Goal: Task Accomplishment & Management: Use online tool/utility

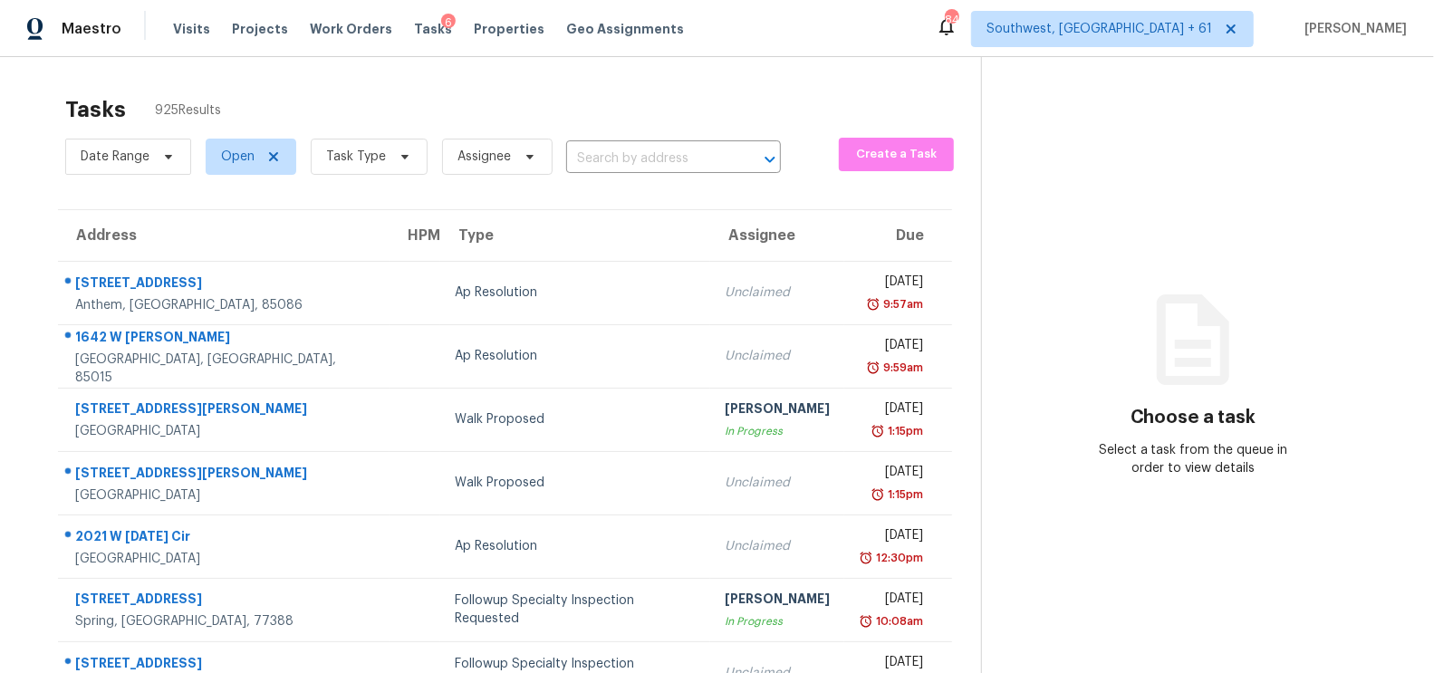
click at [593, 176] on div "Date Range Open Task Type Assignee ​" at bounding box center [423, 156] width 716 height 47
click at [628, 147] on input "text" at bounding box center [648, 159] width 164 height 28
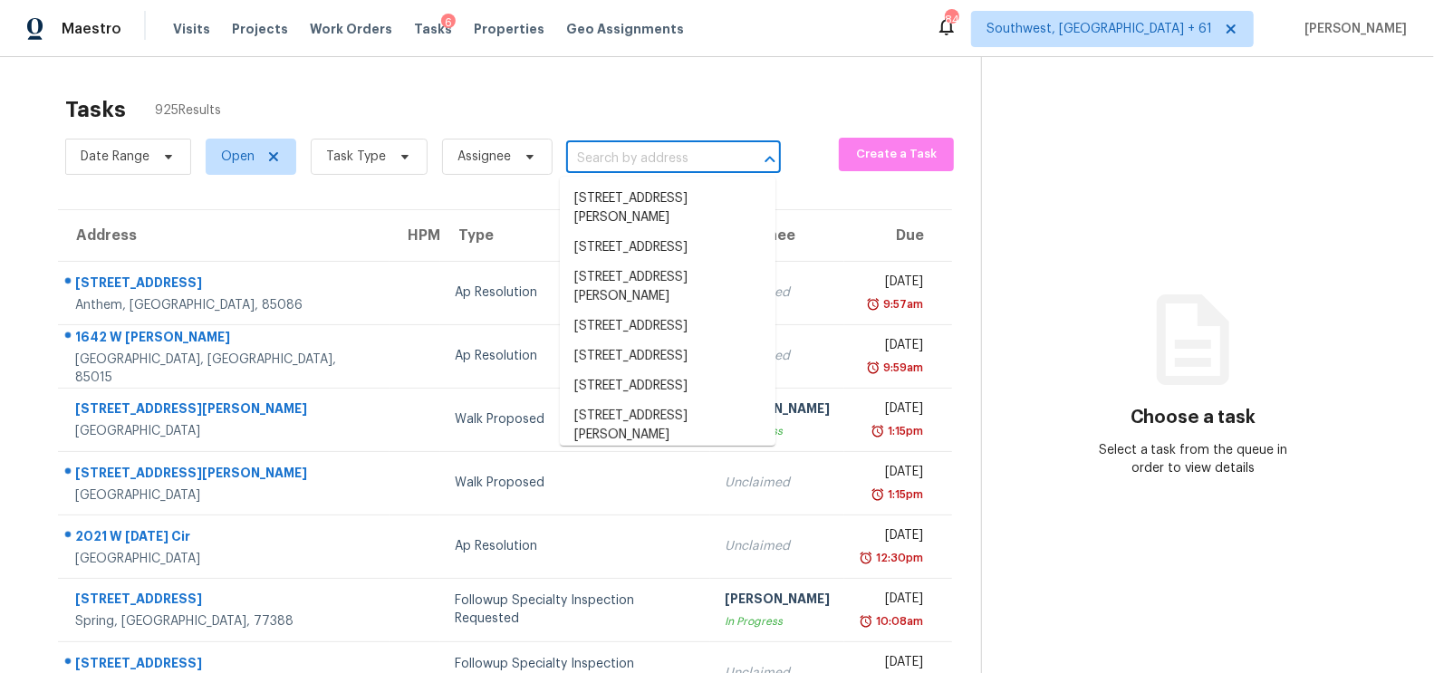
paste input "6534 W North Ln, Glendale, AZ 85302"
type input "6534 W North Ln, Glendale, AZ 85302"
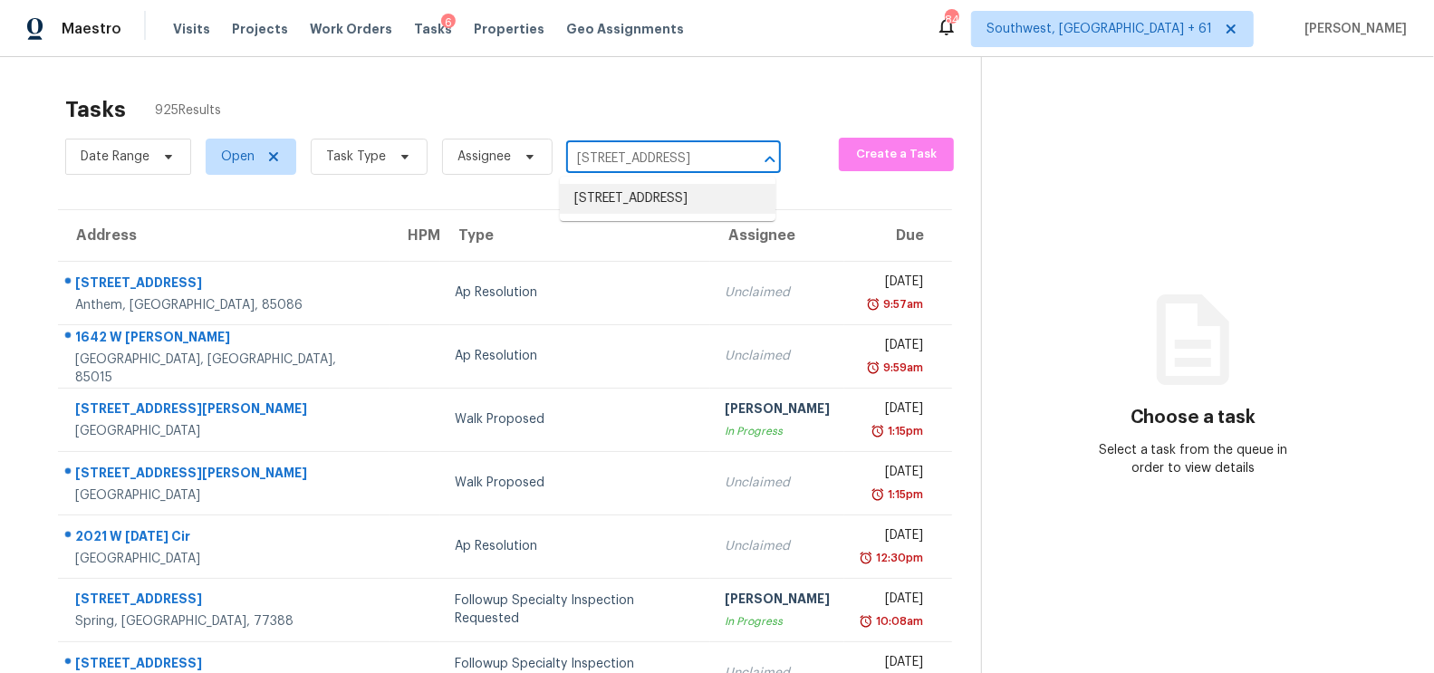
click at [652, 191] on li "6534 W North Ln, Glendale, AZ 85302" at bounding box center [668, 199] width 216 height 30
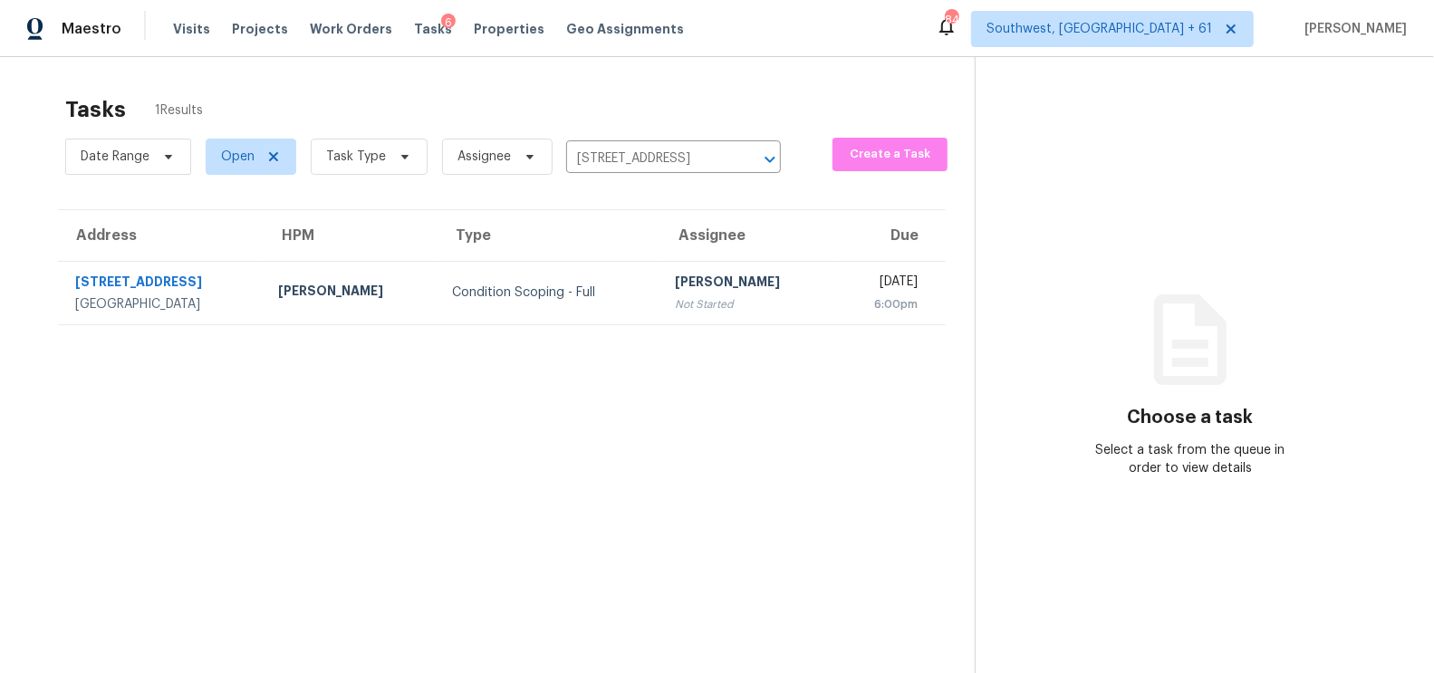
click at [602, 296] on div "Condition Scoping - Full" at bounding box center [549, 293] width 194 height 18
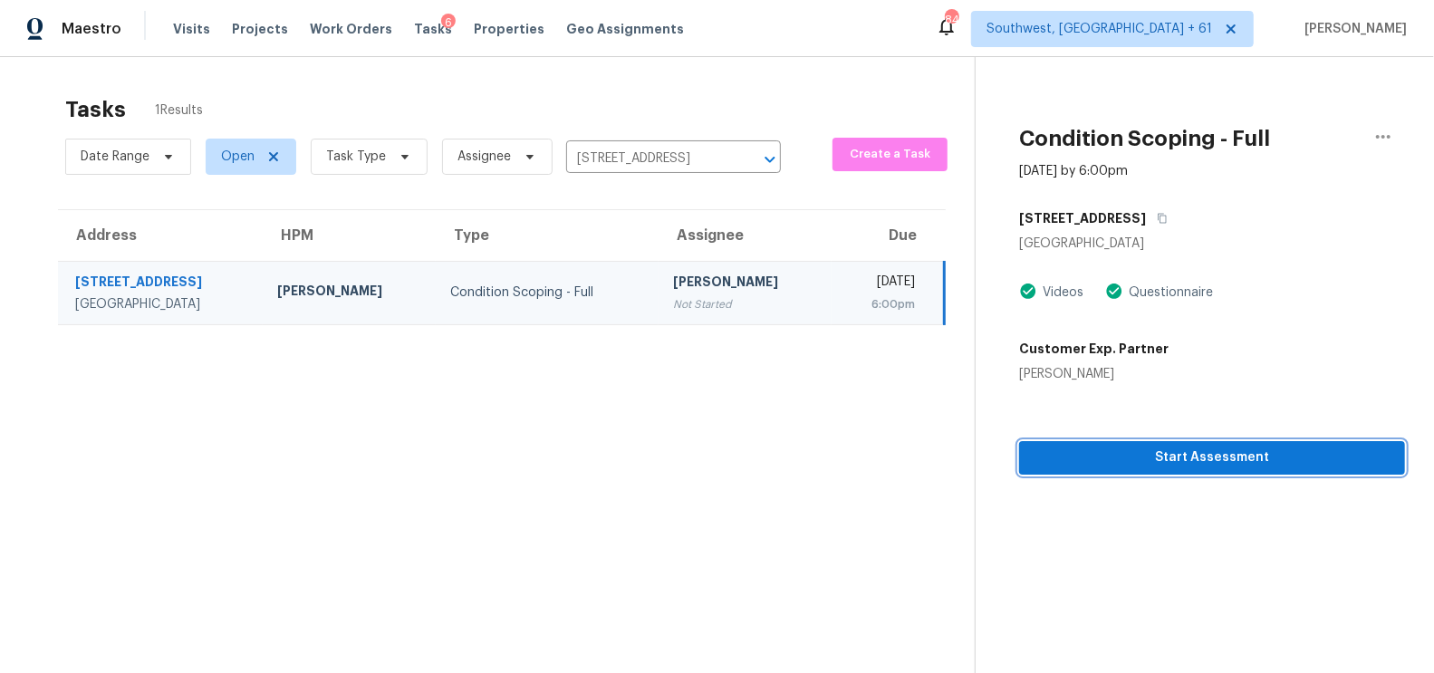
click at [1195, 470] on button "Start Assessment" at bounding box center [1212, 458] width 386 height 34
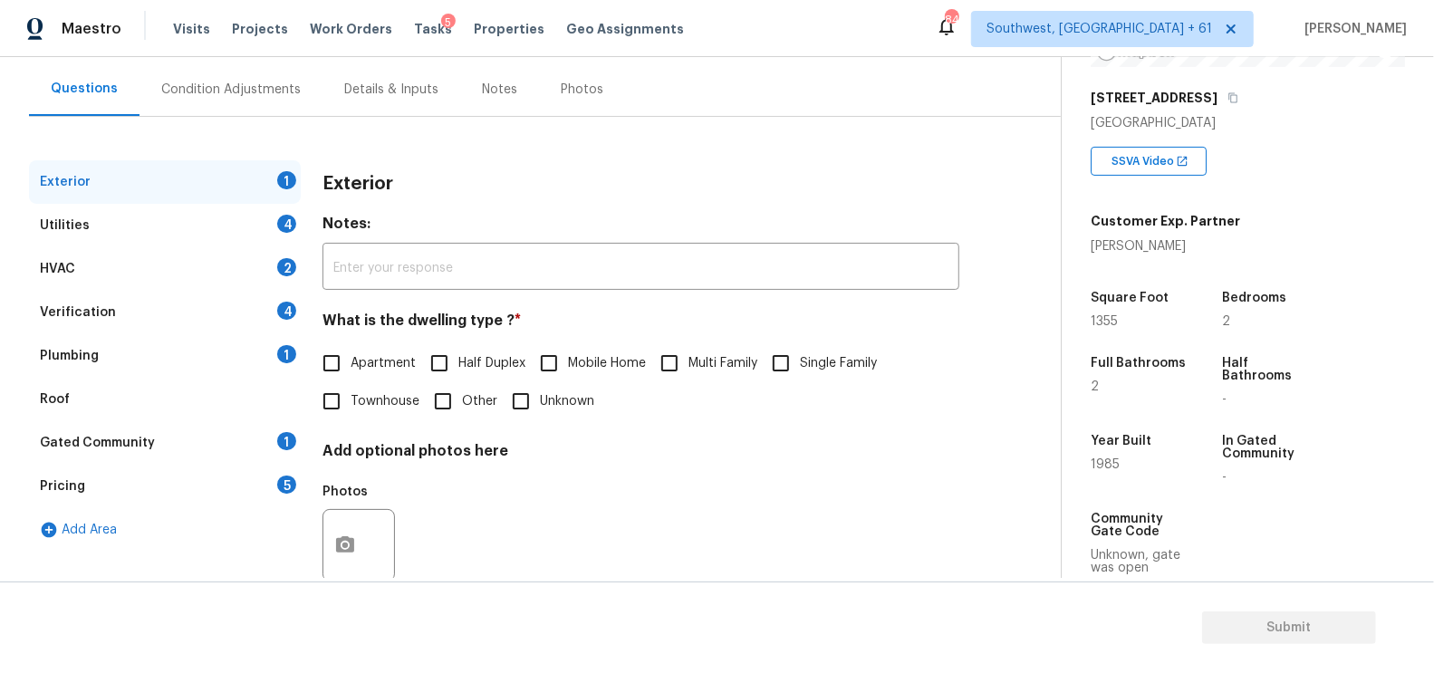
scroll to position [173, 0]
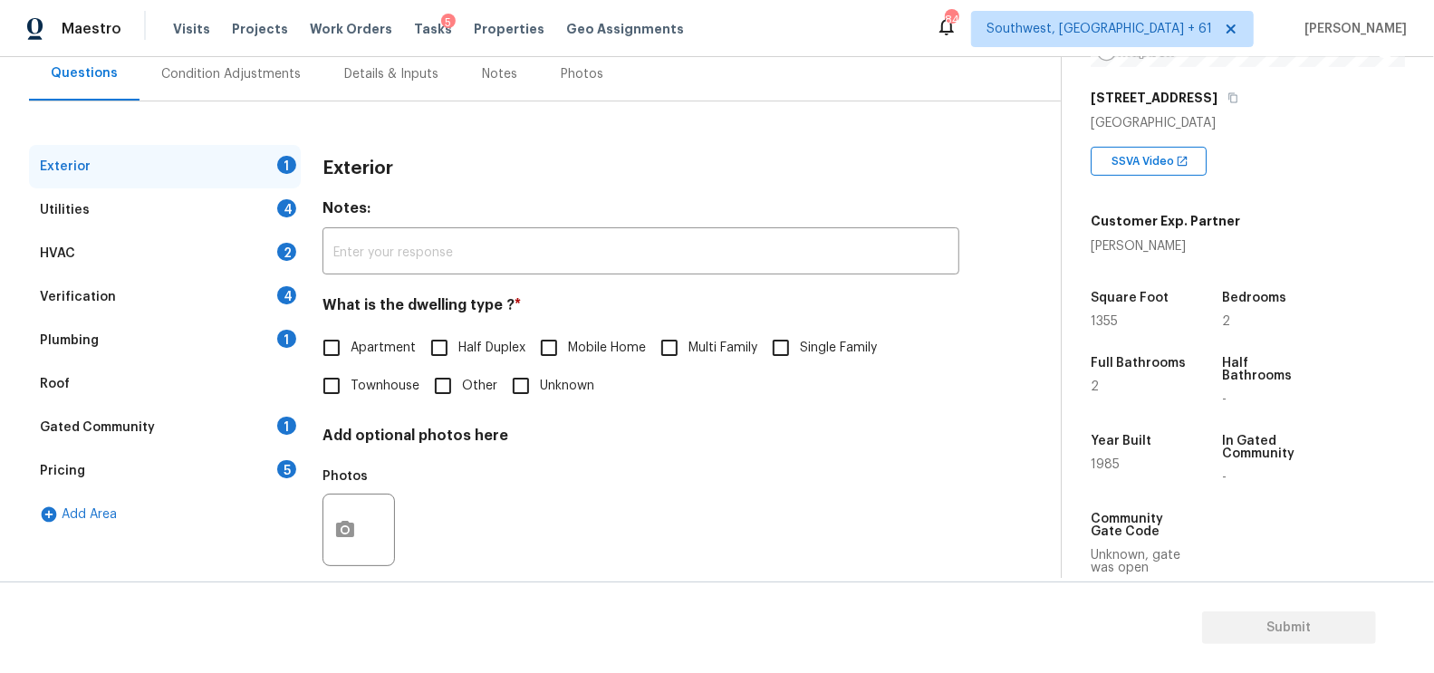
click at [800, 350] on input "Single Family" at bounding box center [781, 348] width 38 height 38
checkbox input "true"
click at [269, 204] on div "Utilities 4" at bounding box center [165, 209] width 272 height 43
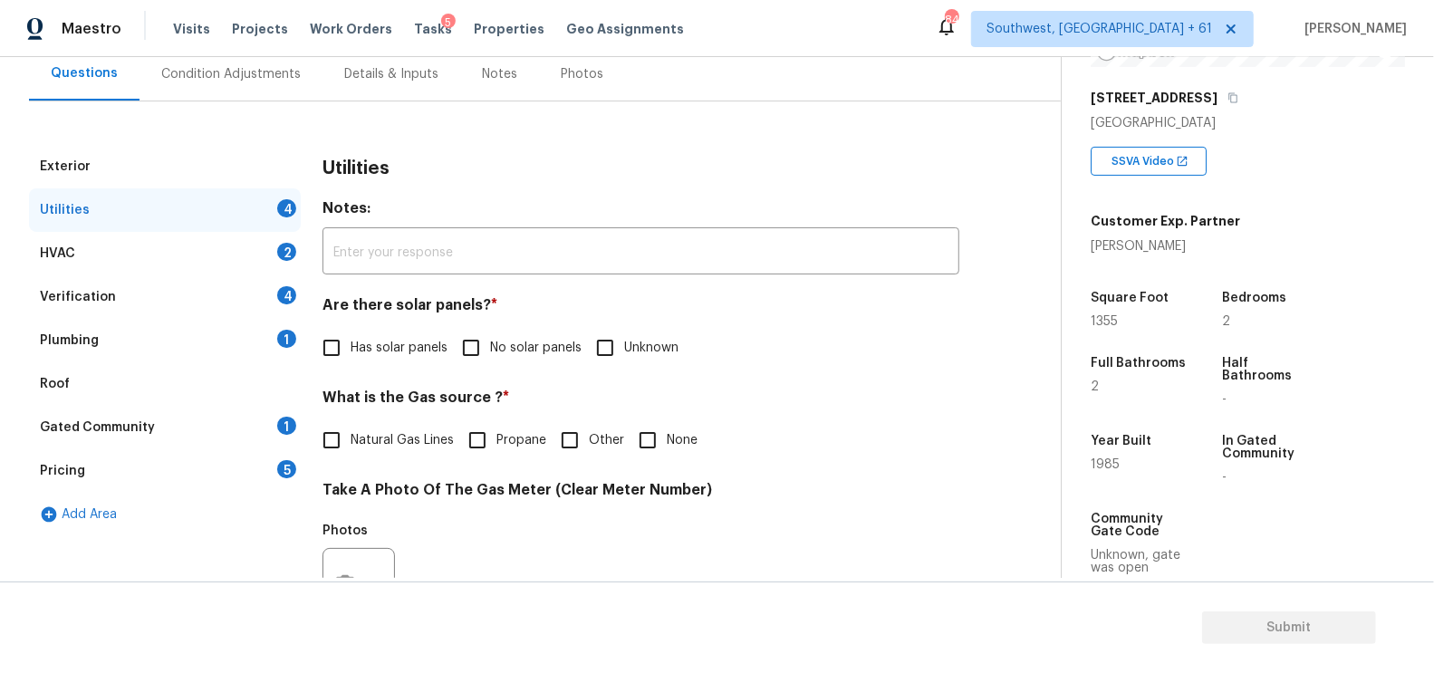
click at [516, 362] on label "No solar panels" at bounding box center [517, 348] width 130 height 38
click at [490, 362] on input "No solar panels" at bounding box center [471, 348] width 38 height 38
checkbox input "true"
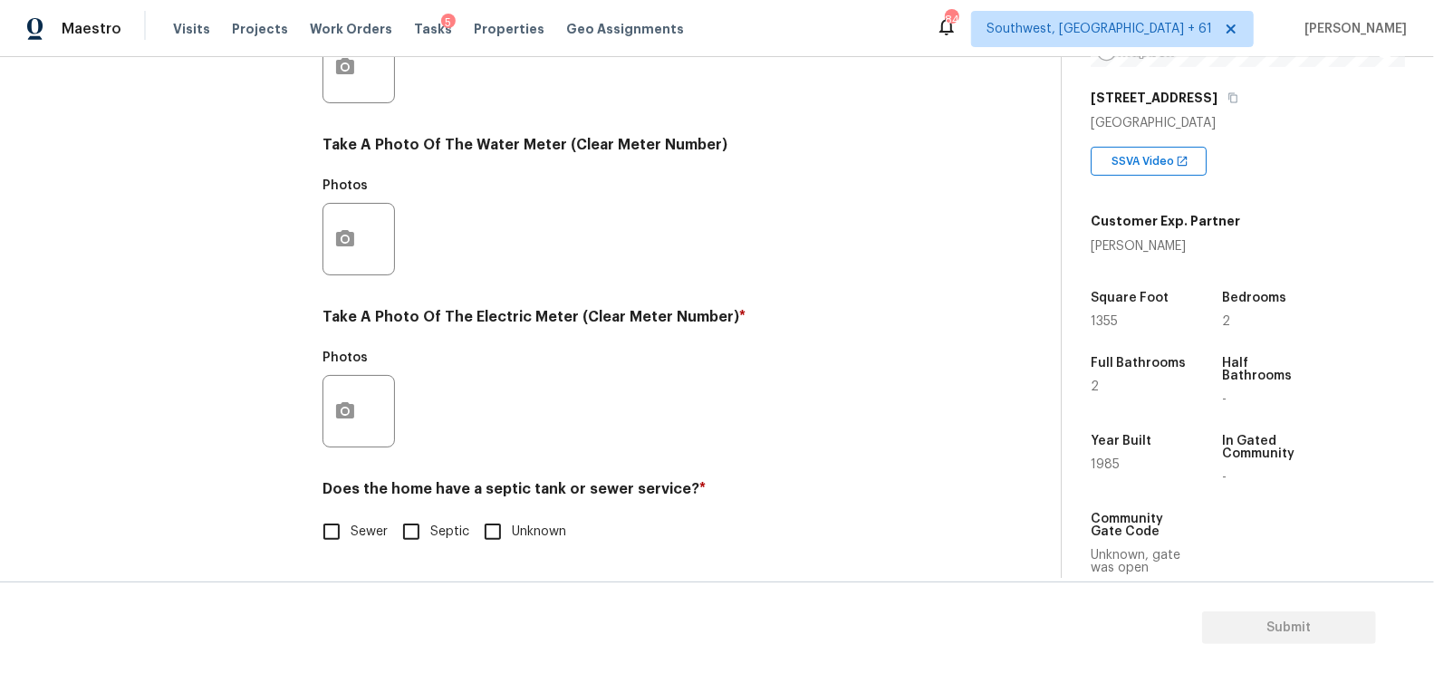
click at [354, 548] on label "Sewer" at bounding box center [350, 532] width 75 height 38
click at [351, 548] on input "Sewer" at bounding box center [332, 532] width 38 height 38
checkbox input "true"
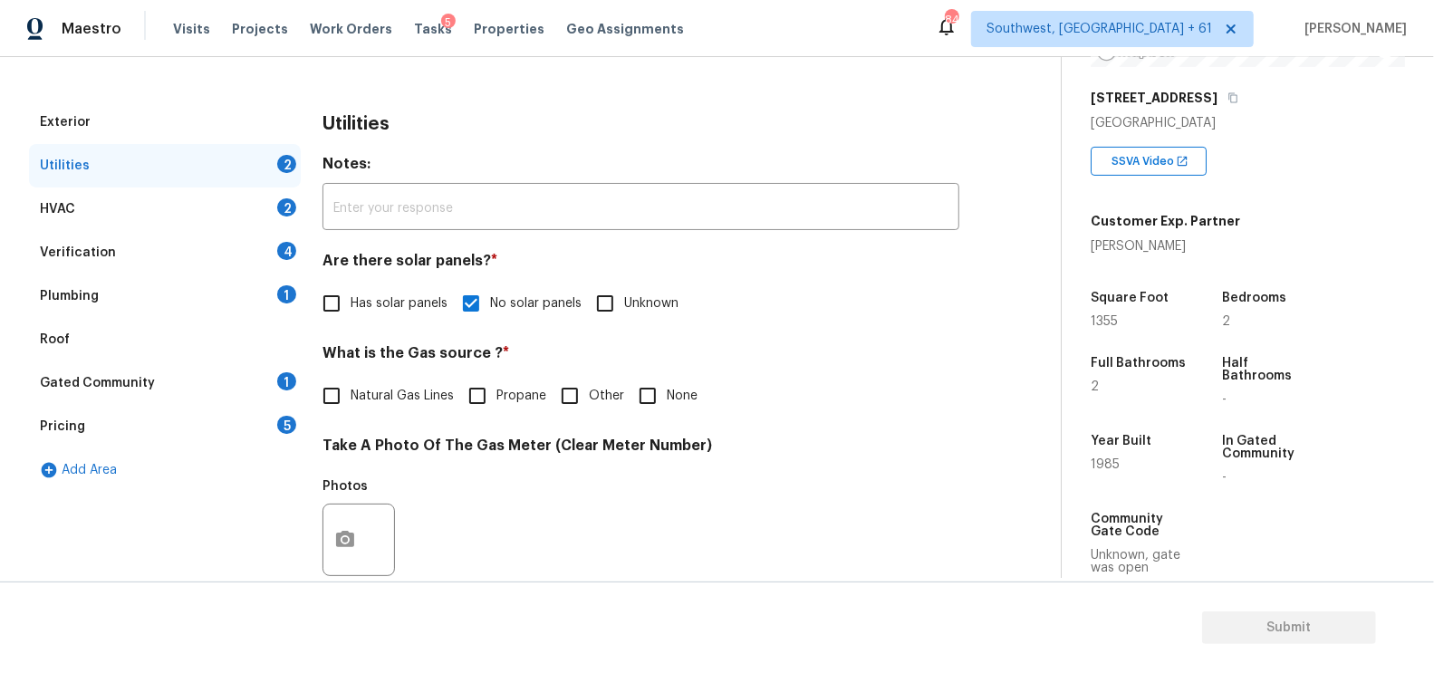
scroll to position [164, 0]
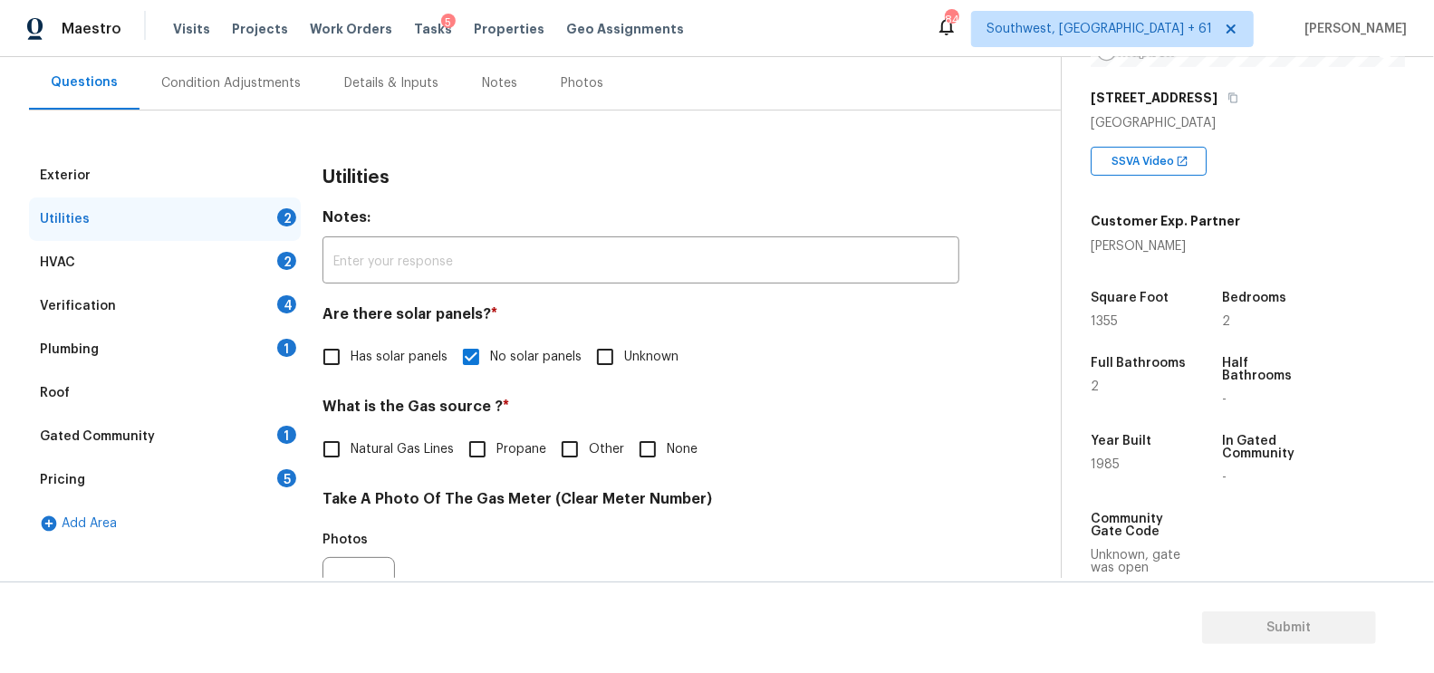
click at [256, 257] on div "HVAC 2" at bounding box center [165, 262] width 272 height 43
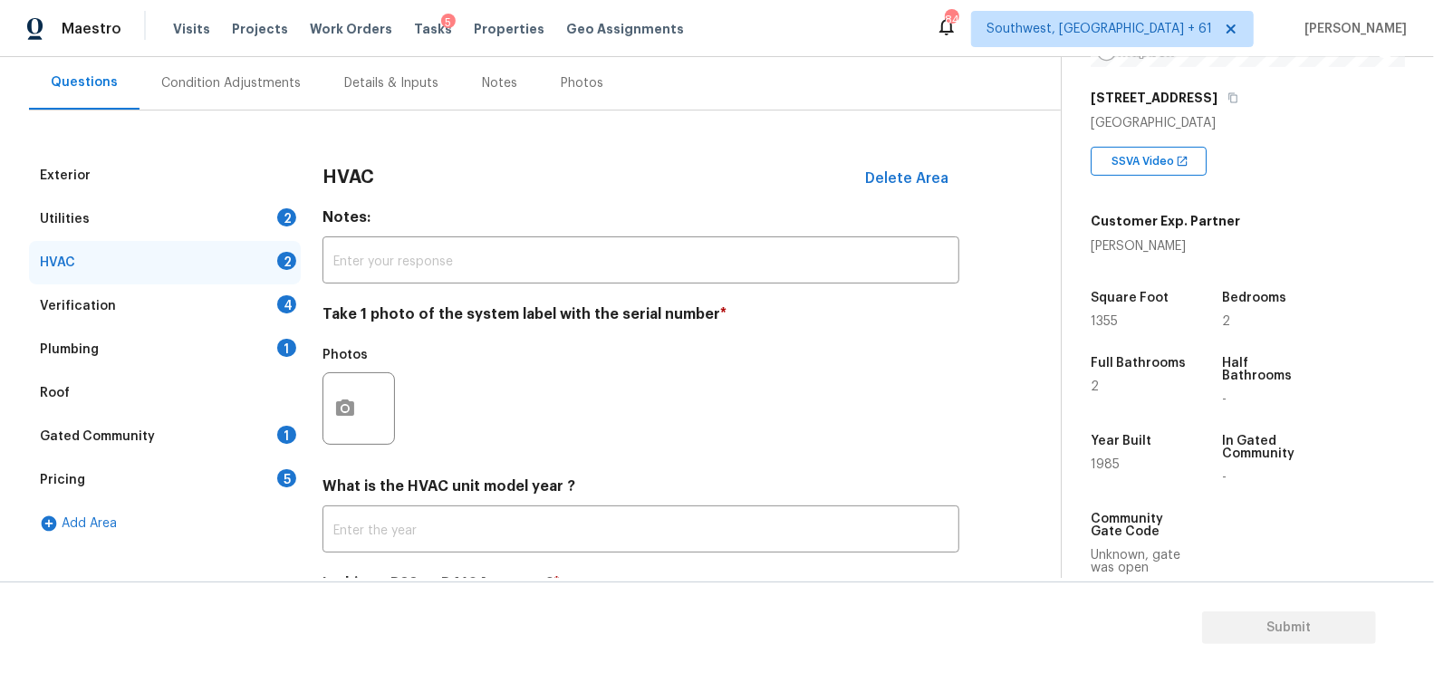
scroll to position [259, 0]
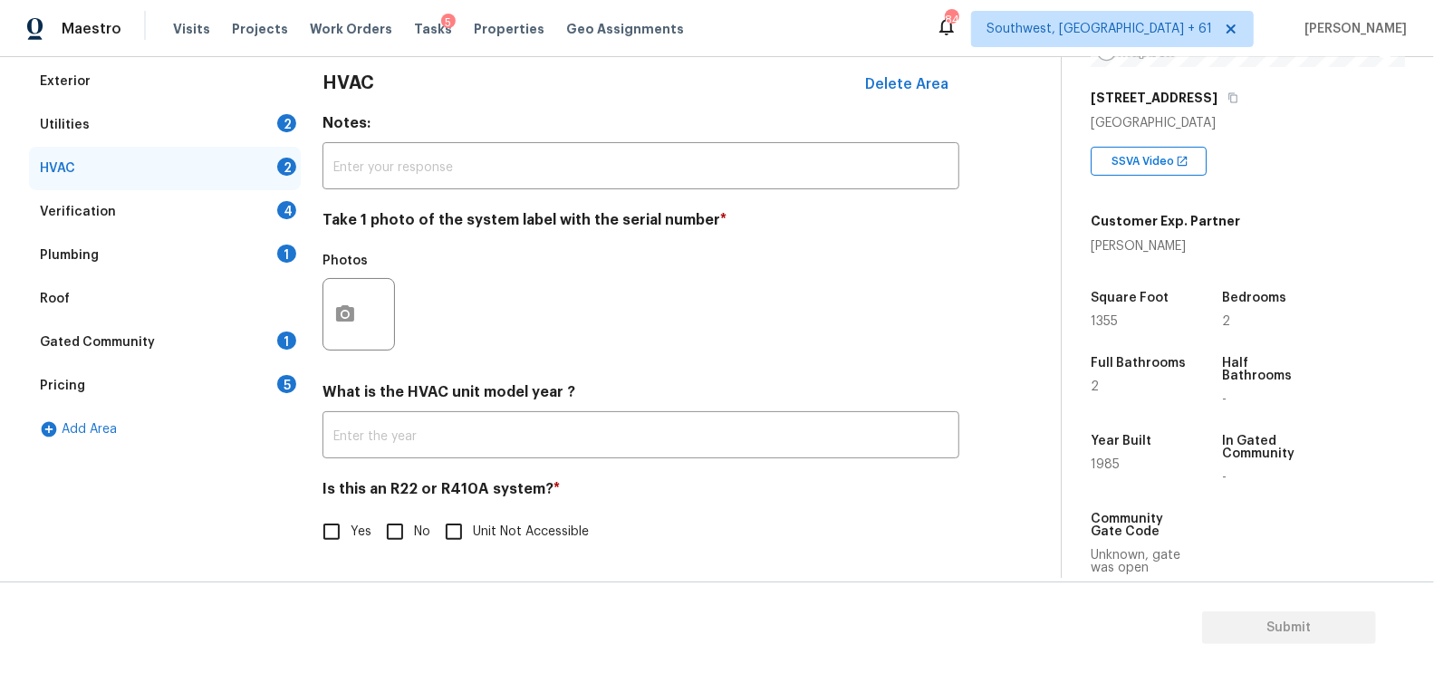
click at [468, 413] on div "What is the HVAC unit model year ? ​" at bounding box center [641, 420] width 637 height 75
click at [466, 439] on input "text" at bounding box center [641, 437] width 637 height 43
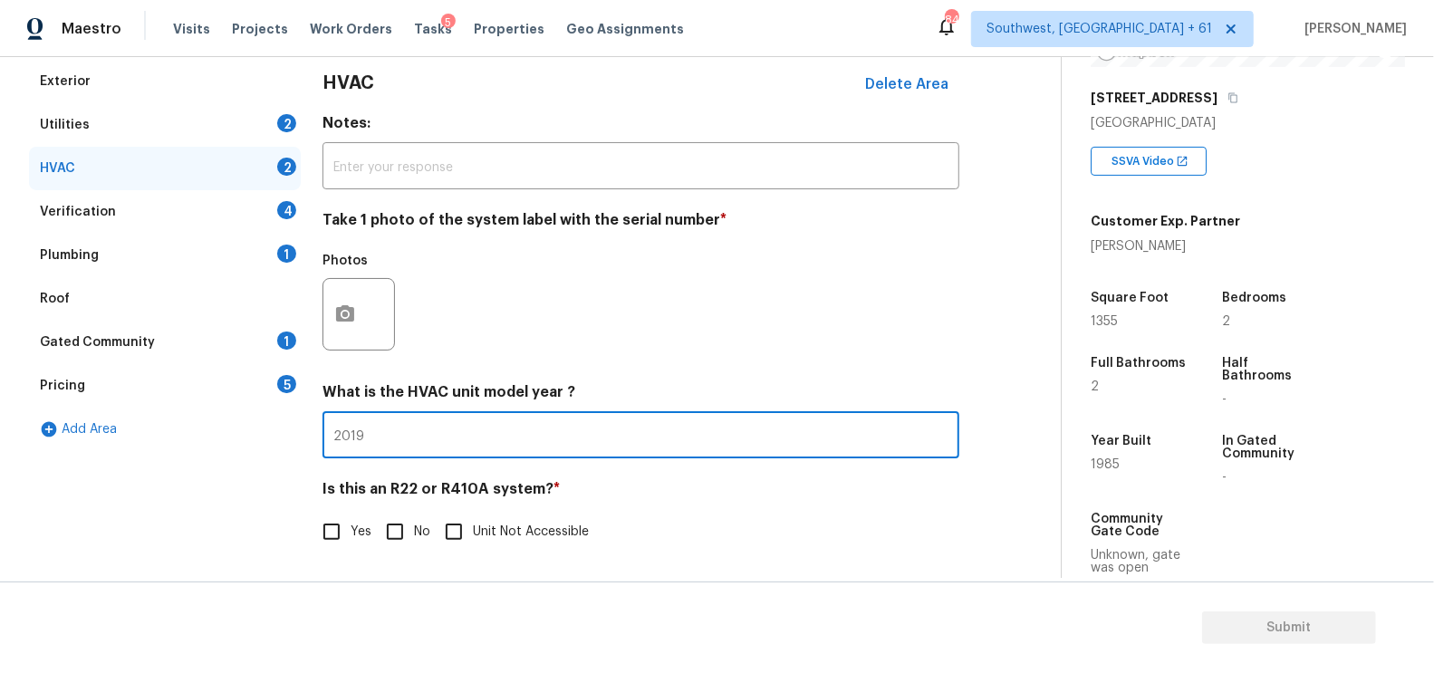
type input "2019"
click at [372, 518] on div "Yes No Unit Not Accessible" at bounding box center [641, 532] width 637 height 38
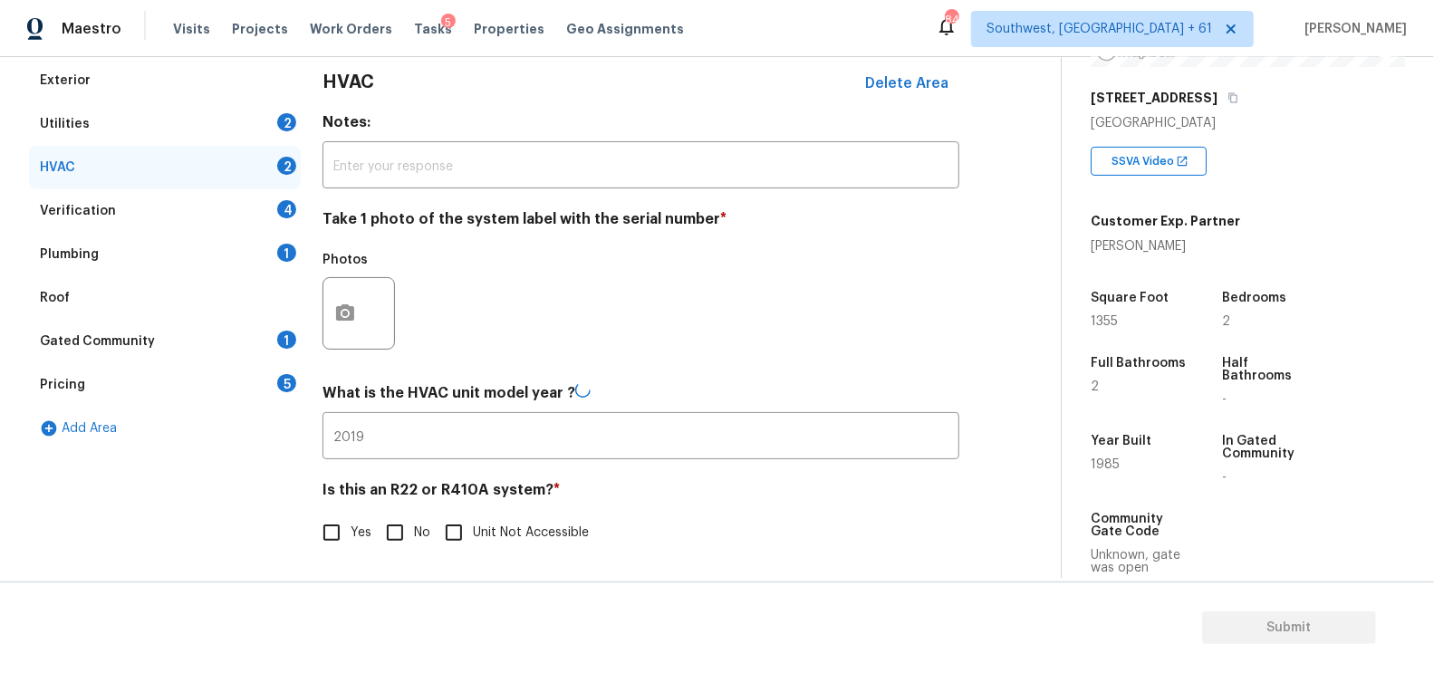
click at [404, 522] on input "No" at bounding box center [395, 533] width 38 height 38
checkbox input "true"
click at [241, 207] on div "Verification 4" at bounding box center [165, 211] width 272 height 43
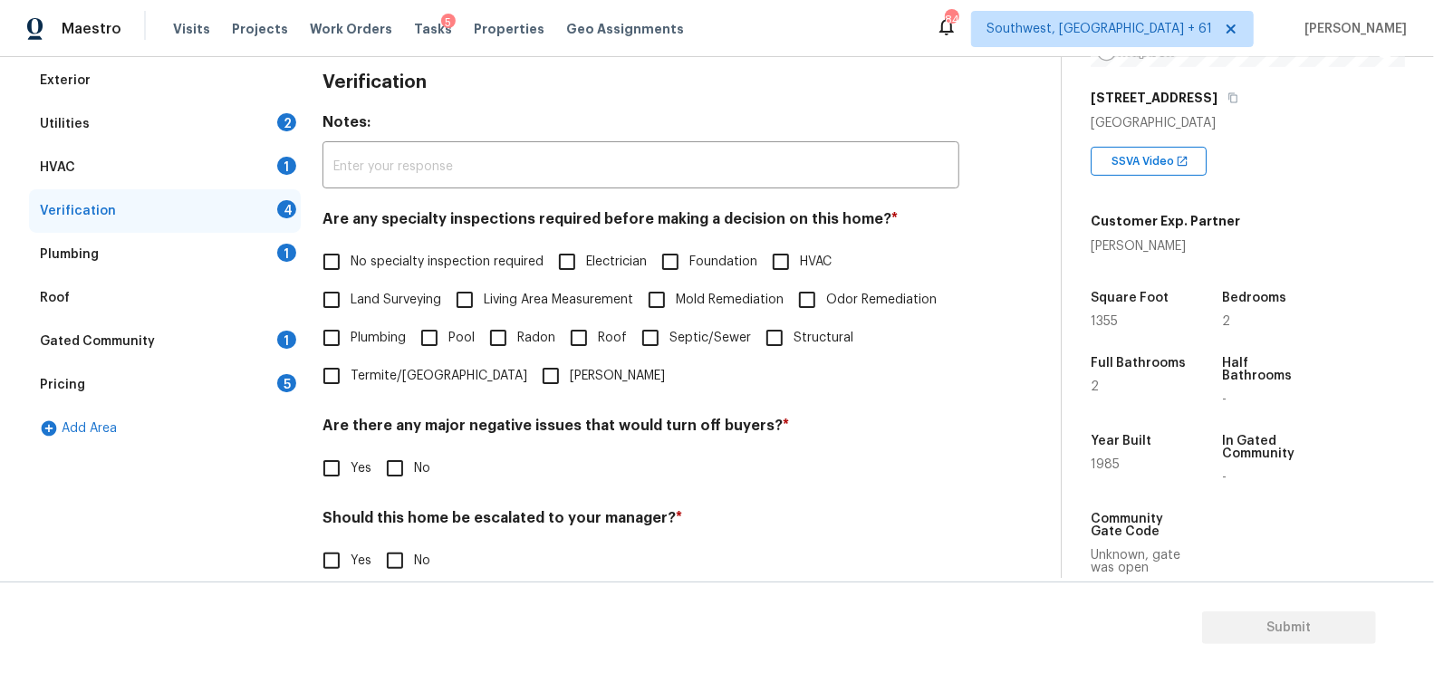
click at [384, 250] on label "No specialty inspection required" at bounding box center [428, 262] width 231 height 38
click at [351, 250] on input "No specialty inspection required" at bounding box center [332, 262] width 38 height 38
checkbox input "true"
click at [381, 449] on input "No" at bounding box center [395, 468] width 38 height 38
checkbox input "true"
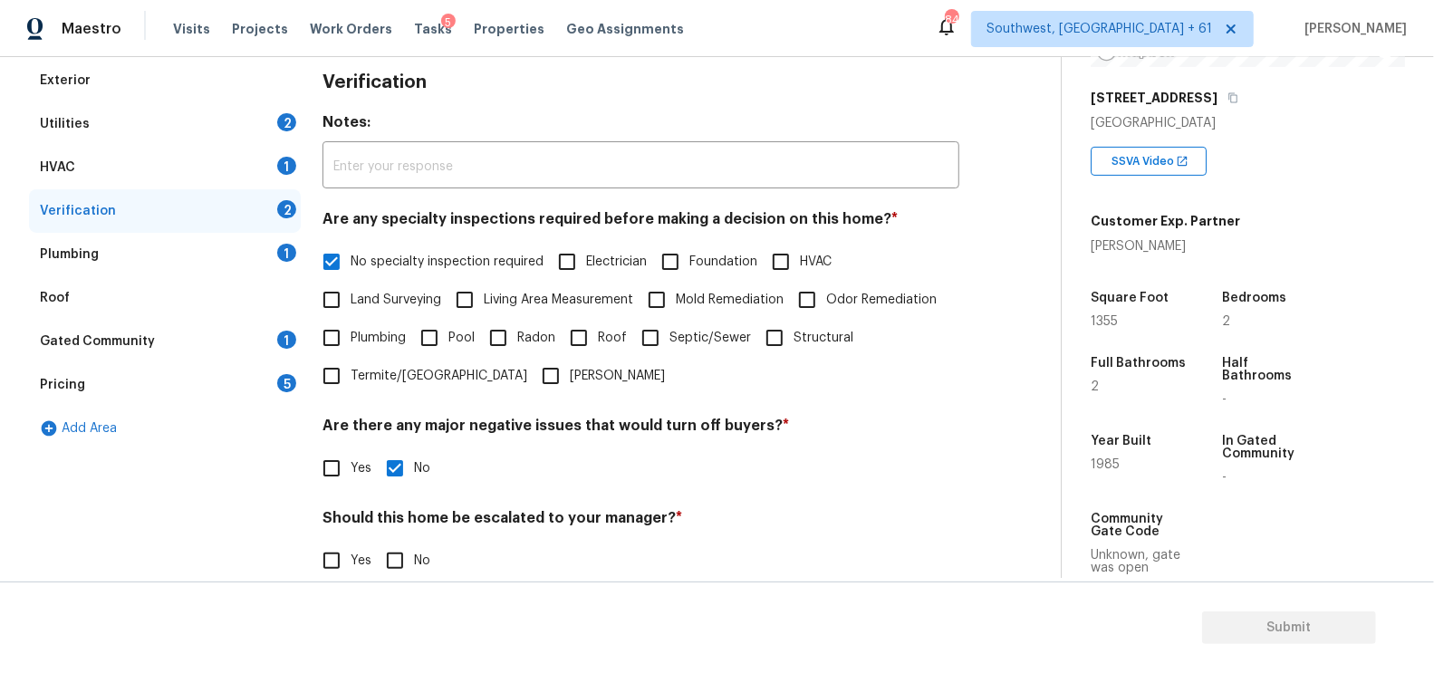
click at [398, 554] on input "No" at bounding box center [395, 561] width 38 height 38
checkbox input "true"
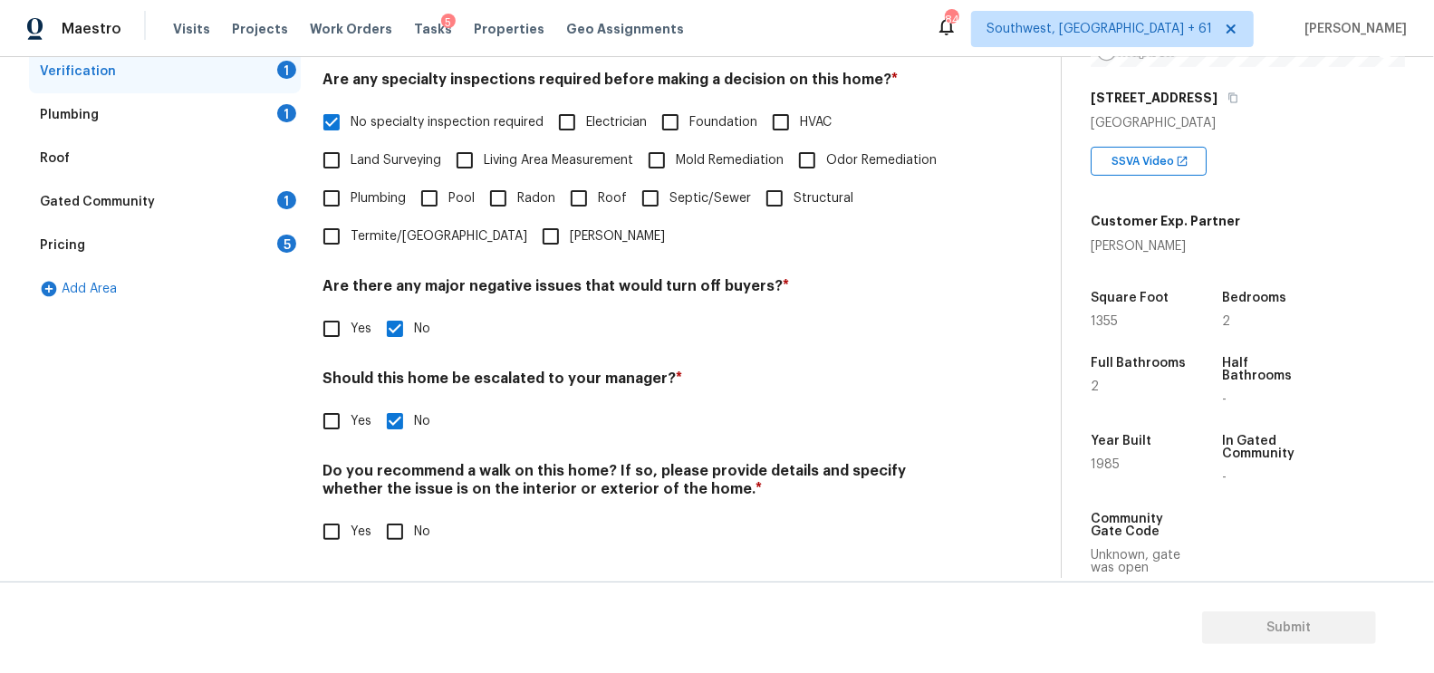
click at [400, 526] on input "No" at bounding box center [395, 532] width 38 height 38
checkbox input "true"
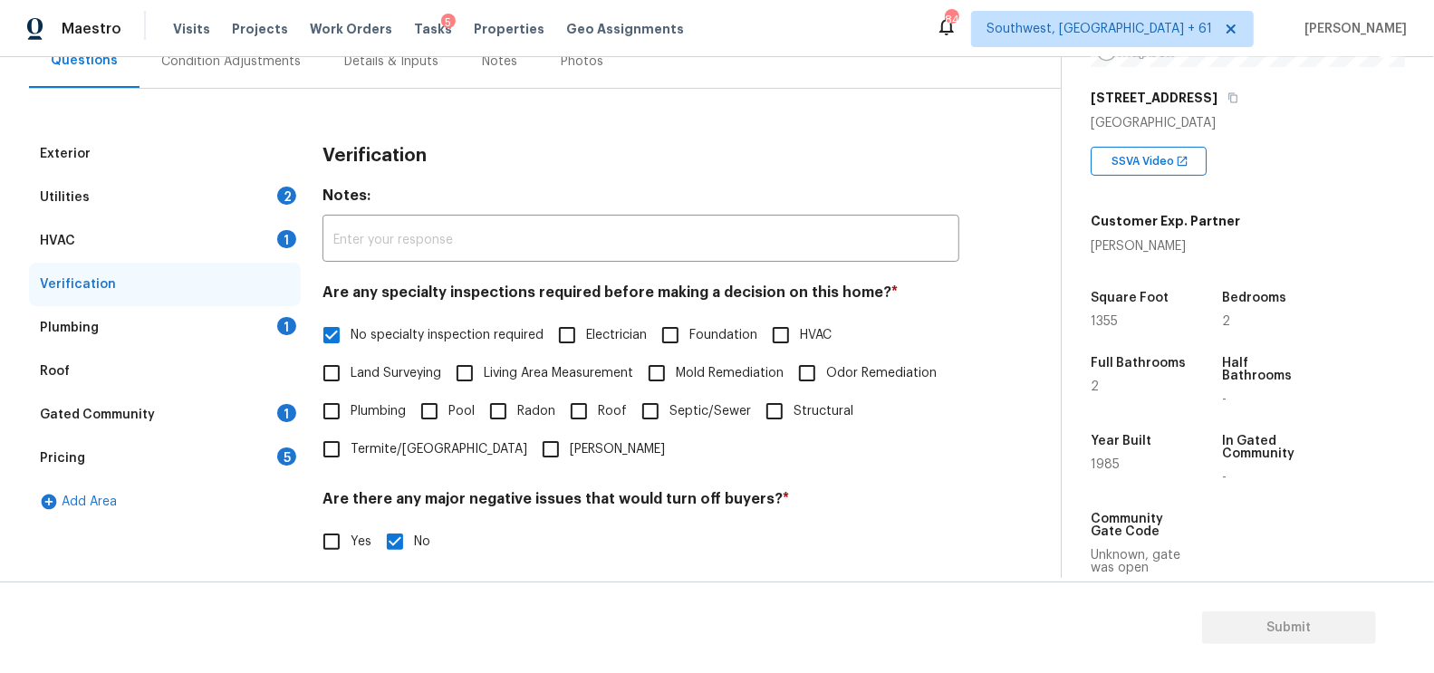
click at [236, 325] on div "Plumbing 1" at bounding box center [165, 327] width 272 height 43
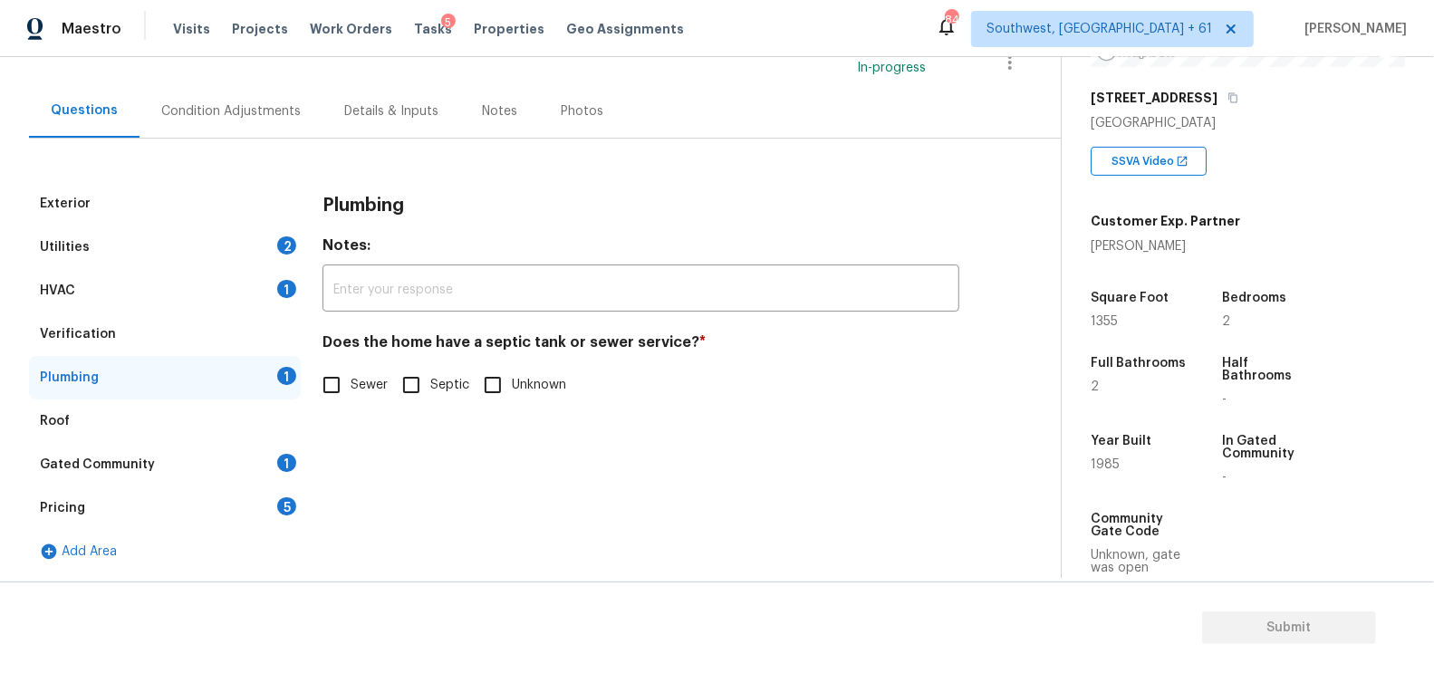
click at [348, 381] on input "Sewer" at bounding box center [332, 385] width 38 height 38
checkbox input "true"
click at [259, 476] on div "Gated Community 1" at bounding box center [165, 464] width 272 height 43
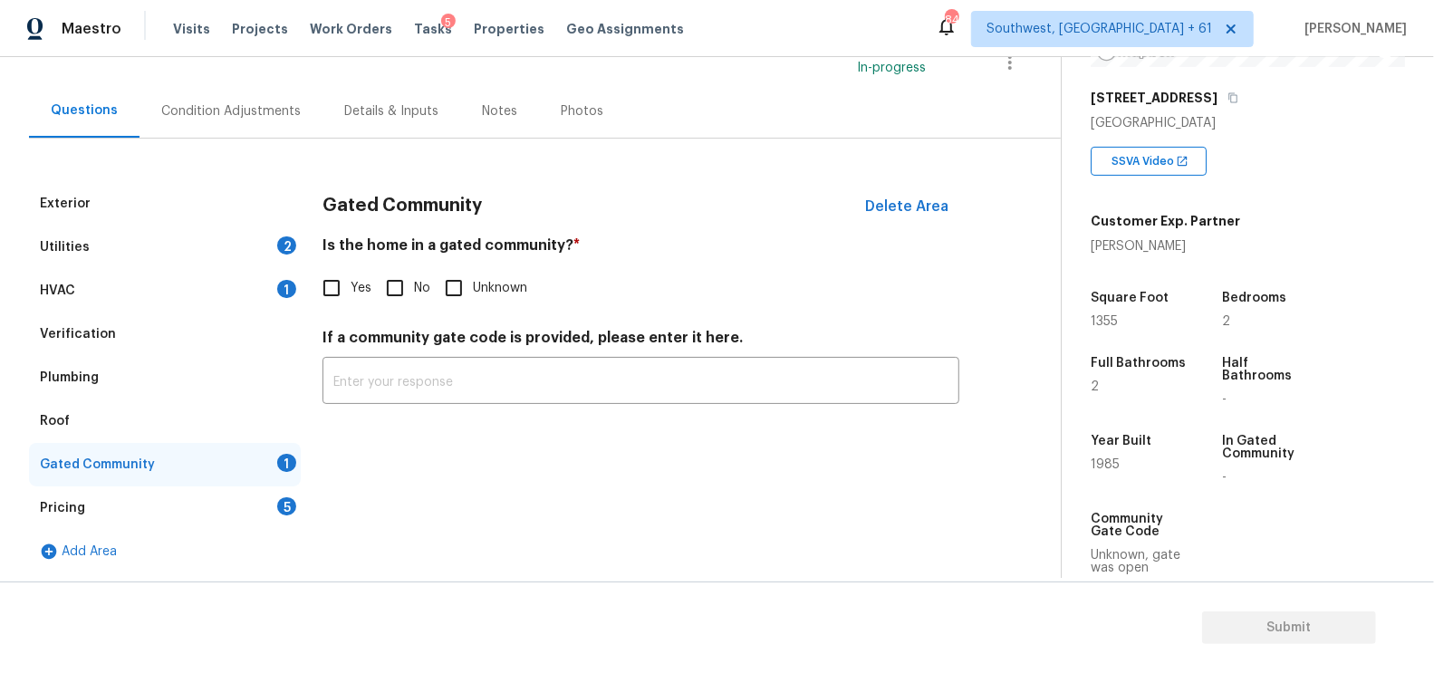
click at [399, 292] on input "No" at bounding box center [395, 288] width 38 height 38
checkbox input "true"
click at [269, 496] on div "Pricing 5" at bounding box center [165, 508] width 272 height 43
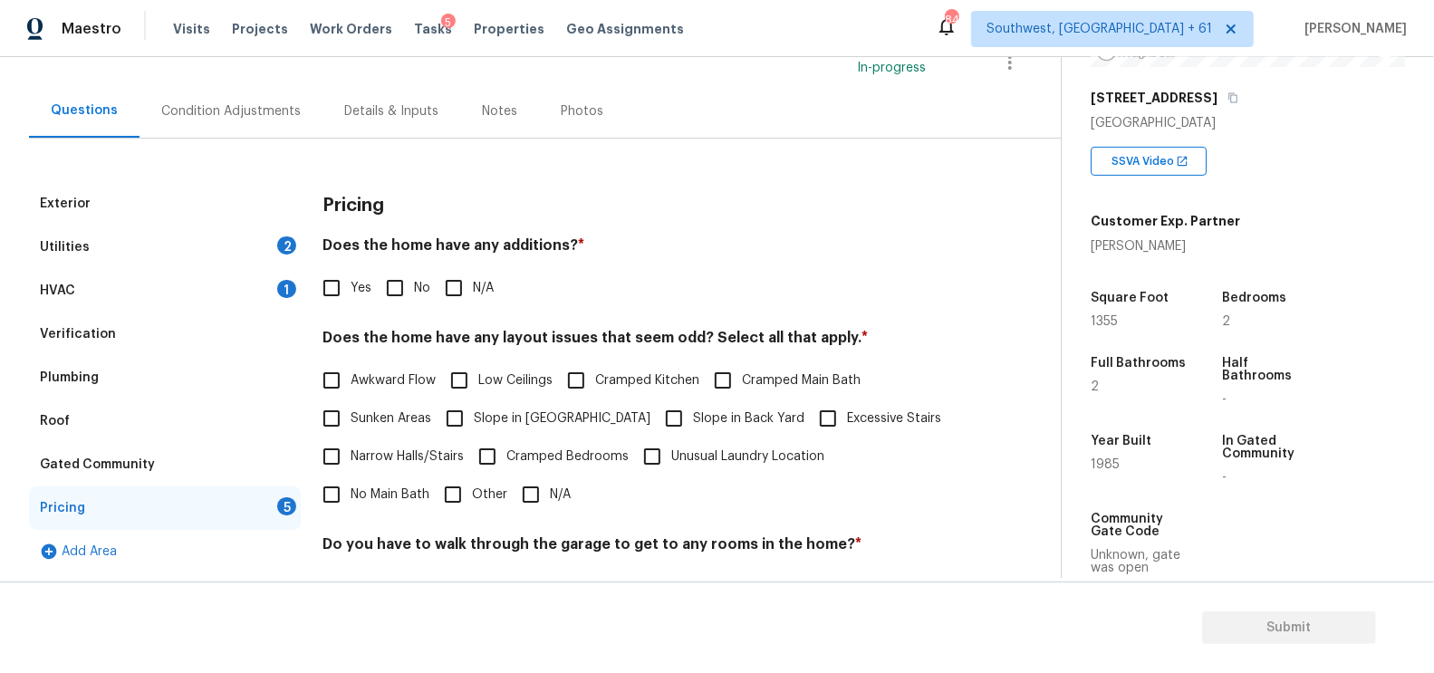
click at [381, 294] on input "No" at bounding box center [395, 288] width 38 height 38
checkbox input "true"
click at [386, 529] on div "Pricing Does the home have any additions? * Yes No N/A Does the home have any l…" at bounding box center [641, 498] width 637 height 632
click at [512, 494] on input "N/A" at bounding box center [531, 495] width 38 height 38
checkbox input "true"
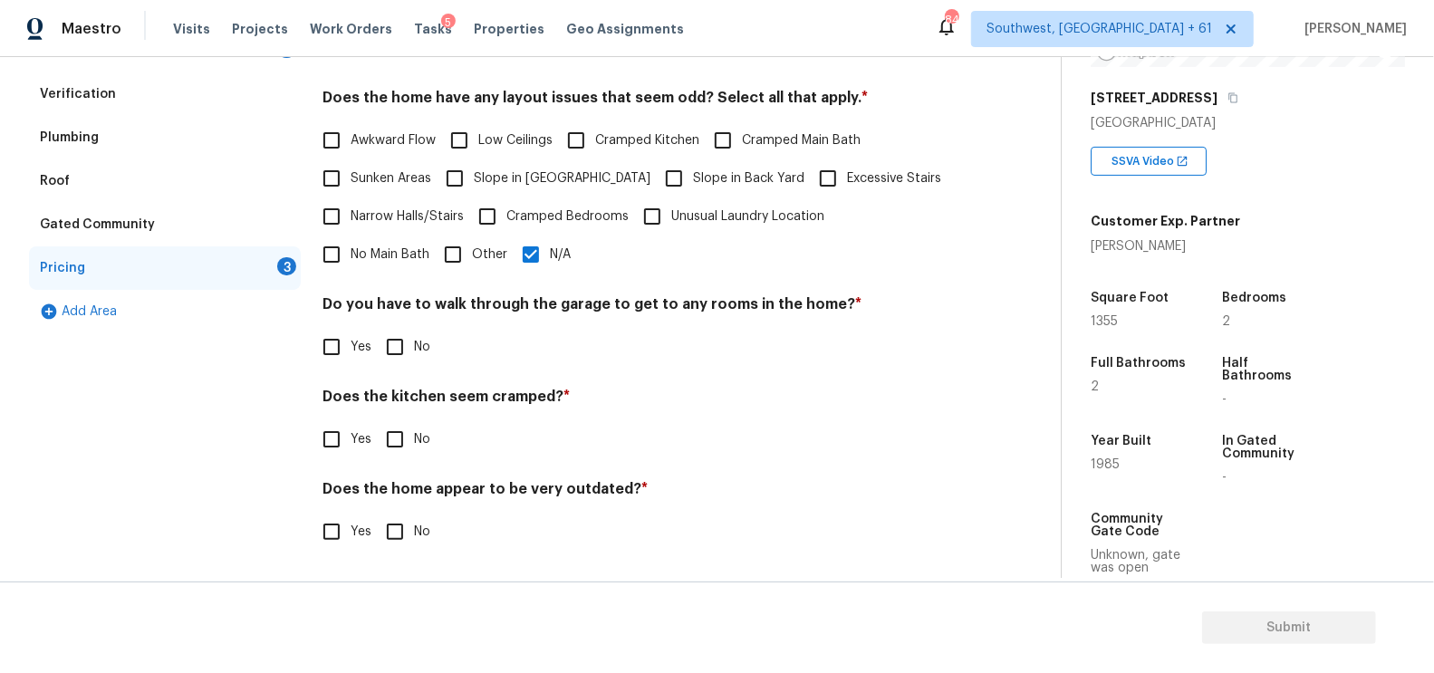
scroll to position [374, 0]
click at [418, 342] on span "No" at bounding box center [422, 349] width 16 height 19
click at [414, 342] on input "No" at bounding box center [395, 349] width 38 height 38
checkbox input "true"
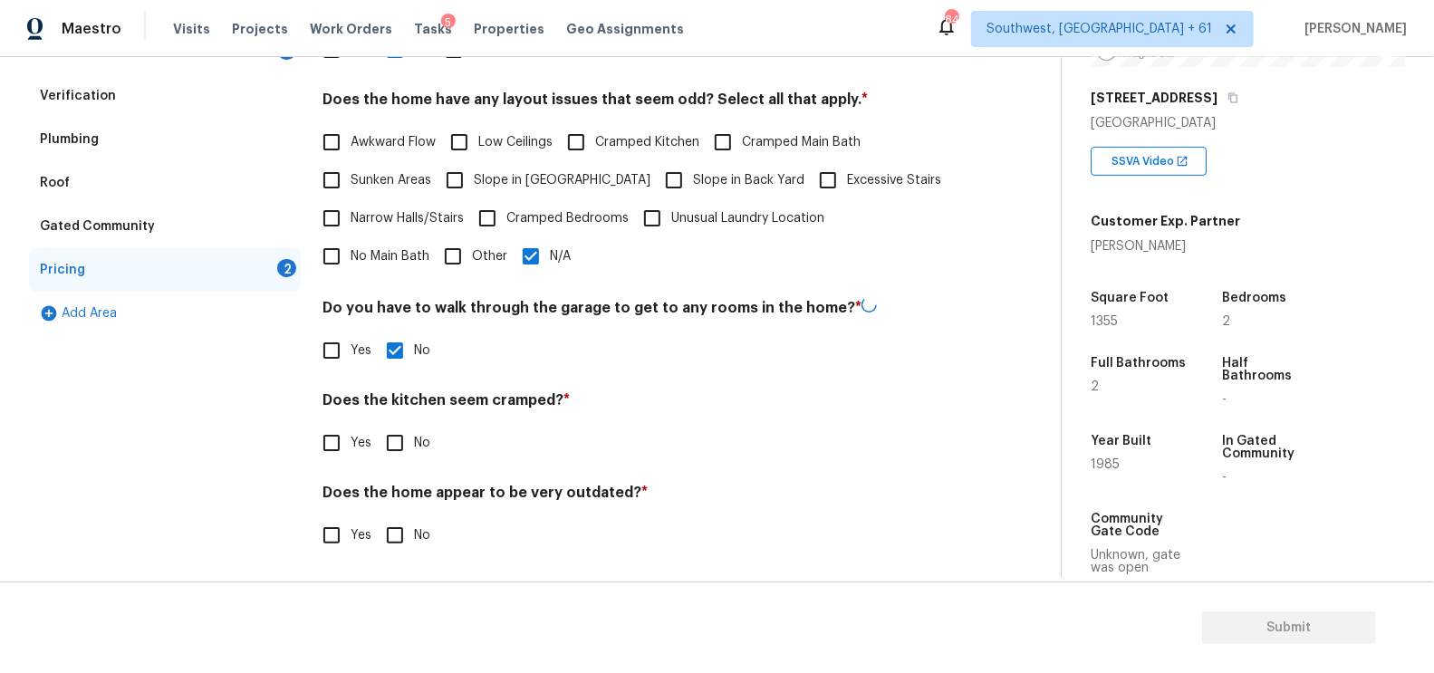
click at [397, 467] on div "Pricing Does the home have any additions? * Yes No N/A Does the home have any l…" at bounding box center [641, 260] width 637 height 632
click at [402, 438] on input "No" at bounding box center [395, 441] width 38 height 38
checkbox input "true"
click at [398, 513] on div "Does the home appear to be very outdated? * Yes No" at bounding box center [641, 519] width 637 height 71
click at [411, 538] on input "No" at bounding box center [395, 534] width 38 height 38
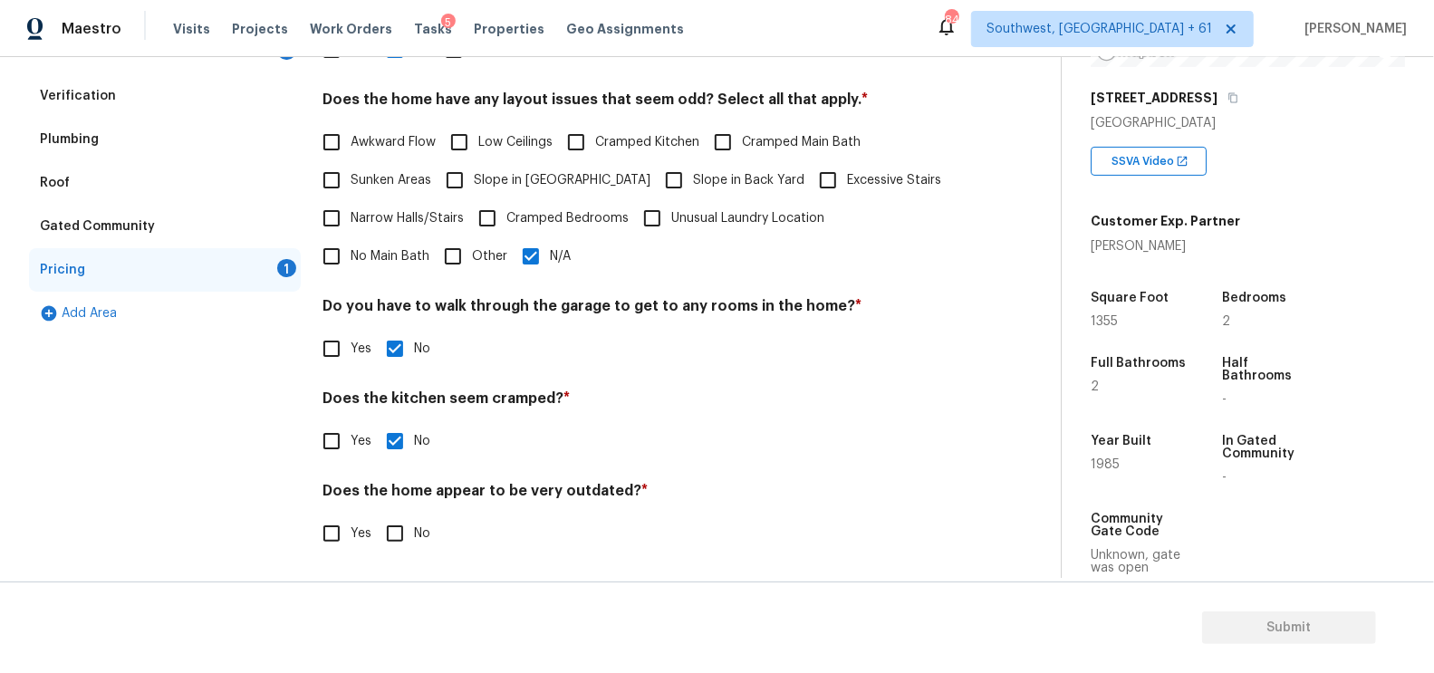
checkbox input "true"
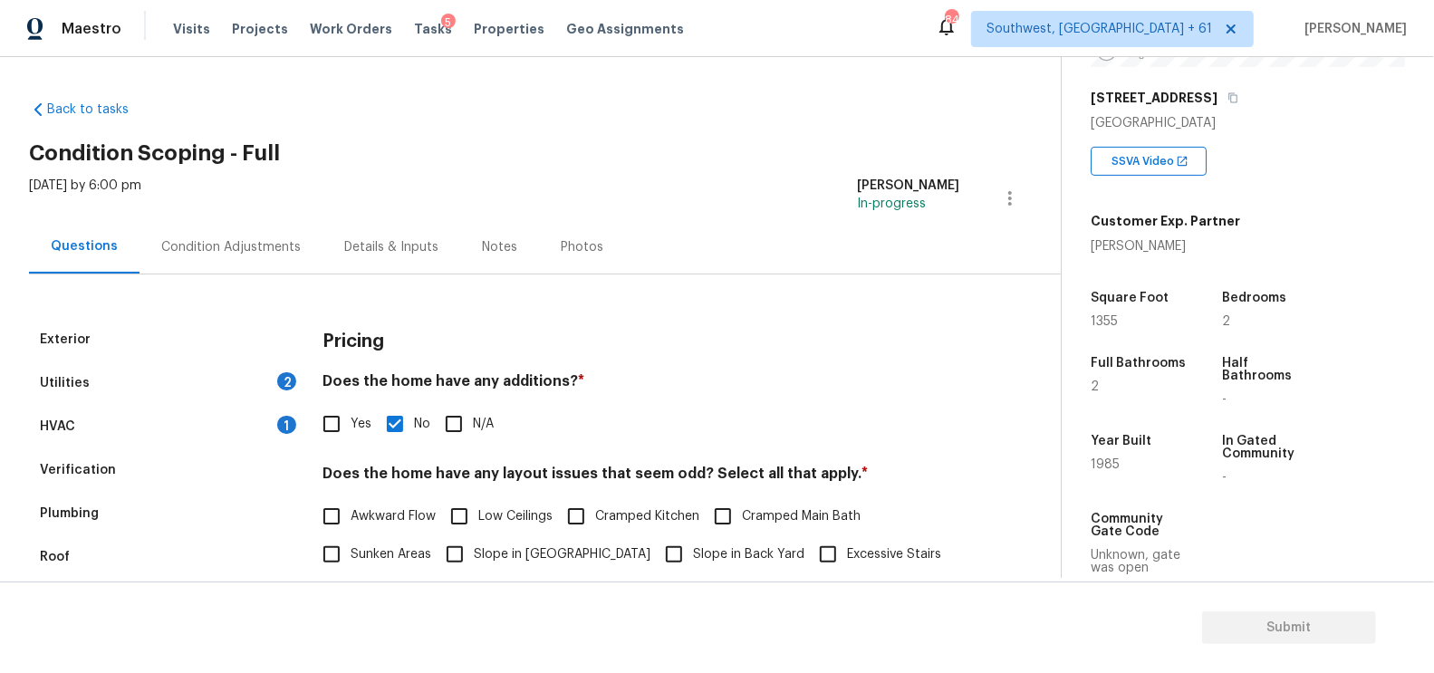
click at [141, 218] on div "Tue, Sep 02 2025 by 6:00 pm" at bounding box center [85, 198] width 112 height 43
click at [221, 239] on div "Condition Adjustments" at bounding box center [231, 247] width 140 height 18
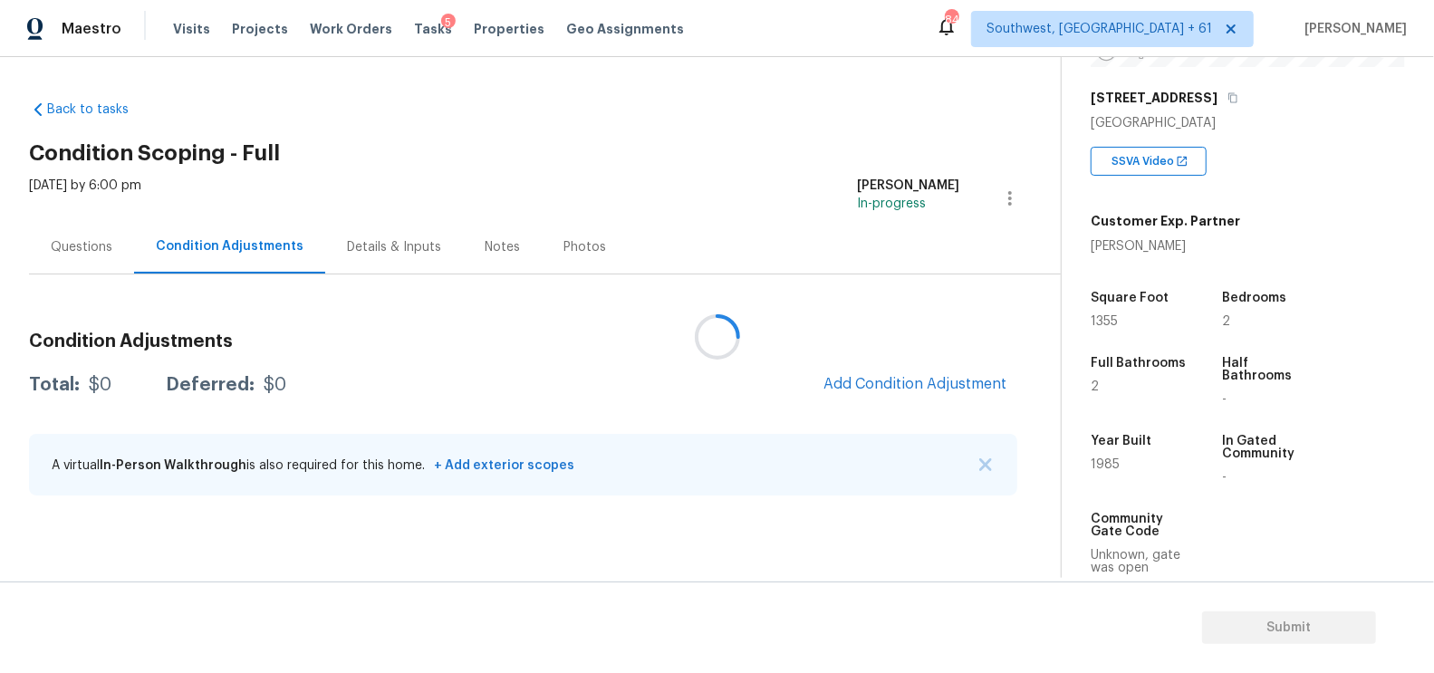
click at [892, 381] on div at bounding box center [717, 336] width 1434 height 673
click at [903, 396] on button "Add Condition Adjustment" at bounding box center [915, 384] width 205 height 38
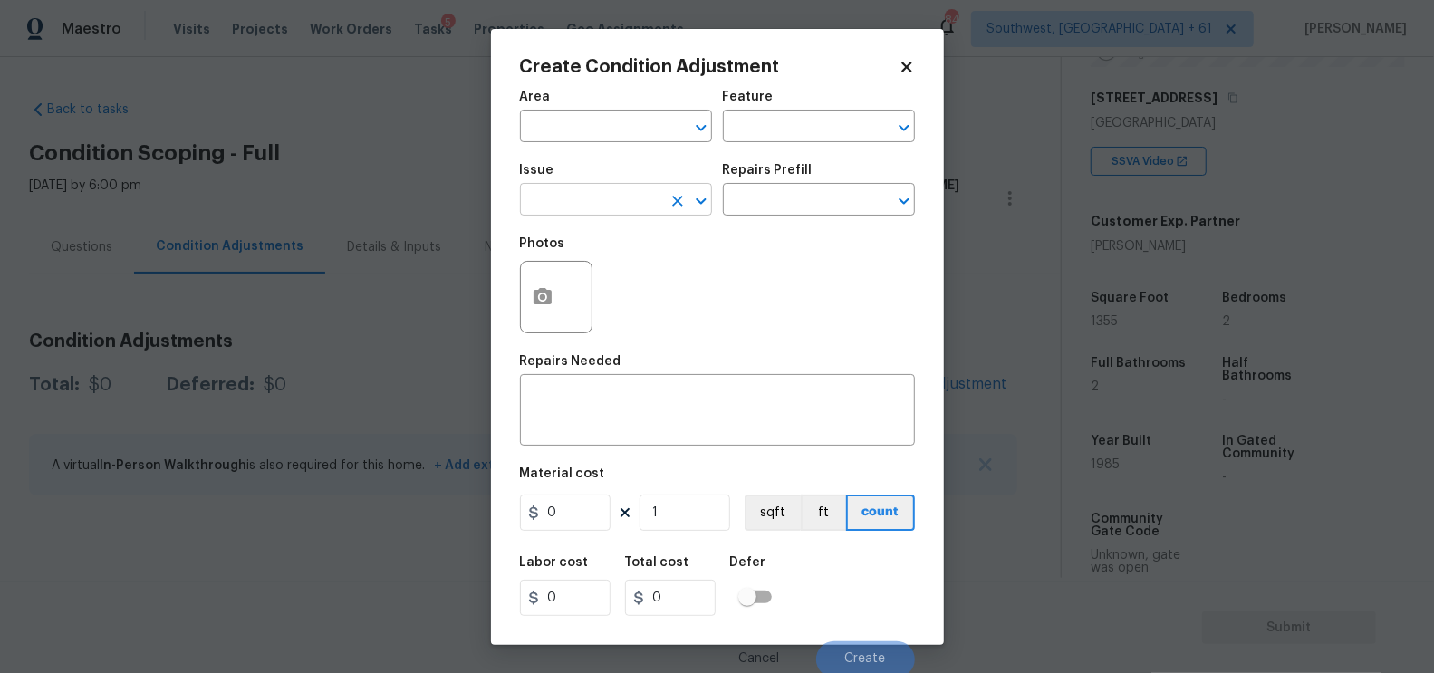
click at [585, 207] on input "text" at bounding box center [590, 202] width 141 height 28
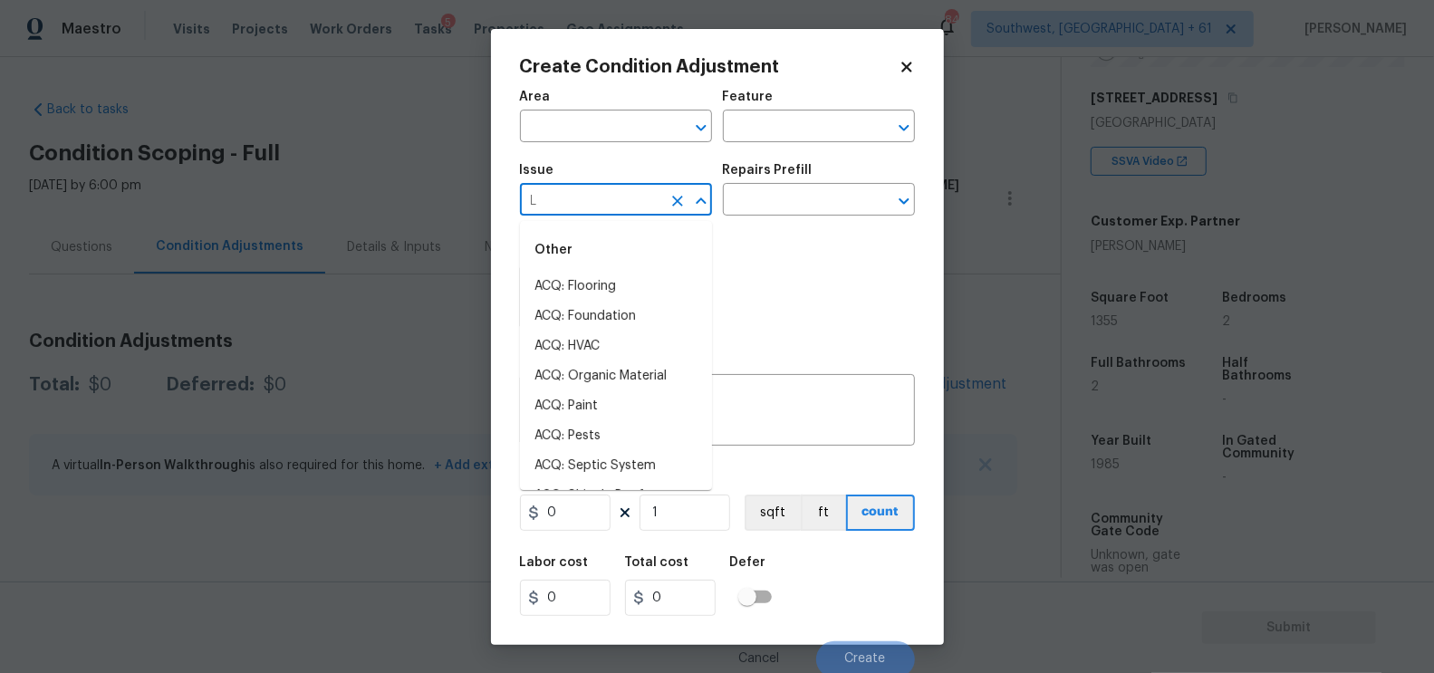
type input "LA"
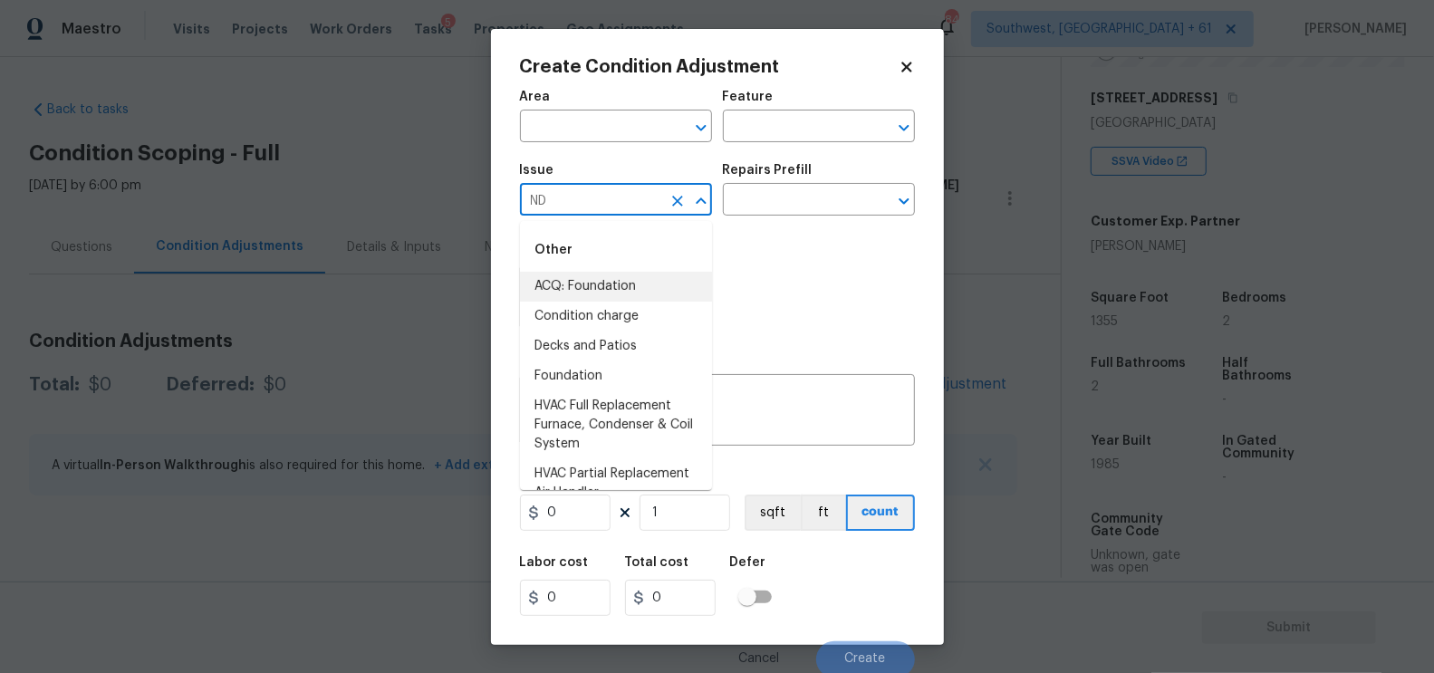
type input "N"
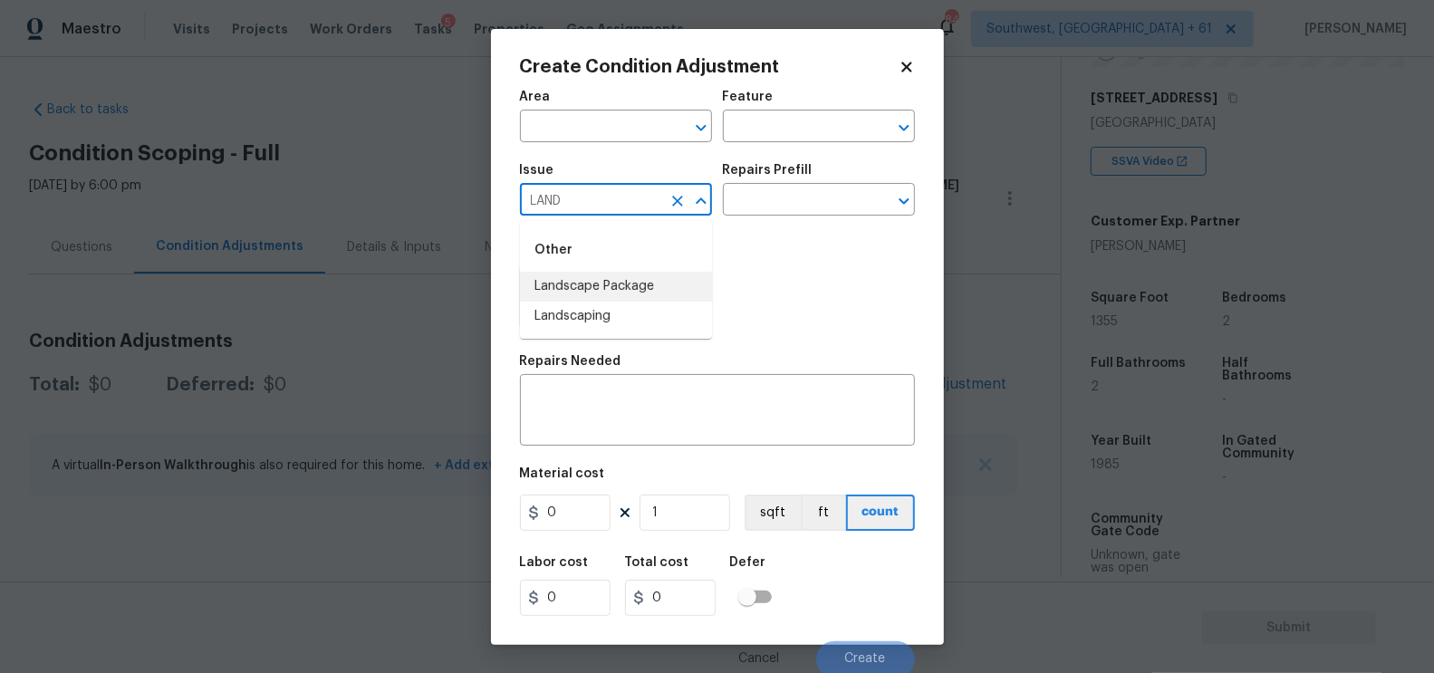
click at [595, 274] on li "Landscape Package" at bounding box center [616, 287] width 192 height 30
type input "Landscape Package"
click at [785, 192] on input "text" at bounding box center [793, 202] width 141 height 28
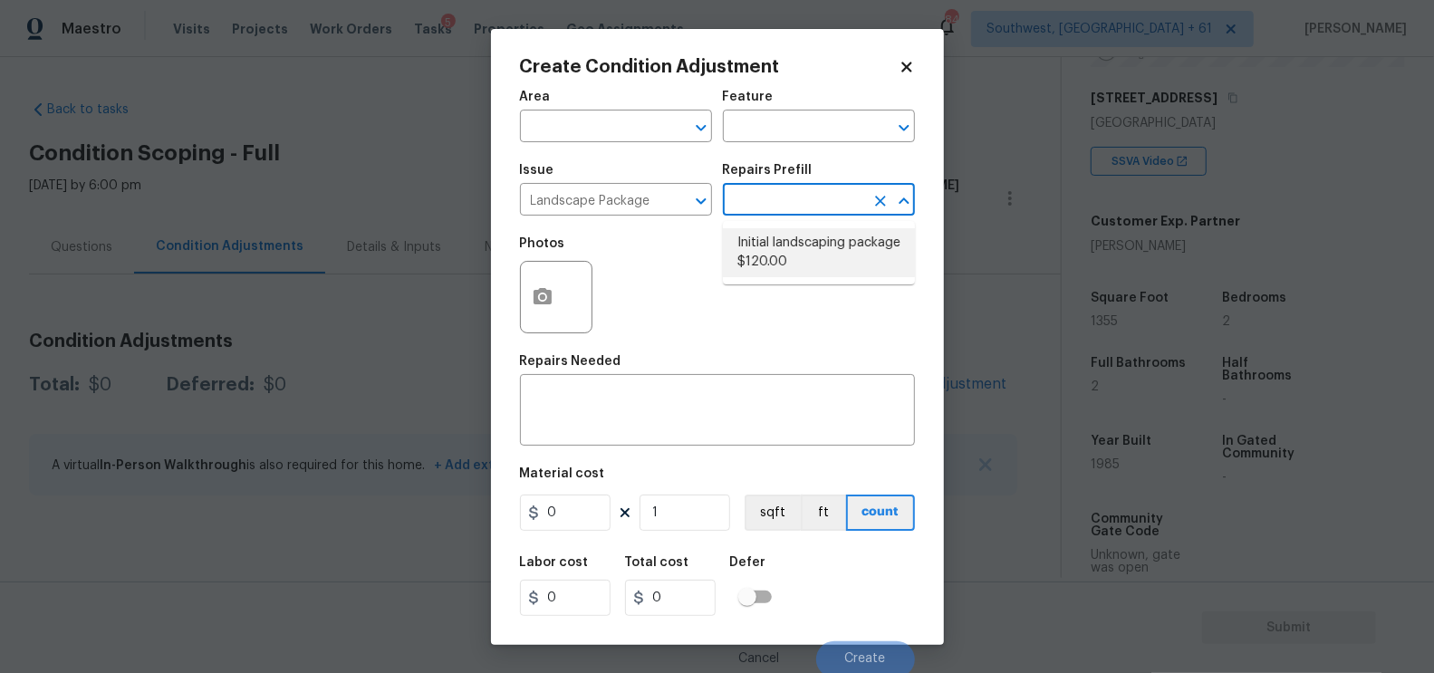
click at [788, 243] on li "Initial landscaping package $120.00" at bounding box center [819, 252] width 192 height 49
type input "Home Readiness Packages"
type textarea "Mowing of grass up to 6" in height. Mow, edge along driveways & sidewalks, trim…"
type input "120"
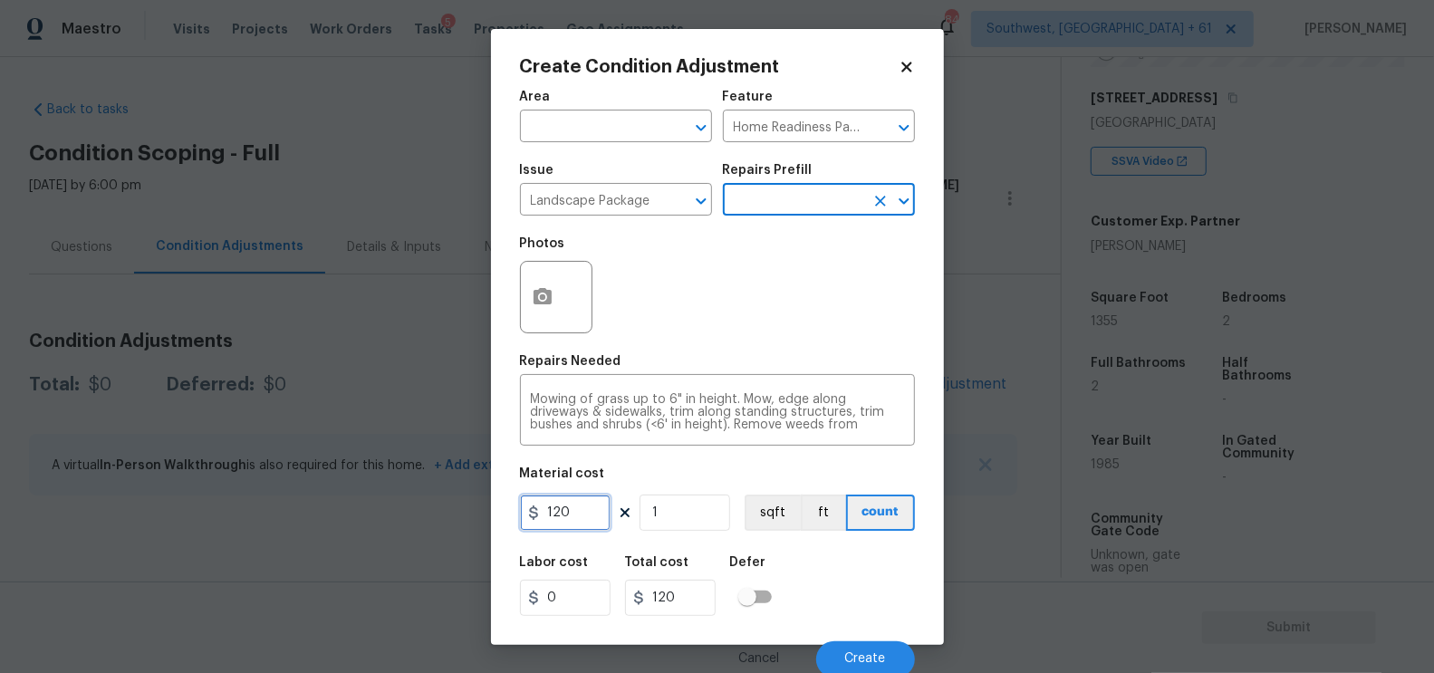
click at [596, 501] on input "120" at bounding box center [565, 513] width 91 height 36
type input "750"
click at [554, 296] on button "button" at bounding box center [542, 297] width 43 height 71
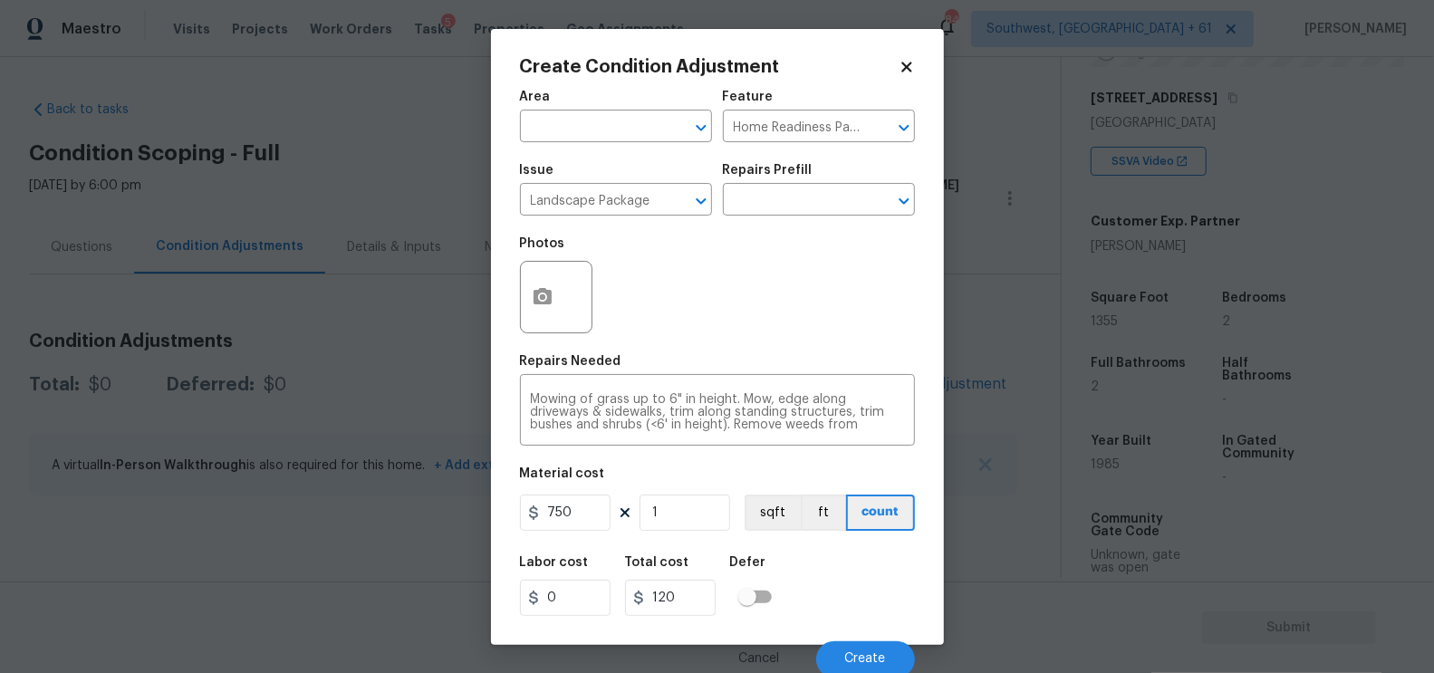
type input "750"
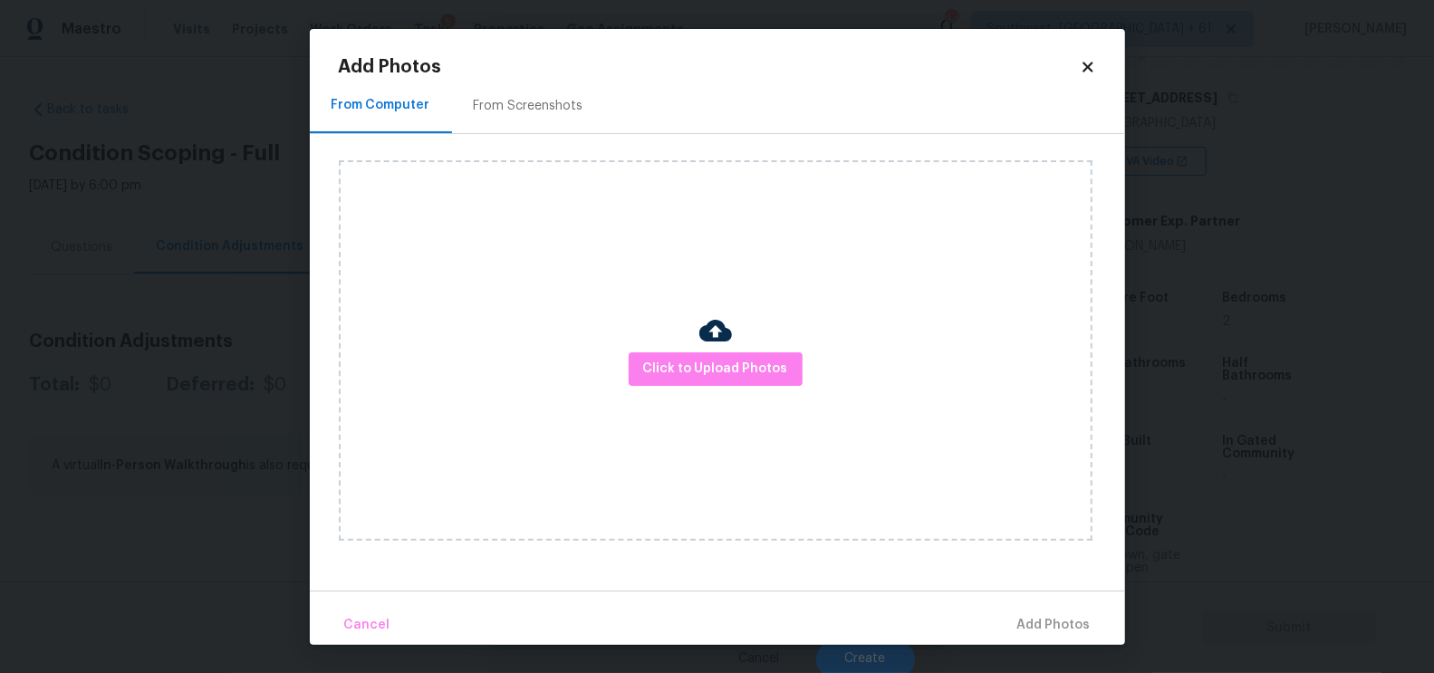
click at [517, 83] on div "From Screenshots" at bounding box center [528, 106] width 153 height 53
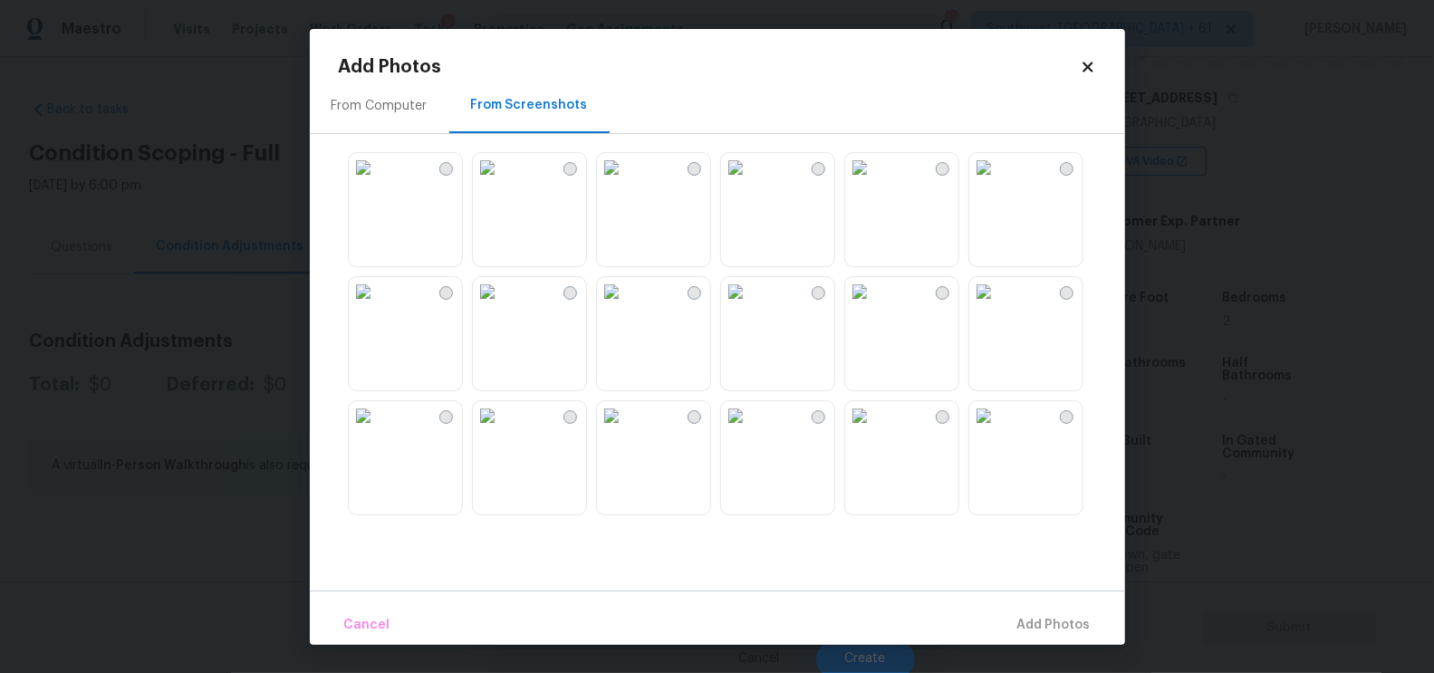
click at [874, 306] on img at bounding box center [859, 291] width 29 height 29
click at [1061, 625] on span "Add 1 Photo(s)" at bounding box center [1046, 625] width 90 height 23
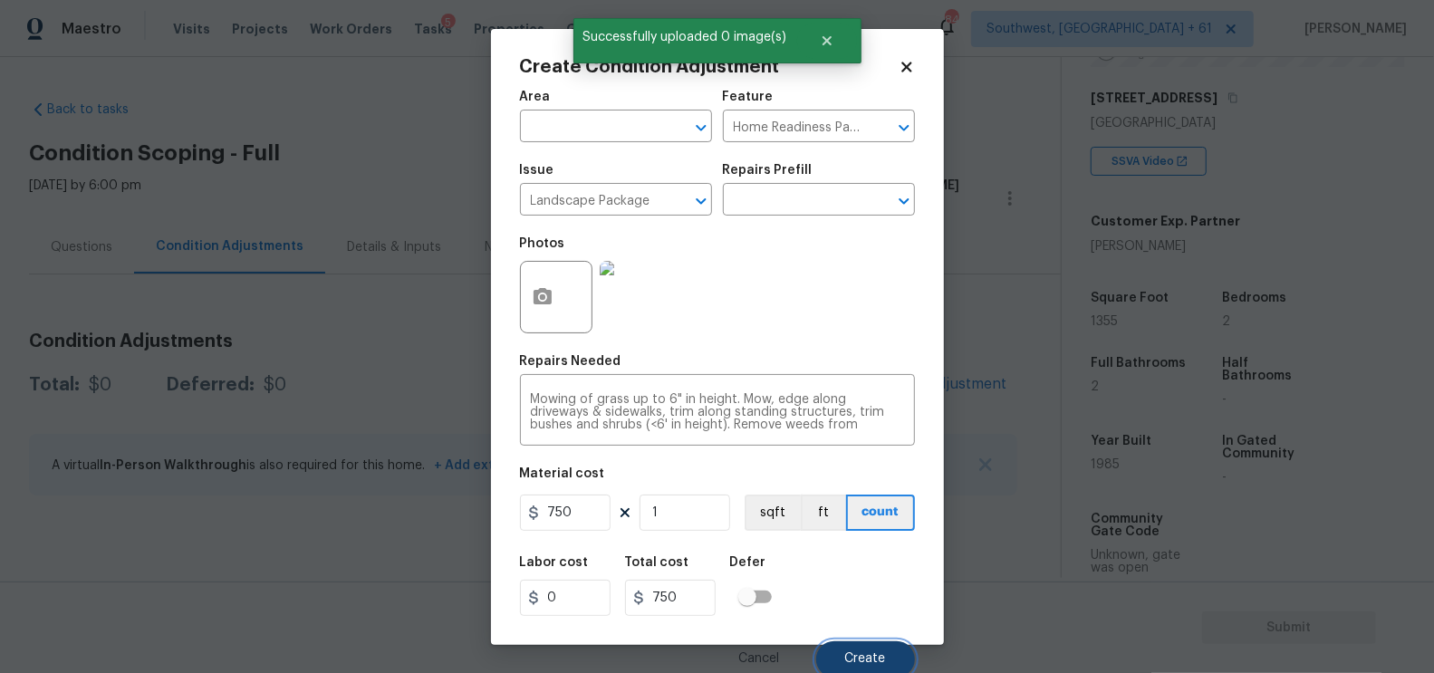
click at [848, 660] on span "Create" at bounding box center [865, 659] width 41 height 14
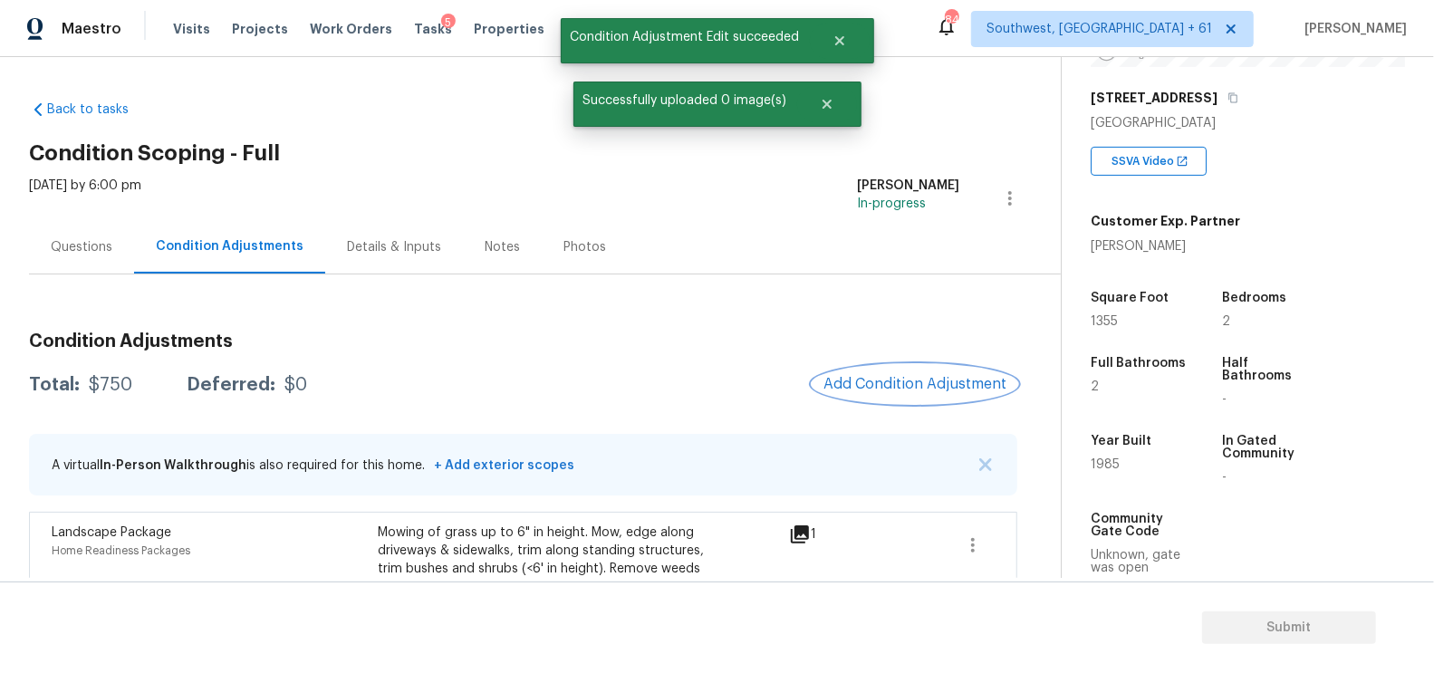
click at [900, 378] on span "Add Condition Adjustment" at bounding box center [915, 384] width 183 height 16
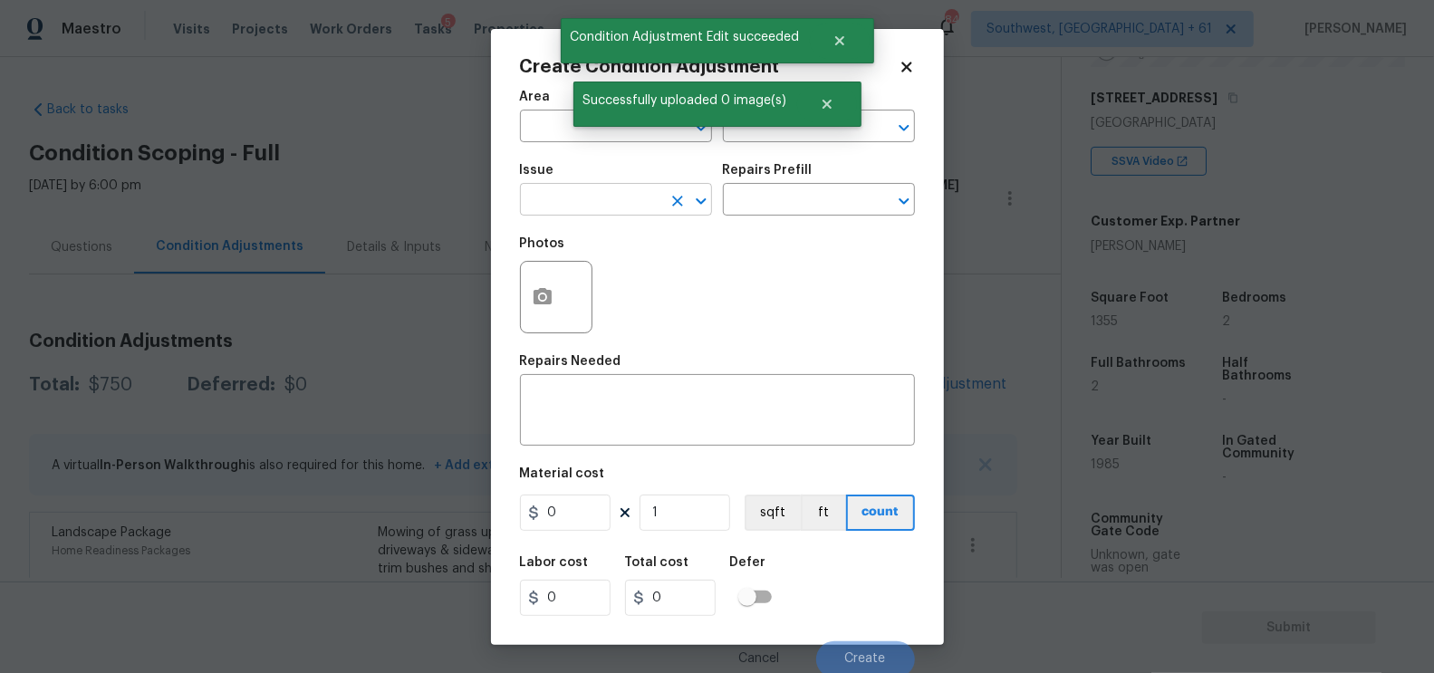
click at [593, 203] on input "text" at bounding box center [590, 202] width 141 height 28
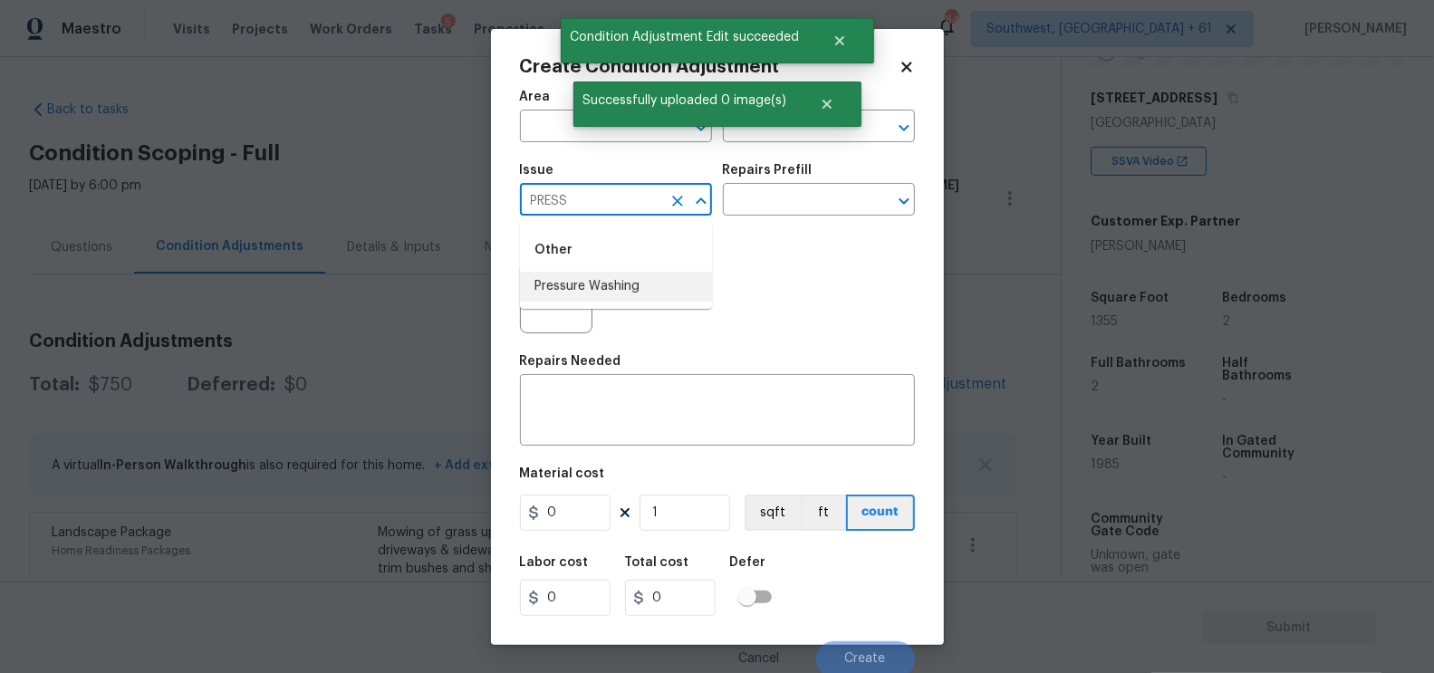
click at [604, 277] on li "Pressure Washing" at bounding box center [616, 287] width 192 height 30
type input "Pressure Washing"
click at [809, 190] on input "text" at bounding box center [793, 202] width 141 height 28
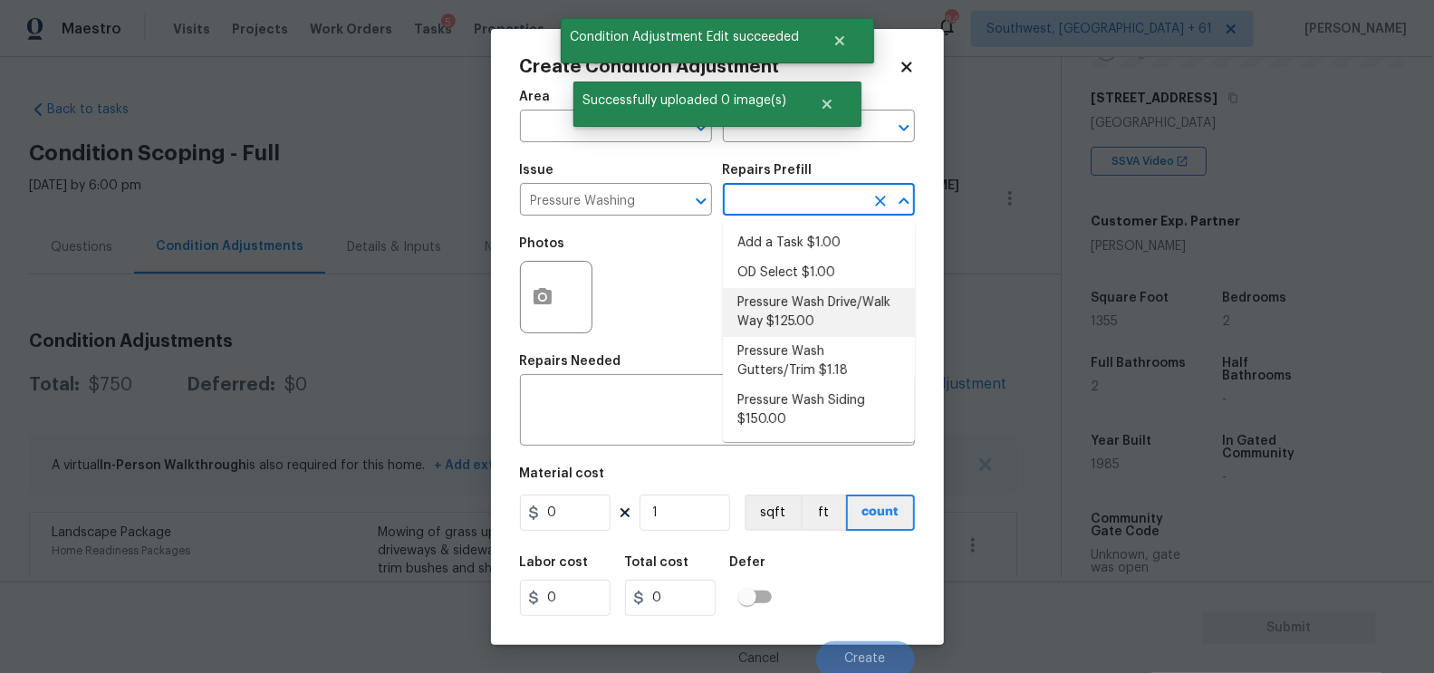
click at [786, 314] on li "Pressure Wash Drive/Walk Way $125.00" at bounding box center [819, 312] width 192 height 49
type input "Siding"
type textarea "Pressure wash the driveways/walkways as directed by the PM. Ensure that all deb…"
type input "125"
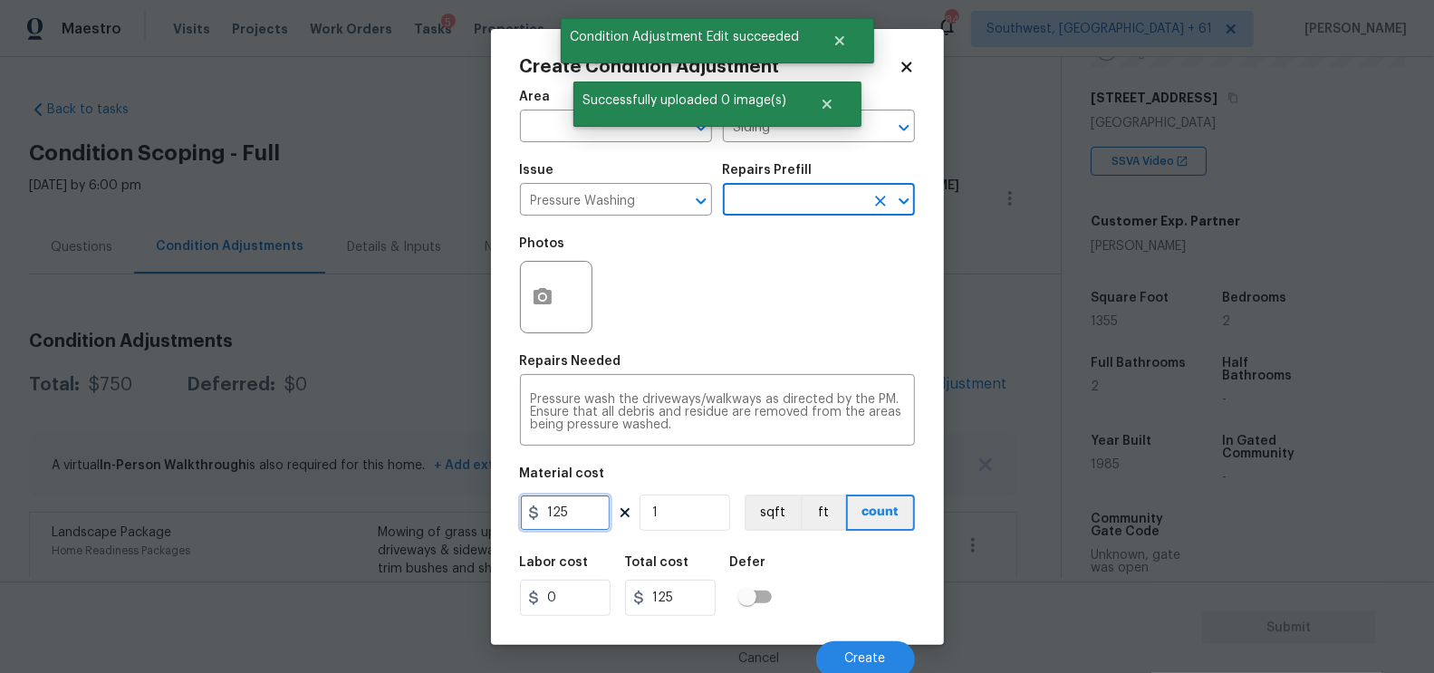
click at [597, 529] on input "125" at bounding box center [565, 513] width 91 height 36
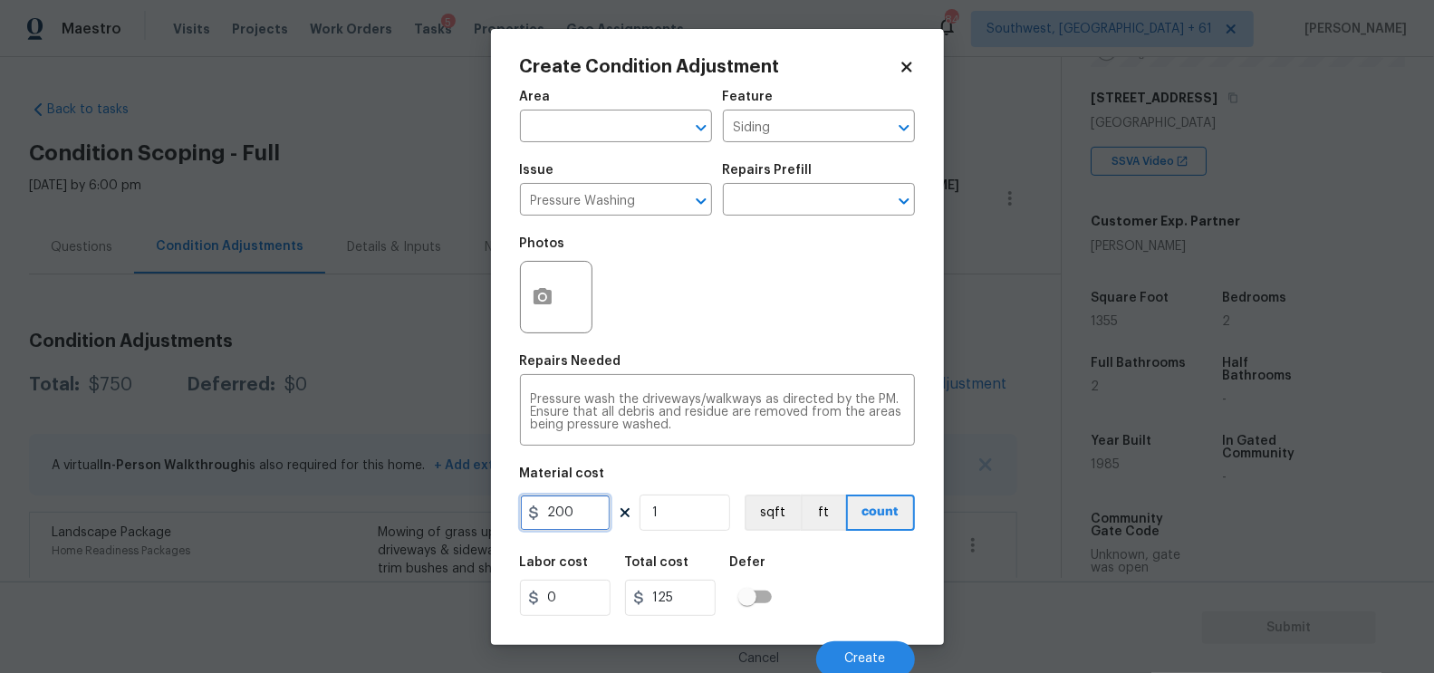
type input "200"
click at [696, 611] on input "200" at bounding box center [670, 598] width 91 height 36
click at [558, 284] on button "button" at bounding box center [542, 297] width 43 height 71
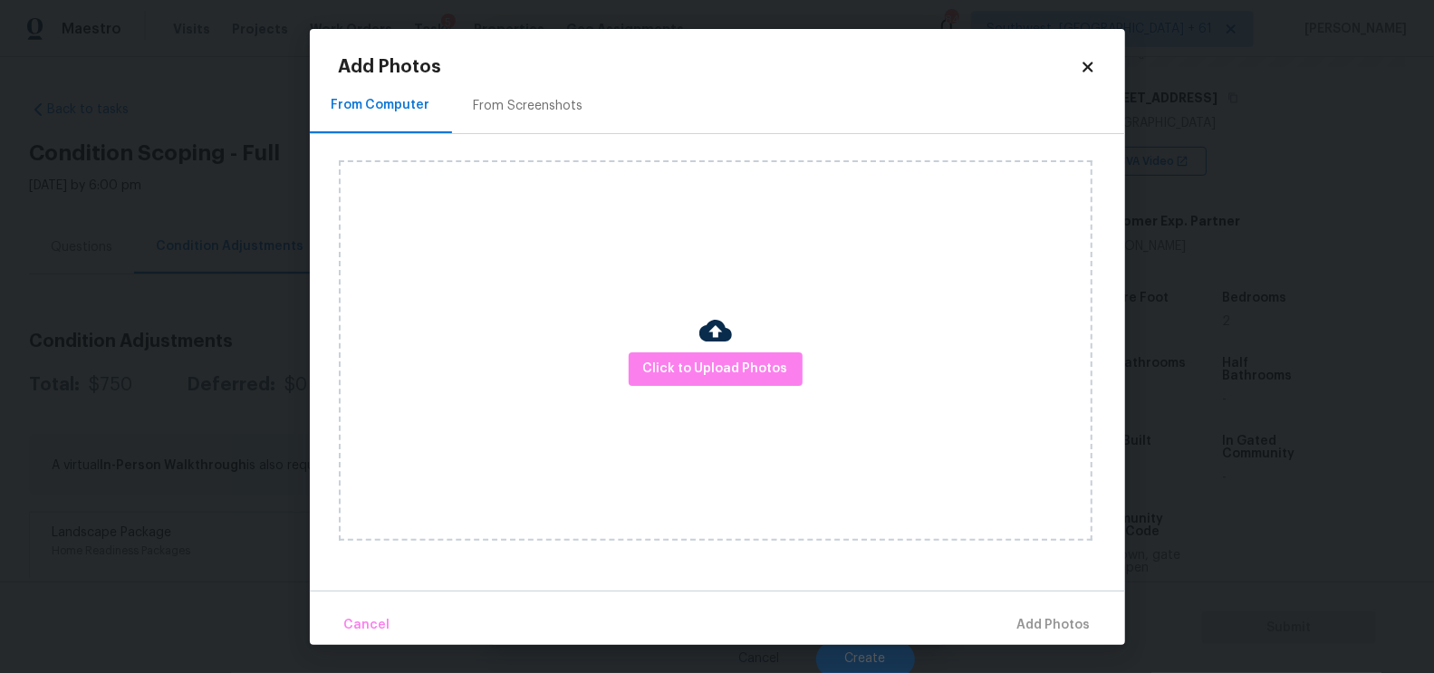
click at [558, 72] on h2 "Add Photos" at bounding box center [709, 67] width 741 height 18
click at [562, 117] on div "From Screenshots" at bounding box center [528, 106] width 153 height 53
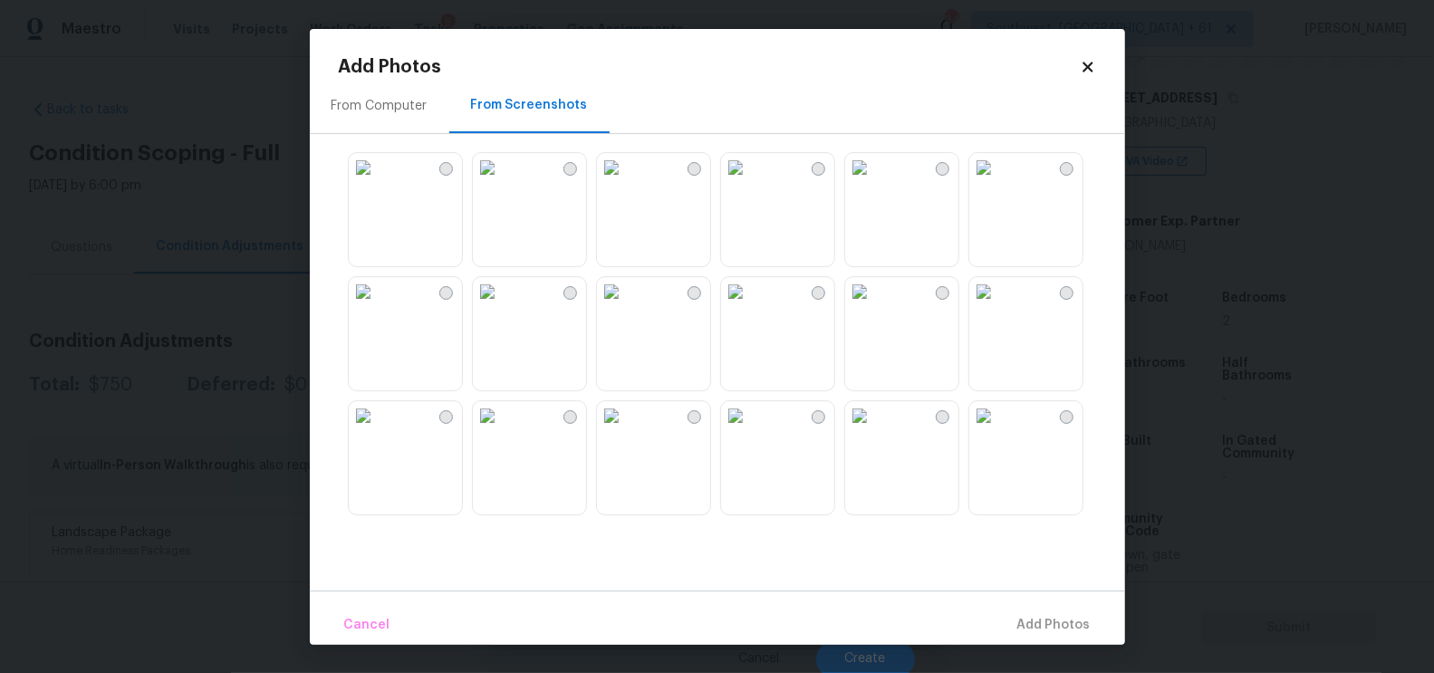
click at [874, 306] on img at bounding box center [859, 291] width 29 height 29
click at [1045, 632] on span "Add 1 Photo(s)" at bounding box center [1046, 625] width 90 height 23
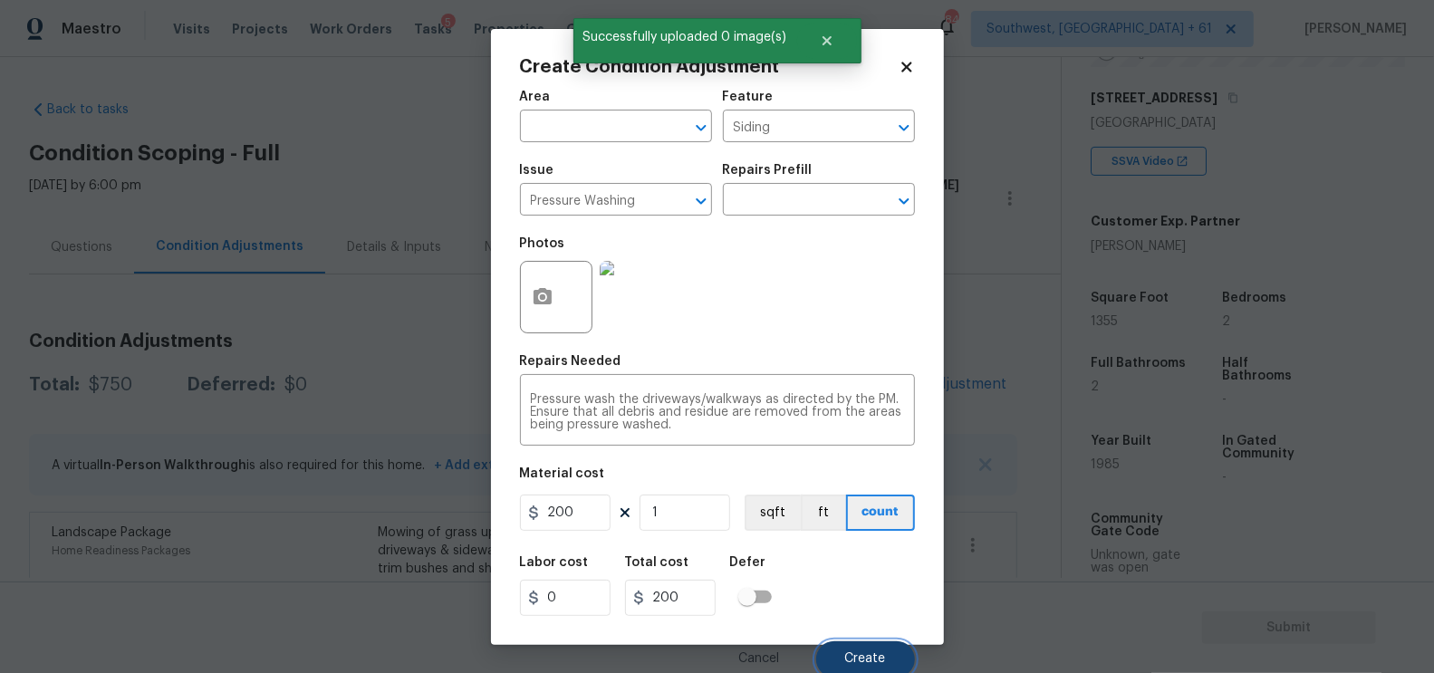
click at [860, 660] on span "Create" at bounding box center [865, 659] width 41 height 14
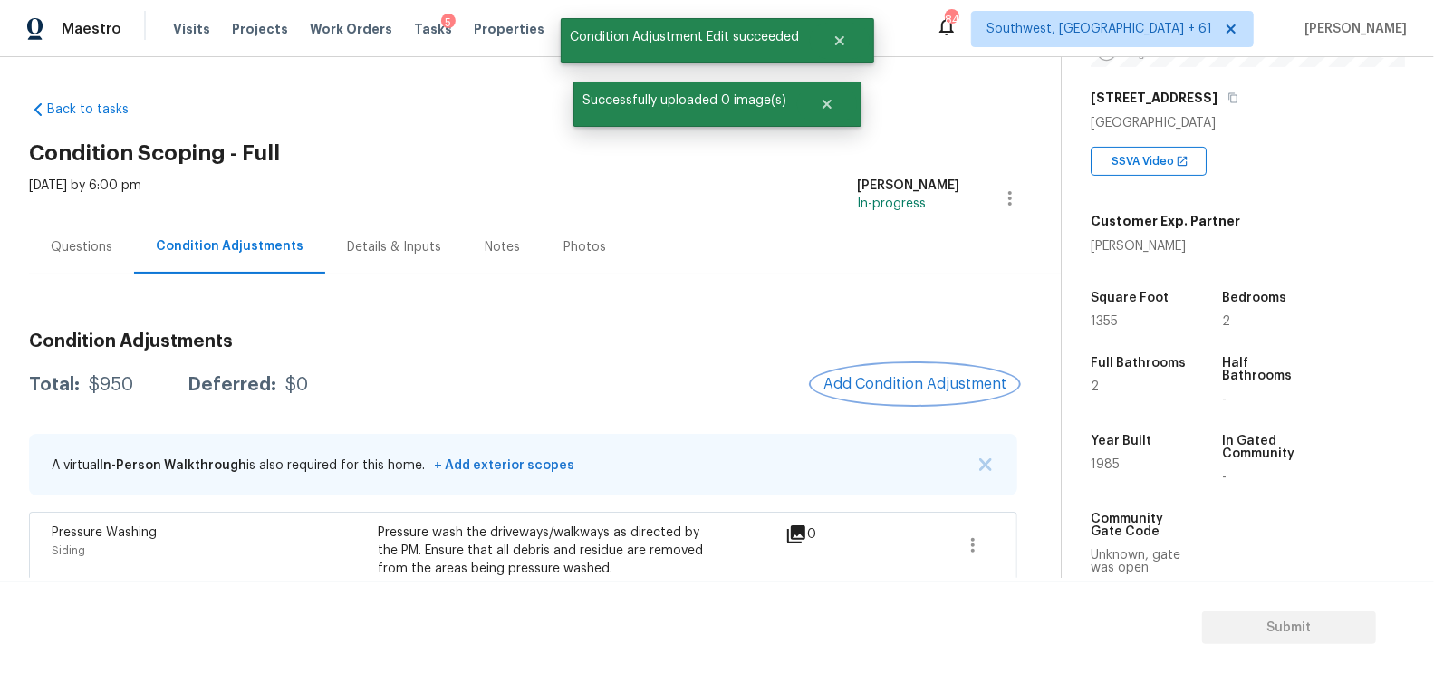
click at [926, 385] on span "Add Condition Adjustment" at bounding box center [915, 384] width 183 height 16
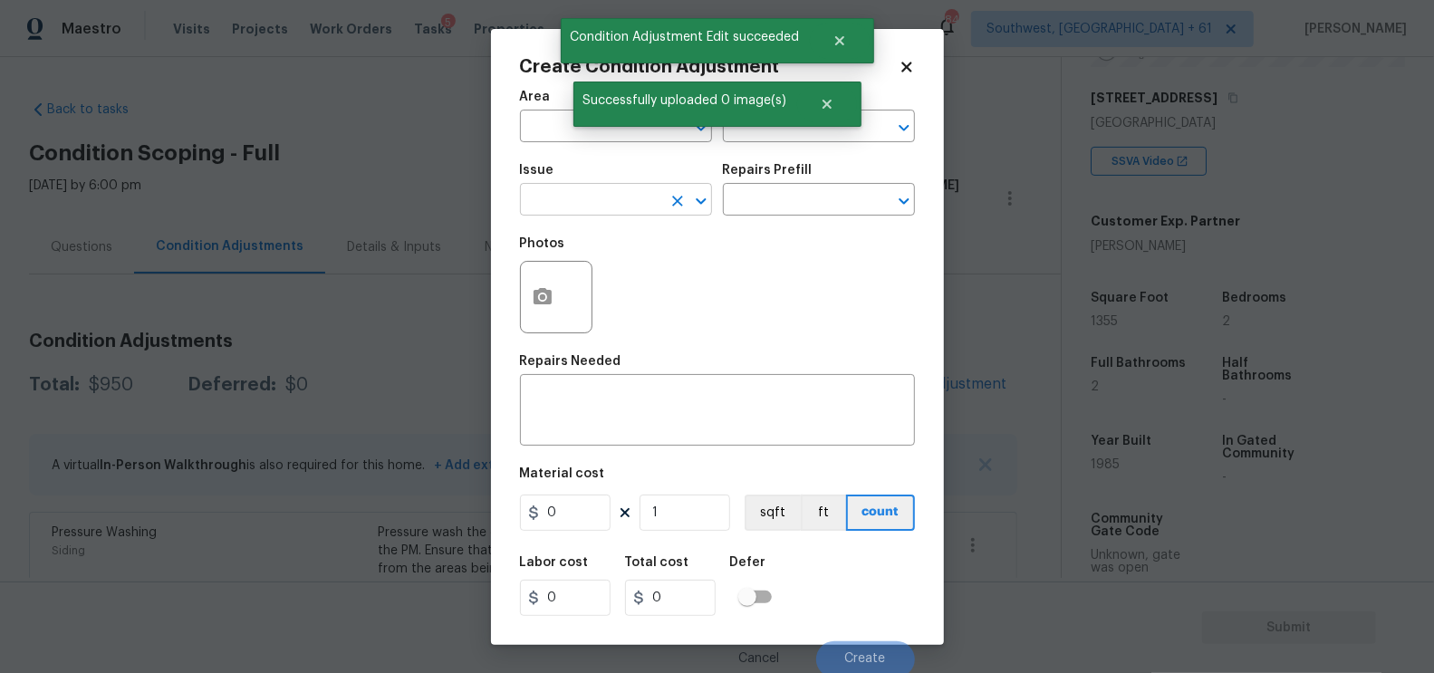
click at [581, 213] on input "text" at bounding box center [590, 202] width 141 height 28
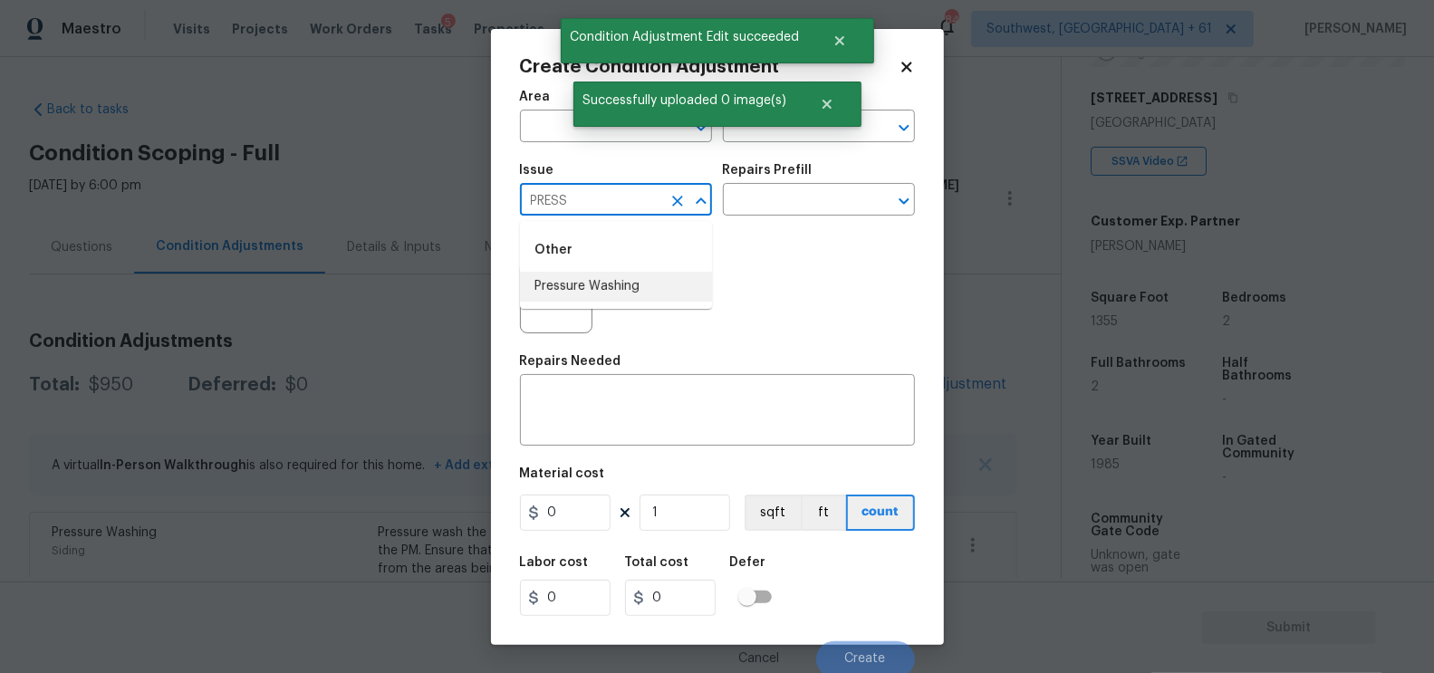
click at [590, 300] on li "Pressure Washing" at bounding box center [616, 287] width 192 height 30
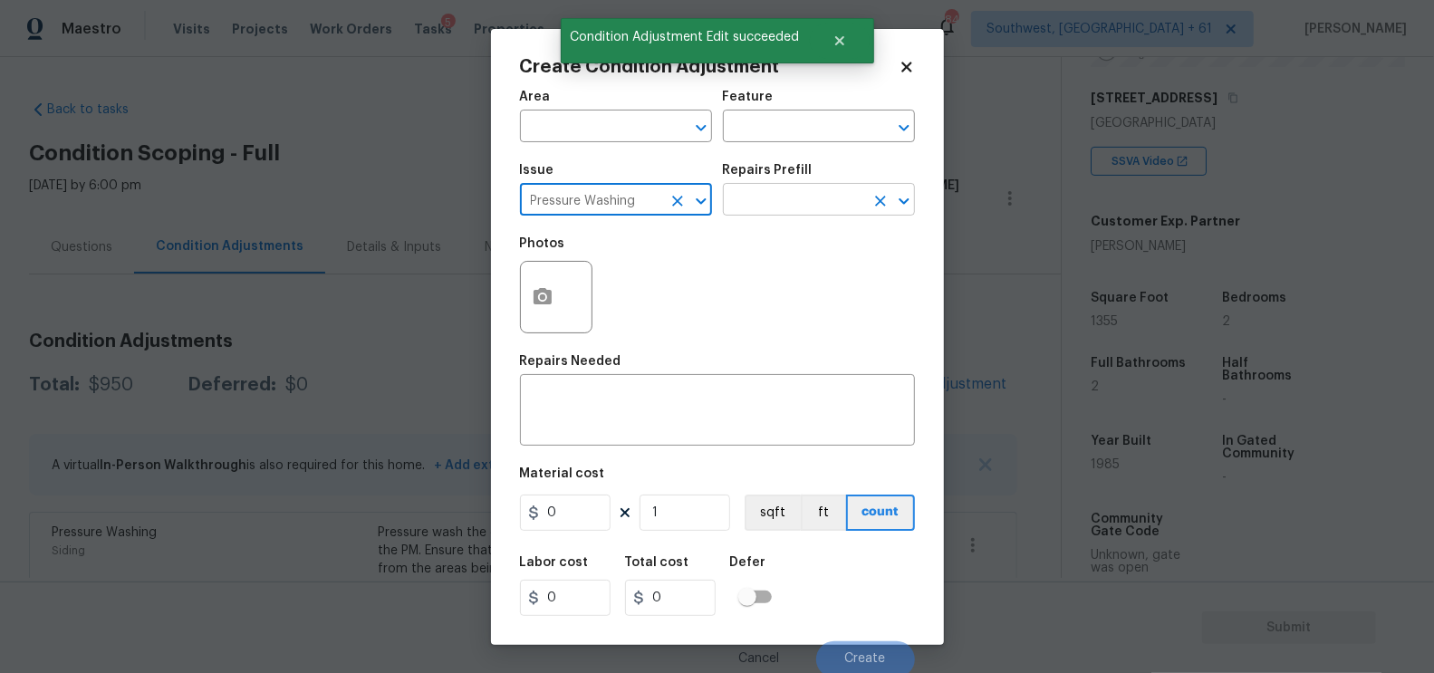
type input "Pressure Washing"
click at [784, 200] on input "text" at bounding box center [793, 202] width 141 height 28
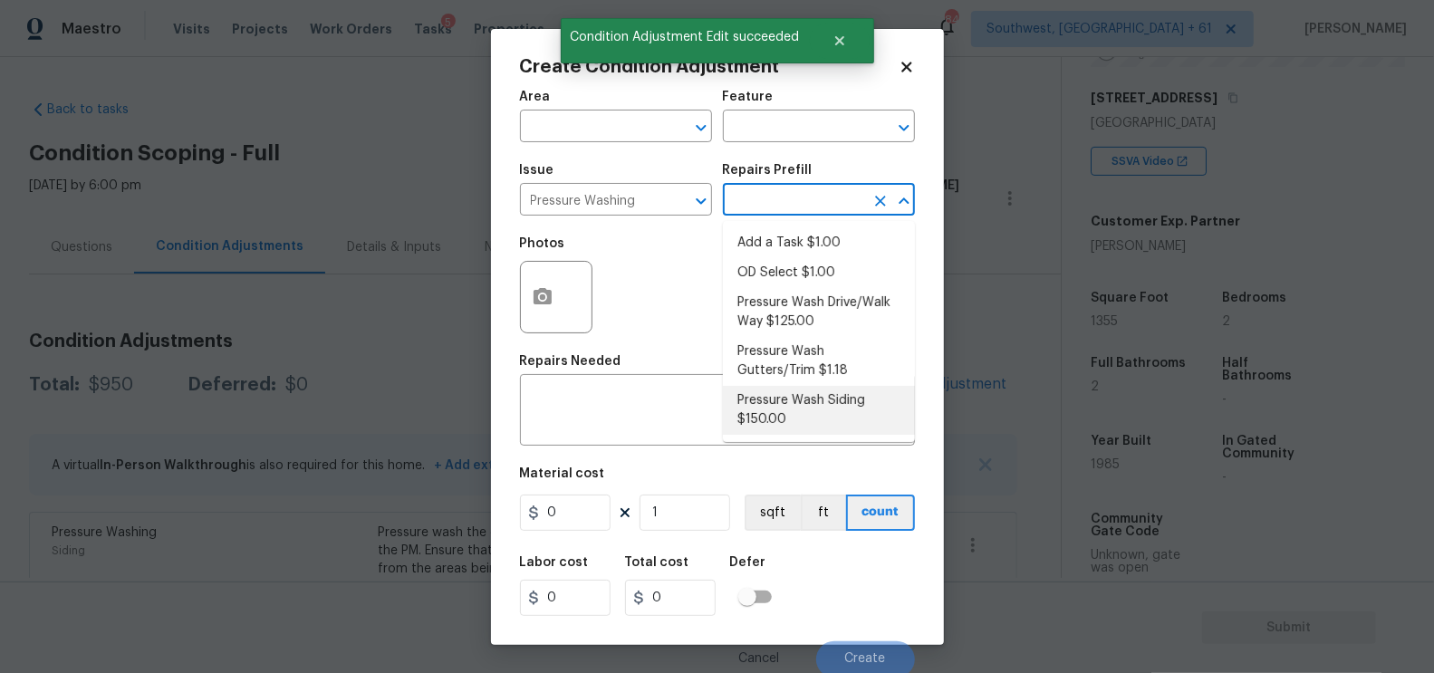
click at [773, 416] on li "Pressure Wash Siding $150.00" at bounding box center [819, 410] width 192 height 49
type input "Siding"
type textarea "Protect areas as needed for pressure washing. Pressure wash the siding on the h…"
type input "150"
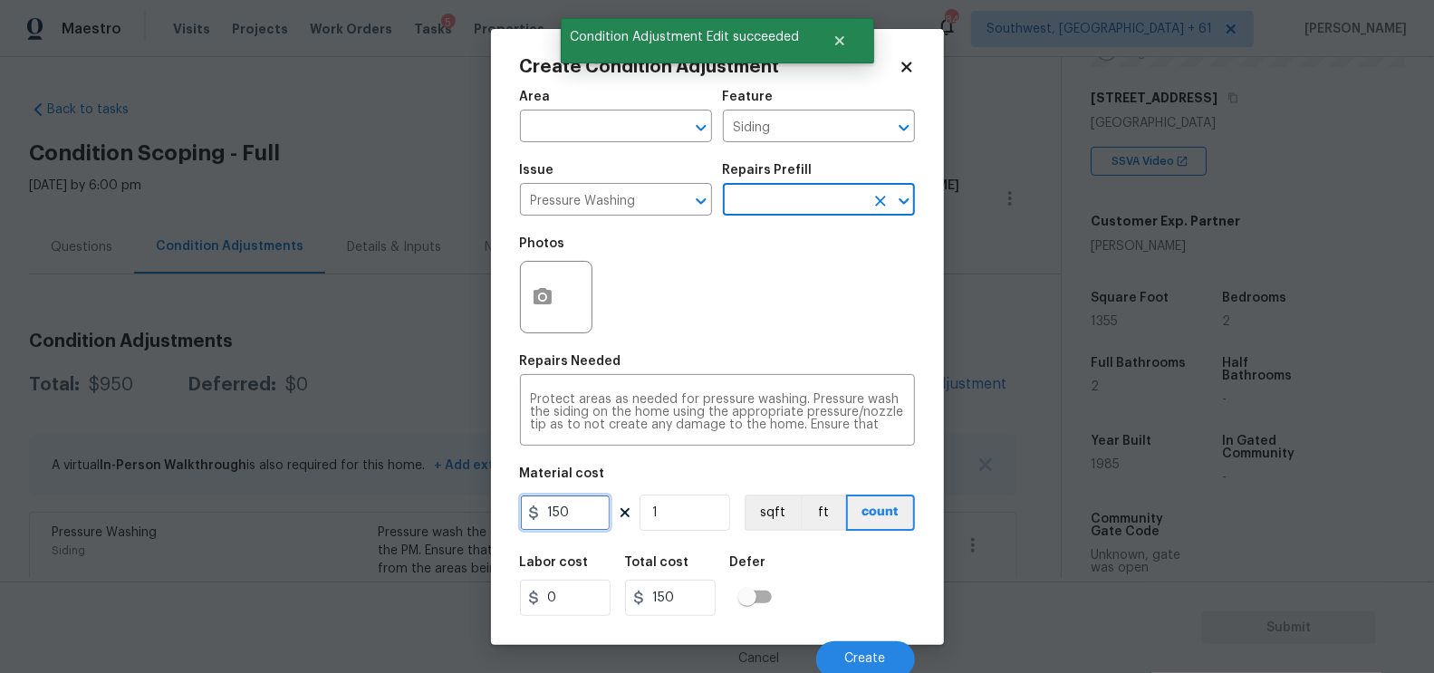
click at [608, 530] on input "150" at bounding box center [565, 513] width 91 height 36
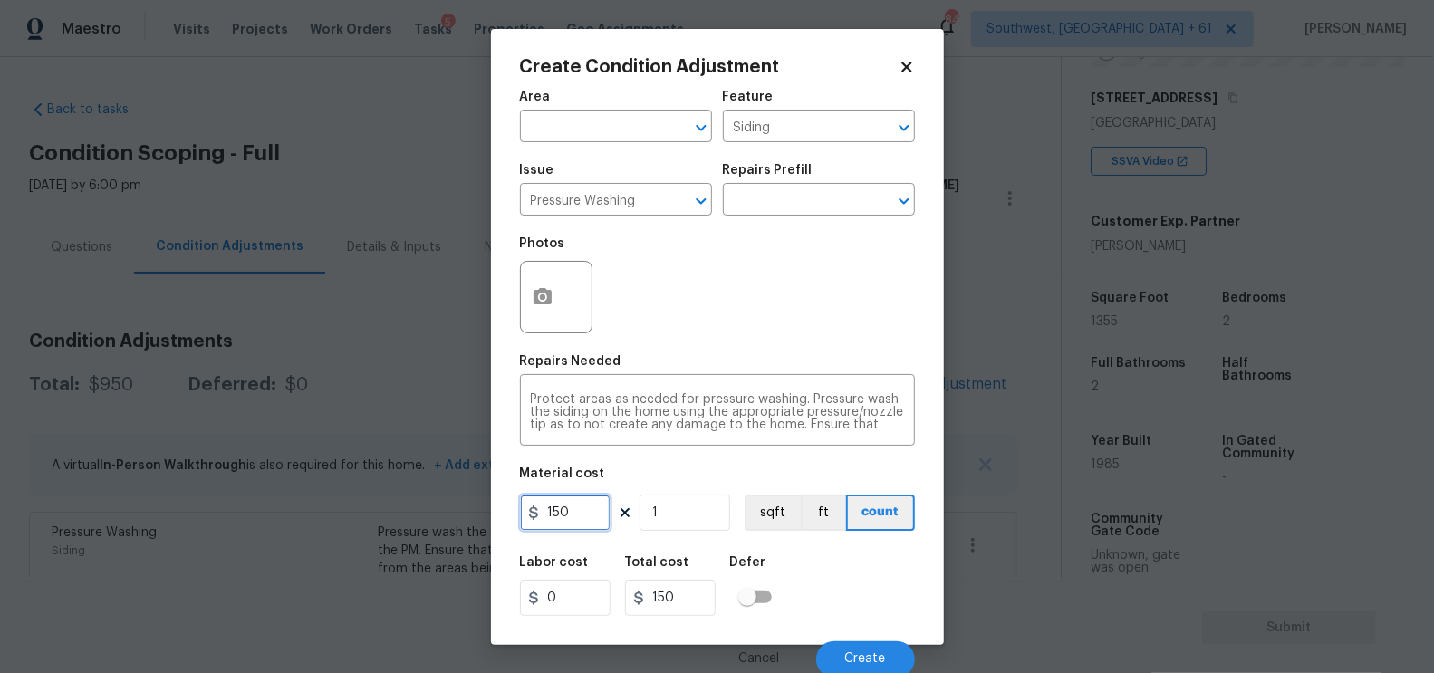
click at [590, 521] on input "150" at bounding box center [565, 513] width 91 height 36
type input "200"
click at [694, 577] on div "Total cost" at bounding box center [677, 568] width 105 height 24
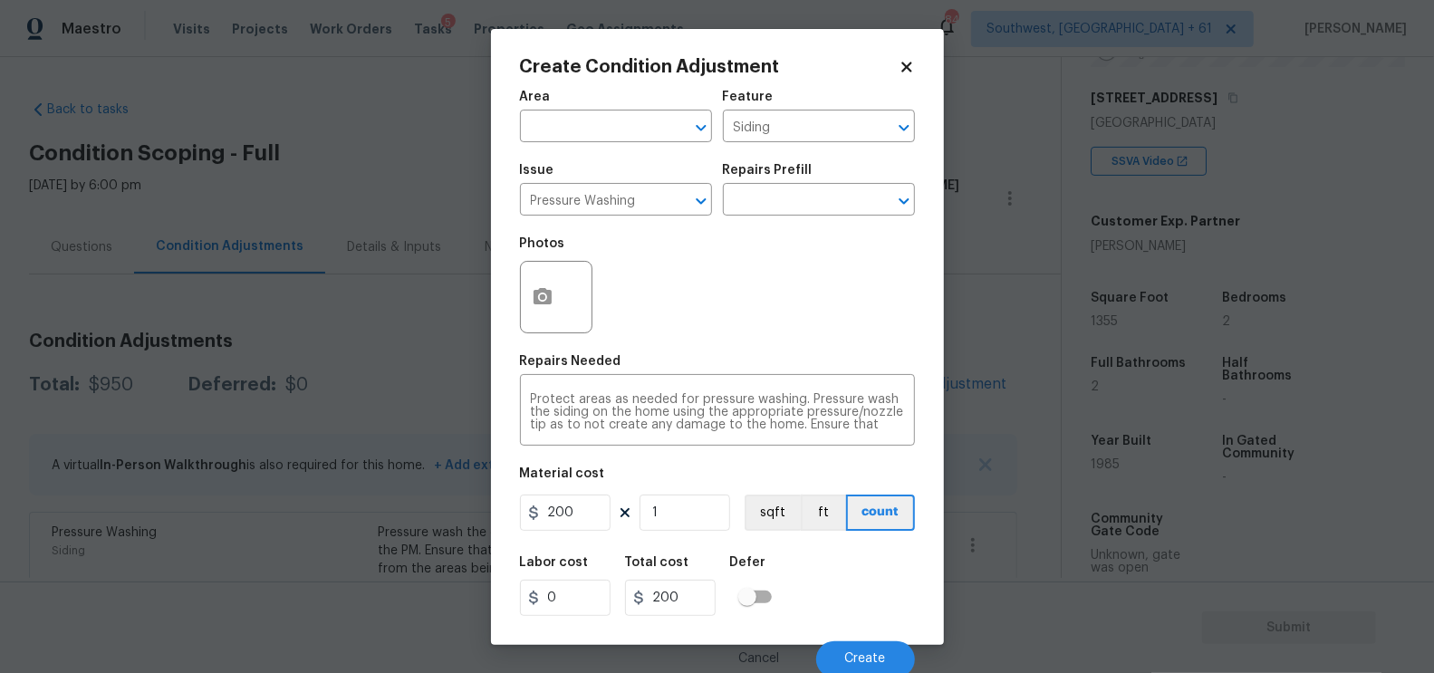
click at [555, 330] on div at bounding box center [556, 297] width 72 height 72
click at [547, 303] on icon "button" at bounding box center [543, 296] width 18 height 16
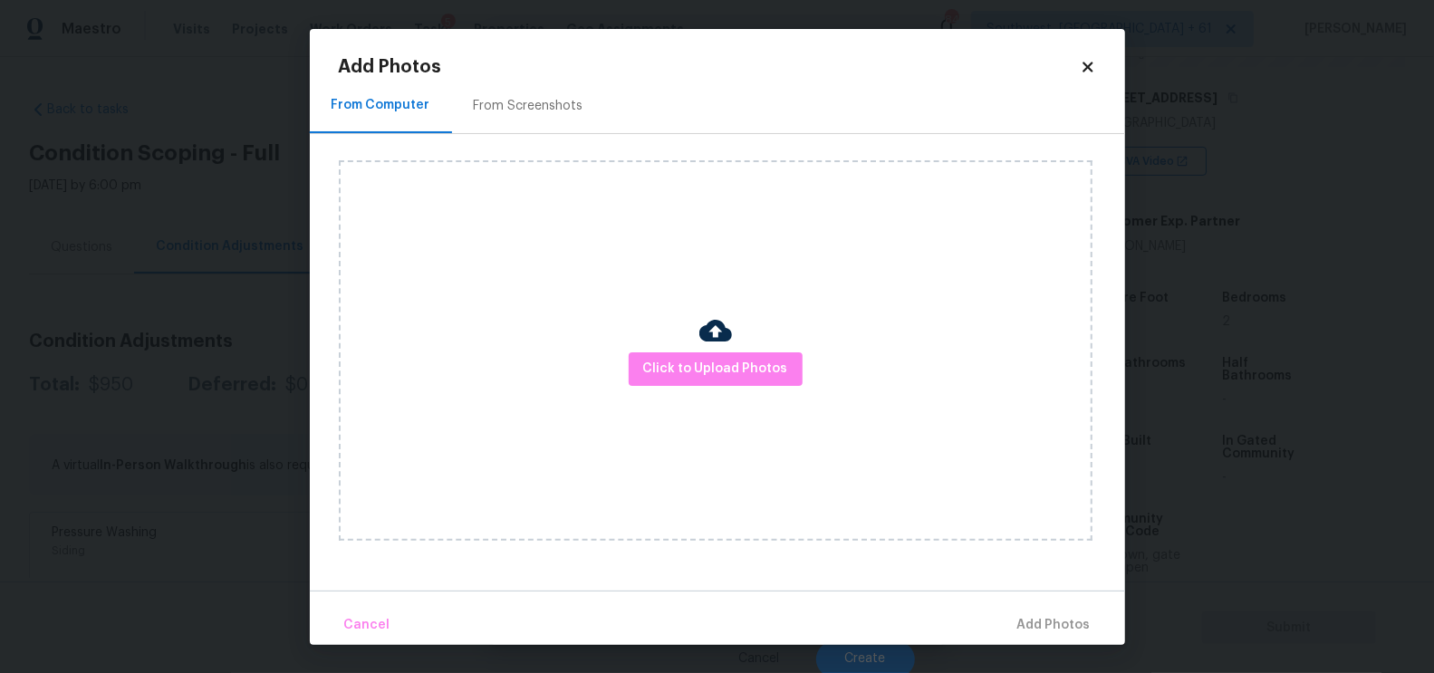
click at [544, 118] on div "From Screenshots" at bounding box center [528, 106] width 153 height 53
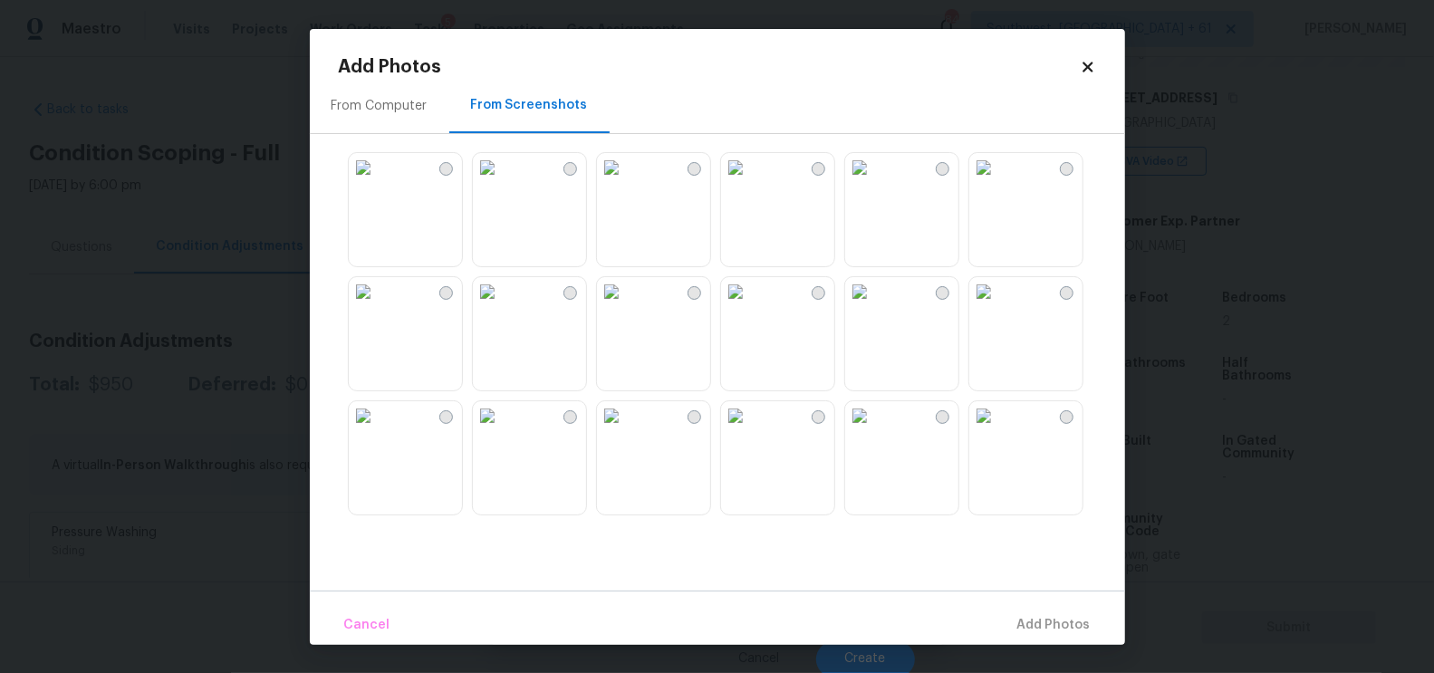
click at [874, 306] on img at bounding box center [859, 291] width 29 height 29
click at [1051, 604] on div "Cancel Add 1 Photo(s)" at bounding box center [717, 618] width 815 height 54
click at [1047, 622] on span "Add 1 Photo(s)" at bounding box center [1046, 625] width 90 height 23
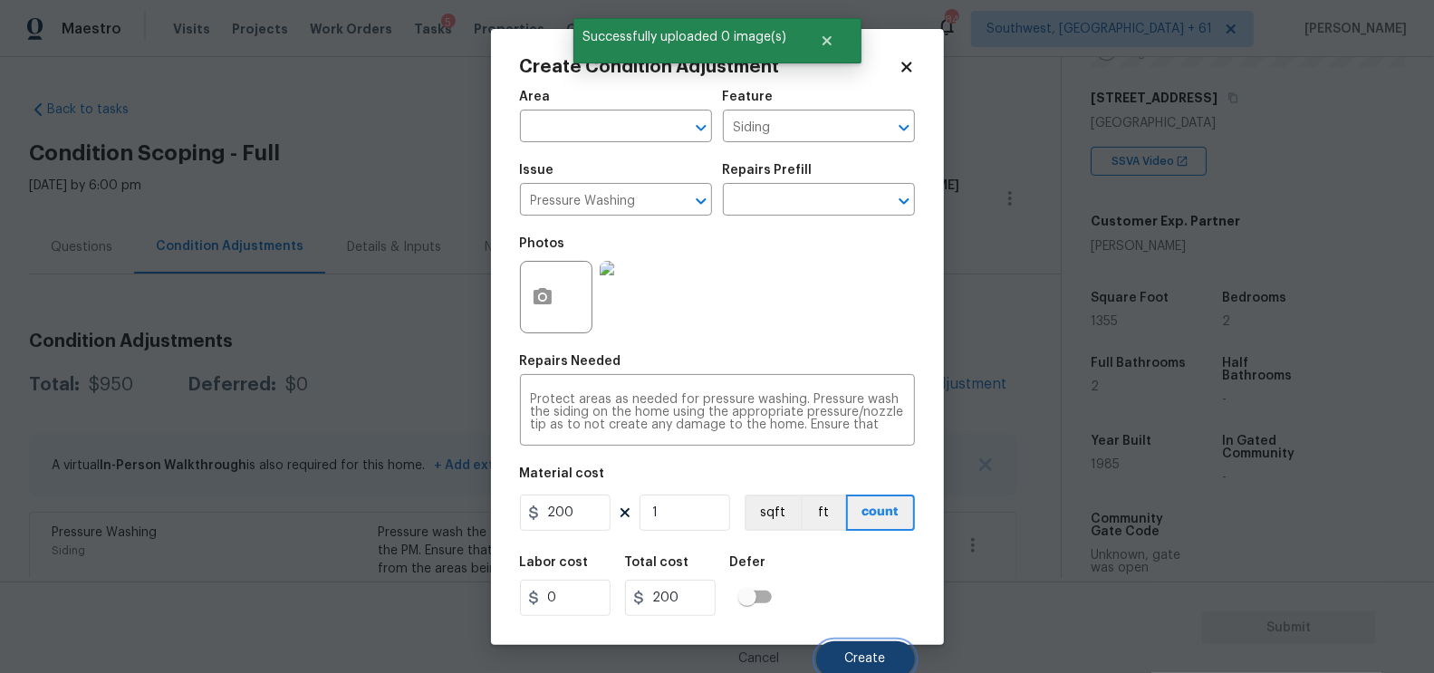
click at [851, 649] on button "Create" at bounding box center [865, 659] width 99 height 36
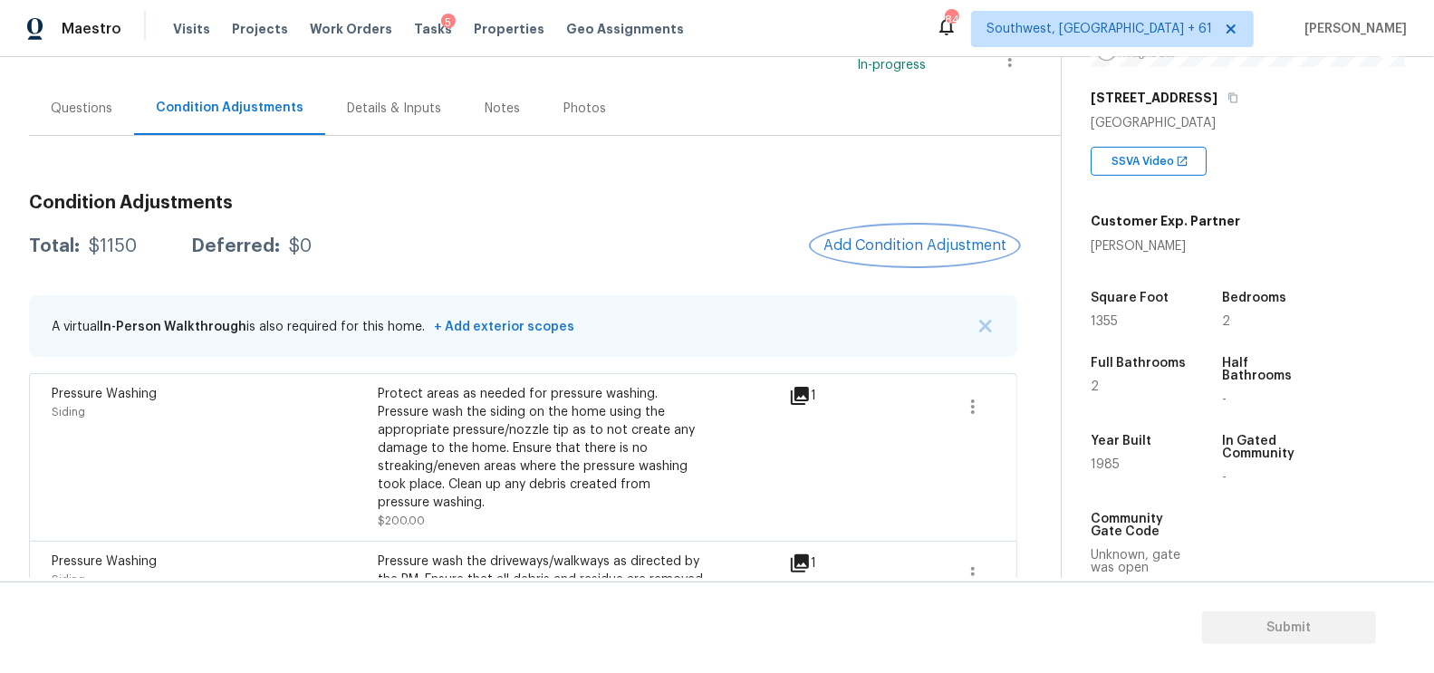
scroll to position [199, 0]
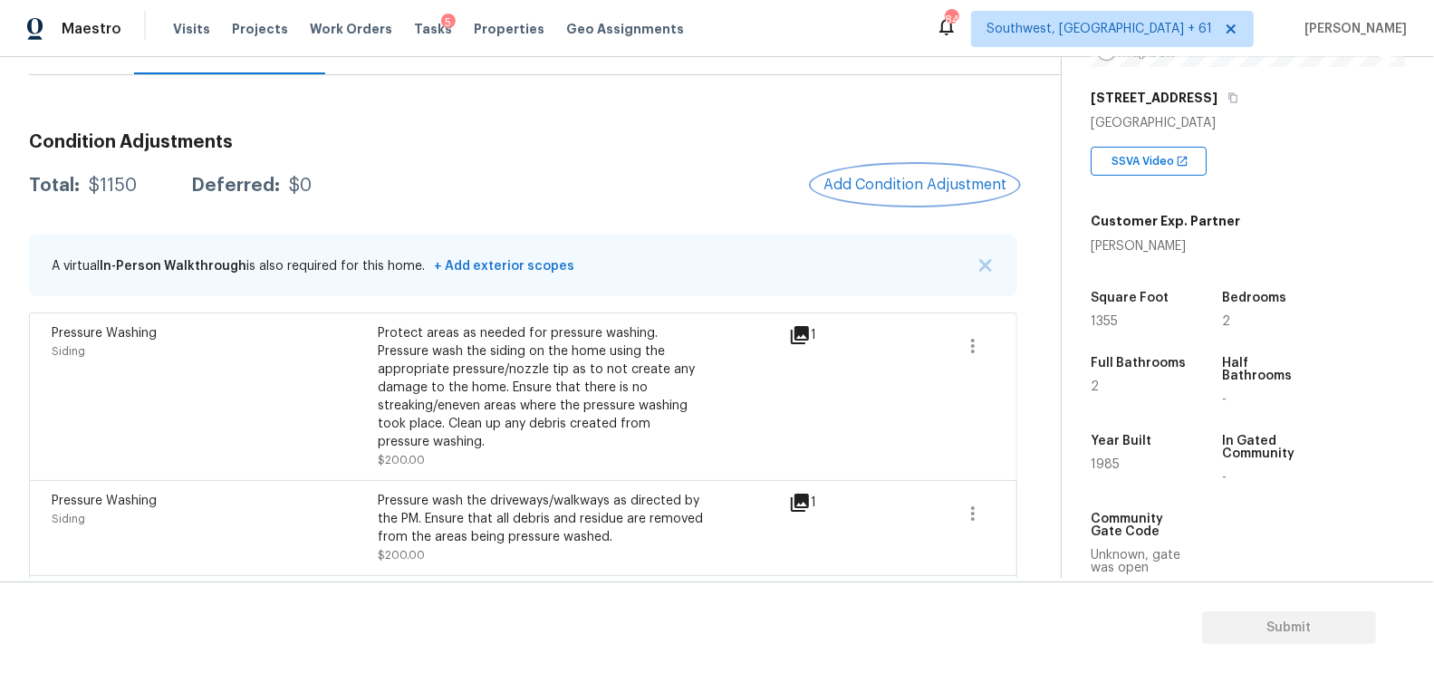
click at [868, 196] on button "Add Condition Adjustment" at bounding box center [915, 185] width 205 height 38
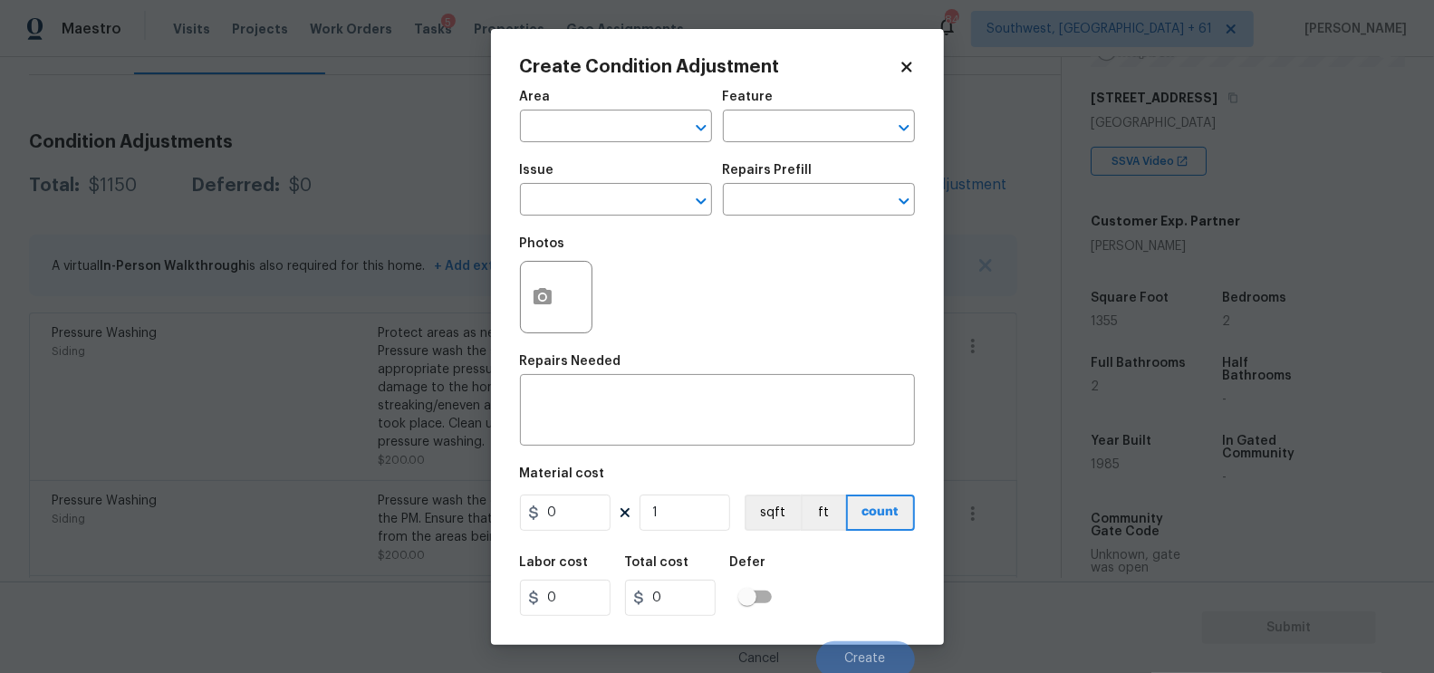
click at [547, 220] on span "Issue ​" at bounding box center [616, 189] width 192 height 73
click at [564, 209] on input "text" at bounding box center [590, 202] width 141 height 28
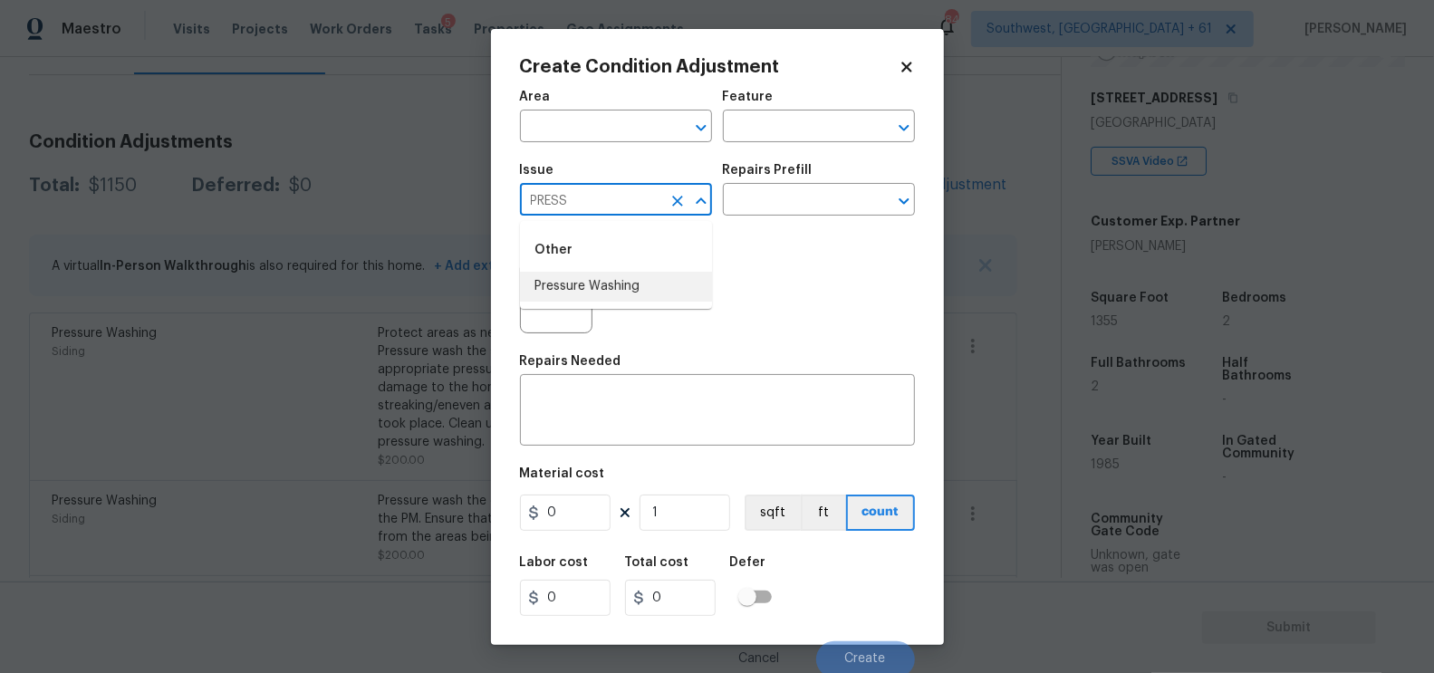
click at [578, 277] on li "Pressure Washing" at bounding box center [616, 287] width 192 height 30
type input "Pressure Washing"
click at [742, 199] on input "text" at bounding box center [793, 202] width 141 height 28
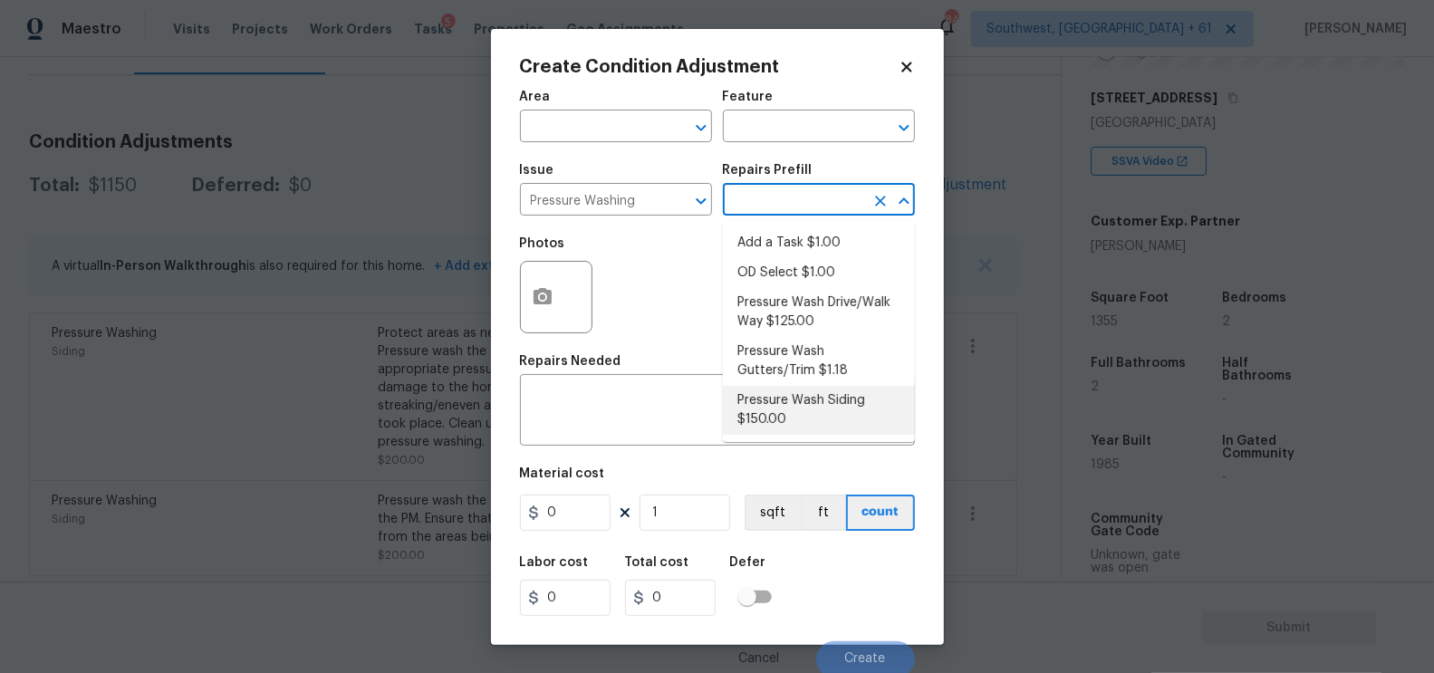
click at [804, 439] on ul "Add a Task $1.00 OD Select $1.00 Pressure Wash Drive/Walk Way $125.00 Pressure …" at bounding box center [819, 331] width 192 height 221
click at [797, 400] on li "Pressure Wash Siding $150.00" at bounding box center [819, 410] width 192 height 49
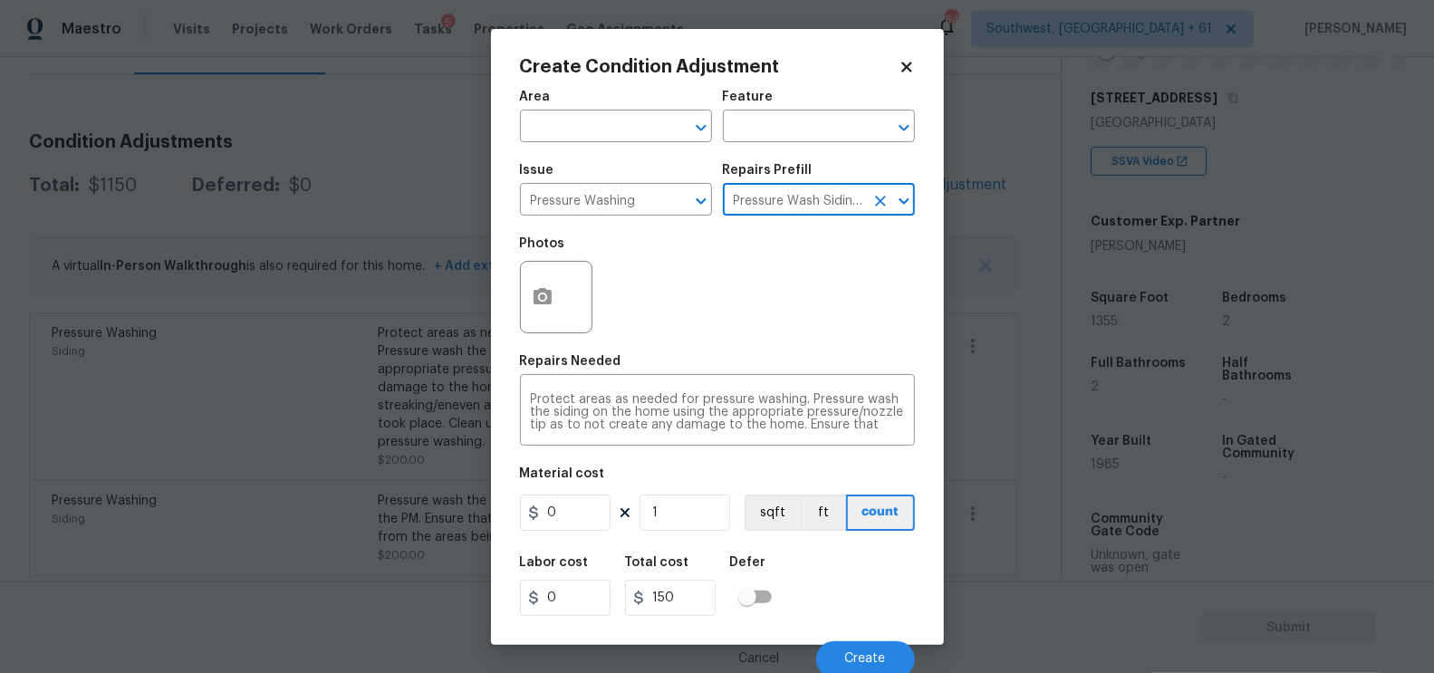
type input "Siding"
type textarea "Protect areas as needed for pressure washing. Pressure wash the siding on the h…"
type input "150"
click at [583, 510] on input "150" at bounding box center [565, 513] width 91 height 36
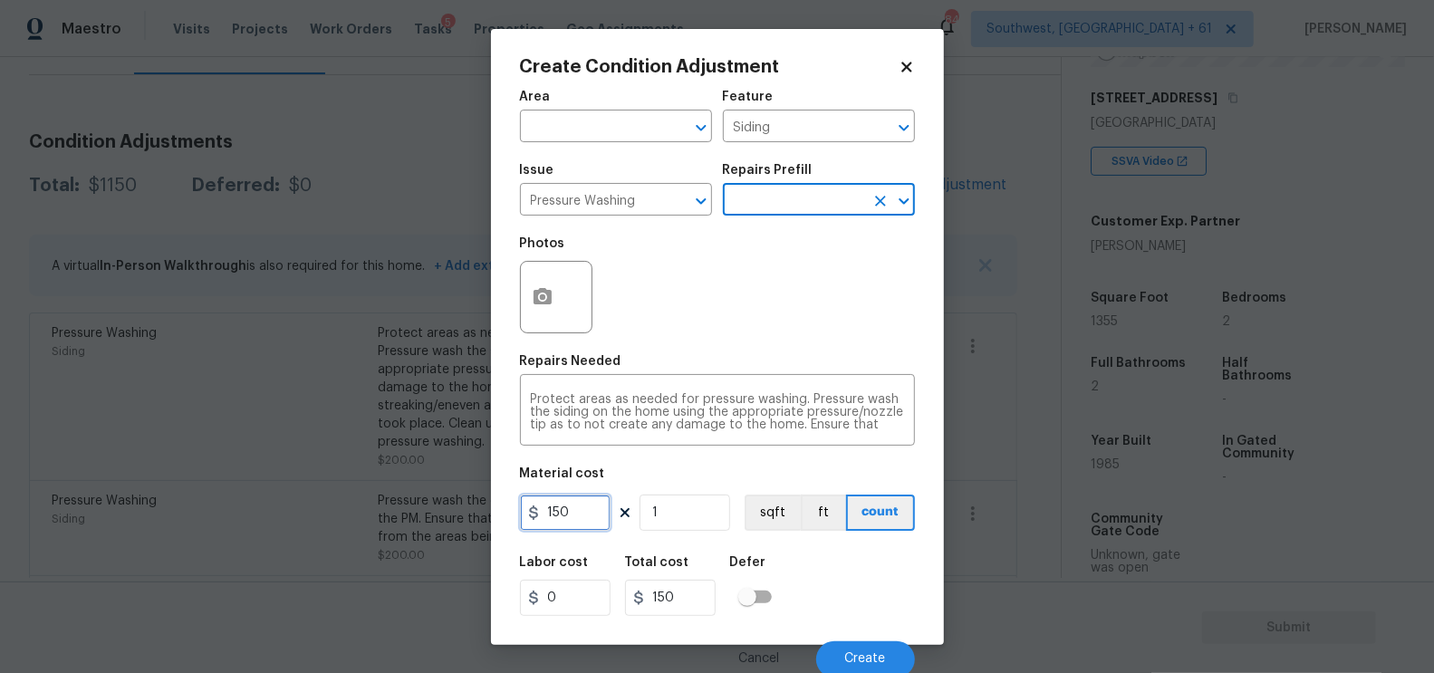
click at [583, 510] on input "150" at bounding box center [565, 513] width 91 height 36
type input "200"
click at [745, 616] on figure "Defer" at bounding box center [756, 586] width 53 height 60
type input "200"
click at [546, 304] on icon "button" at bounding box center [543, 296] width 18 height 16
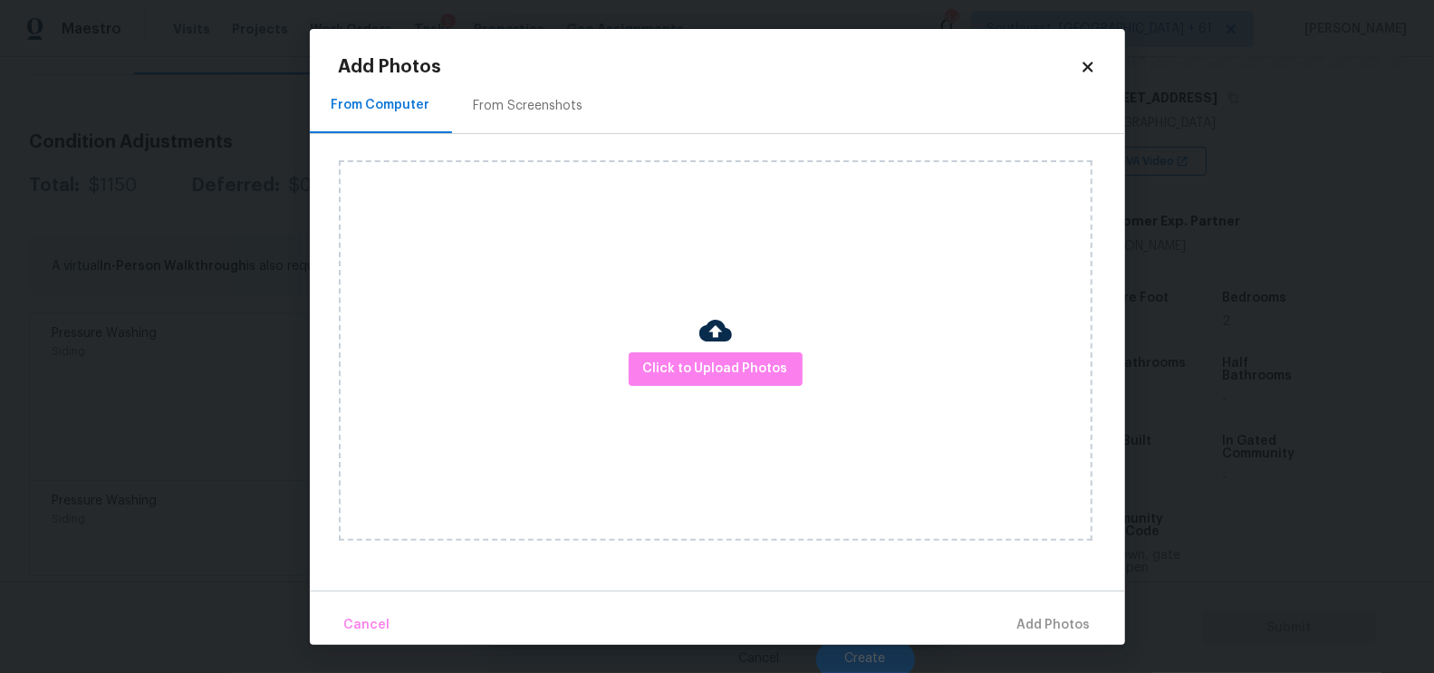
click at [555, 129] on div "From Screenshots" at bounding box center [528, 106] width 153 height 53
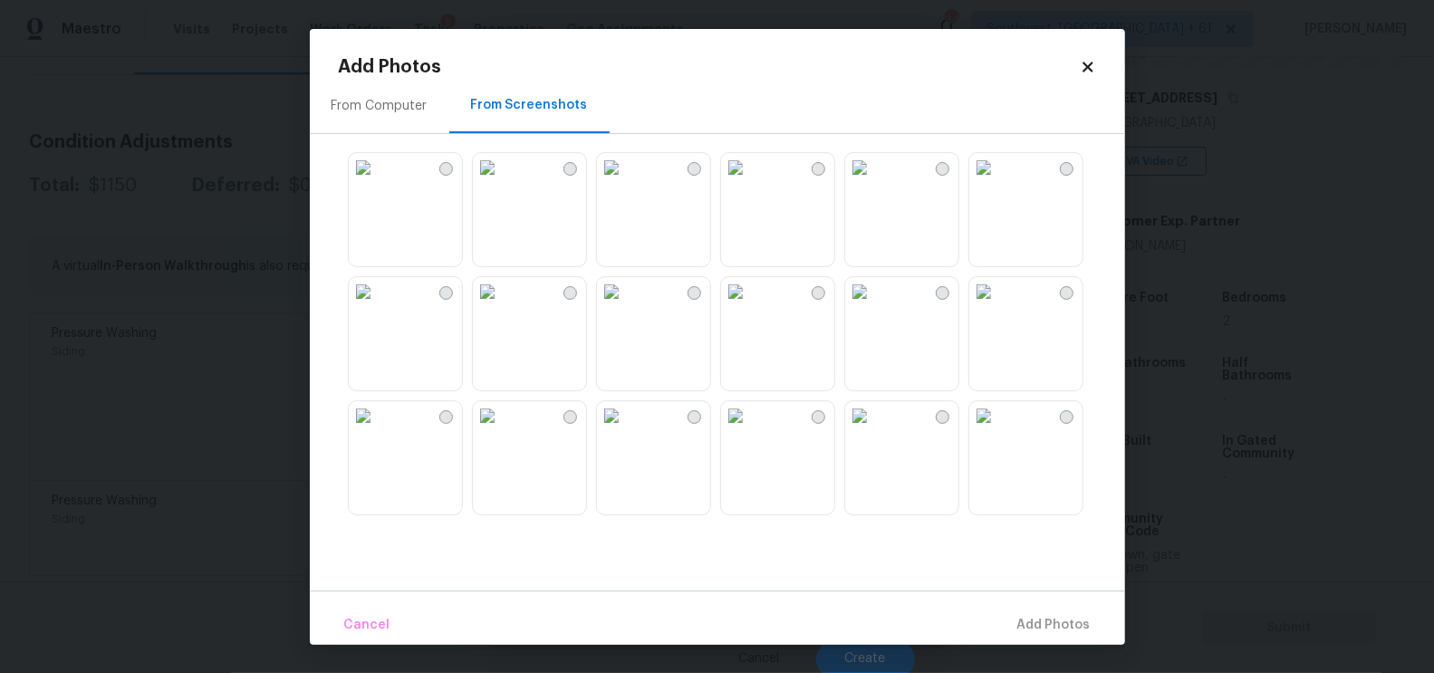
click at [874, 306] on img at bounding box center [859, 291] width 29 height 29
click at [1034, 611] on button "Add 1 Photo(s)" at bounding box center [1046, 625] width 104 height 39
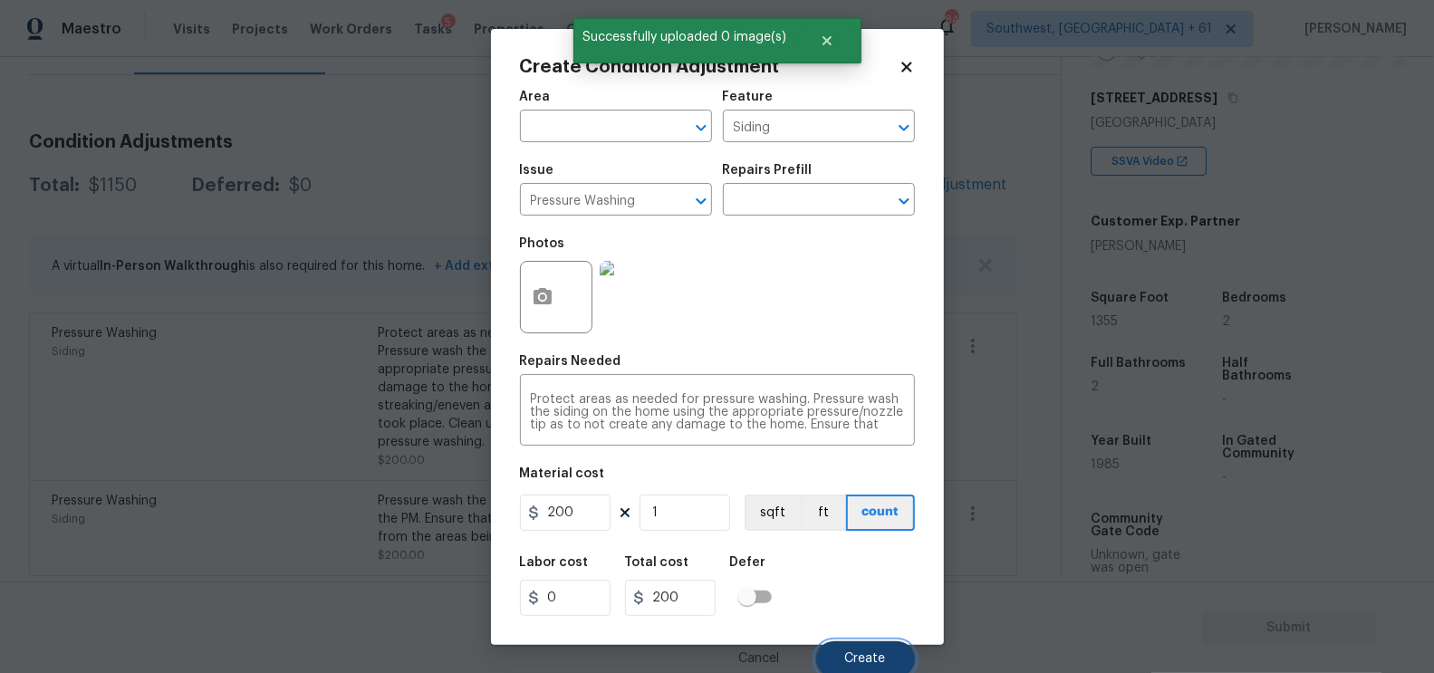
click at [888, 652] on button "Create" at bounding box center [865, 659] width 99 height 36
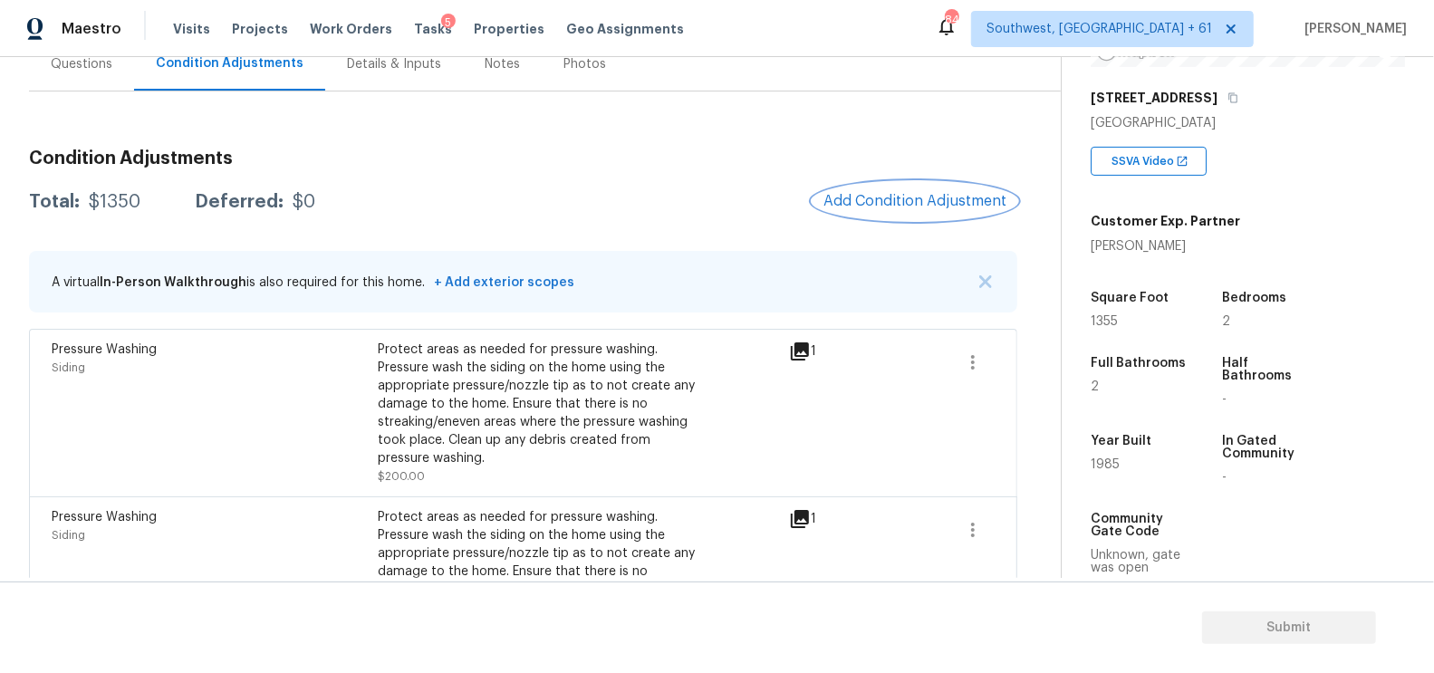
scroll to position [164, 0]
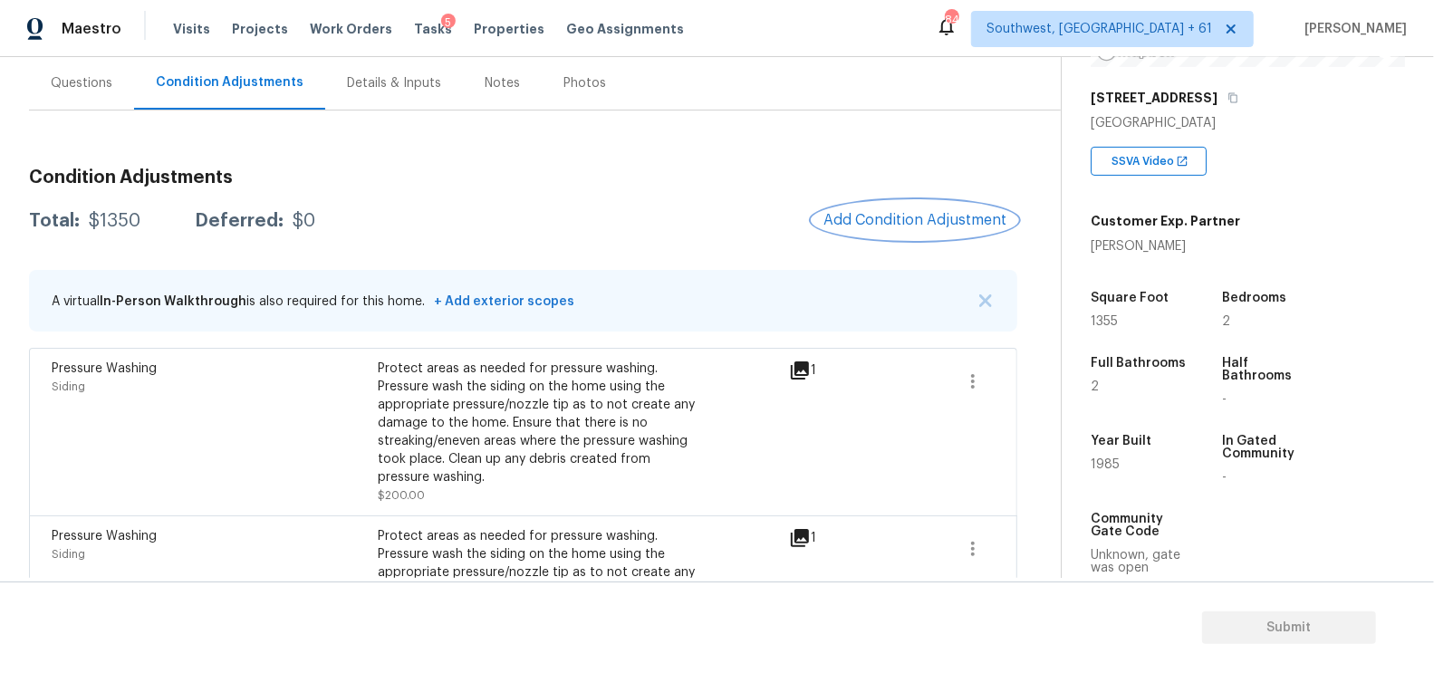
click at [876, 227] on span "Add Condition Adjustment" at bounding box center [915, 220] width 183 height 16
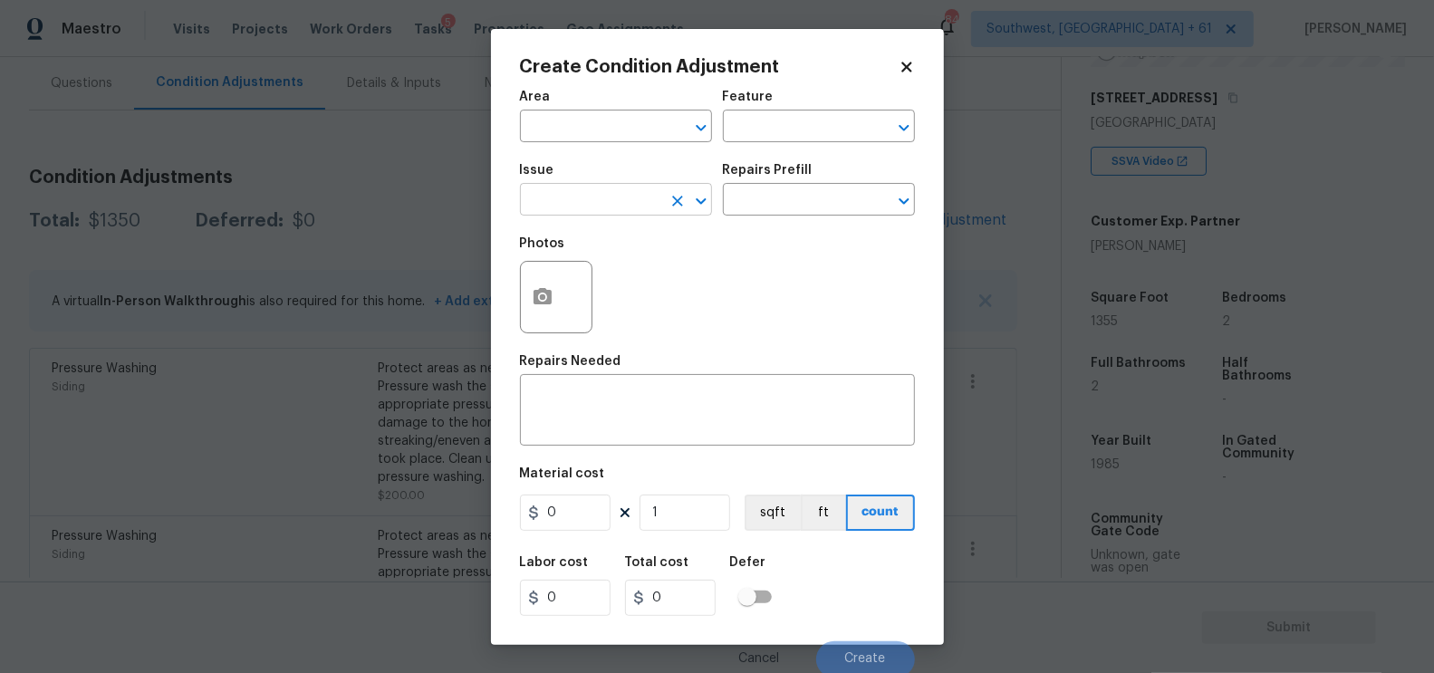
click at [593, 198] on input "text" at bounding box center [590, 202] width 141 height 28
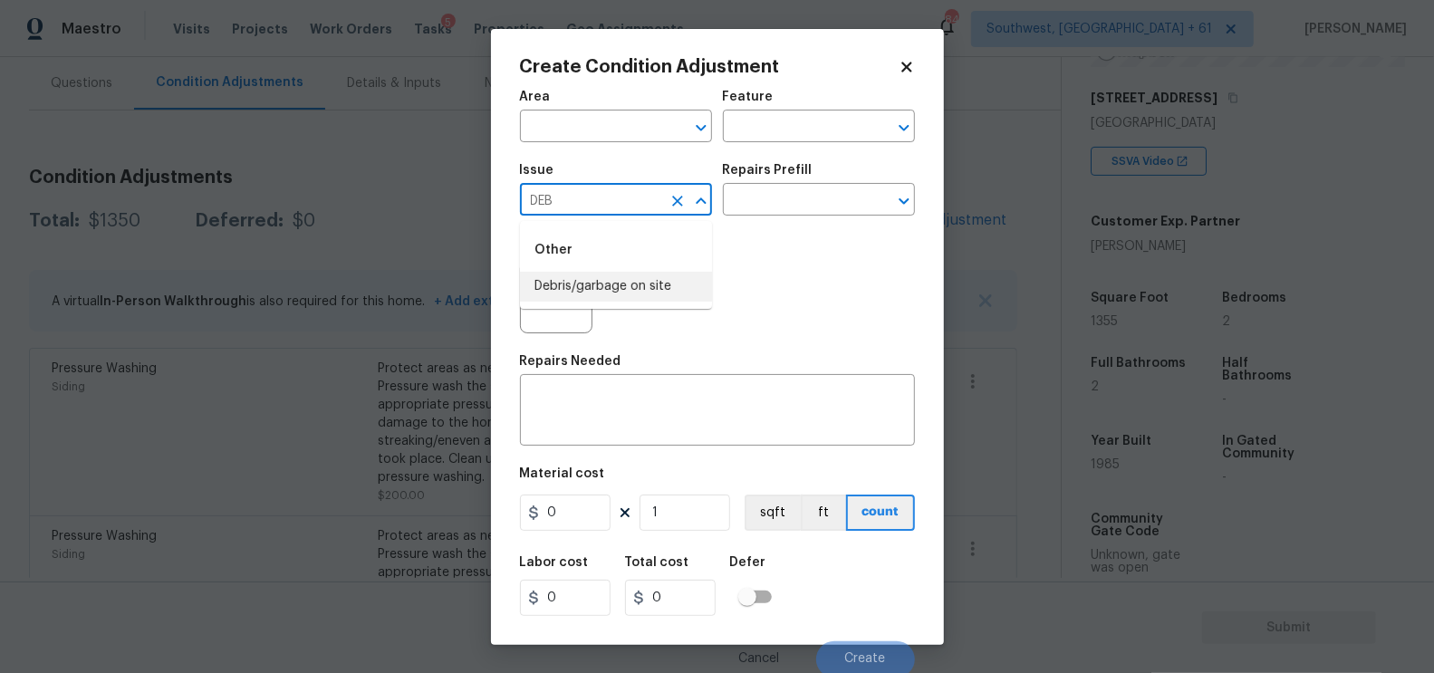
click at [604, 280] on li "Debris/garbage on site" at bounding box center [616, 287] width 192 height 30
type input "Debris/garbage on site"
click at [804, 189] on input "text" at bounding box center [793, 202] width 141 height 28
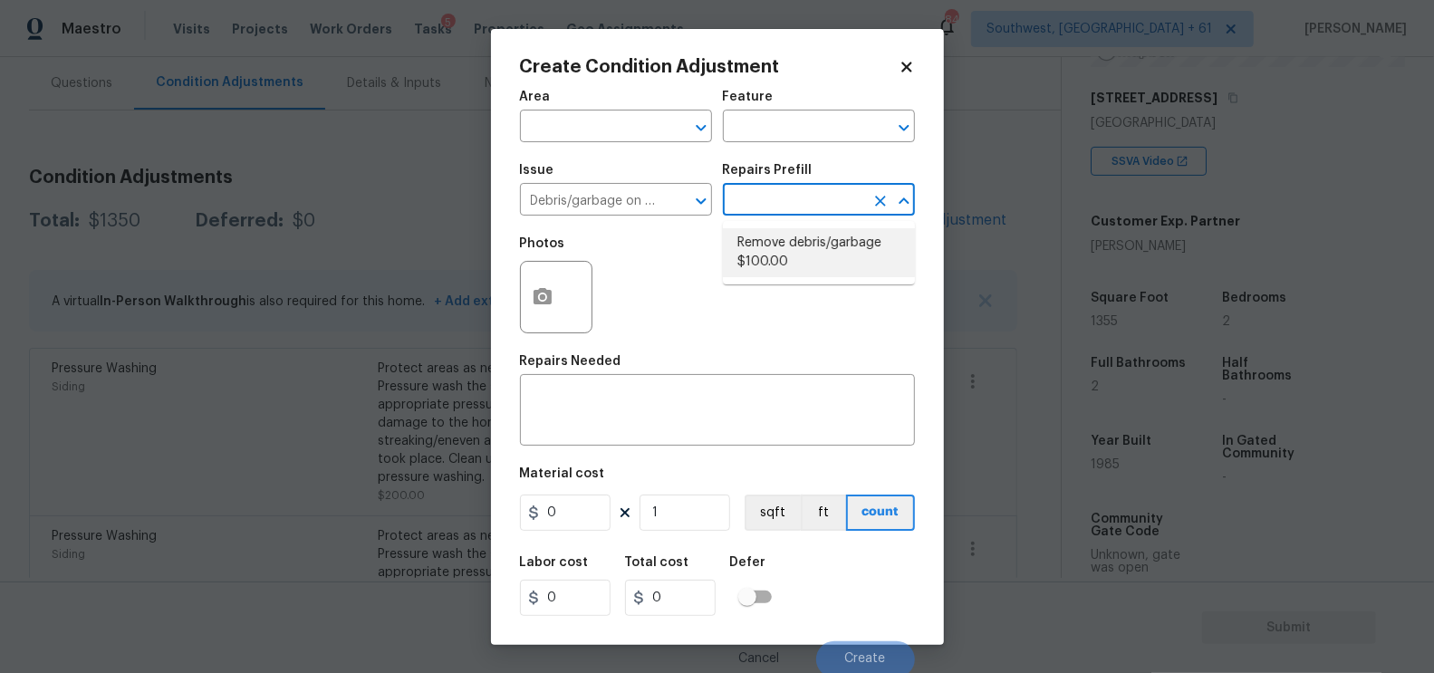
click at [795, 238] on li "Remove debris/garbage $100.00" at bounding box center [819, 252] width 192 height 49
type textarea "Remove, haul off, and properly dispose of any debris left by seller to offsite …"
type input "100"
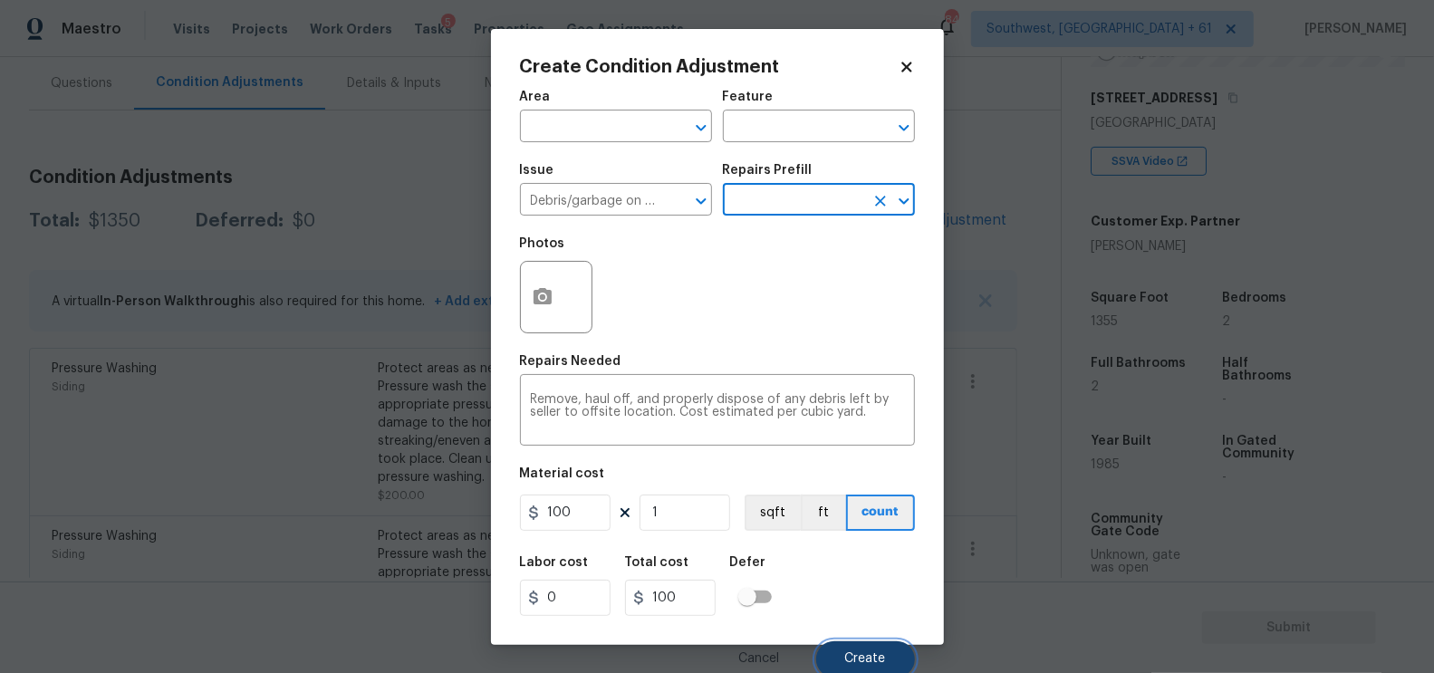
click at [865, 655] on span "Create" at bounding box center [865, 659] width 41 height 14
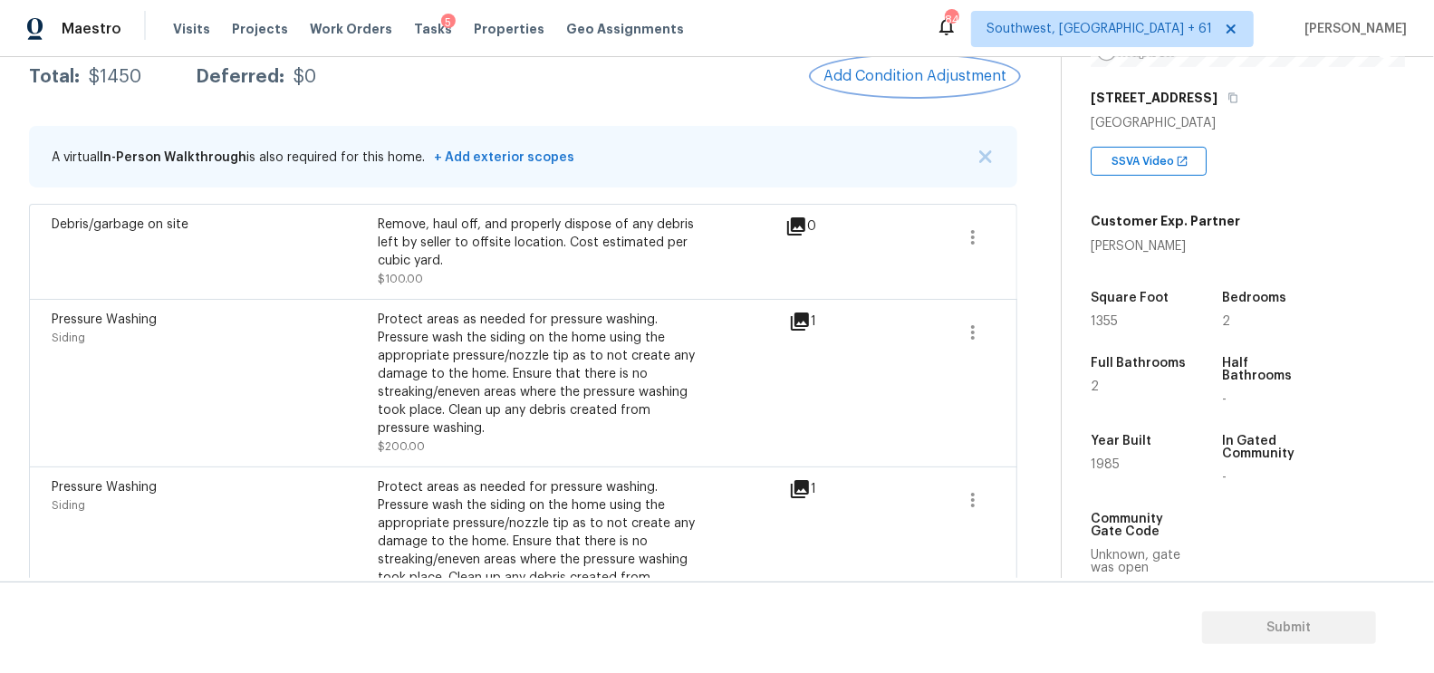
scroll to position [309, 0]
click at [988, 329] on button "button" at bounding box center [972, 331] width 43 height 43
click at [1024, 326] on div "Edit" at bounding box center [1077, 326] width 141 height 18
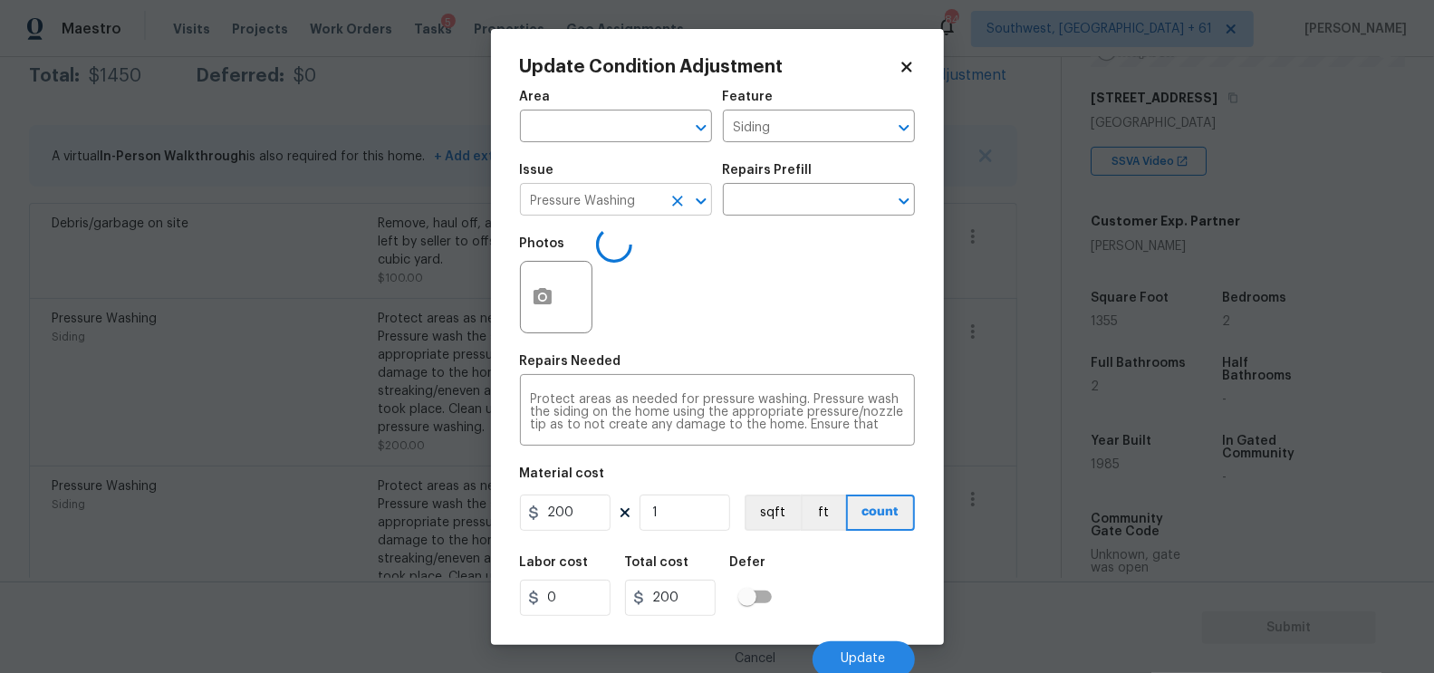
click at [635, 207] on input "Pressure Washing" at bounding box center [590, 202] width 141 height 28
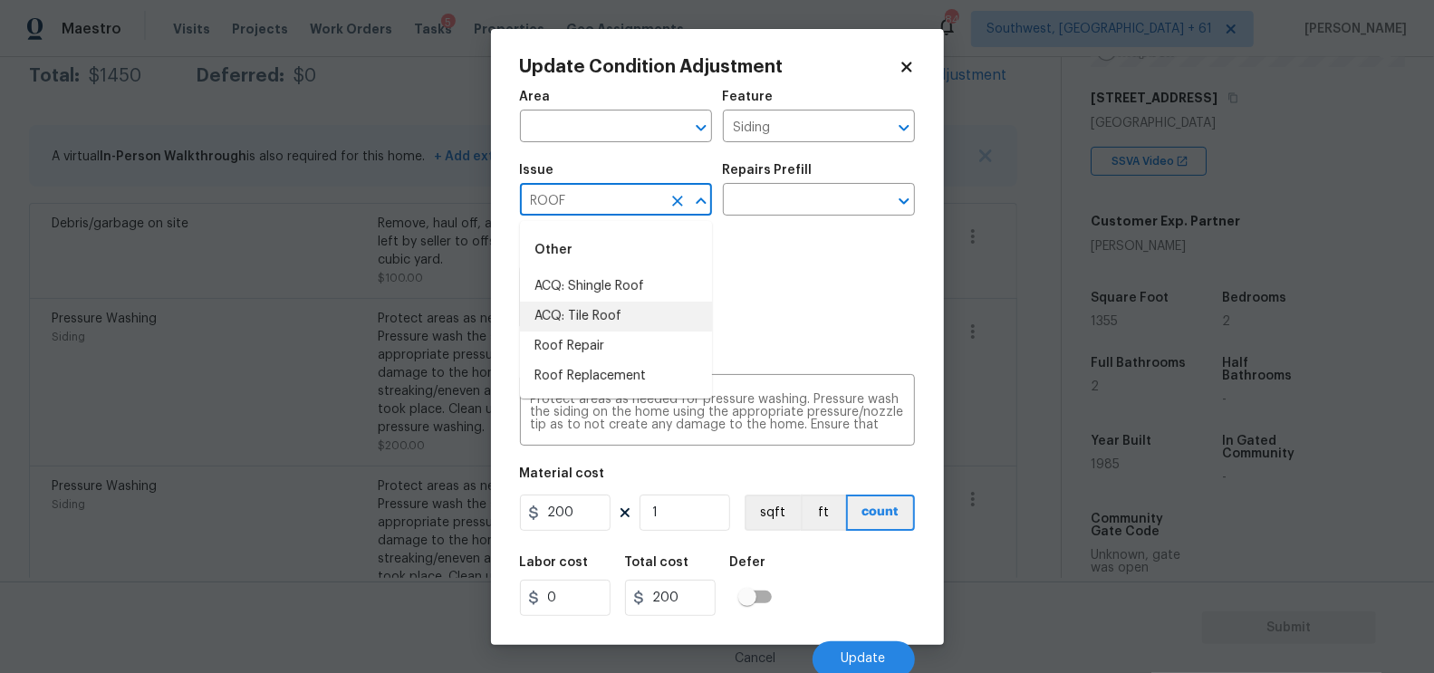
click at [610, 324] on li "ACQ: Tile Roof" at bounding box center [616, 317] width 192 height 30
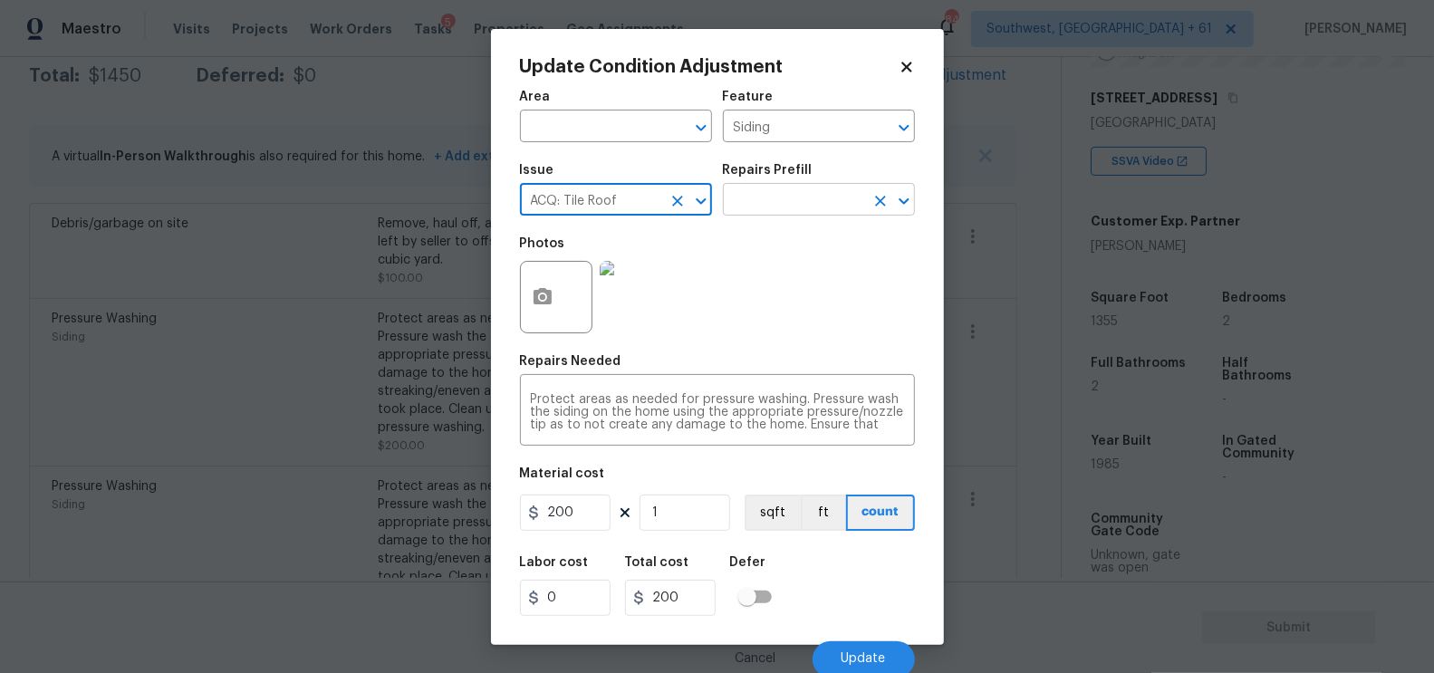
type input "ACQ: Tile Roof"
click at [754, 209] on input "text" at bounding box center [793, 202] width 141 height 28
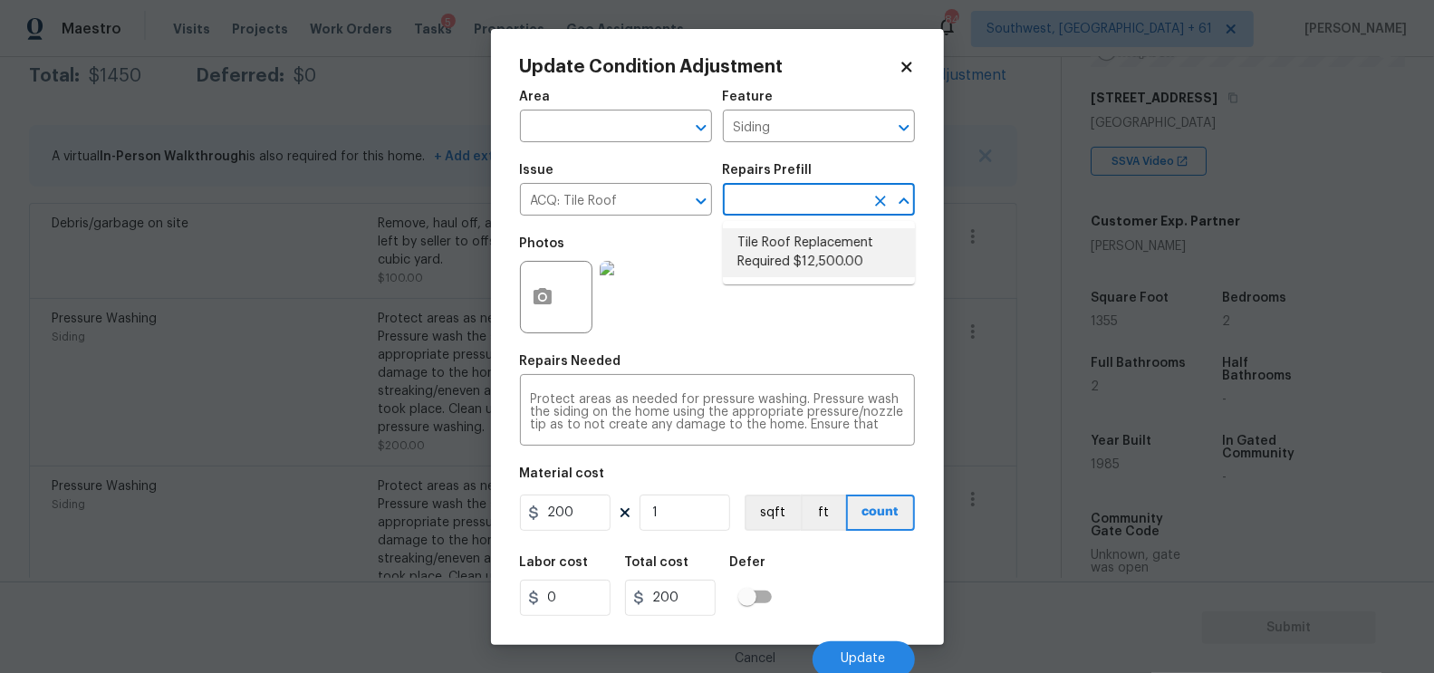
click at [794, 243] on li "Tile Roof Replacement Required $12,500.00" at bounding box center [819, 252] width 192 height 49
type input "Acquisition"
type textarea "Acquisition Scope: Replacement required"
type input "12500"
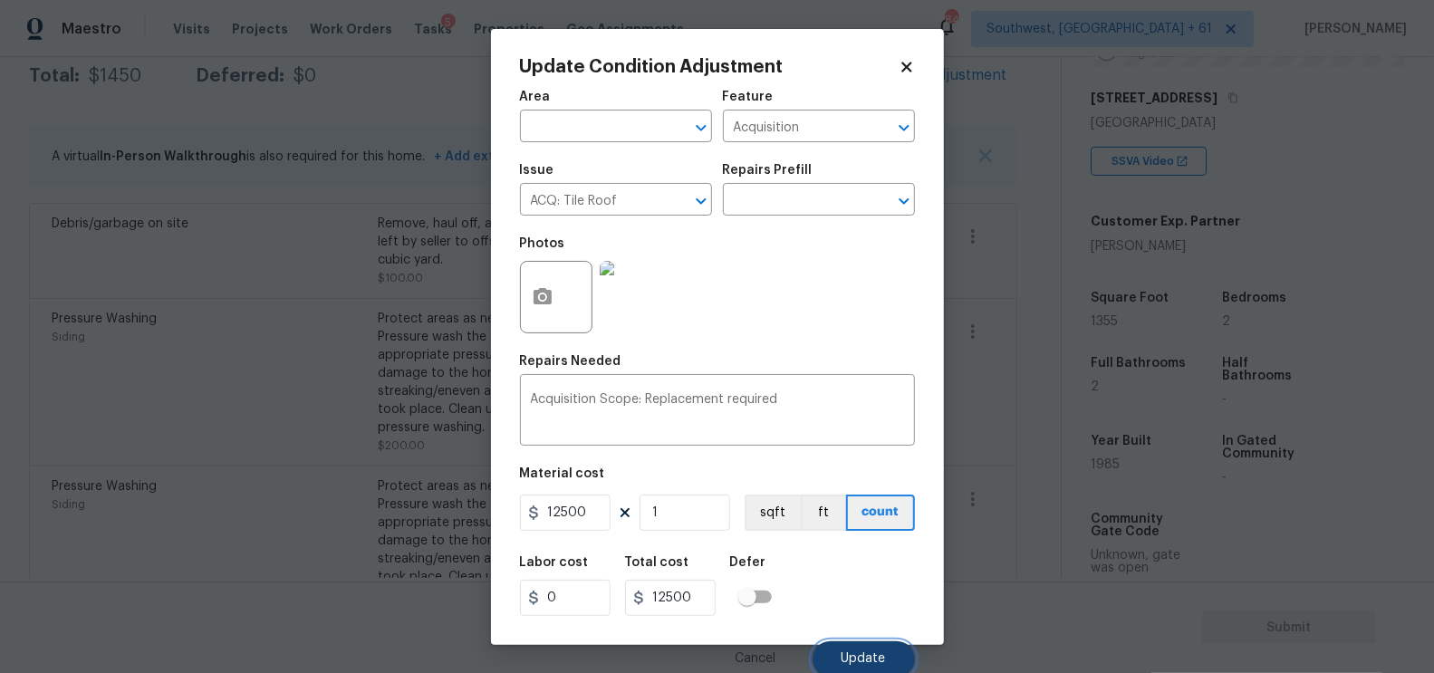
click at [847, 656] on span "Update" at bounding box center [864, 659] width 44 height 14
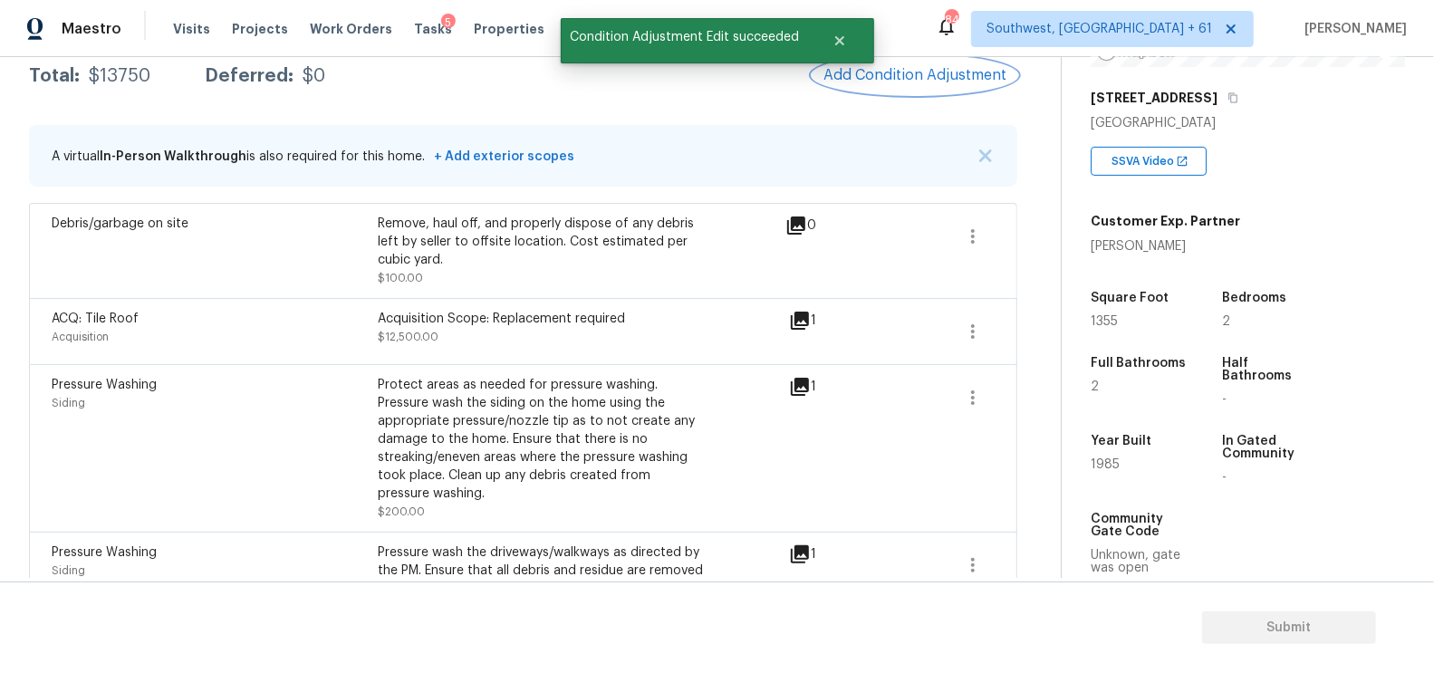
click at [917, 60] on button "Add Condition Adjustment" at bounding box center [915, 75] width 205 height 38
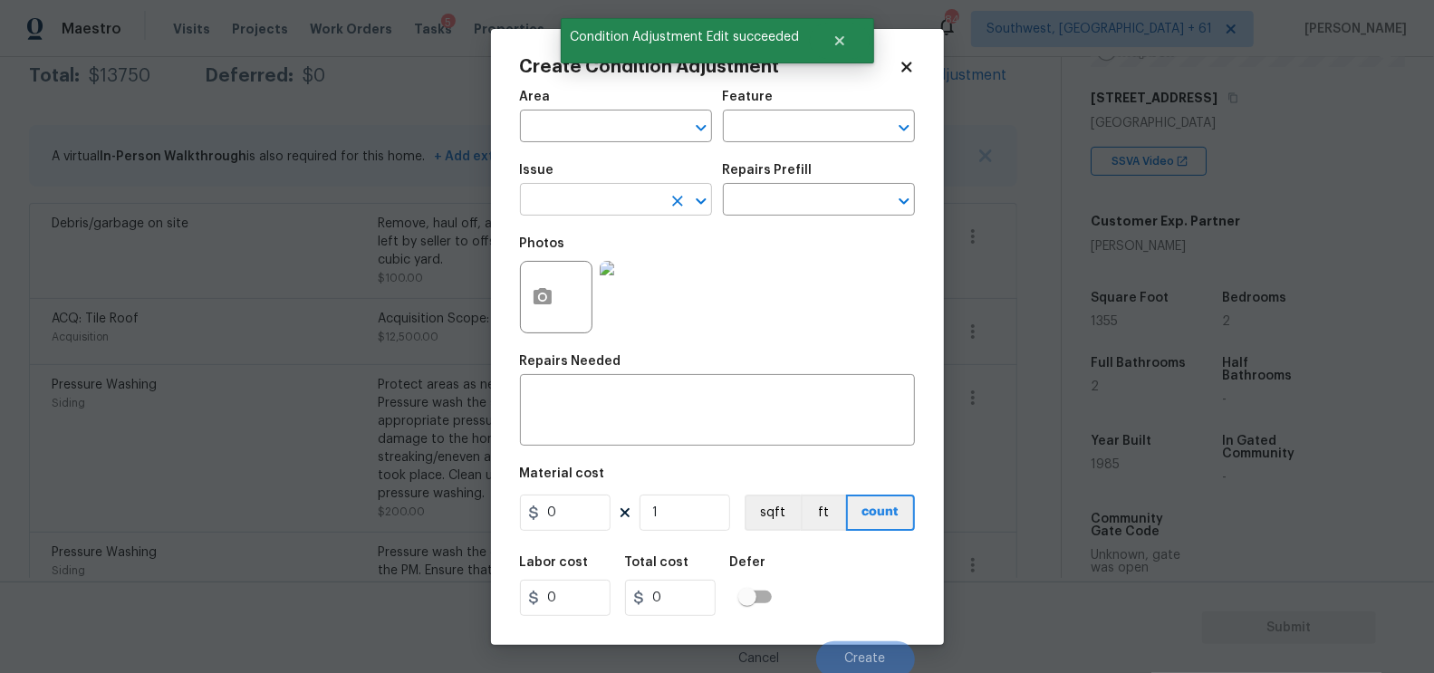
click at [627, 197] on input "text" at bounding box center [590, 202] width 141 height 28
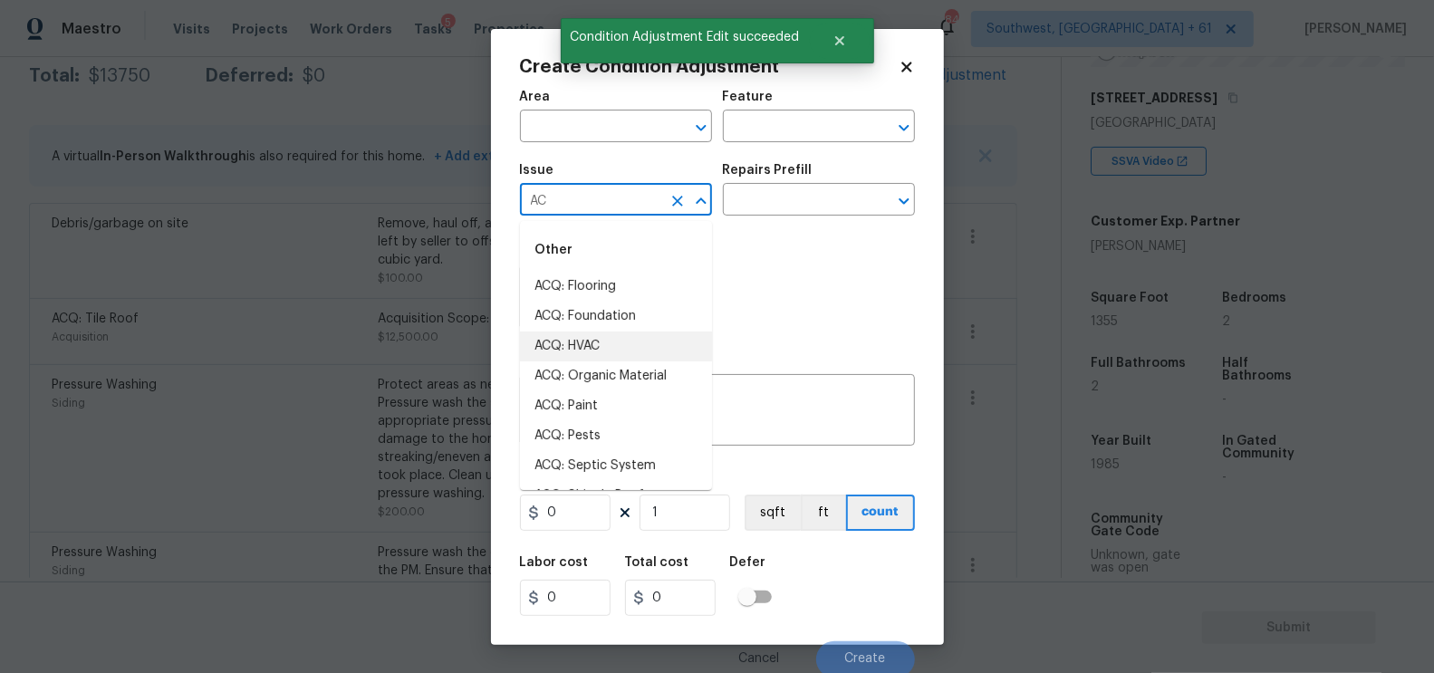
click at [603, 345] on li "ACQ: HVAC" at bounding box center [616, 347] width 192 height 30
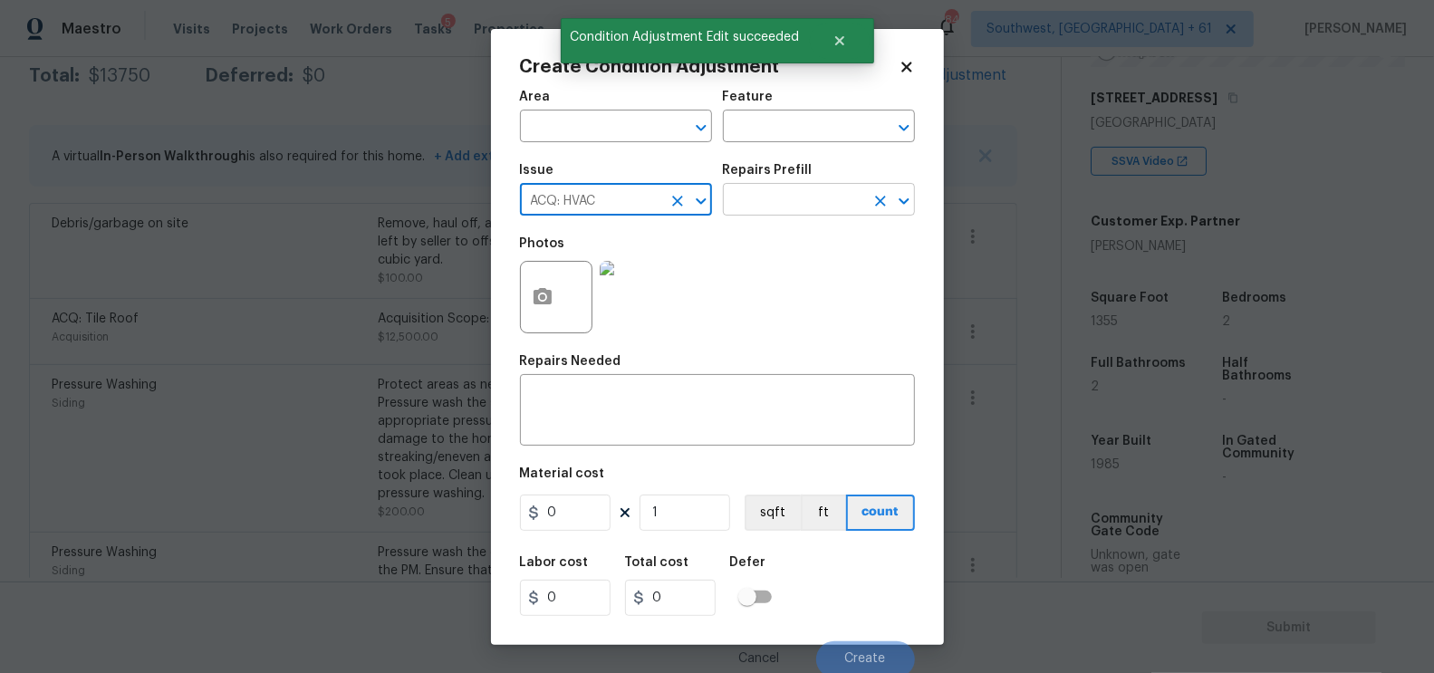
type input "ACQ: HVAC"
click at [788, 190] on input "text" at bounding box center [793, 202] width 141 height 28
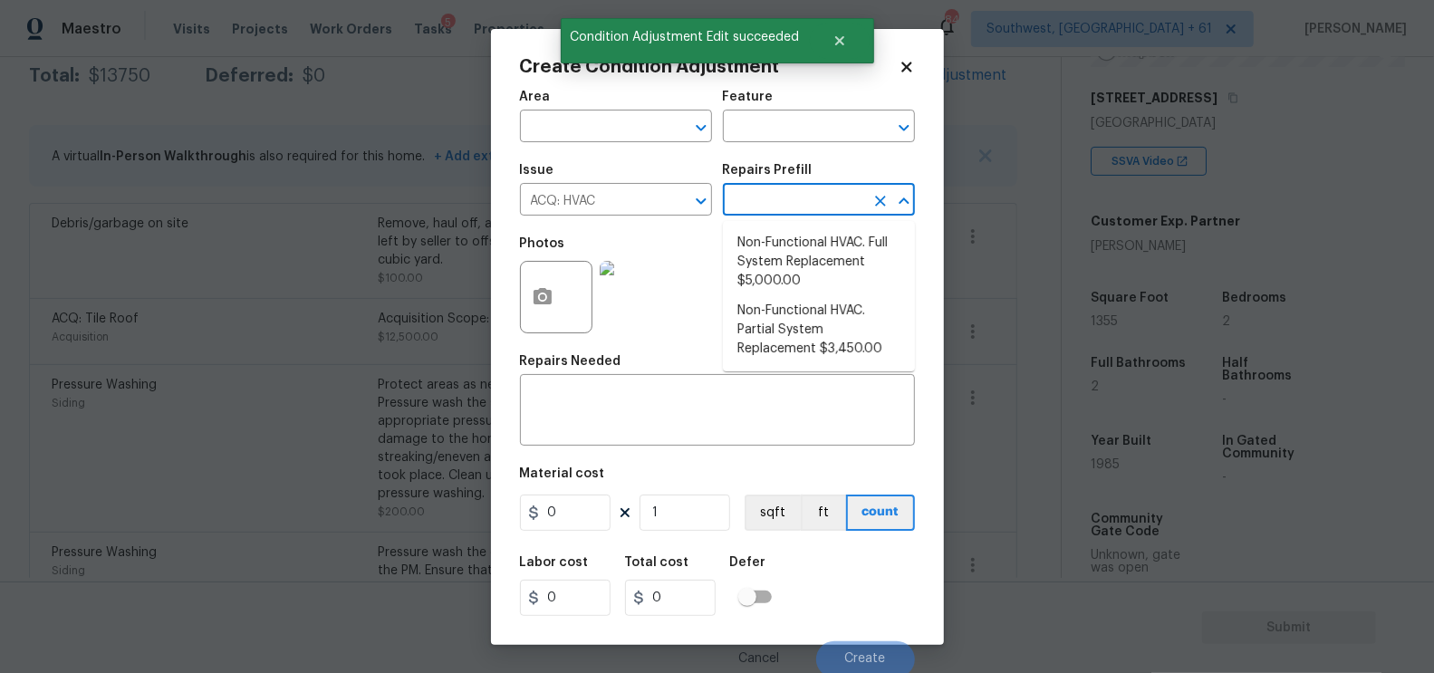
click at [788, 247] on li "Non-Functional HVAC. Full System Replacement $5,000.00" at bounding box center [819, 262] width 192 height 68
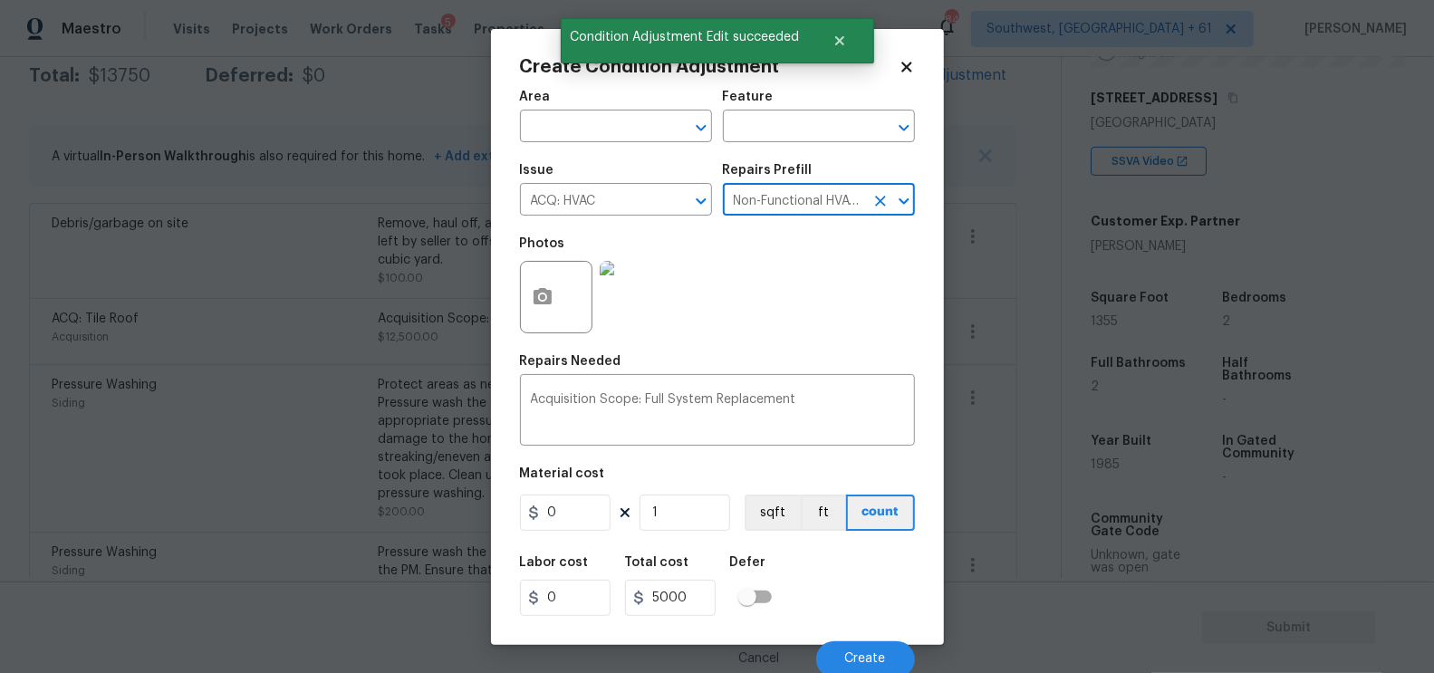
type input "Acquisition"
type textarea "Acquisition Scope: Full System Replacement"
type input "5000"
click at [583, 504] on input "5000" at bounding box center [565, 513] width 91 height 36
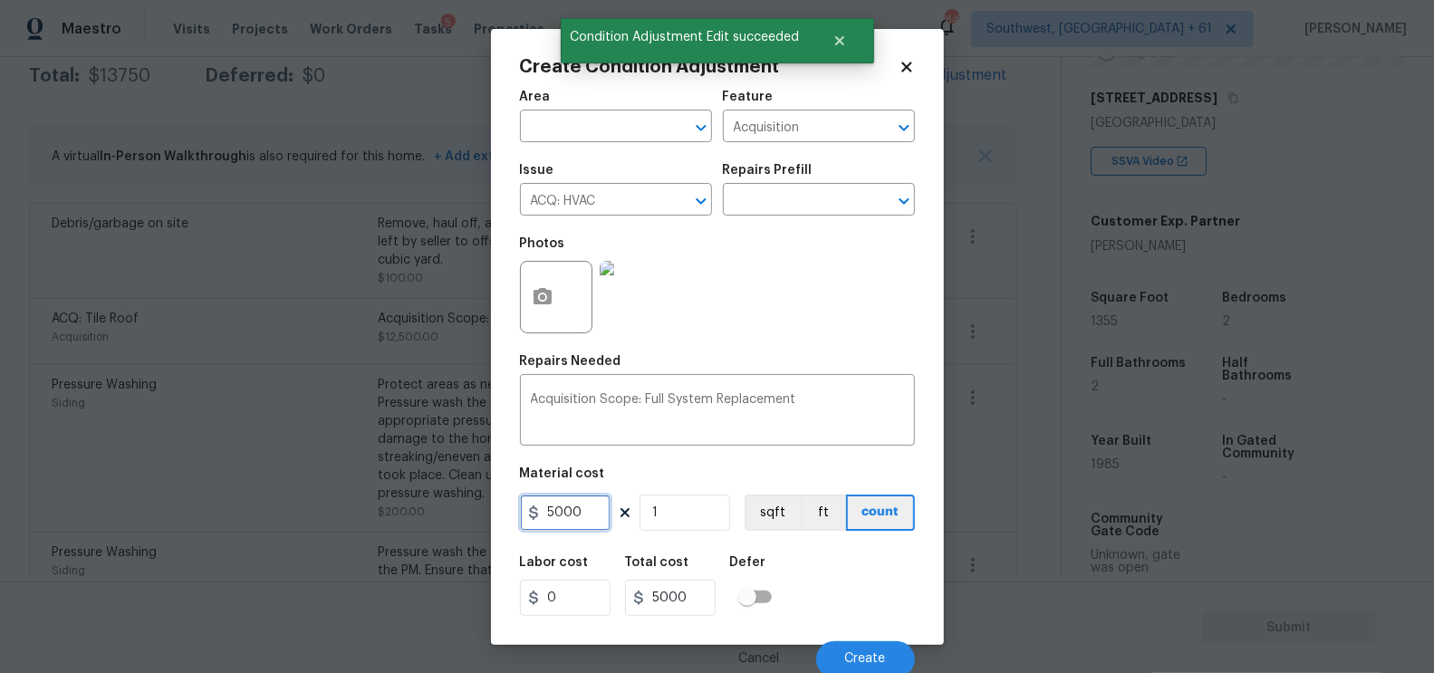
click at [583, 504] on input "5000" at bounding box center [565, 513] width 91 height 36
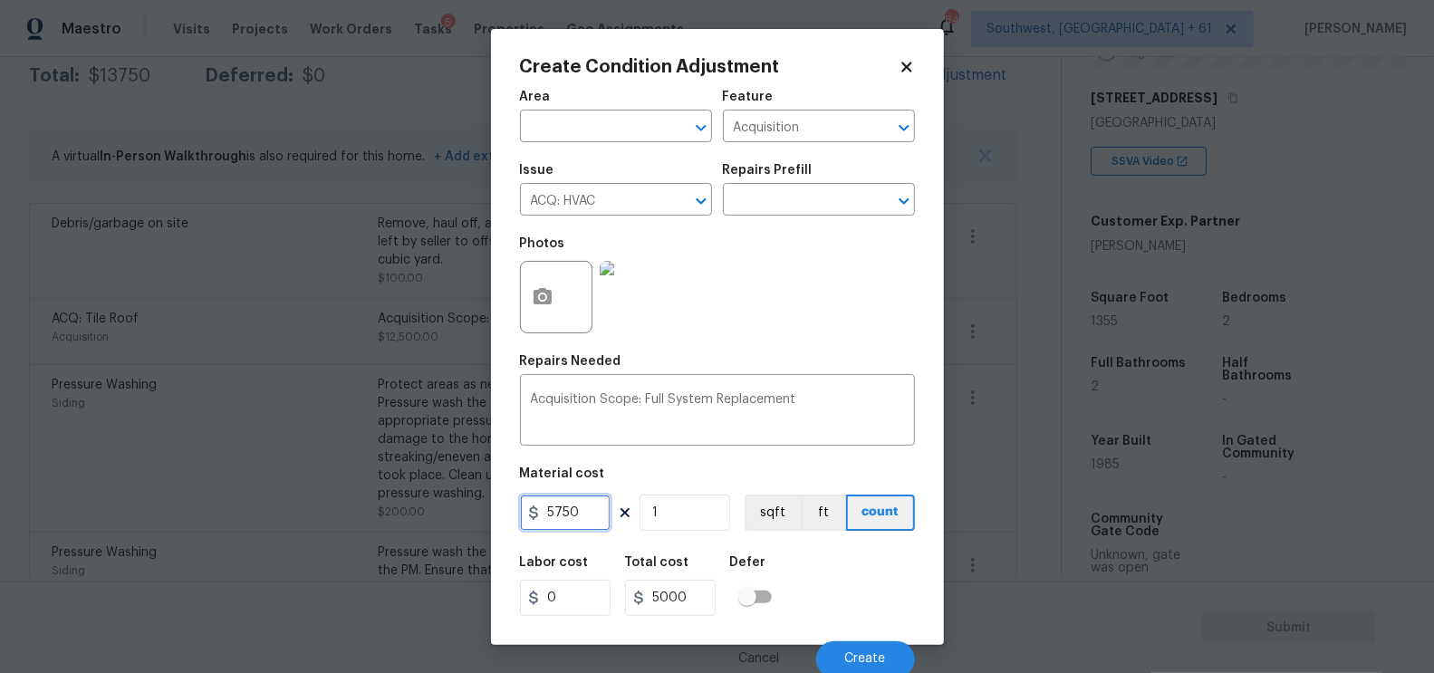
type input "5750"
click at [683, 600] on input "5750" at bounding box center [670, 598] width 91 height 36
click at [589, 509] on input "5750" at bounding box center [565, 513] width 91 height 36
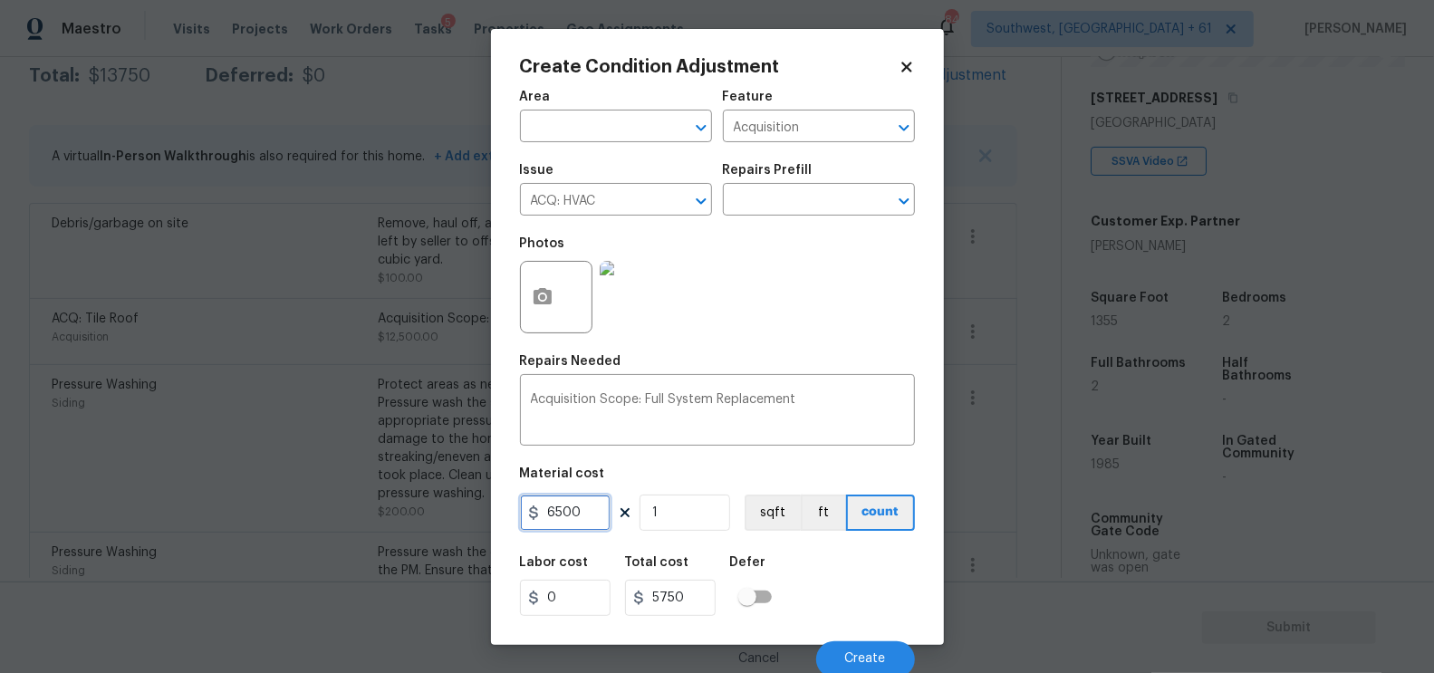
type input "6500"
click at [656, 572] on div "Total cost" at bounding box center [677, 568] width 105 height 24
type input "6500"
click at [867, 651] on button "Create" at bounding box center [865, 659] width 99 height 36
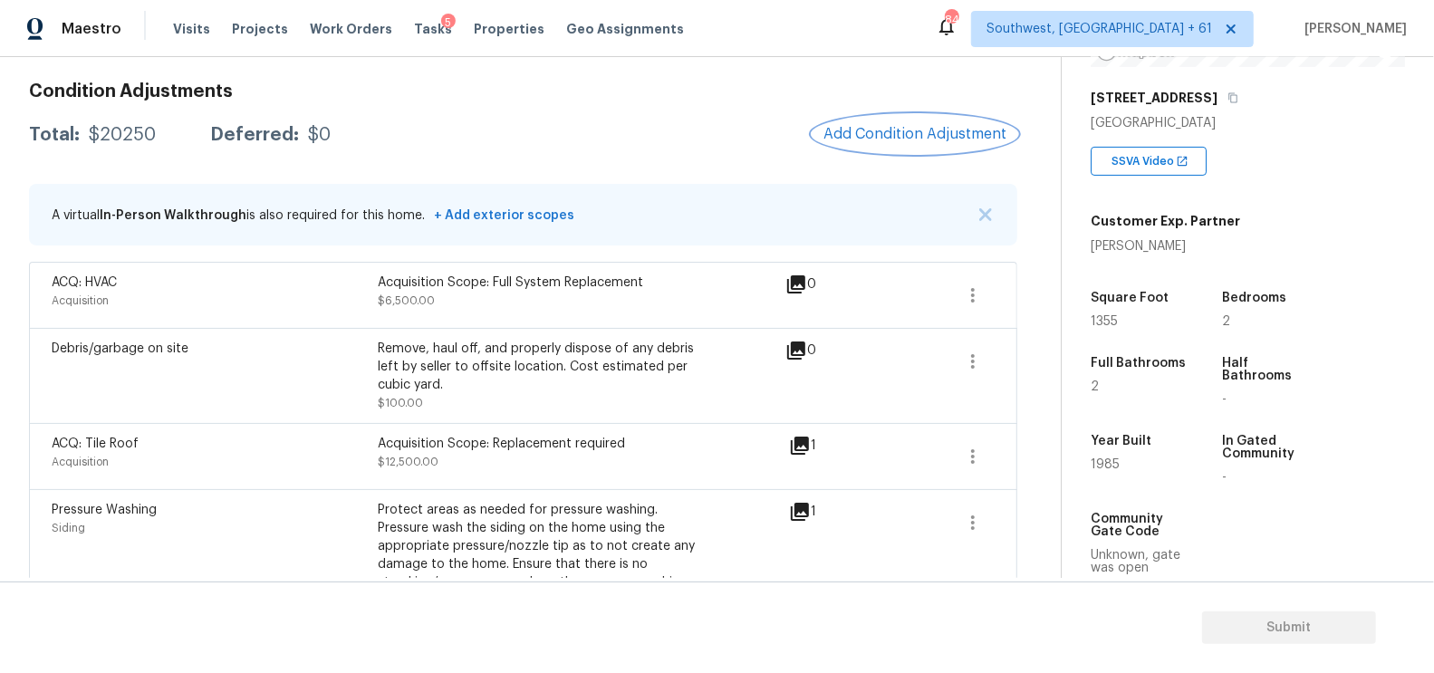
scroll to position [0, 0]
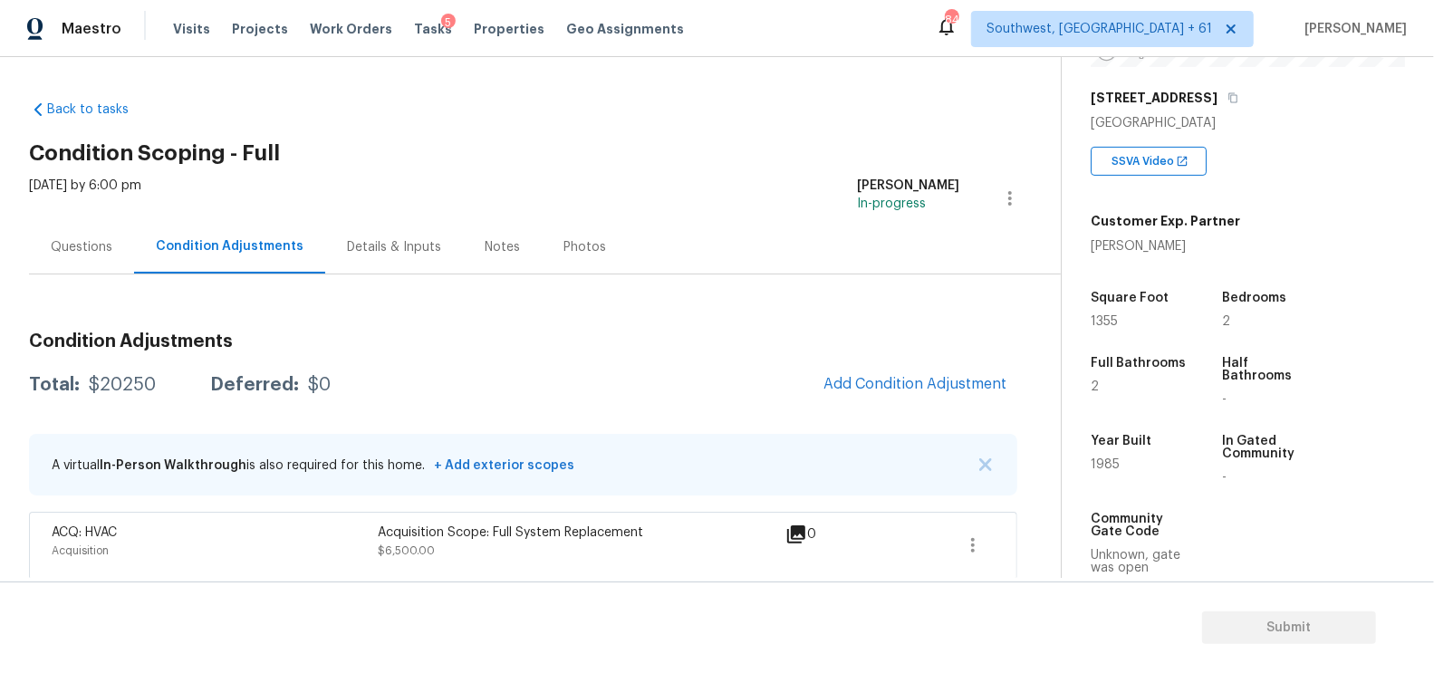
click at [80, 238] on div "Questions" at bounding box center [82, 247] width 62 height 18
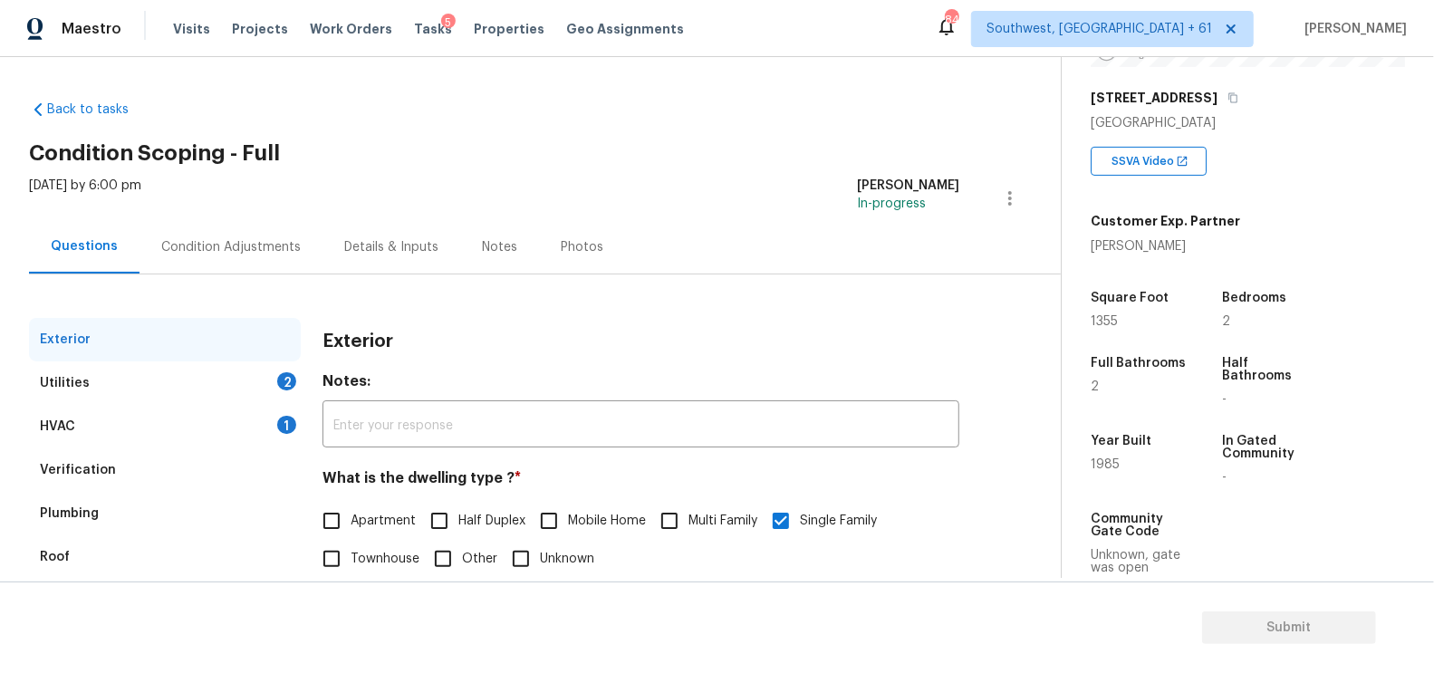
click at [105, 473] on div "Verification" at bounding box center [78, 470] width 76 height 18
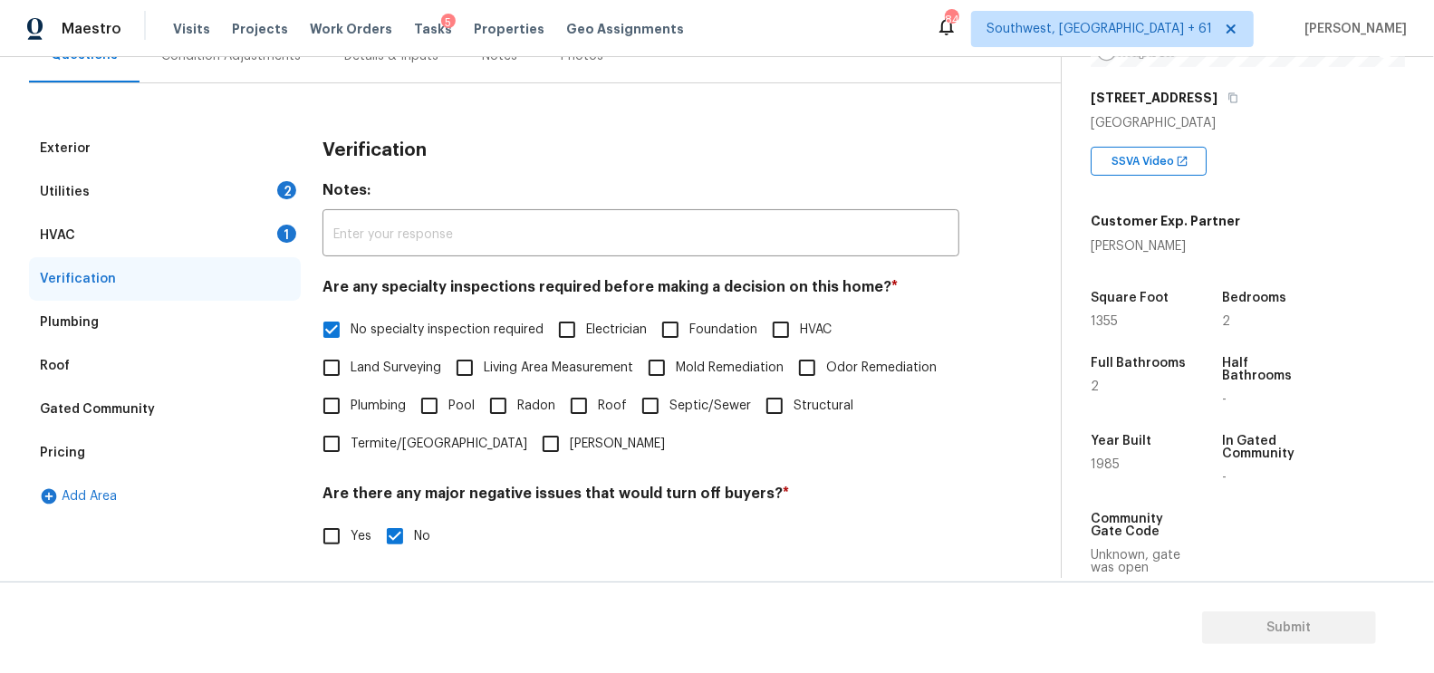
scroll to position [273, 0]
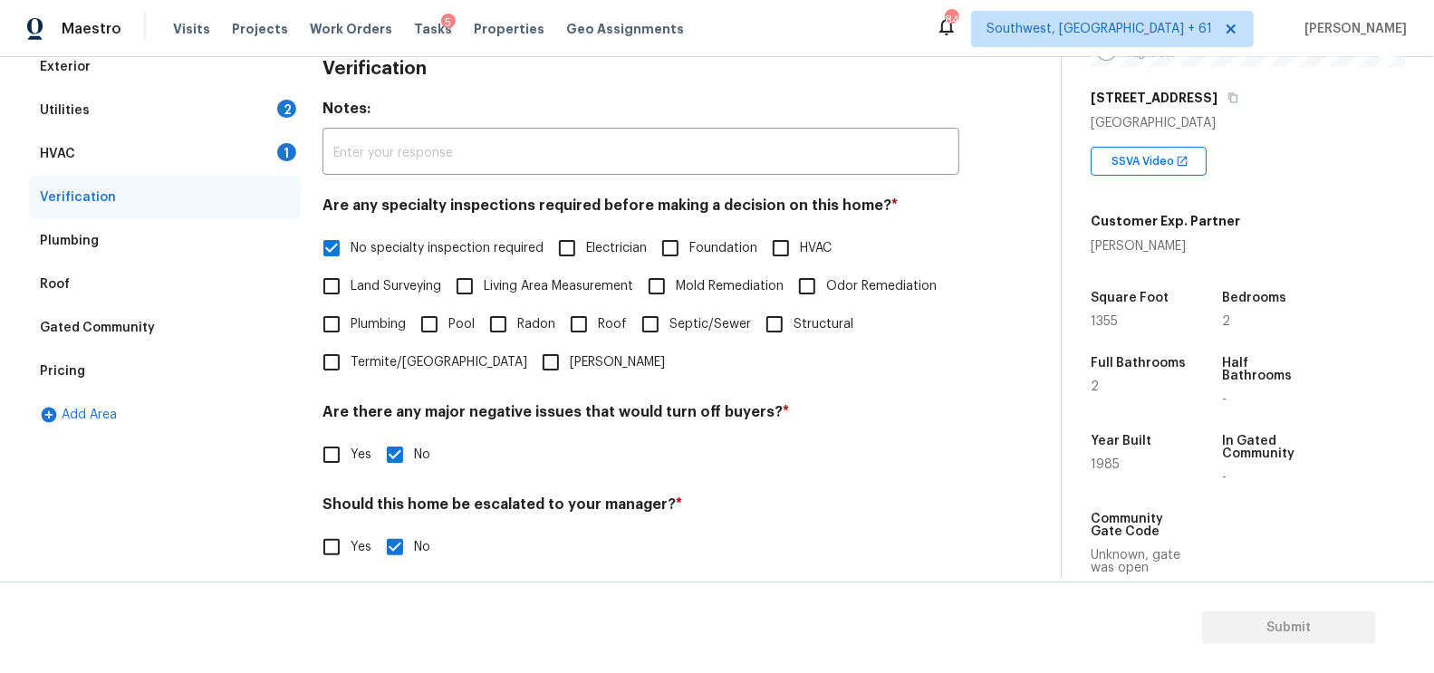
click at [101, 371] on div "Pricing" at bounding box center [165, 371] width 272 height 43
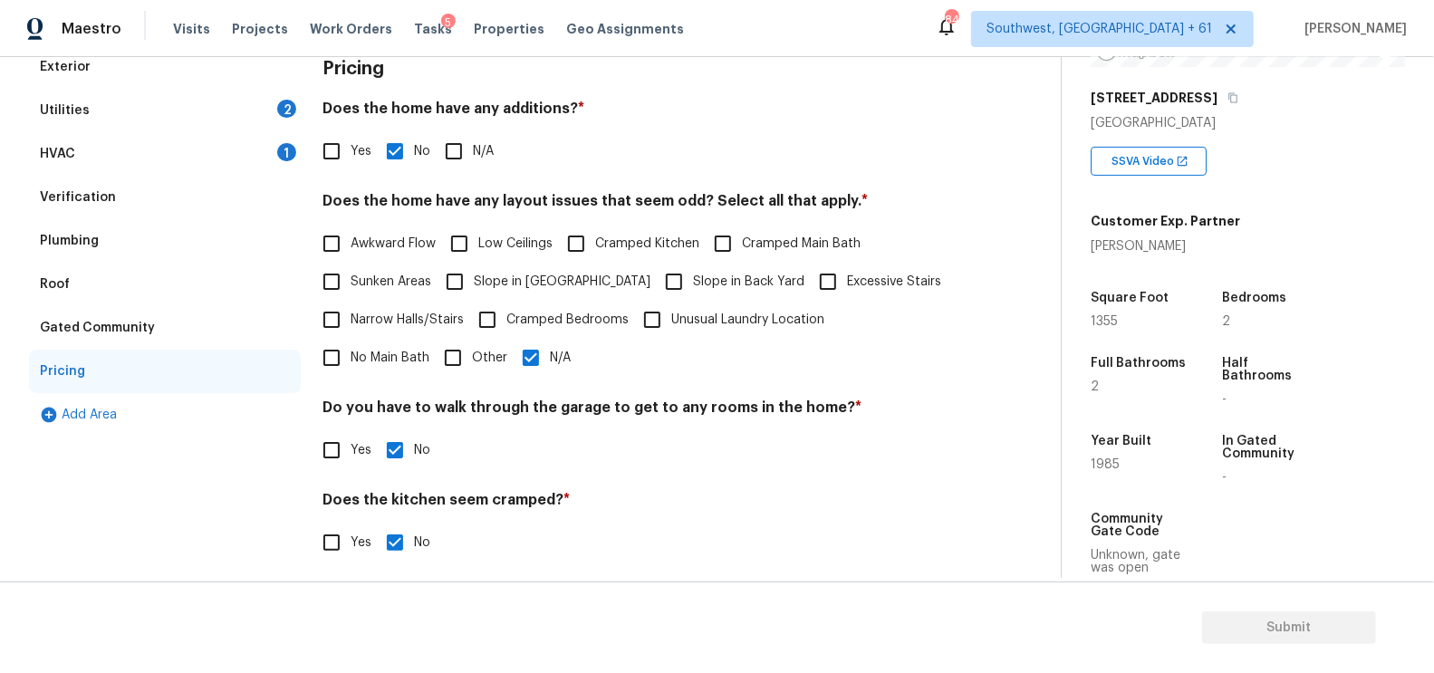
click at [337, 149] on input "Yes" at bounding box center [332, 151] width 38 height 38
checkbox input "true"
checkbox input "false"
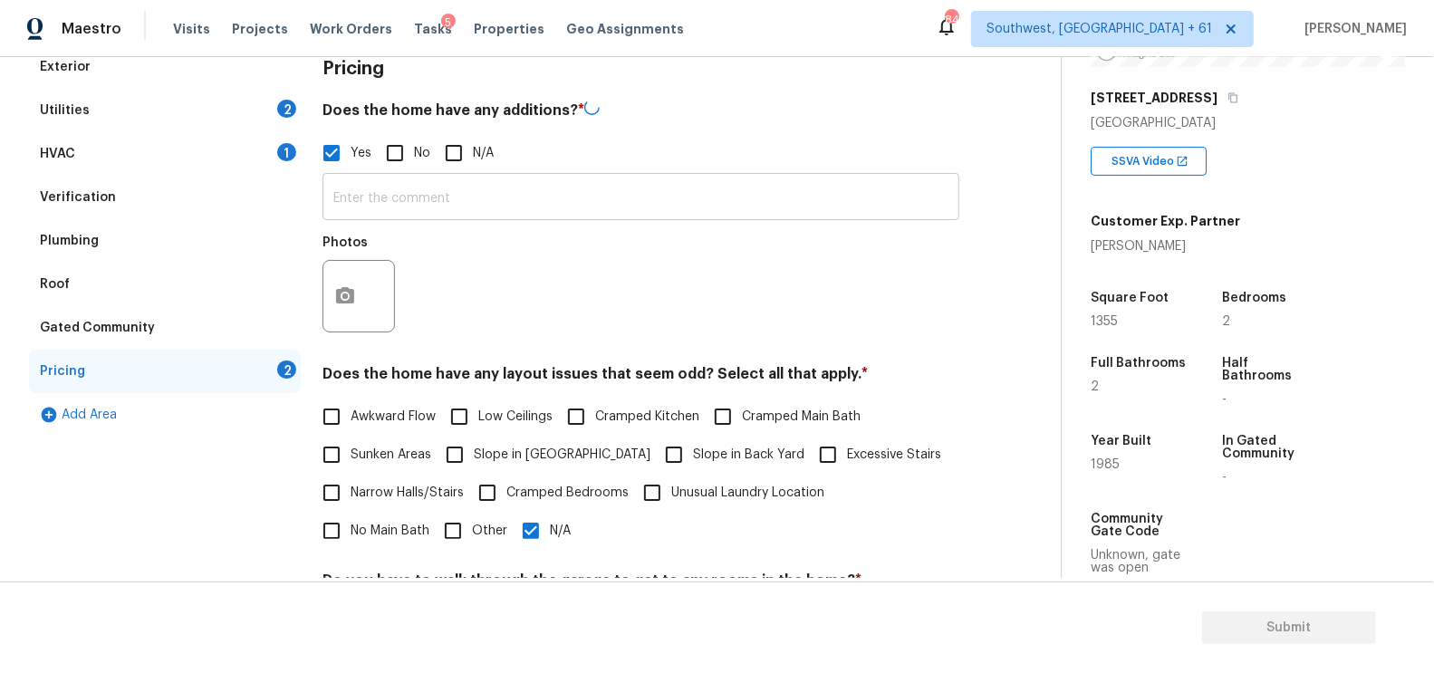
click at [373, 187] on input "text" at bounding box center [641, 199] width 637 height 43
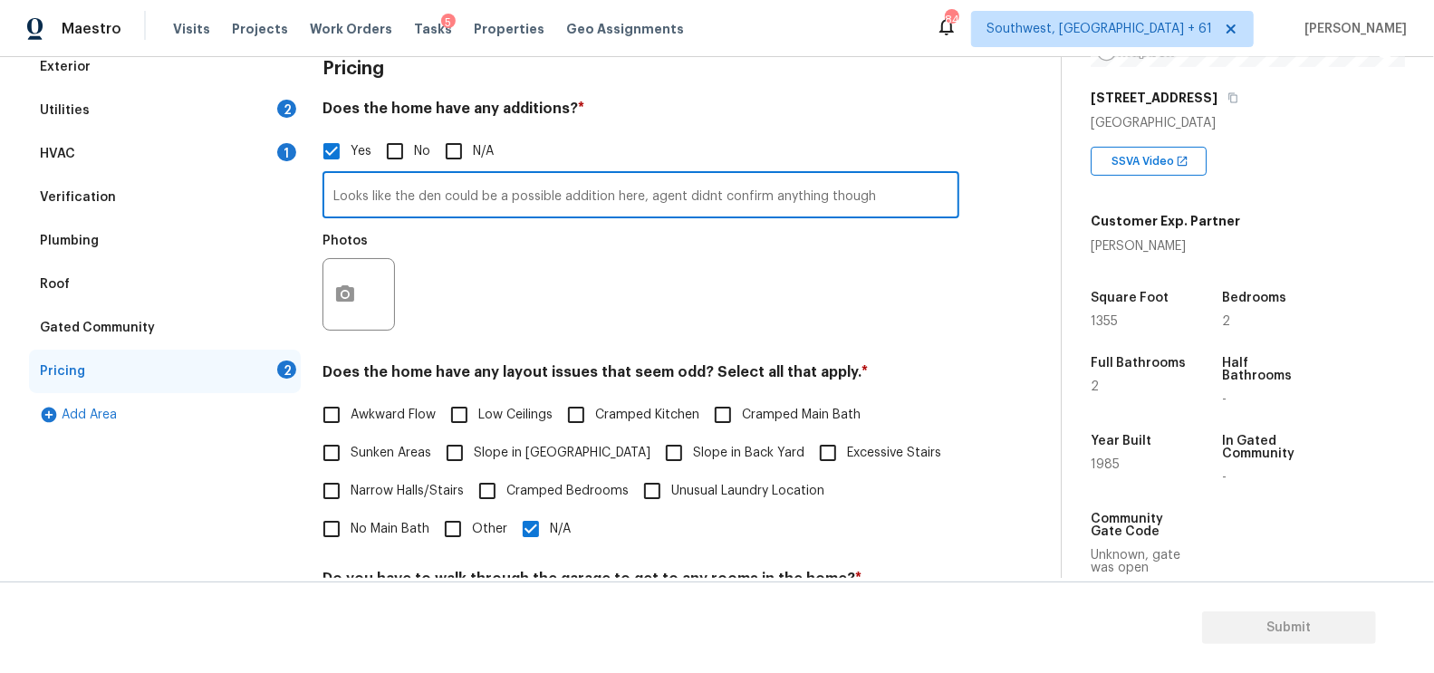
type input "Looks like the den could be a possible addition here, agent didnt confirm anyth…"
click at [361, 294] on button "button" at bounding box center [344, 294] width 43 height 71
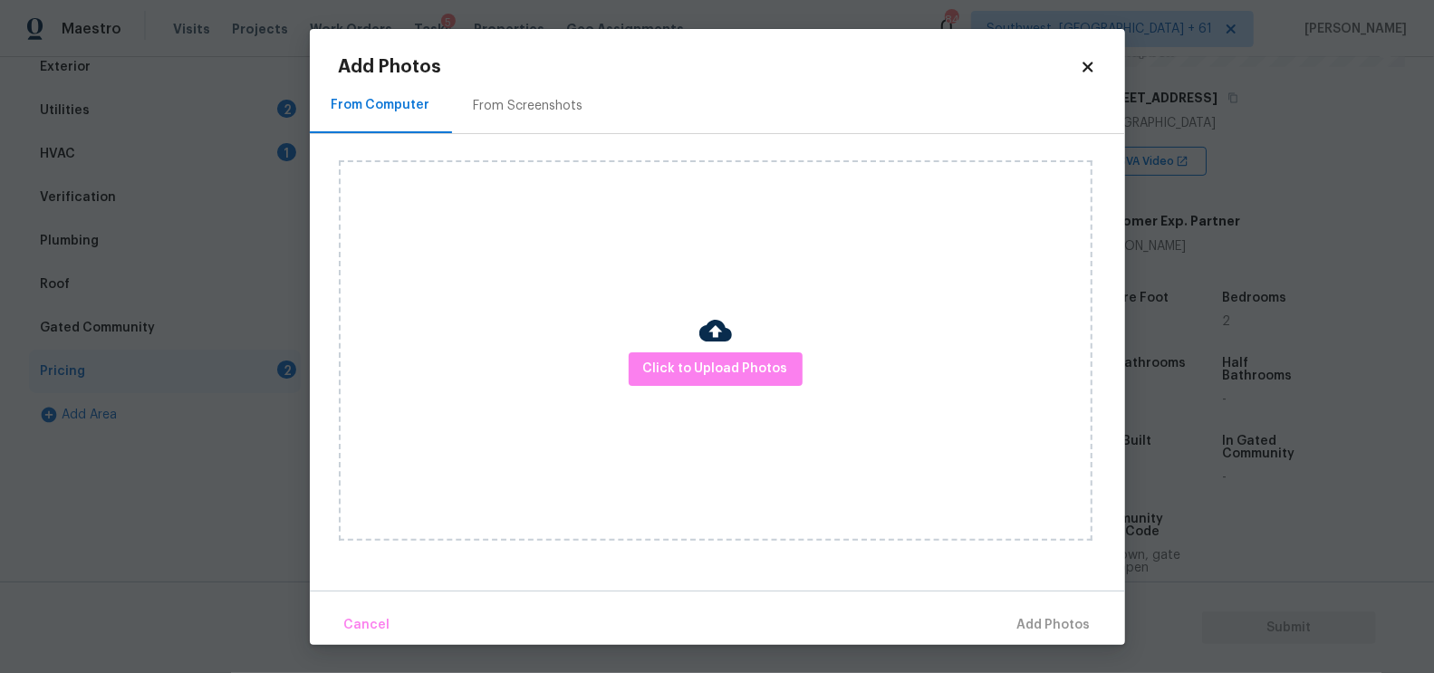
click at [688, 350] on div "Click to Upload Photos" at bounding box center [716, 350] width 754 height 381
click at [699, 364] on span "Click to Upload Photos" at bounding box center [715, 369] width 145 height 23
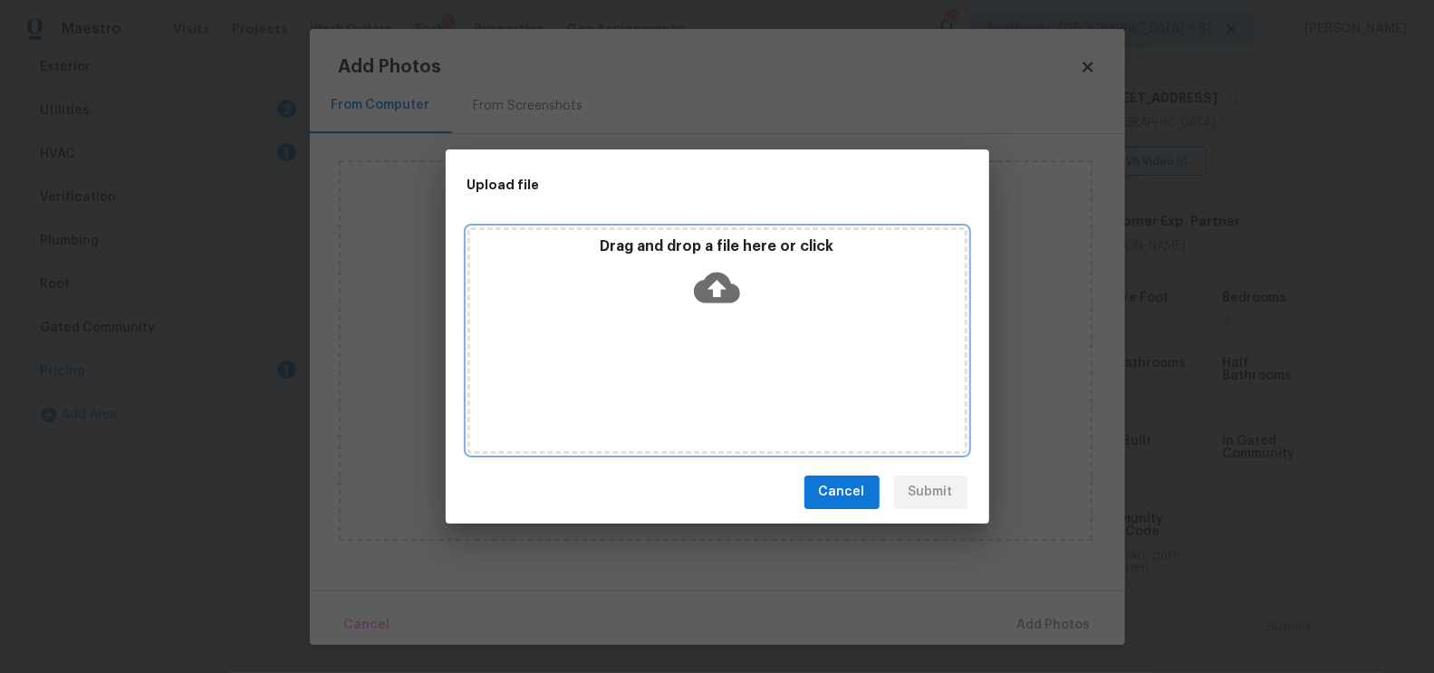
click at [710, 278] on icon at bounding box center [717, 287] width 46 height 31
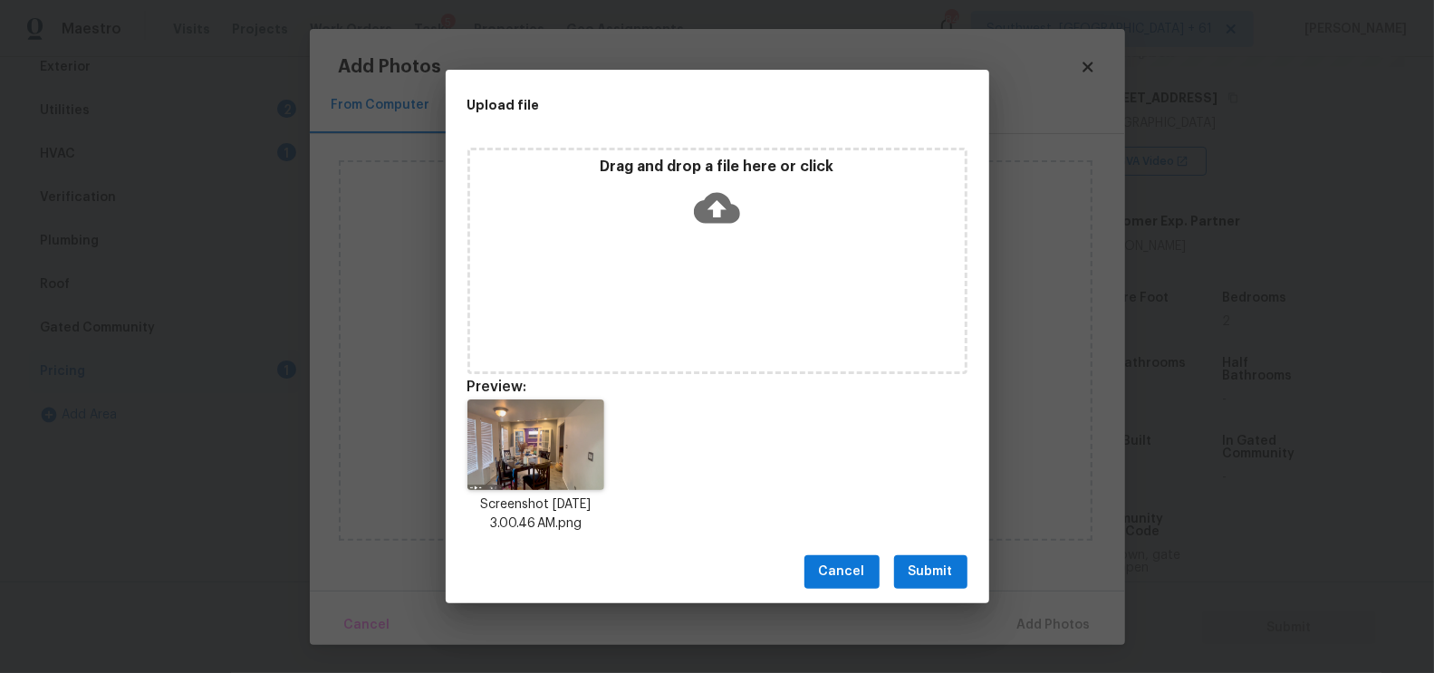
click at [947, 562] on span "Submit" at bounding box center [931, 572] width 44 height 23
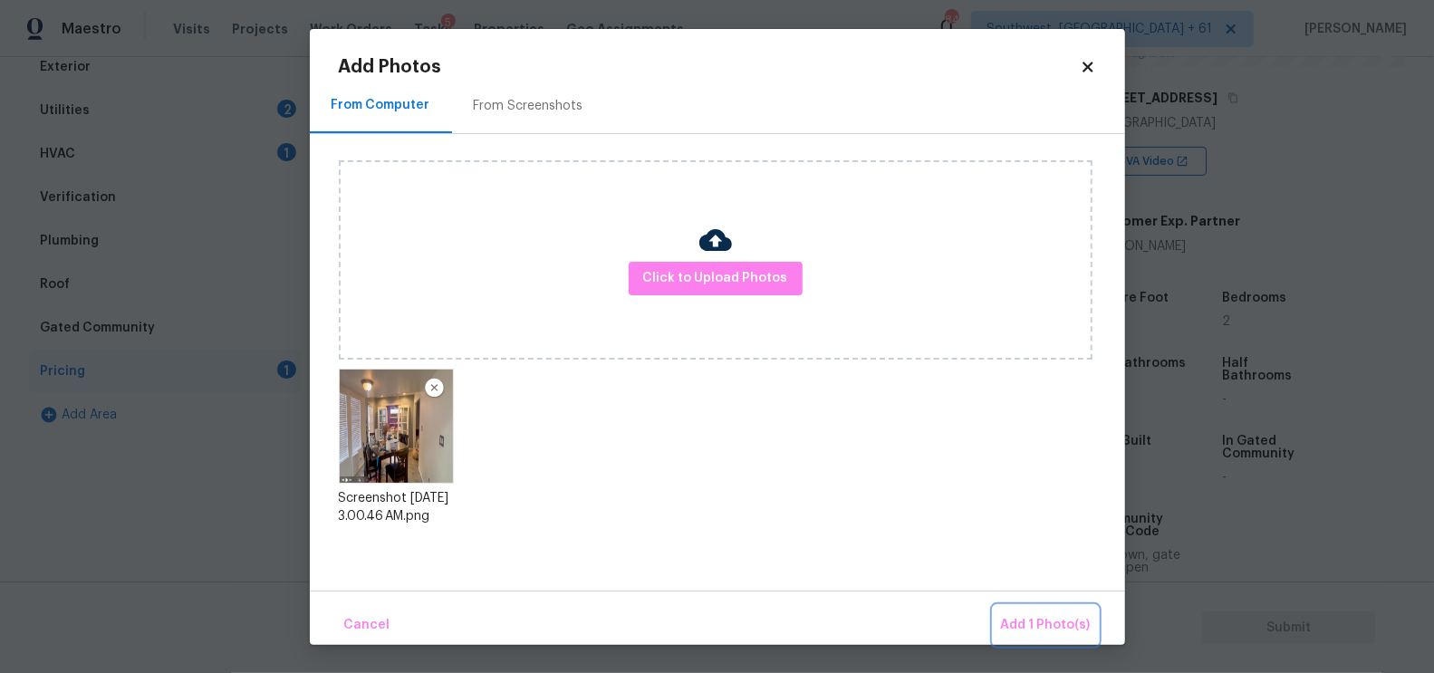
click at [1034, 630] on span "Add 1 Photo(s)" at bounding box center [1046, 625] width 90 height 23
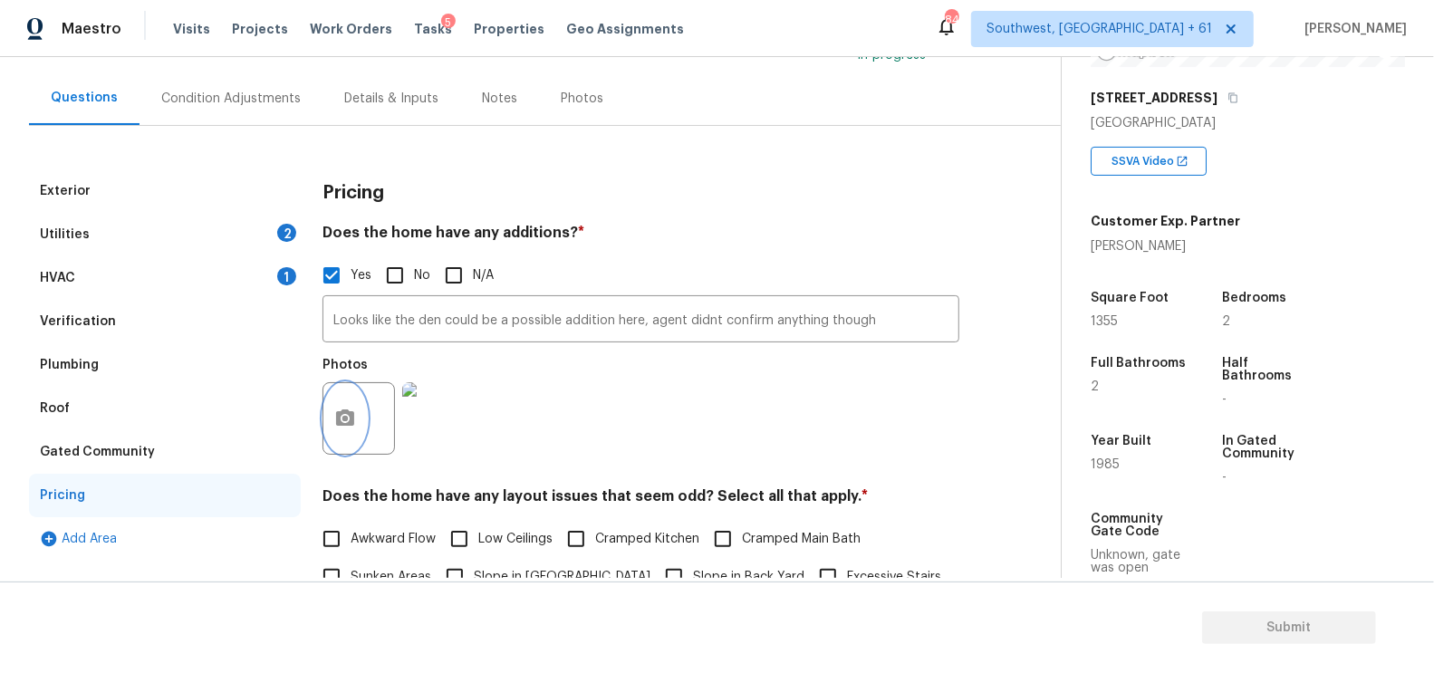
scroll to position [138, 0]
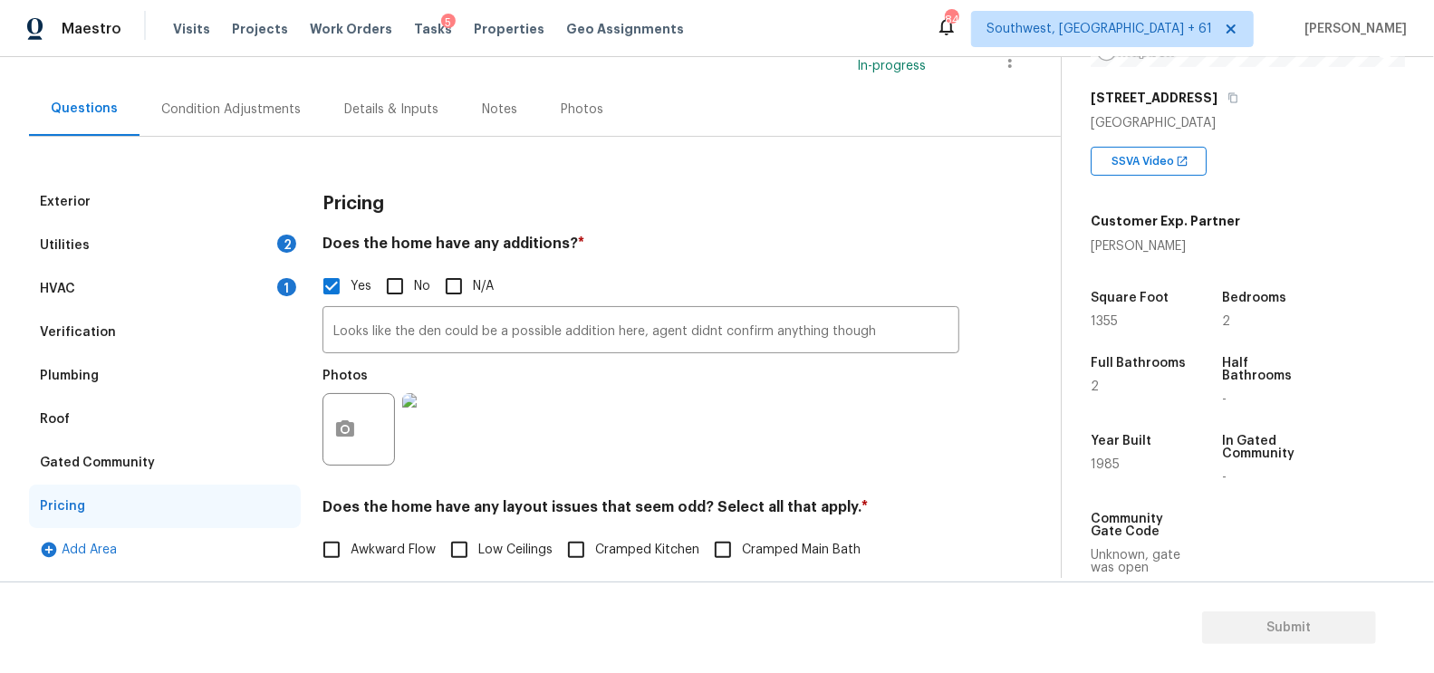
click at [274, 269] on div "HVAC 1" at bounding box center [165, 288] width 272 height 43
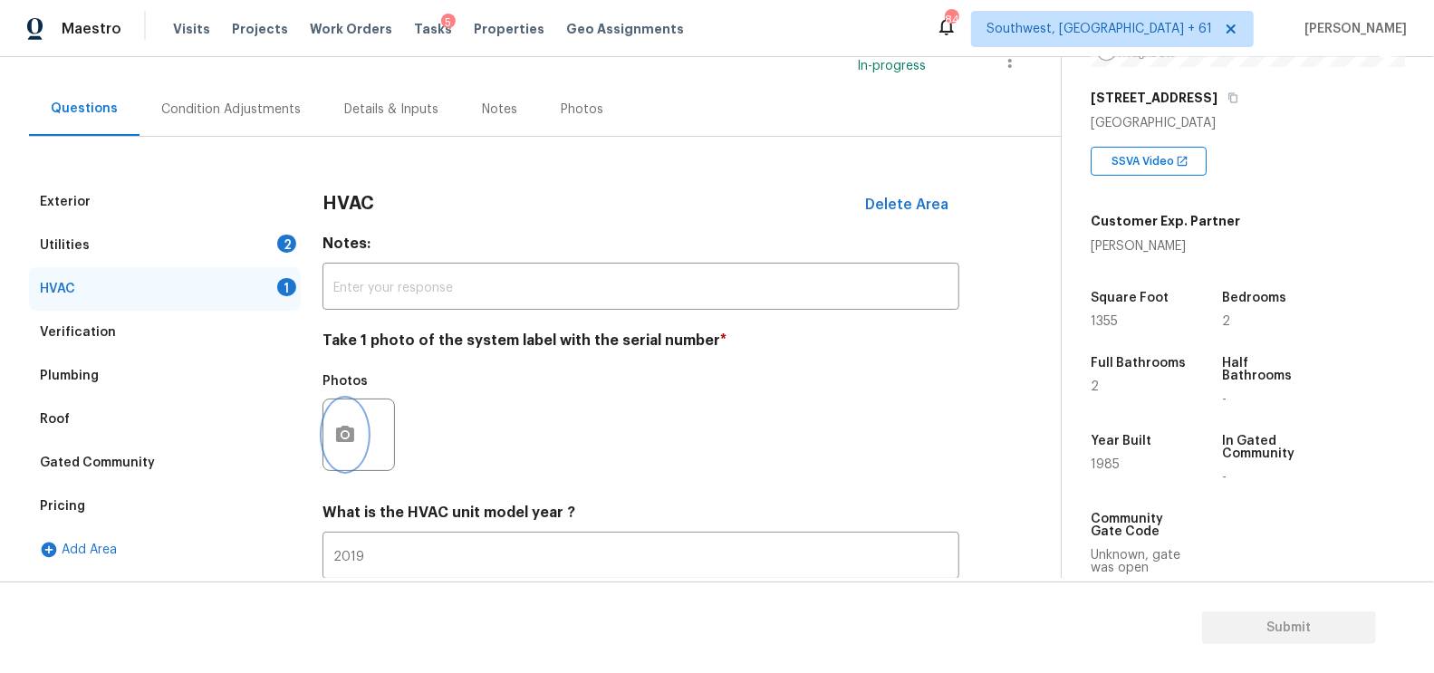
click at [339, 441] on icon "button" at bounding box center [345, 434] width 18 height 16
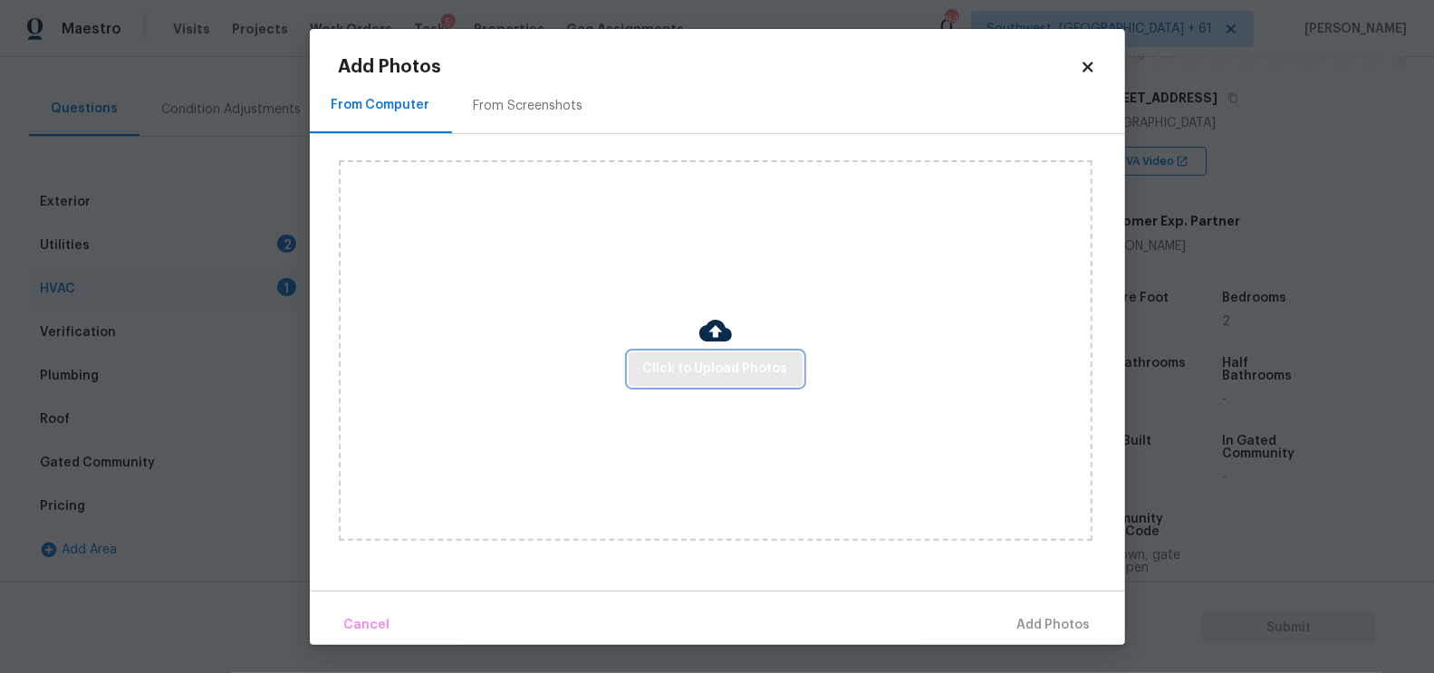
click at [761, 361] on span "Click to Upload Photos" at bounding box center [715, 369] width 145 height 23
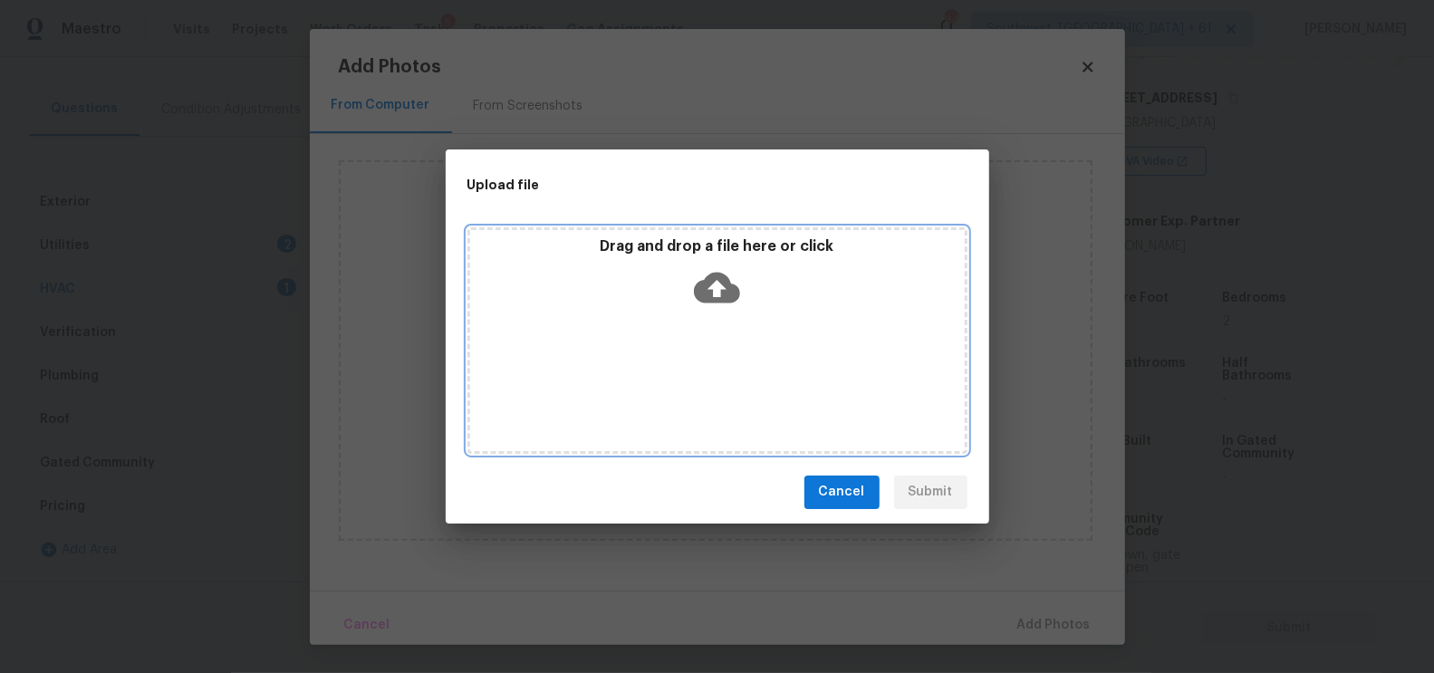
click at [729, 289] on icon at bounding box center [717, 287] width 46 height 31
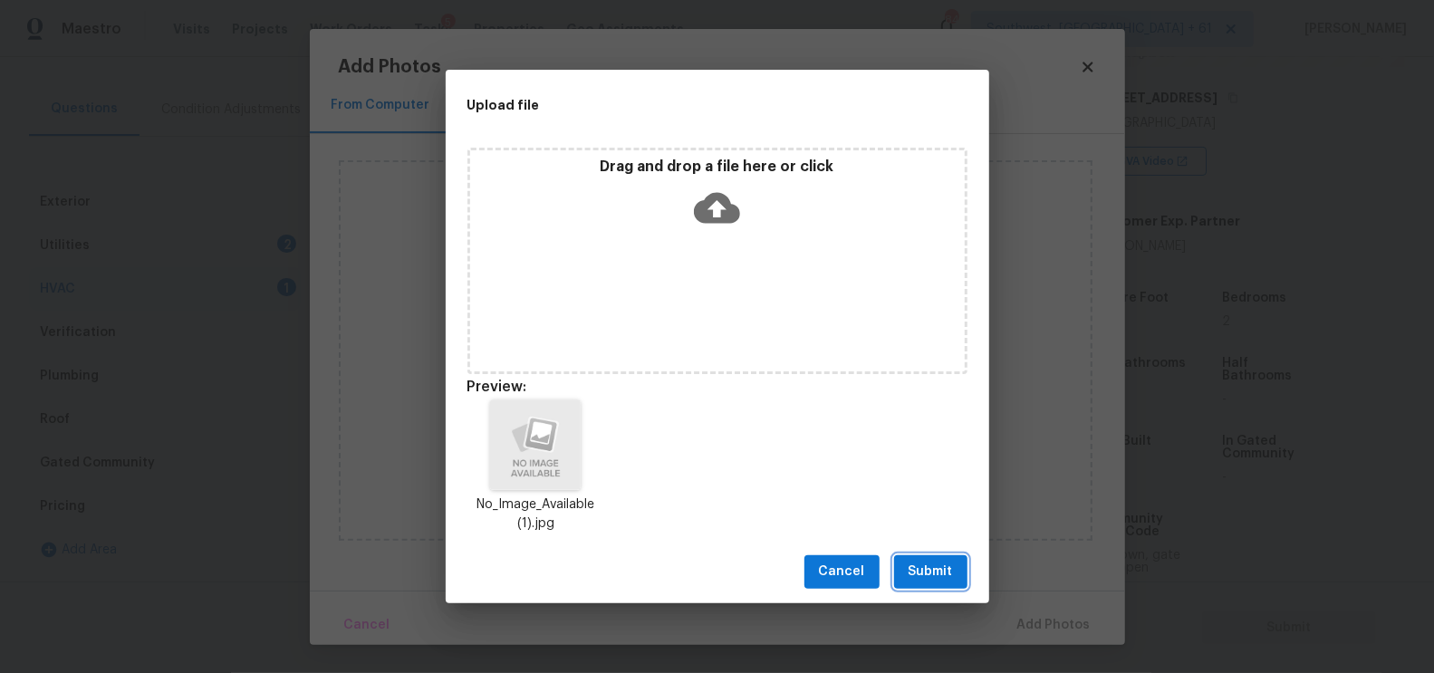
click at [929, 565] on span "Submit" at bounding box center [931, 572] width 44 height 23
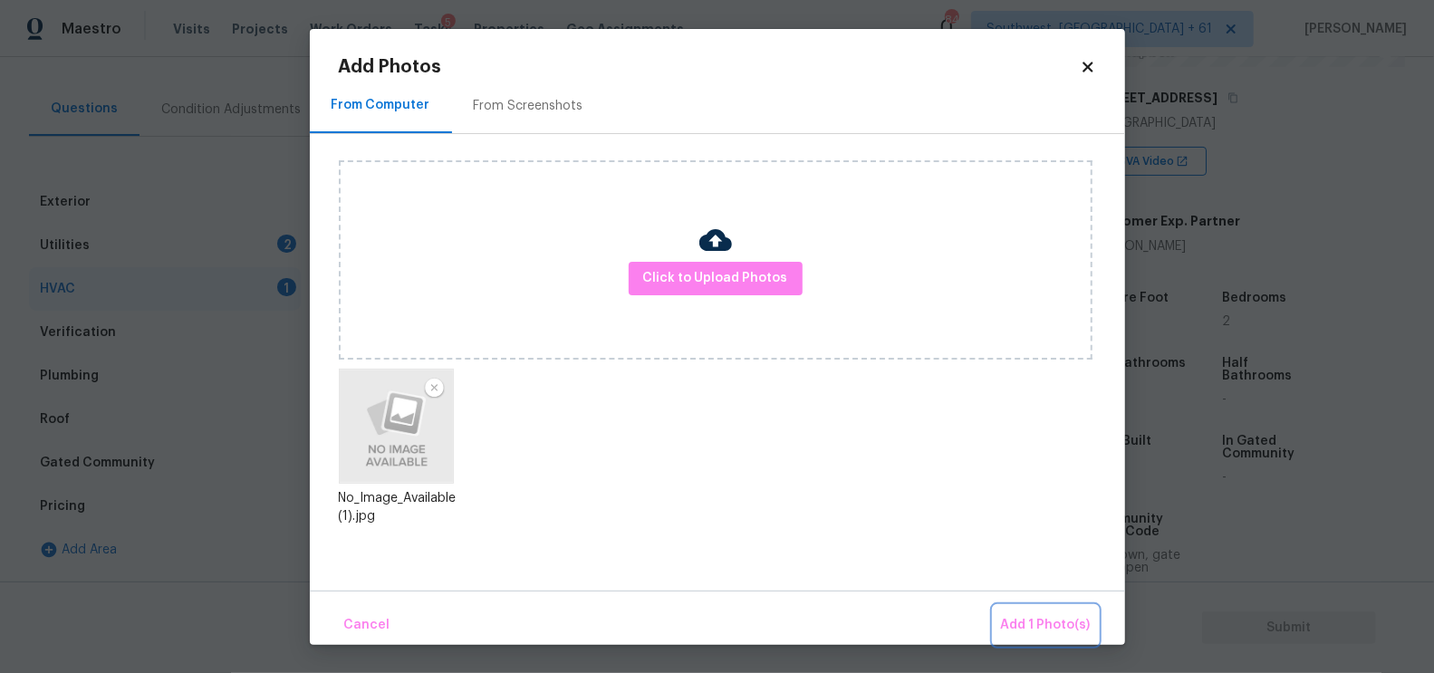
click at [1025, 622] on span "Add 1 Photo(s)" at bounding box center [1046, 625] width 90 height 23
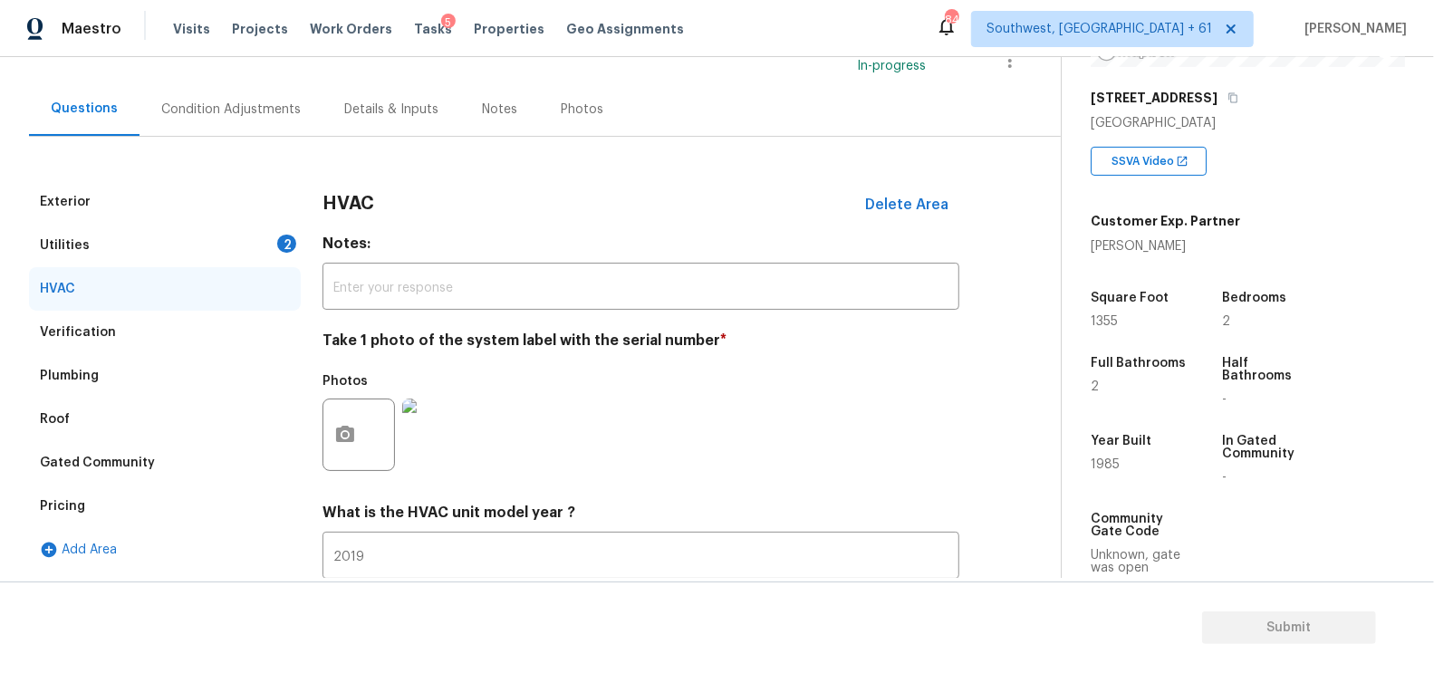
click at [211, 247] on div "Utilities 2" at bounding box center [165, 245] width 272 height 43
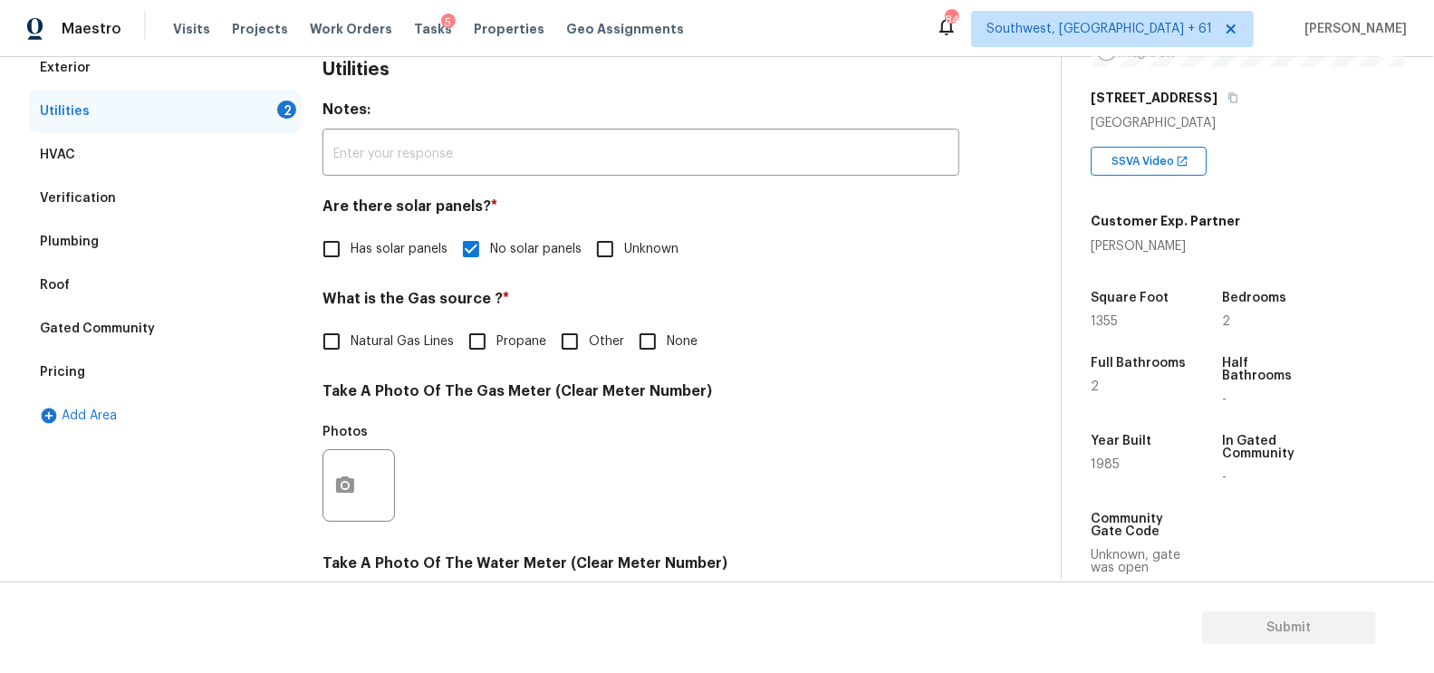
scroll to position [299, 0]
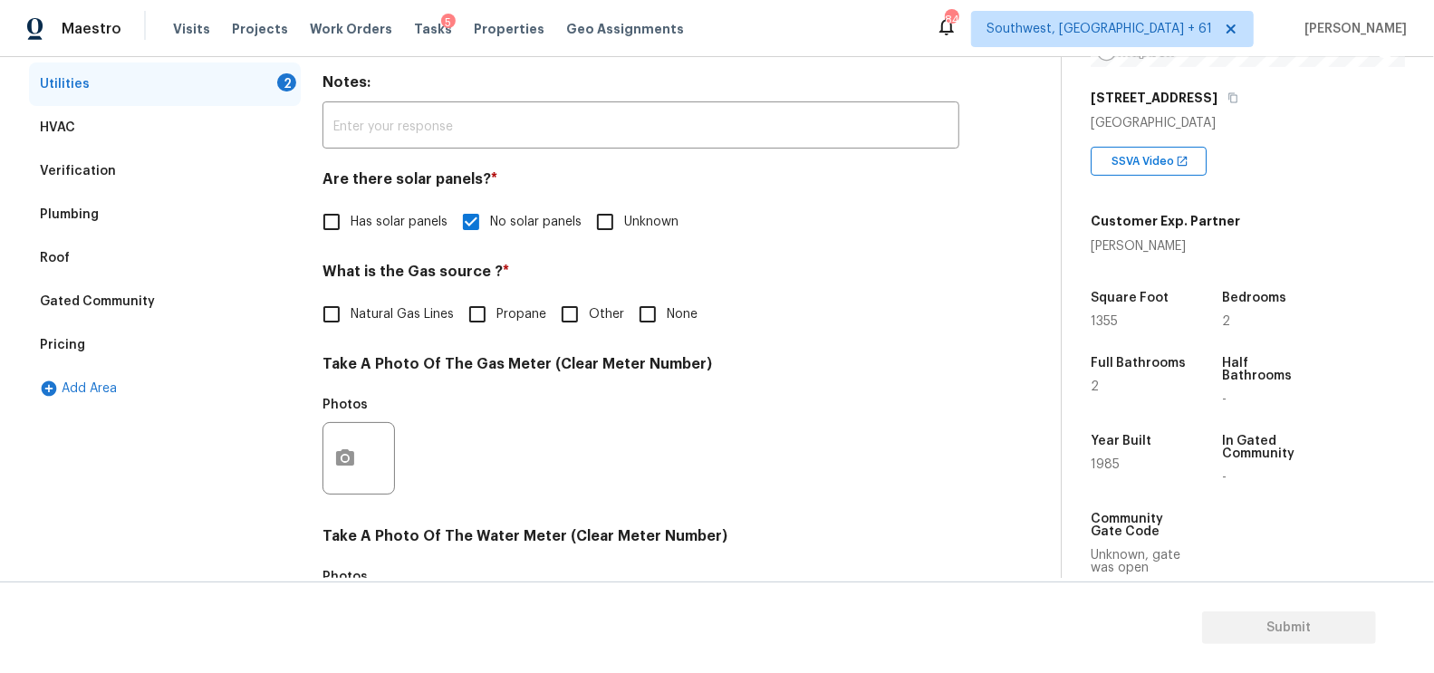
click at [388, 296] on label "Natural Gas Lines" at bounding box center [383, 314] width 141 height 38
click at [351, 296] on input "Natural Gas Lines" at bounding box center [332, 314] width 38 height 38
checkbox input "true"
click at [323, 473] on div at bounding box center [359, 460] width 72 height 72
click at [340, 469] on icon "button" at bounding box center [345, 460] width 22 height 22
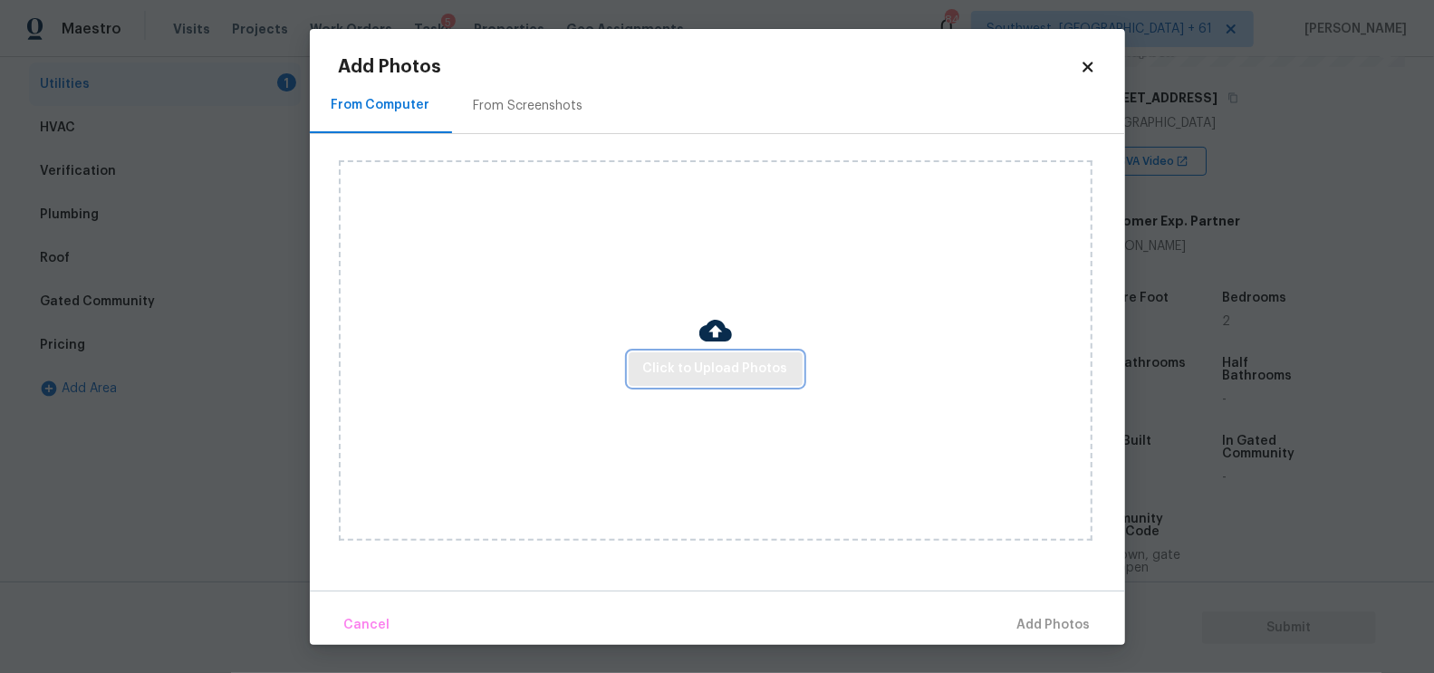
click at [688, 363] on span "Click to Upload Photos" at bounding box center [715, 369] width 145 height 23
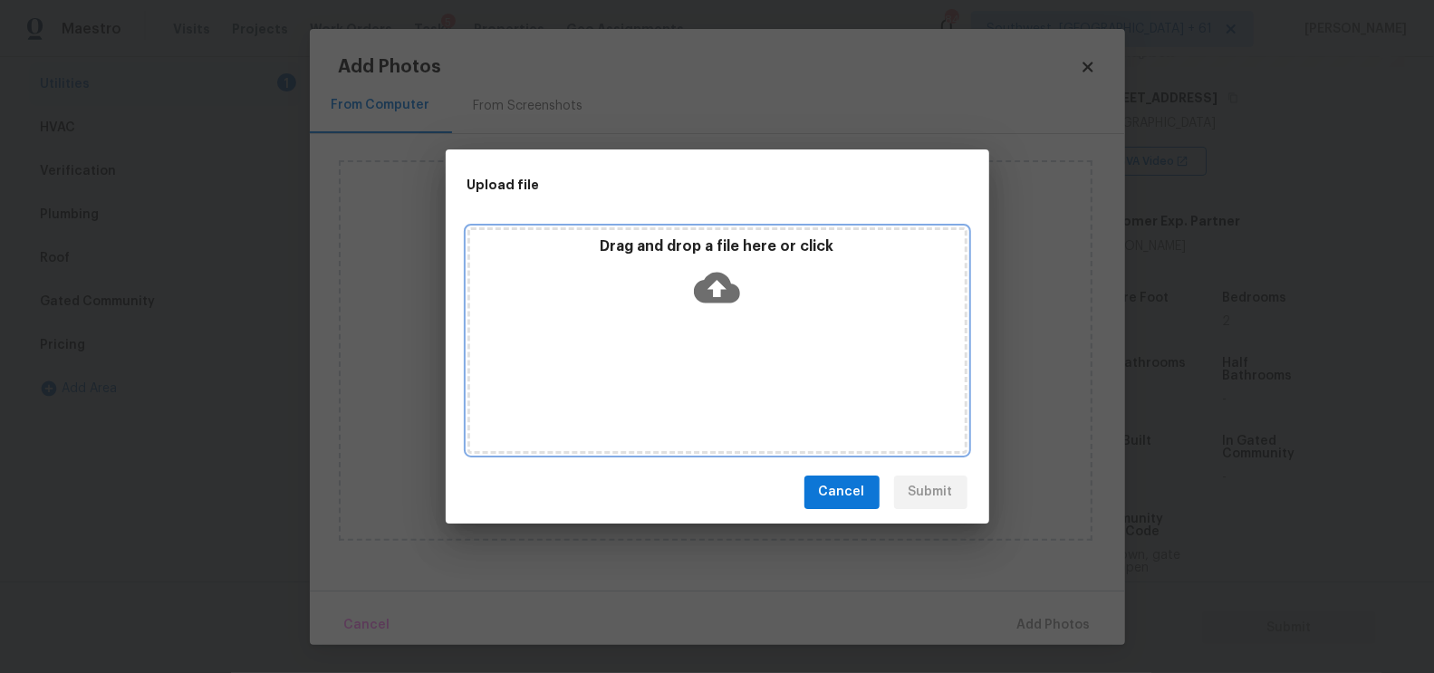
click at [715, 276] on icon at bounding box center [717, 287] width 46 height 31
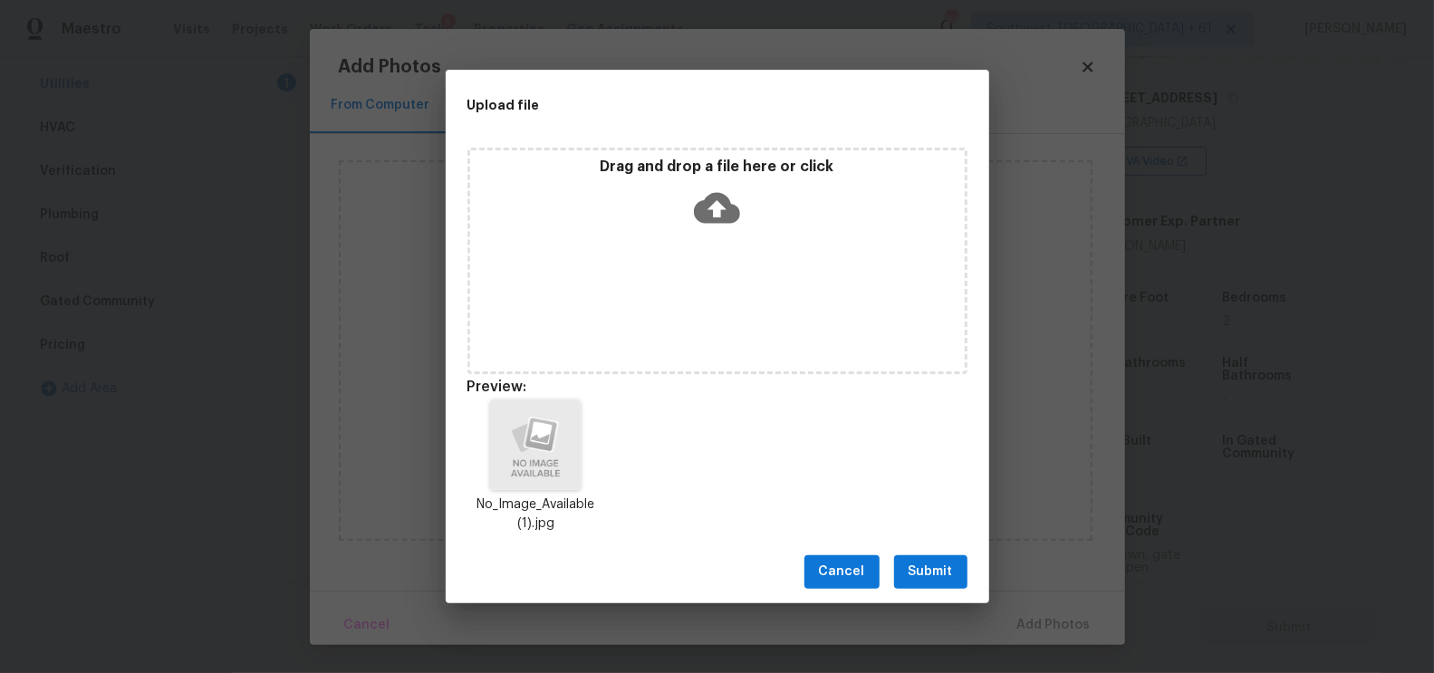
click at [920, 571] on span "Submit" at bounding box center [931, 572] width 44 height 23
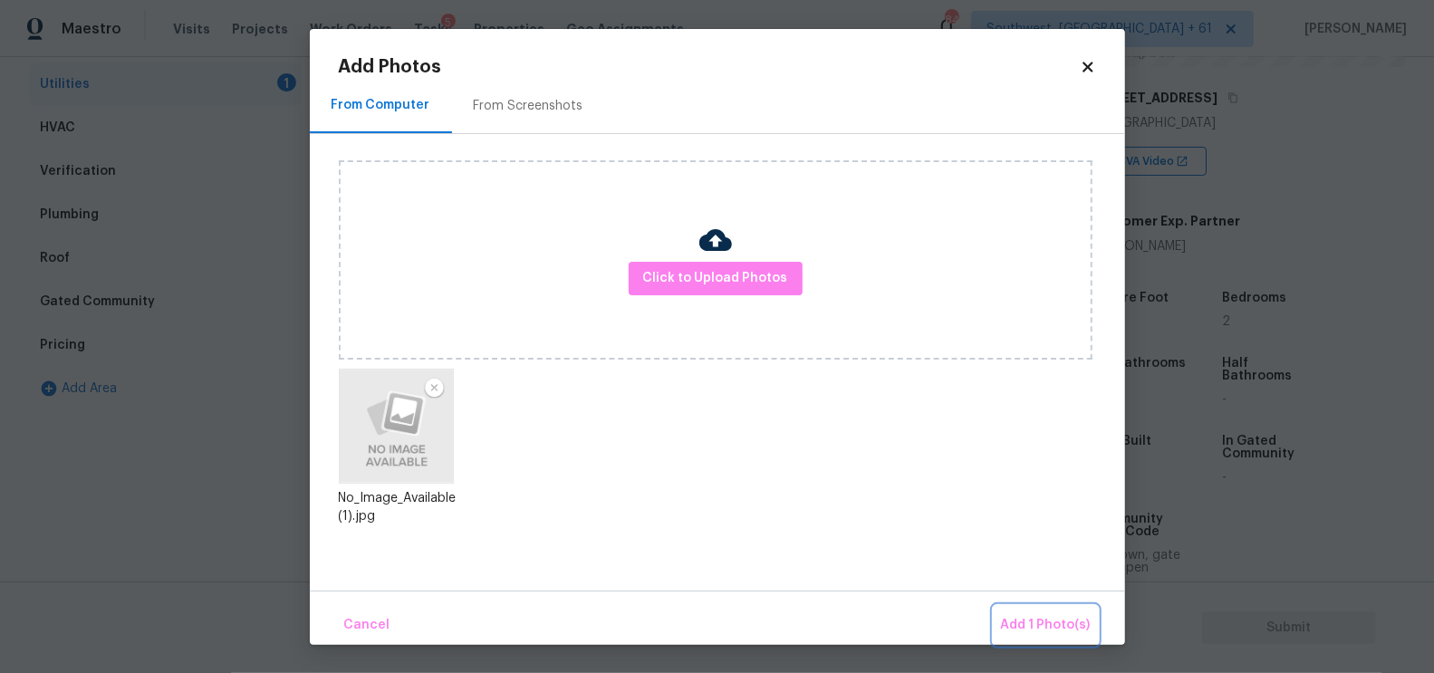
click at [1038, 623] on span "Add 1 Photo(s)" at bounding box center [1046, 625] width 90 height 23
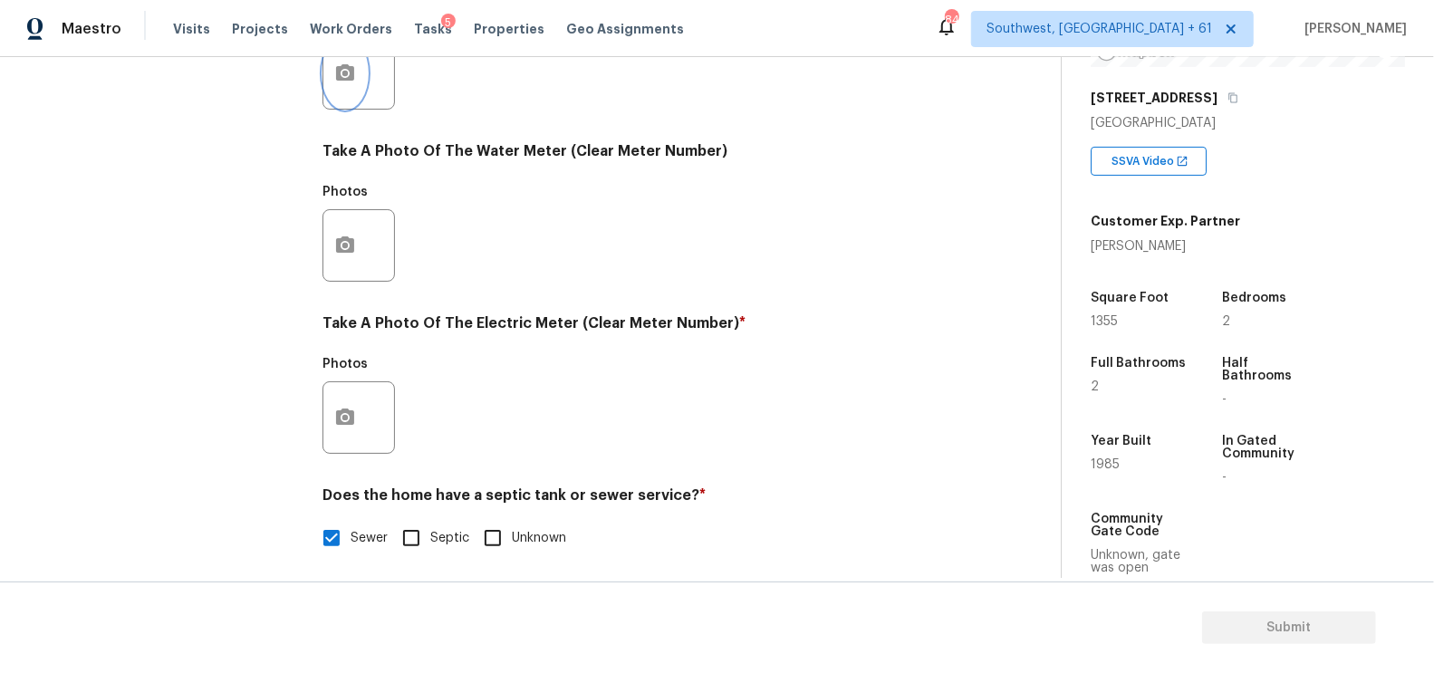
scroll to position [690, 0]
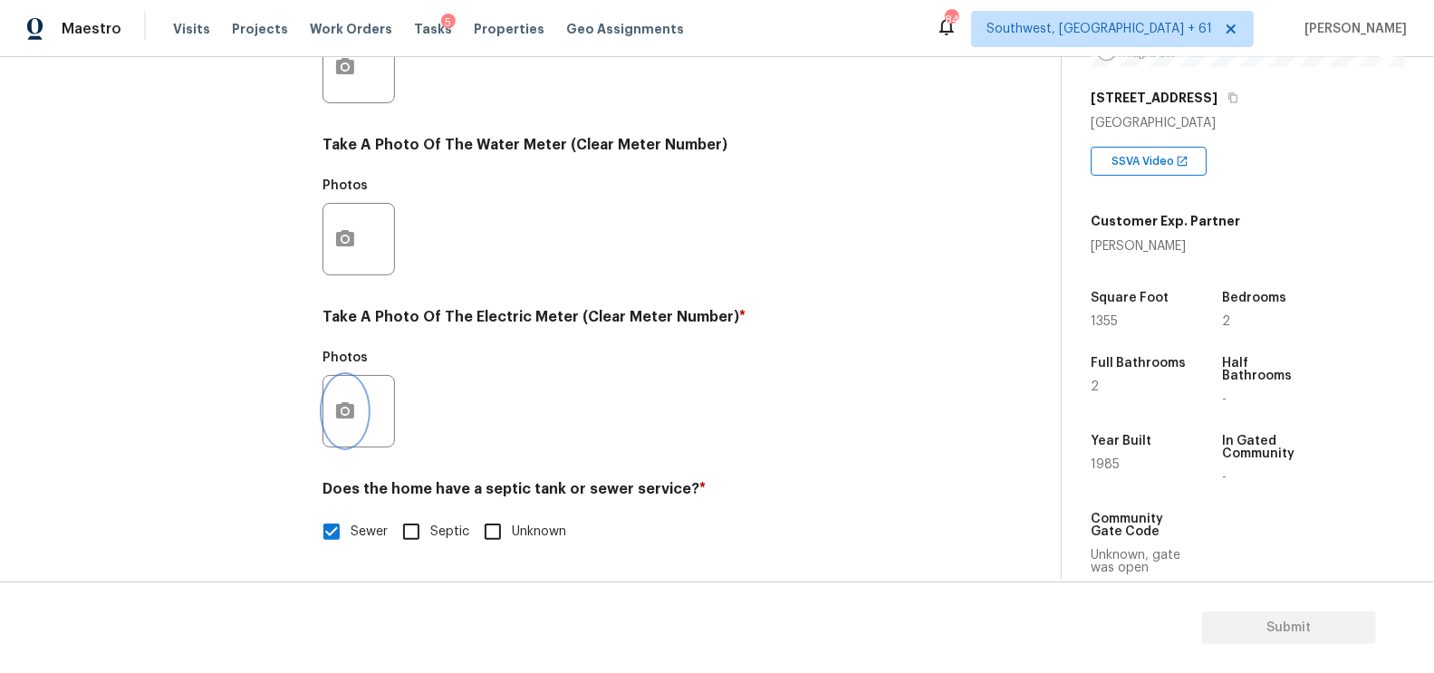
click at [344, 394] on button "button" at bounding box center [344, 411] width 43 height 71
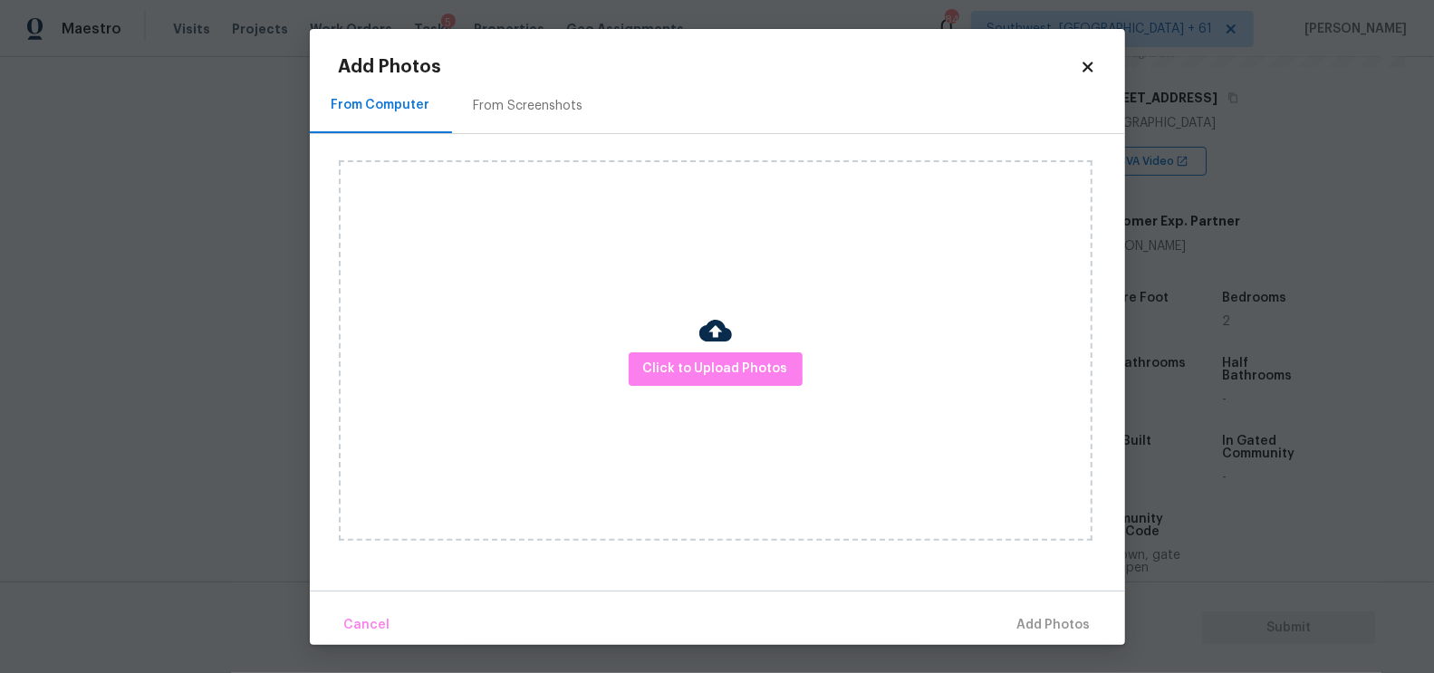
click at [739, 352] on div "Click to Upload Photos" at bounding box center [716, 350] width 754 height 381
click at [718, 374] on span "Click to Upload Photos" at bounding box center [715, 369] width 145 height 23
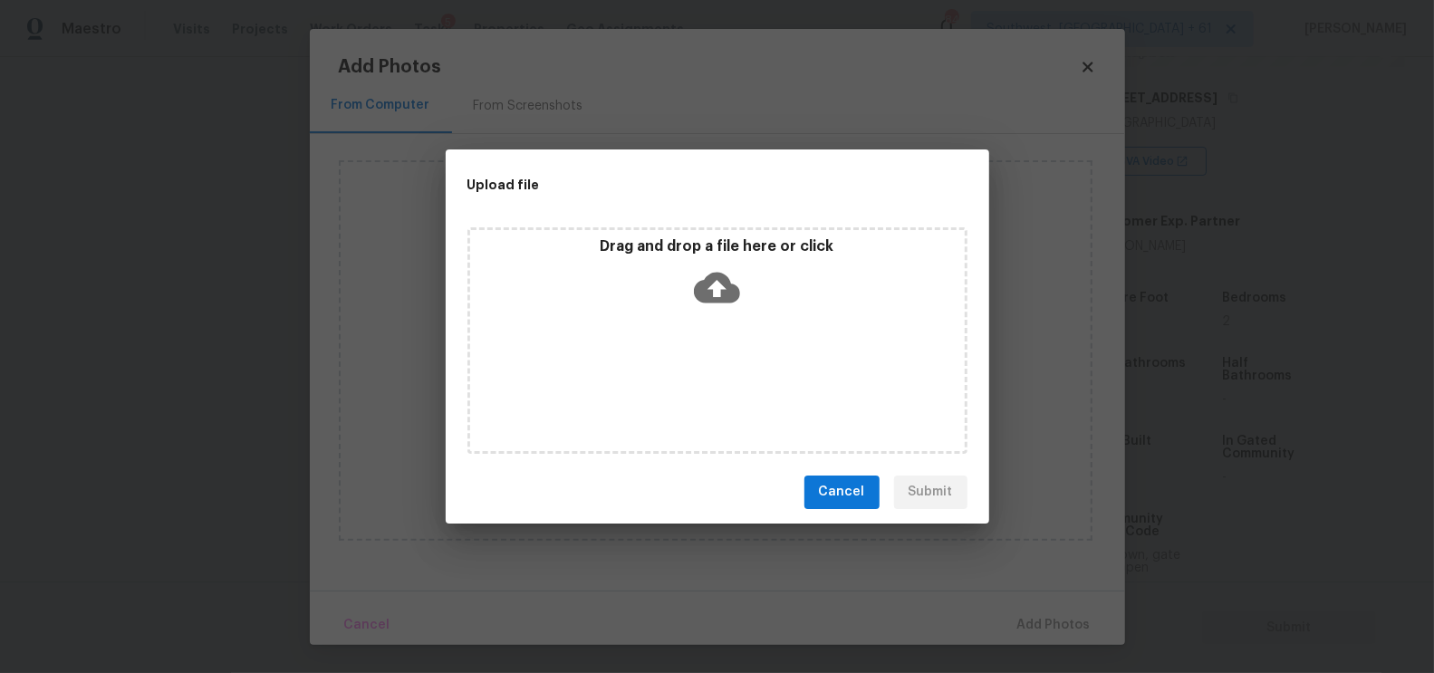
click at [720, 303] on icon at bounding box center [717, 288] width 46 height 46
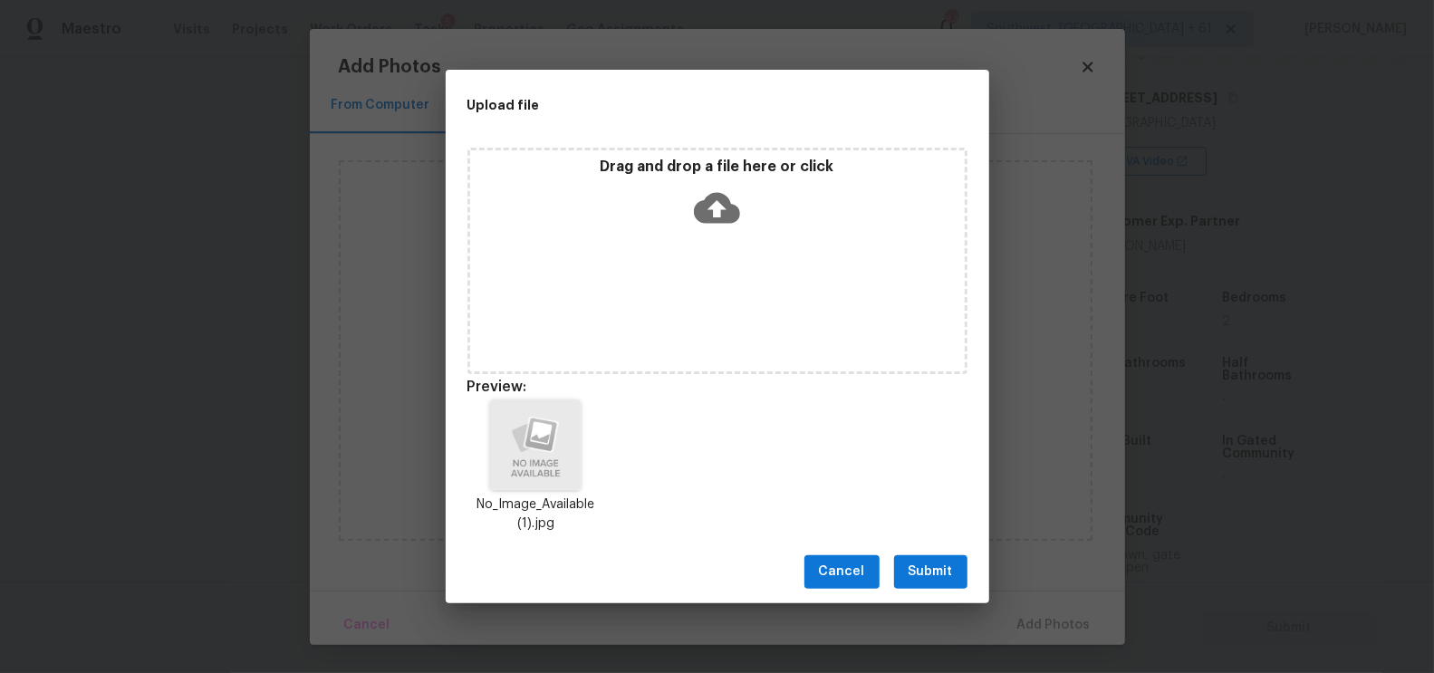
click at [949, 551] on div "Cancel Submit" at bounding box center [718, 572] width 544 height 63
click at [932, 579] on span "Submit" at bounding box center [931, 572] width 44 height 23
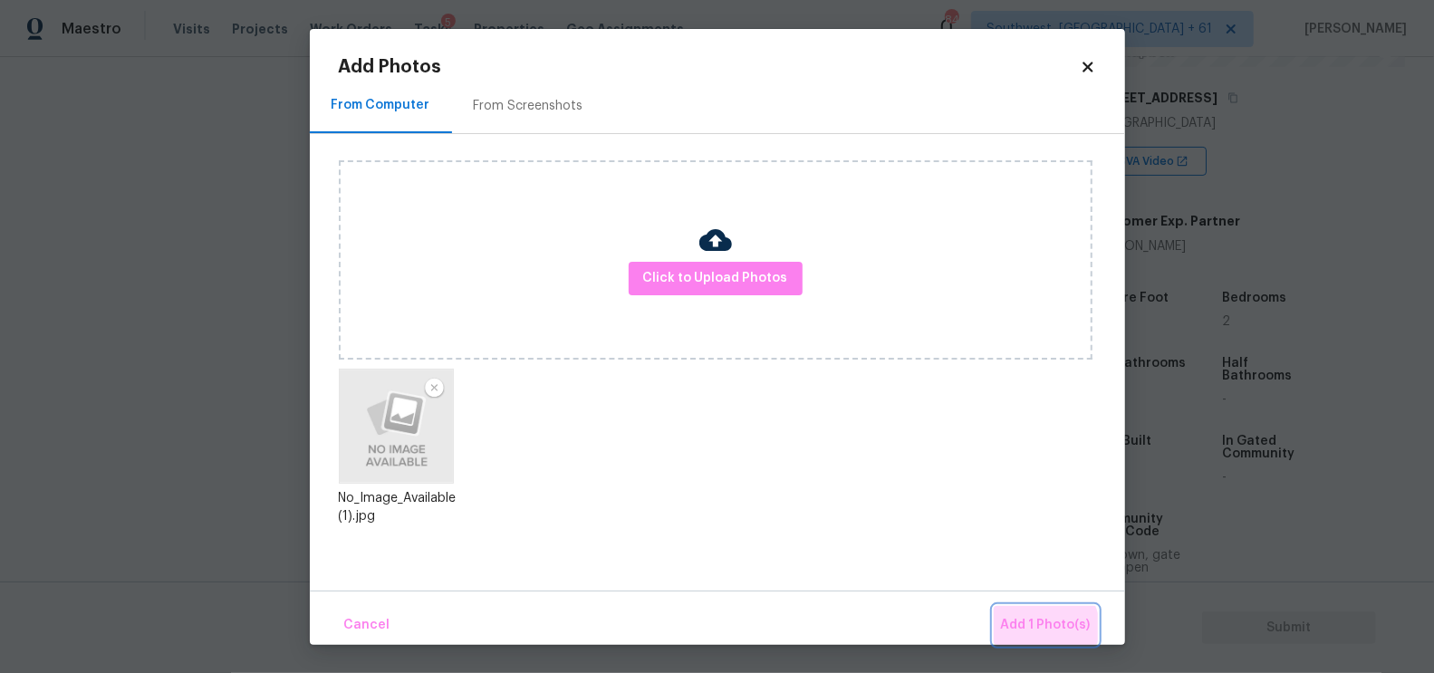
click at [1020, 637] on button "Add 1 Photo(s)" at bounding box center [1046, 625] width 104 height 39
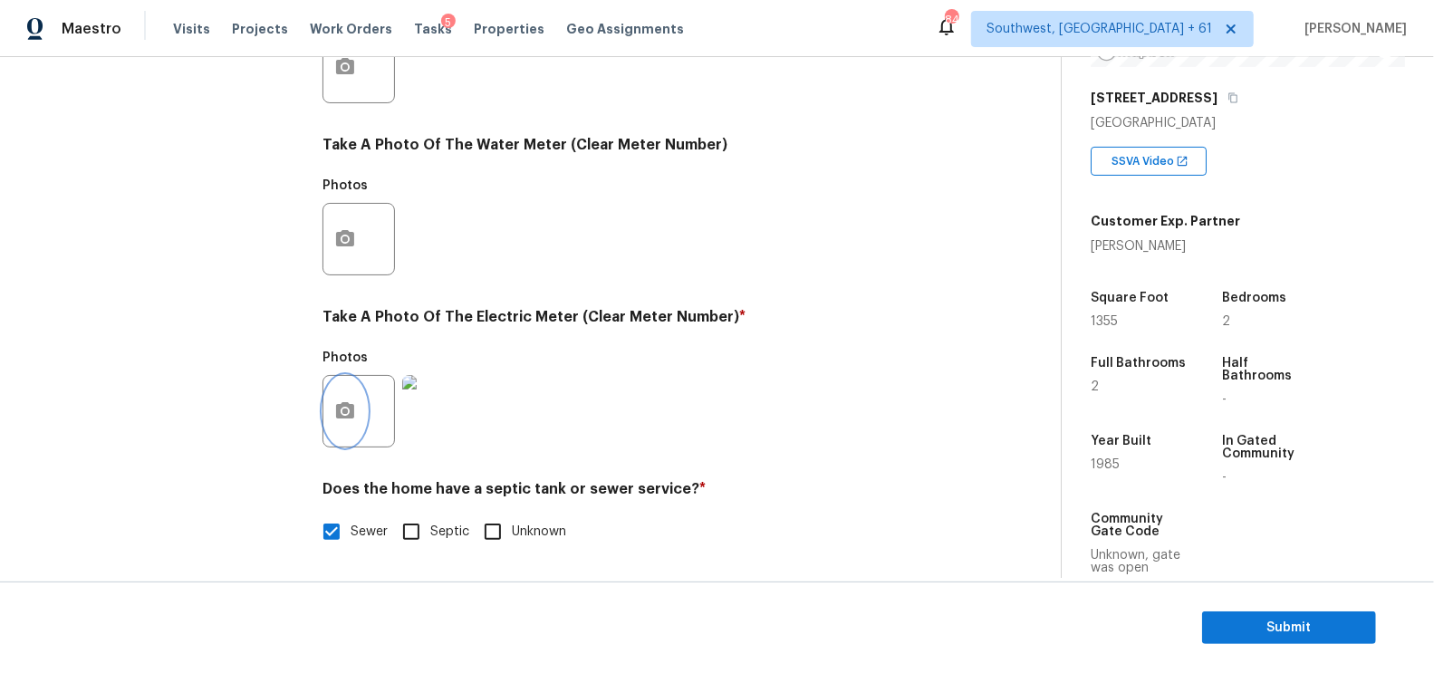
scroll to position [0, 0]
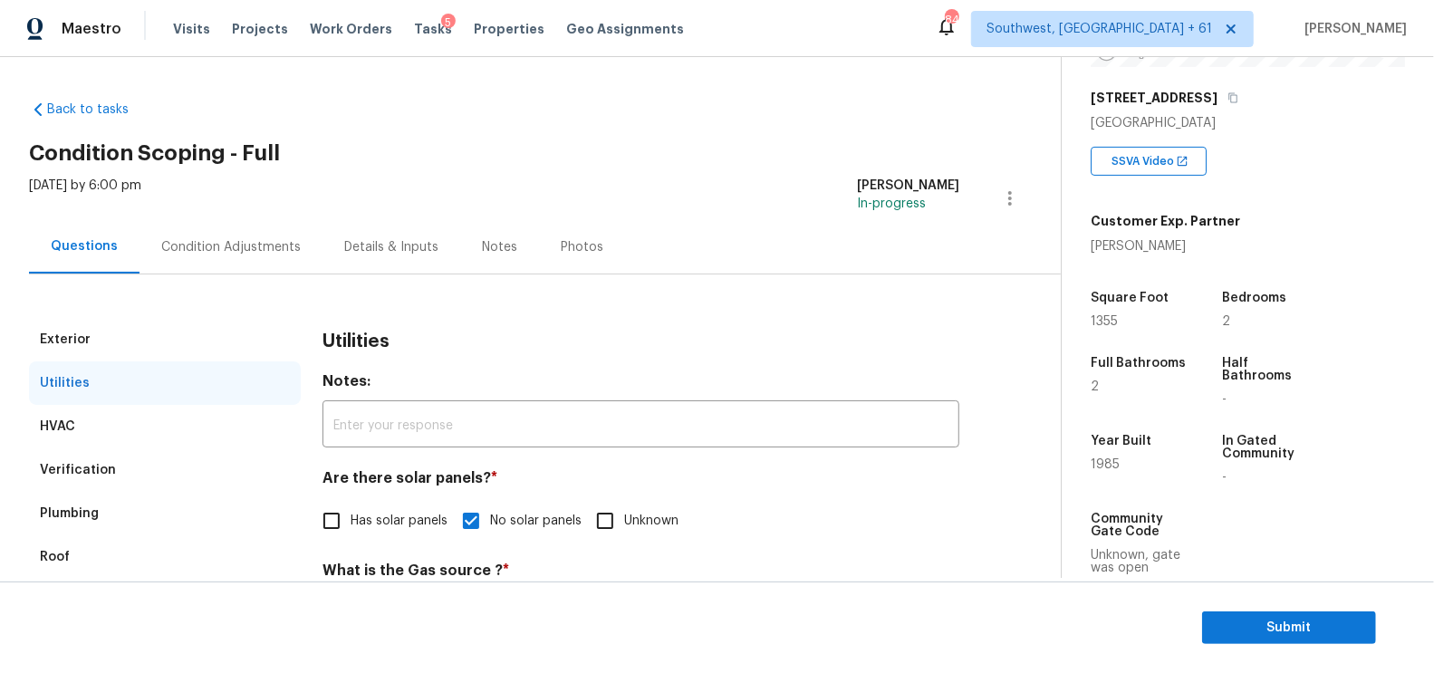
click at [209, 245] on div "Condition Adjustments" at bounding box center [231, 247] width 140 height 18
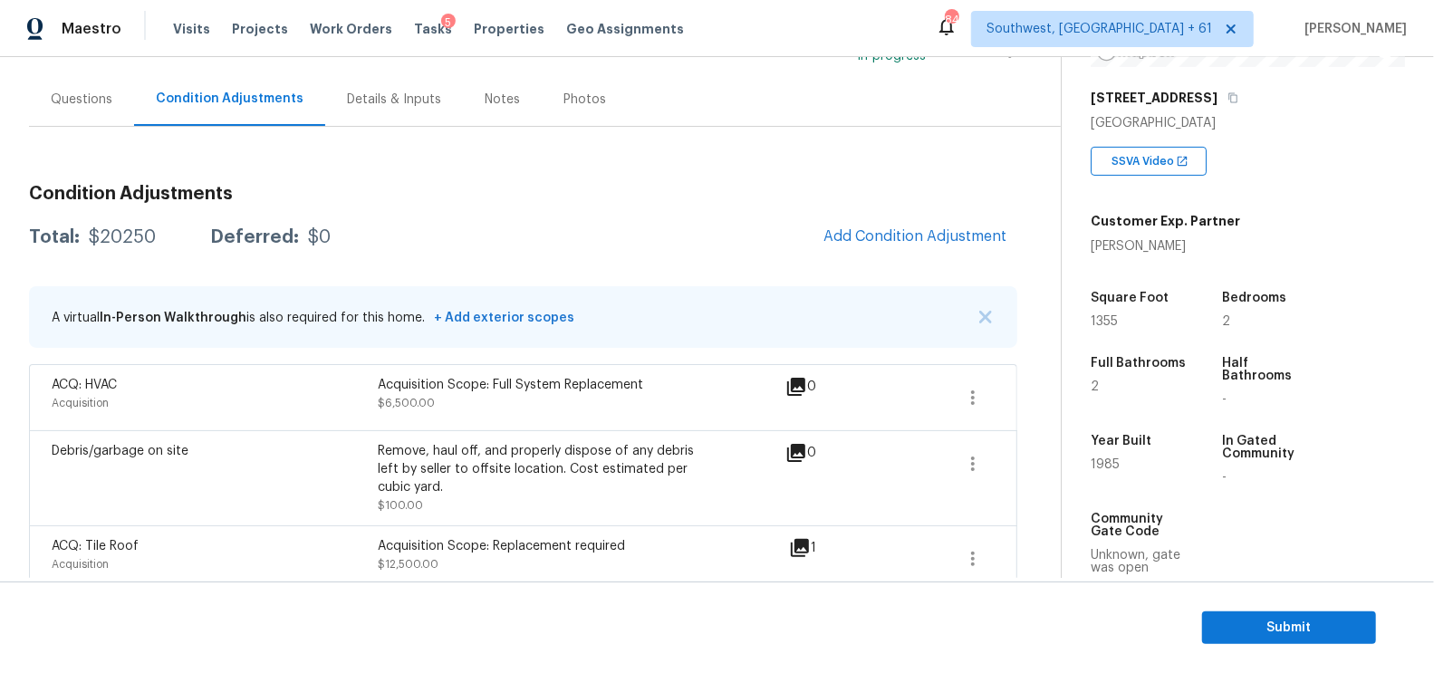
scroll to position [160, 0]
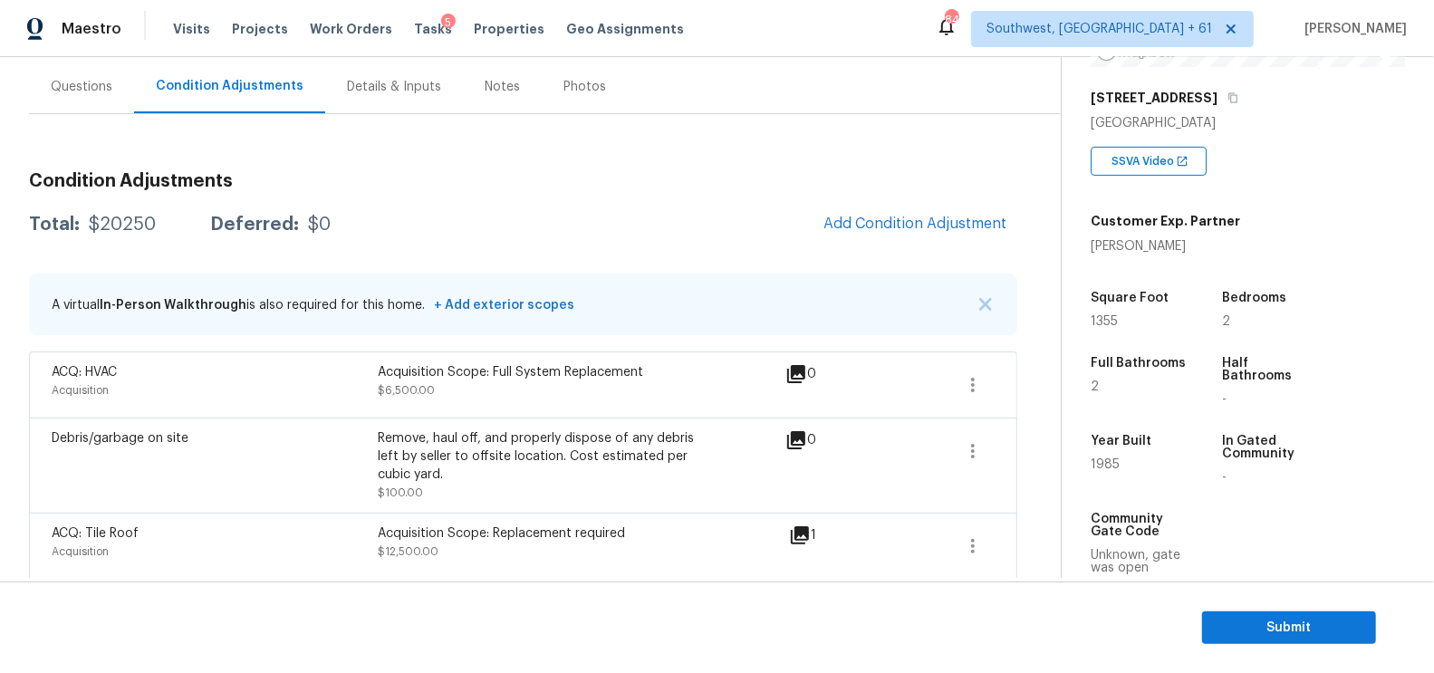
click at [930, 277] on div "A virtual In-Person Walkthrough is also required for this home. + Add exterior …" at bounding box center [523, 305] width 988 height 62
click at [942, 220] on span "Add Condition Adjustment" at bounding box center [915, 224] width 183 height 16
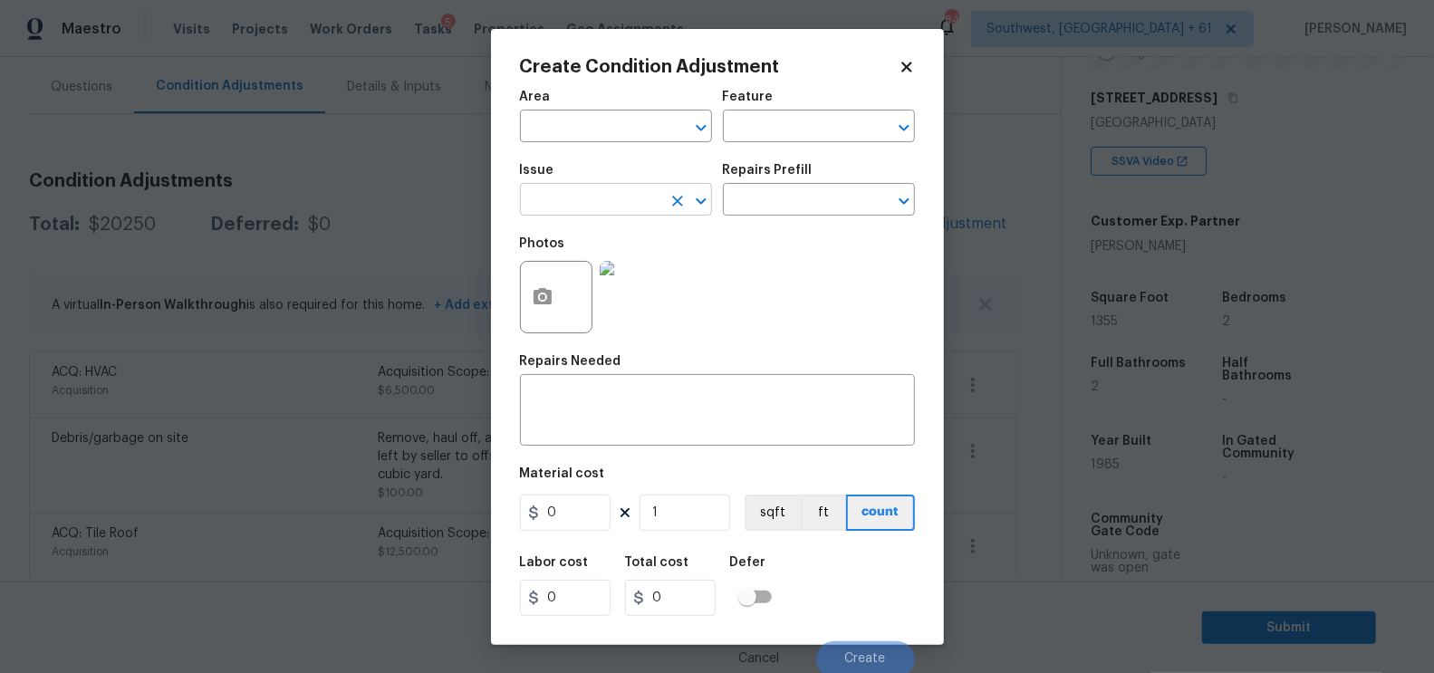
click at [641, 211] on input "text" at bounding box center [590, 202] width 141 height 28
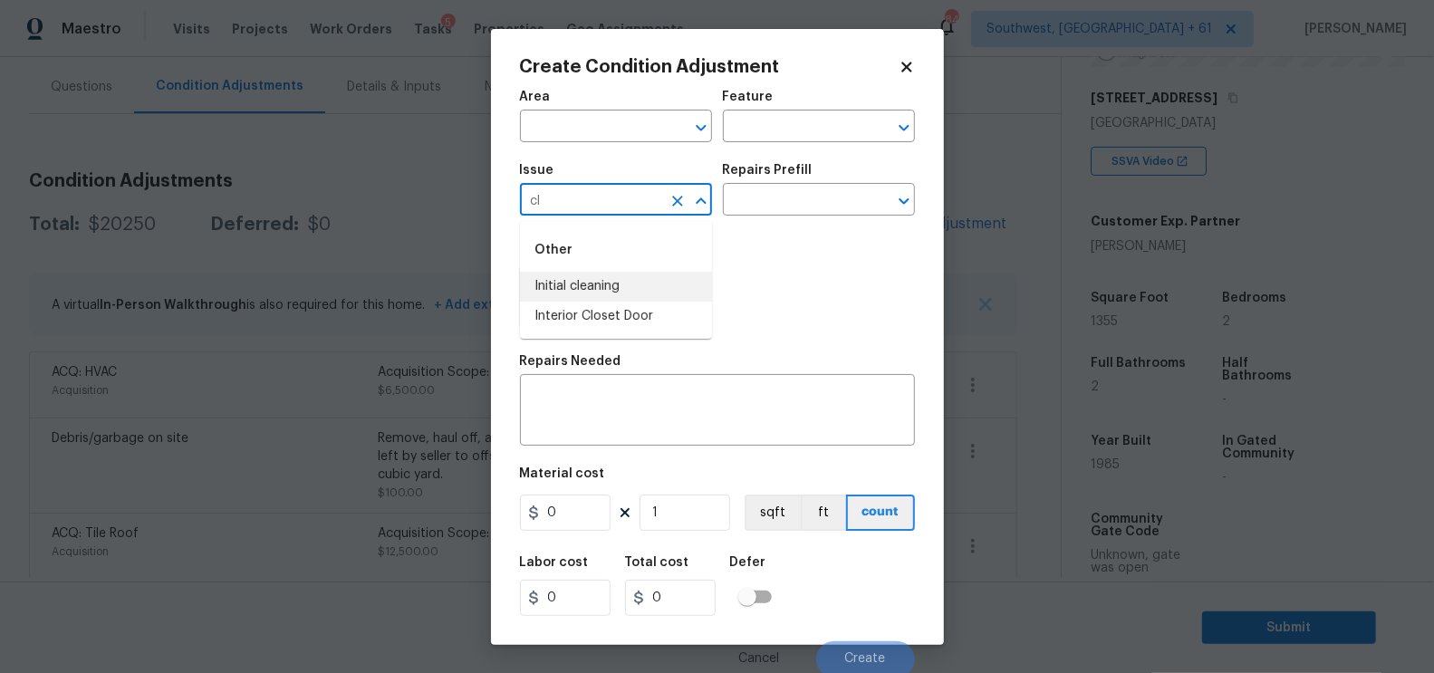
click at [620, 289] on li "Initial cleaning" at bounding box center [616, 287] width 192 height 30
type input "Initial cleaning"
click at [758, 216] on input "text" at bounding box center [793, 202] width 141 height 28
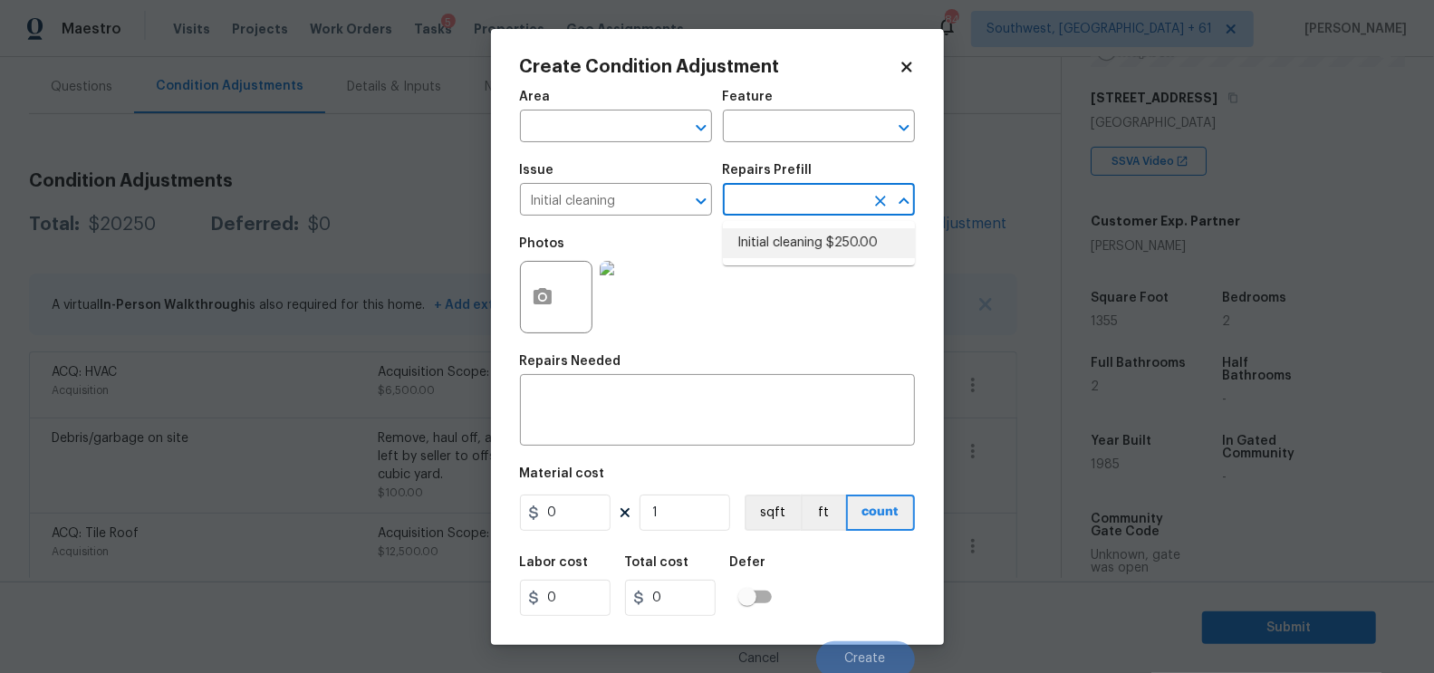
click at [799, 243] on li "Initial cleaning $250.00" at bounding box center [819, 243] width 192 height 30
type input "Home Readiness Packages"
type textarea "1. Wipe down exterior doors and trim. 2. Clean out all exterior light fixtures …"
type input "250"
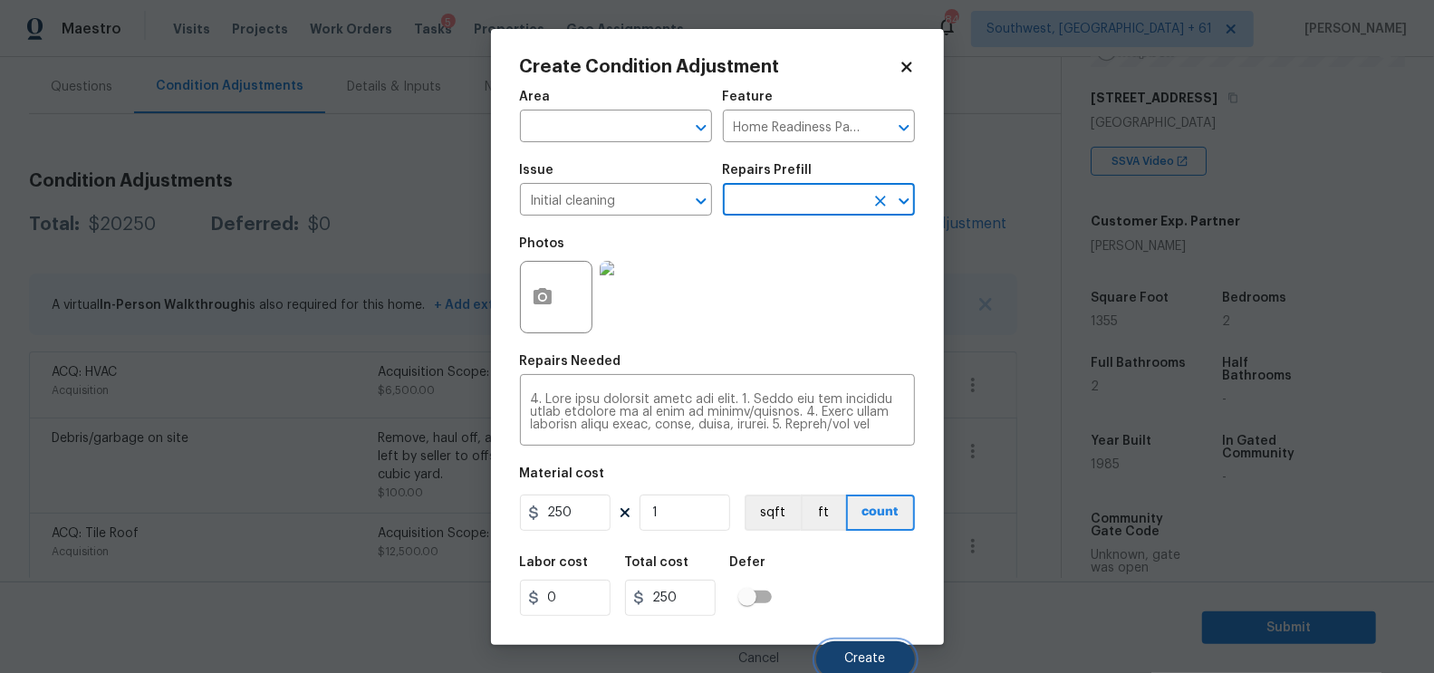
click at [856, 655] on span "Create" at bounding box center [865, 659] width 41 height 14
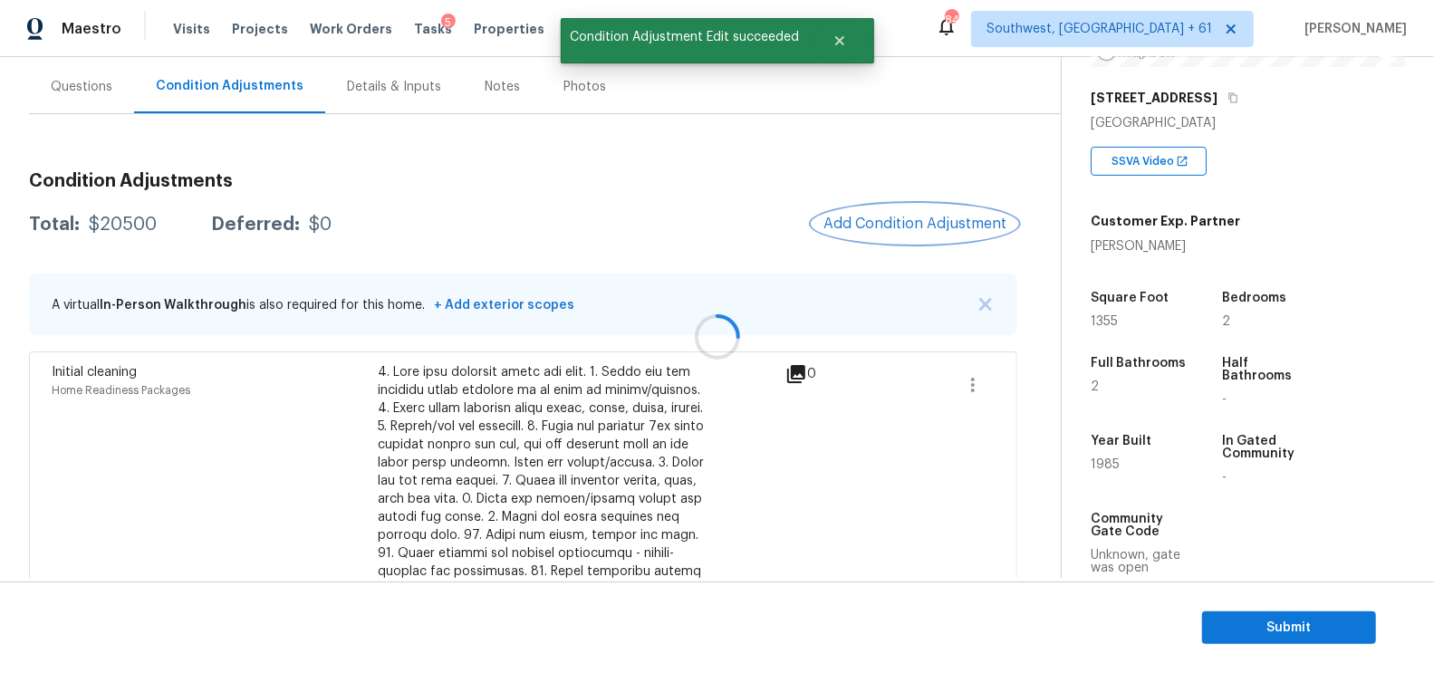
click at [910, 219] on span "Add Condition Adjustment" at bounding box center [915, 224] width 183 height 16
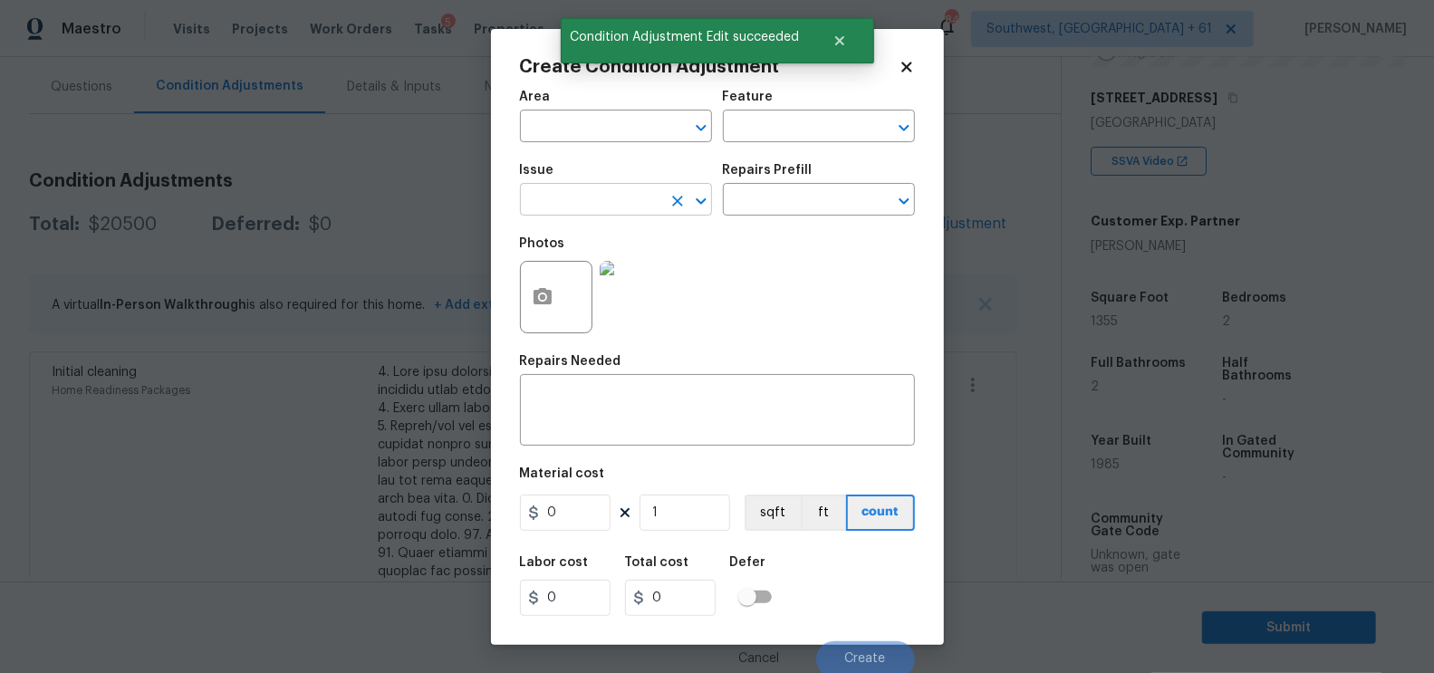
click at [554, 213] on input "text" at bounding box center [590, 202] width 141 height 28
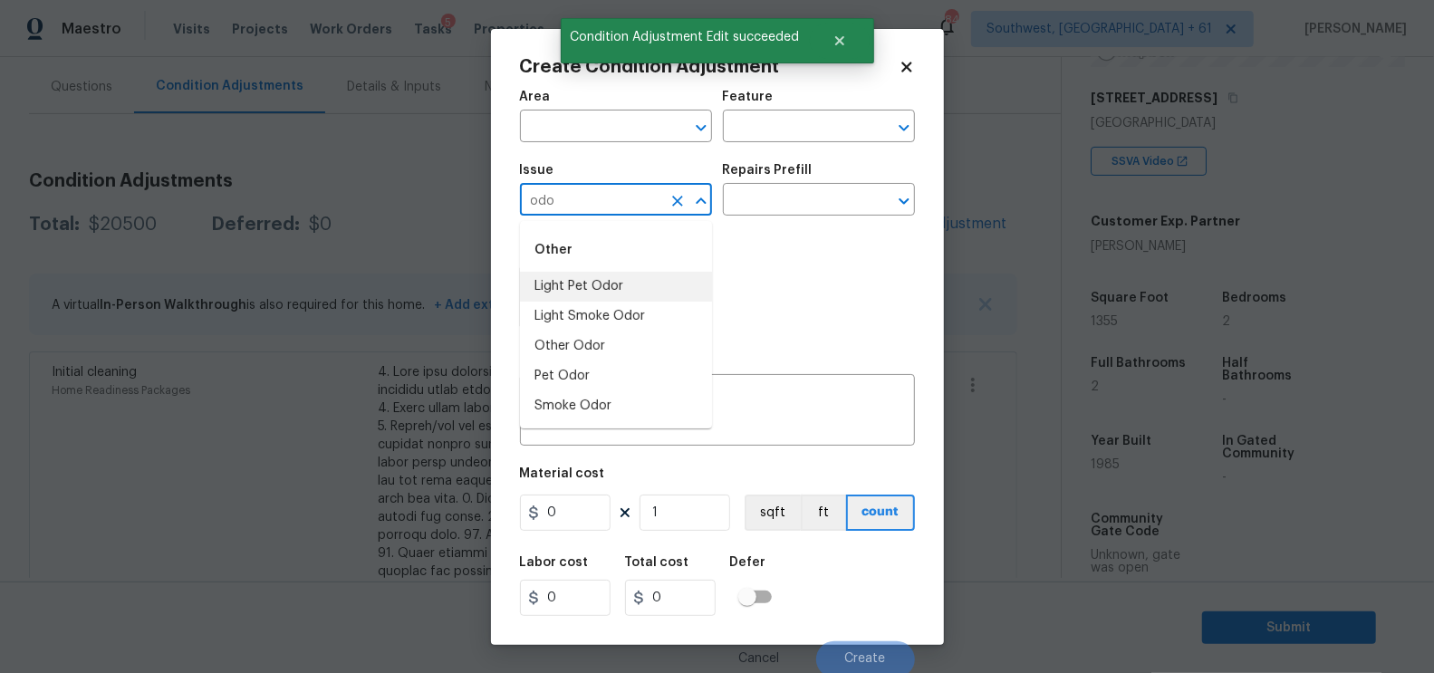
click at [573, 289] on li "Light Pet Odor" at bounding box center [616, 287] width 192 height 30
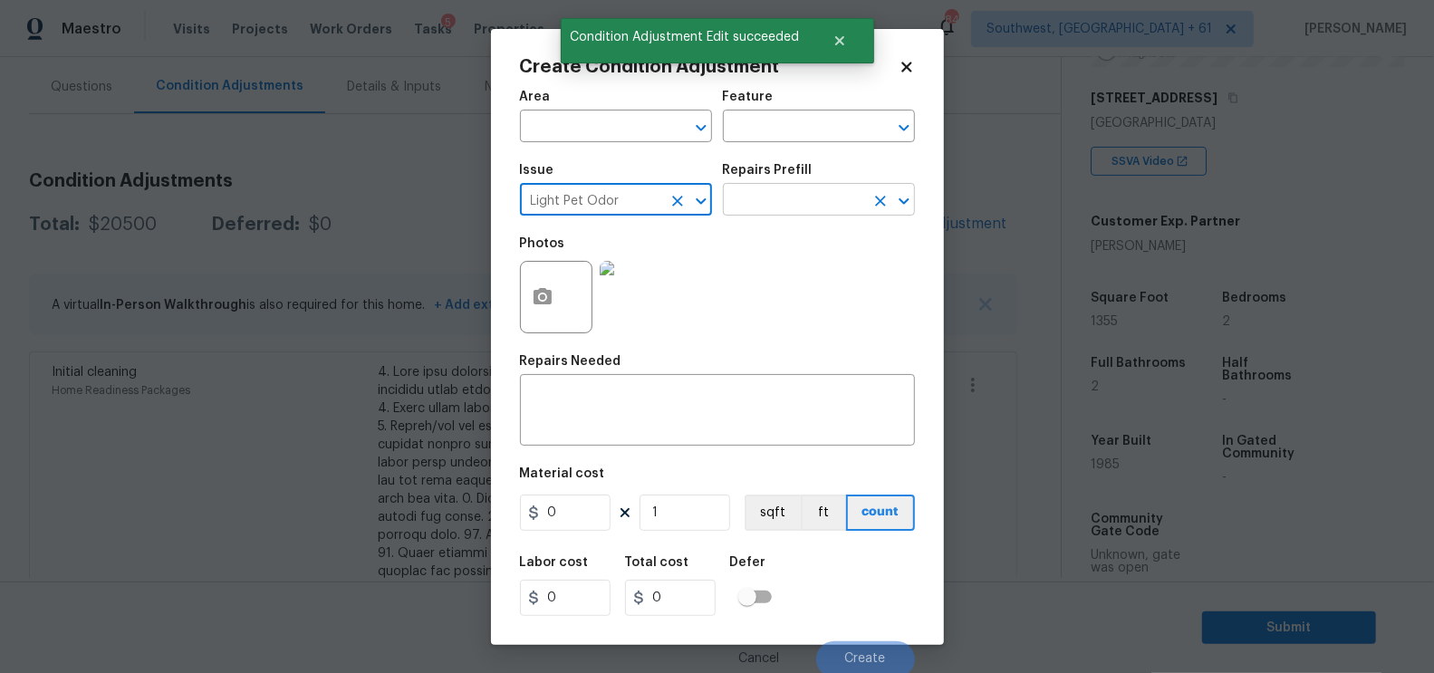
type input "Light Pet Odor"
click at [765, 205] on input "text" at bounding box center [793, 202] width 141 height 28
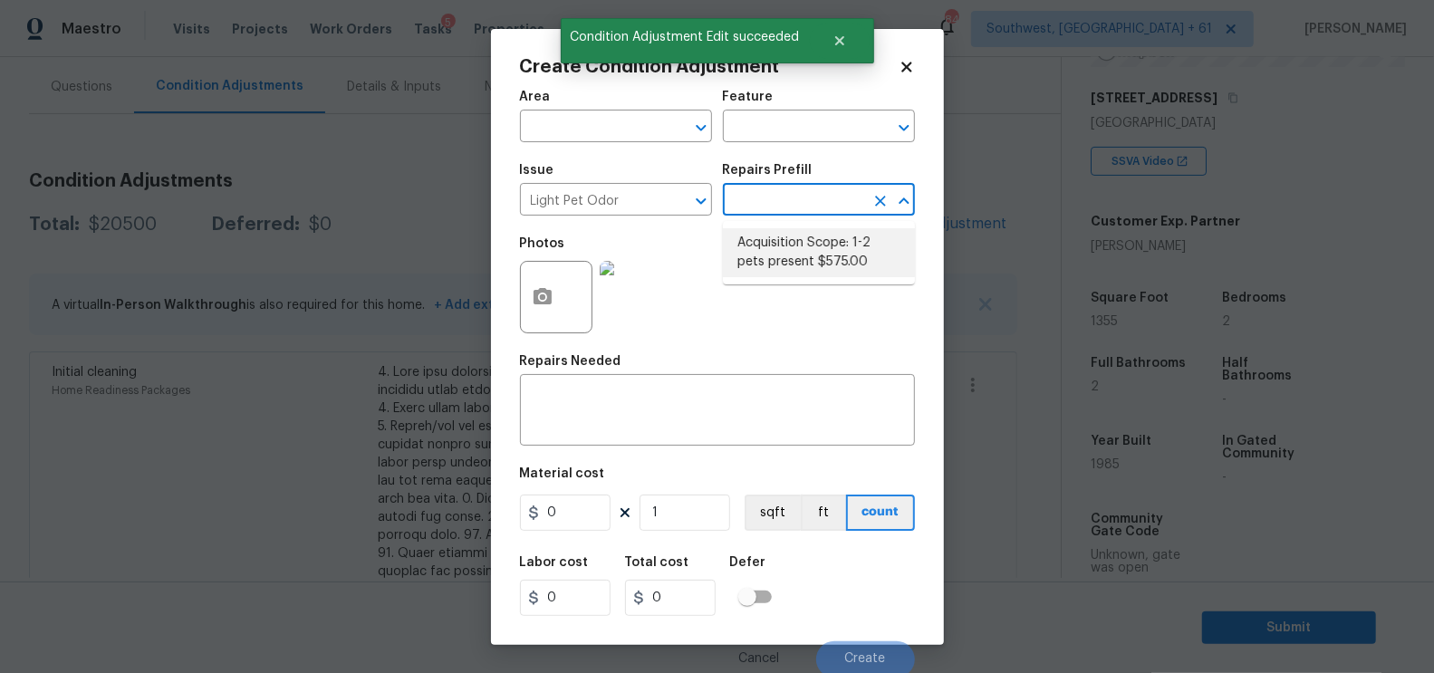
click at [804, 263] on li "Acquisition Scope: 1-2 pets present $575.00" at bounding box center [819, 252] width 192 height 49
type textarea "Acquisition Scope: 1-2 pets present"
type input "575"
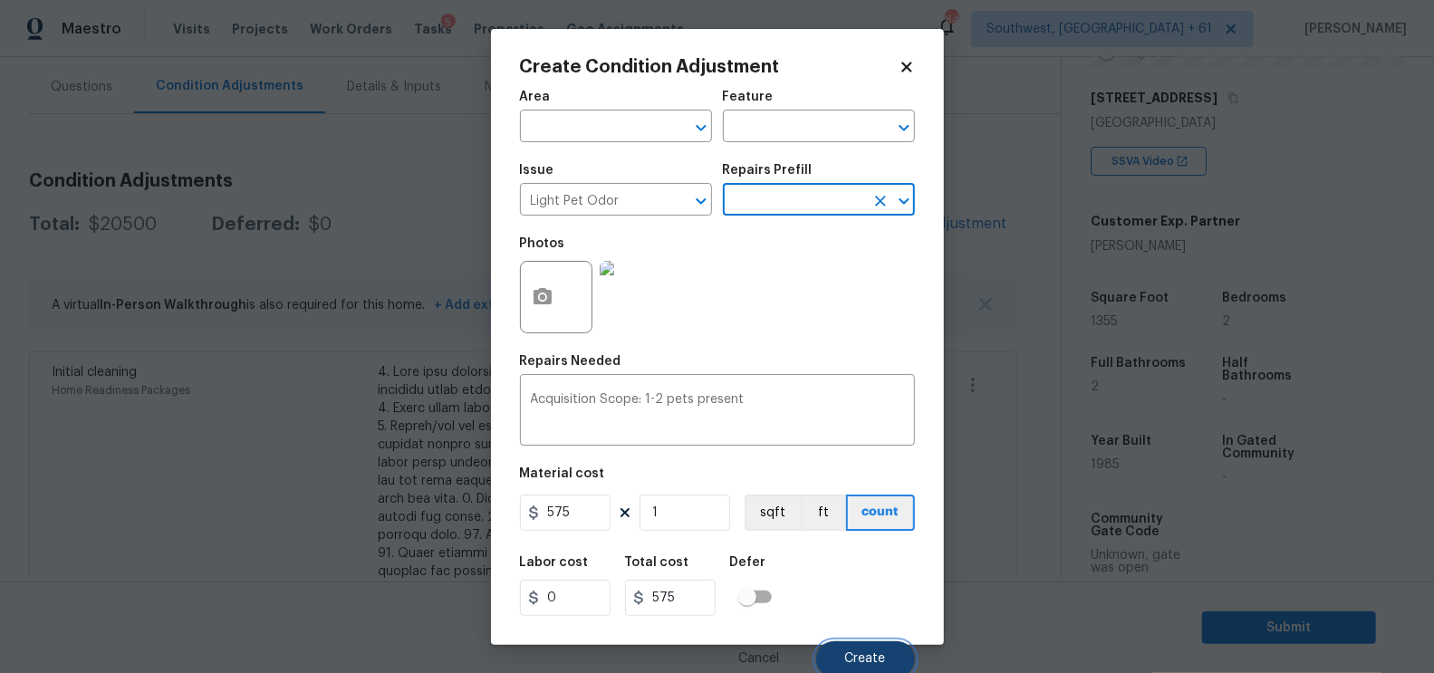
click at [849, 660] on span "Create" at bounding box center [865, 659] width 41 height 14
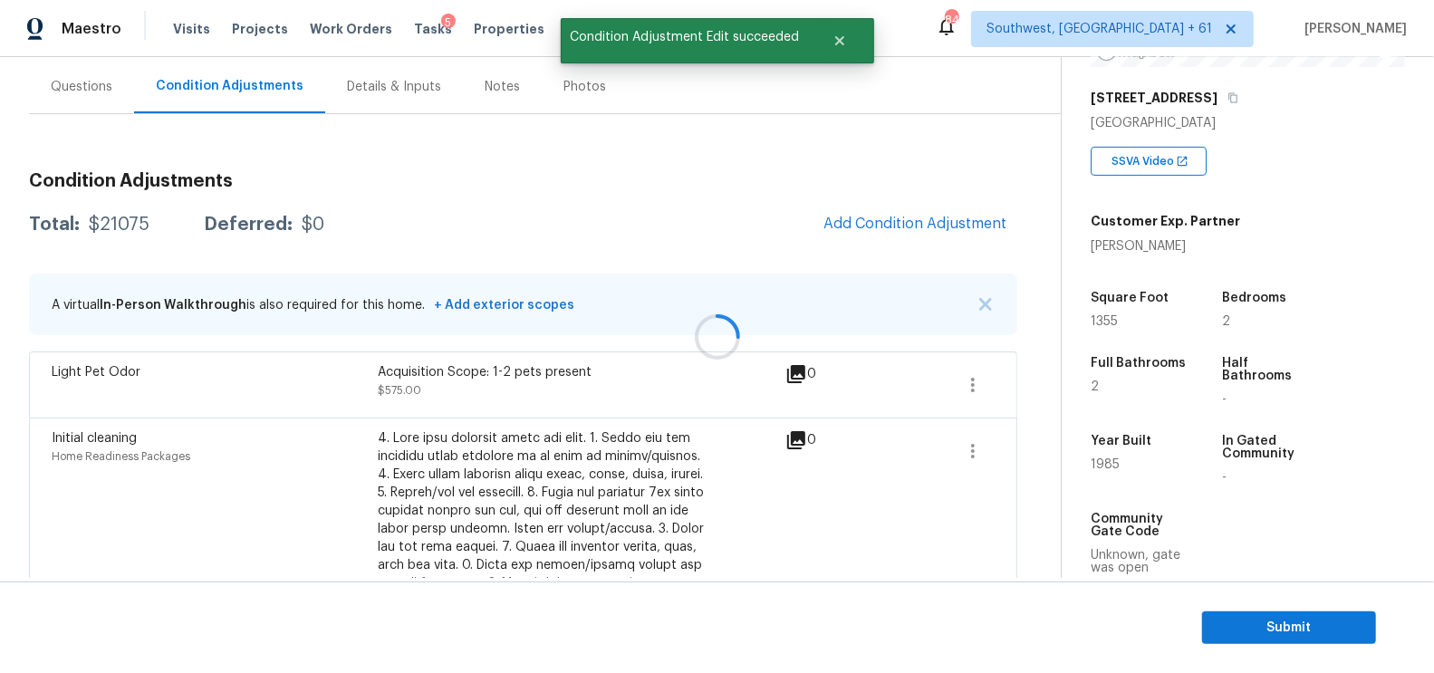
click at [877, 211] on div at bounding box center [717, 336] width 1434 height 673
click at [893, 235] on button "Add Condition Adjustment" at bounding box center [915, 224] width 205 height 38
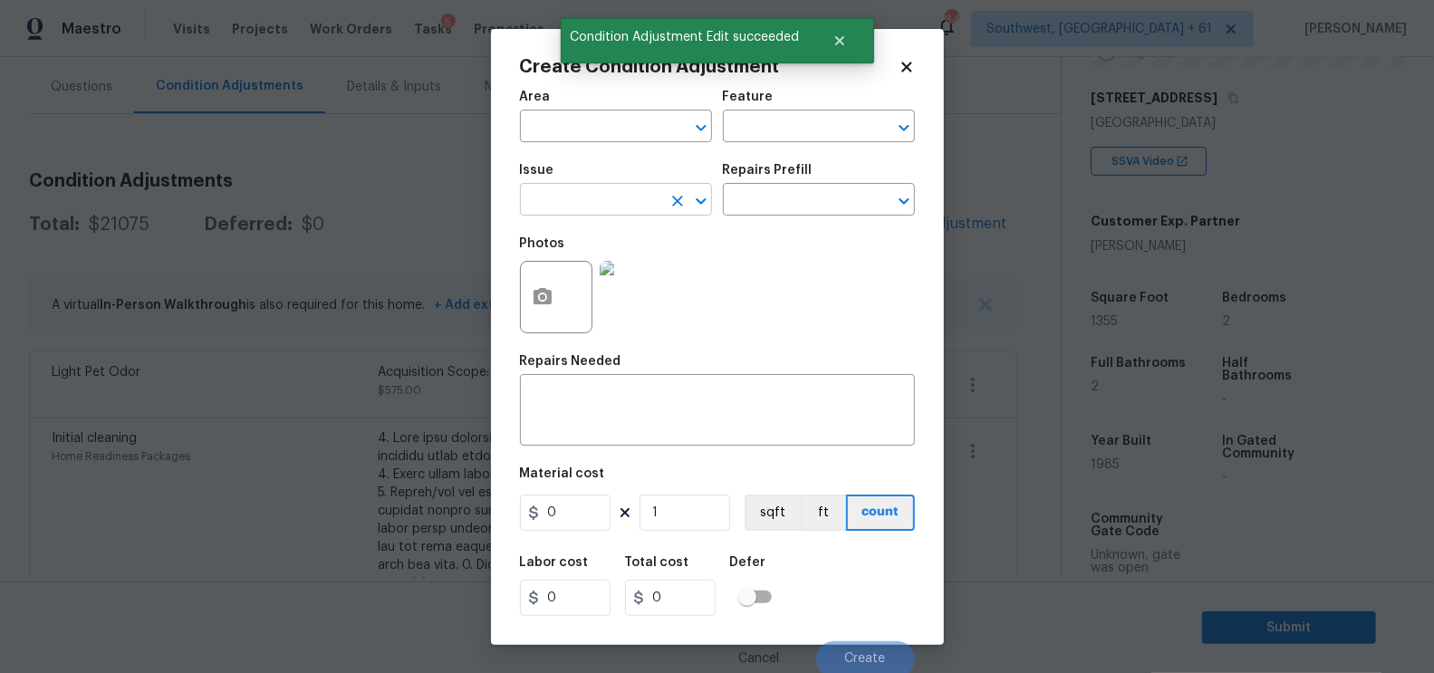
click at [586, 215] on input "text" at bounding box center [590, 202] width 141 height 28
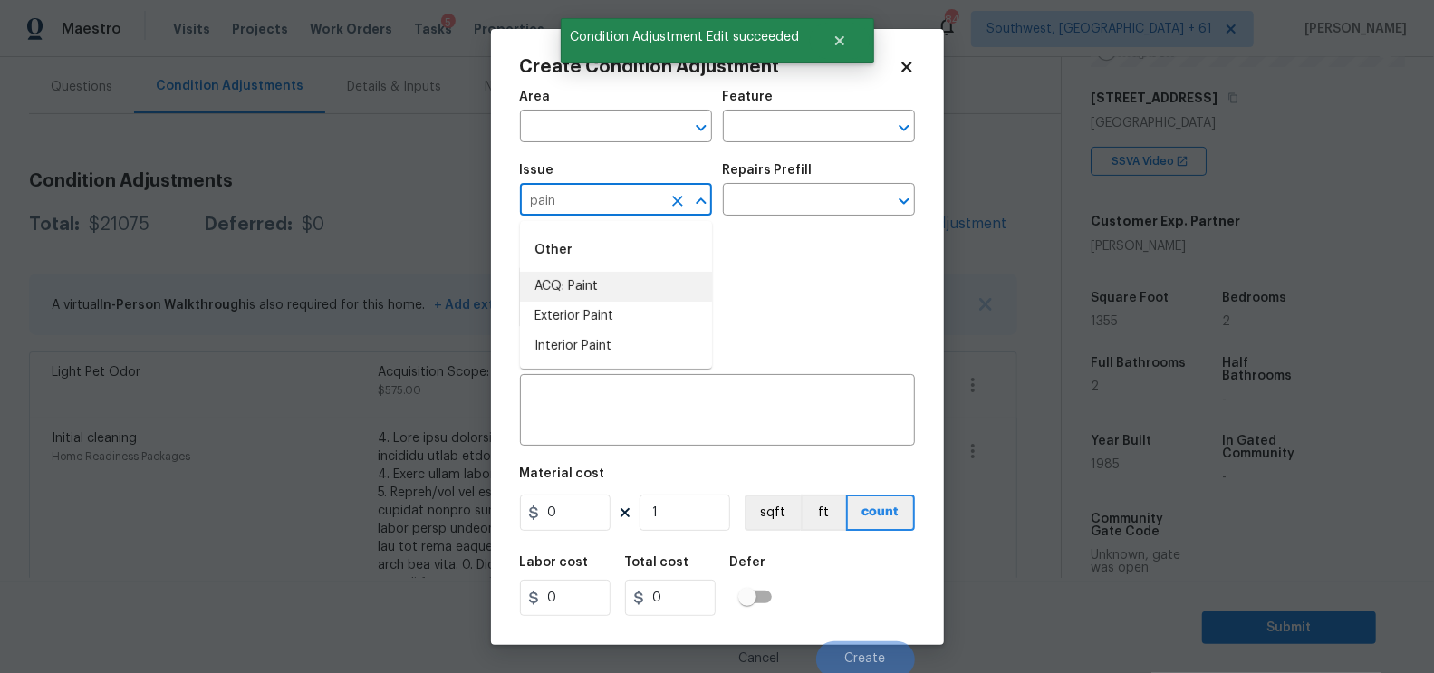
click at [599, 291] on li "ACQ: Paint" at bounding box center [616, 287] width 192 height 30
type input "ACQ: Paint"
click at [805, 197] on input "text" at bounding box center [793, 202] width 141 height 28
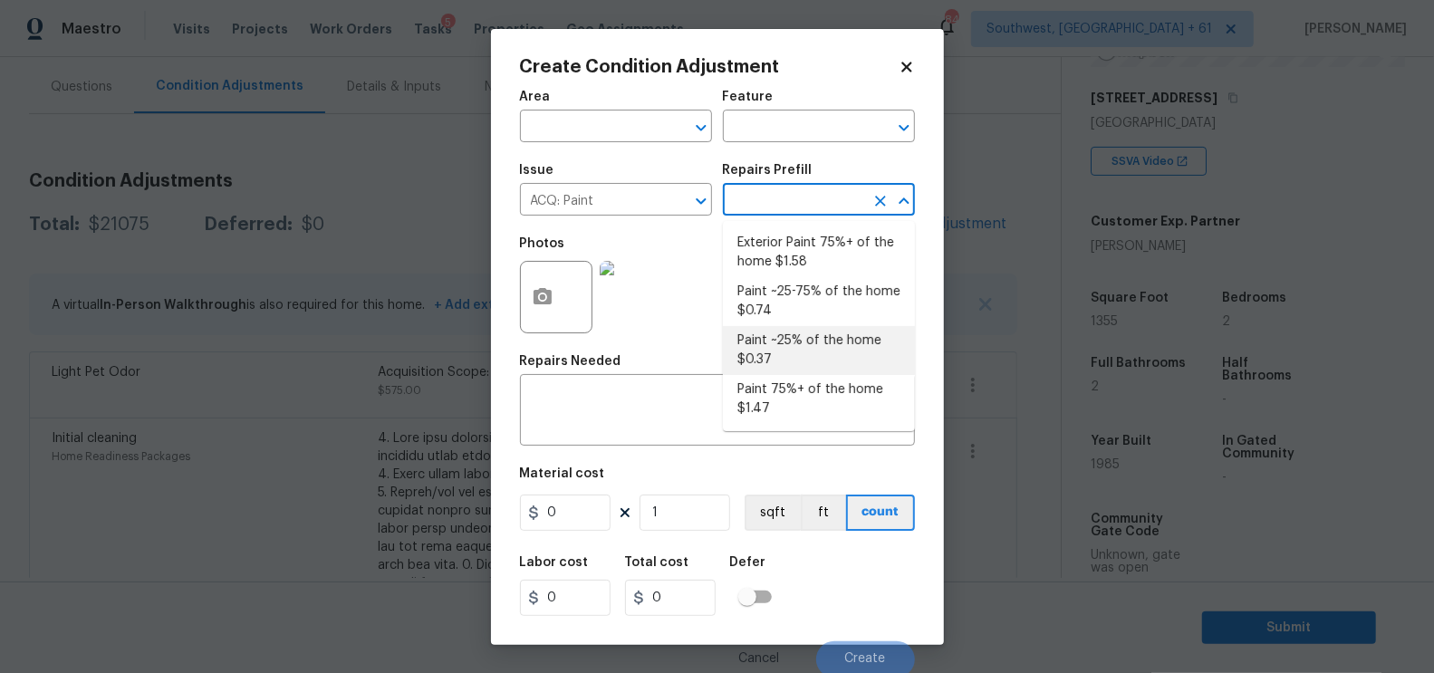
click at [797, 352] on li "Paint ~25% of the home $0.37" at bounding box center [819, 350] width 192 height 49
type input "Acquisition"
type textarea "Acquisition Scope: ~25% of the home needs interior paint"
type input "0.37"
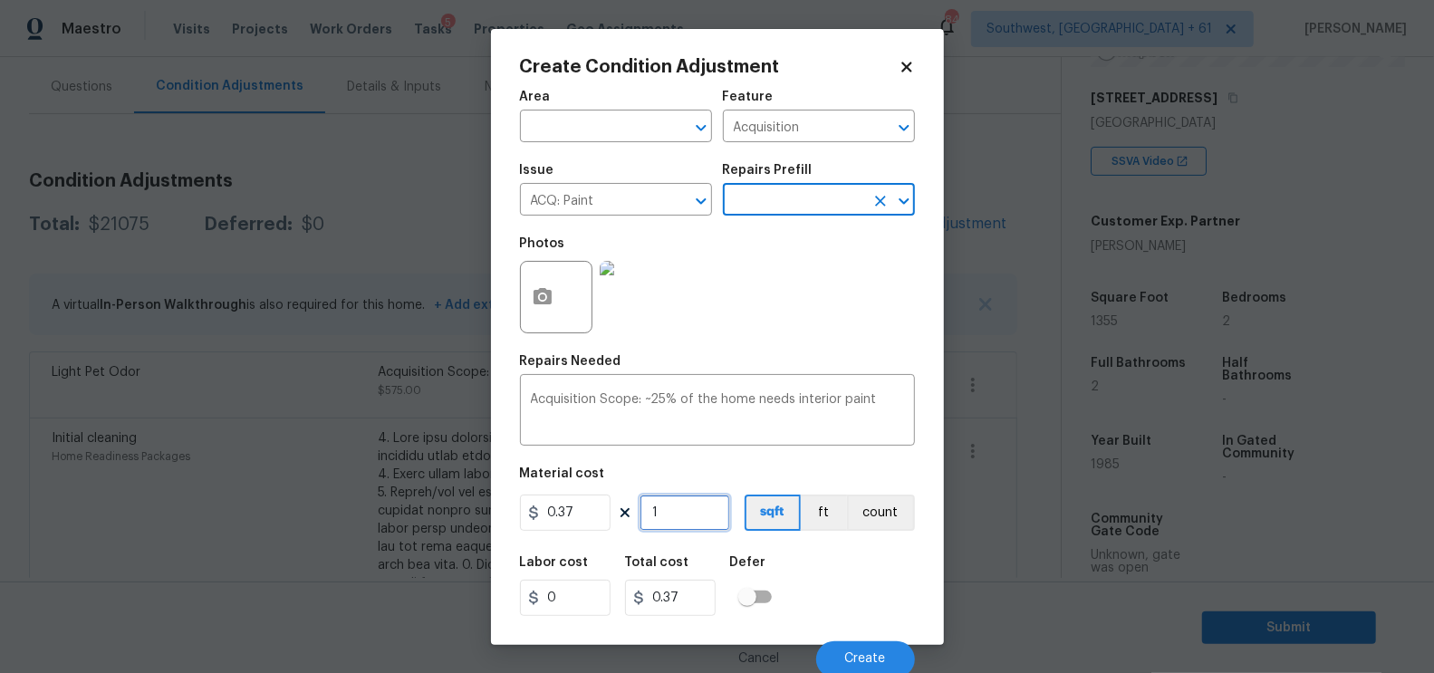
click at [698, 528] on input "1" at bounding box center [685, 513] width 91 height 36
type input "13"
type input "4.81"
type input "135"
type input "49.95"
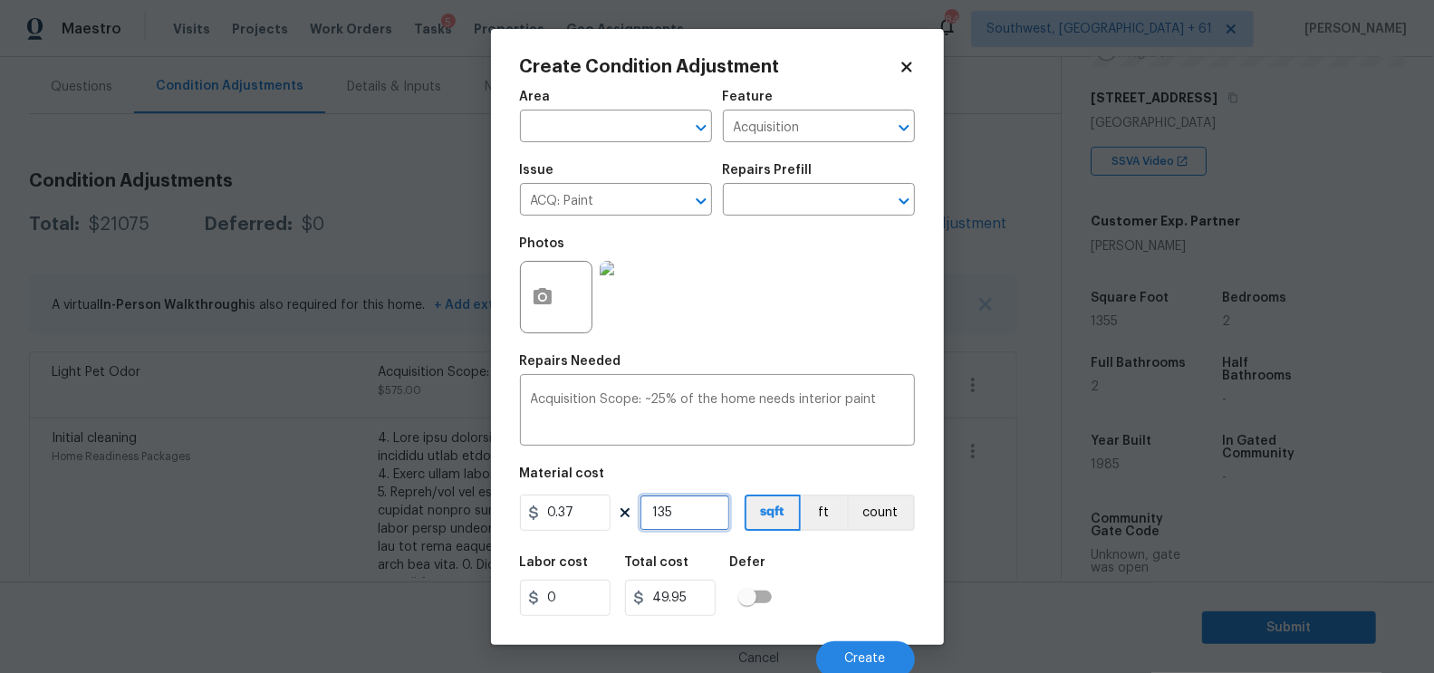
type input "1355"
type input "501.35"
type input "1355"
click at [696, 588] on input "501.35" at bounding box center [670, 598] width 91 height 36
click at [865, 663] on span "Create" at bounding box center [865, 659] width 41 height 14
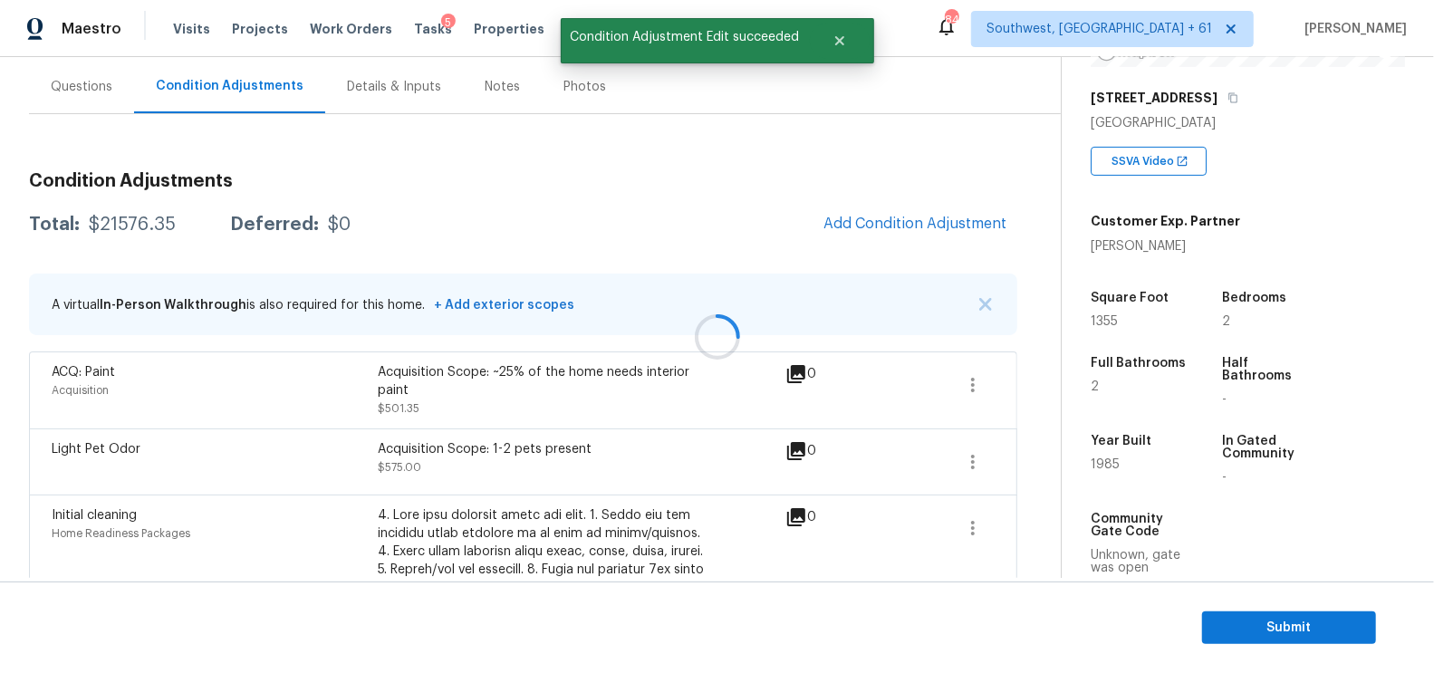
click at [922, 212] on div at bounding box center [717, 336] width 1434 height 673
click at [986, 230] on span "Add Condition Adjustment" at bounding box center [915, 224] width 183 height 16
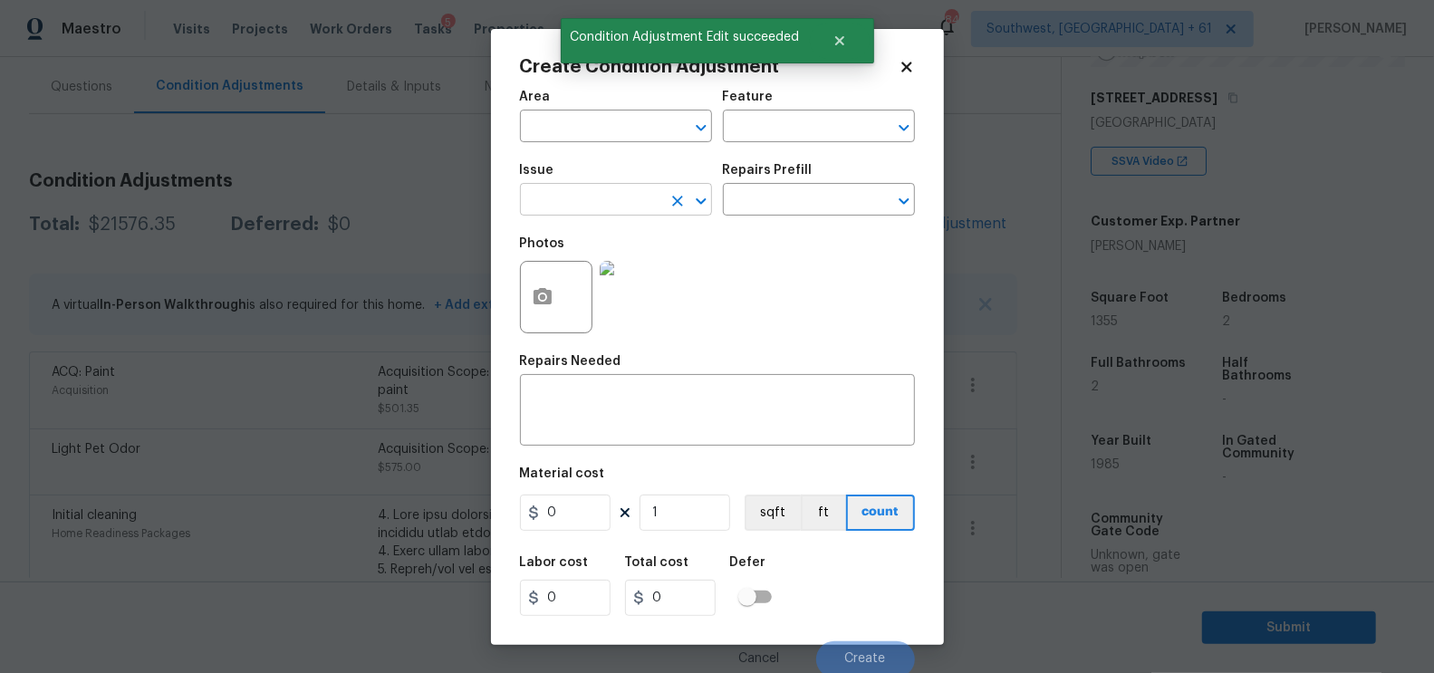
click at [575, 206] on input "text" at bounding box center [590, 202] width 141 height 28
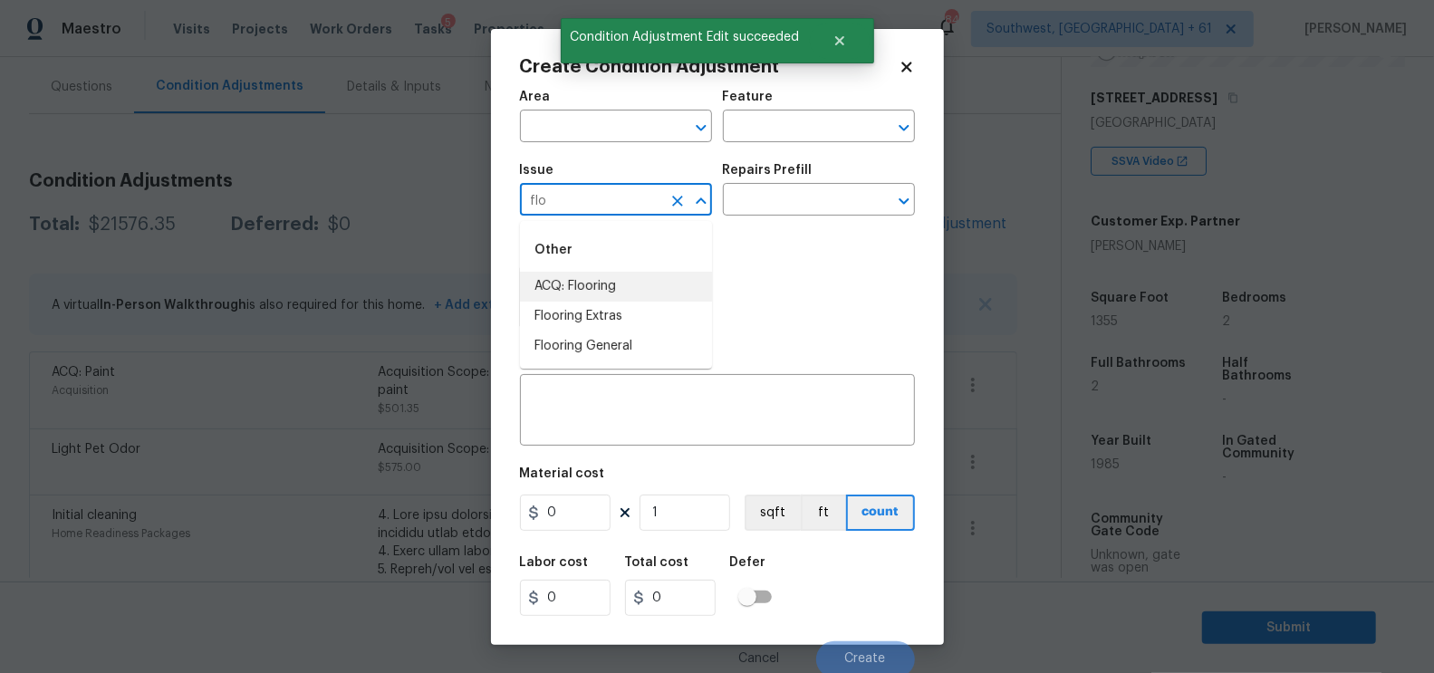
click at [596, 282] on li "ACQ: Flooring" at bounding box center [616, 287] width 192 height 30
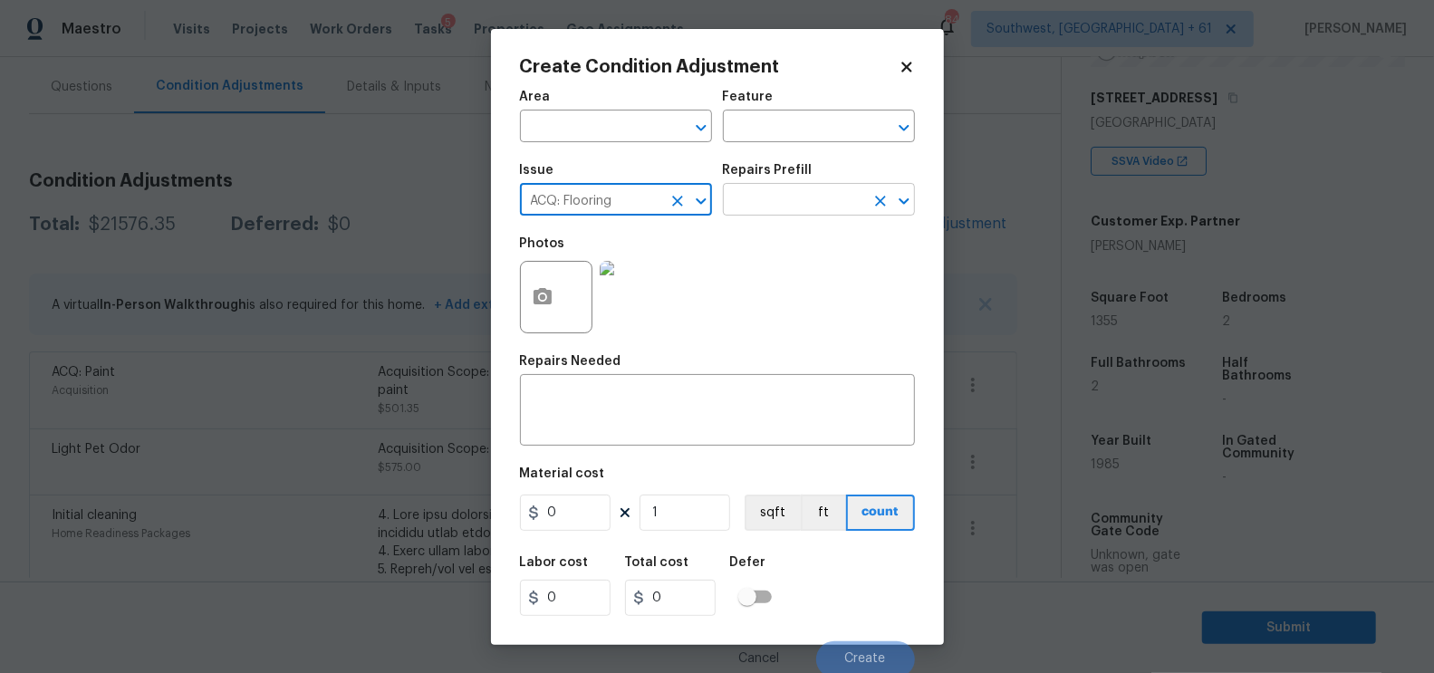
type input "ACQ: Flooring"
click at [796, 196] on input "text" at bounding box center [793, 202] width 141 height 28
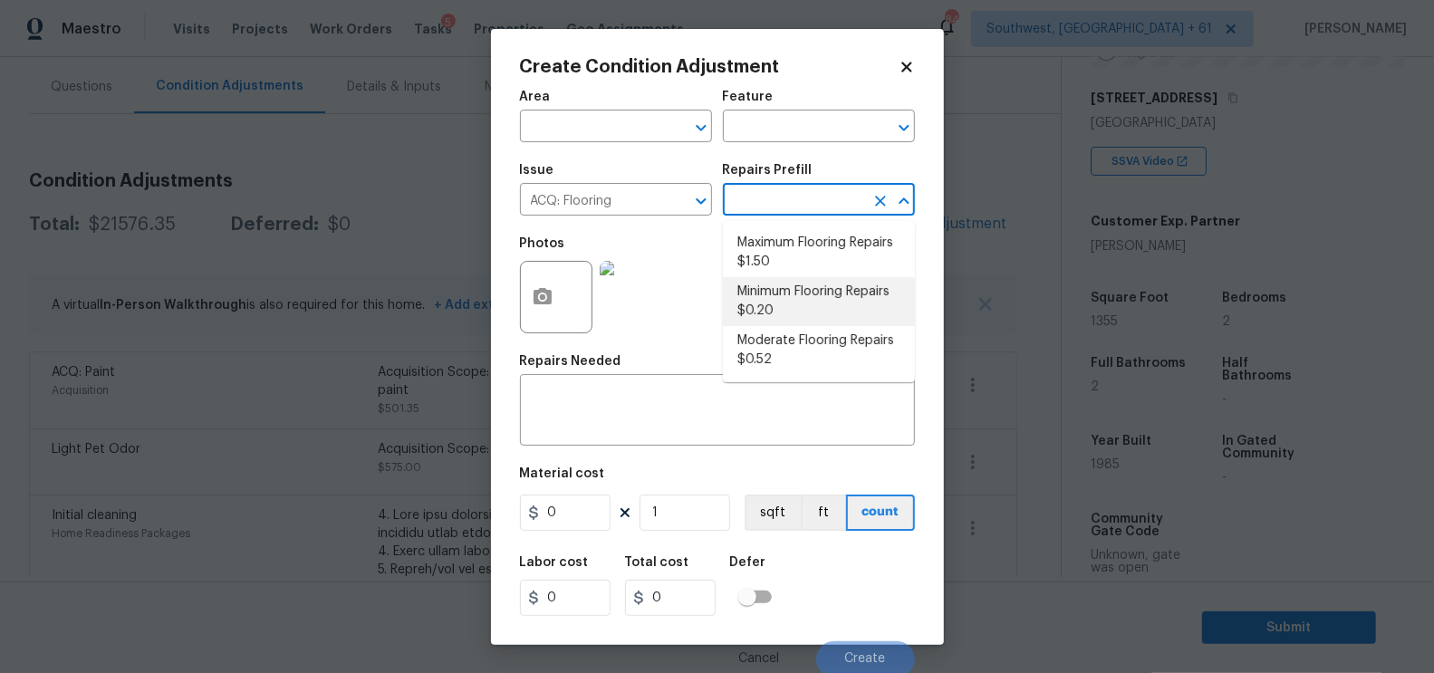
click at [790, 307] on li "Minimum Flooring Repairs $0.20" at bounding box center [819, 301] width 192 height 49
type input "Acquisition"
type textarea "Acquisition Scope: Minimum flooring repairs"
type input "0.2"
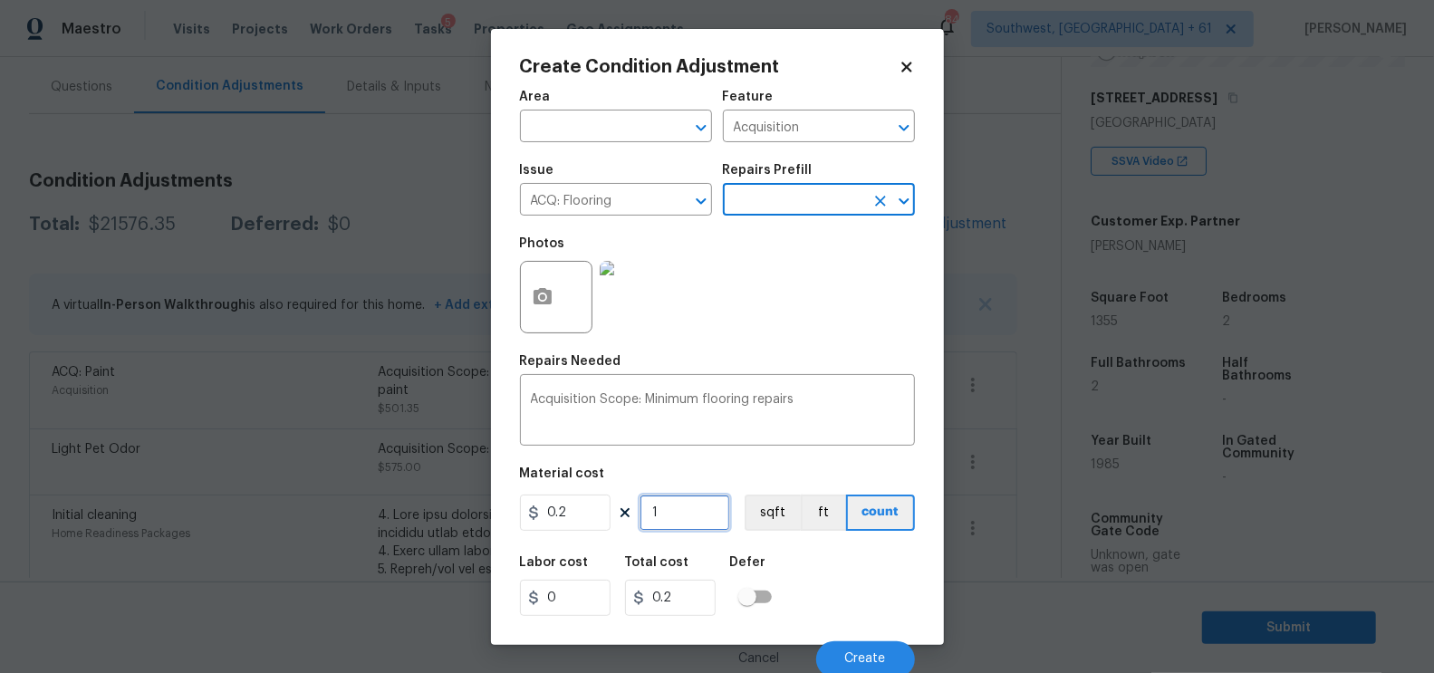
click at [710, 516] on input "1" at bounding box center [685, 513] width 91 height 36
type input "13"
type input "2.6"
type input "135"
type input "27"
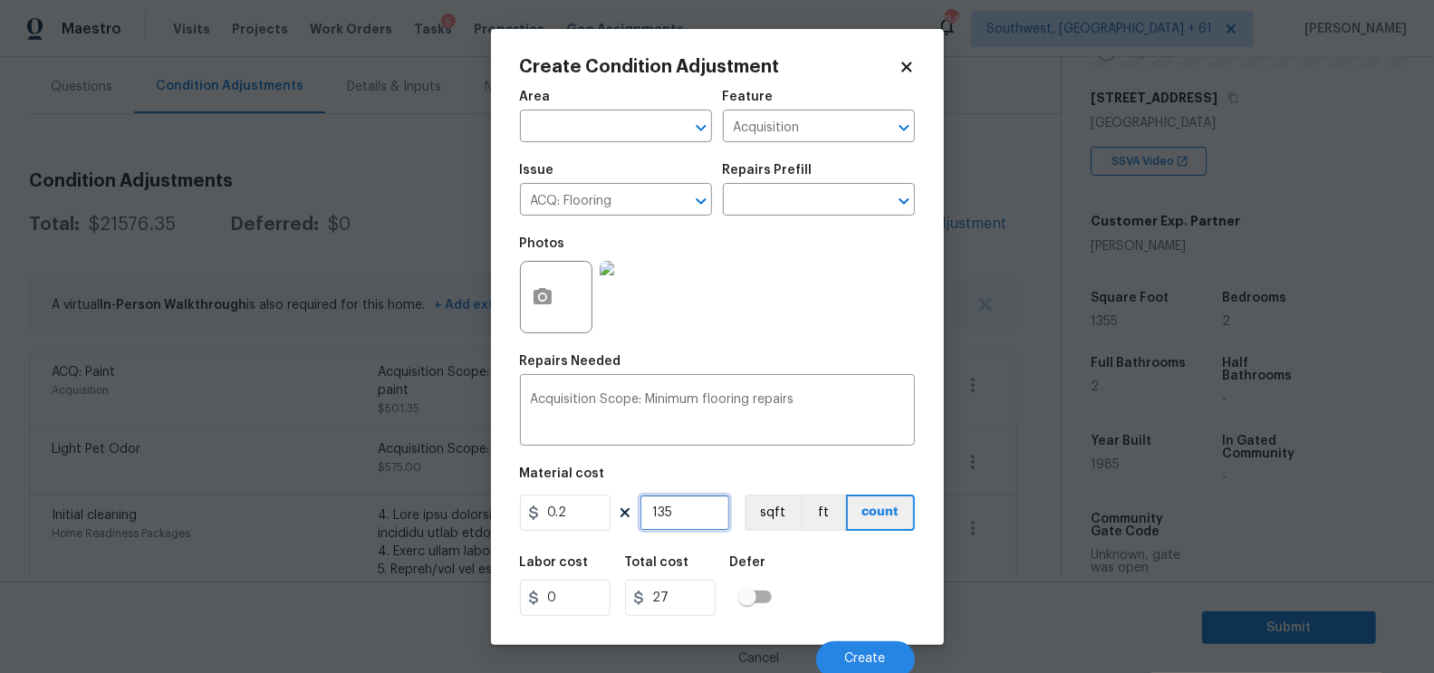
type input "1355"
type input "271"
type input "1355"
click at [691, 594] on input "271" at bounding box center [670, 598] width 91 height 36
click at [882, 647] on button "Create" at bounding box center [865, 659] width 99 height 36
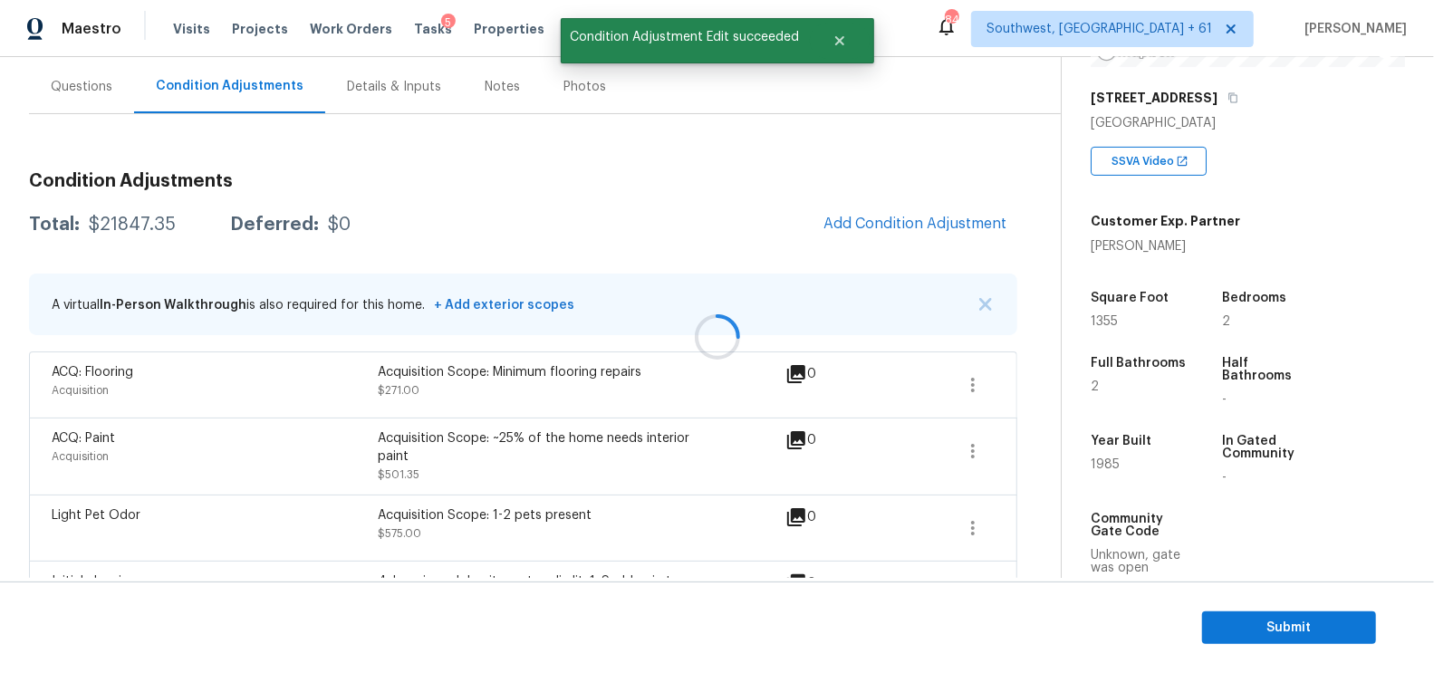
click at [931, 227] on div at bounding box center [717, 336] width 1434 height 673
click at [894, 220] on span "Add Condition Adjustment" at bounding box center [915, 224] width 183 height 16
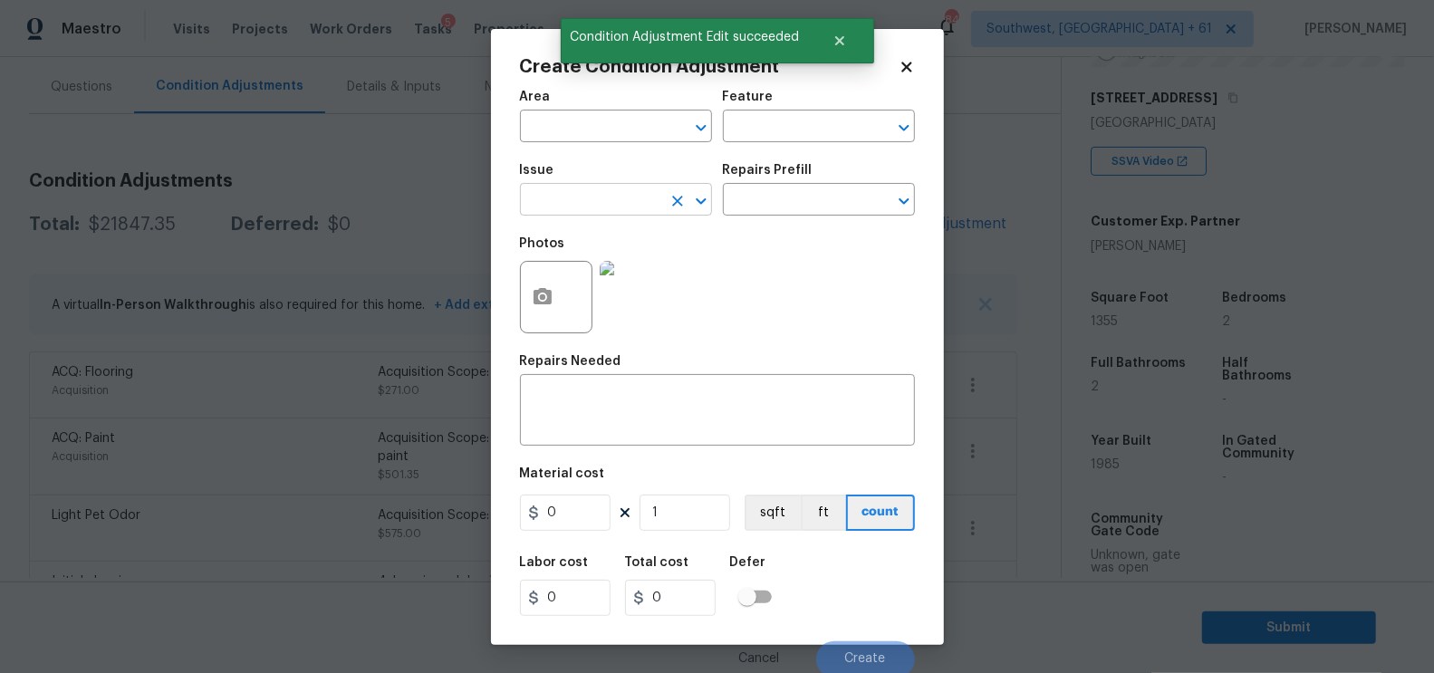
click at [588, 206] on input "text" at bounding box center [590, 202] width 141 height 28
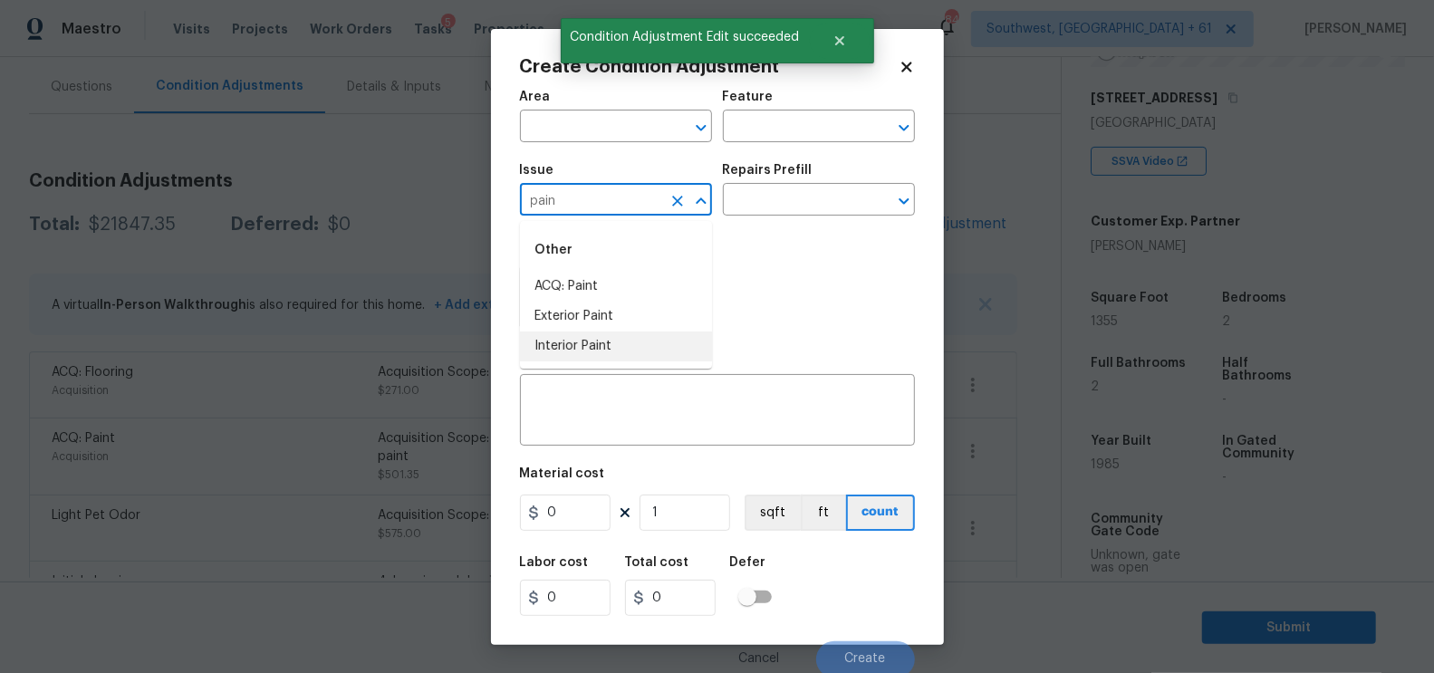
click at [603, 335] on li "Interior Paint" at bounding box center [616, 347] width 192 height 30
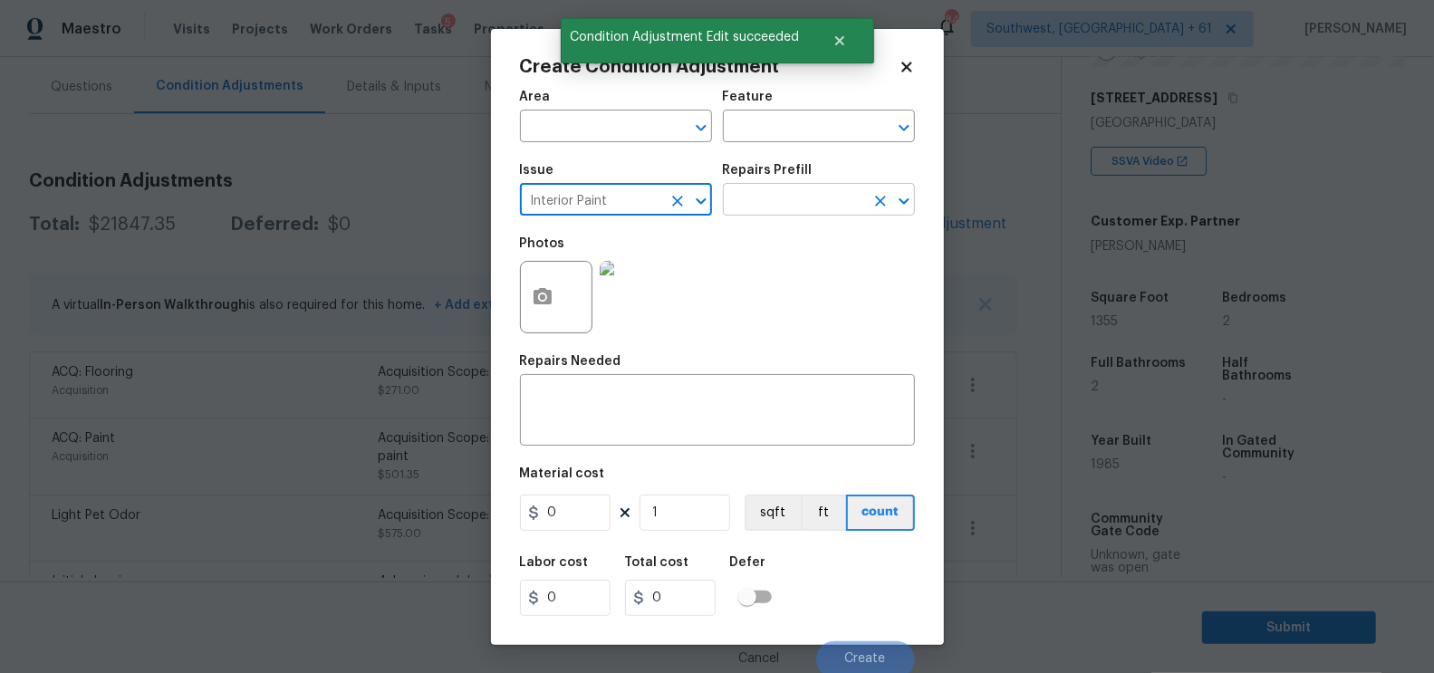
type input "Interior Paint"
click at [805, 191] on input "text" at bounding box center [793, 202] width 141 height 28
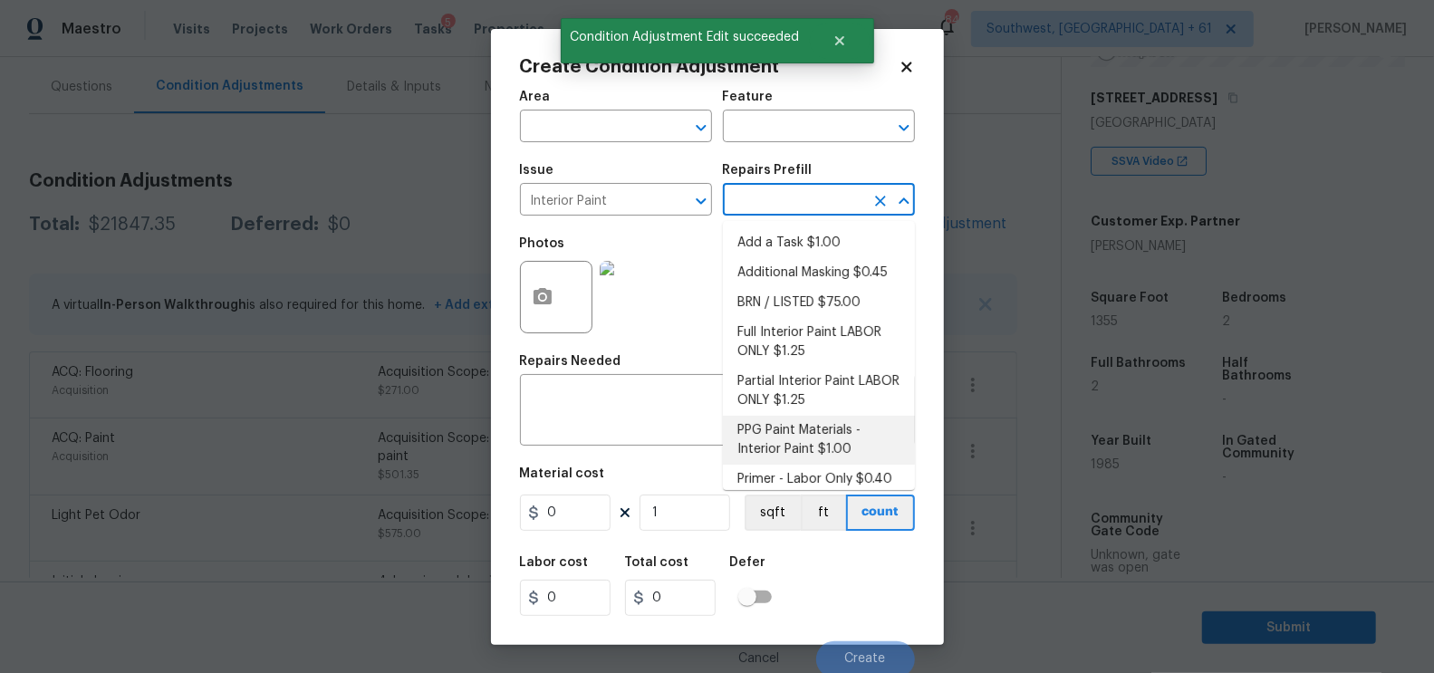
scroll to position [11, 0]
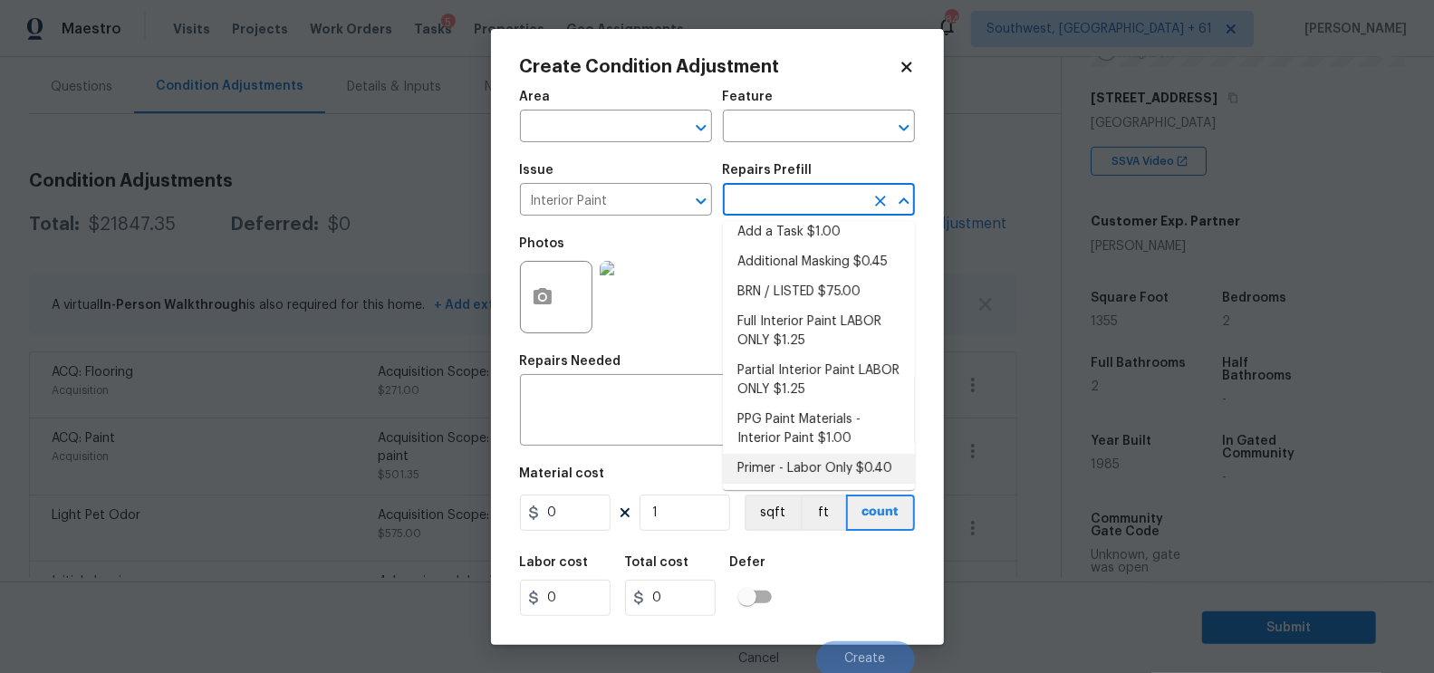
click at [803, 472] on li "Primer - Labor Only $0.40" at bounding box center [819, 469] width 192 height 30
type input "Overall Paint"
type textarea "Interior primer - PRIMER PROVIDED BY OPENDOOR - All nails, screws, drywall anch…"
type input "0.4"
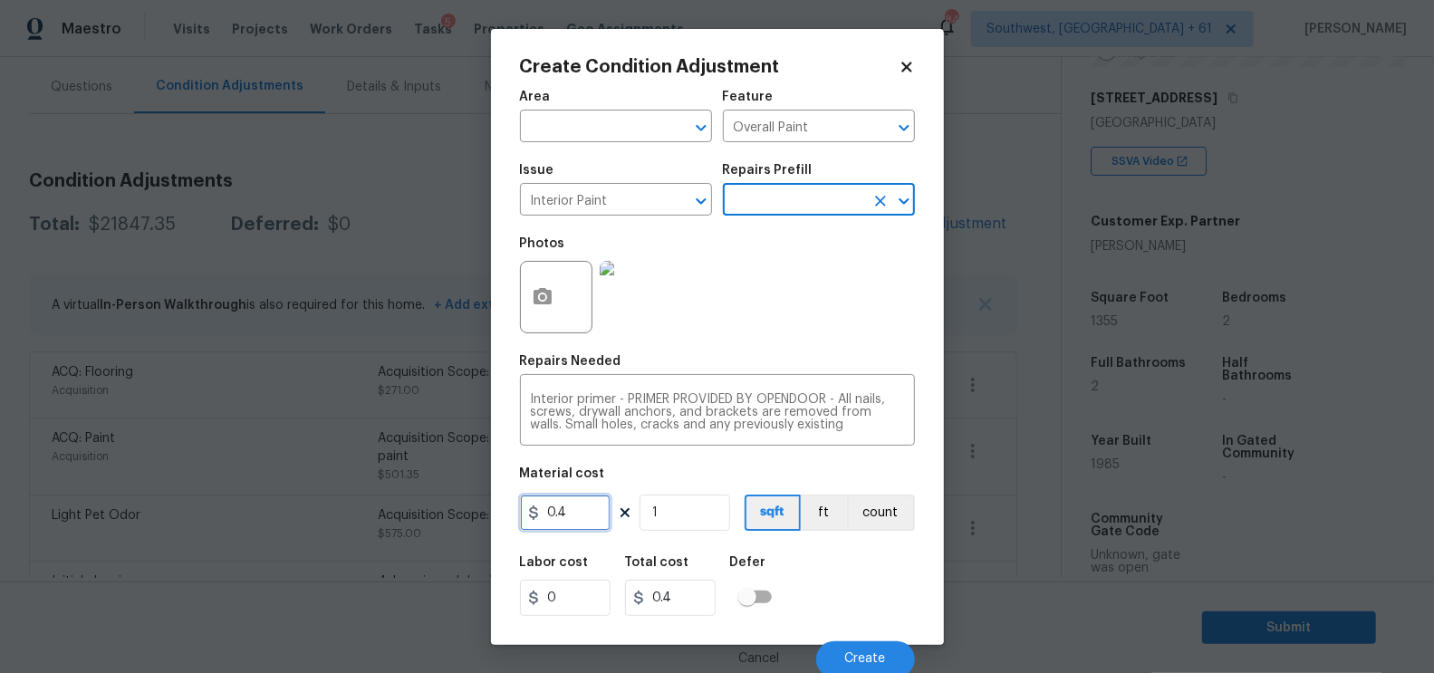
click at [585, 526] on input "0.4" at bounding box center [565, 513] width 91 height 36
type input "250"
click at [626, 569] on h5 "Total cost" at bounding box center [657, 562] width 64 height 13
type input "250"
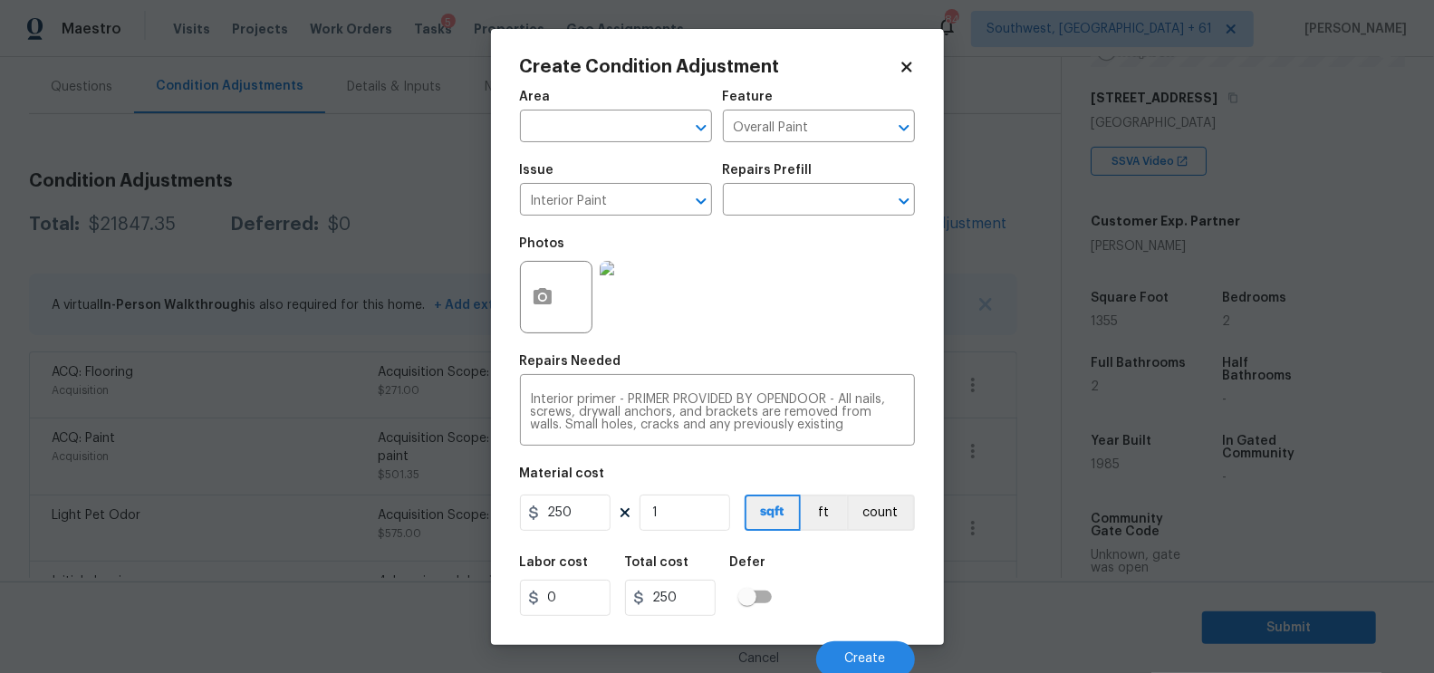
click at [572, 293] on div at bounding box center [556, 297] width 72 height 72
click at [549, 295] on icon "button" at bounding box center [543, 296] width 18 height 16
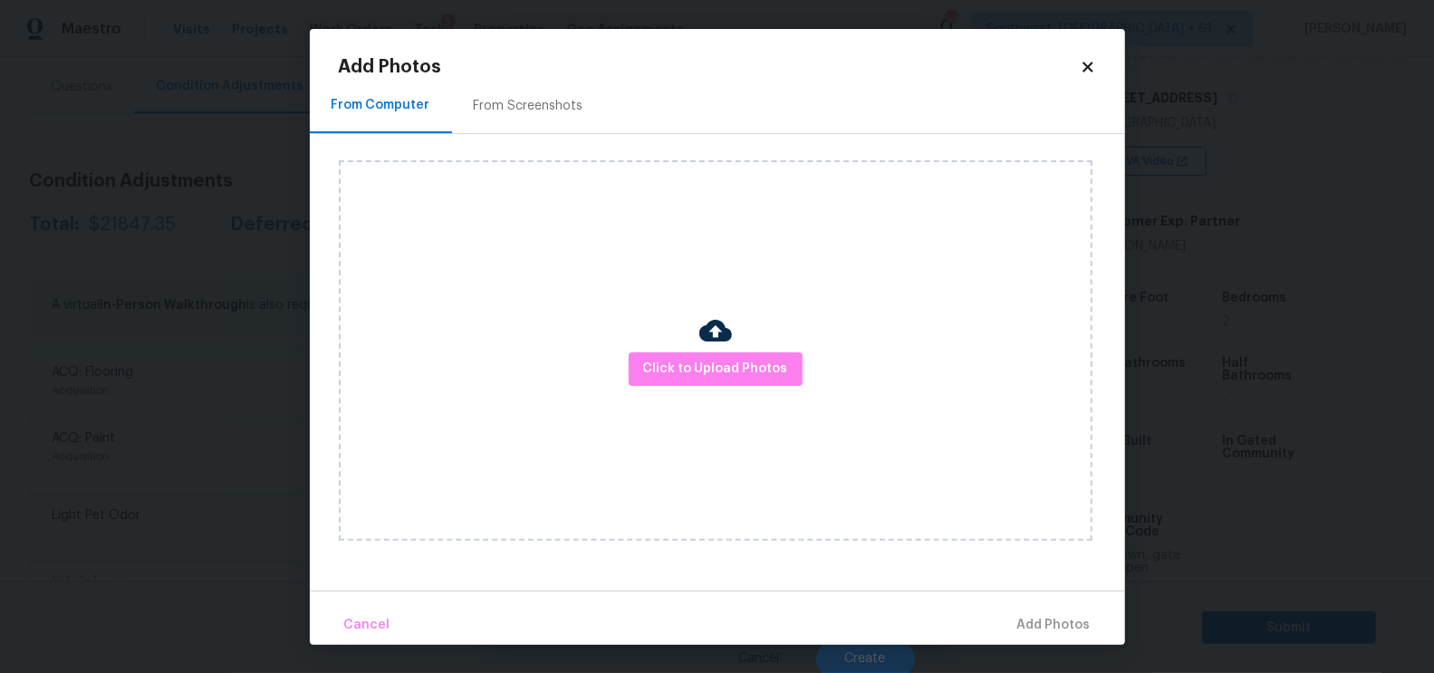
click at [555, 151] on div "Click to Upload Photos" at bounding box center [732, 350] width 786 height 433
click at [550, 122] on div "From Screenshots" at bounding box center [528, 106] width 153 height 53
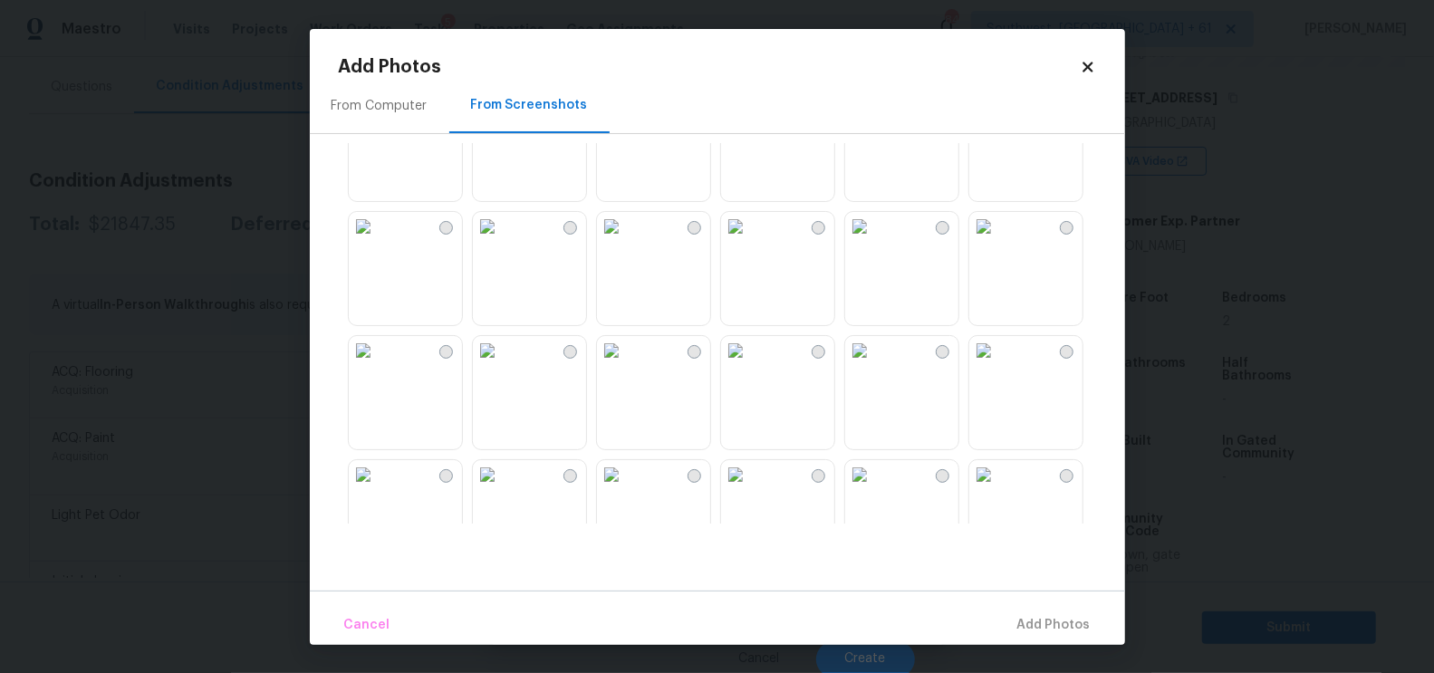
scroll to position [76, 0]
click at [502, 228] on img at bounding box center [487, 215] width 29 height 29
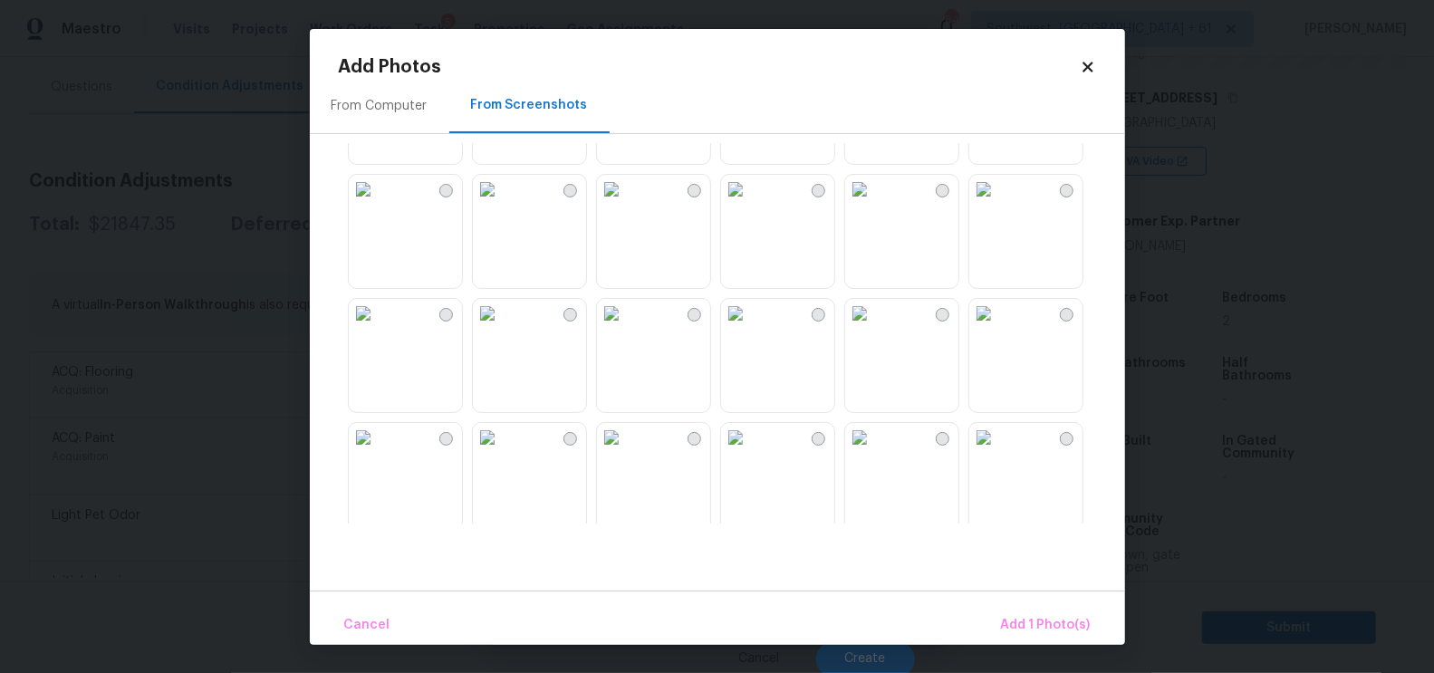
scroll to position [363, 0]
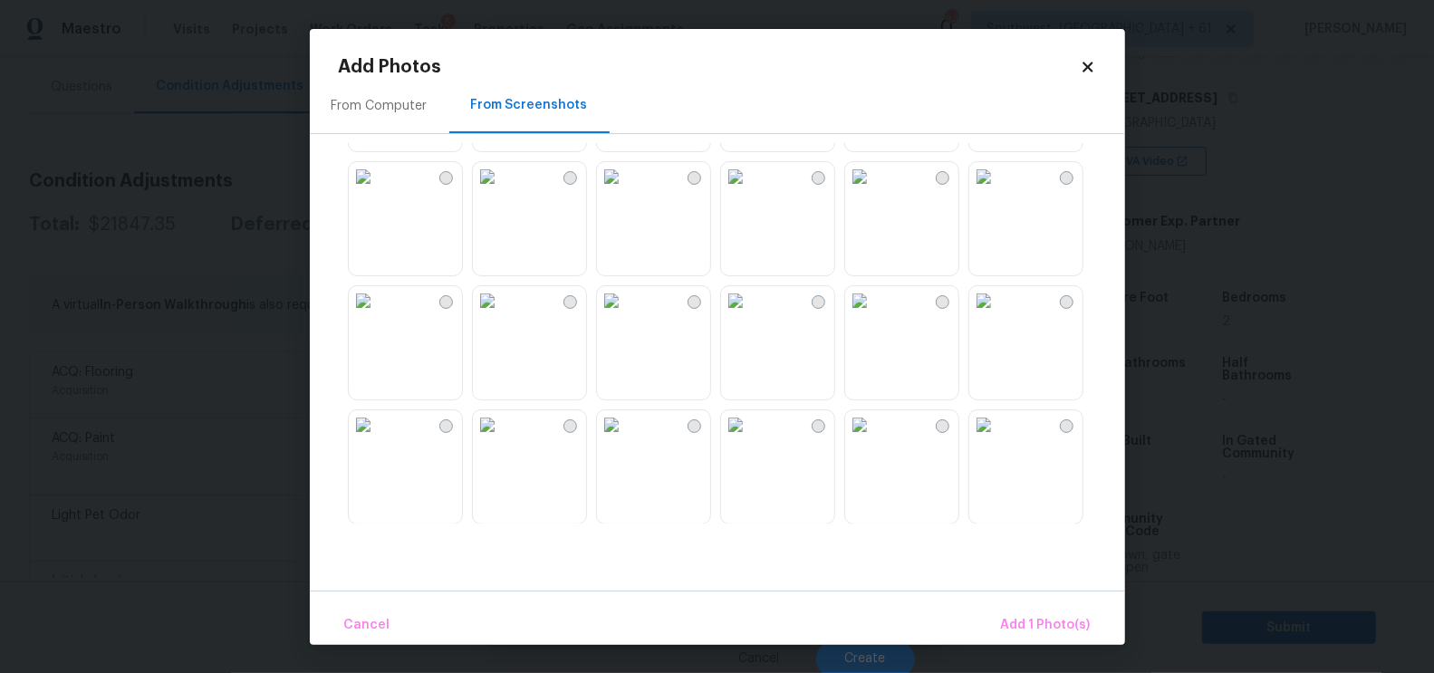
click at [998, 191] on img at bounding box center [983, 176] width 29 height 29
click at [998, 315] on img at bounding box center [983, 300] width 29 height 29
click at [1042, 614] on span "Add 3 Photo(s)" at bounding box center [1045, 625] width 92 height 23
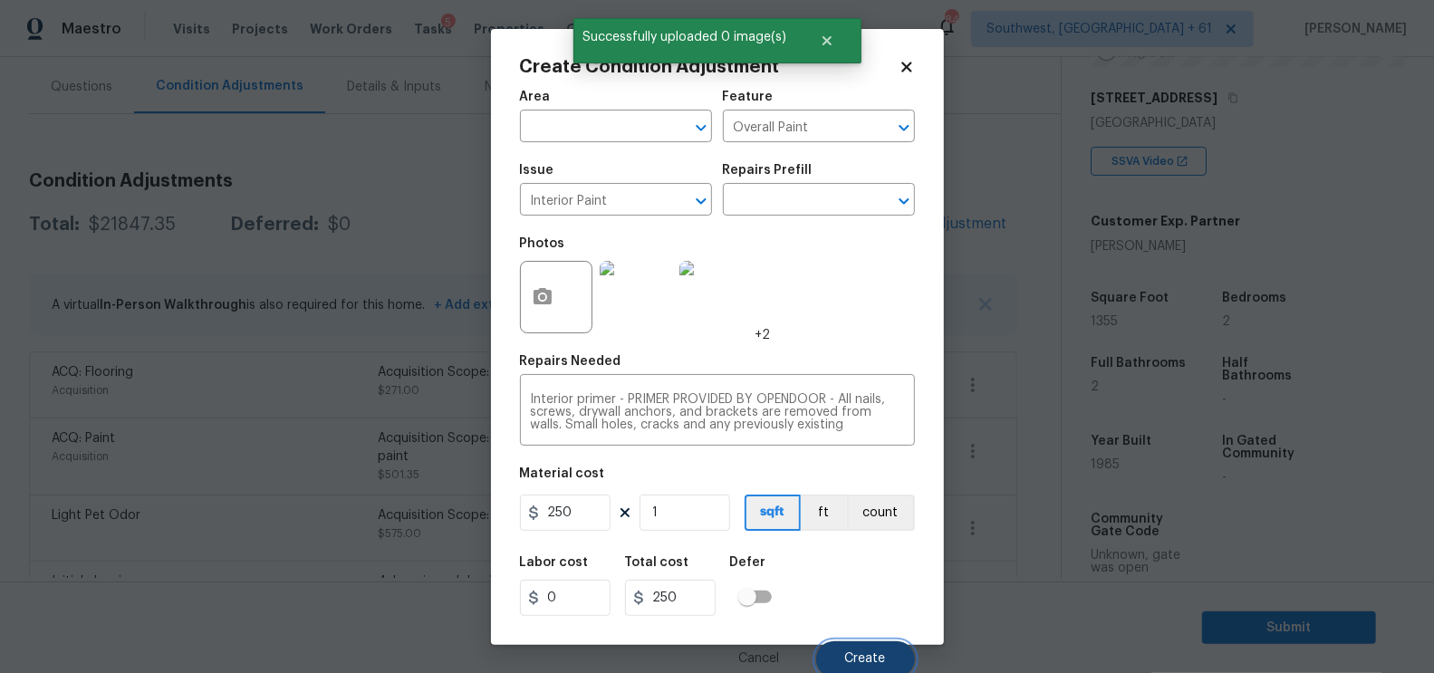
click at [888, 650] on button "Create" at bounding box center [865, 659] width 99 height 36
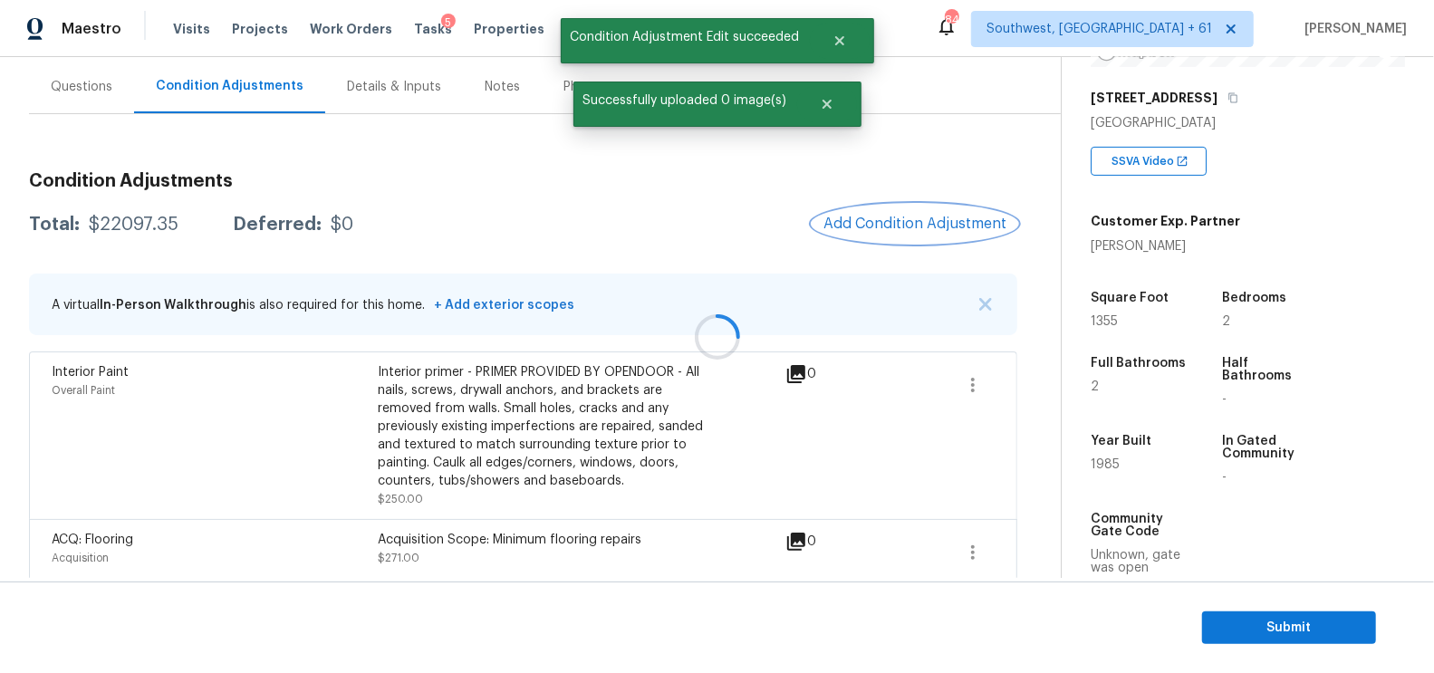
click at [892, 227] on span "Add Condition Adjustment" at bounding box center [915, 224] width 183 height 16
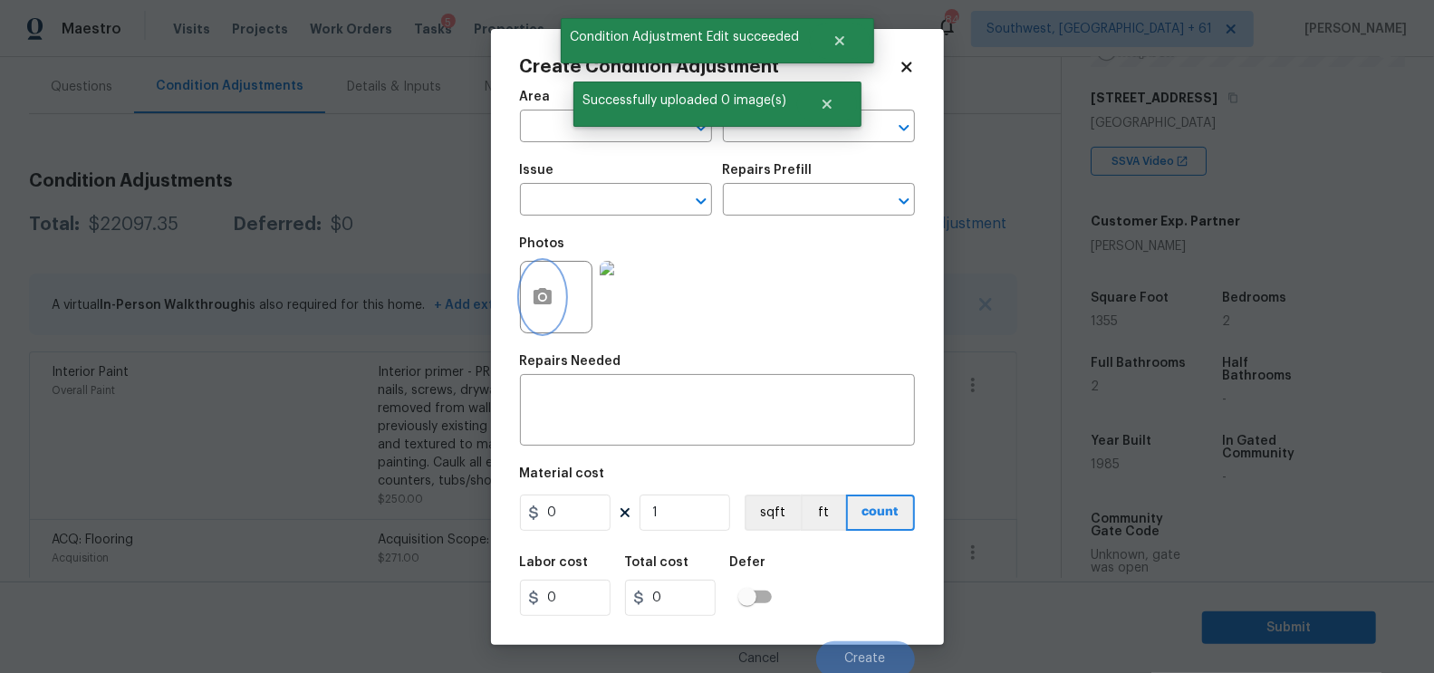
click at [535, 320] on button "button" at bounding box center [542, 297] width 43 height 71
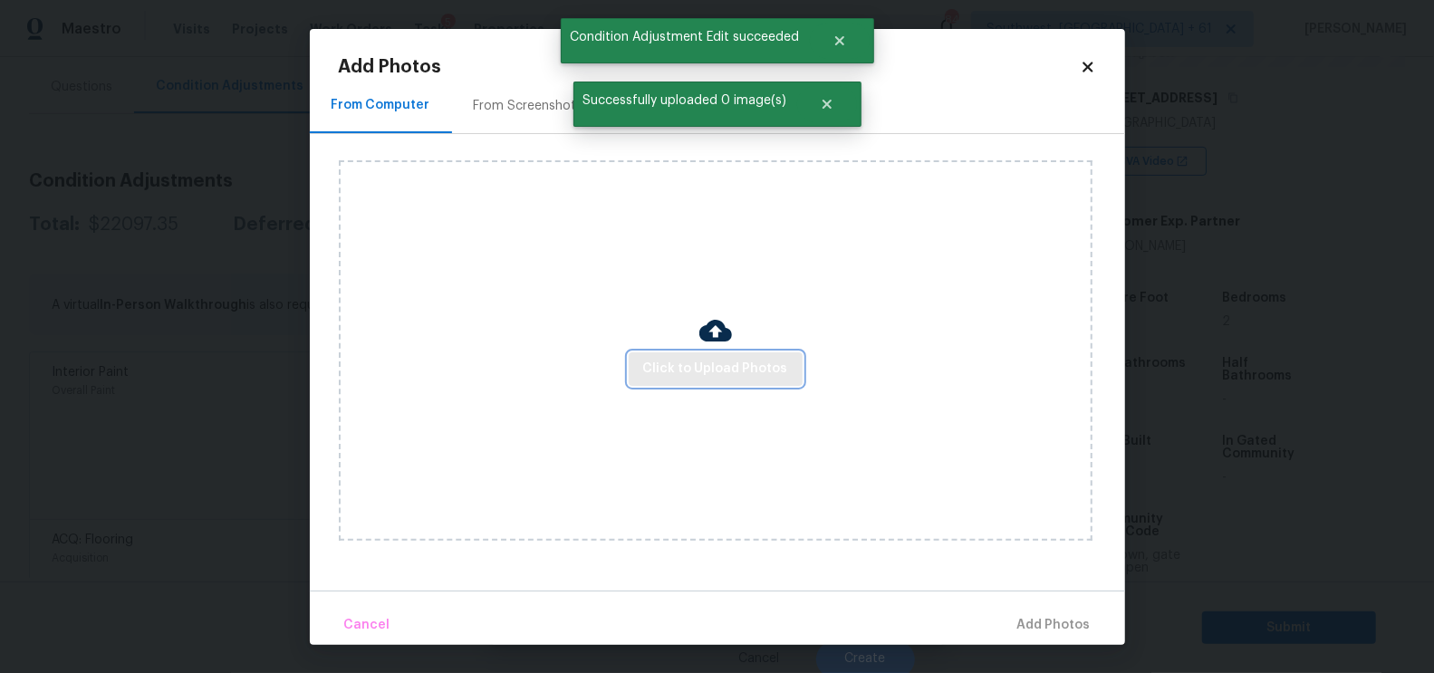
click at [680, 364] on span "Click to Upload Photos" at bounding box center [715, 369] width 145 height 23
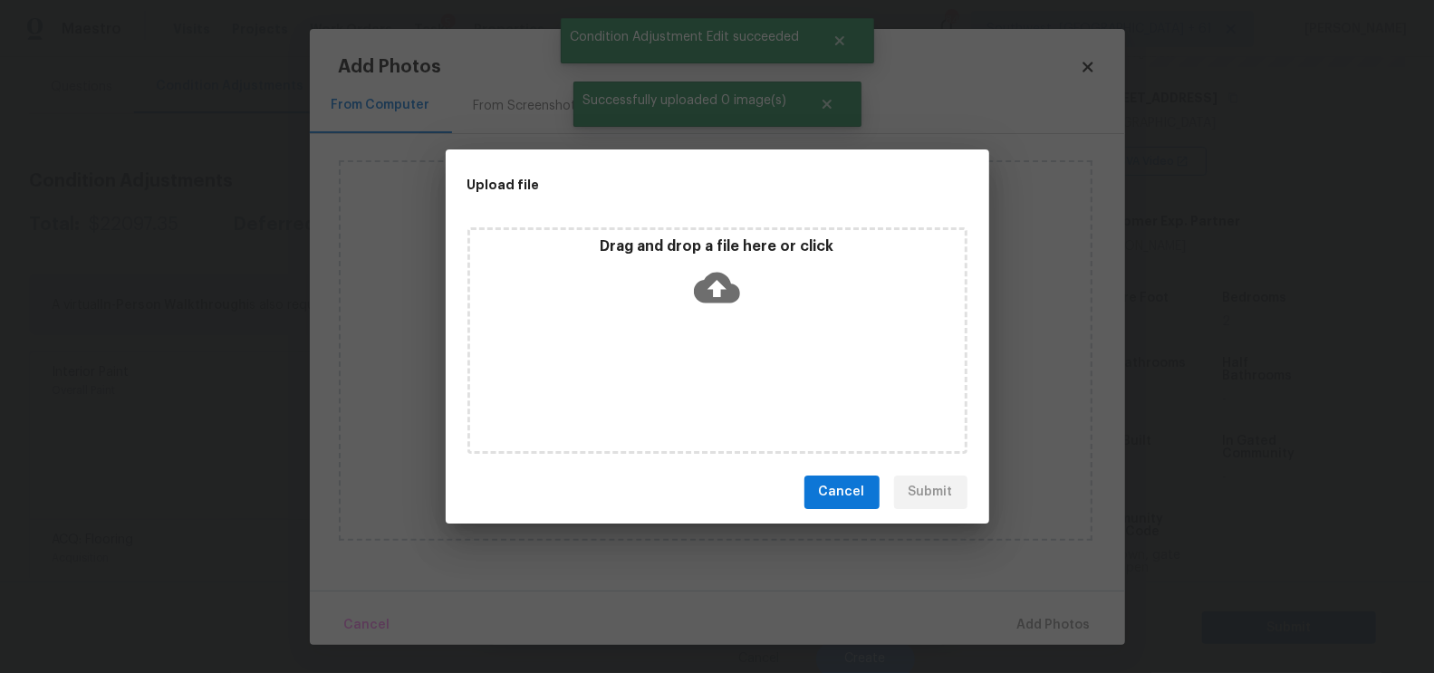
click at [696, 321] on div "Drag and drop a file here or click" at bounding box center [718, 340] width 500 height 227
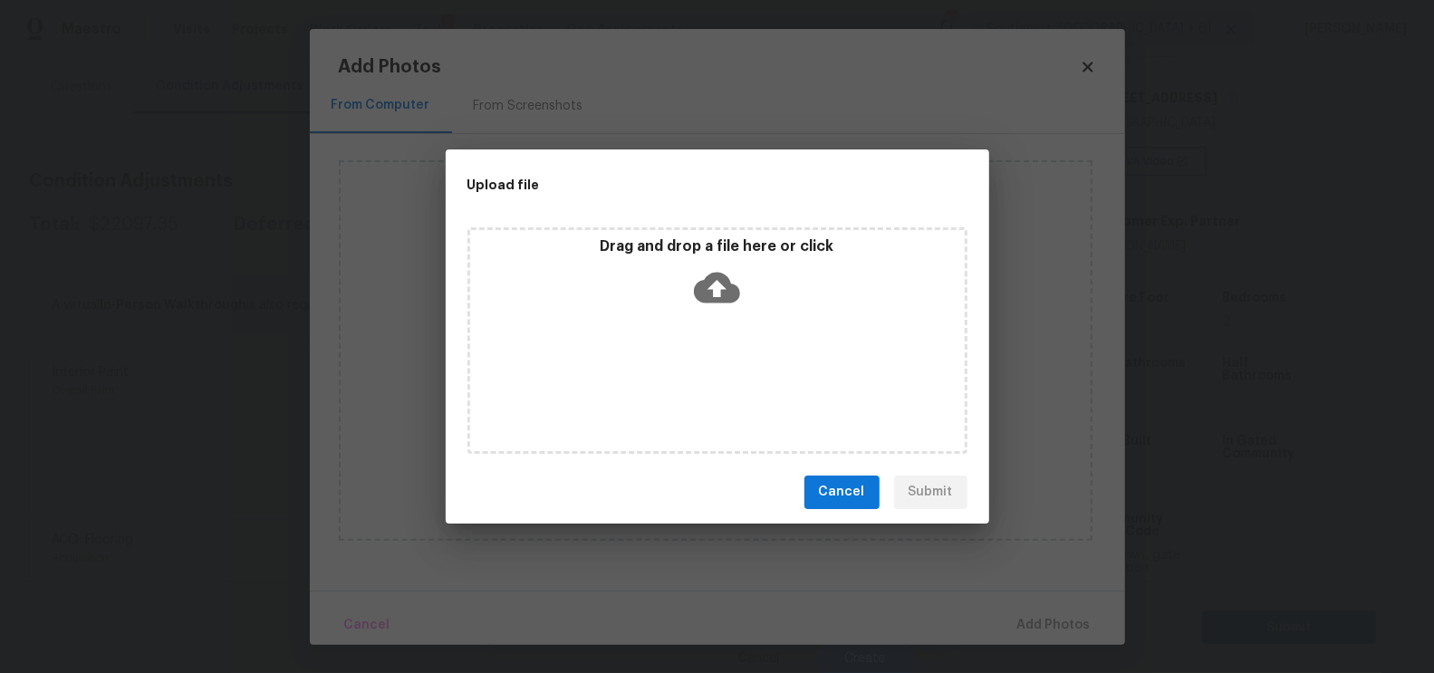
click at [1066, 470] on div "Upload file Drag and drop a file here or click Cancel Submit" at bounding box center [717, 336] width 1434 height 673
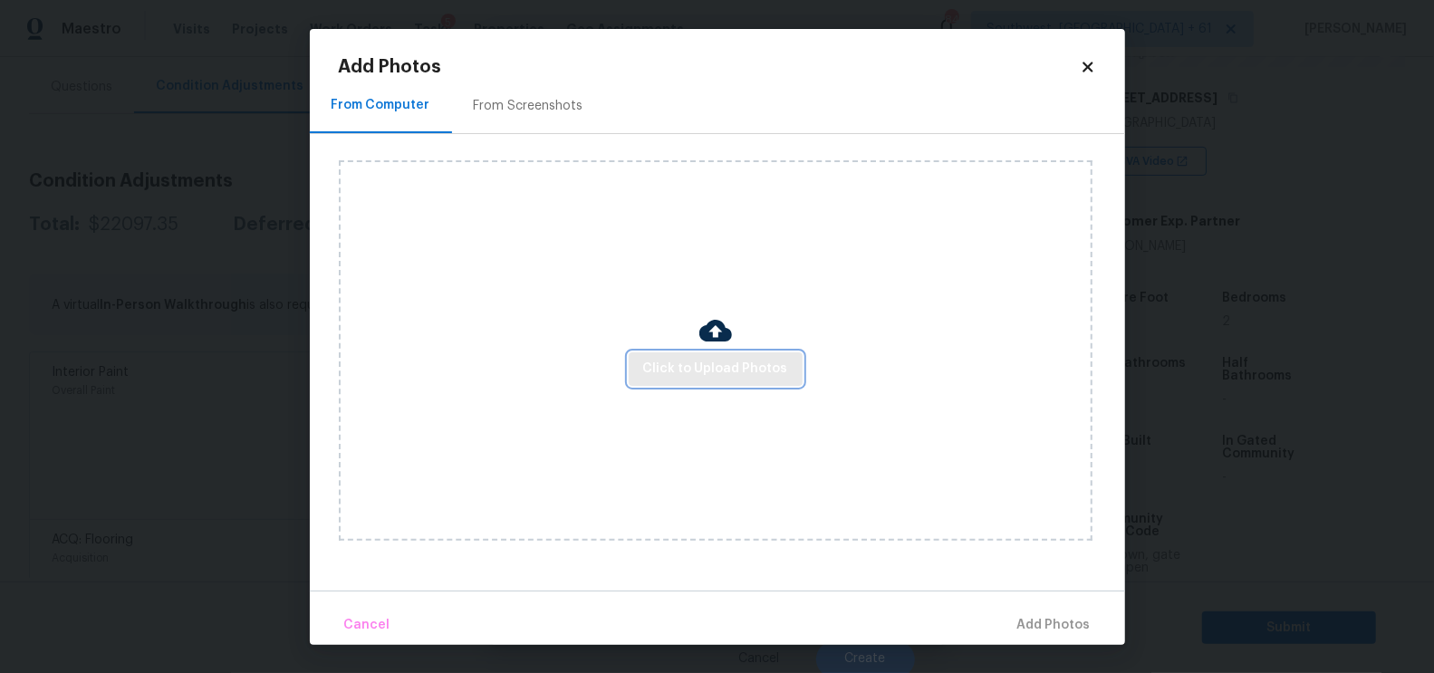
click at [738, 367] on span "Click to Upload Photos" at bounding box center [715, 369] width 145 height 23
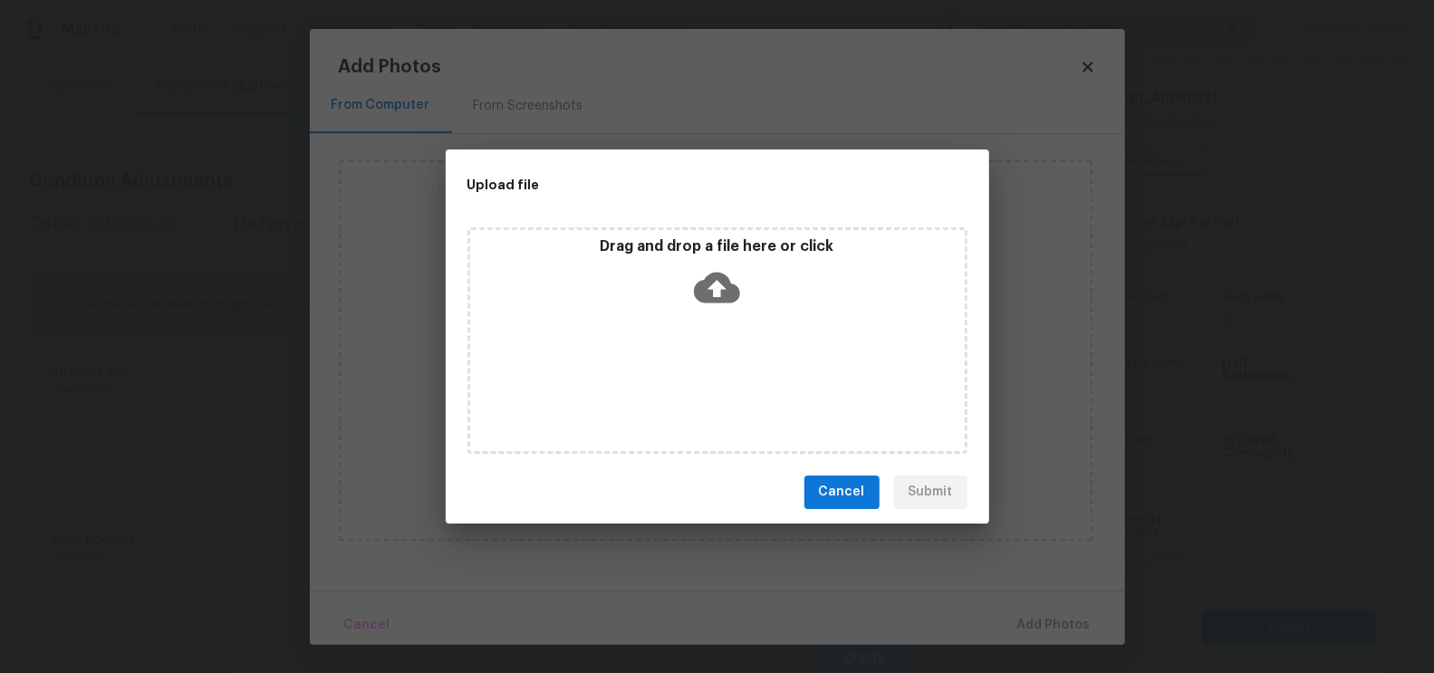
click at [719, 293] on icon at bounding box center [717, 288] width 46 height 46
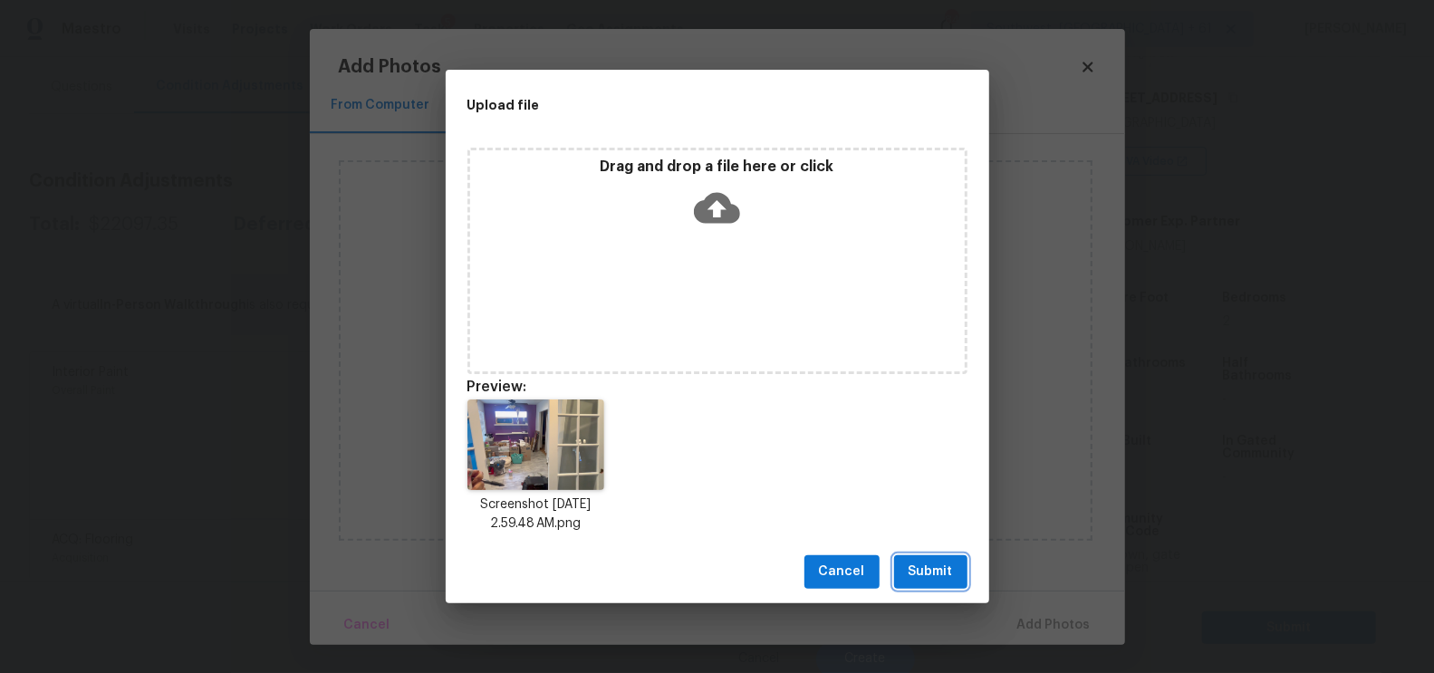
click at [928, 564] on span "Submit" at bounding box center [931, 572] width 44 height 23
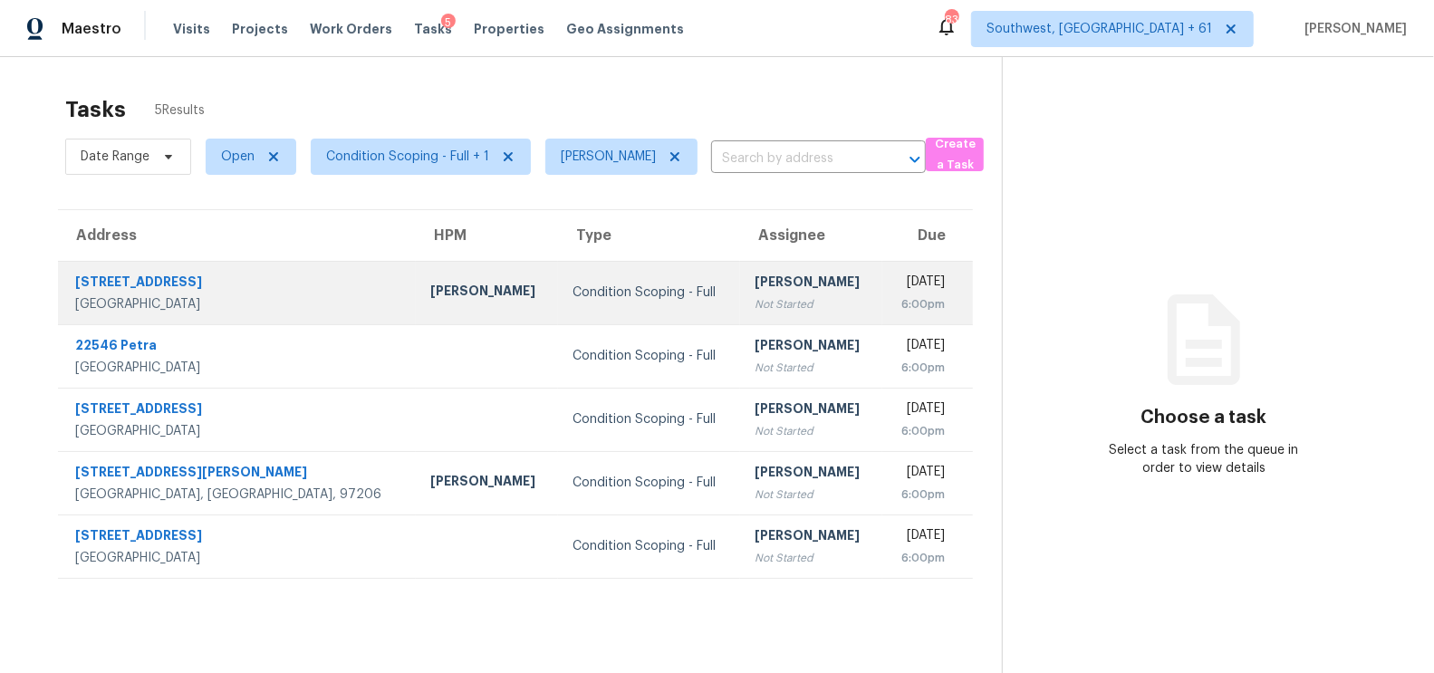
click at [633, 275] on td "Condition Scoping - Full" at bounding box center [649, 292] width 182 height 63
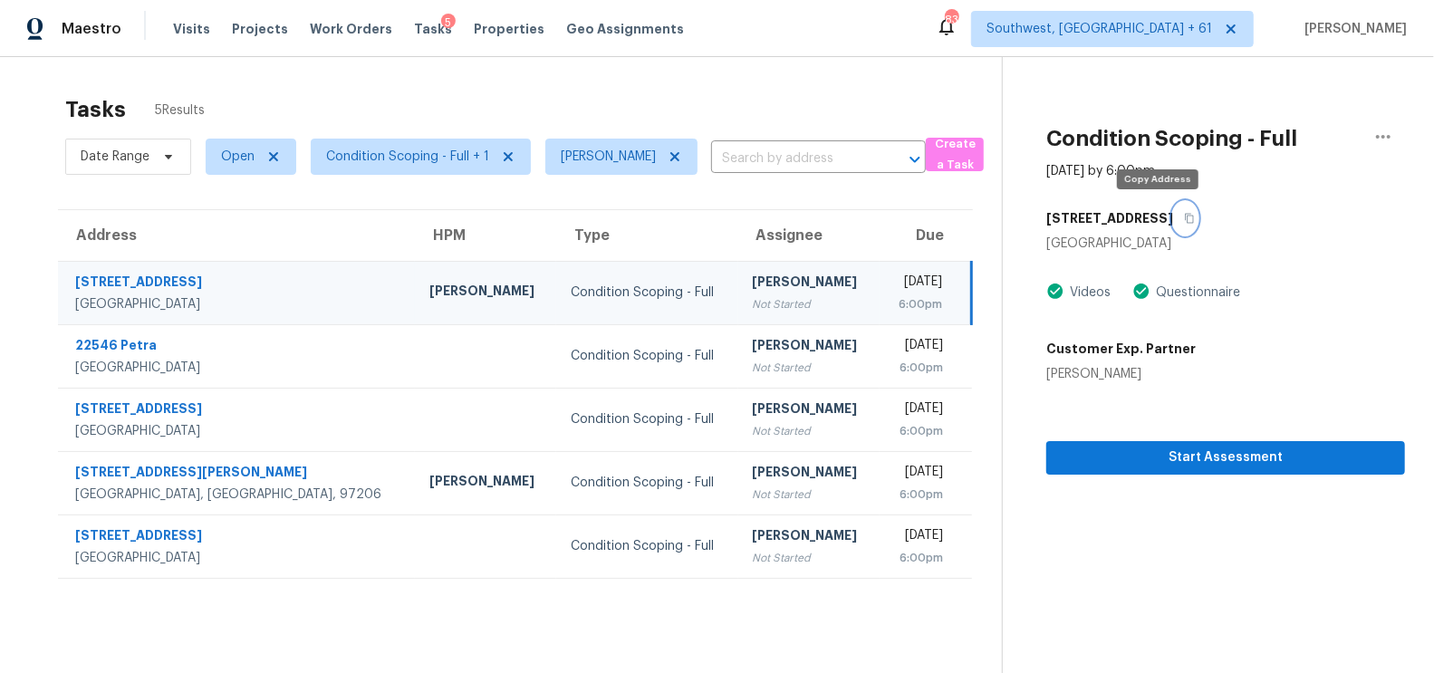
click at [1185, 222] on icon "button" at bounding box center [1189, 219] width 9 height 10
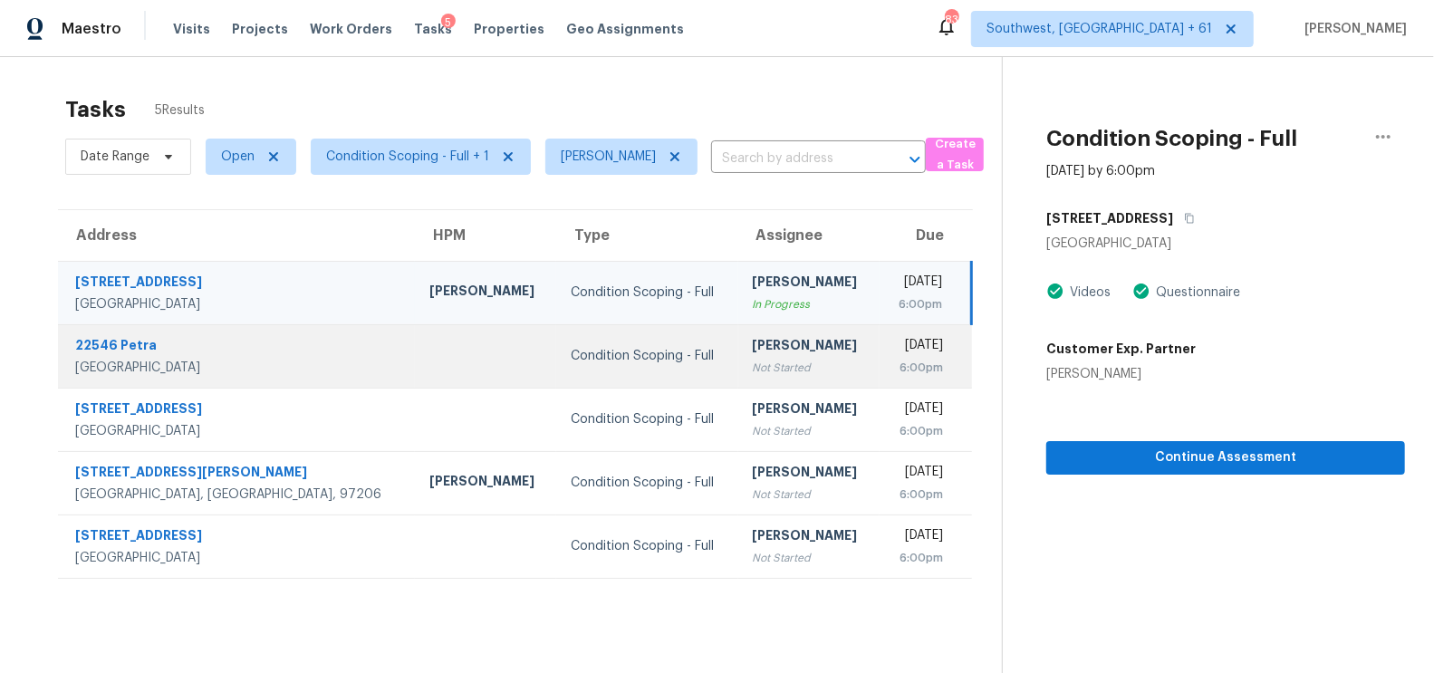
click at [738, 375] on td "Salma Ansari Not Started" at bounding box center [808, 355] width 141 height 63
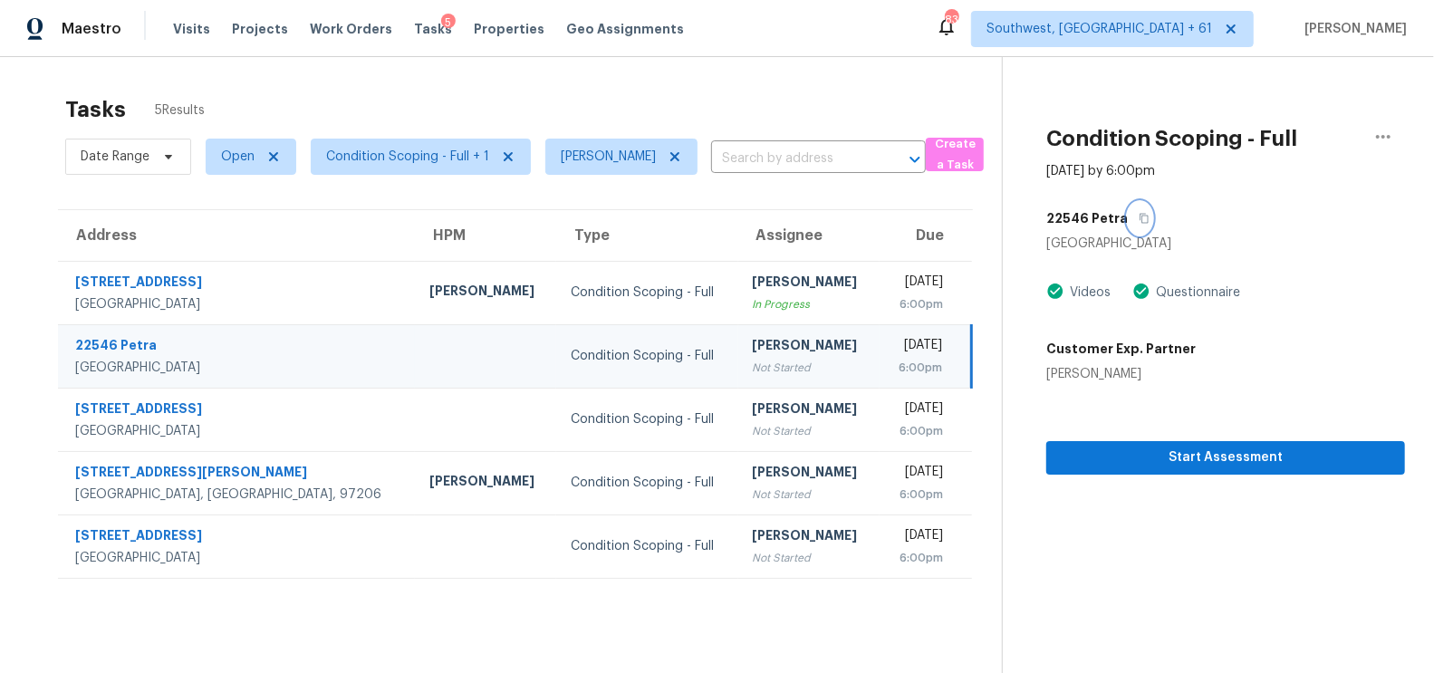
click at [1139, 222] on icon "button" at bounding box center [1144, 218] width 11 height 11
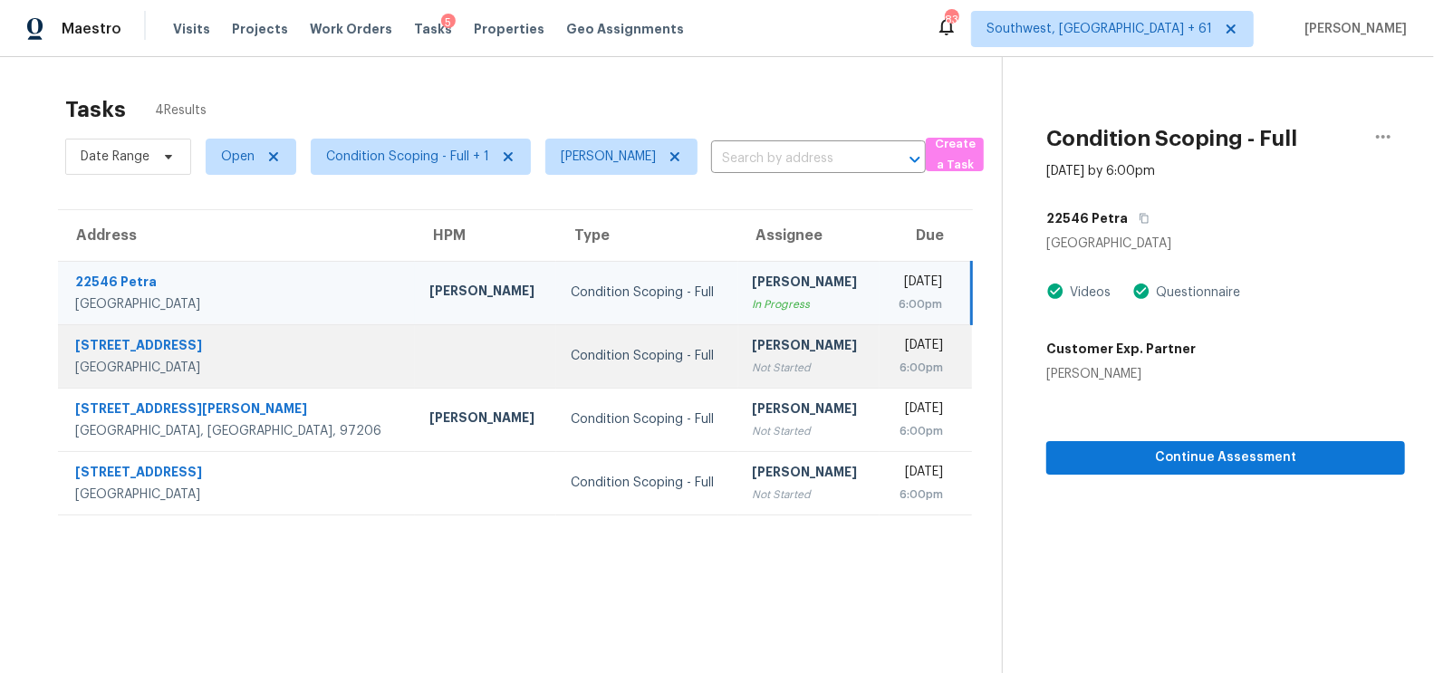
click at [753, 348] on div "[PERSON_NAME]" at bounding box center [809, 347] width 112 height 23
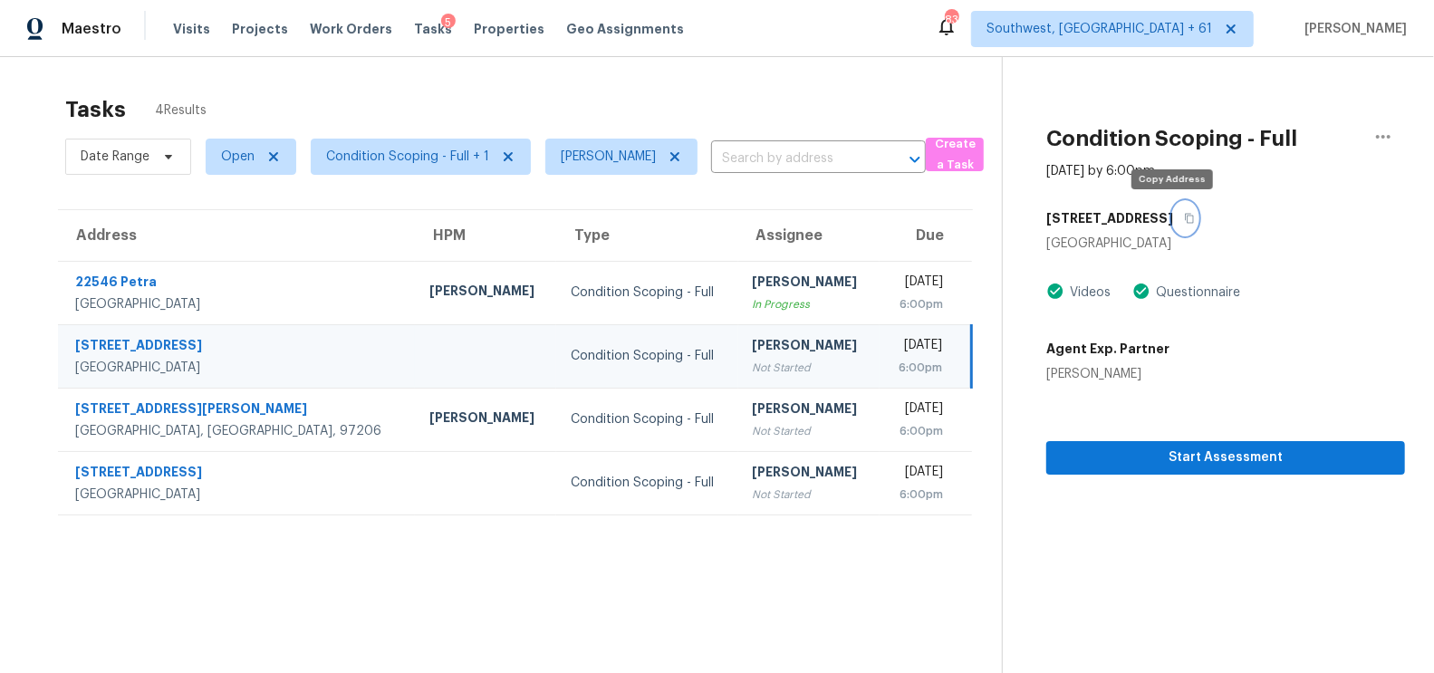
click at [1184, 217] on icon "button" at bounding box center [1189, 218] width 11 height 11
click at [1402, 128] on button "button" at bounding box center [1383, 136] width 43 height 43
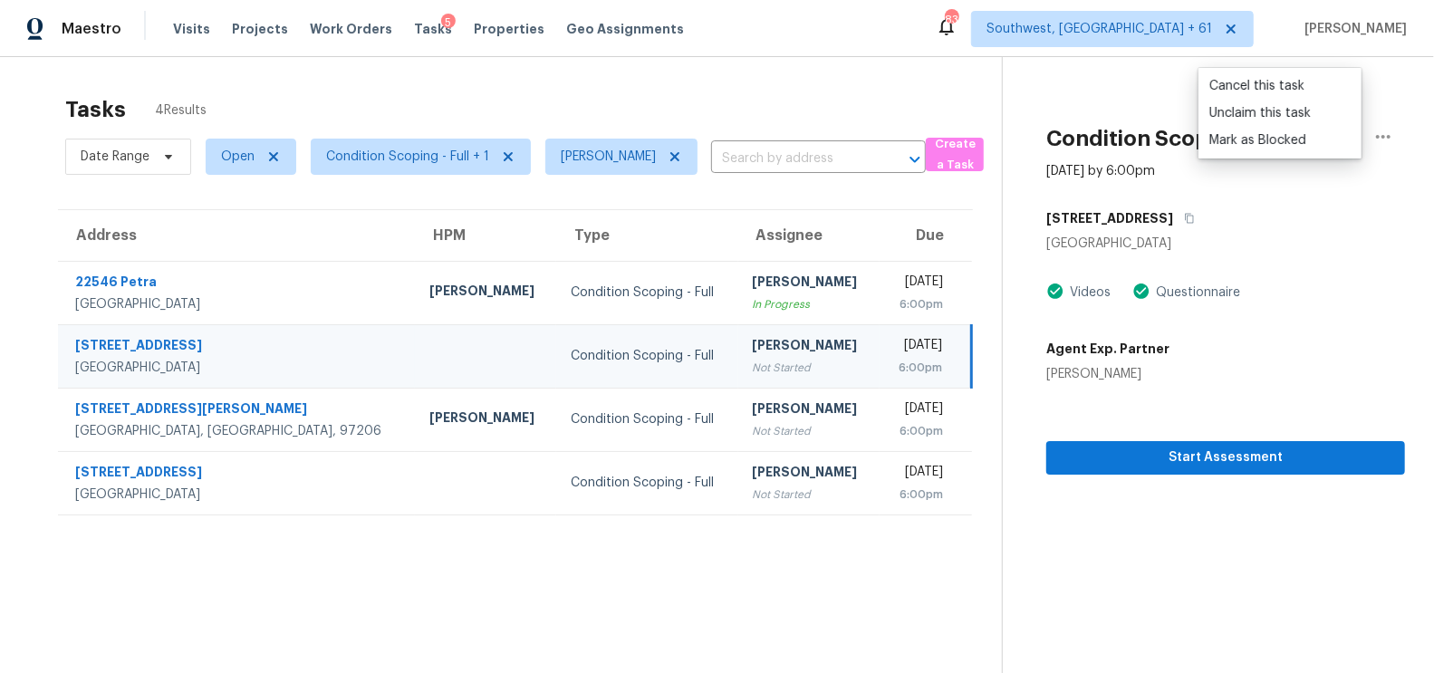
click at [767, 374] on td "Salma Ansari Not Started" at bounding box center [808, 355] width 141 height 63
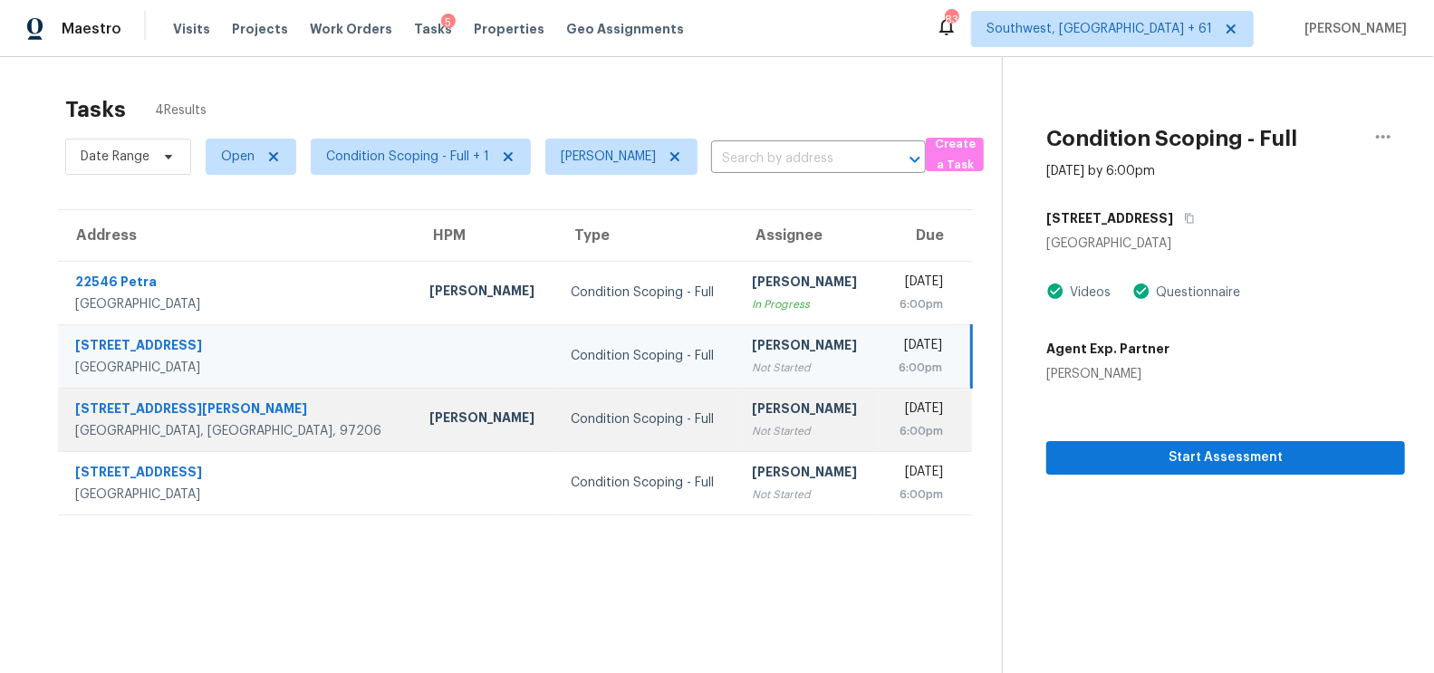
click at [770, 421] on td "Salma Ansari Not Started" at bounding box center [808, 419] width 141 height 63
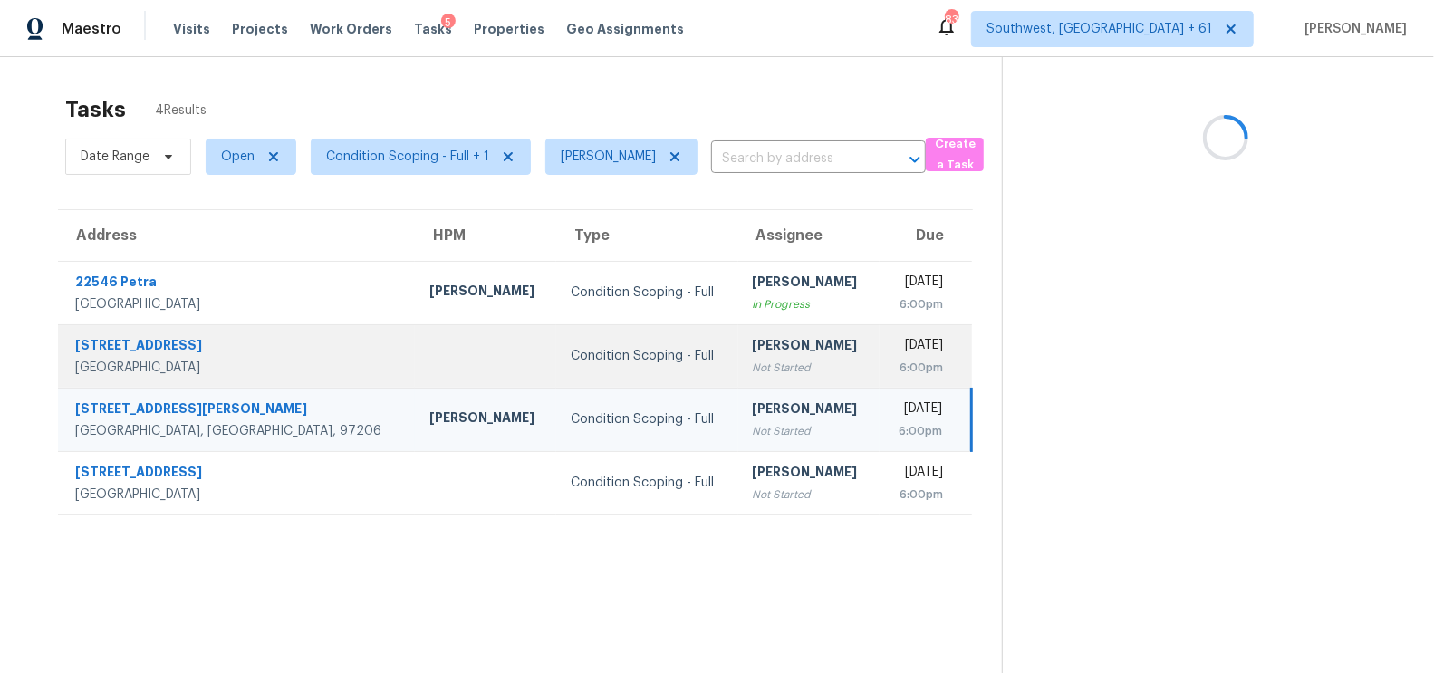
click at [880, 355] on td "Tue, Sep 2nd 2025 6:00pm" at bounding box center [926, 355] width 92 height 63
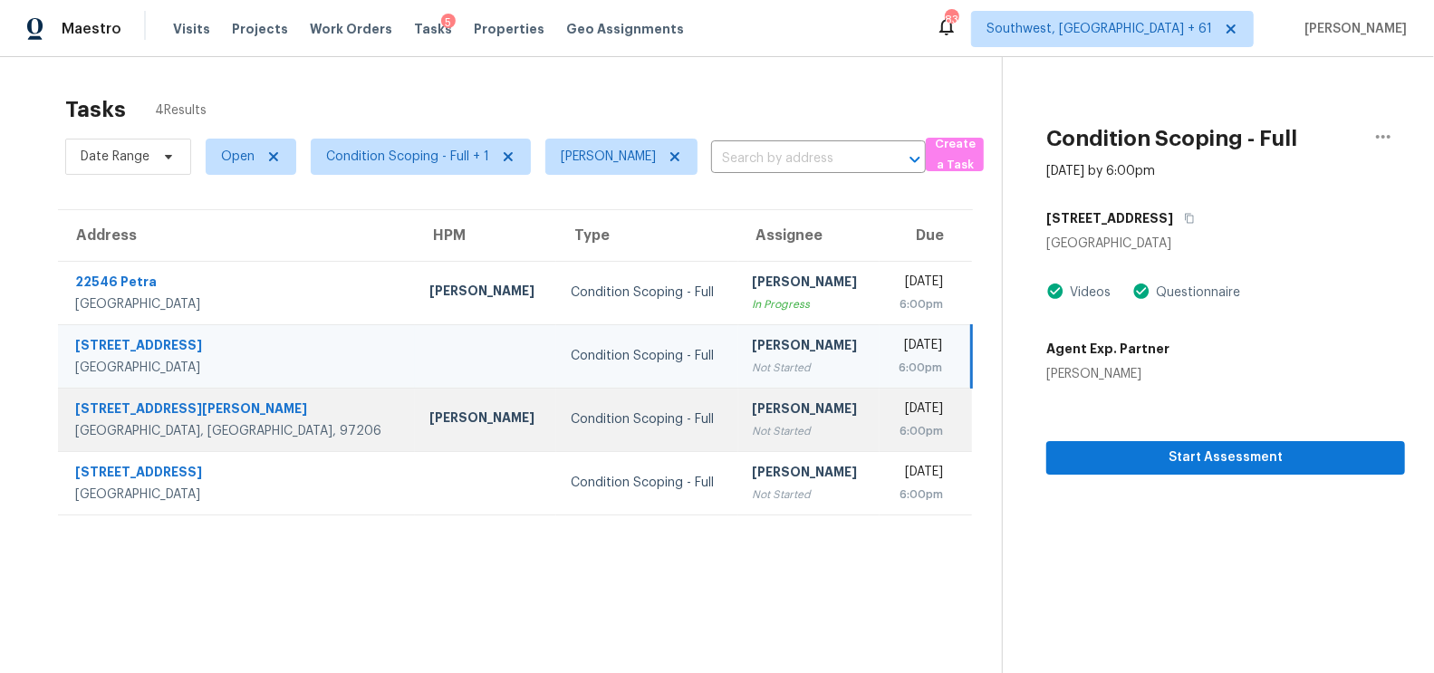
click at [768, 438] on td "Salma Ansari Not Started" at bounding box center [808, 419] width 141 height 63
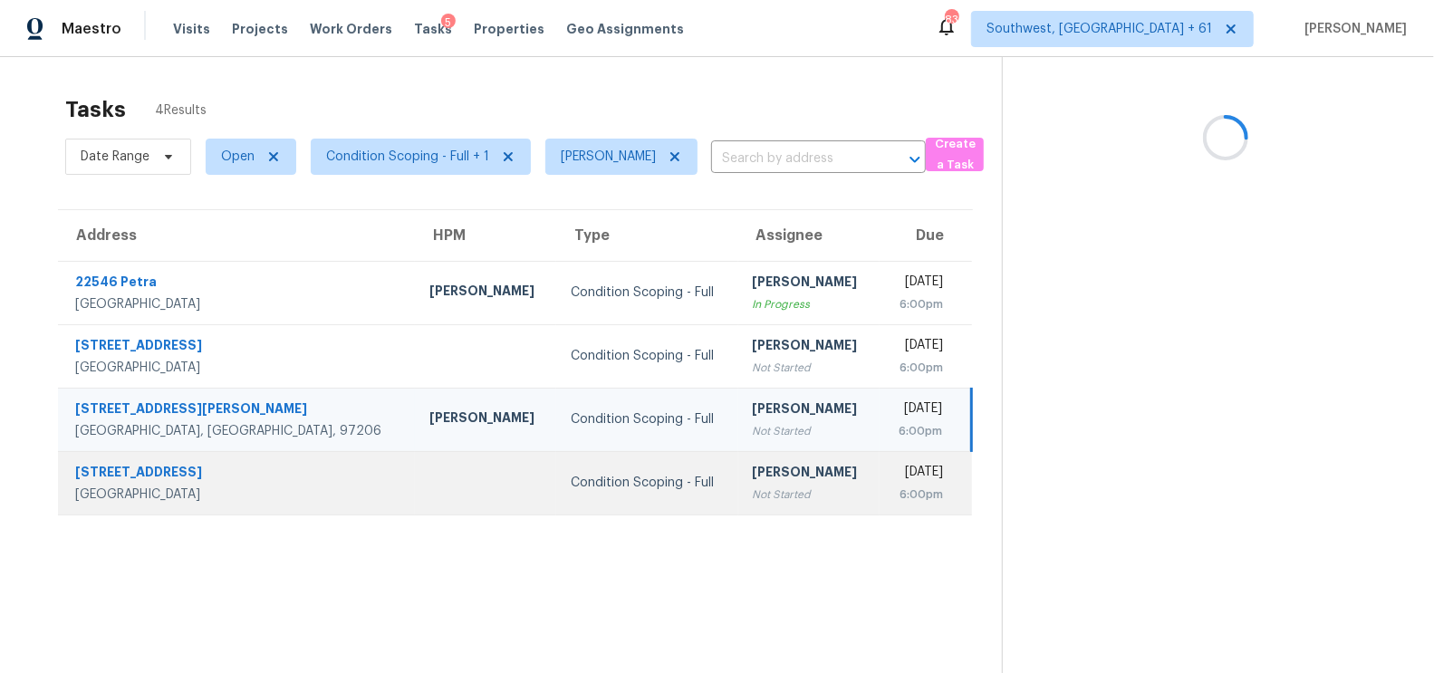
click at [760, 498] on div "Not Started" at bounding box center [809, 495] width 112 height 18
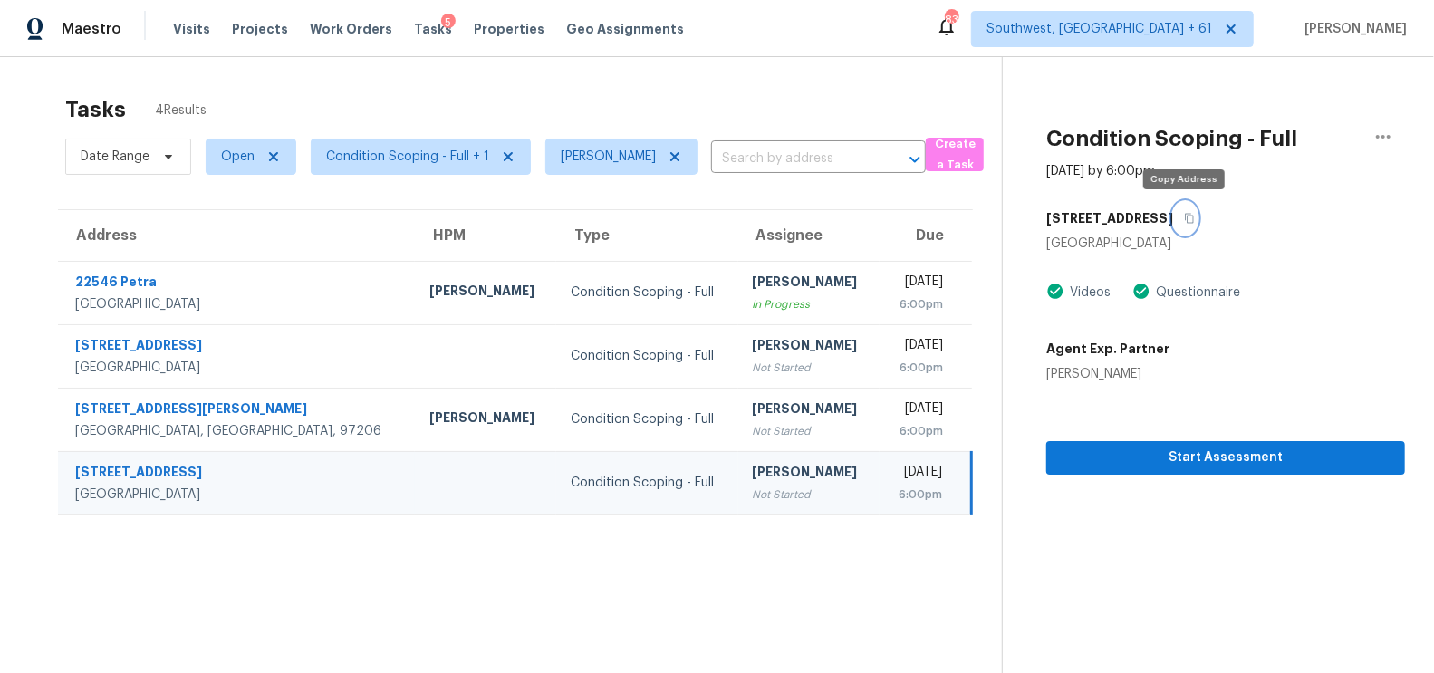
click at [1188, 215] on icon "button" at bounding box center [1189, 219] width 9 height 10
click at [1387, 130] on icon "button" at bounding box center [1384, 137] width 22 height 22
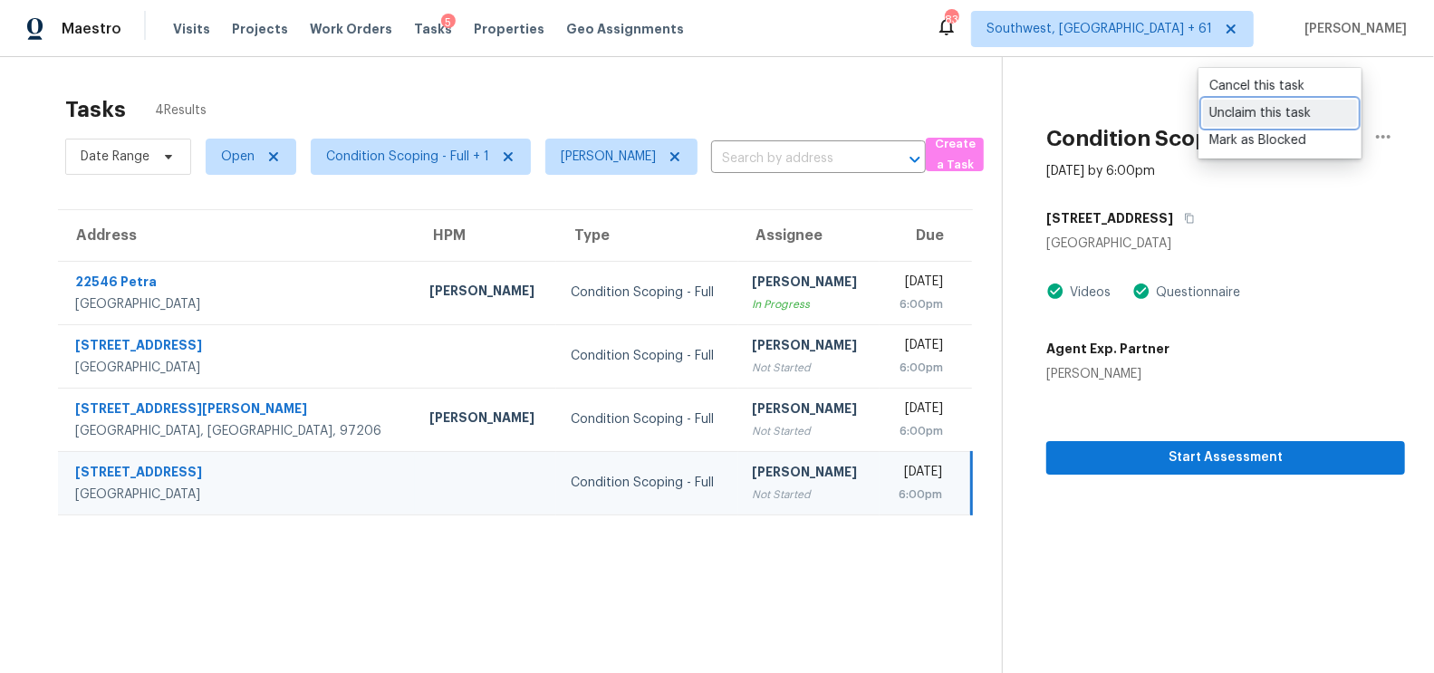
click at [1282, 118] on div "Unclaim this task" at bounding box center [1280, 113] width 141 height 18
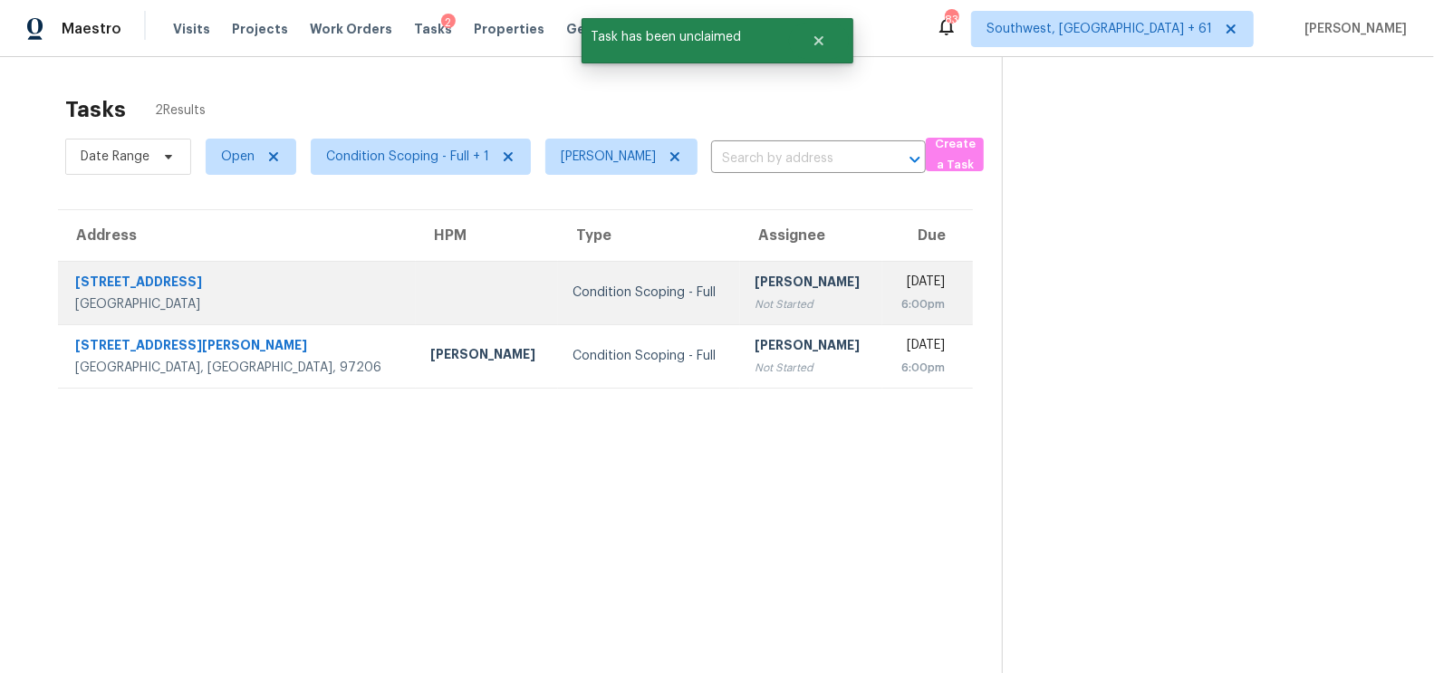
click at [755, 281] on div "[PERSON_NAME]" at bounding box center [811, 284] width 113 height 23
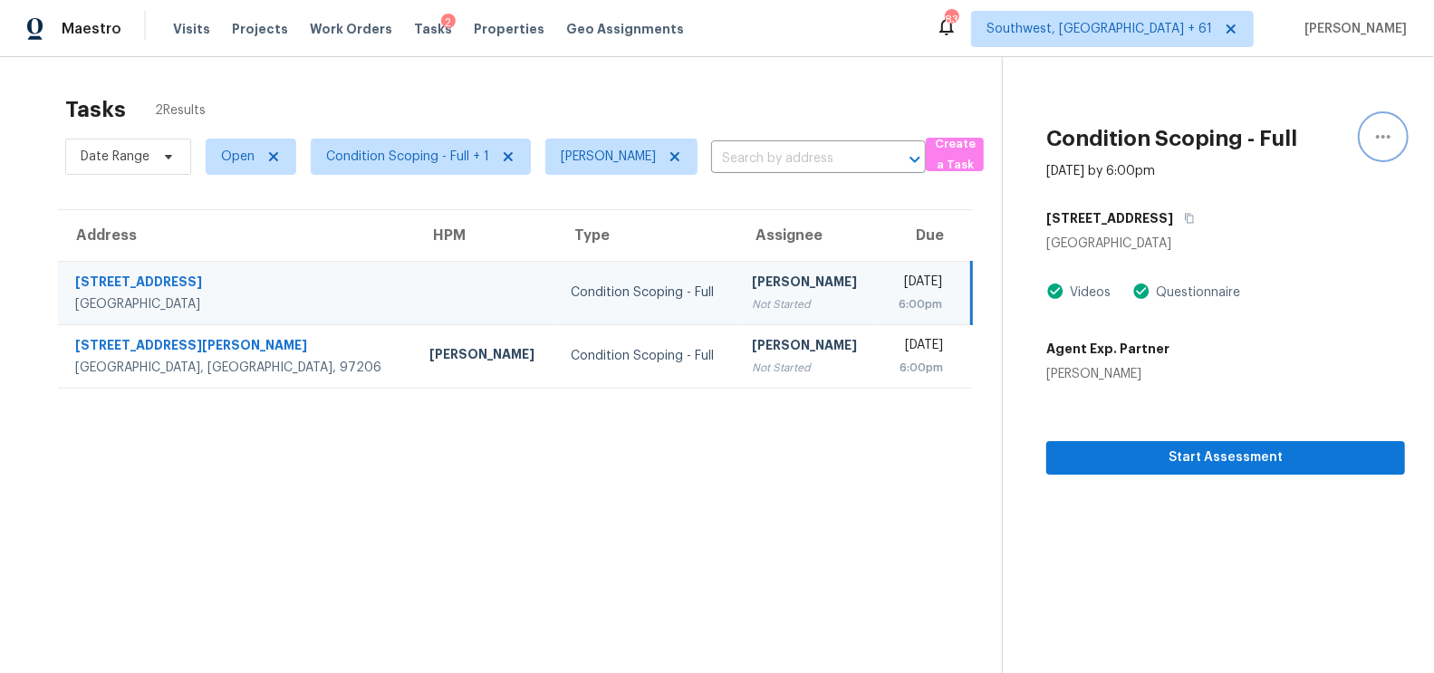
click at [1389, 135] on icon "button" at bounding box center [1383, 137] width 14 height 4
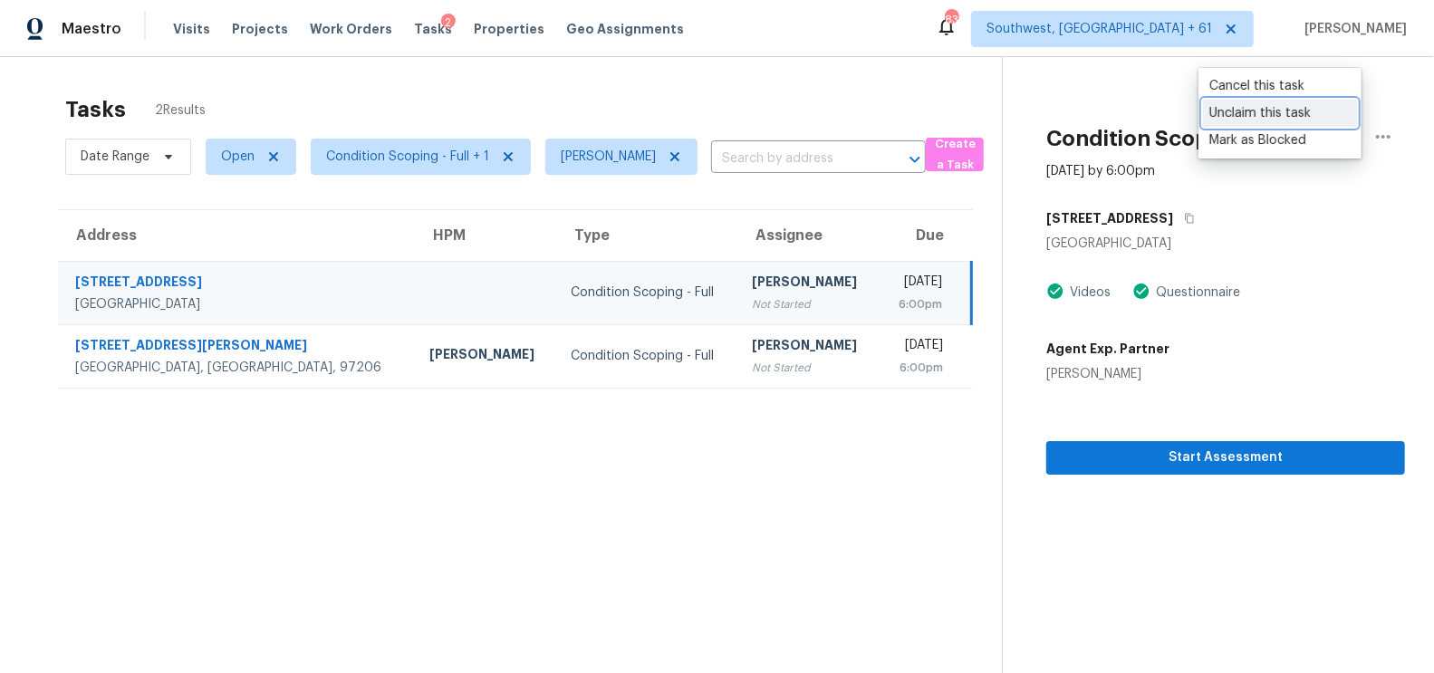
click at [1274, 114] on div "Unclaim this task" at bounding box center [1280, 113] width 141 height 18
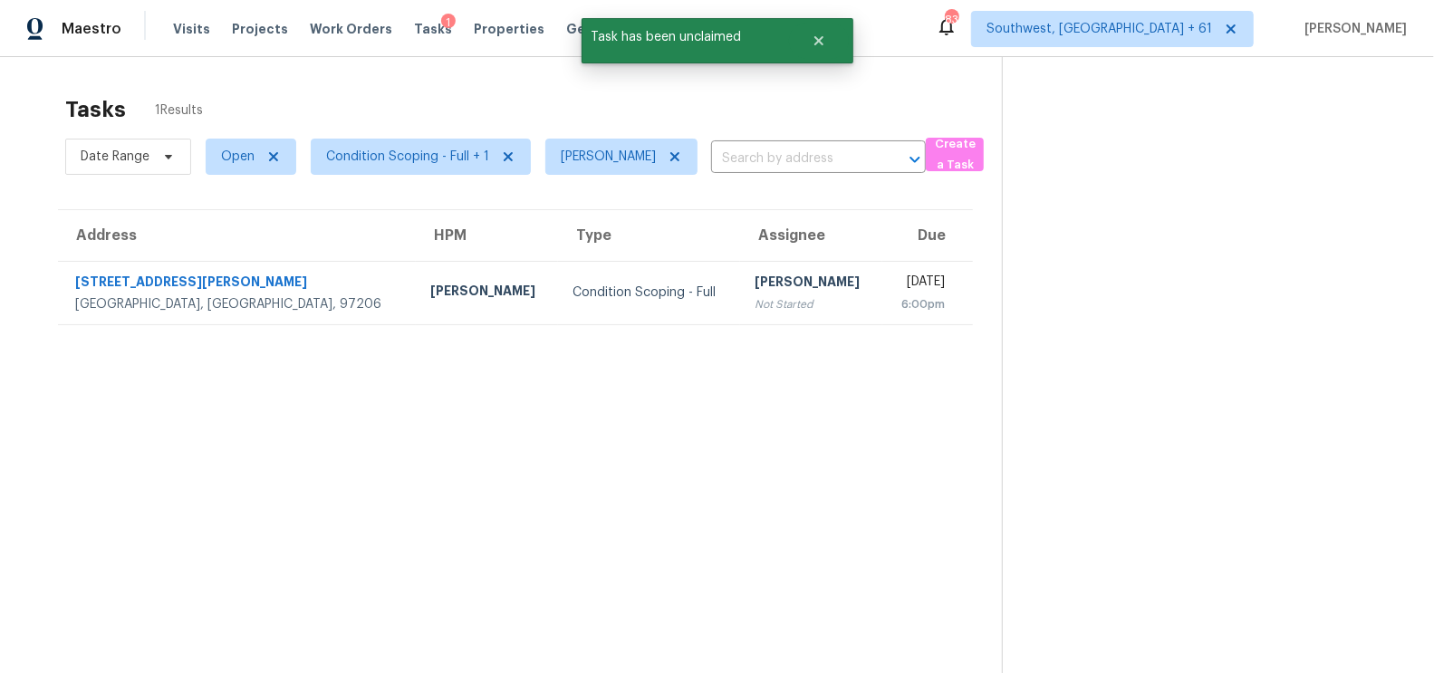
click at [627, 406] on section "Tasks 1 Results Date Range Open Condition Scoping - Full + 1 Salma Ansari ​ Cre…" at bounding box center [515, 408] width 973 height 644
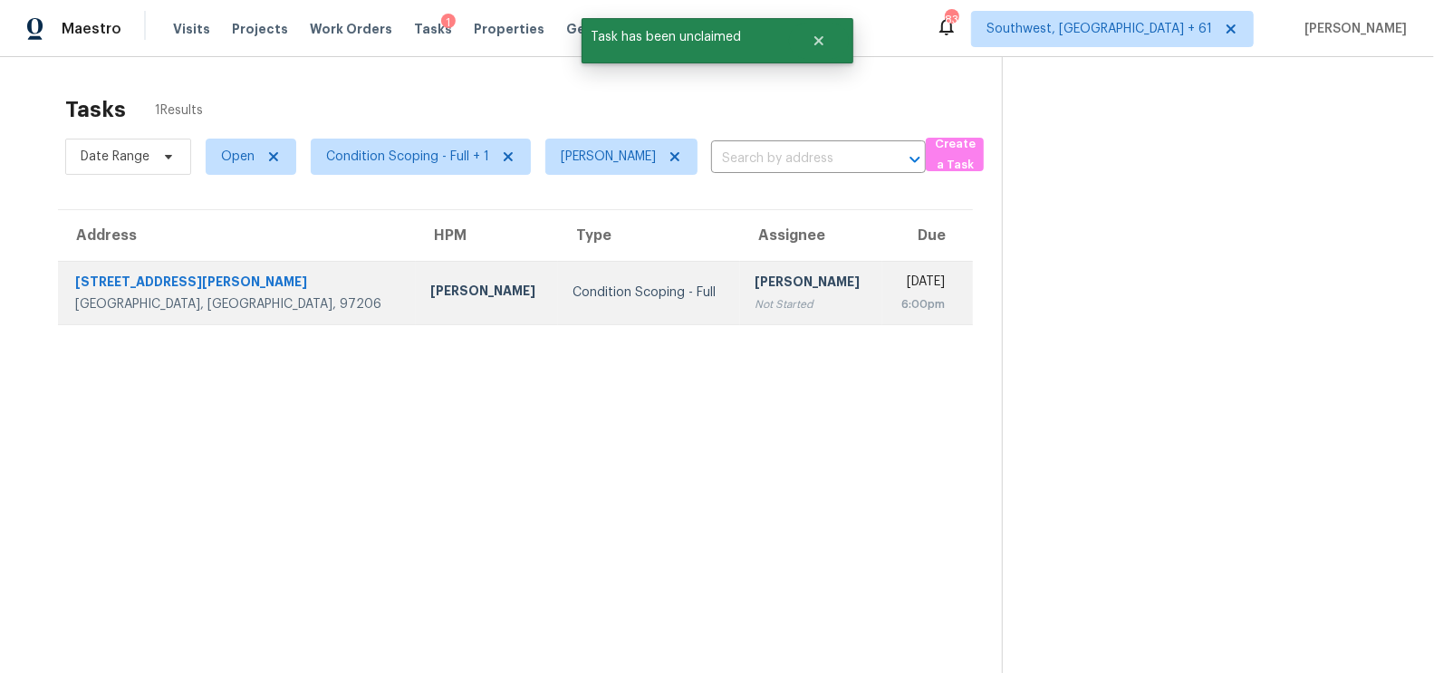
click at [755, 276] on div "[PERSON_NAME]" at bounding box center [811, 284] width 113 height 23
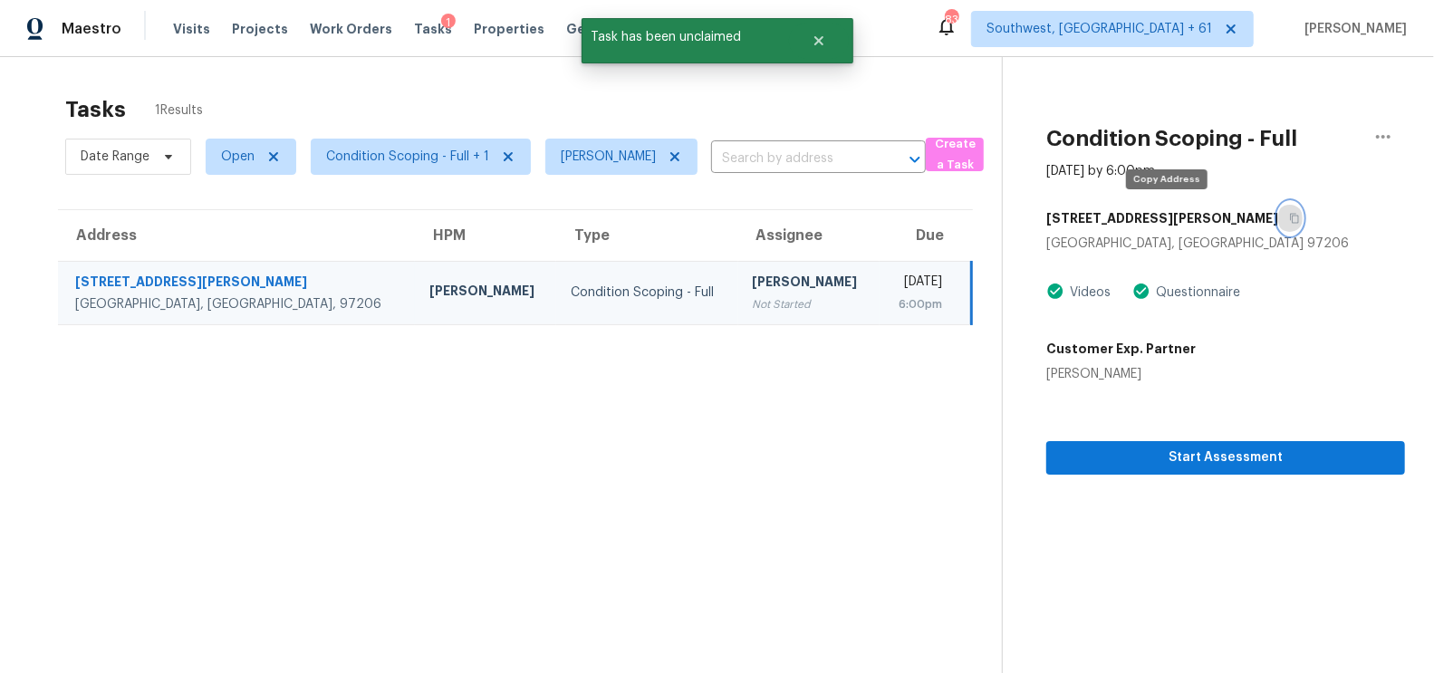
click at [1289, 217] on icon "button" at bounding box center [1294, 218] width 11 height 11
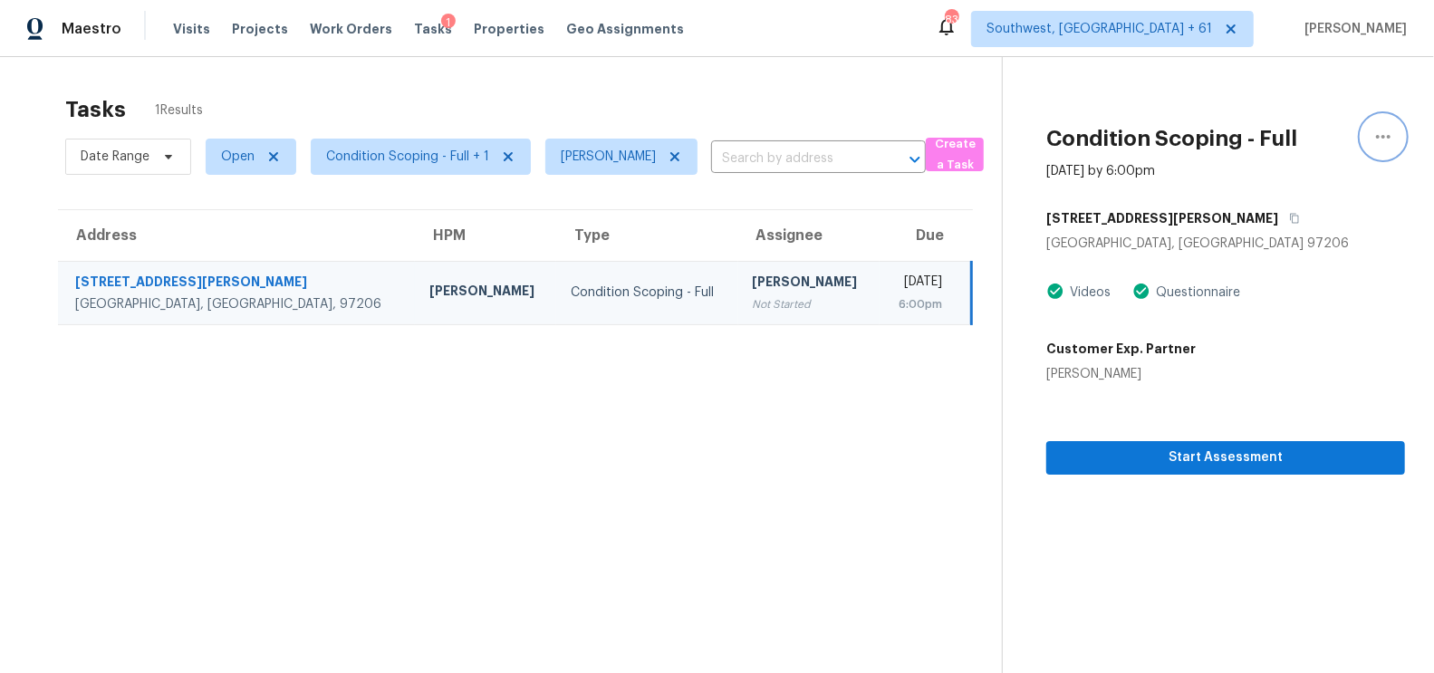
click at [1375, 136] on icon "button" at bounding box center [1384, 137] width 22 height 22
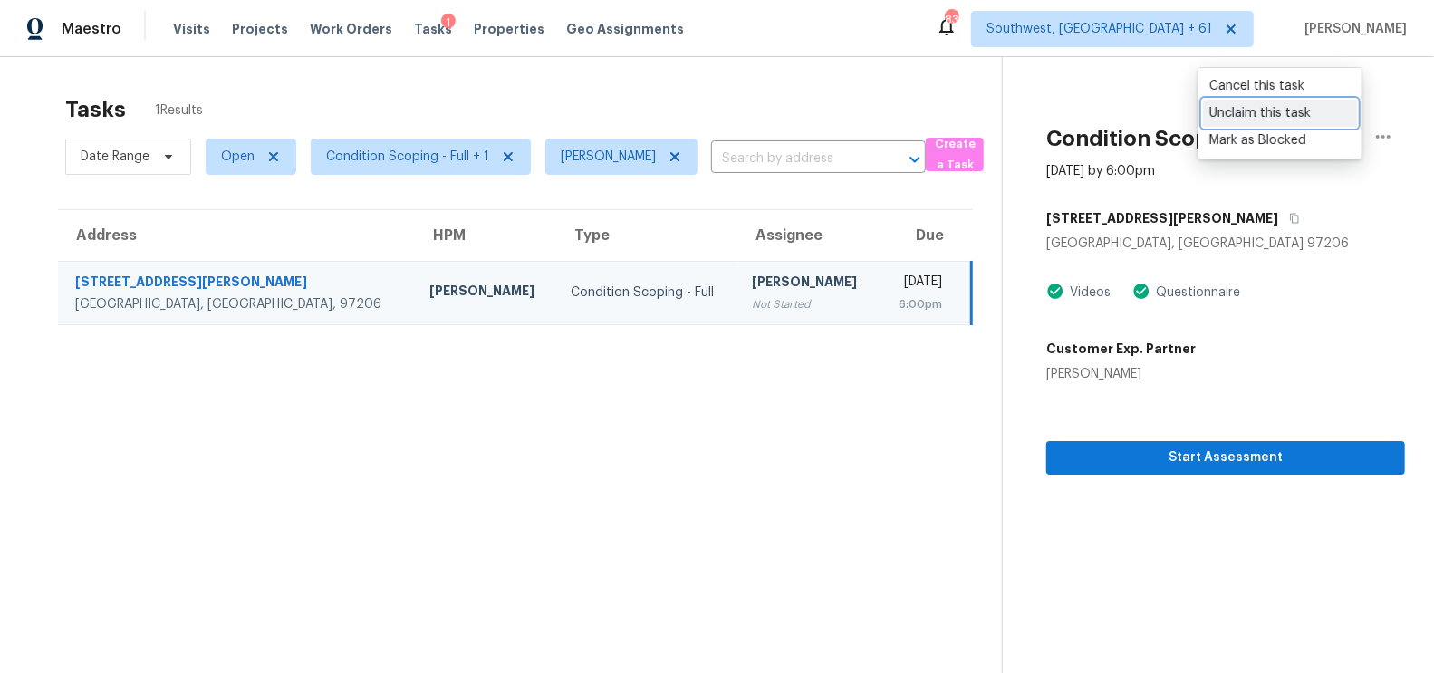
click at [1282, 117] on div "Unclaim this task" at bounding box center [1280, 113] width 141 height 18
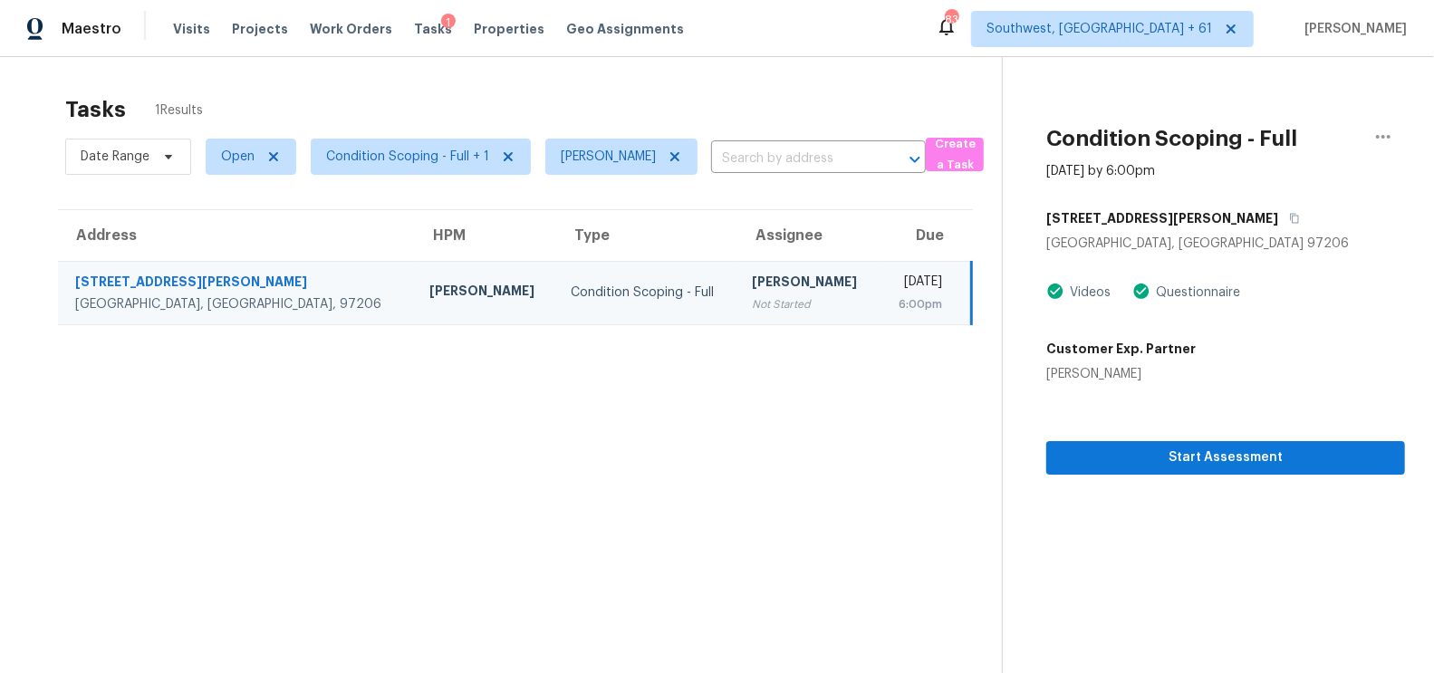
click at [738, 482] on section "Tasks 1 Results Date Range Open Condition Scoping - Full + 1 Salma Ansari ​ Cre…" at bounding box center [515, 408] width 973 height 644
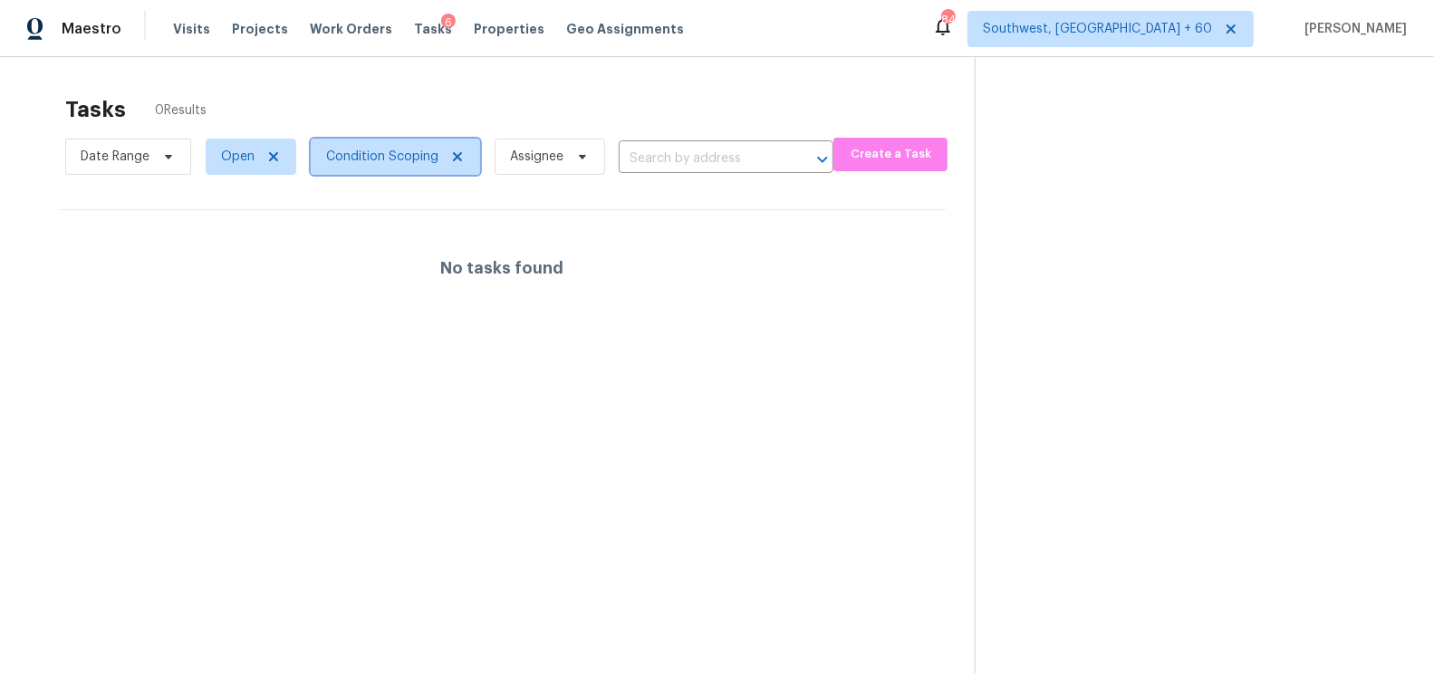
click at [410, 156] on span "Condition Scoping" at bounding box center [382, 157] width 112 height 18
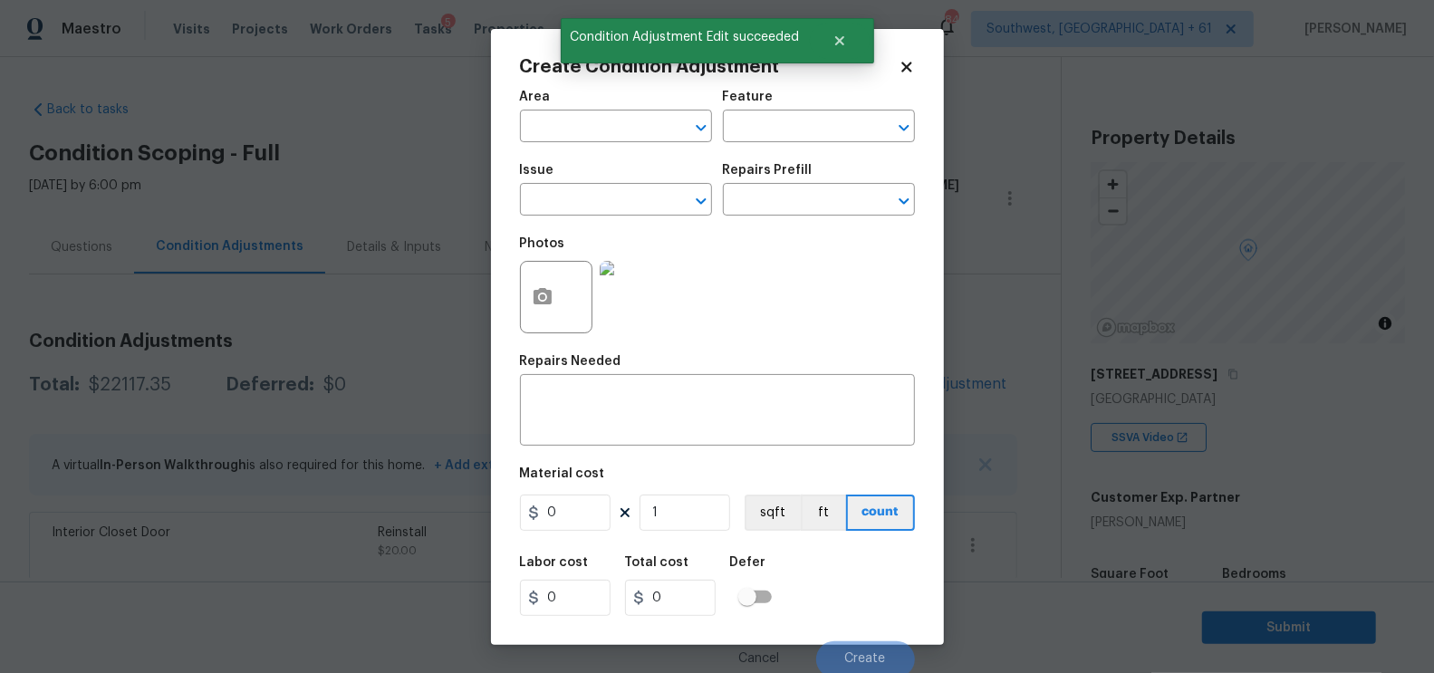
scroll to position [276, 0]
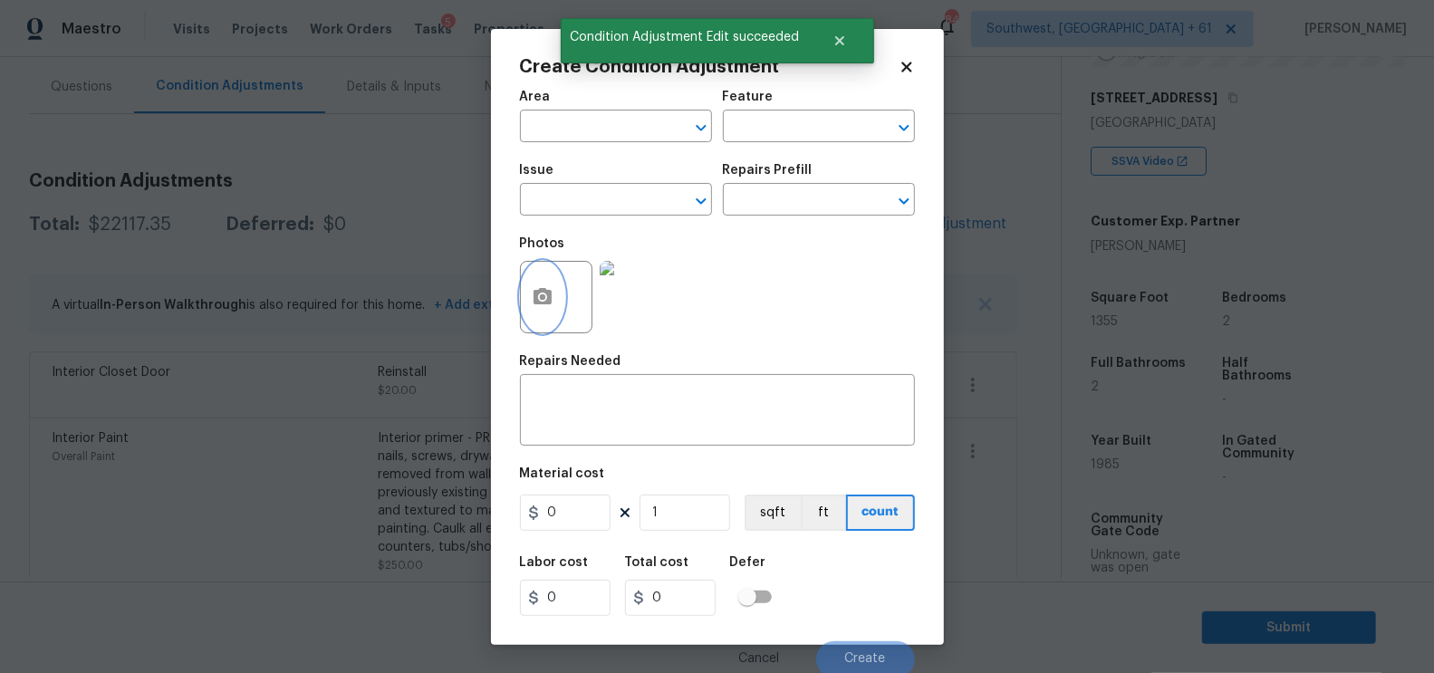
click at [543, 303] on icon "button" at bounding box center [543, 296] width 18 height 16
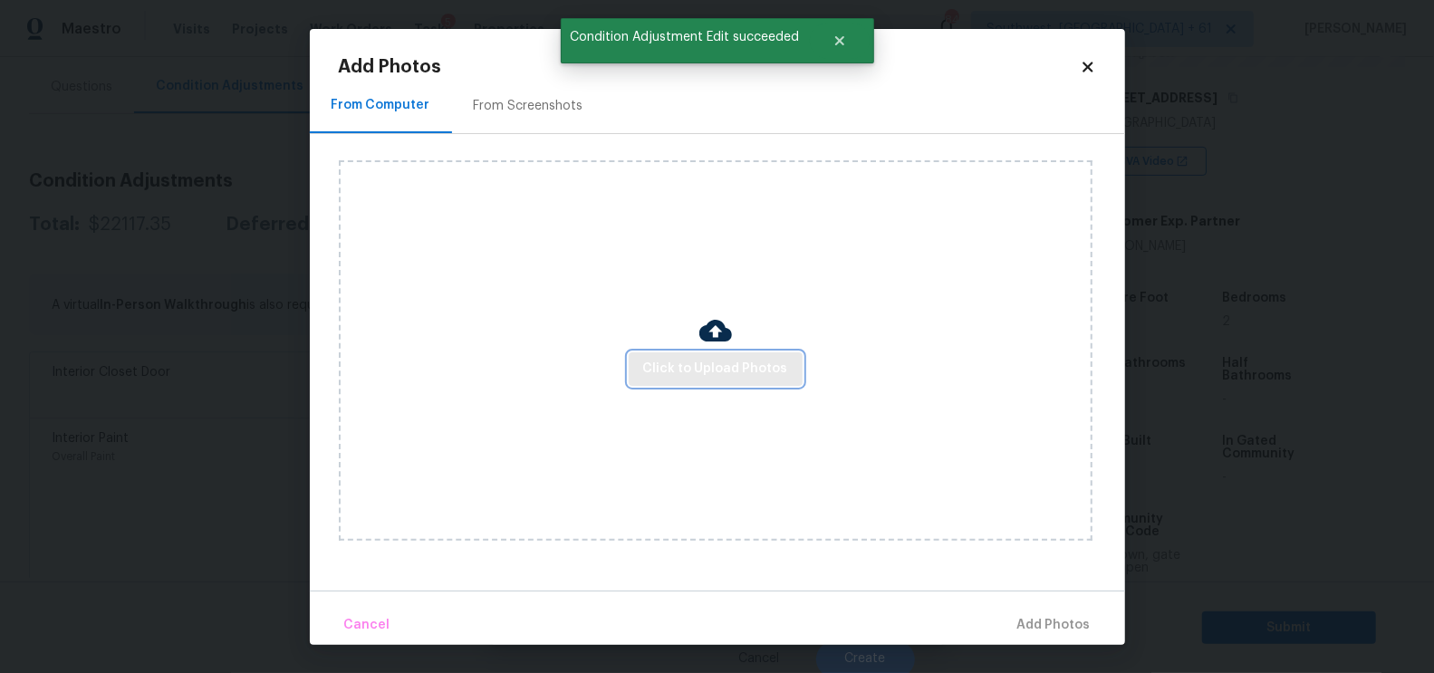
click at [685, 379] on span "Click to Upload Photos" at bounding box center [715, 369] width 145 height 23
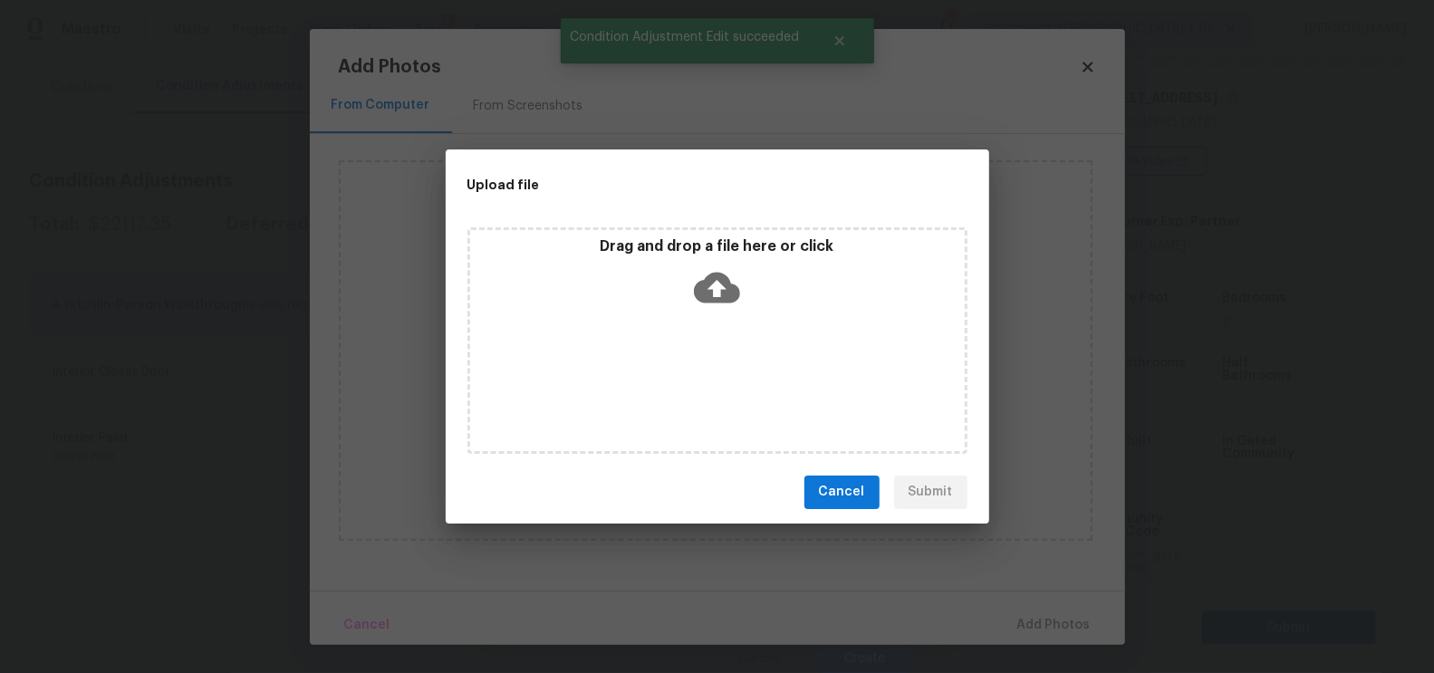
click at [717, 291] on icon at bounding box center [717, 288] width 46 height 46
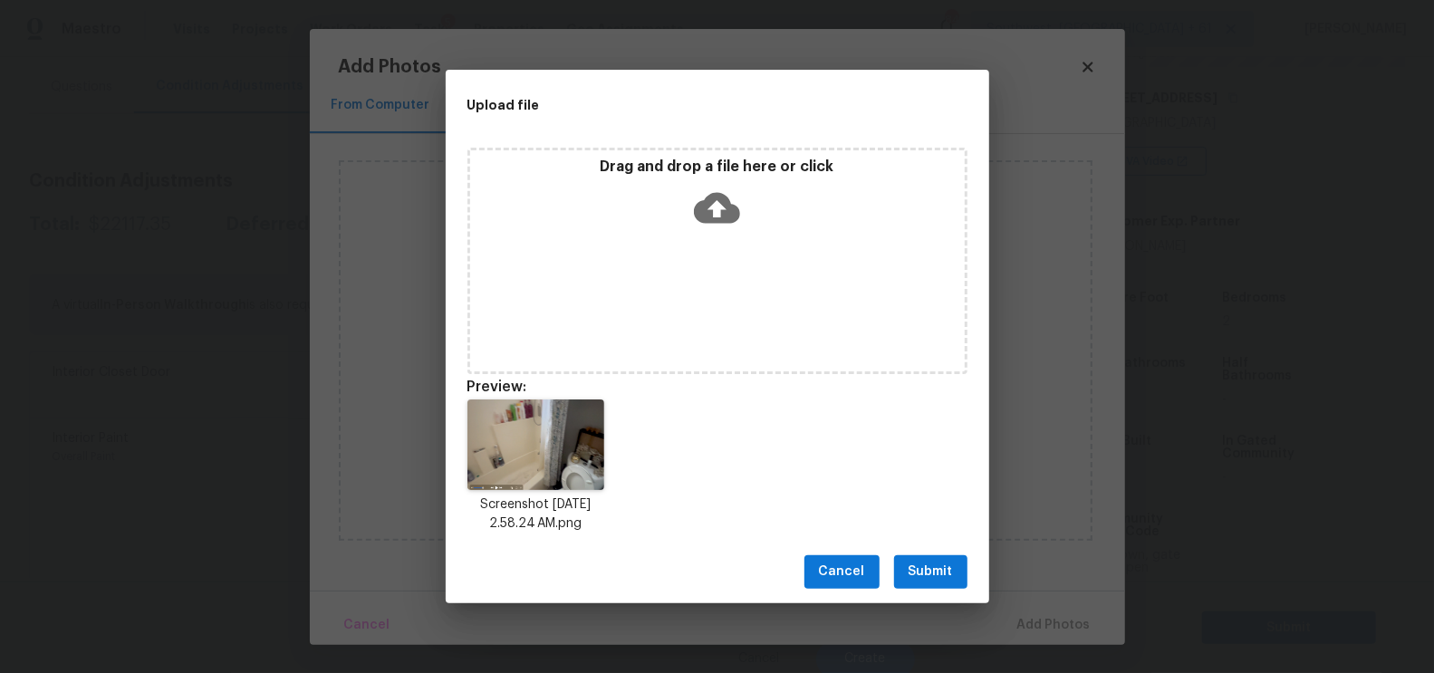
click at [938, 569] on span "Submit" at bounding box center [931, 572] width 44 height 23
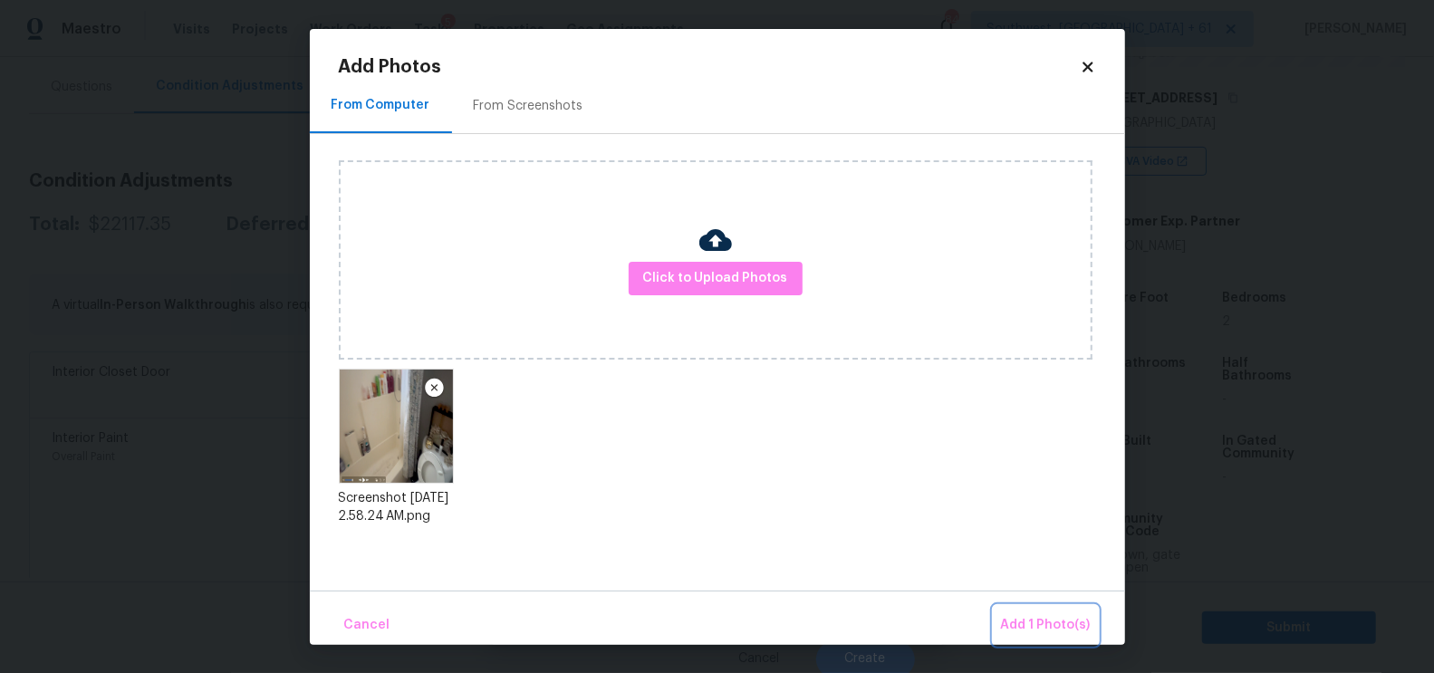
click at [1009, 618] on span "Add 1 Photo(s)" at bounding box center [1046, 625] width 90 height 23
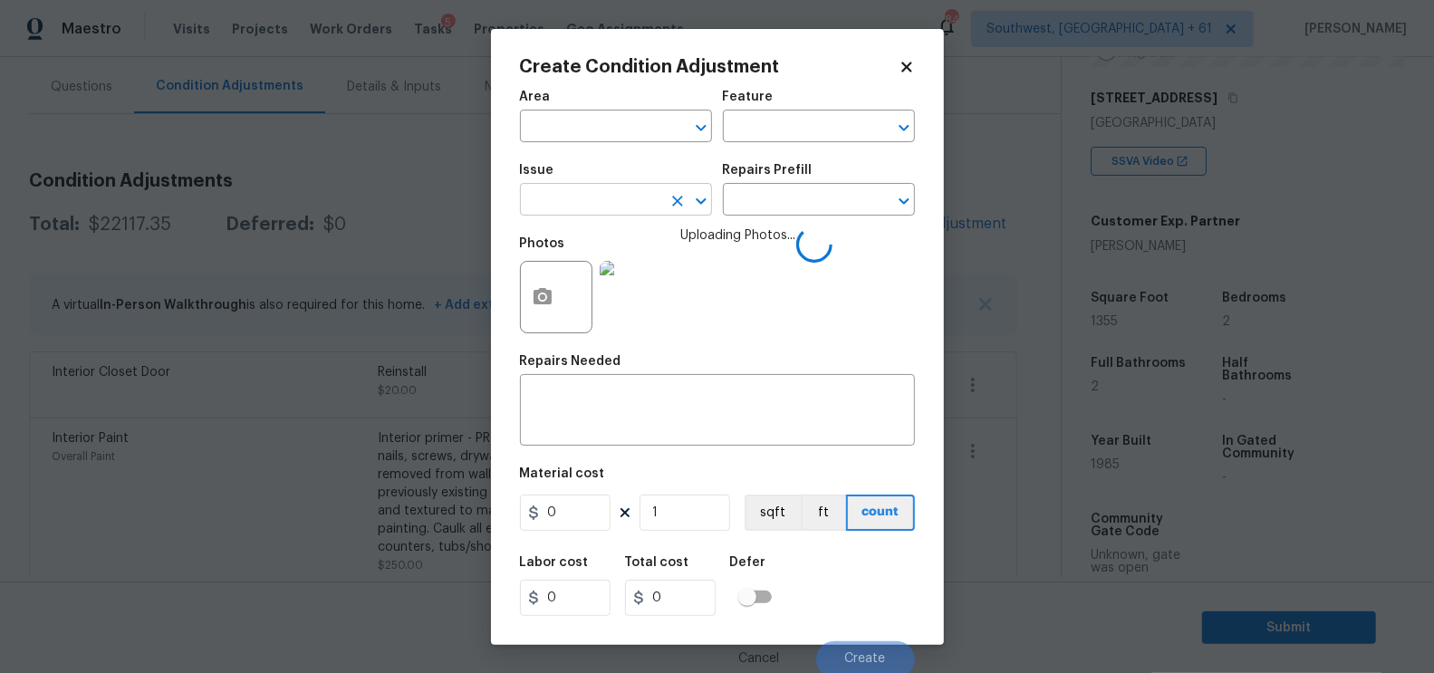
click at [619, 203] on input "text" at bounding box center [590, 202] width 141 height 28
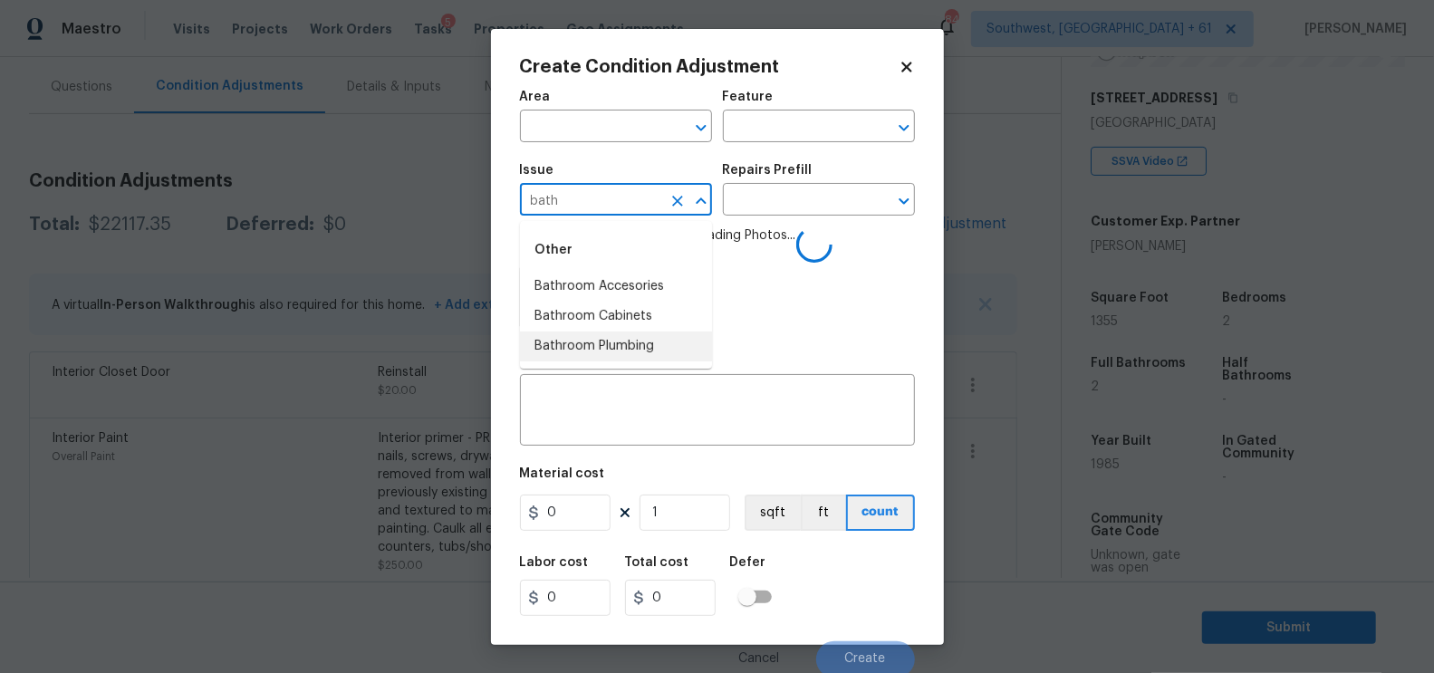
click at [645, 352] on li "Bathroom Plumbing" at bounding box center [616, 347] width 192 height 30
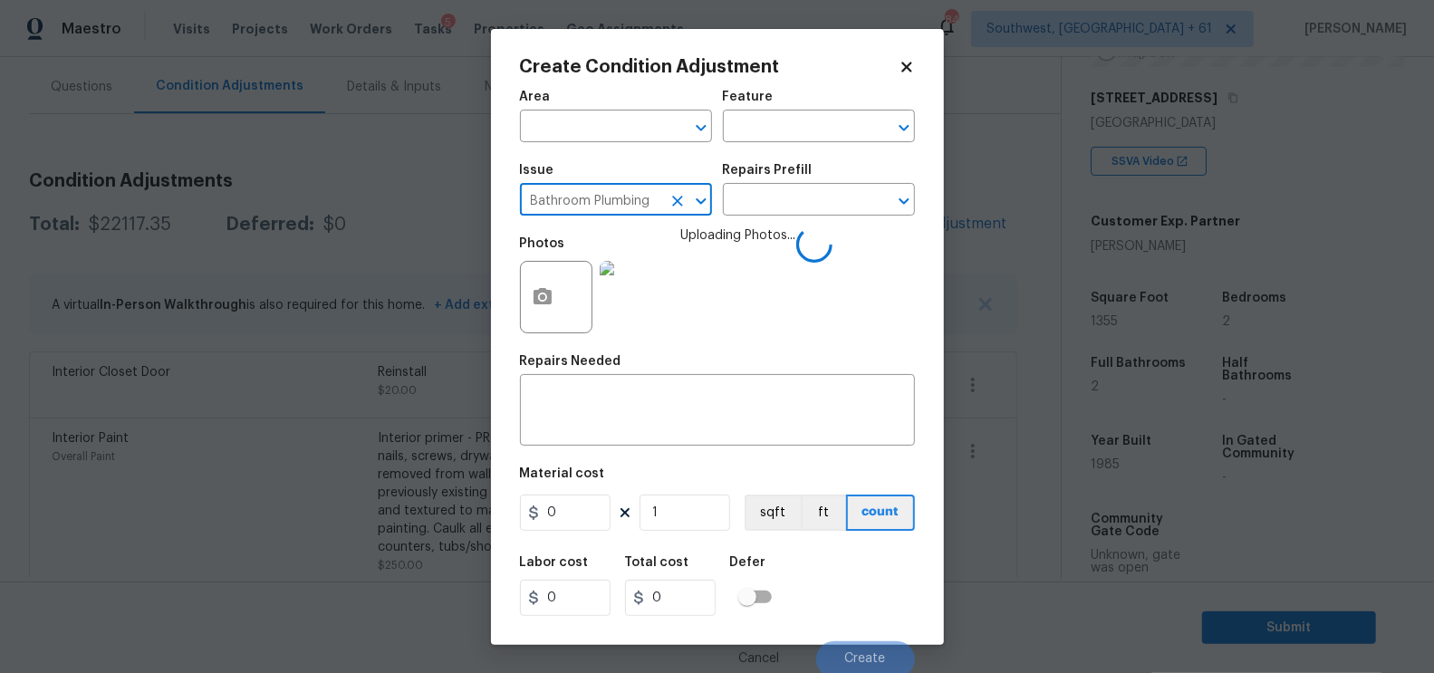
type input "Bathroom Plumbing"
click at [791, 220] on div "Issue Bathroom Plumbing ​ Repairs Prefill ​" at bounding box center [717, 189] width 395 height 73
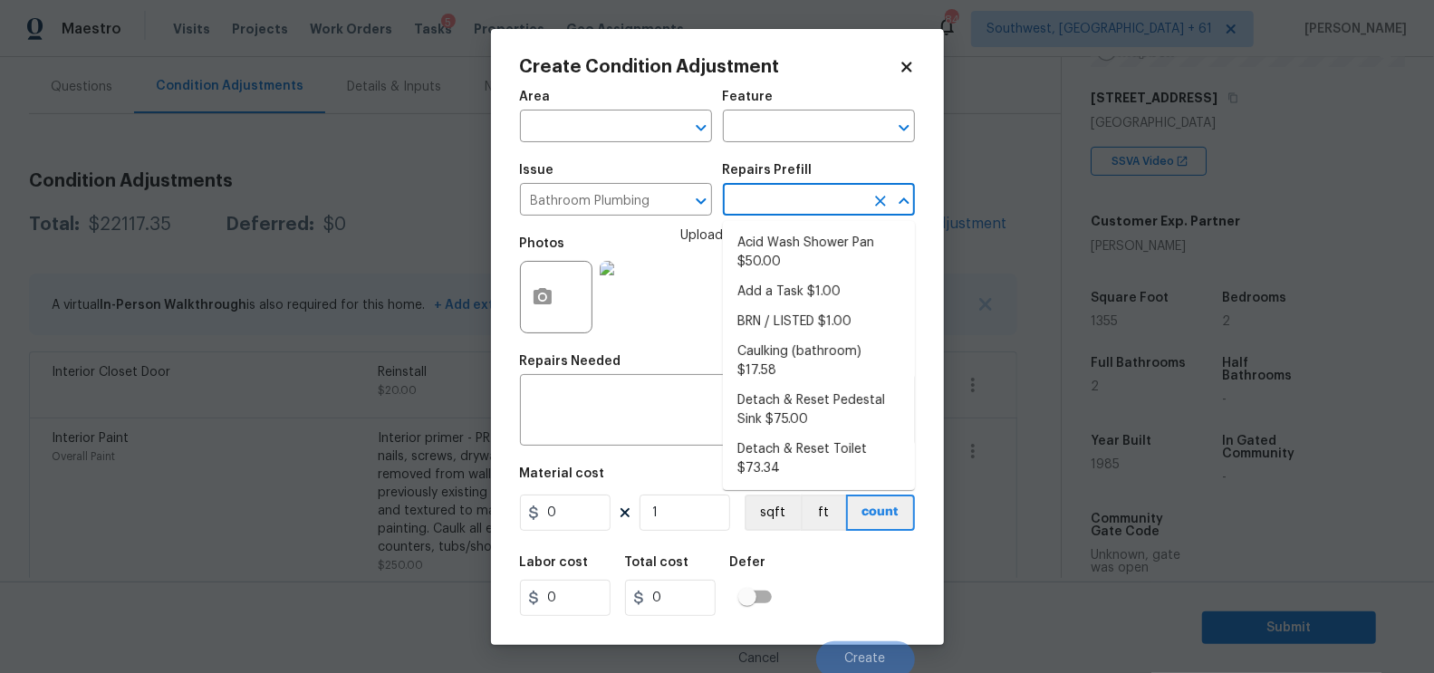
click at [812, 199] on input "text" at bounding box center [793, 202] width 141 height 28
click at [807, 248] on li "Acid Wash Shower Pan $50.00" at bounding box center [819, 252] width 192 height 49
type input "Plumbing"
type input "50"
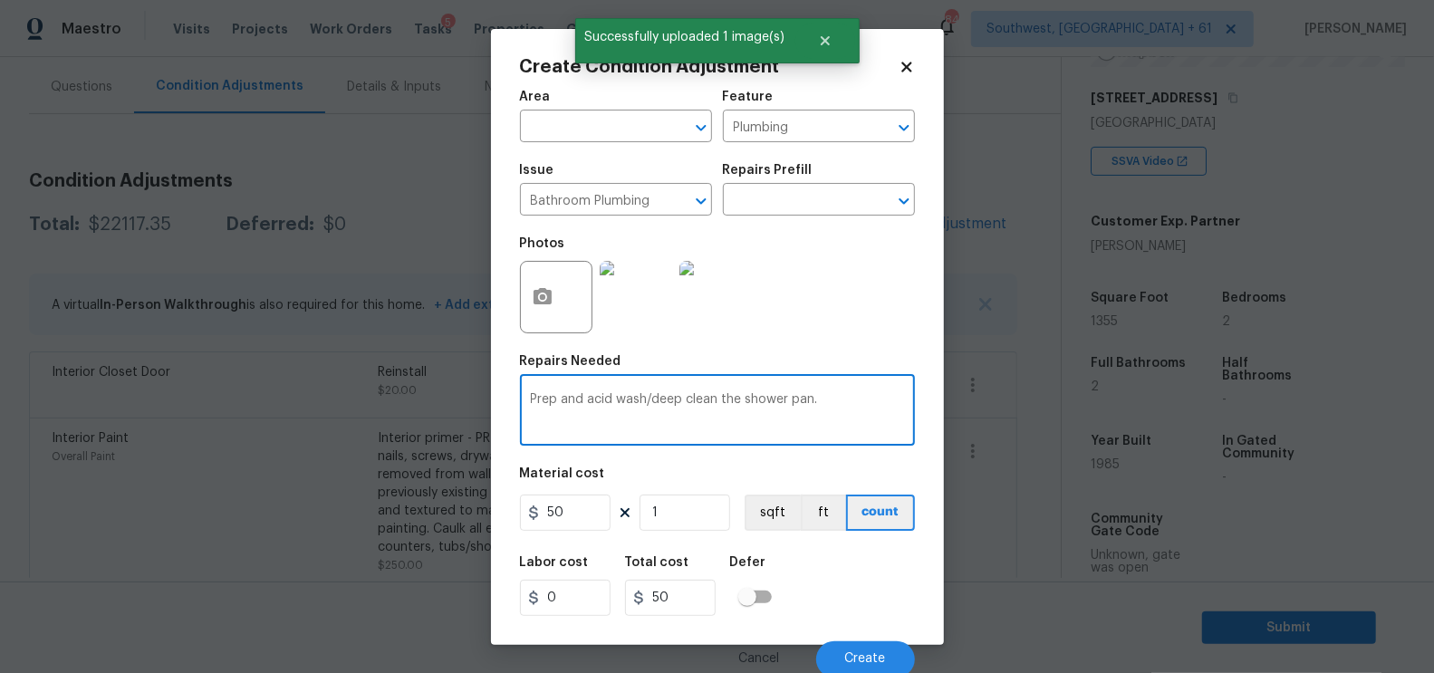
drag, startPoint x: 744, startPoint y: 405, endPoint x: 891, endPoint y: 405, distance: 146.8
click at [891, 405] on textarea "Prep and acid wash/deep clean the shower pan." at bounding box center [717, 412] width 373 height 38
type textarea "Prep and acid wash/deep clean the bathtub"
click at [599, 506] on input "50" at bounding box center [565, 513] width 91 height 36
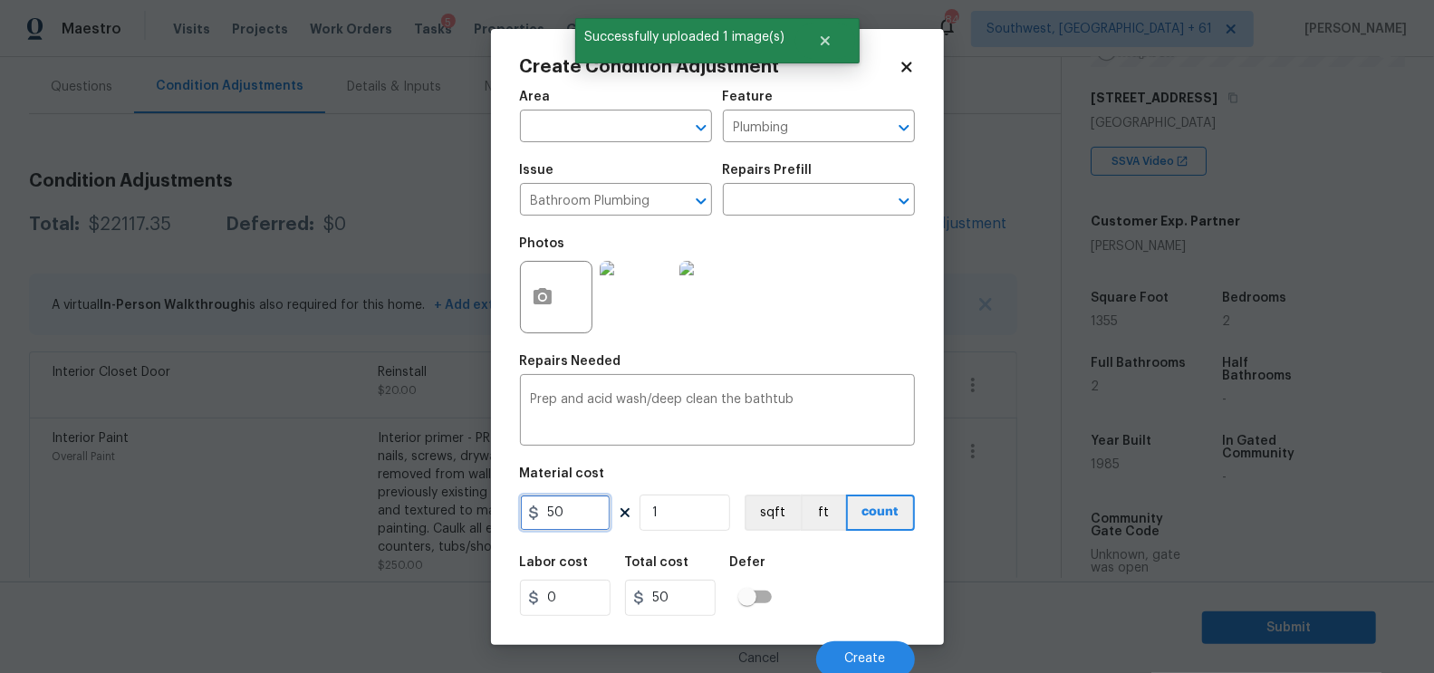
click at [599, 506] on input "50" at bounding box center [565, 513] width 91 height 36
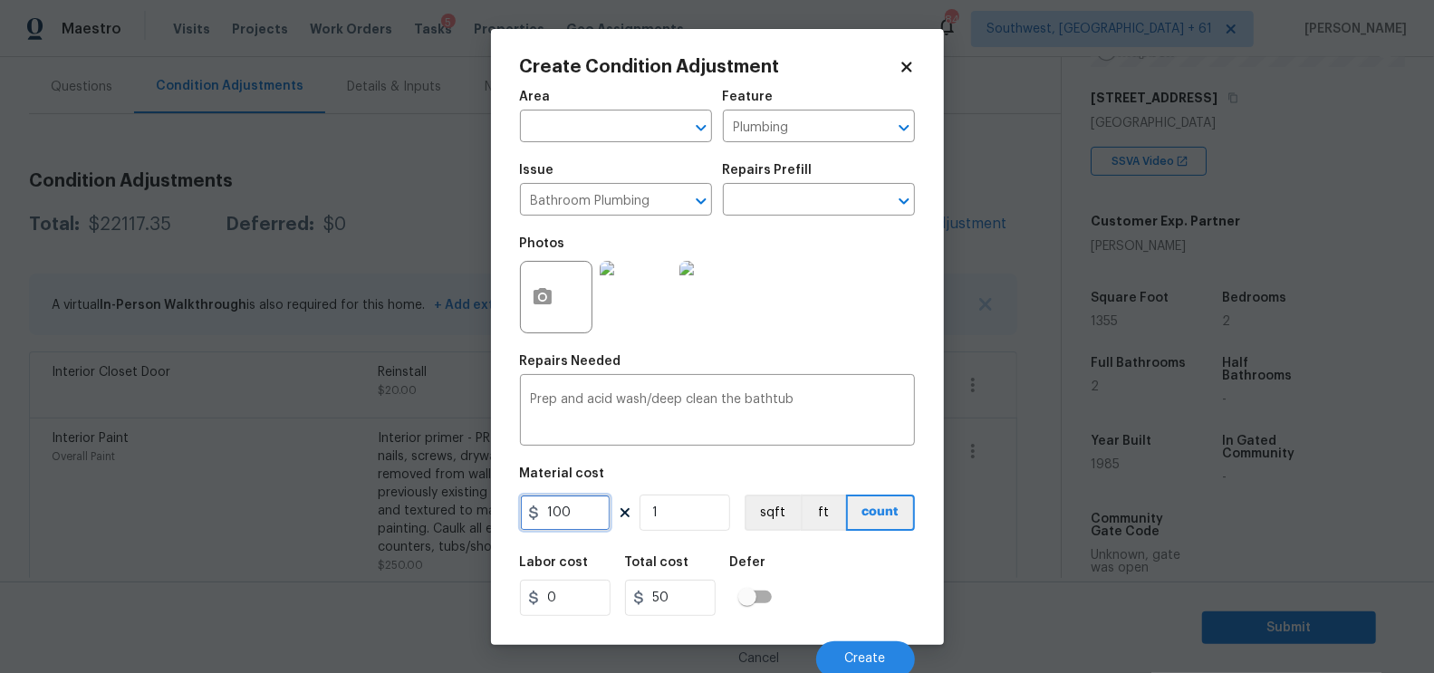
type input "100"
click at [653, 560] on h5 "Total cost" at bounding box center [657, 562] width 64 height 13
click at [680, 585] on input "100" at bounding box center [670, 598] width 91 height 36
click at [844, 634] on div "Cancel Create" at bounding box center [717, 652] width 395 height 51
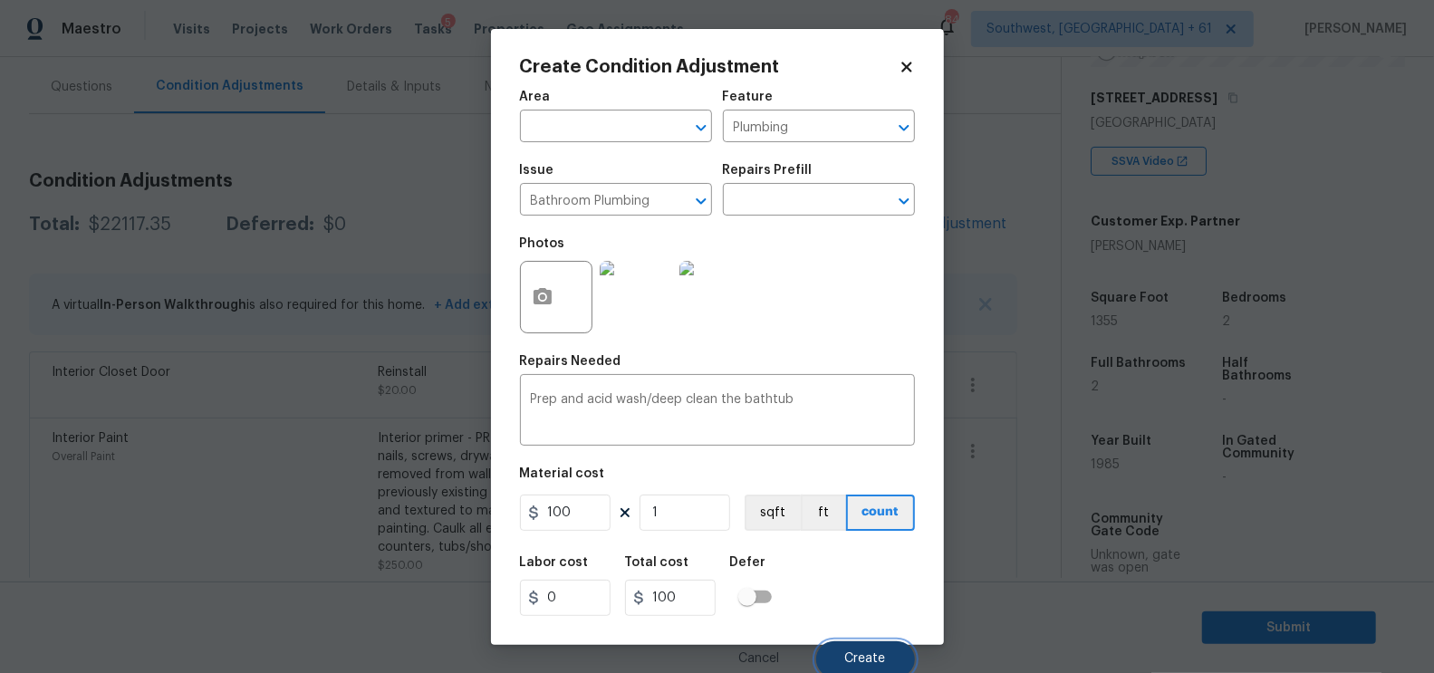
click at [847, 642] on button "Create" at bounding box center [865, 659] width 99 height 36
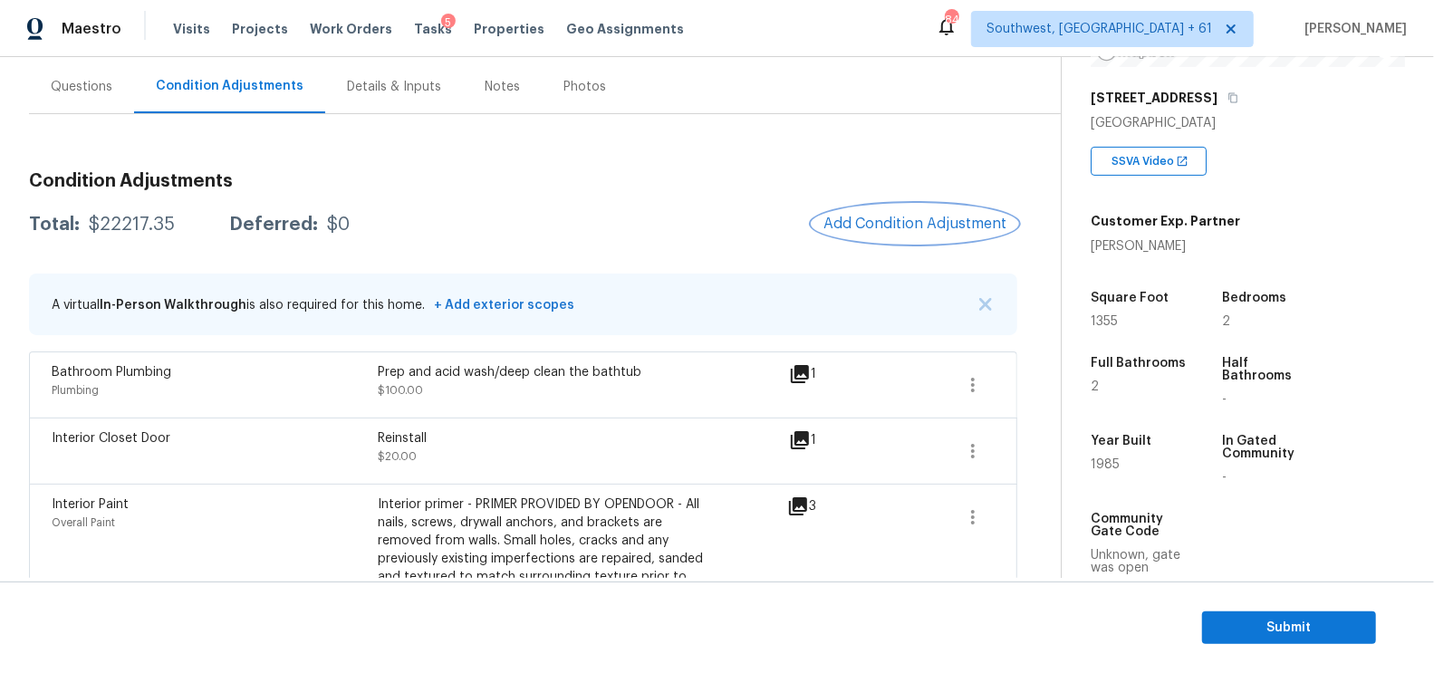
click at [933, 235] on button "Add Condition Adjustment" at bounding box center [915, 224] width 205 height 38
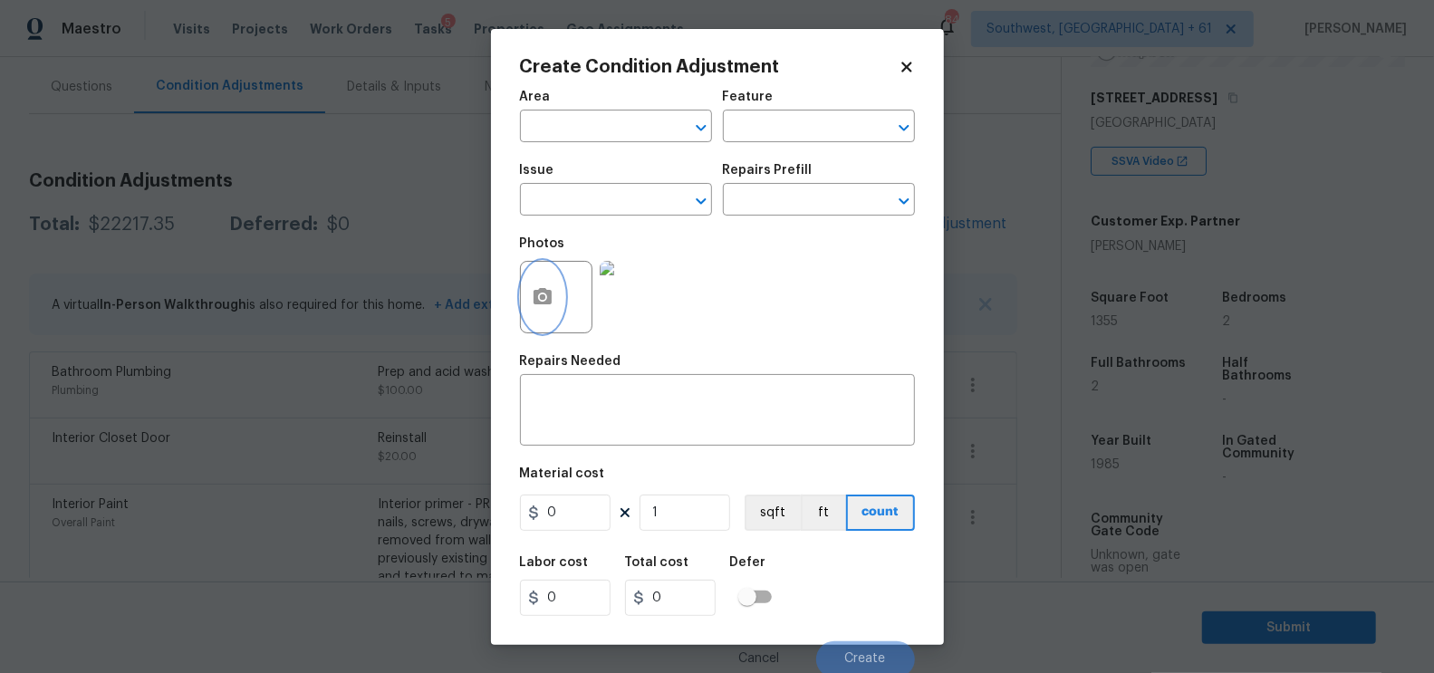
click at [562, 288] on button "button" at bounding box center [542, 297] width 43 height 71
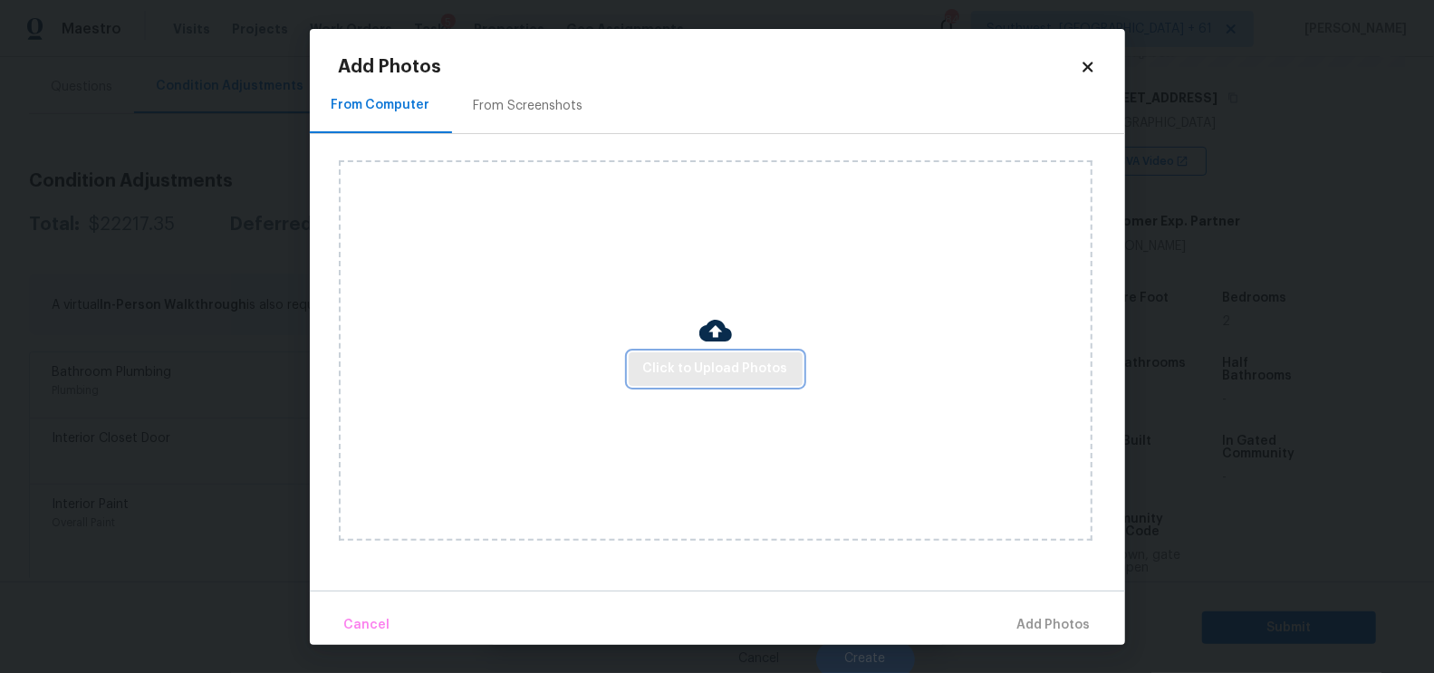
click at [724, 371] on span "Click to Upload Photos" at bounding box center [715, 369] width 145 height 23
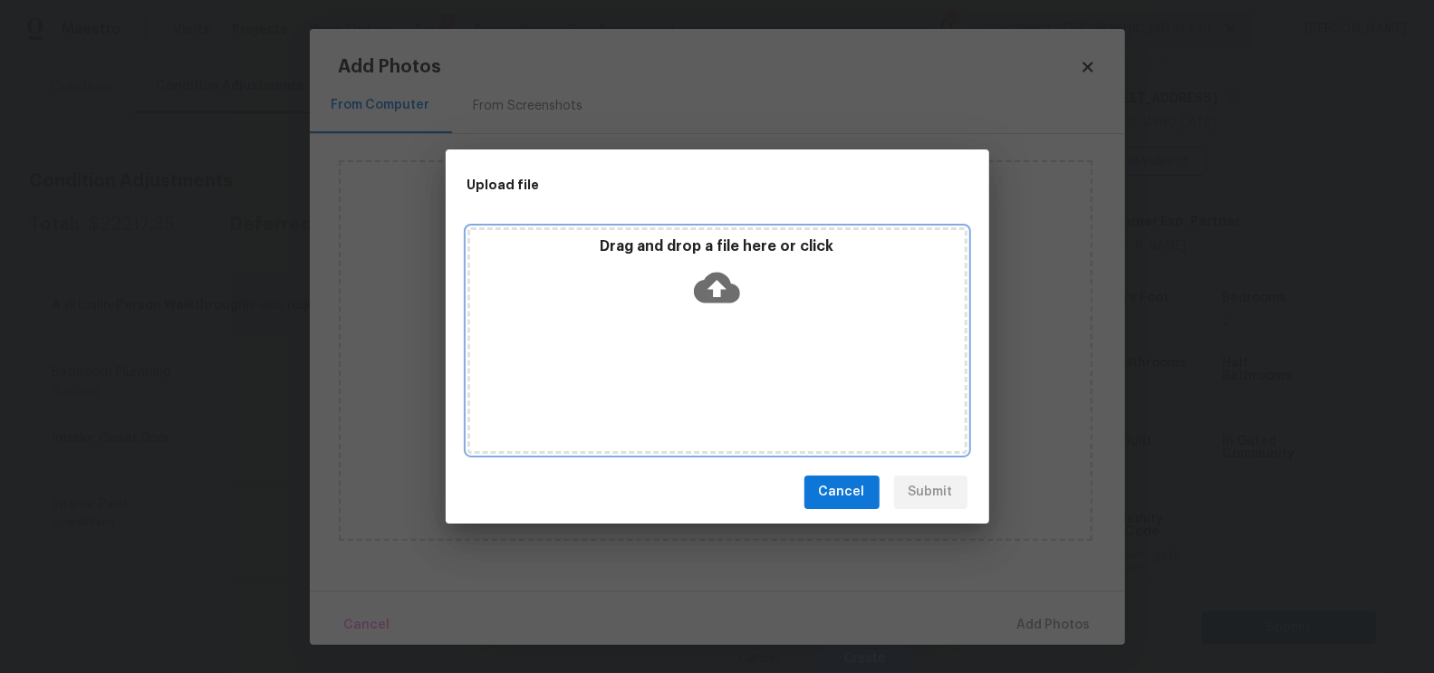
click at [718, 314] on div "Drag and drop a file here or click" at bounding box center [718, 340] width 500 height 227
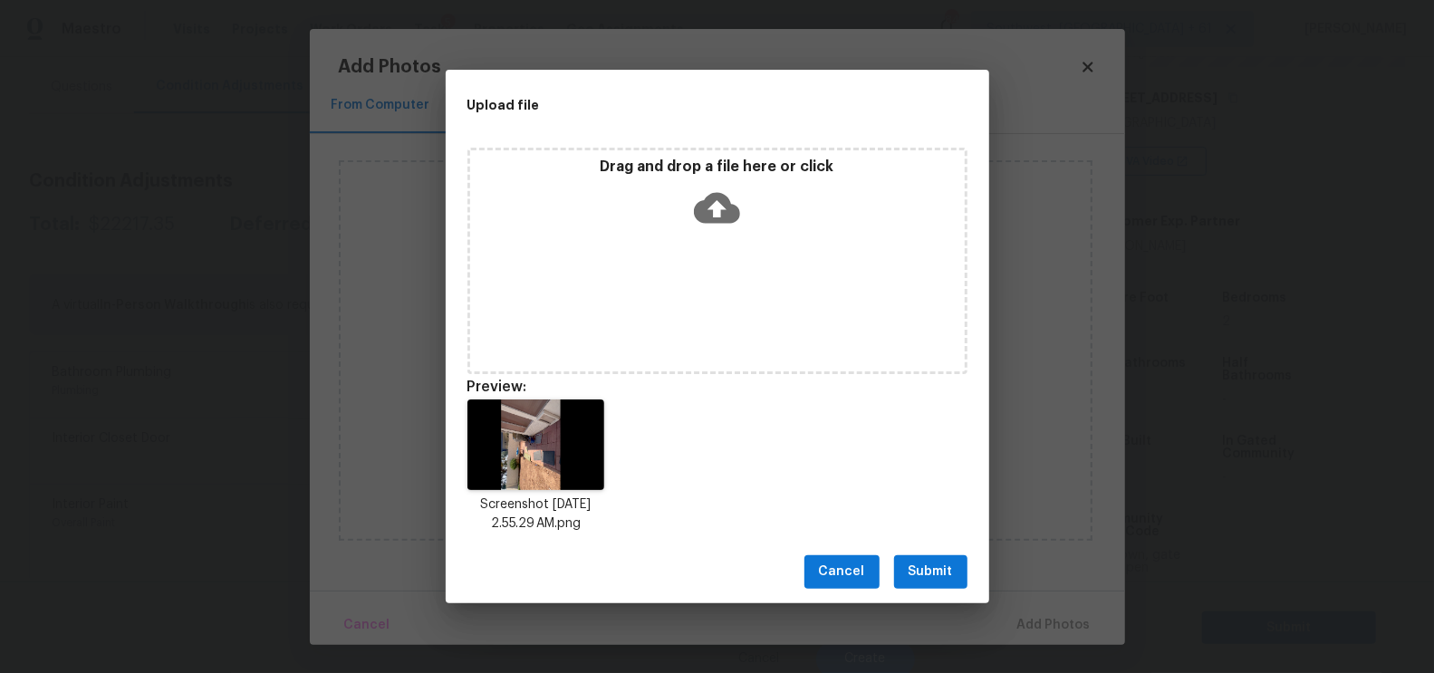
click at [931, 560] on button "Submit" at bounding box center [930, 572] width 73 height 34
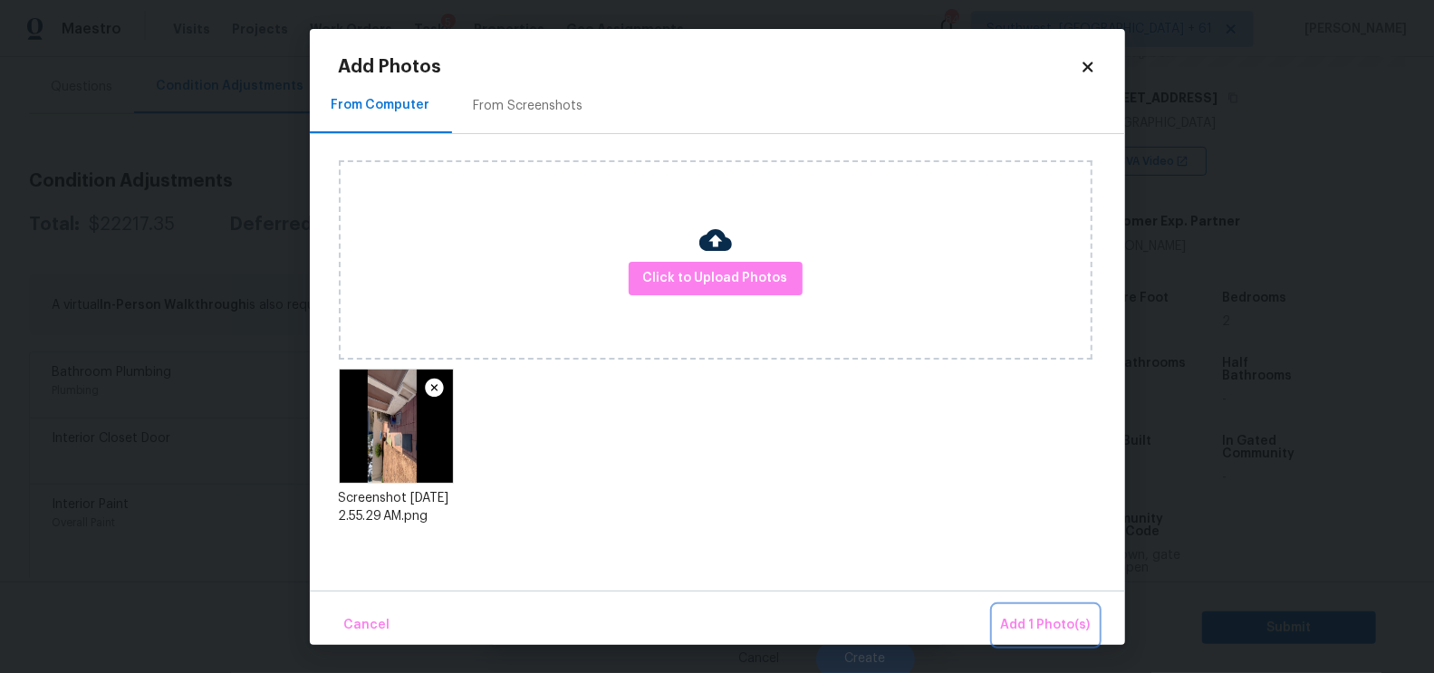
click at [1039, 621] on span "Add 1 Photo(s)" at bounding box center [1046, 625] width 90 height 23
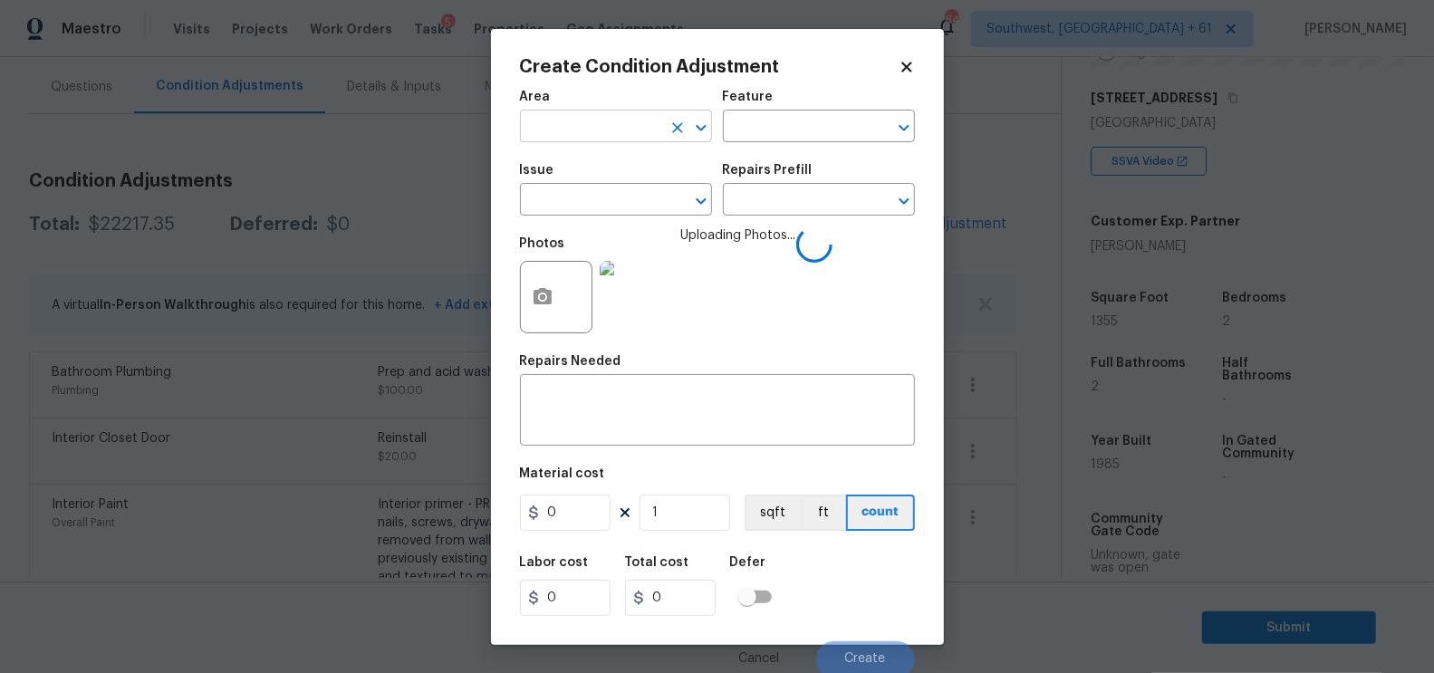
click at [605, 127] on input "text" at bounding box center [590, 128] width 141 height 28
click at [615, 196] on li "Interior Overall" at bounding box center [616, 199] width 192 height 30
type input "Interior Overall"
click at [613, 410] on textarea at bounding box center [717, 412] width 373 height 38
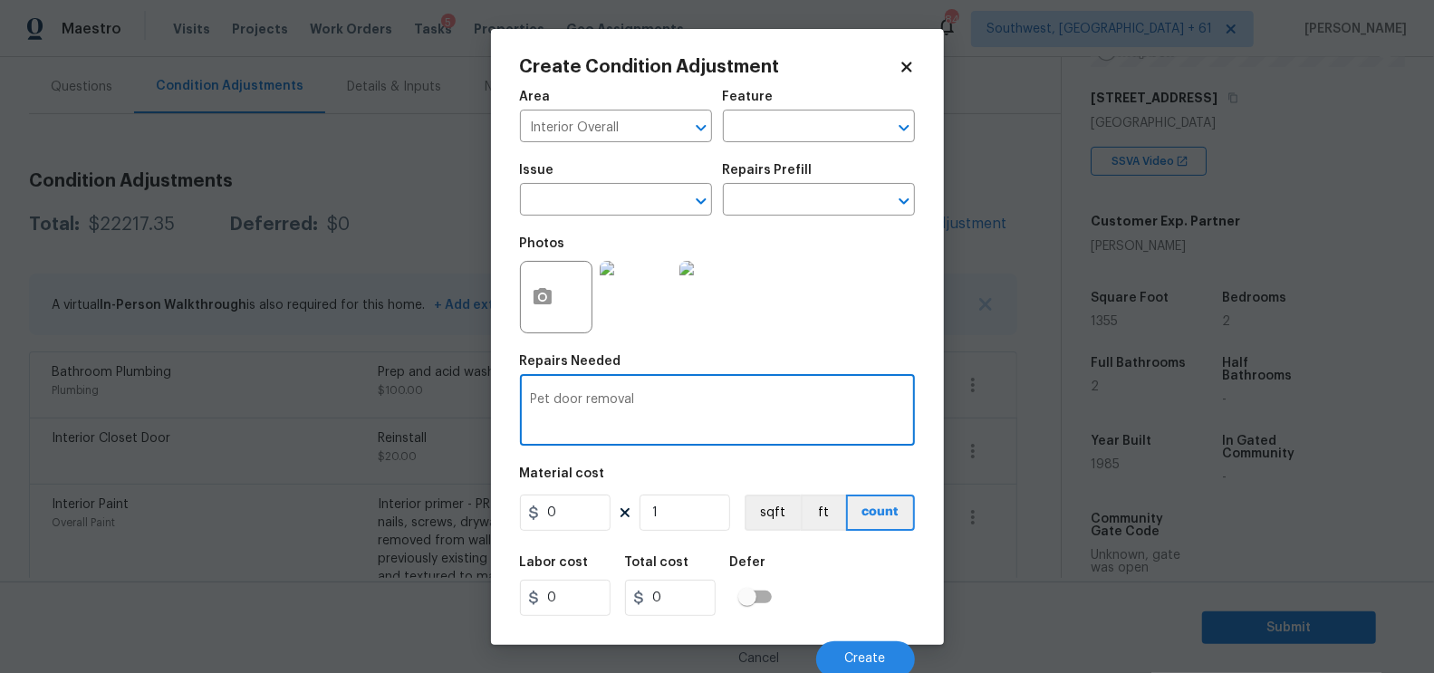
type textarea "Pet door removal"
click at [556, 505] on input "0" at bounding box center [565, 513] width 91 height 36
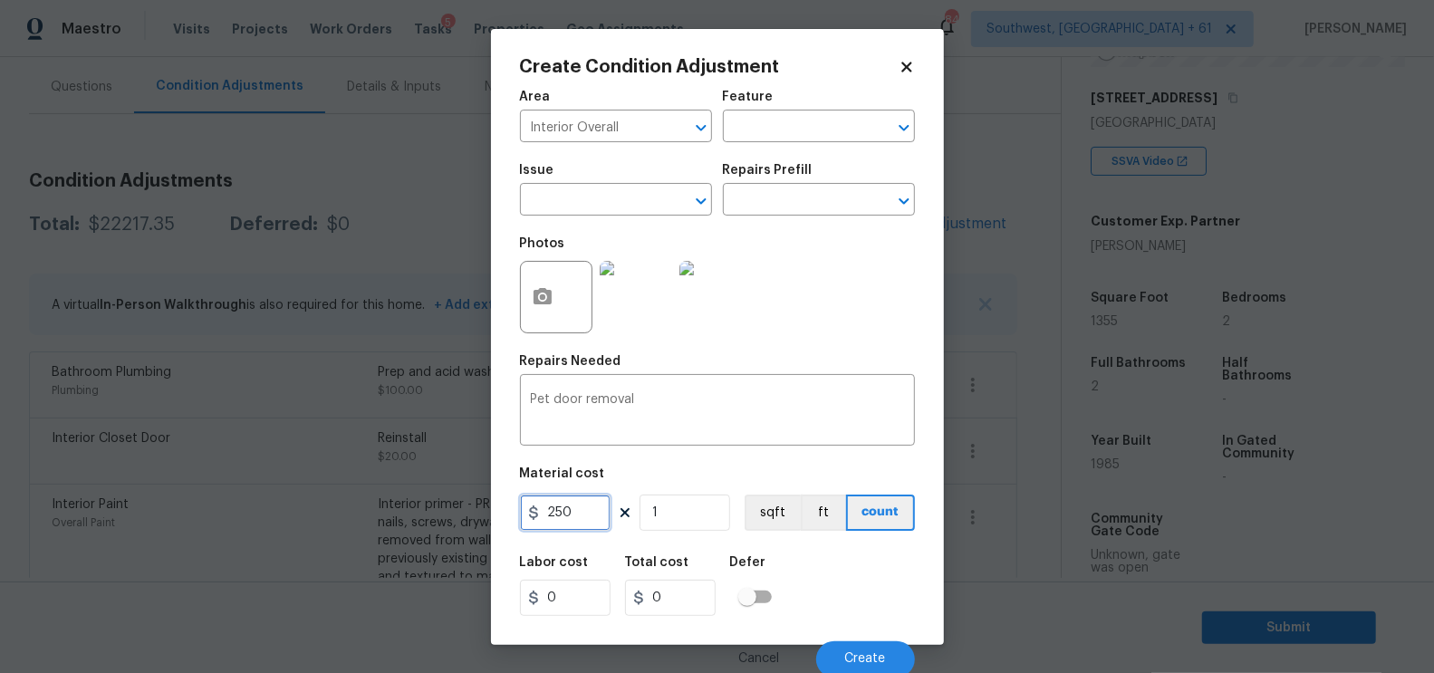
click at [561, 508] on input "250" at bounding box center [565, 513] width 91 height 36
type input "250"
click at [669, 588] on input "250" at bounding box center [670, 598] width 91 height 36
click at [840, 651] on button "Create" at bounding box center [865, 659] width 99 height 36
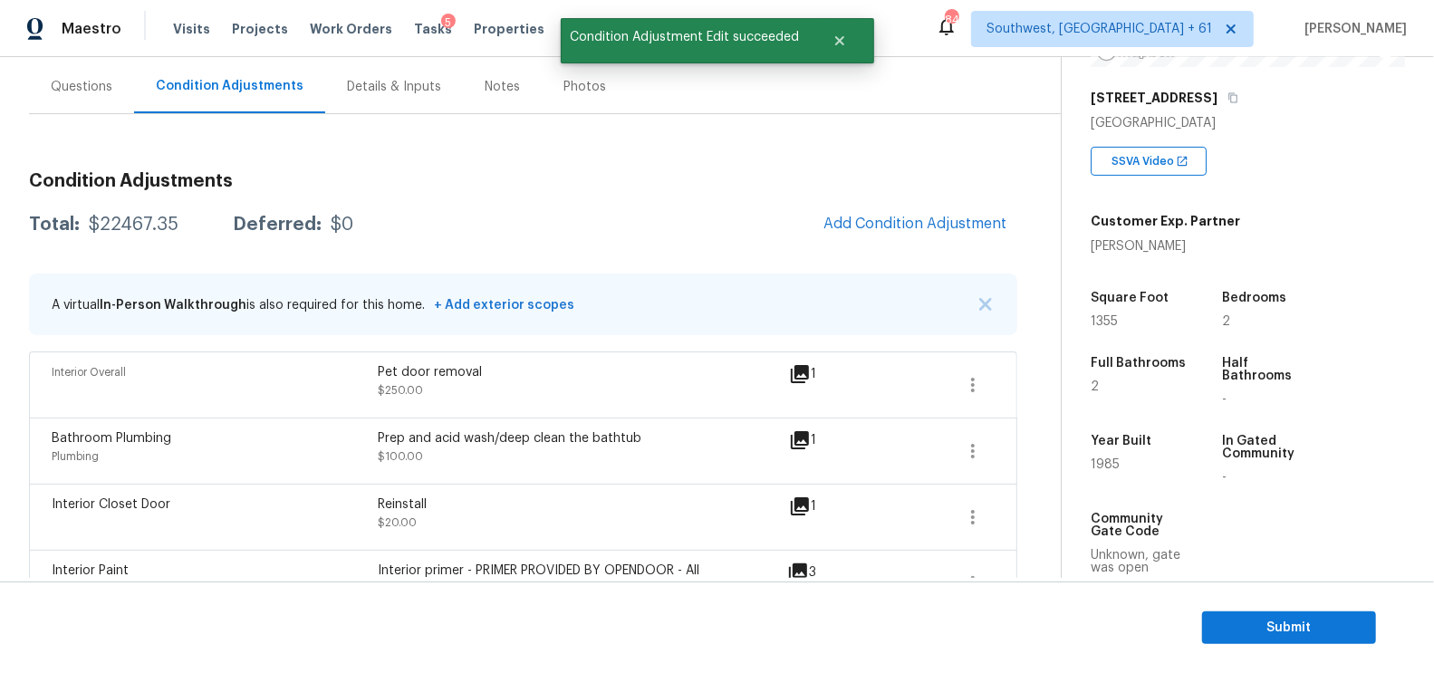
click at [126, 216] on div "$22467.35" at bounding box center [134, 225] width 90 height 18
copy div "$22467.35"
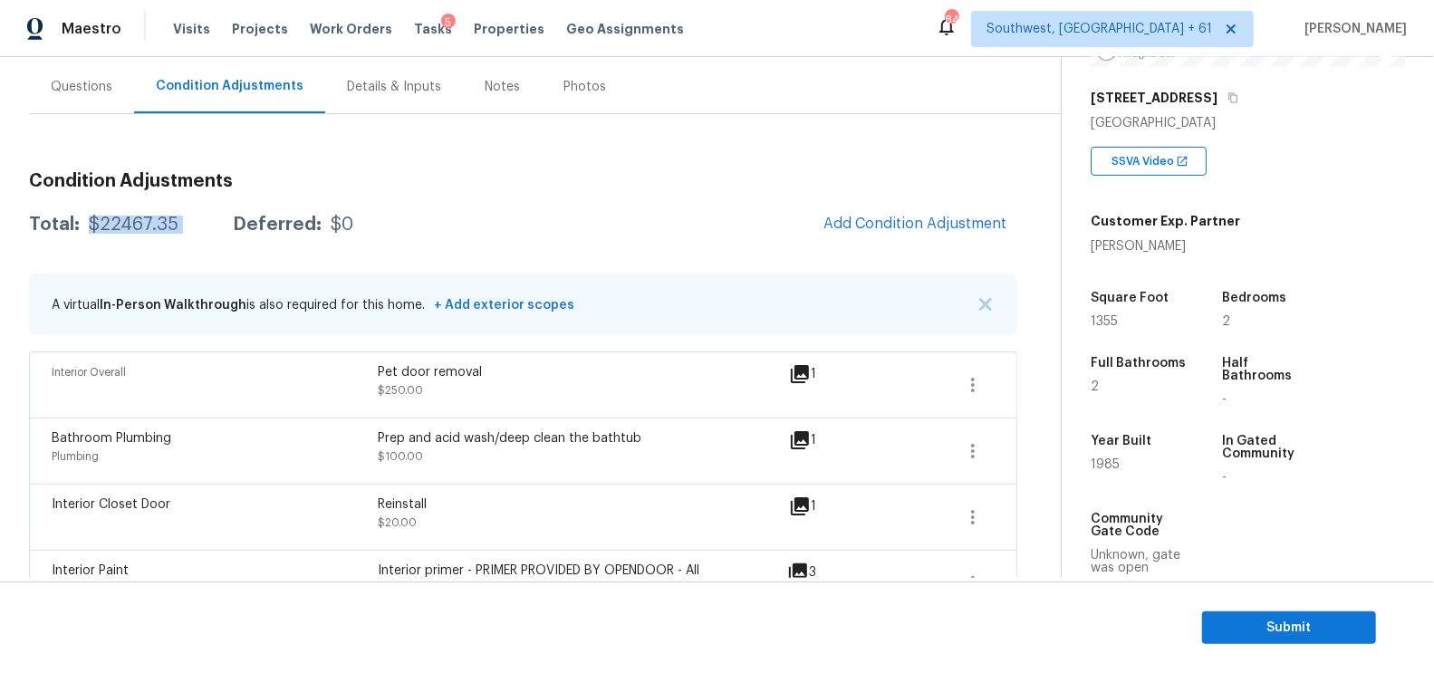
scroll to position [89, 0]
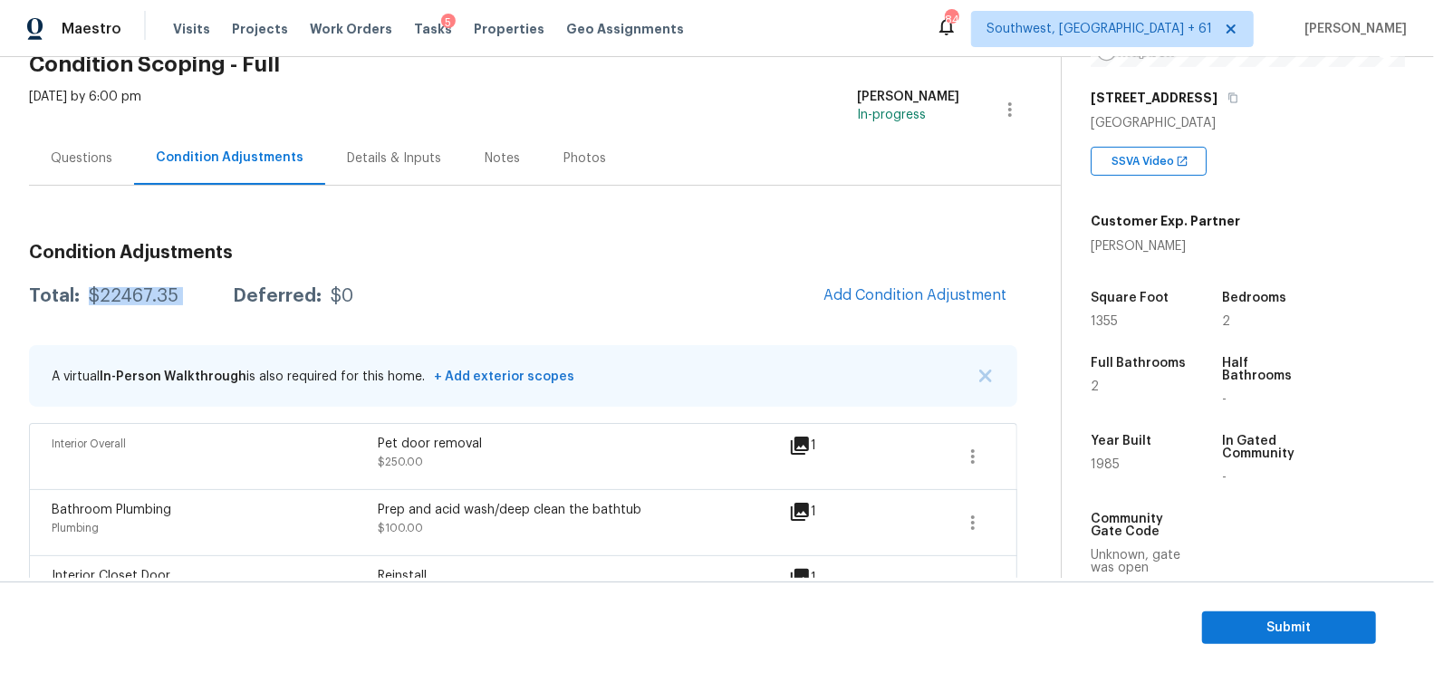
click at [79, 168] on div "Questions" at bounding box center [81, 157] width 105 height 53
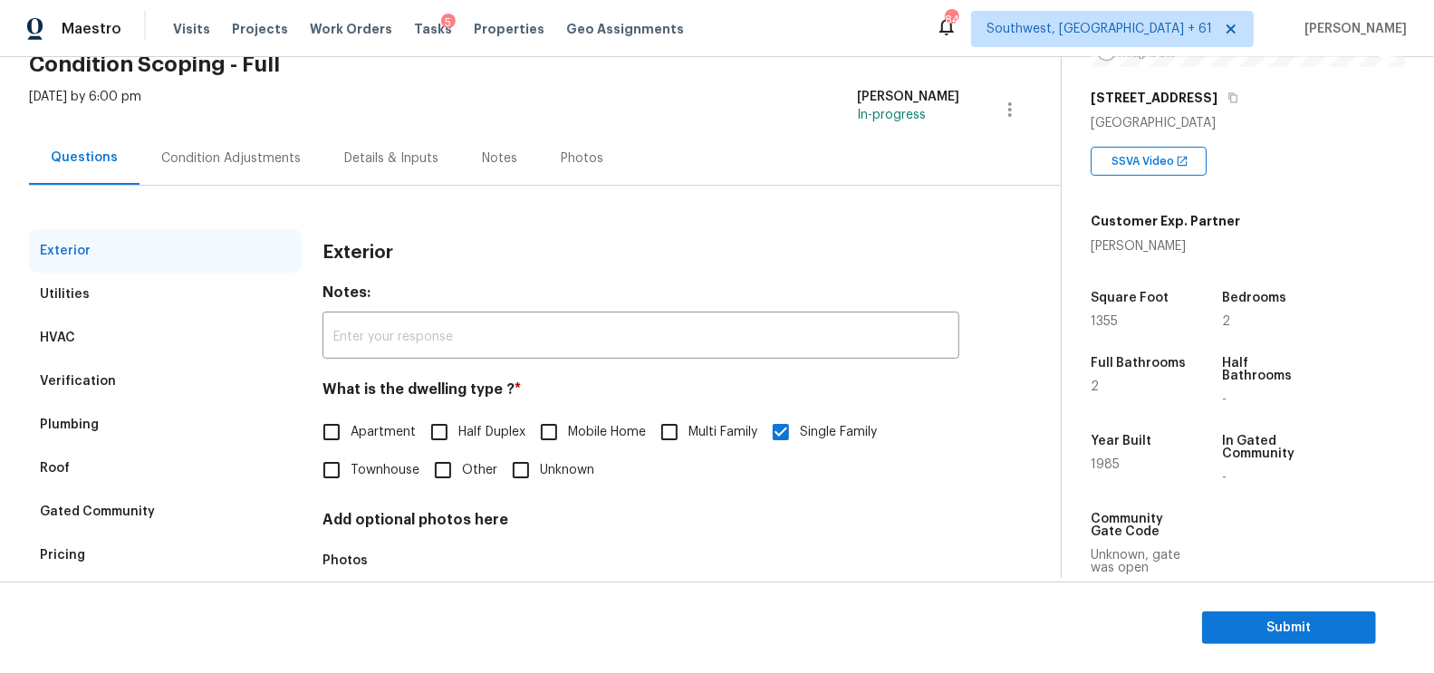
click at [87, 403] on div "Plumbing" at bounding box center [165, 424] width 272 height 43
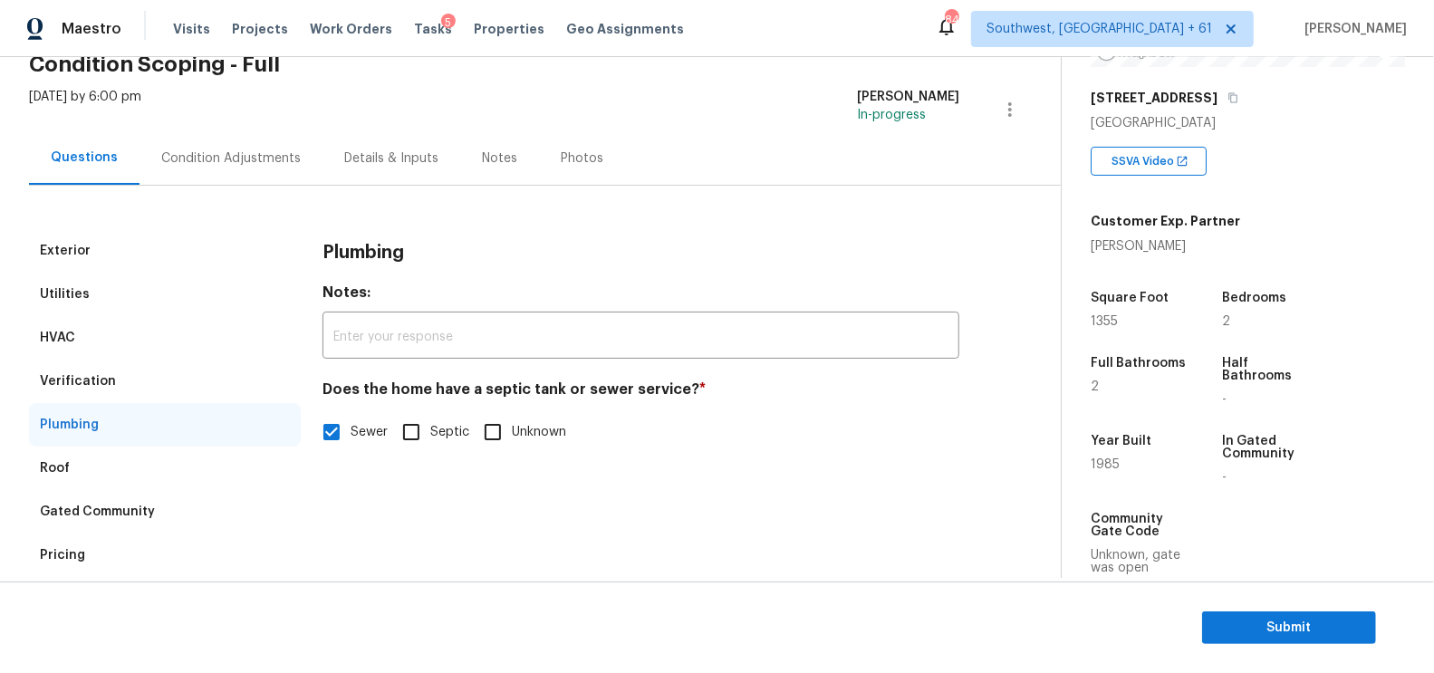
click at [100, 380] on div "Verification" at bounding box center [78, 381] width 76 height 18
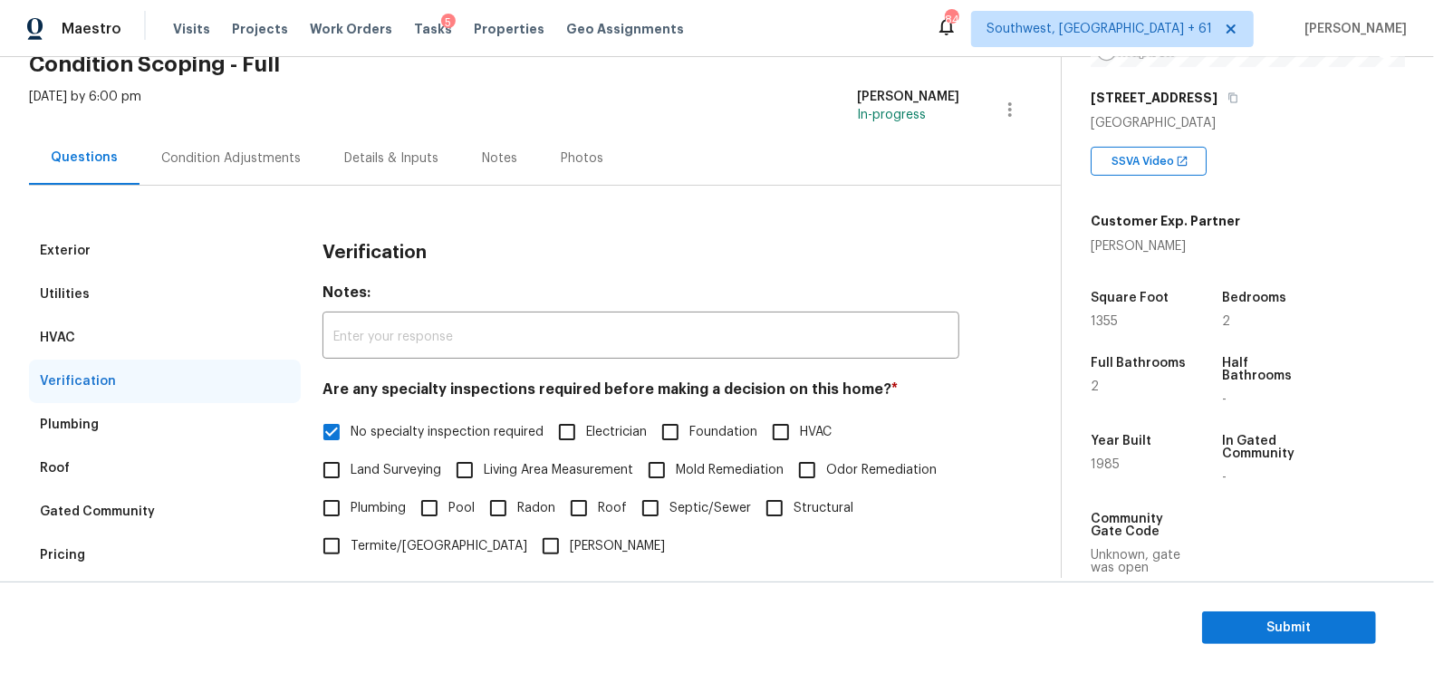
scroll to position [399, 0]
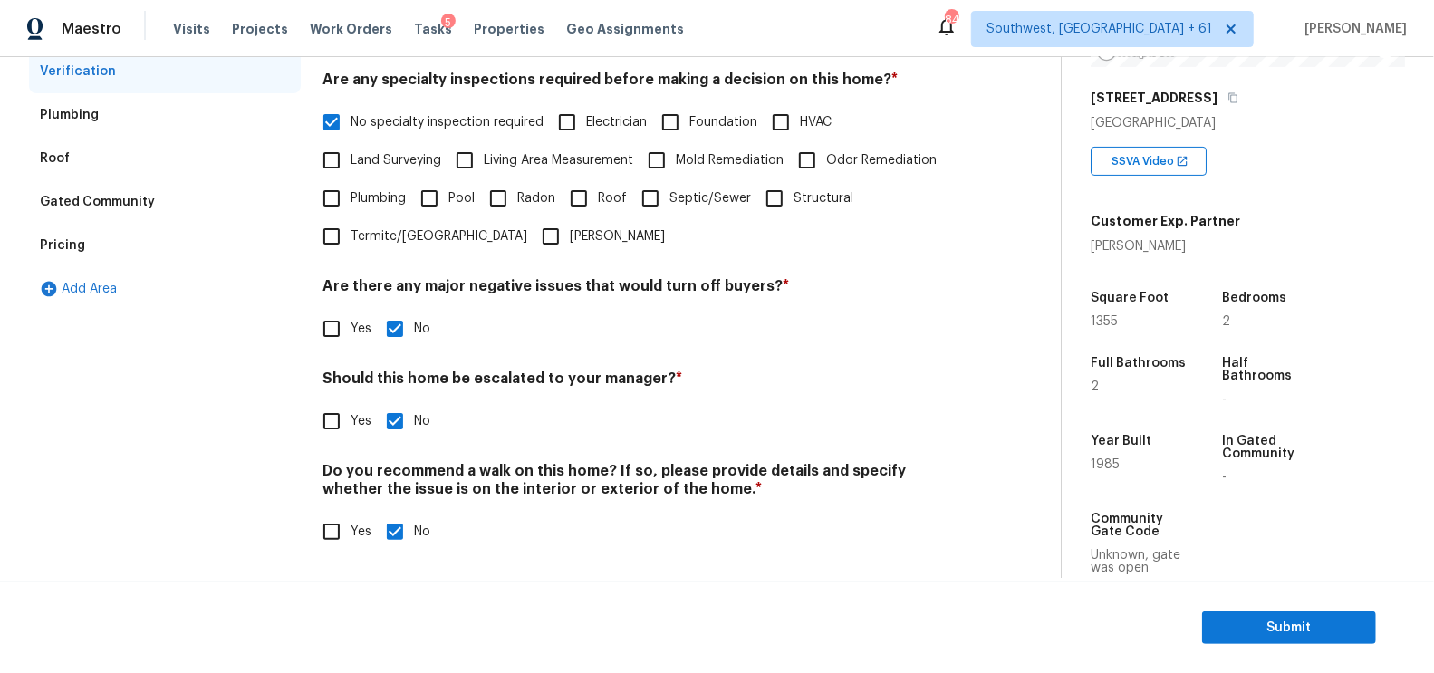
click at [83, 244] on div "Pricing" at bounding box center [165, 245] width 272 height 43
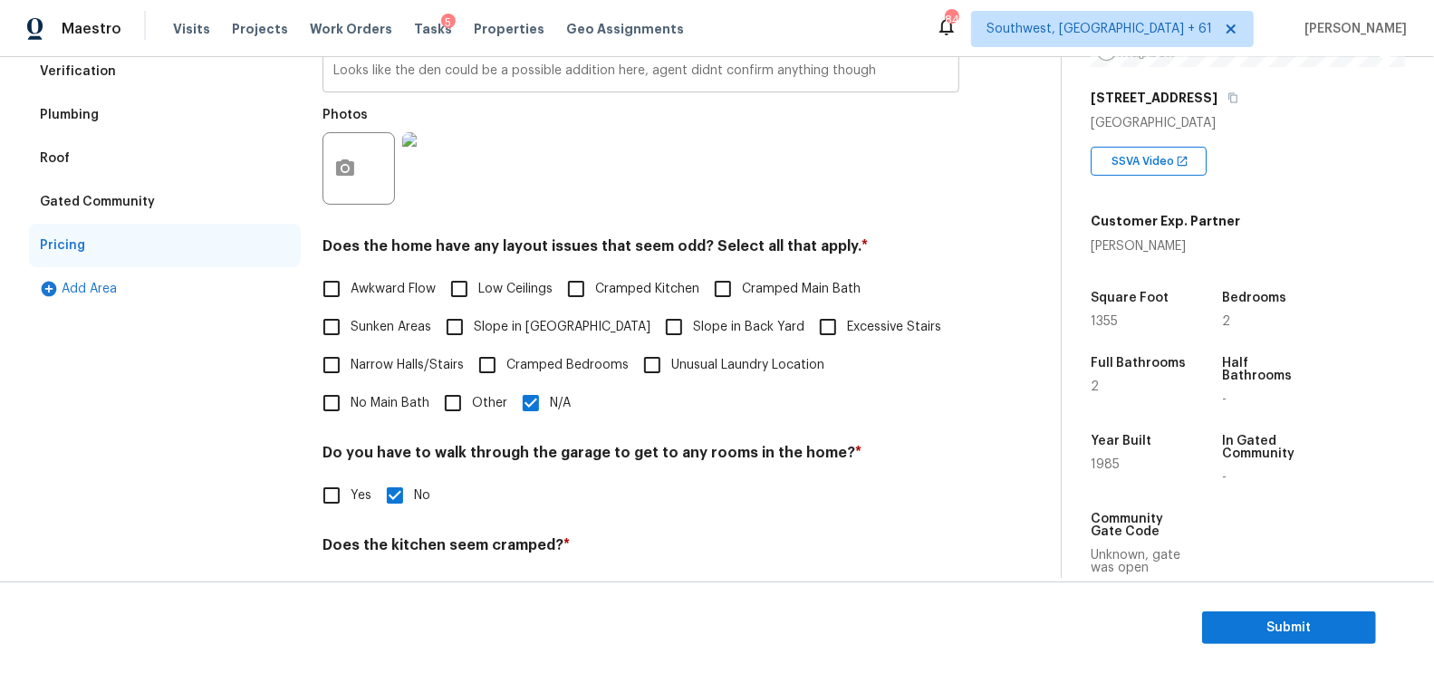
click at [495, 82] on input "Looks like the den could be a possible addition here, agent didnt confirm anyth…" at bounding box center [641, 71] width 637 height 43
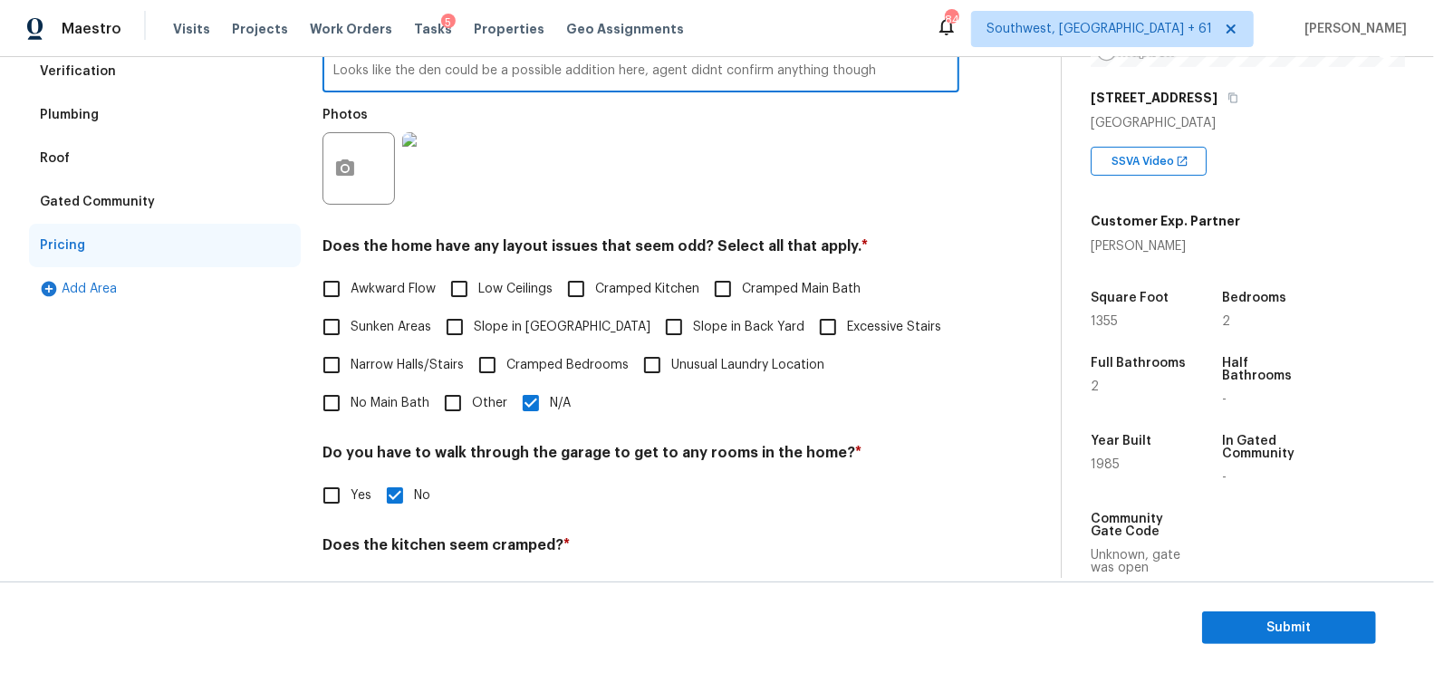
click at [495, 82] on input "Looks like the den could be a possible addition here, agent didnt confirm anyth…" at bounding box center [641, 71] width 637 height 43
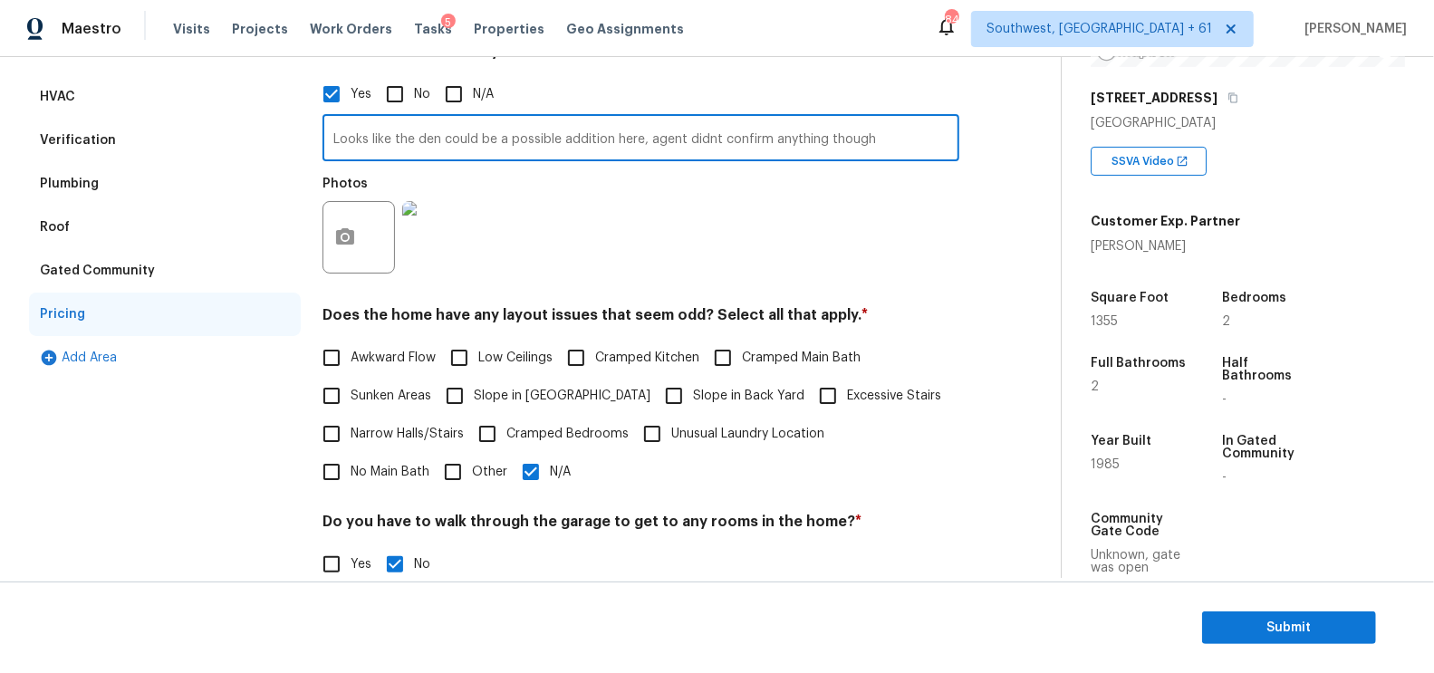
click at [149, 137] on div "Verification" at bounding box center [165, 140] width 272 height 43
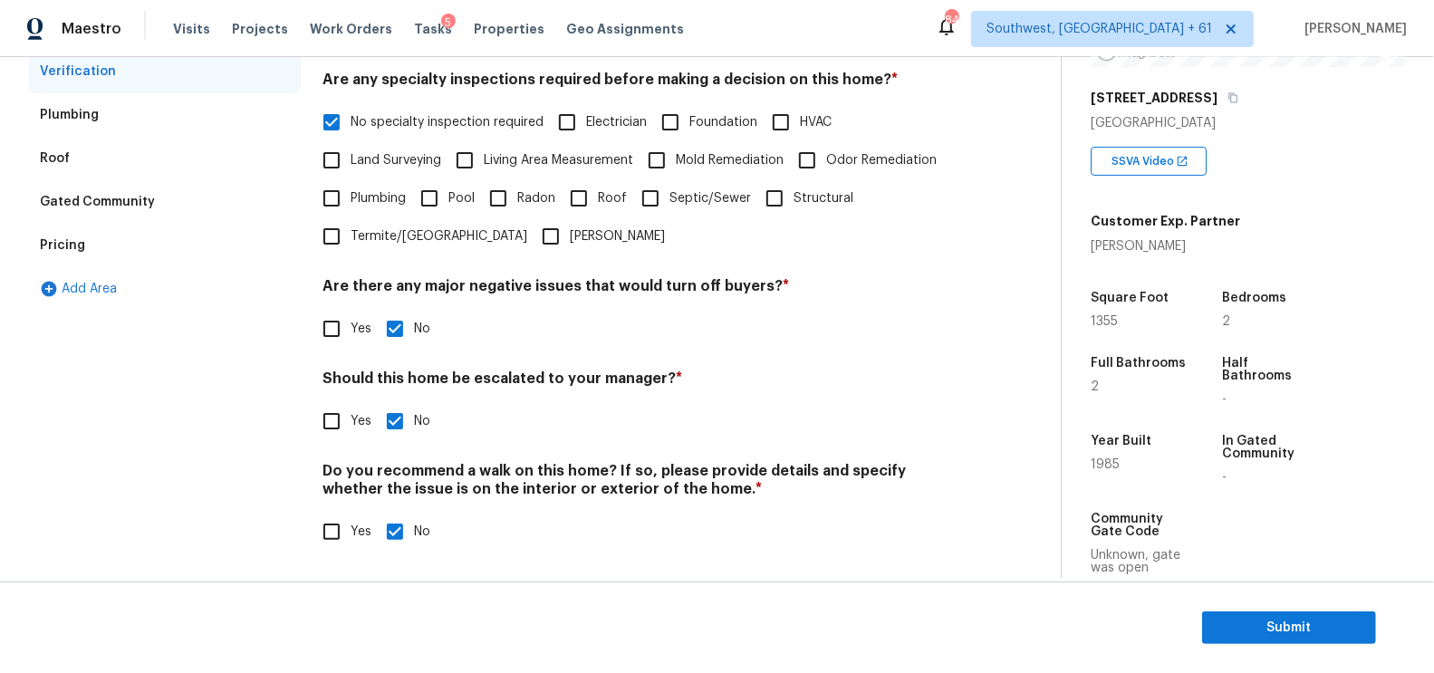
click at [318, 414] on input "Yes" at bounding box center [332, 421] width 38 height 38
checkbox input "true"
checkbox input "false"
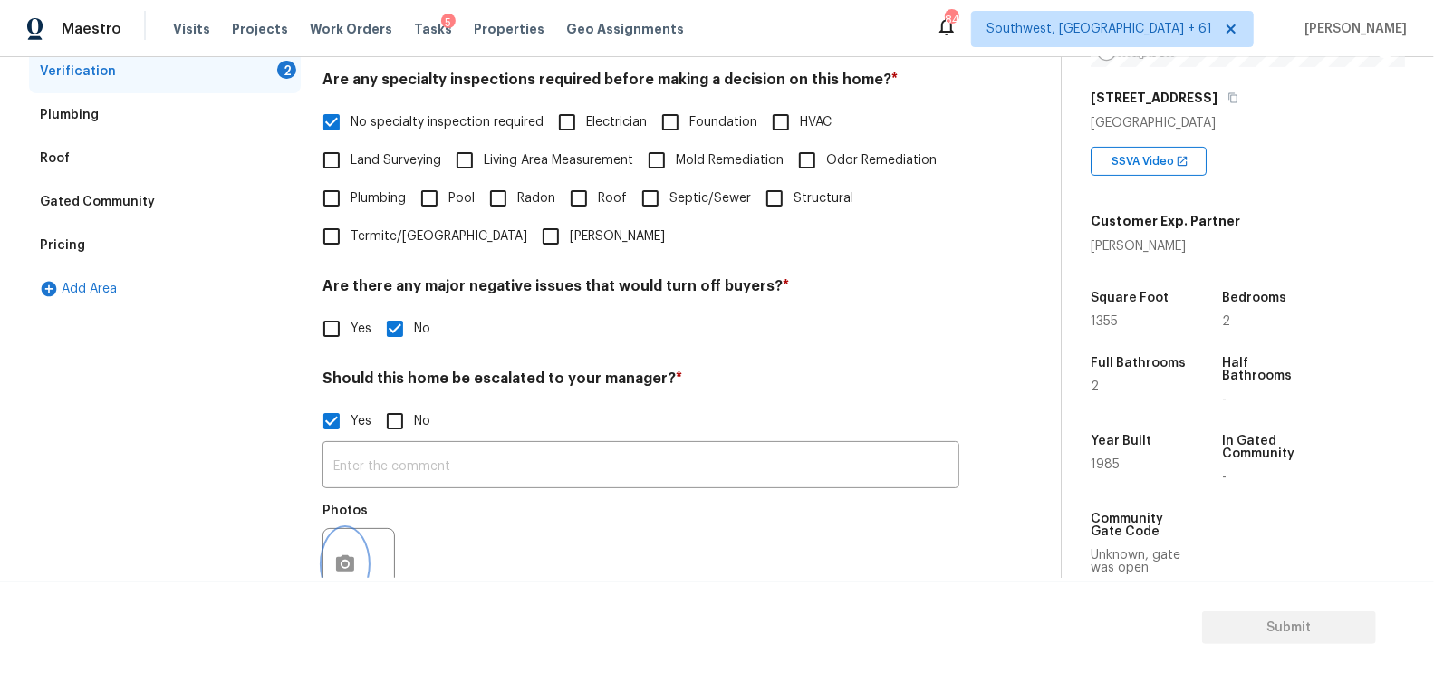
click at [340, 572] on icon "button" at bounding box center [345, 563] width 18 height 16
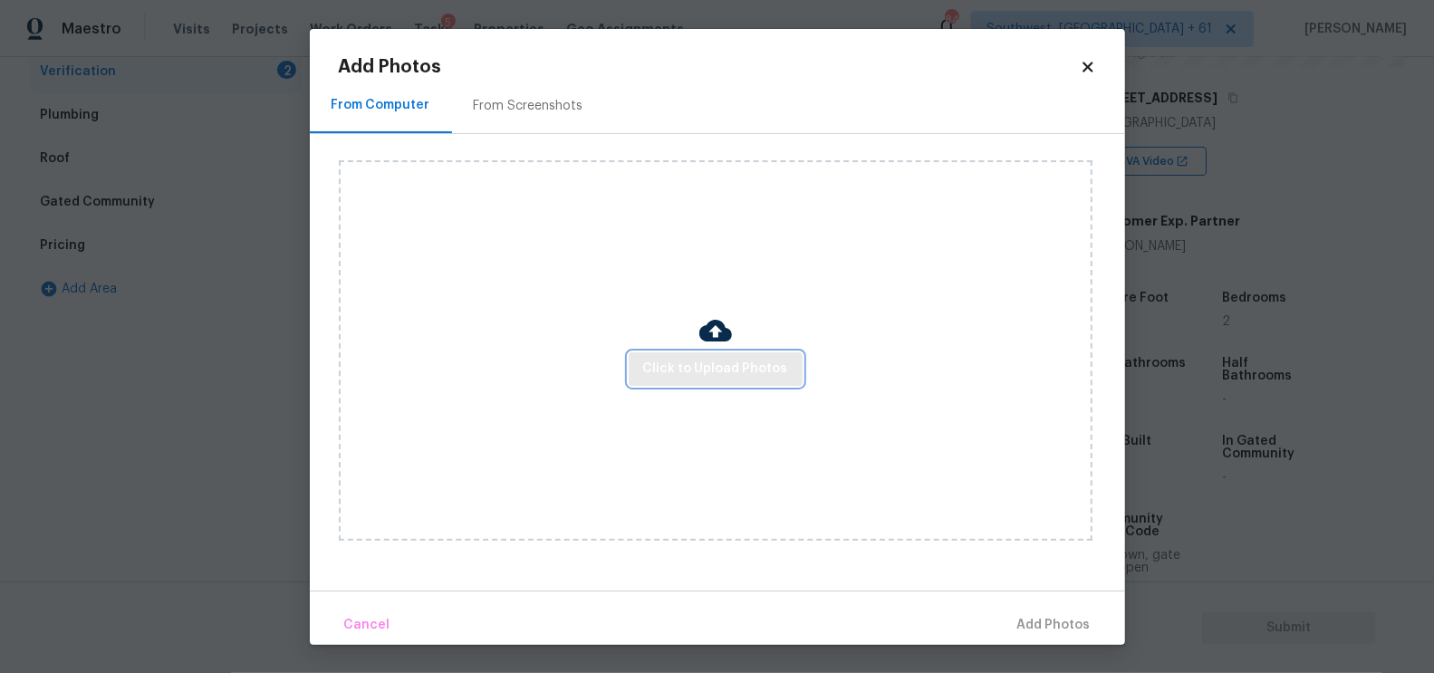
click at [670, 379] on span "Click to Upload Photos" at bounding box center [715, 369] width 145 height 23
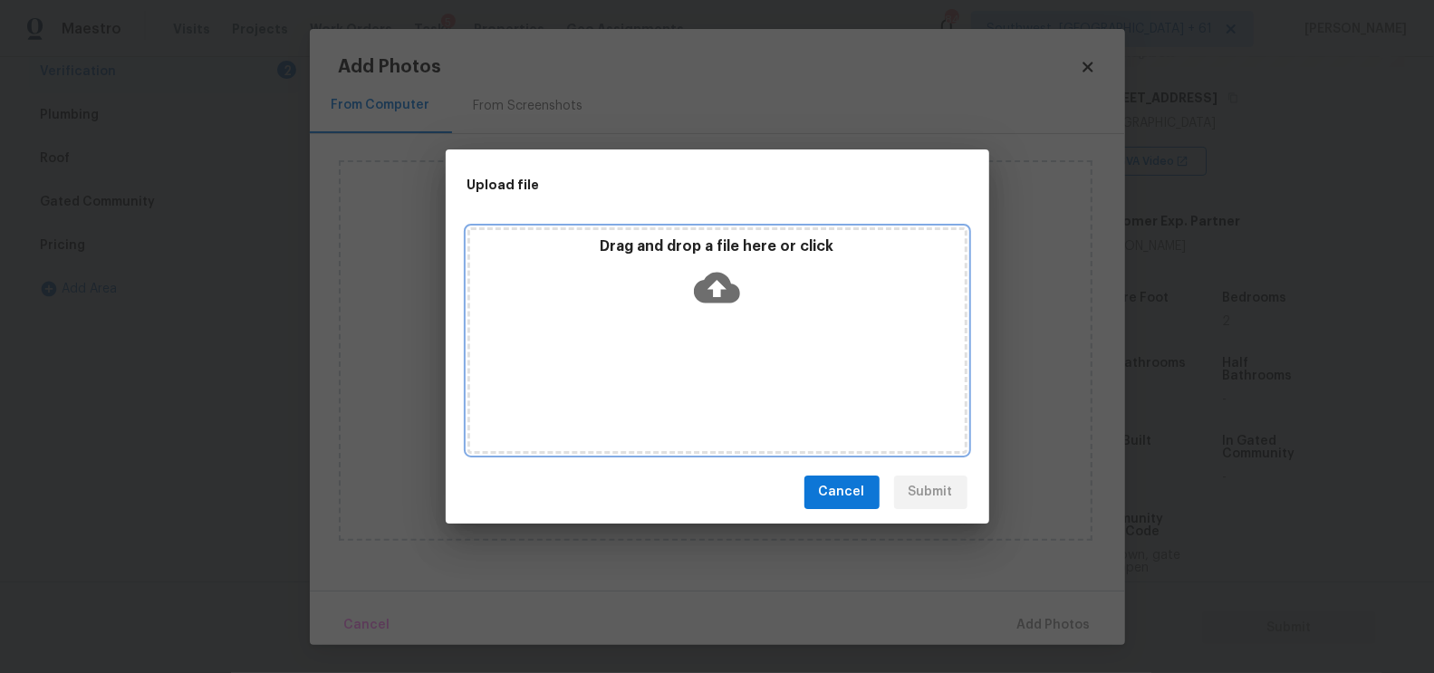
click at [725, 291] on icon at bounding box center [717, 287] width 46 height 31
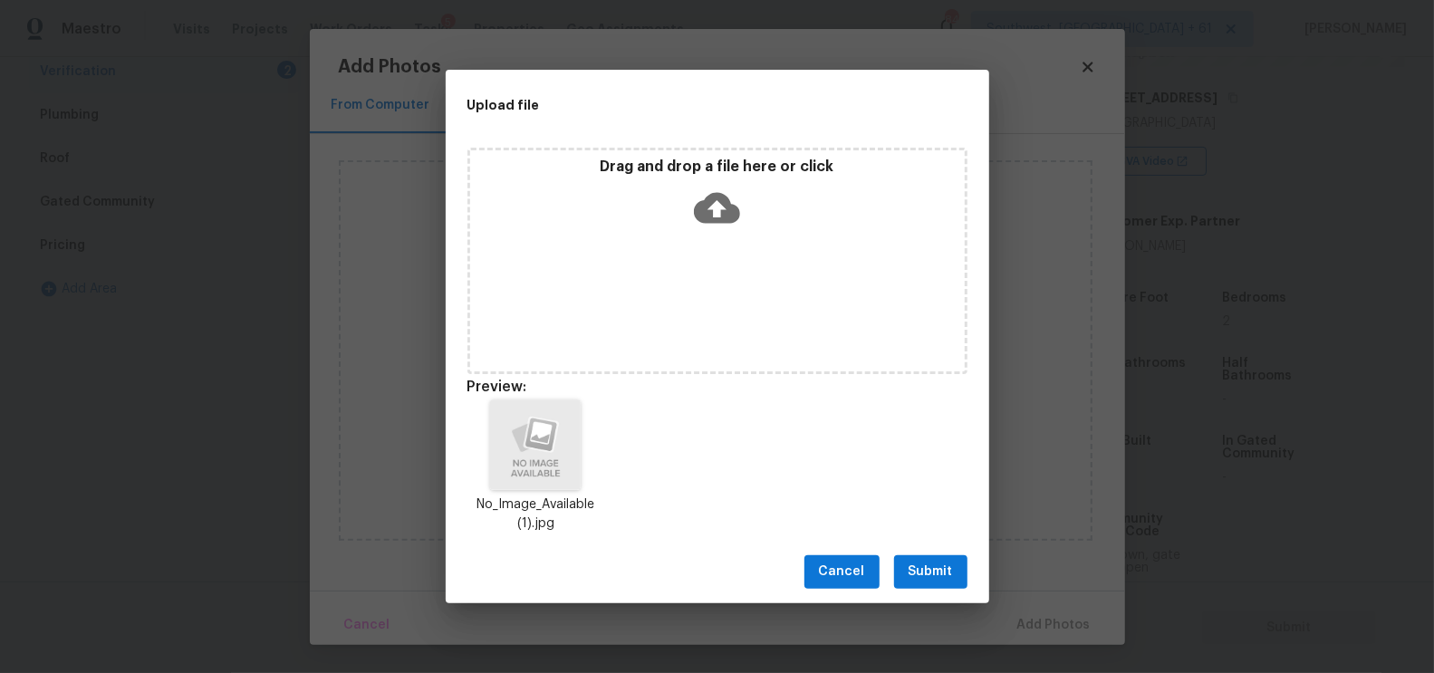
click at [963, 579] on button "Submit" at bounding box center [930, 572] width 73 height 34
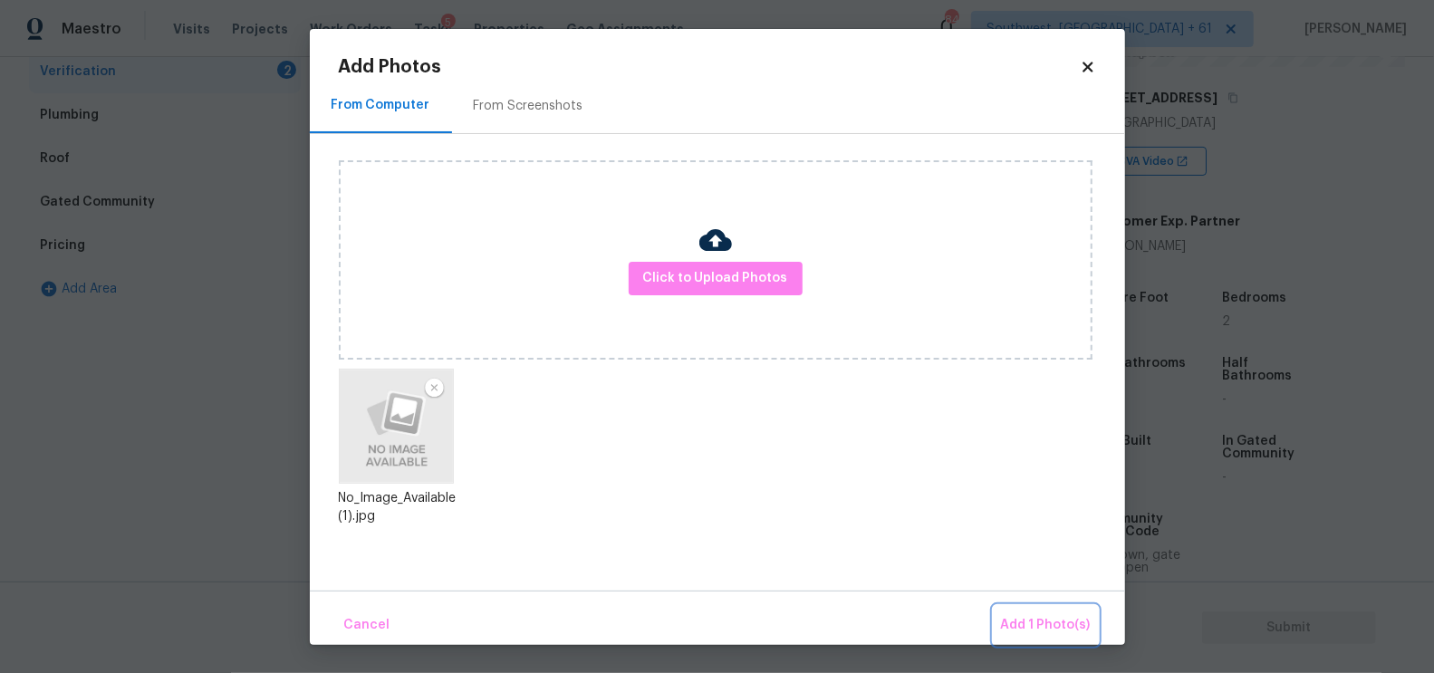
click at [1041, 632] on span "Add 1 Photo(s)" at bounding box center [1046, 625] width 90 height 23
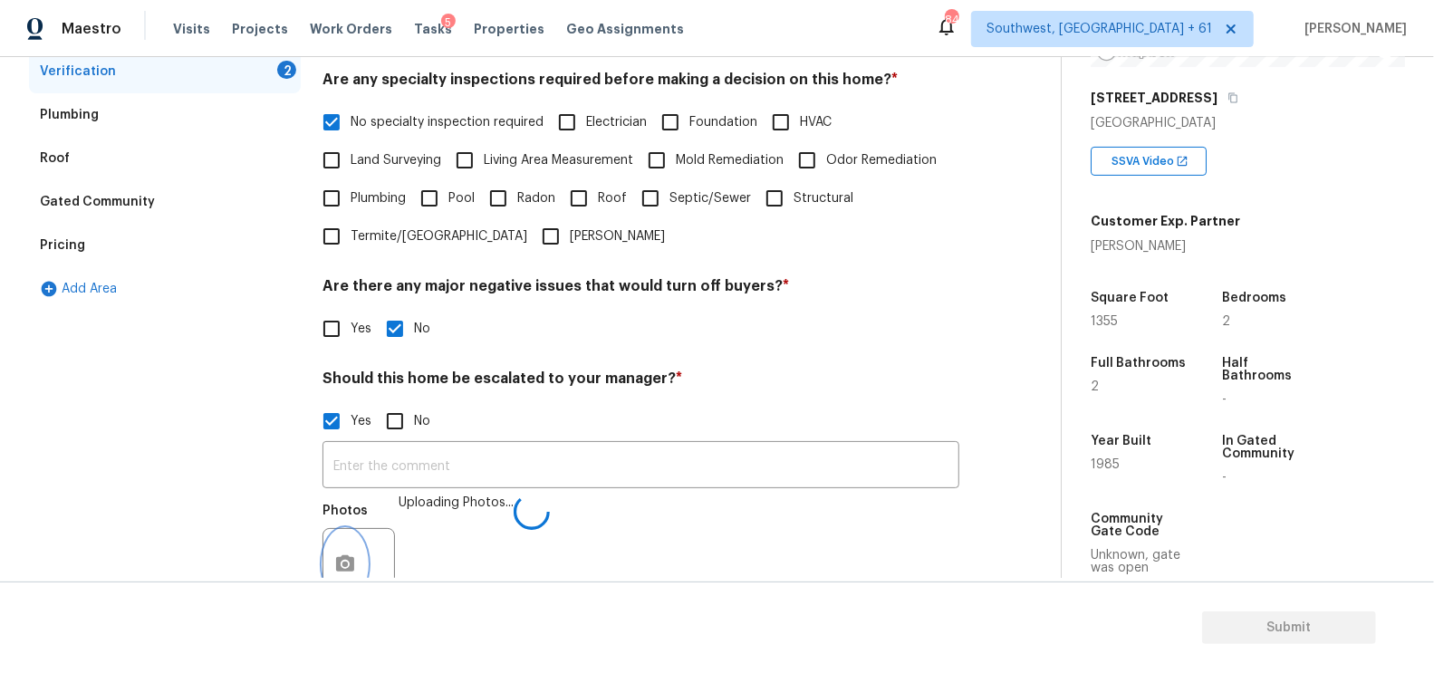
scroll to position [421, 0]
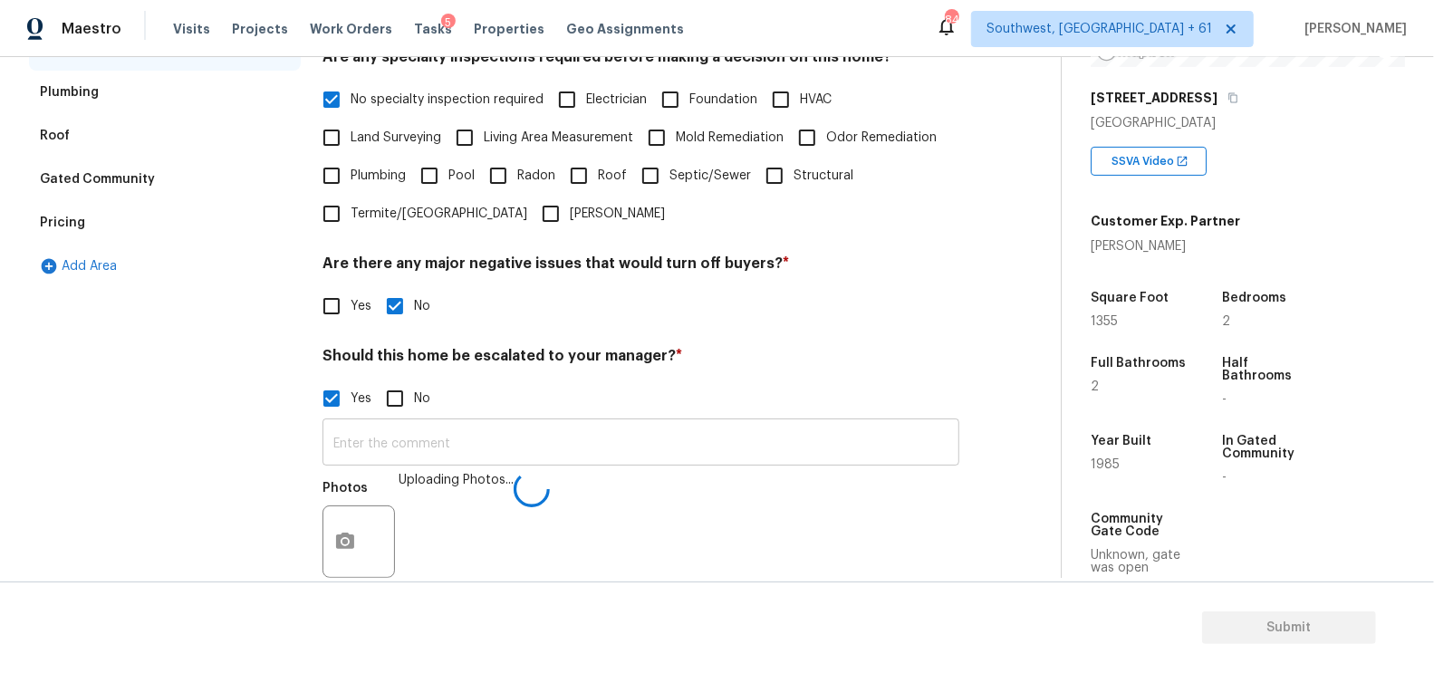
click at [416, 439] on input "text" at bounding box center [641, 444] width 637 height 43
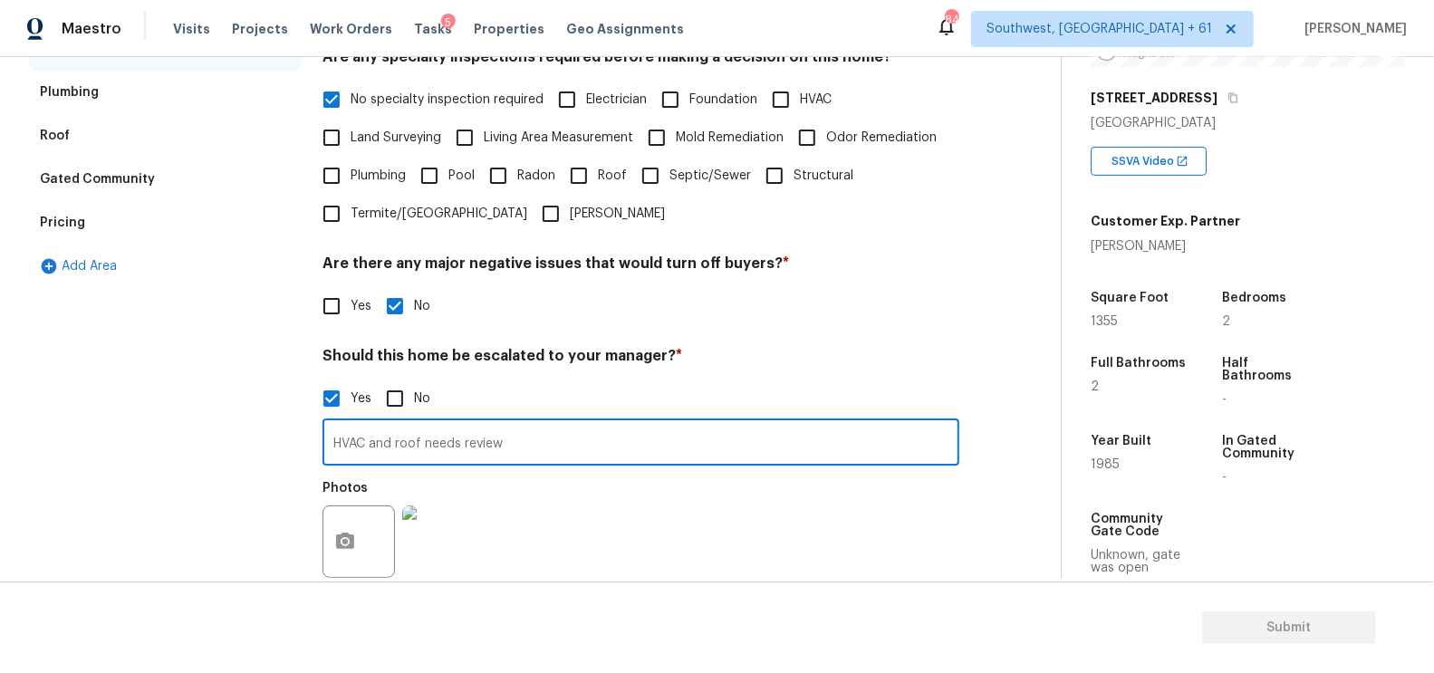
click at [381, 450] on input "HVAC and roof needs review" at bounding box center [641, 444] width 637 height 43
type input "HVAC and roof needs review"
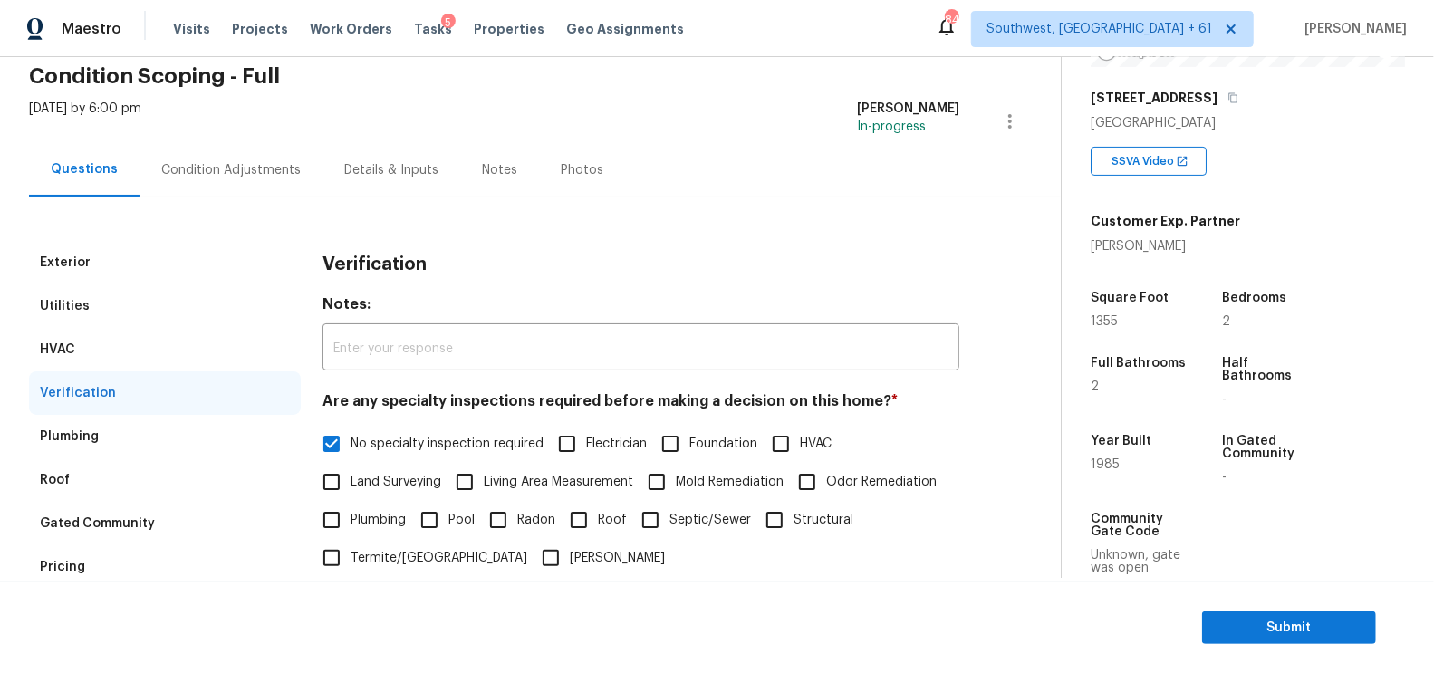
scroll to position [43, 0]
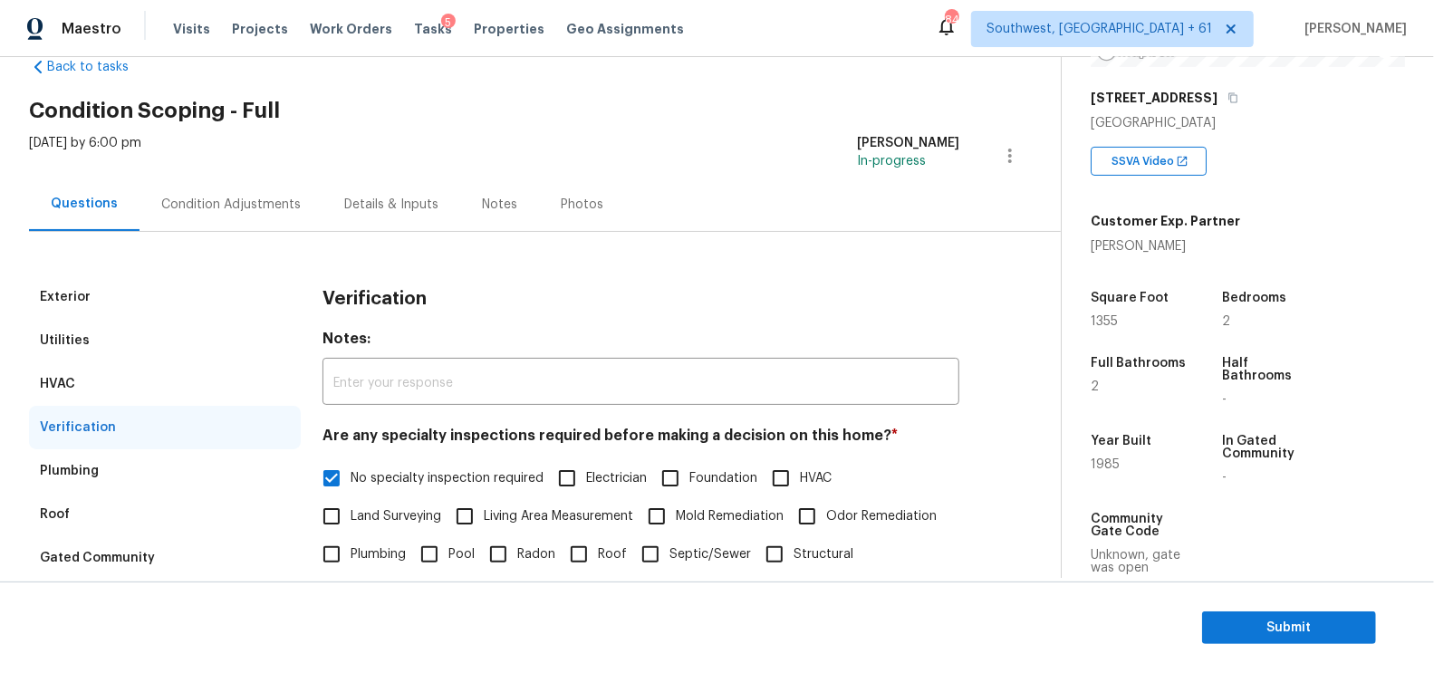
click at [275, 219] on div "Condition Adjustments" at bounding box center [231, 204] width 183 height 53
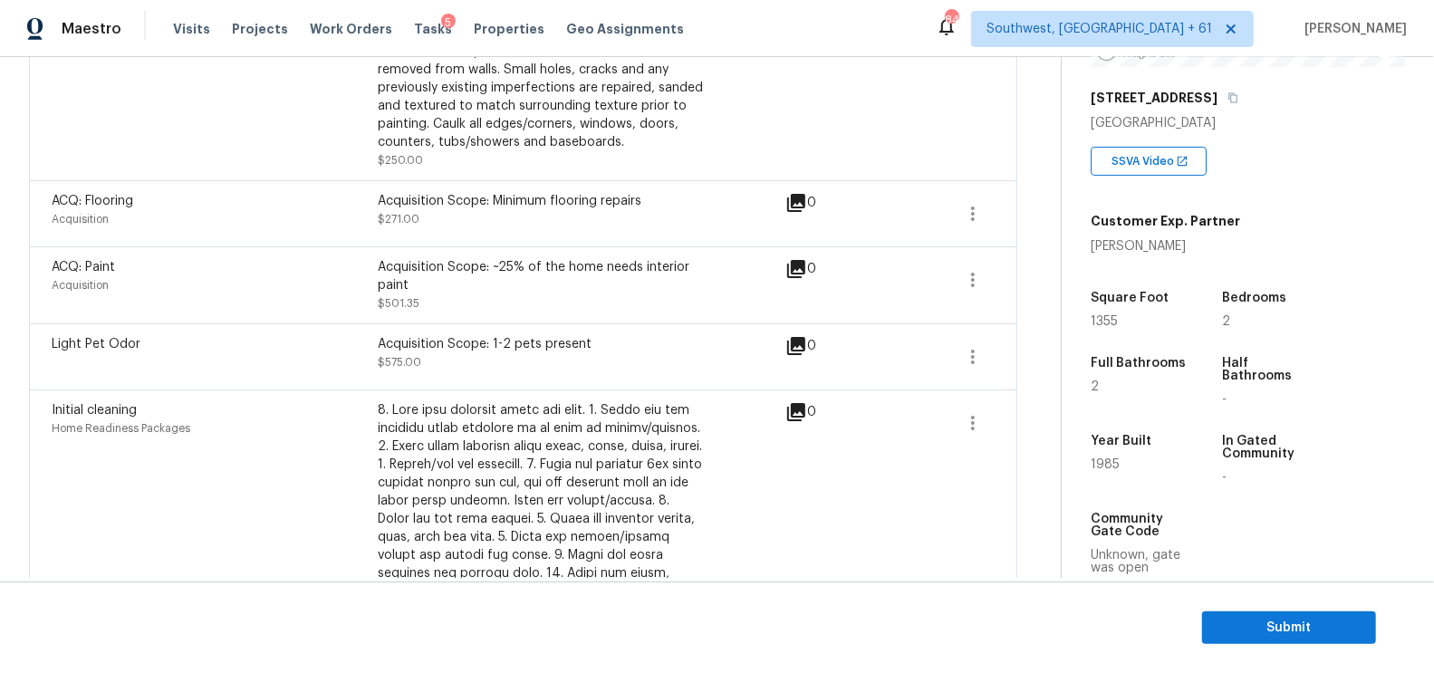
scroll to position [567, 0]
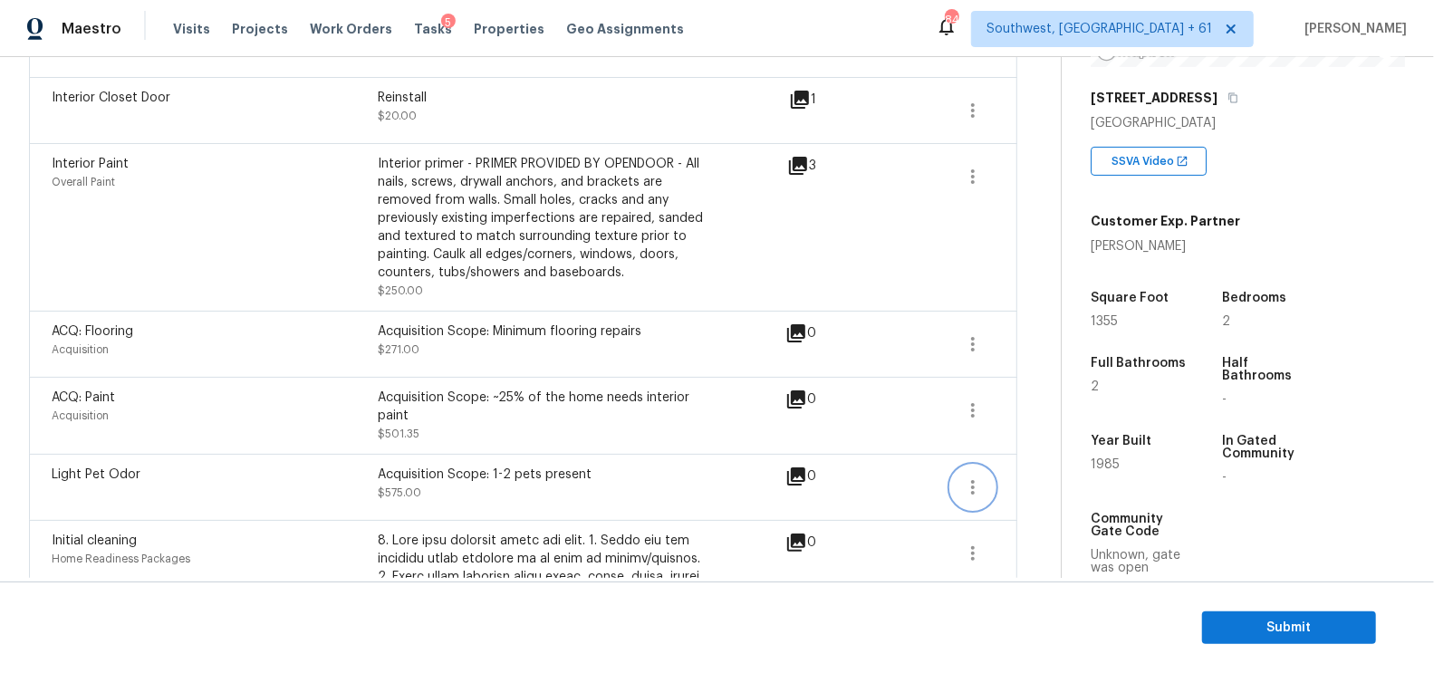
click at [972, 485] on icon "button" at bounding box center [973, 487] width 4 height 14
click at [1056, 481] on div "Edit" at bounding box center [1077, 481] width 141 height 18
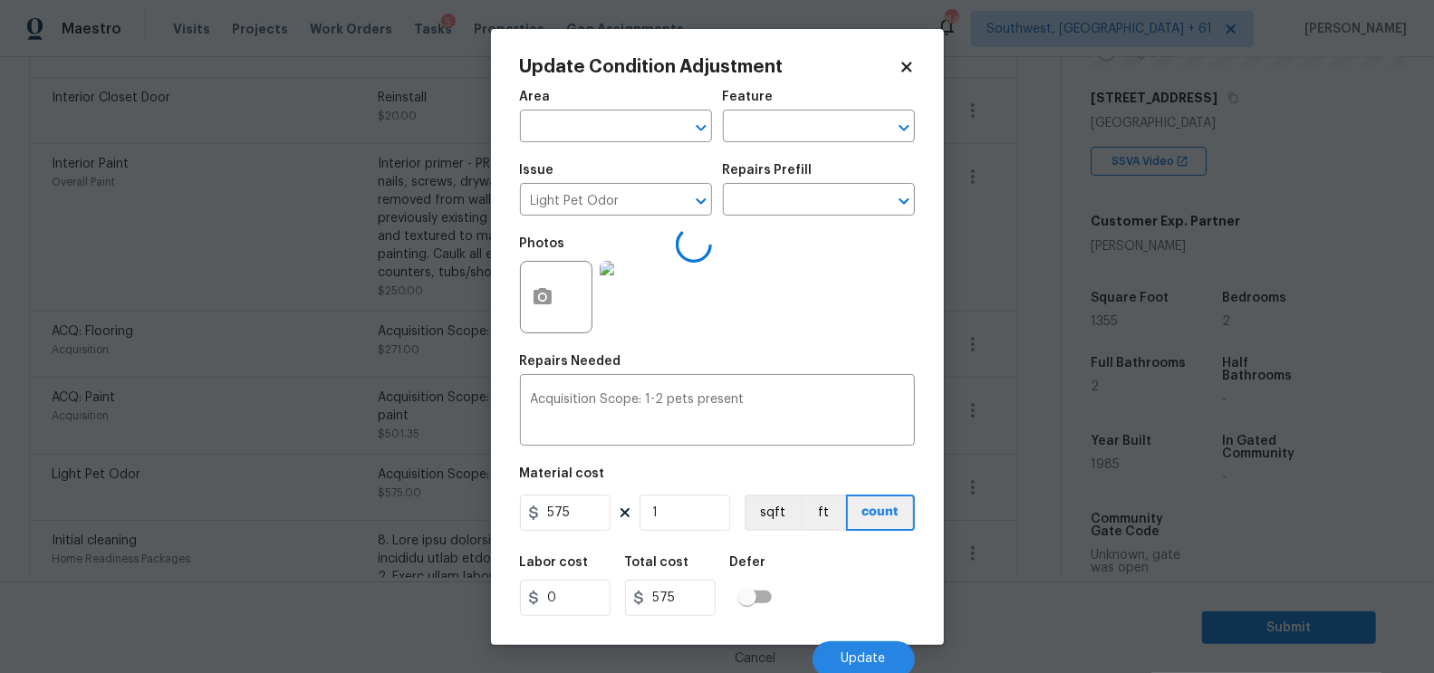
click at [1019, 534] on body "Maestro Visits Projects Work Orders Tasks 5 Properties Geo Assignments 841 Sout…" at bounding box center [717, 336] width 1434 height 673
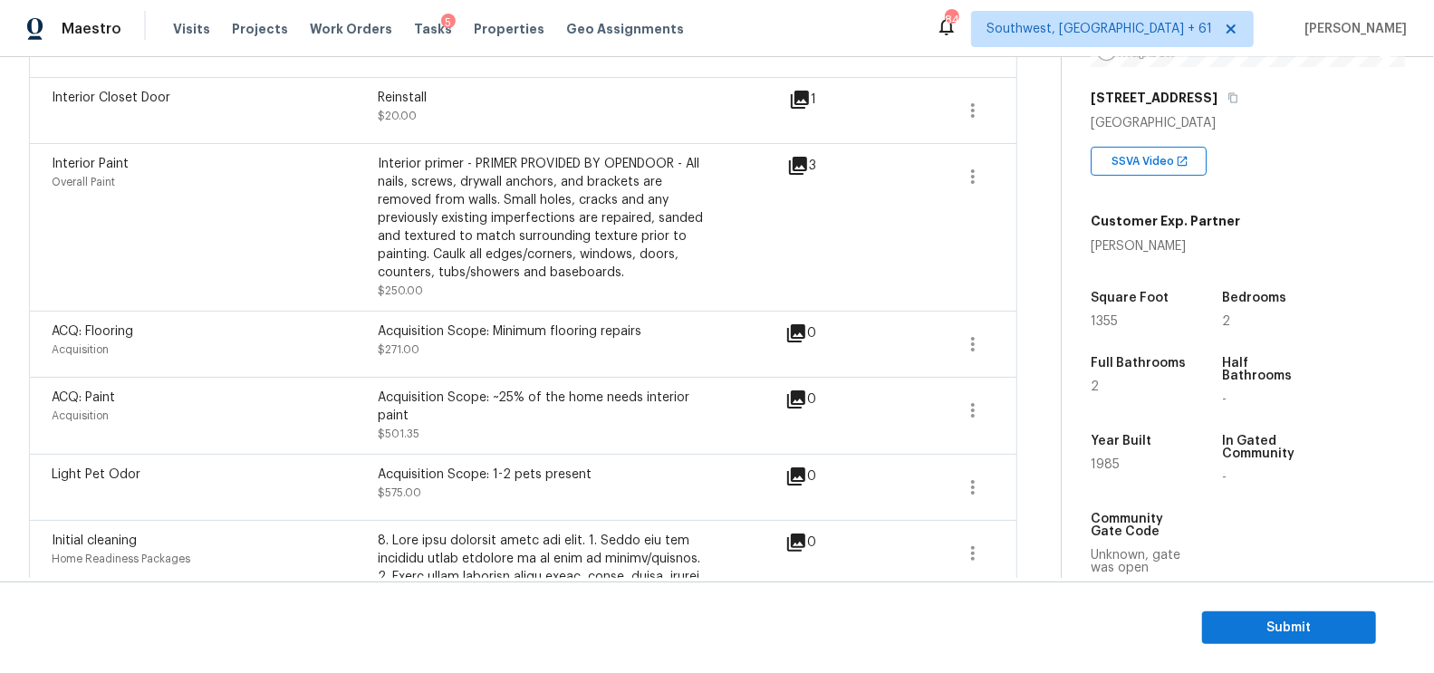
scroll to position [535, 0]
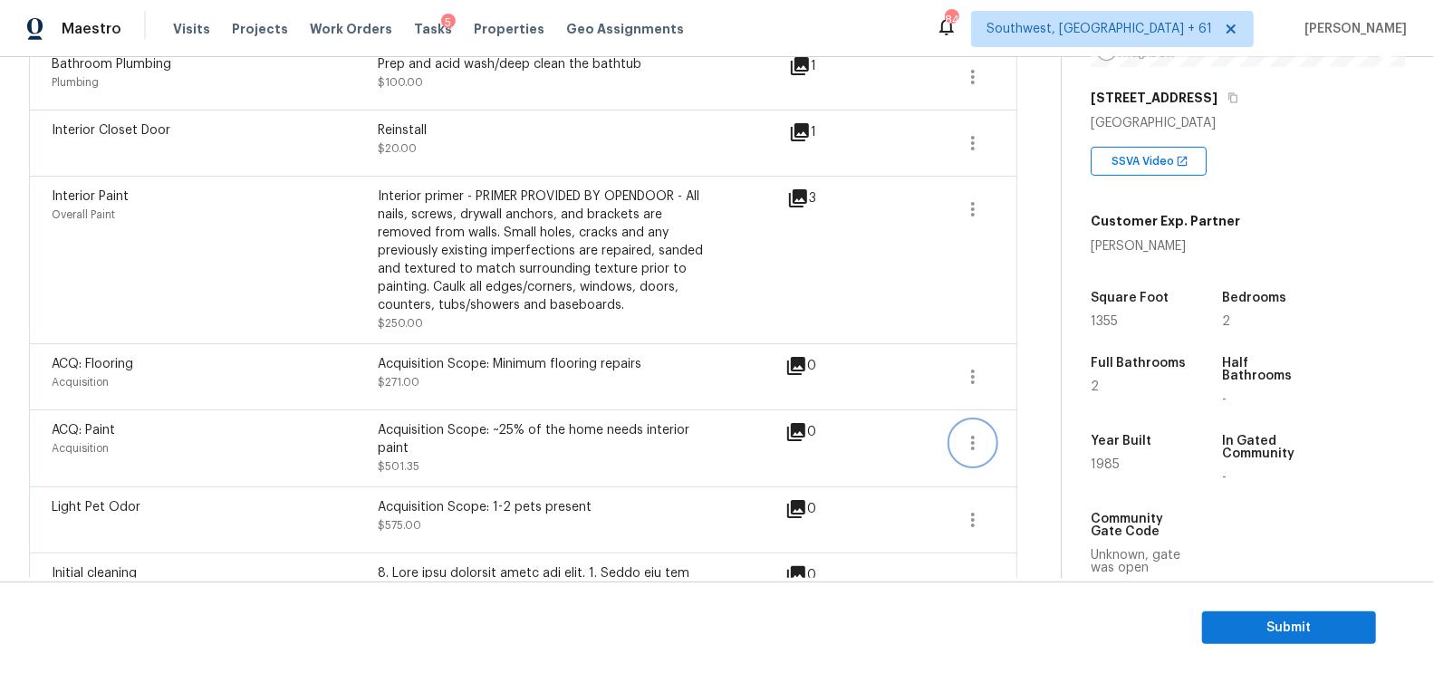
click at [984, 447] on icon "button" at bounding box center [973, 443] width 22 height 22
click at [1017, 440] on div "Edit" at bounding box center [1077, 437] width 141 height 18
click at [1008, 478] on body "Maestro Visits Projects Work Orders Tasks 5 Properties Geo Assignments 841 Sout…" at bounding box center [717, 336] width 1434 height 673
click at [974, 376] on icon "button" at bounding box center [973, 377] width 4 height 14
click at [1026, 371] on div "Edit" at bounding box center [1077, 371] width 141 height 18
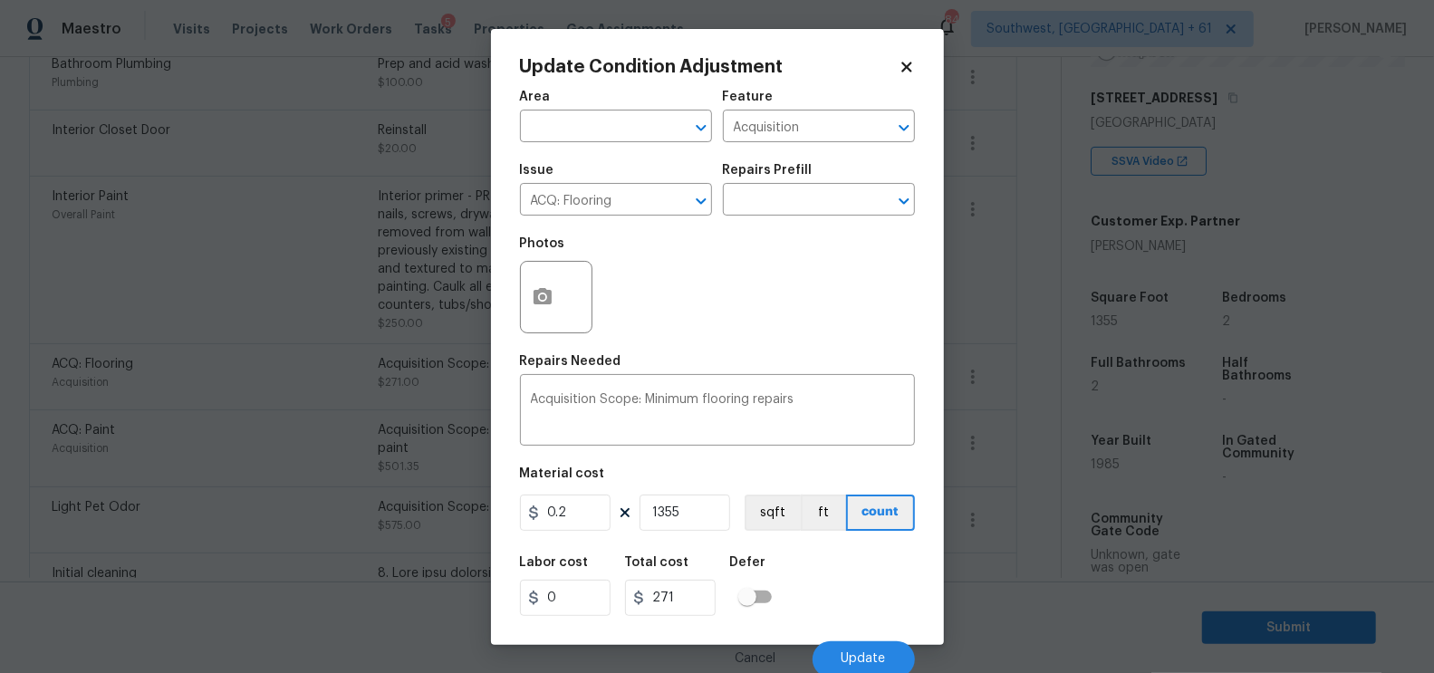
click at [1021, 428] on body "Maestro Visits Projects Work Orders Tasks 5 Properties Geo Assignments 841 Sout…" at bounding box center [717, 336] width 1434 height 673
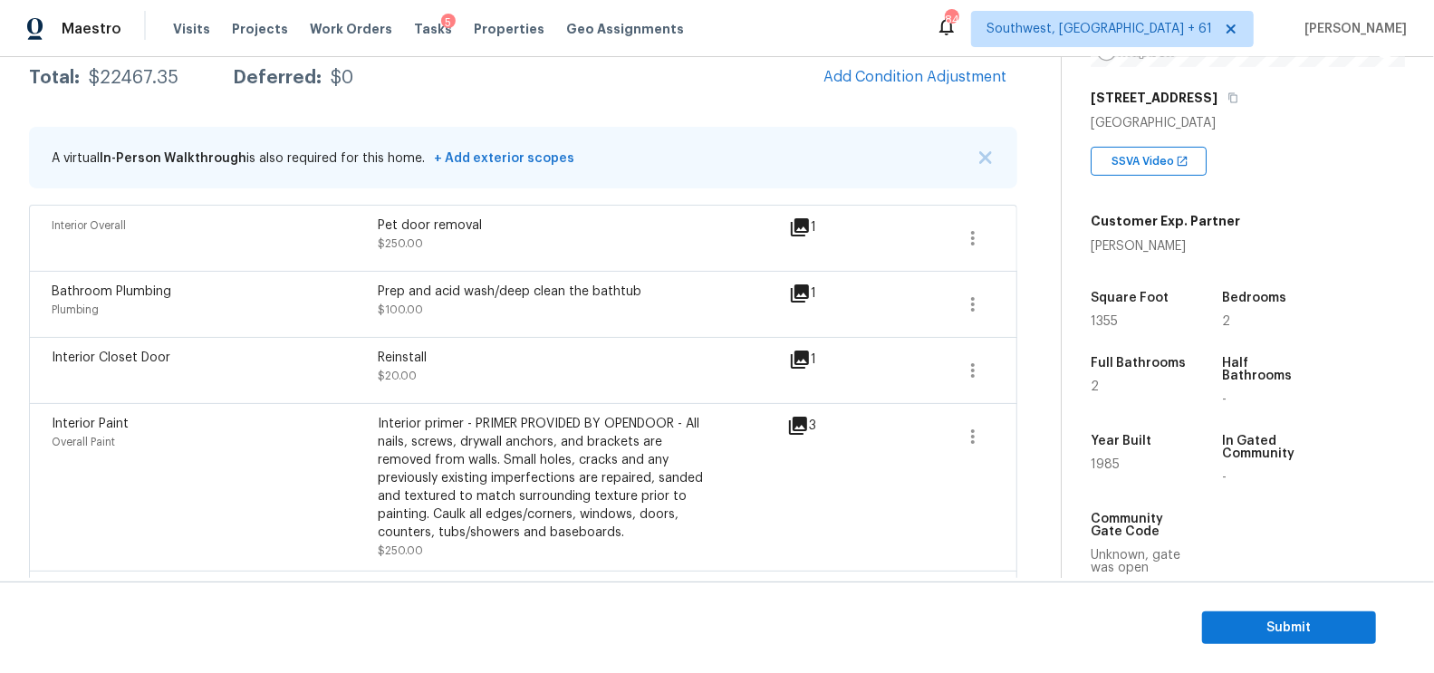
scroll to position [281, 0]
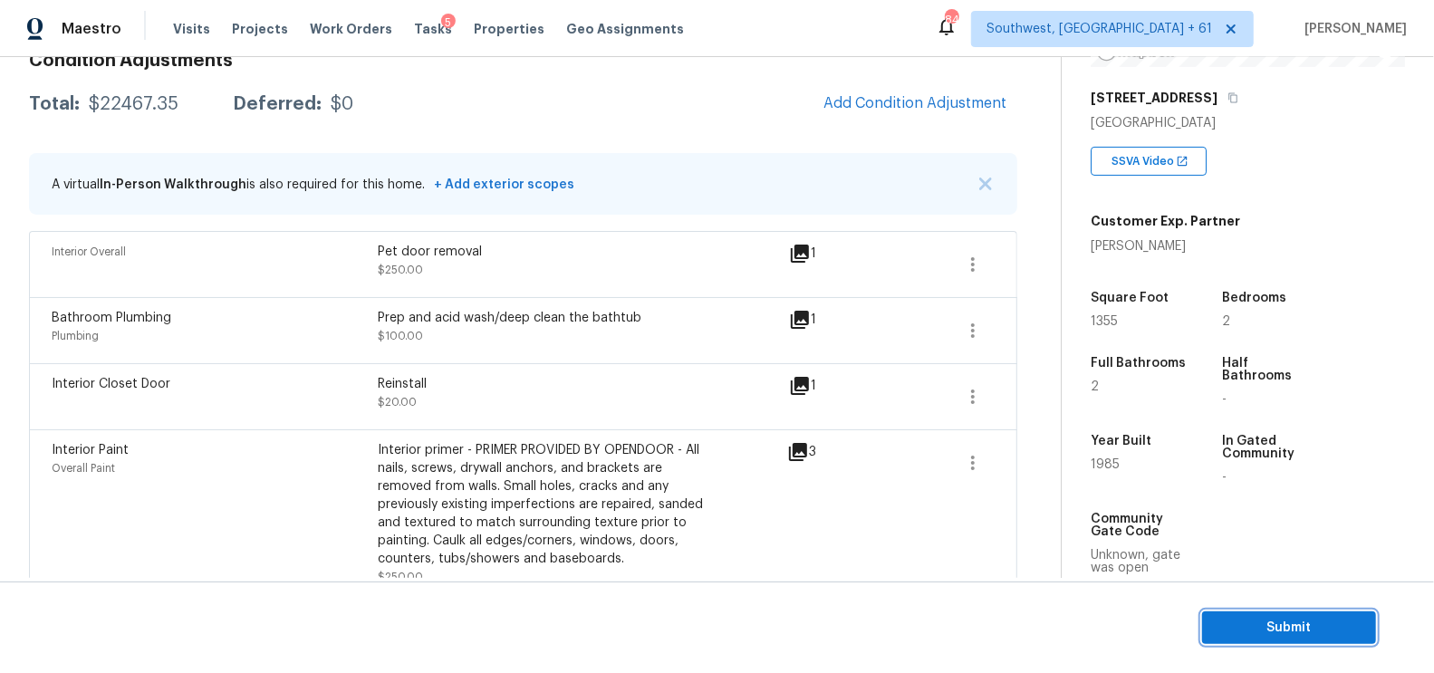
click at [1311, 624] on span "Submit" at bounding box center [1289, 628] width 145 height 23
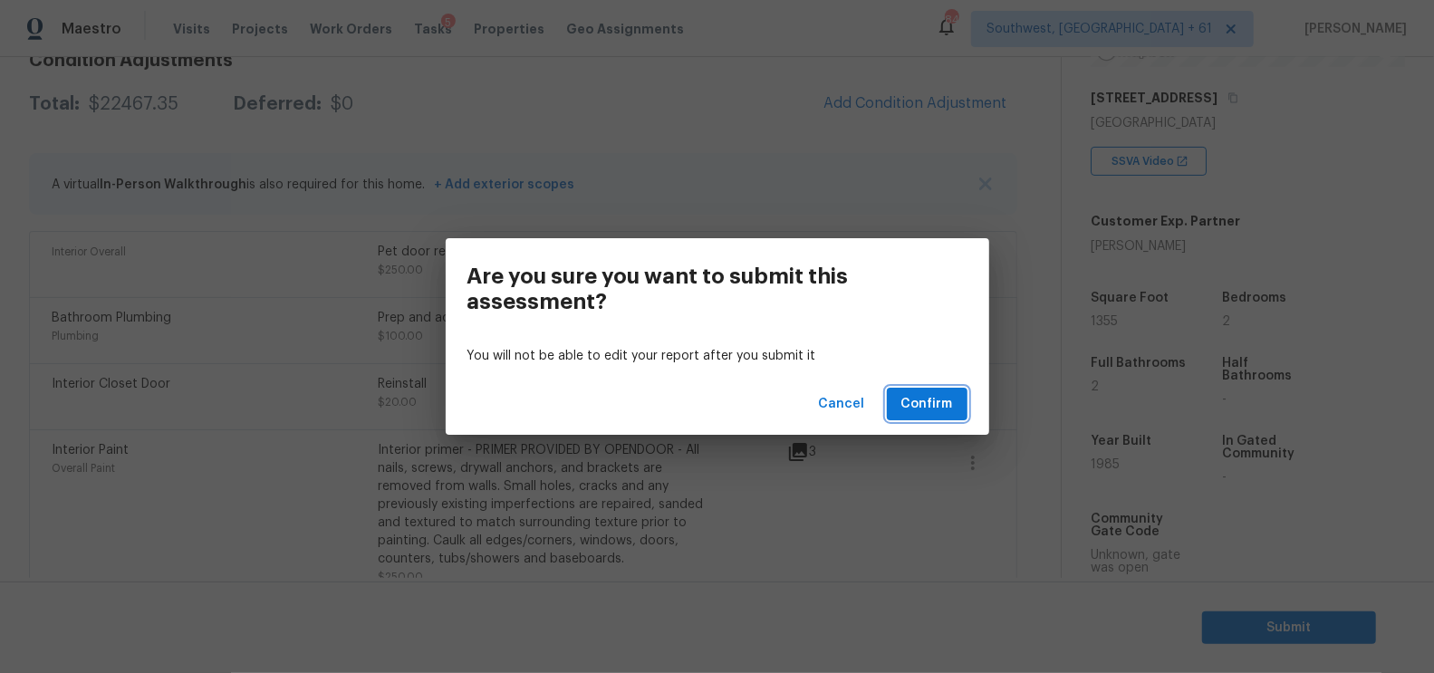
click at [933, 406] on span "Confirm" at bounding box center [928, 404] width 52 height 23
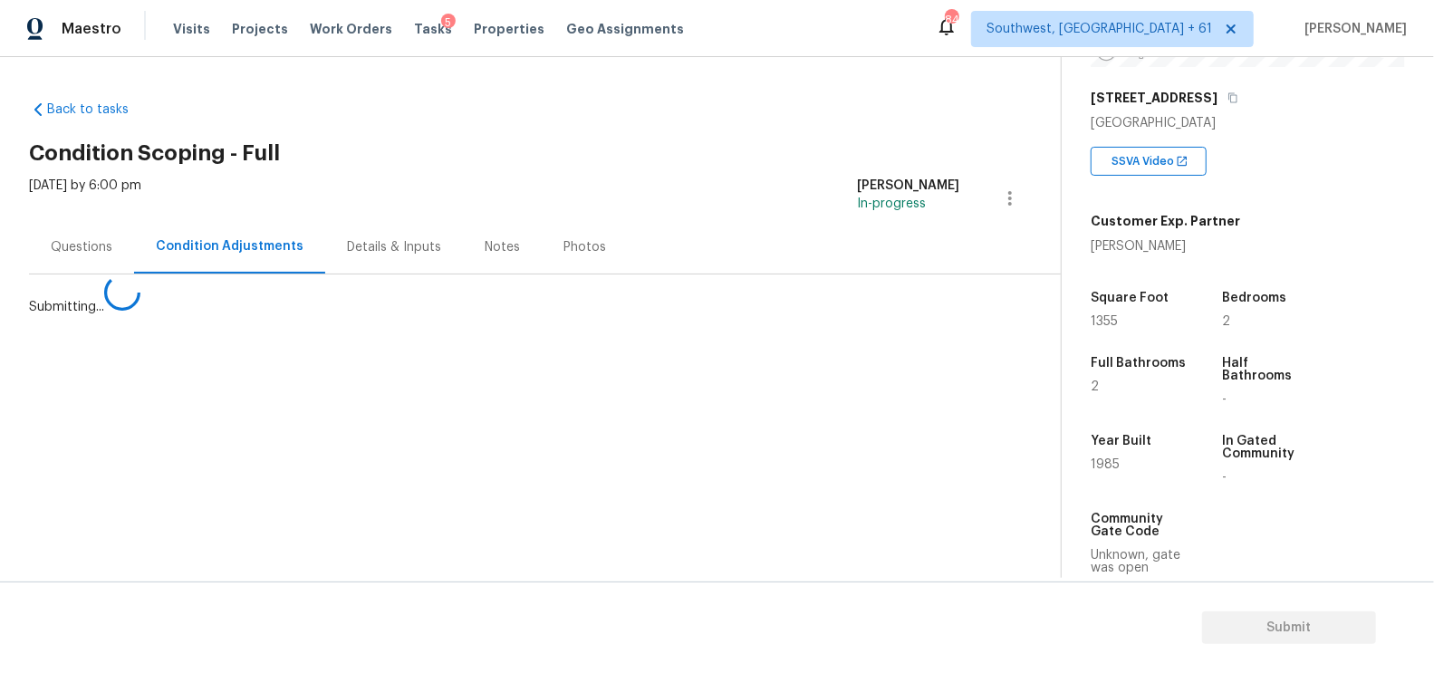
scroll to position [0, 0]
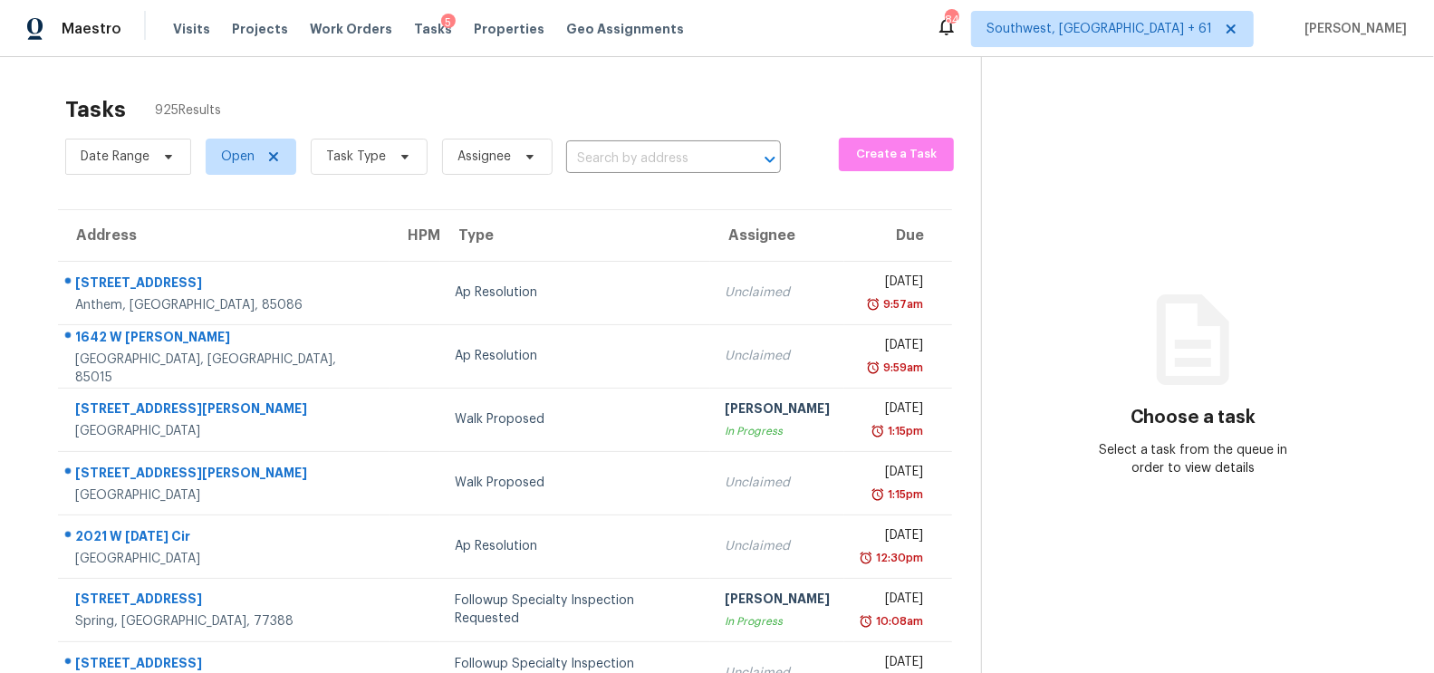
click at [645, 182] on section "Tasks 925 Results Date Range Open Task Type Assignee ​ Create a Task Address HP…" at bounding box center [505, 515] width 952 height 858
click at [643, 170] on input "text" at bounding box center [648, 159] width 164 height 28
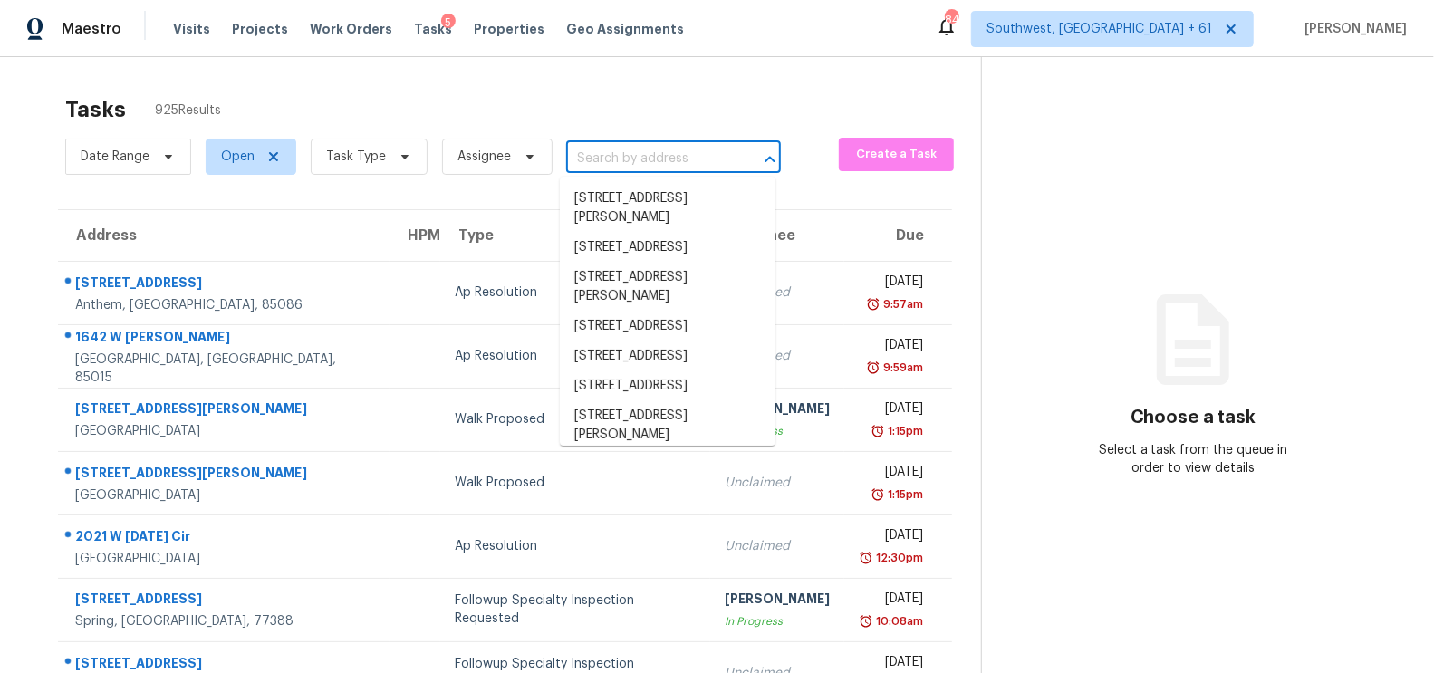
paste input "22546 Petra, Mission Viejo, CA 92692"
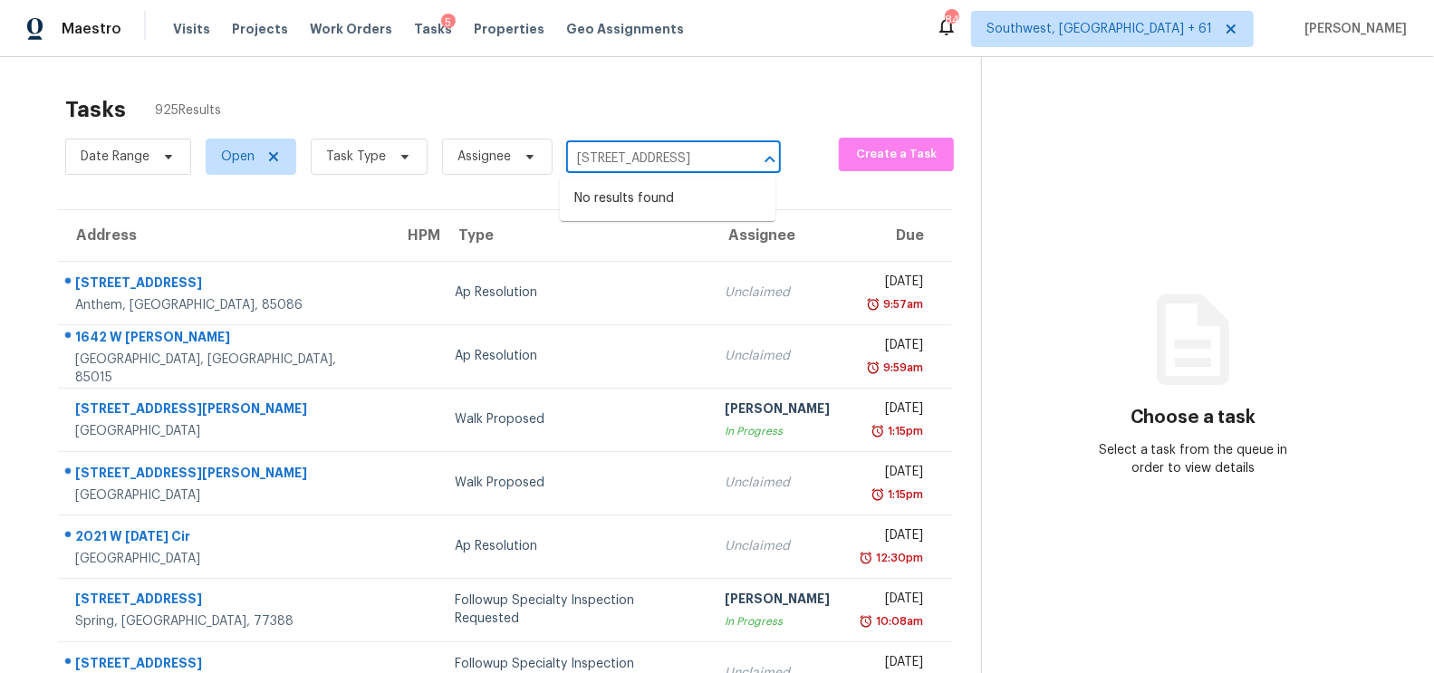
type input "22546 Petra, Mission Viejo, CA 92692"
click at [632, 159] on input "text" at bounding box center [648, 159] width 164 height 28
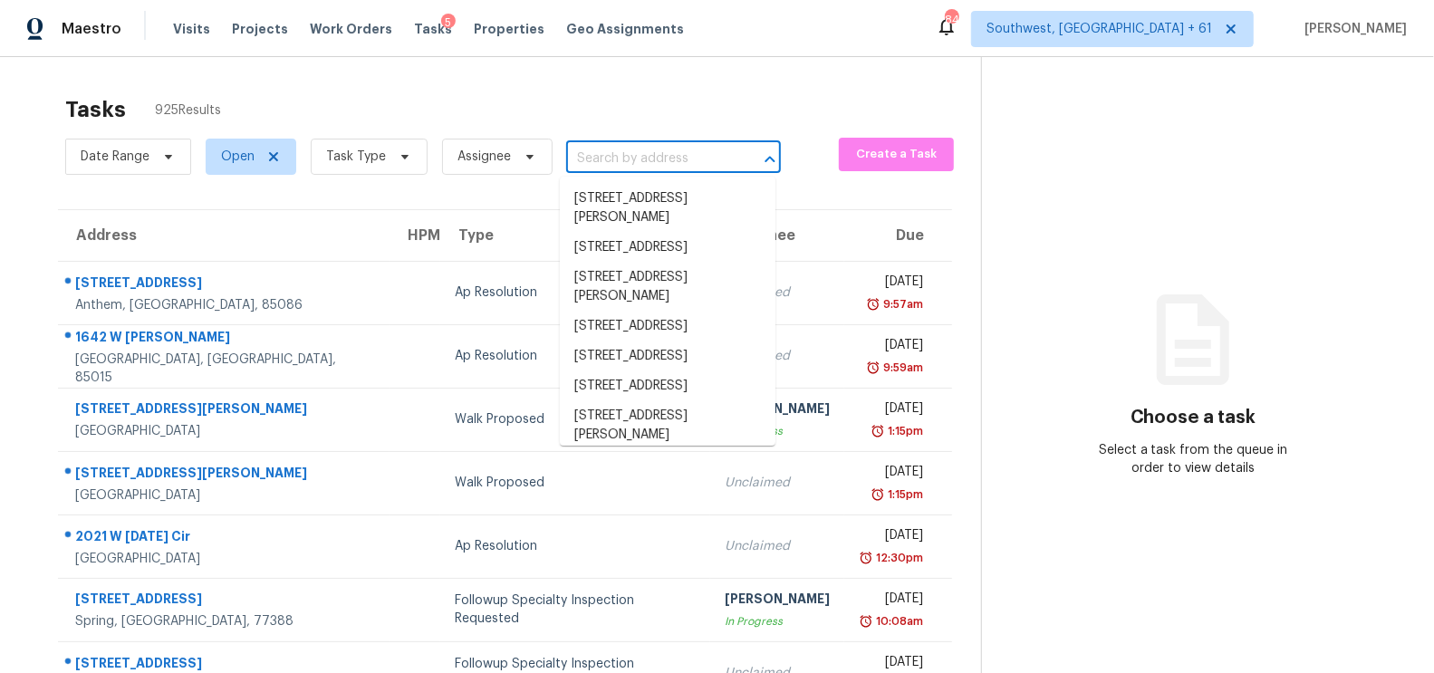
paste input "22546 Petra, Mission Viejo, CA 92692"
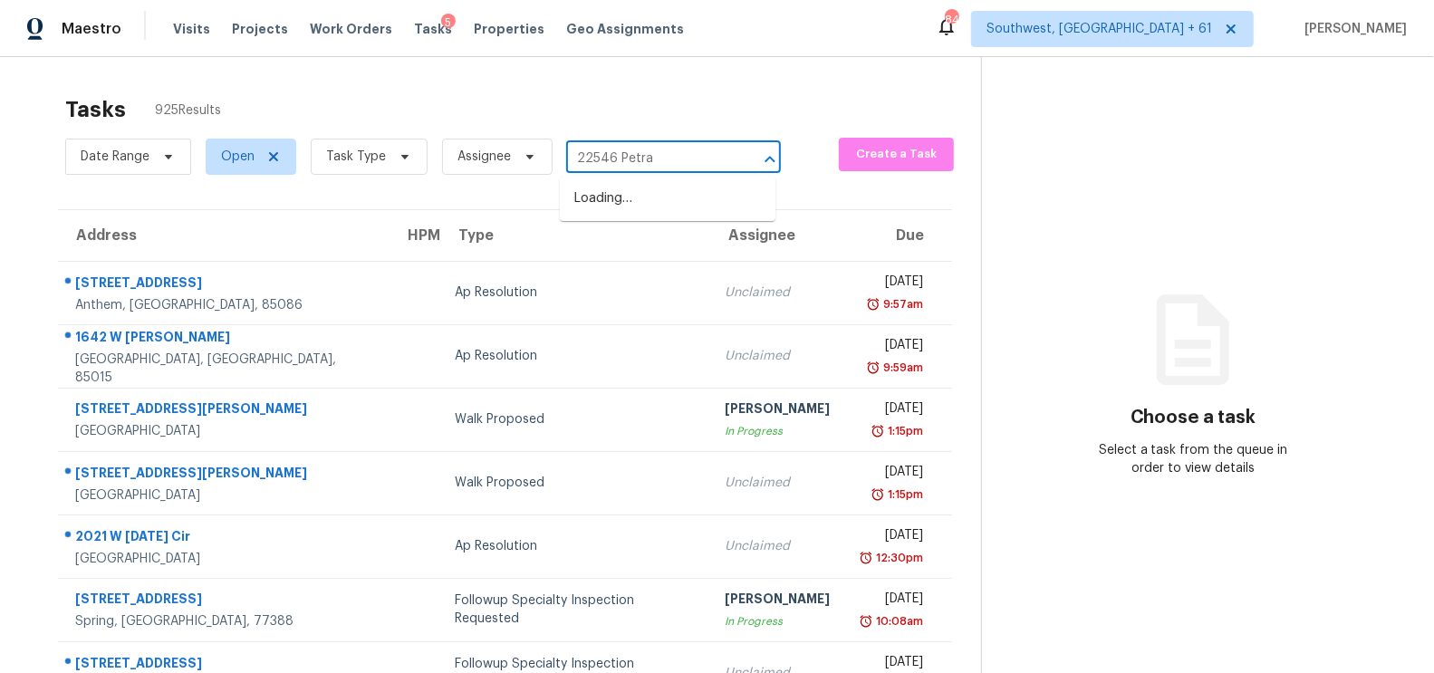
type input "22546 Petr"
click at [702, 214] on li "22546 Petra, Mission Viejo, CA 92692" at bounding box center [668, 199] width 216 height 30
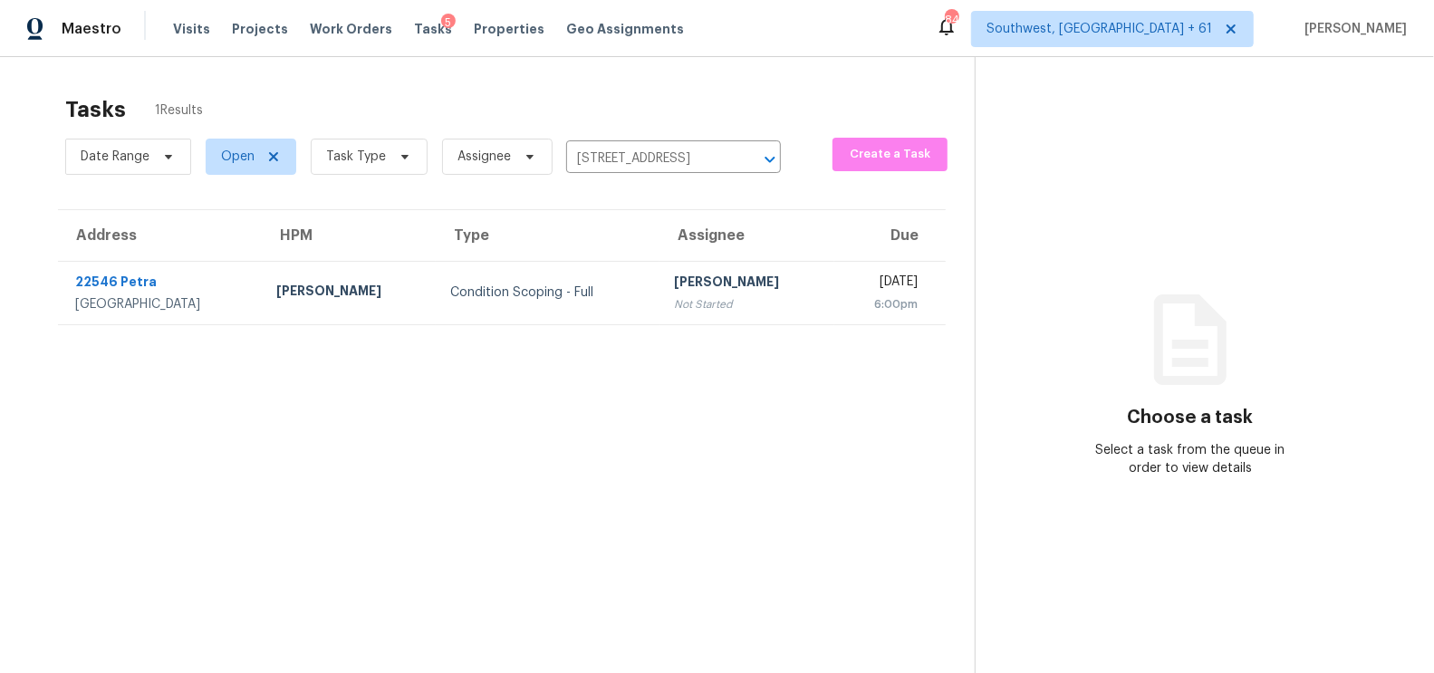
click at [696, 289] on div "[PERSON_NAME]" at bounding box center [746, 284] width 145 height 23
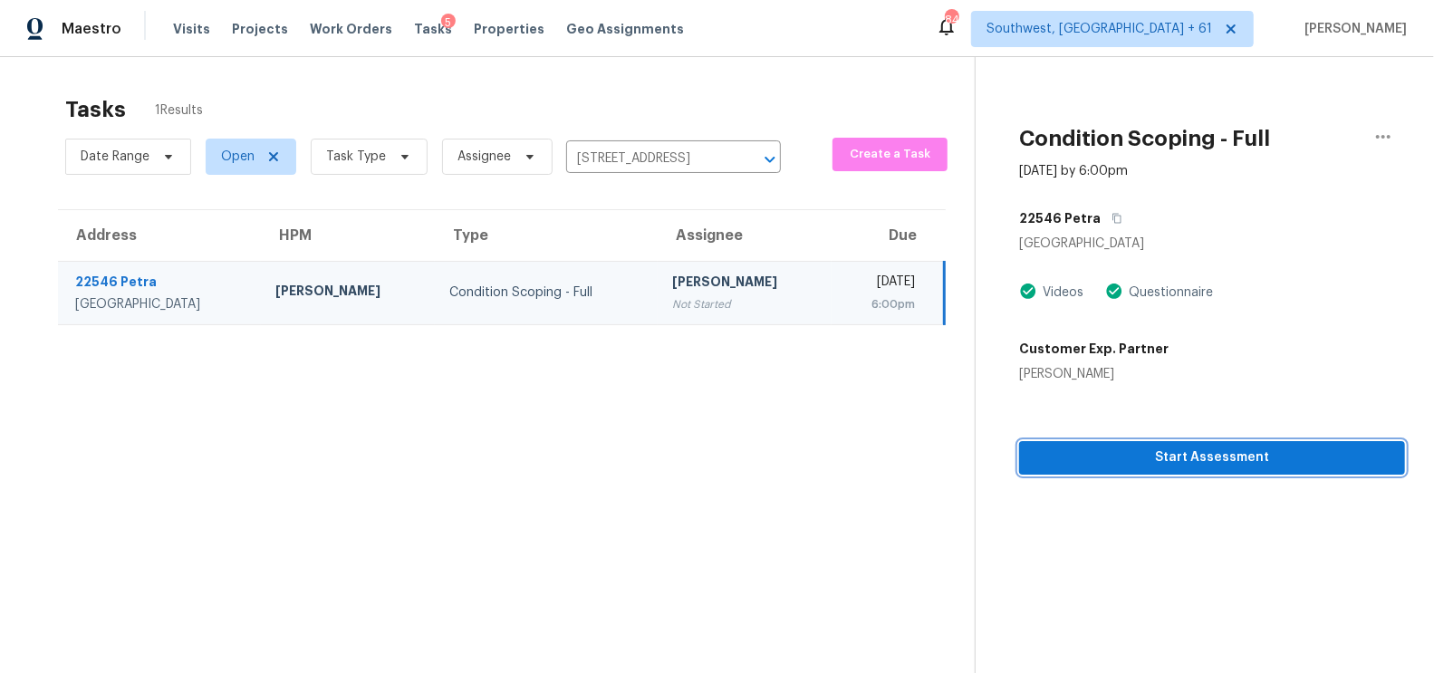
click at [1234, 469] on button "Start Assessment" at bounding box center [1212, 458] width 386 height 34
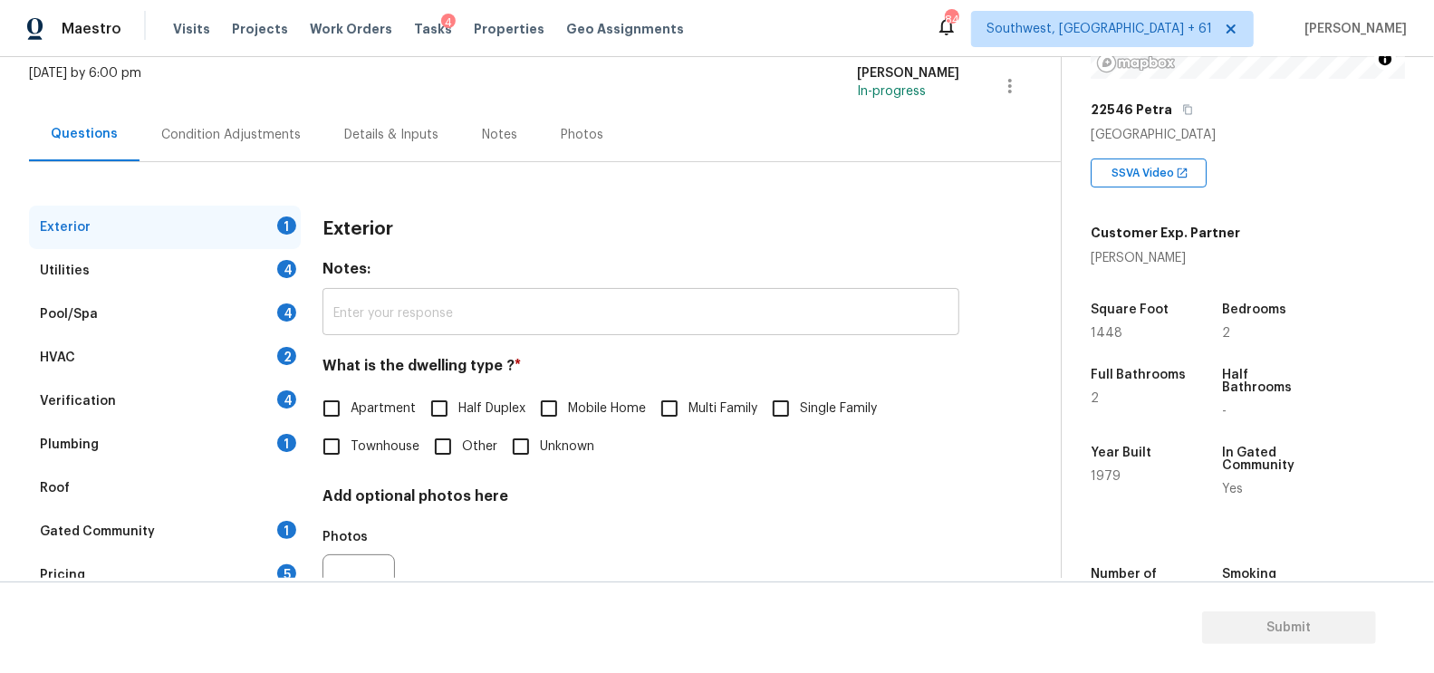
scroll to position [130, 0]
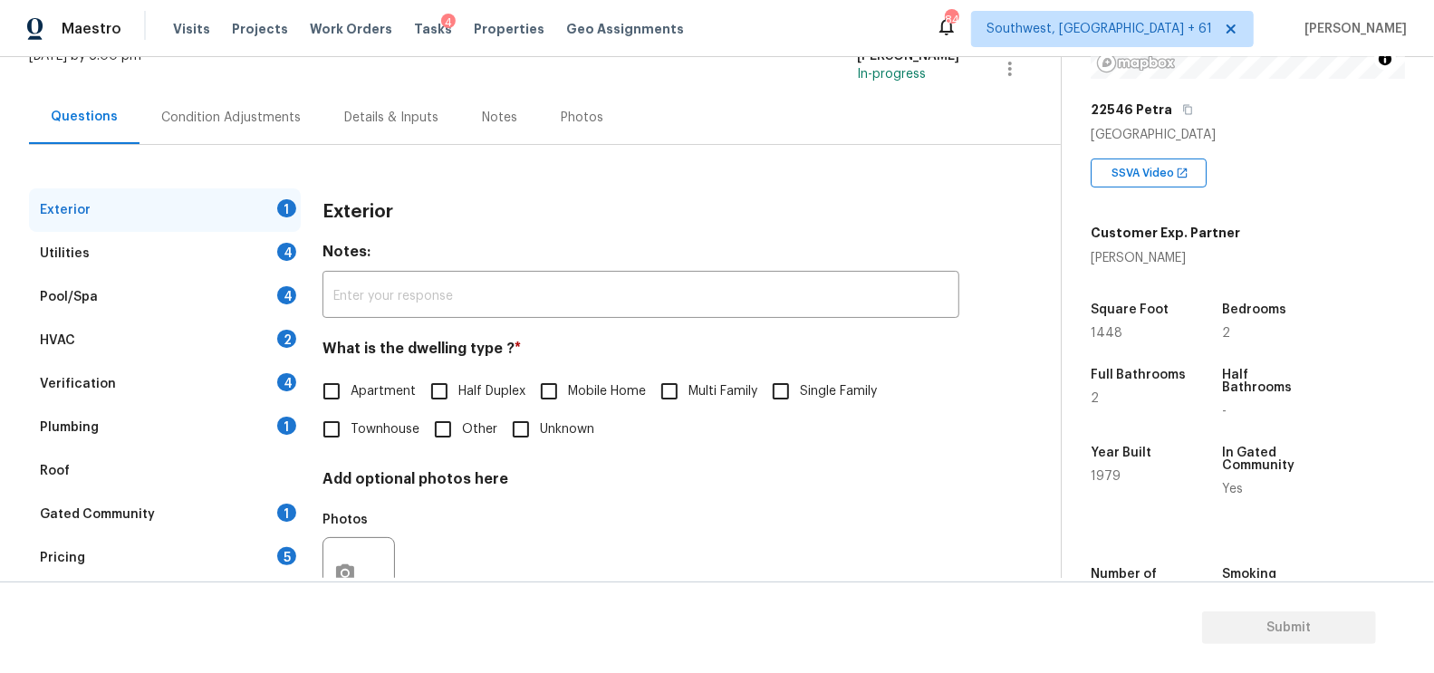
click at [391, 386] on span "Apartment" at bounding box center [383, 391] width 65 height 19
click at [351, 386] on input "Apartment" at bounding box center [332, 391] width 38 height 38
checkbox input "true"
click at [234, 245] on div "Utilities 4" at bounding box center [165, 253] width 272 height 43
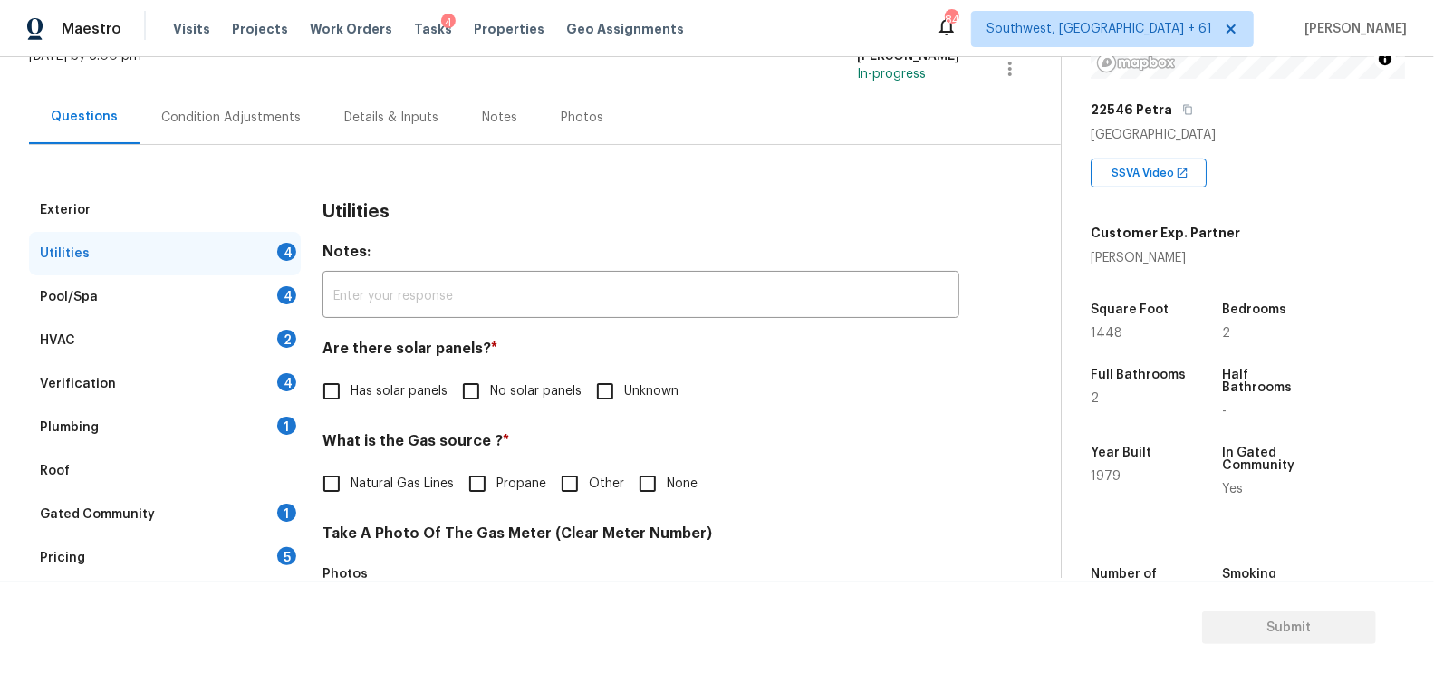
click at [494, 389] on span "No solar panels" at bounding box center [536, 391] width 92 height 19
click at [490, 389] on input "No solar panels" at bounding box center [471, 391] width 38 height 38
checkbox input "true"
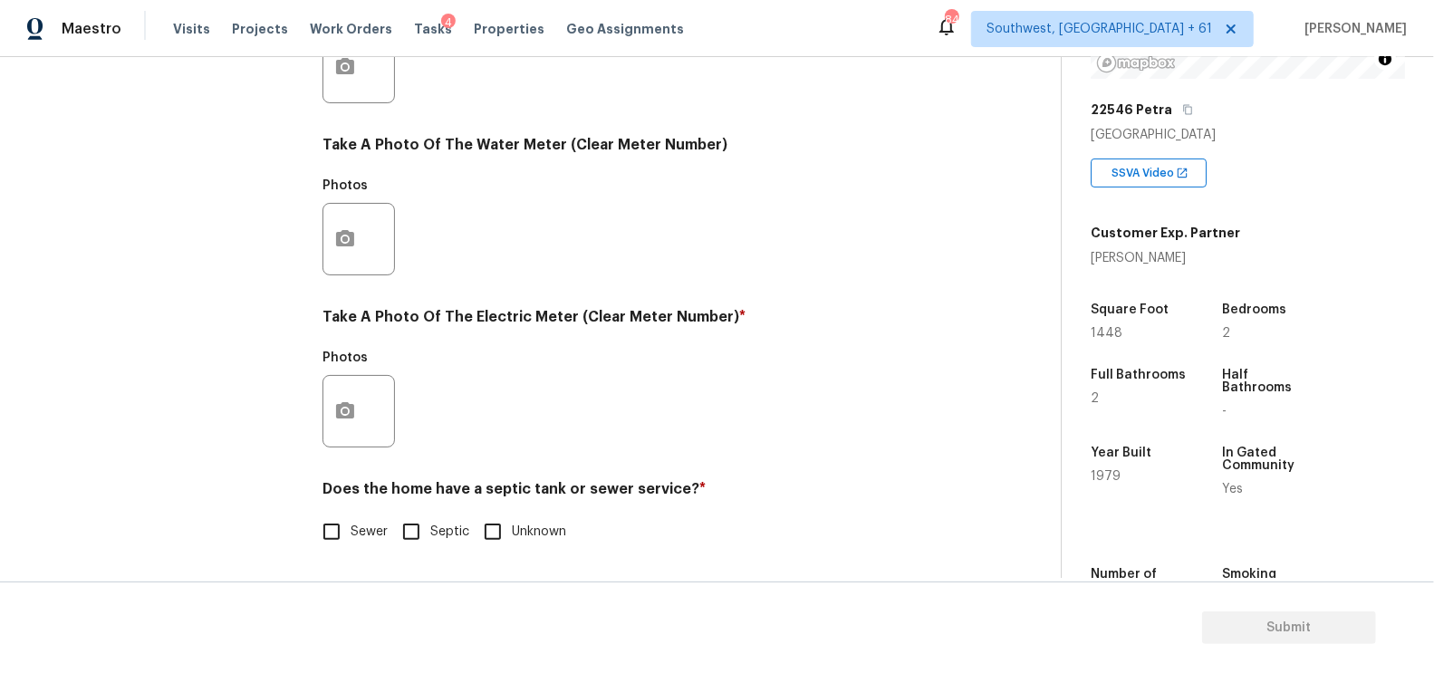
click at [359, 519] on label "Sewer" at bounding box center [350, 532] width 75 height 38
click at [351, 519] on input "Sewer" at bounding box center [332, 532] width 38 height 38
checkbox input "true"
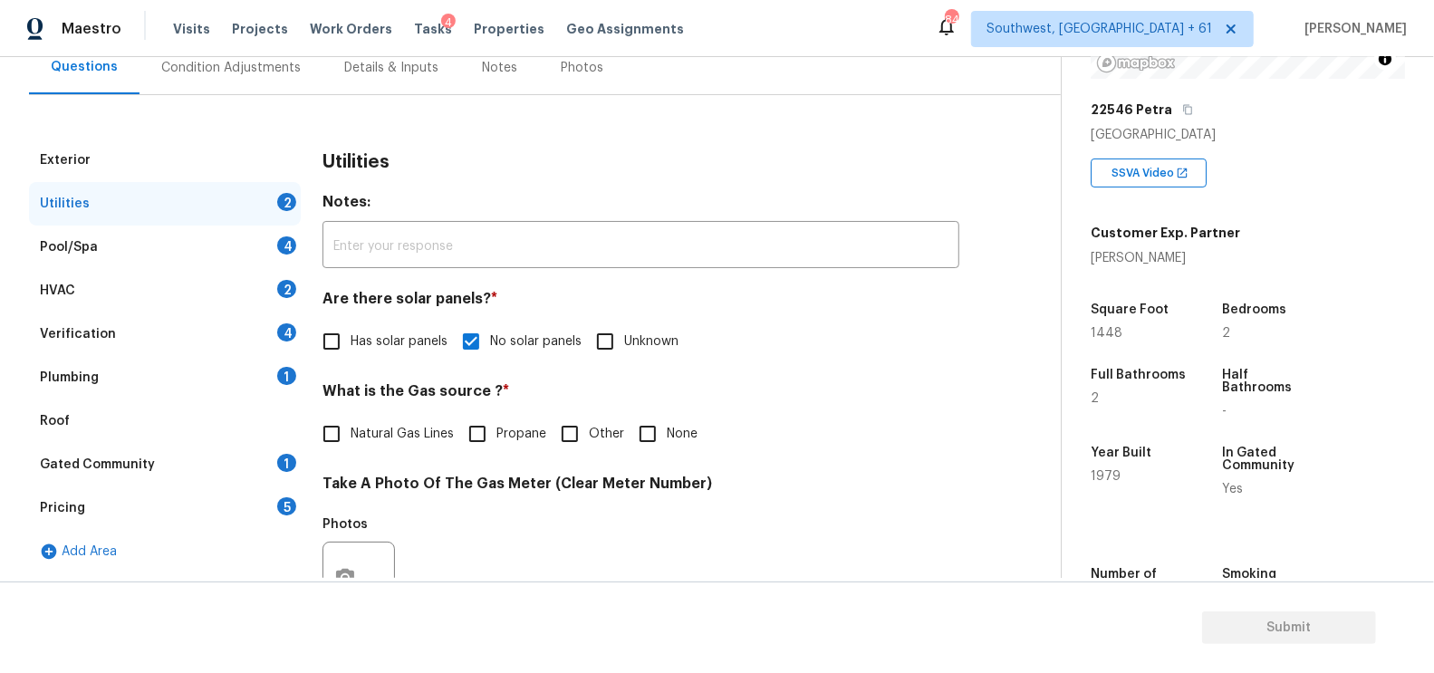
scroll to position [24, 0]
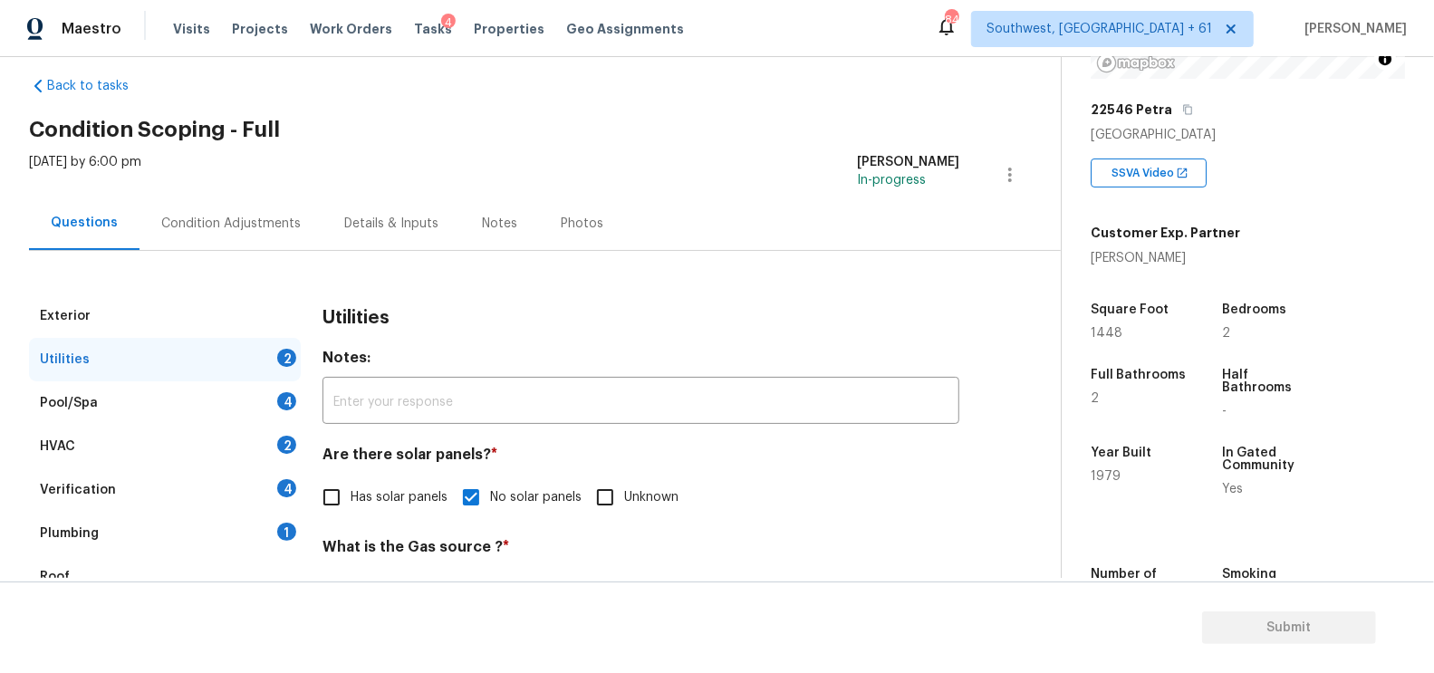
click at [230, 398] on div "Pool/Spa 4" at bounding box center [165, 402] width 272 height 43
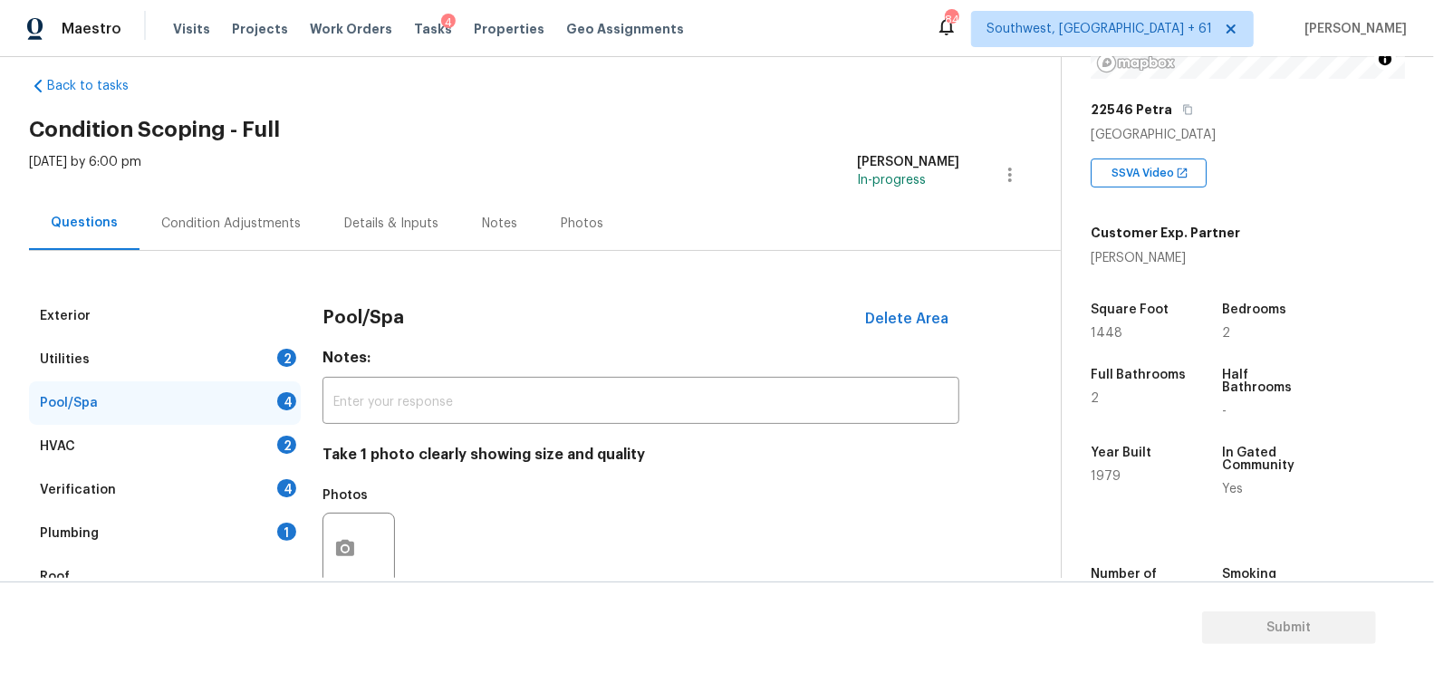
scroll to position [59, 0]
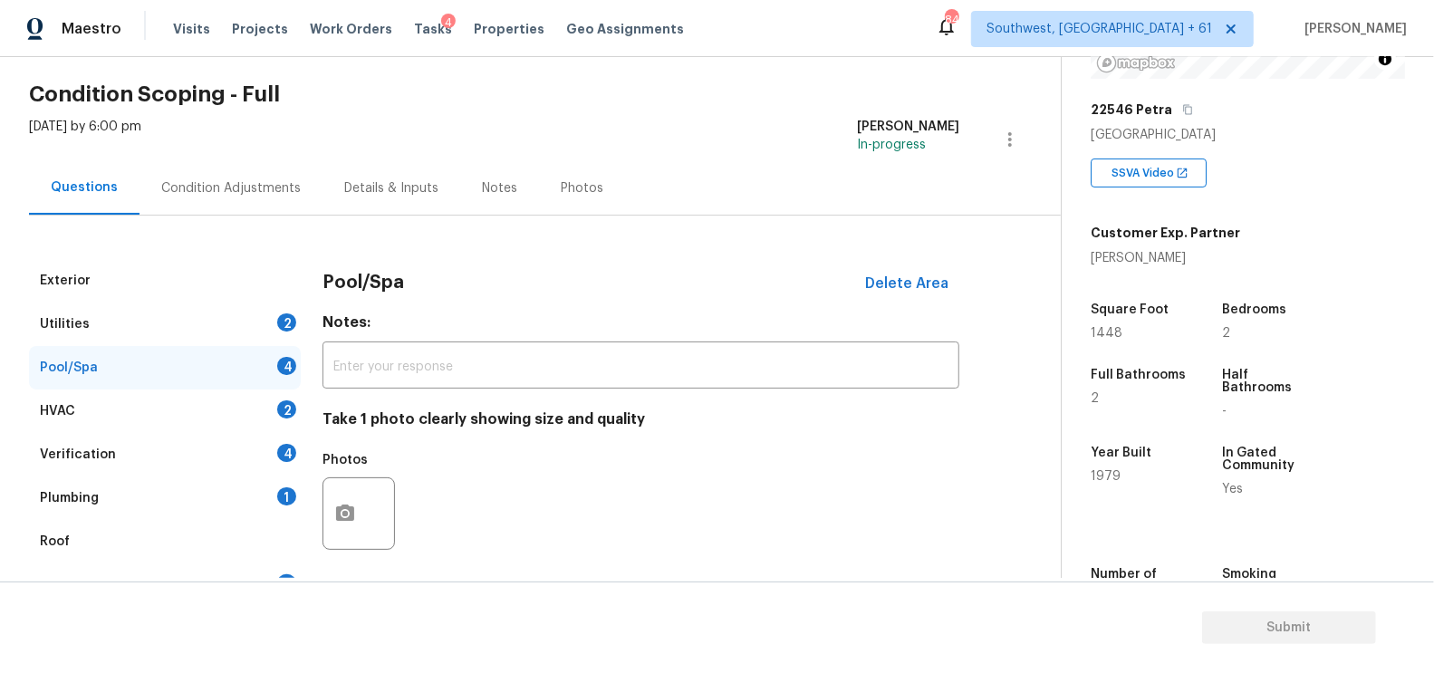
click at [273, 390] on div "HVAC 2" at bounding box center [165, 411] width 272 height 43
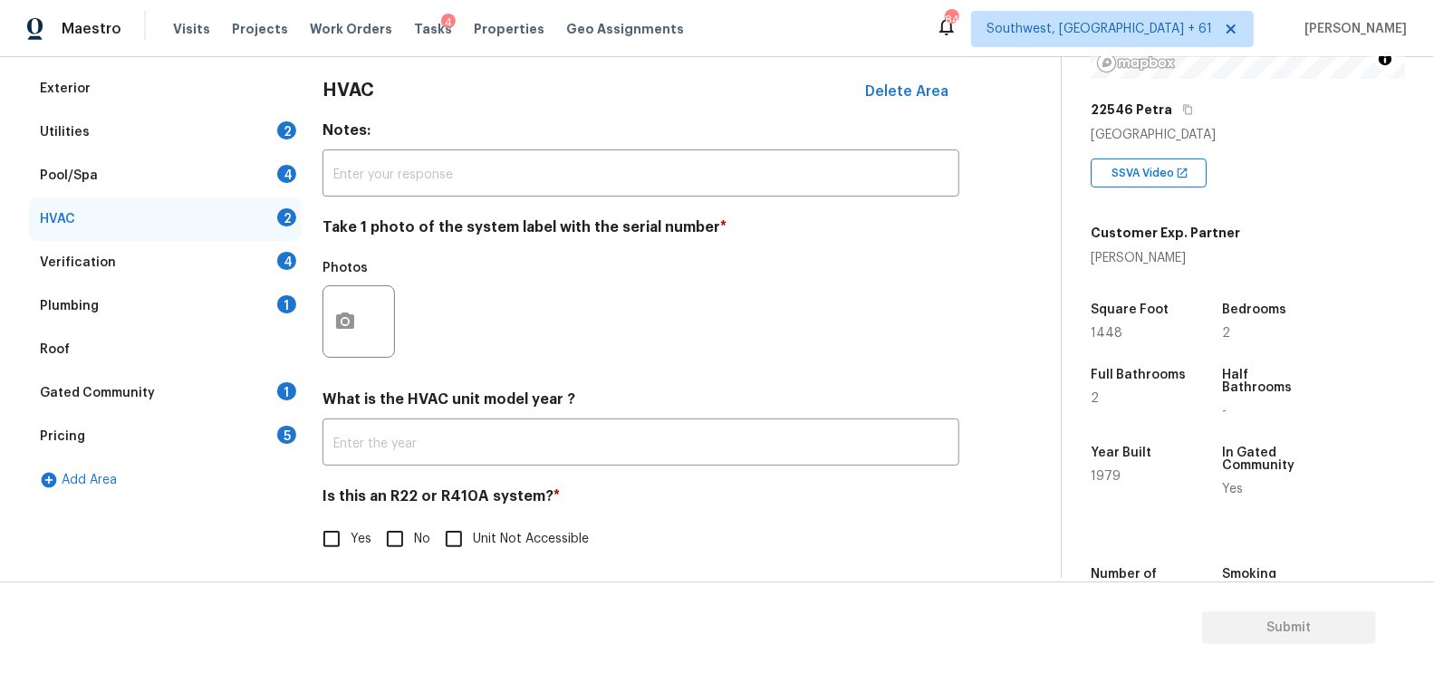
scroll to position [259, 0]
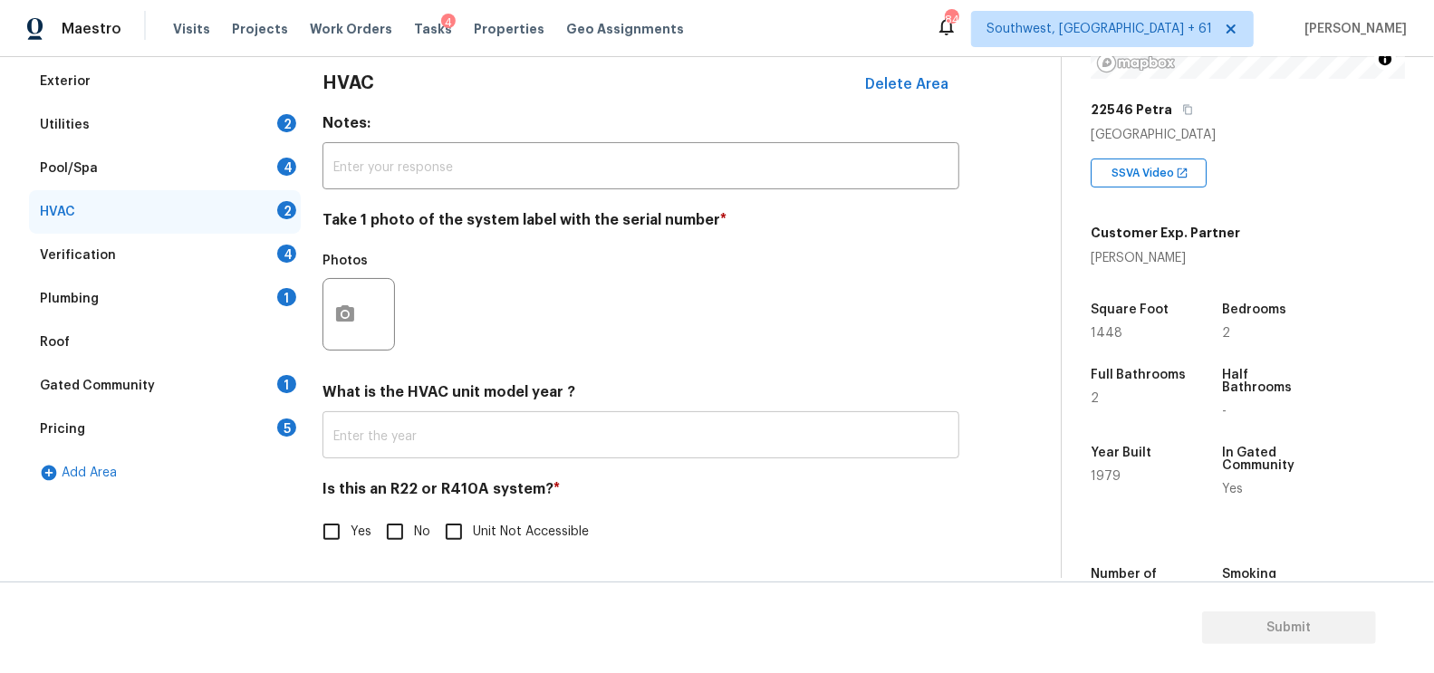
click at [424, 448] on input "text" at bounding box center [641, 437] width 637 height 43
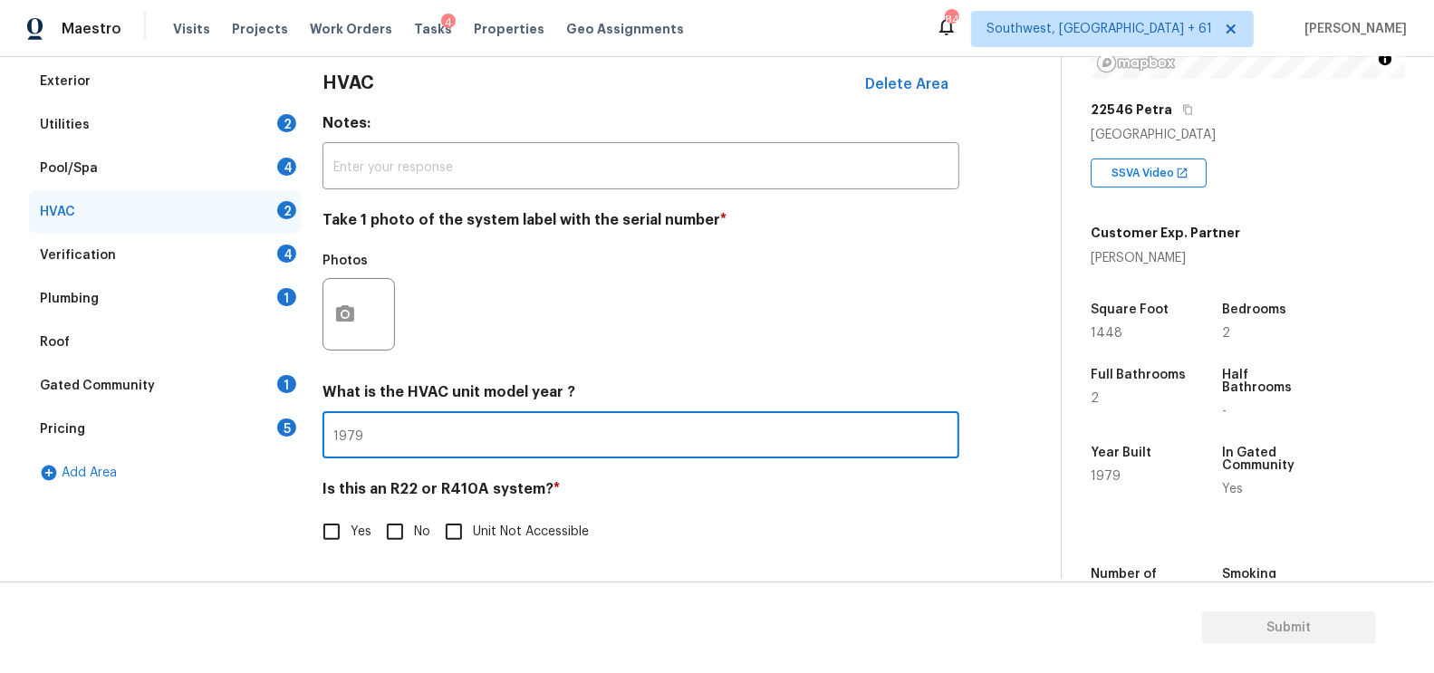
type input "1979"
click at [395, 539] on input "No" at bounding box center [395, 532] width 38 height 38
checkbox input "true"
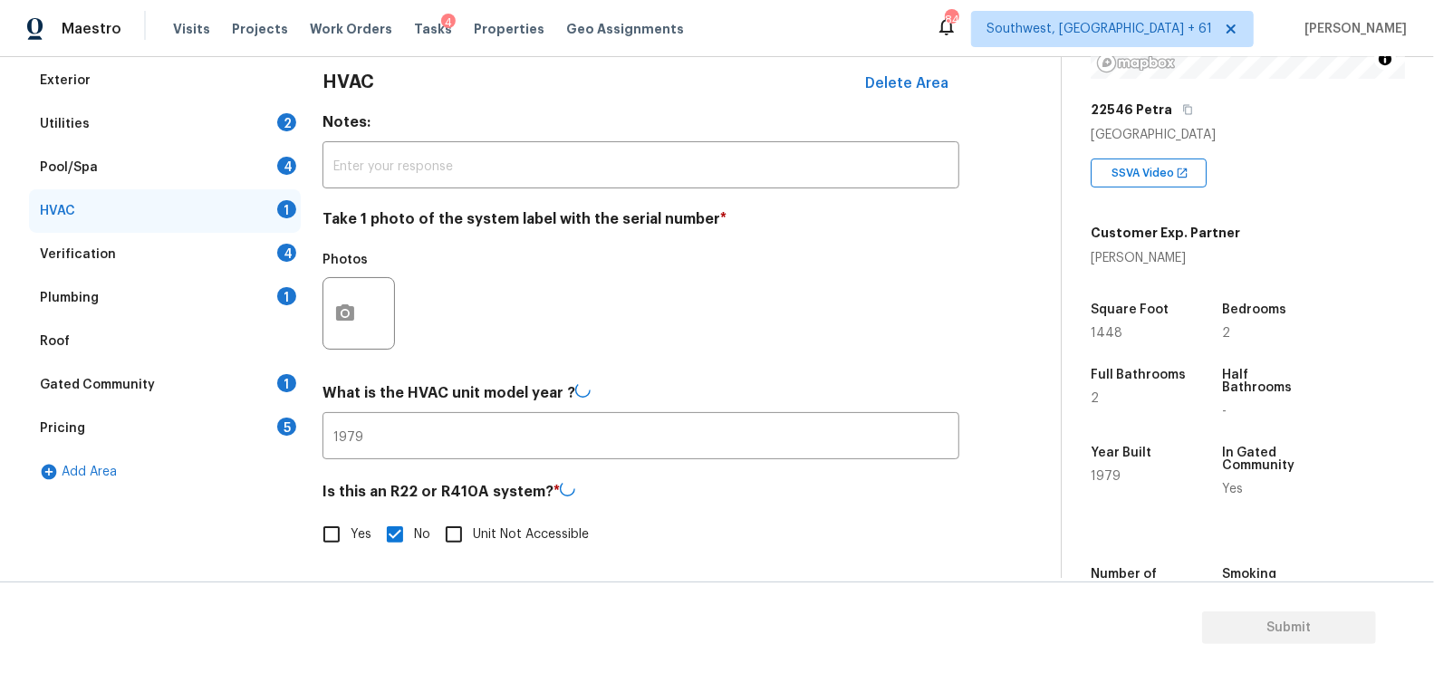
click at [198, 249] on div "Verification 4" at bounding box center [165, 254] width 272 height 43
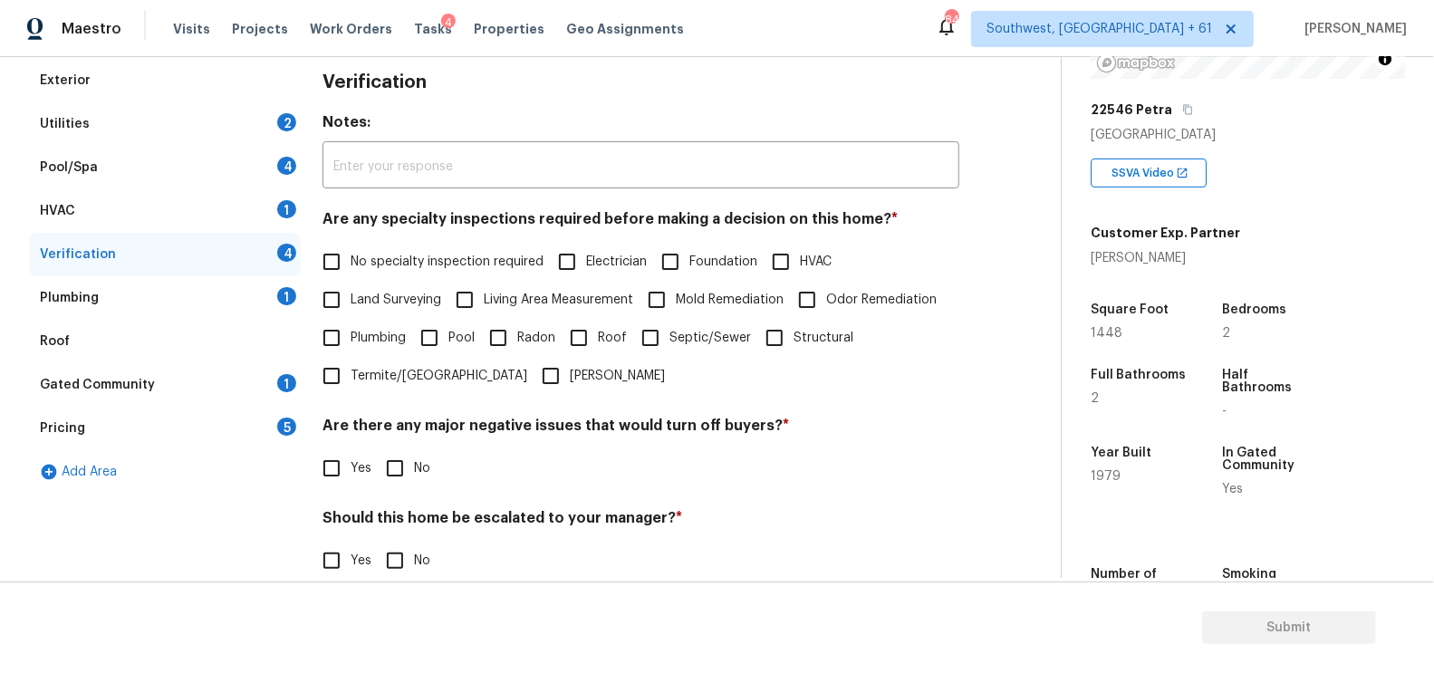
click at [380, 270] on span "No specialty inspection required" at bounding box center [447, 262] width 193 height 19
click at [351, 270] on input "No specialty inspection required" at bounding box center [332, 262] width 38 height 38
checkbox input "true"
click at [390, 448] on div "Are there any major negative issues that would turn off buyers? * Yes No" at bounding box center [641, 454] width 637 height 71
click at [390, 470] on input "No" at bounding box center [395, 470] width 38 height 38
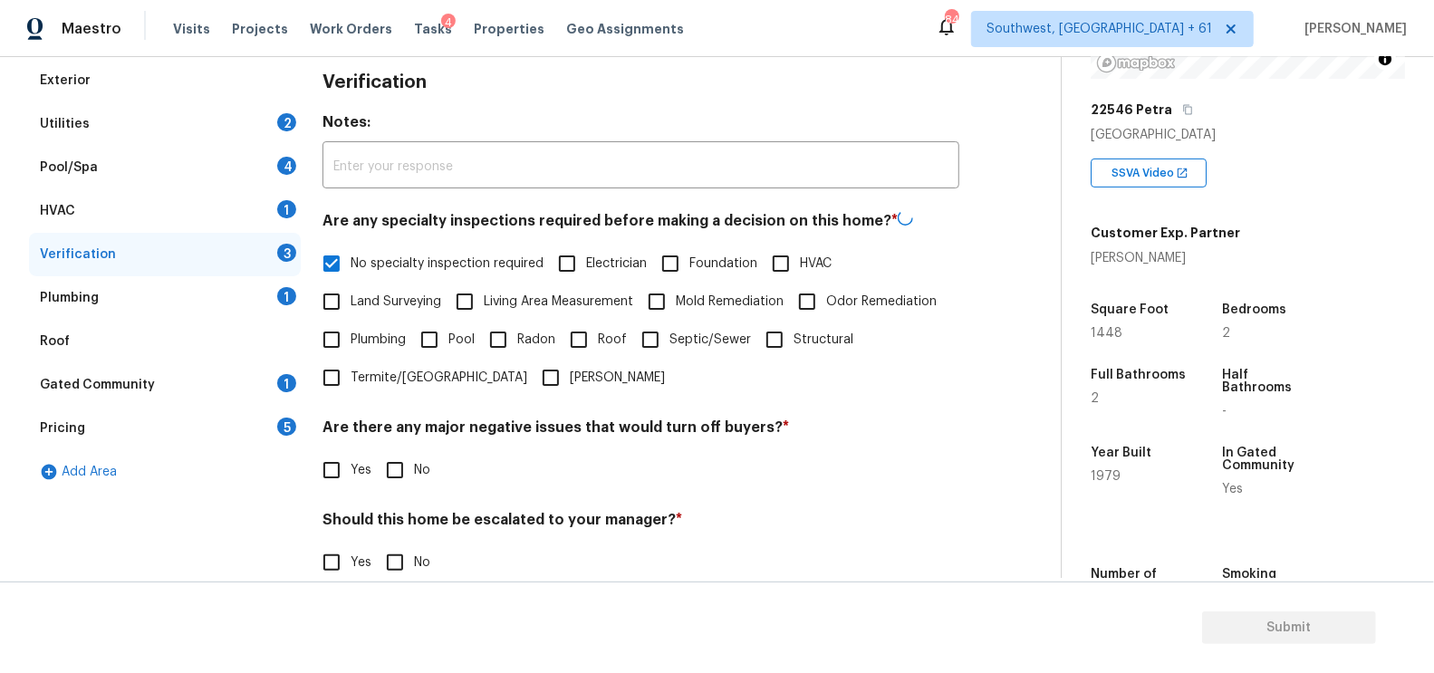
checkbox input "true"
click at [389, 584] on section "Submit" at bounding box center [717, 628] width 1434 height 92
click at [405, 564] on input "No" at bounding box center [395, 561] width 38 height 38
checkbox input "true"
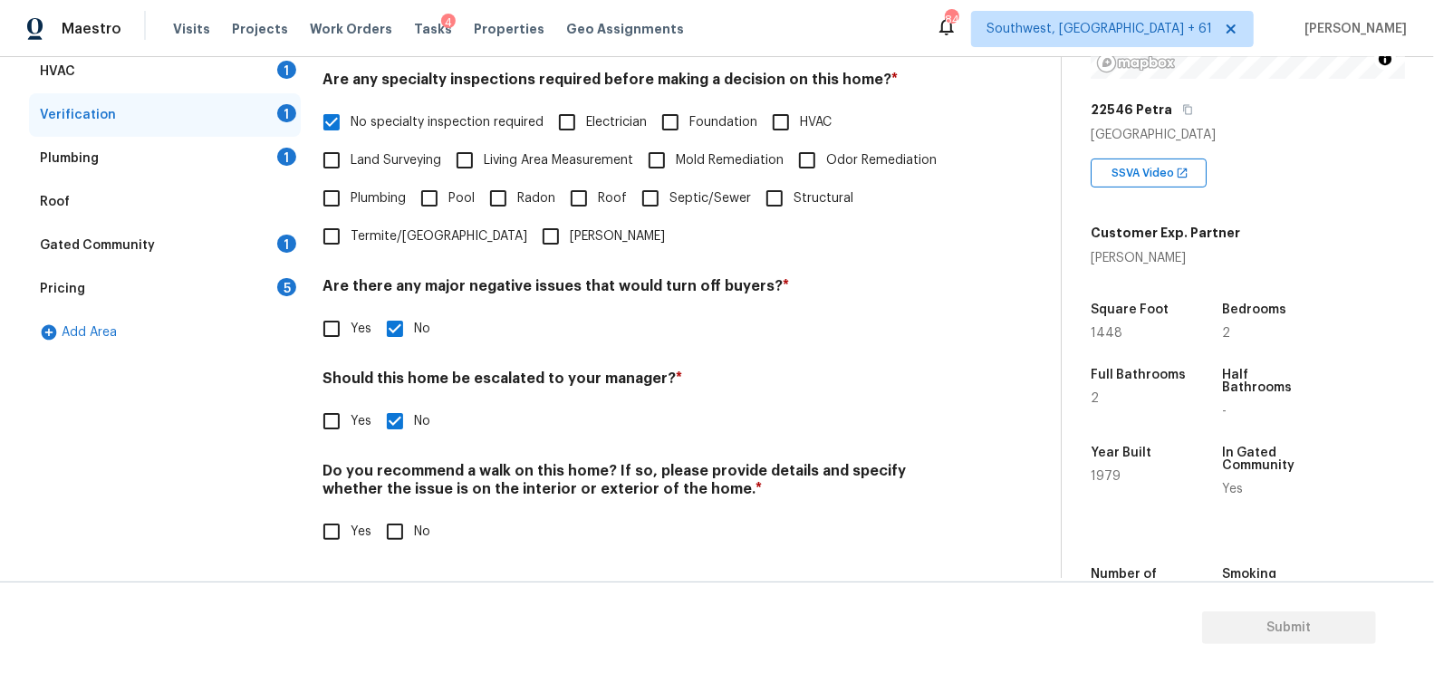
click at [399, 532] on input "No" at bounding box center [395, 532] width 38 height 38
checkbox input "true"
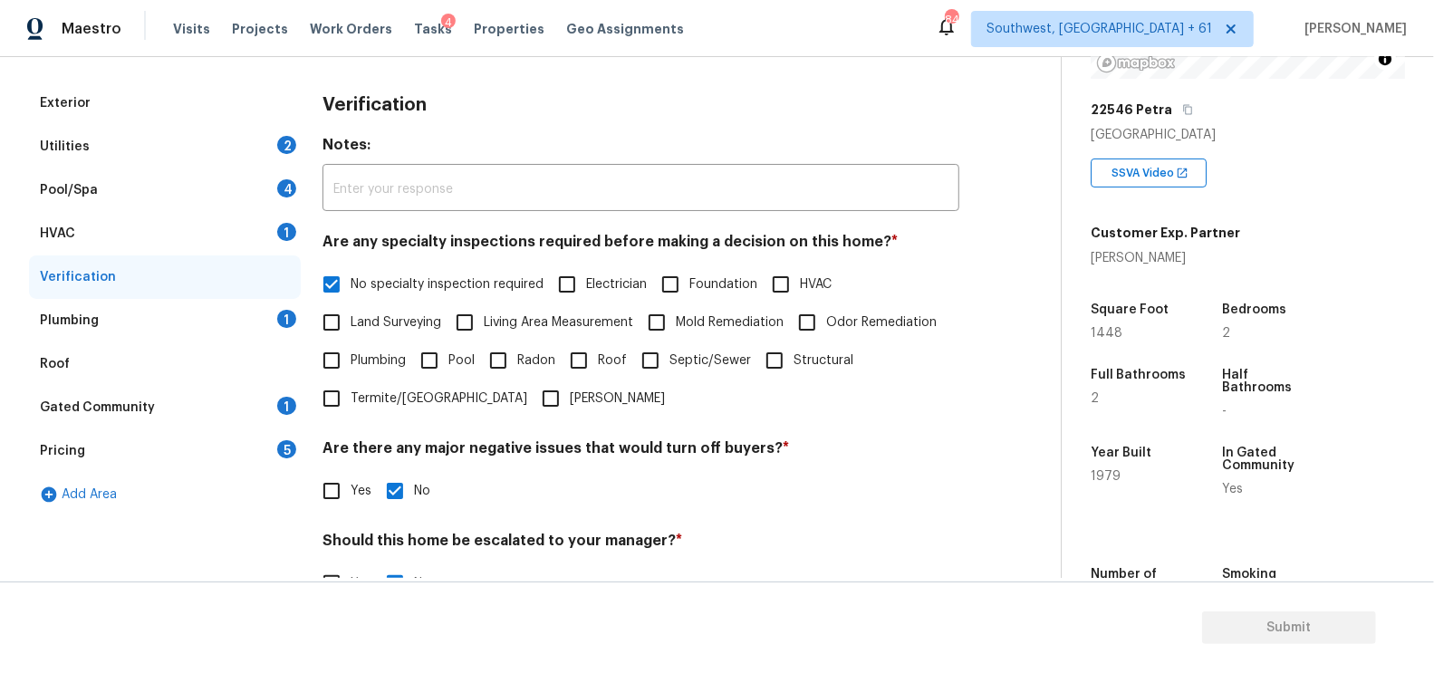
click at [242, 322] on div "Plumbing 1" at bounding box center [165, 320] width 272 height 43
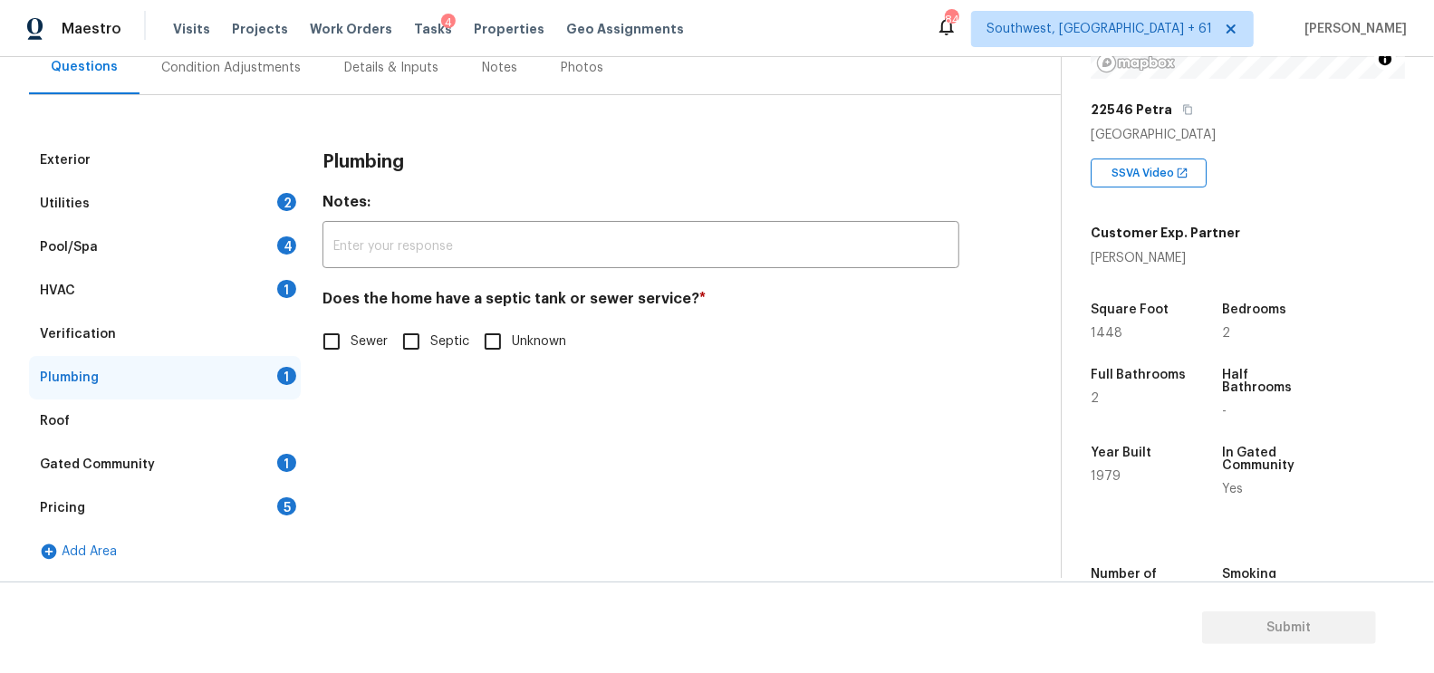
click at [368, 341] on span "Sewer" at bounding box center [369, 342] width 37 height 19
click at [351, 341] on input "Sewer" at bounding box center [332, 342] width 38 height 38
checkbox input "true"
click at [259, 468] on div "Gated Community 1" at bounding box center [165, 464] width 272 height 43
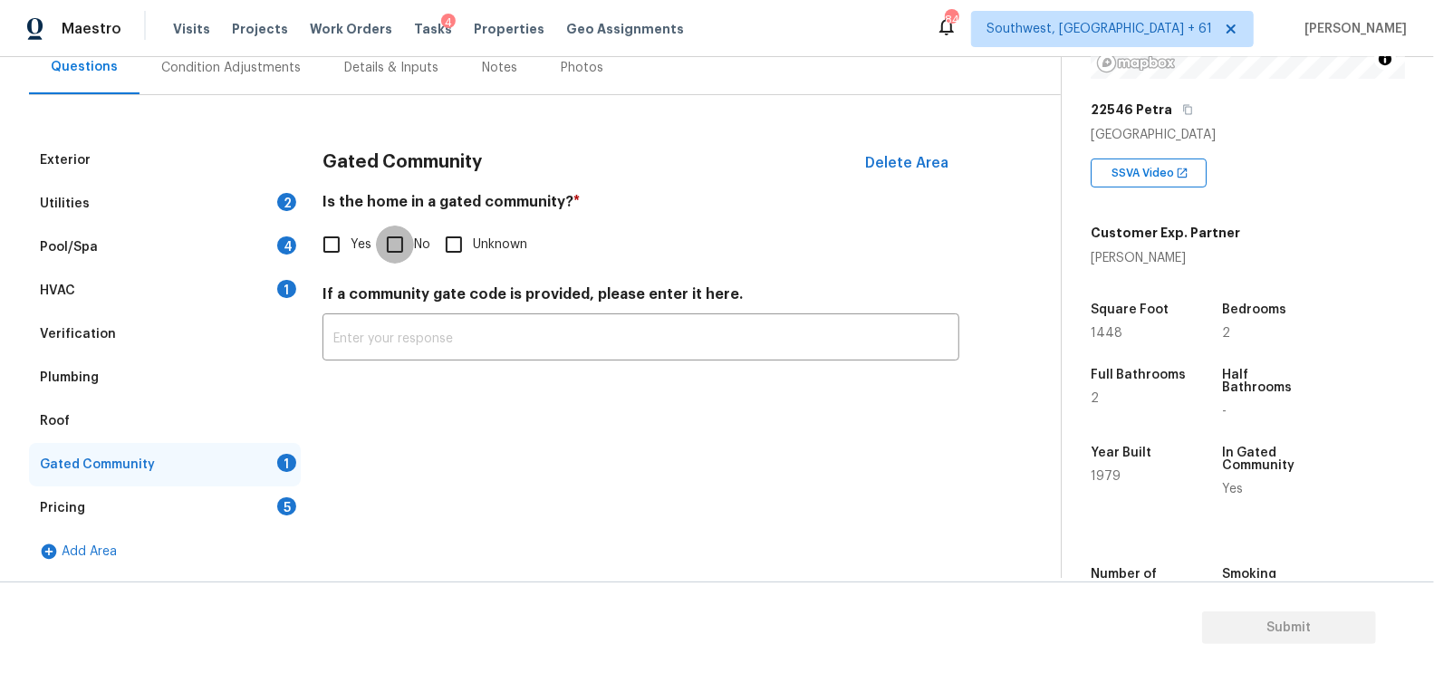
click at [402, 252] on input "No" at bounding box center [395, 245] width 38 height 38
checkbox input "true"
click at [264, 506] on div "Pricing 5" at bounding box center [165, 508] width 272 height 43
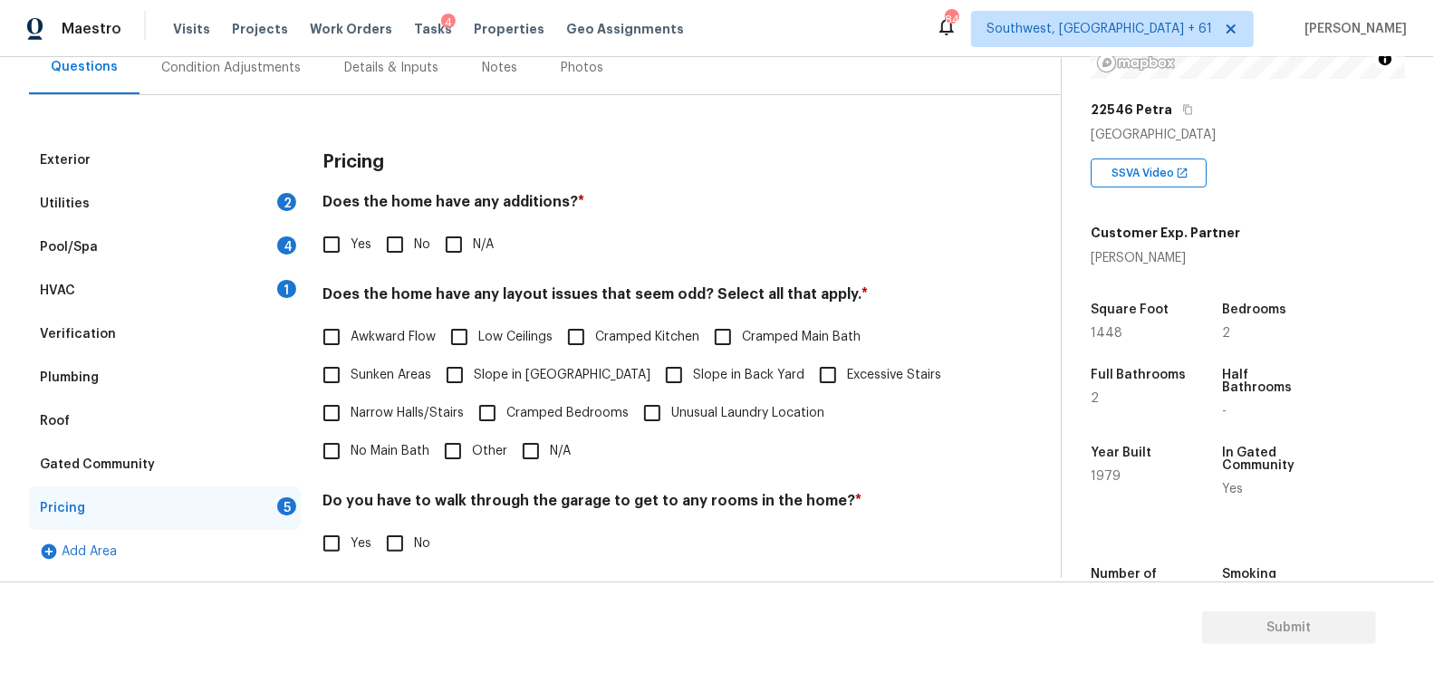
click at [376, 318] on label "Awkward Flow" at bounding box center [374, 337] width 123 height 38
click at [351, 318] on input "Awkward Flow" at bounding box center [332, 337] width 38 height 38
checkbox input "true"
click at [406, 239] on input "No" at bounding box center [395, 245] width 38 height 38
checkbox input "true"
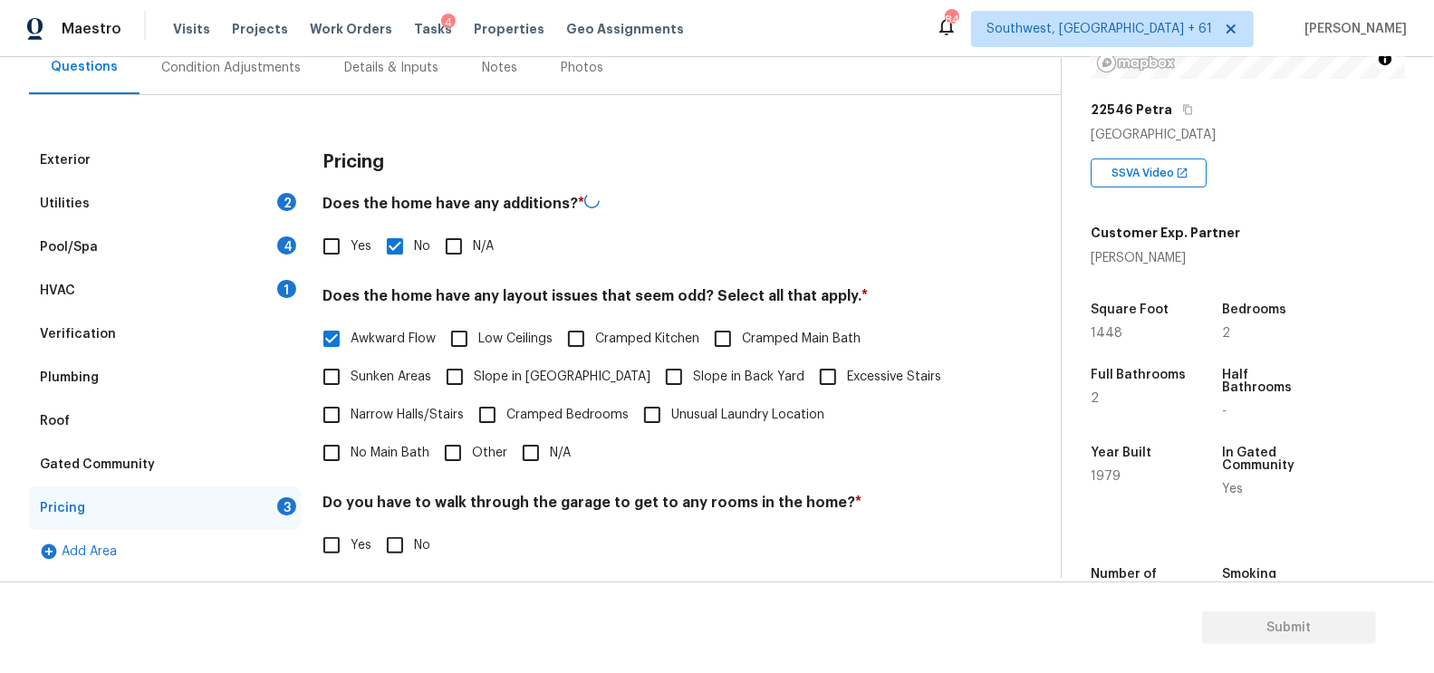
click at [388, 333] on span "Awkward Flow" at bounding box center [393, 339] width 85 height 19
click at [351, 333] on input "Awkward Flow" at bounding box center [332, 339] width 38 height 38
checkbox input "false"
click at [395, 541] on input "No" at bounding box center [395, 544] width 38 height 38
checkbox input "true"
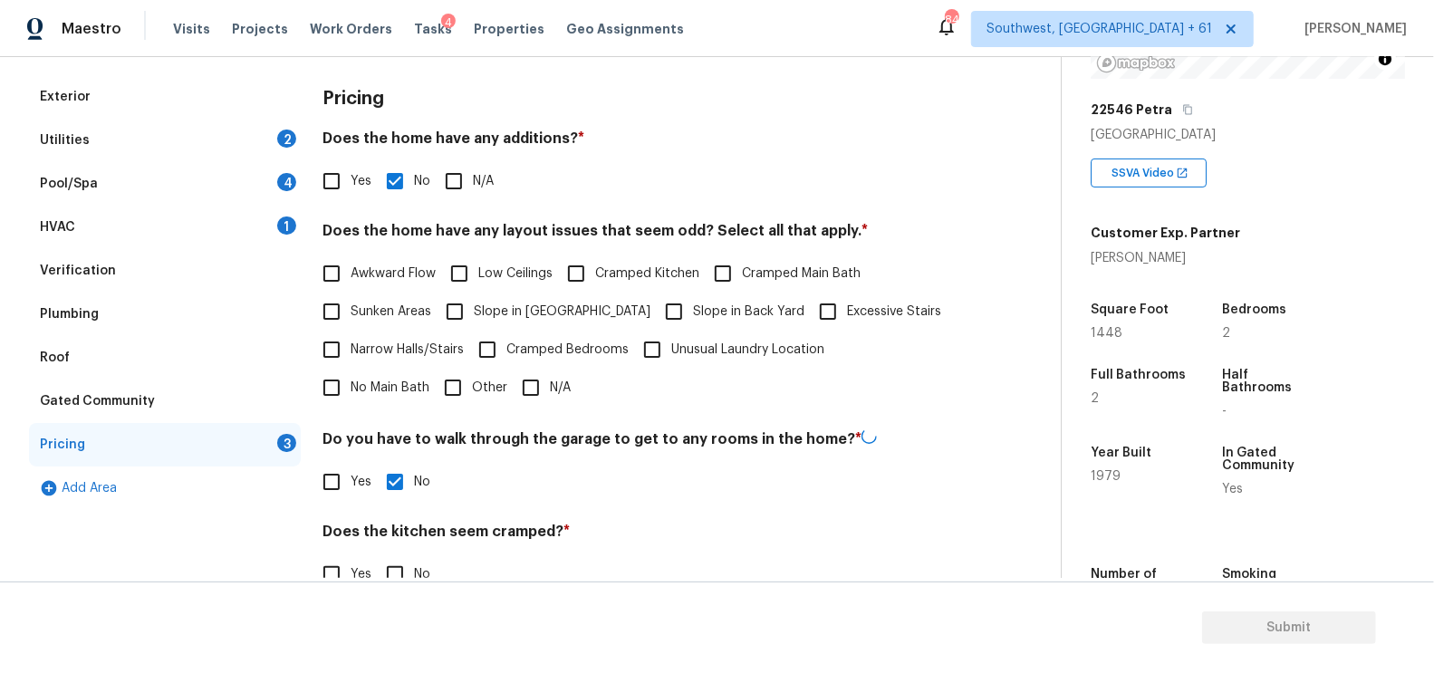
scroll to position [246, 0]
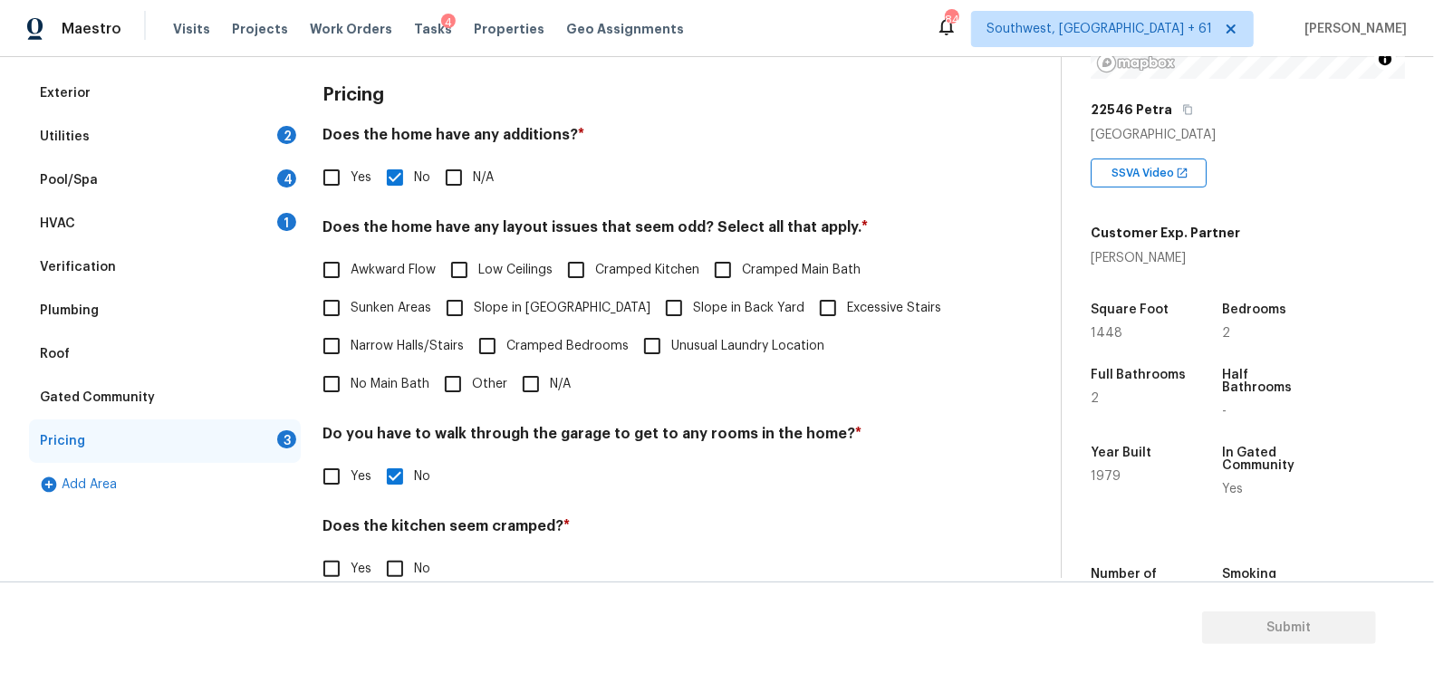
click at [418, 404] on div "Pricing Does the home have any additions? * Yes No N/A Does the home have any l…" at bounding box center [641, 387] width 637 height 631
click at [512, 389] on input "N/A" at bounding box center [531, 384] width 38 height 38
checkbox input "true"
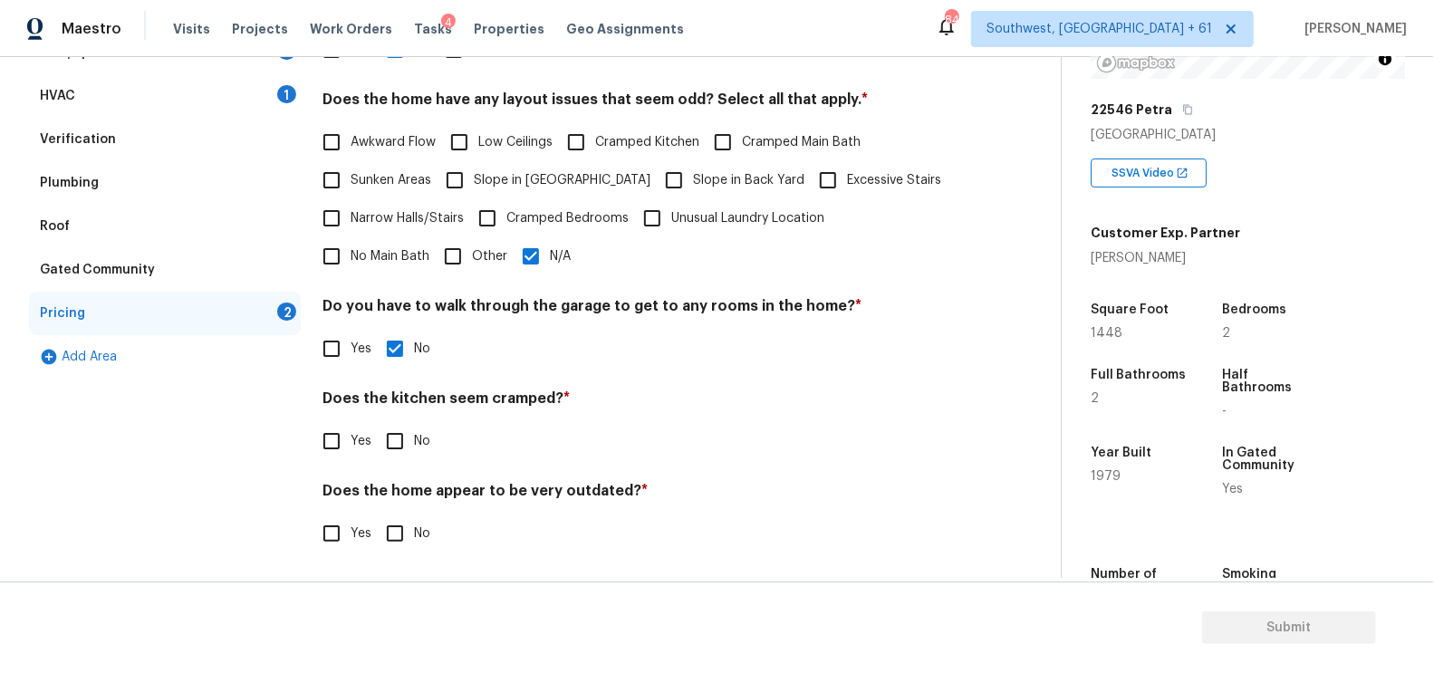
click at [405, 428] on input "No" at bounding box center [395, 441] width 38 height 38
checkbox input "true"
click at [400, 550] on input "No" at bounding box center [395, 535] width 38 height 38
checkbox input "true"
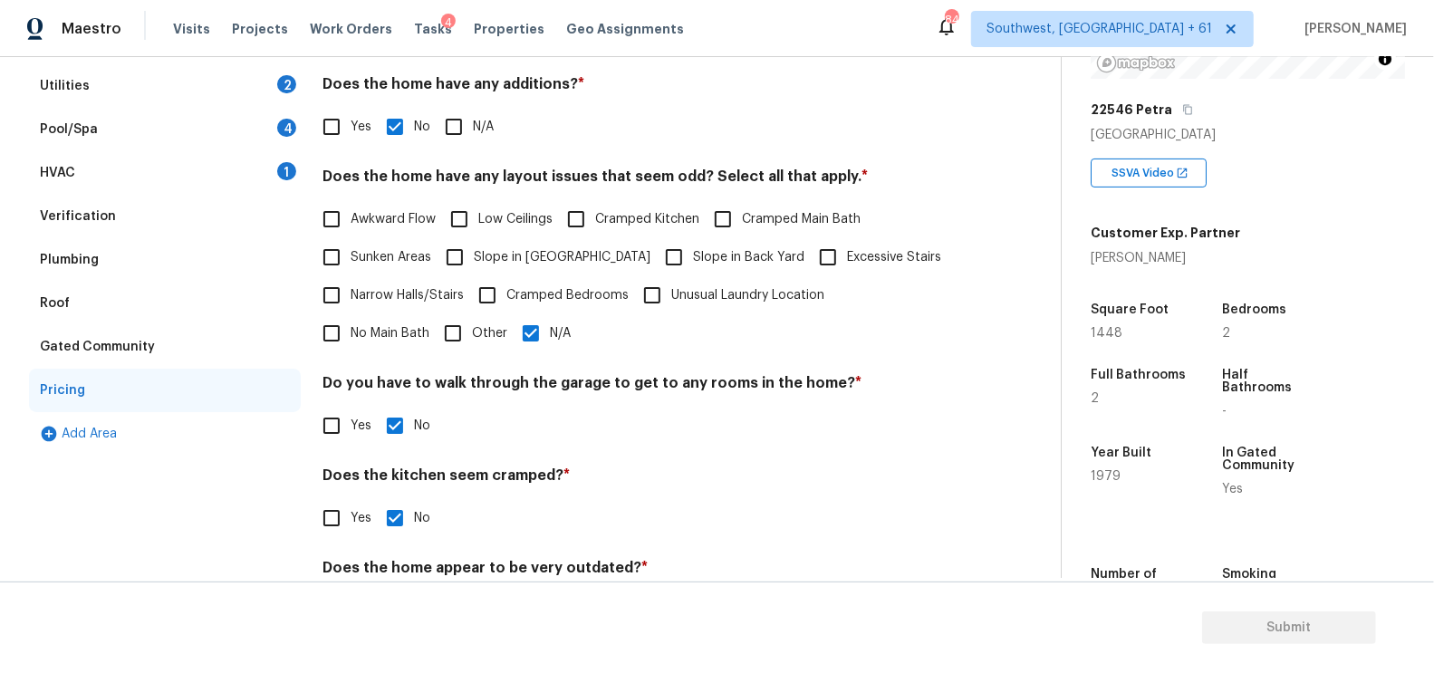
scroll to position [169, 0]
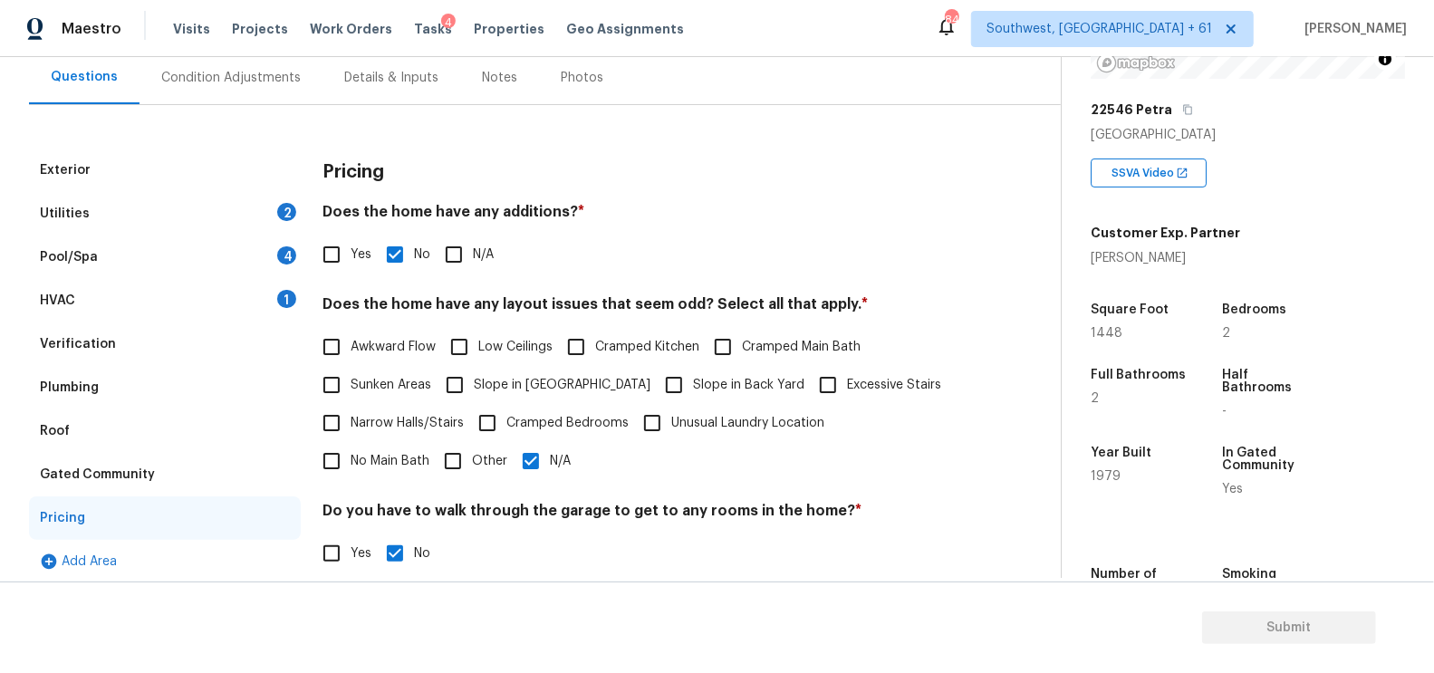
click at [233, 281] on div "HVAC 1" at bounding box center [165, 300] width 272 height 43
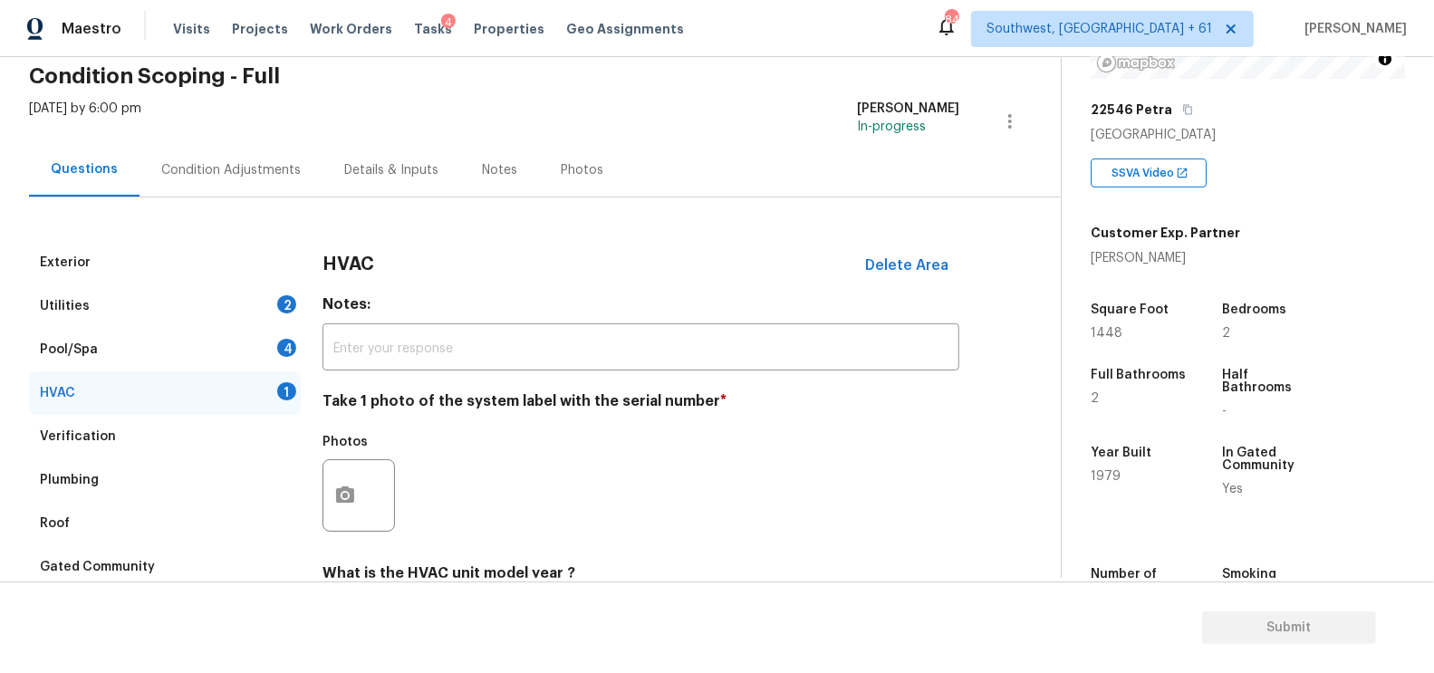
scroll to position [6, 0]
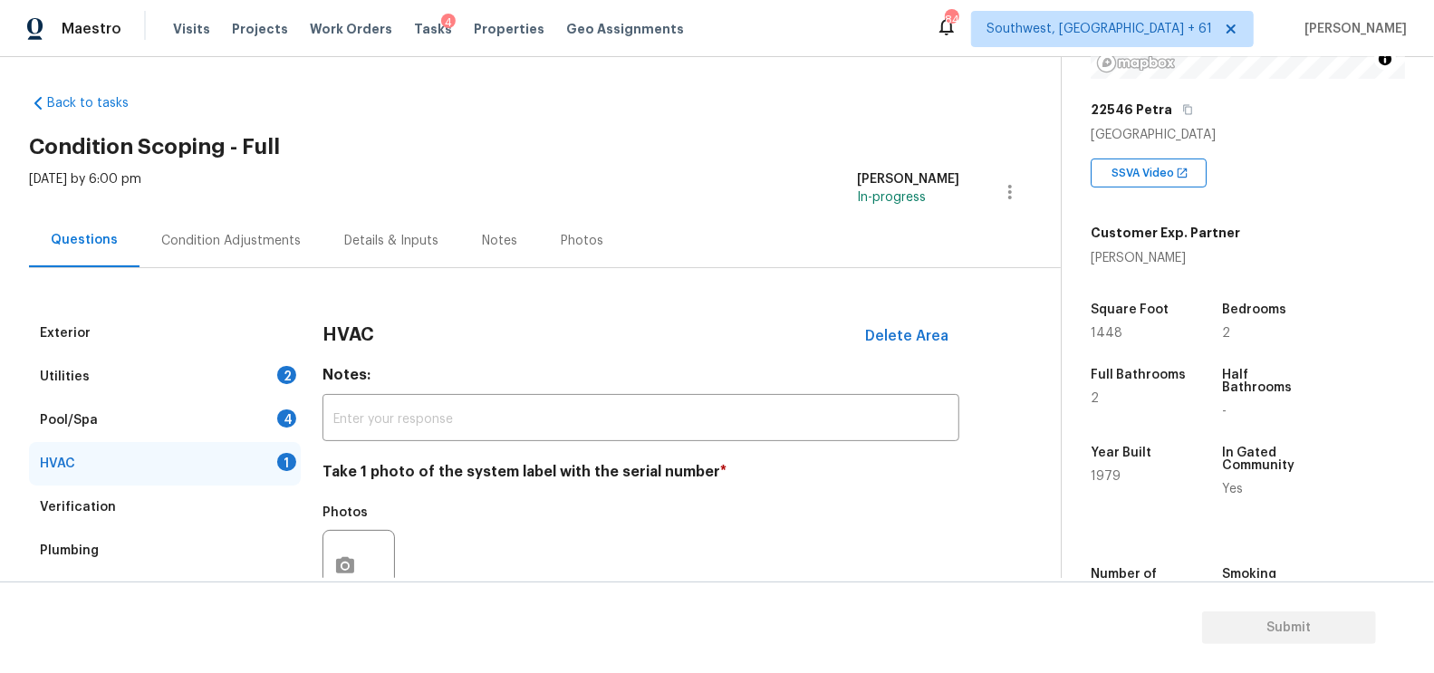
click at [244, 227] on div "Condition Adjustments" at bounding box center [231, 240] width 183 height 53
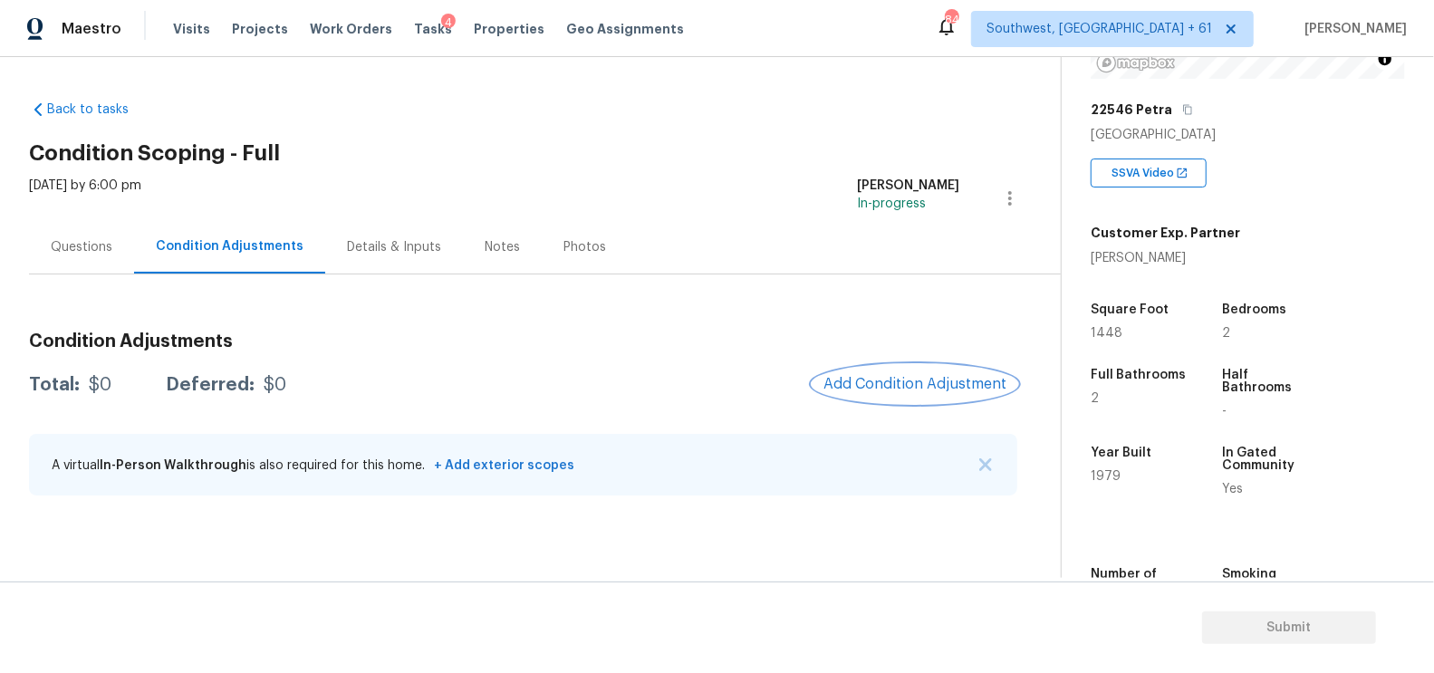
click at [861, 387] on span "Add Condition Adjustment" at bounding box center [915, 384] width 183 height 16
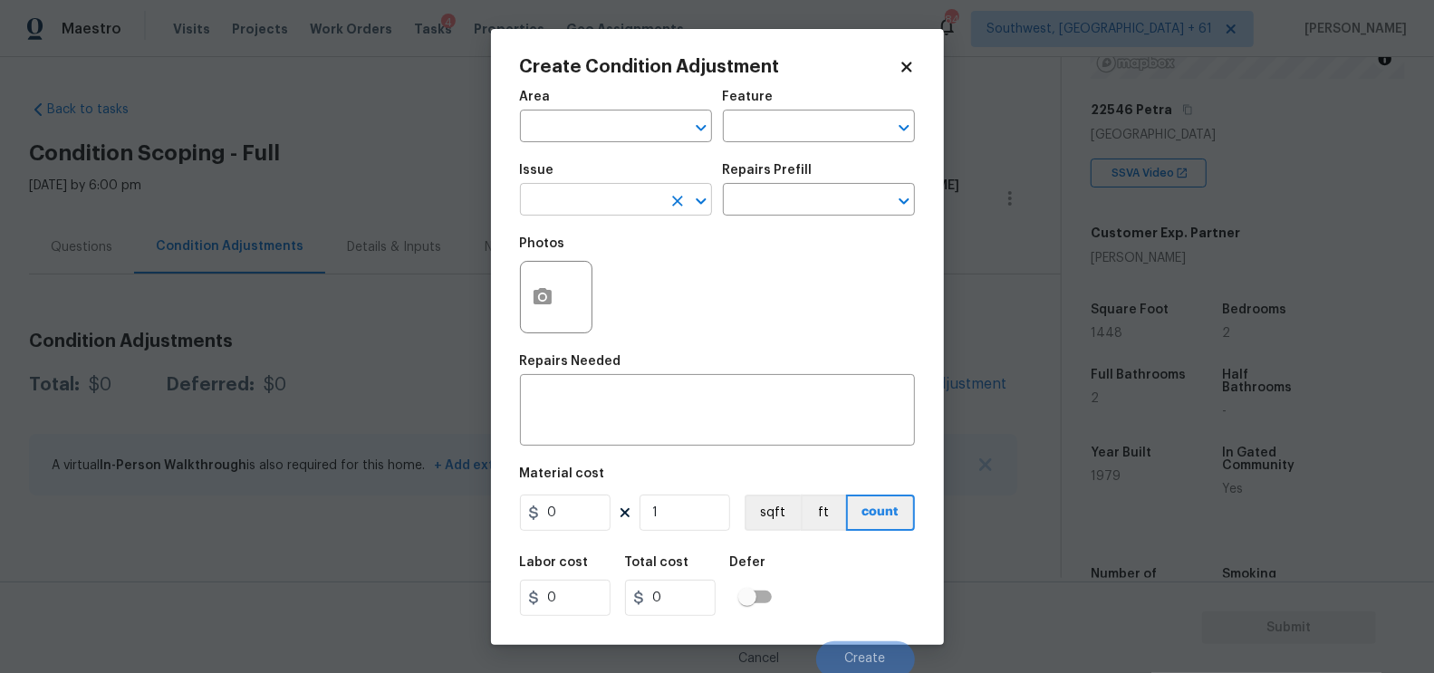
click at [599, 206] on input "text" at bounding box center [590, 202] width 141 height 28
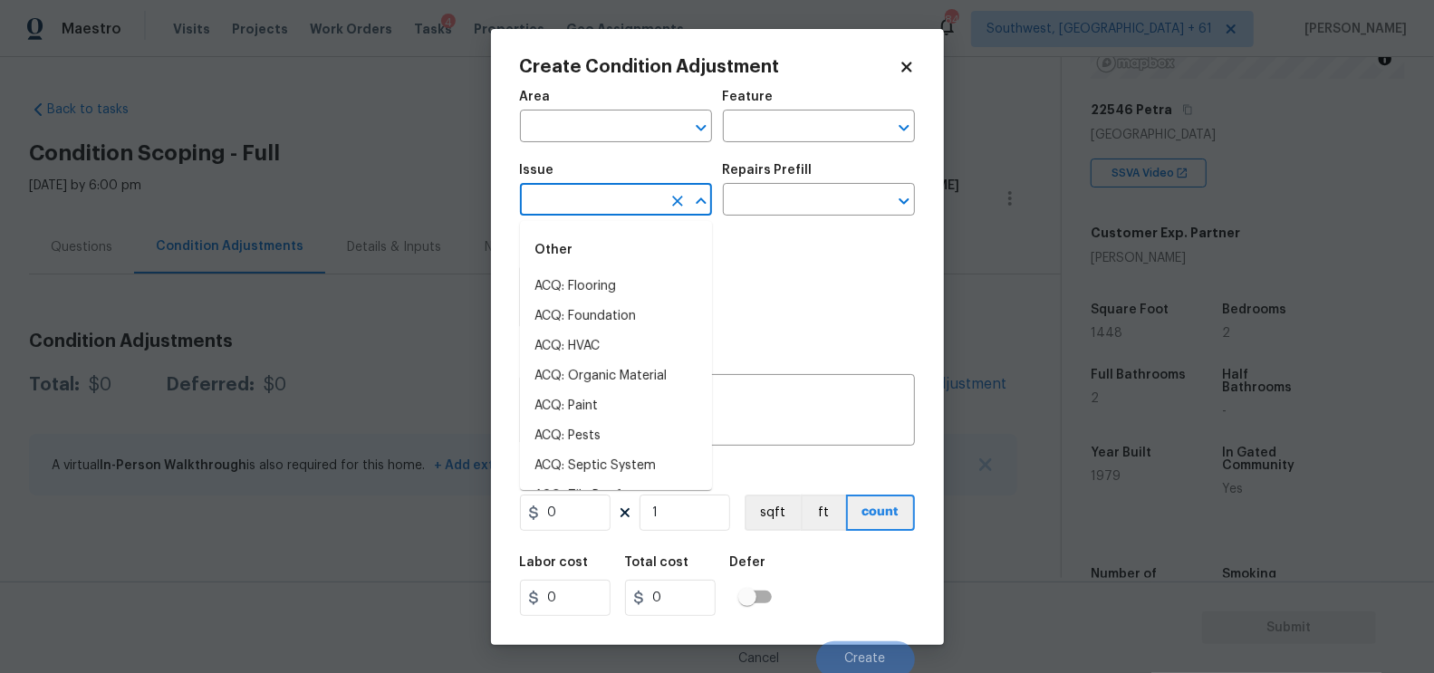
type input "c"
click at [584, 342] on li "ACQ: HVAC" at bounding box center [616, 347] width 192 height 30
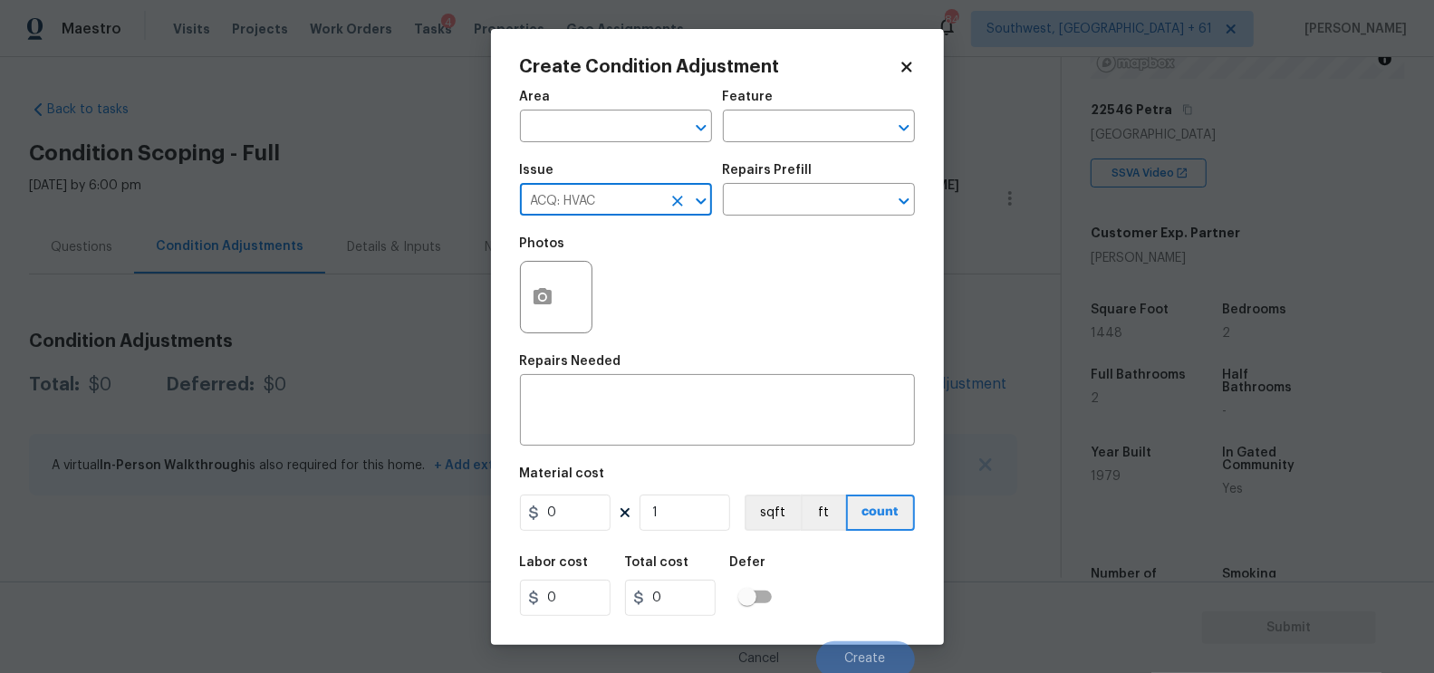
type input "ACQ: HVAC"
click at [781, 181] on div "Repairs Prefill" at bounding box center [819, 176] width 192 height 24
click at [780, 195] on input "text" at bounding box center [793, 202] width 141 height 28
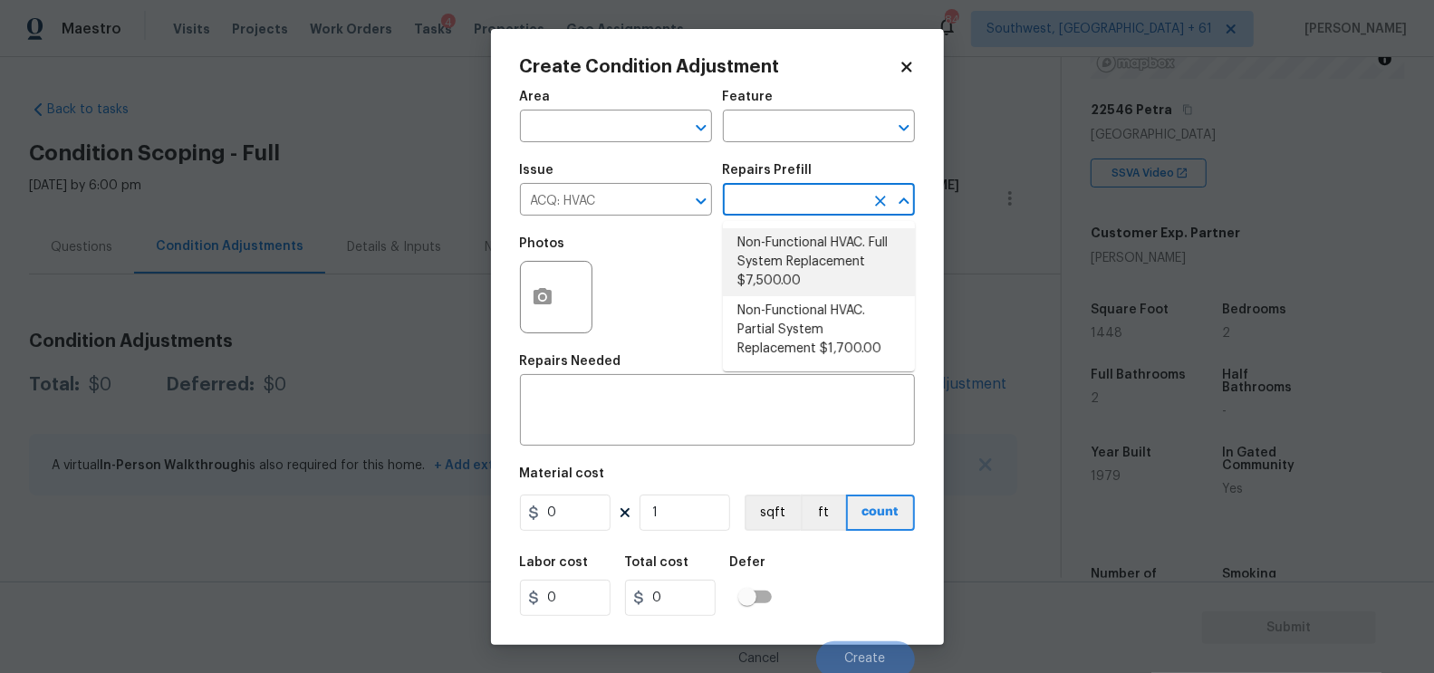
click at [783, 246] on li "Non-Functional HVAC. Full System Replacement $7,500.00" at bounding box center [819, 262] width 192 height 68
type input "Acquisition"
type textarea "Acquisition Scope: Full System Replacement"
type input "7500"
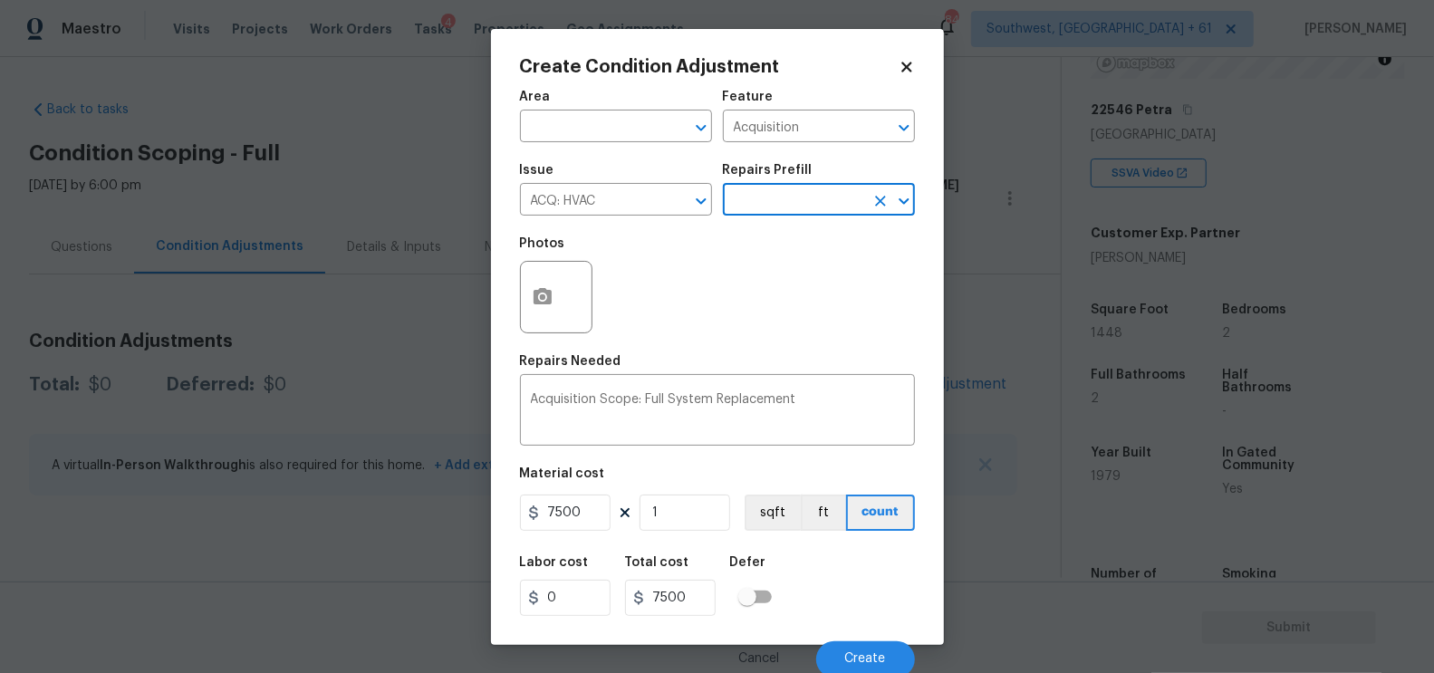
click at [598, 496] on figure "Material cost 7500 1 sqft ft count" at bounding box center [717, 501] width 395 height 67
click at [580, 515] on input "7500" at bounding box center [565, 513] width 91 height 36
type input "1900"
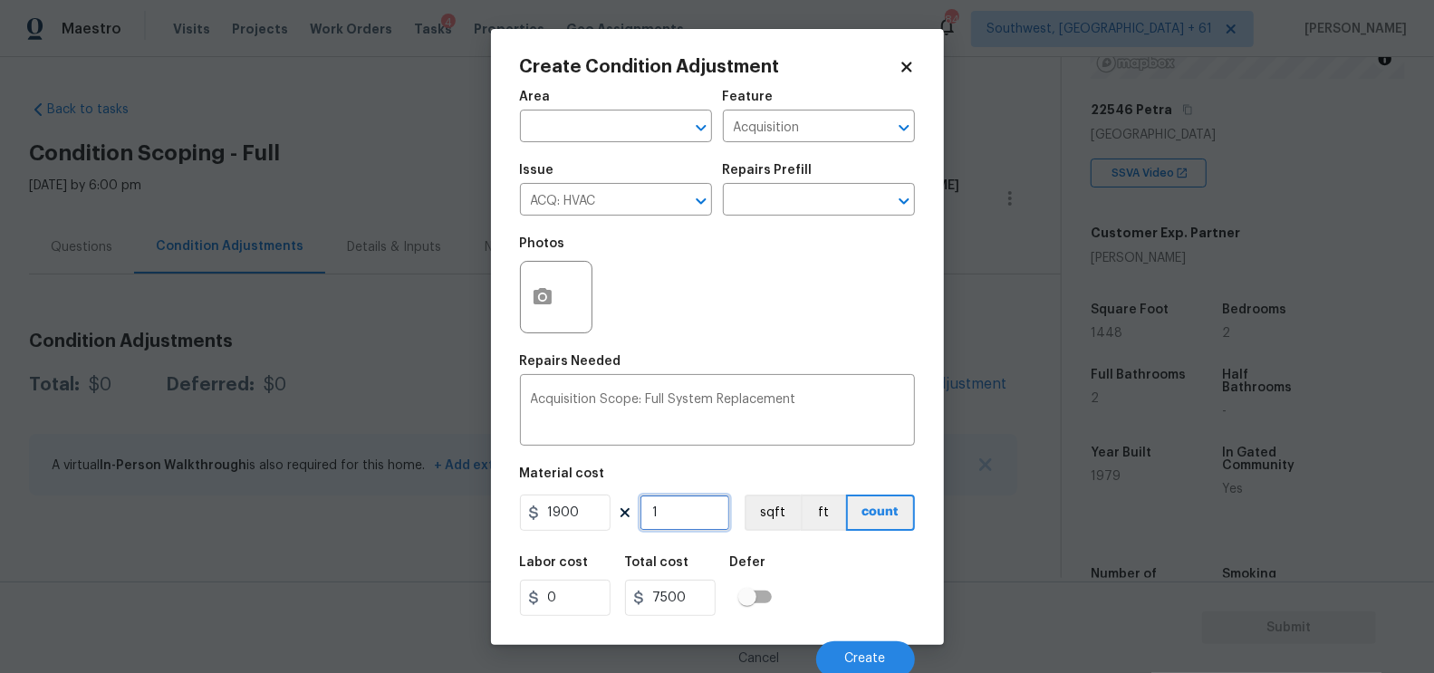
click at [713, 501] on input "1" at bounding box center [685, 513] width 91 height 36
type input "1900"
type input "0"
type input "3"
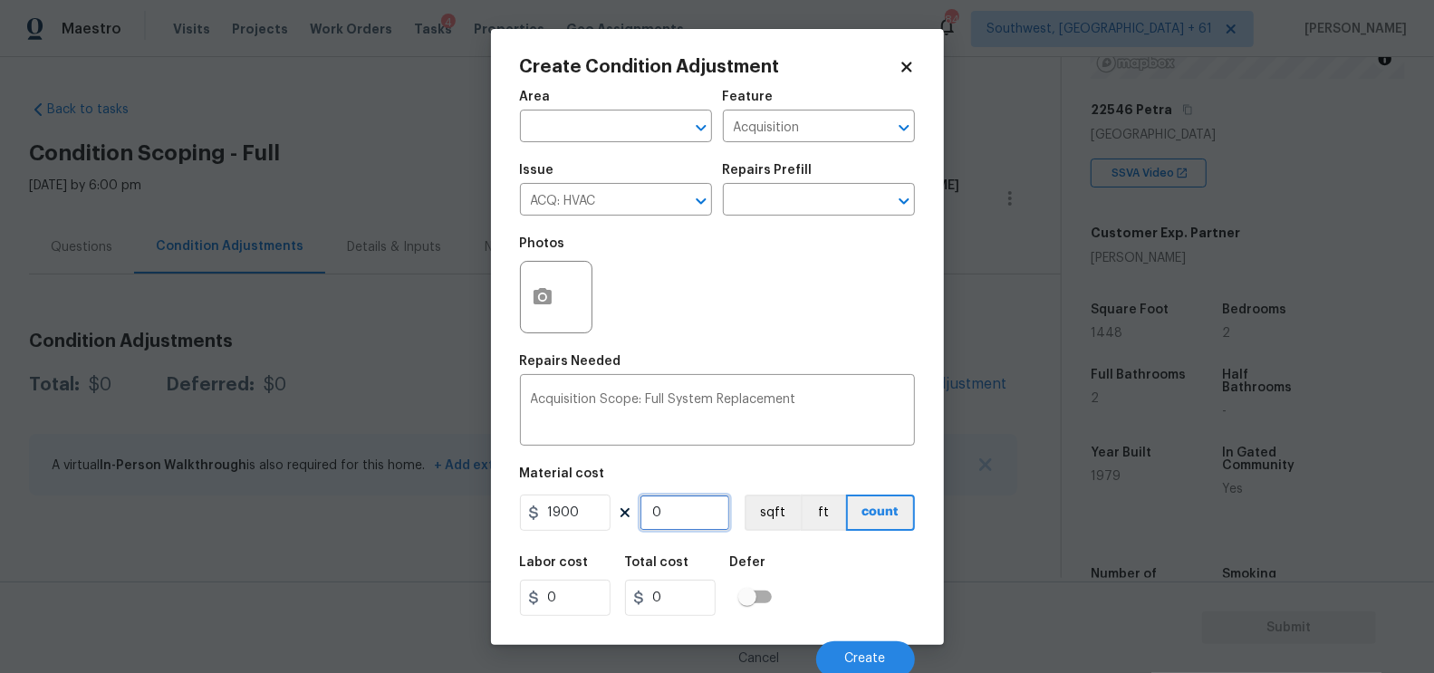
type input "5700"
type input "3"
click at [870, 648] on button "Create" at bounding box center [865, 659] width 99 height 36
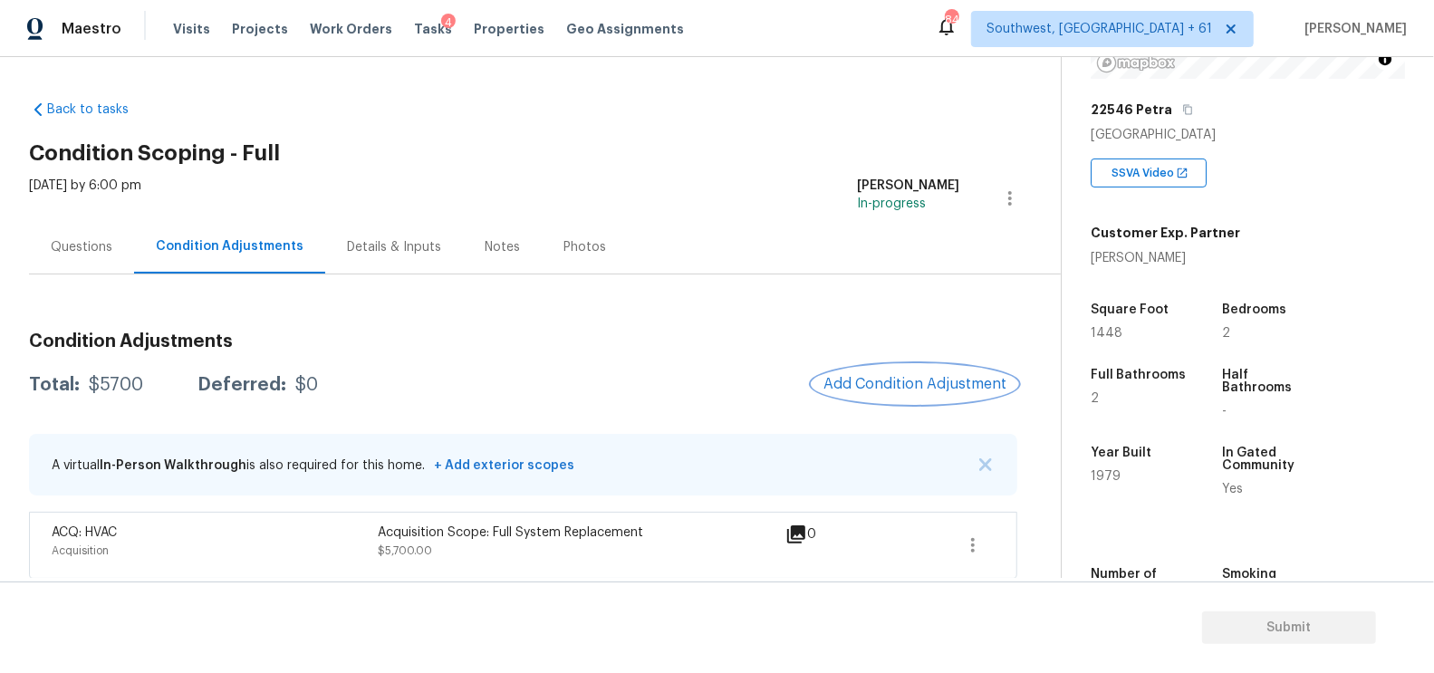
click at [916, 368] on button "Add Condition Adjustment" at bounding box center [915, 384] width 205 height 38
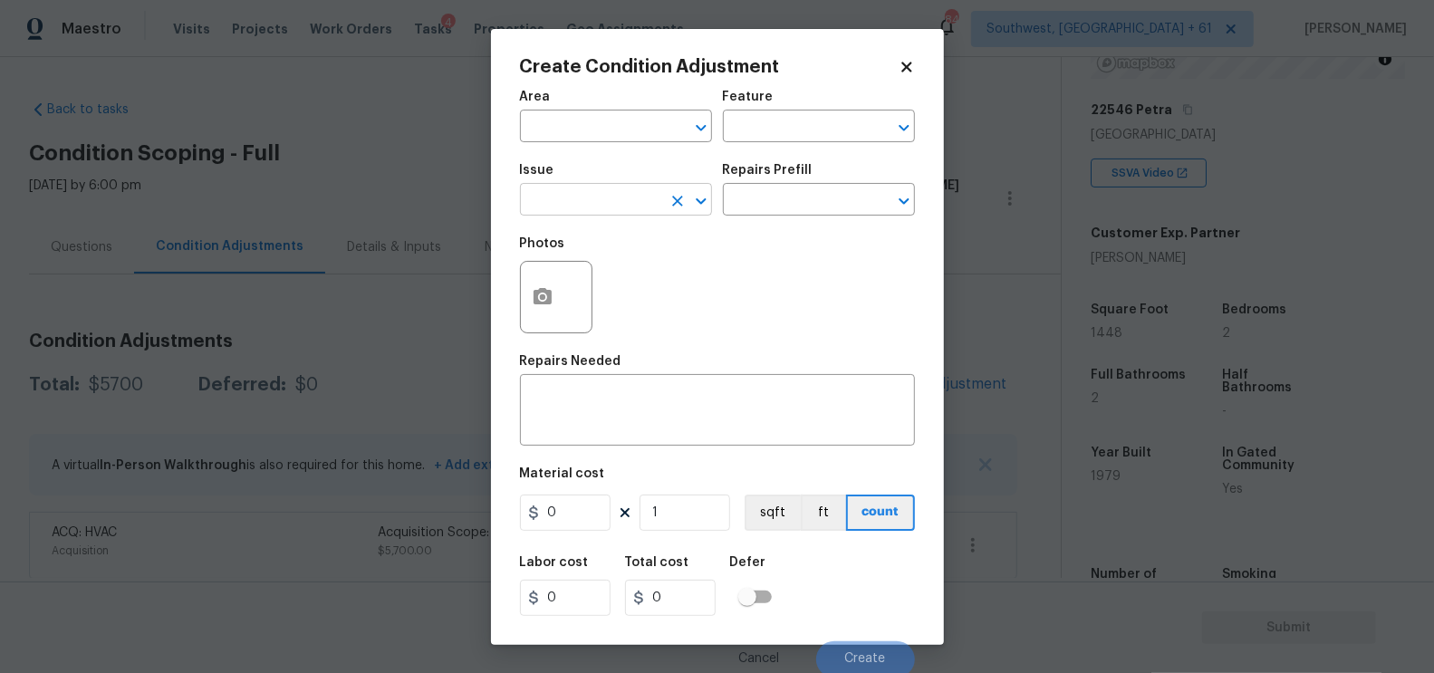
click at [616, 207] on input "text" at bounding box center [590, 202] width 141 height 28
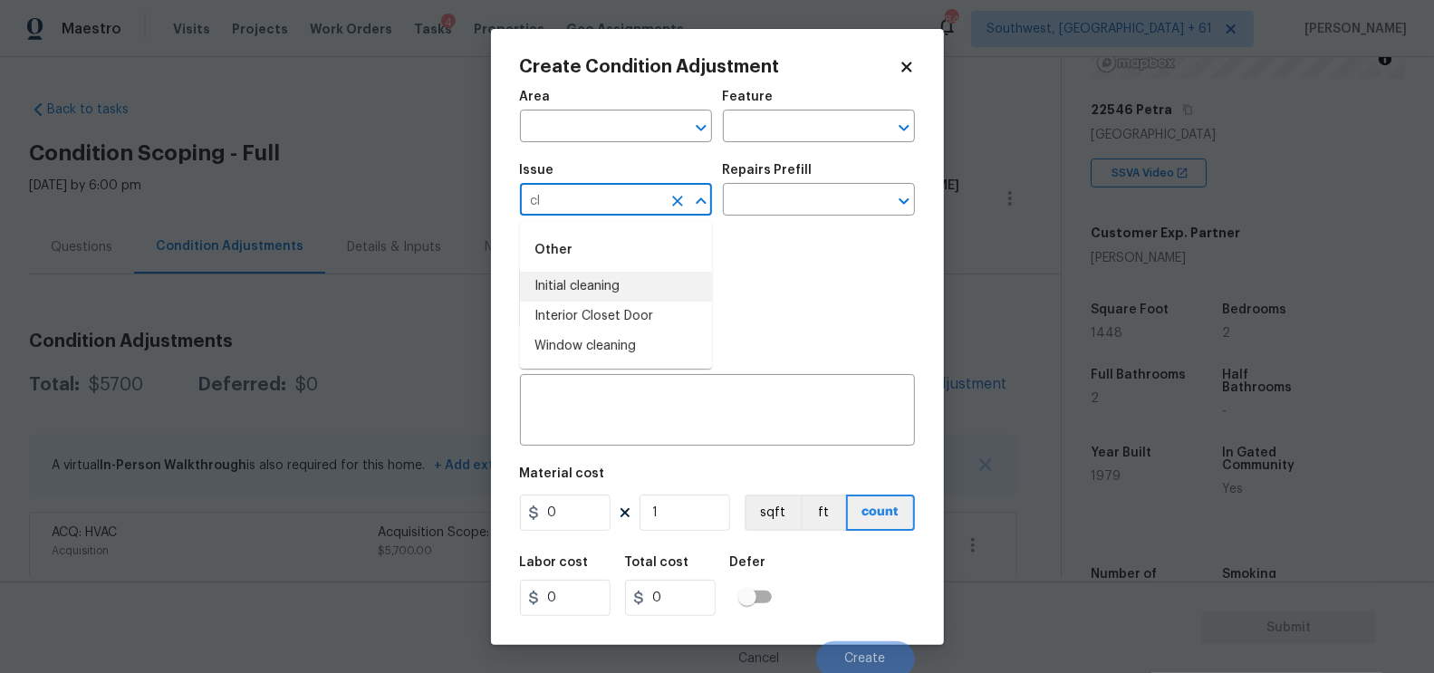
click at [629, 283] on li "Initial cleaning" at bounding box center [616, 287] width 192 height 30
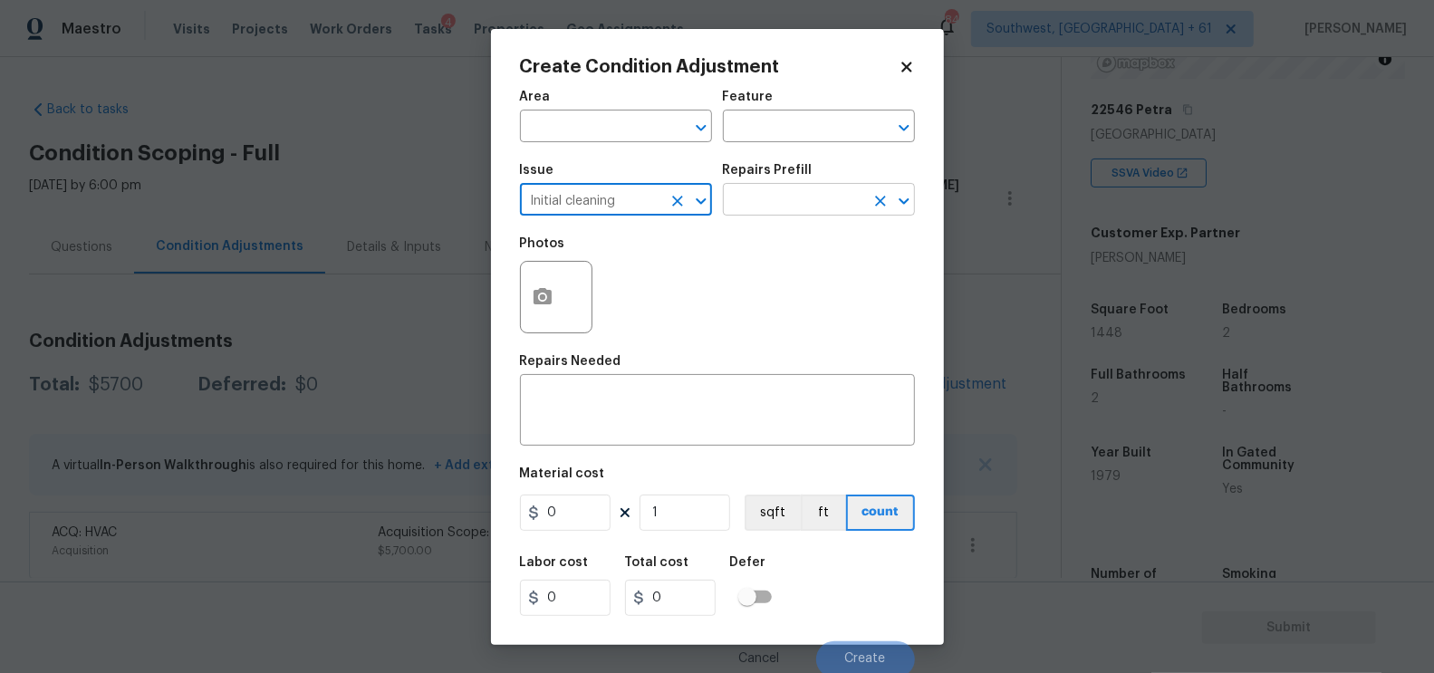
type input "Initial cleaning"
click at [814, 194] on input "text" at bounding box center [793, 202] width 141 height 28
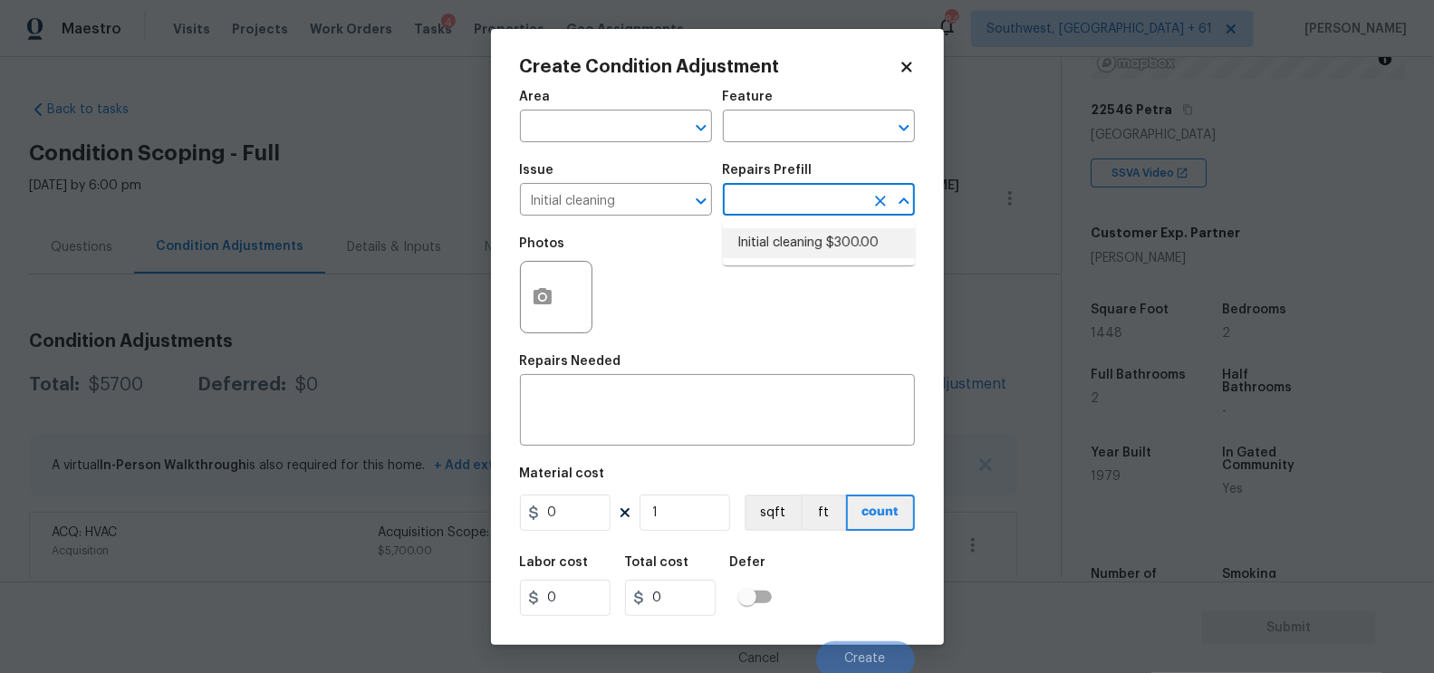
click at [815, 240] on li "Initial cleaning $300.00" at bounding box center [819, 243] width 192 height 30
type input "Home Readiness Packages"
type textarea "1. Wipe down exterior doors and trim. 2. Clean out all exterior light fixtures …"
type input "300"
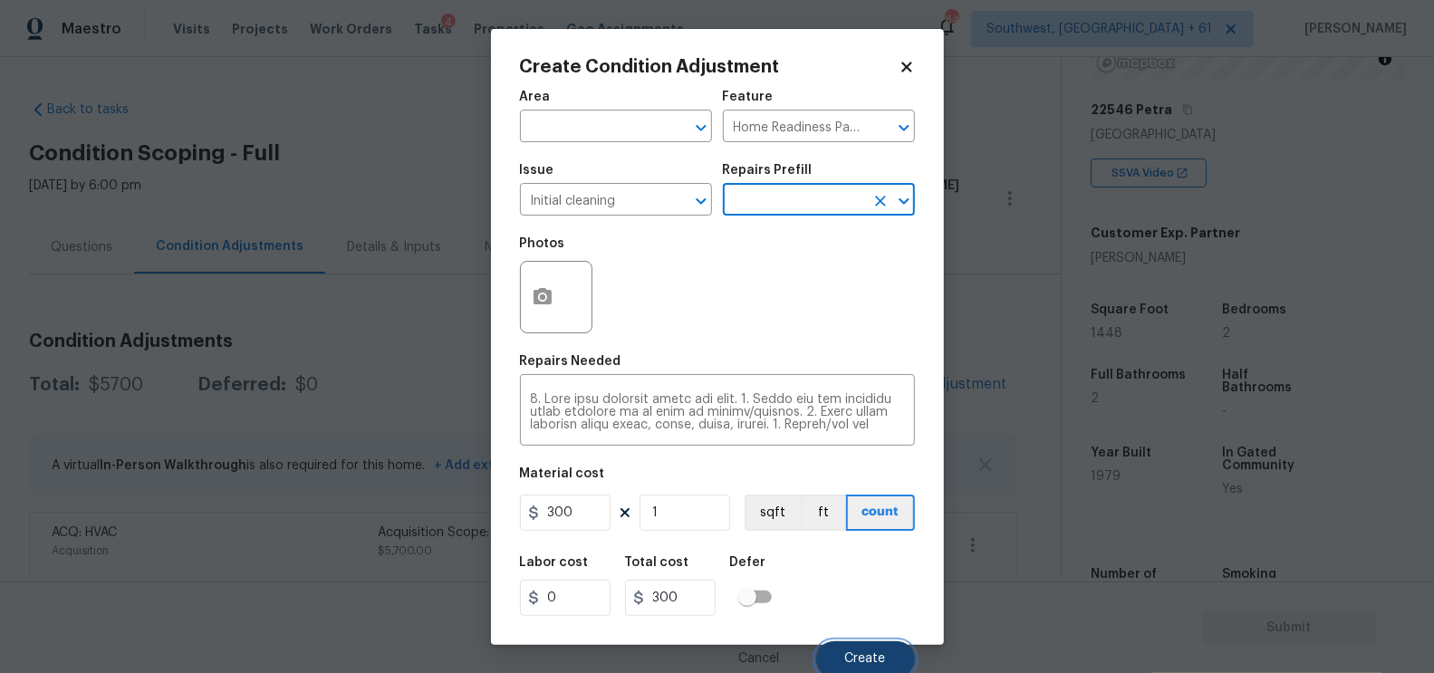
click at [871, 657] on span "Create" at bounding box center [865, 659] width 41 height 14
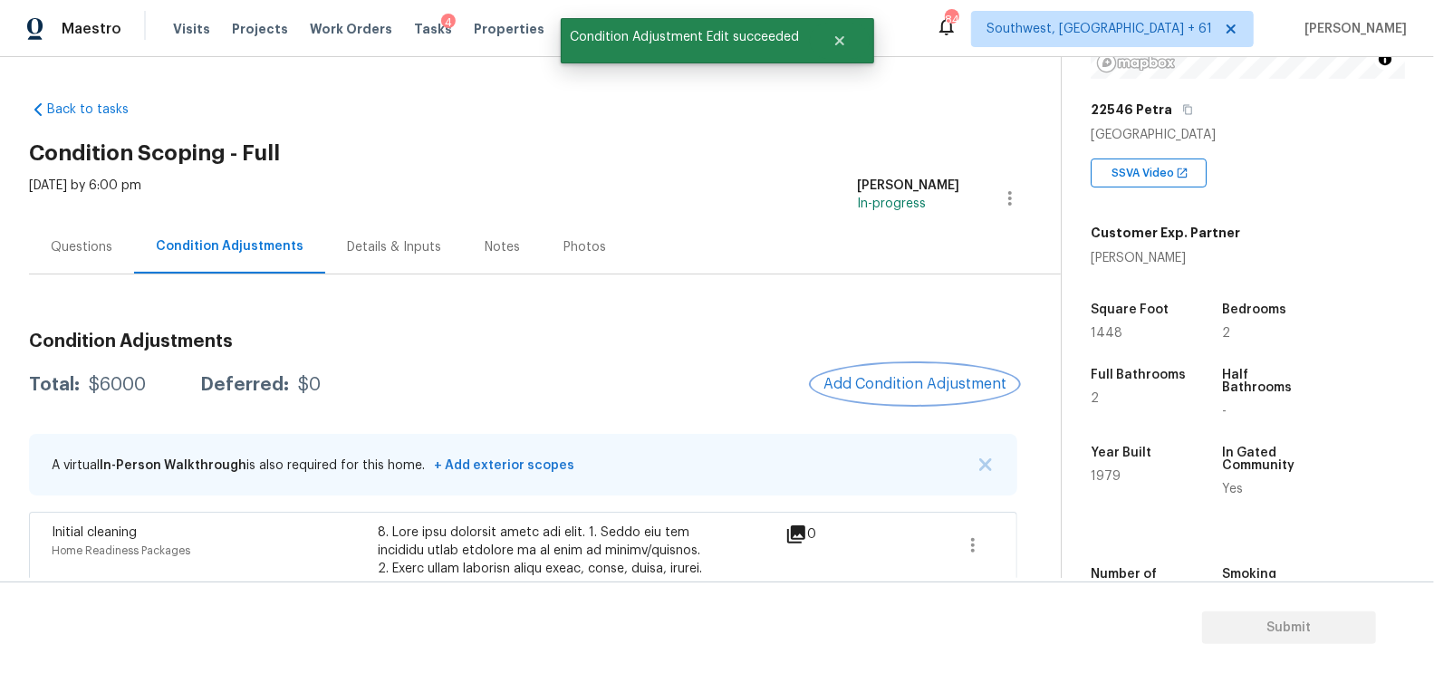
click at [950, 396] on button "Add Condition Adjustment" at bounding box center [915, 384] width 205 height 38
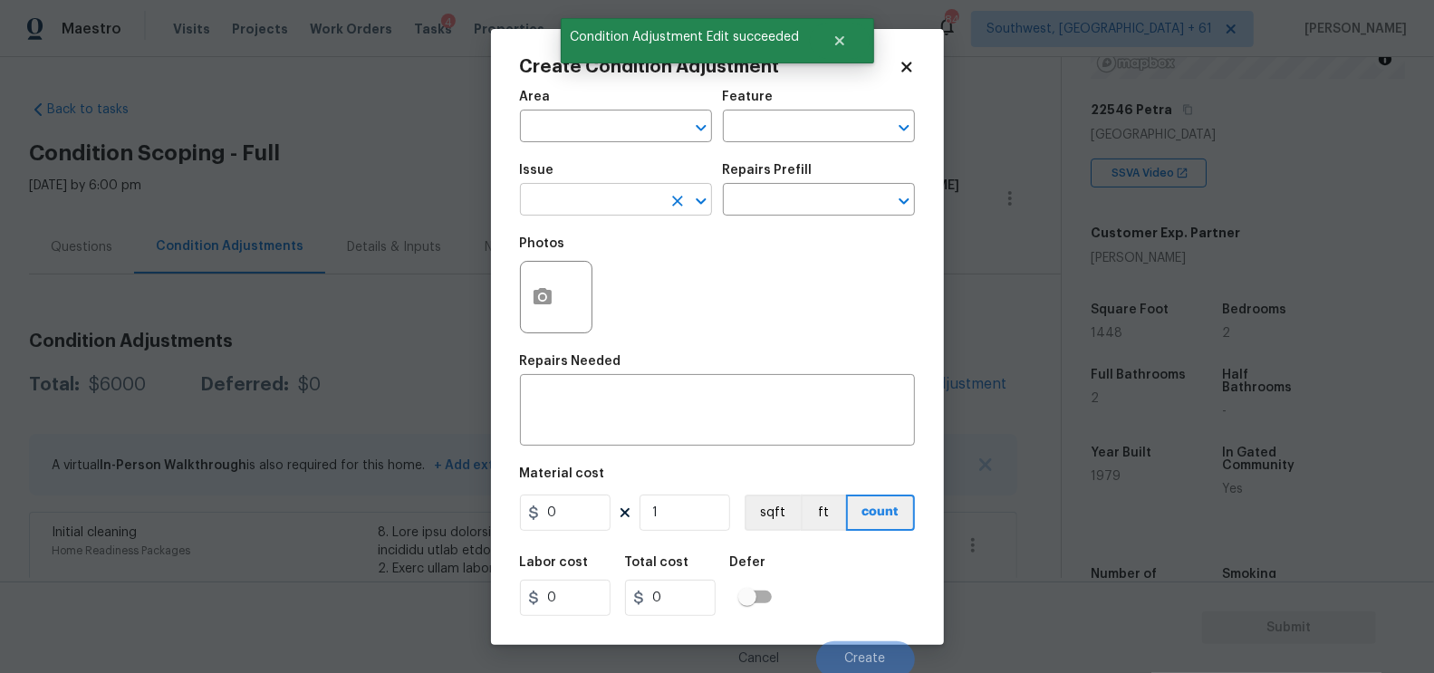
click at [590, 201] on input "text" at bounding box center [590, 202] width 141 height 28
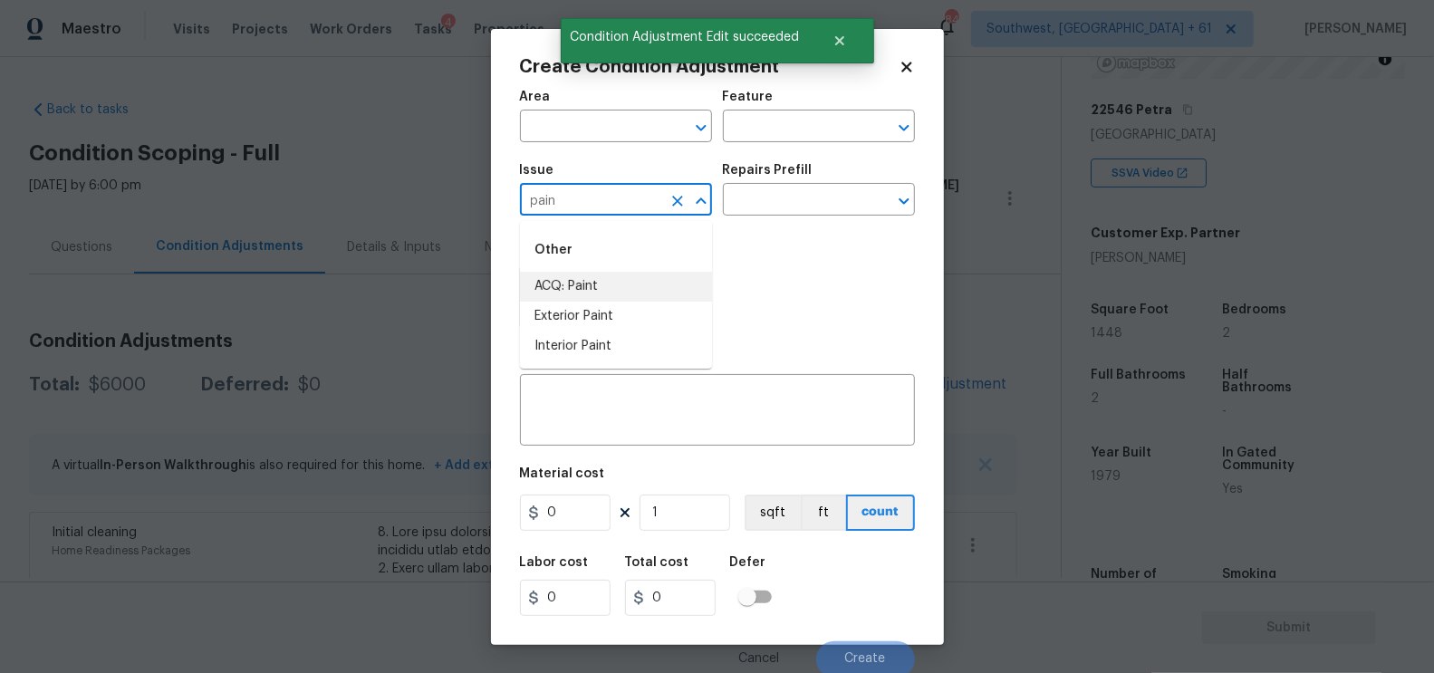
click at [591, 281] on li "ACQ: Paint" at bounding box center [616, 287] width 192 height 30
type input "ACQ: Paint"
click at [818, 196] on input "text" at bounding box center [793, 202] width 141 height 28
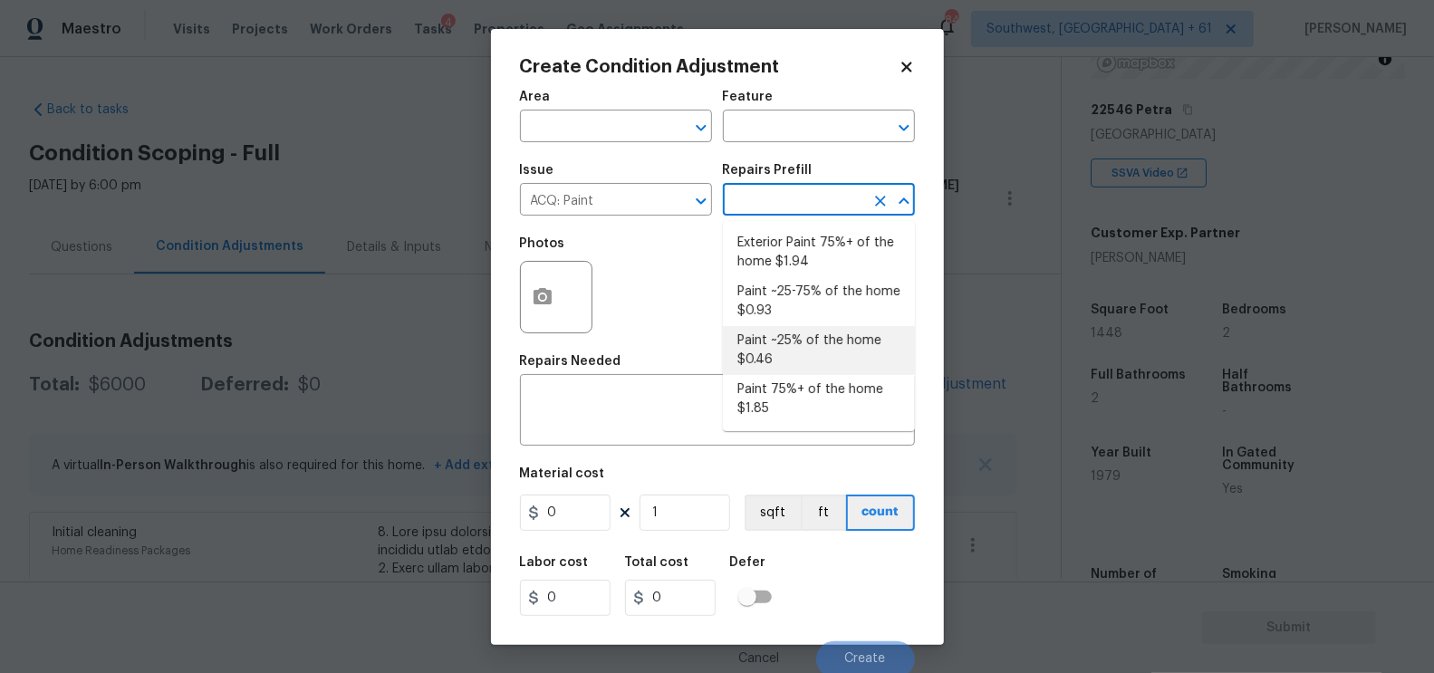
click at [789, 357] on li "Paint ~25% of the home $0.46" at bounding box center [819, 350] width 192 height 49
type input "Acquisition"
type textarea "Acquisition Scope: ~25% of the home needs interior paint"
type input "0.46"
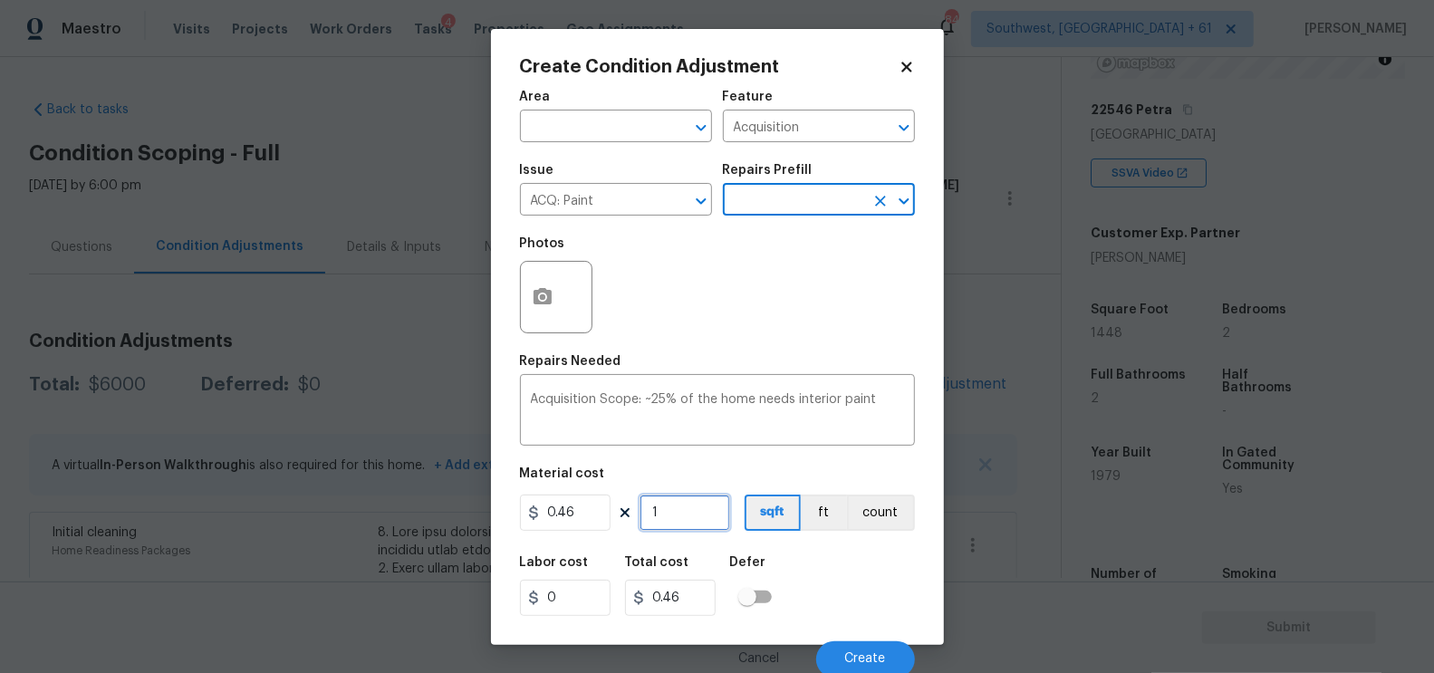
click at [690, 528] on input "1" at bounding box center [685, 513] width 91 height 36
type input "14"
type input "6.44"
type input "144"
type input "66.24"
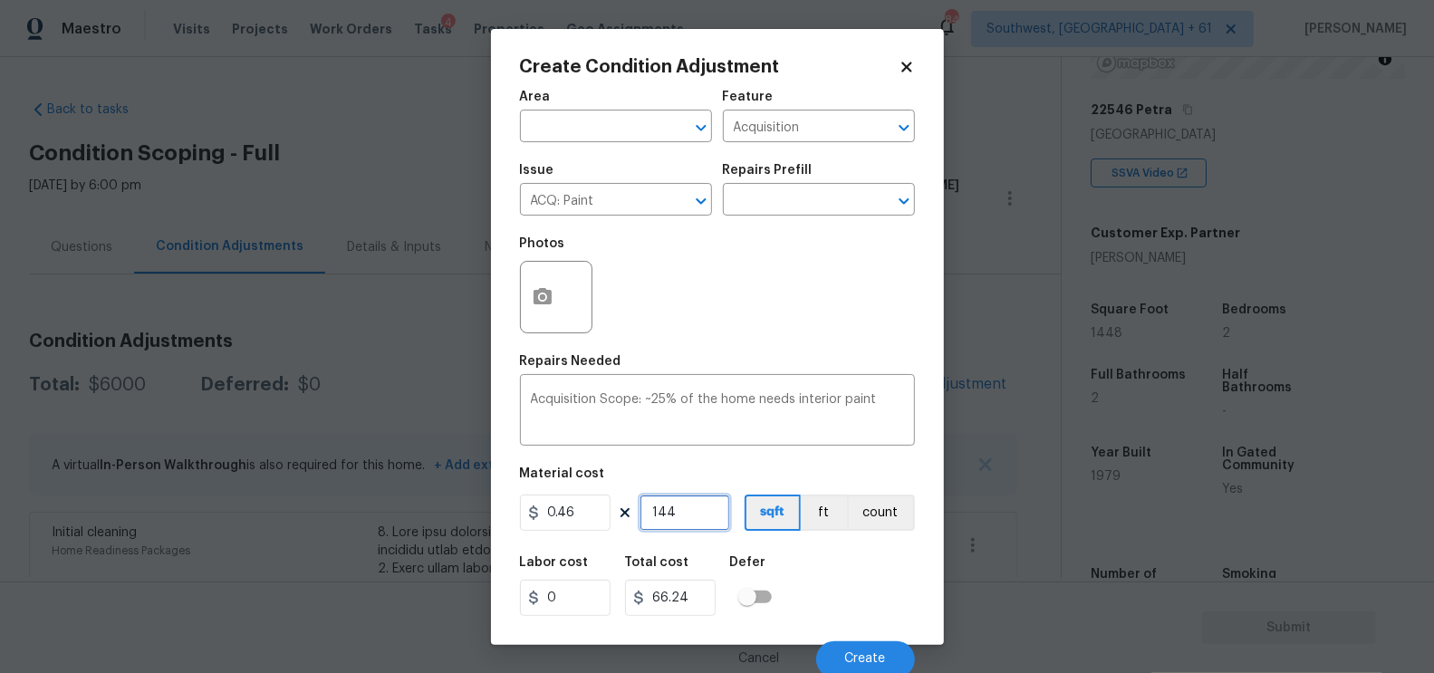
type input "1448"
type input "666.08"
type input "1448"
click at [703, 593] on input "666.08" at bounding box center [670, 598] width 91 height 36
click at [856, 645] on button "Create" at bounding box center [865, 659] width 99 height 36
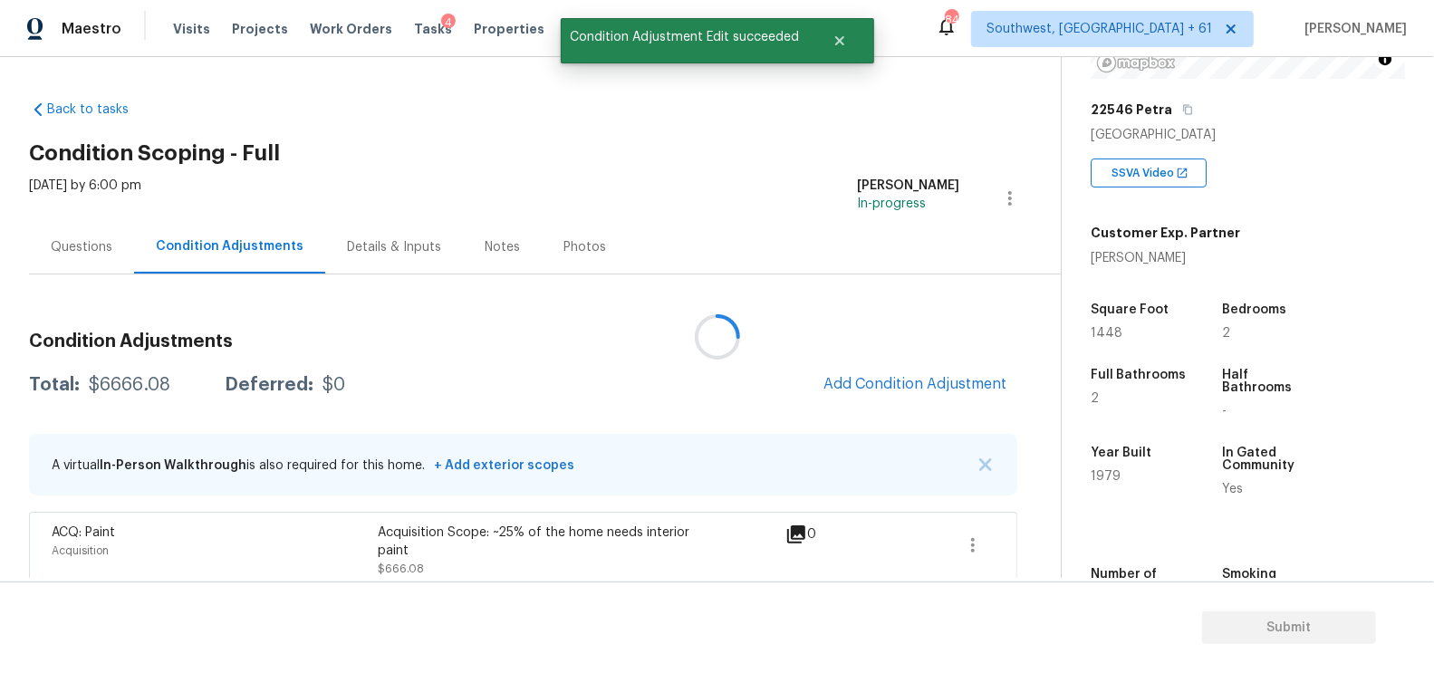
click at [940, 393] on div at bounding box center [717, 336] width 1434 height 673
click at [907, 374] on div at bounding box center [717, 336] width 1434 height 673
click at [909, 384] on span "Add Condition Adjustment" at bounding box center [915, 384] width 183 height 16
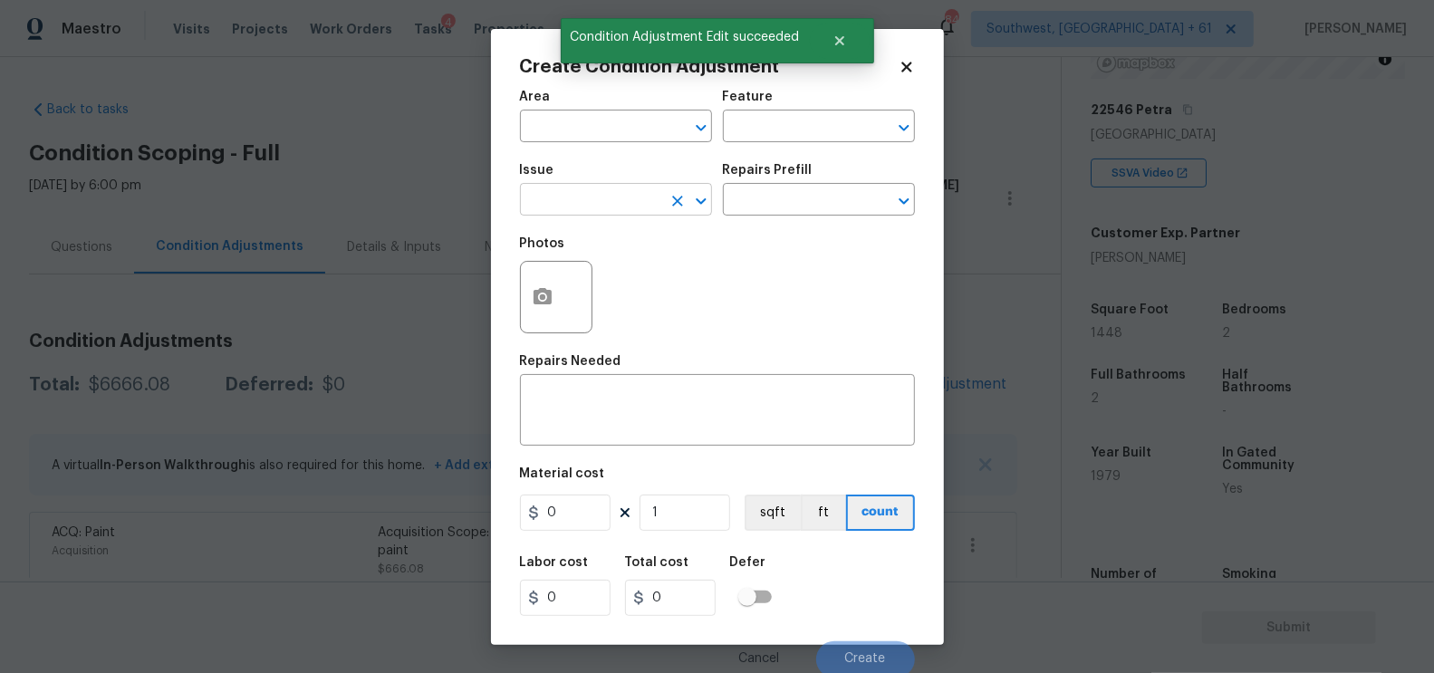
click at [544, 196] on input "text" at bounding box center [590, 202] width 141 height 28
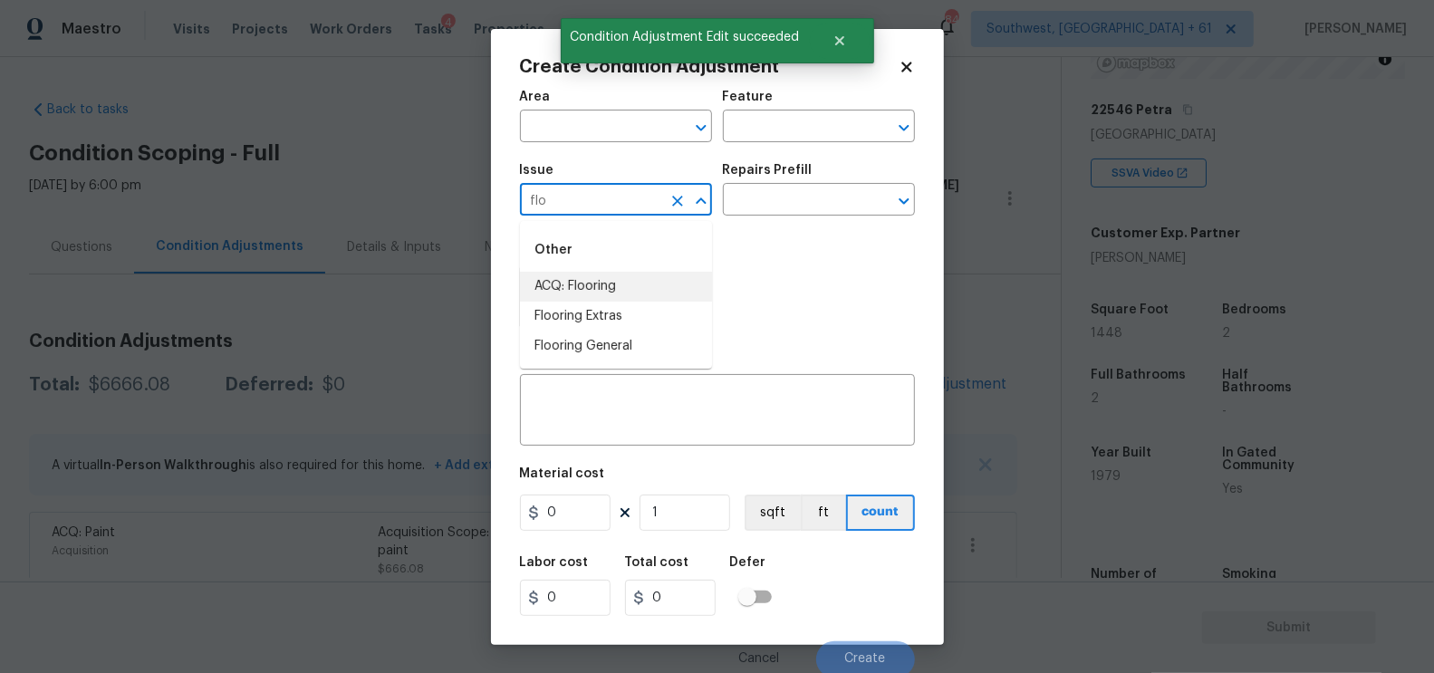
click at [600, 289] on li "ACQ: Flooring" at bounding box center [616, 287] width 192 height 30
type input "ACQ: Flooring"
click at [787, 206] on input "text" at bounding box center [793, 202] width 141 height 28
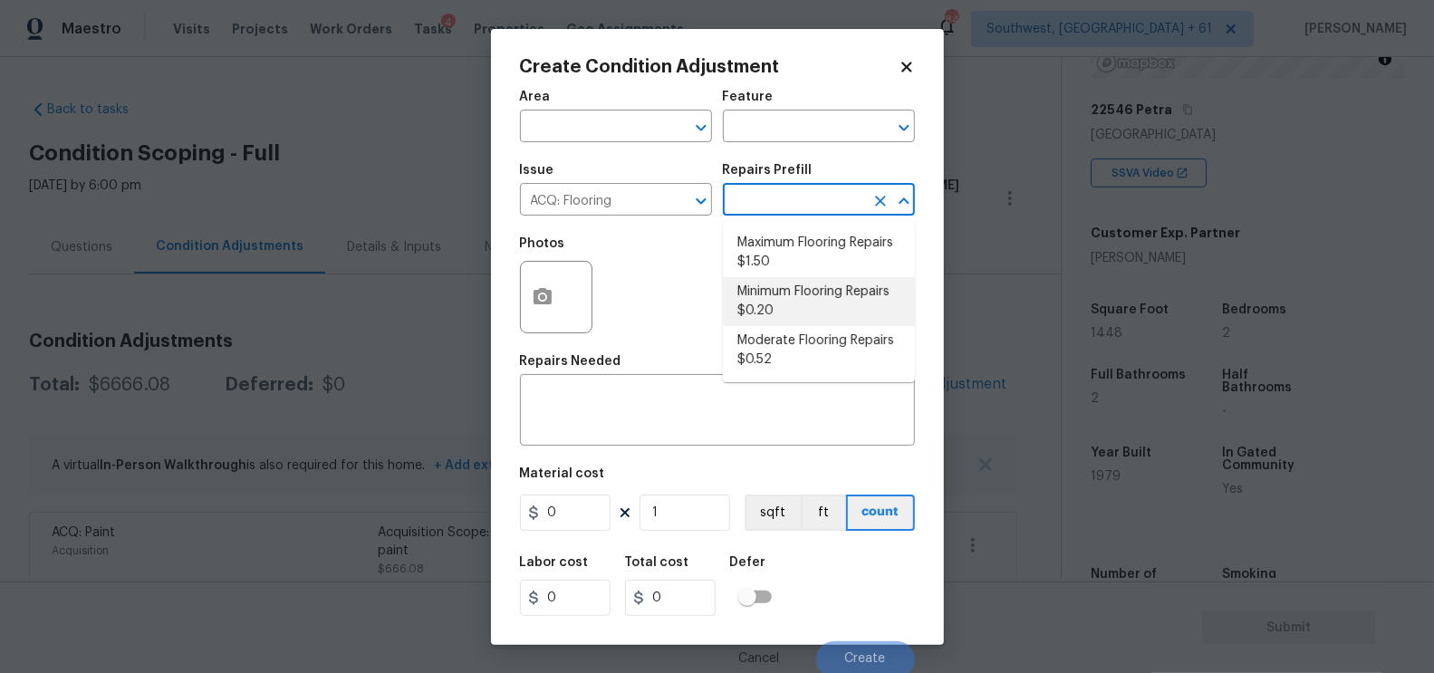
click at [785, 308] on li "Minimum Flooring Repairs $0.20" at bounding box center [819, 301] width 192 height 49
type input "Acquisition"
type textarea "Acquisition Scope: Minimum flooring repairs"
type input "0.2"
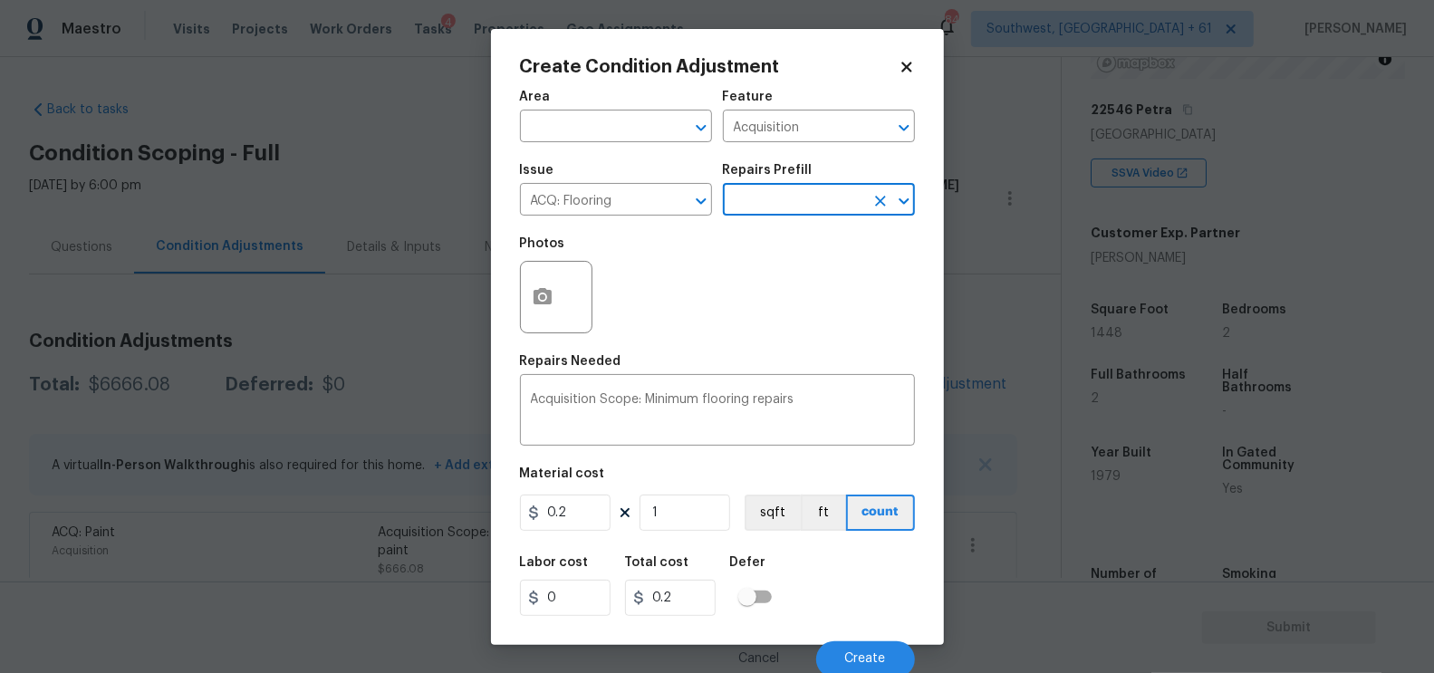
click at [679, 557] on h5 "Total cost" at bounding box center [657, 562] width 64 height 13
click at [691, 518] on input "1" at bounding box center [685, 513] width 91 height 36
type input "14"
type input "2.8"
type input "144"
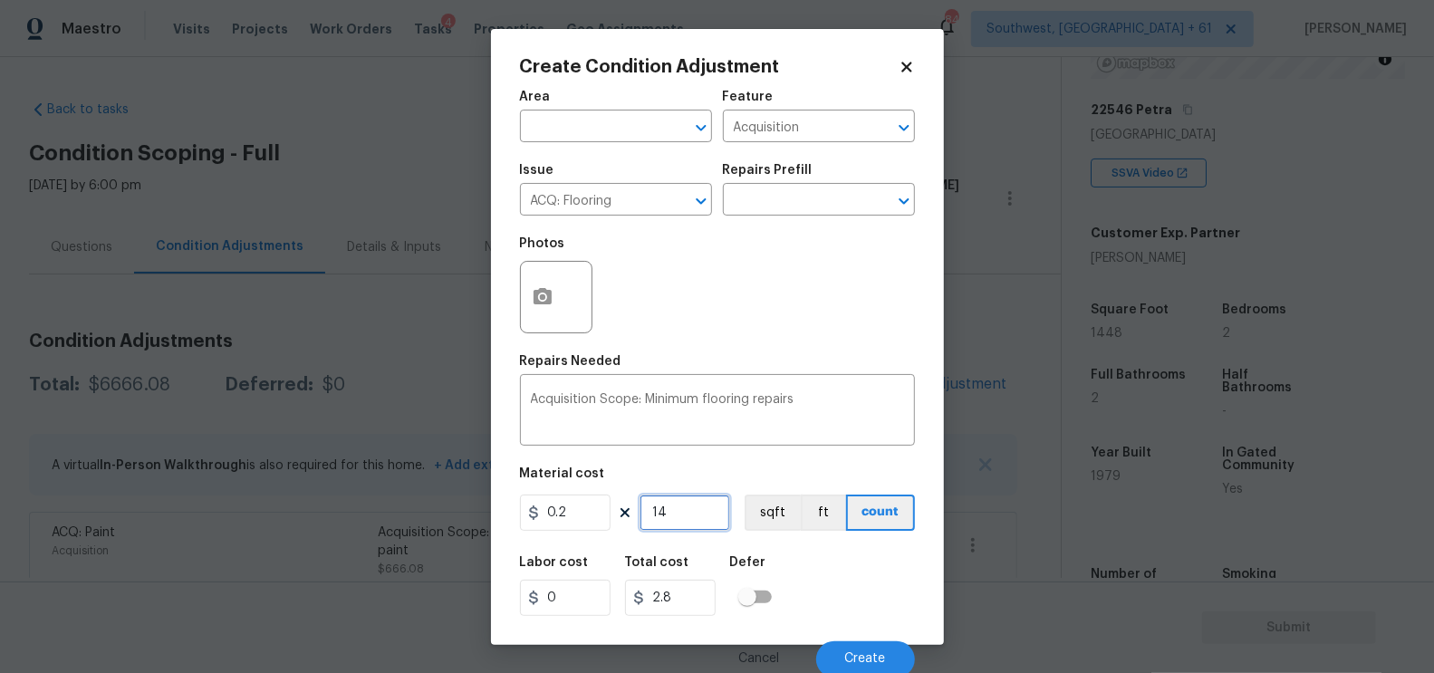
type input "28.8"
type input "1448"
type input "289.6"
type input "1448"
click at [709, 604] on input "289.6" at bounding box center [670, 598] width 91 height 36
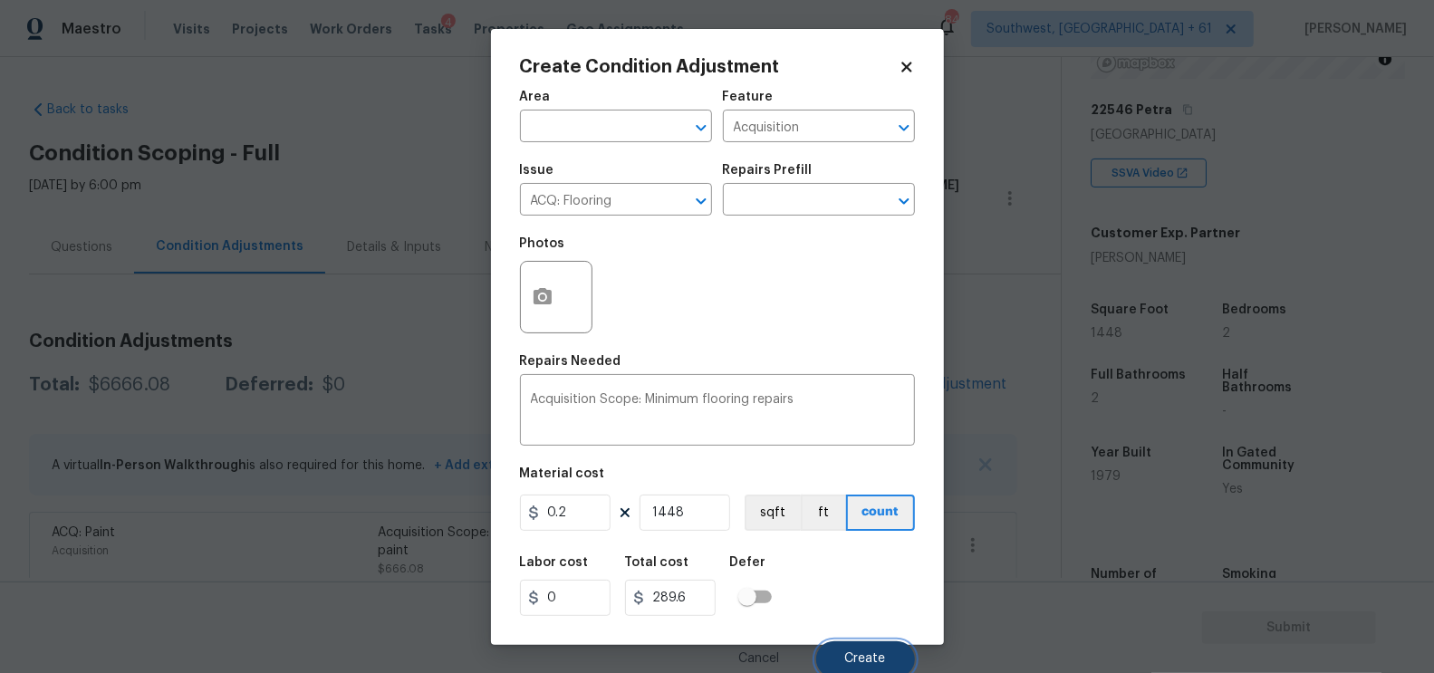
click at [873, 651] on button "Create" at bounding box center [865, 659] width 99 height 36
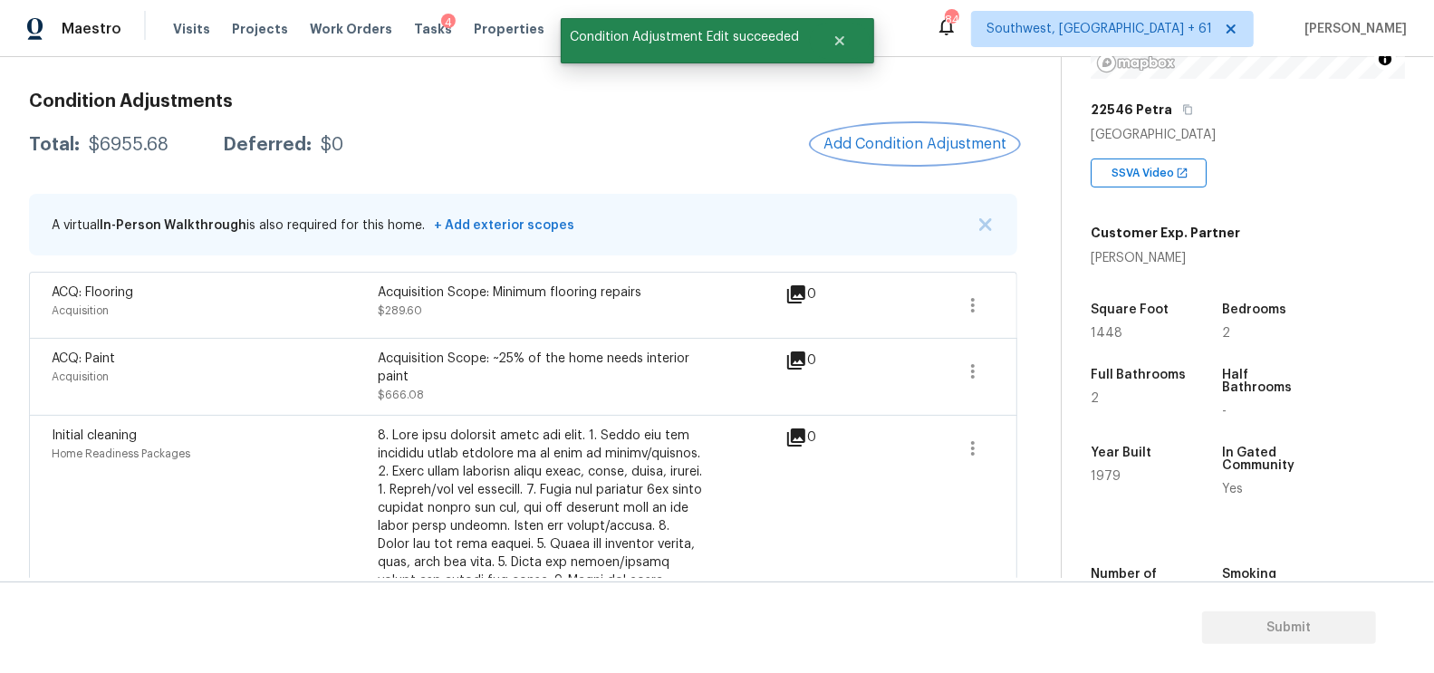
scroll to position [220, 0]
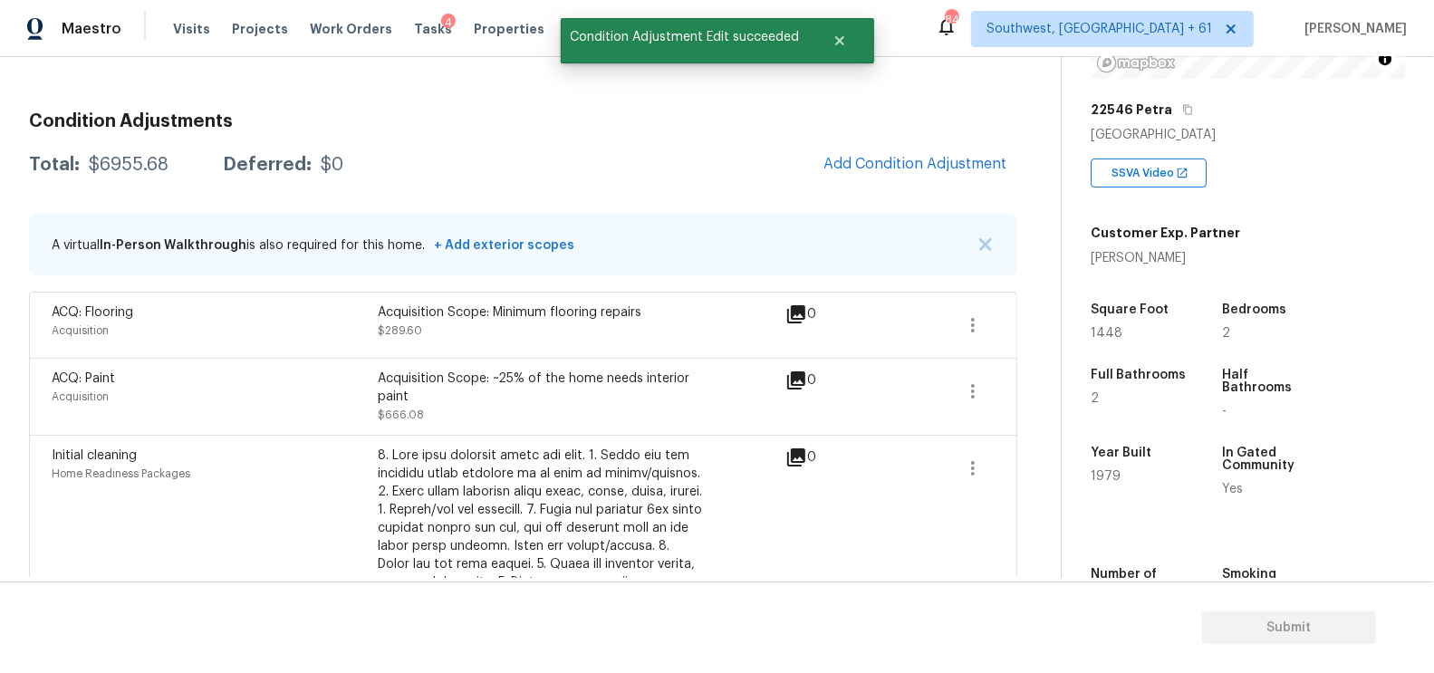
click at [931, 190] on div "Condition Adjustments Total: $6955.68 Deferred: $0 Add Condition Adjustment A v…" at bounding box center [523, 556] width 988 height 916
click at [936, 160] on span "Add Condition Adjustment" at bounding box center [915, 164] width 183 height 16
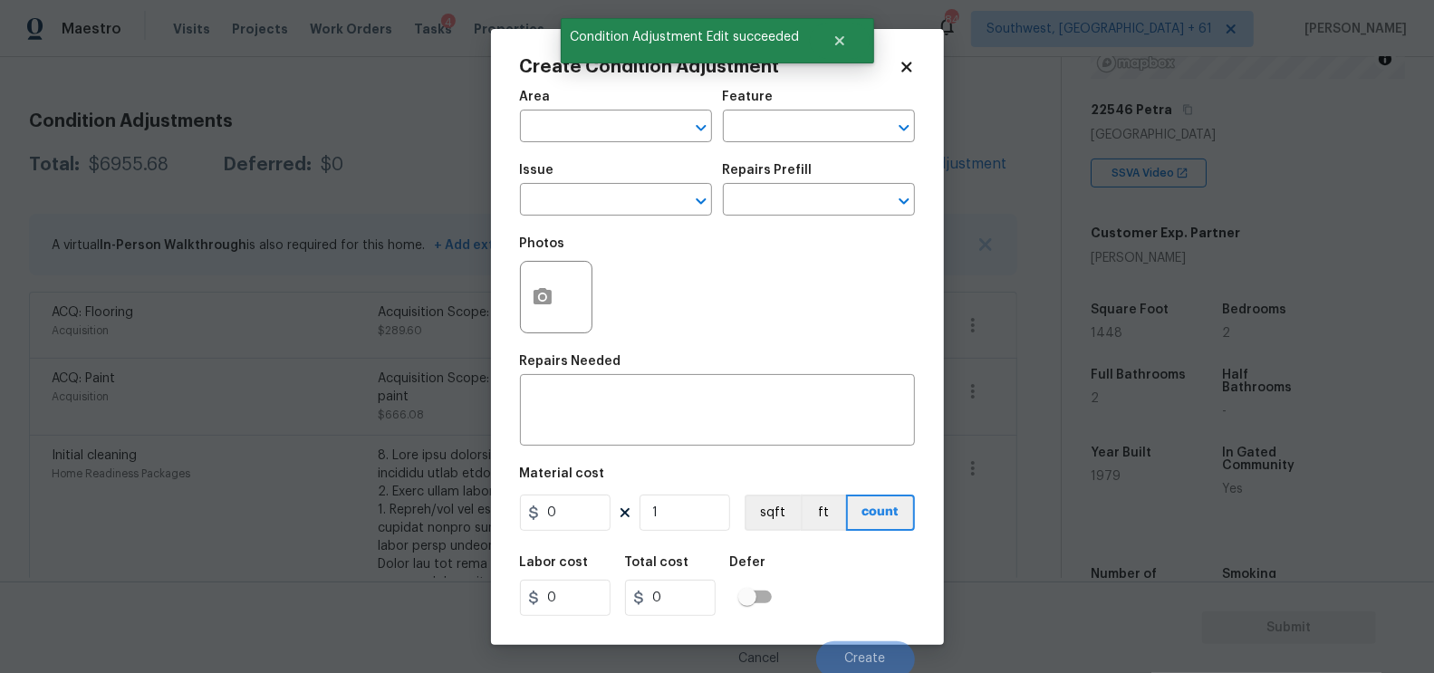
click at [598, 222] on span "Issue ​" at bounding box center [616, 189] width 192 height 73
click at [598, 209] on input "text" at bounding box center [590, 202] width 141 height 28
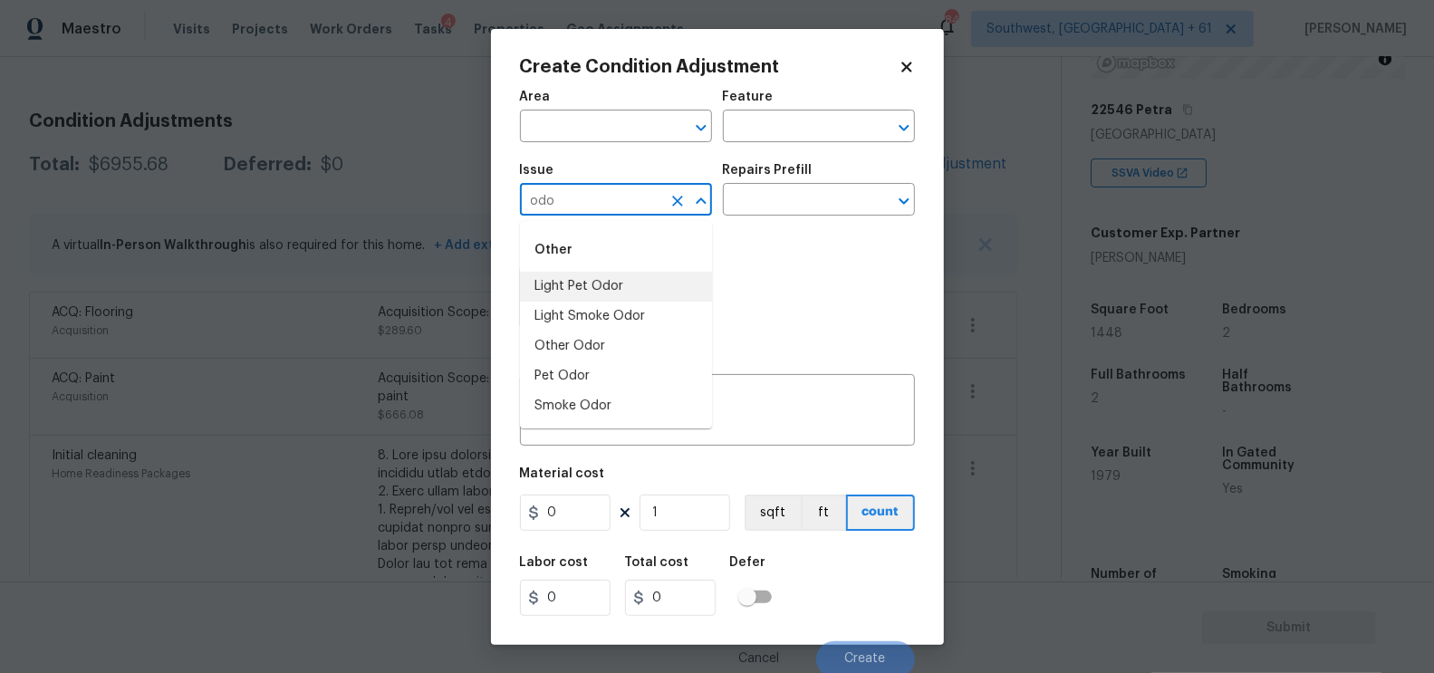
click at [588, 287] on li "Light Pet Odor" at bounding box center [616, 287] width 192 height 30
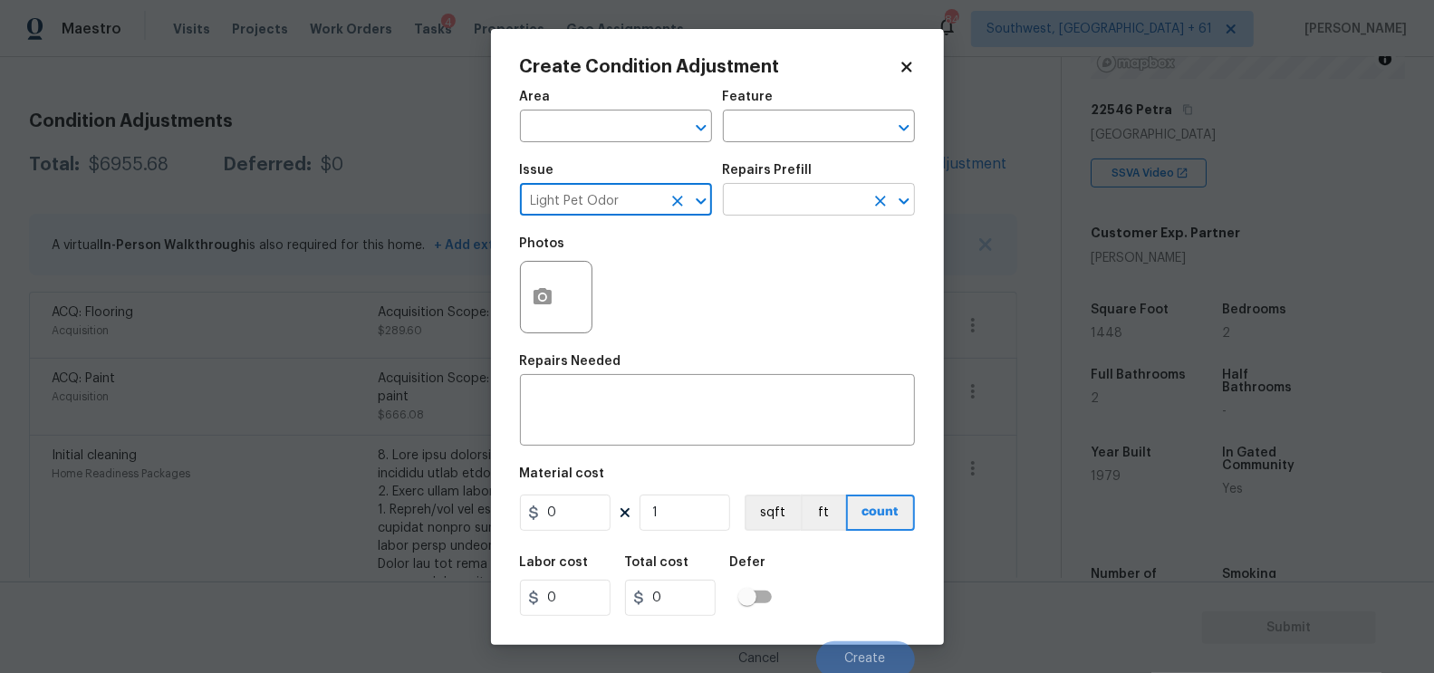
type input "Light Pet Odor"
click at [776, 203] on input "text" at bounding box center [793, 202] width 141 height 28
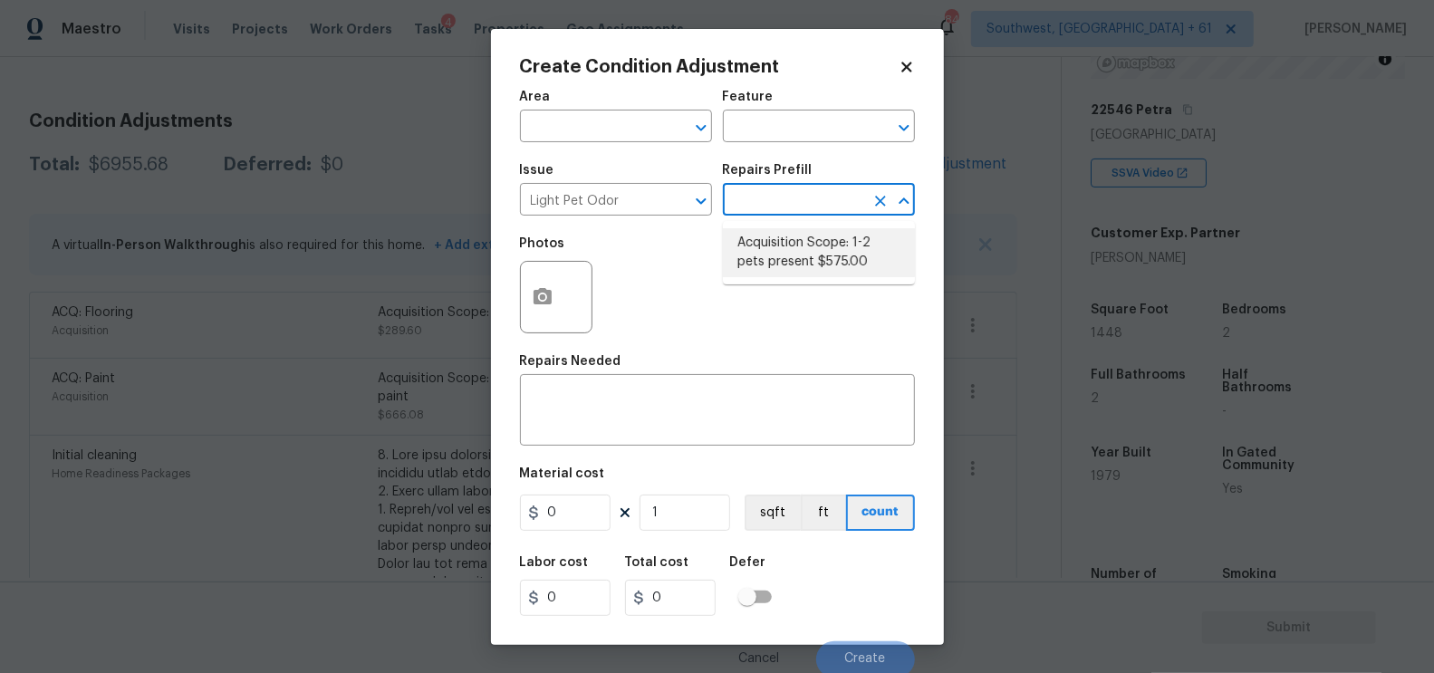
click at [805, 241] on li "Acquisition Scope: 1-2 pets present $575.00" at bounding box center [819, 252] width 192 height 49
type textarea "Acquisition Scope: 1-2 pets present"
type input "575"
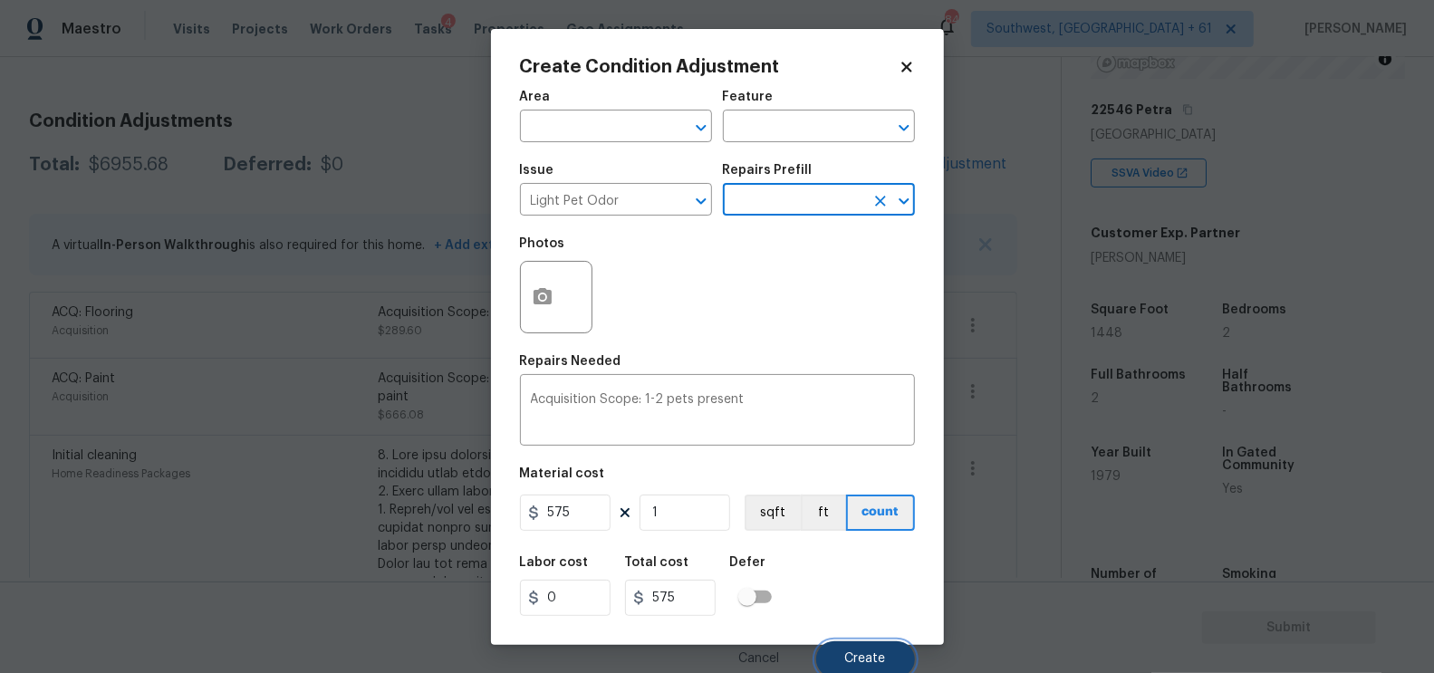
click at [853, 666] on span "Create" at bounding box center [865, 659] width 41 height 14
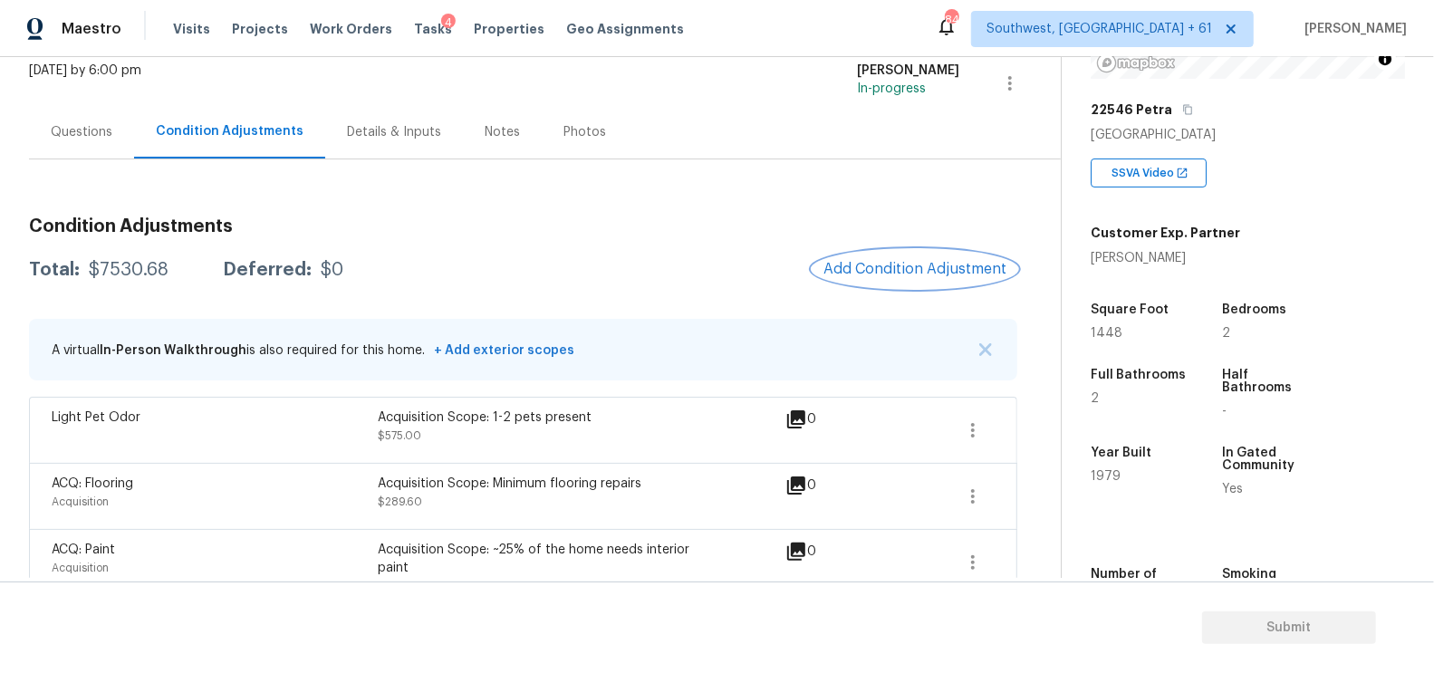
scroll to position [104, 0]
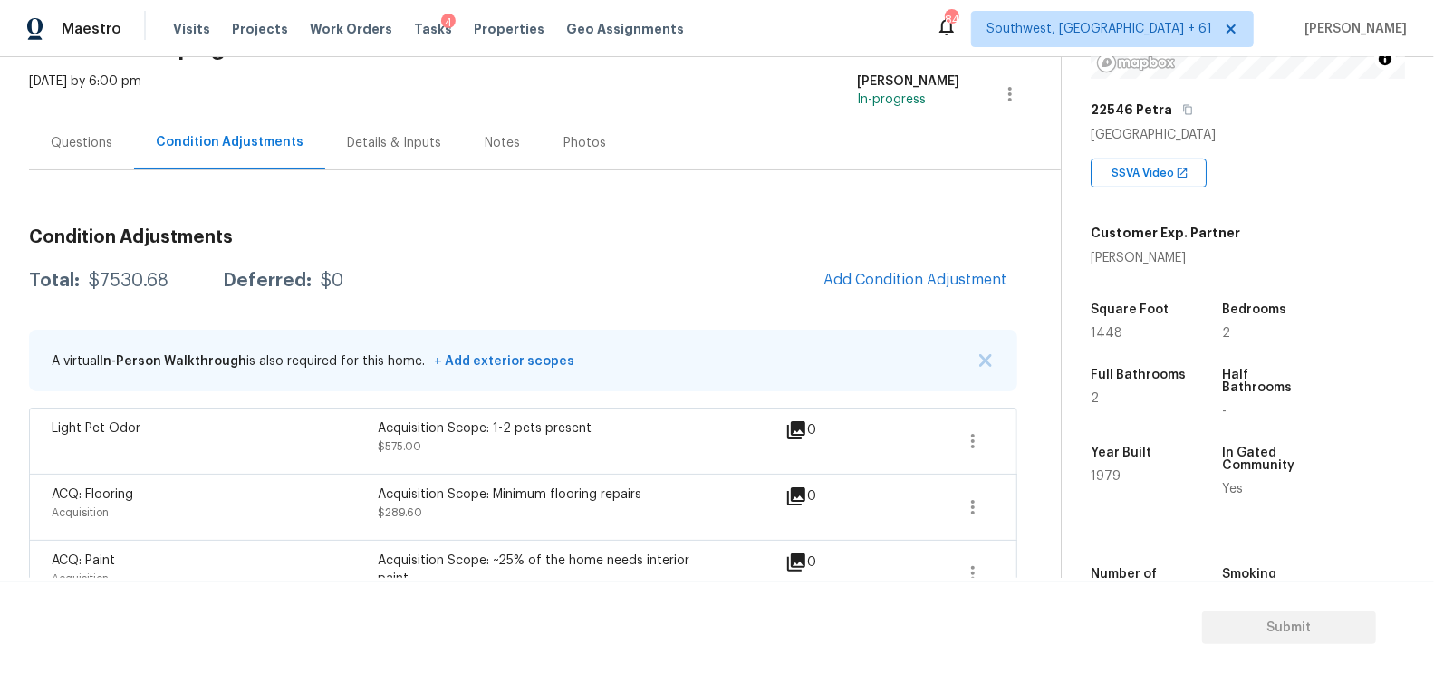
click at [74, 138] on div "Questions" at bounding box center [82, 143] width 62 height 18
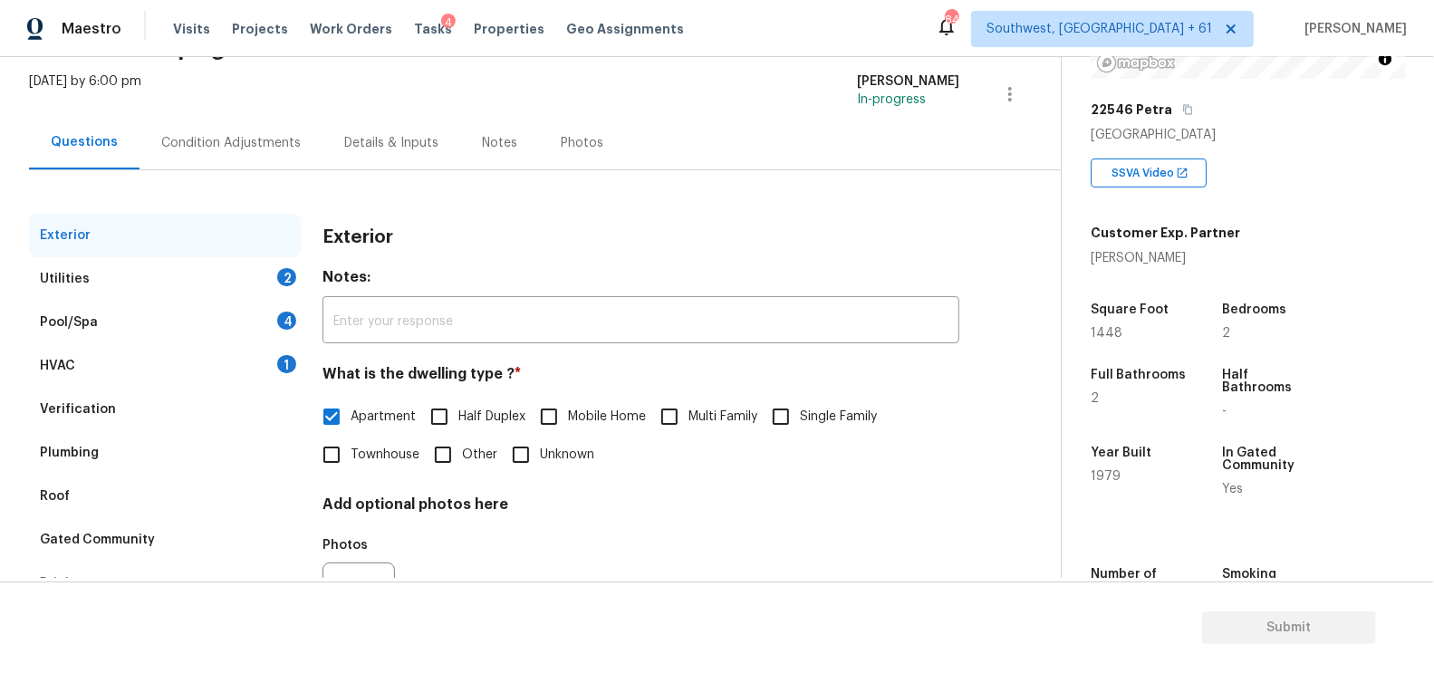
click at [122, 373] on div "HVAC 1" at bounding box center [165, 365] width 272 height 43
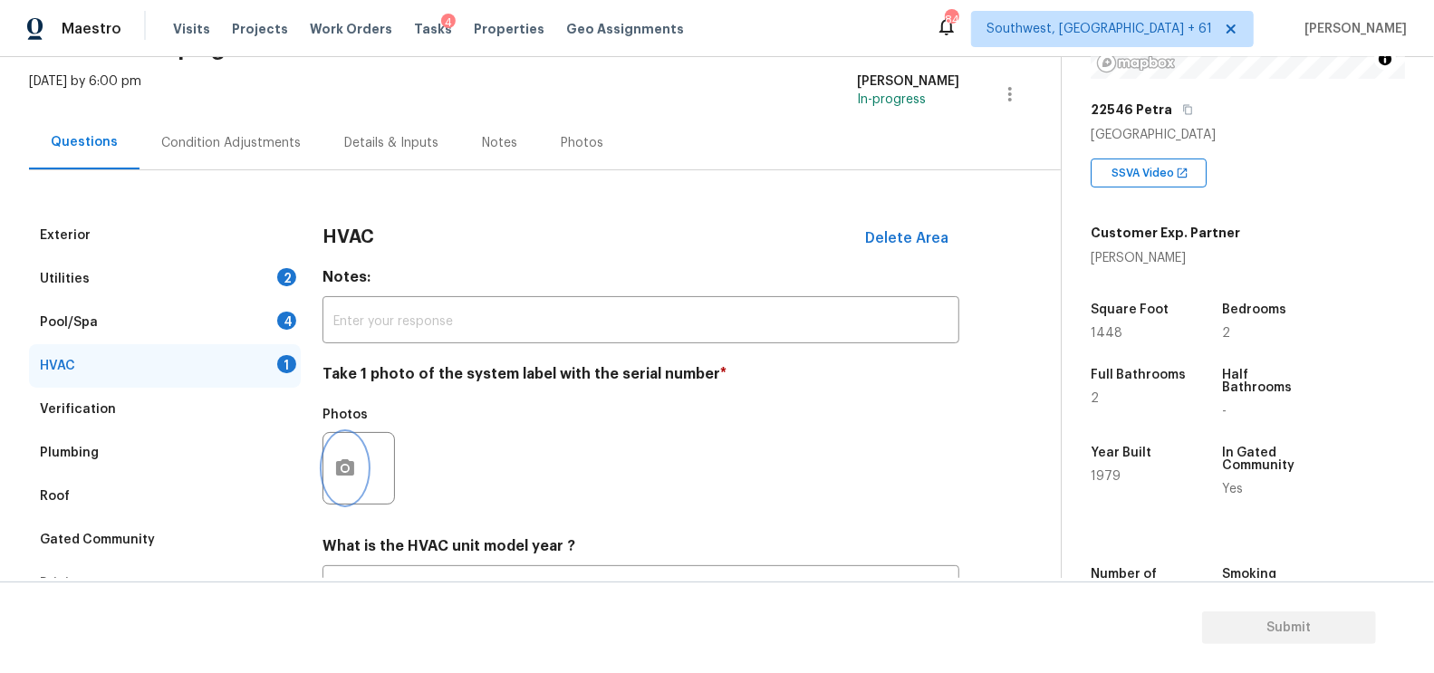
click at [341, 474] on icon "button" at bounding box center [345, 467] width 18 height 16
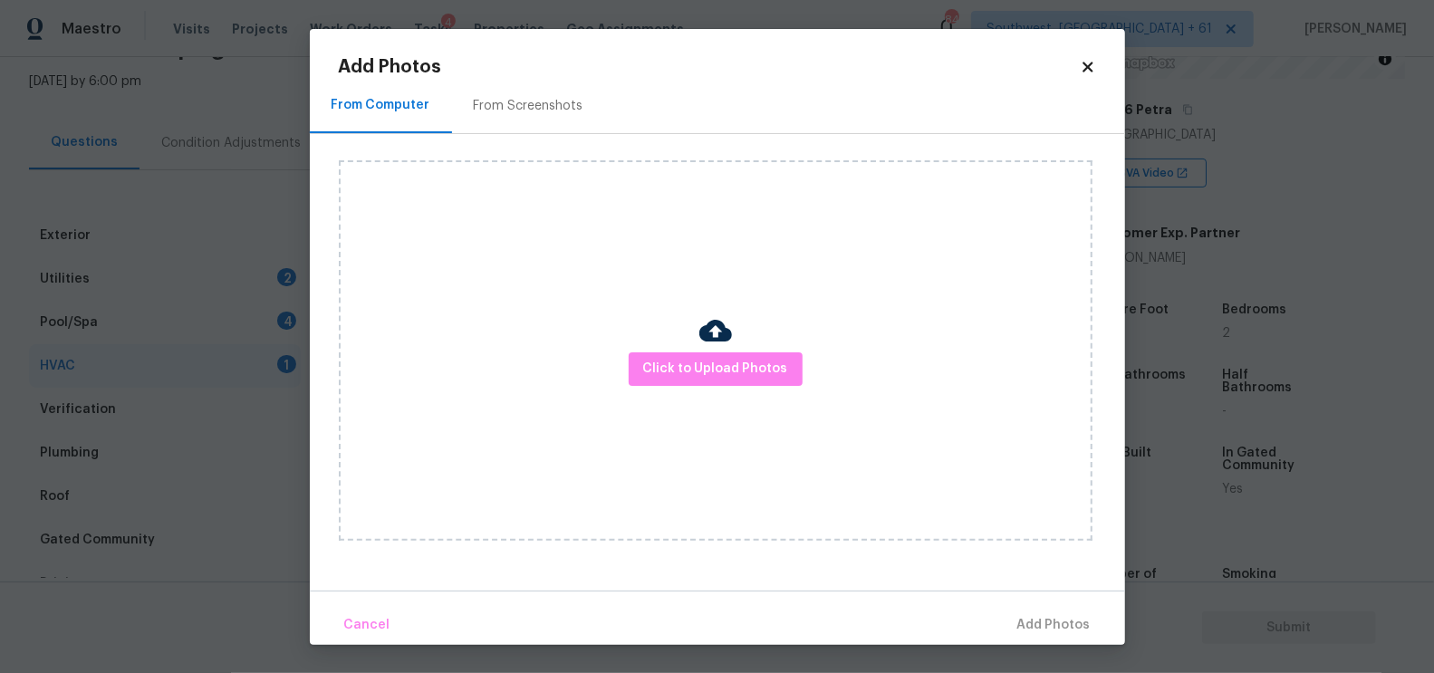
click at [665, 393] on div "Click to Upload Photos" at bounding box center [716, 350] width 754 height 381
click at [693, 371] on span "Click to Upload Photos" at bounding box center [715, 369] width 145 height 23
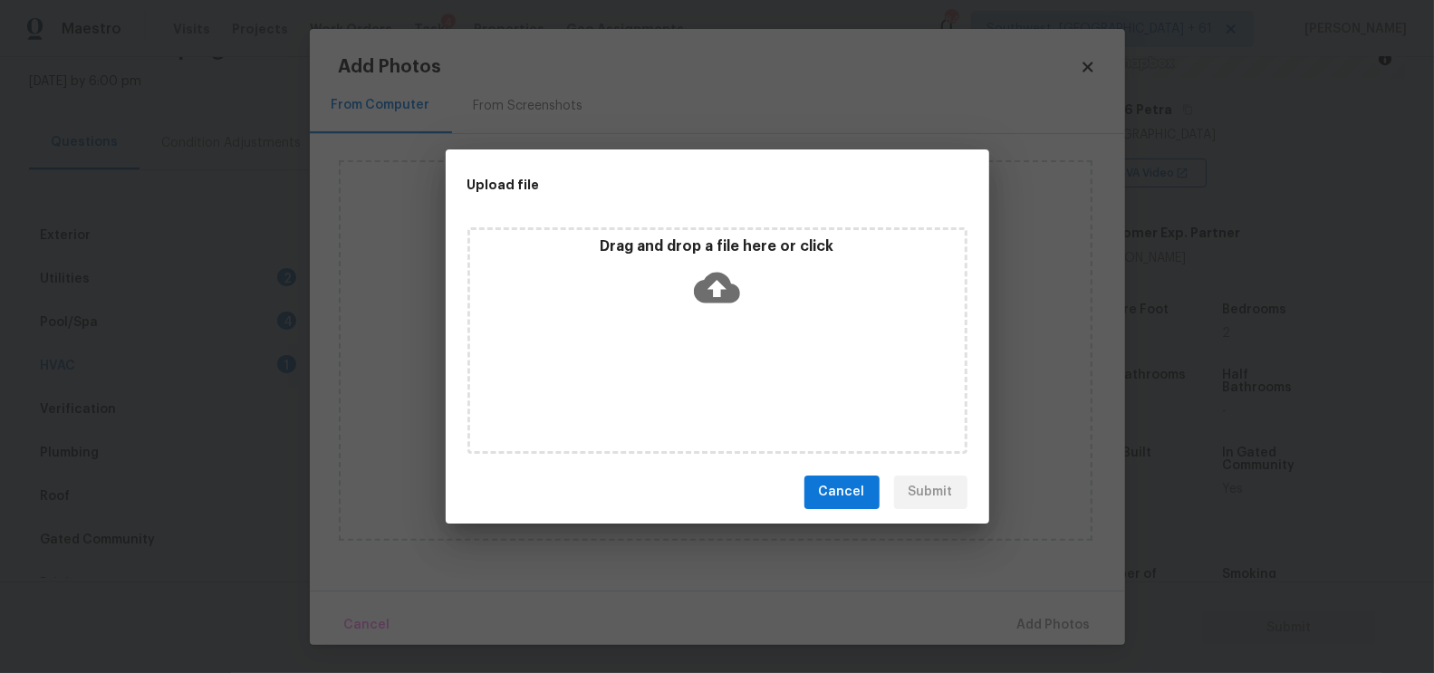
click at [750, 243] on p "Drag and drop a file here or click" at bounding box center [717, 246] width 495 height 19
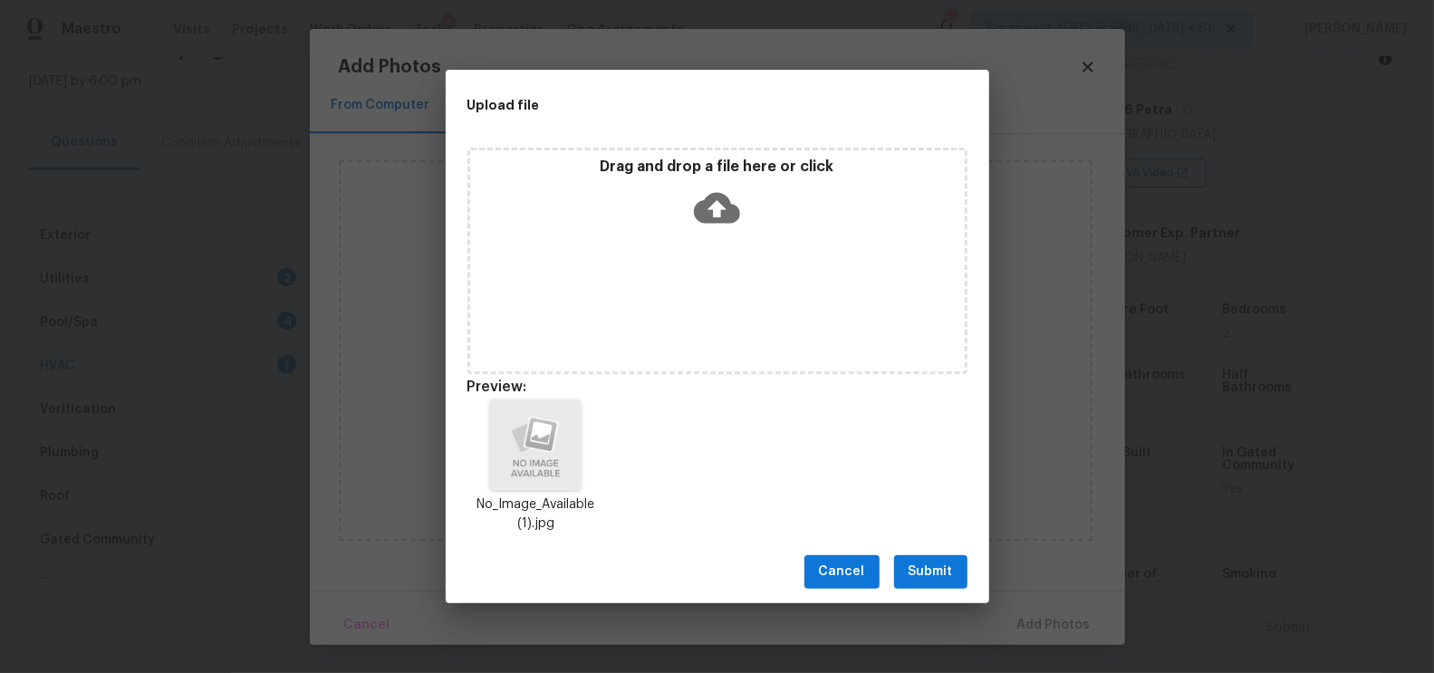
click at [931, 581] on span "Submit" at bounding box center [931, 572] width 44 height 23
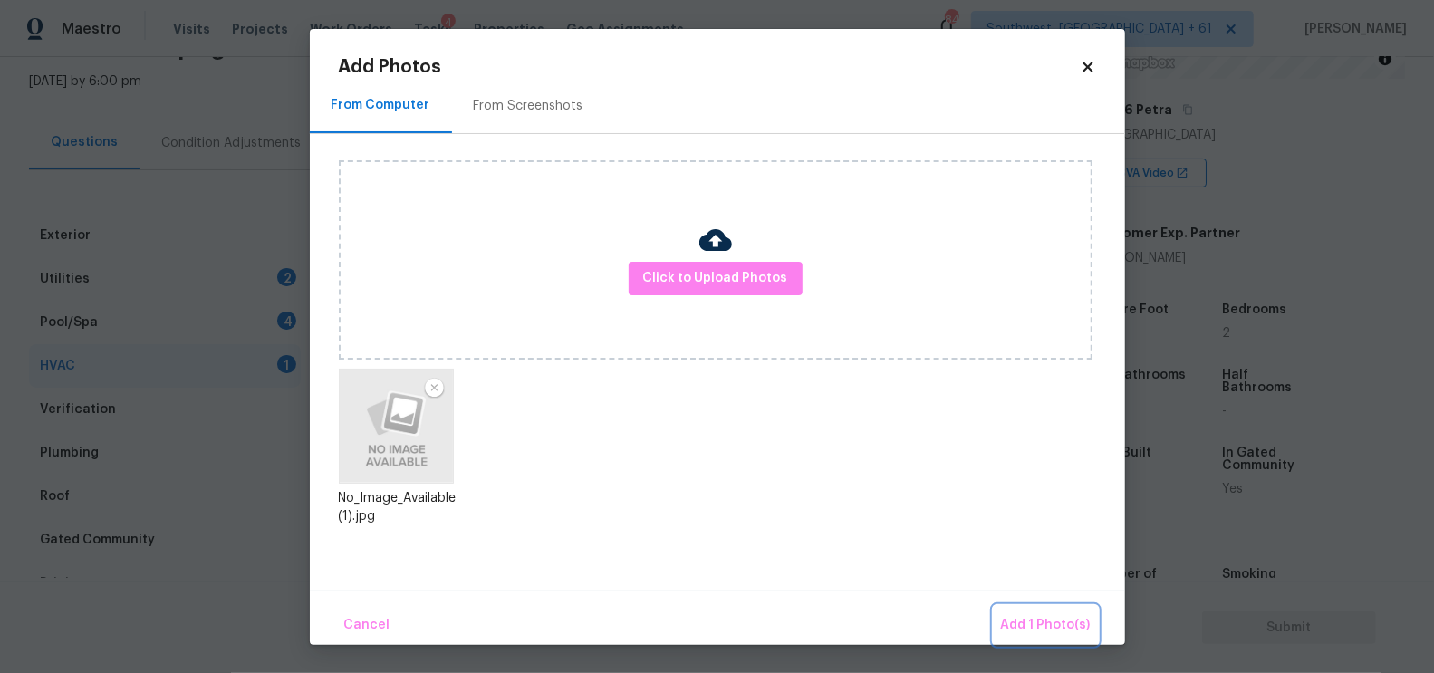
click at [1036, 608] on button "Add 1 Photo(s)" at bounding box center [1046, 625] width 104 height 39
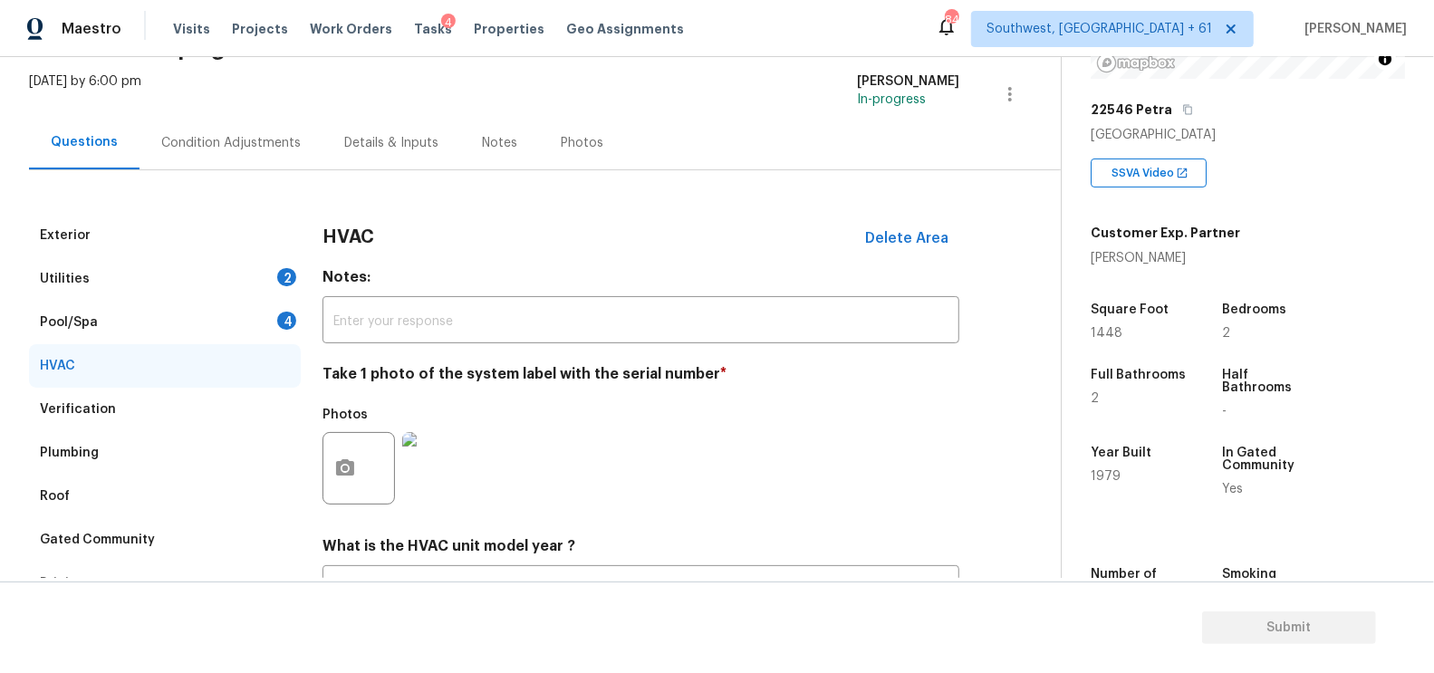
click at [275, 318] on div "Pool/Spa 4" at bounding box center [165, 322] width 272 height 43
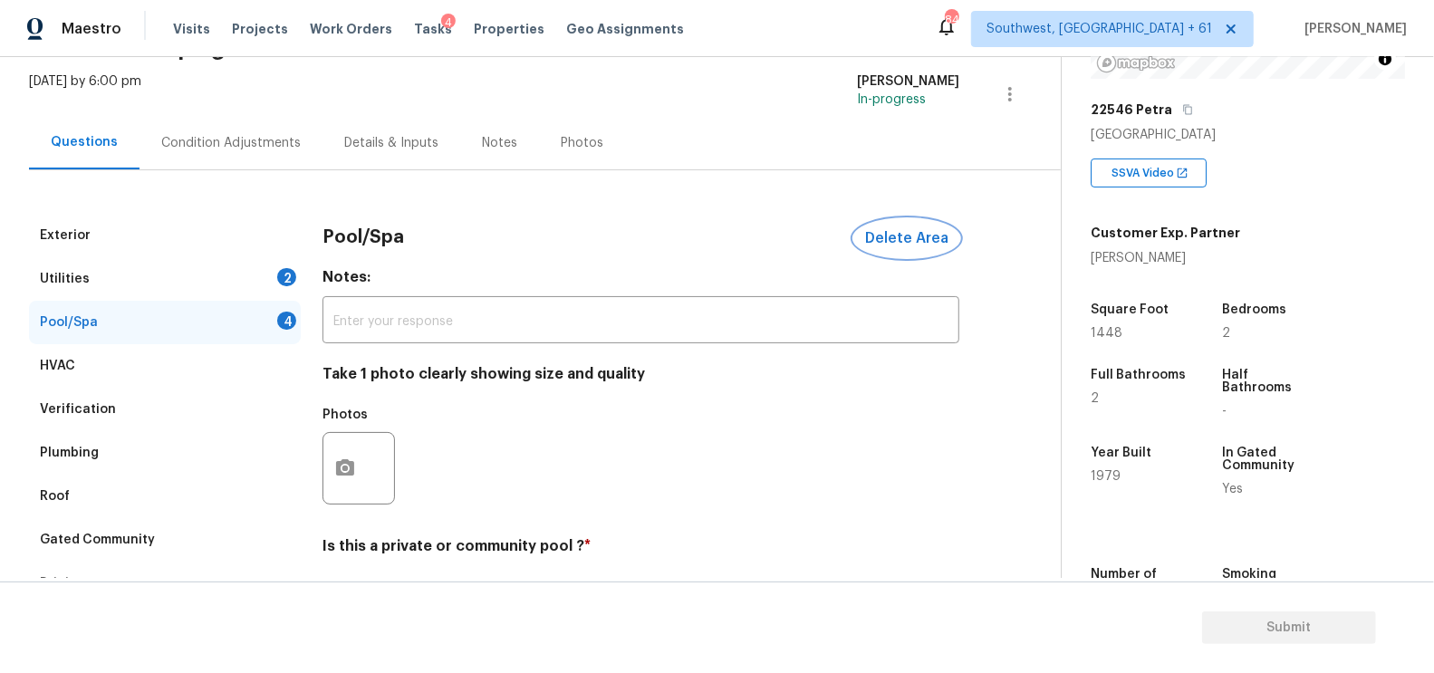
click at [925, 235] on span "Delete Area" at bounding box center [906, 238] width 83 height 16
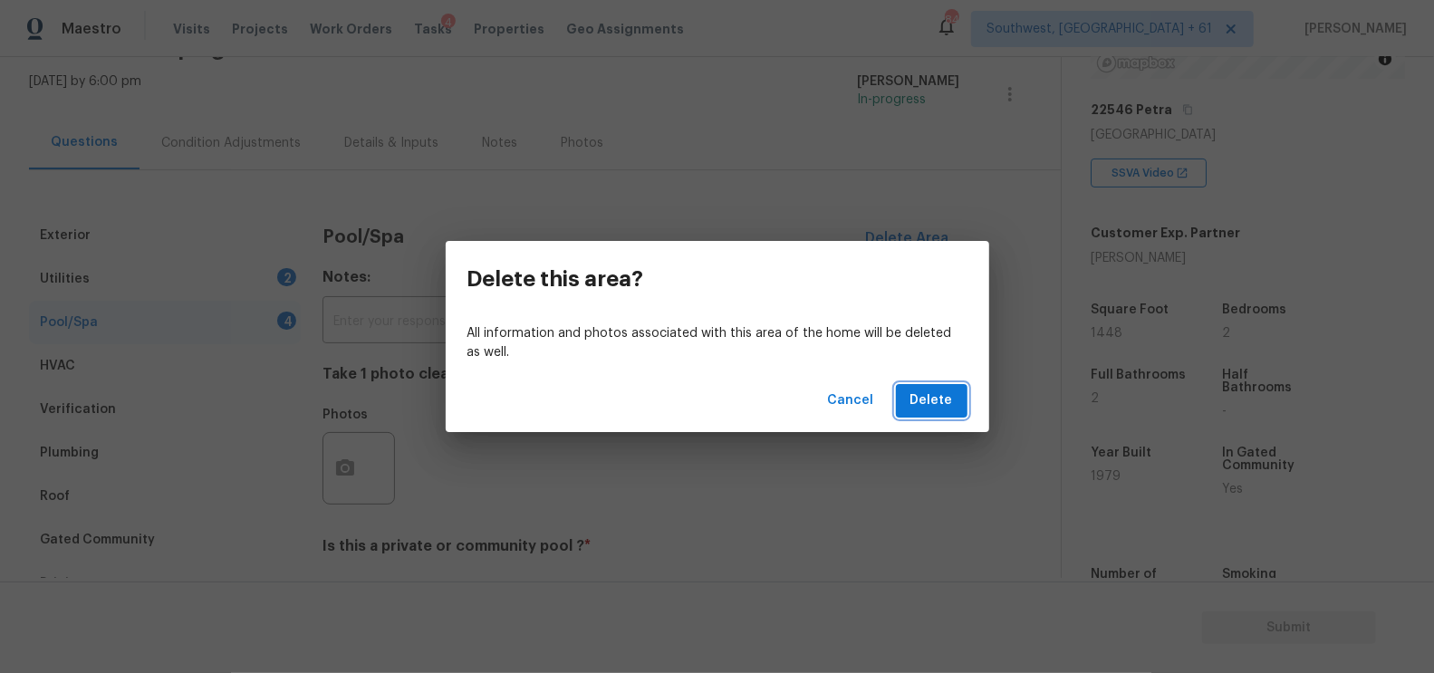
click at [934, 402] on span "Delete" at bounding box center [932, 401] width 43 height 23
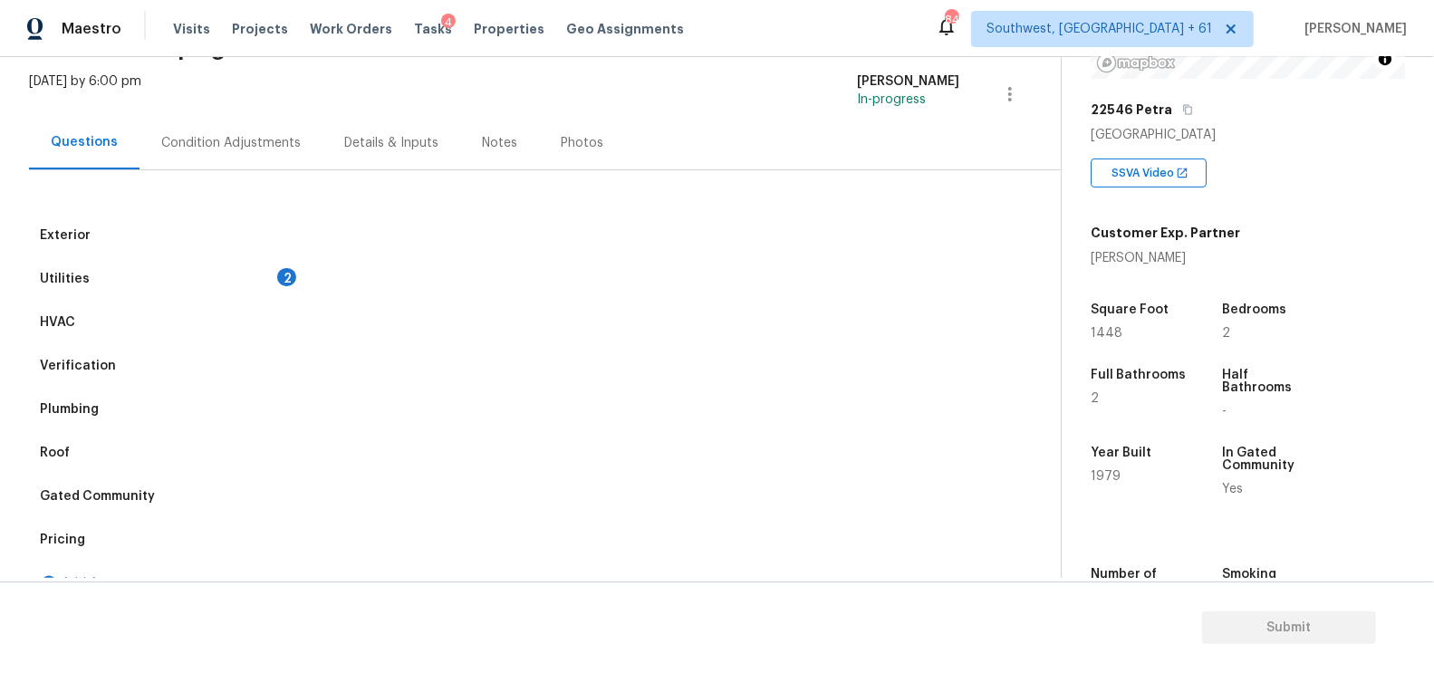
click at [238, 276] on div "Utilities 2" at bounding box center [165, 278] width 272 height 43
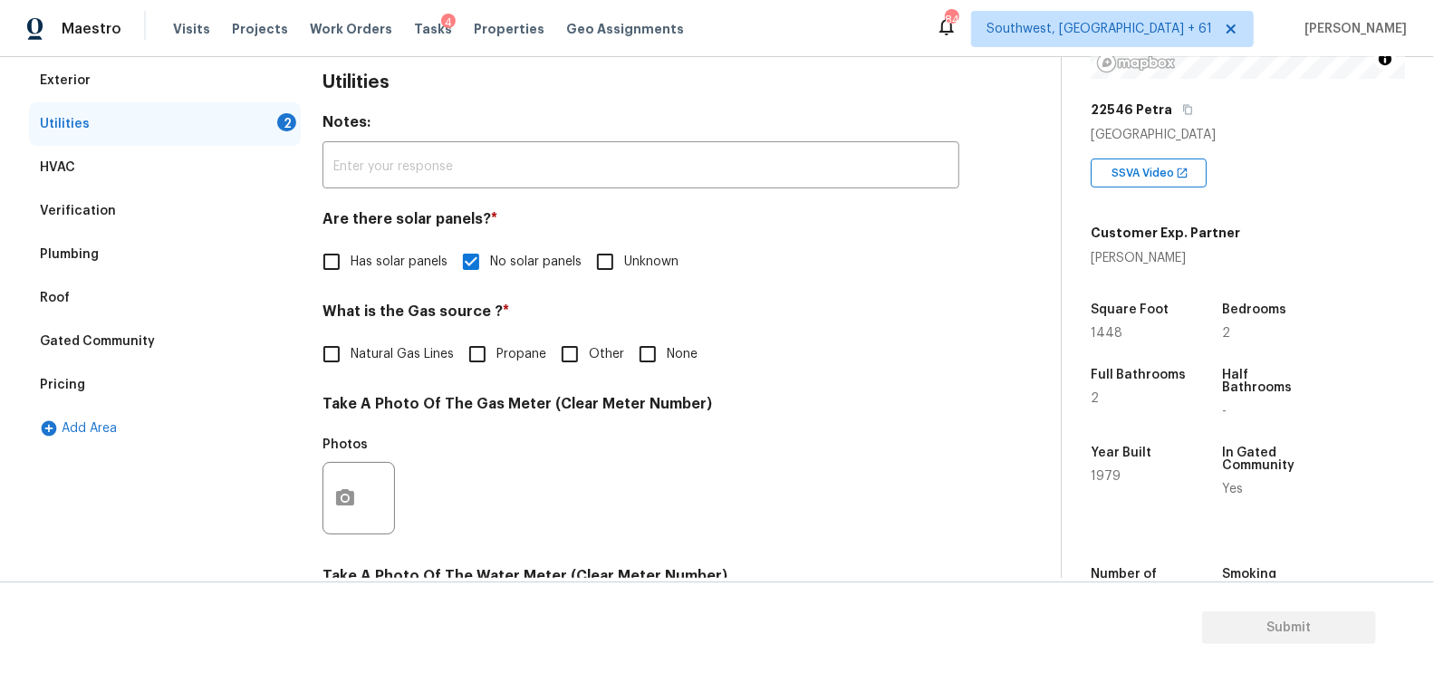
scroll to position [286, 0]
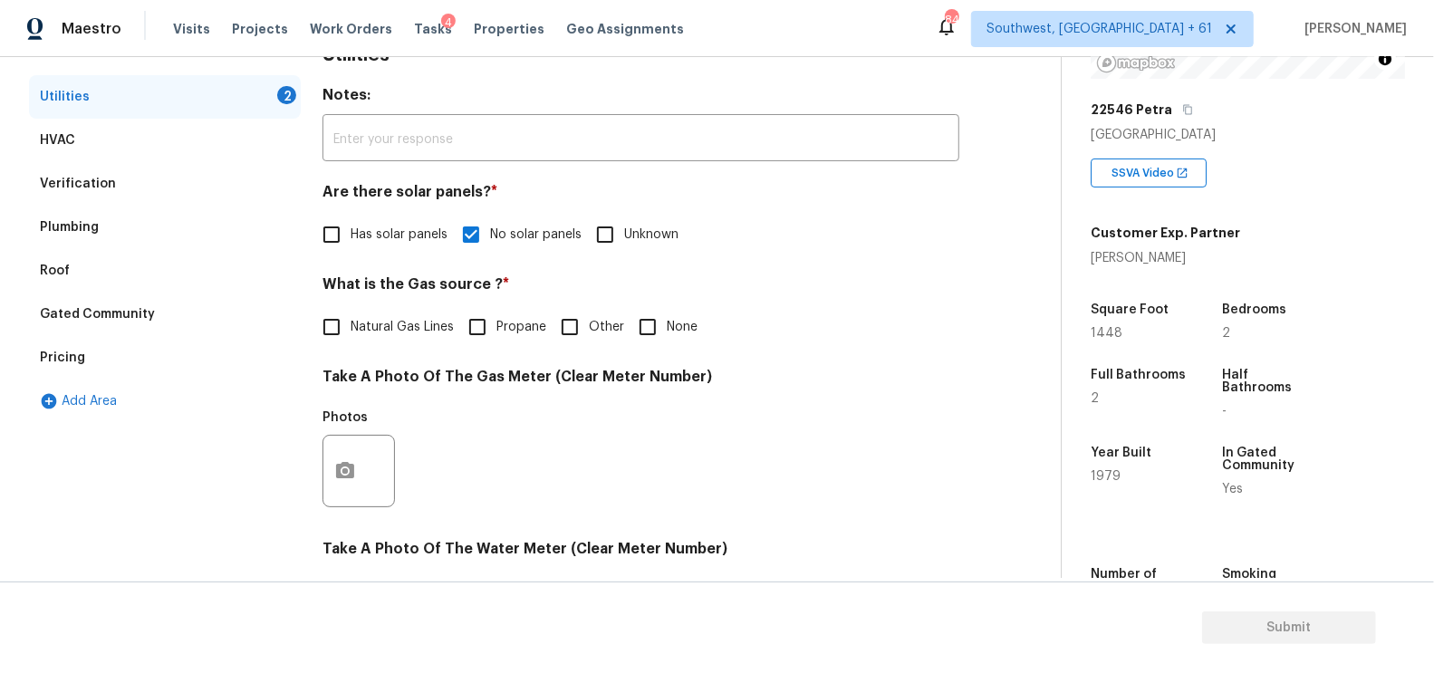
click at [401, 323] on span "Natural Gas Lines" at bounding box center [402, 327] width 103 height 19
click at [351, 323] on input "Natural Gas Lines" at bounding box center [332, 327] width 38 height 38
checkbox input "true"
click at [348, 481] on icon "button" at bounding box center [345, 473] width 22 height 22
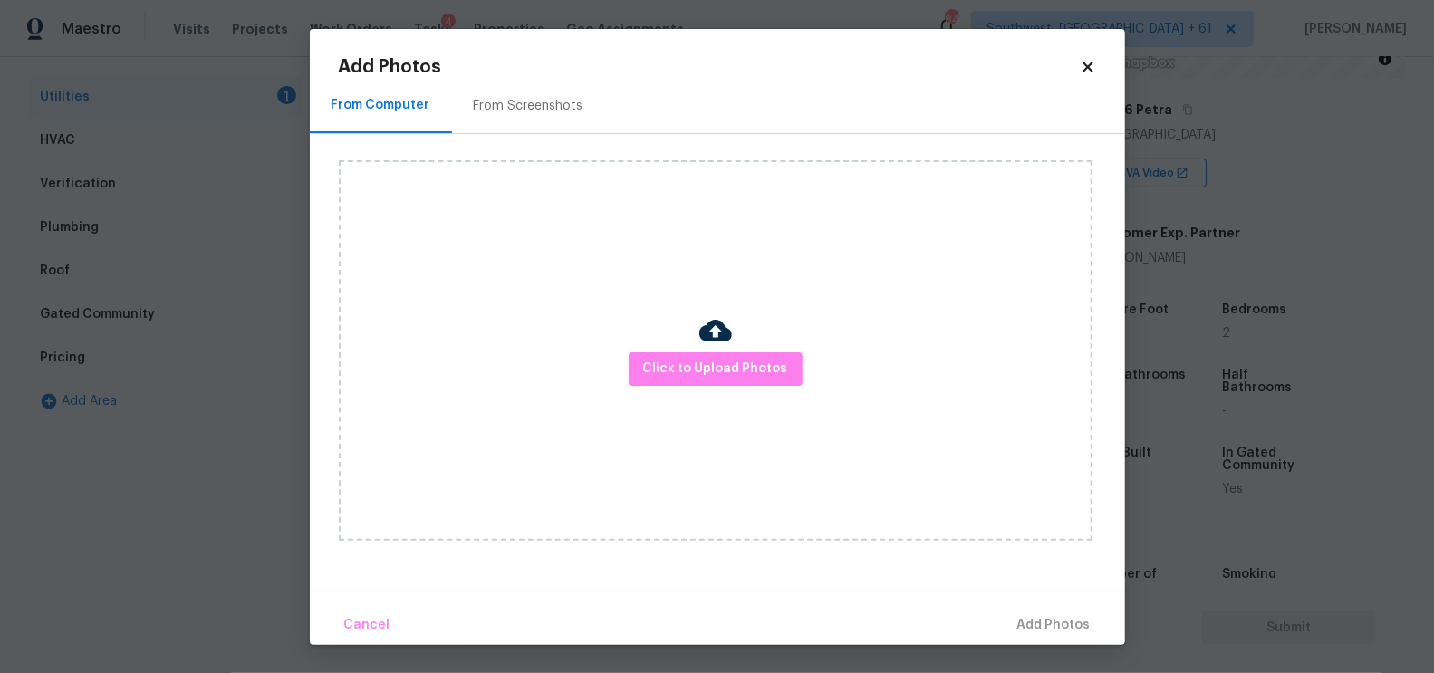
click at [786, 331] on div "Click to Upload Photos" at bounding box center [716, 350] width 754 height 381
click at [703, 371] on span "Click to Upload Photos" at bounding box center [715, 369] width 145 height 23
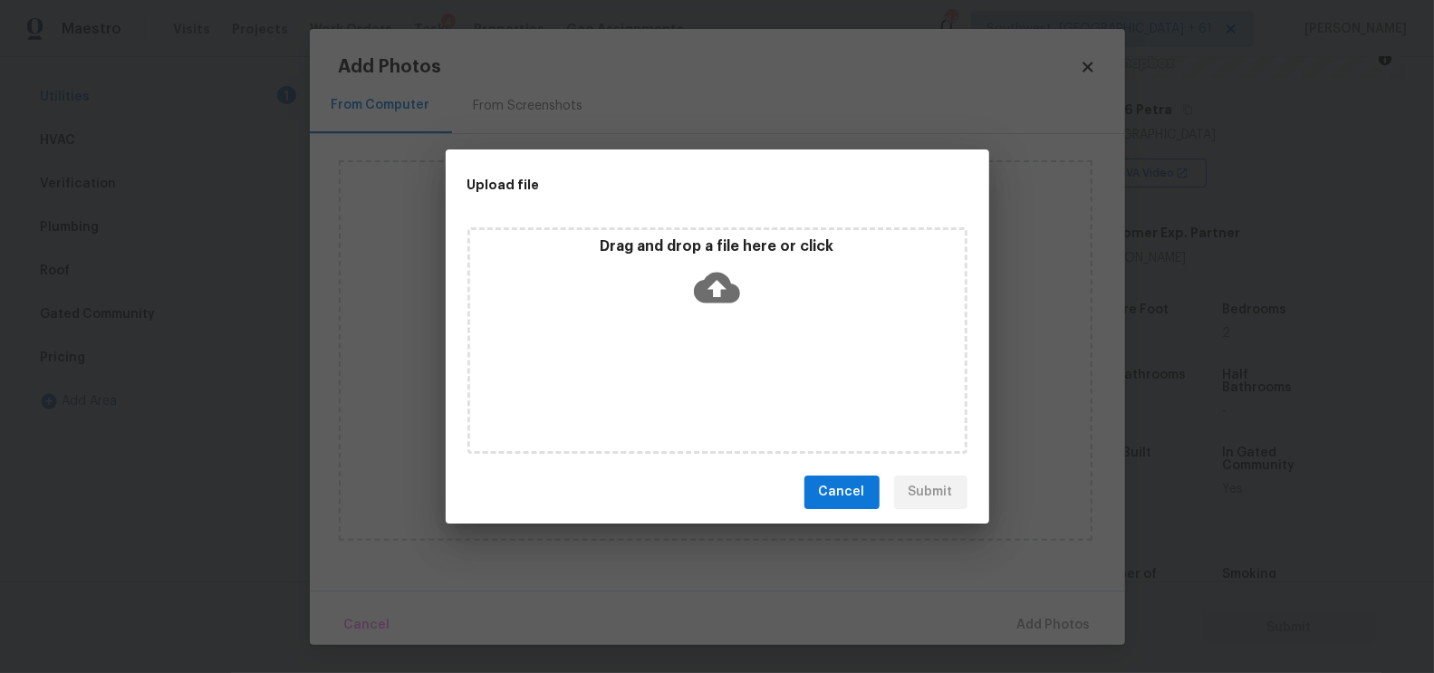
click at [707, 288] on icon at bounding box center [717, 287] width 46 height 31
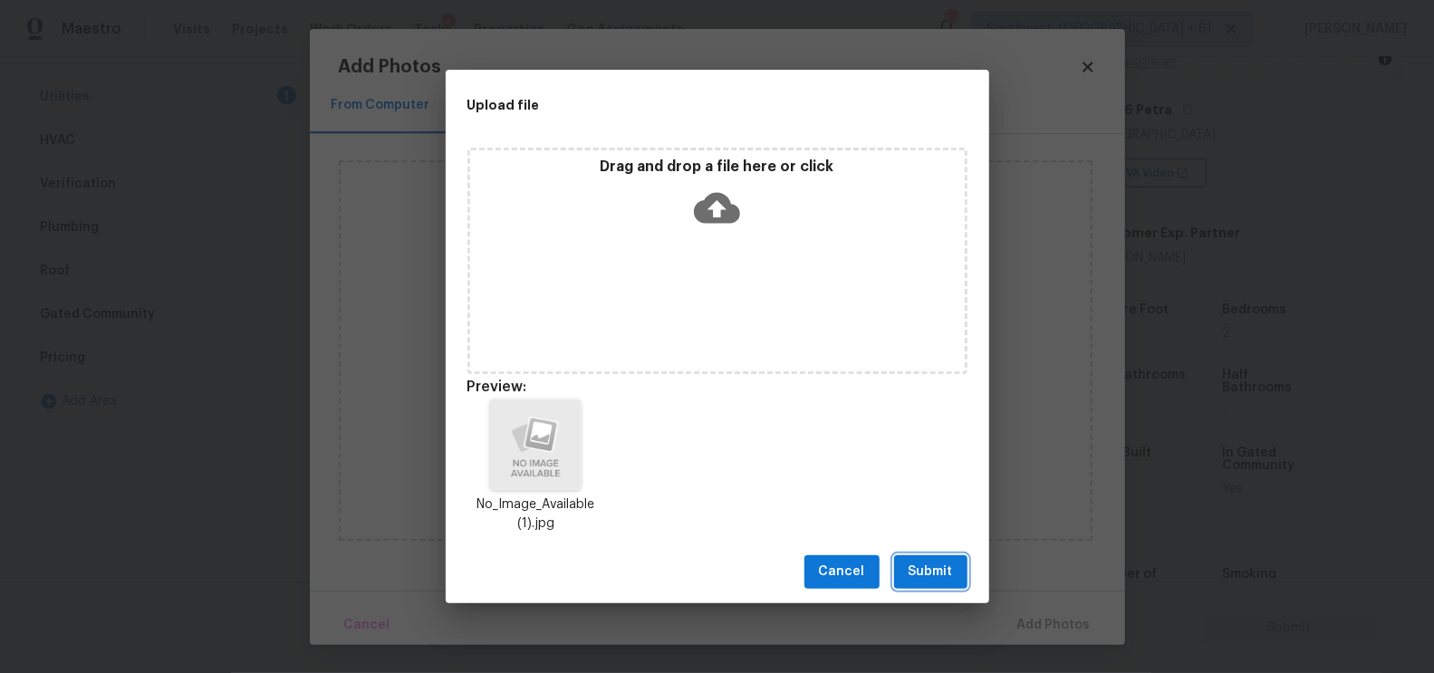
click at [931, 581] on span "Submit" at bounding box center [931, 572] width 44 height 23
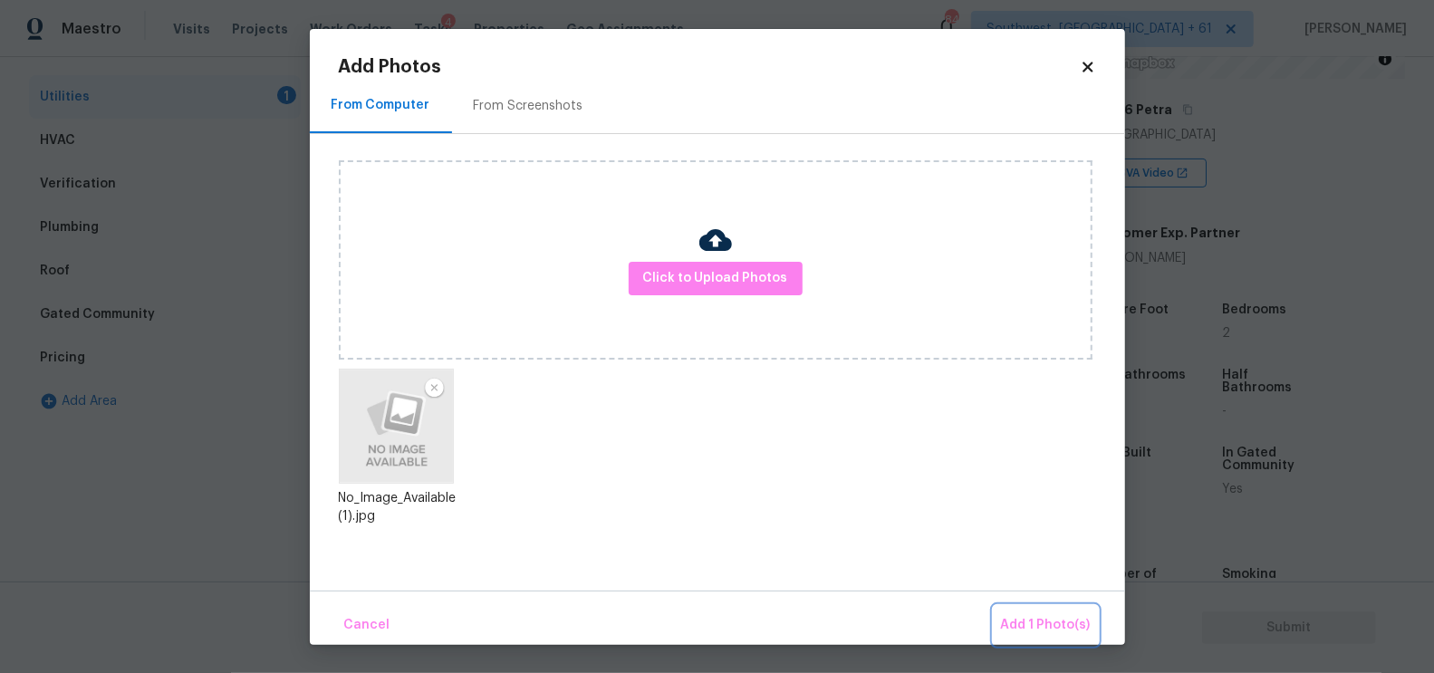
click at [1037, 614] on span "Add 1 Photo(s)" at bounding box center [1046, 625] width 90 height 23
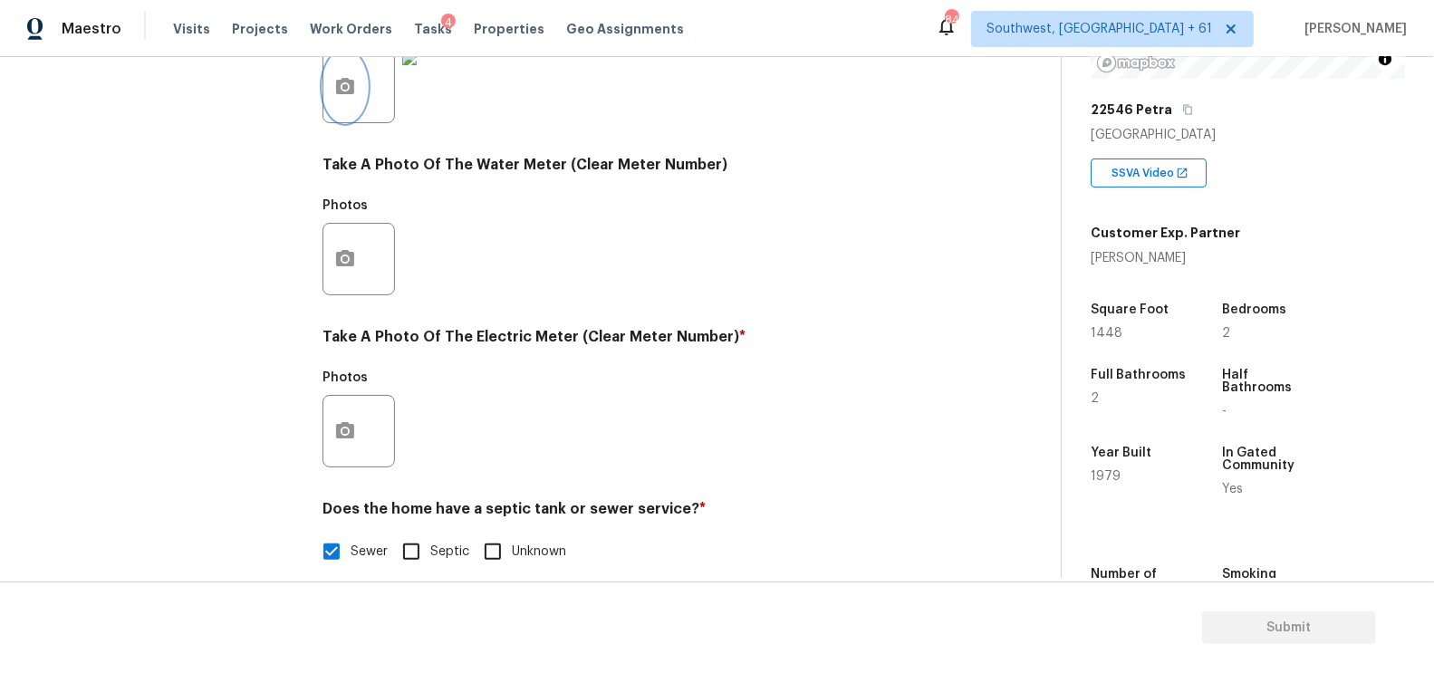
scroll to position [690, 0]
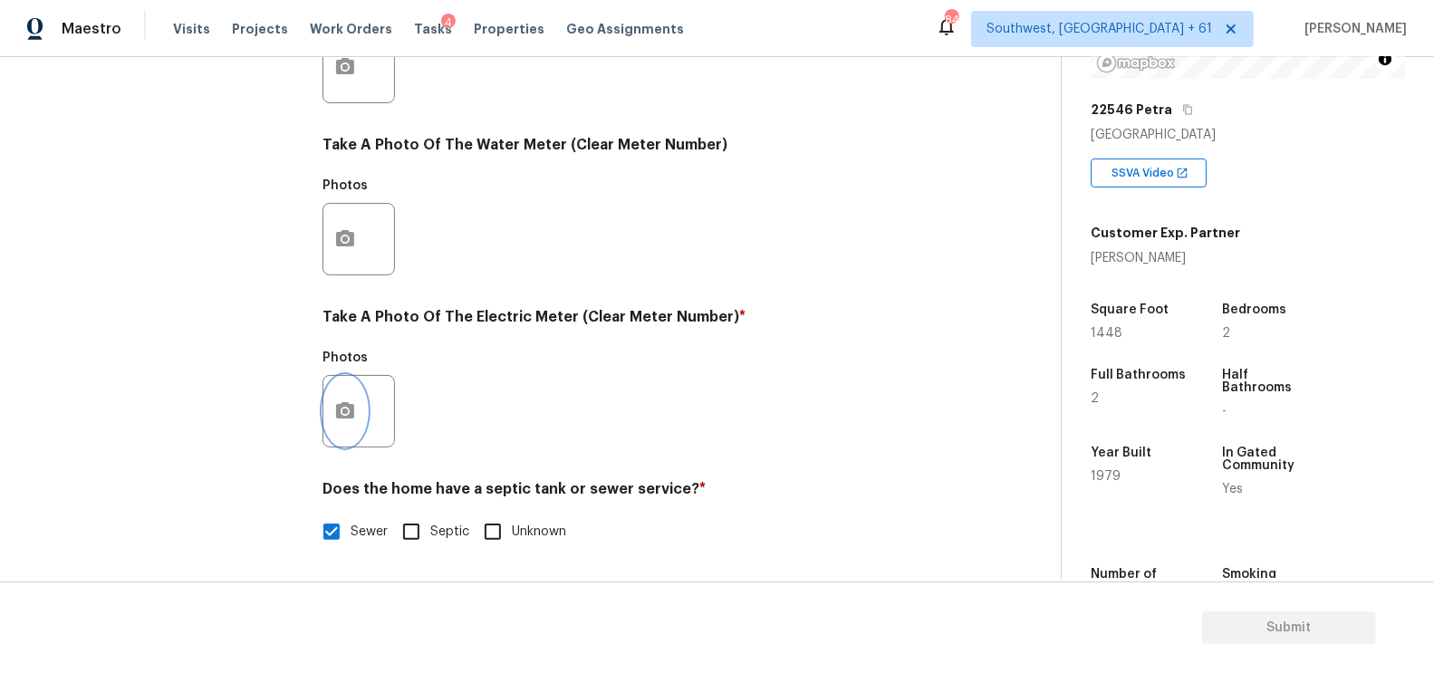
click at [335, 438] on button "button" at bounding box center [344, 411] width 43 height 71
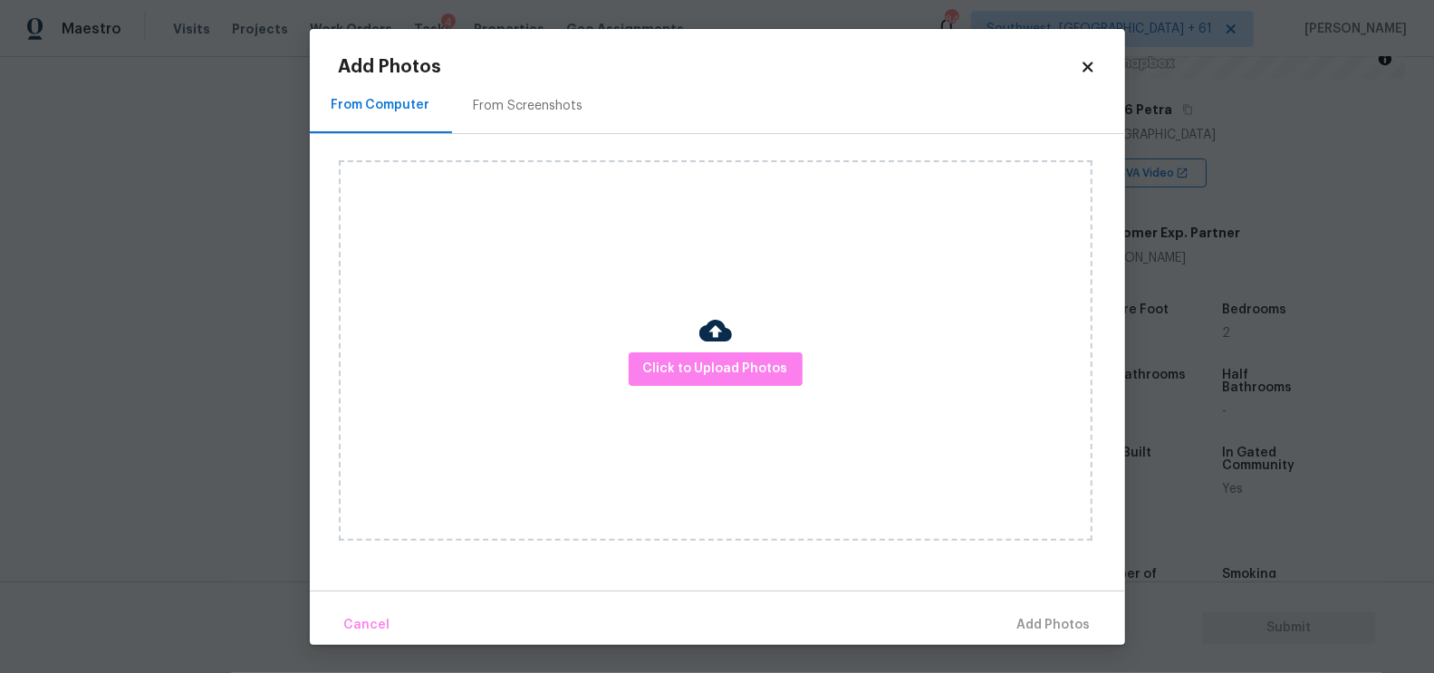
click at [685, 350] on div "Click to Upload Photos" at bounding box center [716, 350] width 754 height 381
click at [708, 378] on span "Click to Upload Photos" at bounding box center [715, 369] width 145 height 23
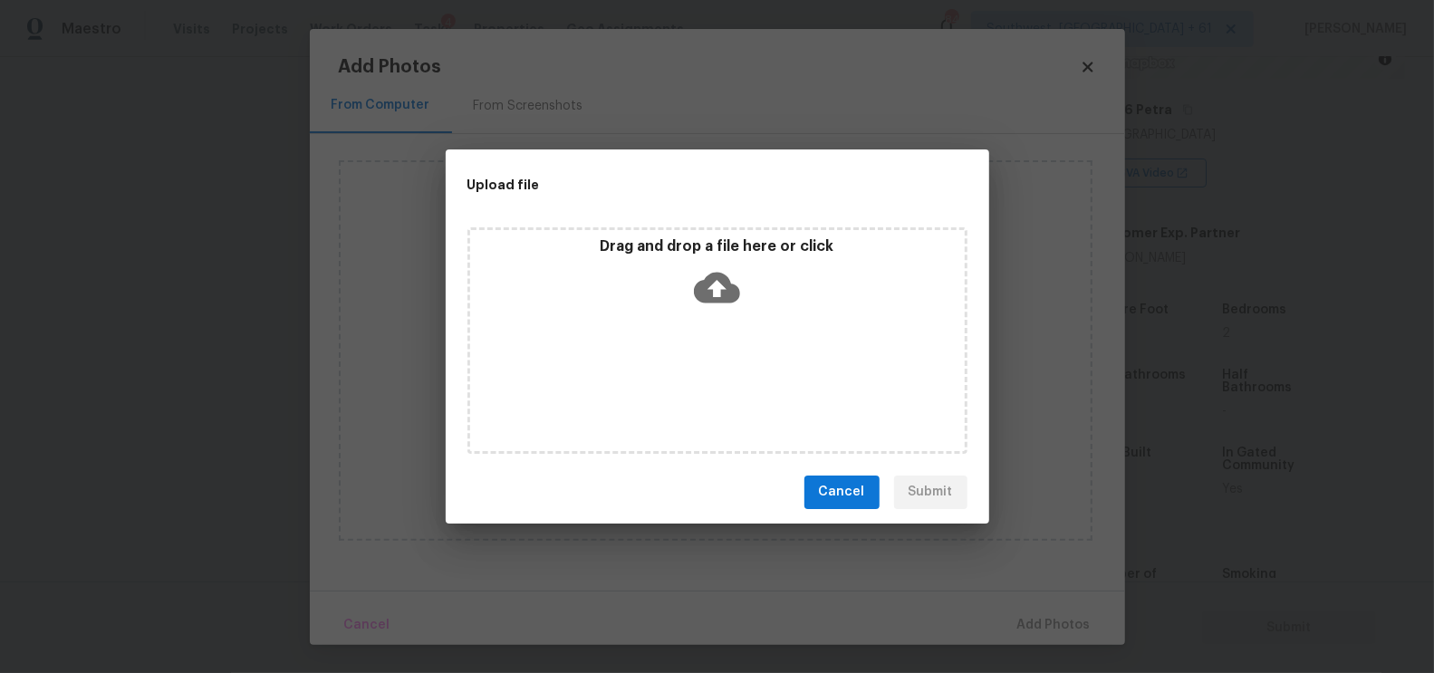
click at [714, 311] on div "Drag and drop a file here or click" at bounding box center [717, 276] width 495 height 78
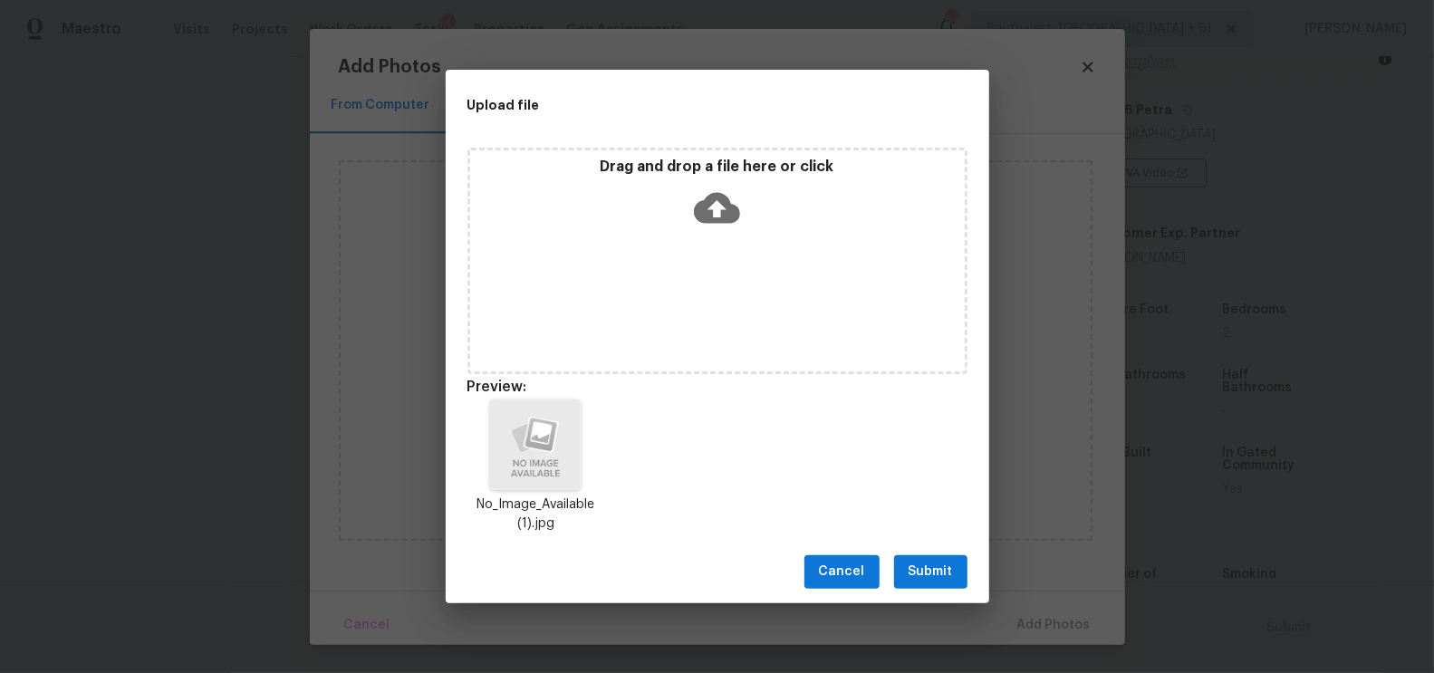
click at [910, 572] on span "Submit" at bounding box center [931, 572] width 44 height 23
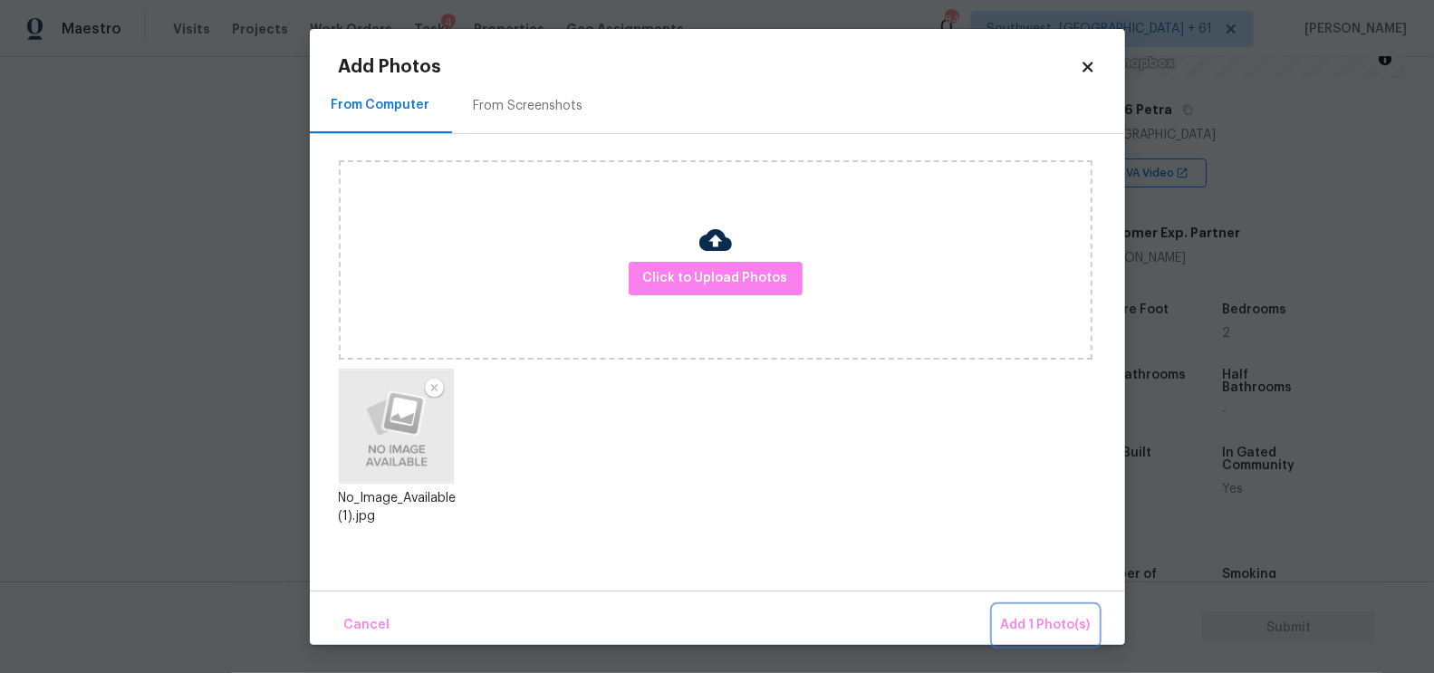
click at [1077, 622] on span "Add 1 Photo(s)" at bounding box center [1046, 625] width 90 height 23
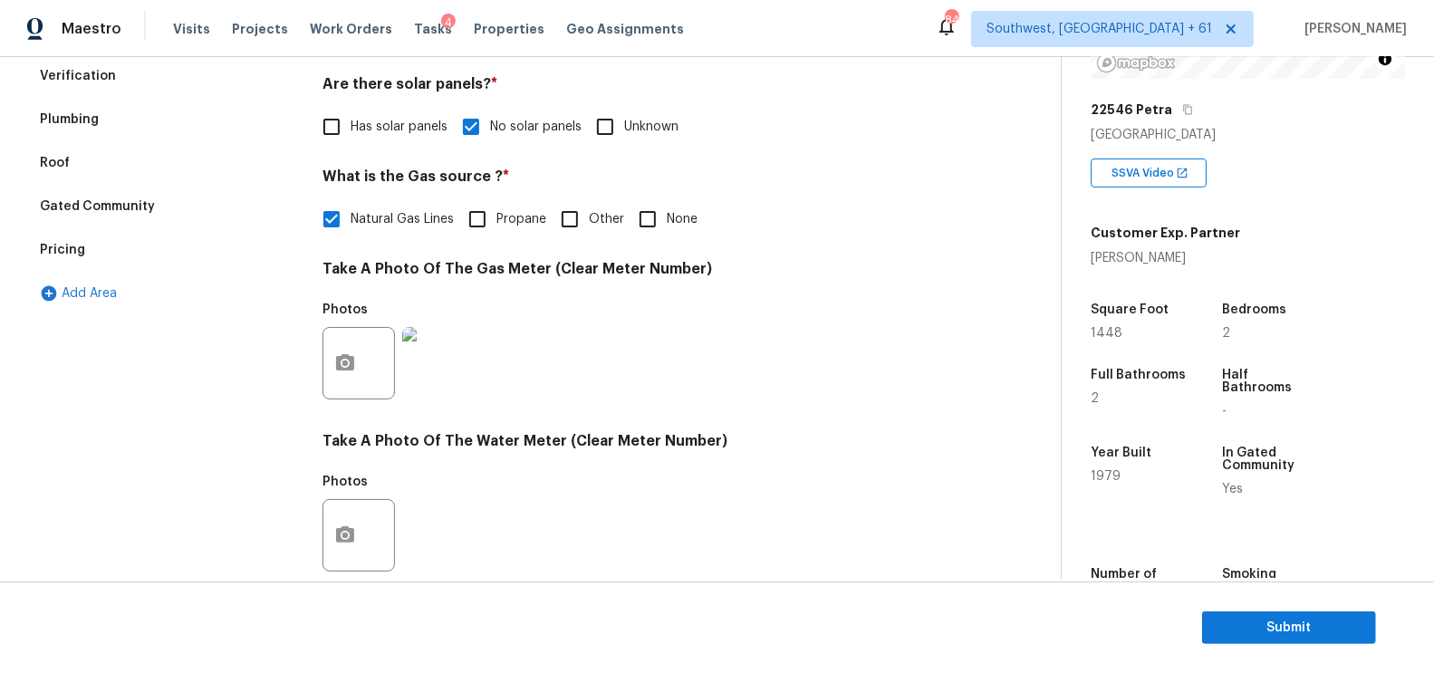
scroll to position [34, 0]
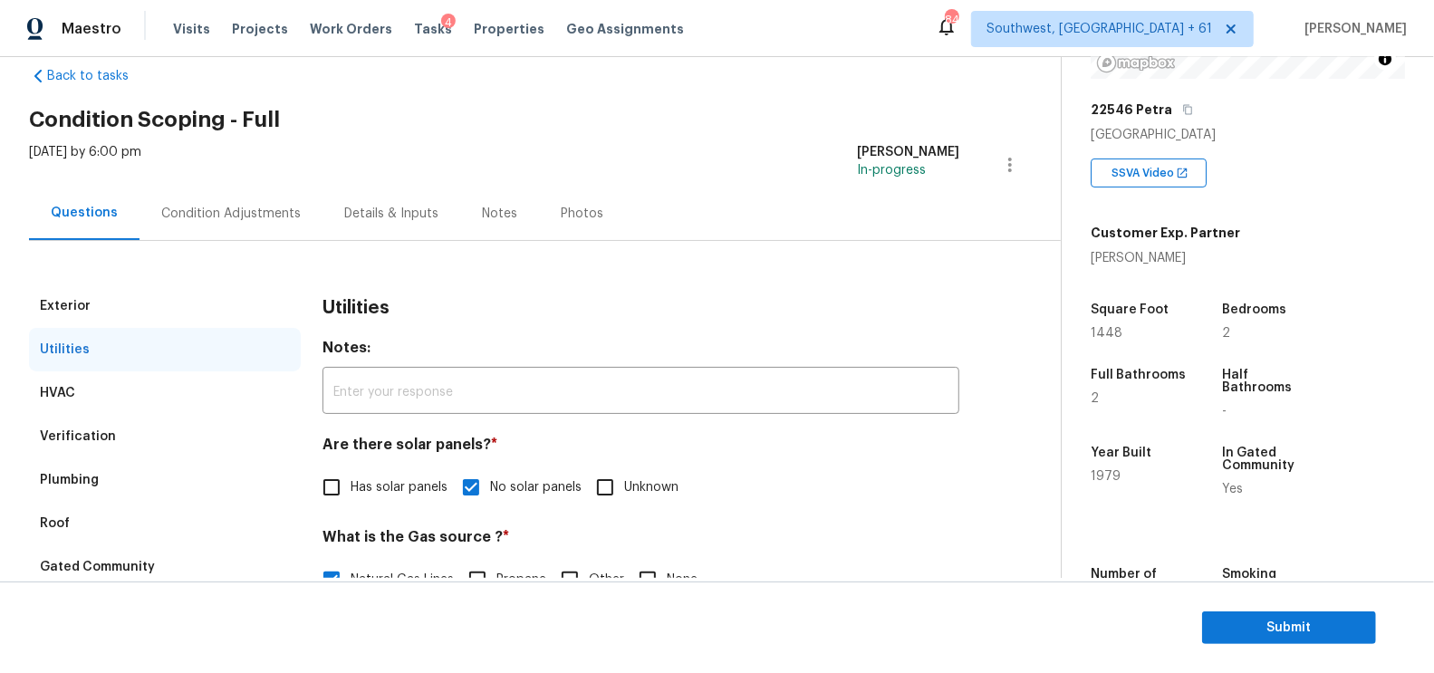
click at [250, 200] on div "Condition Adjustments" at bounding box center [231, 213] width 183 height 53
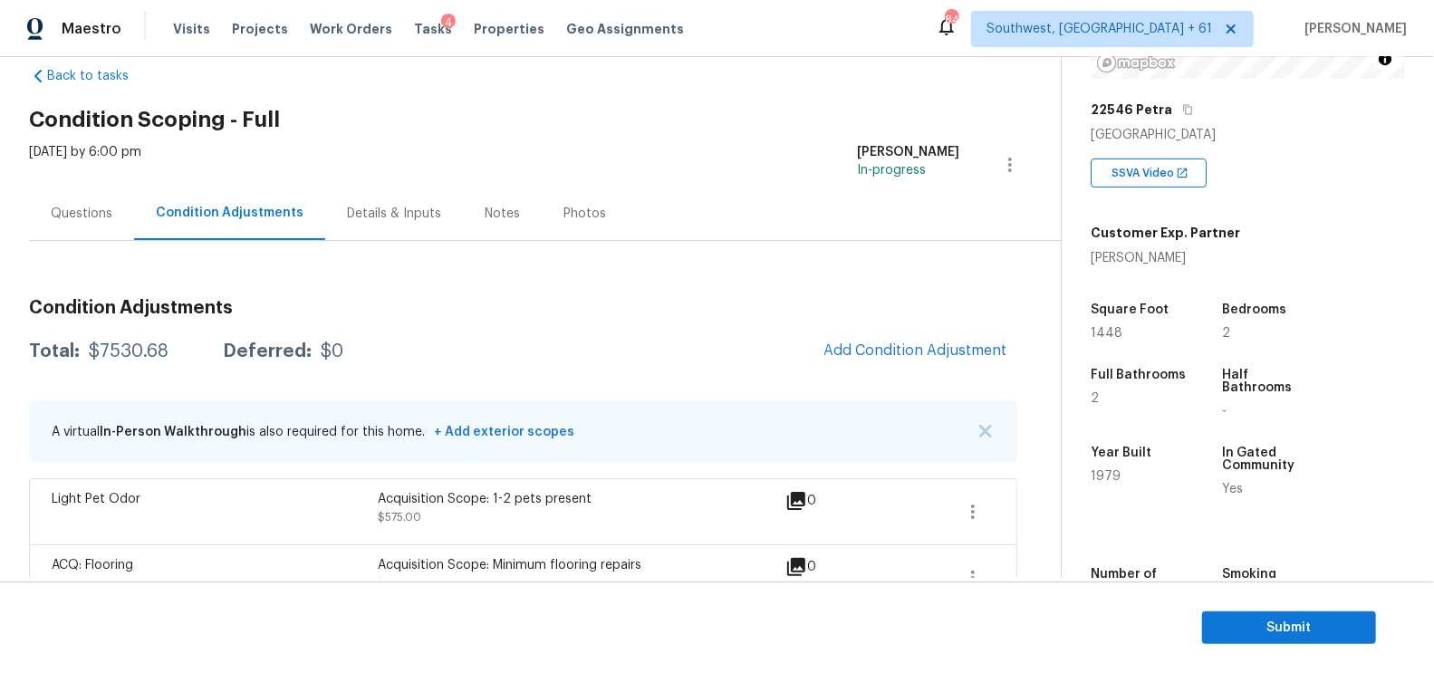
click at [154, 358] on div "$7530.68" at bounding box center [129, 351] width 80 height 18
copy div "$7530.68"
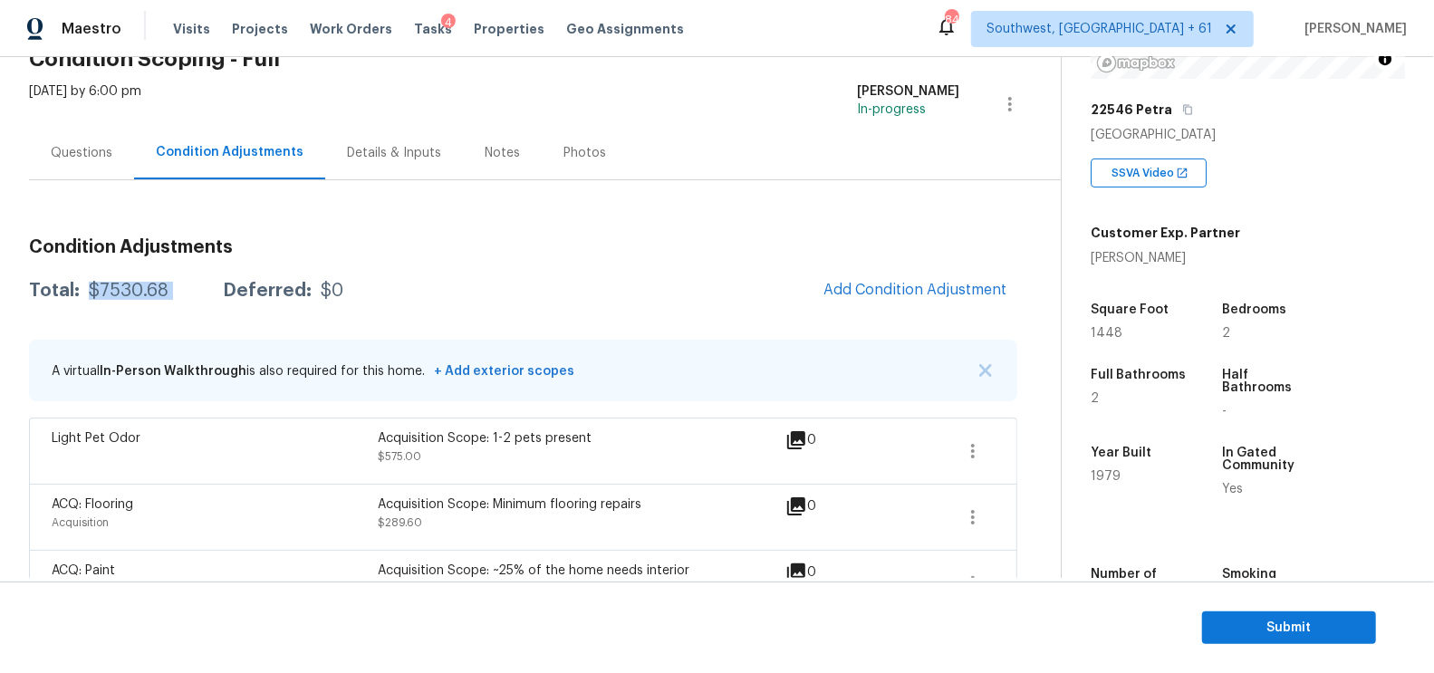
scroll to position [98, 0]
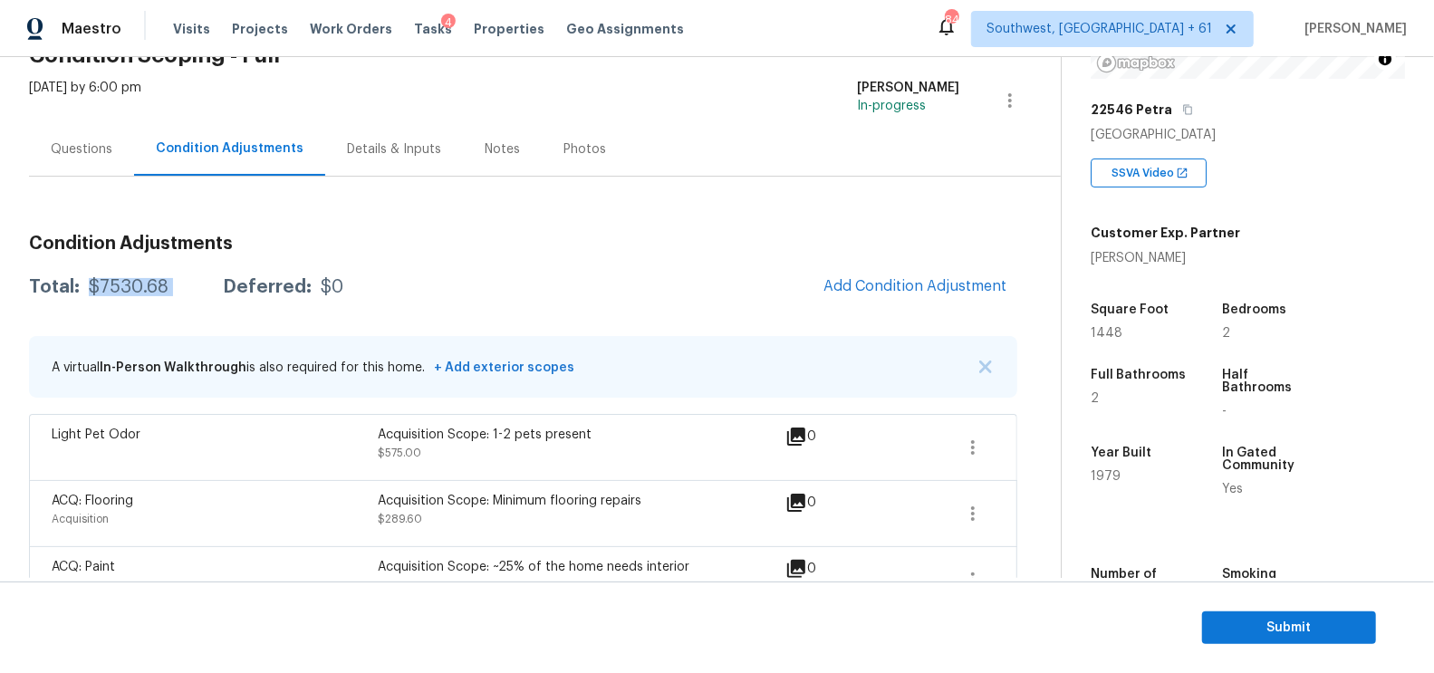
click at [56, 164] on div "Questions" at bounding box center [81, 148] width 105 height 53
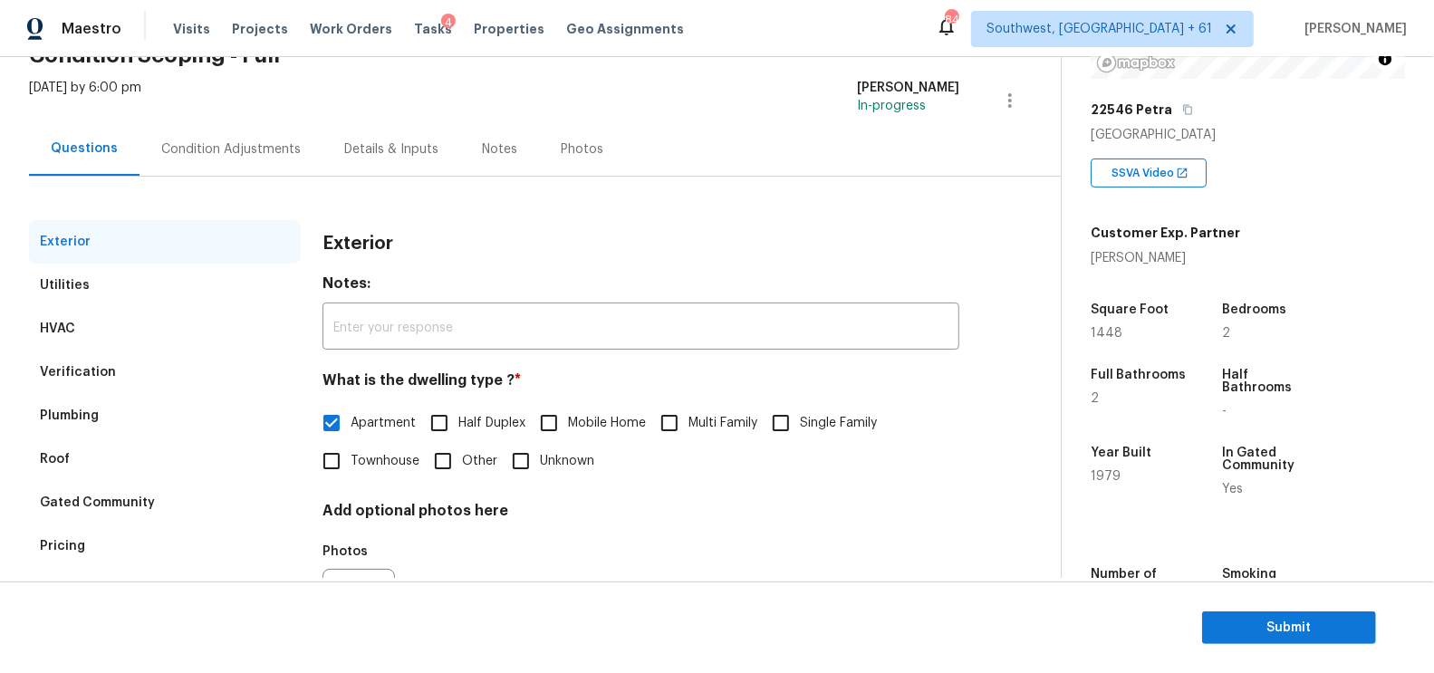
click at [137, 357] on div "Verification" at bounding box center [165, 372] width 272 height 43
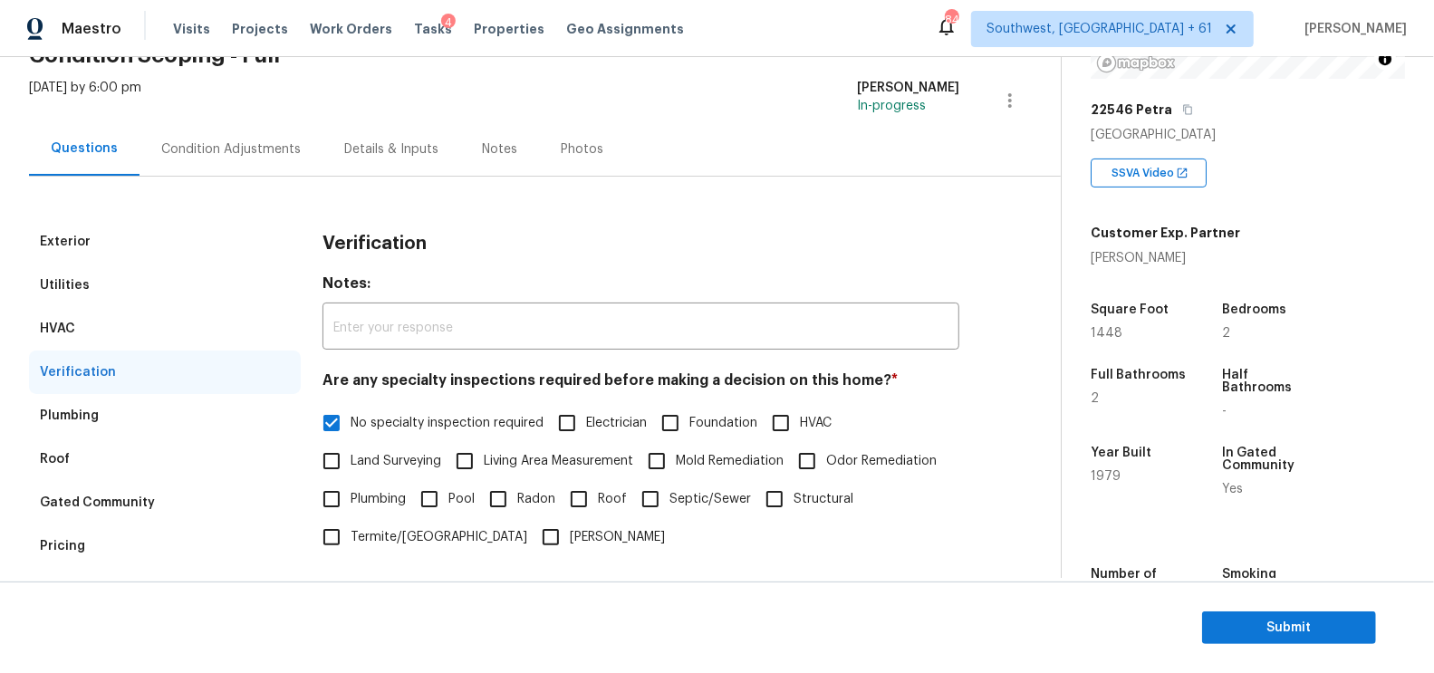
click at [129, 546] on div "Pricing" at bounding box center [165, 546] width 272 height 43
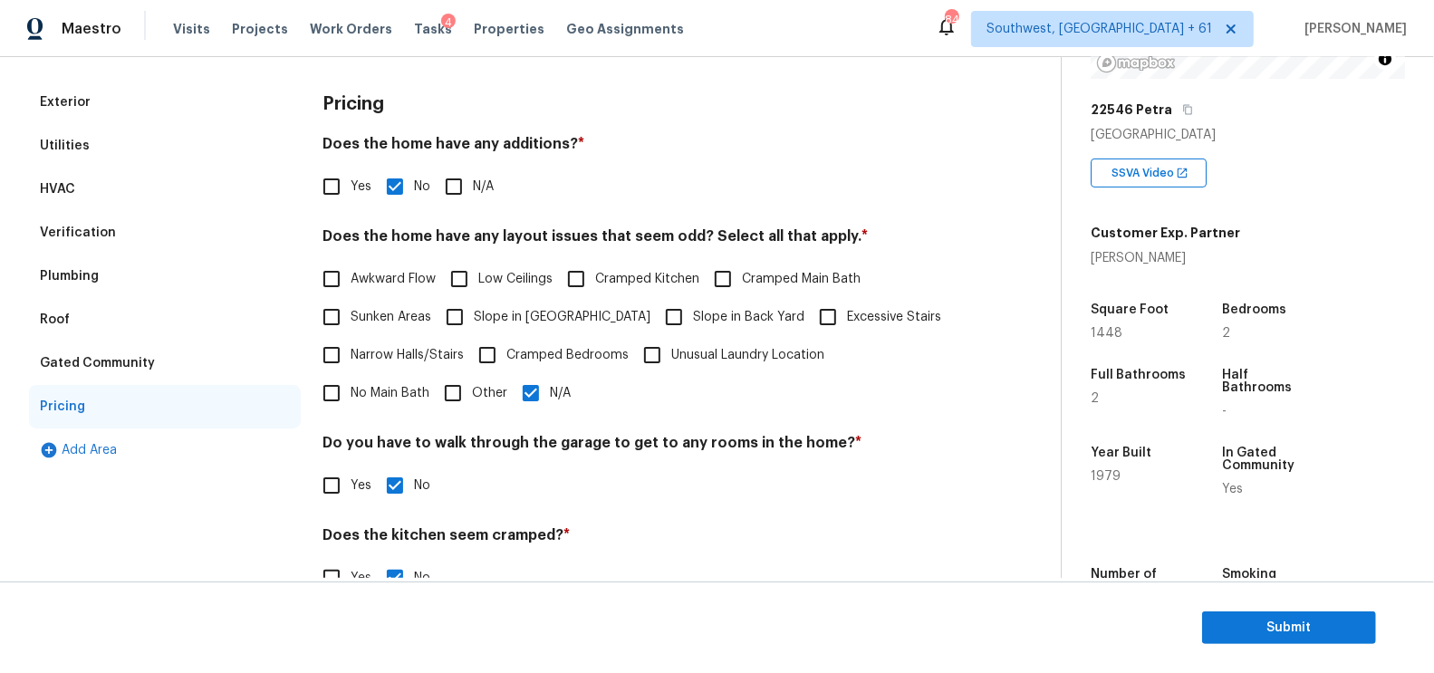
scroll to position [283, 0]
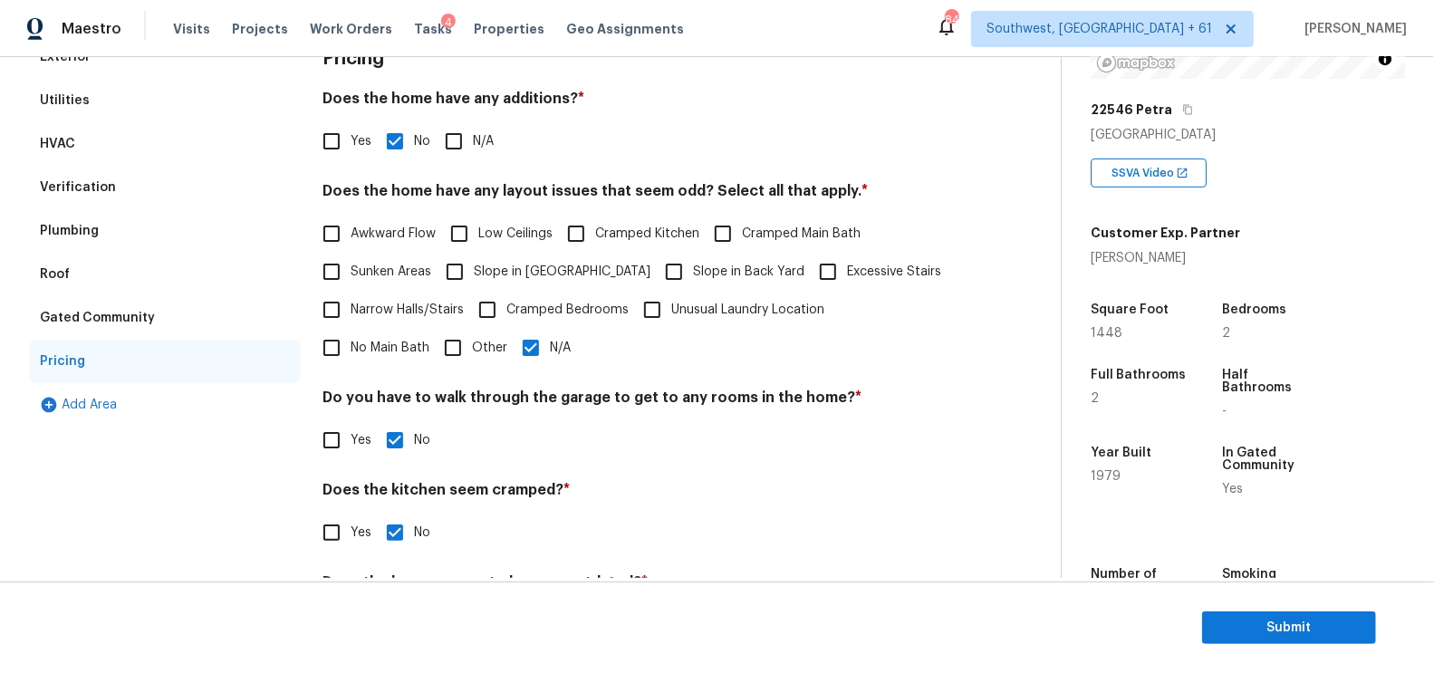
click at [382, 273] on span "Sunken Areas" at bounding box center [391, 272] width 81 height 19
click at [351, 273] on input "Sunken Areas" at bounding box center [332, 272] width 38 height 38
checkbox input "true"
click at [512, 344] on input "N/A" at bounding box center [531, 350] width 38 height 38
checkbox input "false"
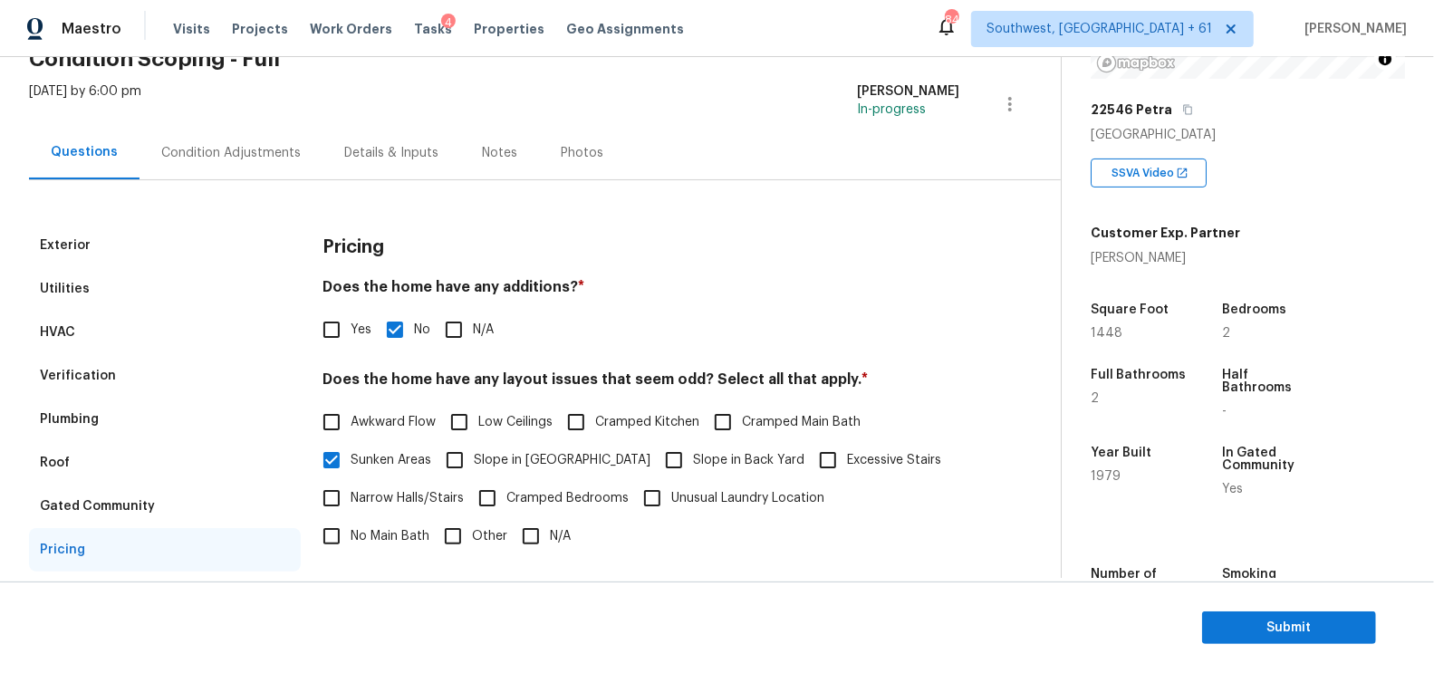
scroll to position [0, 0]
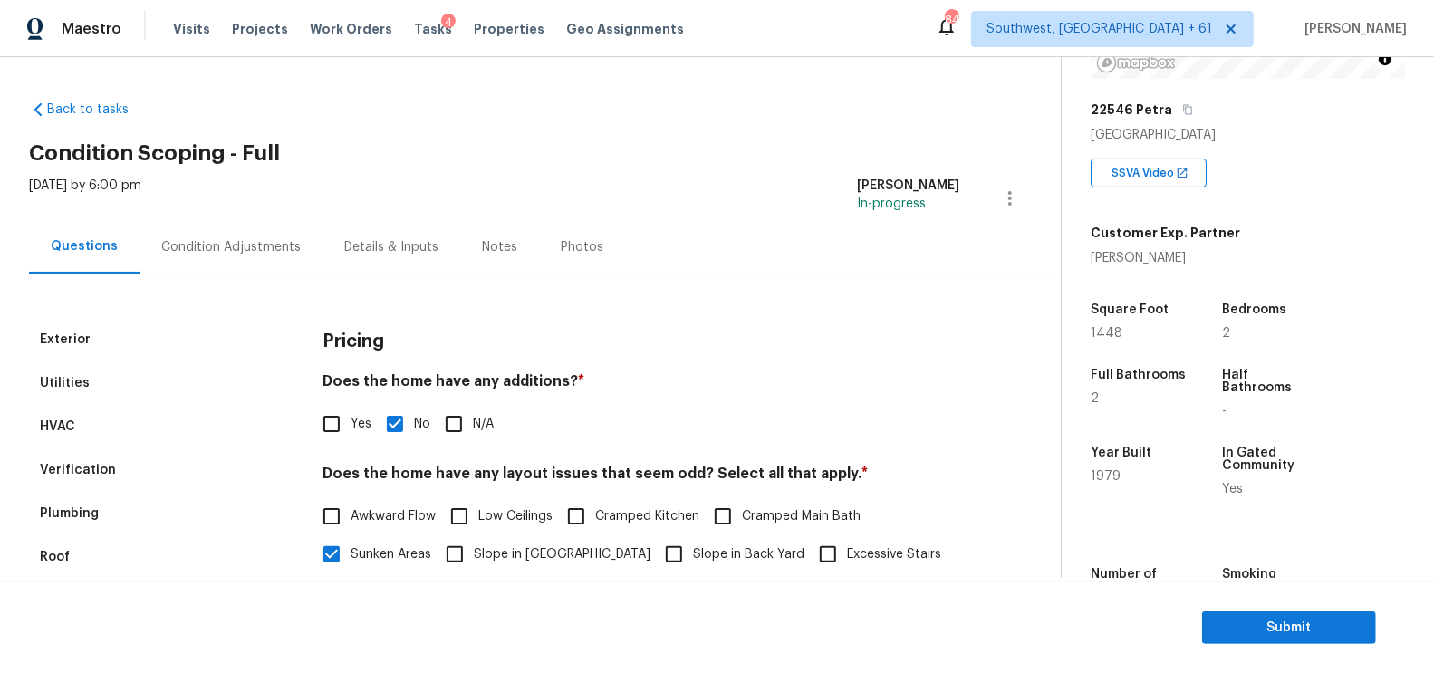
click at [271, 232] on div "Condition Adjustments" at bounding box center [231, 246] width 183 height 53
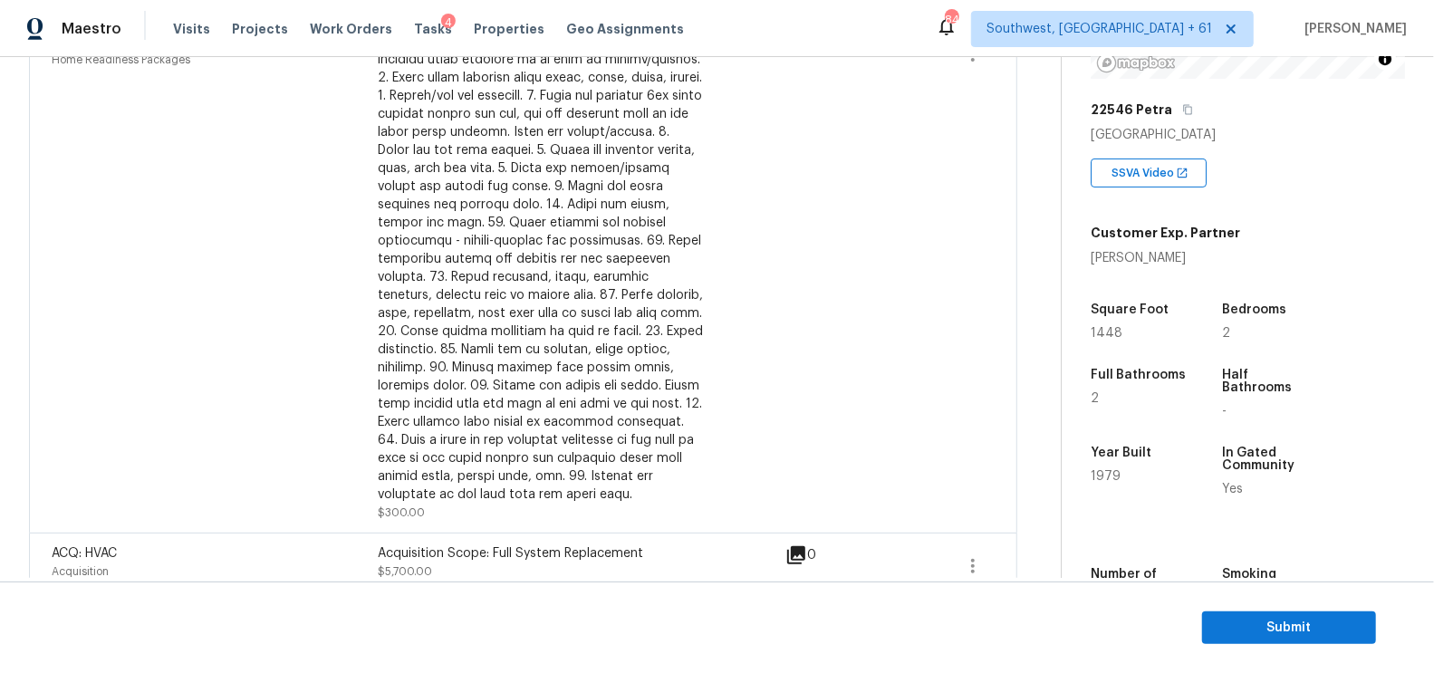
scroll to position [699, 0]
click at [975, 564] on icon "button" at bounding box center [973, 568] width 22 height 22
click at [1044, 546] on div "Edit" at bounding box center [1077, 555] width 141 height 18
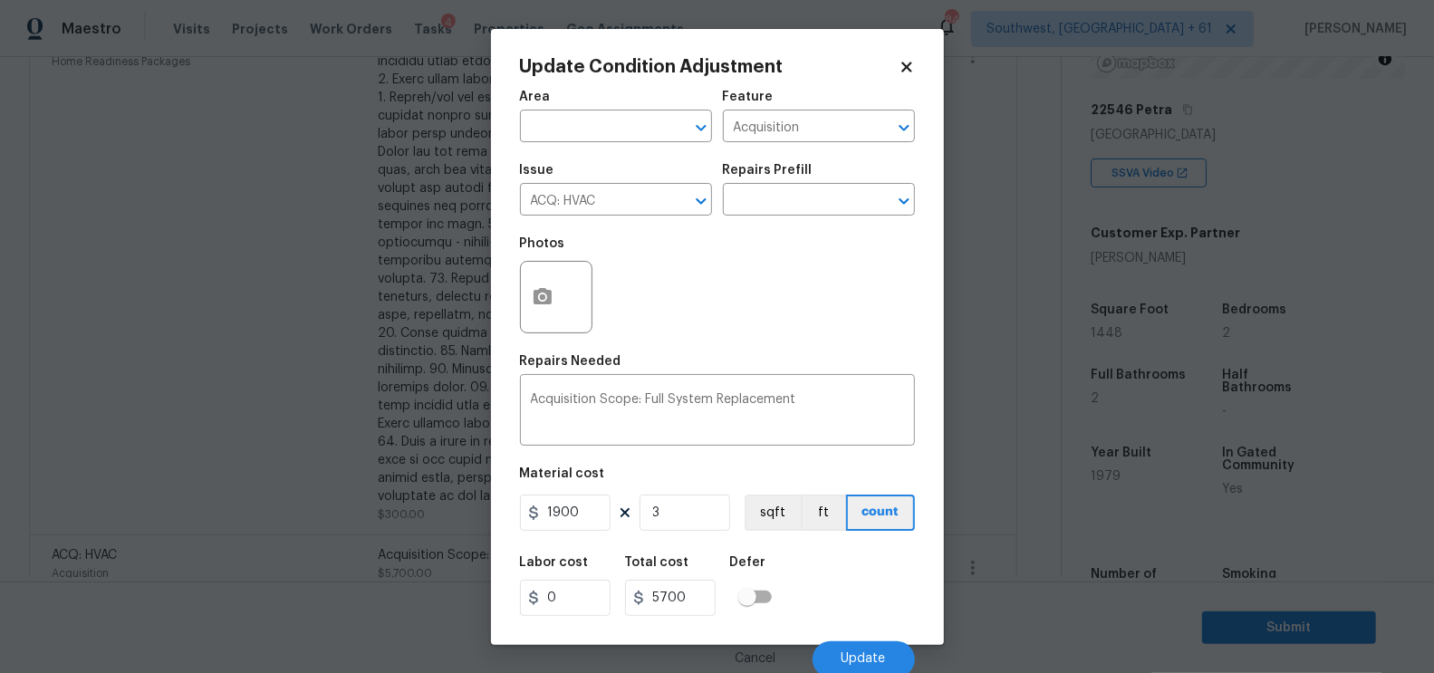
click at [992, 542] on body "Maestro Visits Projects Work Orders Tasks 4 Properties Geo Assignments 841 Sout…" at bounding box center [717, 336] width 1434 height 673
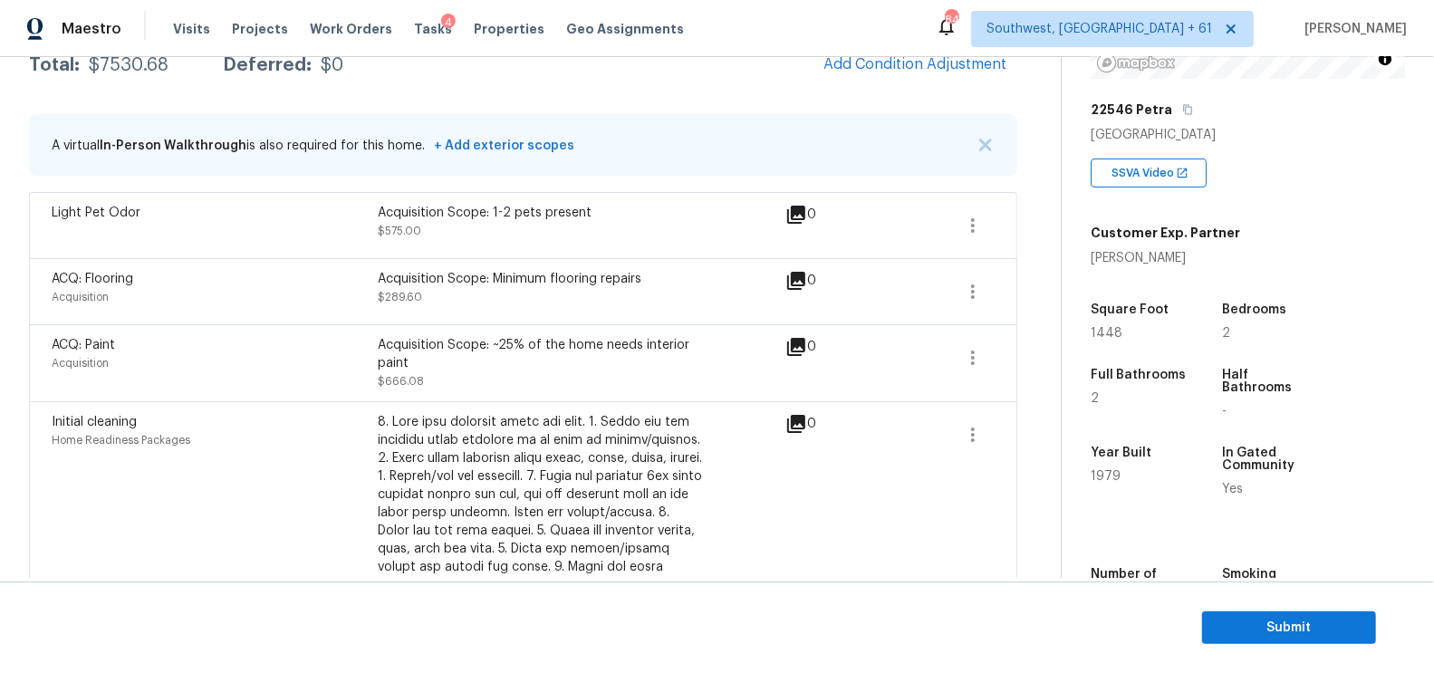
scroll to position [285, 0]
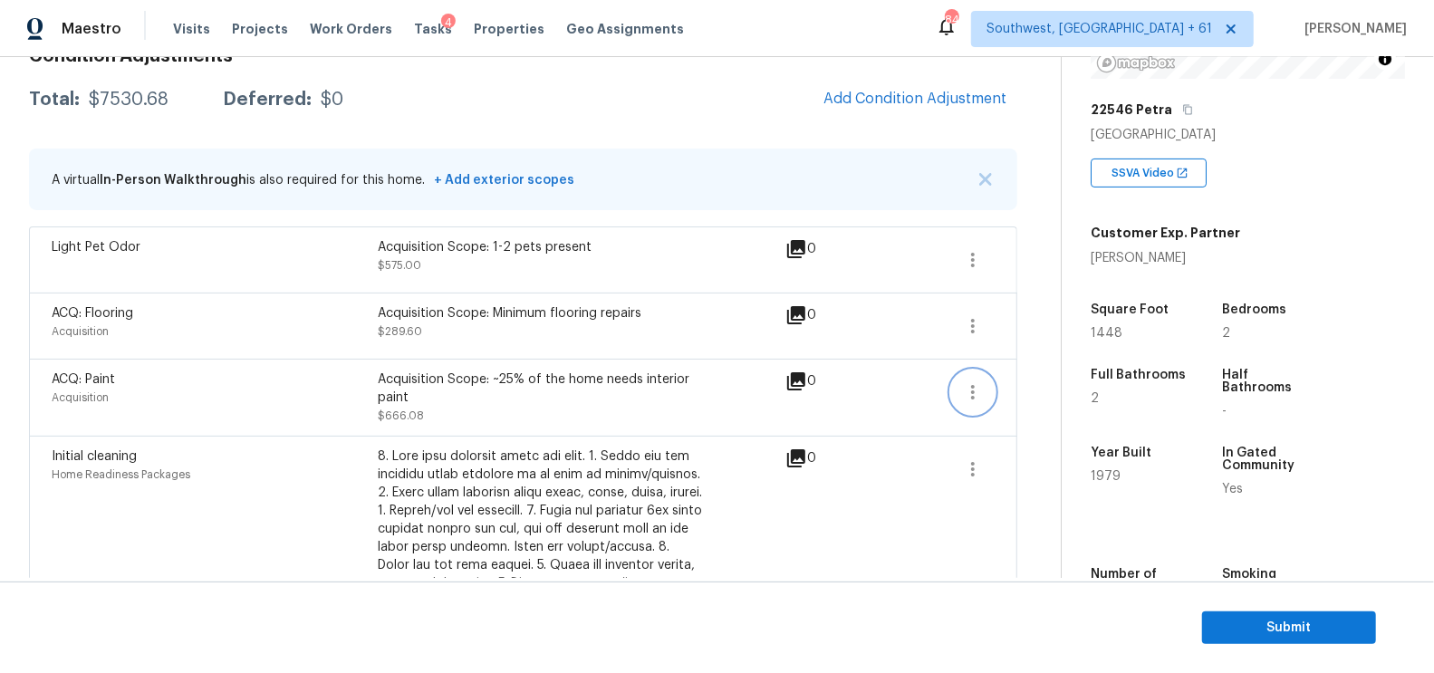
click at [959, 391] on button "button" at bounding box center [972, 392] width 43 height 43
click at [1010, 390] on div "Edit" at bounding box center [1077, 387] width 141 height 18
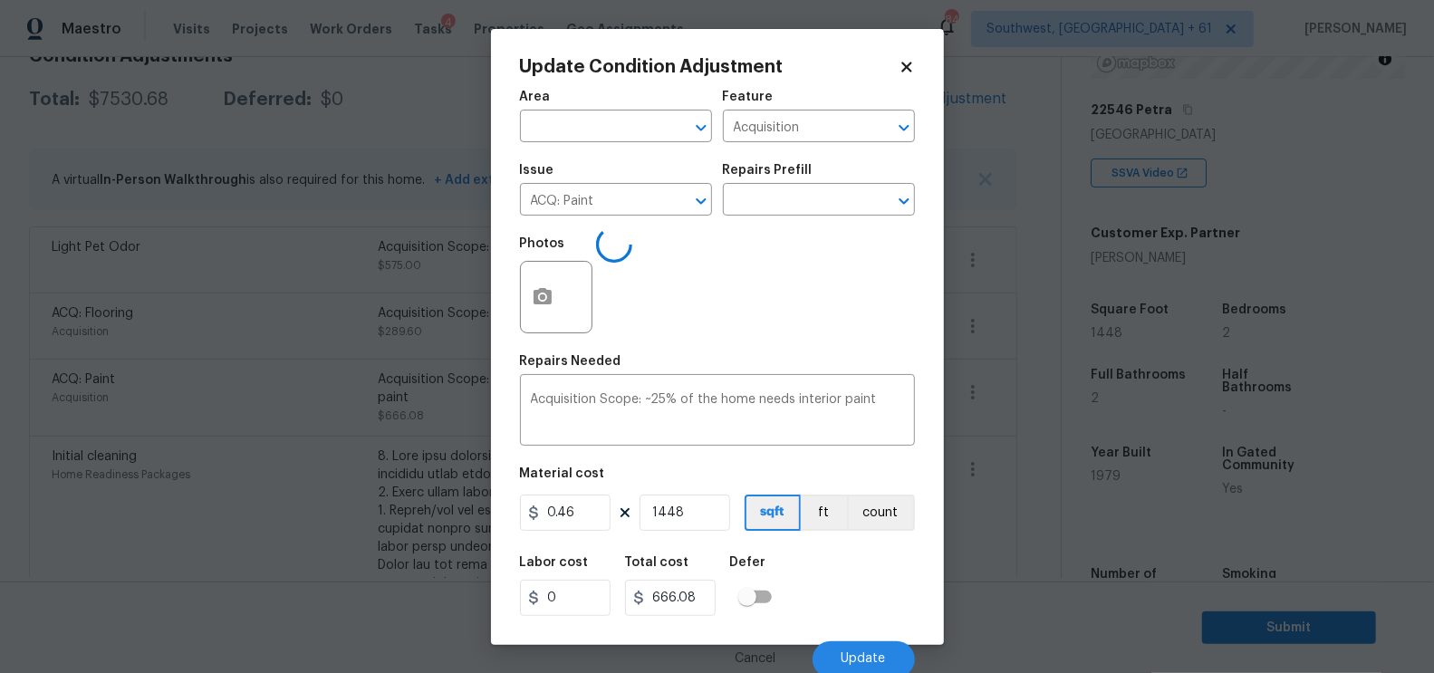
click at [1000, 440] on body "Maestro Visits Projects Work Orders Tasks 4 Properties Geo Assignments 841 Sout…" at bounding box center [717, 336] width 1434 height 673
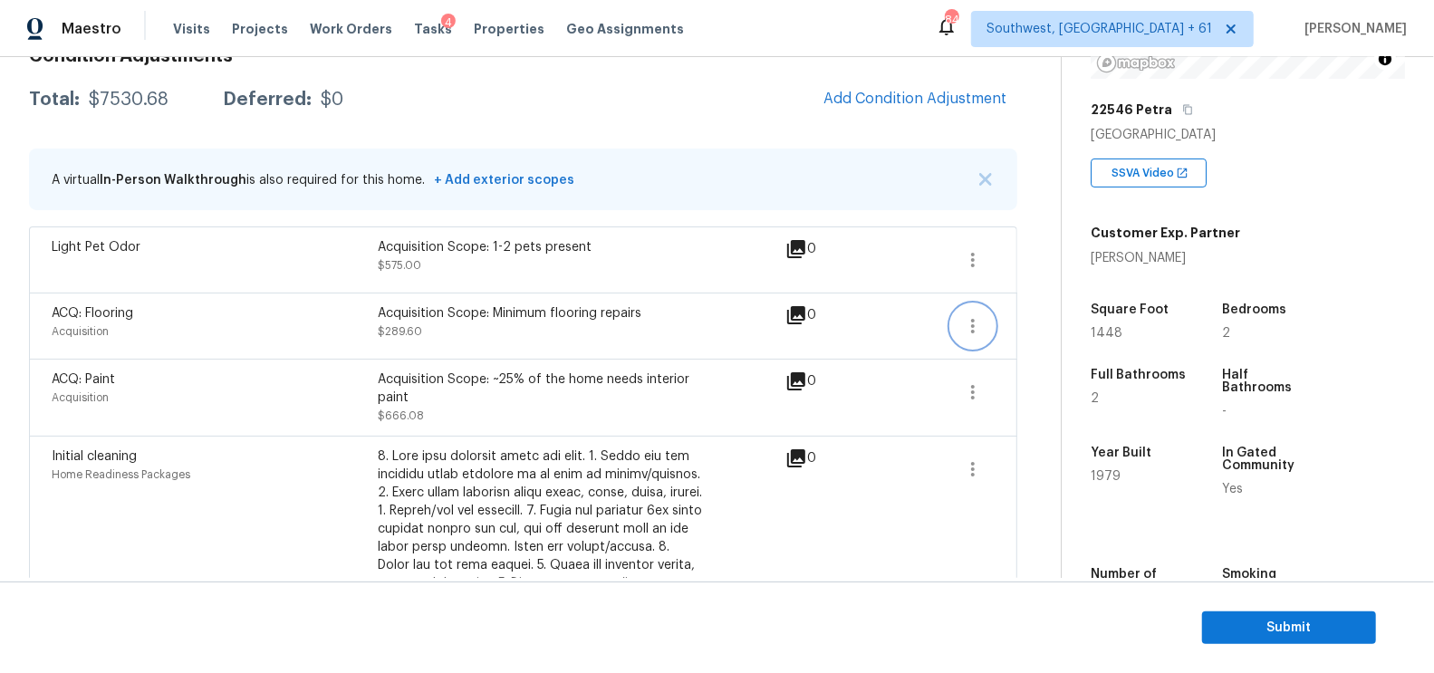
click at [987, 333] on button "button" at bounding box center [972, 325] width 43 height 43
click at [1029, 328] on div "Edit" at bounding box center [1077, 322] width 141 height 18
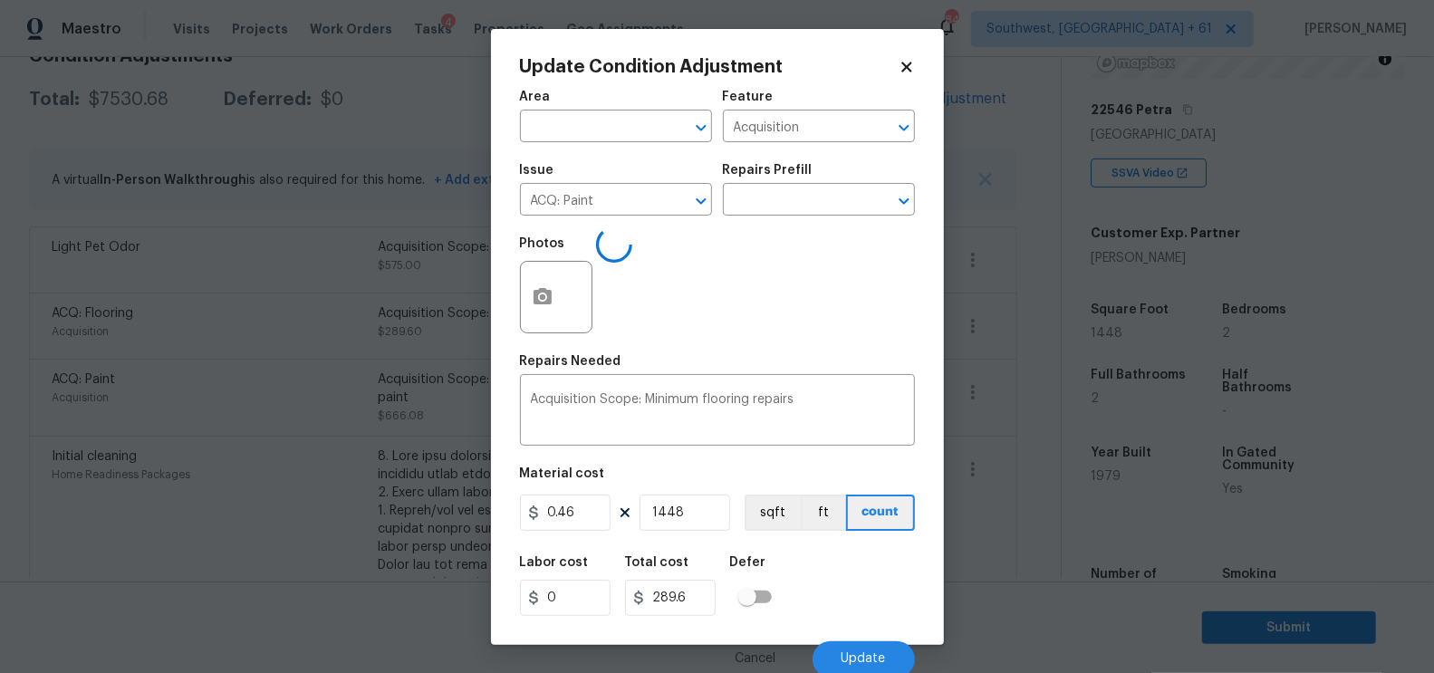
type input "ACQ: Flooring"
type input "0.2"
click at [1013, 395] on body "Maestro Visits Projects Work Orders Tasks 4 Properties Geo Assignments 841 Sout…" at bounding box center [717, 336] width 1434 height 673
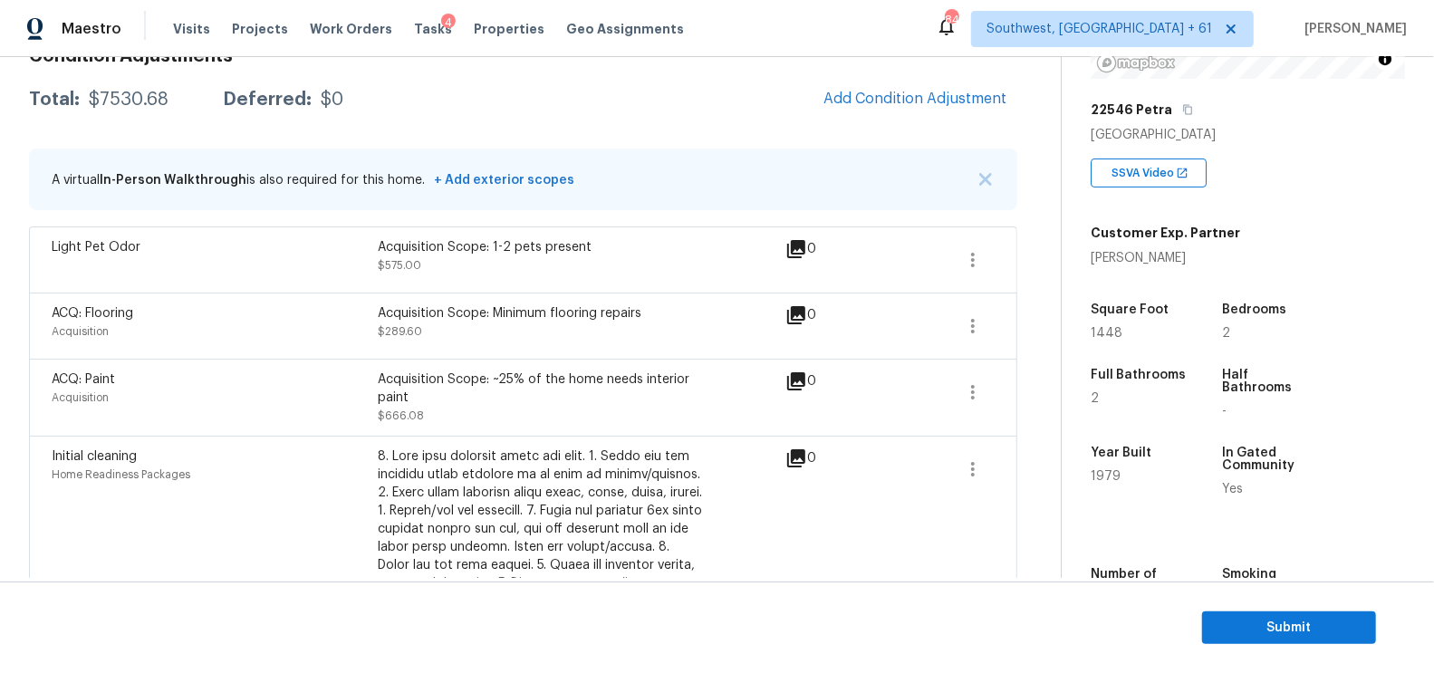
scroll to position [261, 0]
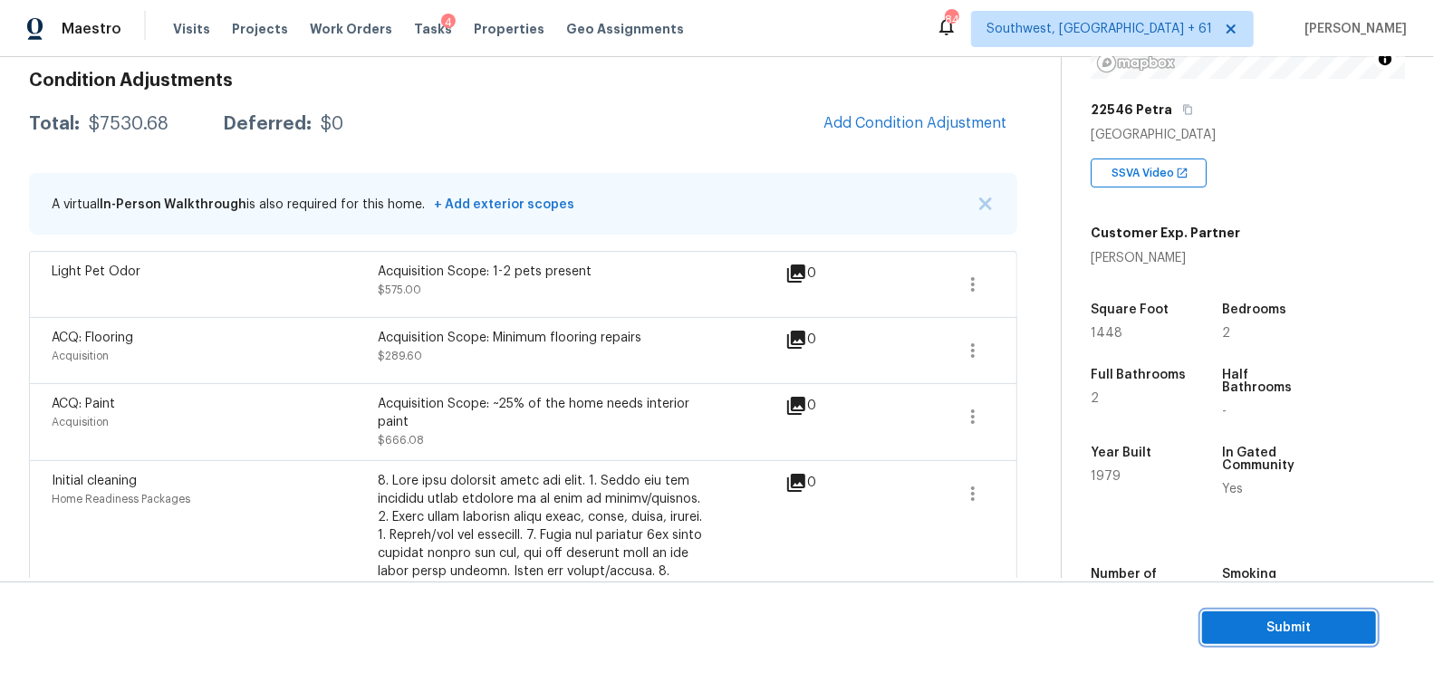
click at [1292, 625] on span "Submit" at bounding box center [1289, 628] width 145 height 23
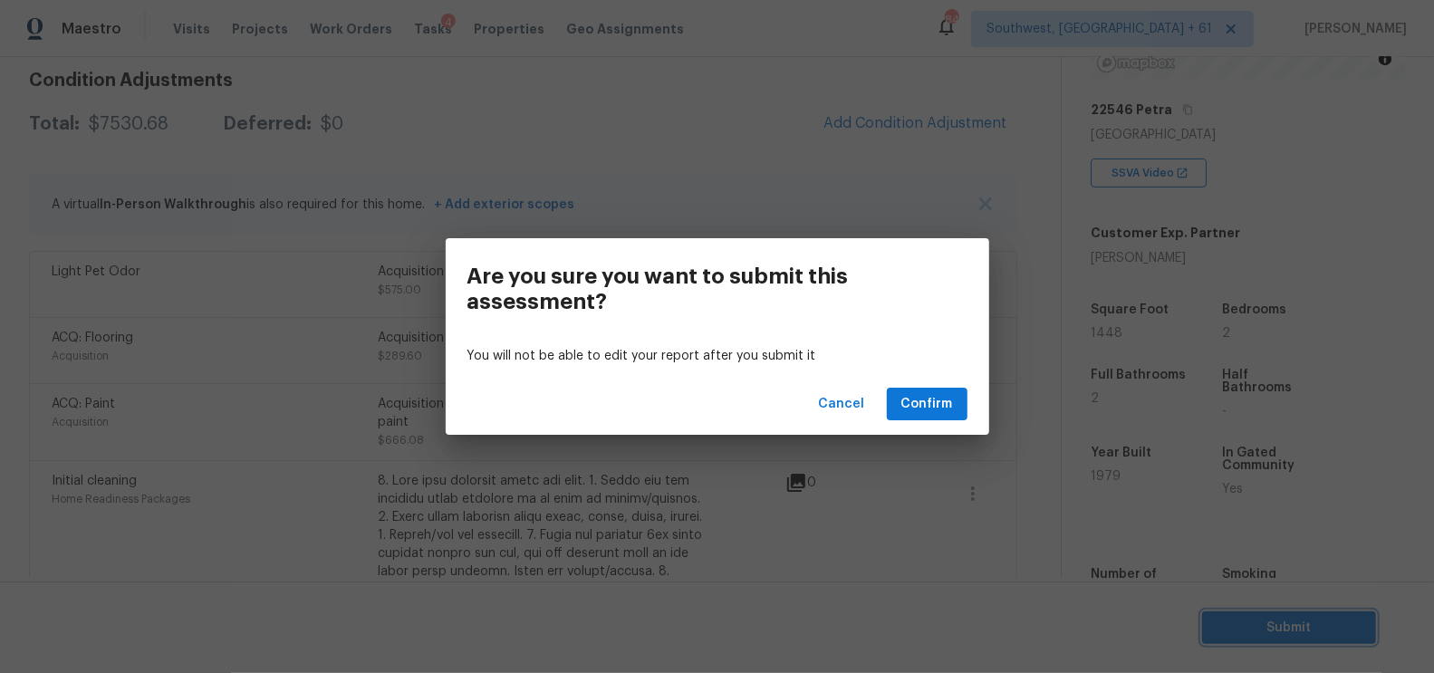
click at [834, 221] on div "Are you sure you want to submit this assessment? You will not be able to edit y…" at bounding box center [717, 336] width 1434 height 673
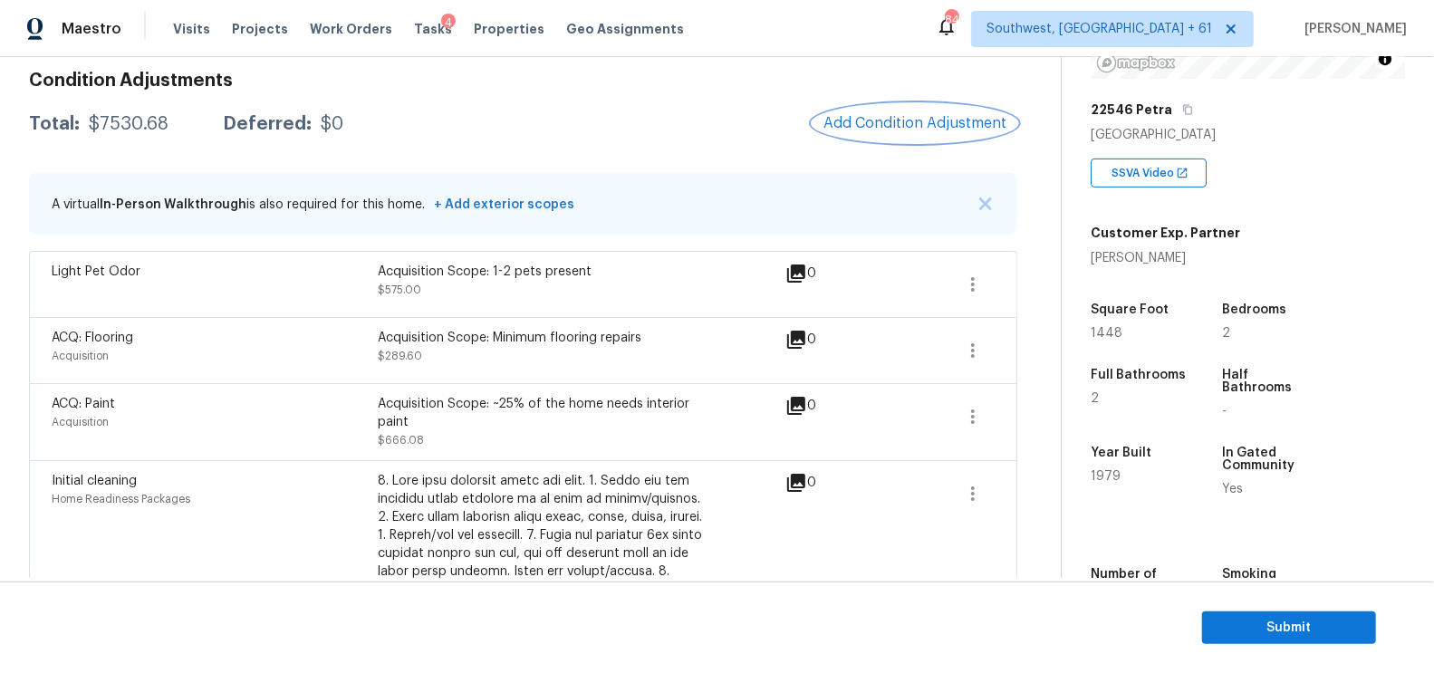
click at [952, 111] on button "Add Condition Adjustment" at bounding box center [915, 123] width 205 height 38
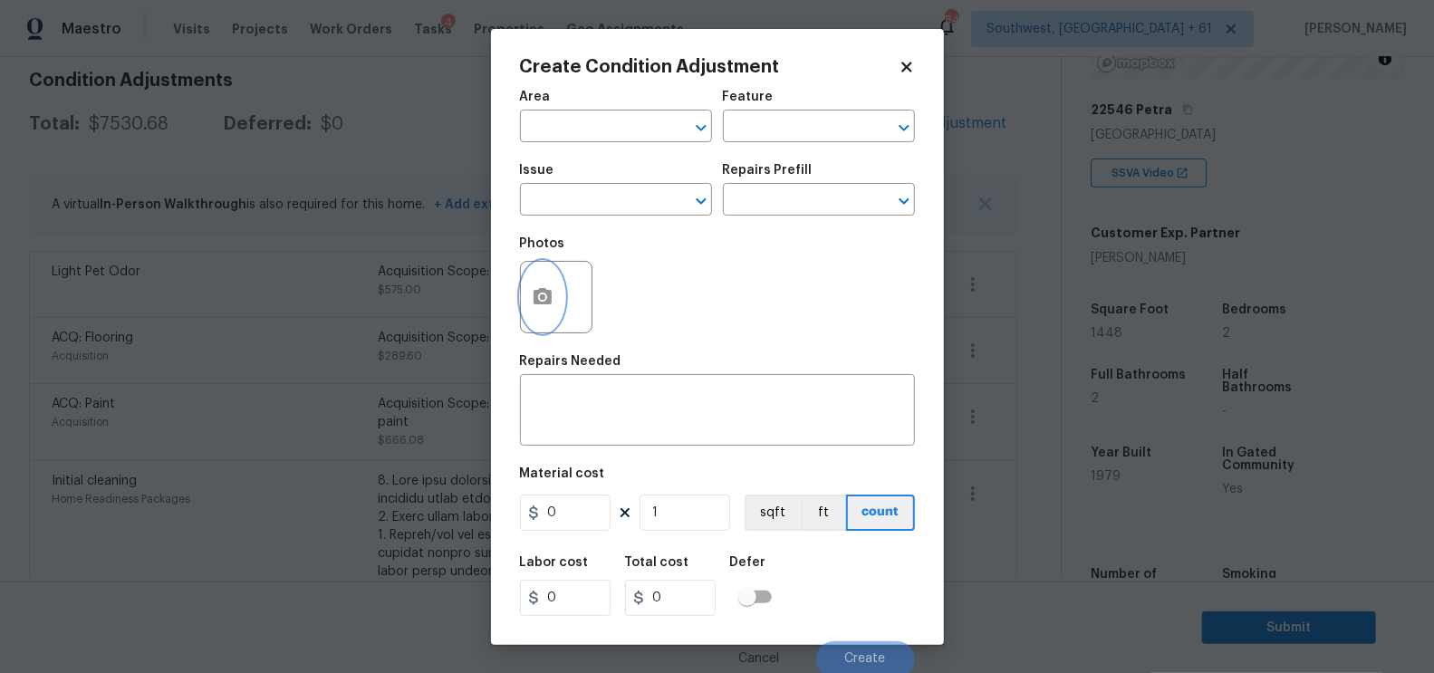
click at [549, 300] on icon "button" at bounding box center [543, 296] width 18 height 16
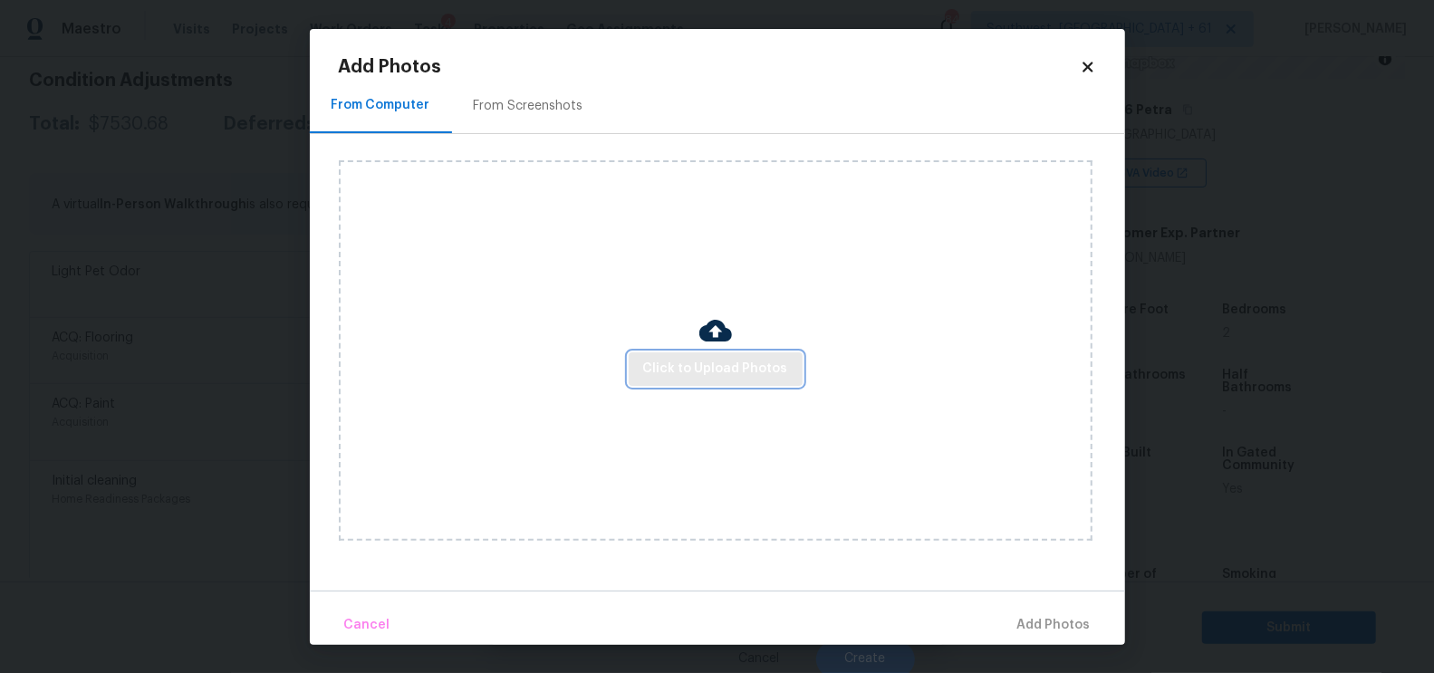
click at [681, 354] on button "Click to Upload Photos" at bounding box center [716, 369] width 174 height 34
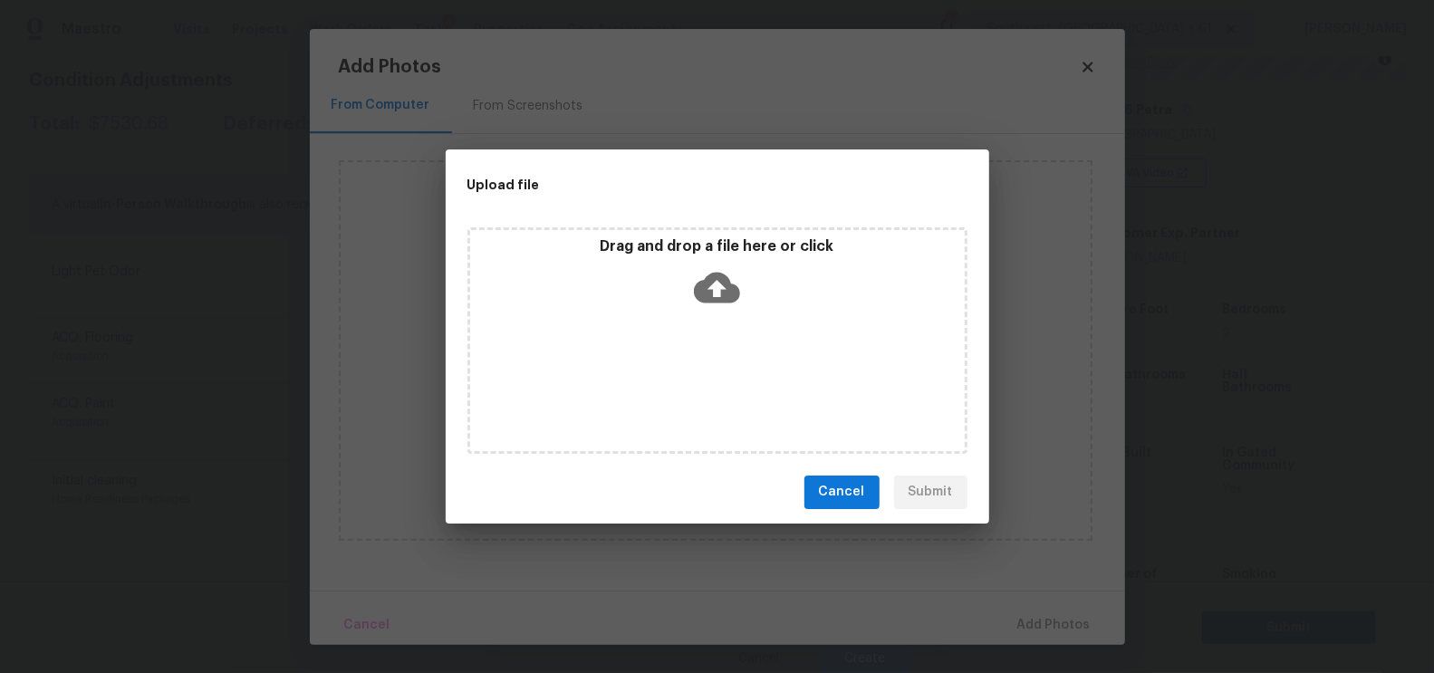
click at [696, 310] on div "Drag and drop a file here or click" at bounding box center [717, 276] width 495 height 78
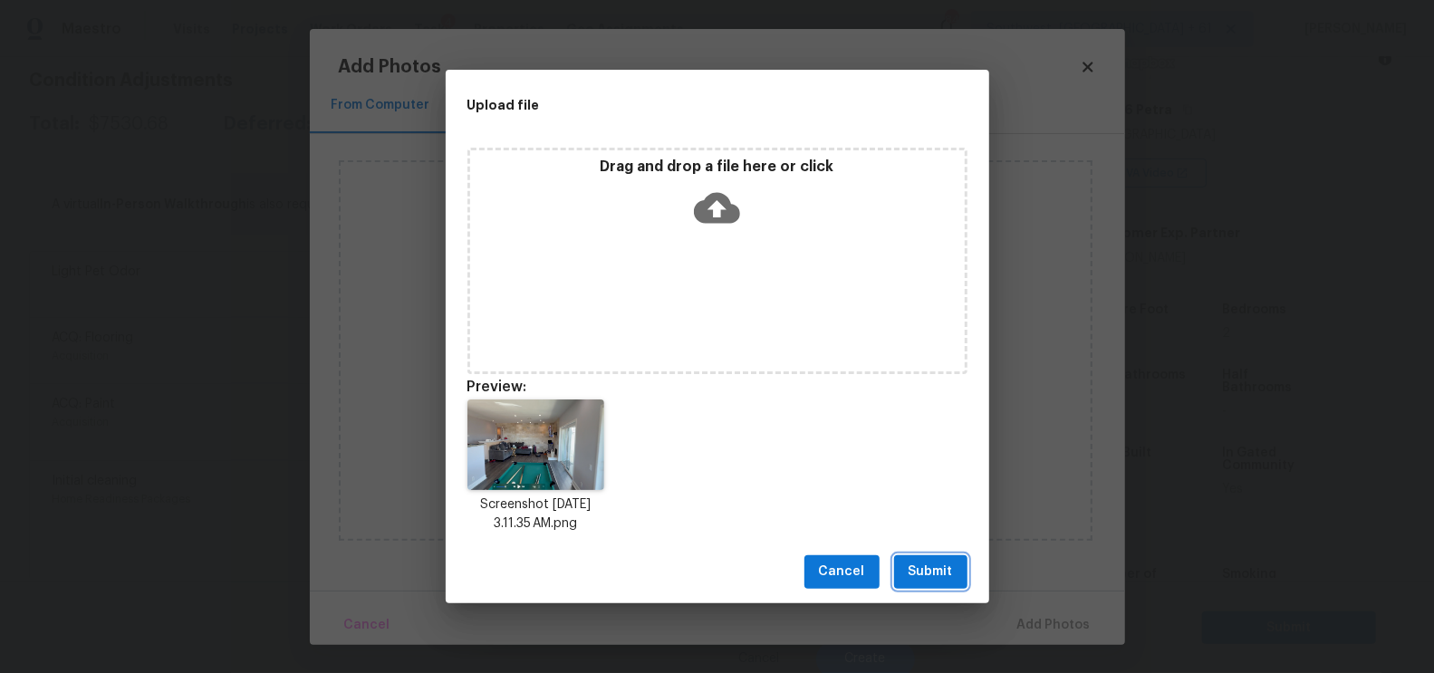
click at [917, 568] on span "Submit" at bounding box center [931, 572] width 44 height 23
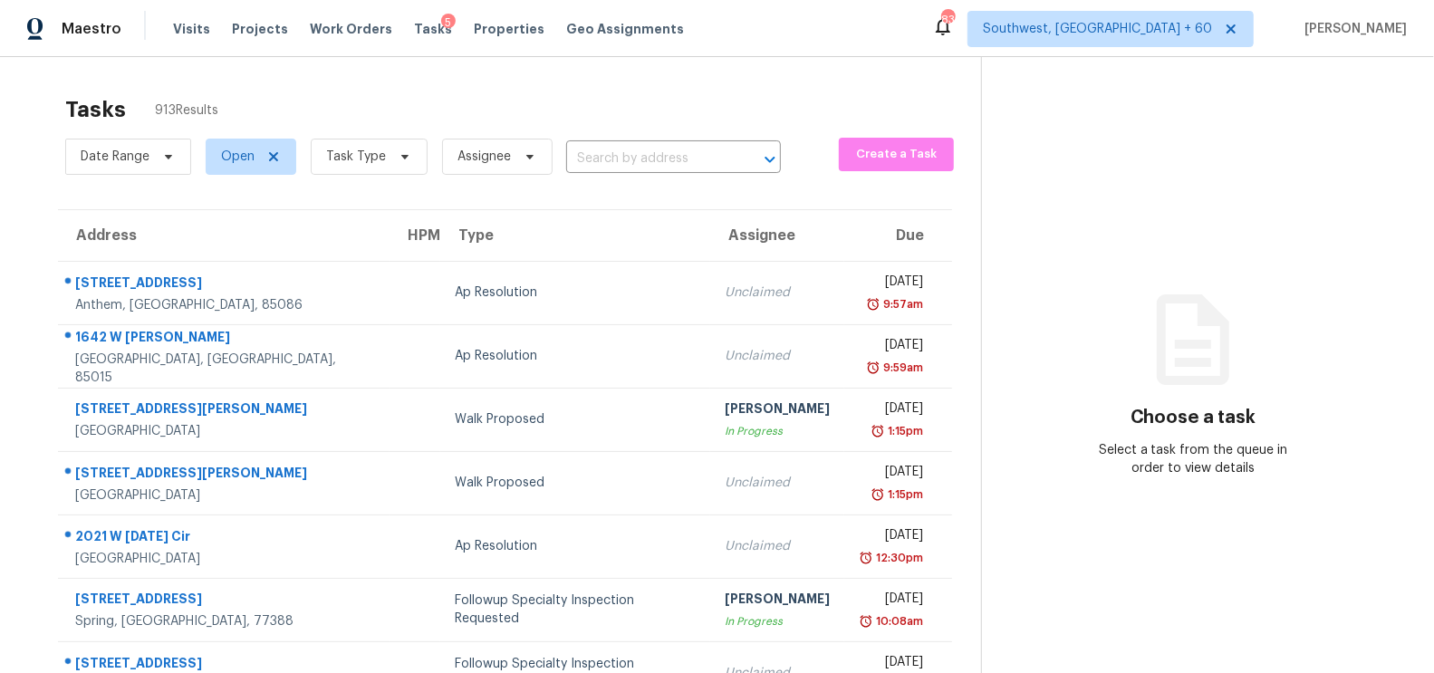
click at [393, 136] on span "Task Type" at bounding box center [361, 156] width 131 height 47
click at [373, 154] on span "Task Type" at bounding box center [356, 157] width 60 height 18
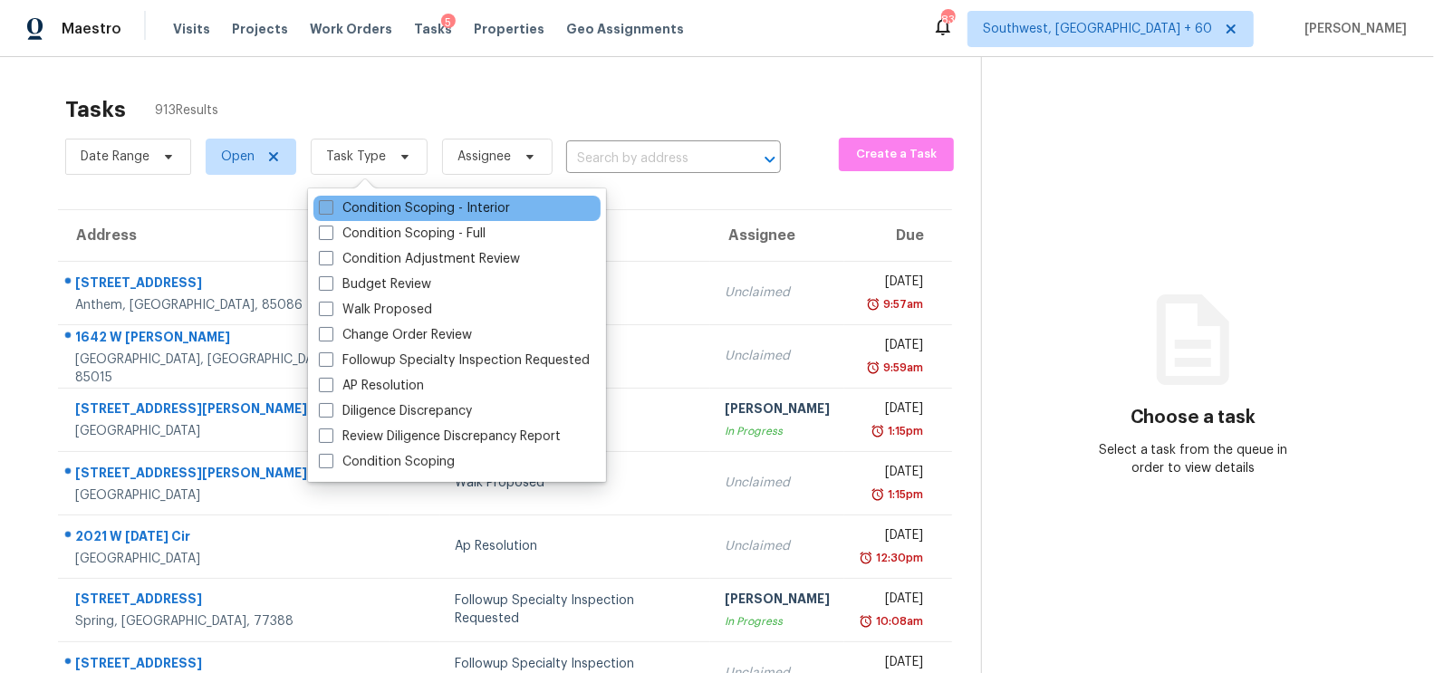
click at [377, 200] on label "Condition Scoping - Interior" at bounding box center [414, 208] width 191 height 18
click at [331, 200] on input "Condition Scoping - Interior" at bounding box center [325, 205] width 12 height 12
checkbox input "true"
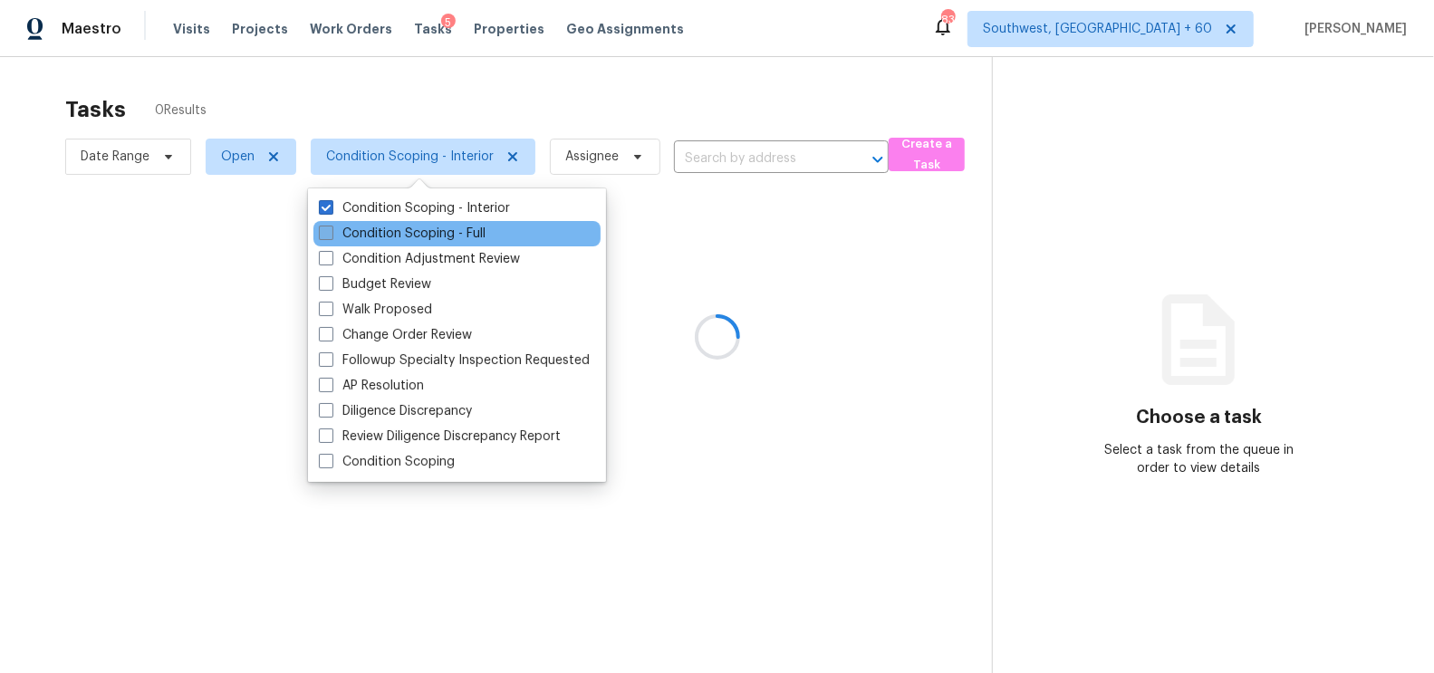
click at [392, 227] on label "Condition Scoping - Full" at bounding box center [402, 234] width 167 height 18
click at [331, 227] on input "Condition Scoping - Full" at bounding box center [325, 231] width 12 height 12
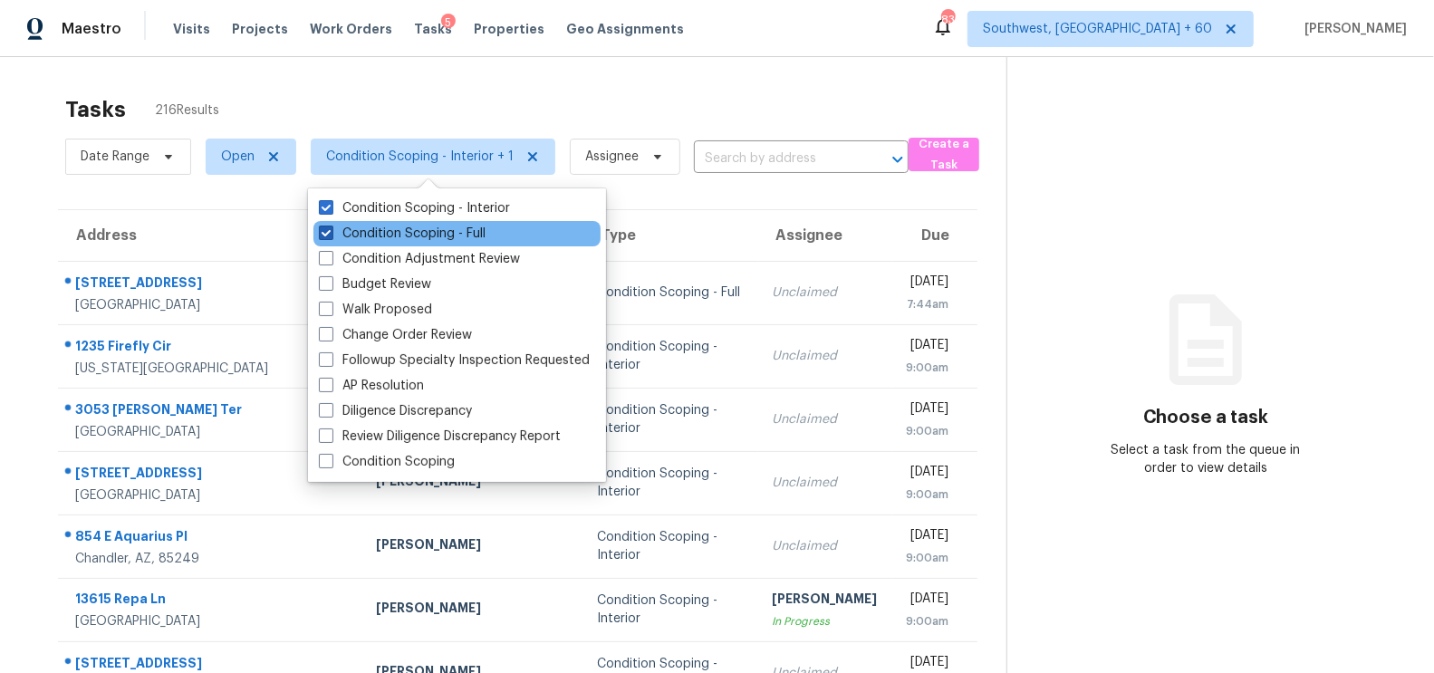
click at [400, 238] on label "Condition Scoping - Full" at bounding box center [402, 234] width 167 height 18
click at [331, 236] on input "Condition Scoping - Full" at bounding box center [325, 231] width 12 height 12
checkbox input "false"
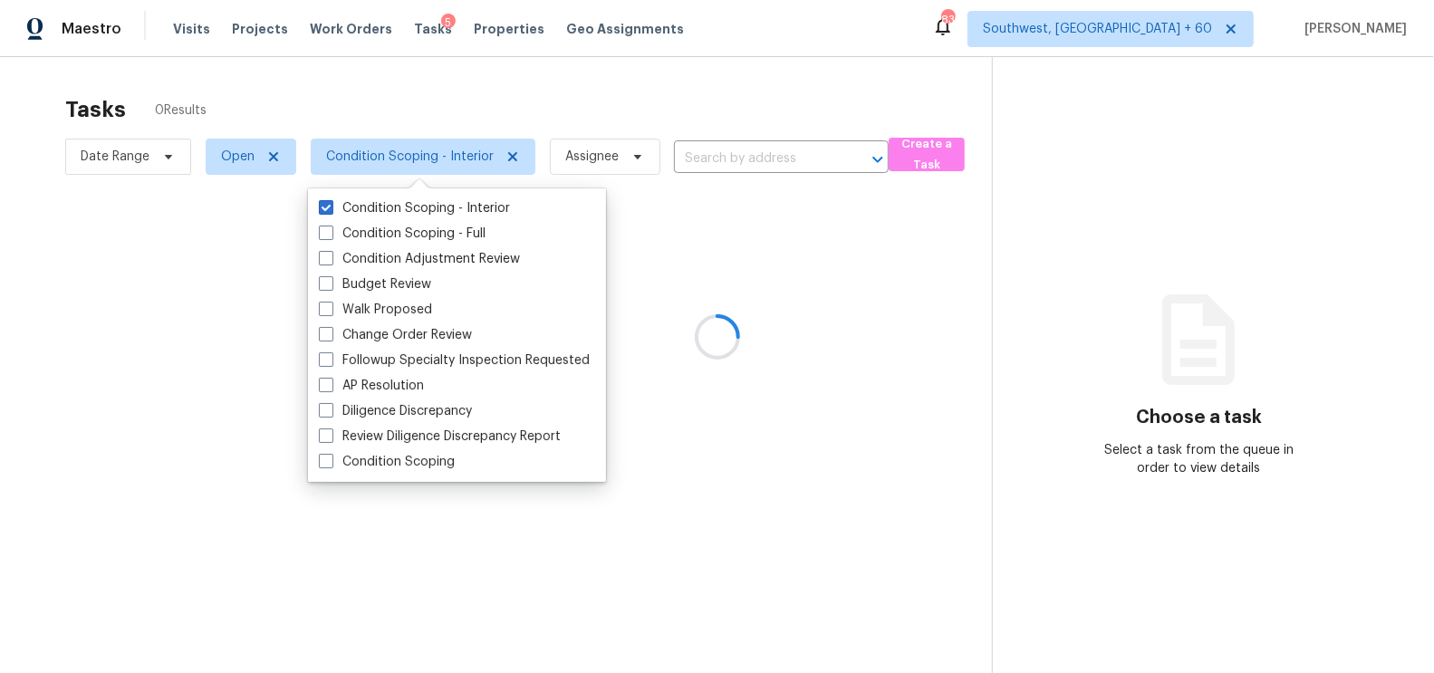
click at [640, 108] on div at bounding box center [717, 336] width 1434 height 673
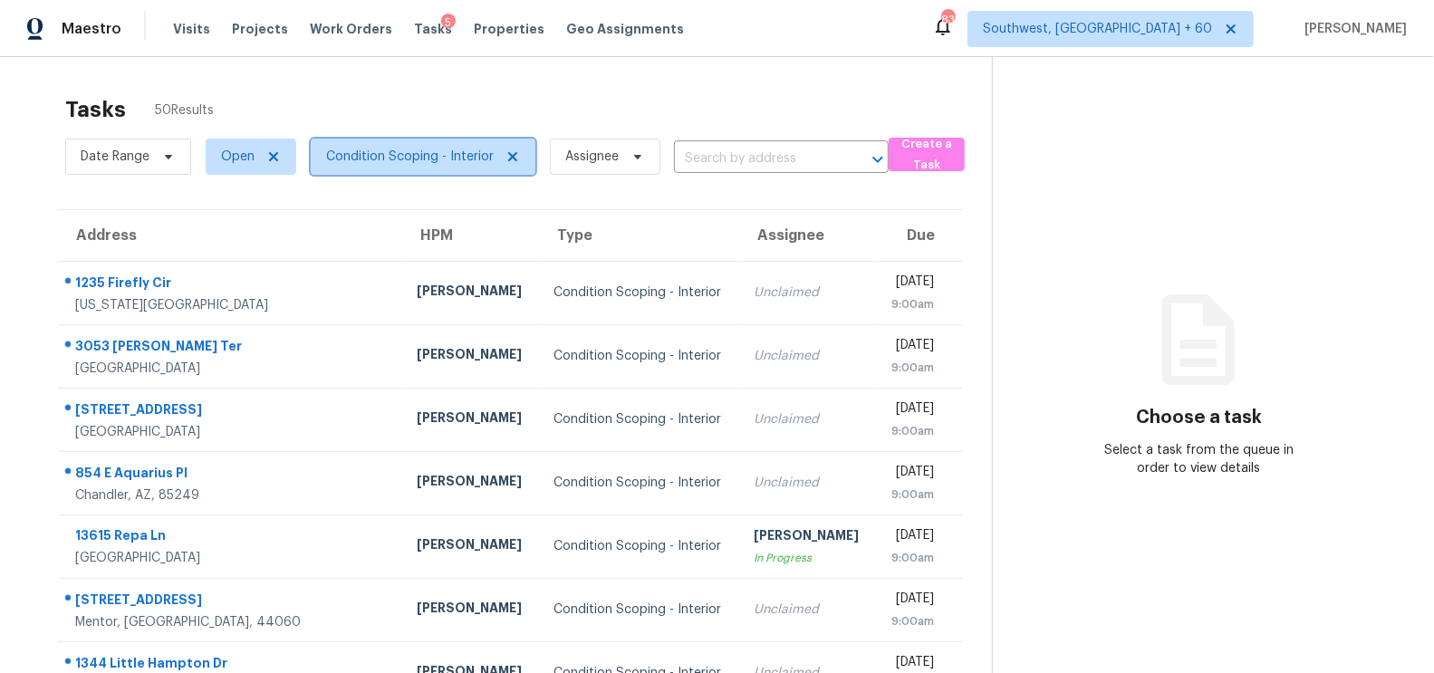
click at [464, 142] on span "Condition Scoping - Interior" at bounding box center [423, 157] width 225 height 36
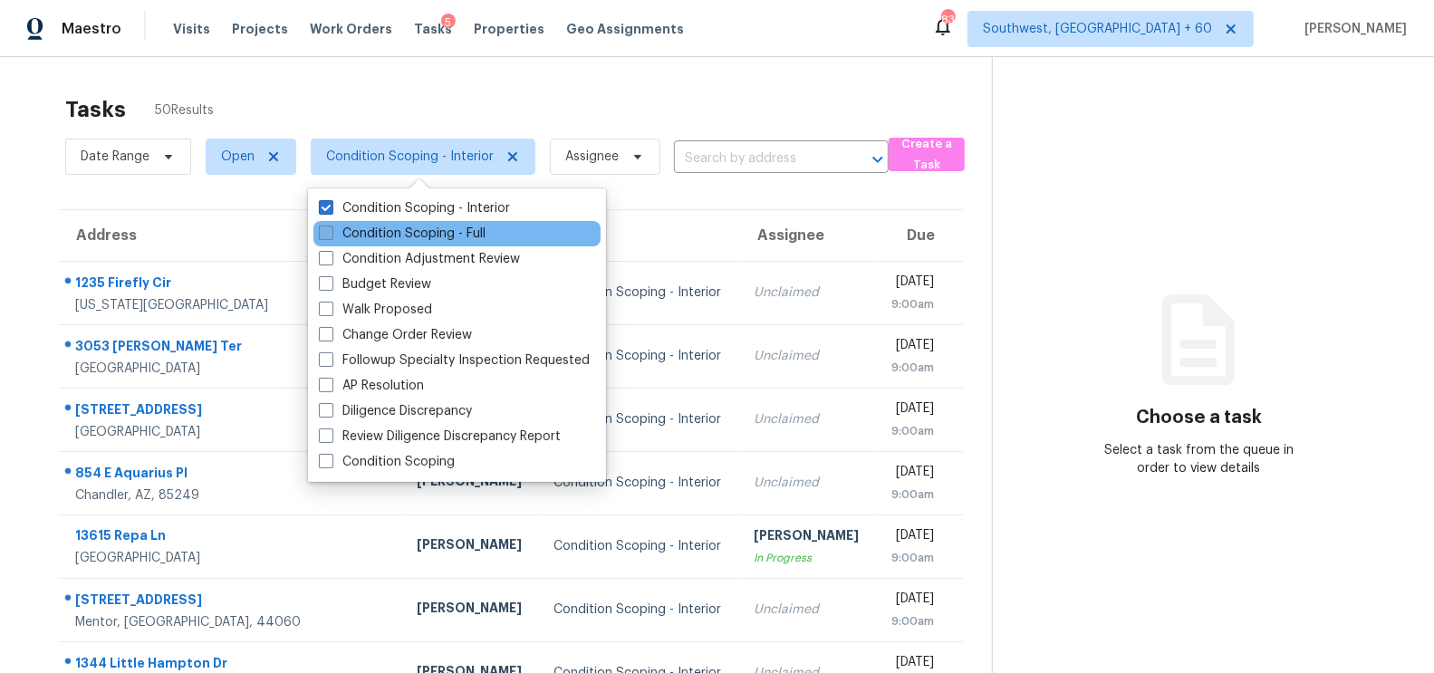
click at [452, 235] on label "Condition Scoping - Full" at bounding box center [402, 234] width 167 height 18
click at [331, 235] on input "Condition Scoping - Full" at bounding box center [325, 231] width 12 height 12
checkbox input "true"
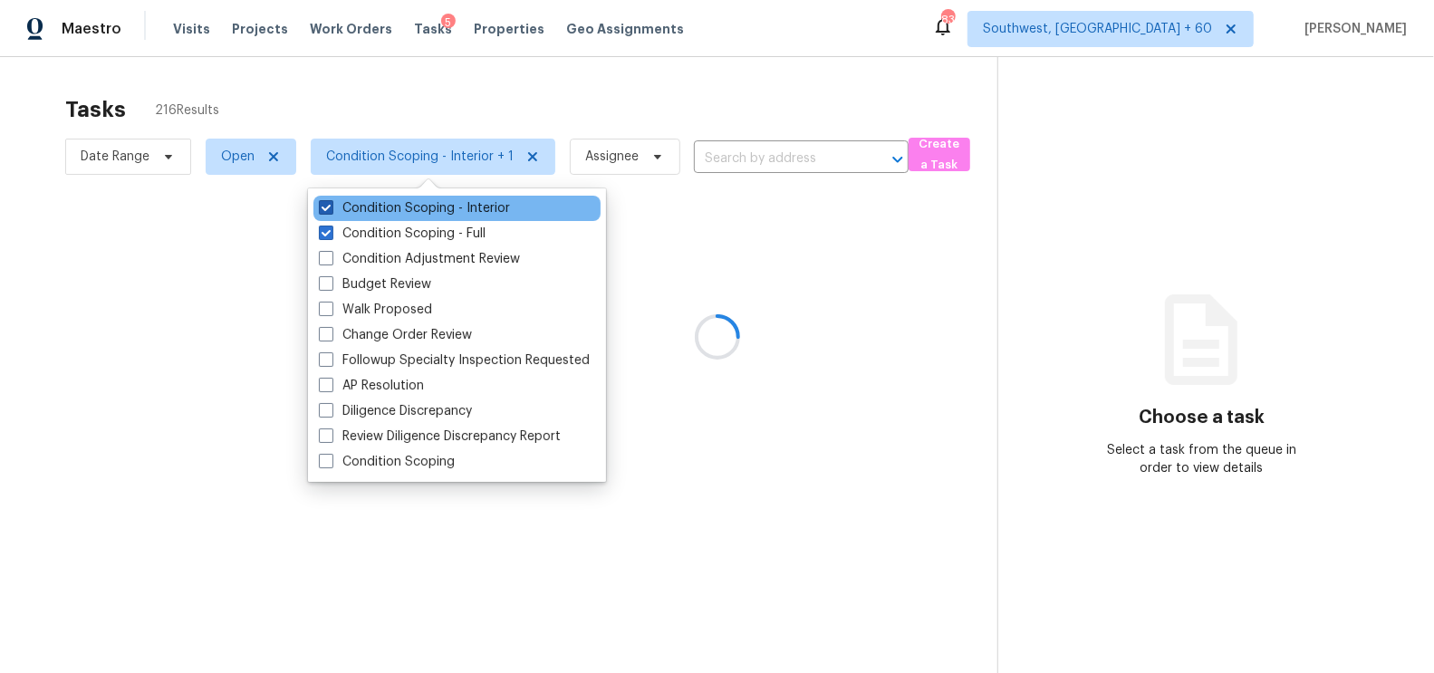
click at [486, 199] on label "Condition Scoping - Interior" at bounding box center [414, 208] width 191 height 18
click at [331, 199] on input "Condition Scoping - Interior" at bounding box center [325, 205] width 12 height 12
checkbox input "false"
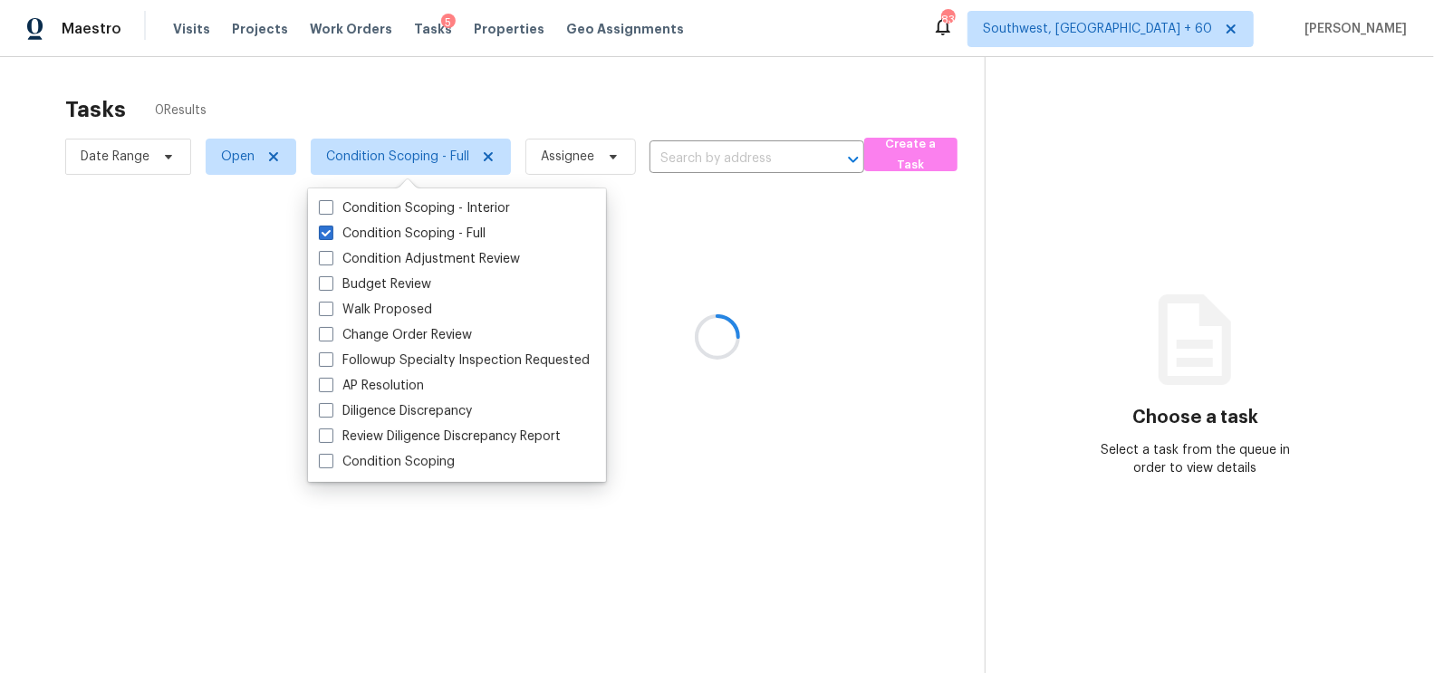
click at [680, 100] on div at bounding box center [717, 336] width 1434 height 673
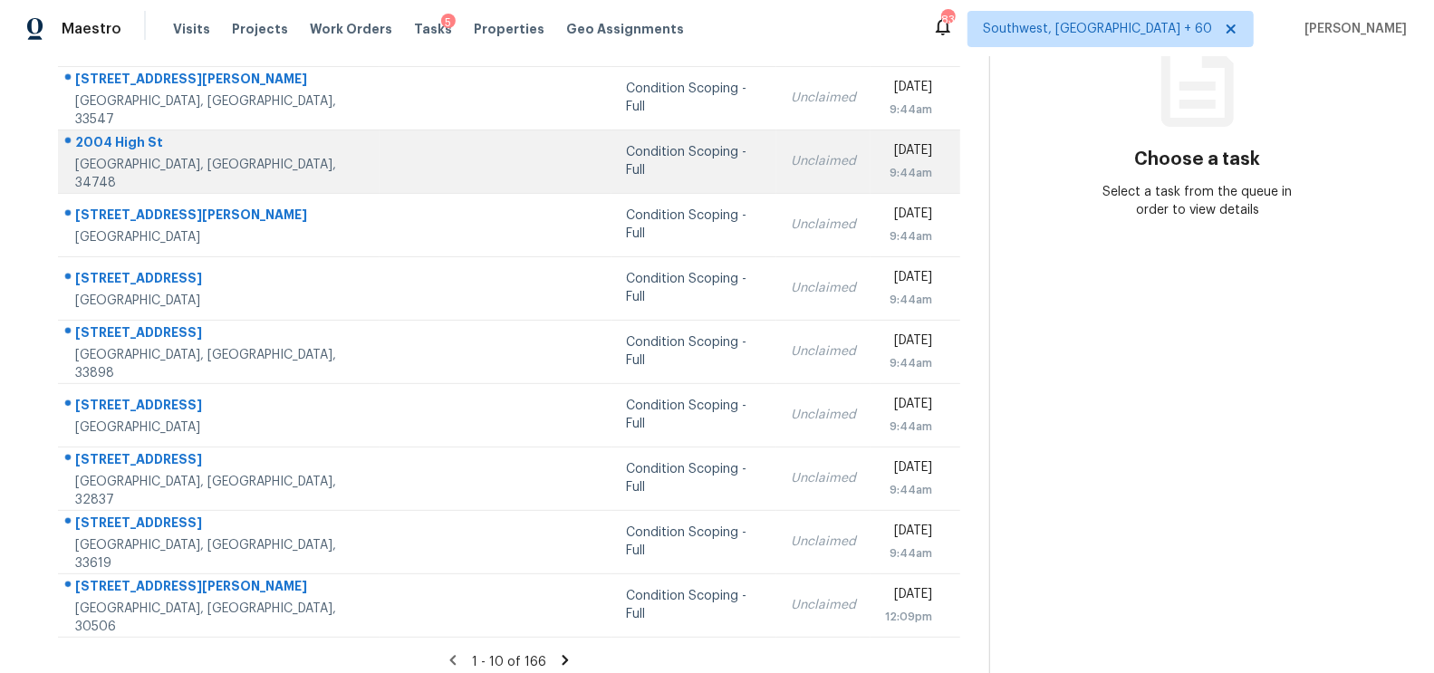
scroll to position [268, 0]
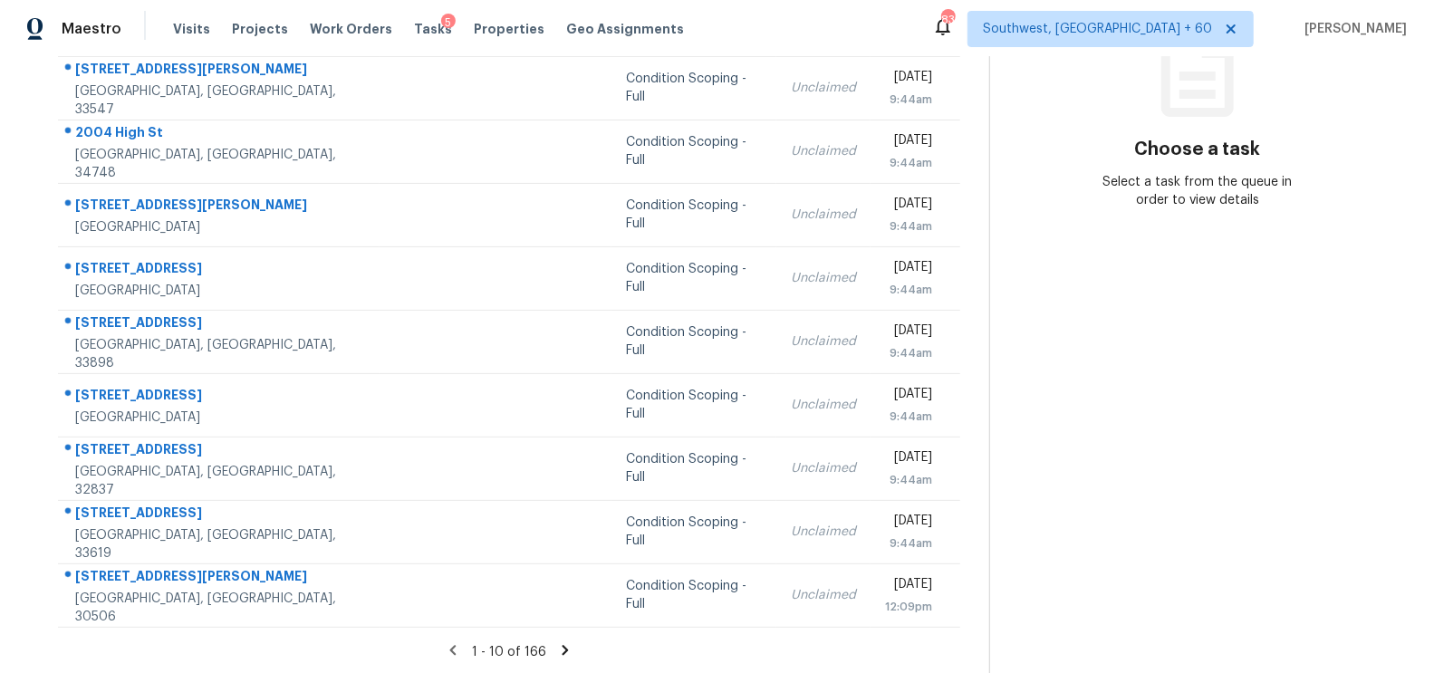
click at [568, 632] on section "Tasks 166 Results Date Range Open Condition Scoping - Full Assignee ​ Create a …" at bounding box center [509, 247] width 960 height 858
click at [562, 647] on icon at bounding box center [565, 650] width 6 height 10
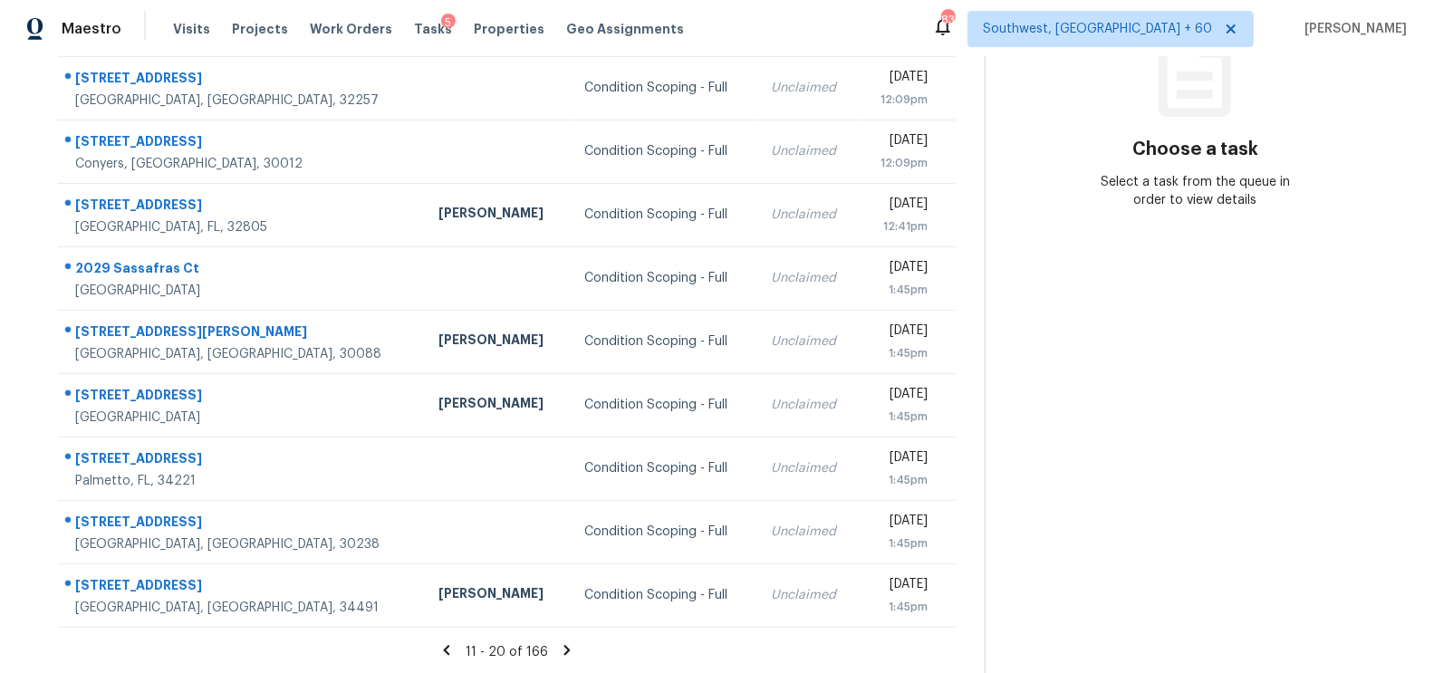
click at [559, 647] on icon at bounding box center [567, 650] width 16 height 16
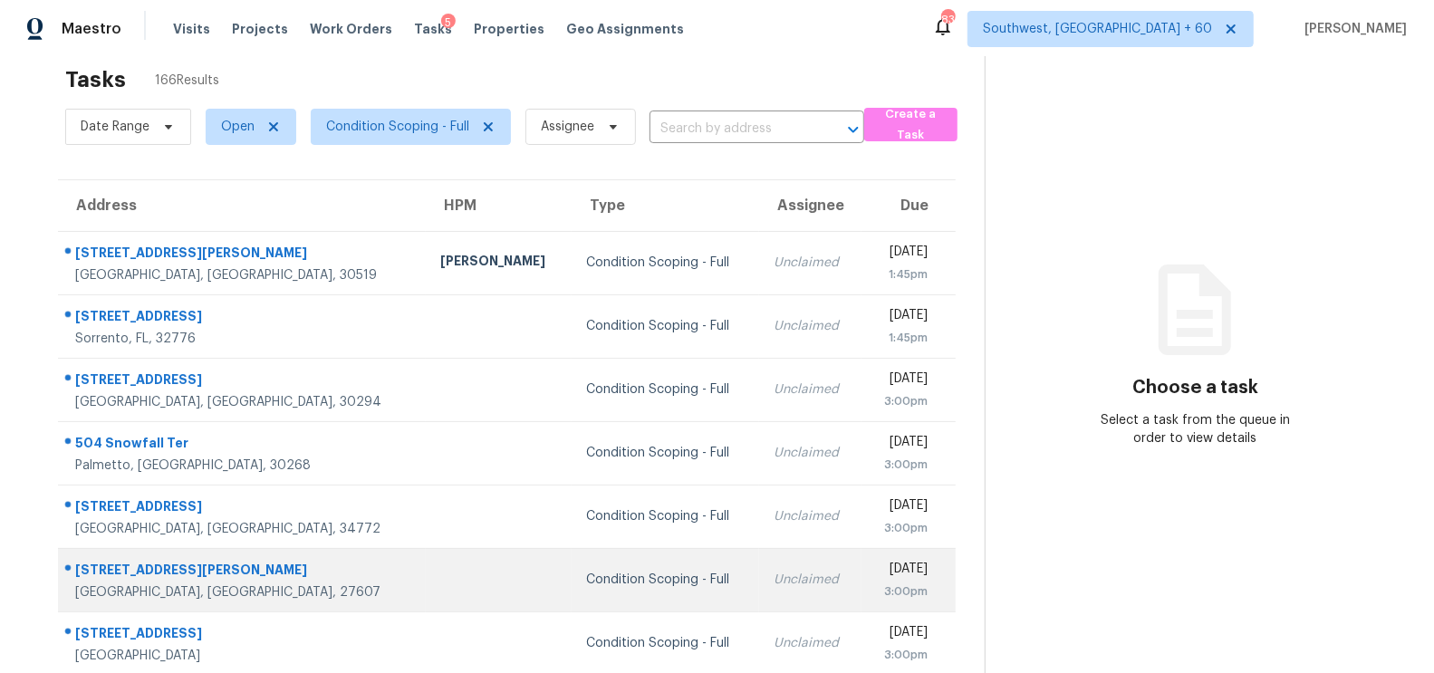
scroll to position [0, 0]
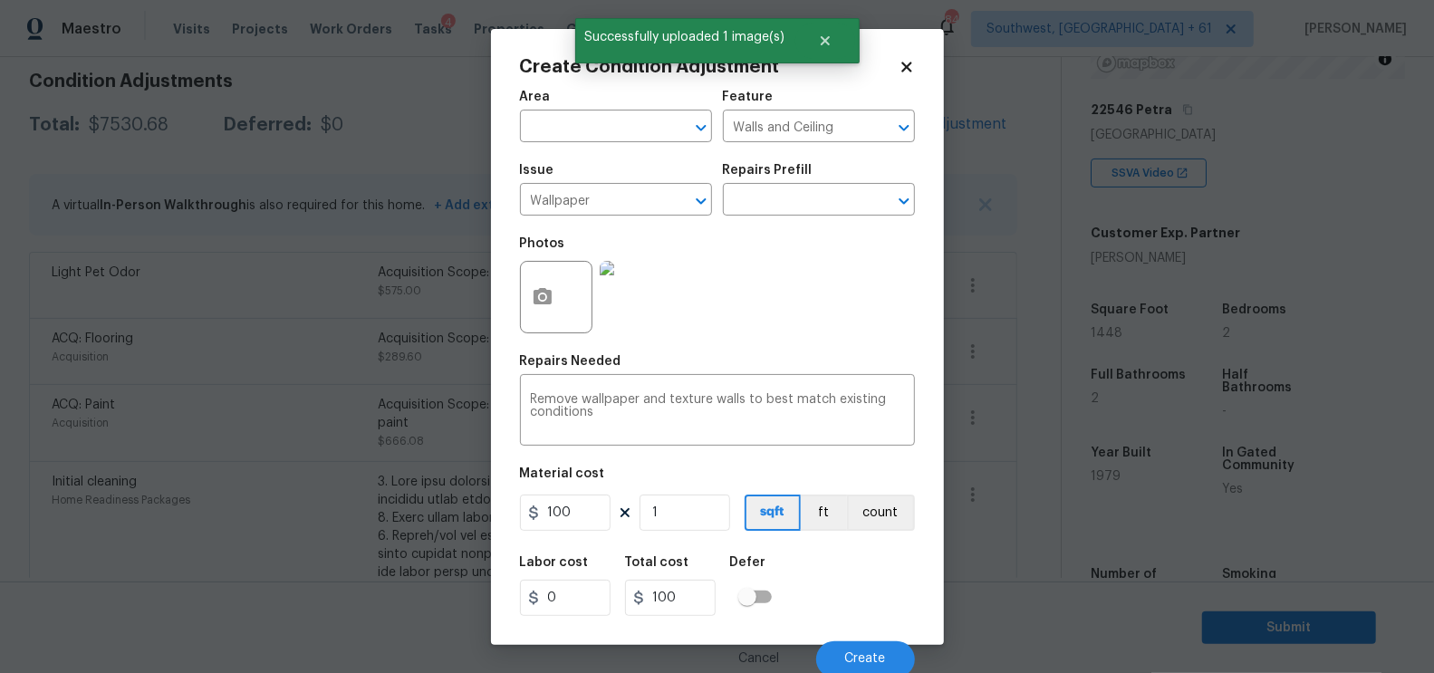
scroll to position [261, 0]
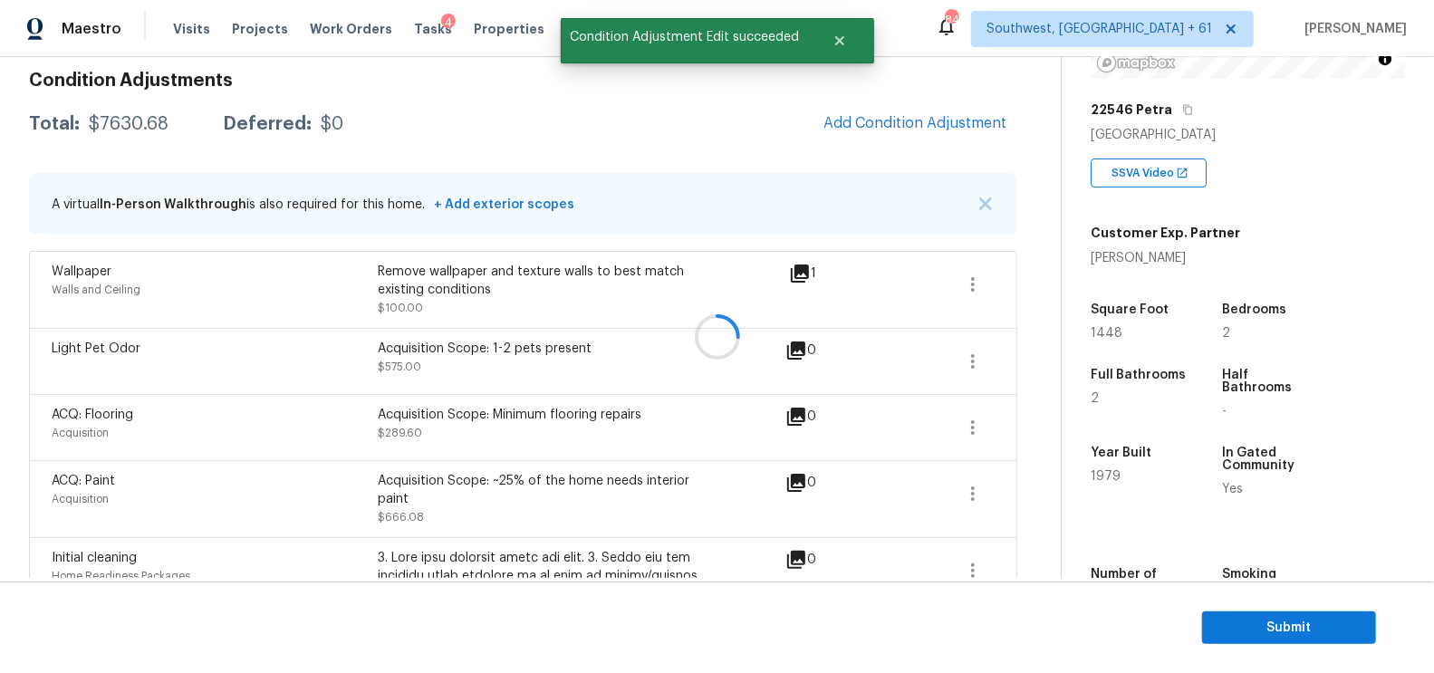
click at [898, 125] on div at bounding box center [717, 336] width 1434 height 673
click at [916, 125] on span "Add Condition Adjustment" at bounding box center [915, 123] width 183 height 16
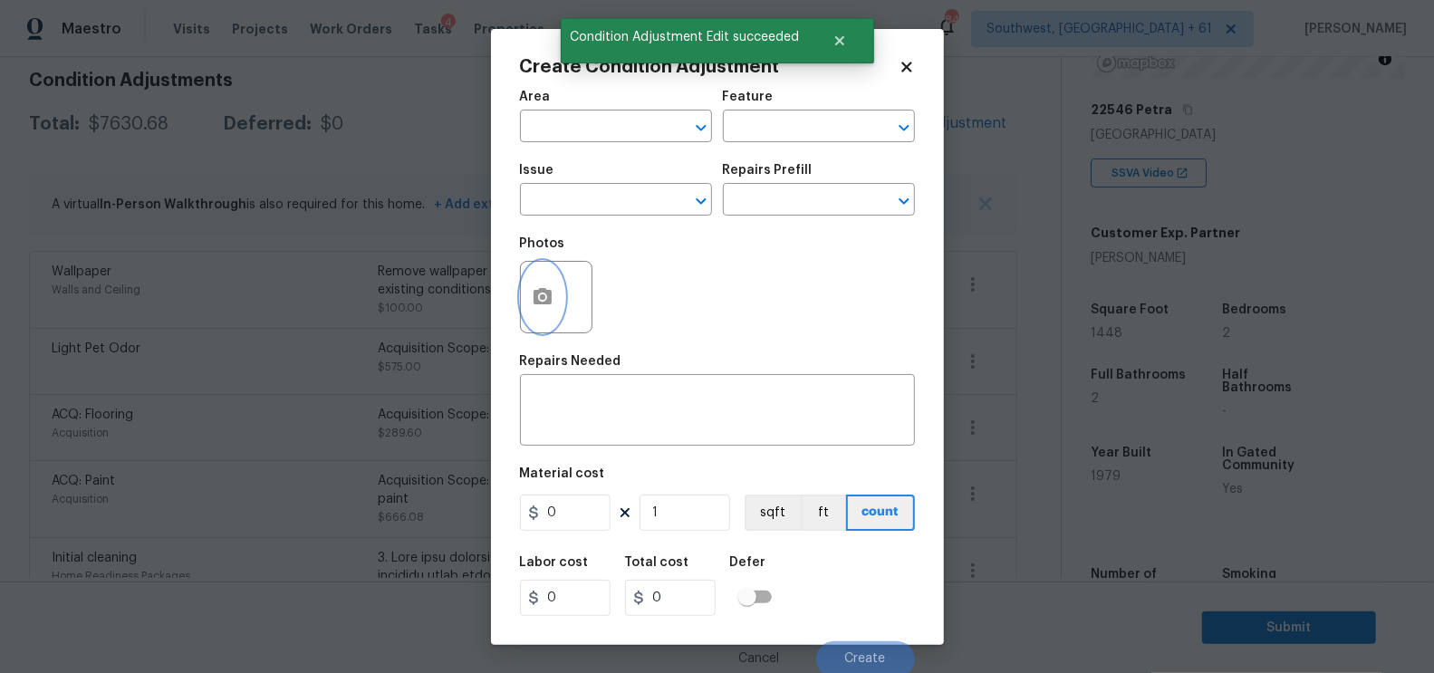
click at [526, 318] on button "button" at bounding box center [542, 297] width 43 height 71
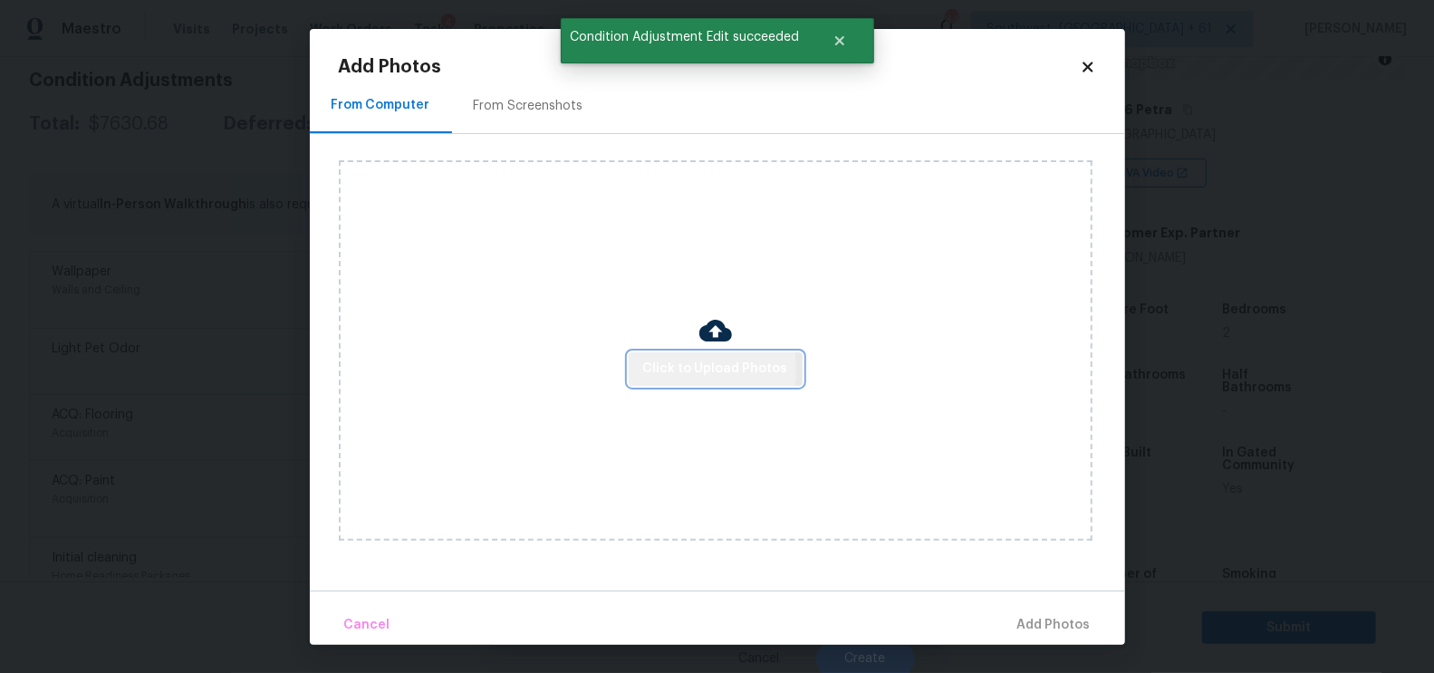
click at [672, 370] on span "Click to Upload Photos" at bounding box center [715, 369] width 145 height 23
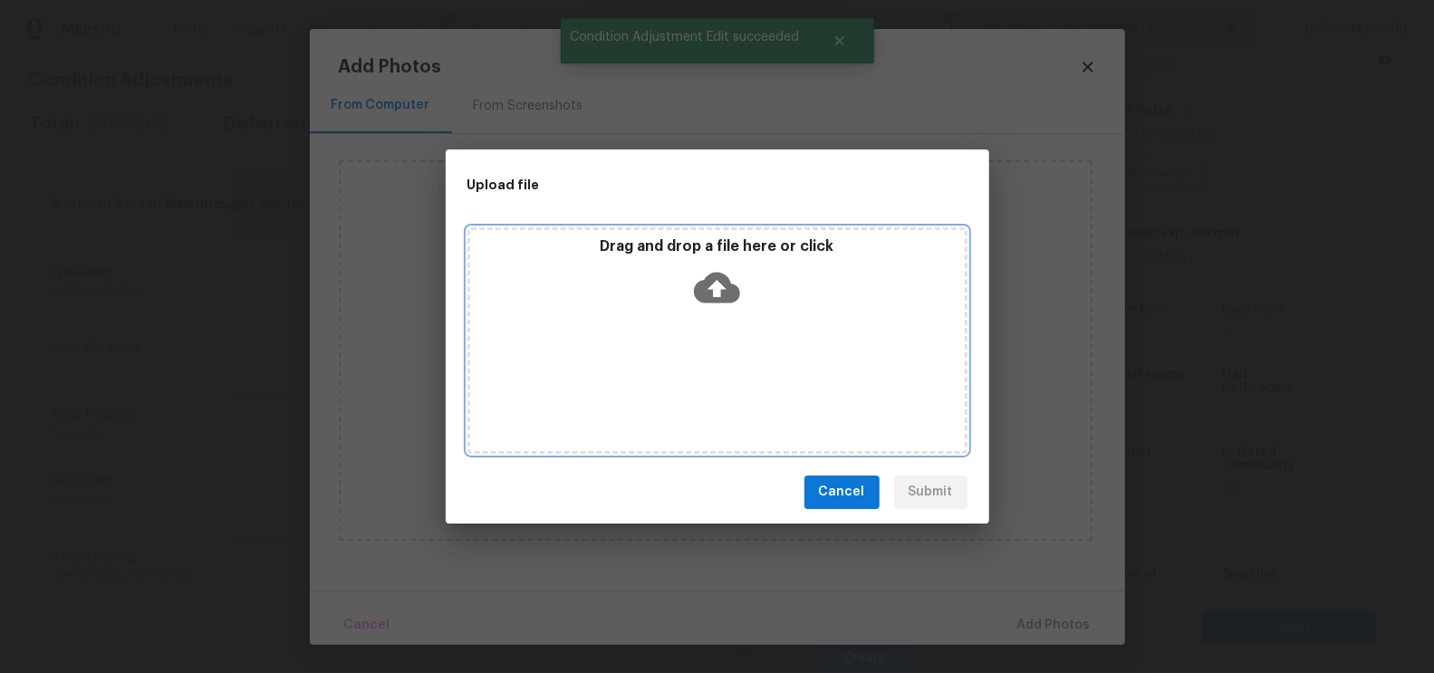
click at [734, 265] on icon at bounding box center [717, 288] width 46 height 46
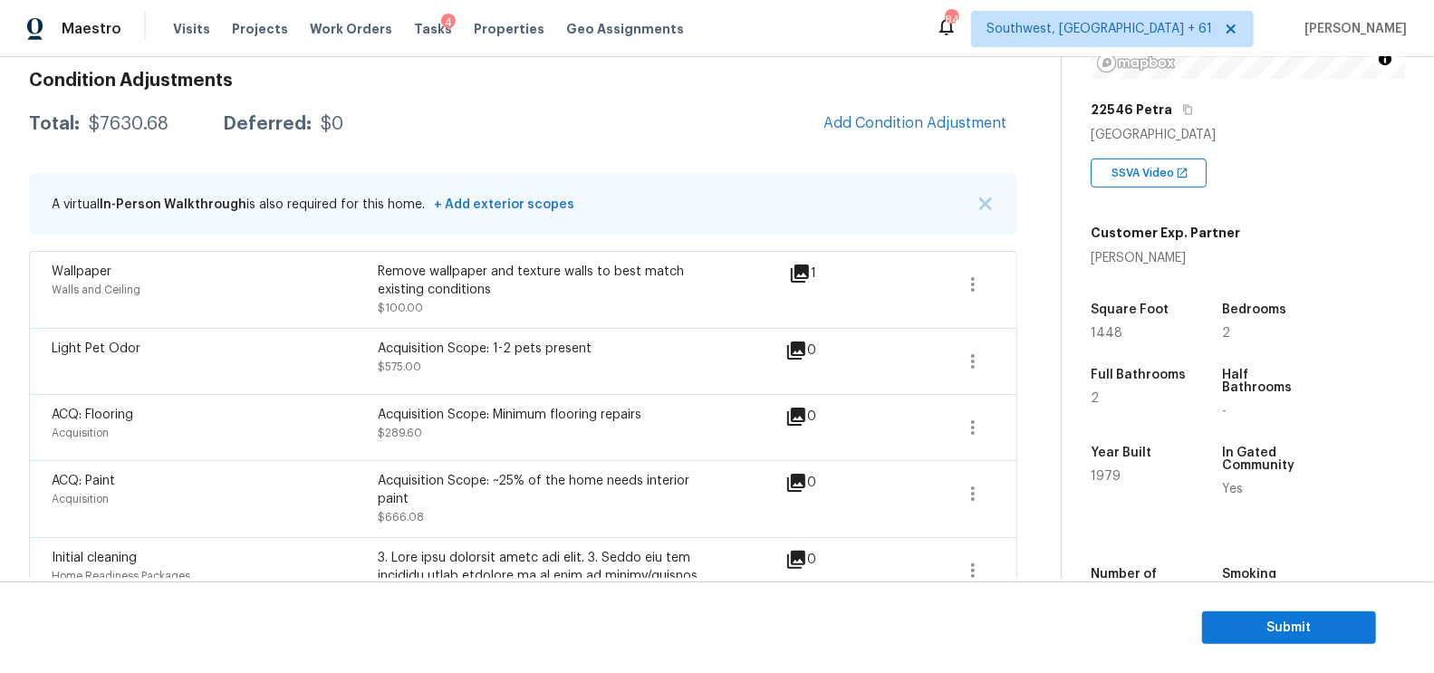
click at [338, 150] on div "Condition Adjustments Total: $7630.68 Deferred: $0 Add Condition Adjustment A v…" at bounding box center [523, 586] width 988 height 1059
click at [1274, 622] on span "Submit" at bounding box center [1289, 628] width 145 height 23
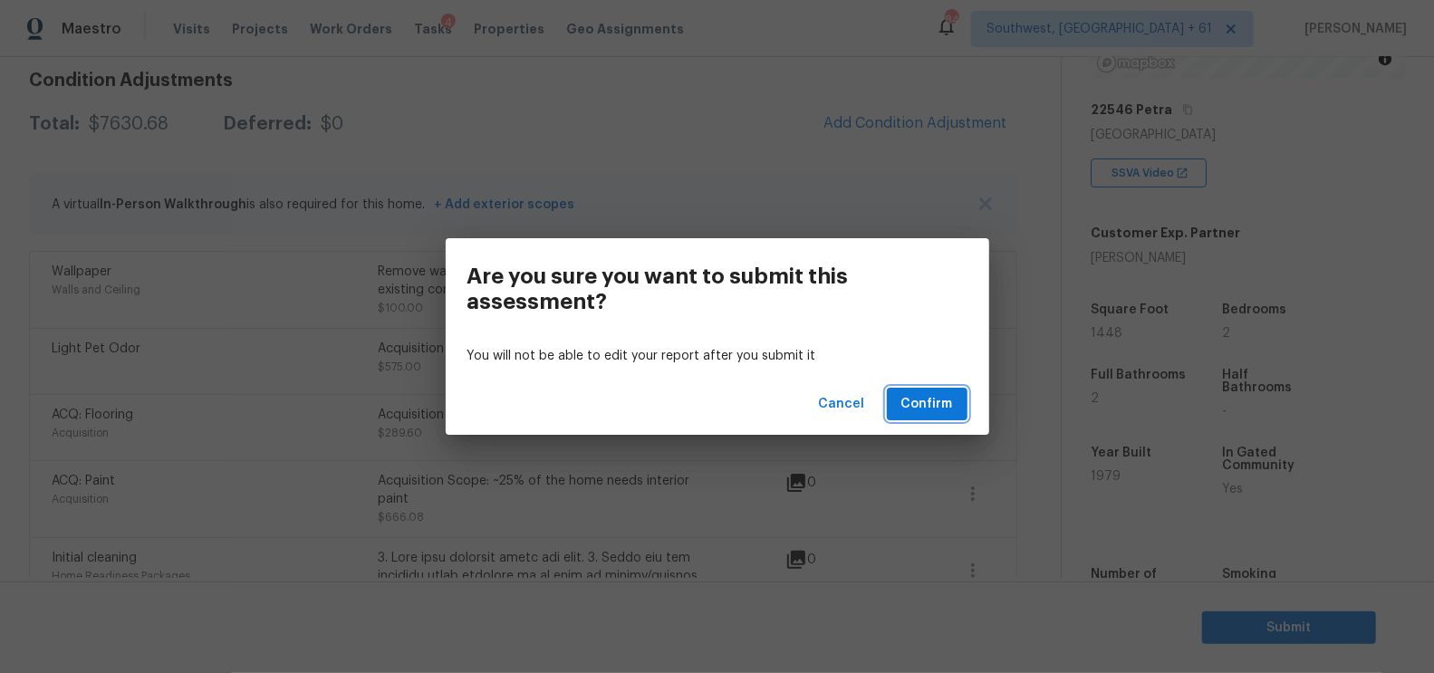
click at [912, 401] on span "Confirm" at bounding box center [928, 404] width 52 height 23
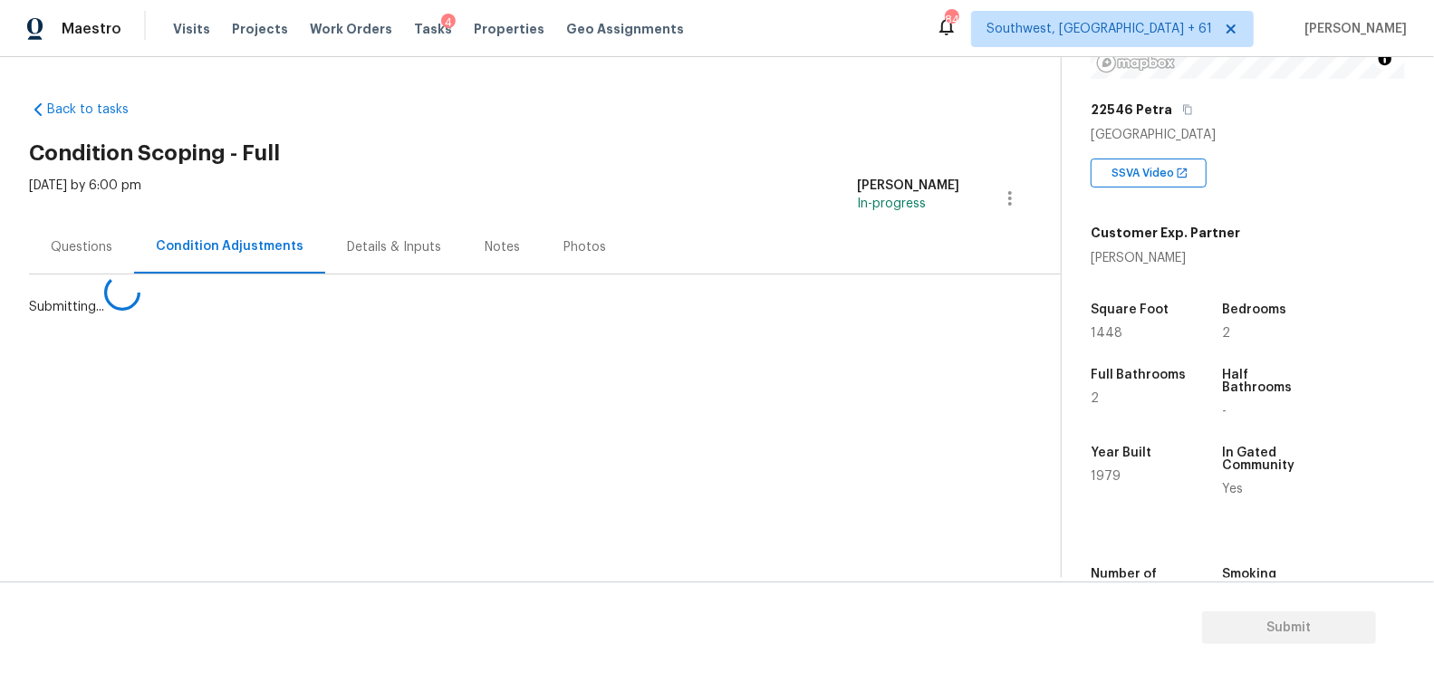
scroll to position [0, 0]
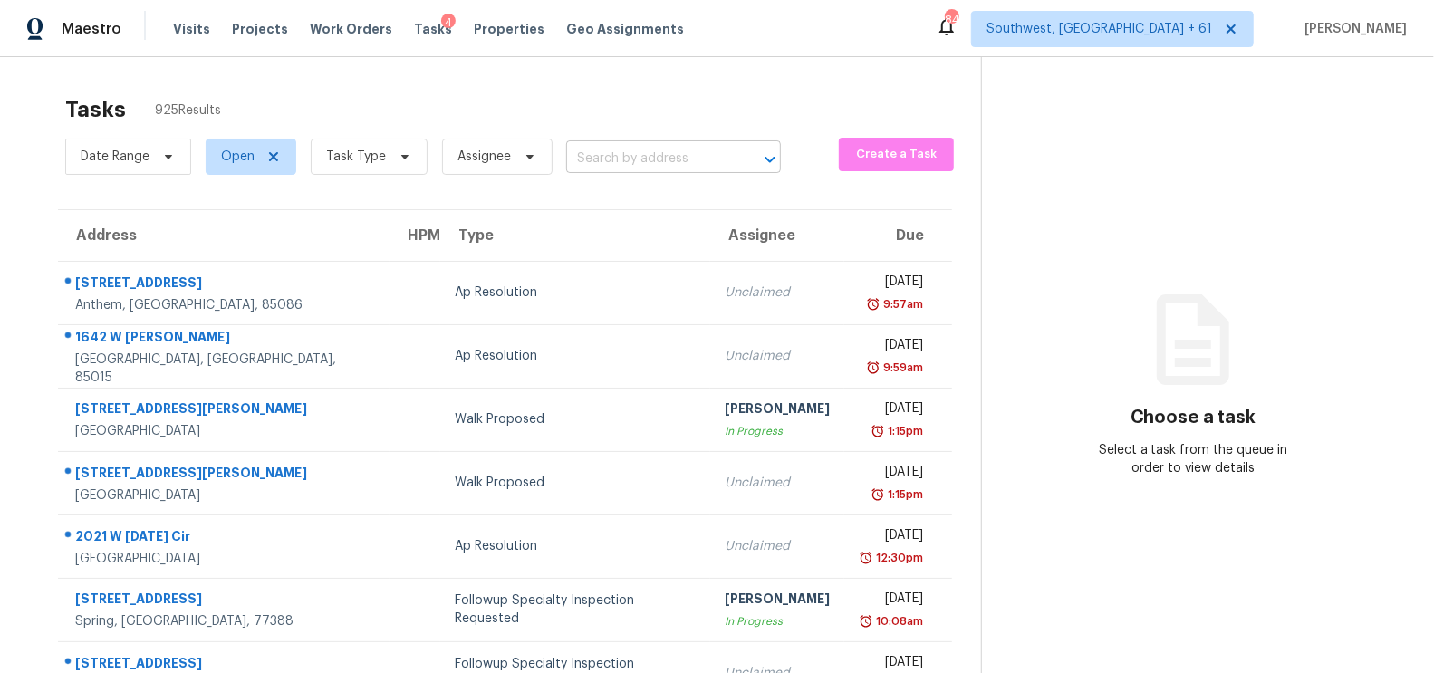
click at [669, 155] on input "text" at bounding box center [648, 159] width 164 height 28
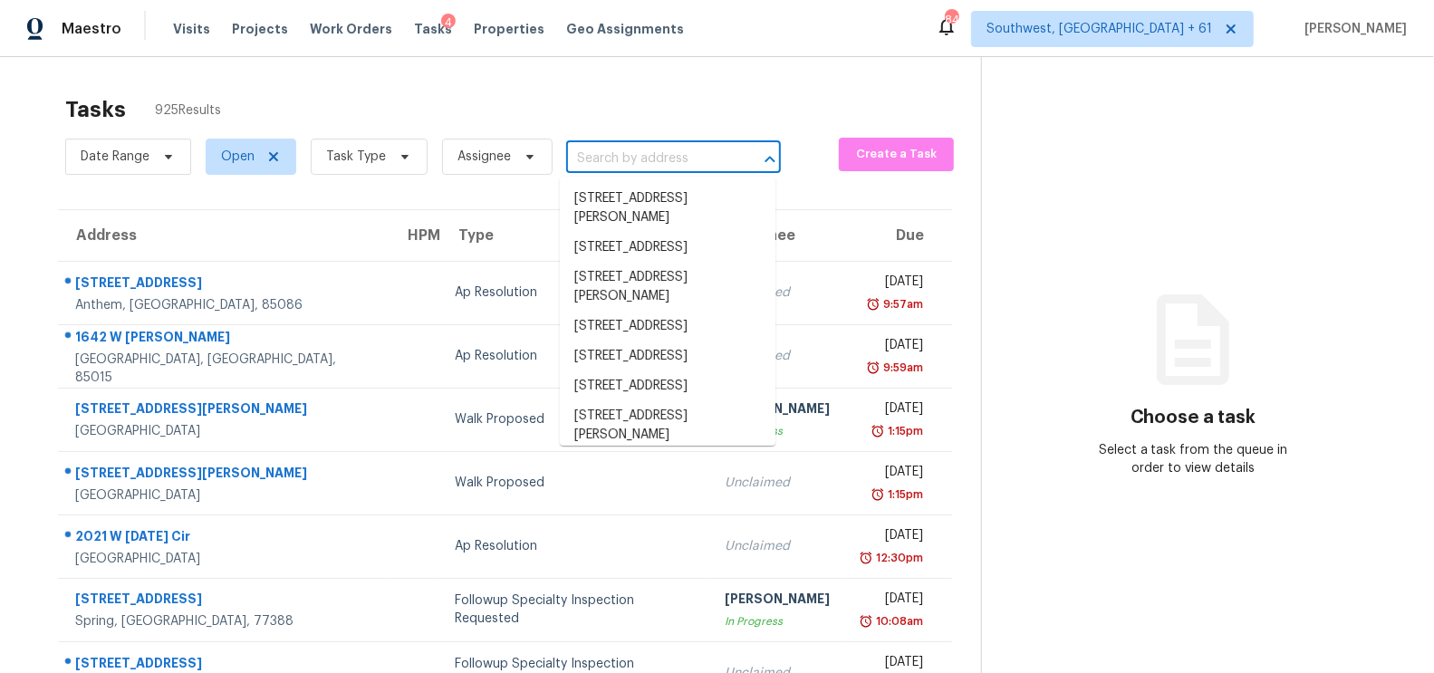
paste input "2002 Riddle Rd, Durham, NC 27713"
type input "2002 Riddle Rd, Durham, NC 27713"
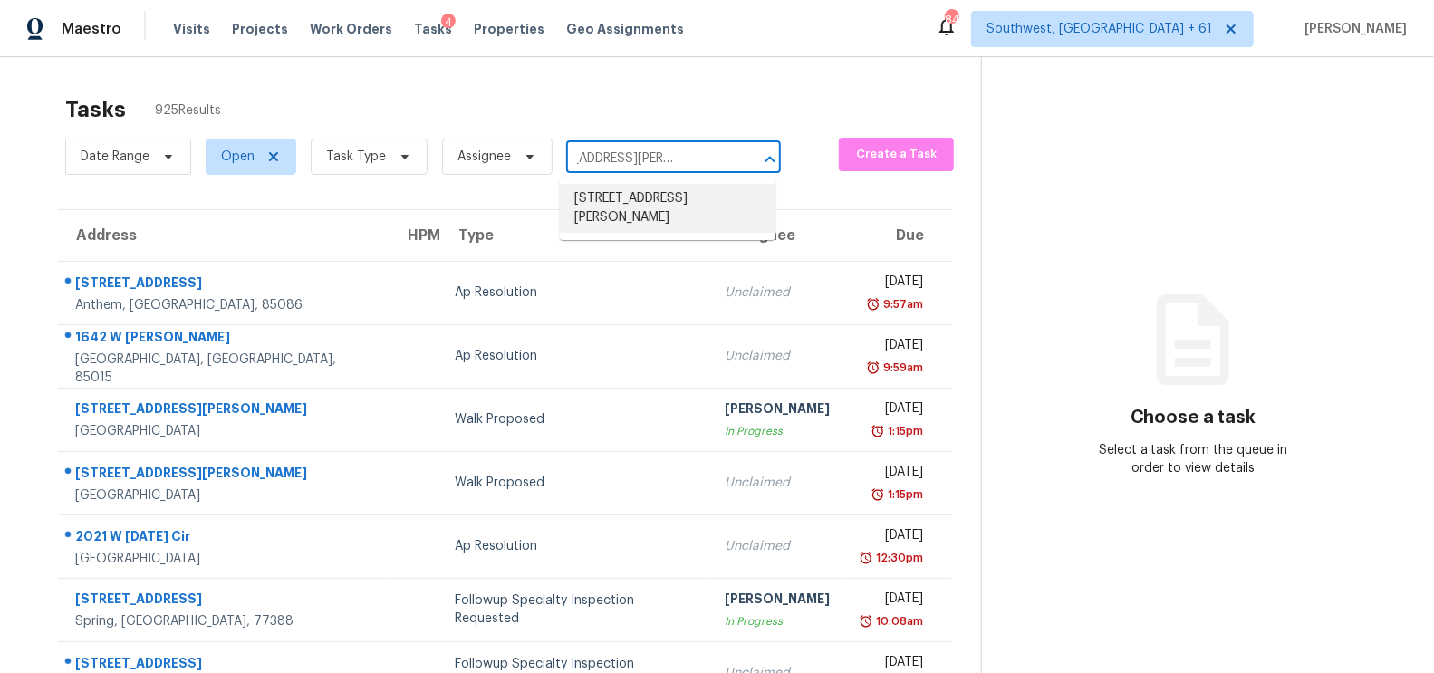
click at [641, 207] on li "2002 Riddle Rd Unit A, Durham, NC 27713" at bounding box center [668, 208] width 216 height 49
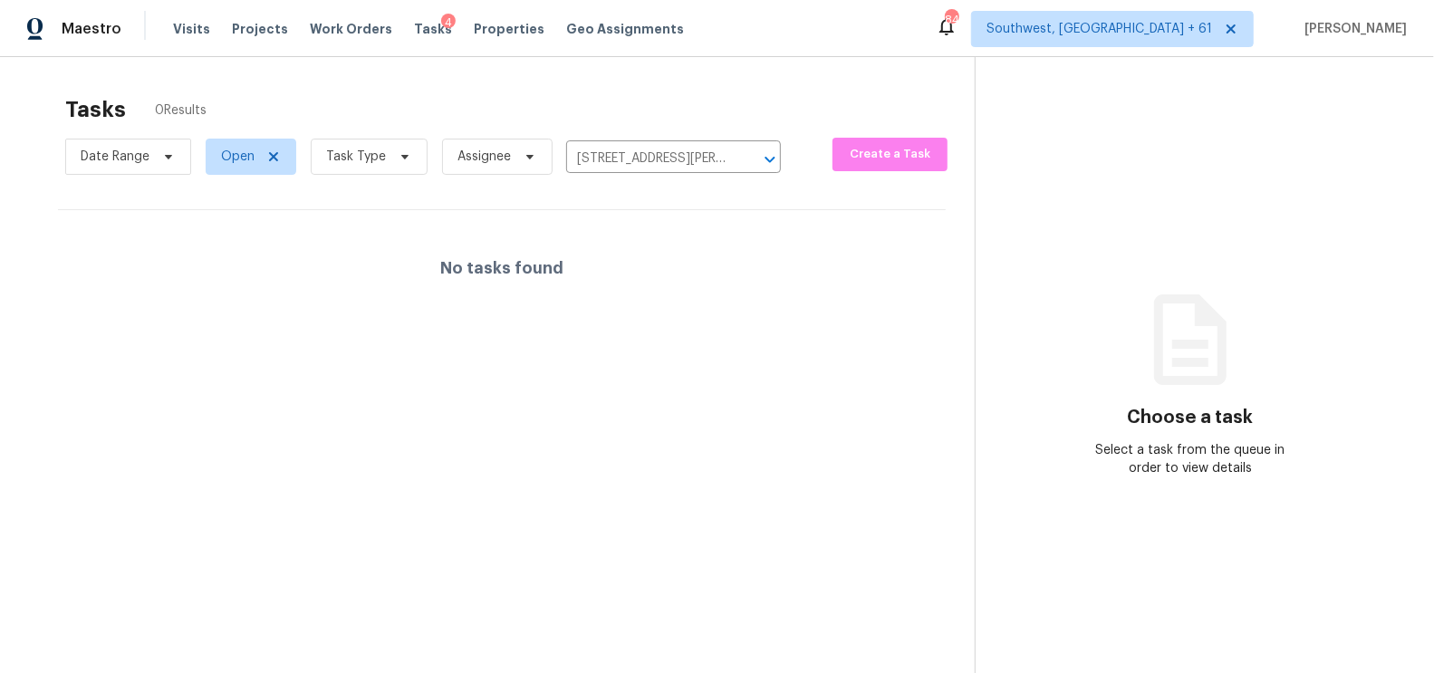
click at [636, 289] on div "No tasks found" at bounding box center [502, 268] width 888 height 116
click at [233, 159] on span "Open" at bounding box center [238, 157] width 34 height 18
click at [248, 234] on label "Closed" at bounding box center [247, 234] width 65 height 18
click at [227, 234] on input "Closed" at bounding box center [221, 231] width 12 height 12
checkbox input "true"
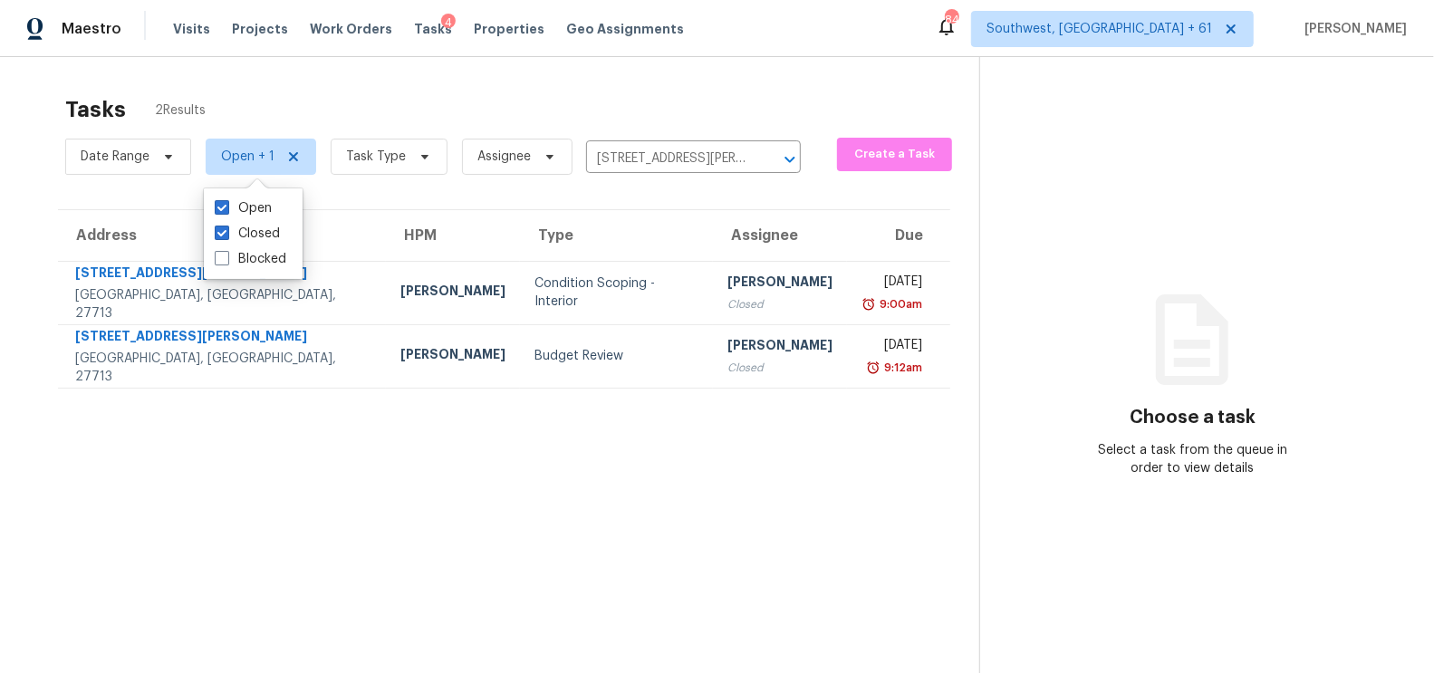
click at [619, 87] on div "Tasks 2 Results" at bounding box center [522, 109] width 914 height 47
click at [665, 160] on input "2002 Riddle Rd Unit A, Durham, NC 27713" at bounding box center [668, 159] width 164 height 28
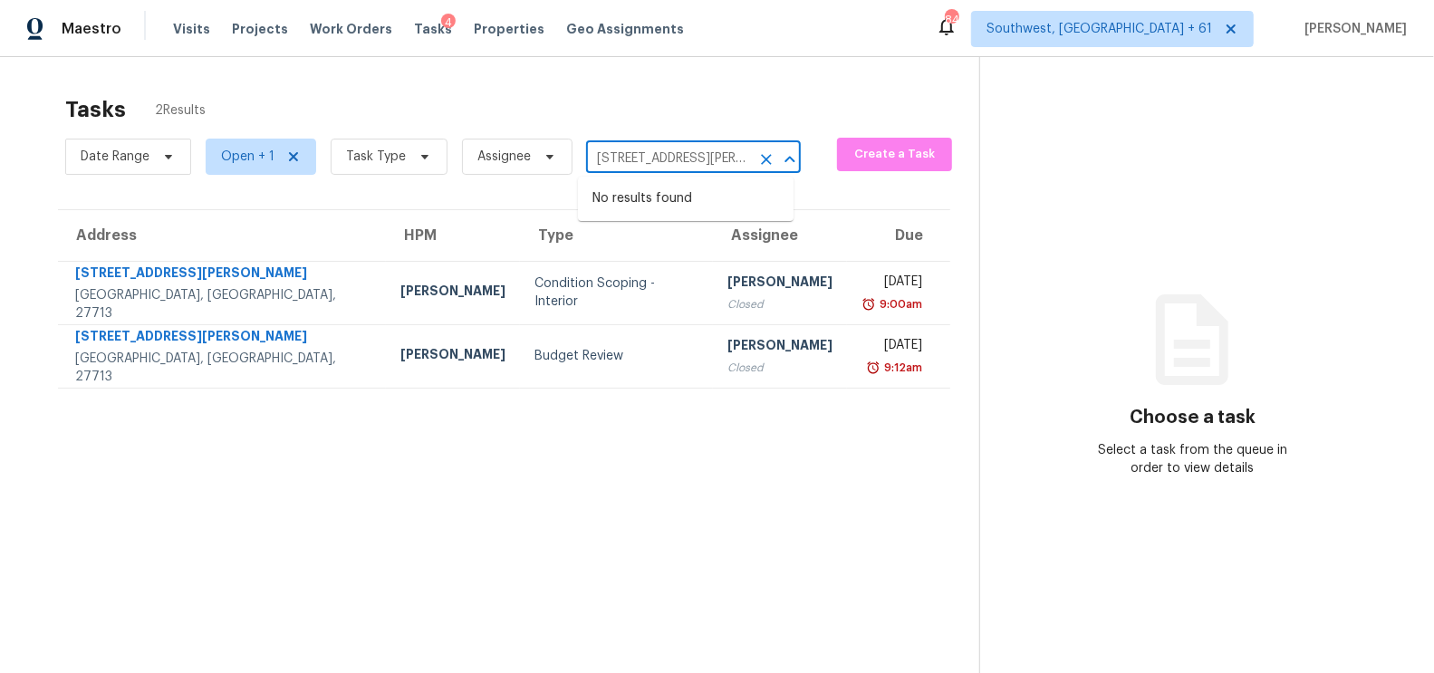
paste input "4 Double Cedar Dr, Charlotte, NC 28214"
type input "2004 Double Cedar Dr, Charlotte, NC 28214"
click at [681, 210] on li "2004 Double Cedar Dr, Charlotte, NC 28214" at bounding box center [686, 199] width 216 height 30
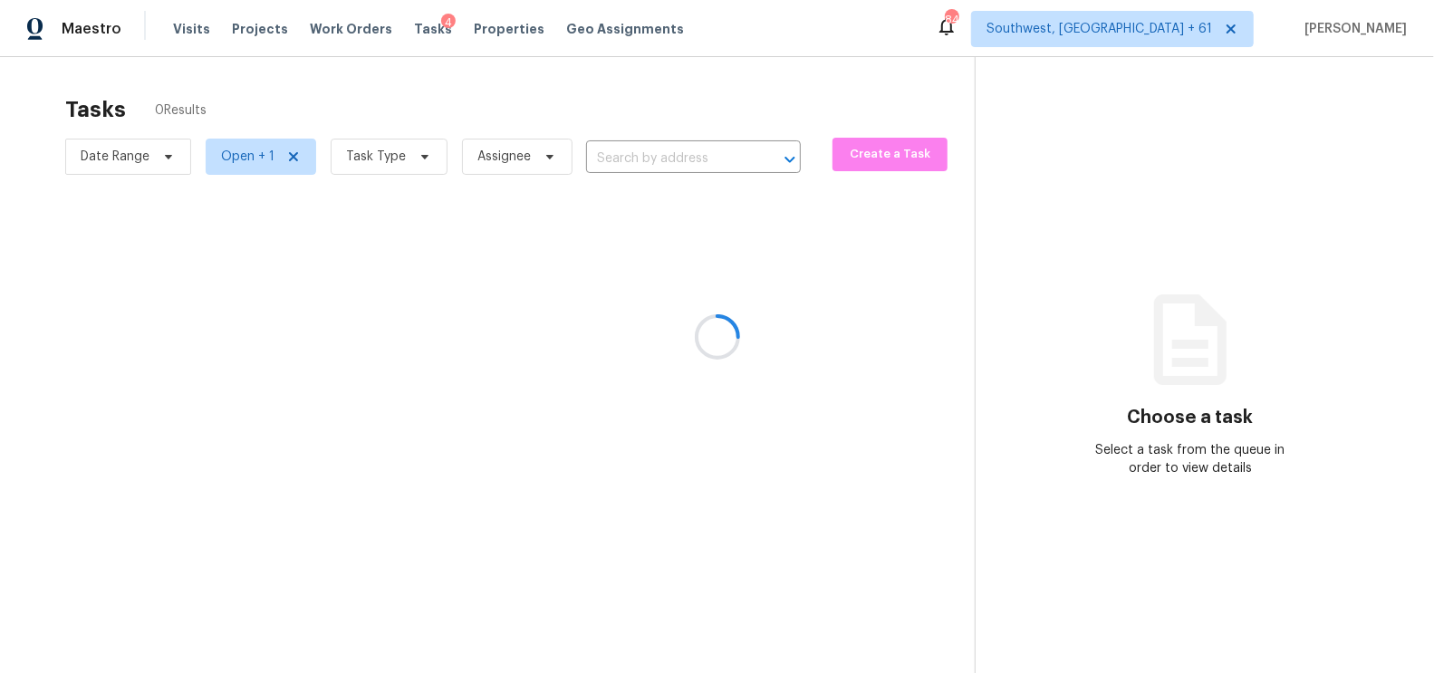
type input "2004 Double Cedar Dr, Charlotte, NC 28214"
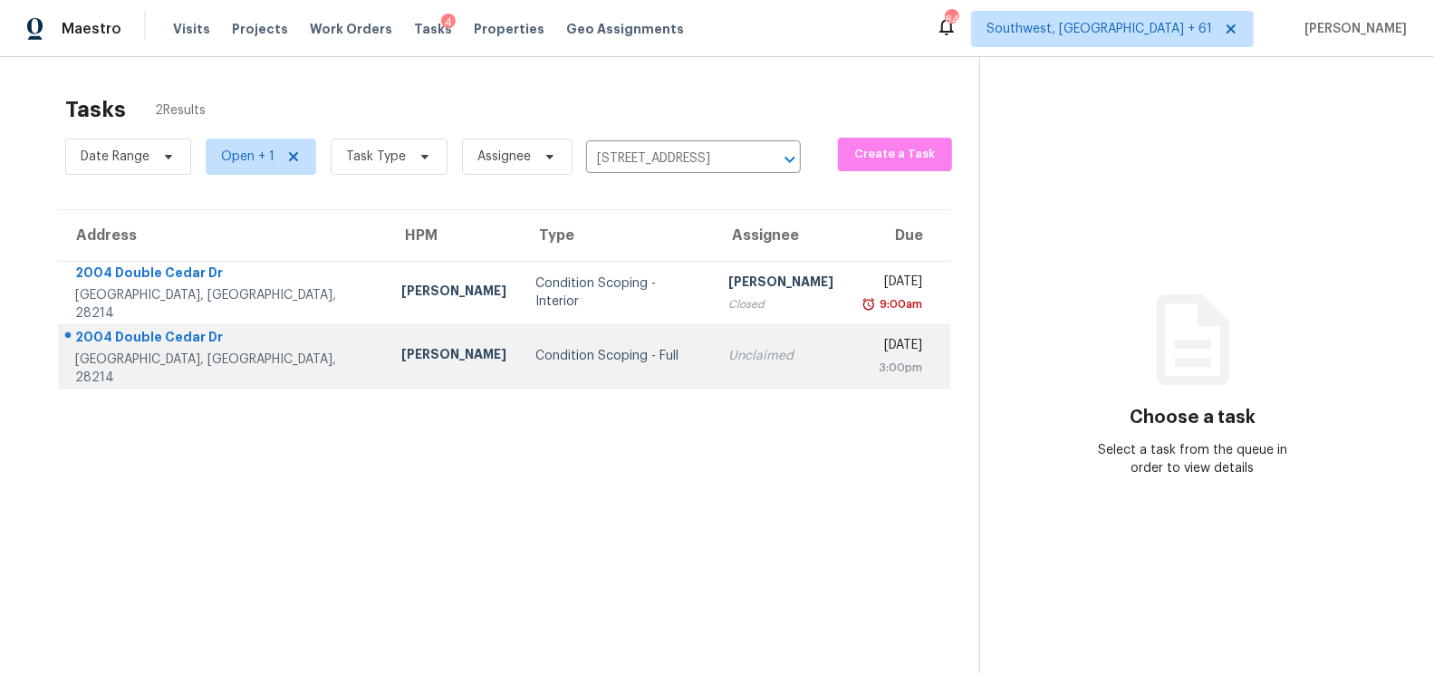
click at [714, 365] on td "Unclaimed" at bounding box center [781, 355] width 134 height 63
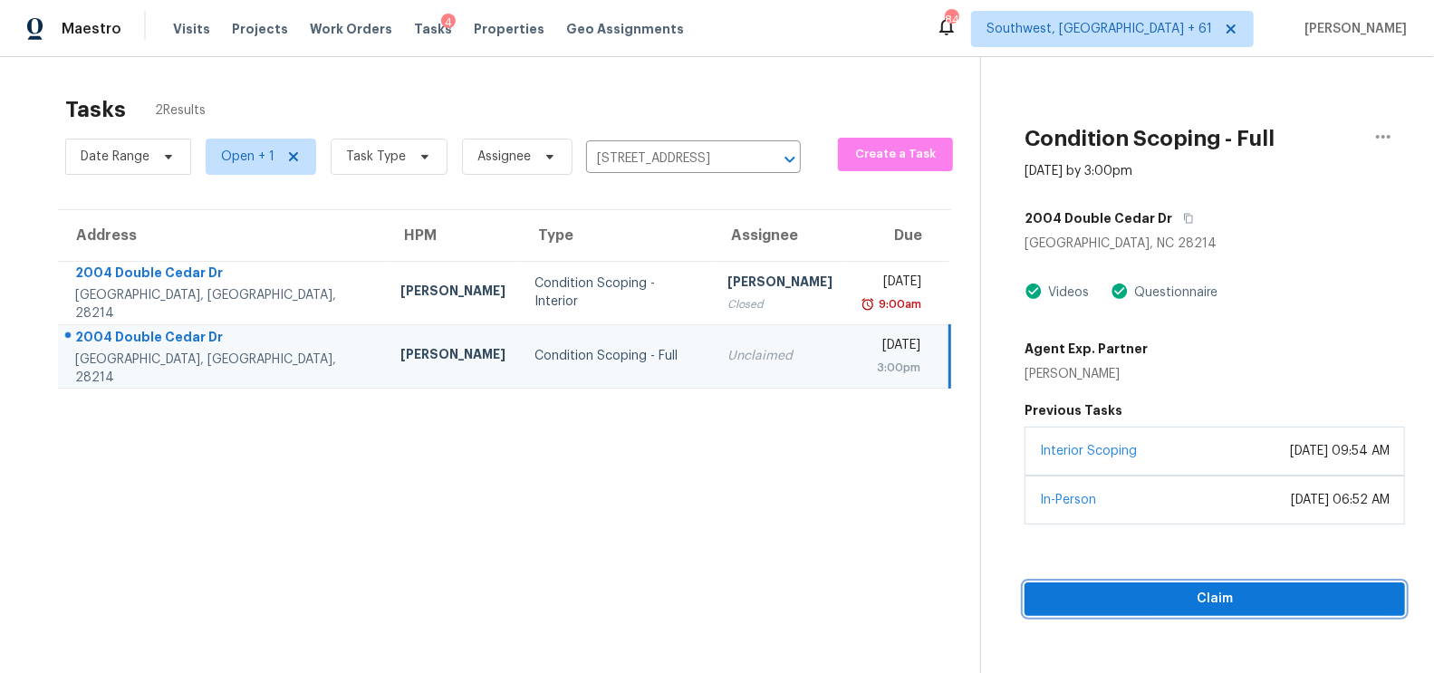
click at [1210, 599] on span "Claim" at bounding box center [1215, 599] width 352 height 23
click at [1193, 595] on span "Start Assessment" at bounding box center [1215, 599] width 352 height 23
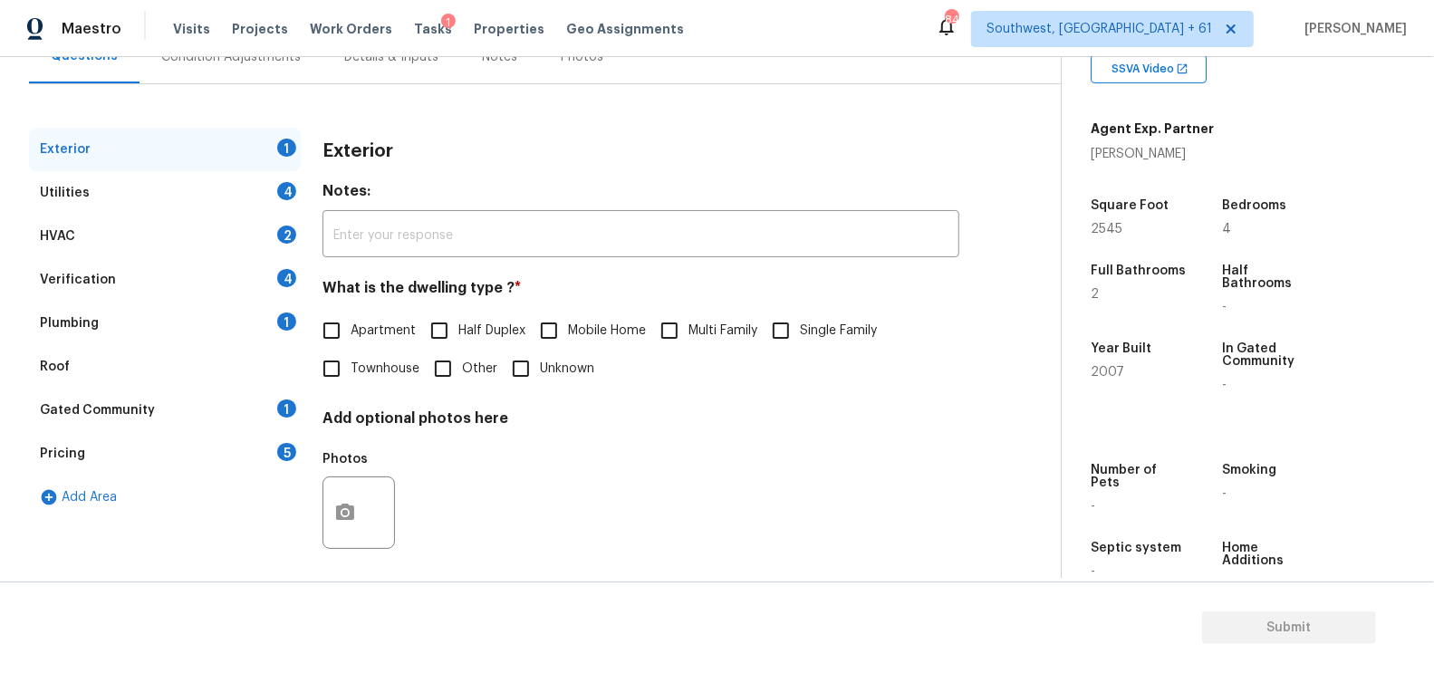
scroll to position [199, 0]
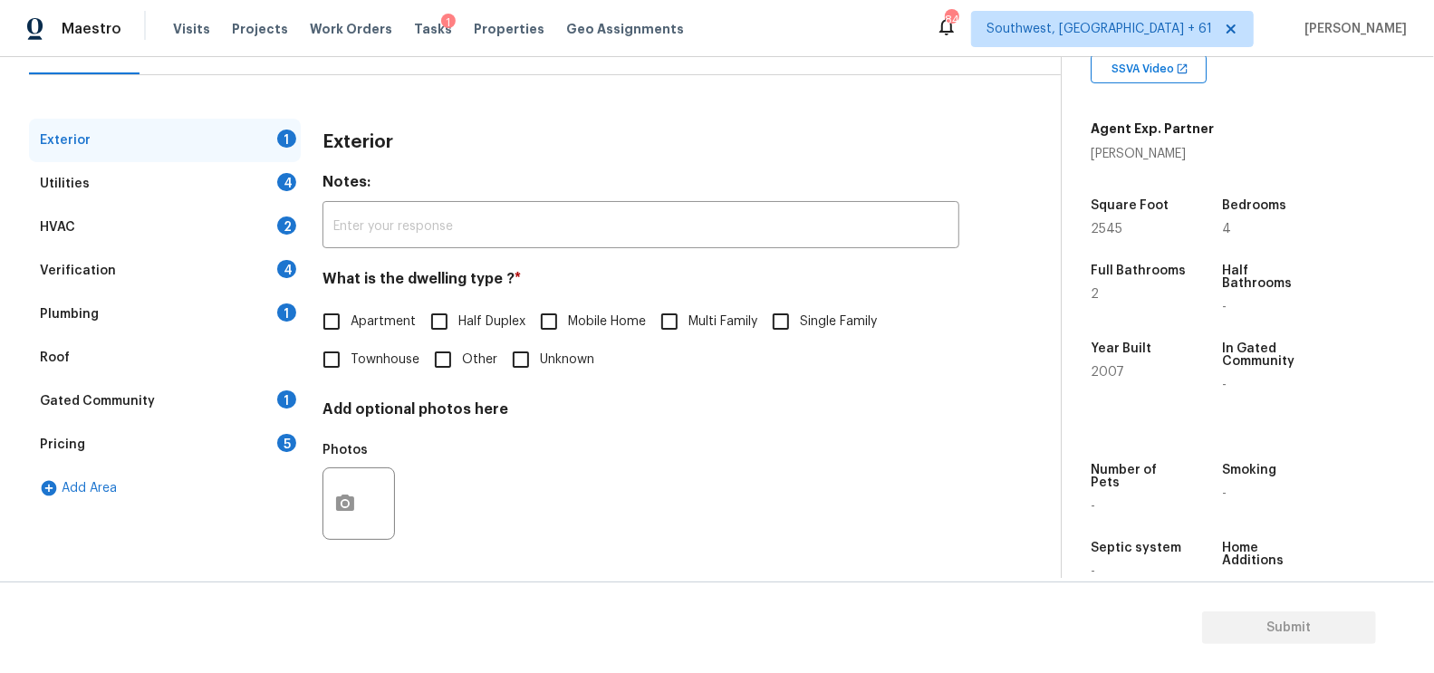
click at [792, 327] on input "Single Family" at bounding box center [781, 322] width 38 height 38
checkbox input "true"
click at [227, 179] on div "Utilities 4" at bounding box center [165, 183] width 272 height 43
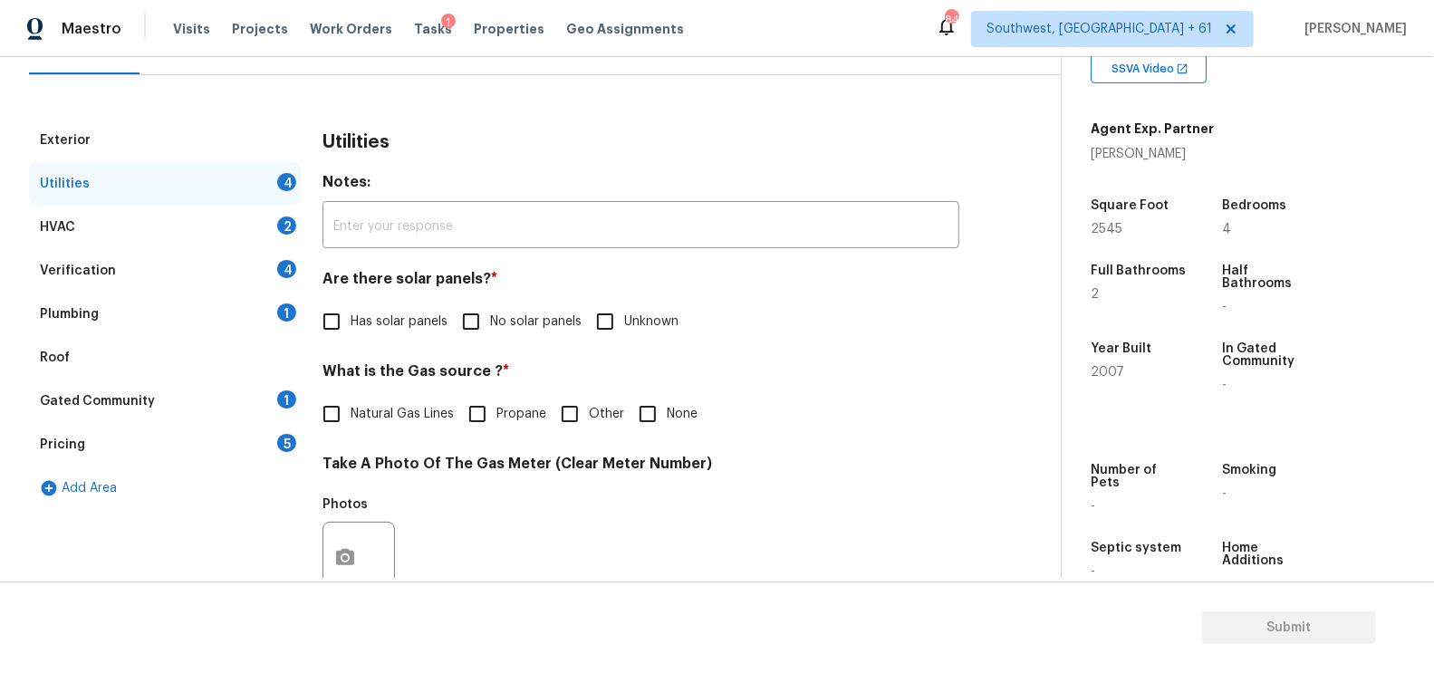
click at [507, 297] on div "Are there solar panels? * Has solar panels No solar panels Unknown" at bounding box center [641, 305] width 637 height 71
click at [501, 312] on label "No solar panels" at bounding box center [517, 322] width 130 height 38
click at [490, 312] on input "No solar panels" at bounding box center [471, 322] width 38 height 38
checkbox input "true"
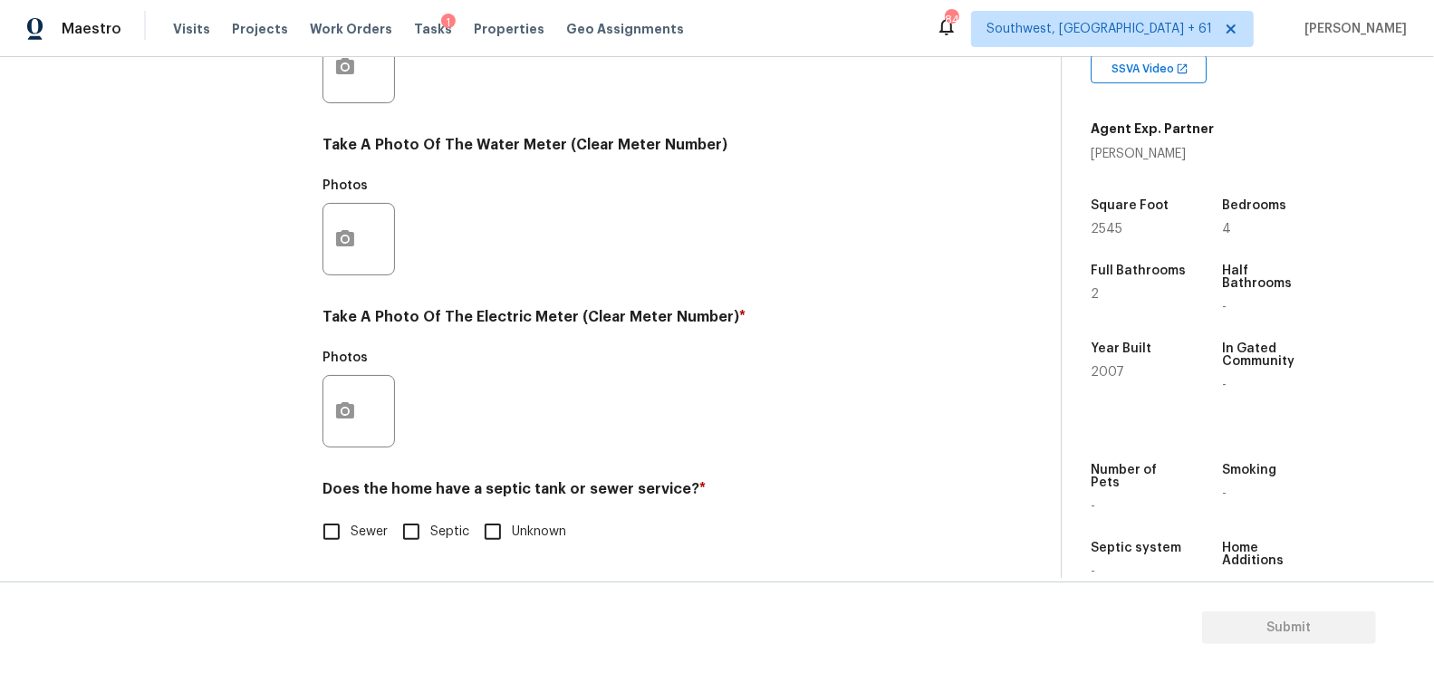
click at [346, 531] on input "Sewer" at bounding box center [332, 532] width 38 height 38
checkbox input "true"
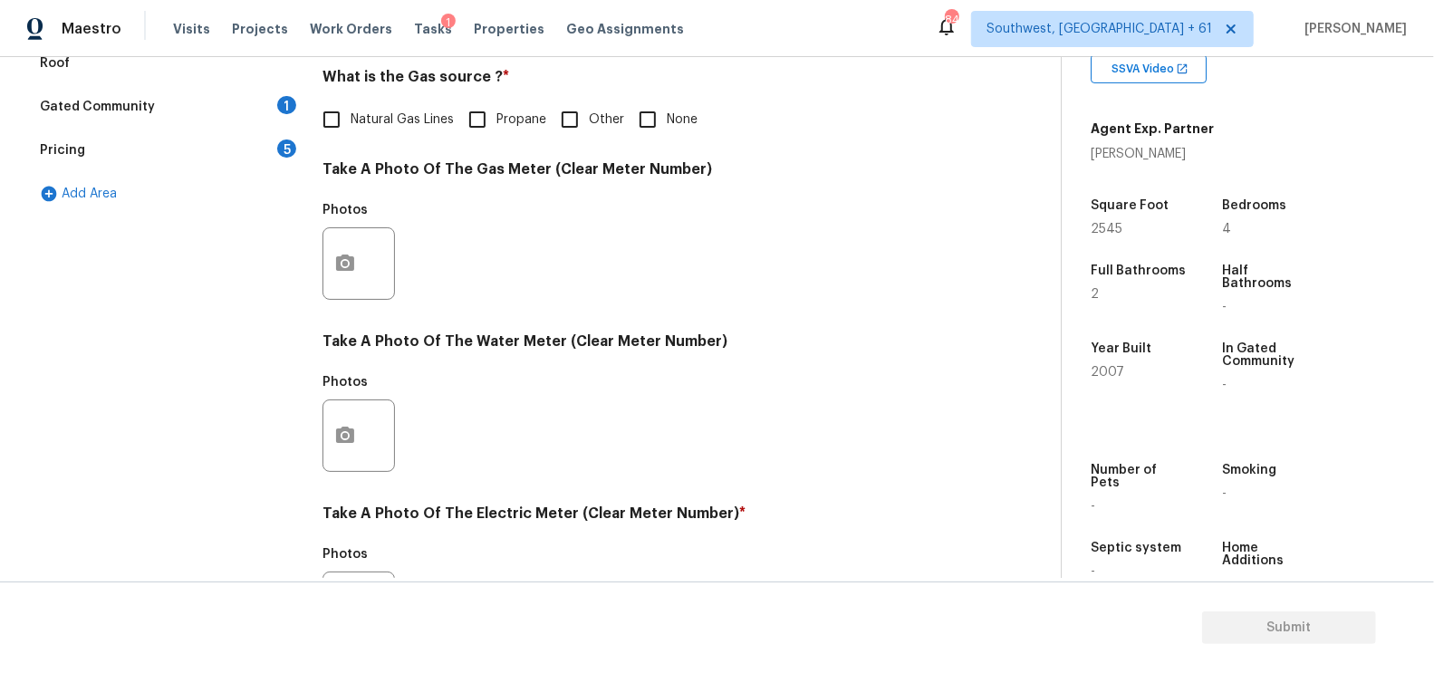
scroll to position [12, 0]
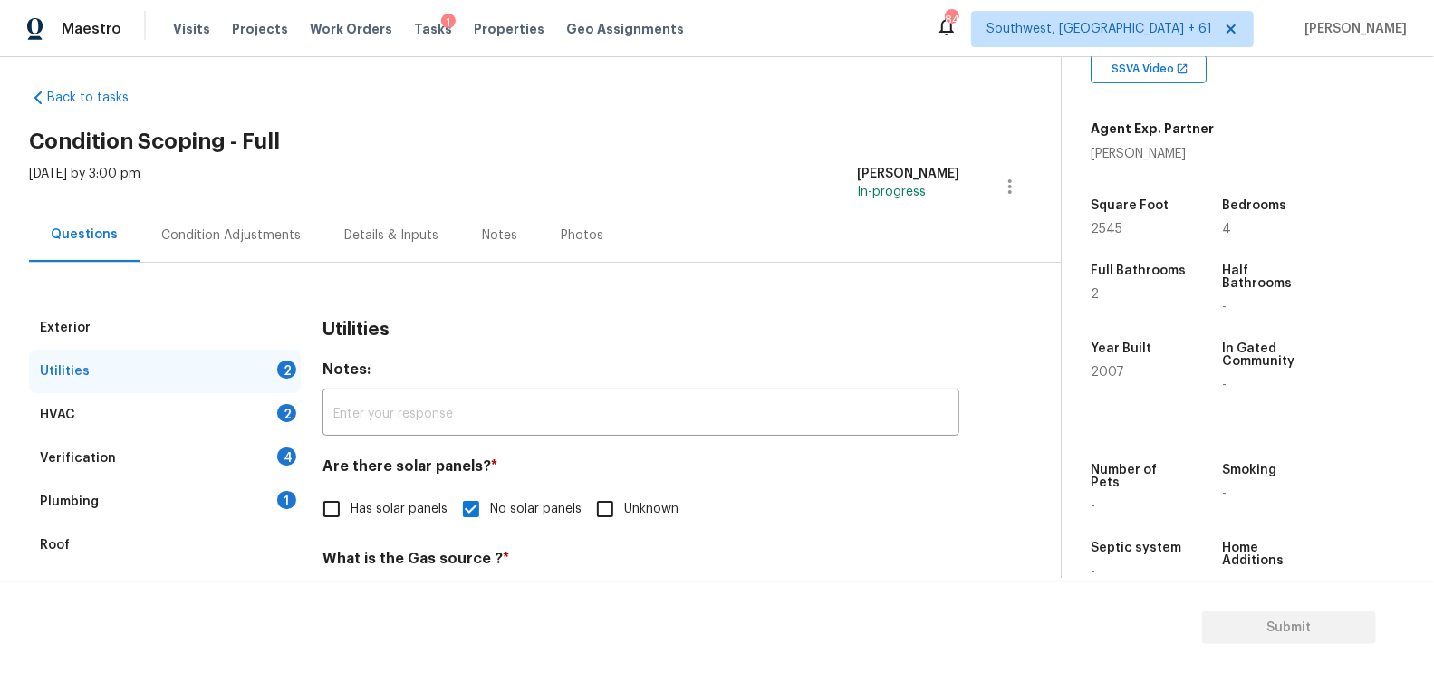
click at [229, 429] on div "HVAC 2" at bounding box center [165, 414] width 272 height 43
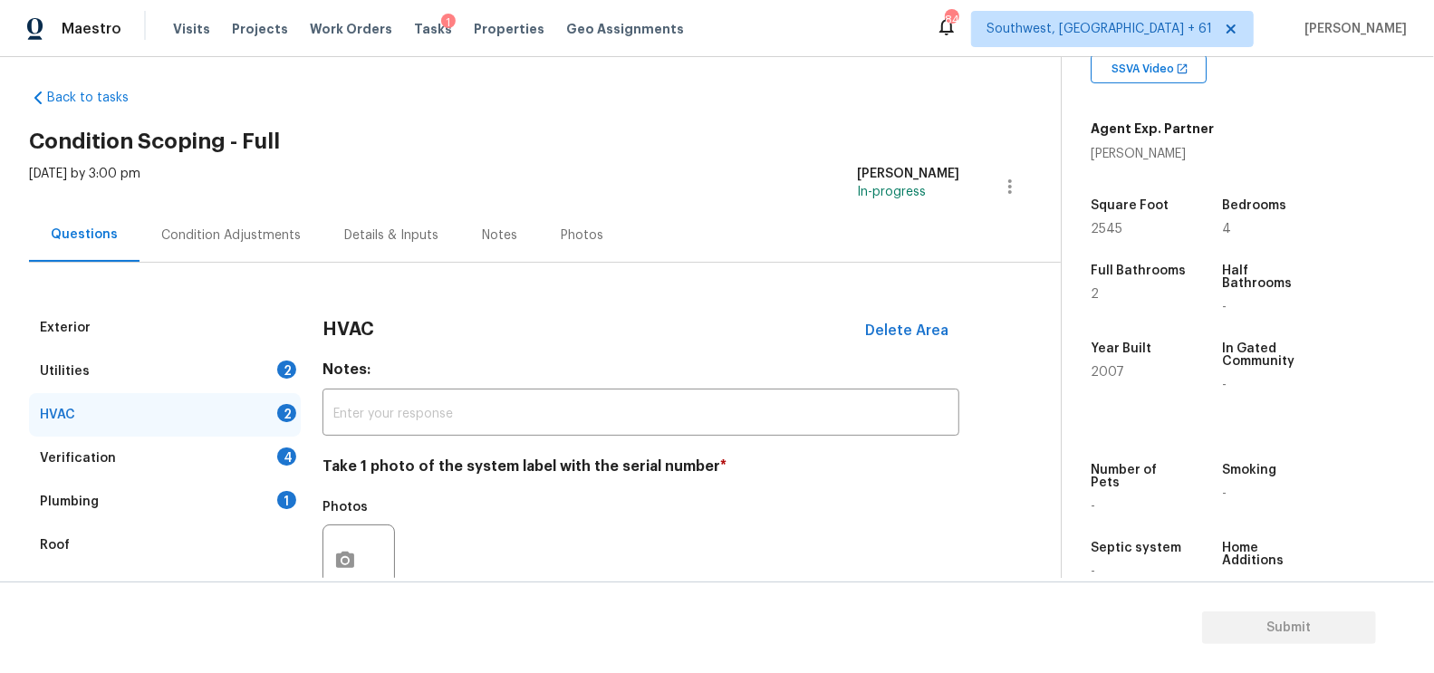
scroll to position [259, 0]
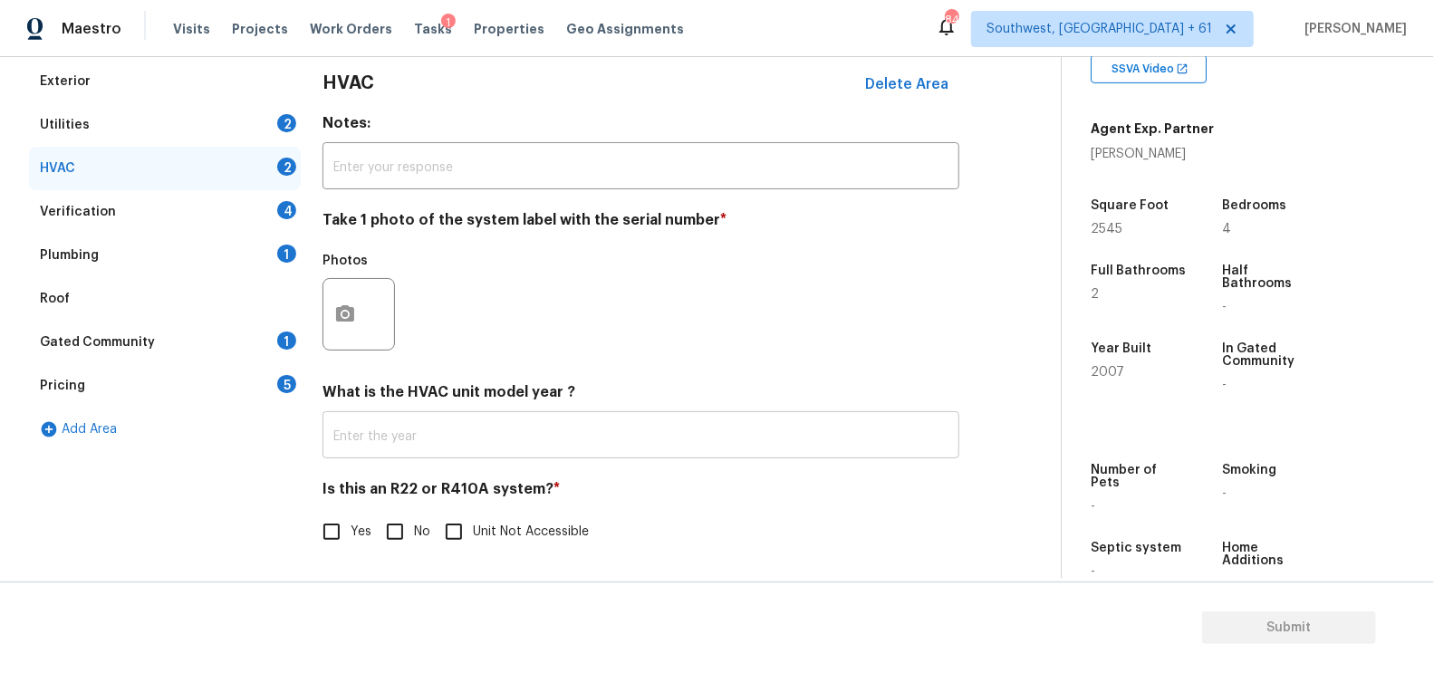
click at [447, 439] on input "text" at bounding box center [641, 437] width 637 height 43
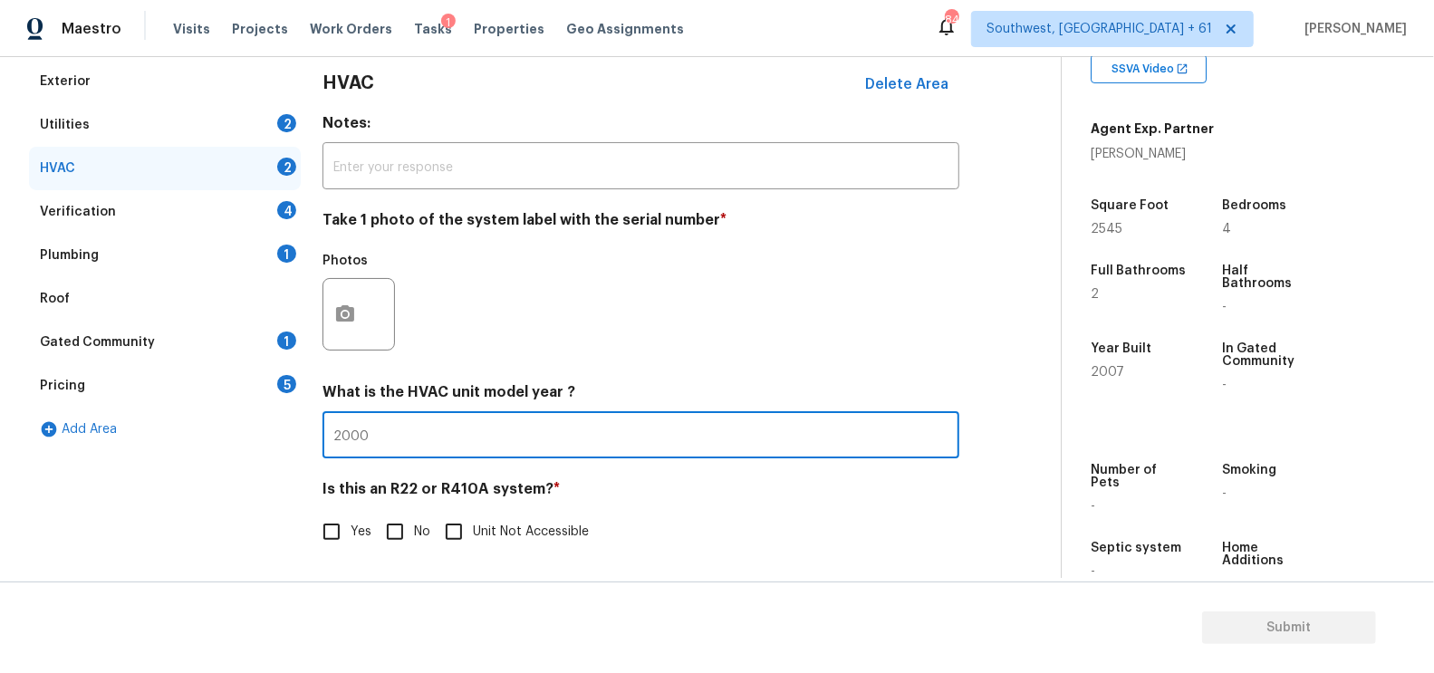
type input "2000"
click at [424, 504] on h4 "Is this an R22 or R410A system? *" at bounding box center [641, 492] width 637 height 25
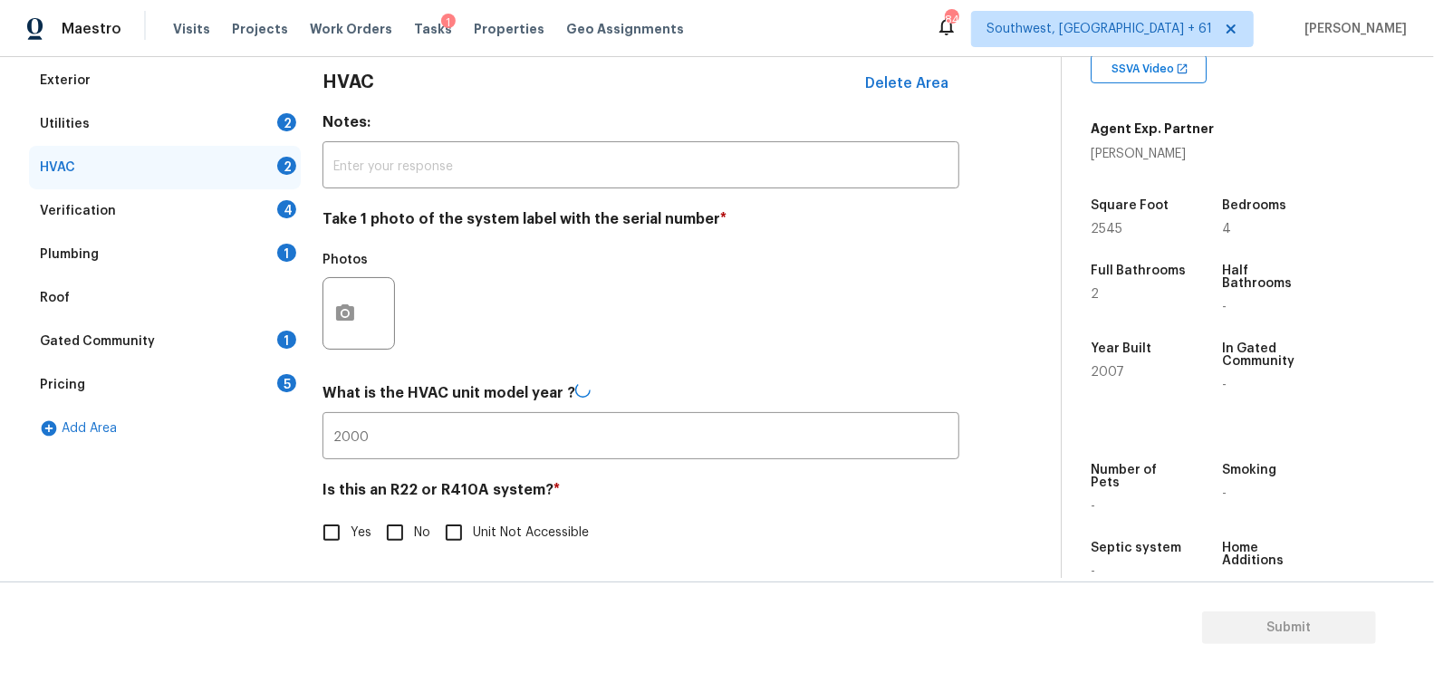
click at [397, 526] on input "No" at bounding box center [395, 533] width 38 height 38
checkbox input "true"
click at [258, 201] on div "Verification 4" at bounding box center [165, 210] width 272 height 43
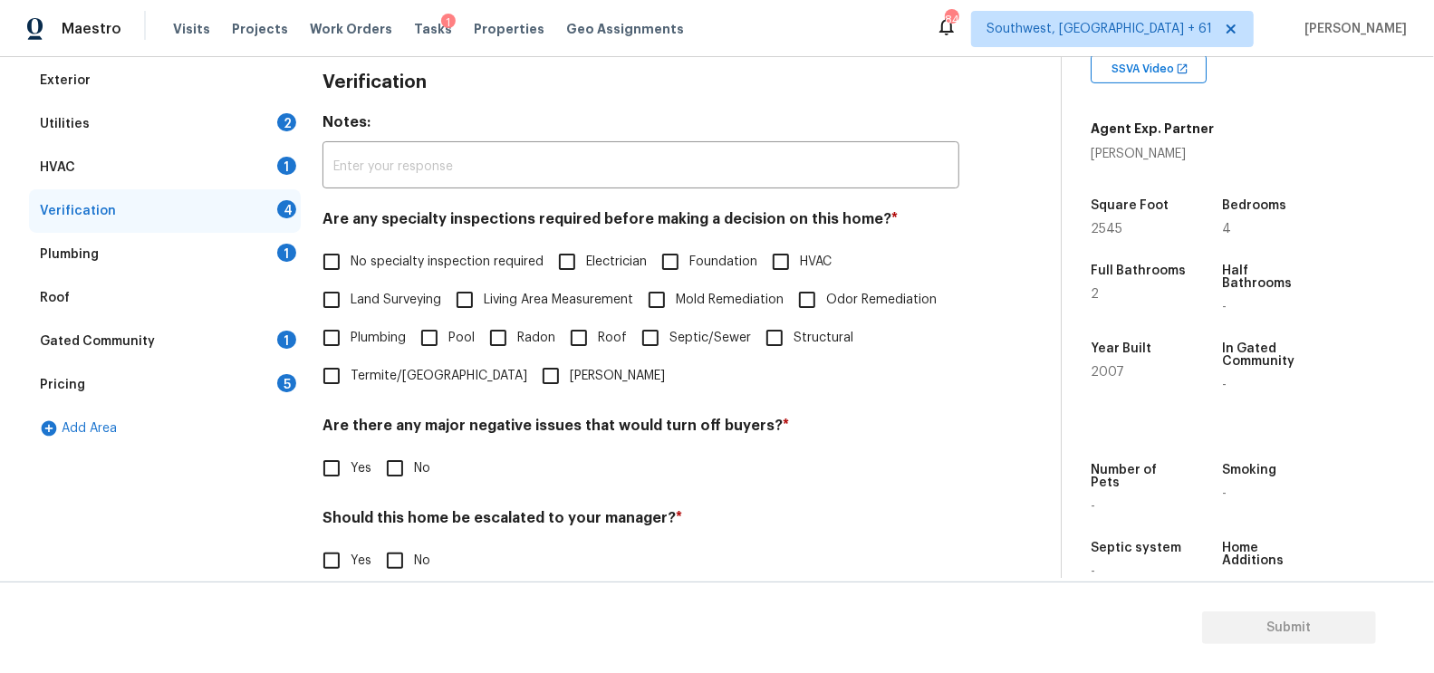
click at [401, 247] on label "No specialty inspection required" at bounding box center [428, 262] width 231 height 38
click at [351, 247] on input "No specialty inspection required" at bounding box center [332, 262] width 38 height 38
checkbox input "true"
click at [404, 451] on input "No" at bounding box center [395, 468] width 38 height 38
checkbox input "true"
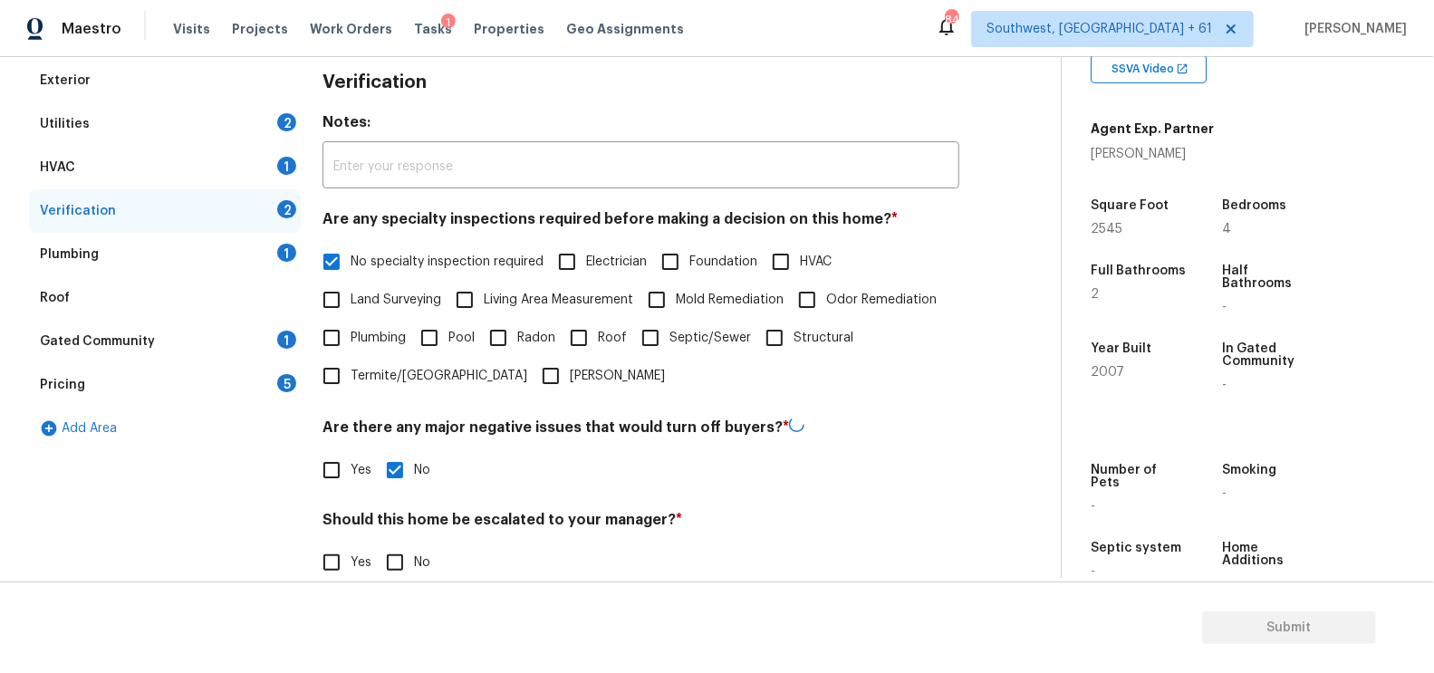
click at [403, 583] on section "Submit" at bounding box center [717, 628] width 1434 height 92
click at [398, 569] on input "No" at bounding box center [395, 561] width 38 height 38
checkbox input "true"
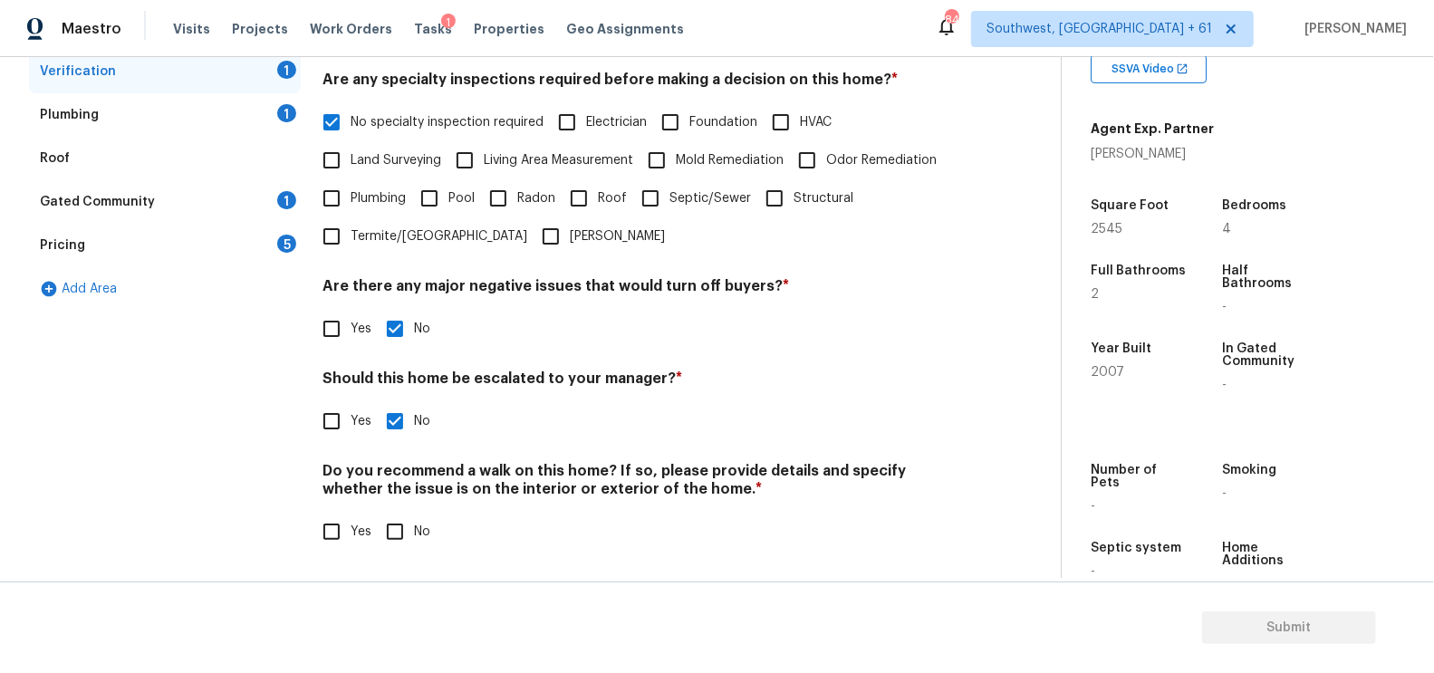
scroll to position [399, 0]
click at [399, 511] on div "Do you recommend a walk on this home? If so, please provide details and specify…" at bounding box center [641, 506] width 637 height 89
click at [407, 537] on input "No" at bounding box center [395, 532] width 38 height 38
checkbox input "true"
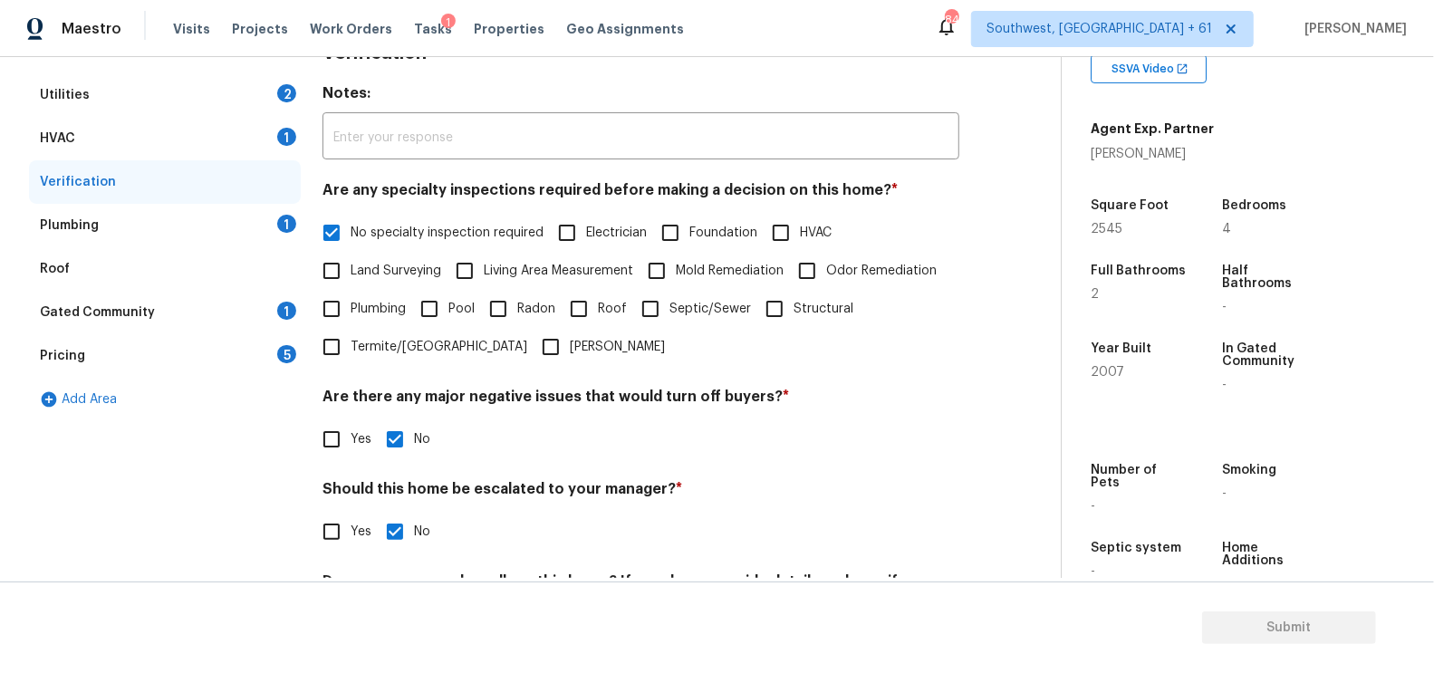
click at [264, 244] on div "Plumbing 1" at bounding box center [165, 225] width 272 height 43
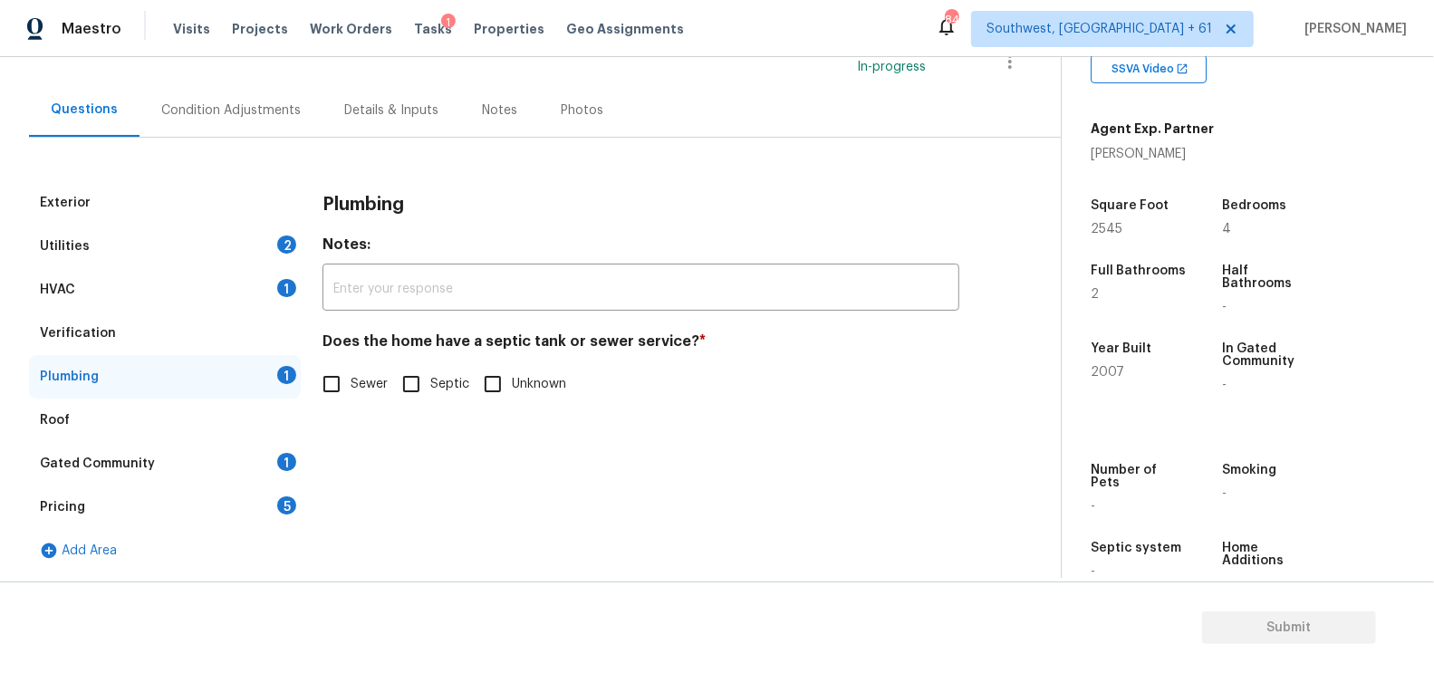
scroll to position [136, 0]
click at [342, 387] on input "Sewer" at bounding box center [332, 385] width 38 height 38
checkbox input "true"
click at [246, 465] on div "Gated Community 1" at bounding box center [165, 464] width 272 height 43
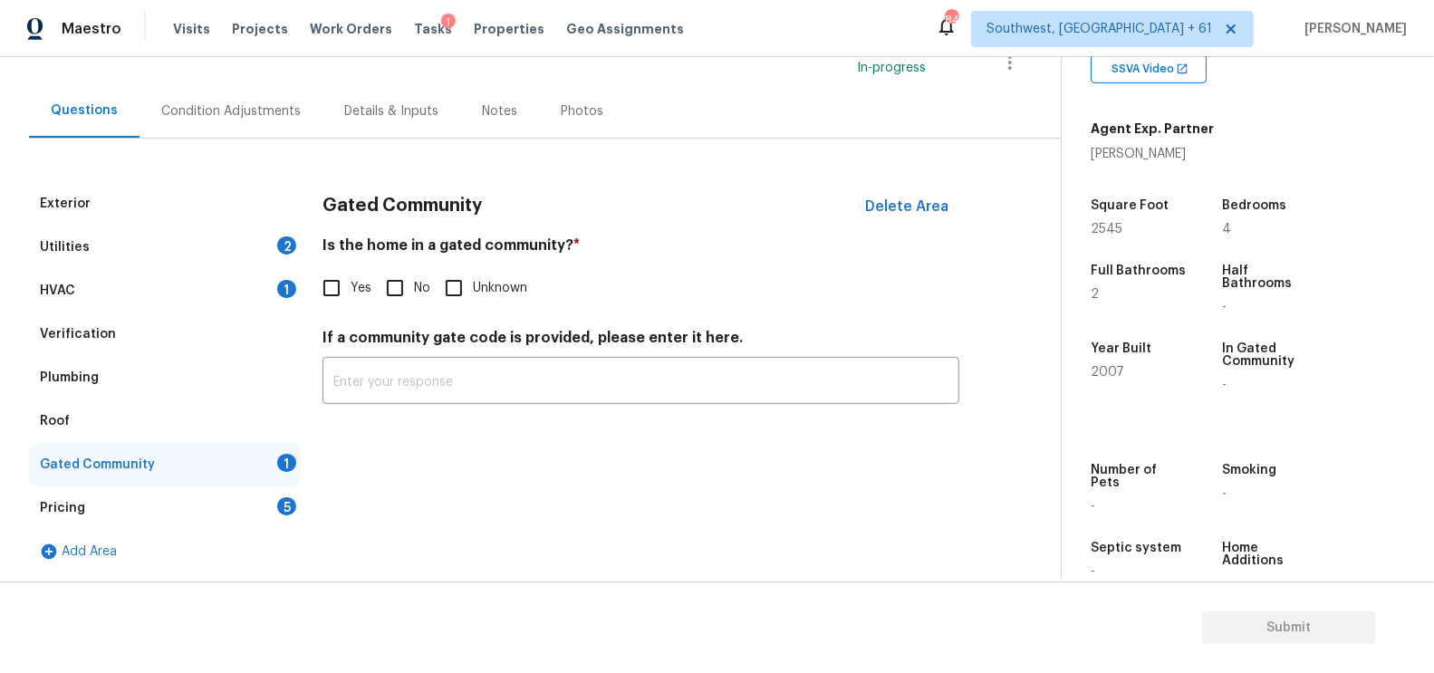
click at [381, 290] on input "No" at bounding box center [395, 288] width 38 height 38
checkbox input "true"
click at [265, 495] on div "Pricing 5" at bounding box center [165, 508] width 272 height 43
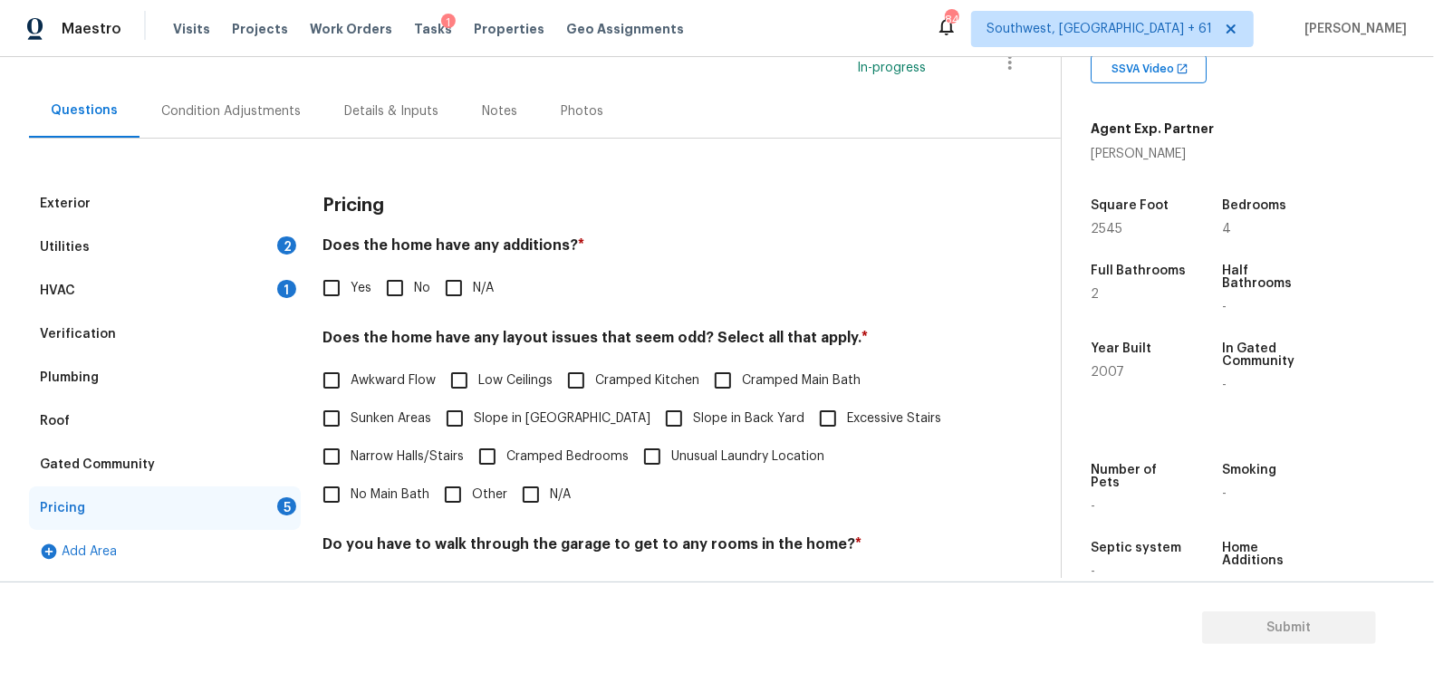
click at [391, 304] on input "No" at bounding box center [395, 288] width 38 height 38
checkbox input "true"
click at [512, 488] on input "N/A" at bounding box center [531, 496] width 38 height 38
checkbox input "true"
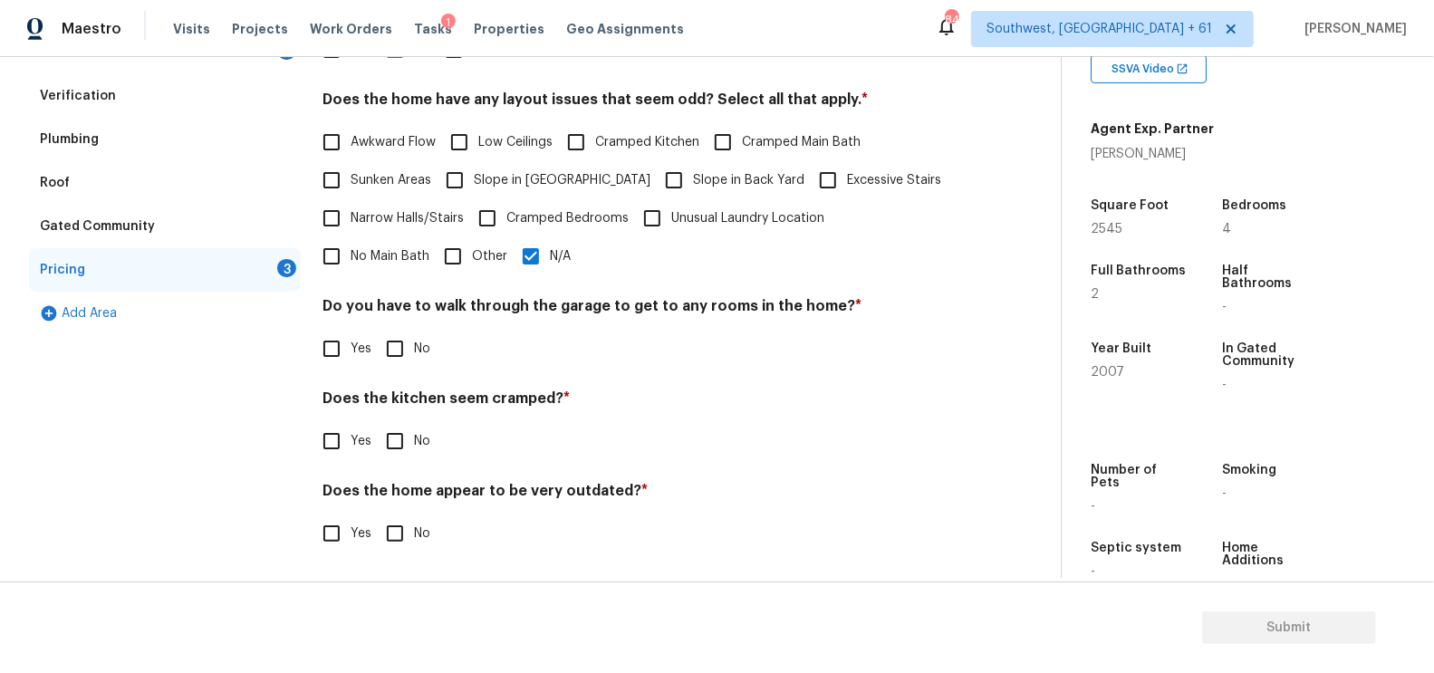
click at [407, 335] on input "No" at bounding box center [395, 349] width 38 height 38
checkbox input "true"
click at [400, 439] on input "No" at bounding box center [395, 443] width 38 height 38
checkbox input "true"
click at [402, 535] on input "No" at bounding box center [395, 534] width 38 height 38
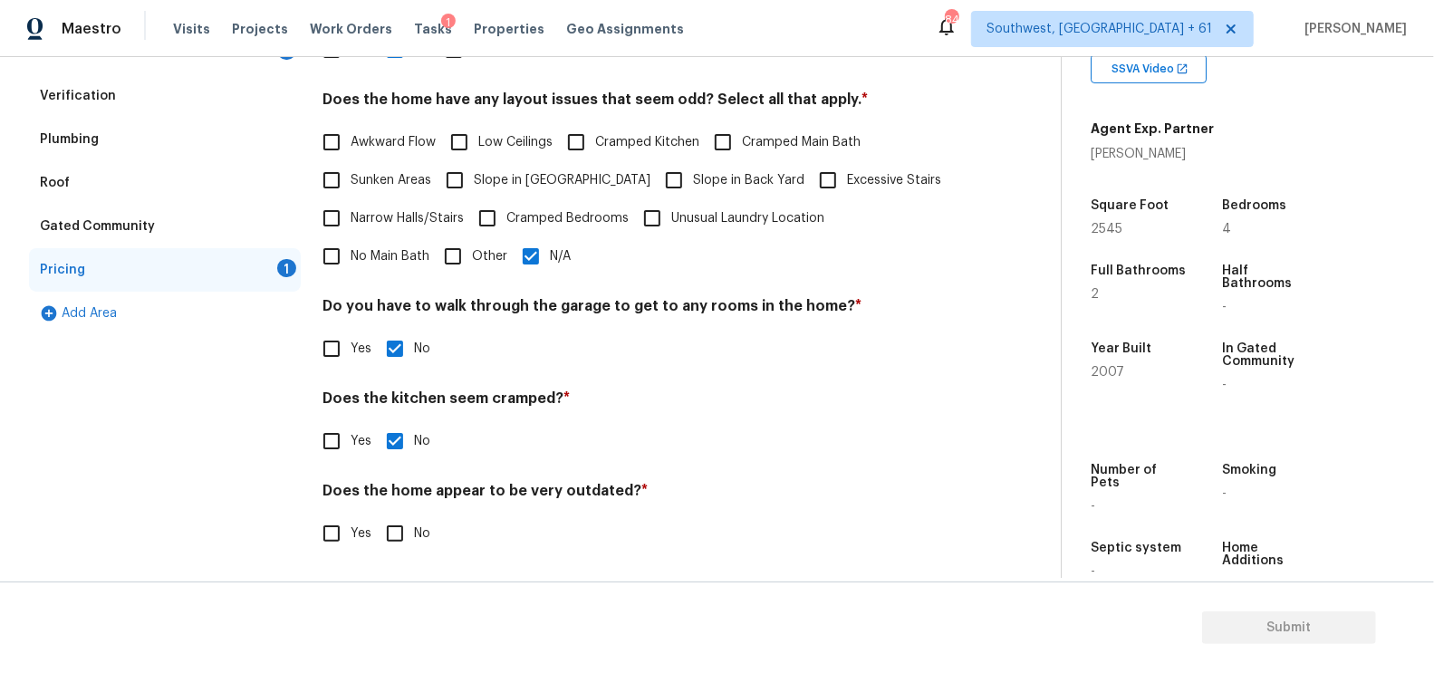
checkbox input "true"
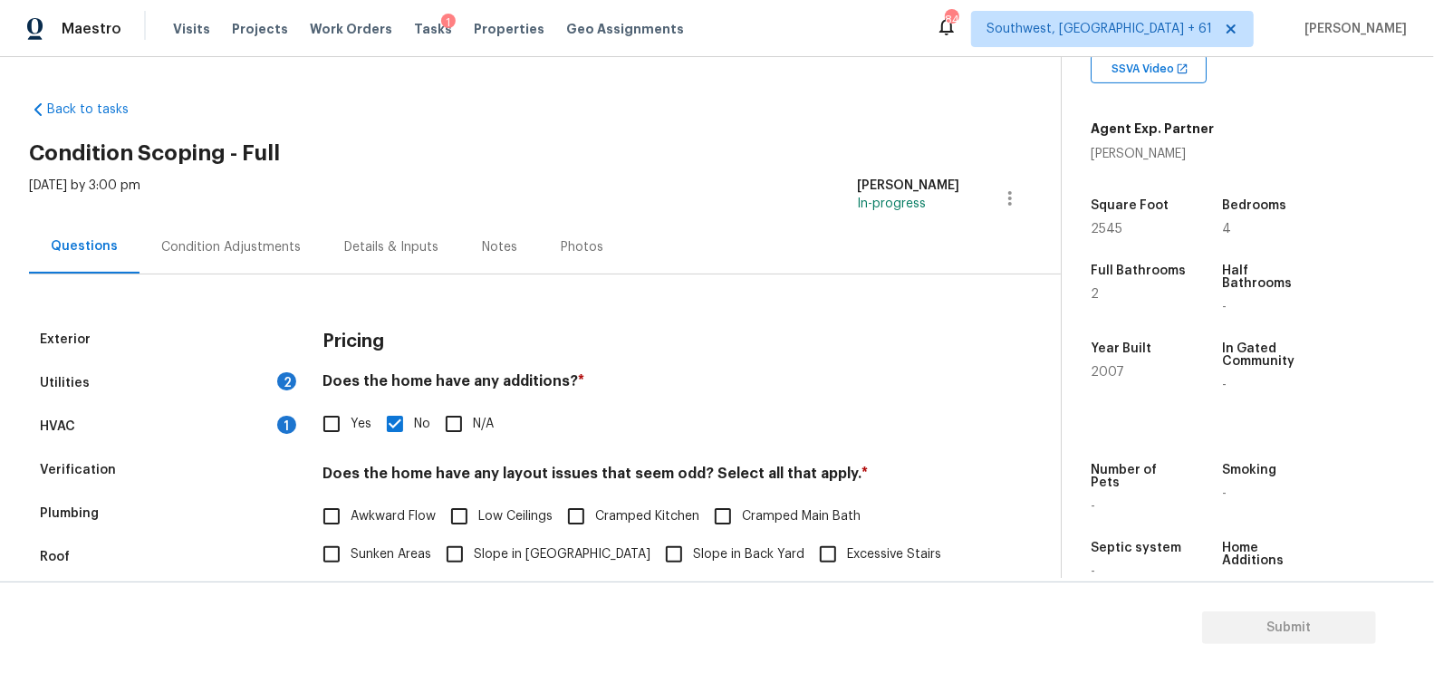
click at [212, 244] on div "Condition Adjustments" at bounding box center [231, 247] width 140 height 18
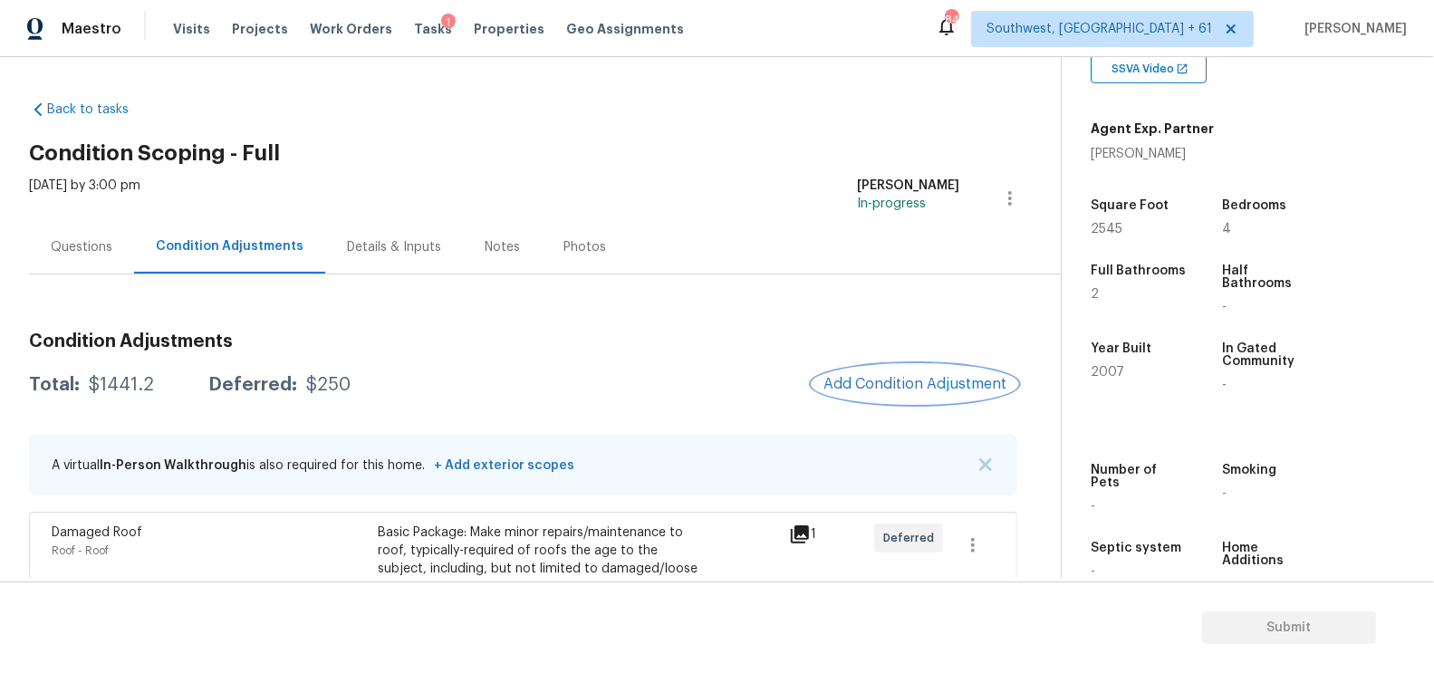
click at [873, 369] on button "Add Condition Adjustment" at bounding box center [915, 384] width 205 height 38
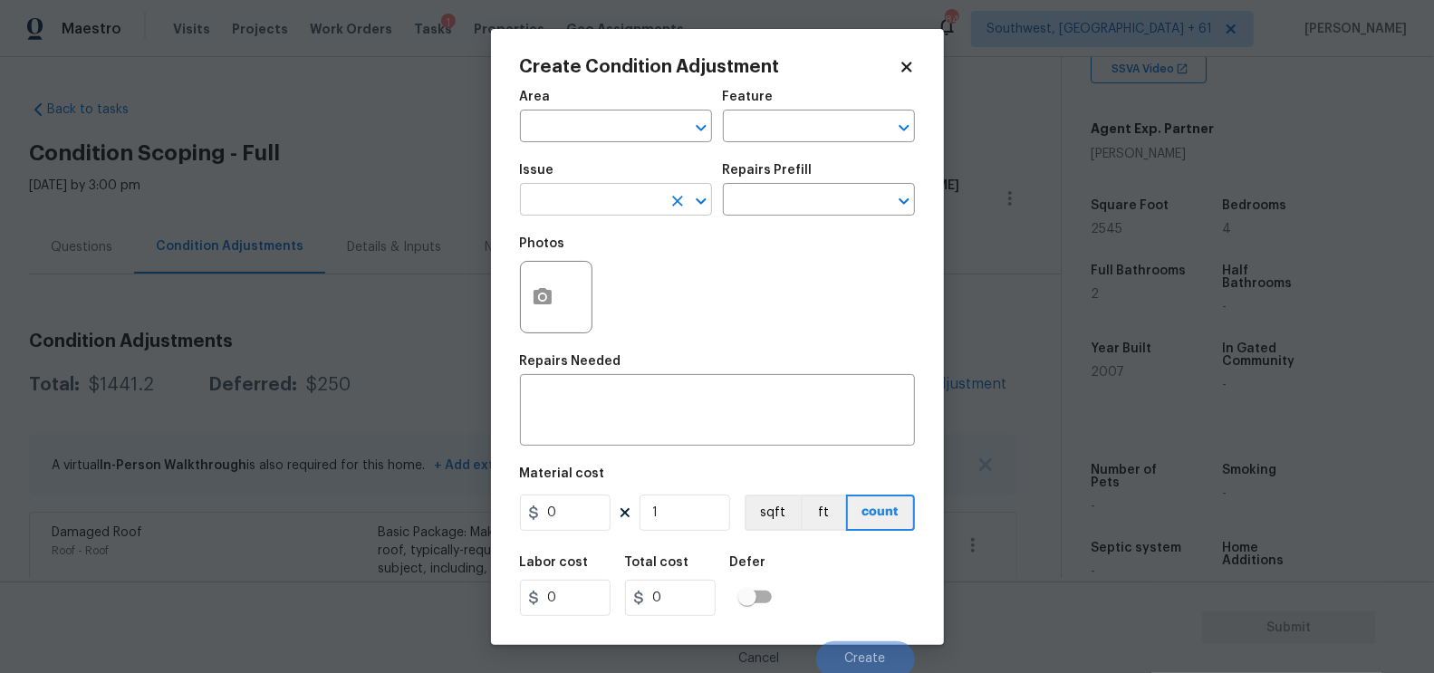
click at [583, 197] on input "text" at bounding box center [590, 202] width 141 height 28
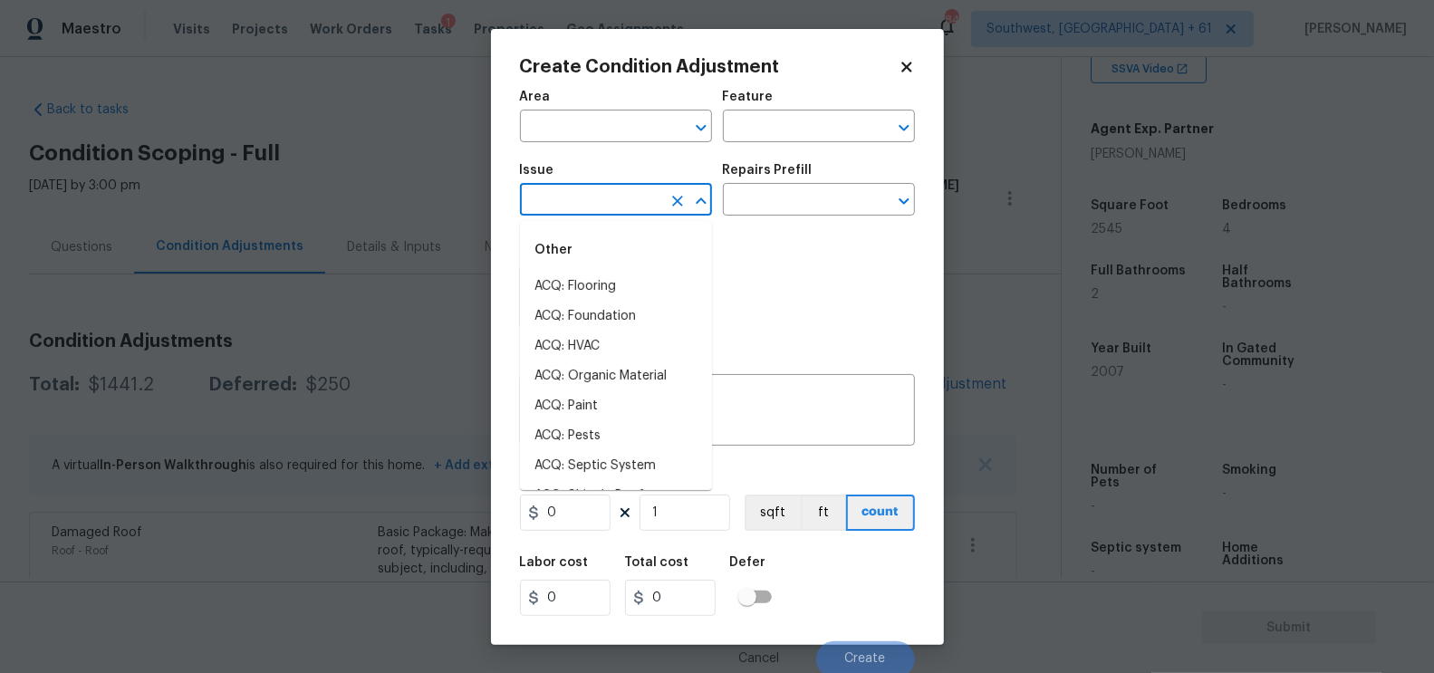
type input "l"
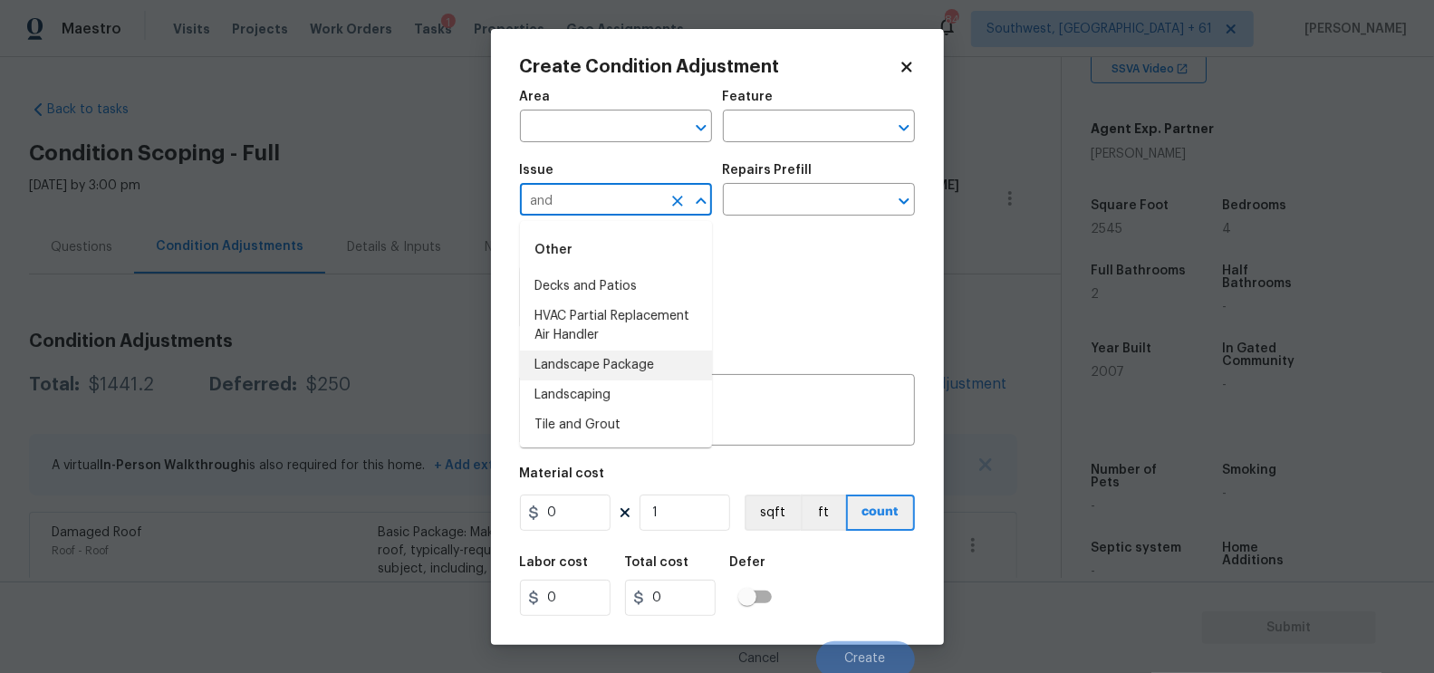
click at [617, 358] on li "Landscape Package" at bounding box center [616, 366] width 192 height 30
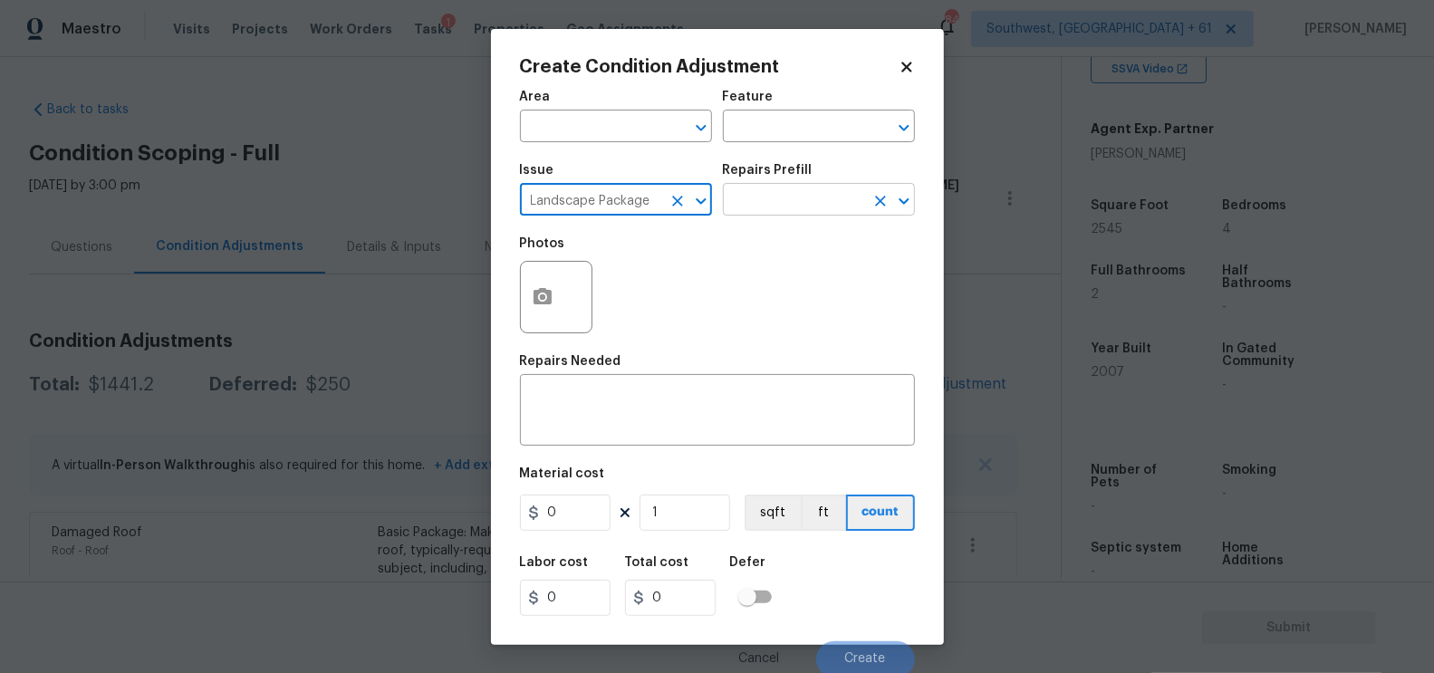
type input "Landscape Package"
click at [769, 204] on input "text" at bounding box center [793, 202] width 141 height 28
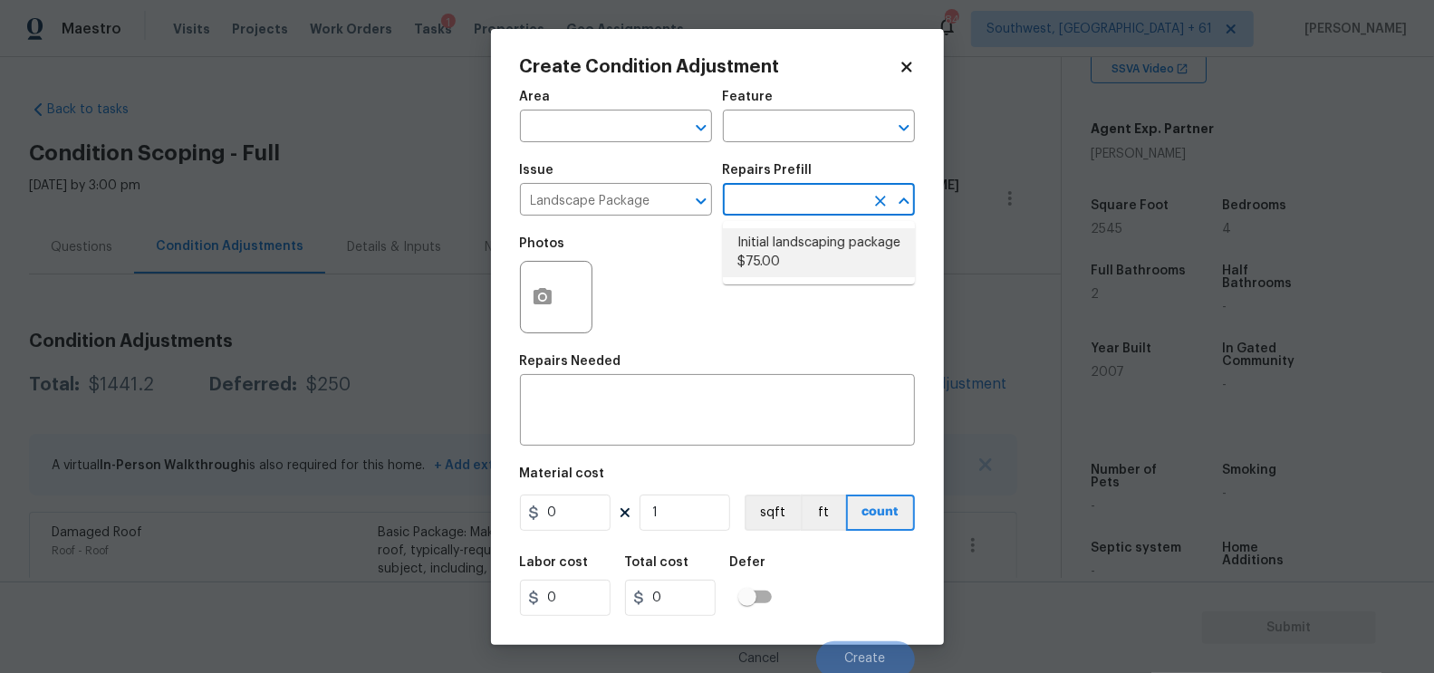
click at [776, 242] on li "Initial landscaping package $75.00" at bounding box center [819, 252] width 192 height 49
type input "Home Readiness Packages"
type textarea "Mowing of grass up to 6" in height. Mow, edge along driveways & sidewalks, trim…"
type input "75"
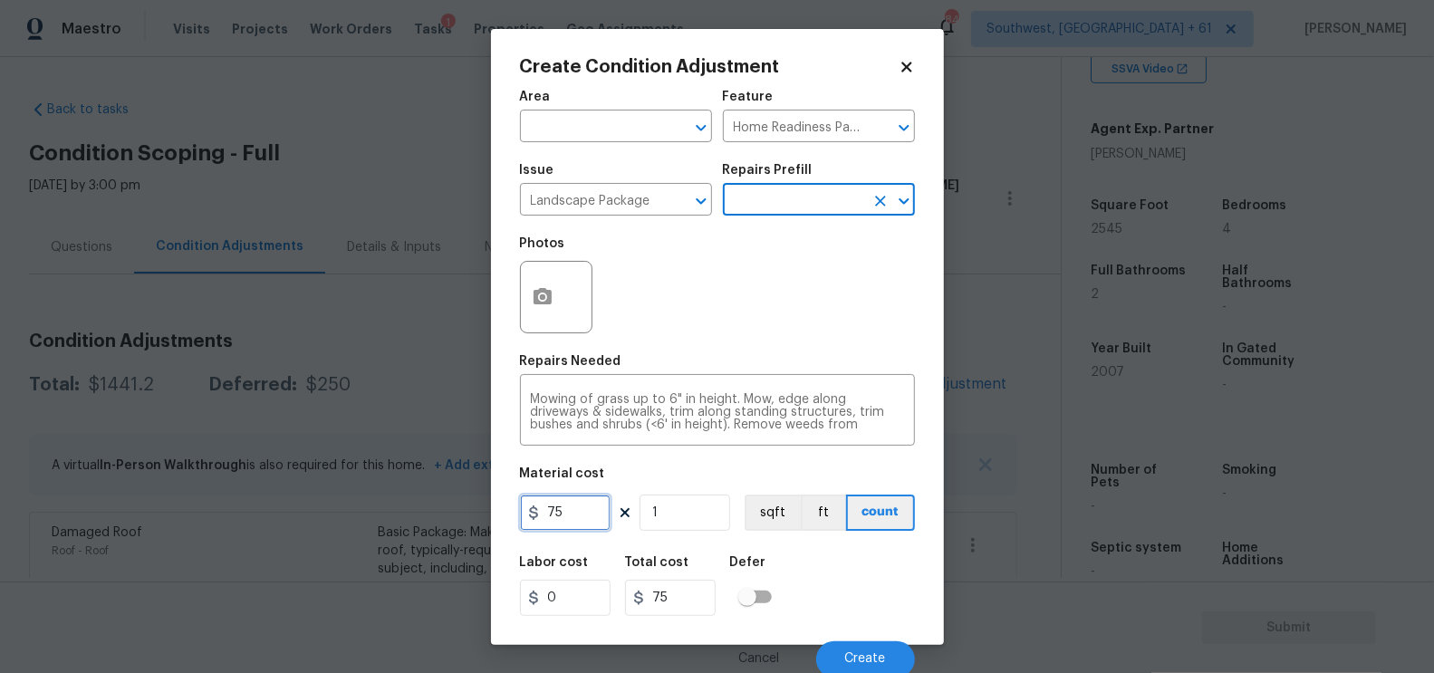
click at [562, 506] on input "75" at bounding box center [565, 513] width 91 height 36
type input "100"
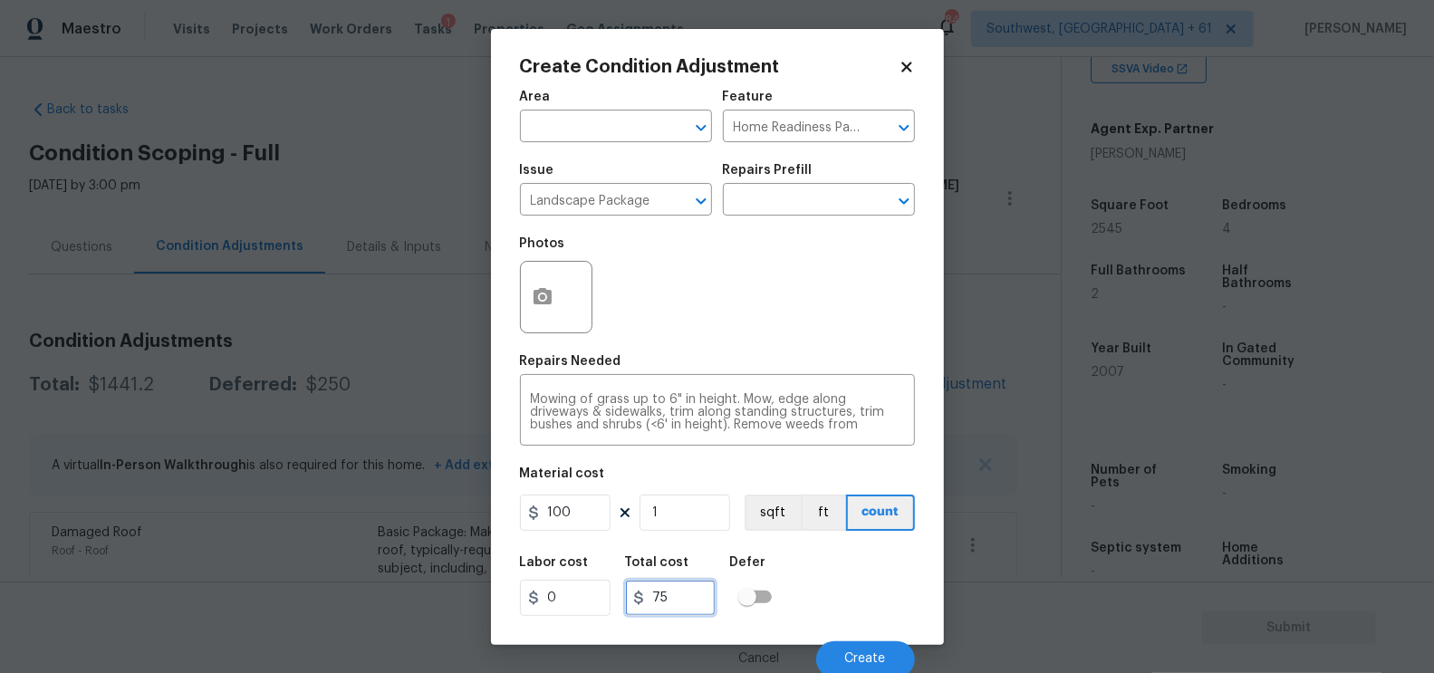
click at [657, 598] on input "75" at bounding box center [670, 598] width 91 height 36
type input "100"
click at [523, 351] on div "Area ​ Feature Home Readiness Packages ​ Issue Landscape Package ​ Repairs Pref…" at bounding box center [717, 379] width 395 height 598
click at [534, 288] on icon "button" at bounding box center [543, 297] width 22 height 22
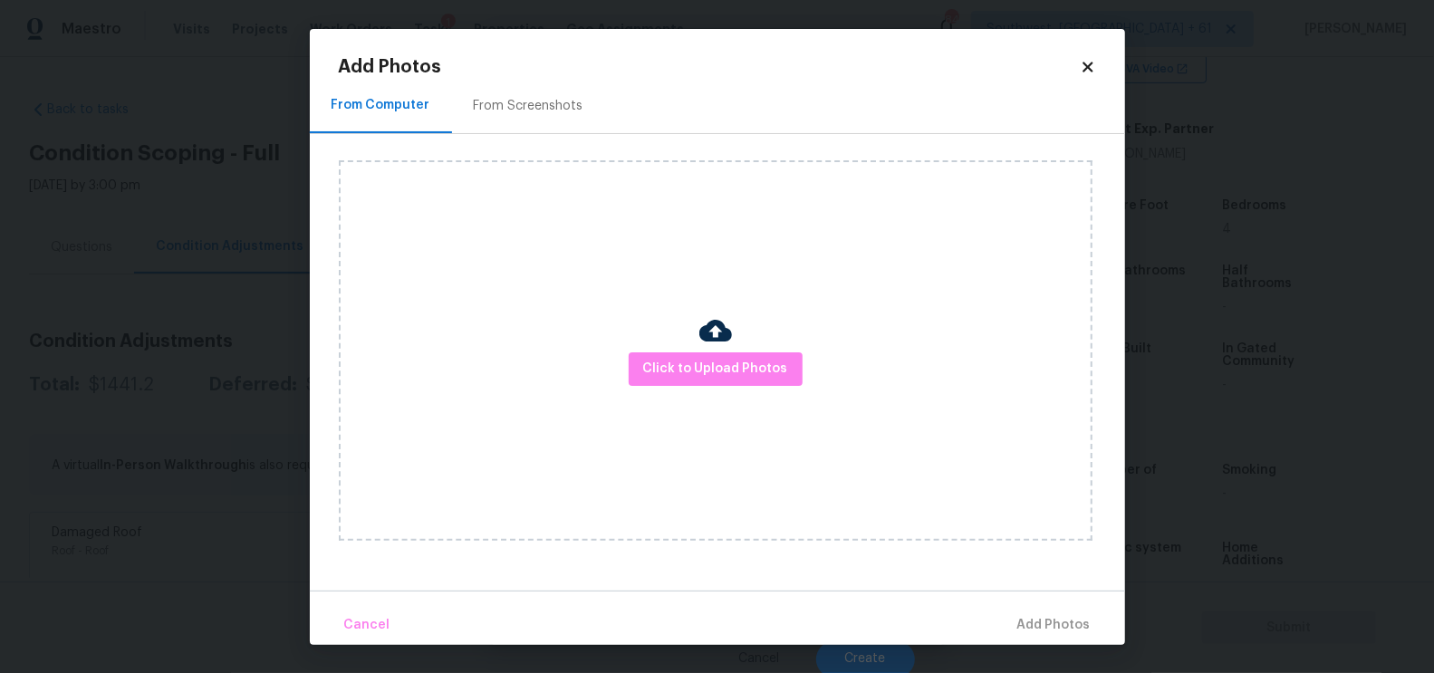
click at [557, 81] on div "From Screenshots" at bounding box center [528, 106] width 153 height 53
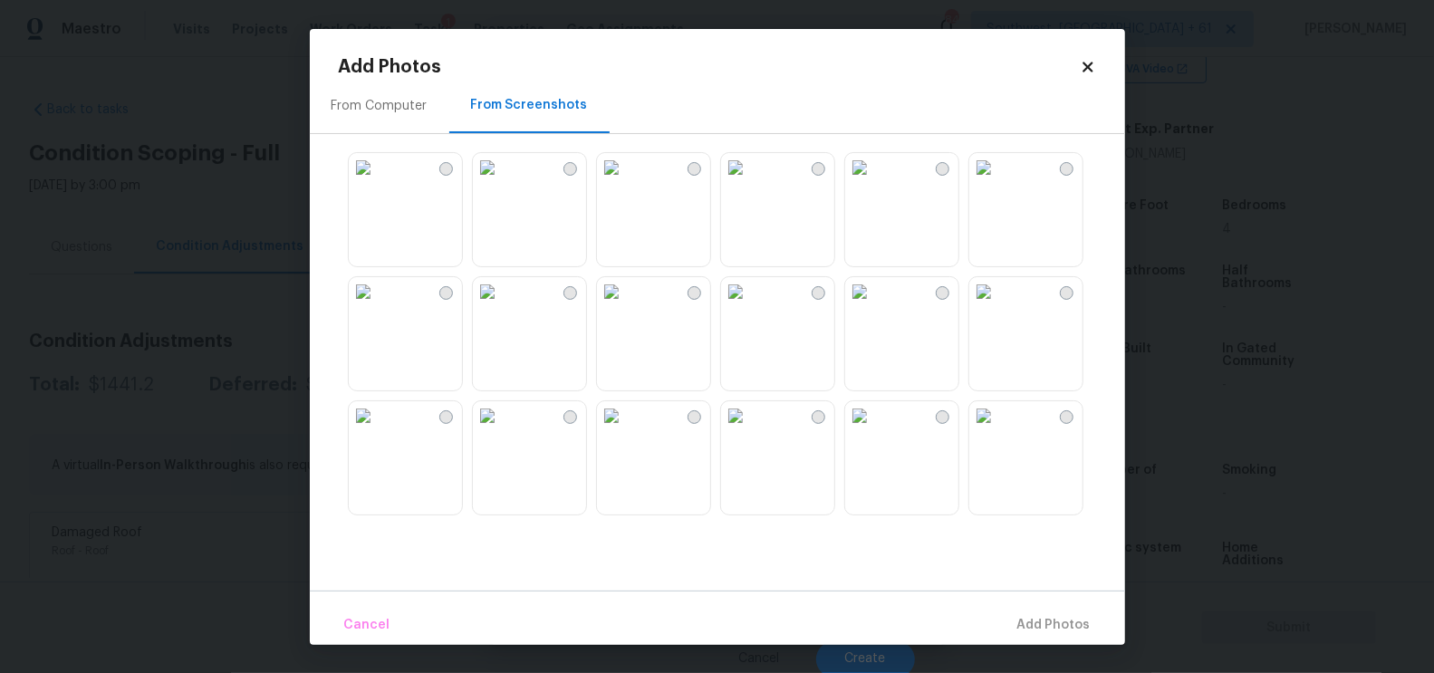
click at [874, 430] on img at bounding box center [859, 415] width 29 height 29
click at [1038, 628] on span "Add 1 Photo(s)" at bounding box center [1046, 625] width 90 height 23
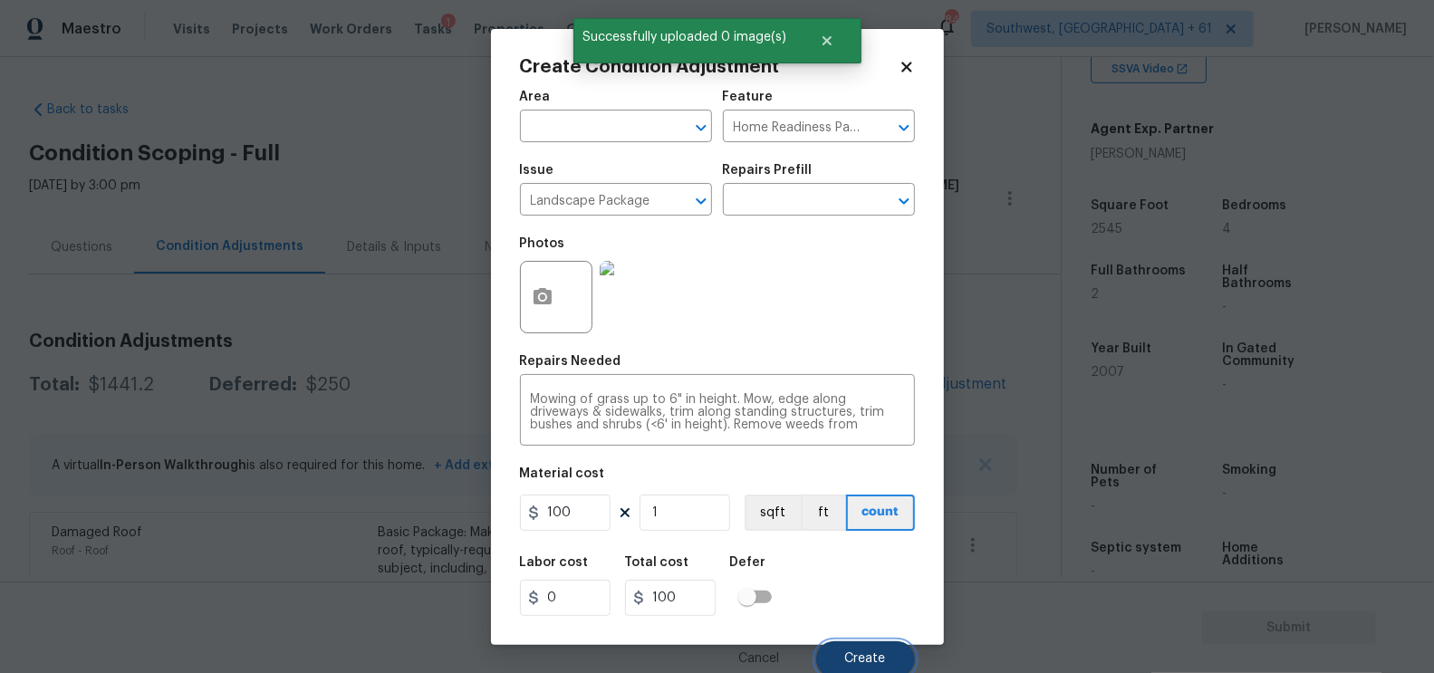
click at [873, 653] on span "Create" at bounding box center [865, 659] width 41 height 14
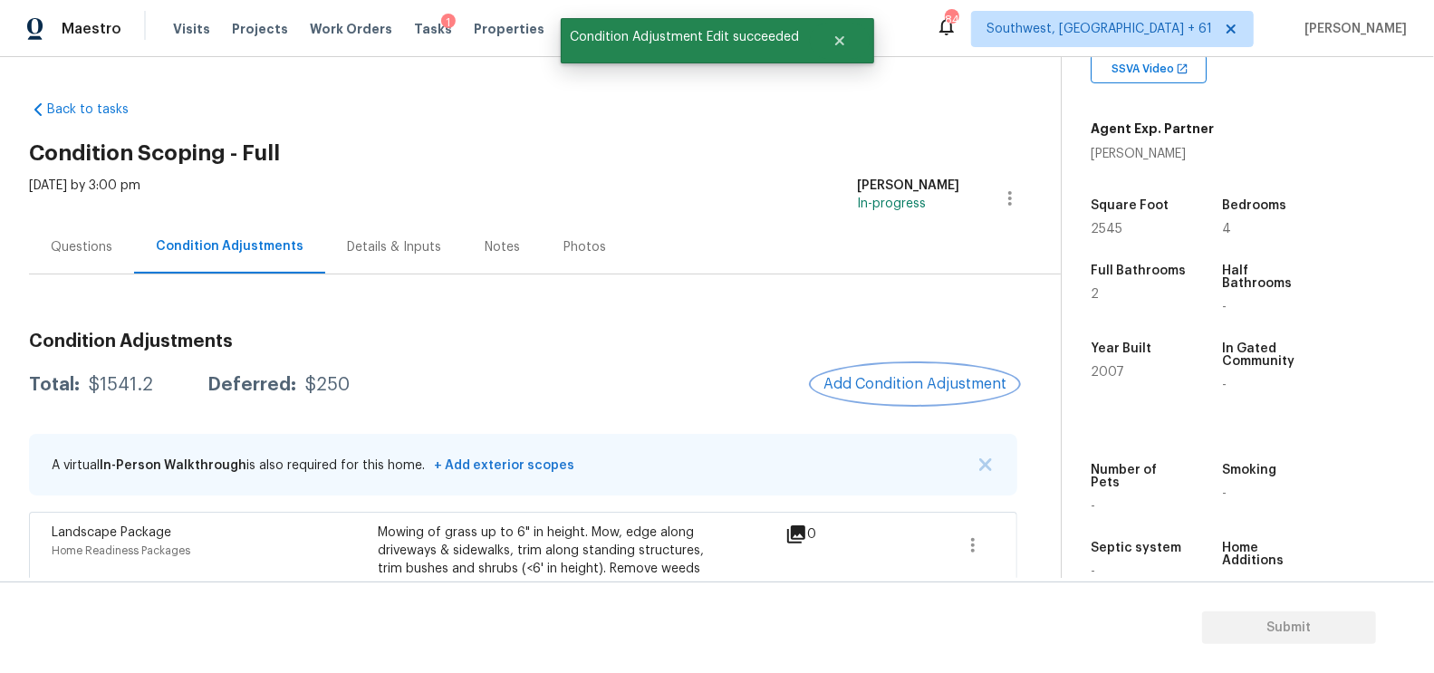
click at [918, 383] on span "Add Condition Adjustment" at bounding box center [915, 384] width 183 height 16
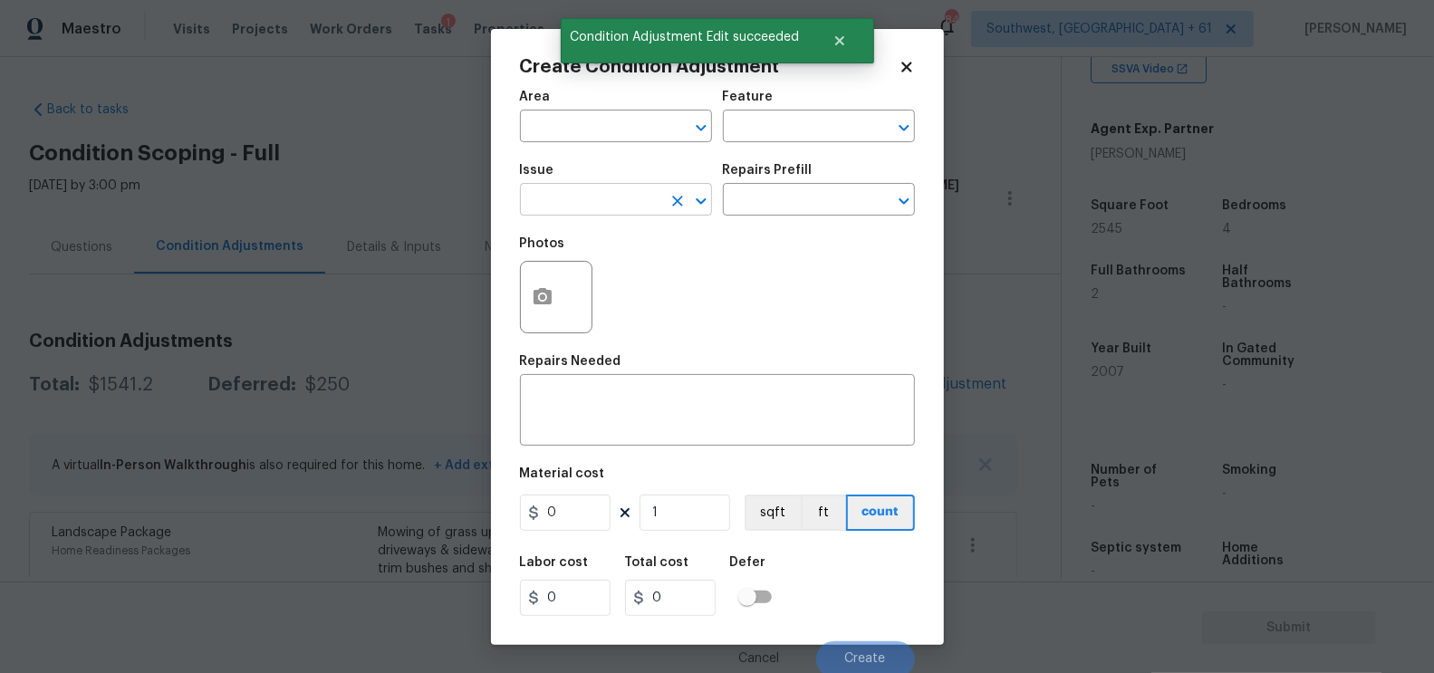
click at [570, 196] on input "text" at bounding box center [590, 202] width 141 height 28
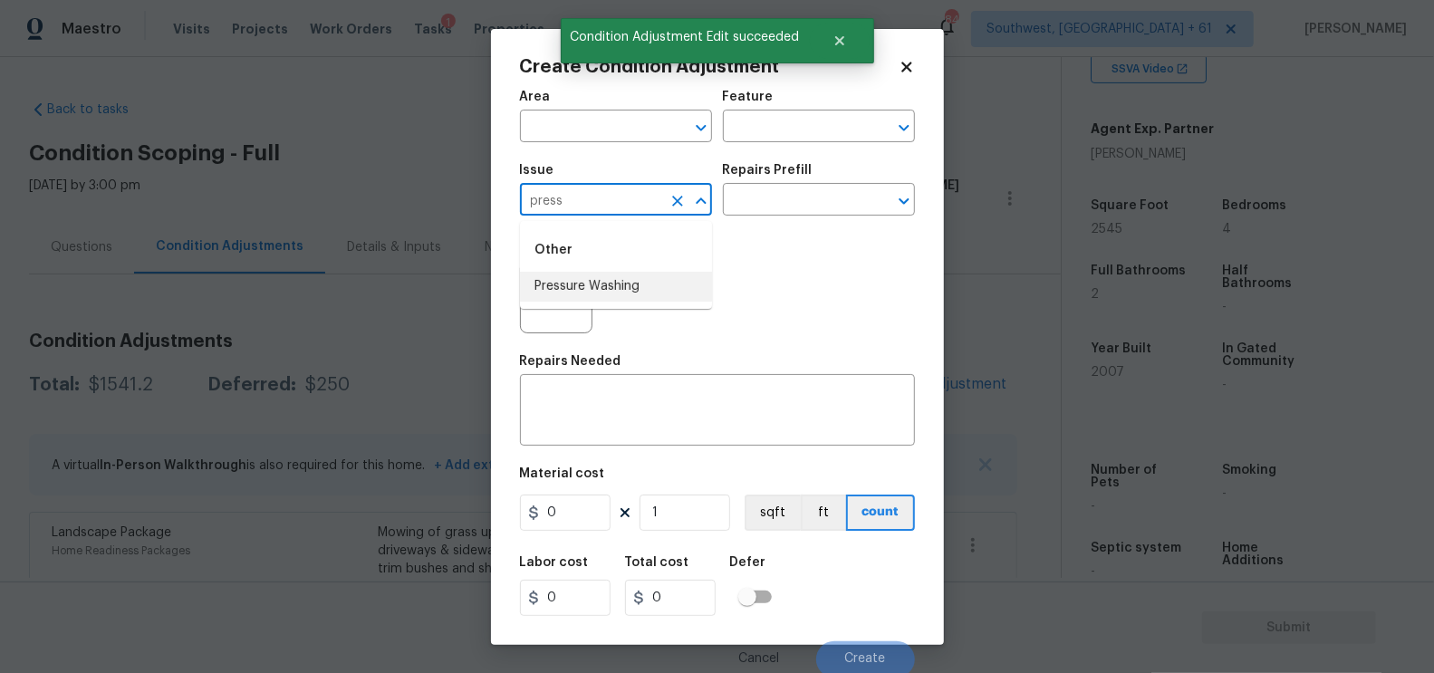
click at [586, 275] on li "Pressure Washing" at bounding box center [616, 287] width 192 height 30
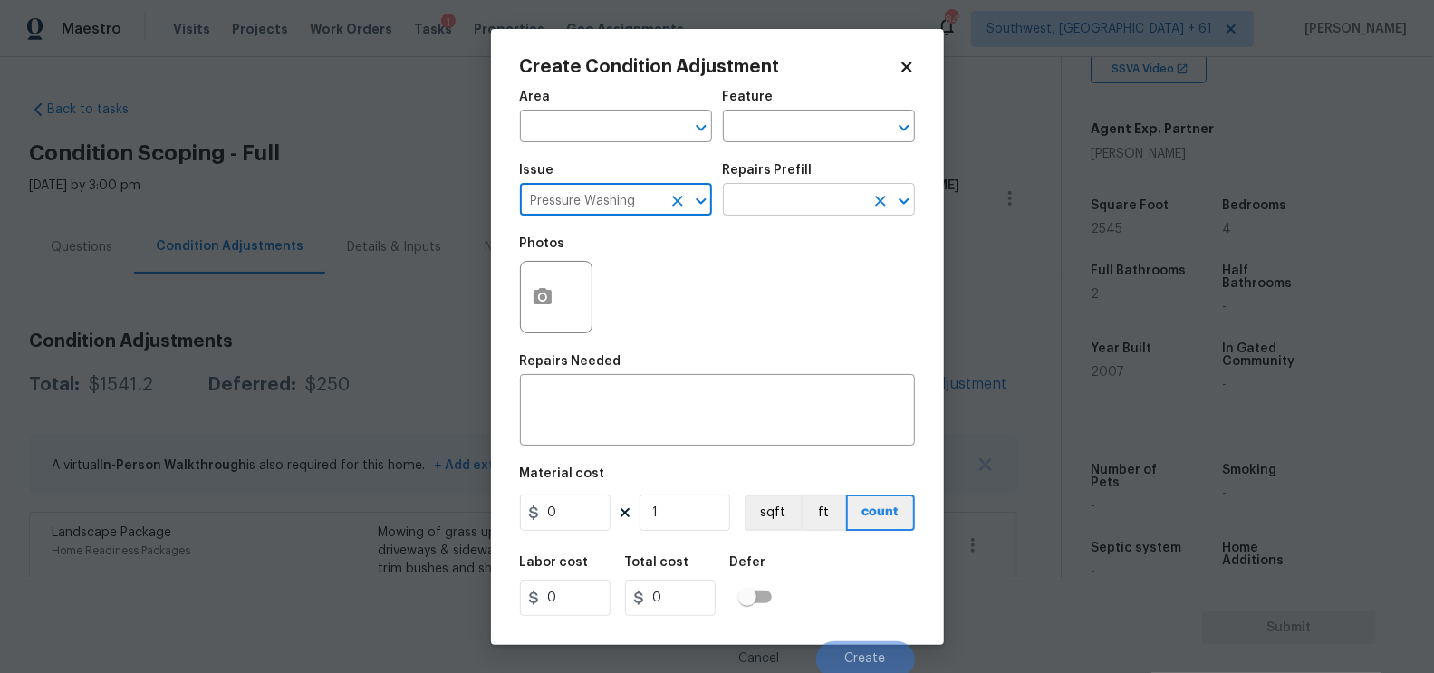
type input "Pressure Washing"
click at [773, 194] on input "text" at bounding box center [793, 202] width 141 height 28
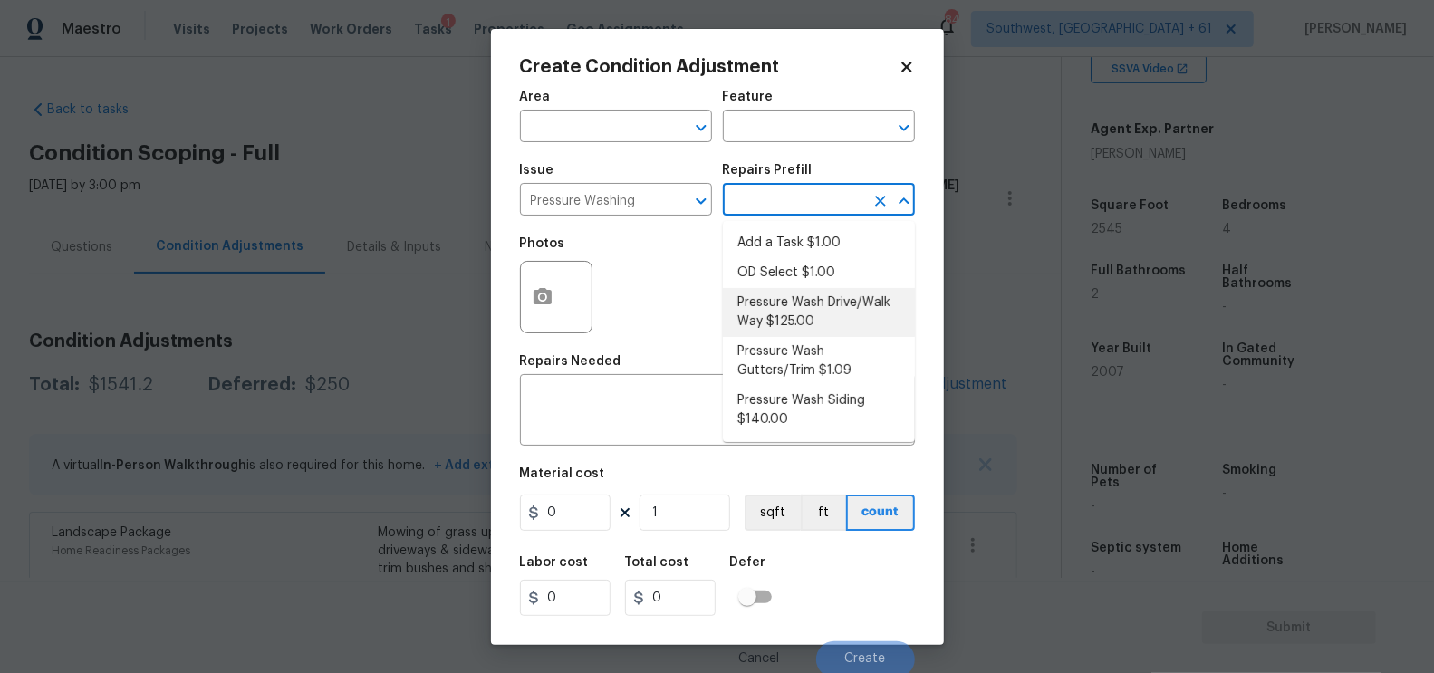
click at [787, 312] on li "Pressure Wash Drive/Walk Way $125.00" at bounding box center [819, 312] width 192 height 49
type input "Siding"
type textarea "Pressure wash the driveways/walkways as directed by the PM. Ensure that all deb…"
type input "125"
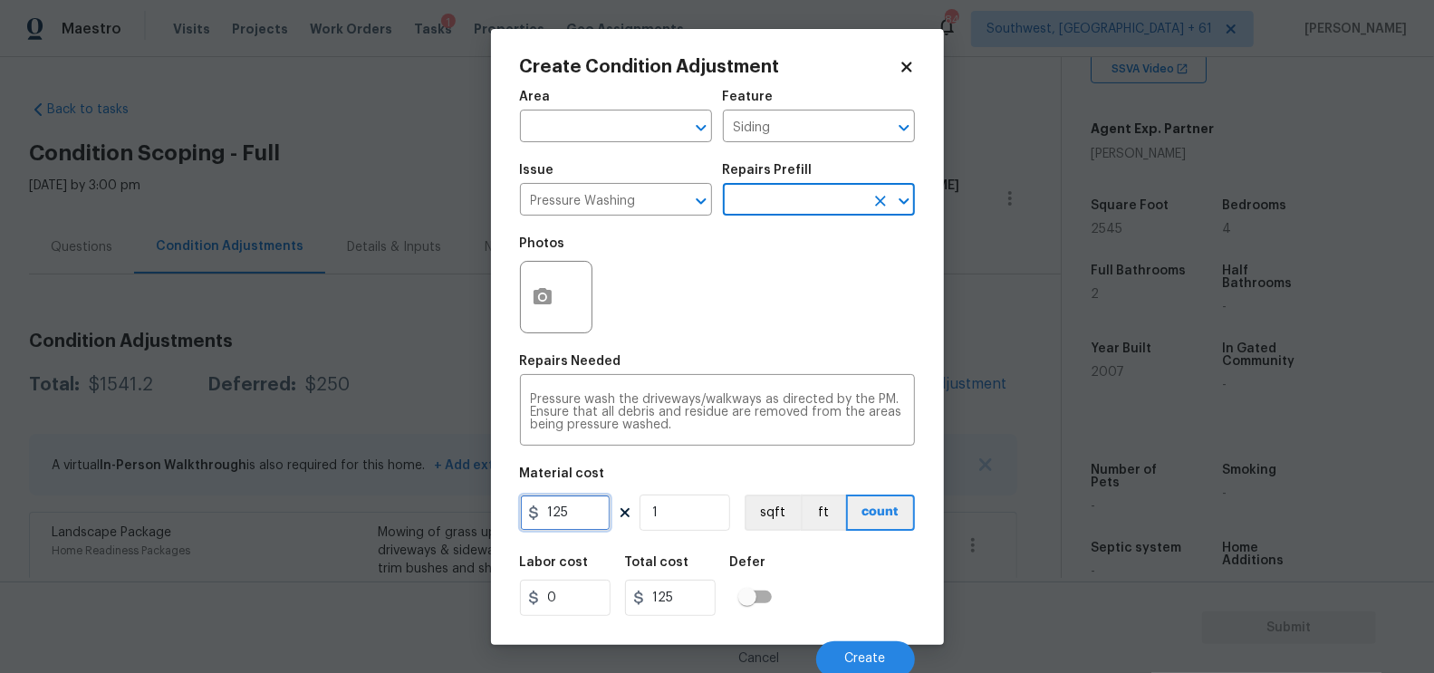
click at [567, 529] on input "125" at bounding box center [565, 513] width 91 height 36
type input "200"
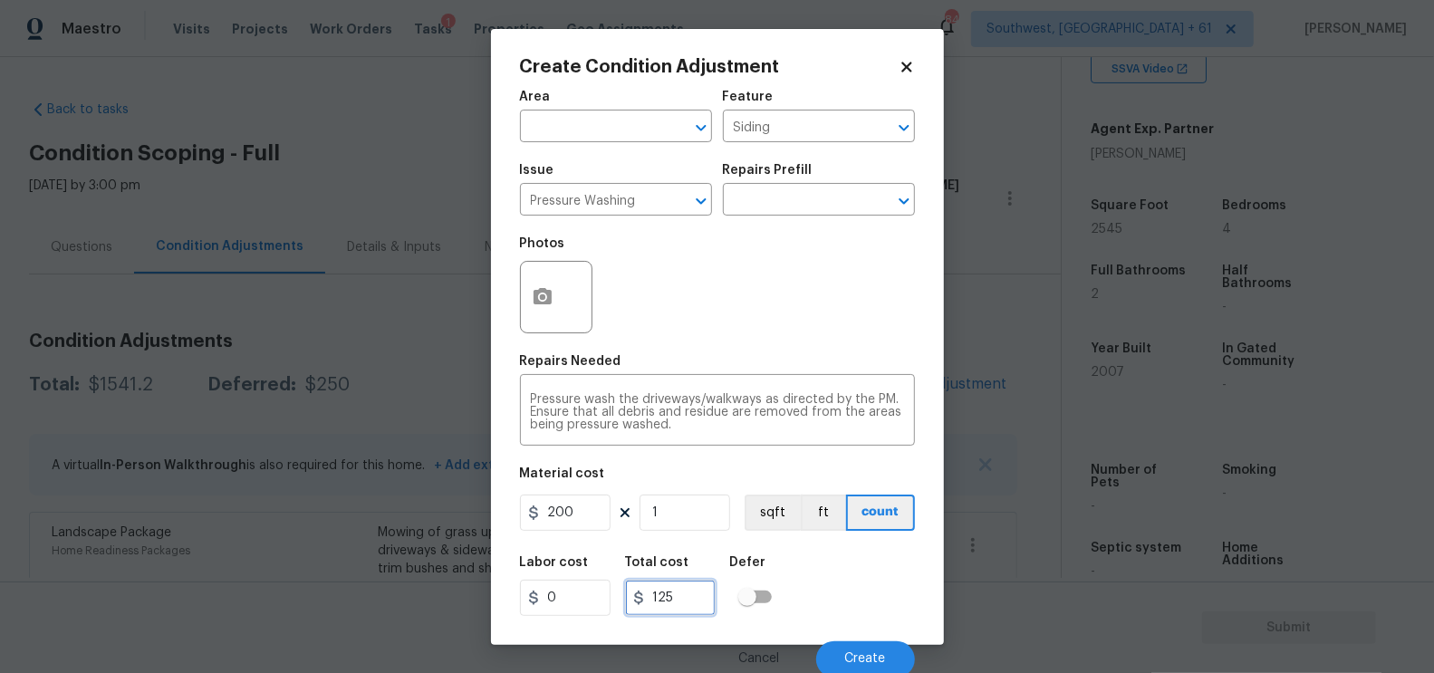
type input "200"
click at [681, 614] on input "200" at bounding box center [670, 598] width 91 height 36
click at [551, 293] on icon "button" at bounding box center [543, 296] width 18 height 16
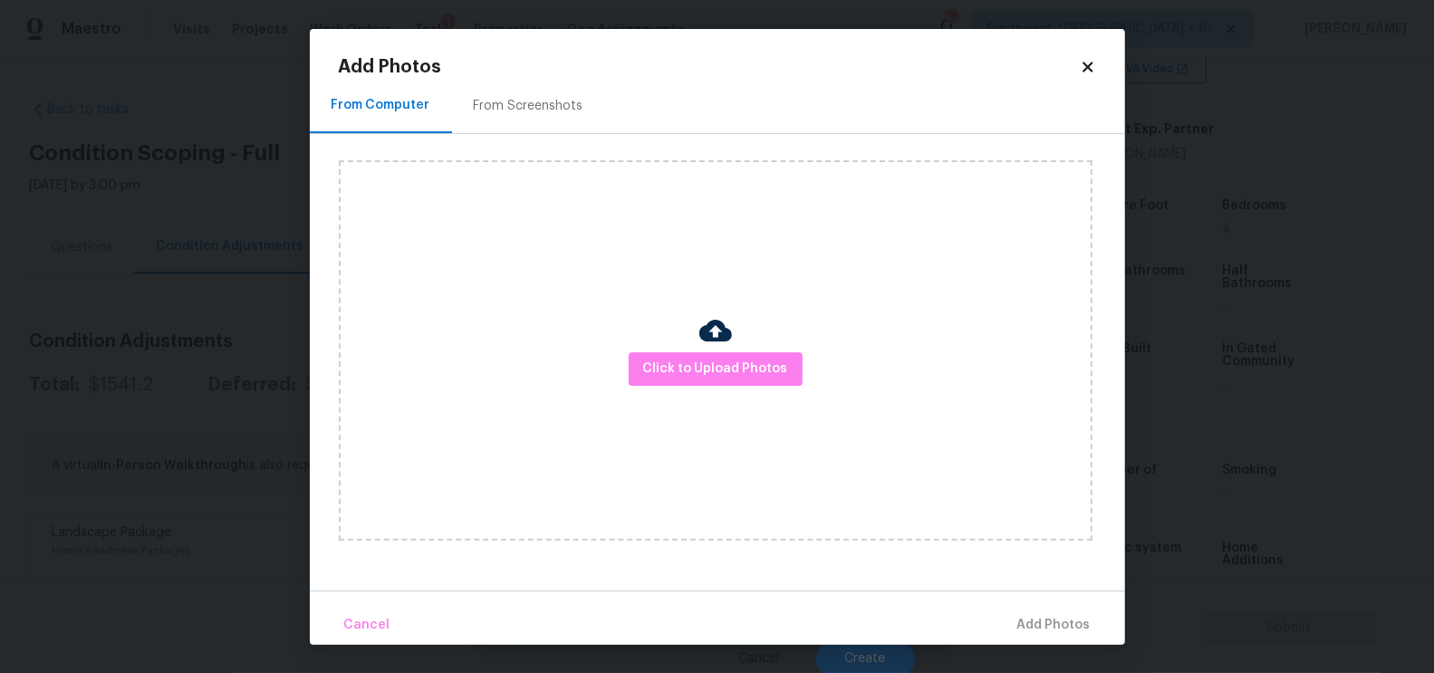
click at [567, 135] on div "Click to Upload Photos" at bounding box center [732, 350] width 786 height 433
click at [702, 376] on span "Click to Upload Photos" at bounding box center [715, 369] width 145 height 23
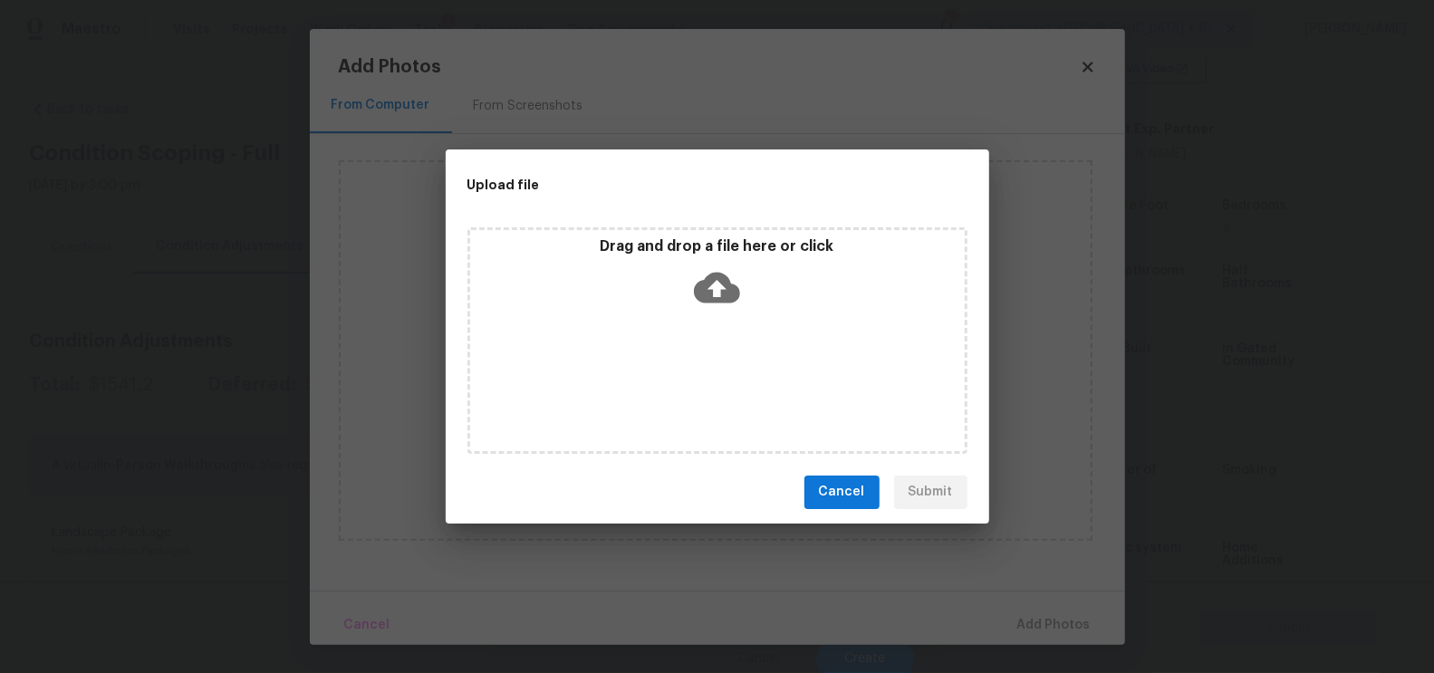
click at [708, 283] on icon at bounding box center [717, 287] width 46 height 31
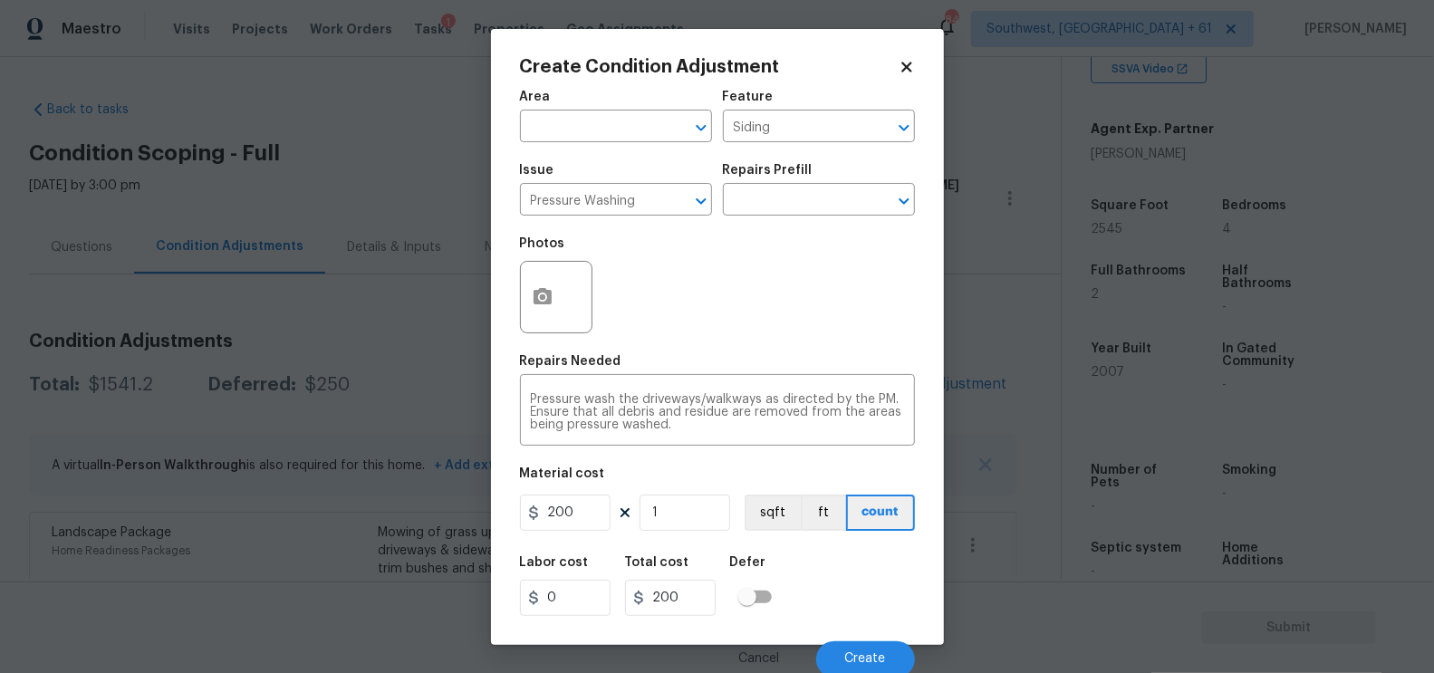
click at [539, 120] on input "text" at bounding box center [590, 128] width 141 height 28
click at [548, 290] on icon "button" at bounding box center [543, 297] width 22 height 22
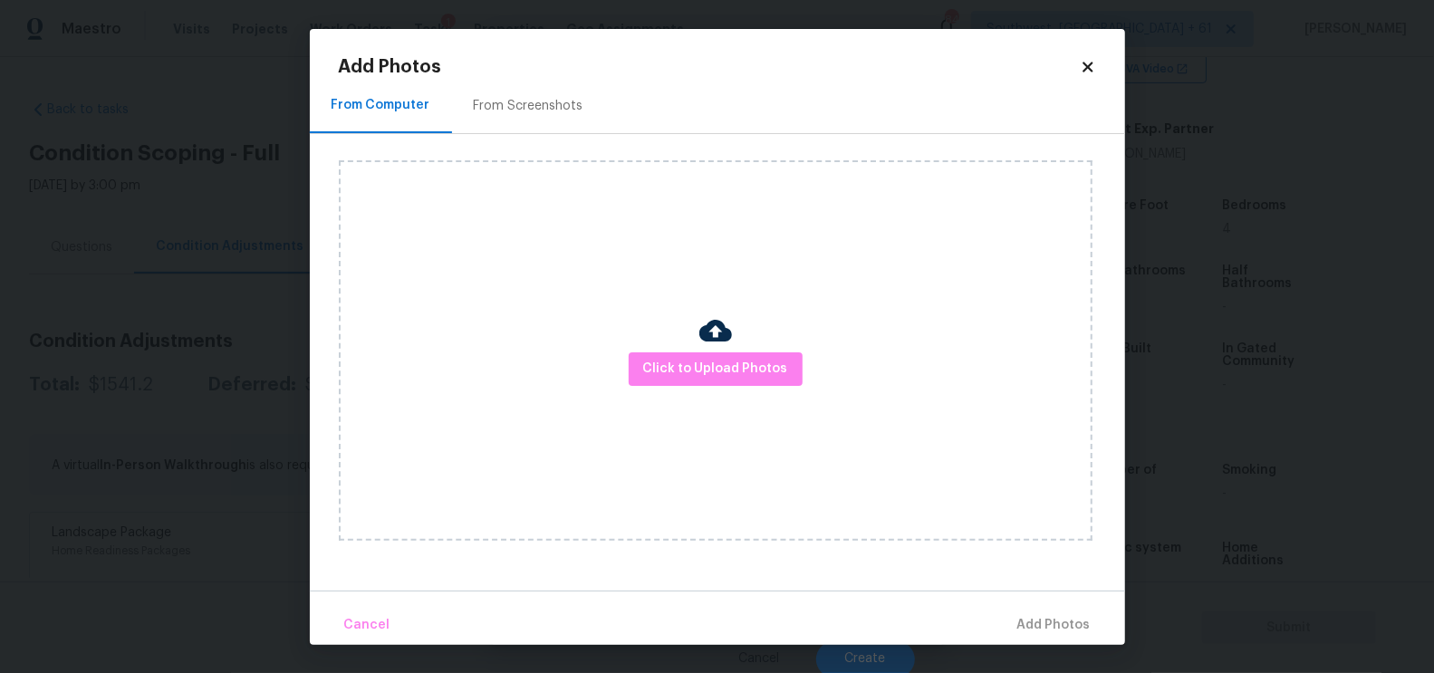
click at [545, 98] on div "From Screenshots" at bounding box center [529, 106] width 110 height 18
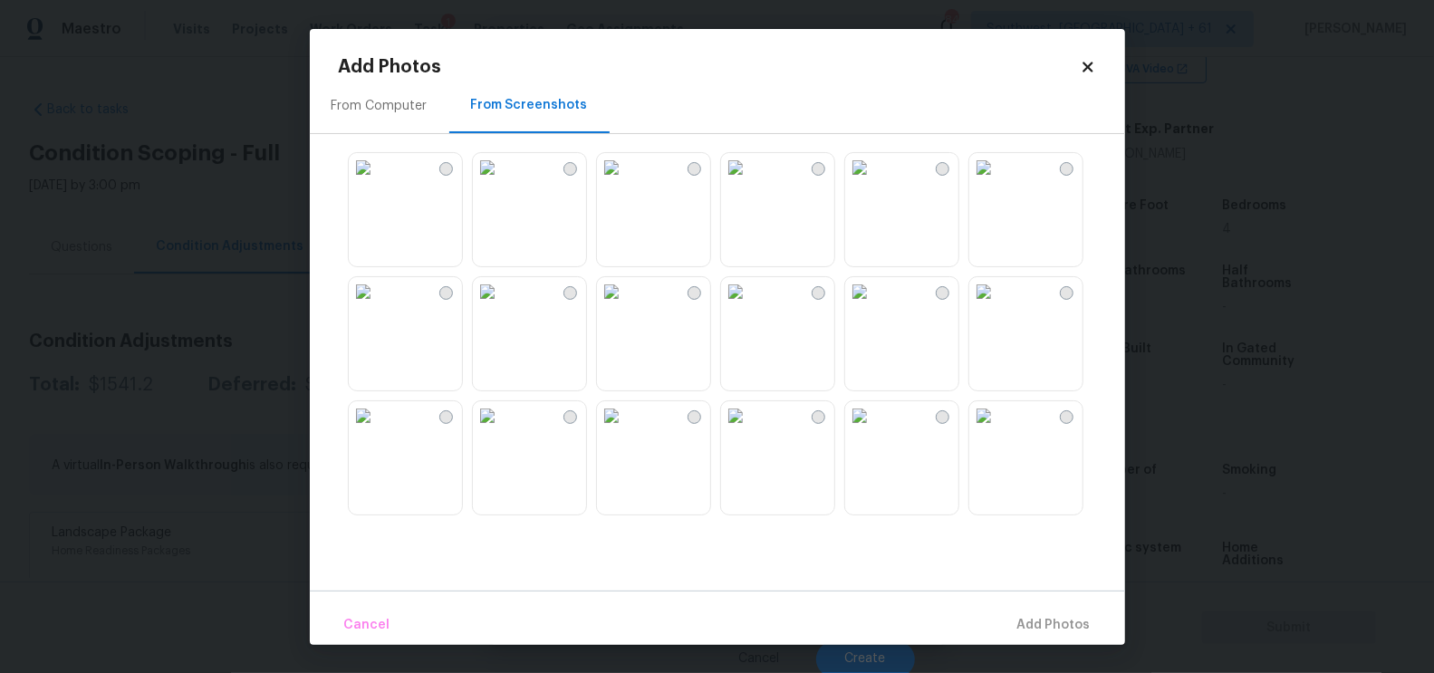
click at [874, 430] on img at bounding box center [859, 415] width 29 height 29
click at [1061, 617] on span "Add 1 Photo(s)" at bounding box center [1046, 625] width 90 height 23
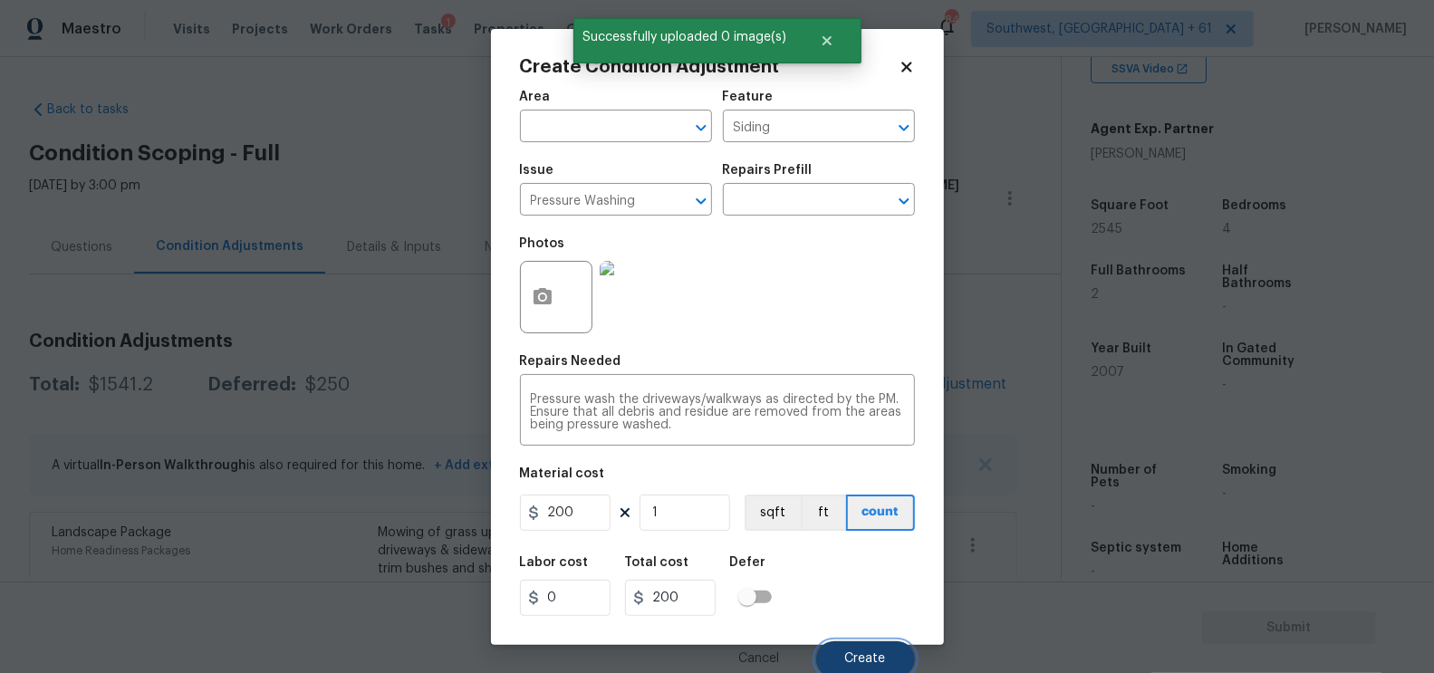
click at [860, 655] on span "Create" at bounding box center [865, 659] width 41 height 14
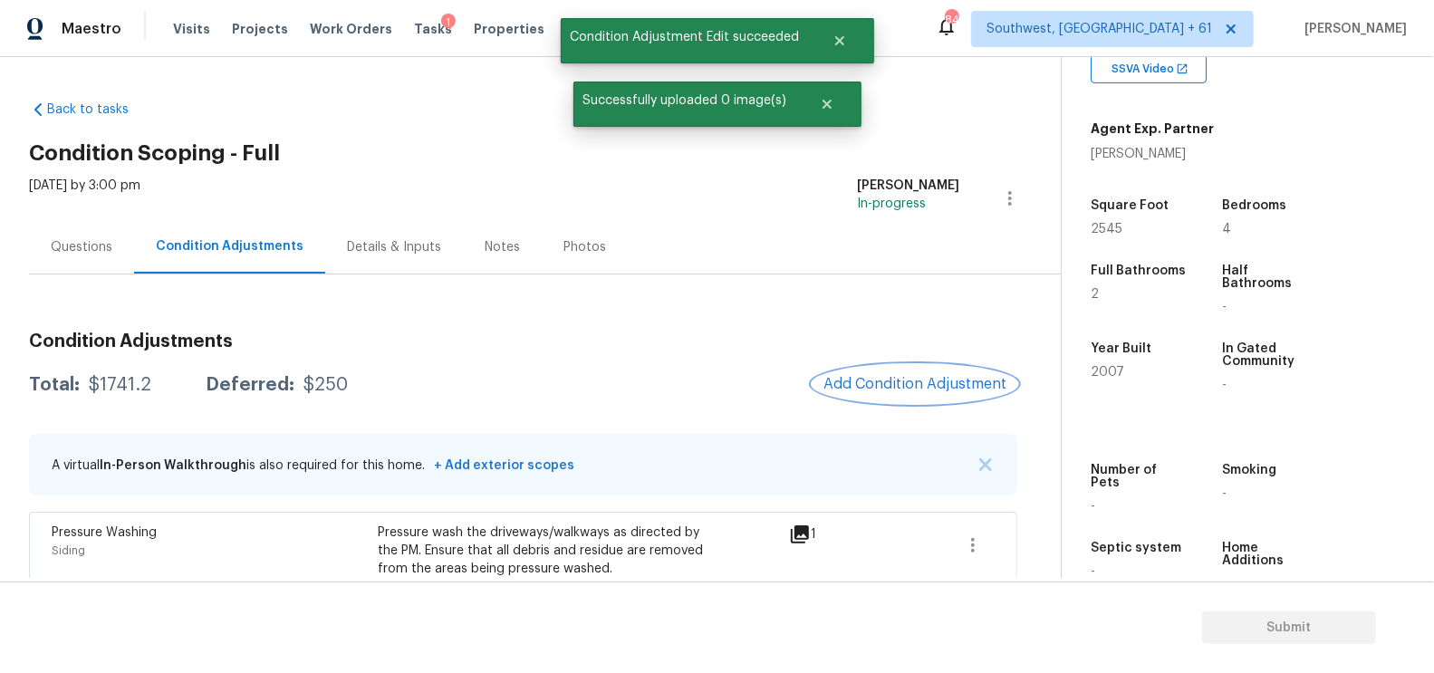
click at [950, 394] on button "Add Condition Adjustment" at bounding box center [915, 384] width 205 height 38
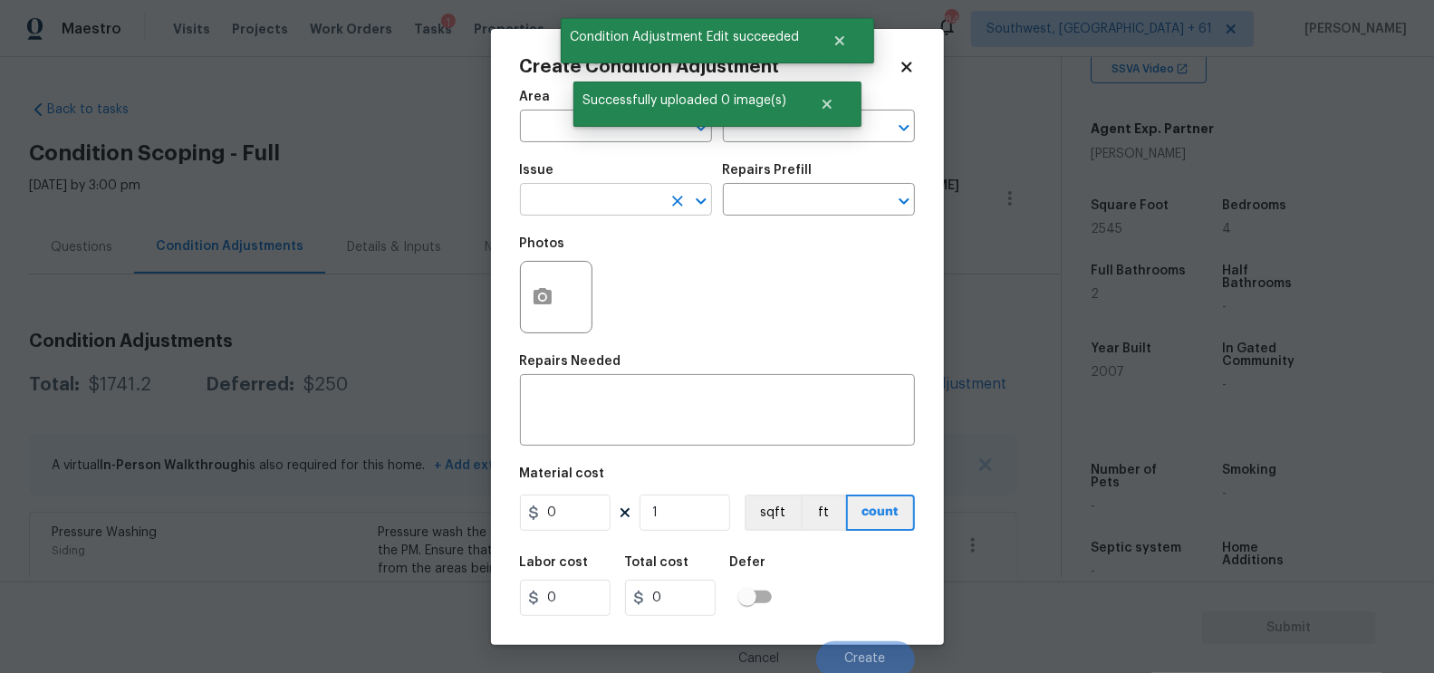
click at [605, 207] on input "text" at bounding box center [590, 202] width 141 height 28
click at [614, 268] on div "Other" at bounding box center [616, 249] width 192 height 43
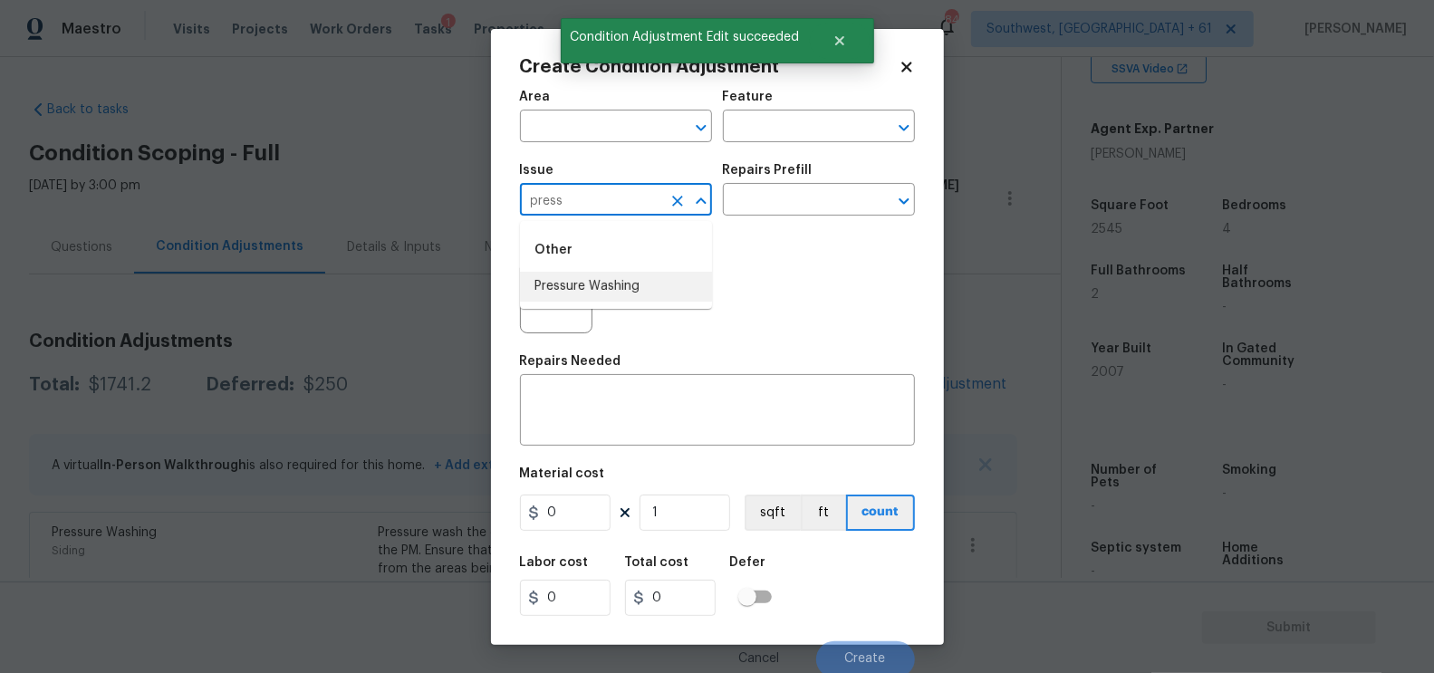
click at [614, 280] on li "Pressure Washing" at bounding box center [616, 287] width 192 height 30
type input "Pressure Washing"
click at [796, 186] on div "Repairs Prefill" at bounding box center [819, 176] width 192 height 24
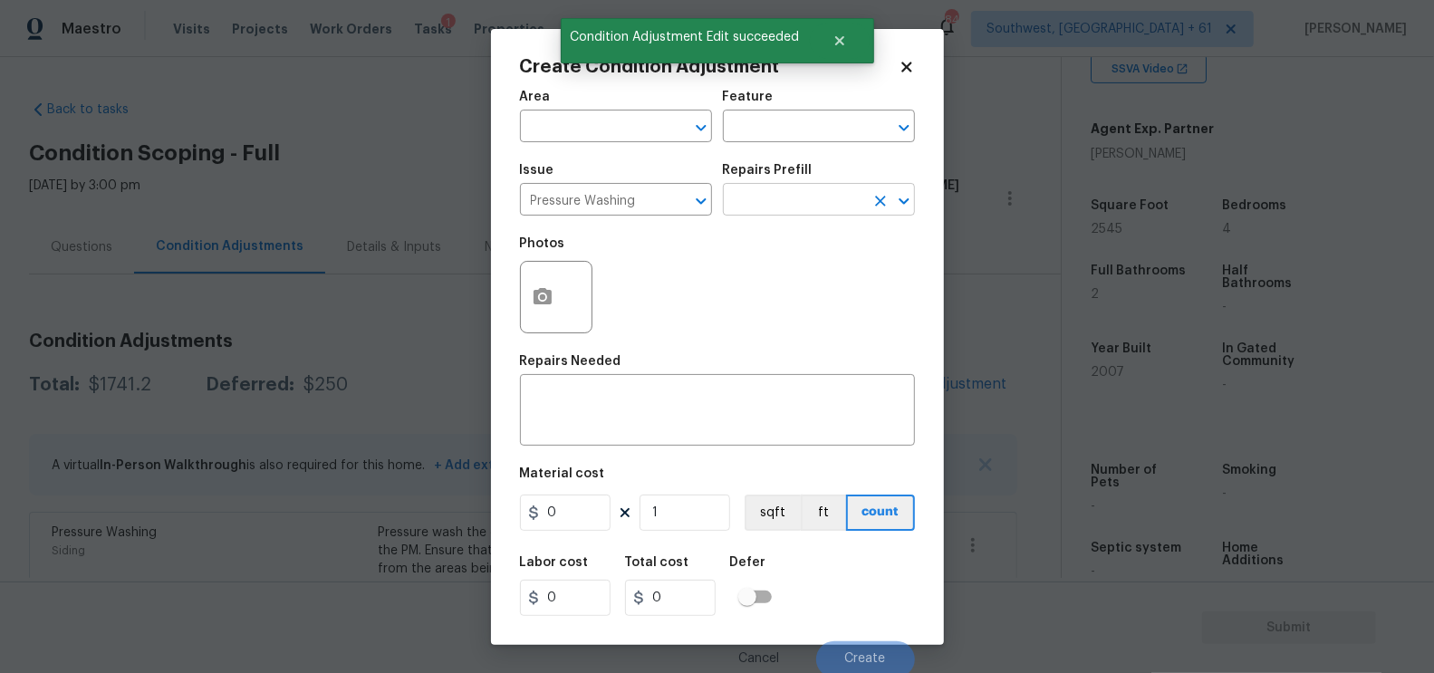
click at [794, 200] on input "text" at bounding box center [793, 202] width 141 height 28
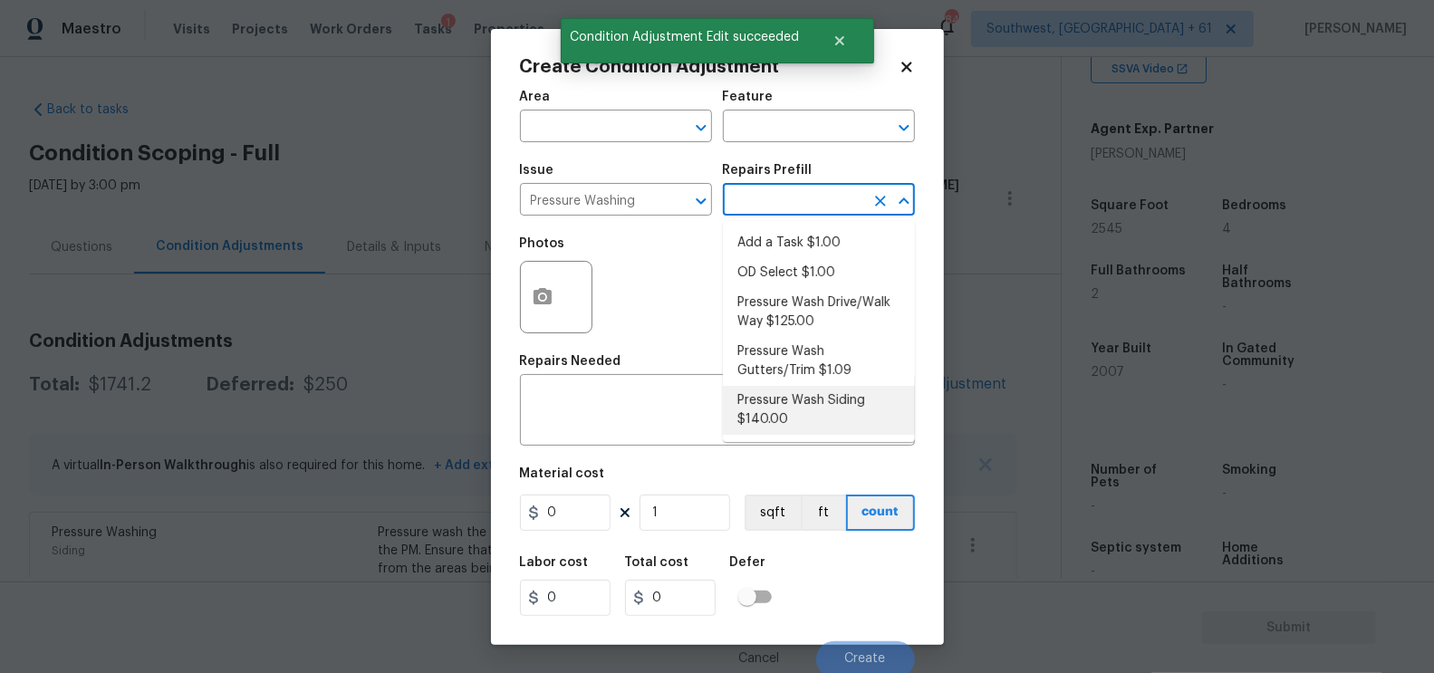
click at [791, 408] on li "Pressure Wash Siding $140.00" at bounding box center [819, 410] width 192 height 49
type input "Siding"
type textarea "Protect areas as needed for pressure washing. Pressure wash the siding on the h…"
type input "140"
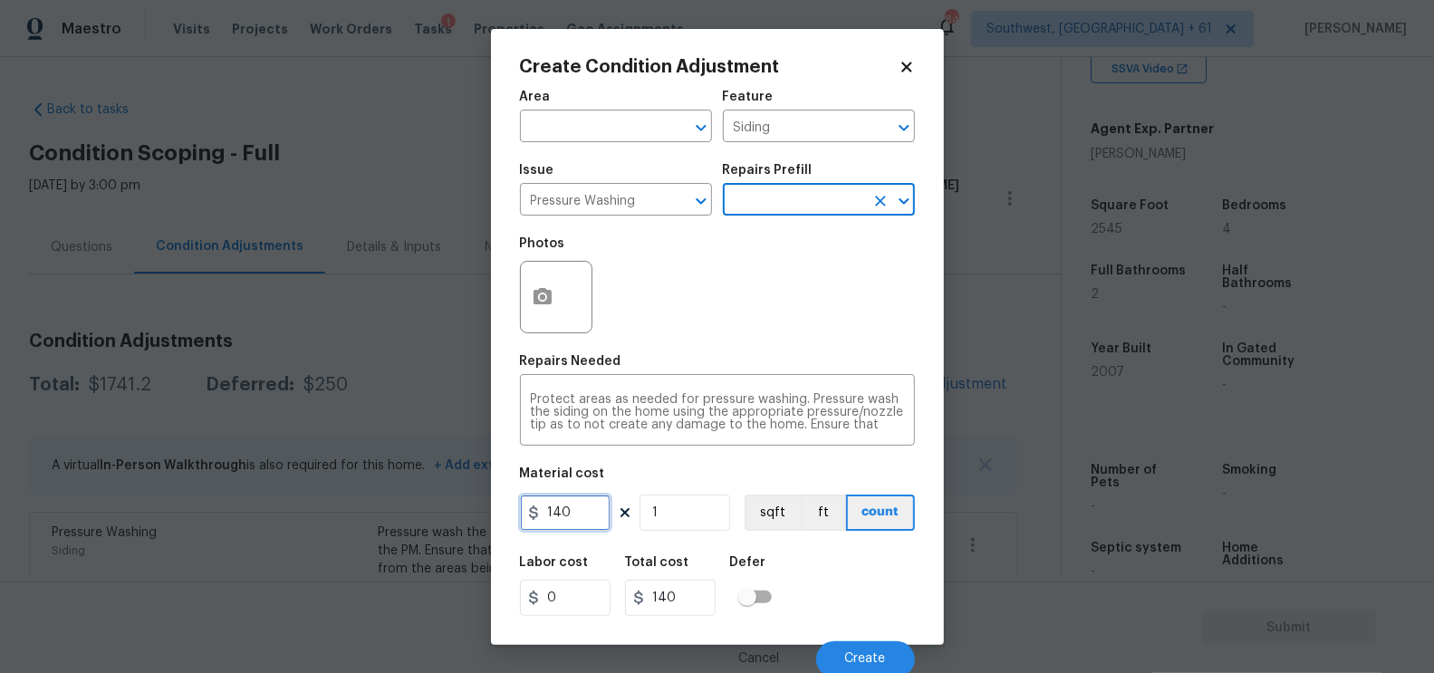
click at [570, 526] on input "140" at bounding box center [565, 513] width 91 height 36
type input "200"
click at [663, 580] on div "Total cost" at bounding box center [677, 568] width 105 height 24
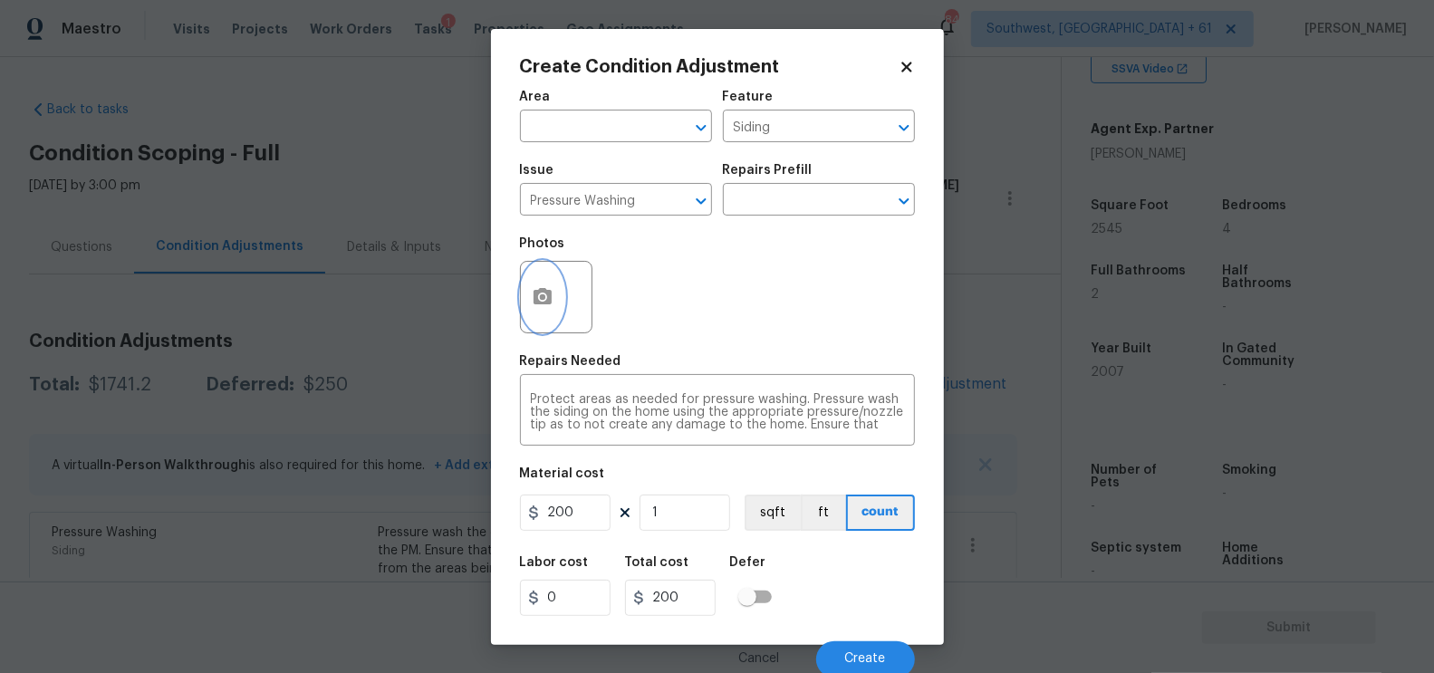
click at [554, 280] on button "button" at bounding box center [542, 297] width 43 height 71
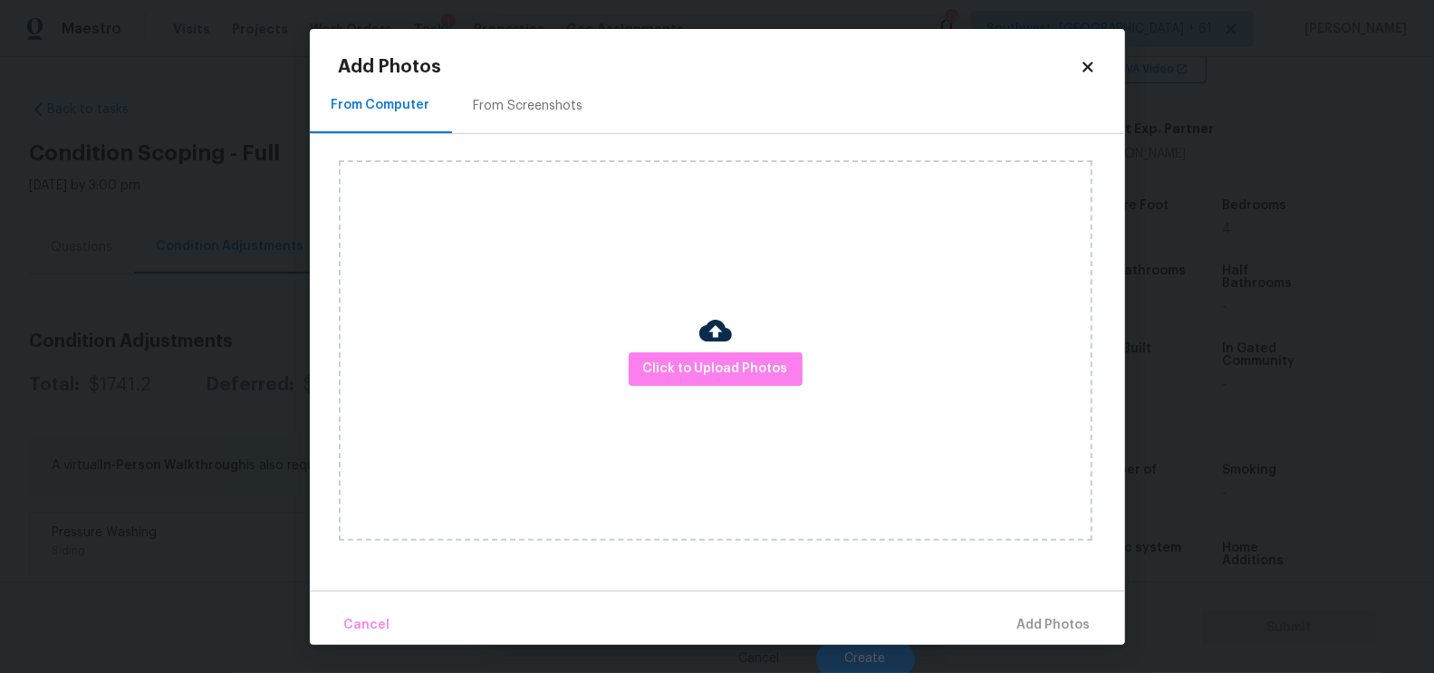
click at [537, 136] on div "Click to Upload Photos" at bounding box center [732, 350] width 786 height 433
click at [532, 104] on div "From Screenshots" at bounding box center [529, 106] width 110 height 18
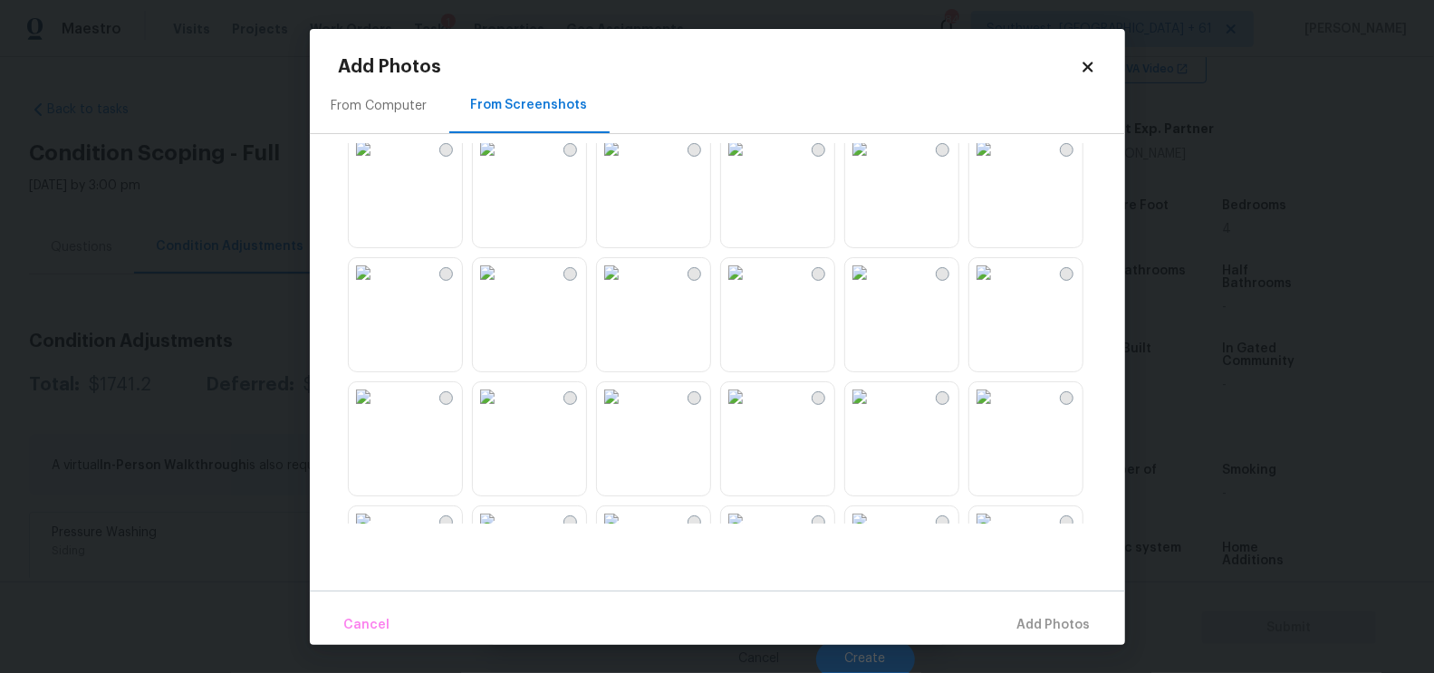
scroll to position [181, 0]
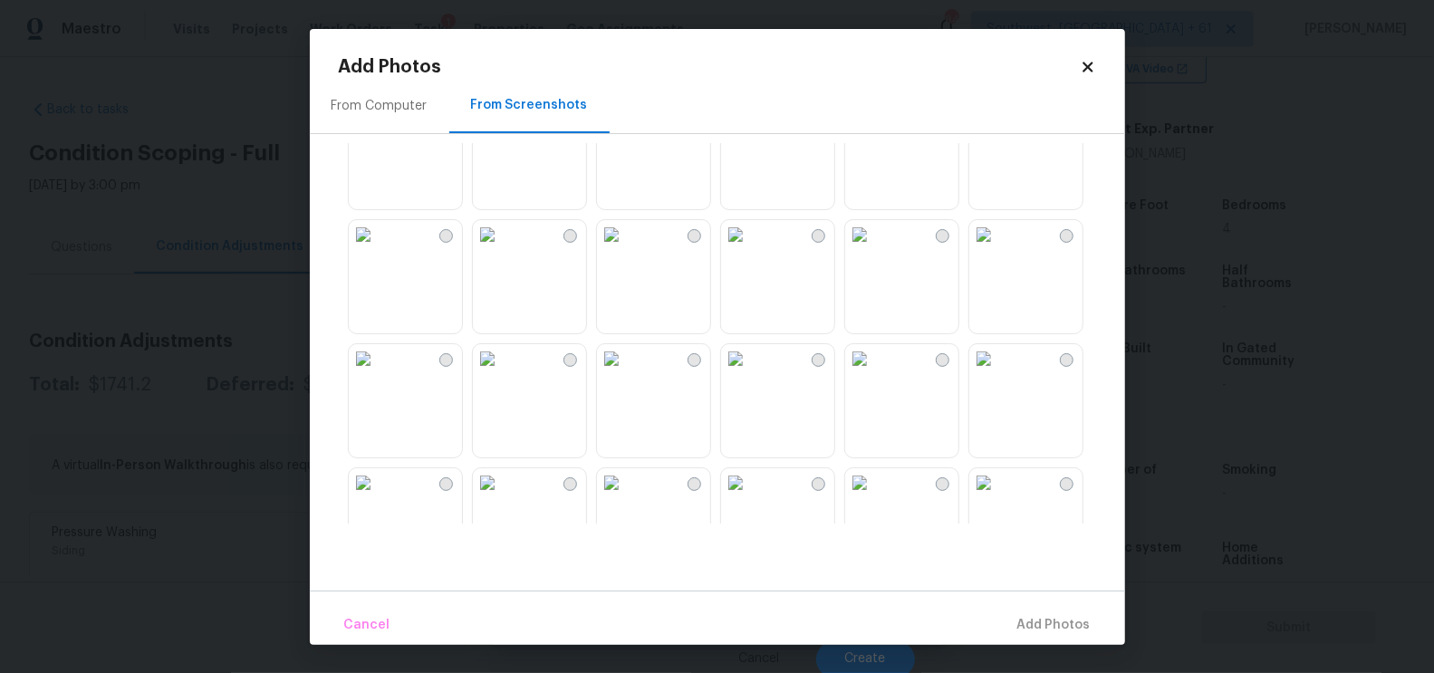
click at [874, 249] on img at bounding box center [859, 234] width 29 height 29
click at [1022, 619] on span "Add 1 Photo(s)" at bounding box center [1046, 625] width 90 height 23
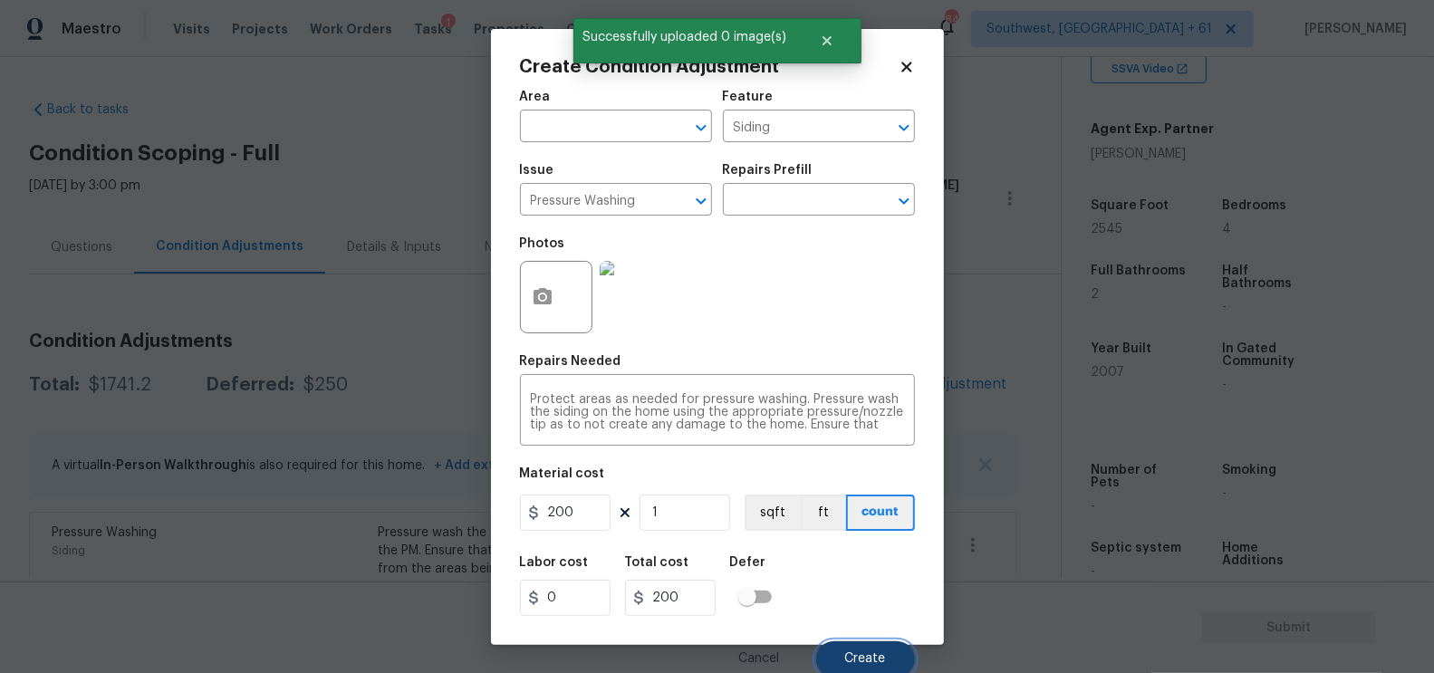
click at [889, 645] on button "Create" at bounding box center [865, 659] width 99 height 36
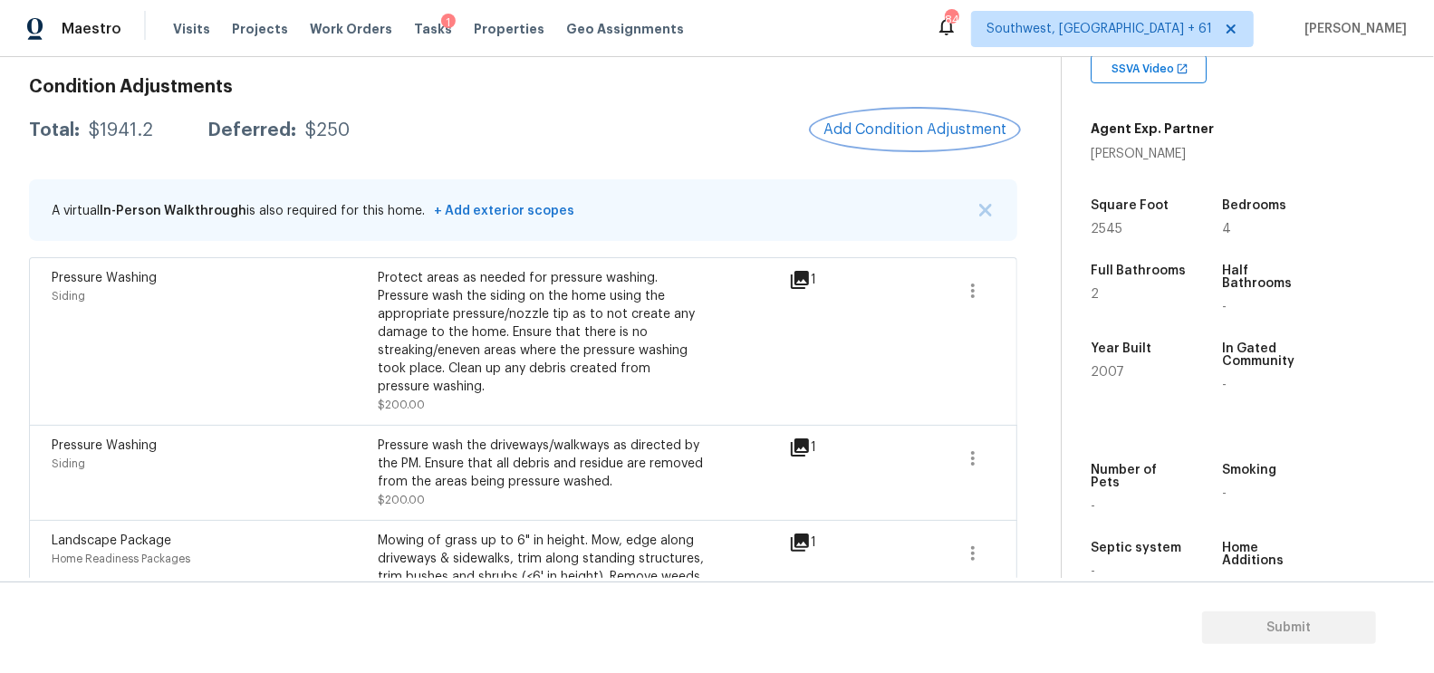
scroll to position [231, 0]
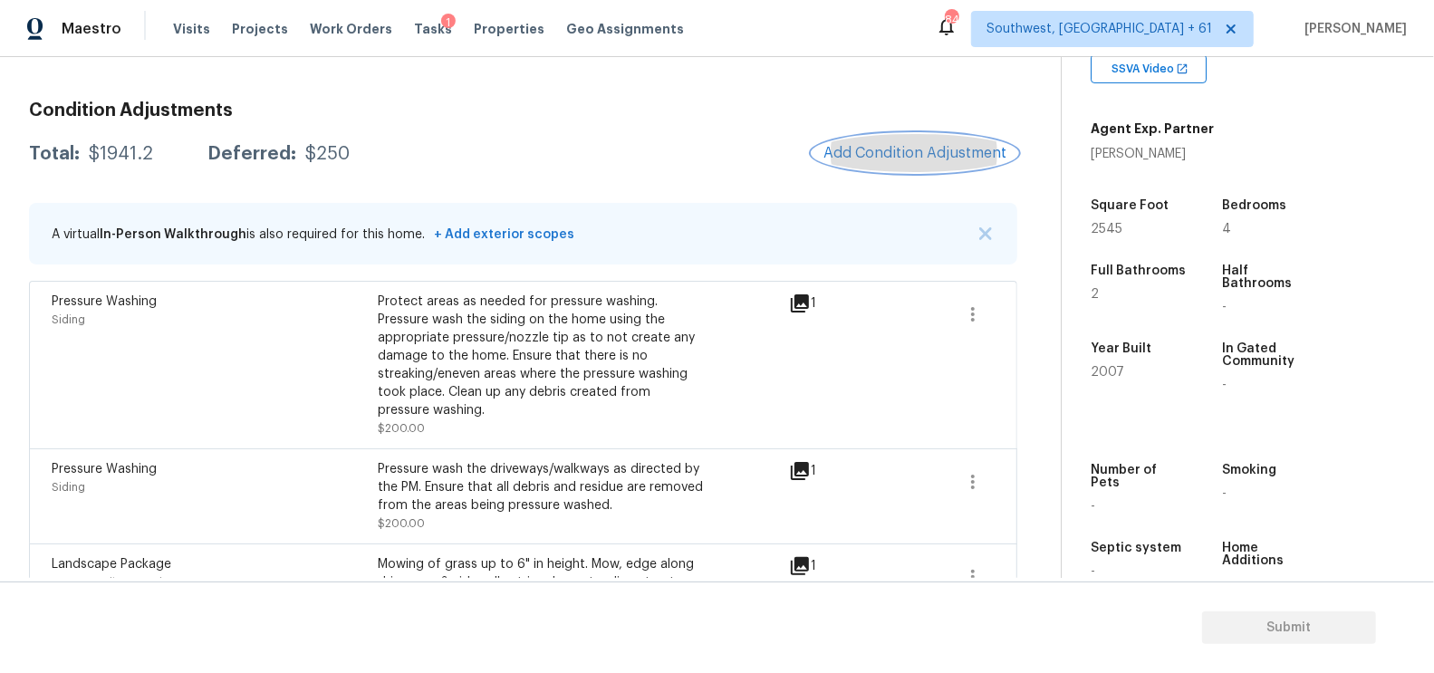
click at [945, 150] on span "Add Condition Adjustment" at bounding box center [915, 153] width 183 height 16
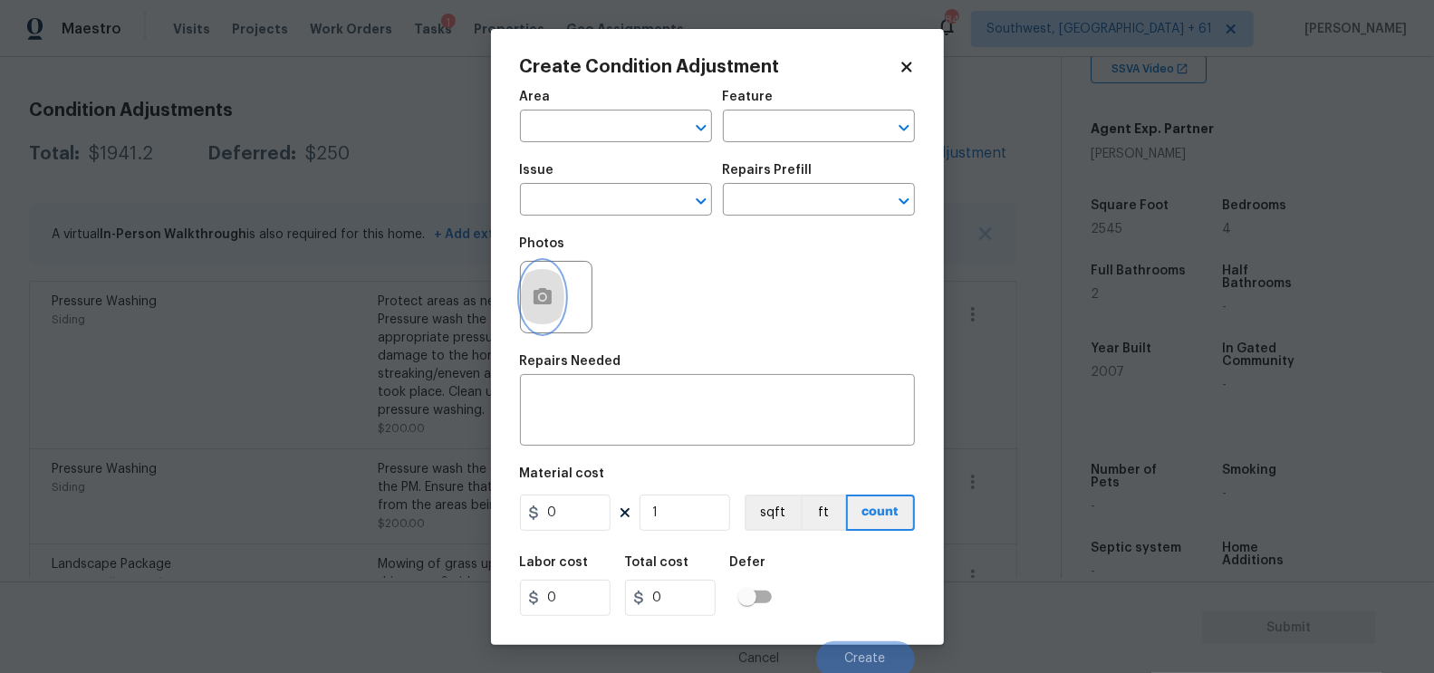
click at [544, 303] on icon "button" at bounding box center [543, 296] width 18 height 16
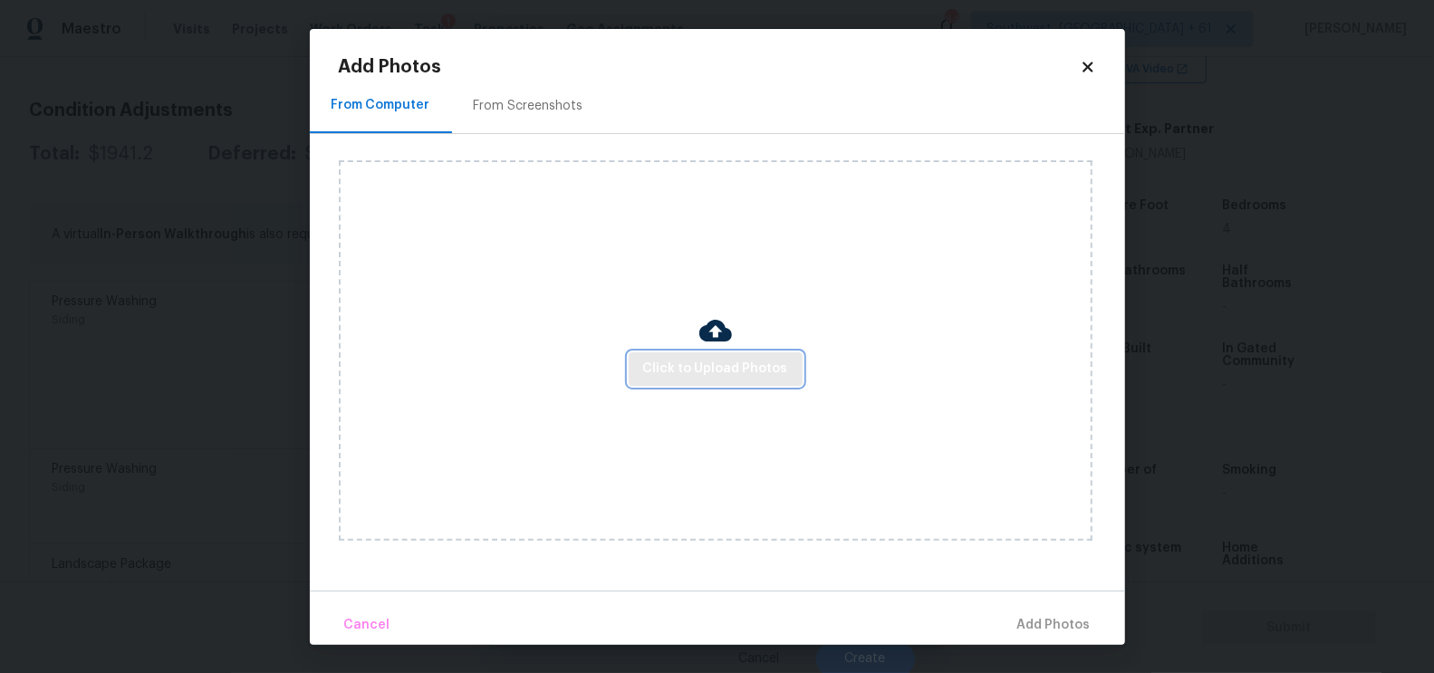
click at [738, 371] on span "Click to Upload Photos" at bounding box center [715, 369] width 145 height 23
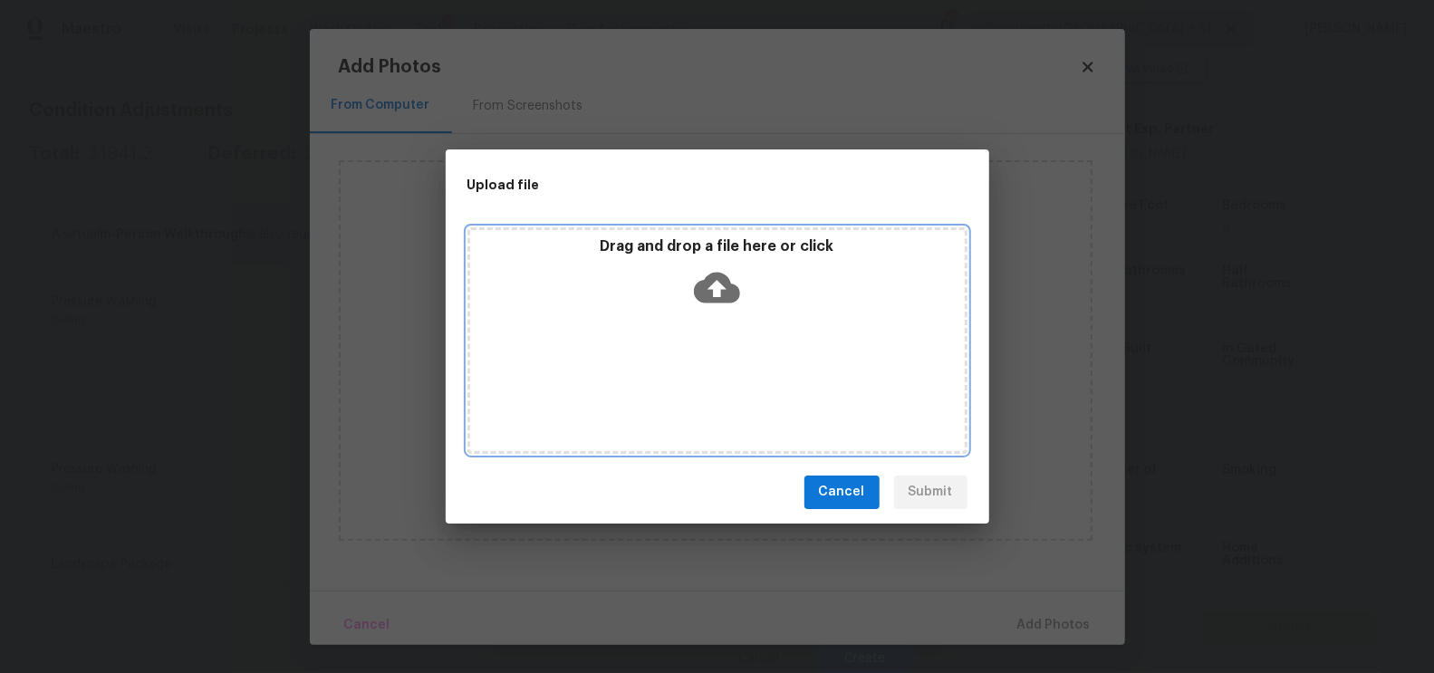
click at [731, 298] on icon at bounding box center [717, 287] width 46 height 31
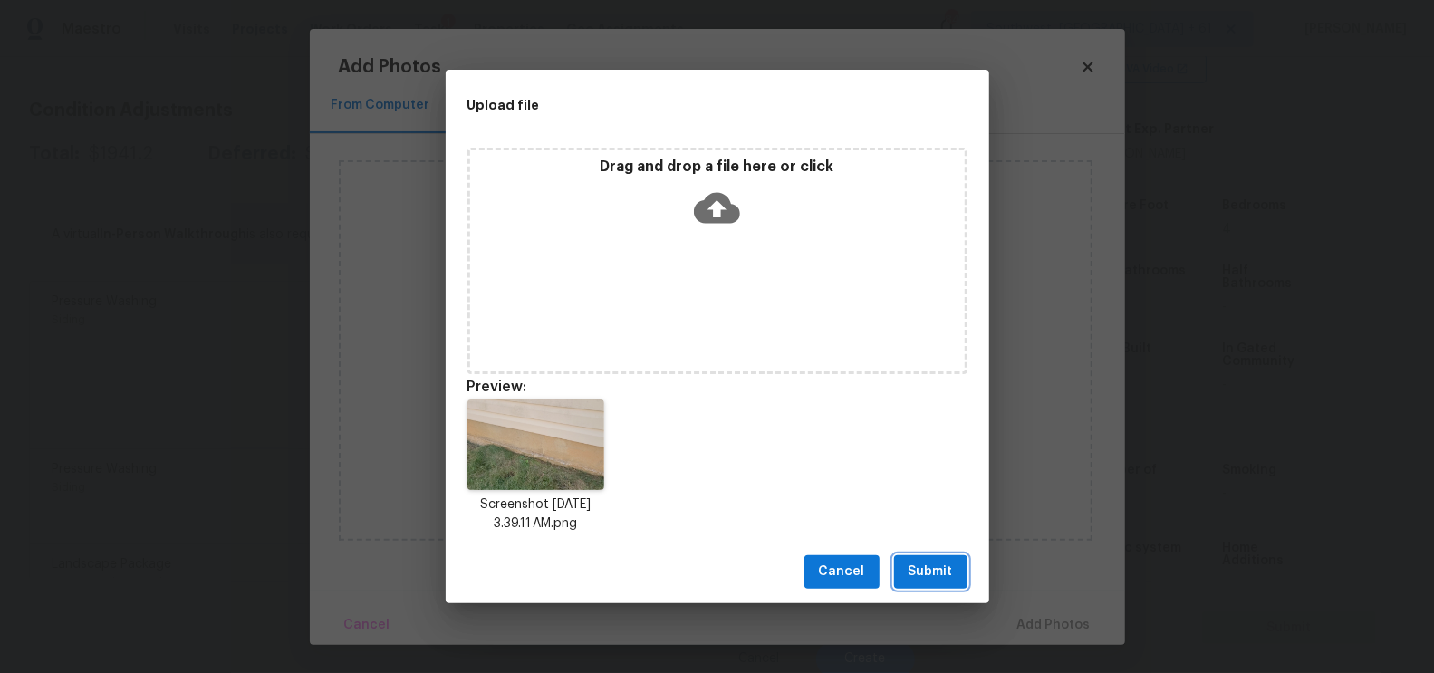
click at [919, 564] on span "Submit" at bounding box center [931, 572] width 44 height 23
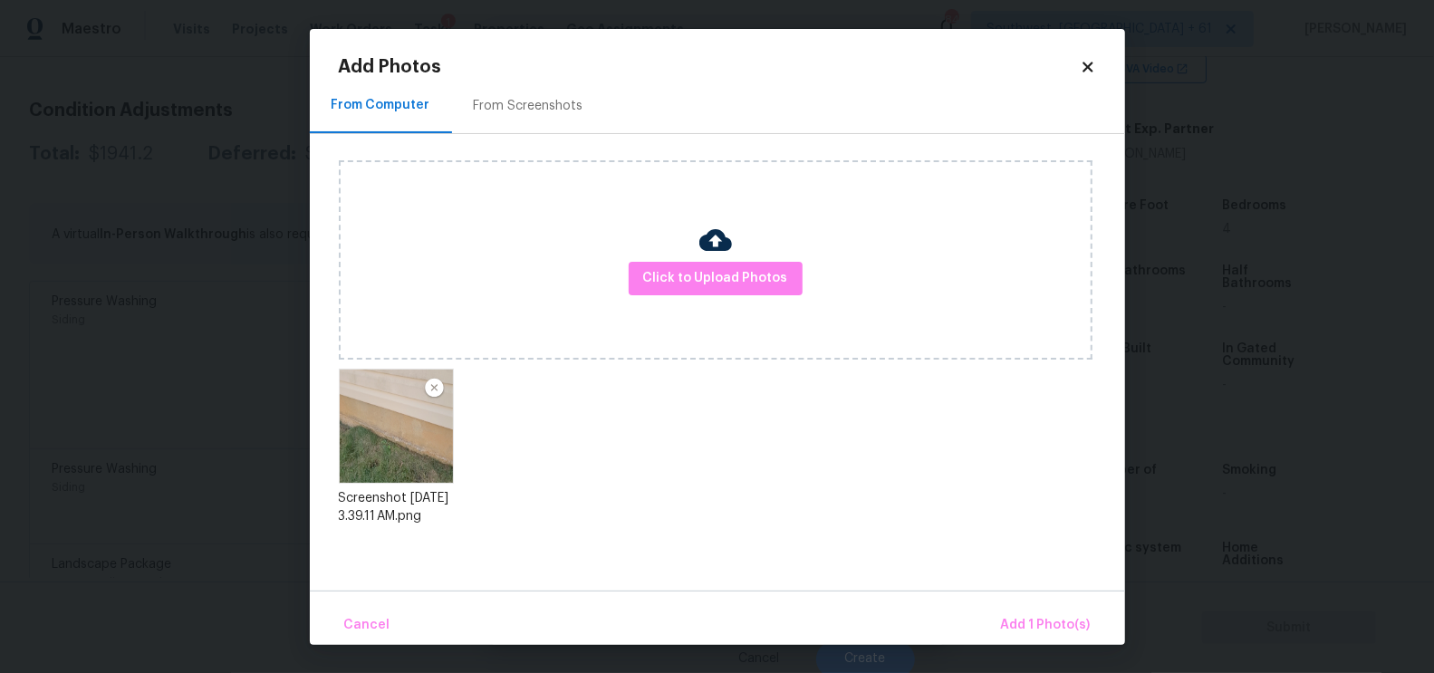
click at [1044, 603] on div "Cancel Add 1 Photo(s)" at bounding box center [717, 618] width 815 height 54
click at [1044, 624] on span "Add 1 Photo(s)" at bounding box center [1046, 625] width 90 height 23
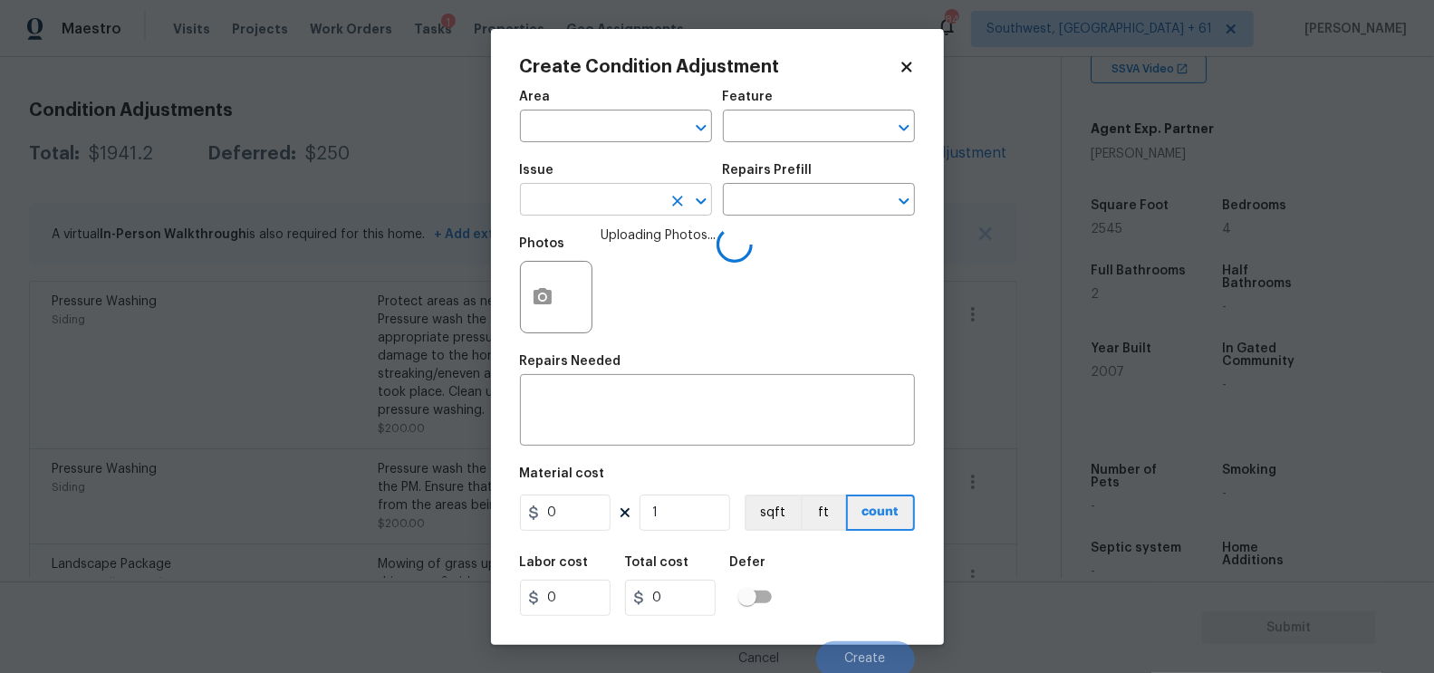
click at [601, 205] on input "text" at bounding box center [590, 202] width 141 height 28
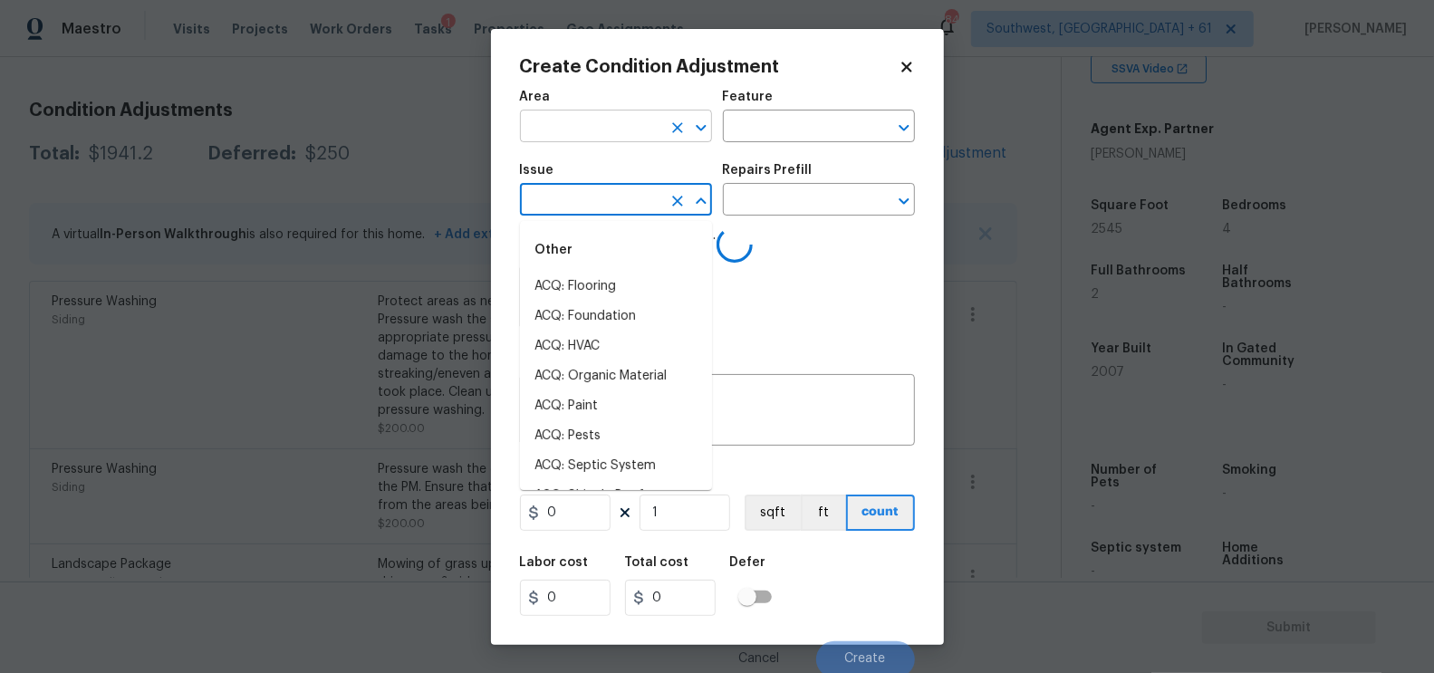
click at [581, 121] on input "text" at bounding box center [590, 128] width 141 height 28
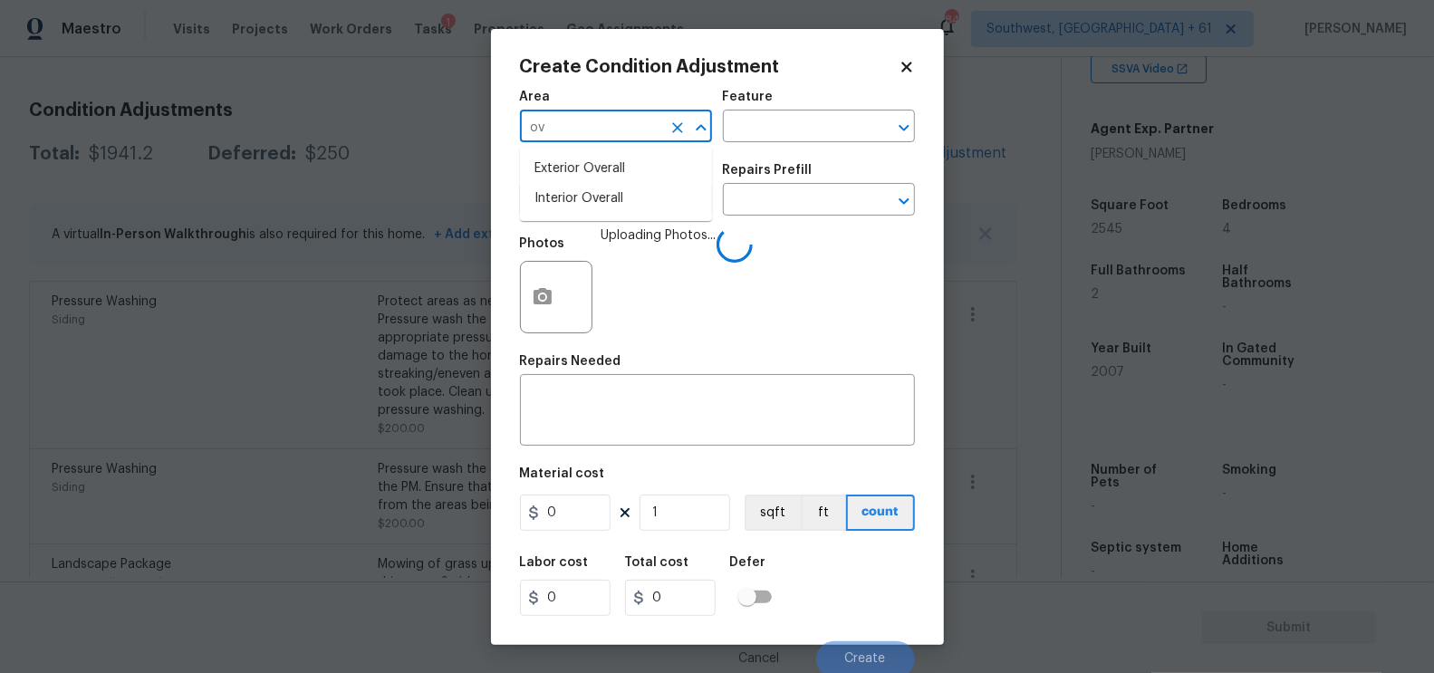
type input "ove"
type input "r"
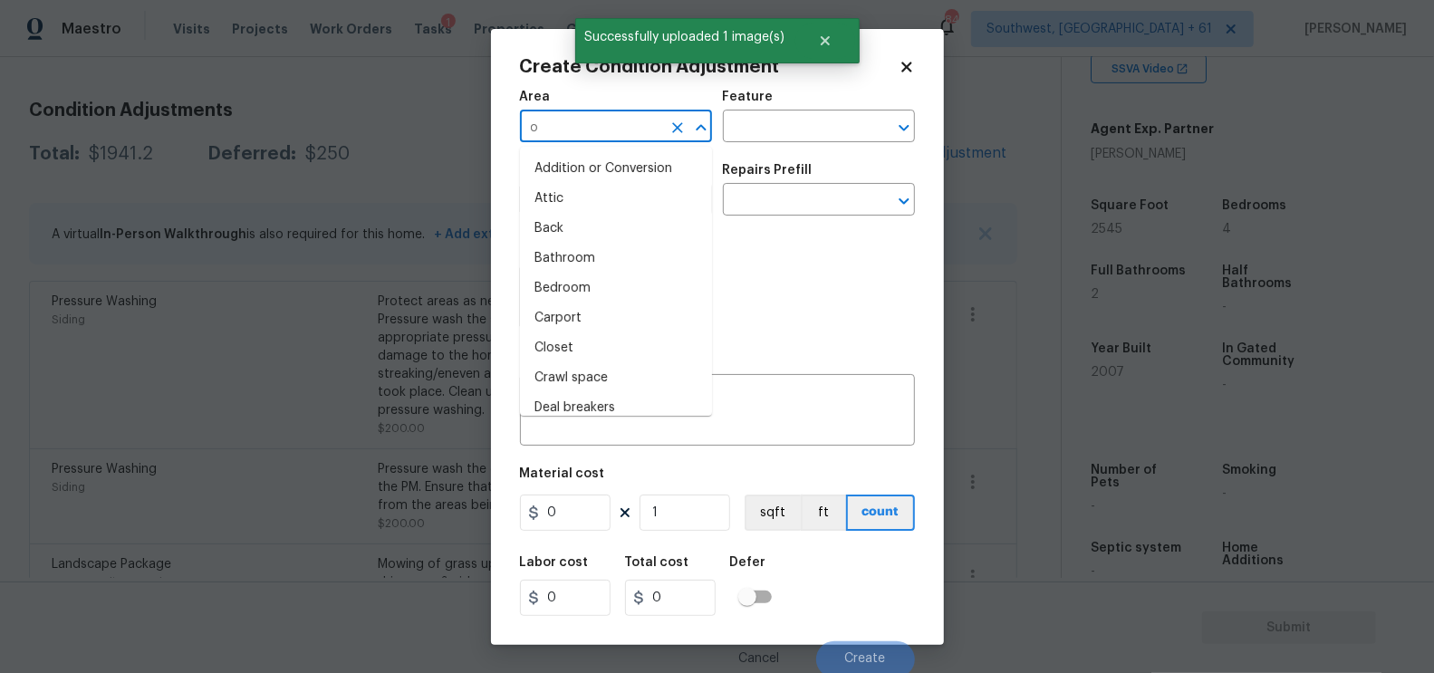
type input "ov"
type input "r"
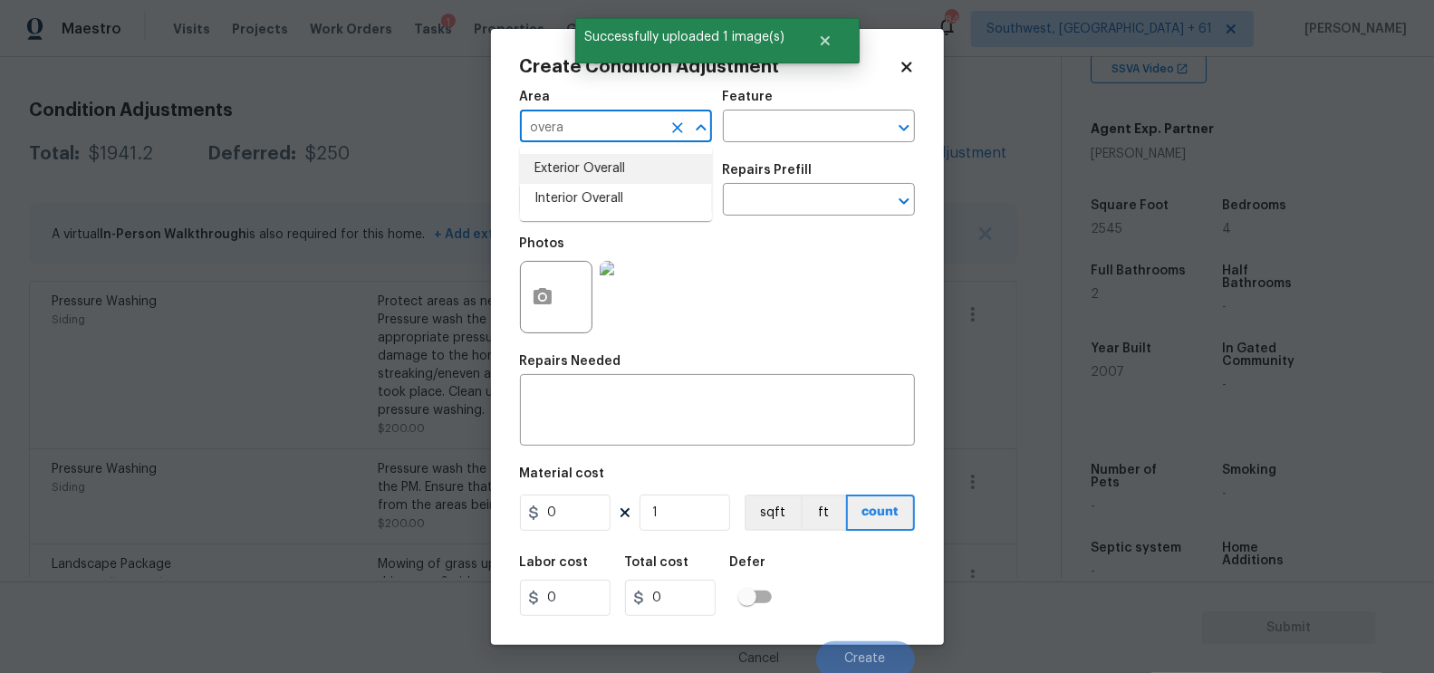
click at [604, 164] on li "Exterior Overall" at bounding box center [616, 169] width 192 height 30
type input "Exterior Overall"
click at [612, 405] on textarea at bounding box center [717, 412] width 373 height 38
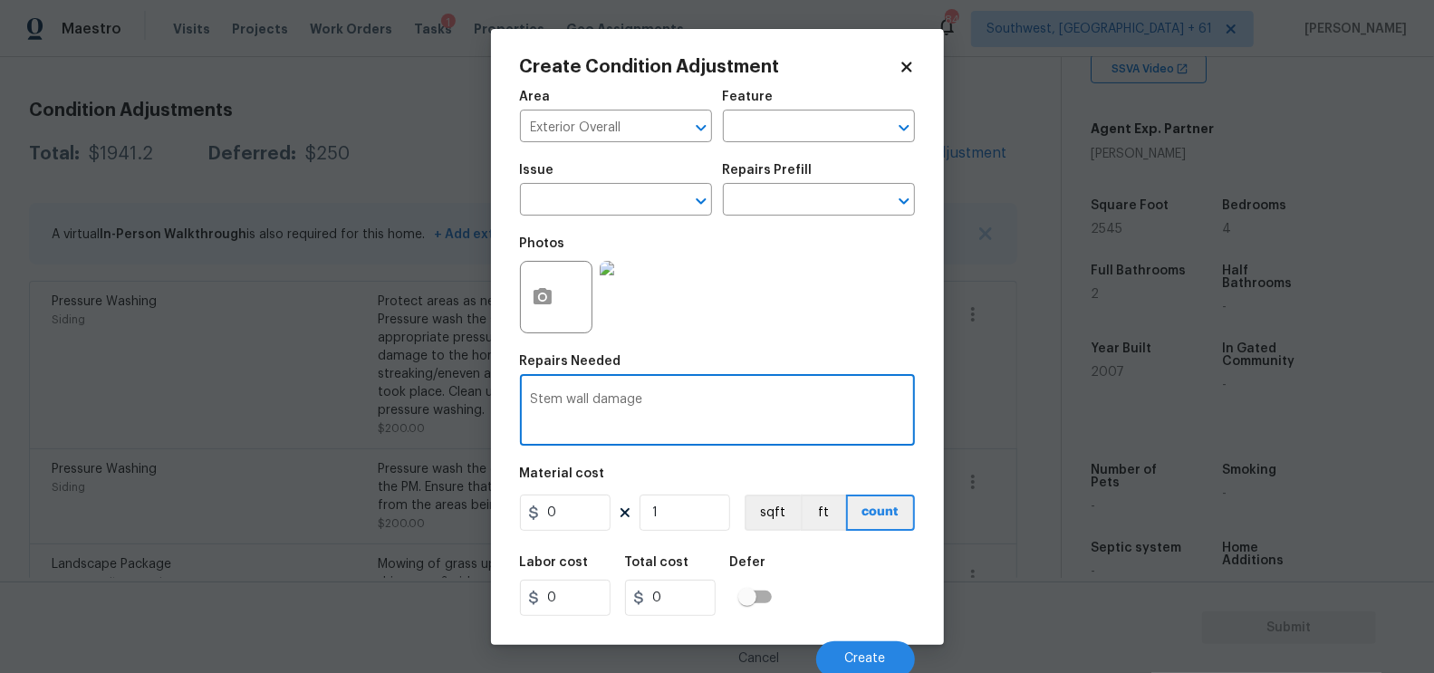
type textarea "Stem wall damage"
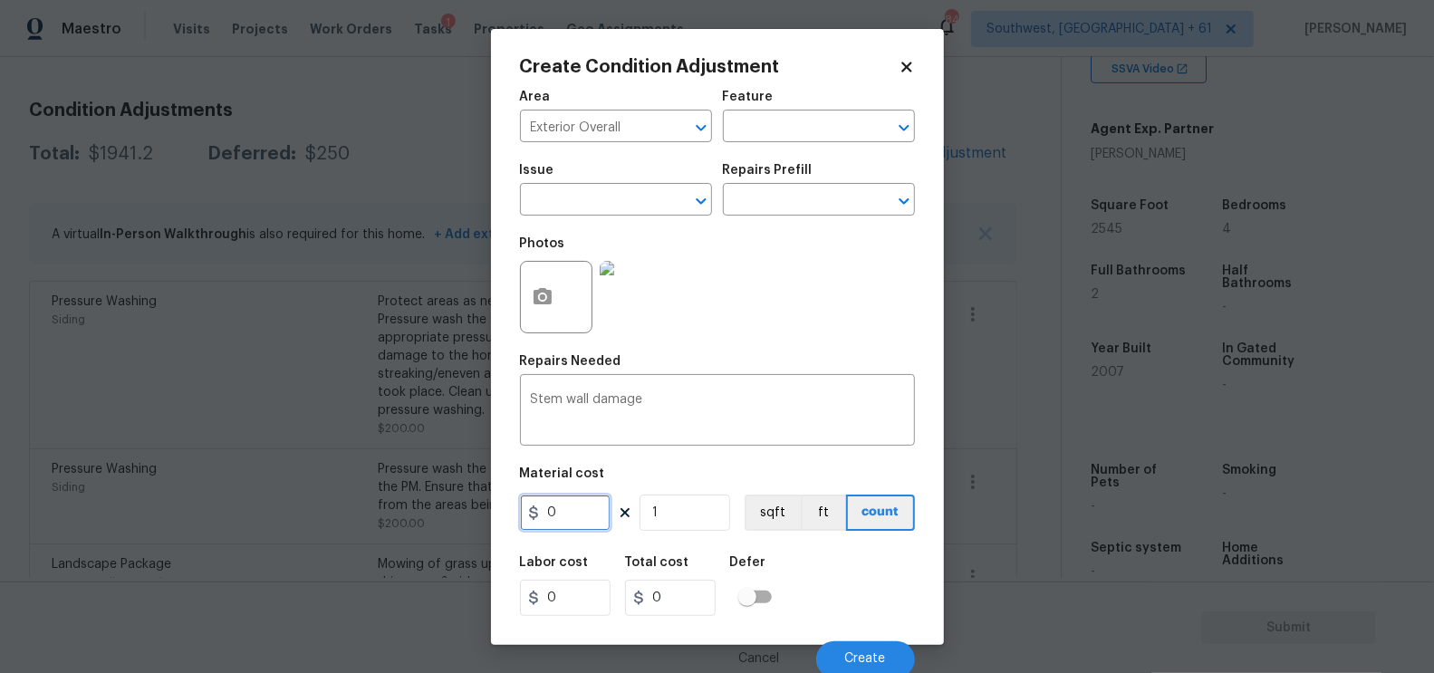
click at [569, 520] on input "0" at bounding box center [565, 513] width 91 height 36
type input "500"
click at [666, 625] on div "Labor cost 0 Total cost 0 Defer" at bounding box center [717, 586] width 395 height 82
type input "500"
click at [892, 643] on button "Create" at bounding box center [865, 659] width 99 height 36
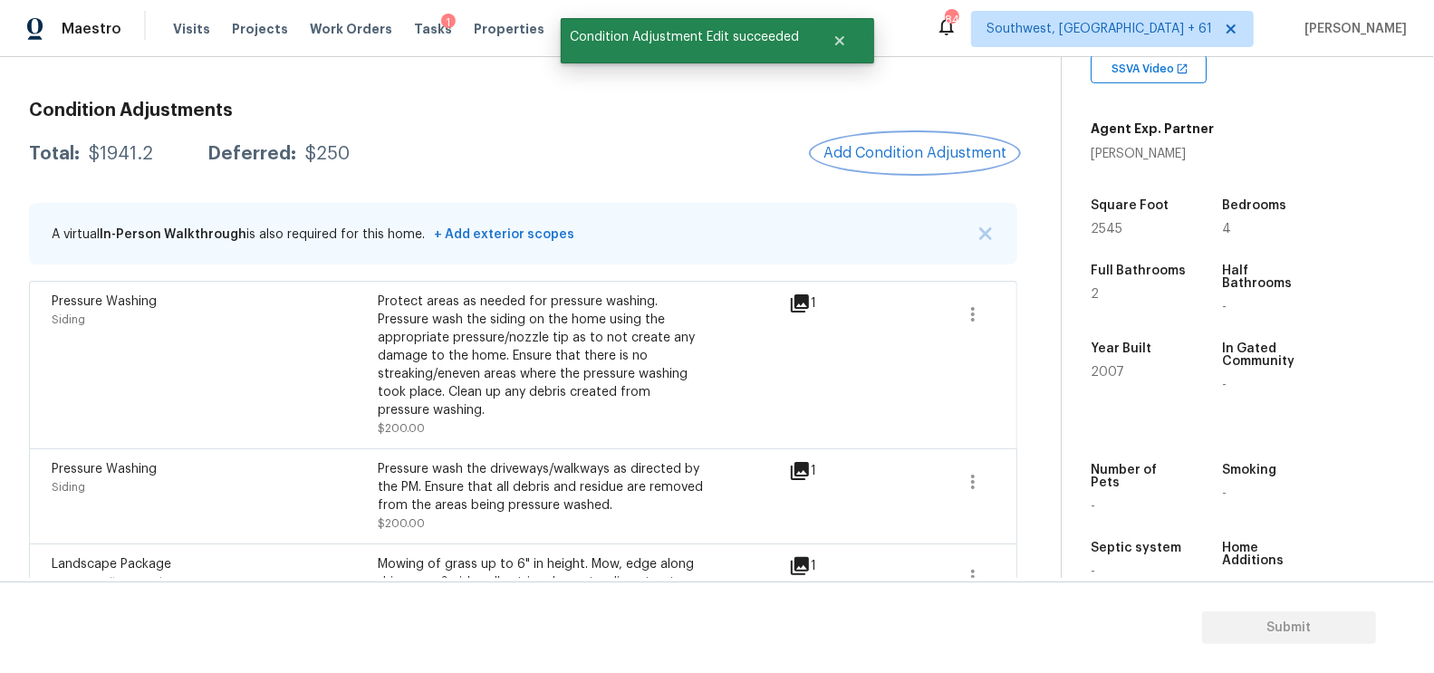
click at [962, 136] on div "Condition Adjustments Total: $1941.2 Deferred: $250 Add Condition Adjustment A …" at bounding box center [523, 639] width 988 height 1104
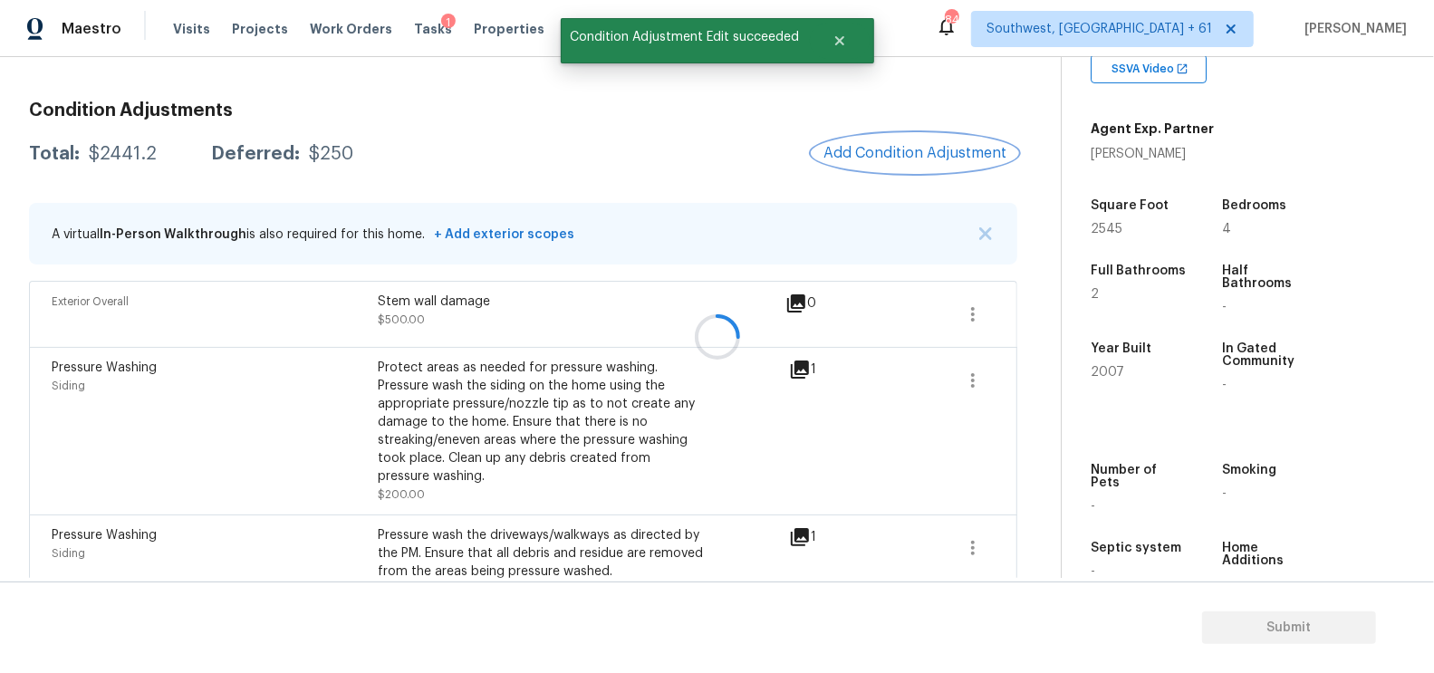
click at [910, 153] on span "Add Condition Adjustment" at bounding box center [915, 153] width 183 height 16
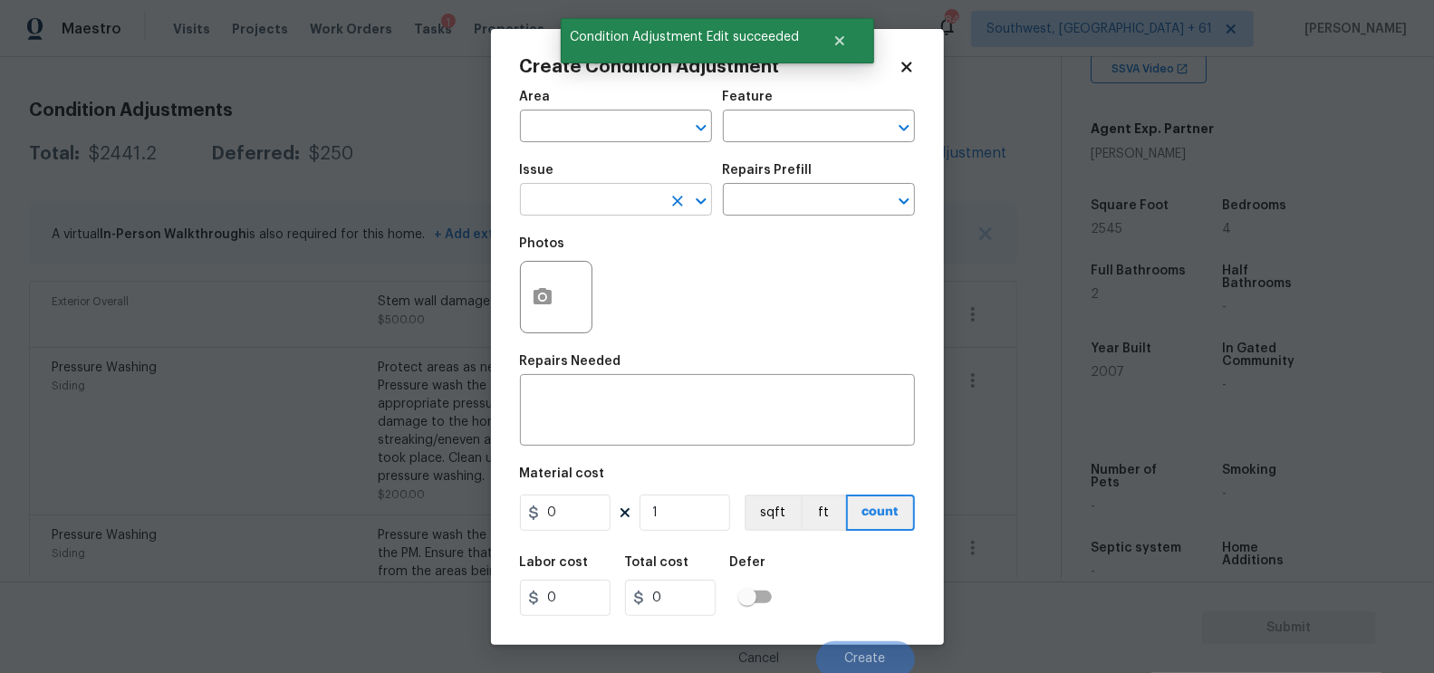
click at [607, 204] on input "text" at bounding box center [590, 202] width 141 height 28
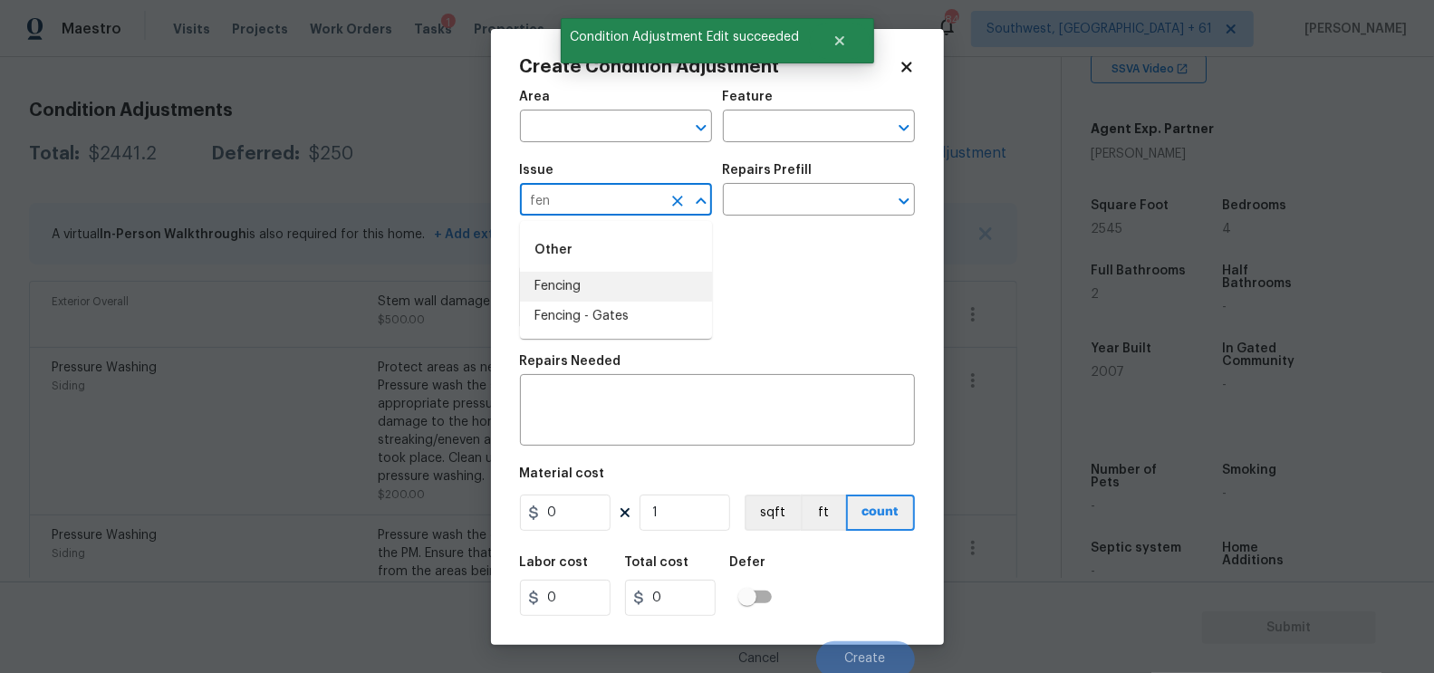
click at [597, 293] on li "Fencing" at bounding box center [616, 287] width 192 height 30
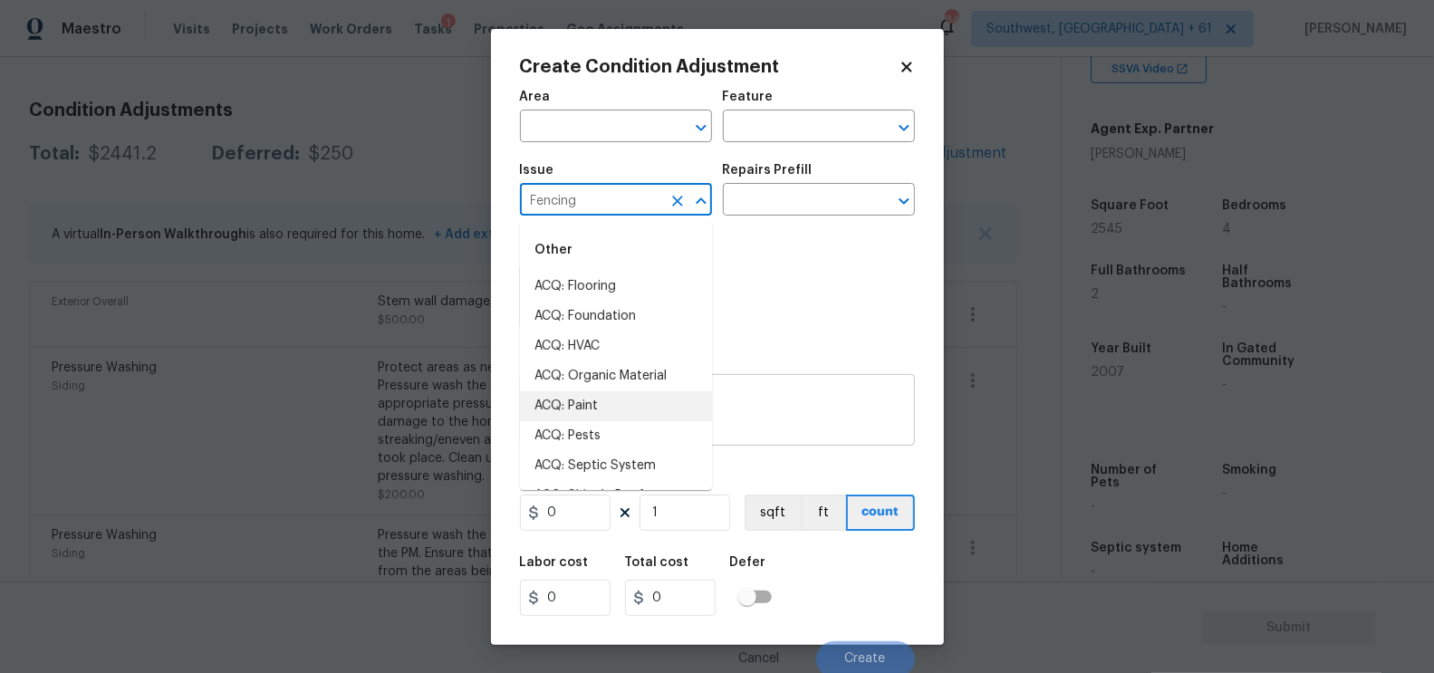
type input "Fencing"
click at [789, 431] on textarea at bounding box center [717, 412] width 373 height 38
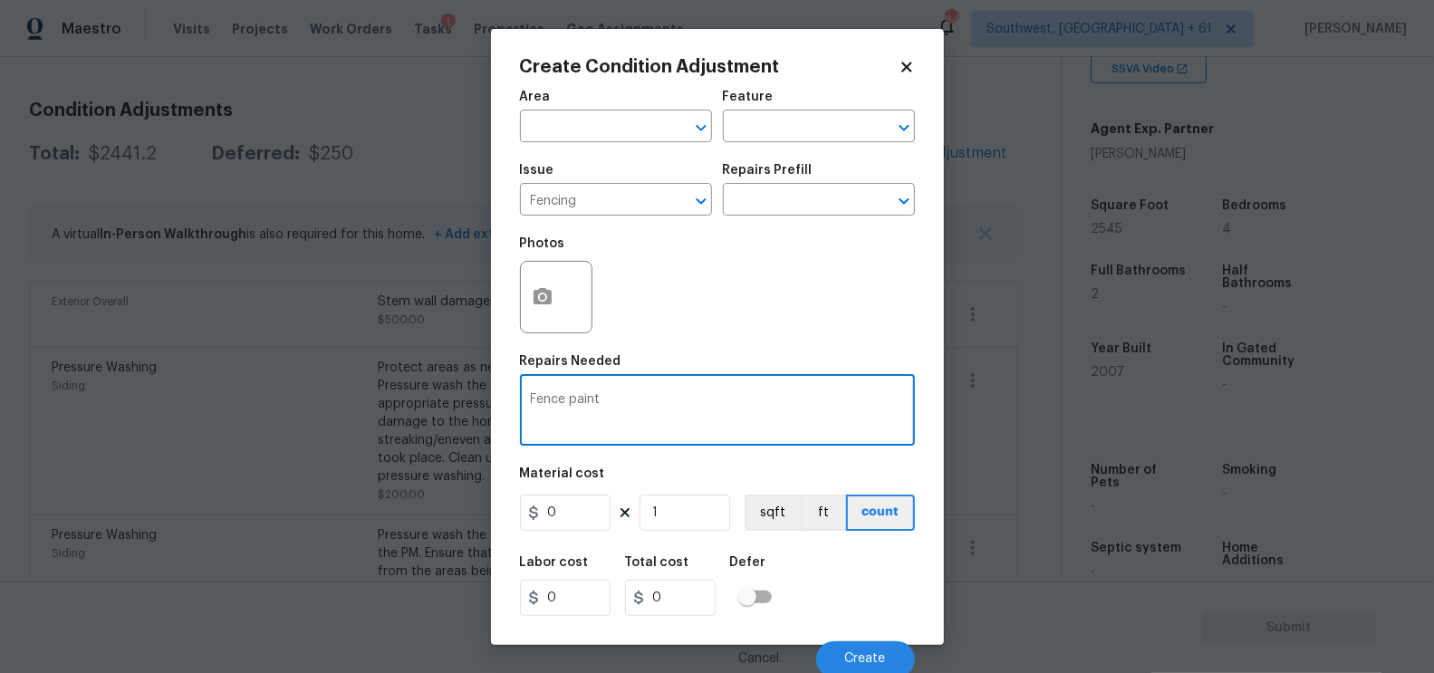
type textarea "Fence paint"
click at [566, 513] on input "0" at bounding box center [565, 513] width 91 height 36
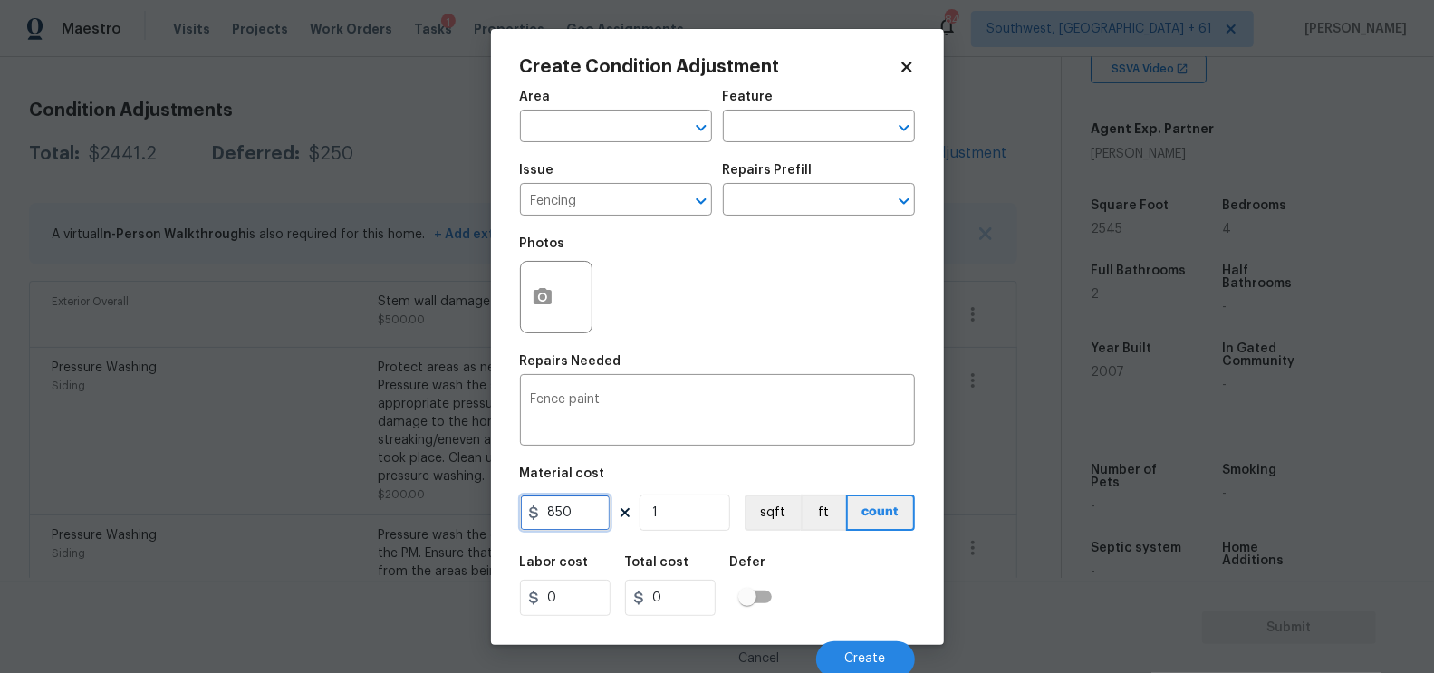
type input "850"
click at [640, 571] on div "Total cost" at bounding box center [677, 568] width 105 height 24
click at [513, 256] on div "Create Condition Adjustment Area ​ Feature ​ Issue Fencing ​ Repairs Prefill ​ …" at bounding box center [717, 337] width 453 height 616
click at [536, 284] on button "button" at bounding box center [542, 297] width 43 height 71
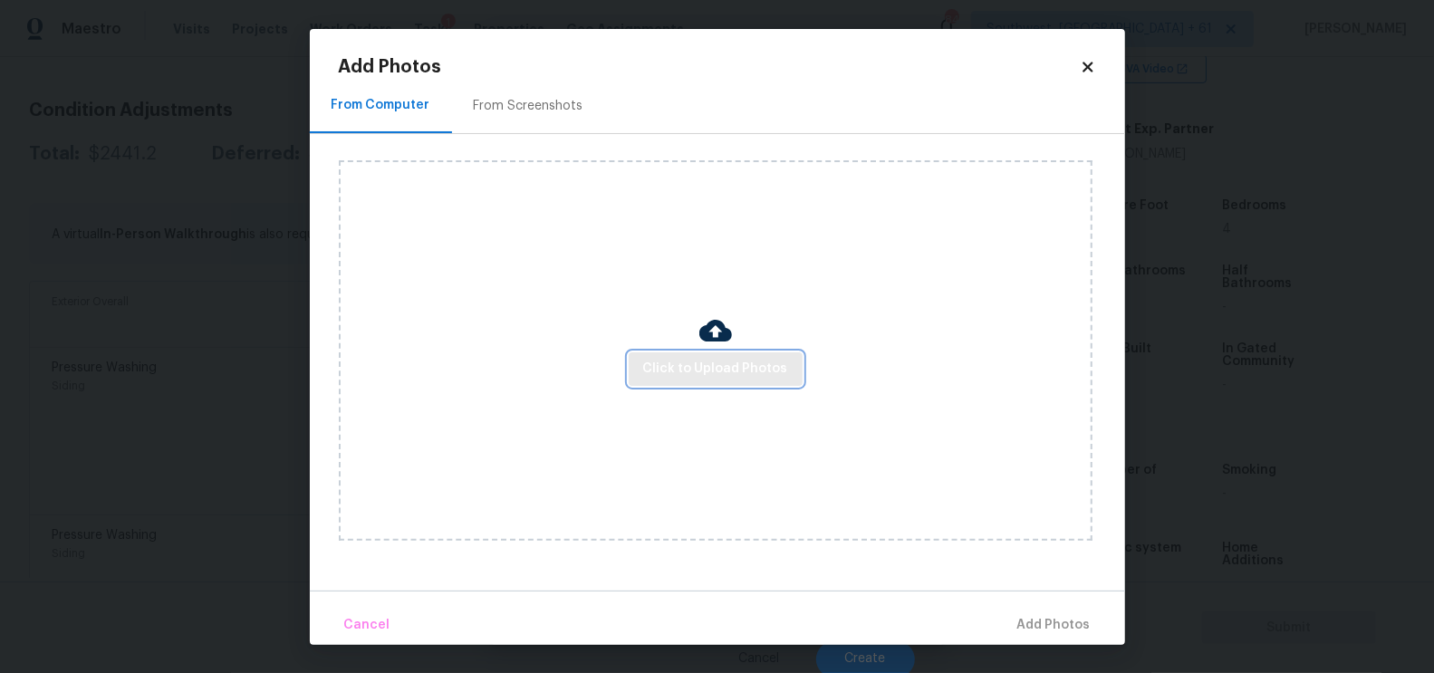
click at [679, 361] on span "Click to Upload Photos" at bounding box center [715, 369] width 145 height 23
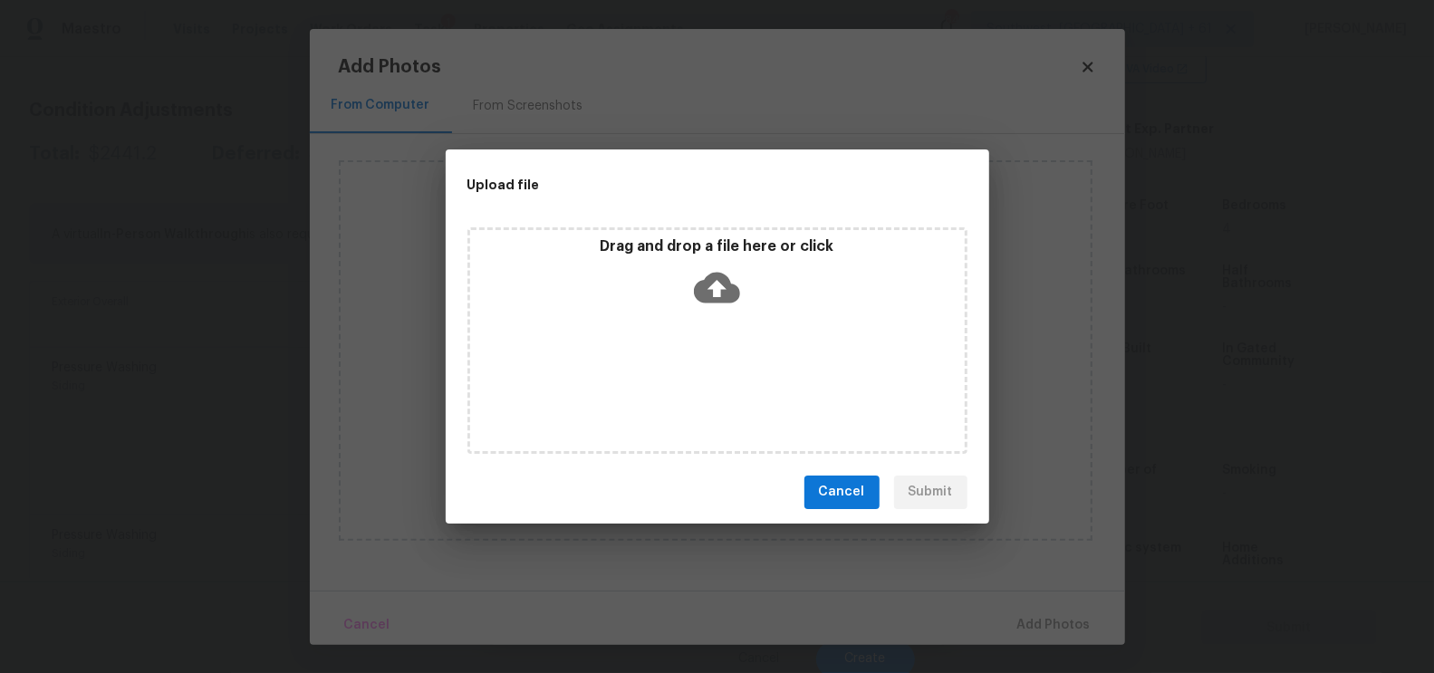
click at [716, 294] on icon at bounding box center [717, 288] width 46 height 46
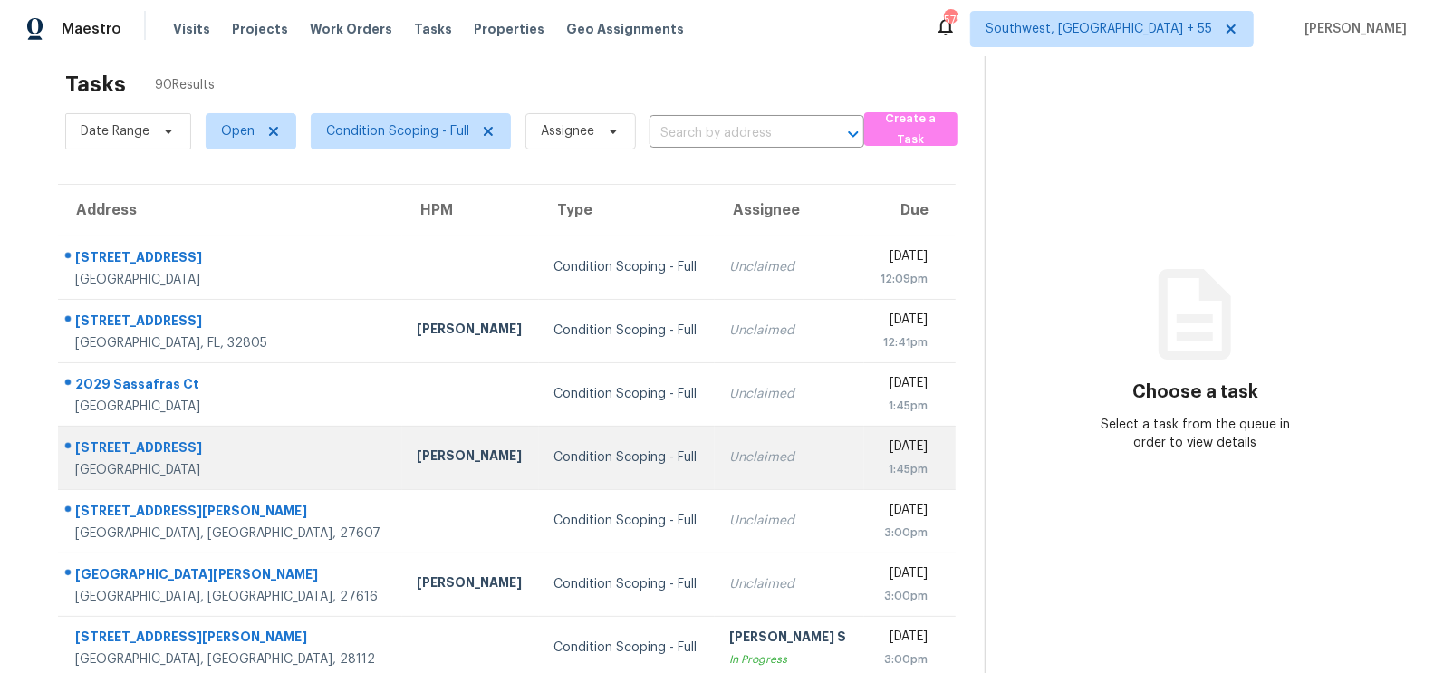
scroll to position [51, 0]
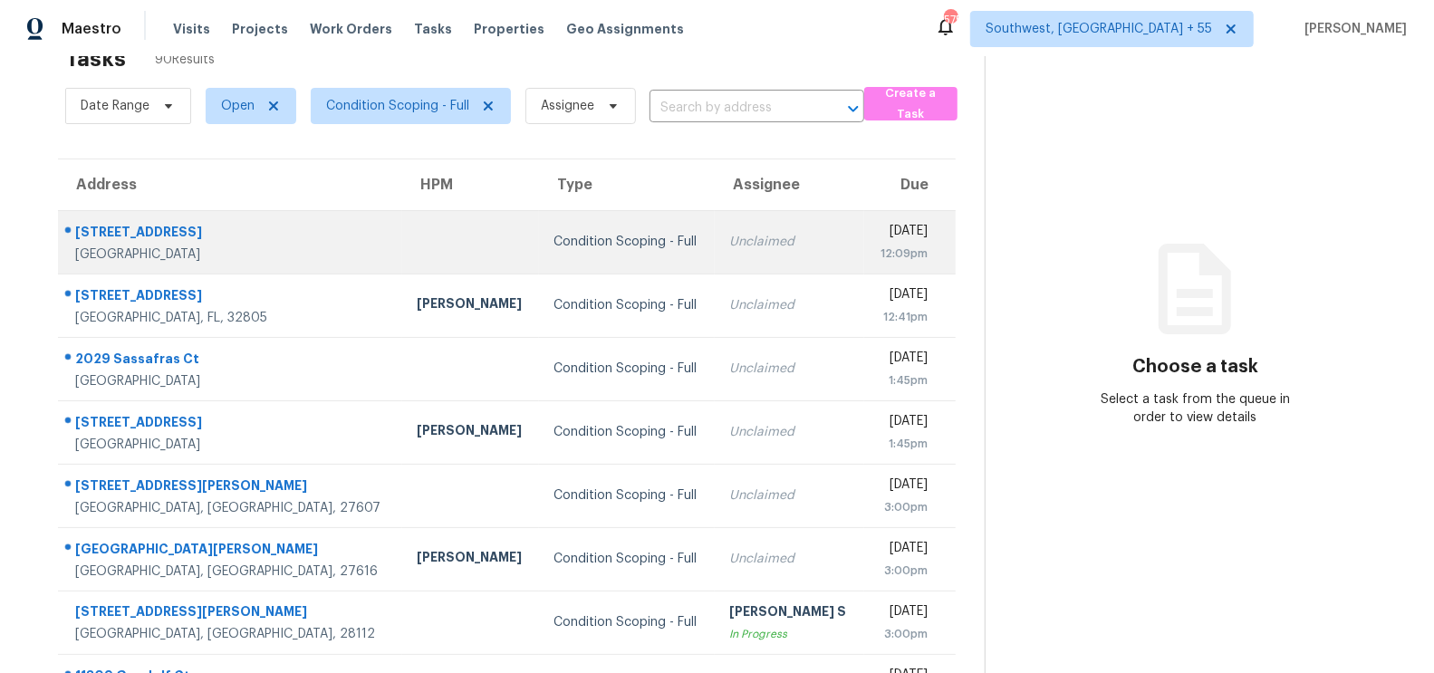
click at [762, 251] on td "Unclaimed" at bounding box center [789, 241] width 149 height 63
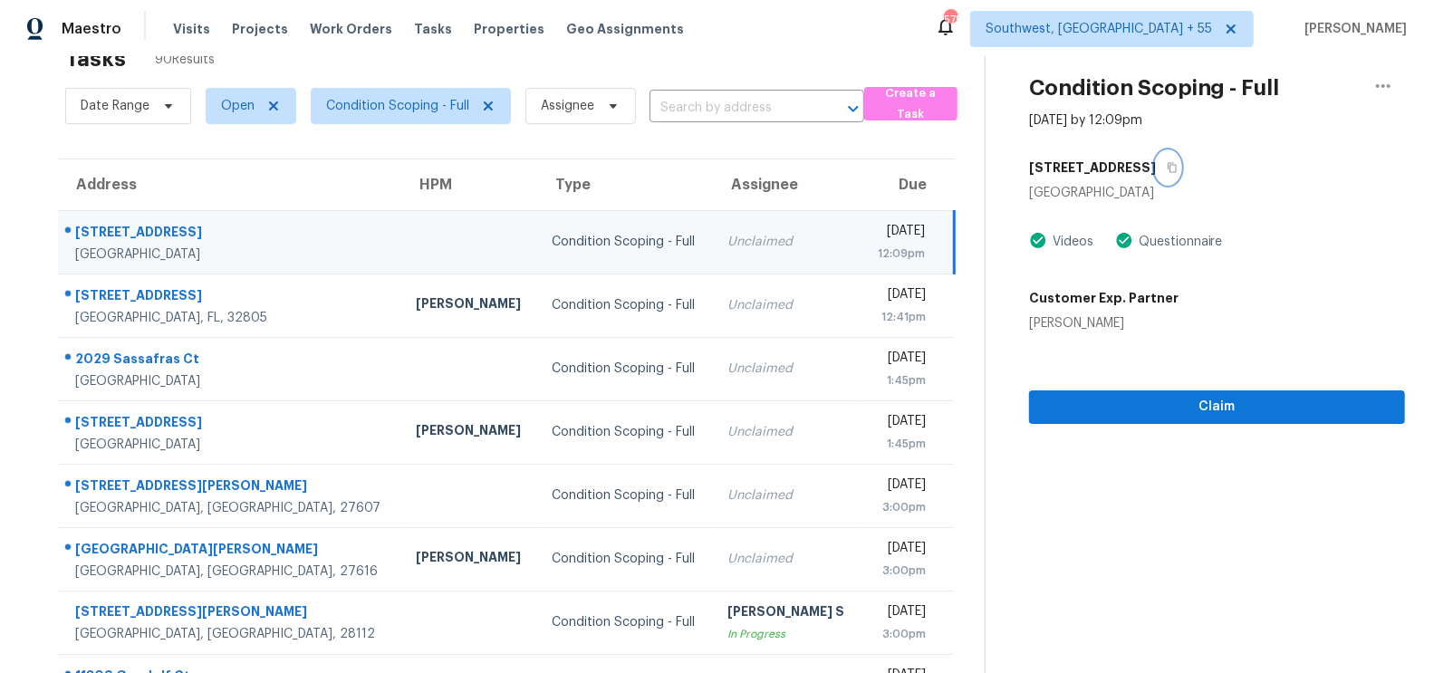
click at [1156, 166] on button "button" at bounding box center [1168, 167] width 24 height 33
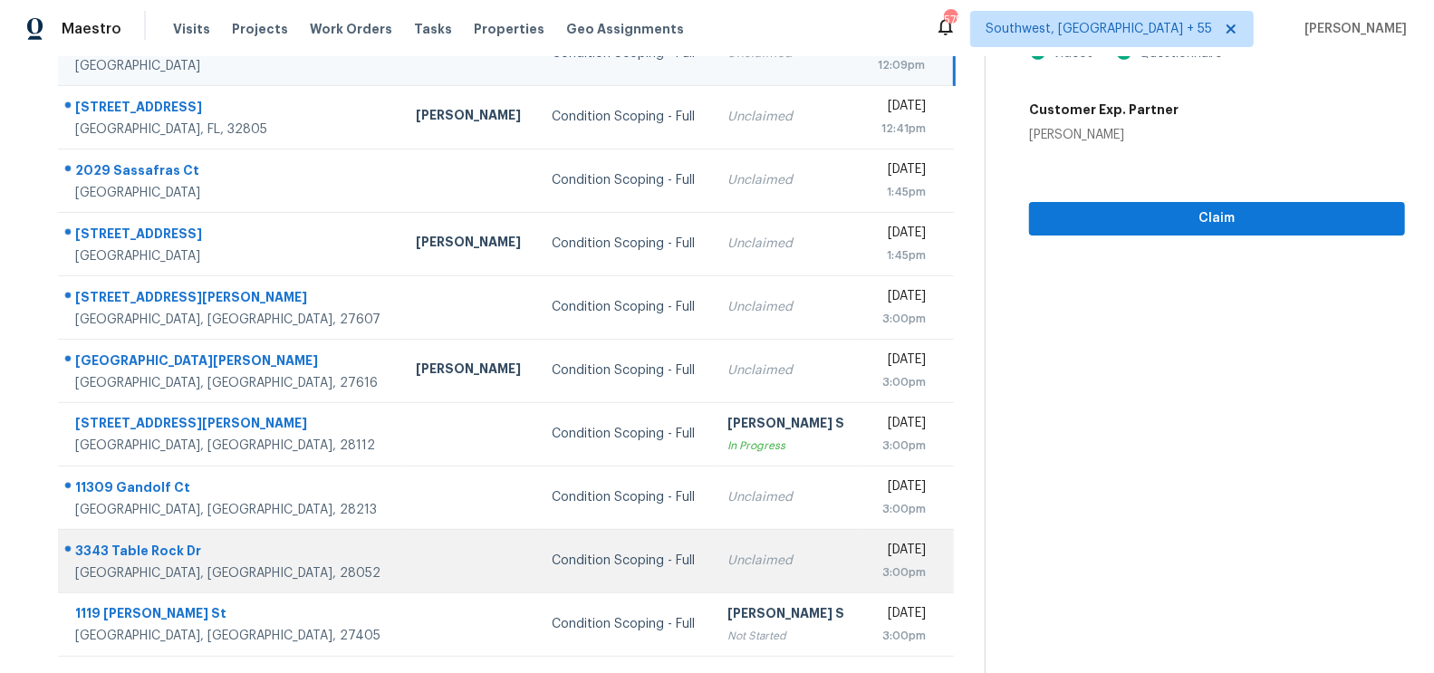
scroll to position [268, 0]
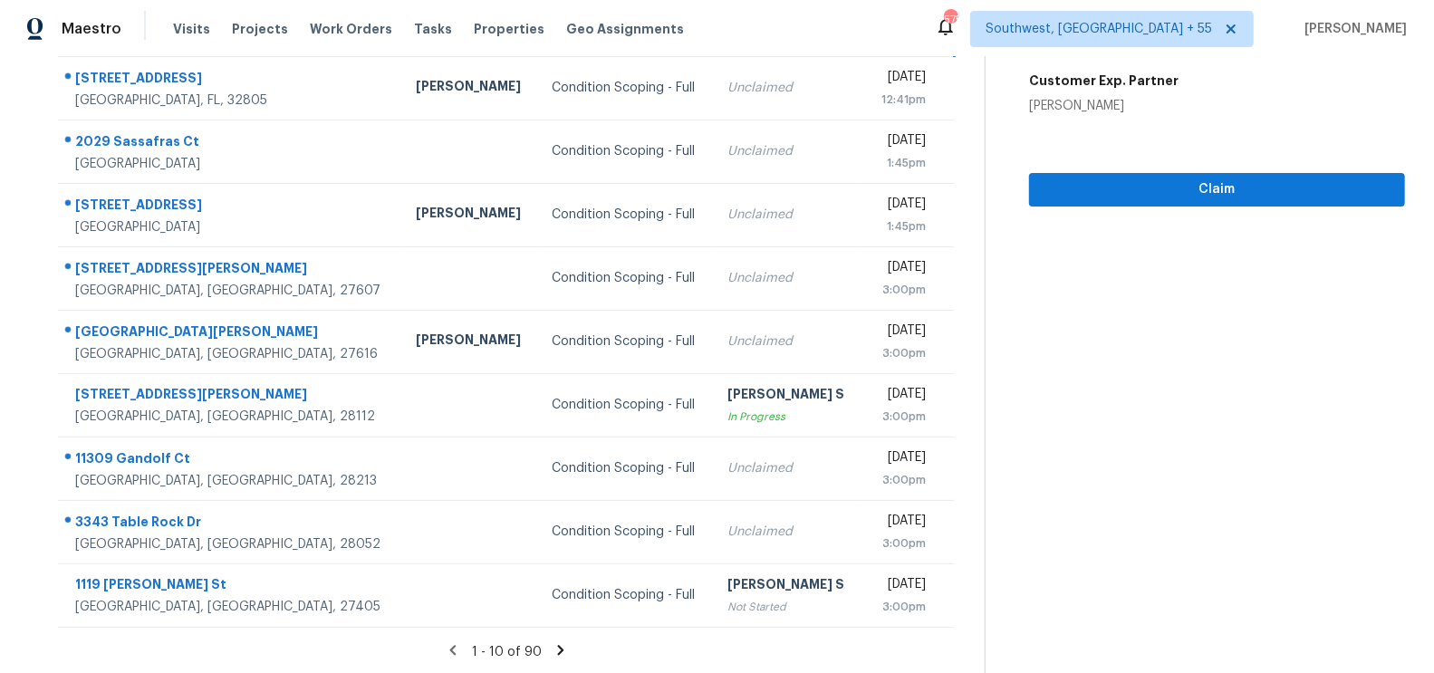
click at [553, 645] on icon at bounding box center [561, 650] width 16 height 16
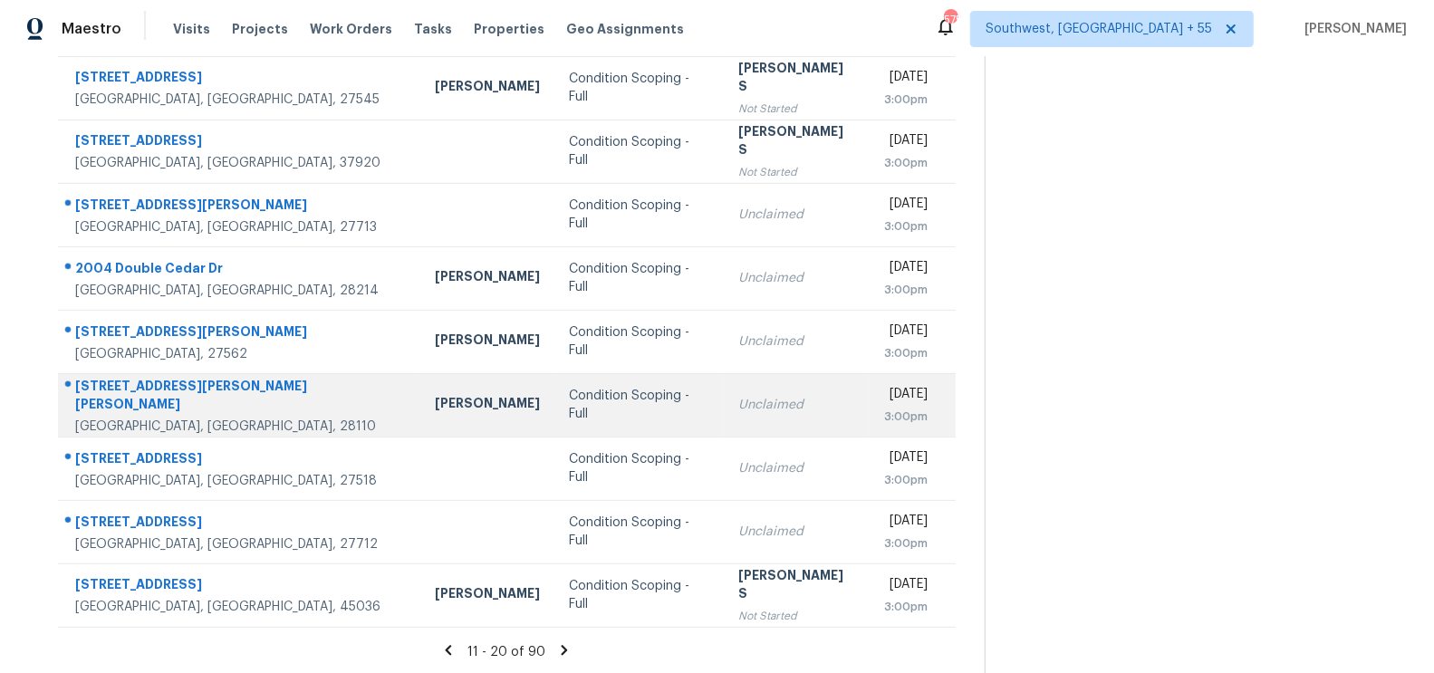
scroll to position [194, 0]
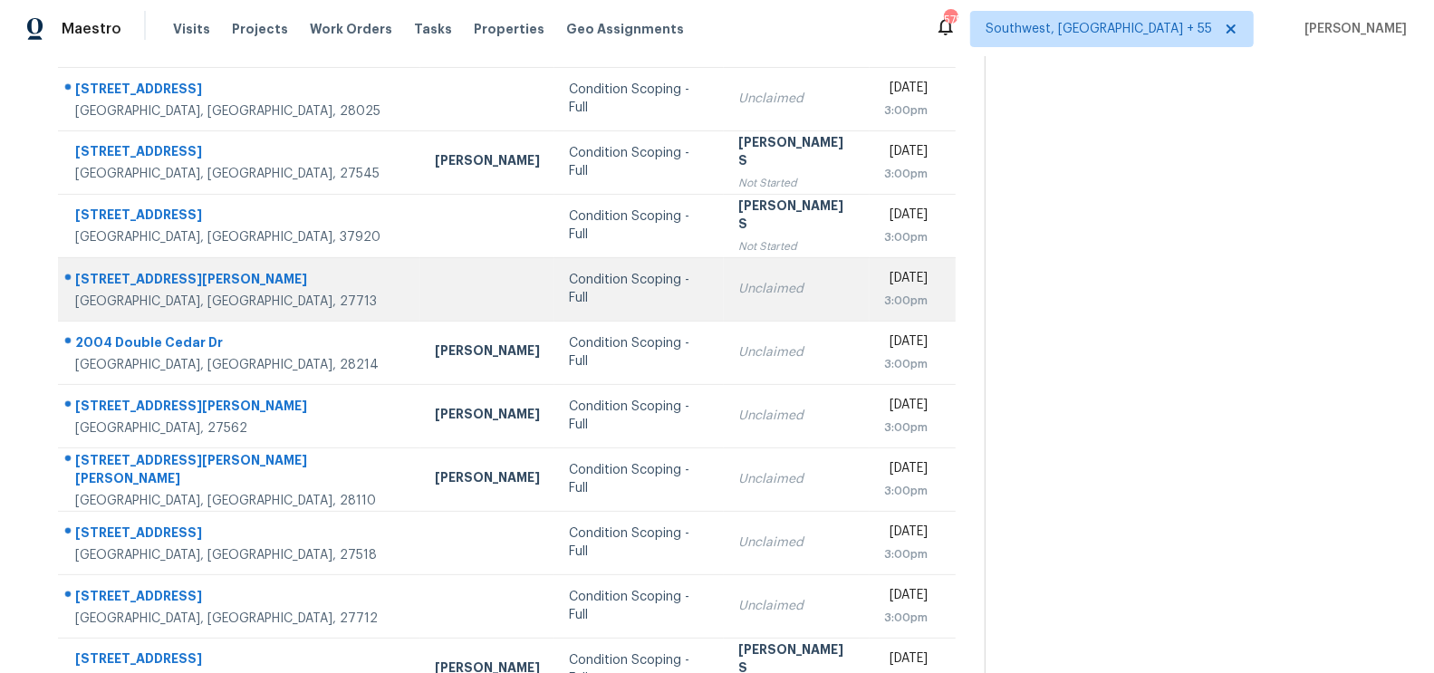
click at [728, 313] on td "Unclaimed" at bounding box center [797, 288] width 146 height 63
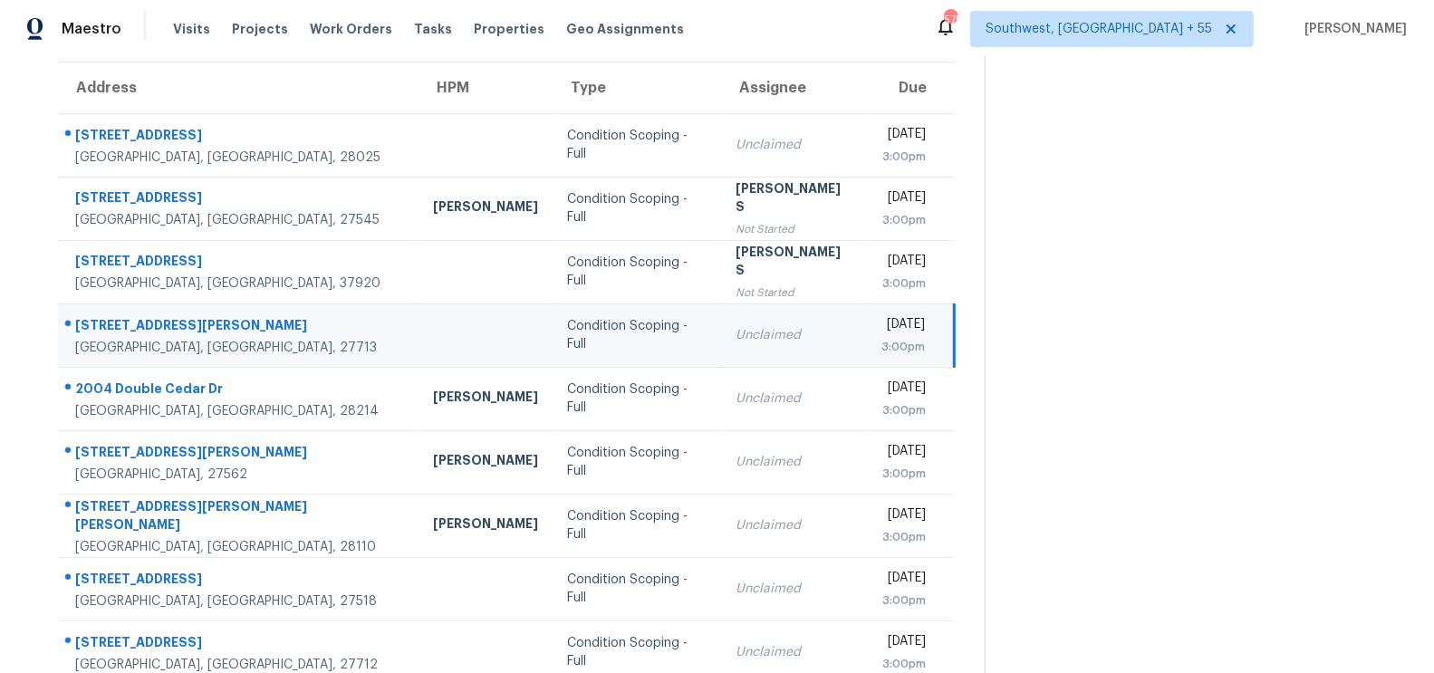
scroll to position [40, 0]
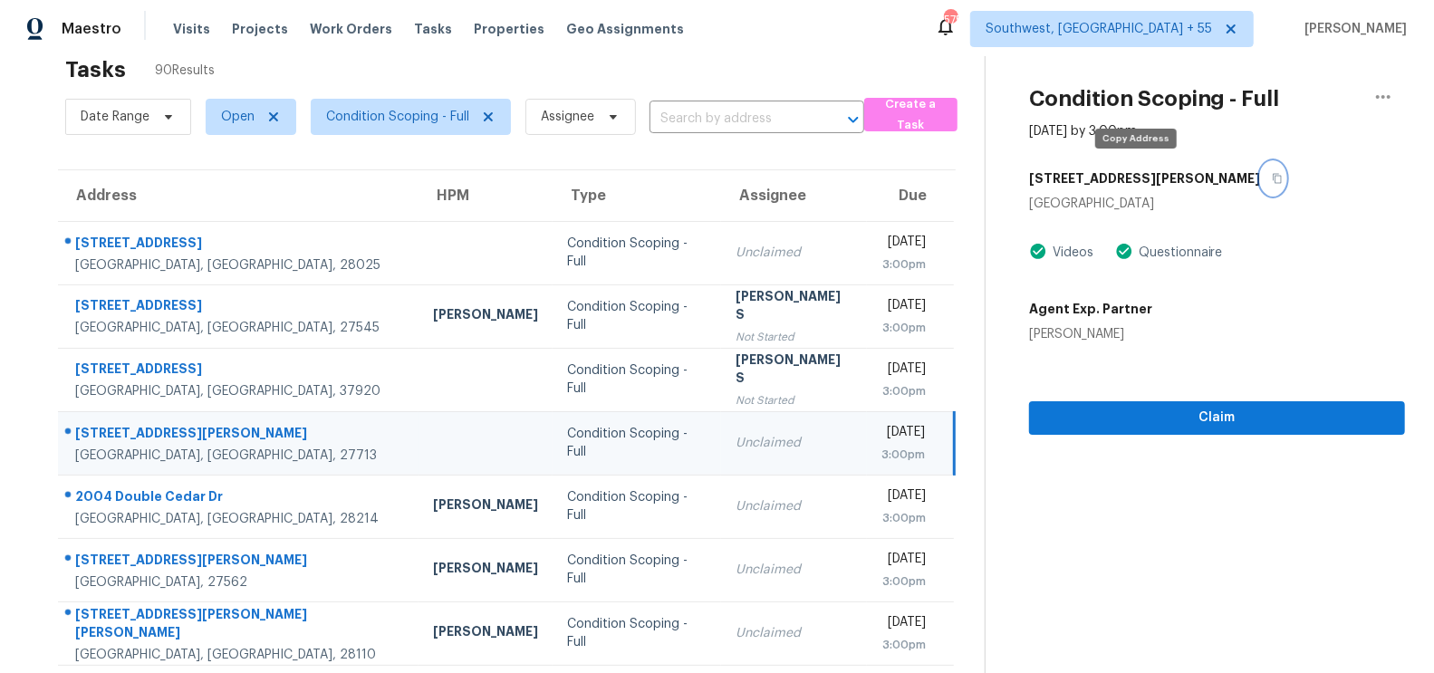
click at [1272, 173] on icon "button" at bounding box center [1277, 178] width 11 height 11
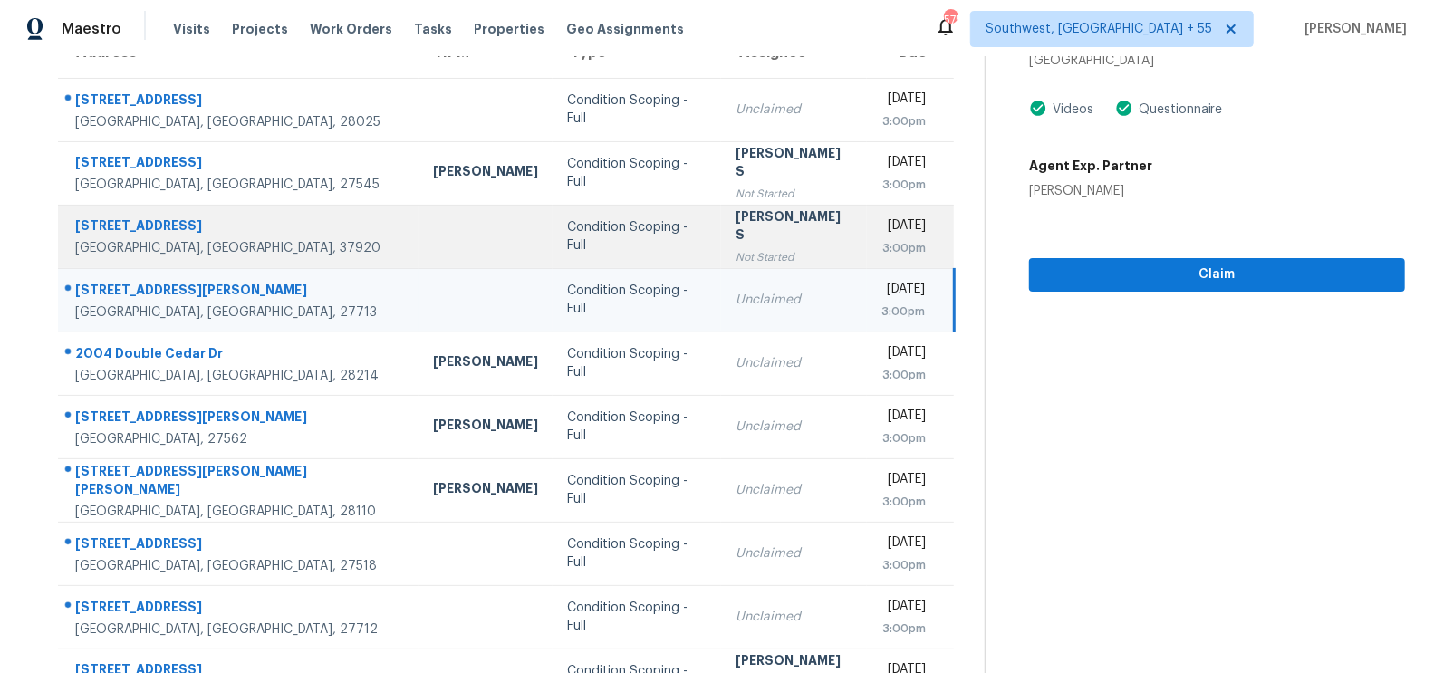
scroll to position [192, 0]
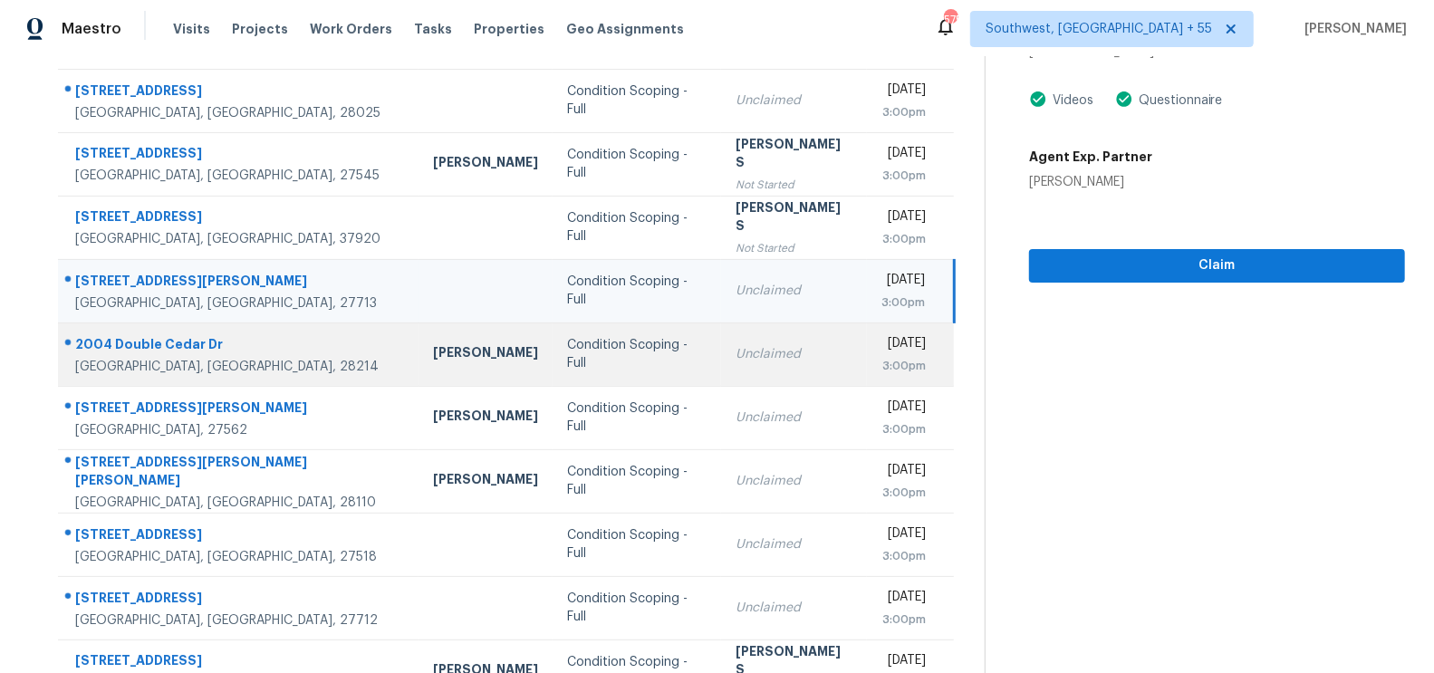
click at [736, 352] on div "Unclaimed" at bounding box center [794, 354] width 116 height 18
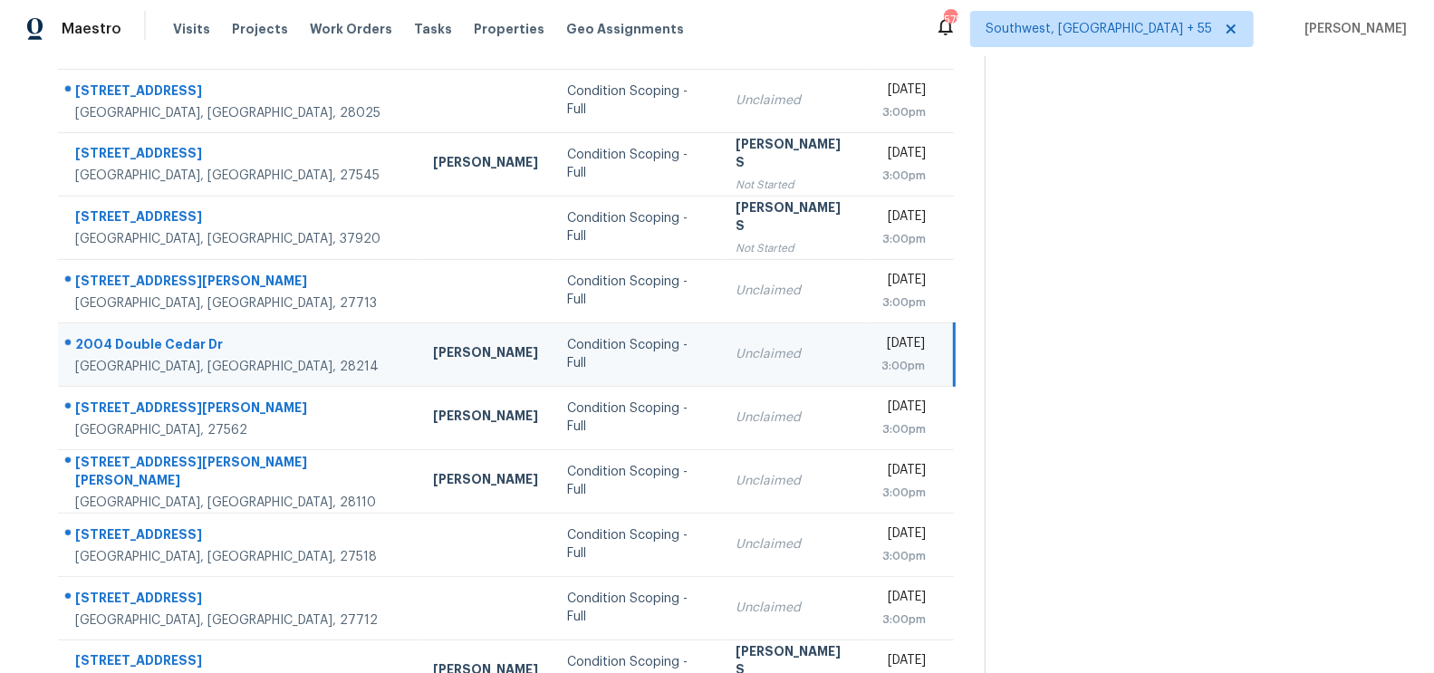
scroll to position [92, 0]
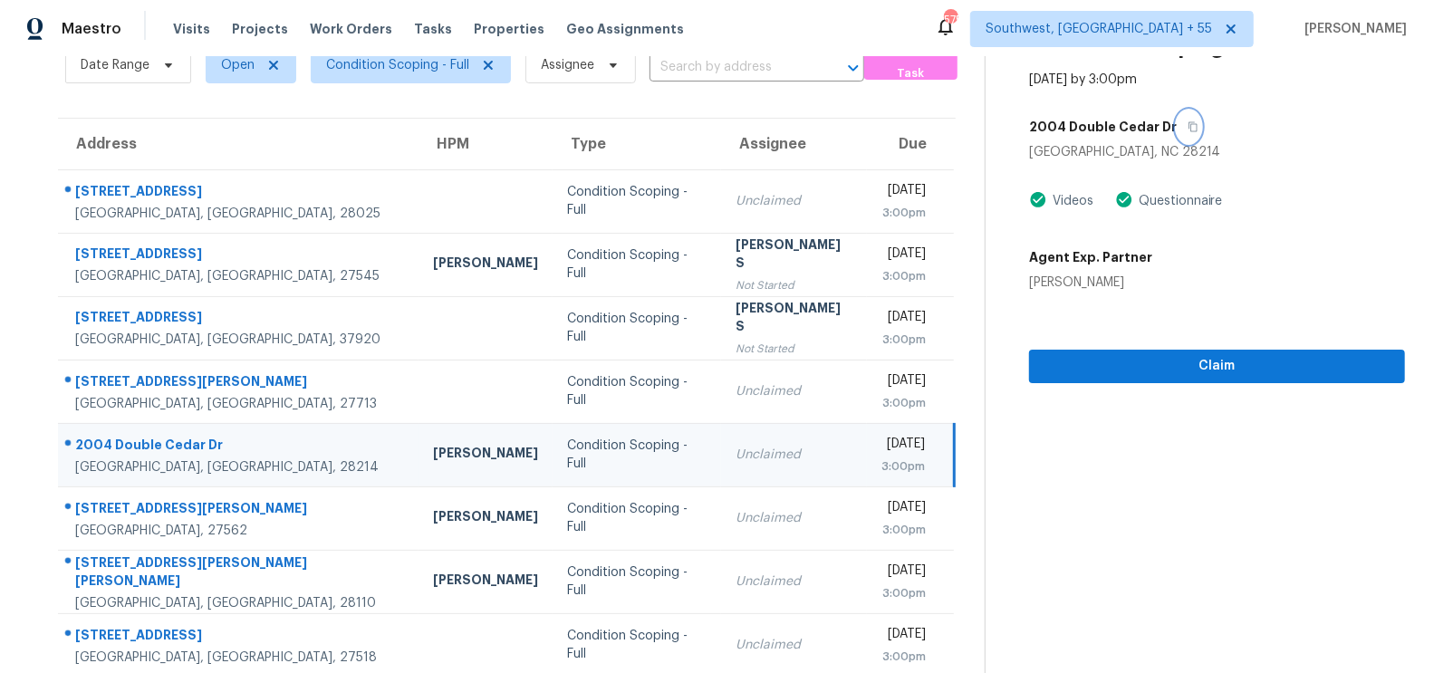
click at [1188, 128] on icon "button" at bounding box center [1193, 126] width 11 height 11
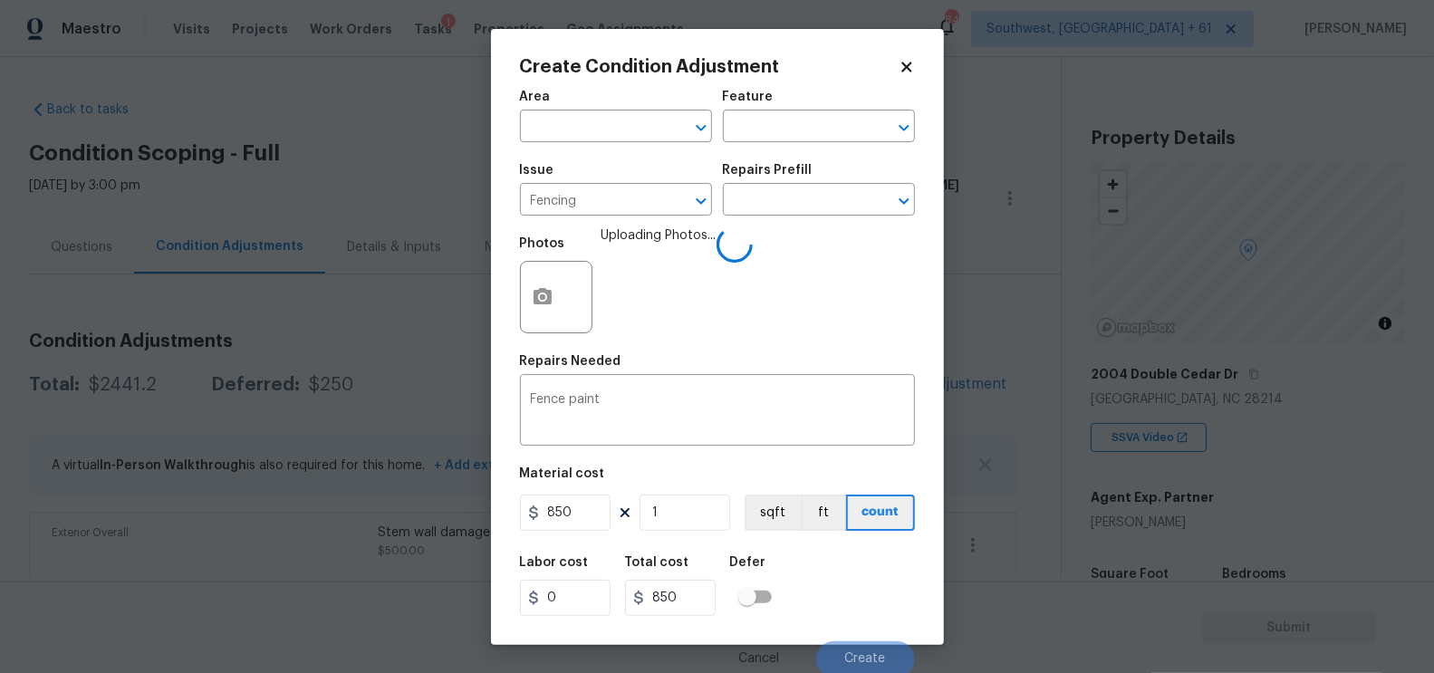
scroll to position [369, 0]
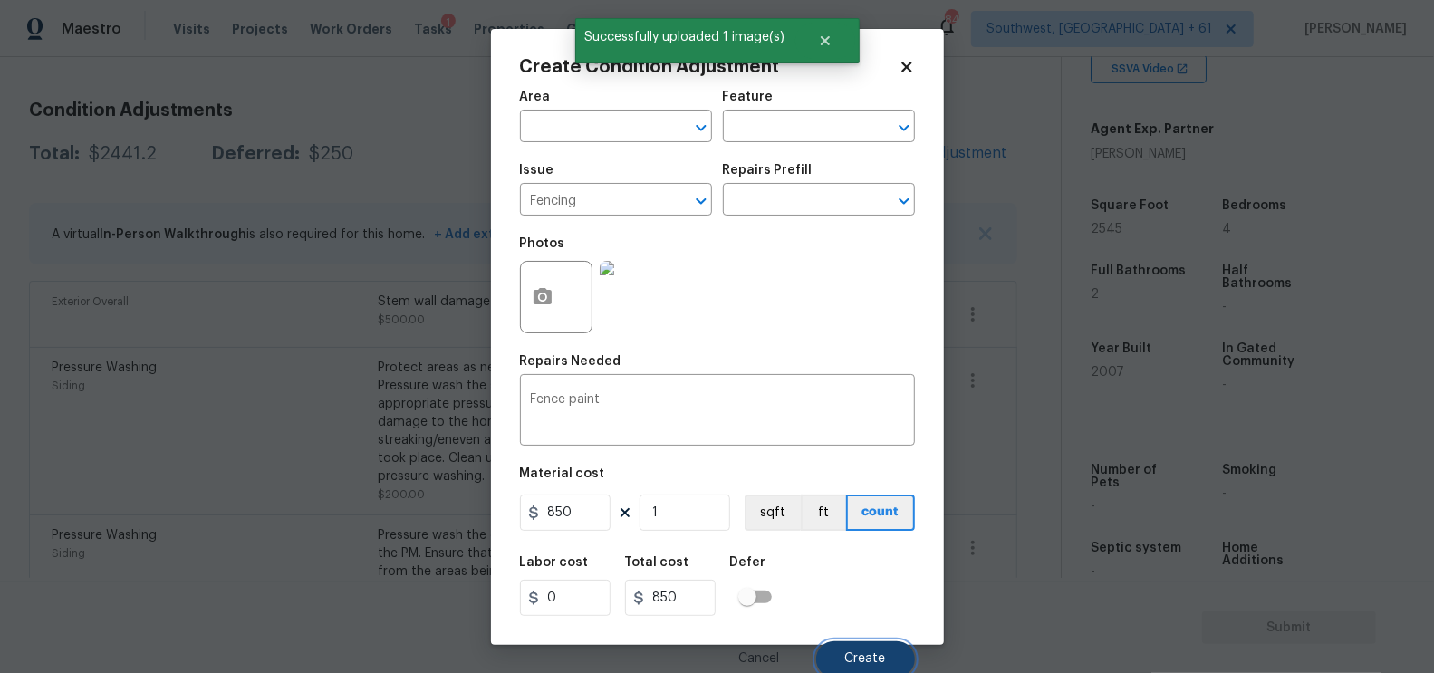
click at [856, 646] on button "Create" at bounding box center [865, 659] width 99 height 36
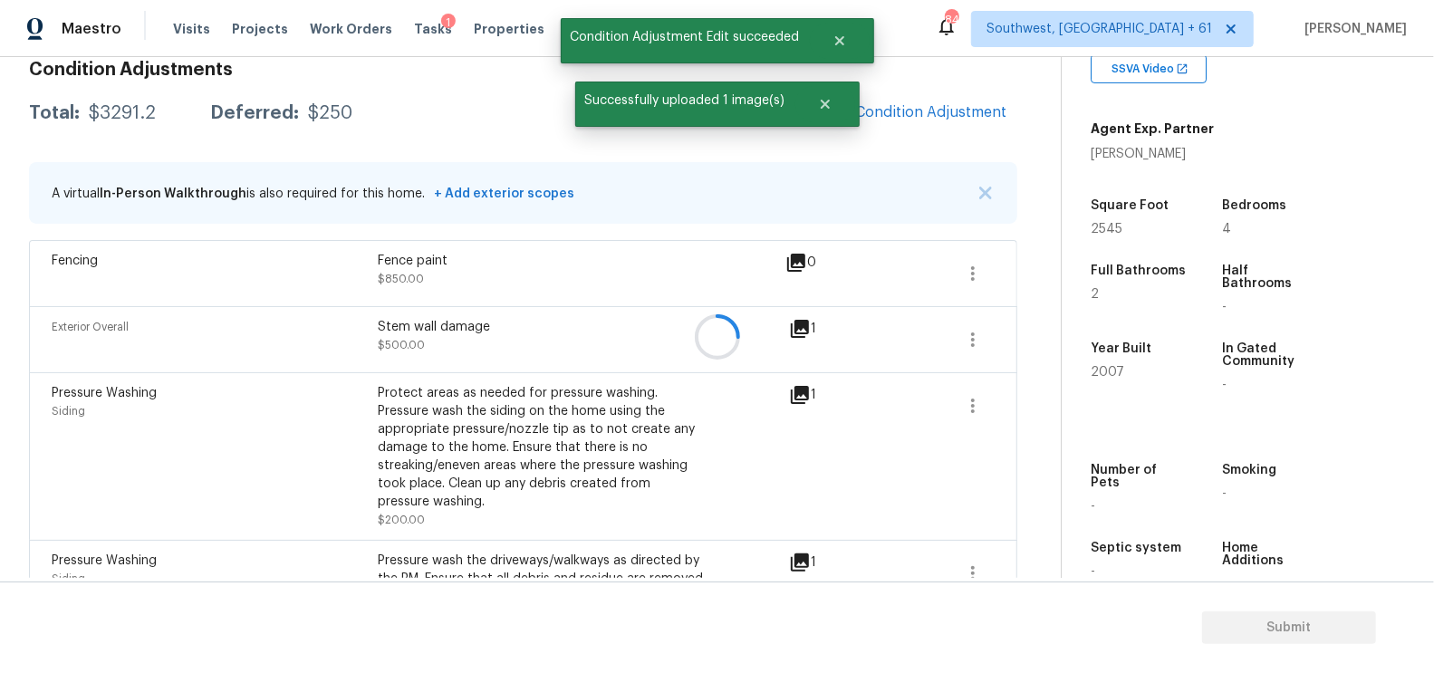
scroll to position [231, 0]
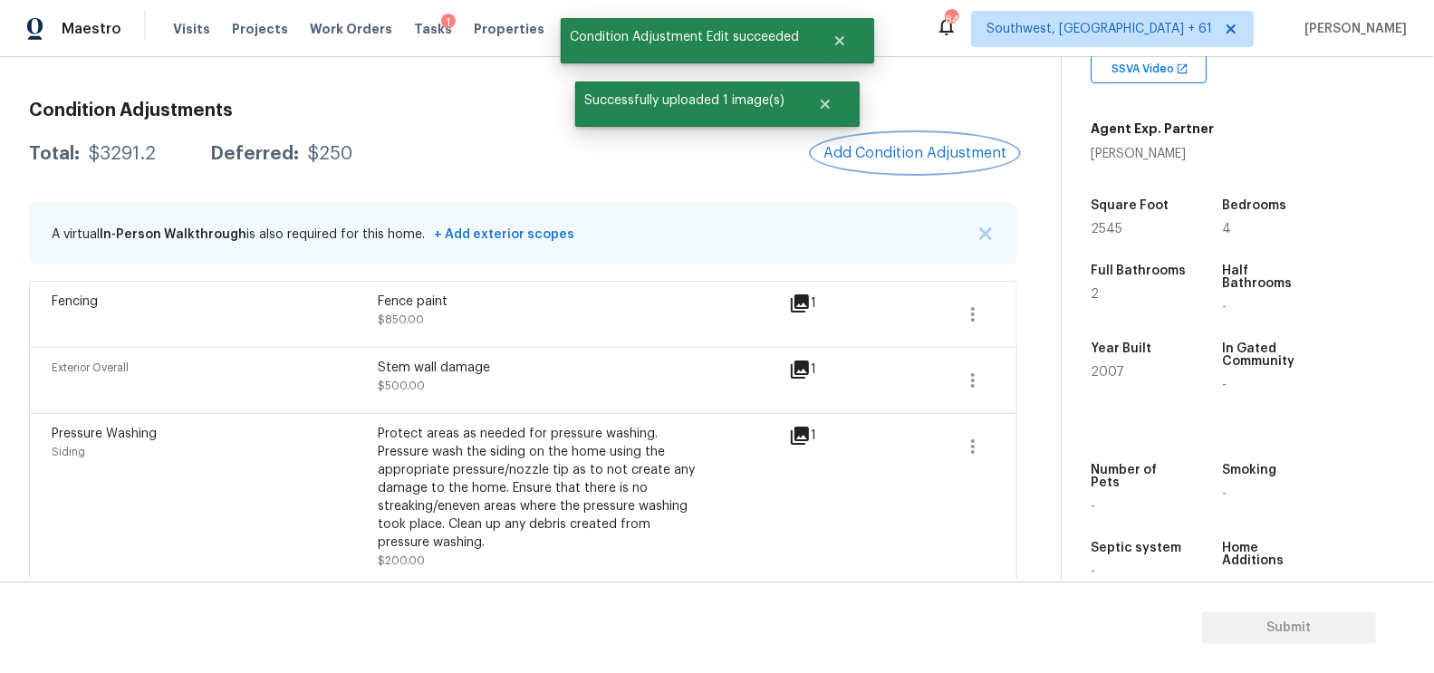
click at [948, 164] on button "Add Condition Adjustment" at bounding box center [915, 153] width 205 height 38
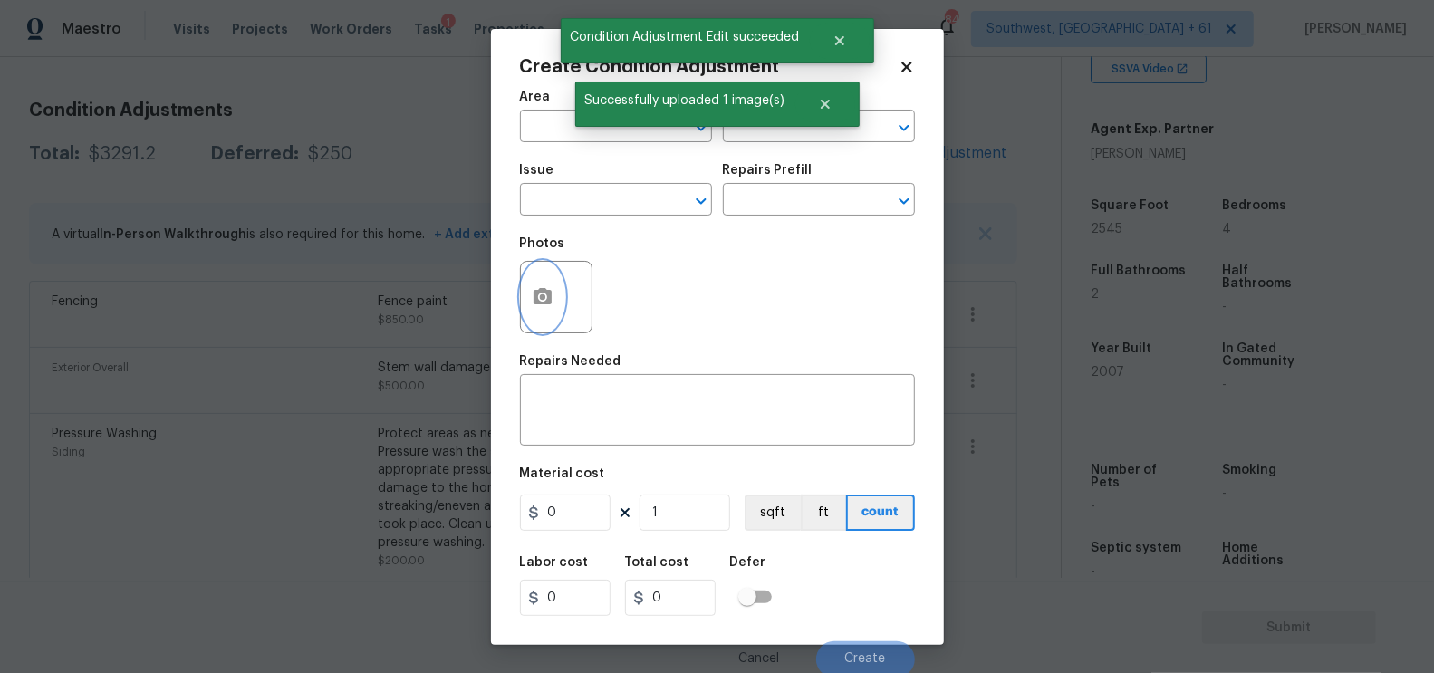
click at [532, 304] on icon "button" at bounding box center [543, 297] width 22 height 22
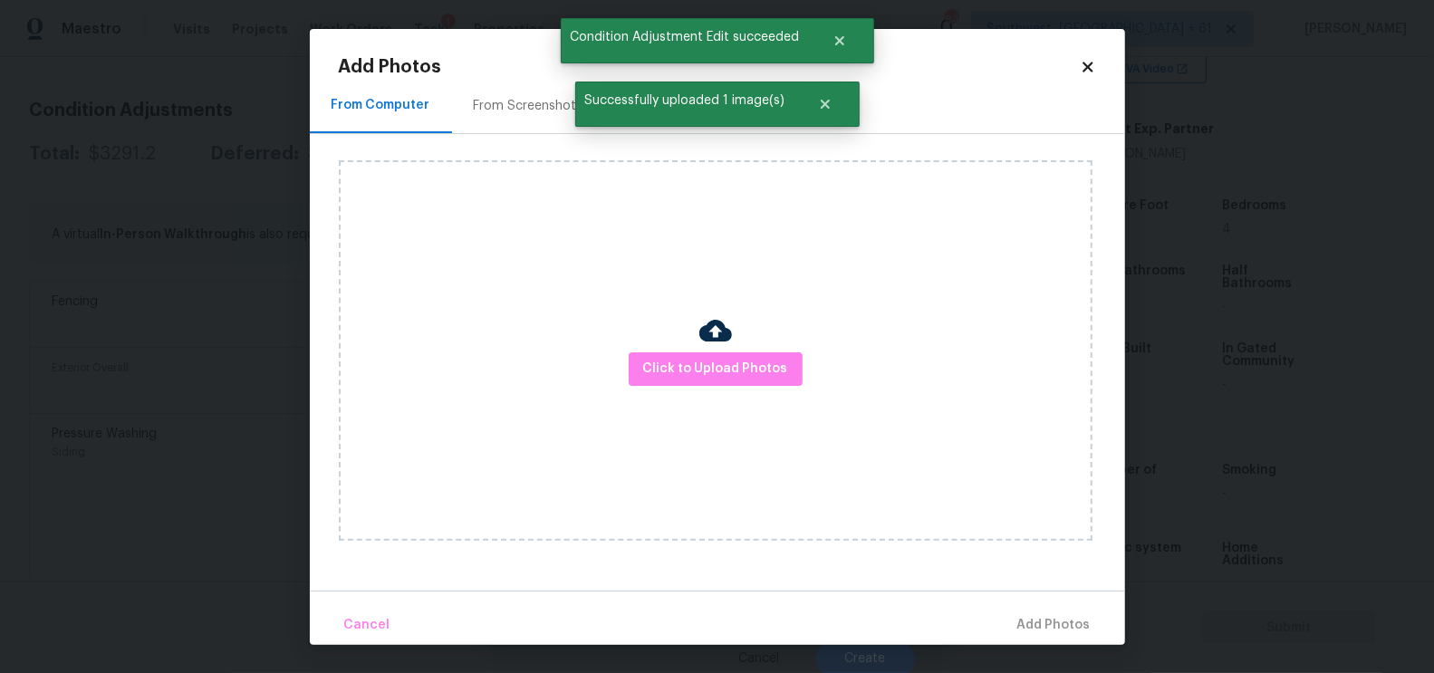
click at [720, 398] on div "Click to Upload Photos" at bounding box center [716, 350] width 754 height 381
click at [720, 368] on span "Click to Upload Photos" at bounding box center [715, 369] width 145 height 23
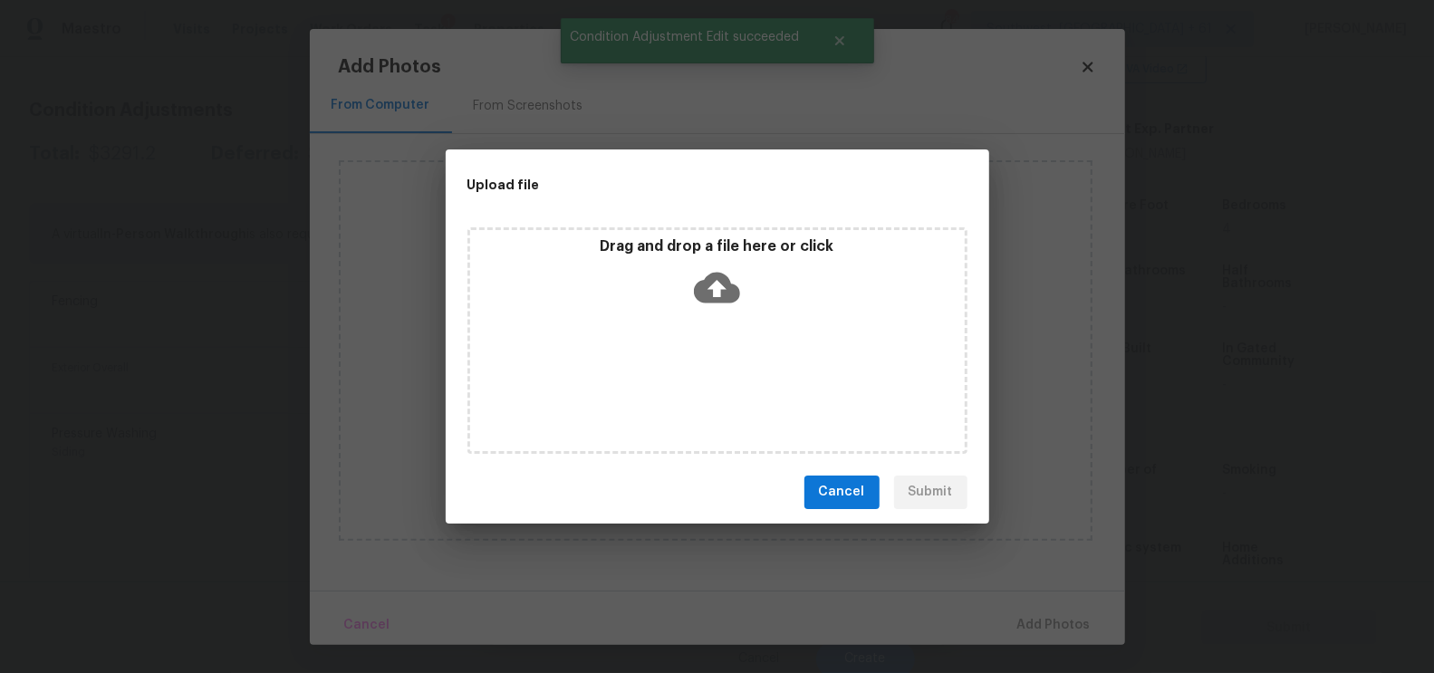
click at [720, 312] on div "Drag and drop a file here or click" at bounding box center [717, 276] width 495 height 78
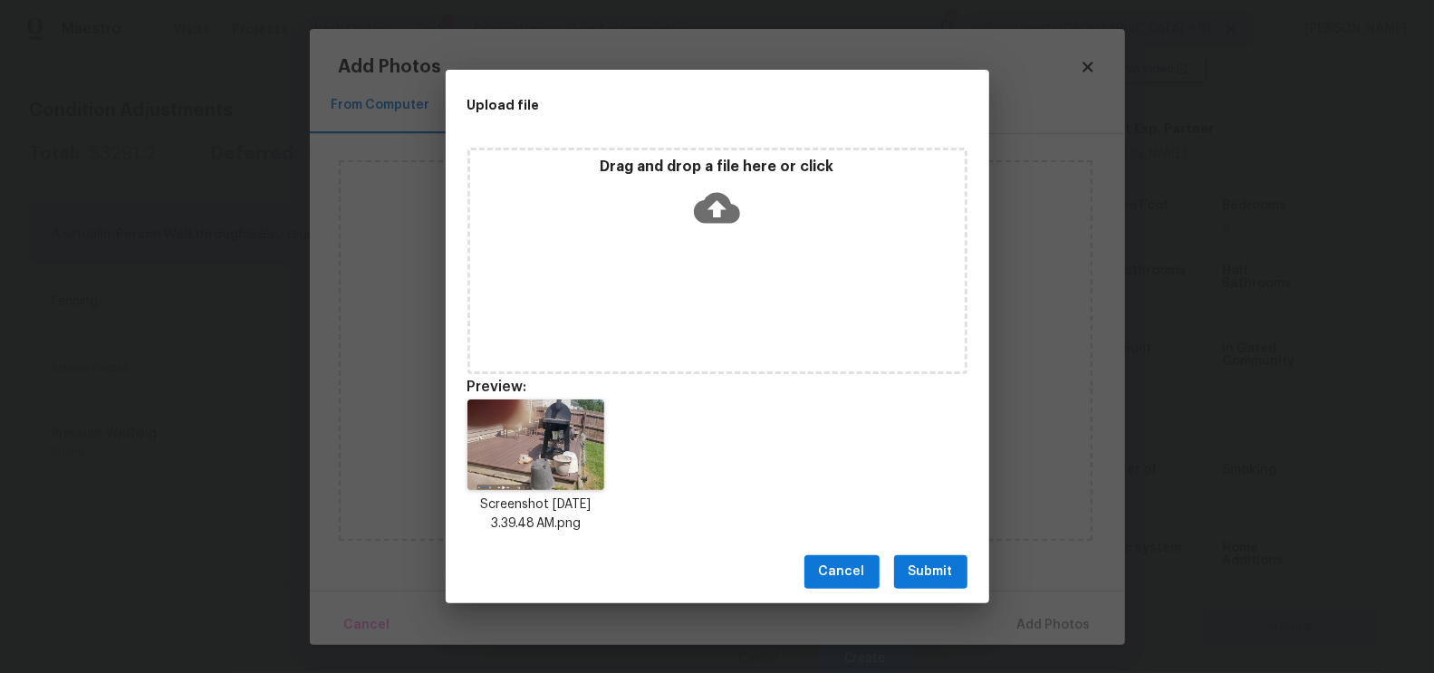
click at [935, 554] on div "Cancel Submit" at bounding box center [718, 572] width 544 height 63
click at [941, 573] on span "Submit" at bounding box center [931, 572] width 44 height 23
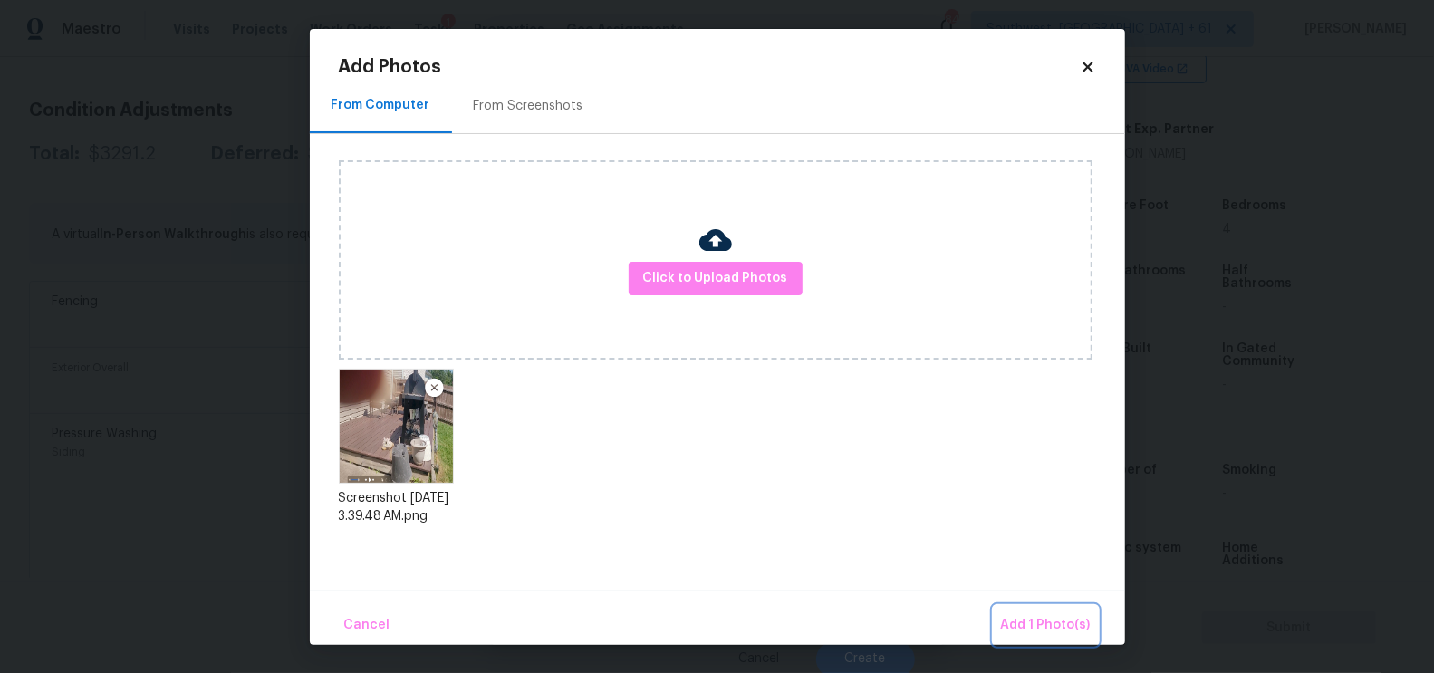
click at [1052, 626] on span "Add 1 Photo(s)" at bounding box center [1046, 625] width 90 height 23
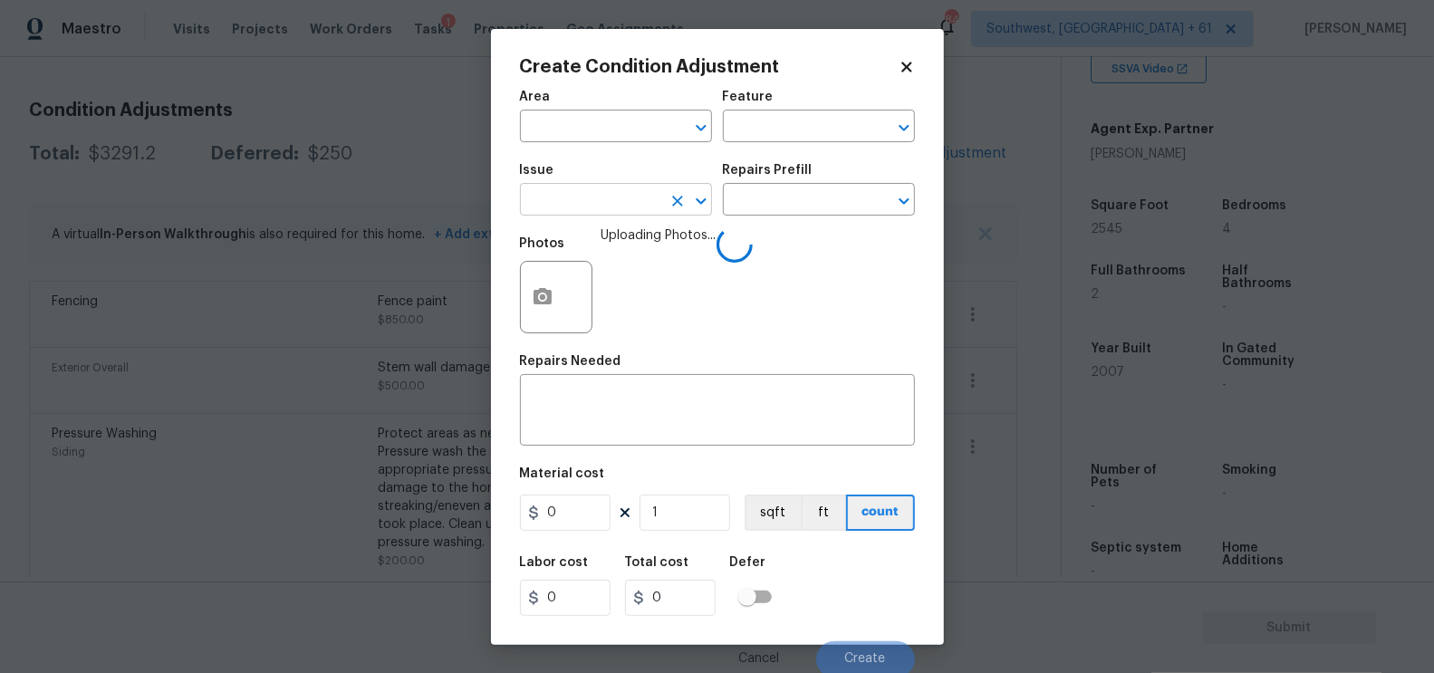
click at [624, 198] on input "text" at bounding box center [590, 202] width 141 height 28
type input "r"
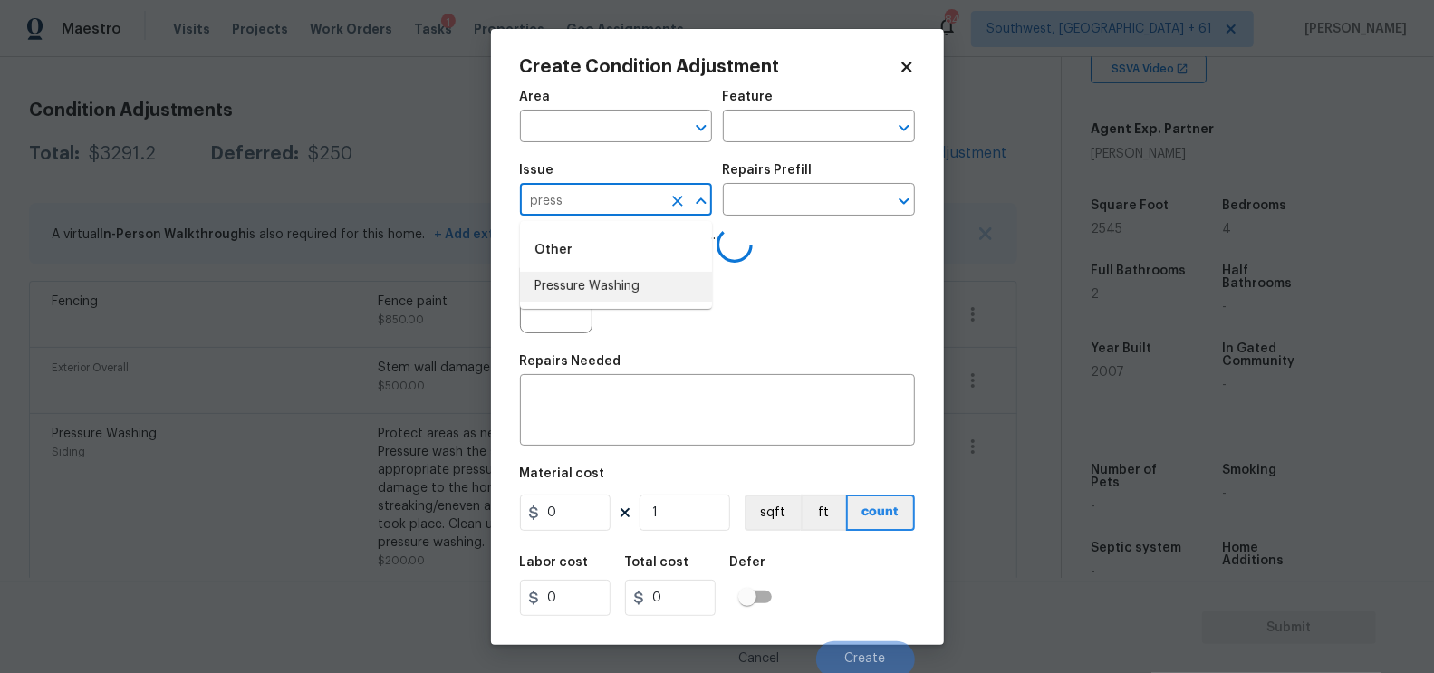
click at [614, 287] on li "Pressure Washing" at bounding box center [616, 287] width 192 height 30
type input "Pressure Washing"
click at [620, 422] on textarea at bounding box center [717, 412] width 373 height 38
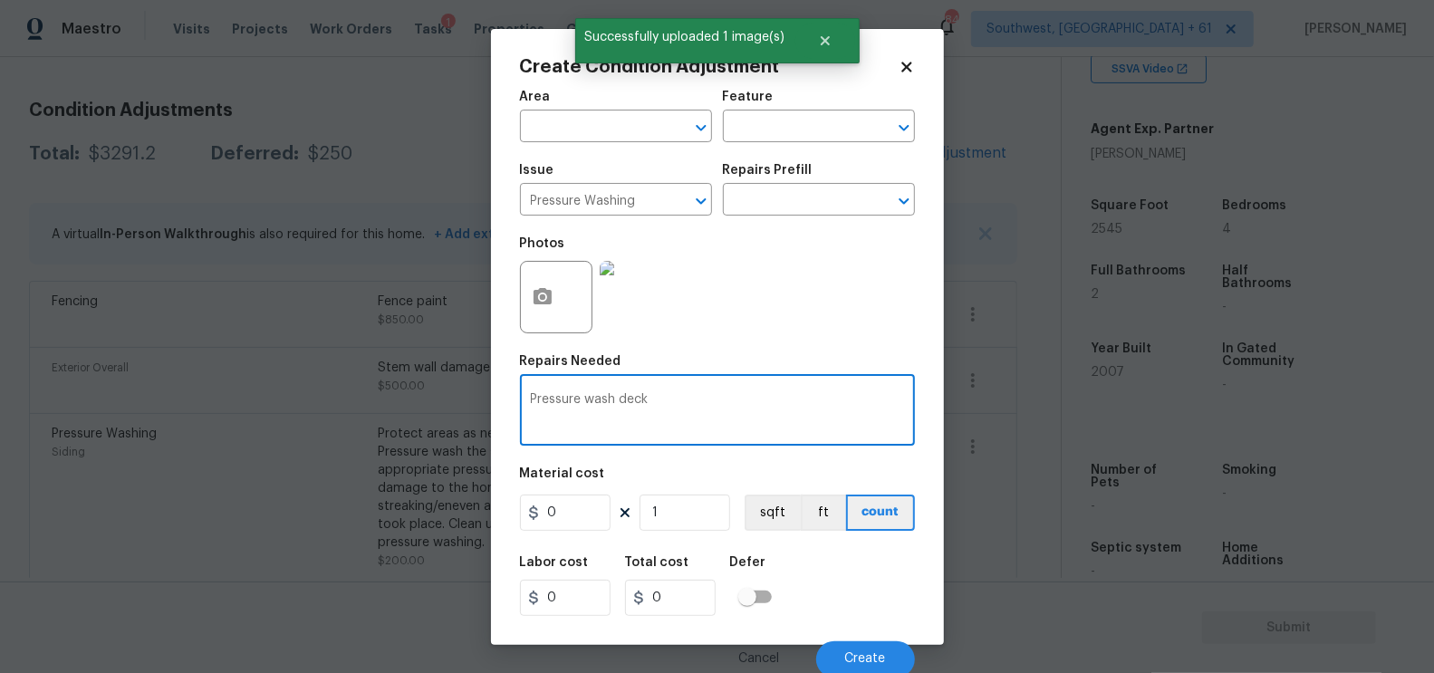
type textarea "Pressure wash deck"
click at [585, 517] on input "0" at bounding box center [565, 513] width 91 height 36
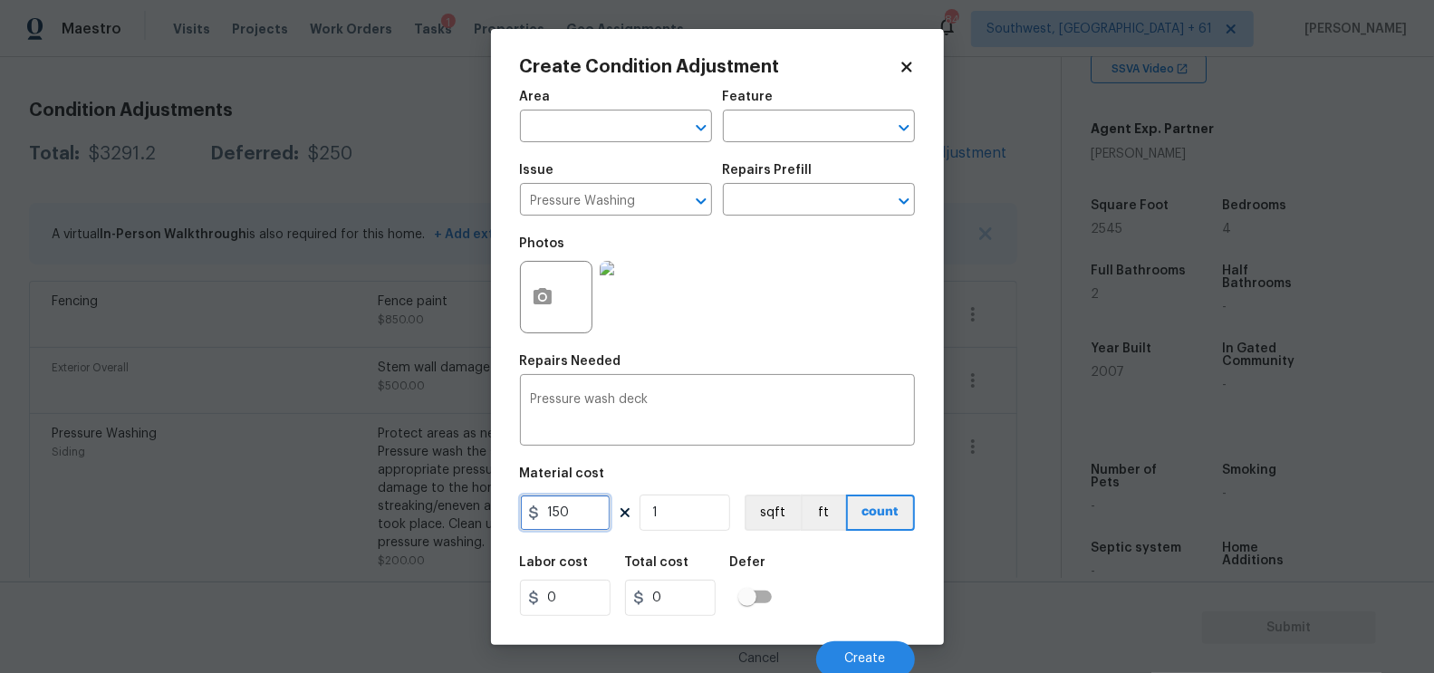
click at [585, 517] on input "150" at bounding box center [565, 513] width 91 height 36
type input "150"
click at [678, 611] on input "150" at bounding box center [670, 598] width 91 height 36
click at [892, 658] on button "Create" at bounding box center [865, 659] width 99 height 36
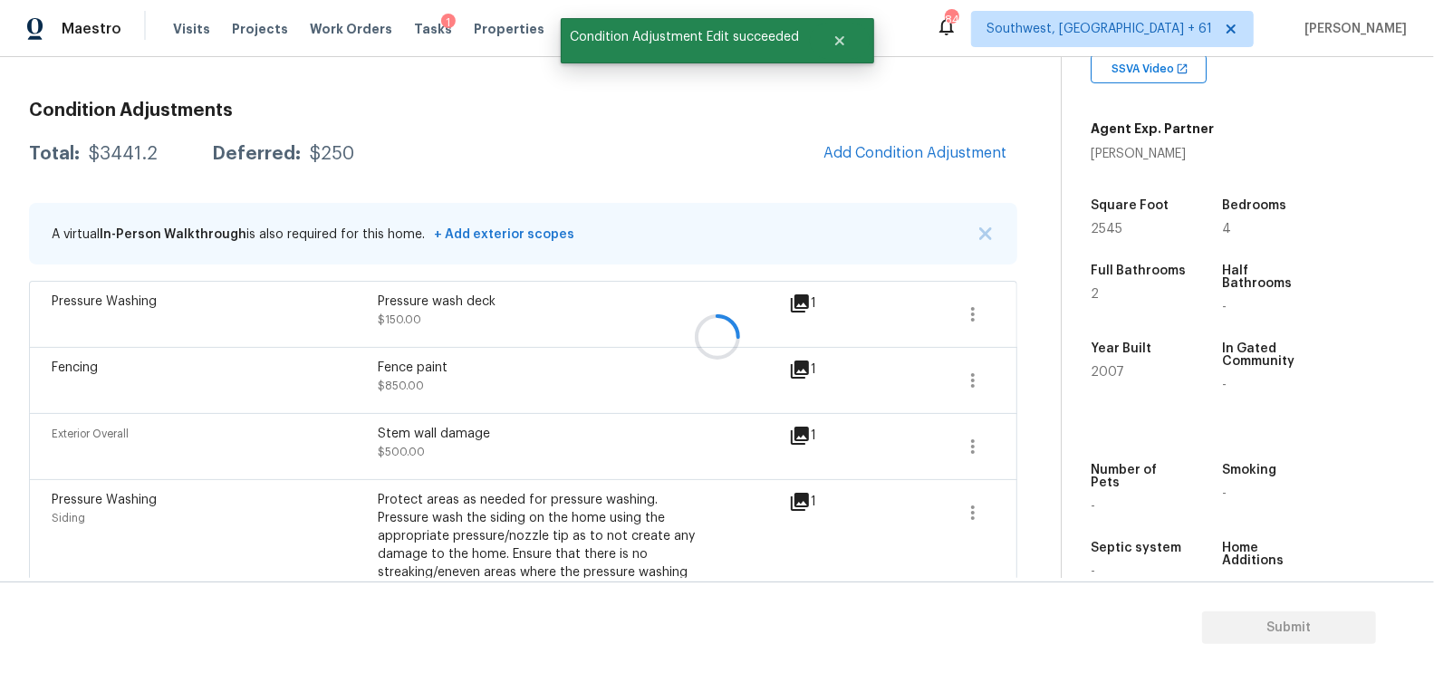
click at [935, 157] on div at bounding box center [717, 336] width 1434 height 673
click at [935, 157] on span "Add Condition Adjustment" at bounding box center [915, 153] width 183 height 16
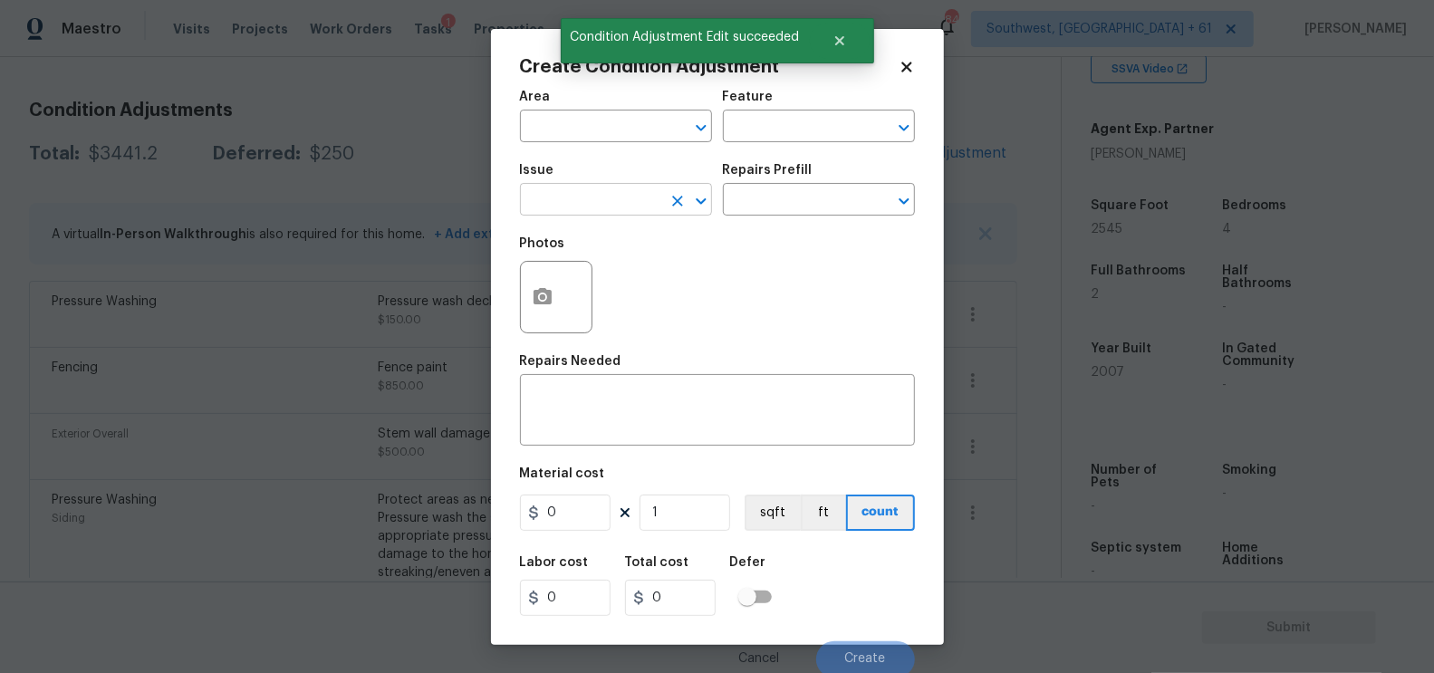
click at [554, 201] on input "text" at bounding box center [590, 202] width 141 height 28
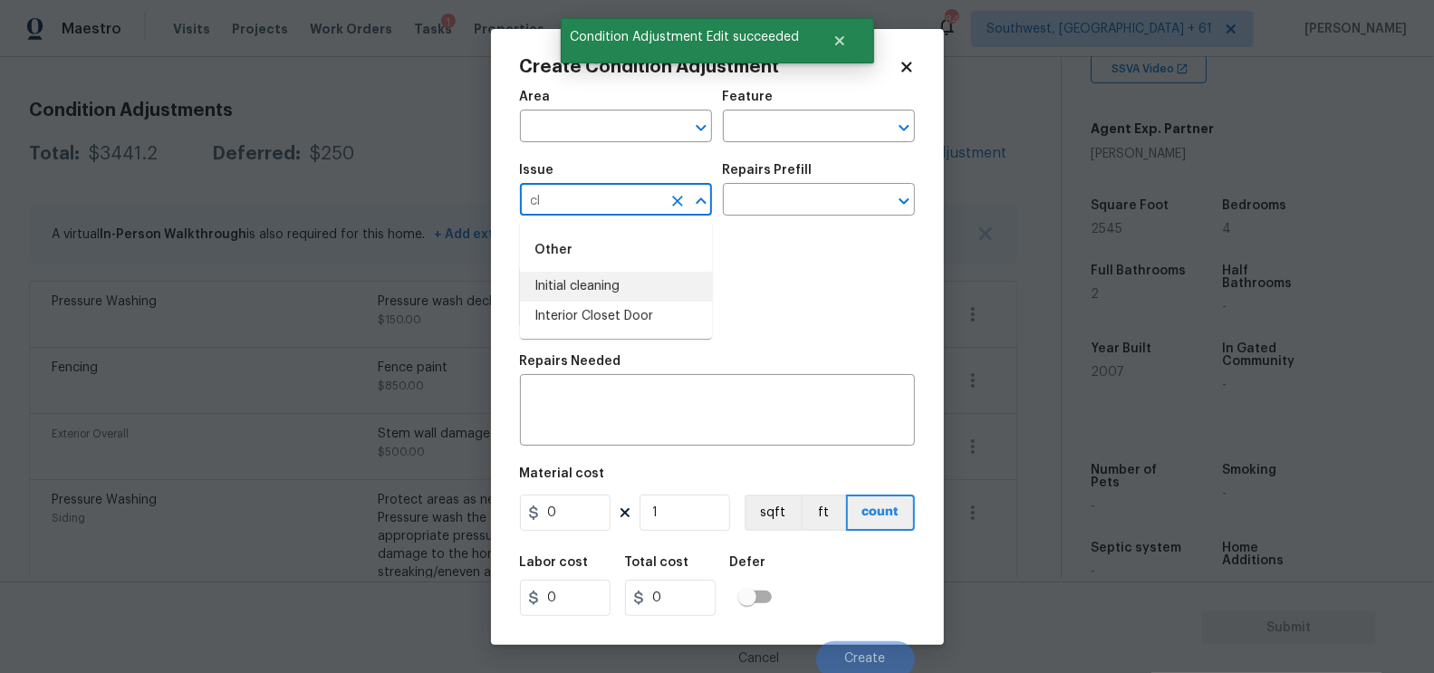
click at [599, 285] on li "Initial cleaning" at bounding box center [616, 287] width 192 height 30
type input "Initial cleaning"
click at [781, 217] on div "Issue Initial cleaning ​ Repairs Prefill ​" at bounding box center [717, 189] width 395 height 73
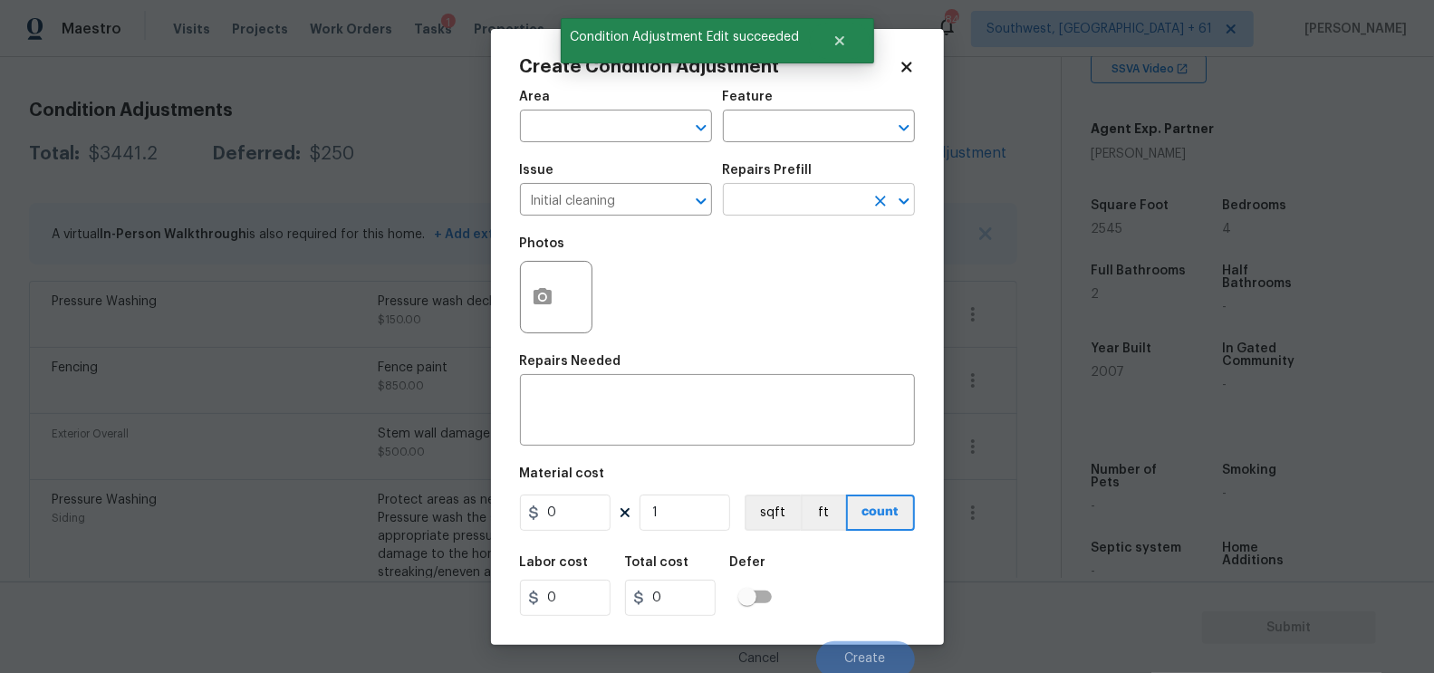
click at [793, 207] on input "text" at bounding box center [793, 202] width 141 height 28
click at [802, 244] on li "Initial cleaning $250.00" at bounding box center [819, 243] width 192 height 30
type input "Home Readiness Packages"
type textarea "1. Wipe down exterior doors and trim. 2. Clean out all exterior light fixtures …"
type input "250"
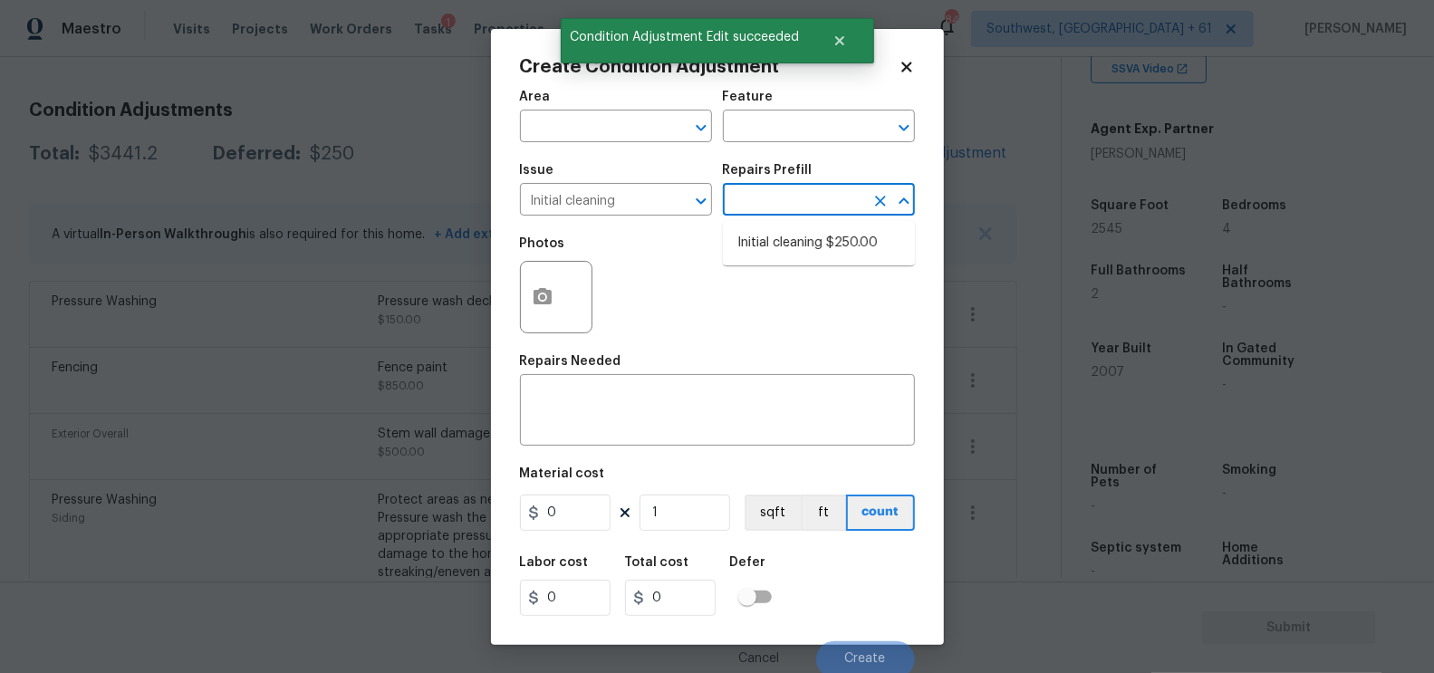
type input "250"
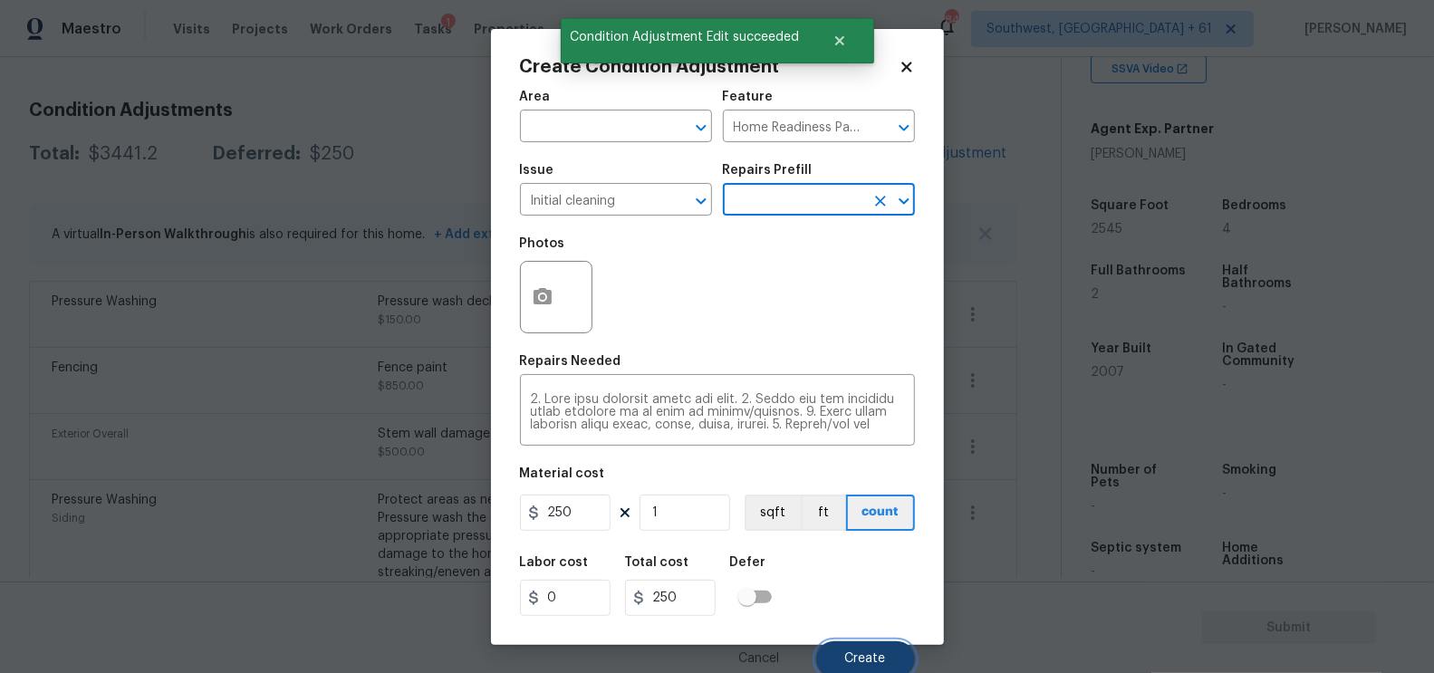
click at [864, 655] on span "Create" at bounding box center [865, 659] width 41 height 14
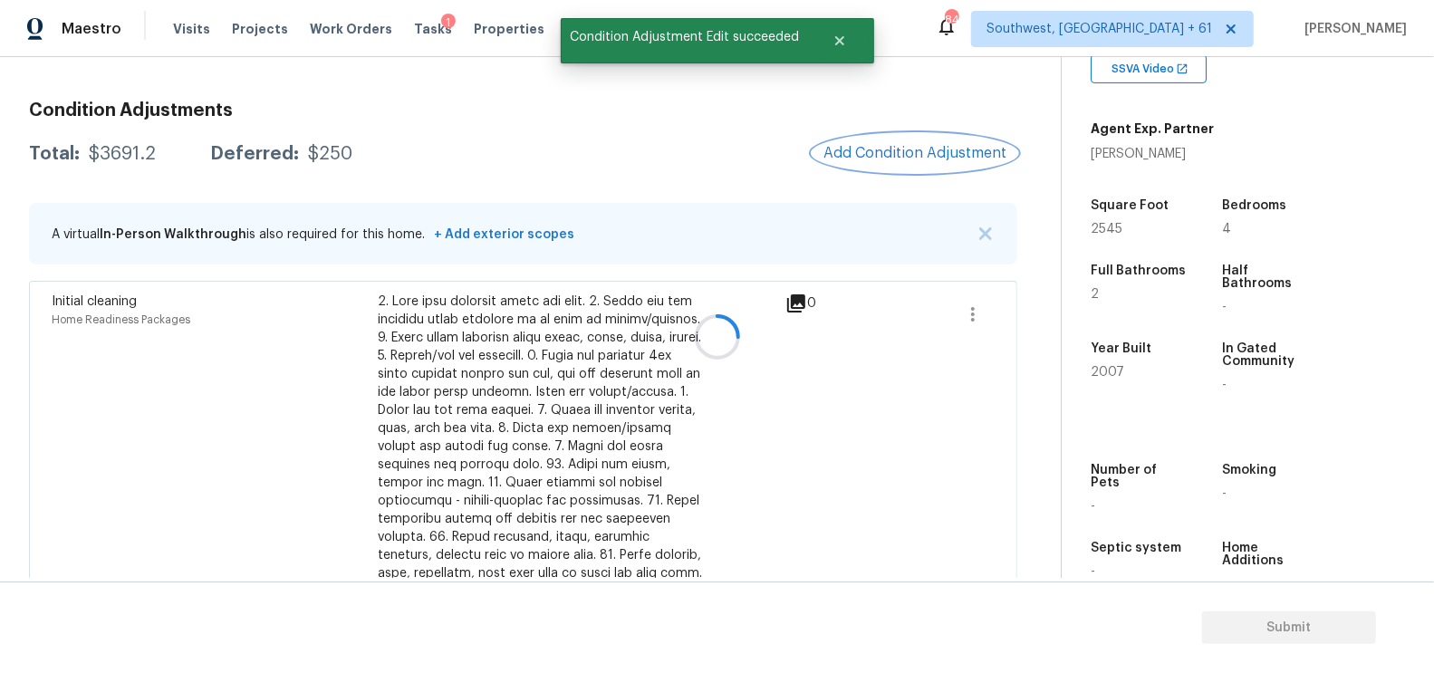
click at [911, 145] on span "Add Condition Adjustment" at bounding box center [915, 153] width 183 height 16
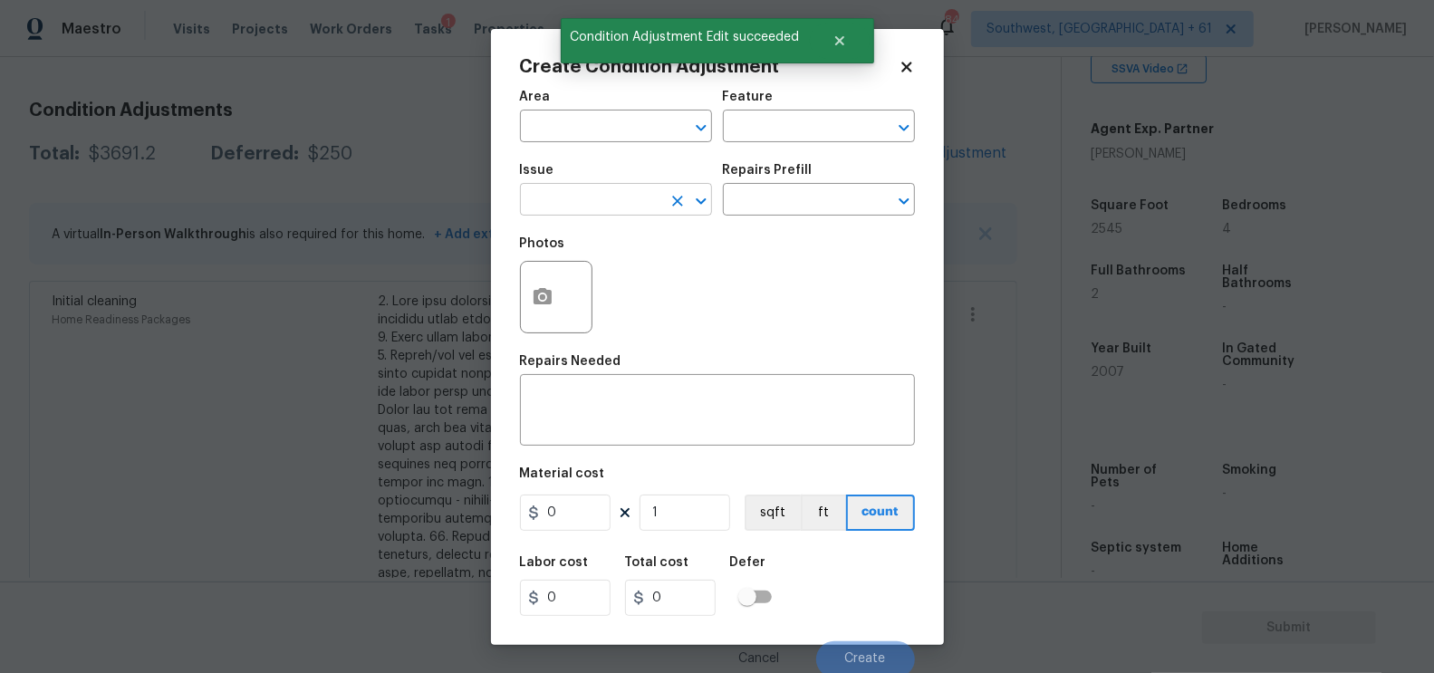
click at [597, 203] on input "text" at bounding box center [590, 202] width 141 height 28
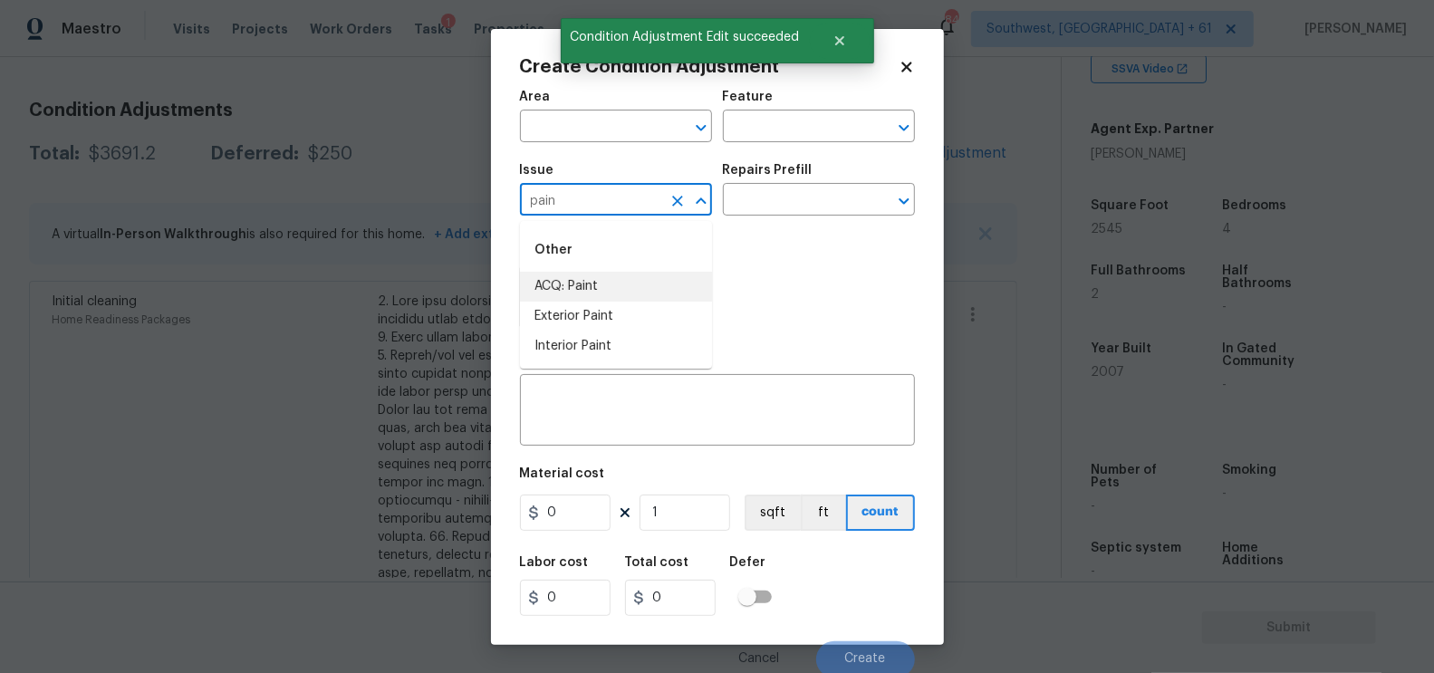
click at [588, 295] on li "ACQ: Paint" at bounding box center [616, 287] width 192 height 30
type input "ACQ: Paint"
click at [832, 188] on input "text" at bounding box center [793, 202] width 141 height 28
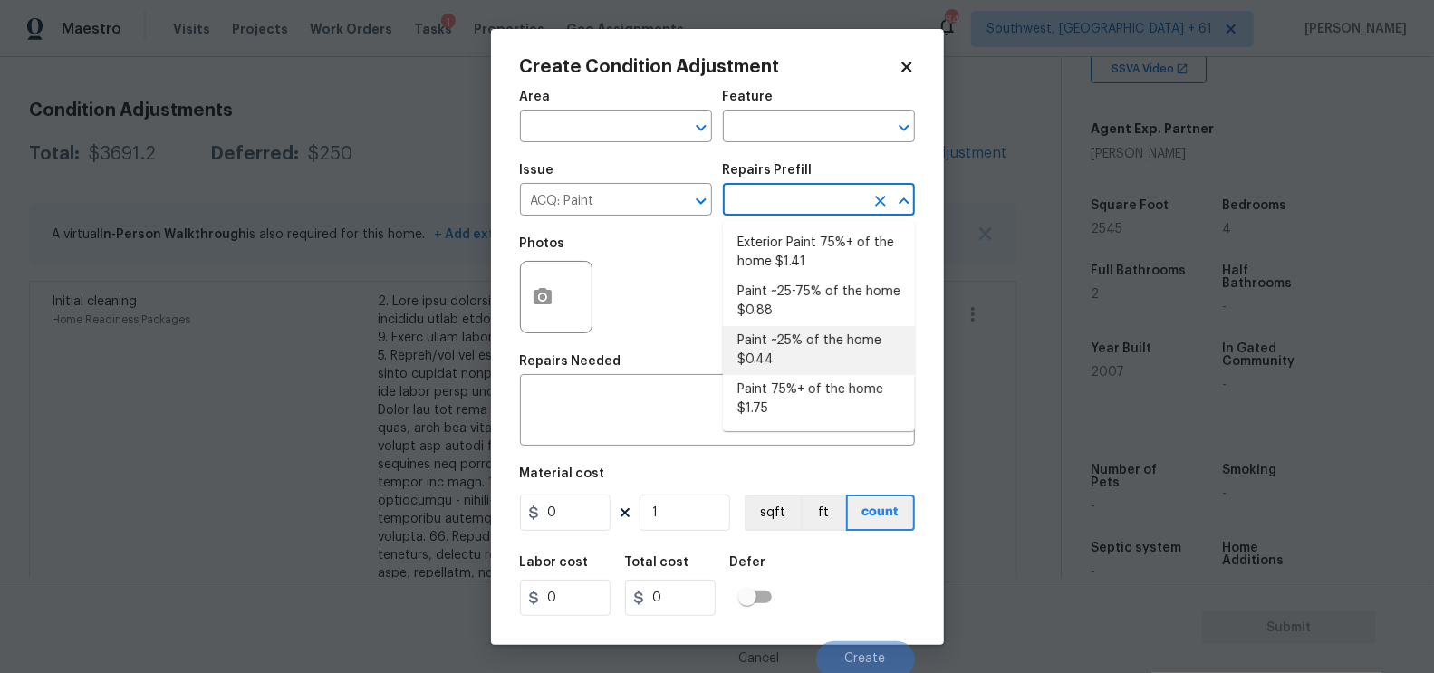
click at [776, 349] on li "Paint ~25% of the home $0.44" at bounding box center [819, 350] width 192 height 49
type input "Acquisition"
type textarea "Acquisition Scope: ~25% of the home needs interior paint"
type input "0.44"
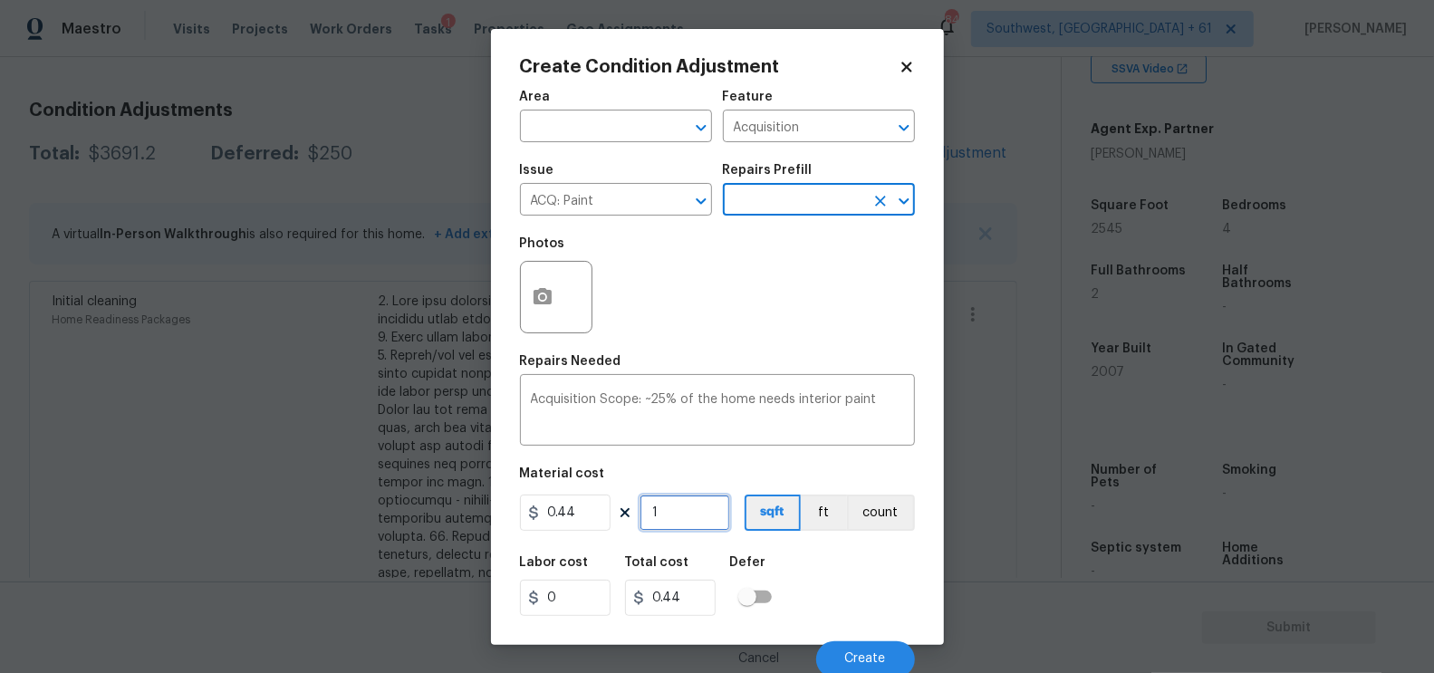
click at [674, 506] on input "1" at bounding box center [685, 513] width 91 height 36
type input "0"
type input "2"
type input "0.88"
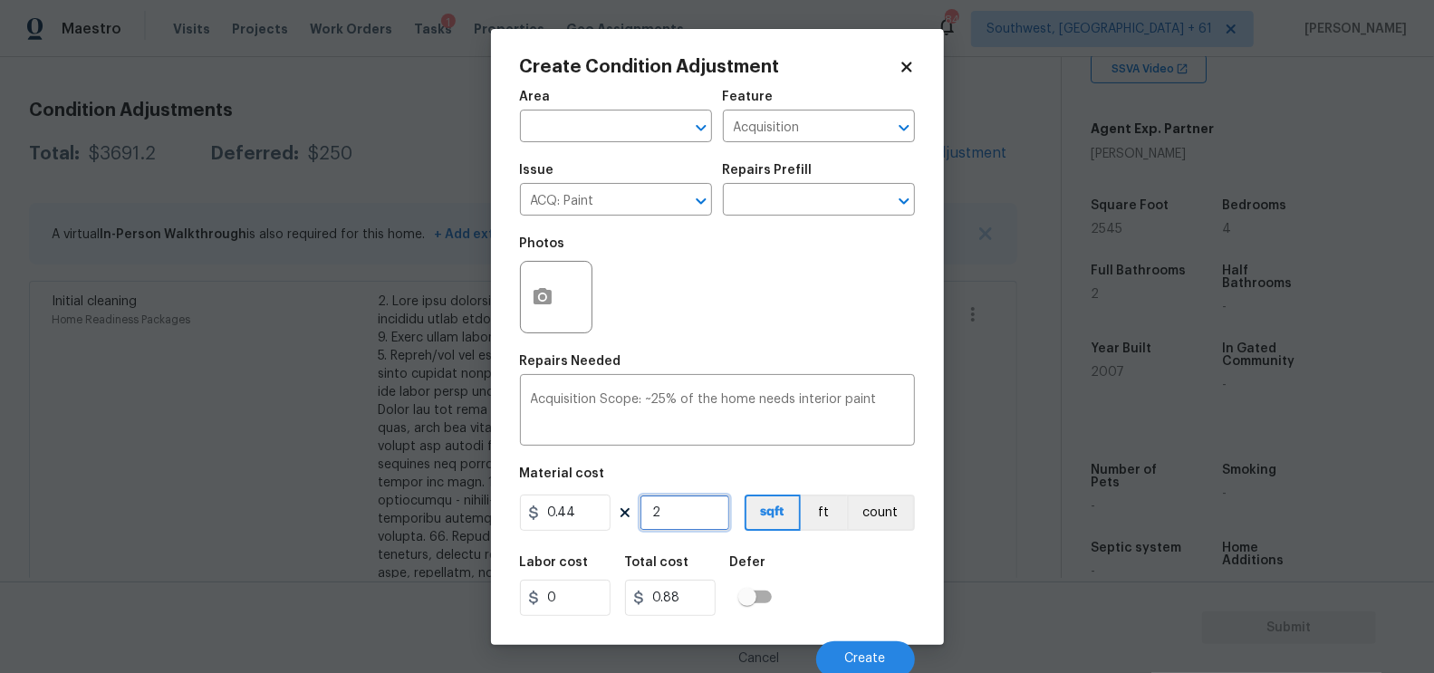
type input "25"
type input "11"
type input "254"
type input "111.76"
type input "2545"
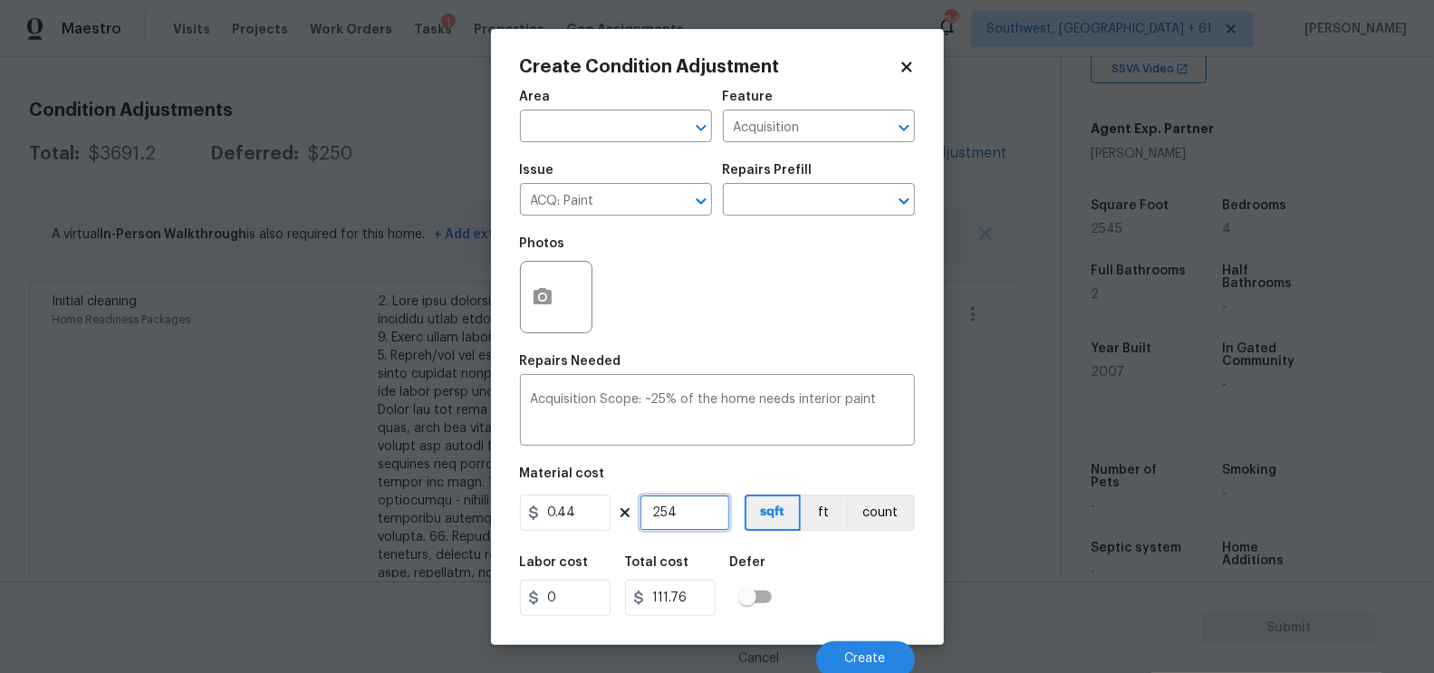
type input "1119.8"
type input "2545"
click at [690, 600] on input "1119.8" at bounding box center [670, 598] width 91 height 36
click at [830, 654] on button "Create" at bounding box center [865, 659] width 99 height 36
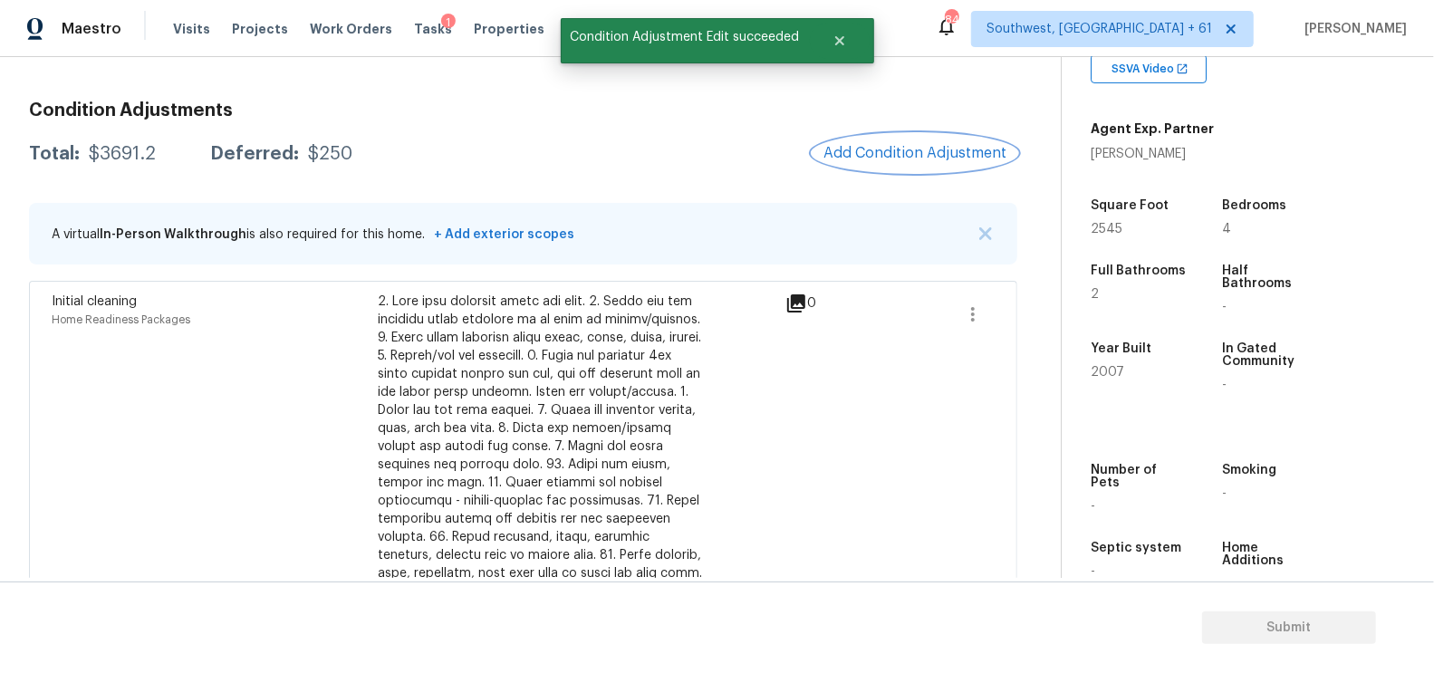
click at [970, 138] on button "Add Condition Adjustment" at bounding box center [915, 153] width 205 height 38
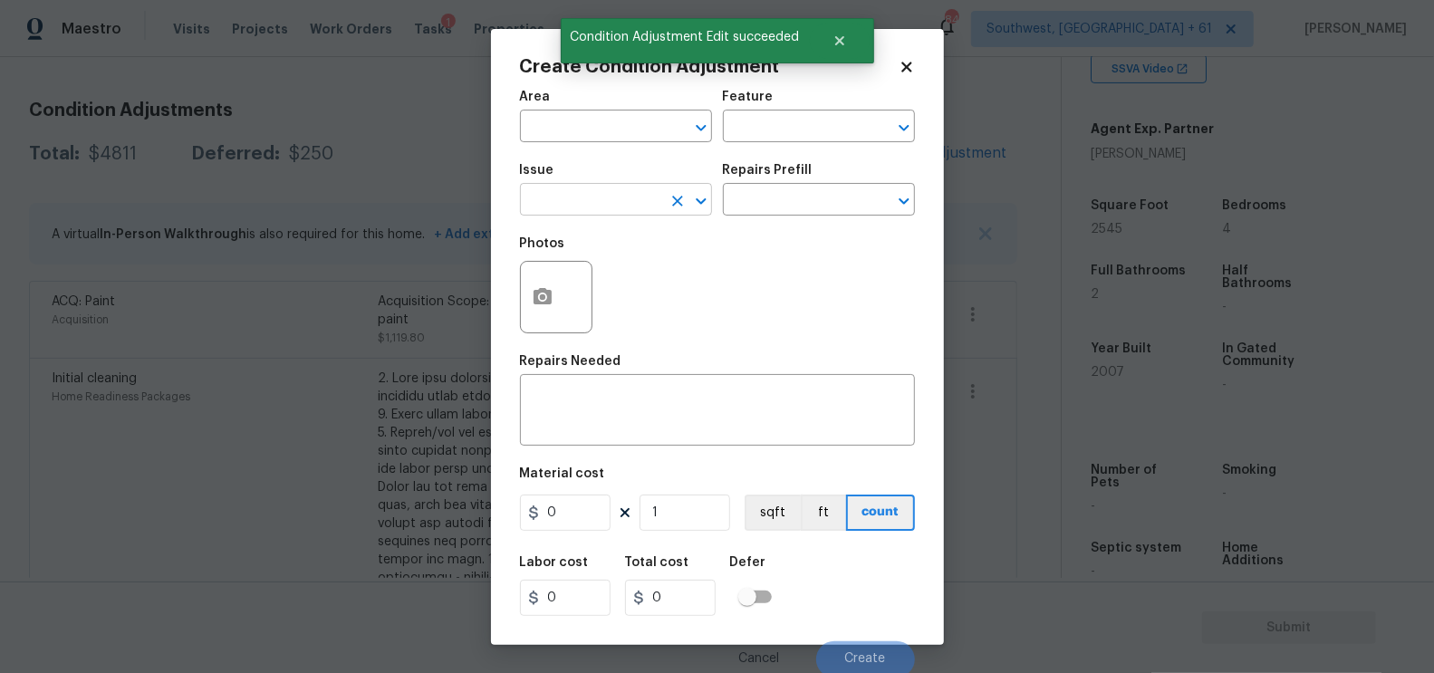
click at [616, 200] on input "text" at bounding box center [590, 202] width 141 height 28
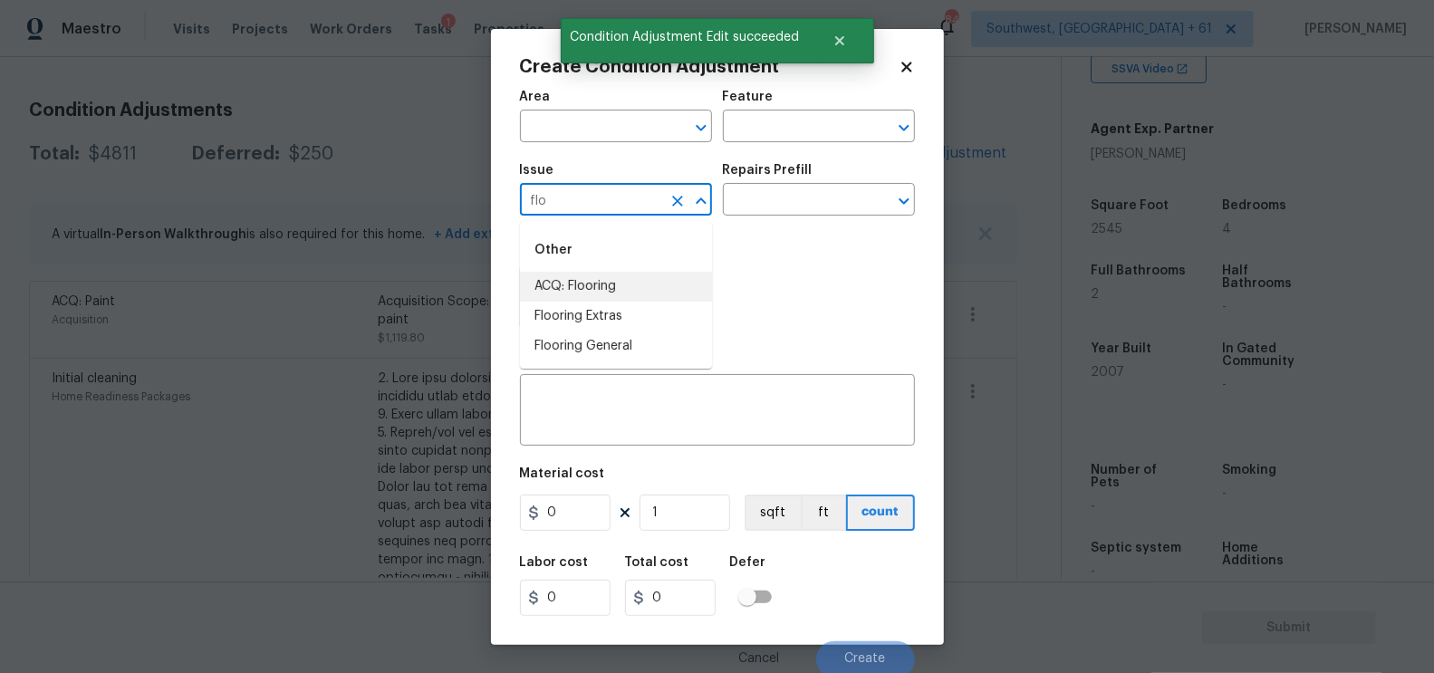
click at [611, 291] on li "ACQ: Flooring" at bounding box center [616, 287] width 192 height 30
type input "ACQ: Flooring"
click at [811, 184] on div "Repairs Prefill" at bounding box center [819, 176] width 192 height 24
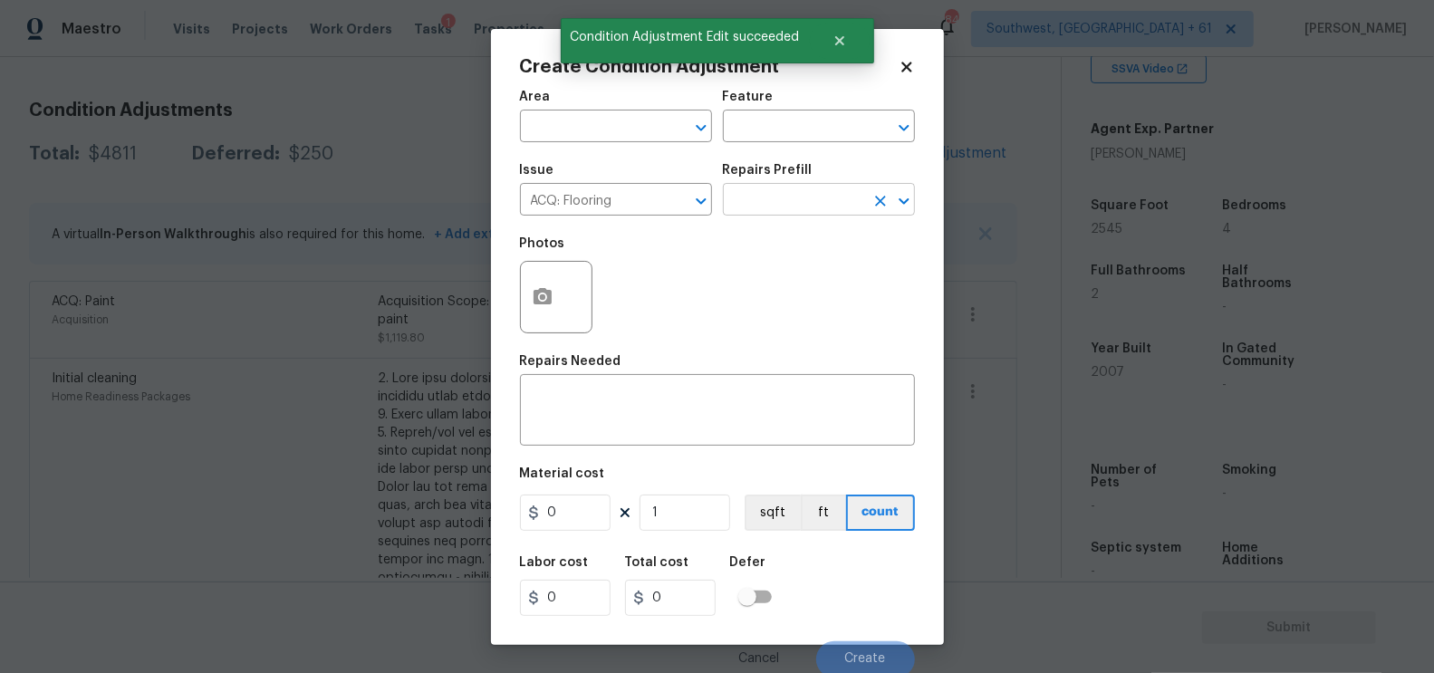
click at [800, 211] on input "text" at bounding box center [793, 202] width 141 height 28
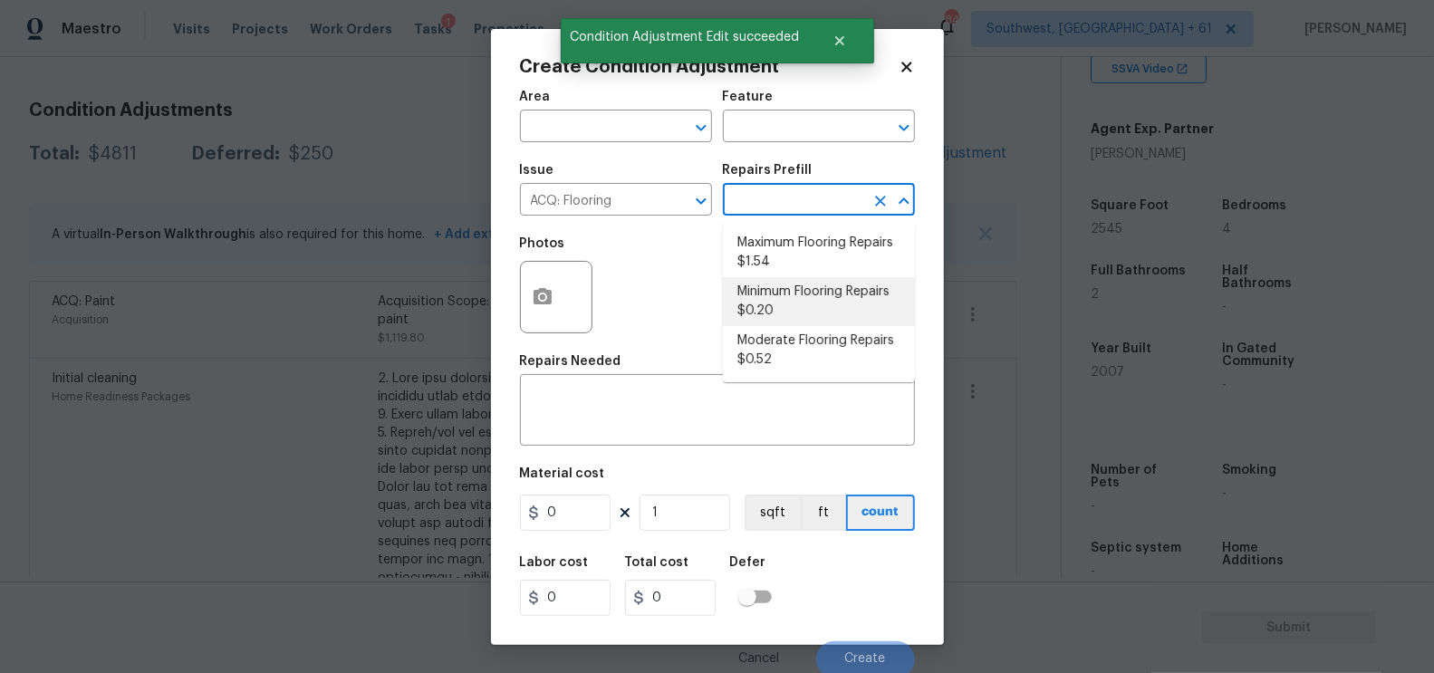
click at [783, 296] on li "Minimum Flooring Repairs $0.20" at bounding box center [819, 301] width 192 height 49
type input "Acquisition"
type textarea "Acquisition Scope: Minimum flooring repairs"
type input "0.2"
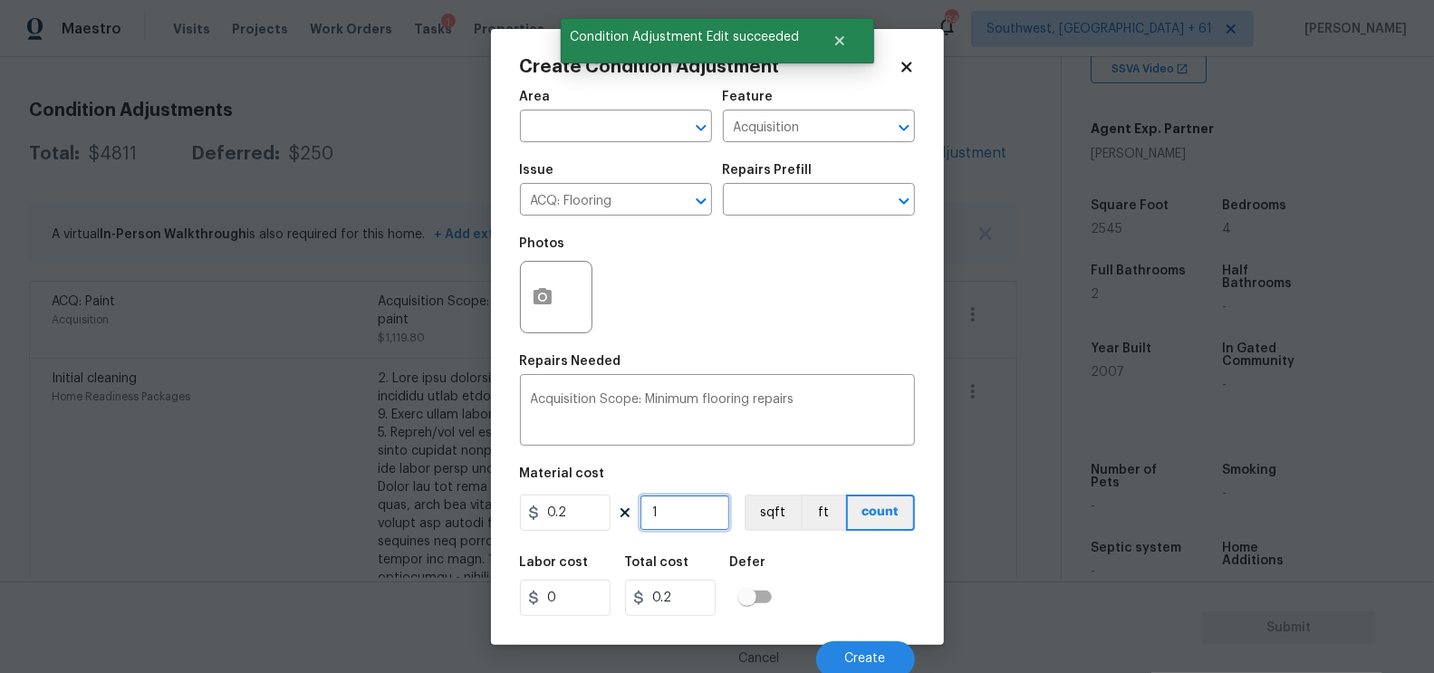
click at [679, 528] on input "1" at bounding box center [685, 513] width 91 height 36
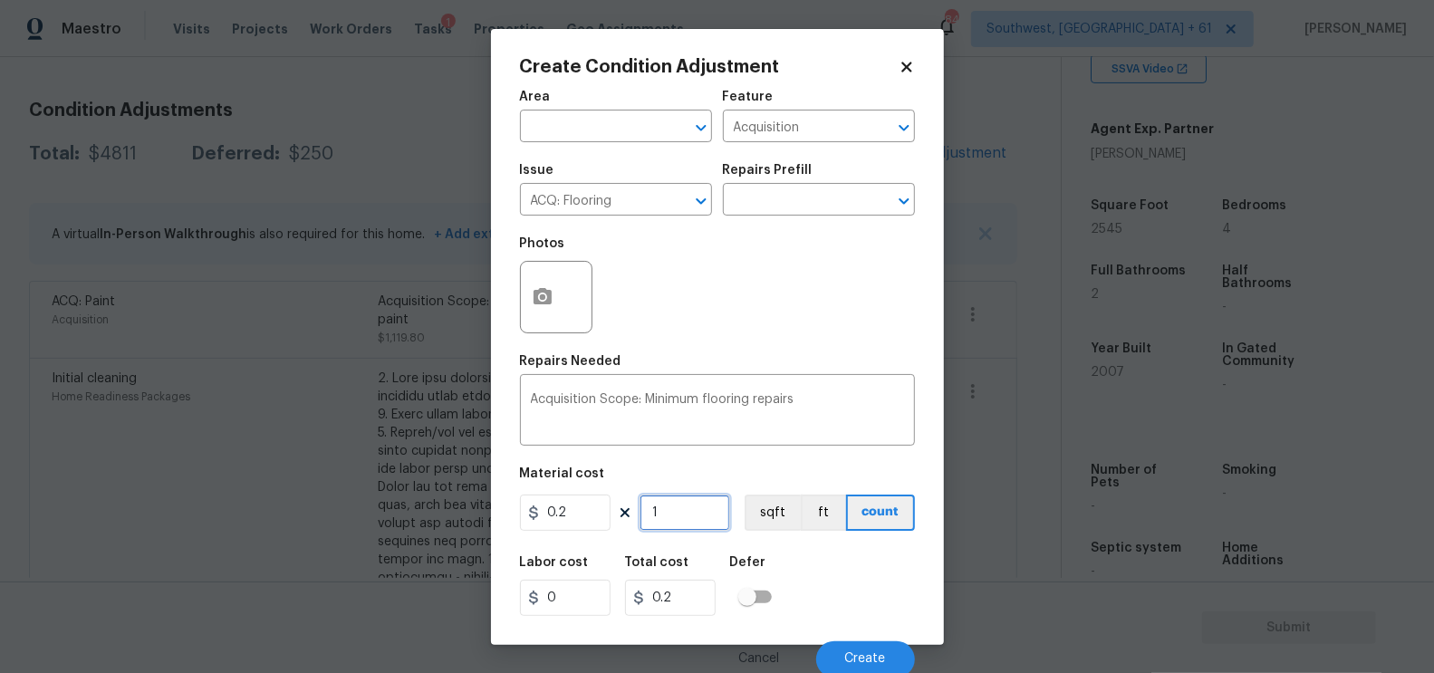
type input "0"
type input "2"
type input "0.4"
type input "25"
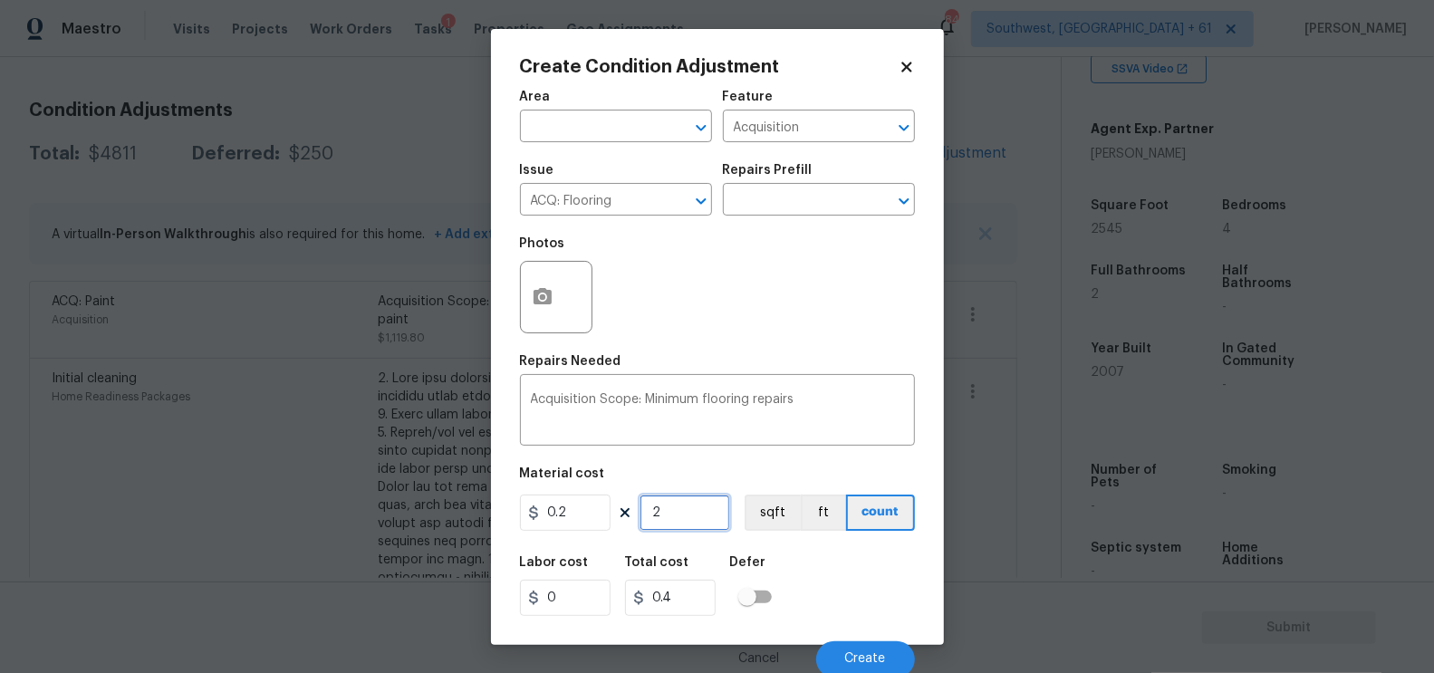
type input "5"
type input "254"
type input "50.8"
type input "2545"
type input "509"
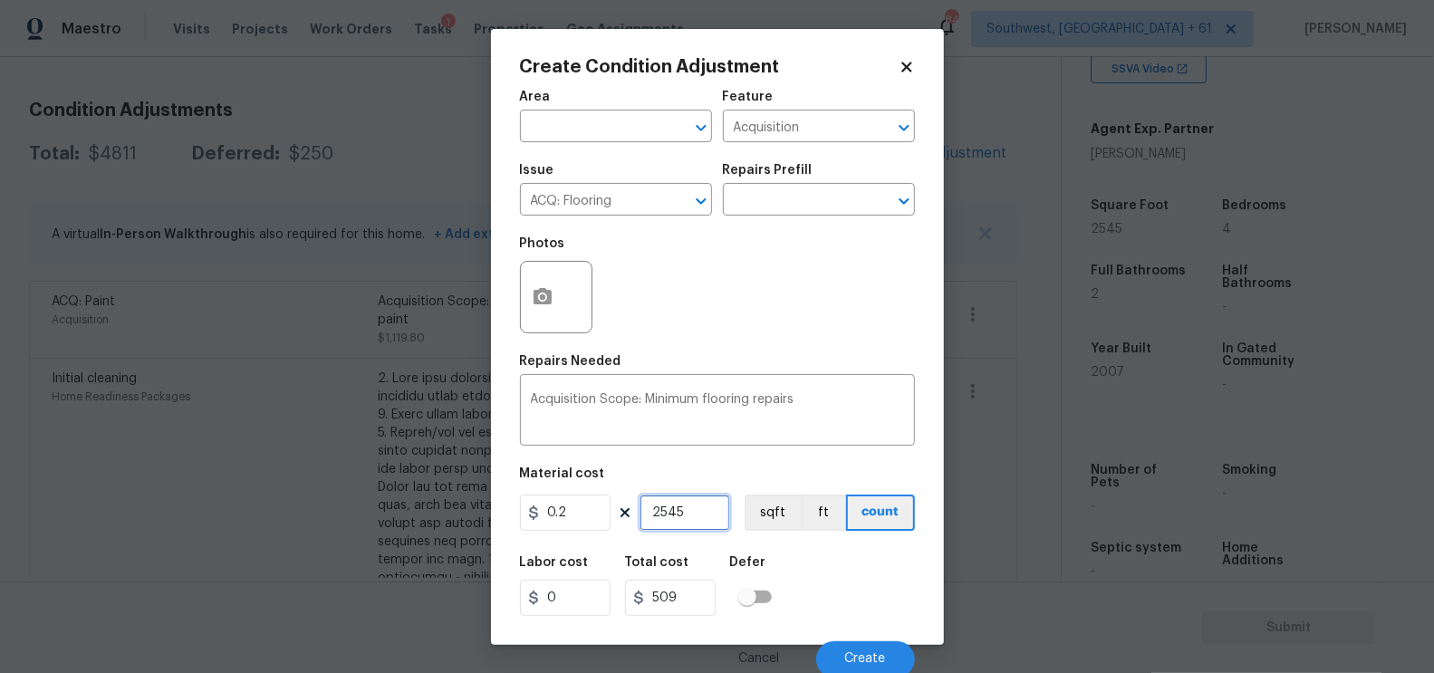
type input "2545"
click at [797, 183] on div "Repairs Prefill" at bounding box center [819, 176] width 192 height 24
click at [787, 200] on input "text" at bounding box center [793, 202] width 141 height 28
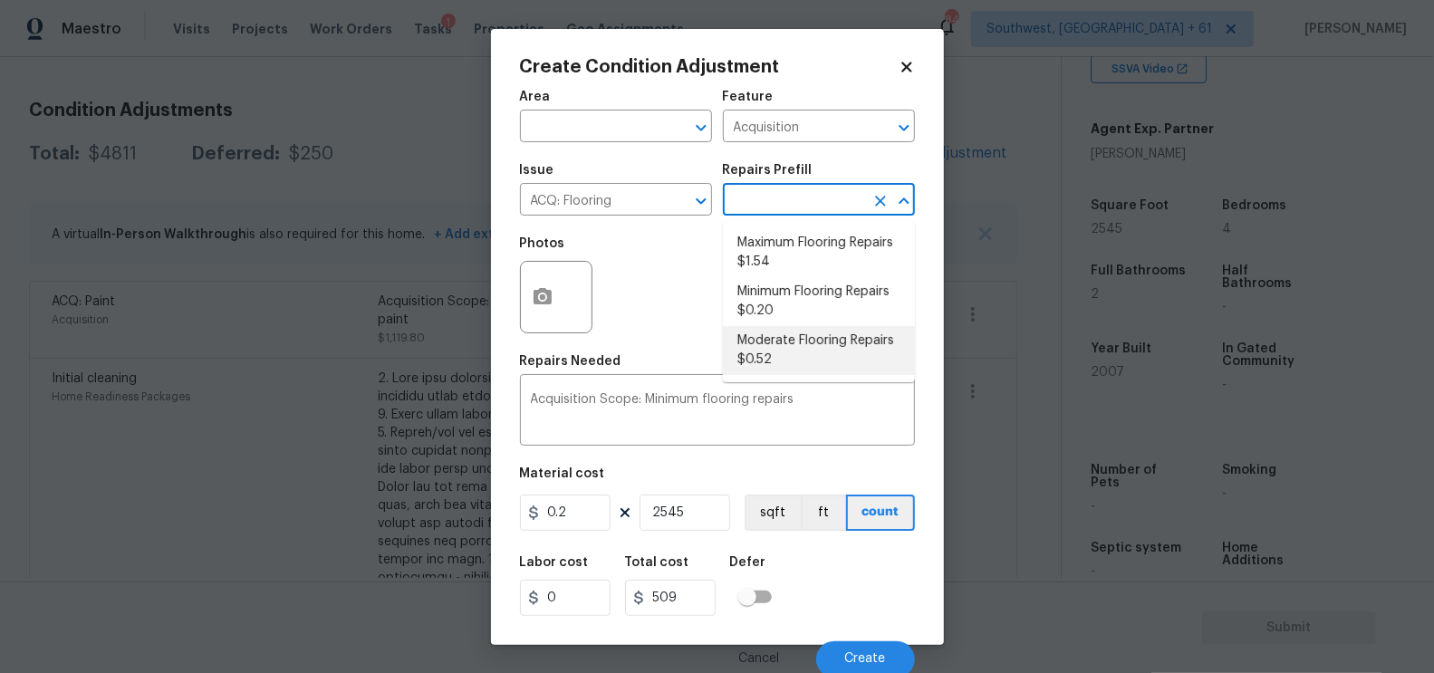
click at [783, 341] on li "Moderate Flooring Repairs $0.52" at bounding box center [819, 350] width 192 height 49
type textarea "Acquisition Scope: Moderate flooring repairs"
type input "0.52"
type input "1323.4"
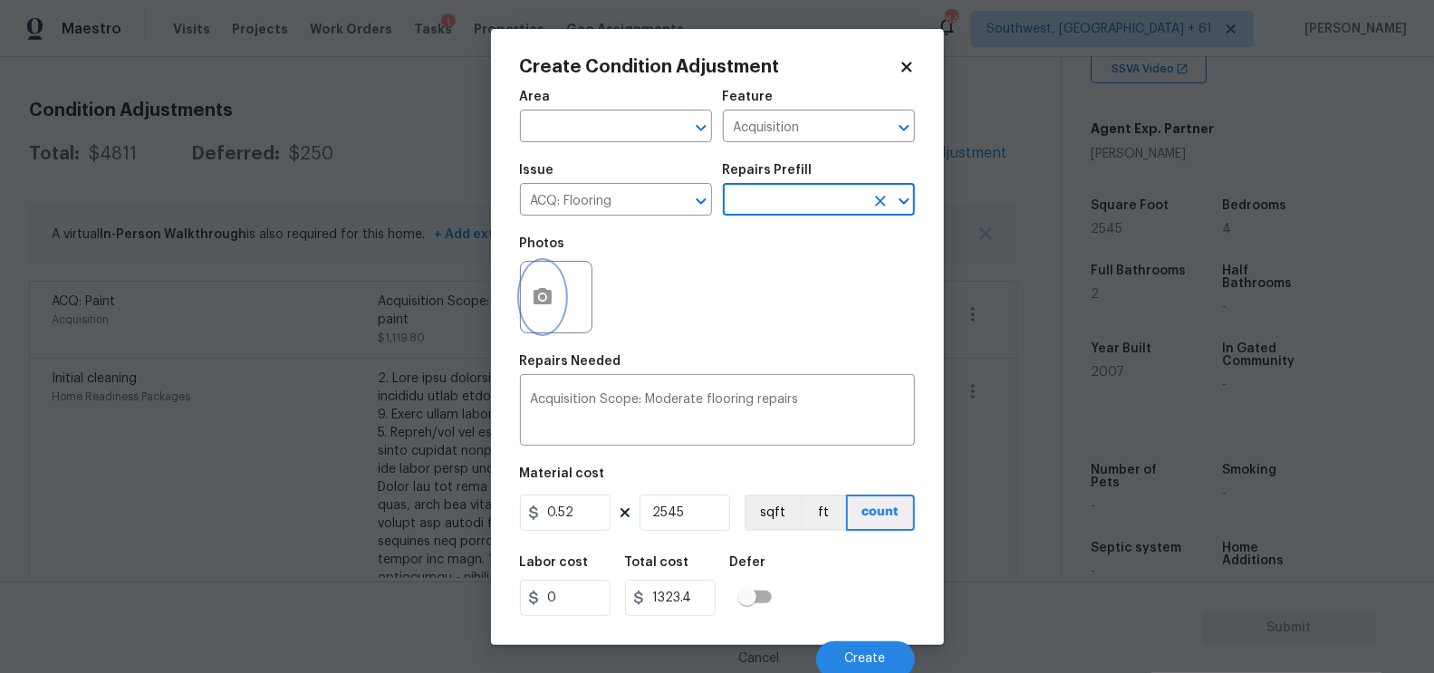
click at [560, 304] on button "button" at bounding box center [542, 297] width 43 height 71
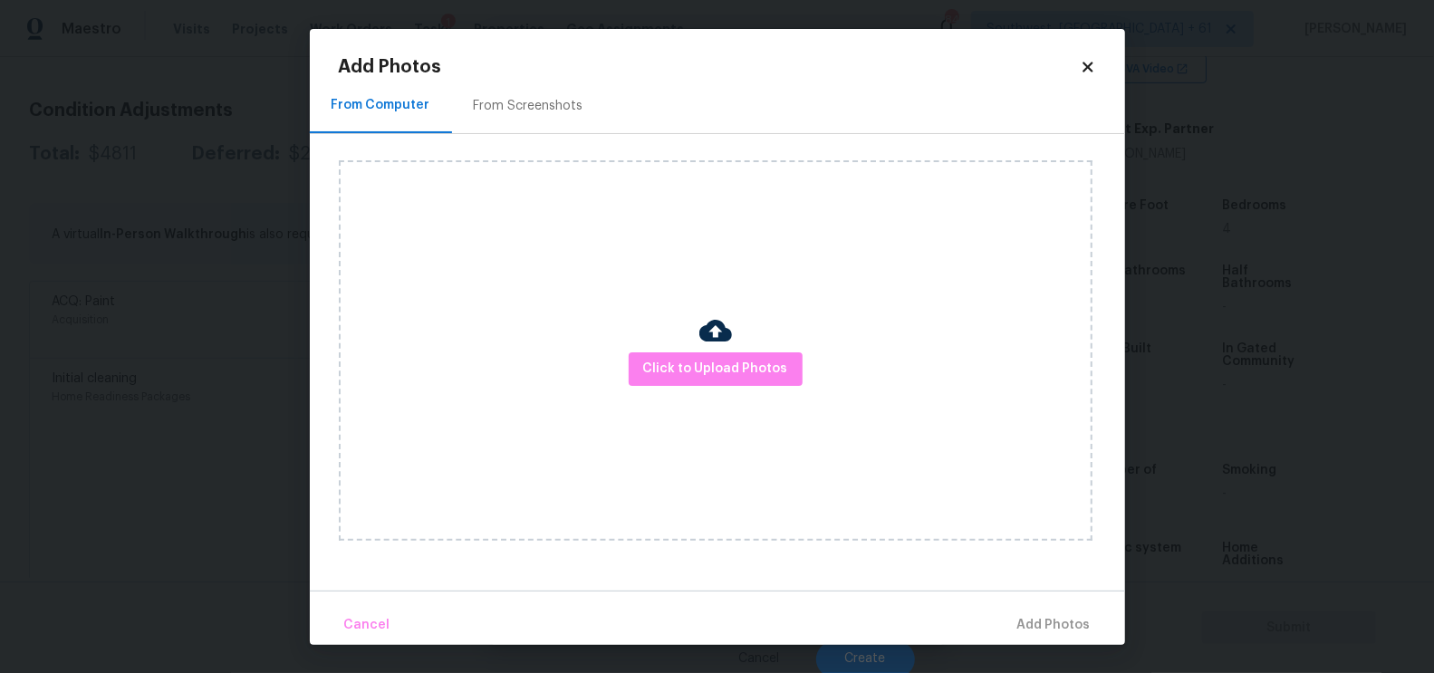
click at [534, 118] on div "From Screenshots" at bounding box center [528, 106] width 153 height 53
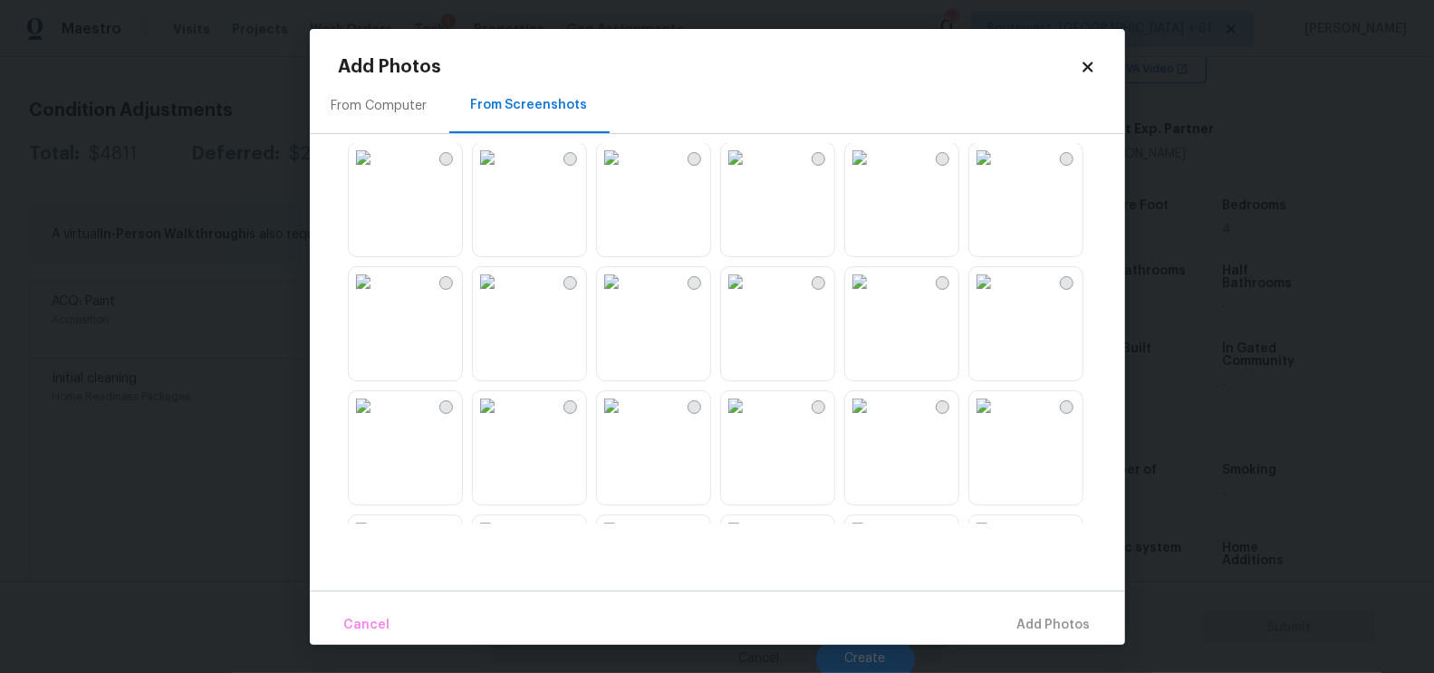
scroll to position [400, 0]
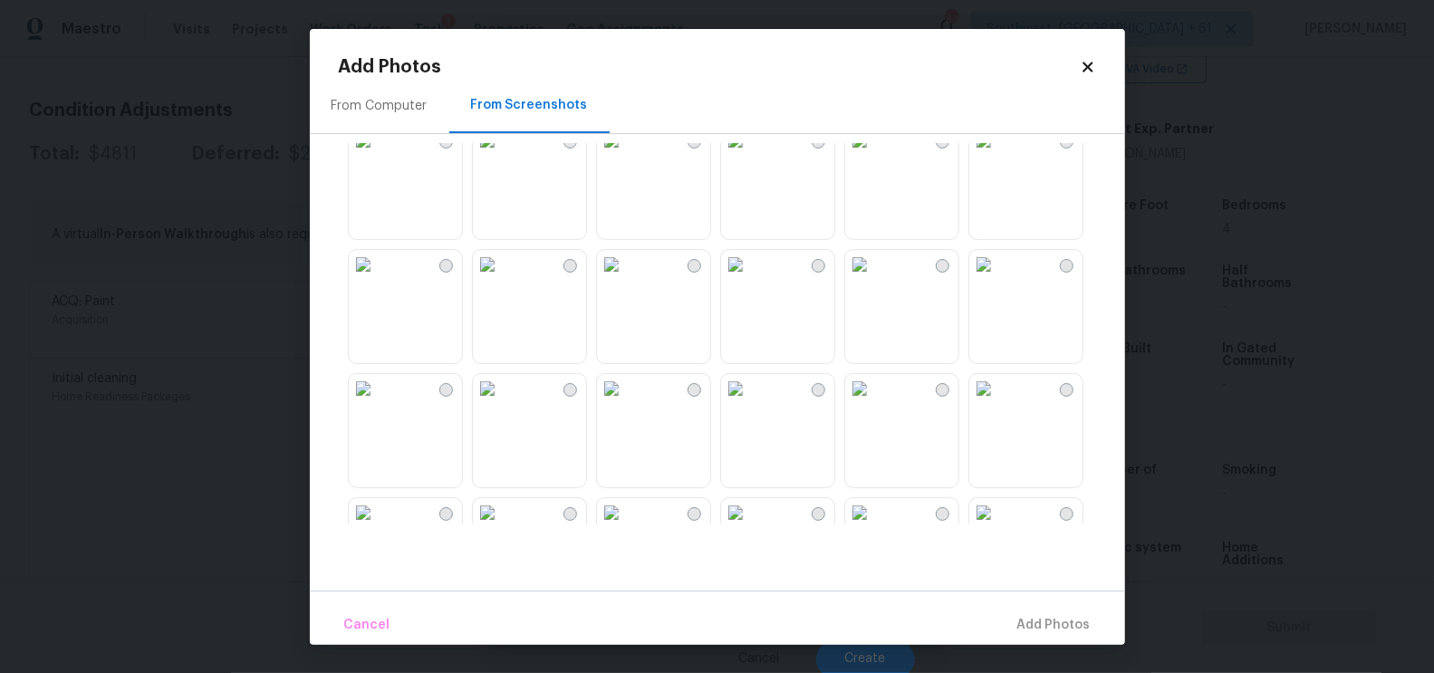
click at [502, 279] on img at bounding box center [487, 264] width 29 height 29
click at [998, 279] on img at bounding box center [983, 264] width 29 height 29
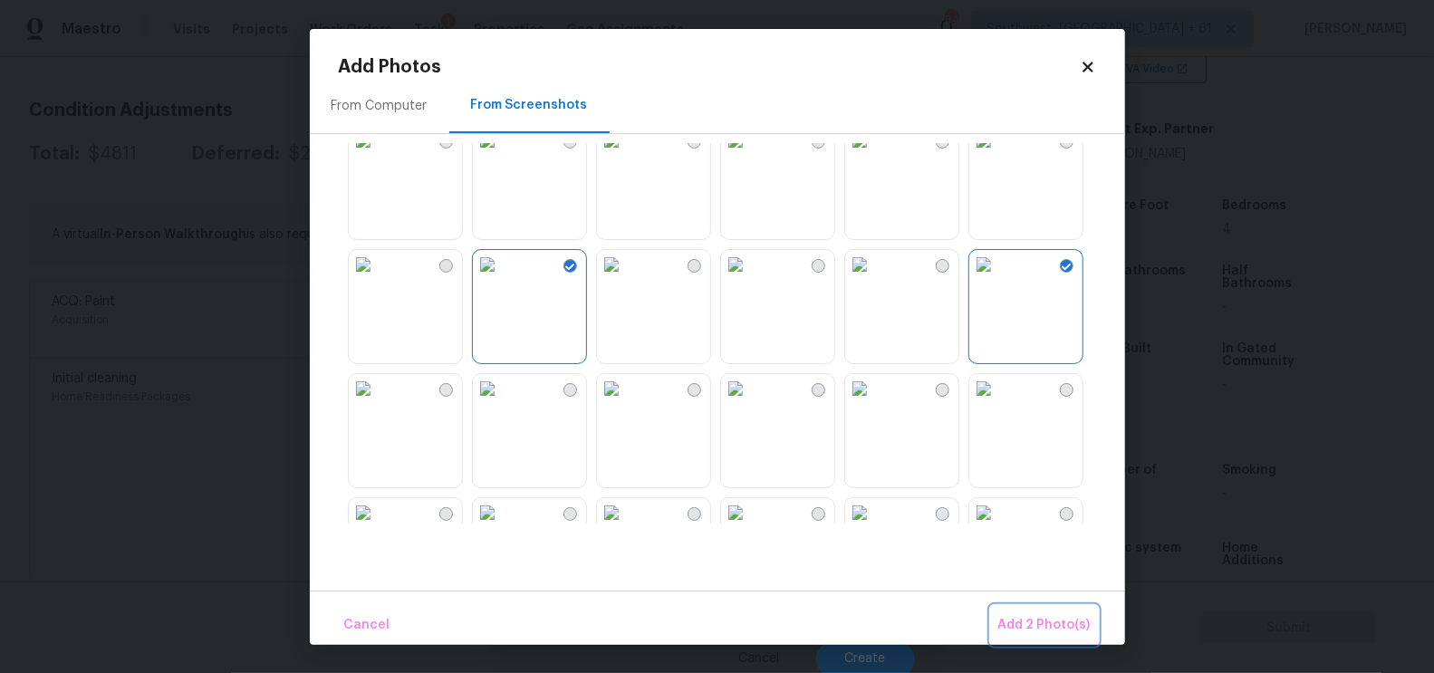
click at [1025, 607] on button "Add 2 Photo(s)" at bounding box center [1044, 625] width 107 height 39
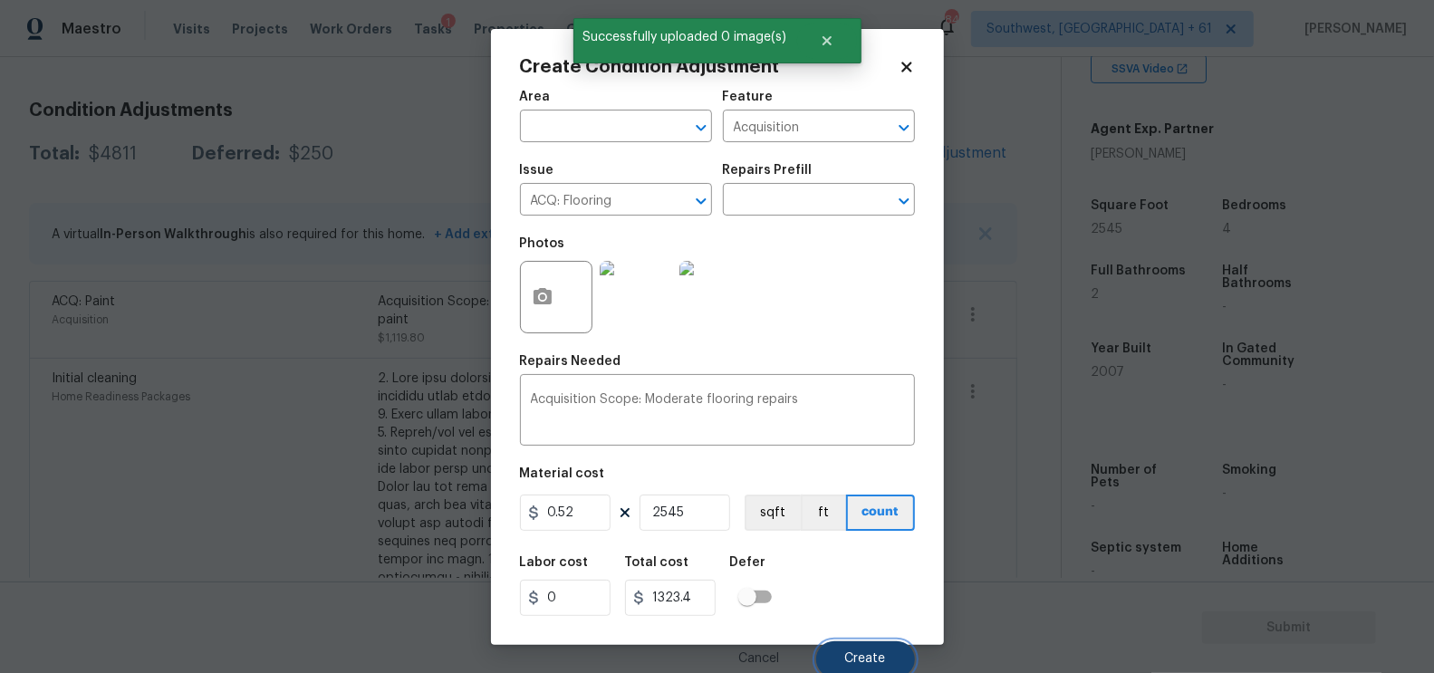
click at [877, 661] on span "Create" at bounding box center [865, 659] width 41 height 14
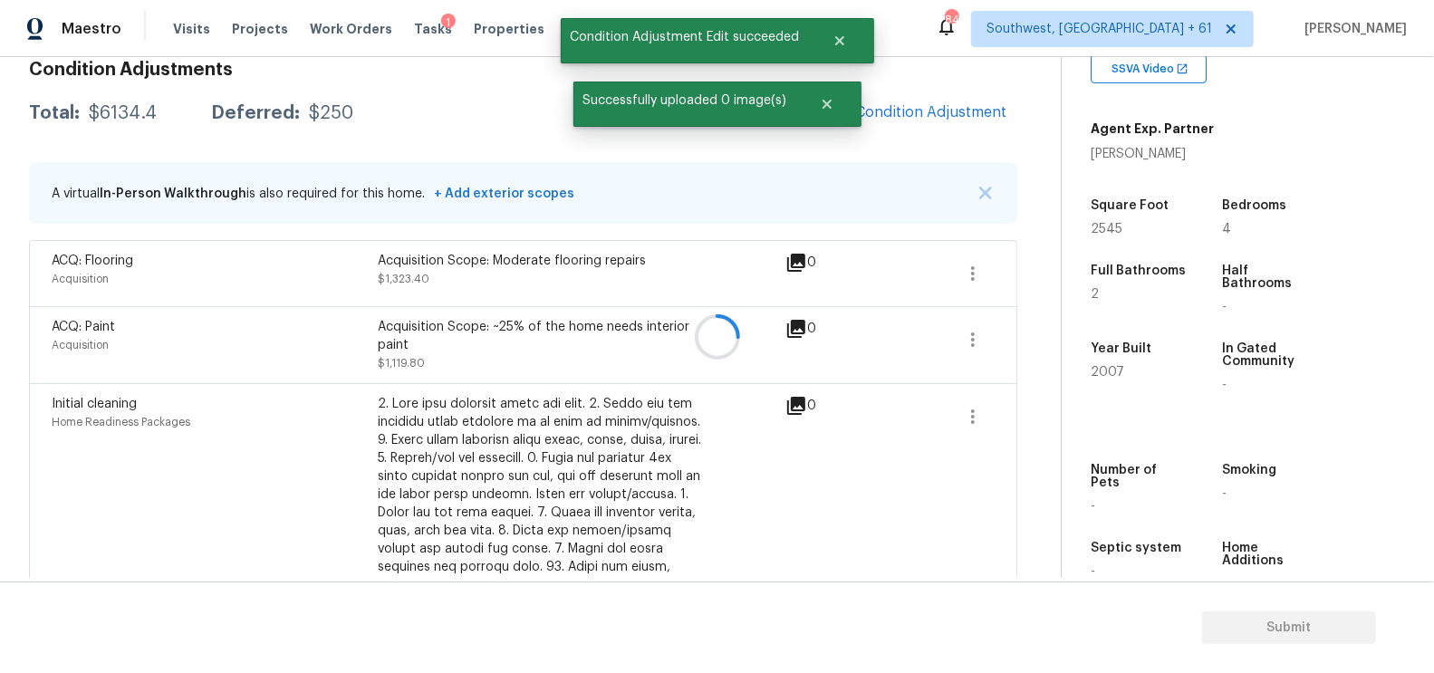
scroll to position [231, 0]
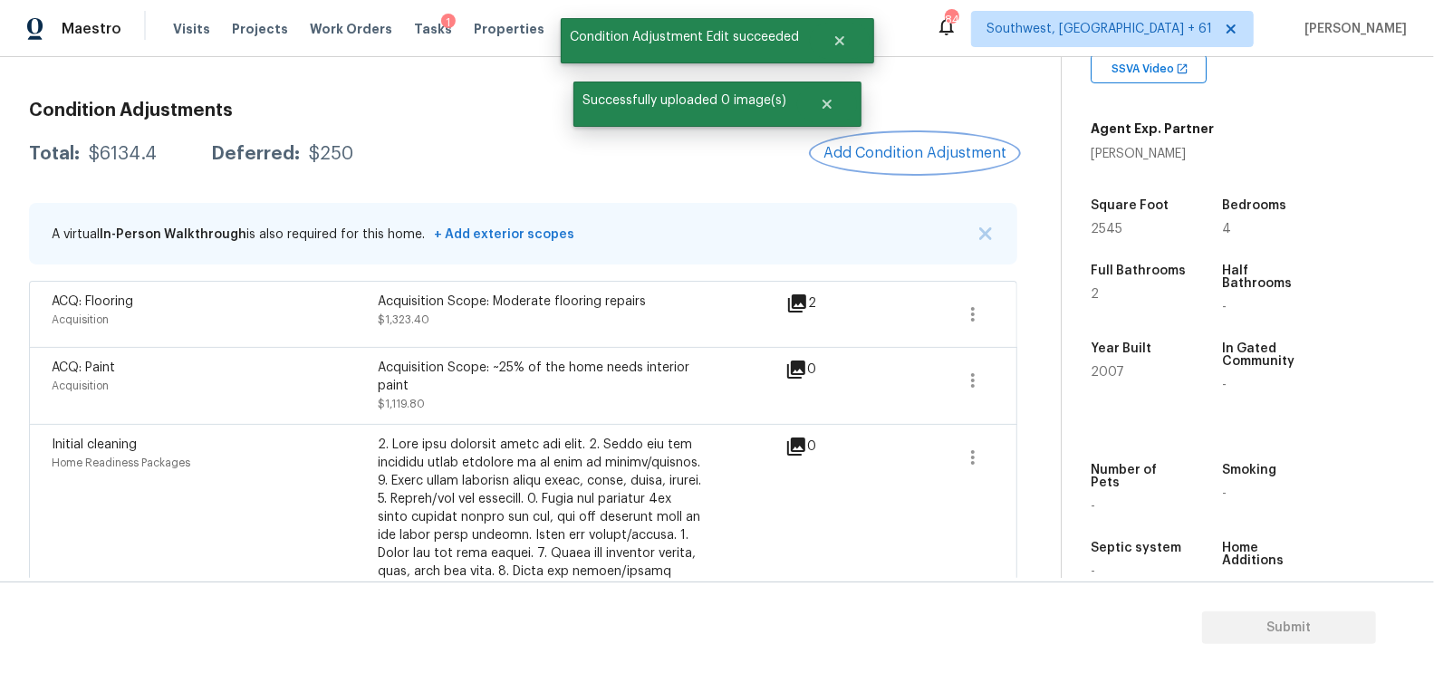
click at [909, 153] on span "Add Condition Adjustment" at bounding box center [915, 153] width 183 height 16
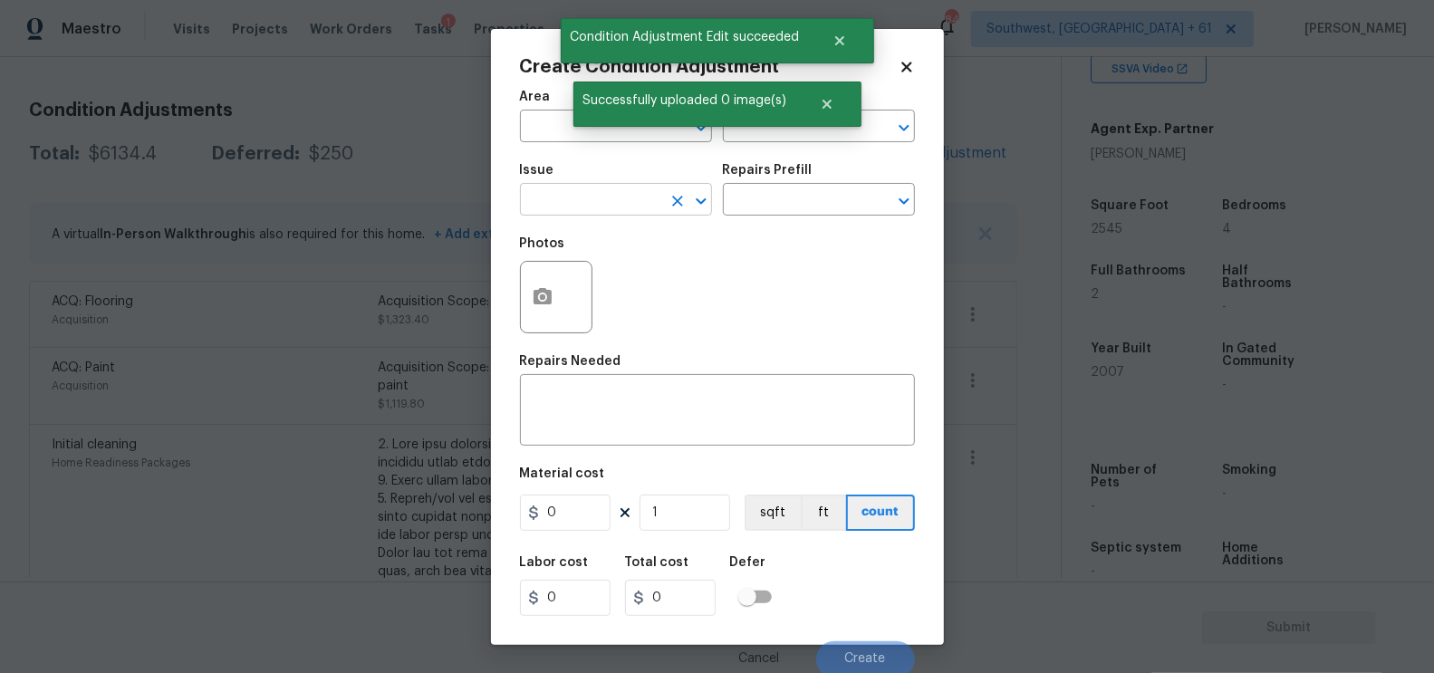
click at [535, 206] on input "text" at bounding box center [590, 202] width 141 height 28
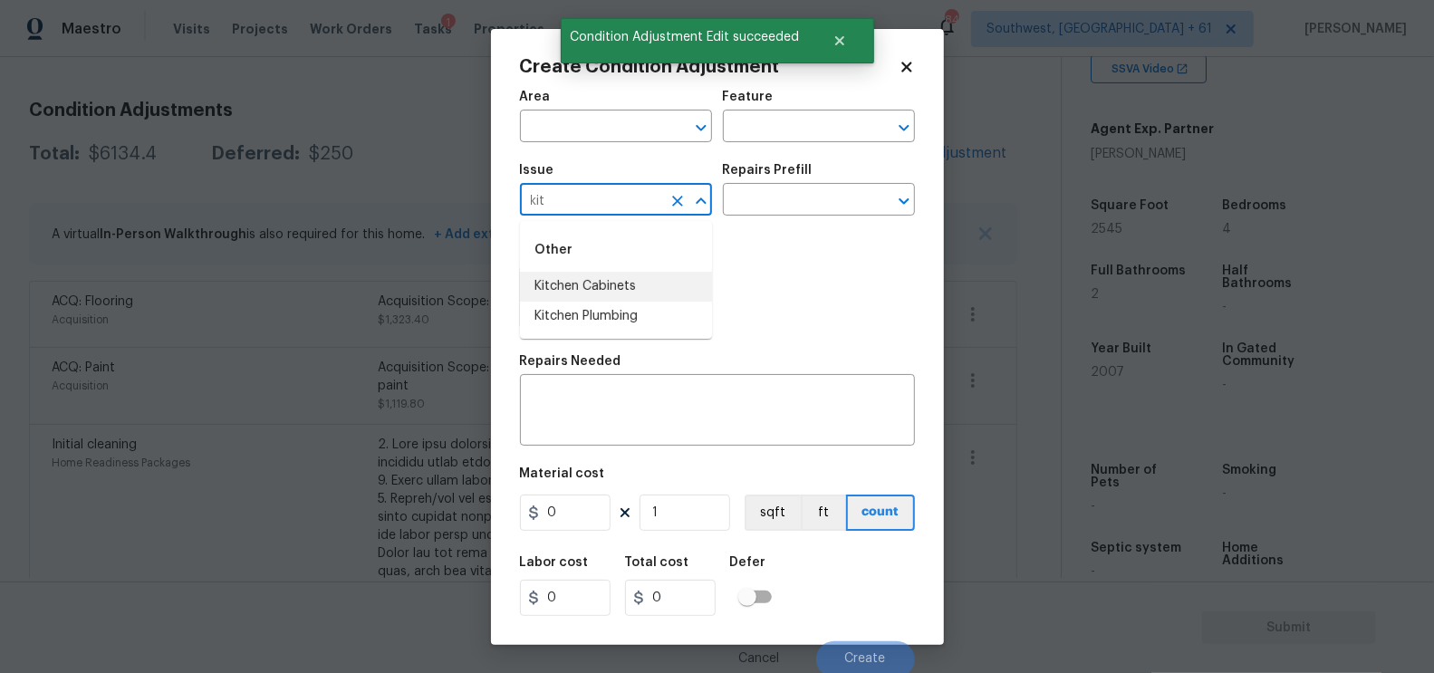
click at [631, 288] on li "Kitchen Cabinets" at bounding box center [616, 287] width 192 height 30
type input "Kitchen Cabinets"
click at [779, 207] on input "text" at bounding box center [793, 202] width 141 height 28
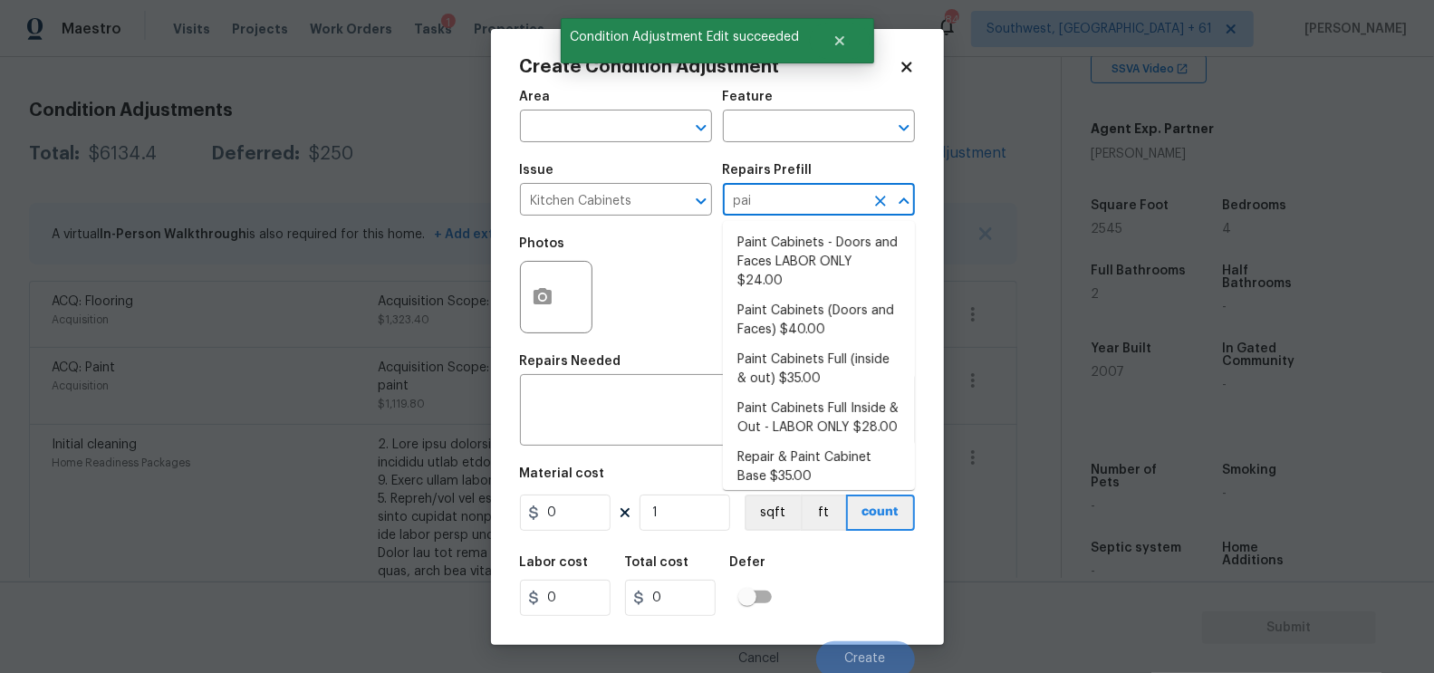
type input "pain"
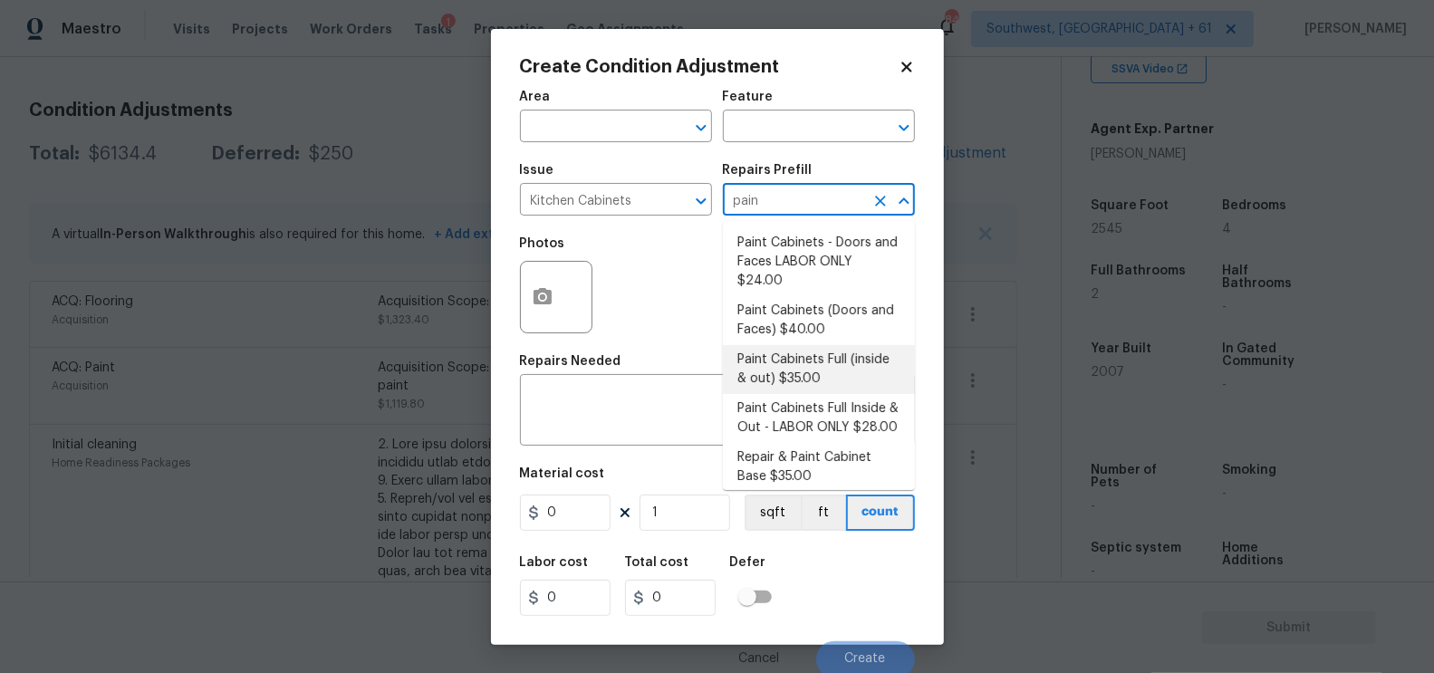
click at [805, 352] on li "Paint Cabinets Full (inside & out) $35.00" at bounding box center [819, 369] width 192 height 49
type input "Cabinets"
type textarea "Prep, sand, mask and apply 2 coats of paint to the kitchen cabinet doors, inter…"
type input "35"
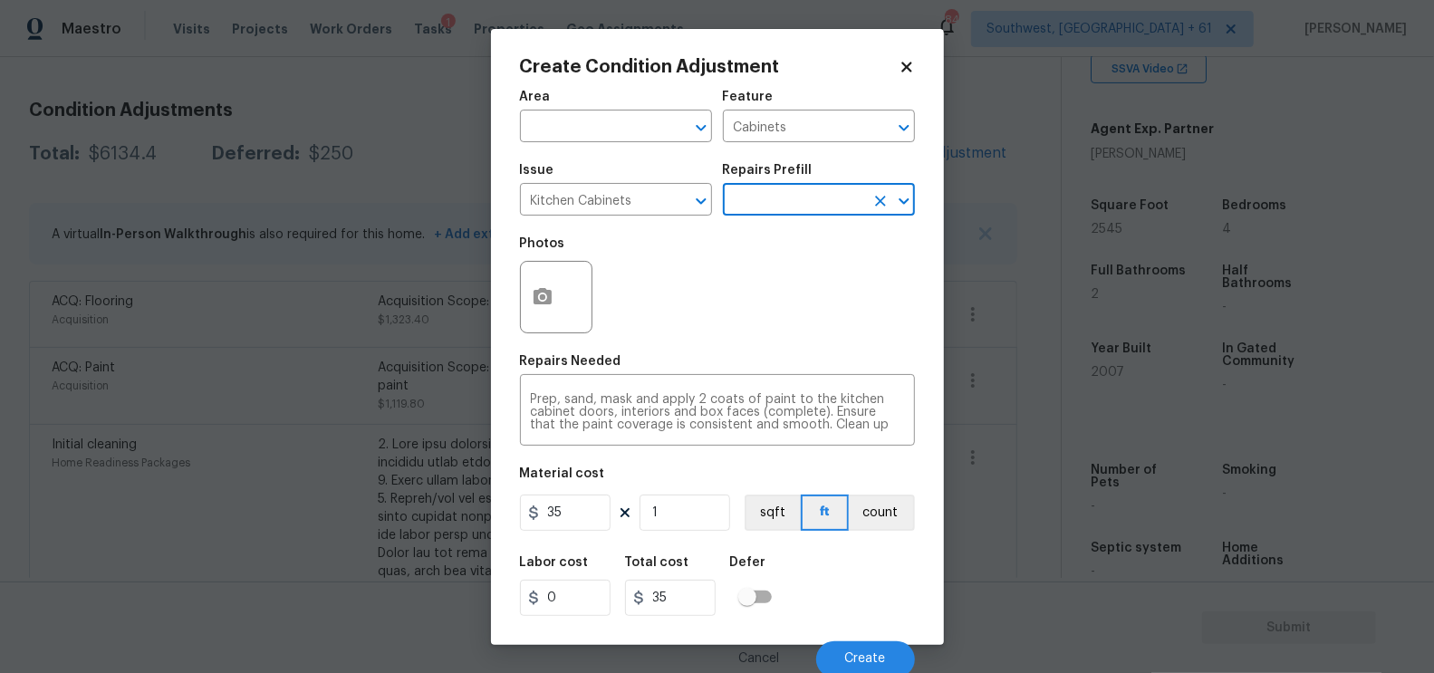
click at [598, 545] on div "Area ​ Feature Cabinets ​ Issue Kitchen Cabinets ​ Repairs Prefill ​ Photos Rep…" at bounding box center [717, 379] width 395 height 598
click at [593, 521] on input "35" at bounding box center [565, 513] width 91 height 36
type input "1200"
click at [721, 628] on div "Cancel Create" at bounding box center [717, 652] width 395 height 51
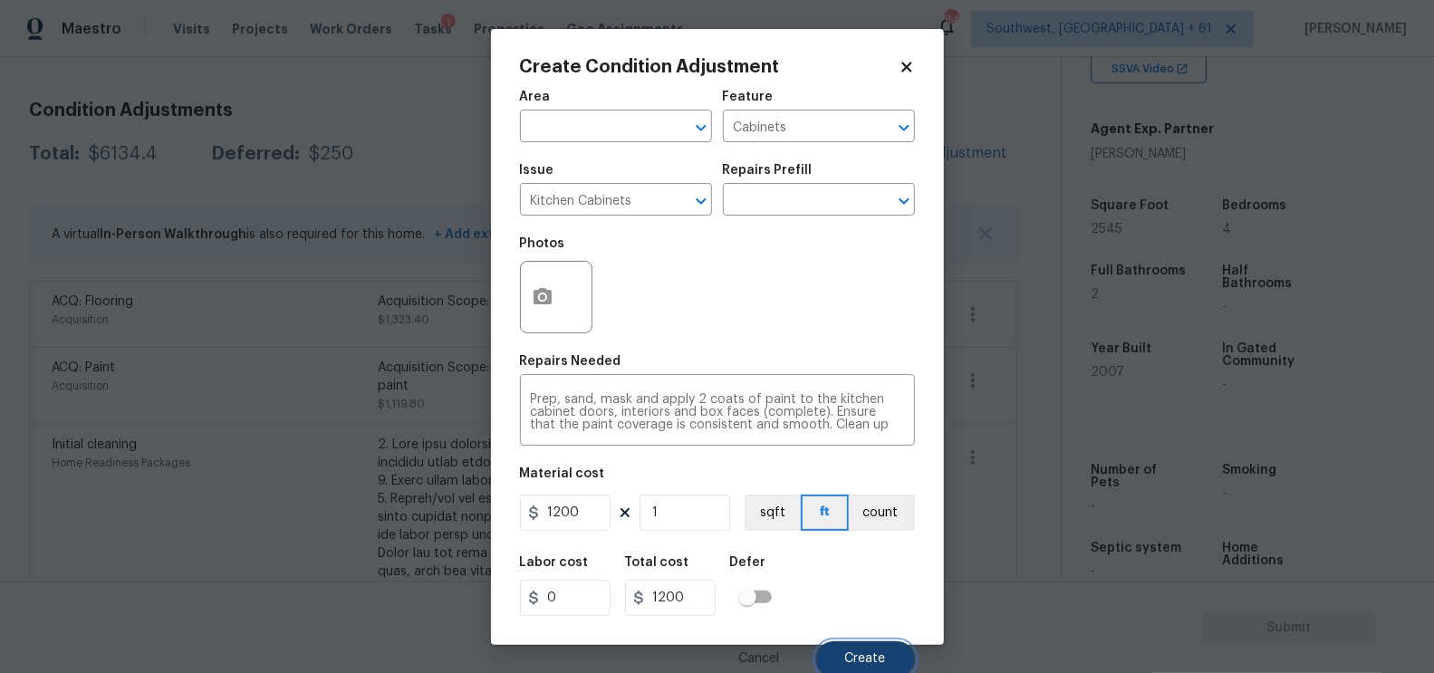
click at [848, 651] on button "Create" at bounding box center [865, 659] width 99 height 36
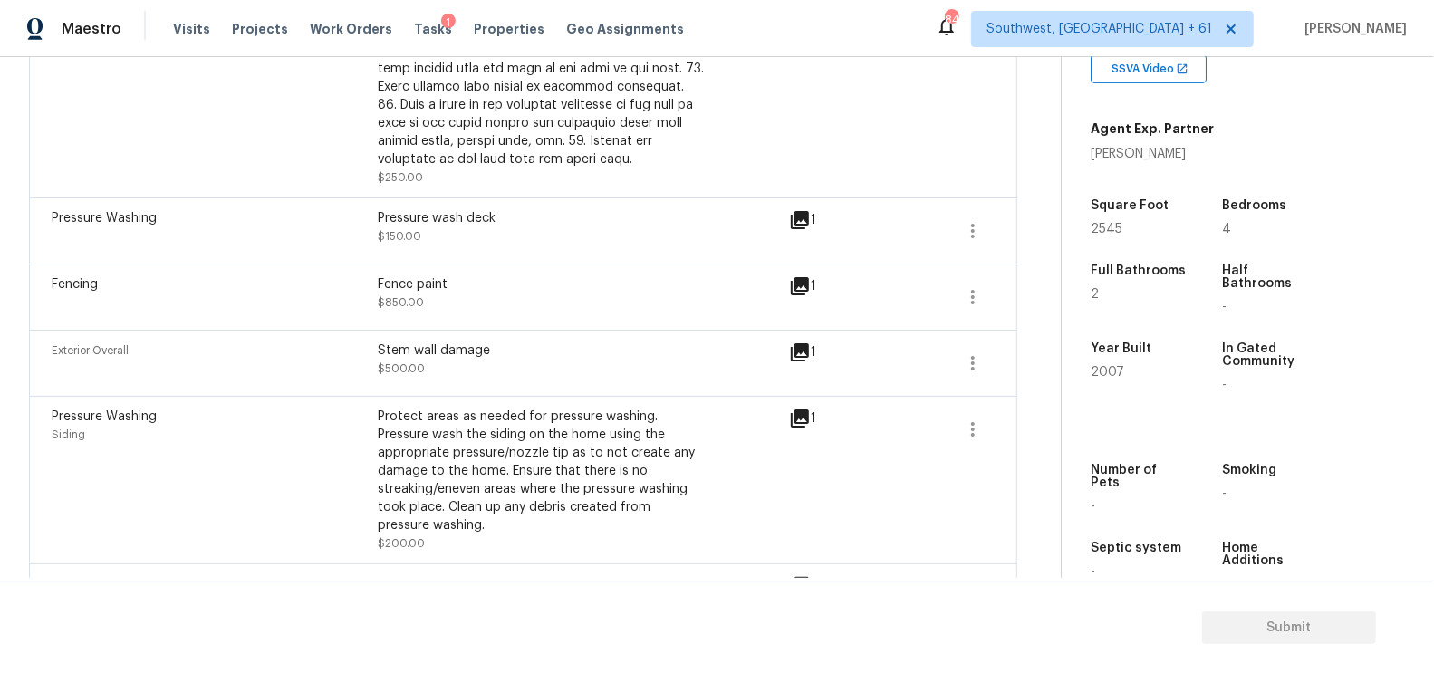
scroll to position [1075, 0]
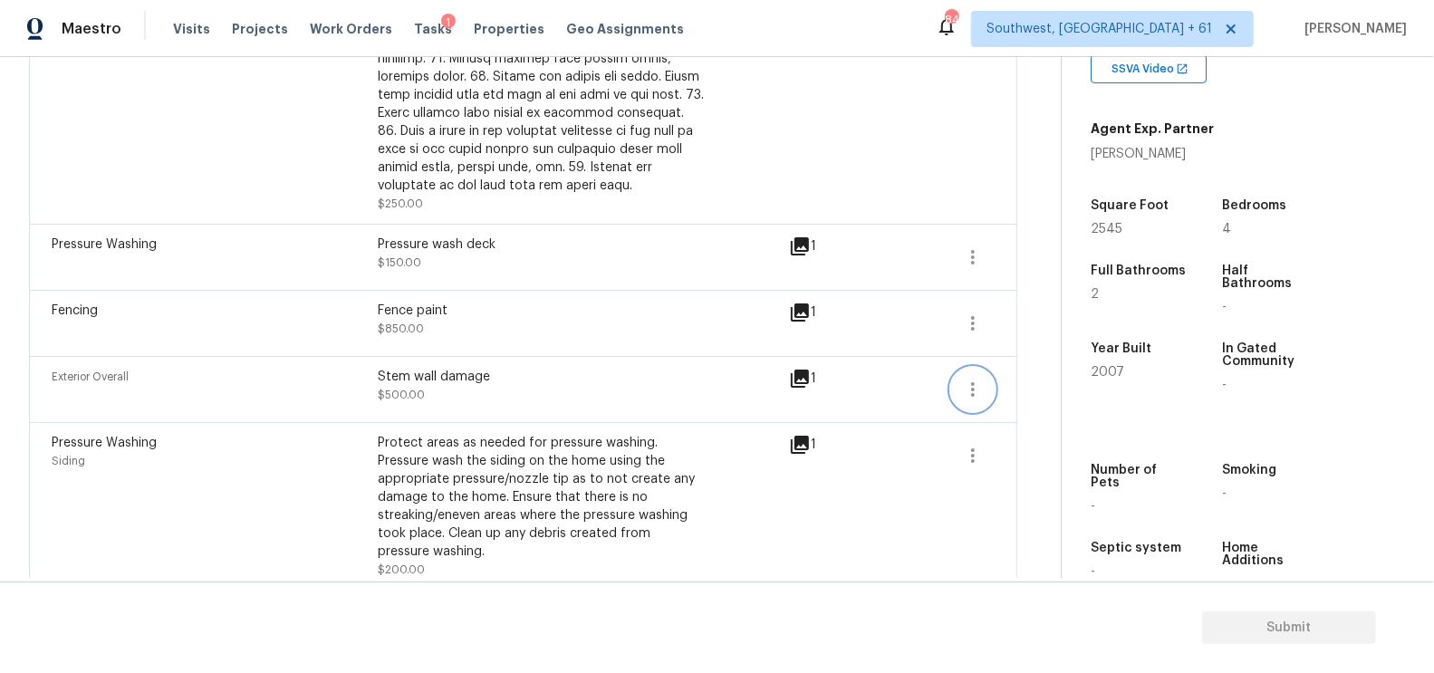
click at [969, 386] on icon "button" at bounding box center [973, 390] width 22 height 22
click at [1042, 381] on div "Edit" at bounding box center [1077, 383] width 141 height 18
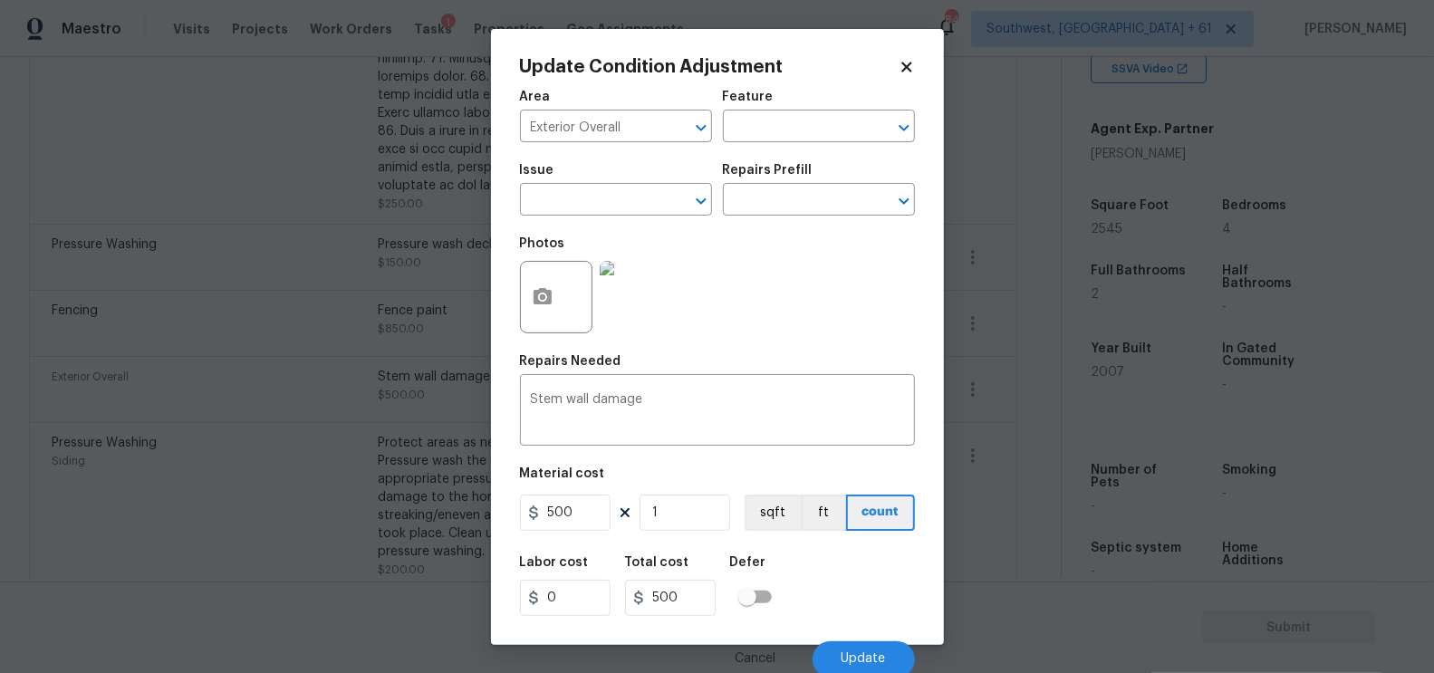
click at [1024, 458] on body "Maestro Visits Projects Work Orders Tasks 1 Properties Geo Assignments 841 Sout…" at bounding box center [717, 336] width 1434 height 673
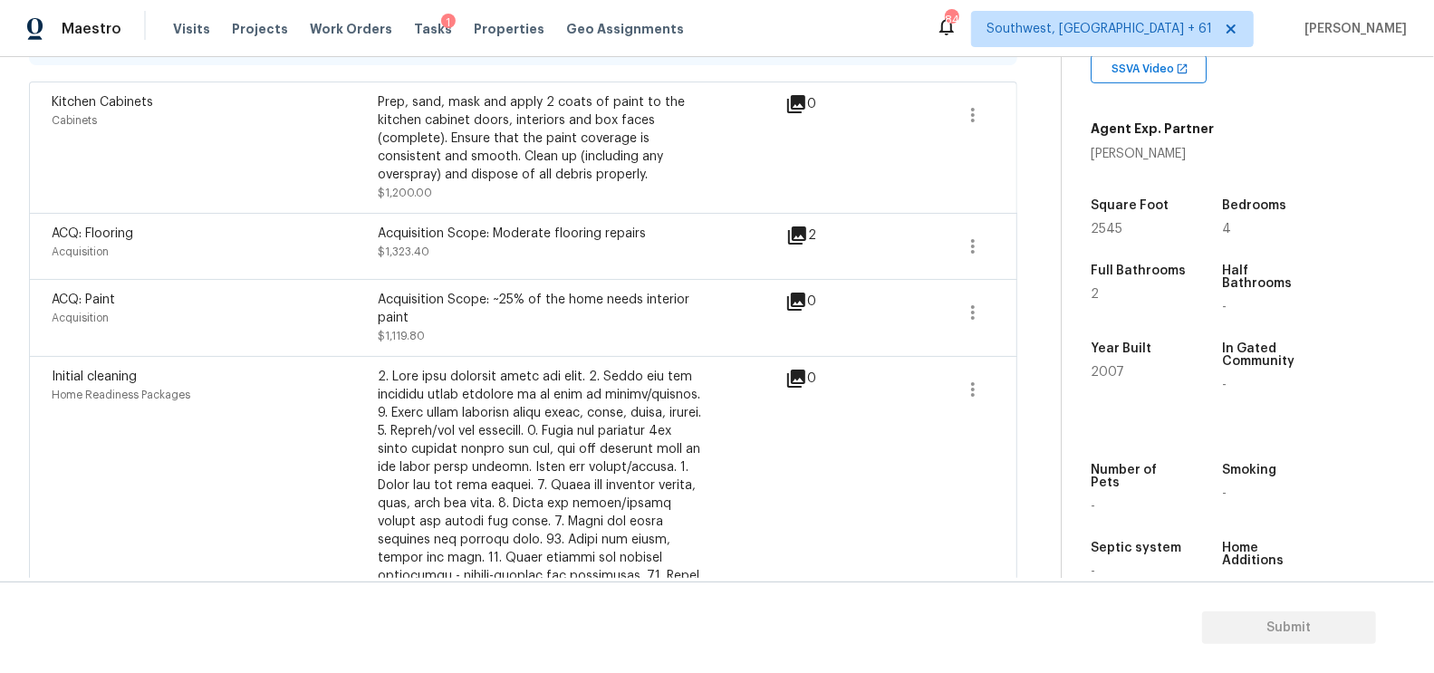
scroll to position [422, 0]
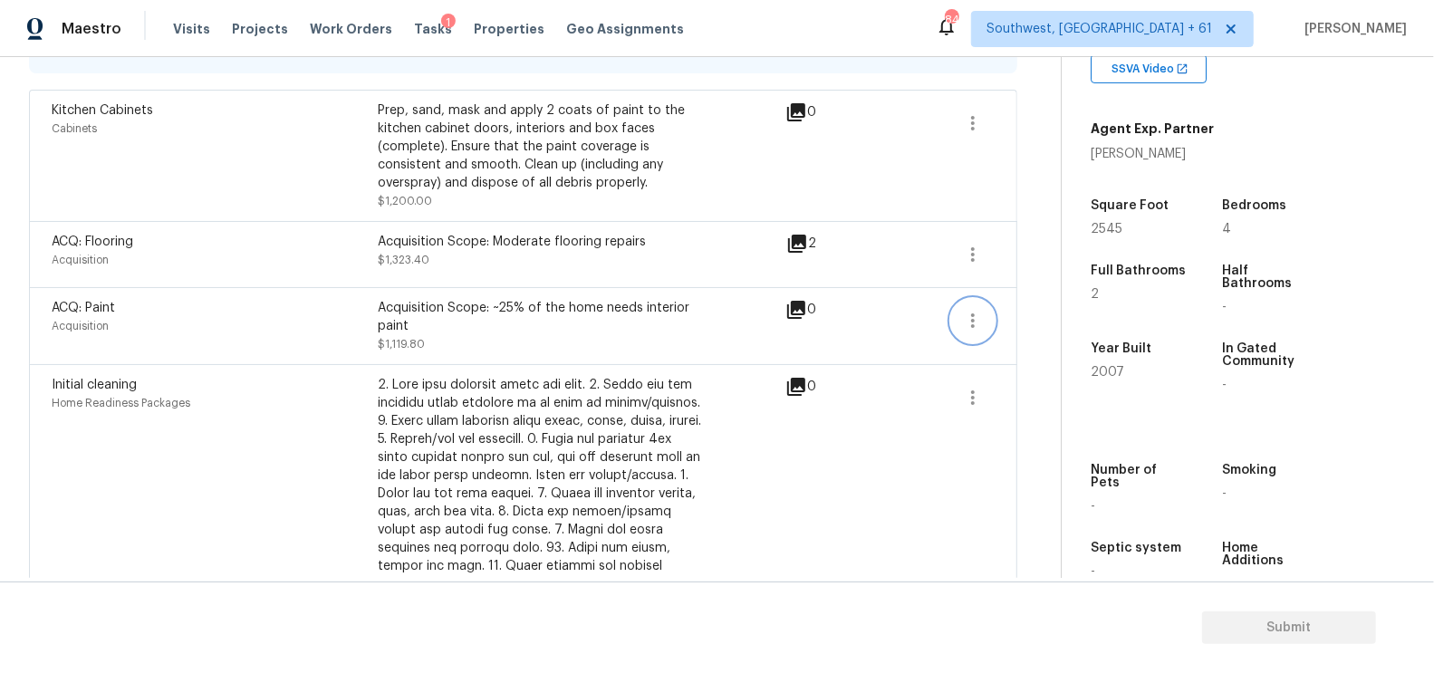
click at [970, 318] on icon "button" at bounding box center [973, 321] width 22 height 22
click at [1046, 304] on link "Edit" at bounding box center [1077, 315] width 154 height 27
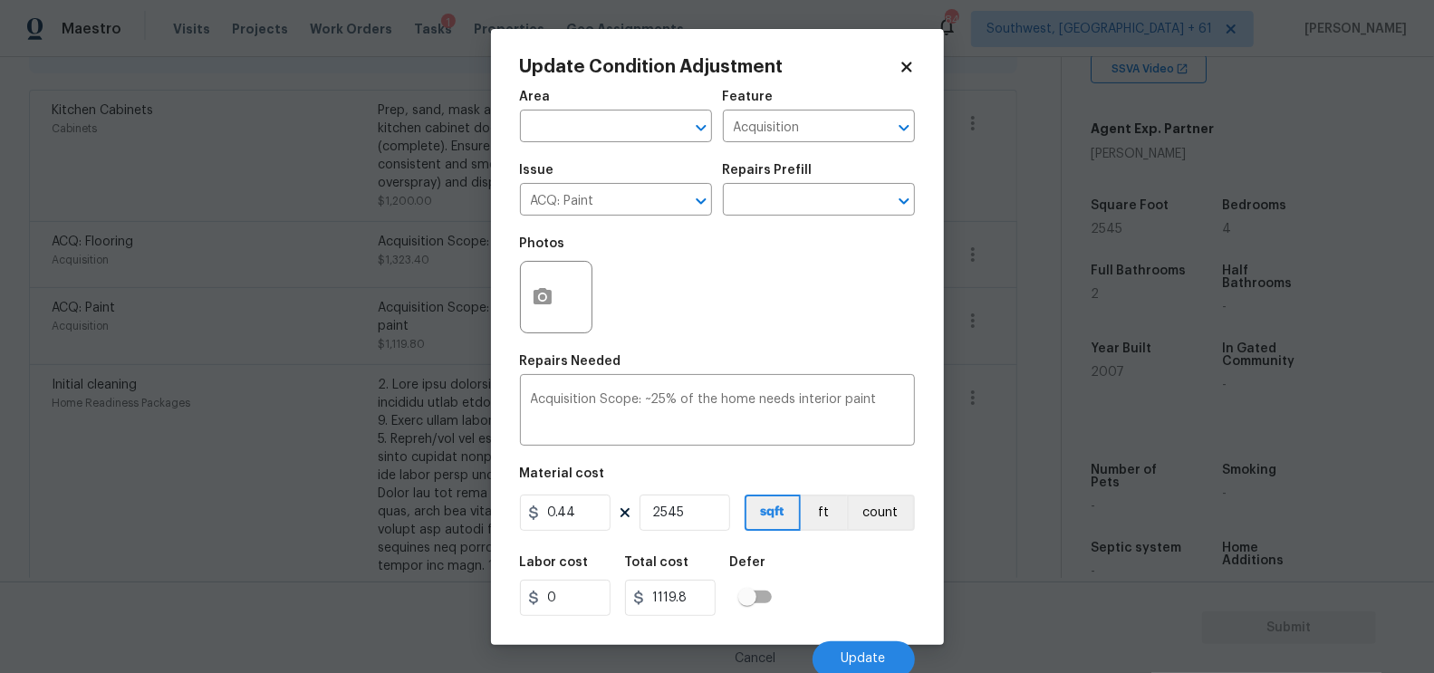
click at [1006, 391] on body "Maestro Visits Projects Work Orders Tasks 1 Properties Geo Assignments 841 Sout…" at bounding box center [717, 336] width 1434 height 673
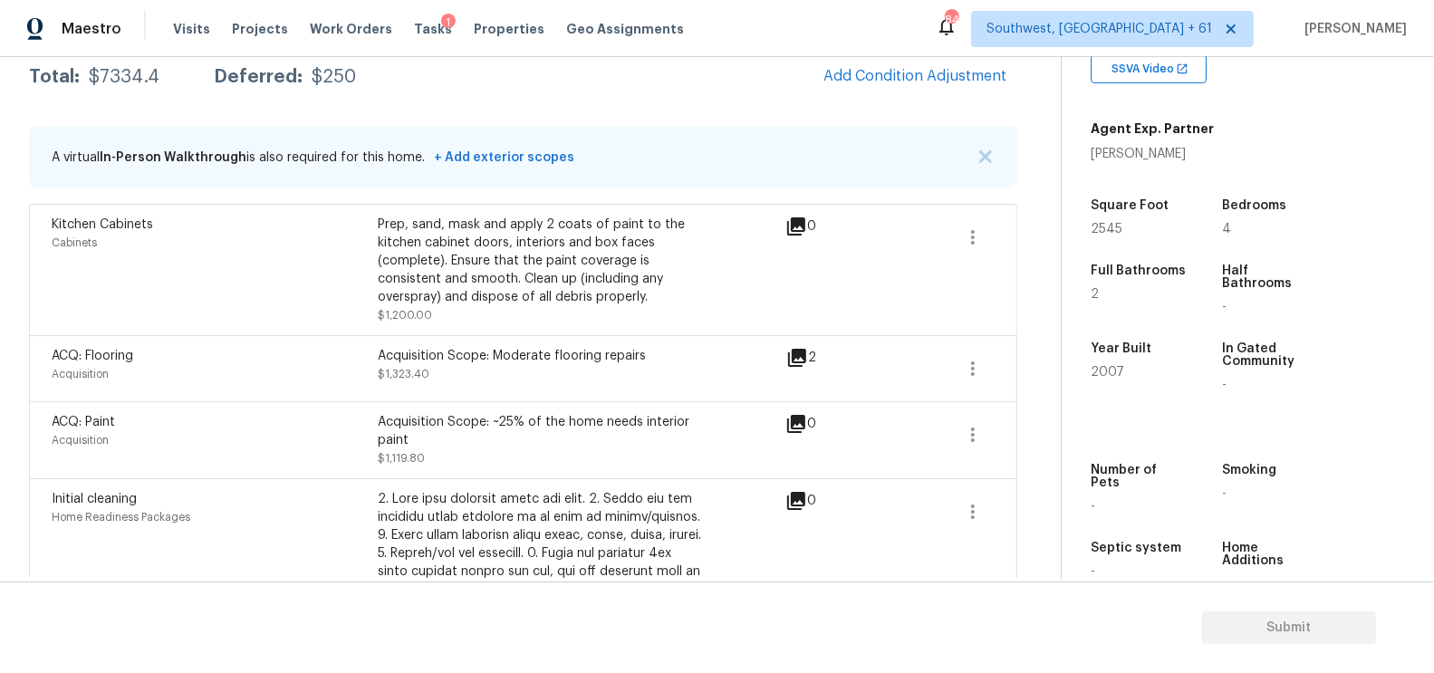
scroll to position [296, 0]
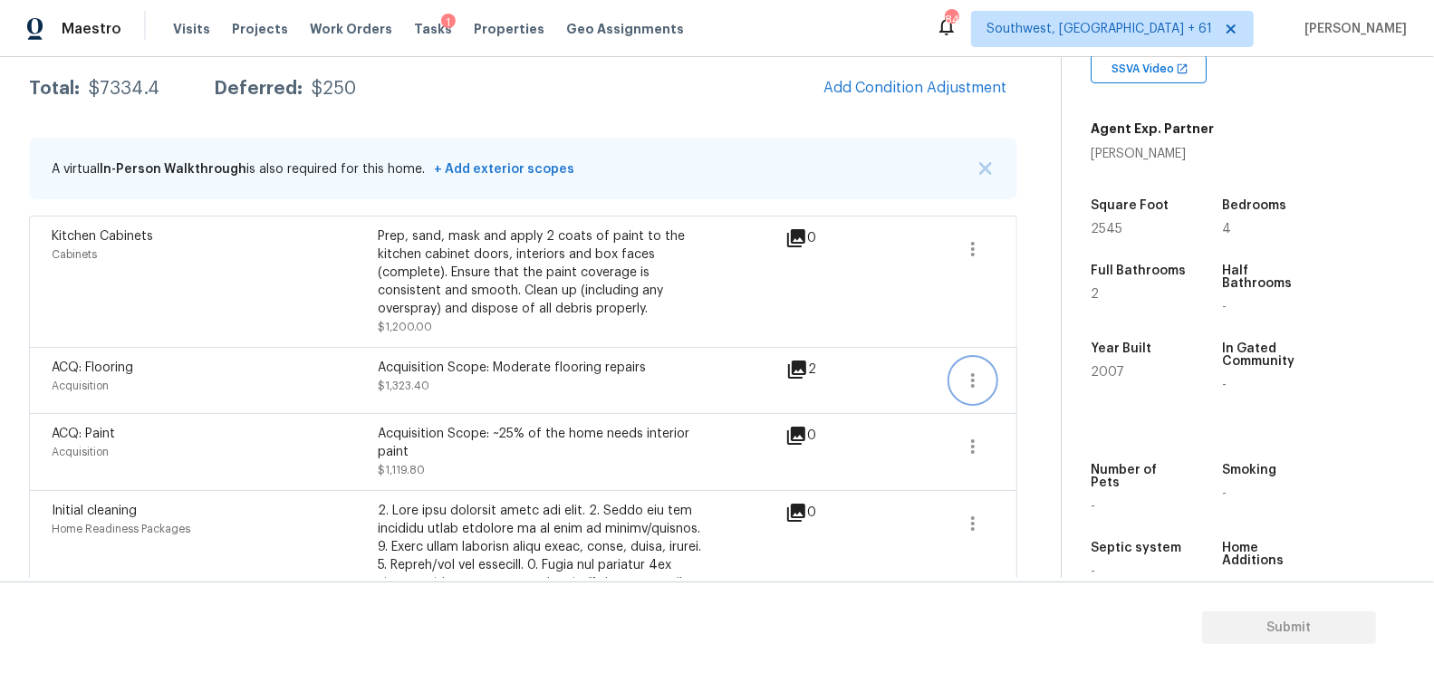
click at [986, 381] on button "button" at bounding box center [972, 380] width 43 height 43
click at [1028, 376] on div "Edit" at bounding box center [1077, 375] width 141 height 18
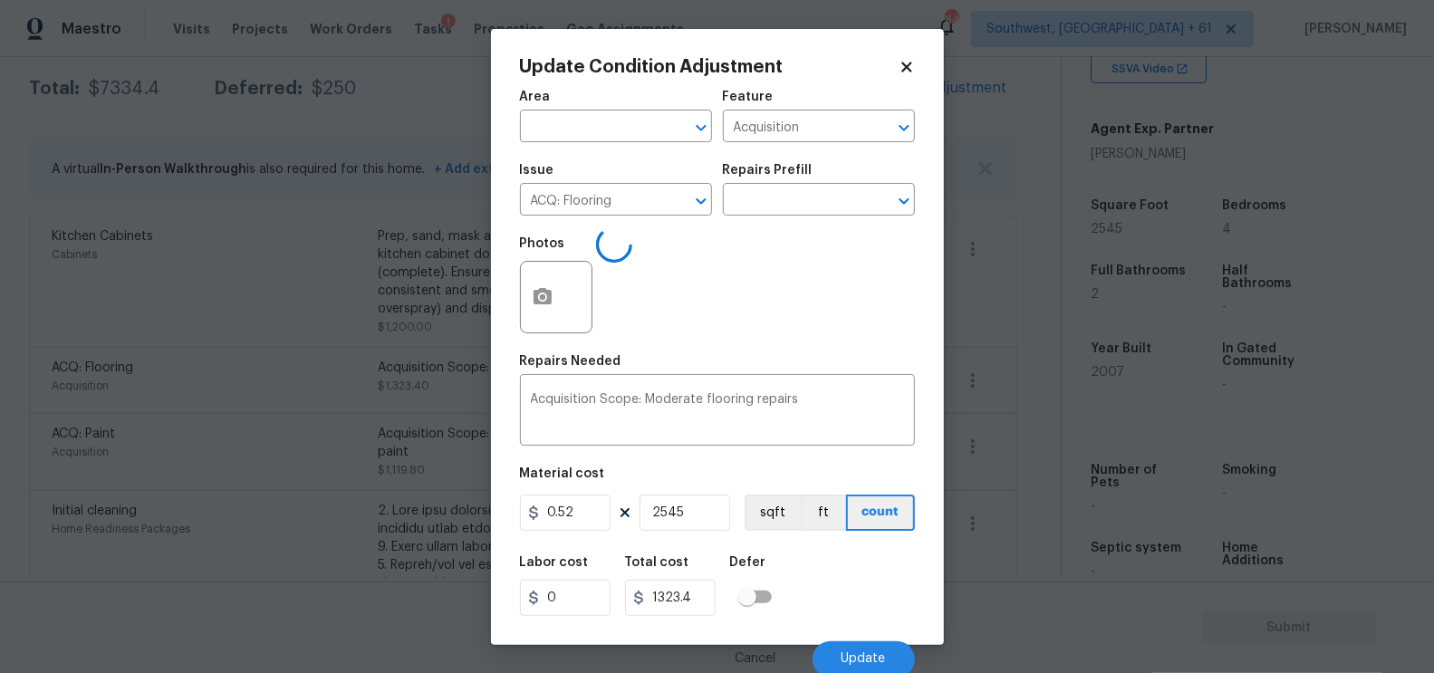
click at [1015, 449] on body "Maestro Visits Projects Work Orders Tasks 1 Properties Geo Assignments 841 Sout…" at bounding box center [717, 336] width 1434 height 673
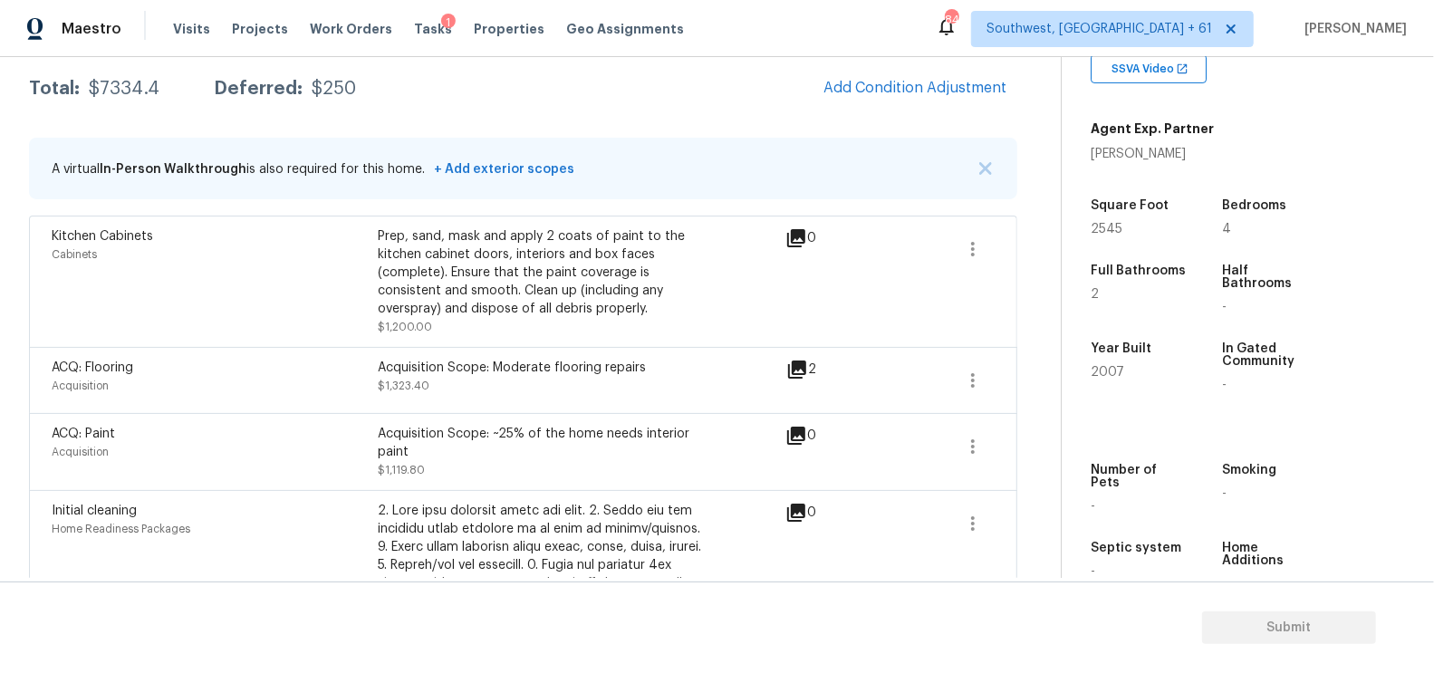
scroll to position [265, 0]
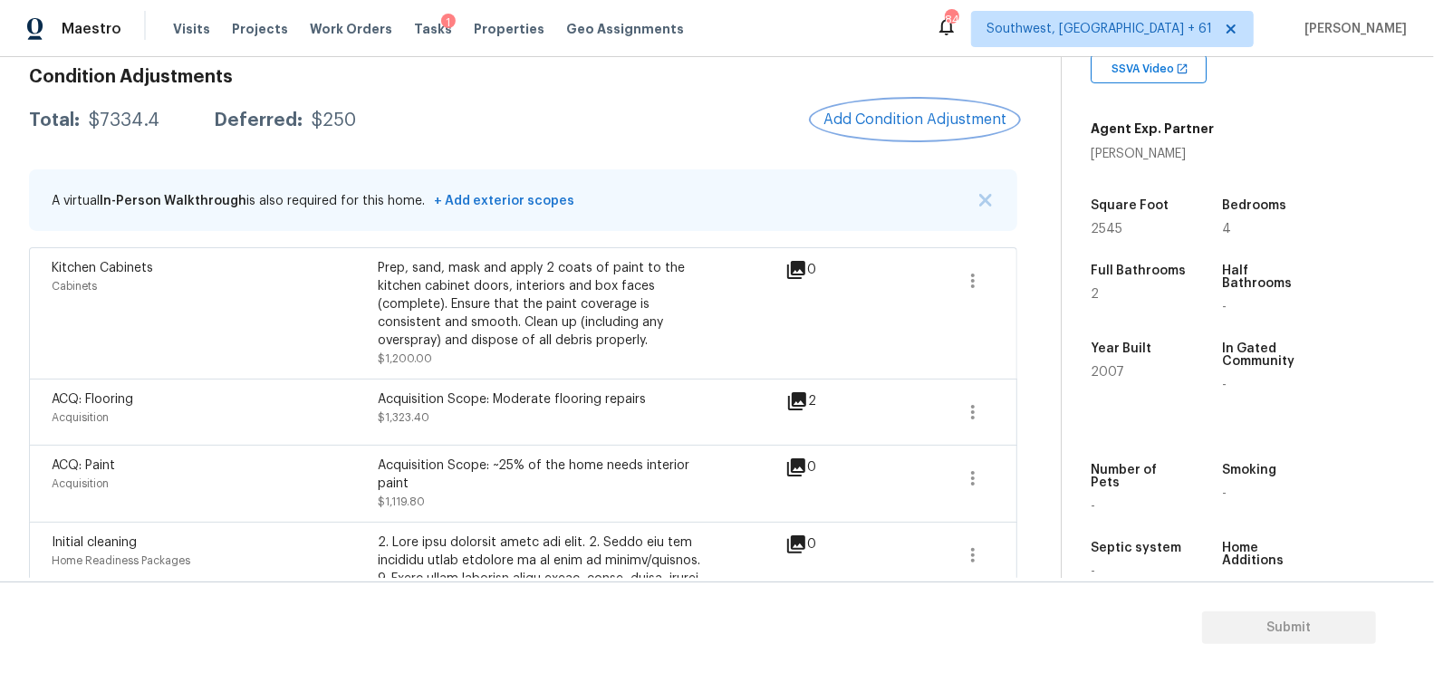
click at [849, 125] on span "Add Condition Adjustment" at bounding box center [915, 119] width 183 height 16
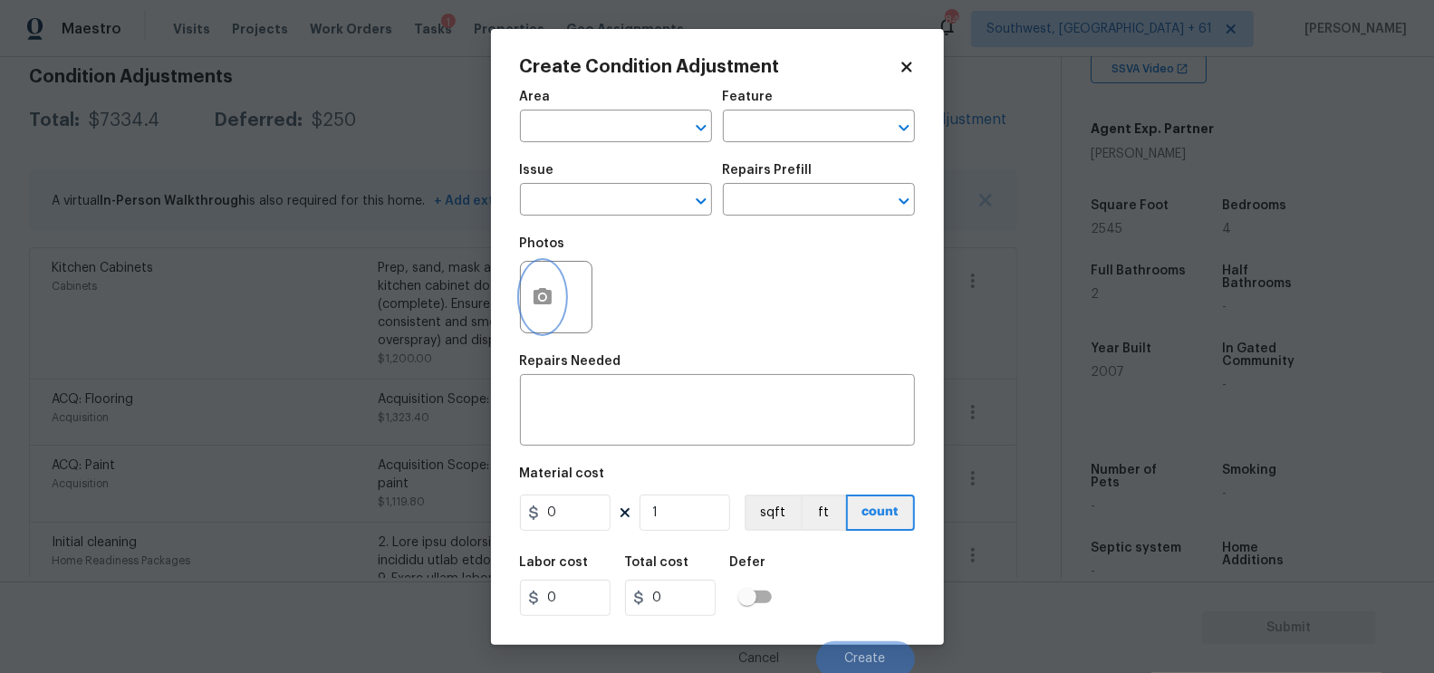
click at [555, 305] on button "button" at bounding box center [542, 297] width 43 height 71
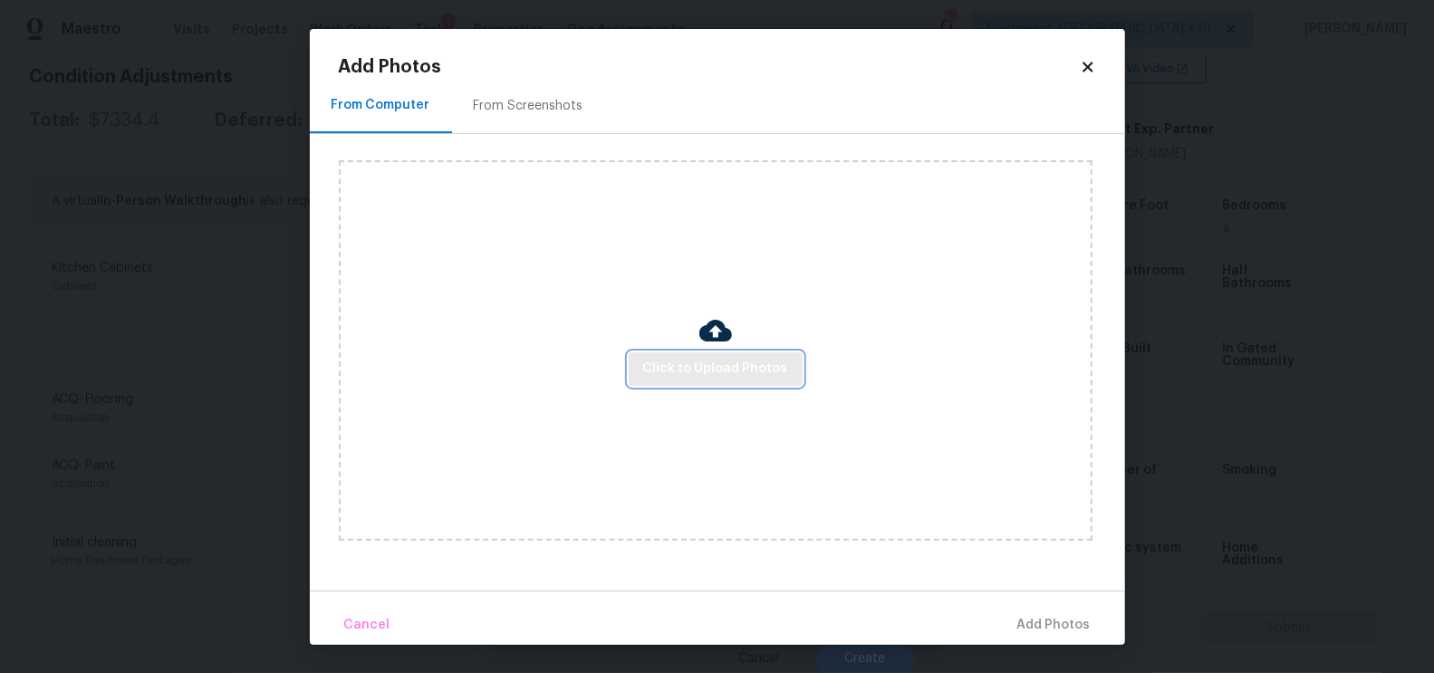
click at [691, 360] on span "Click to Upload Photos" at bounding box center [715, 369] width 145 height 23
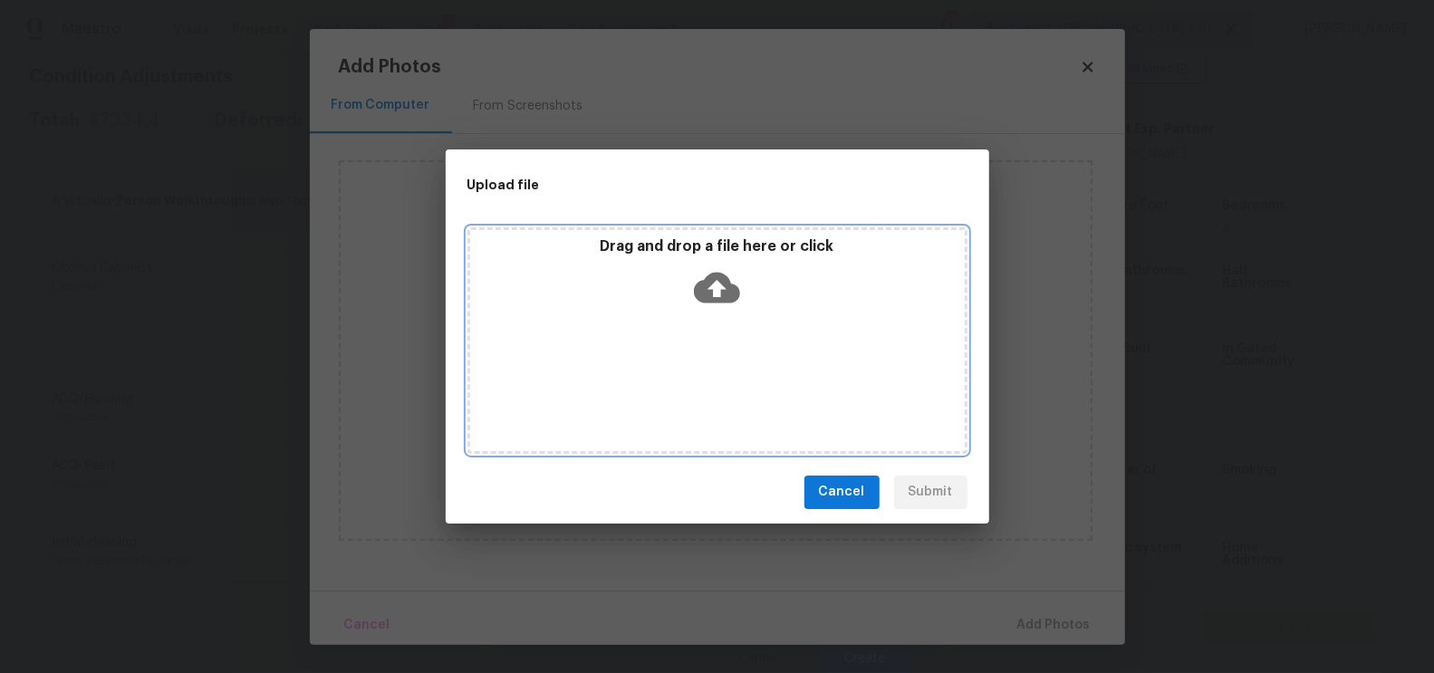
click at [717, 308] on icon at bounding box center [717, 288] width 46 height 46
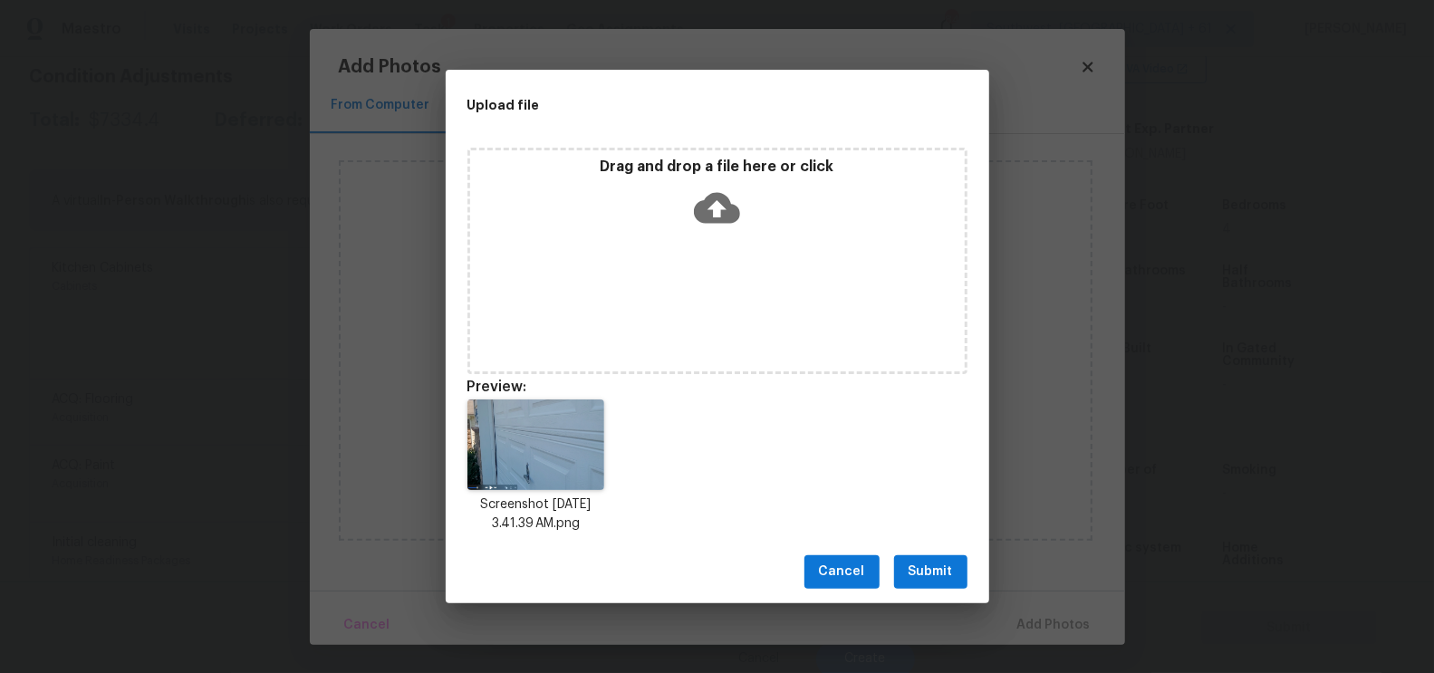
click at [929, 562] on span "Submit" at bounding box center [931, 572] width 44 height 23
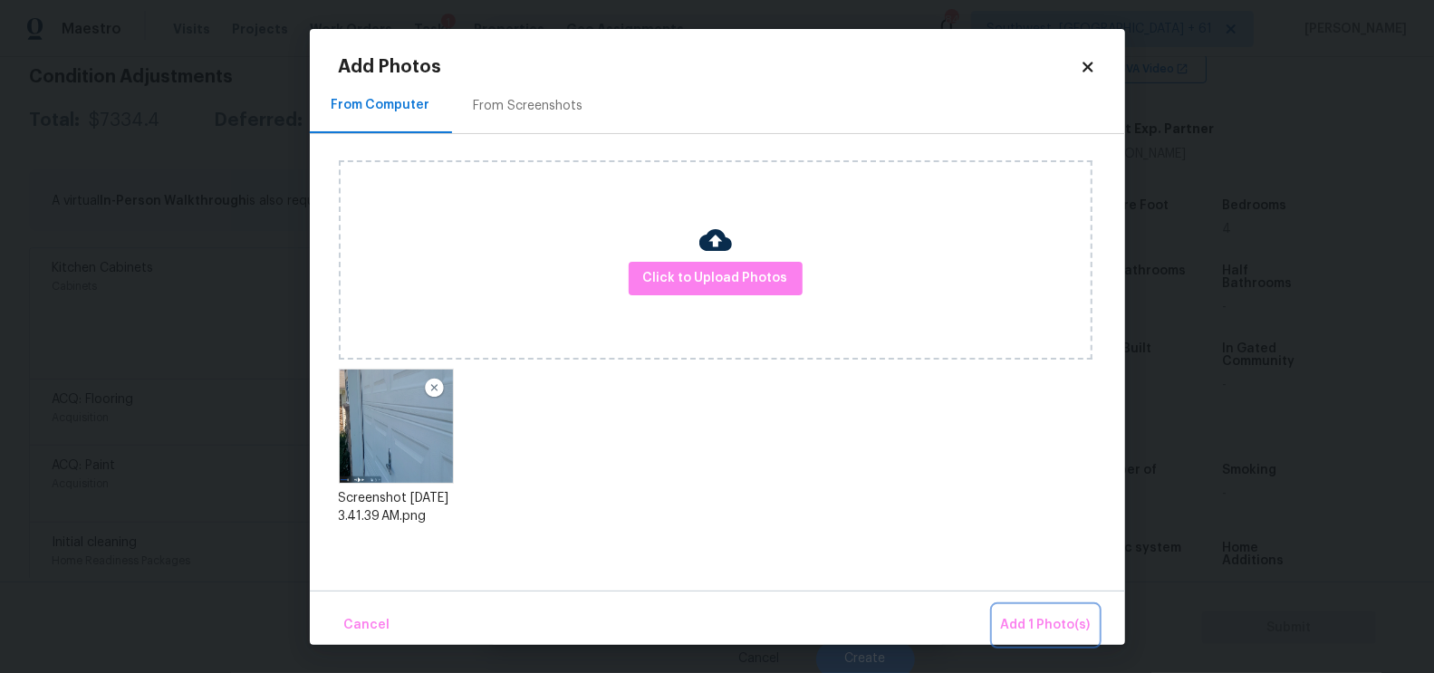
click at [1033, 622] on span "Add 1 Photo(s)" at bounding box center [1046, 625] width 90 height 23
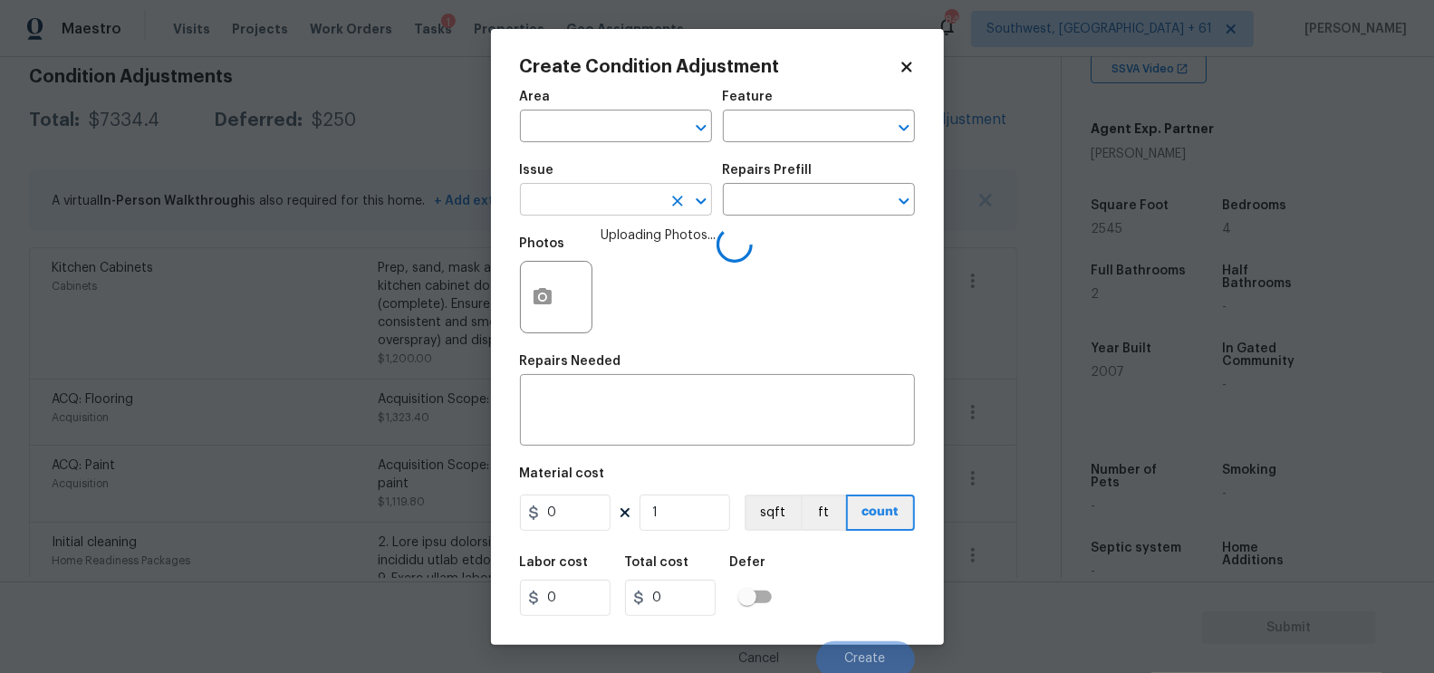
click at [616, 188] on input "text" at bounding box center [590, 202] width 141 height 28
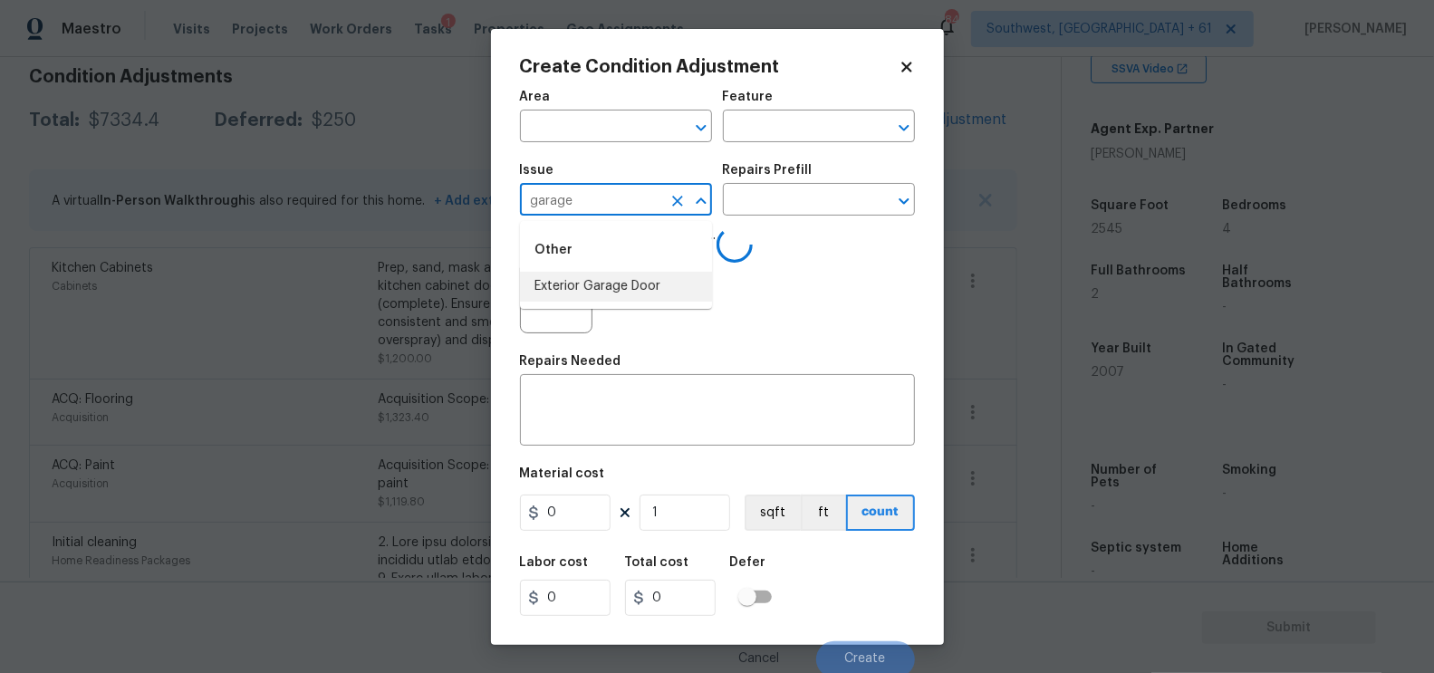
click at [601, 280] on li "Exterior Garage Door" at bounding box center [616, 287] width 192 height 30
type input "Exterior Garage Door"
click at [592, 381] on div "x ​" at bounding box center [717, 412] width 395 height 67
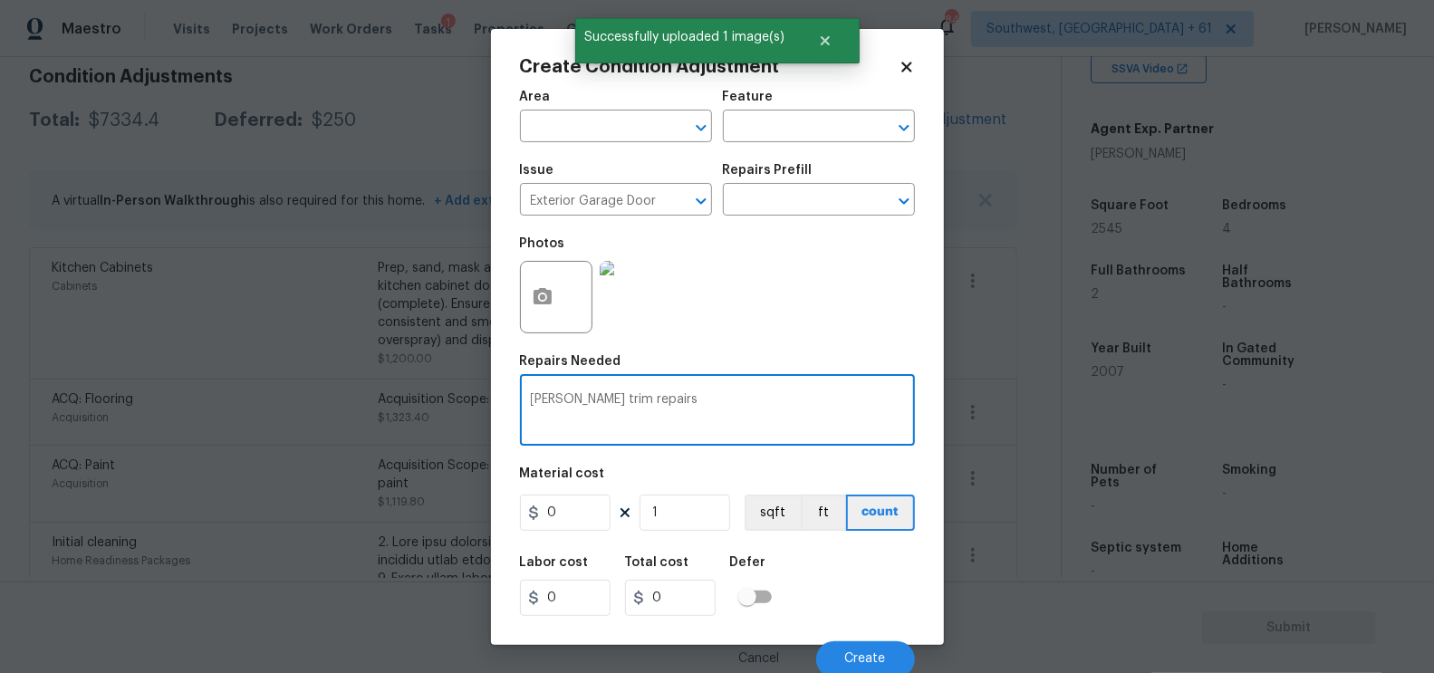
click at [542, 394] on textarea "Grage trim repairs" at bounding box center [717, 412] width 373 height 38
type textarea "Garage trim repairs"
click at [575, 521] on input "0" at bounding box center [565, 513] width 91 height 36
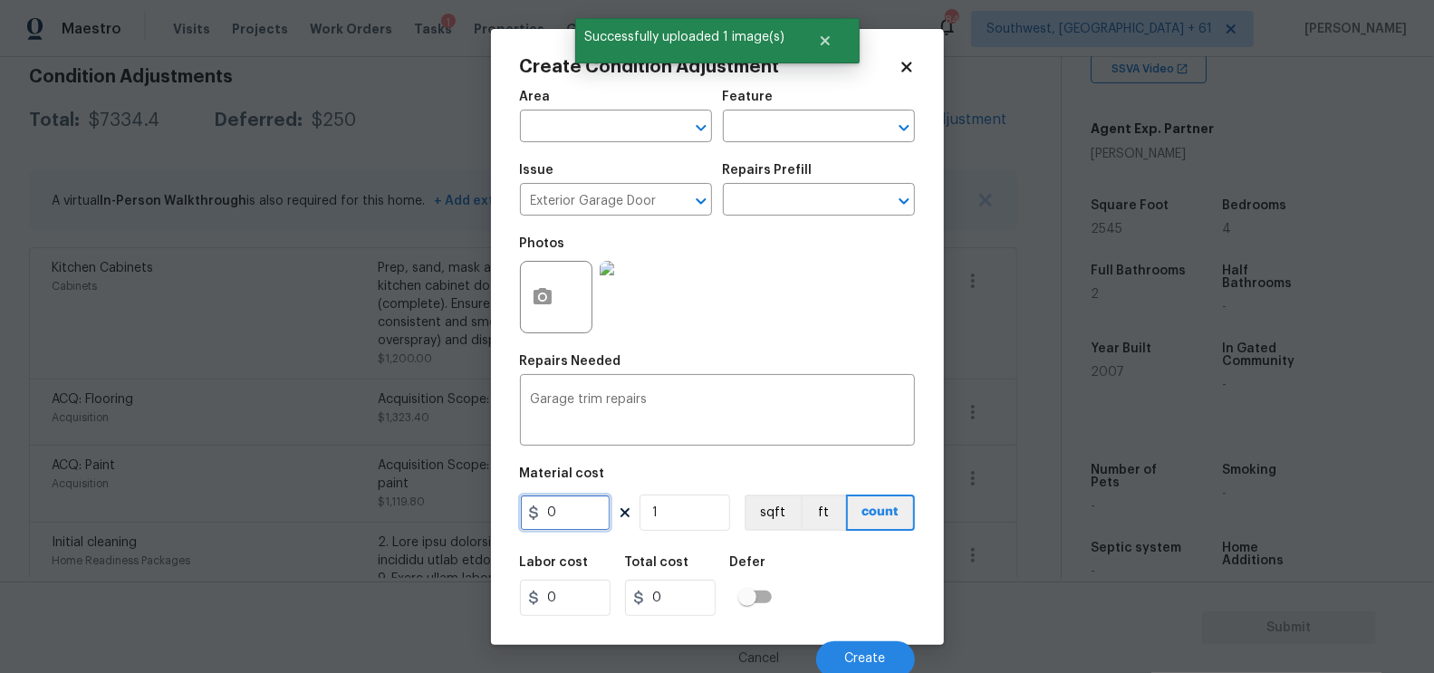
click at [575, 521] on input "0" at bounding box center [565, 513] width 91 height 36
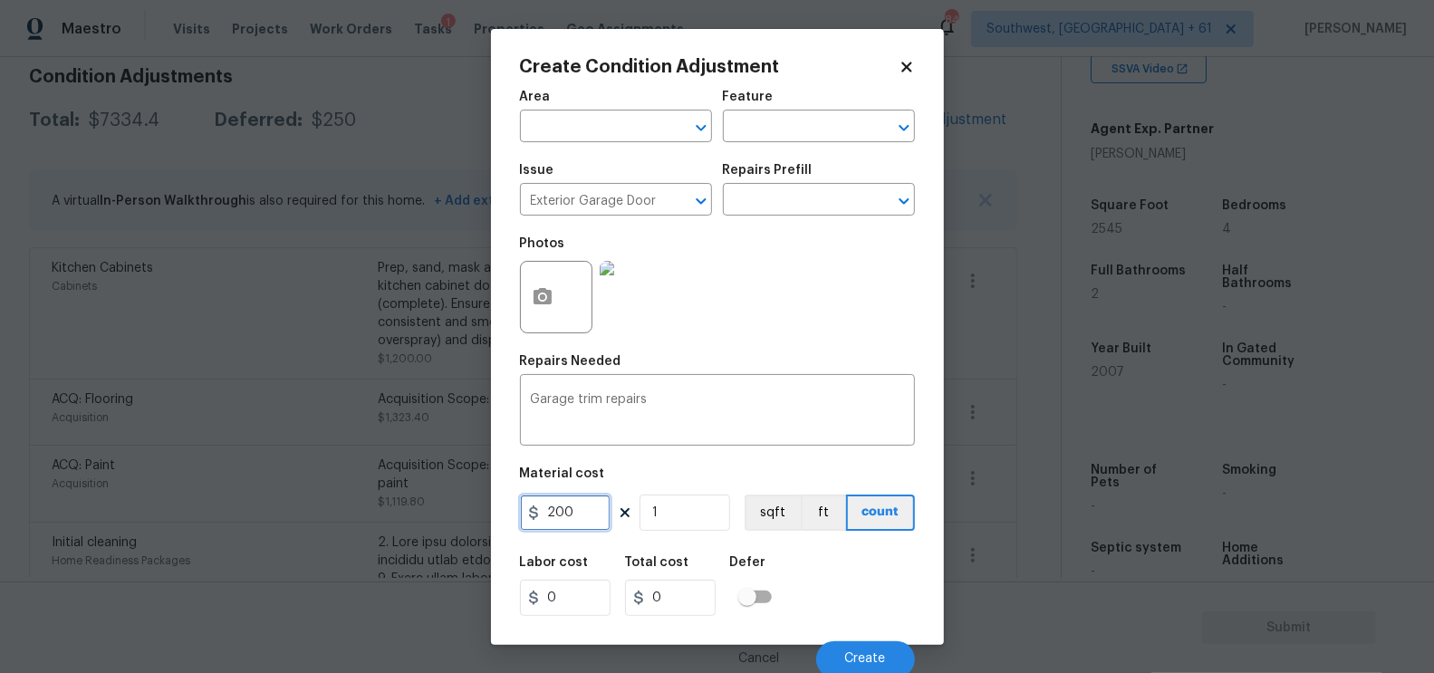
type input "200"
click at [709, 601] on input "0" at bounding box center [670, 598] width 91 height 36
type input "200"
click at [880, 658] on span "Create" at bounding box center [865, 659] width 41 height 14
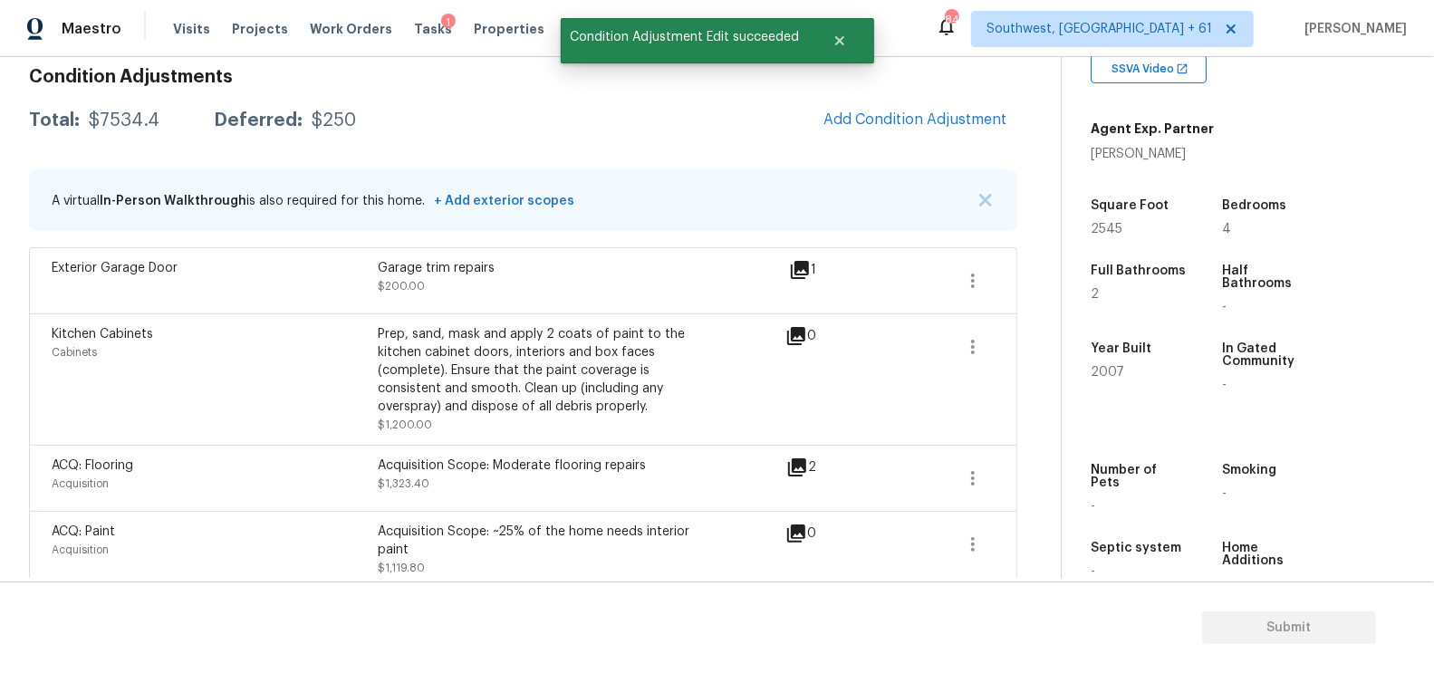
click at [122, 117] on div "$7534.4" at bounding box center [124, 120] width 71 height 18
copy div "$7534.4"
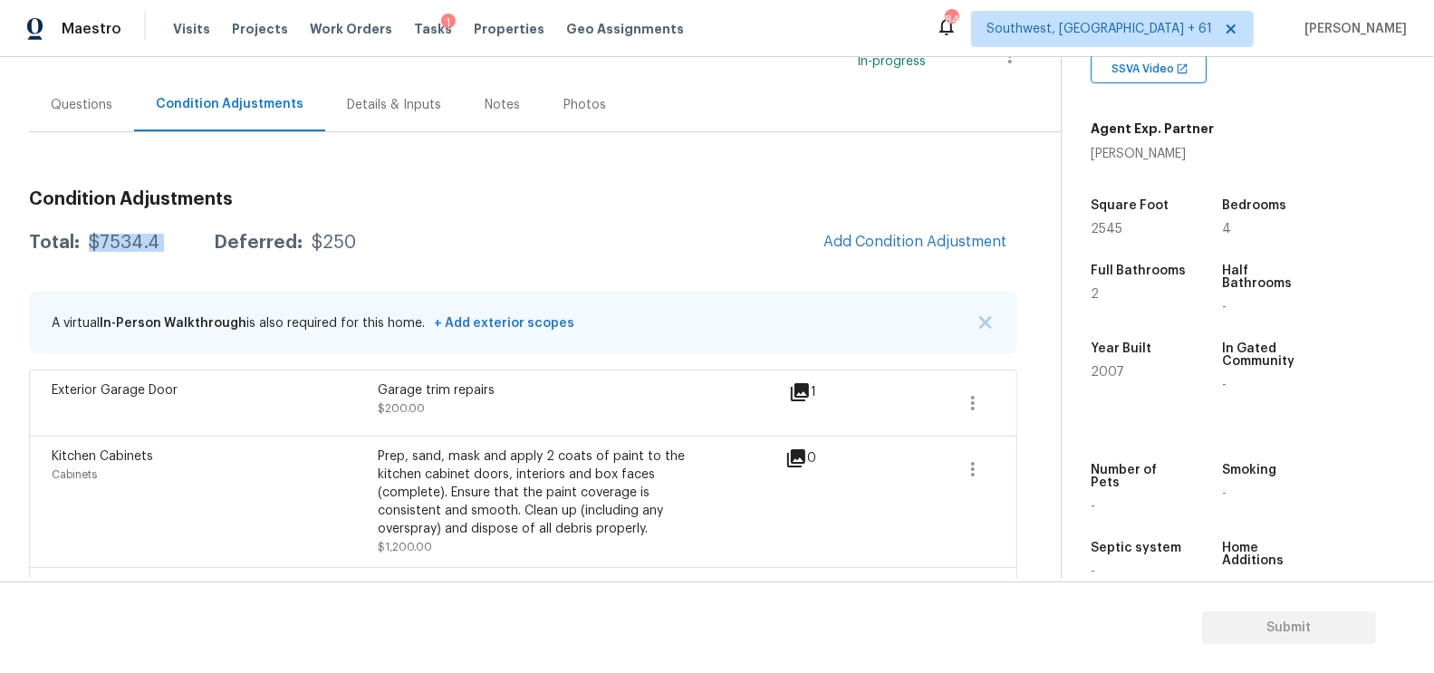
click at [81, 123] on div "Questions" at bounding box center [81, 104] width 105 height 53
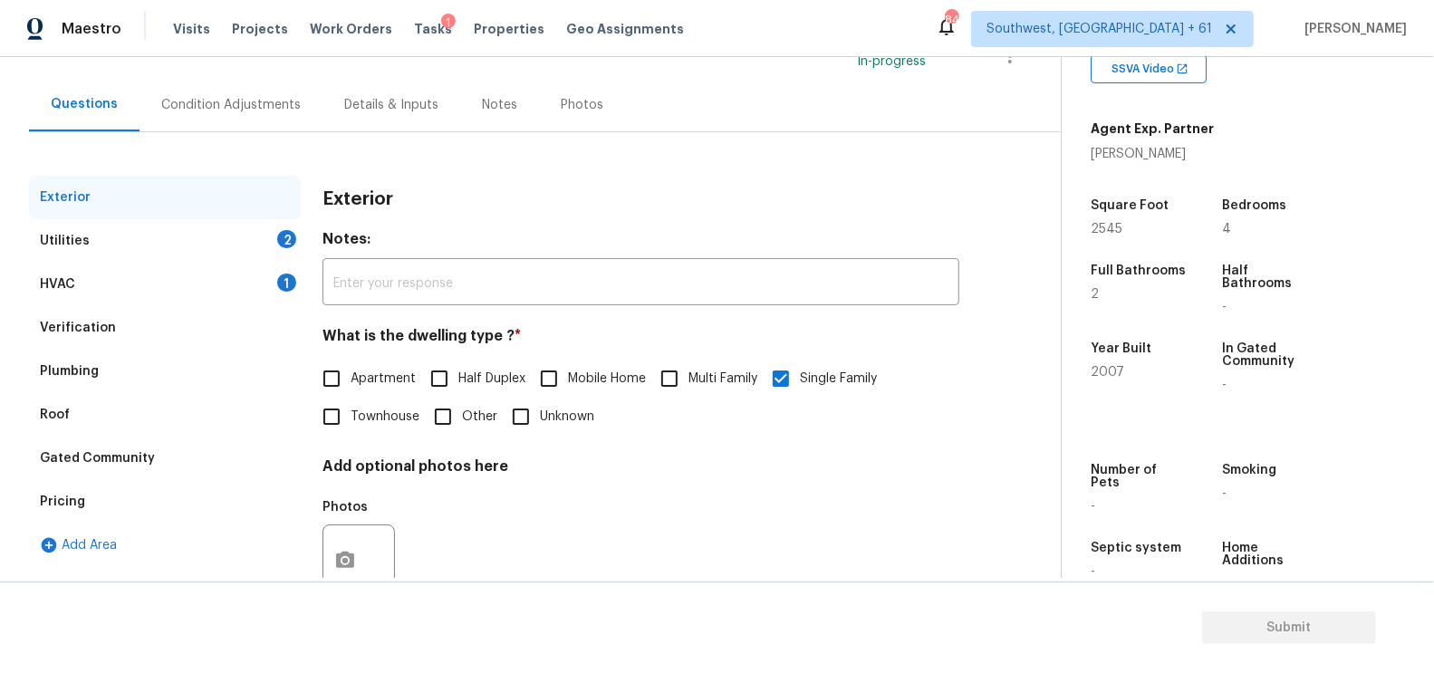
click at [109, 290] on div "HVAC 1" at bounding box center [165, 284] width 272 height 43
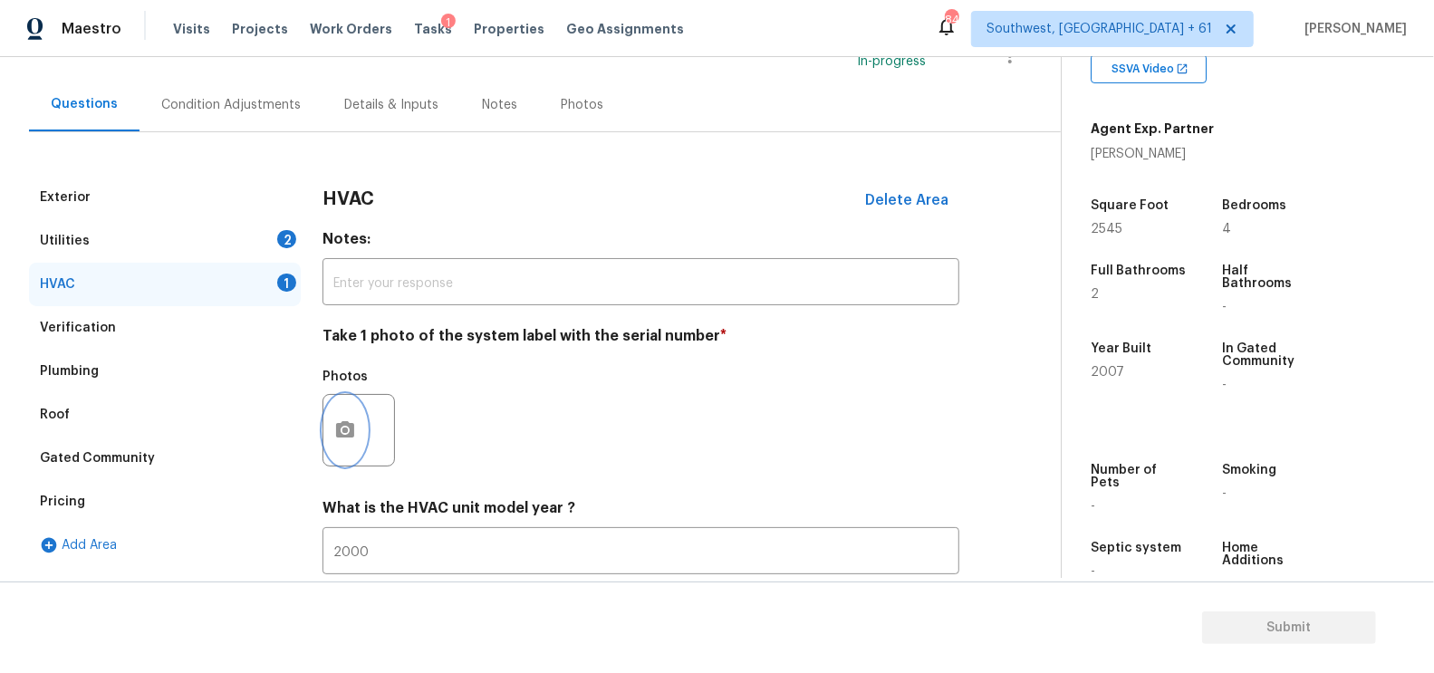
click at [347, 456] on button "button" at bounding box center [344, 430] width 43 height 71
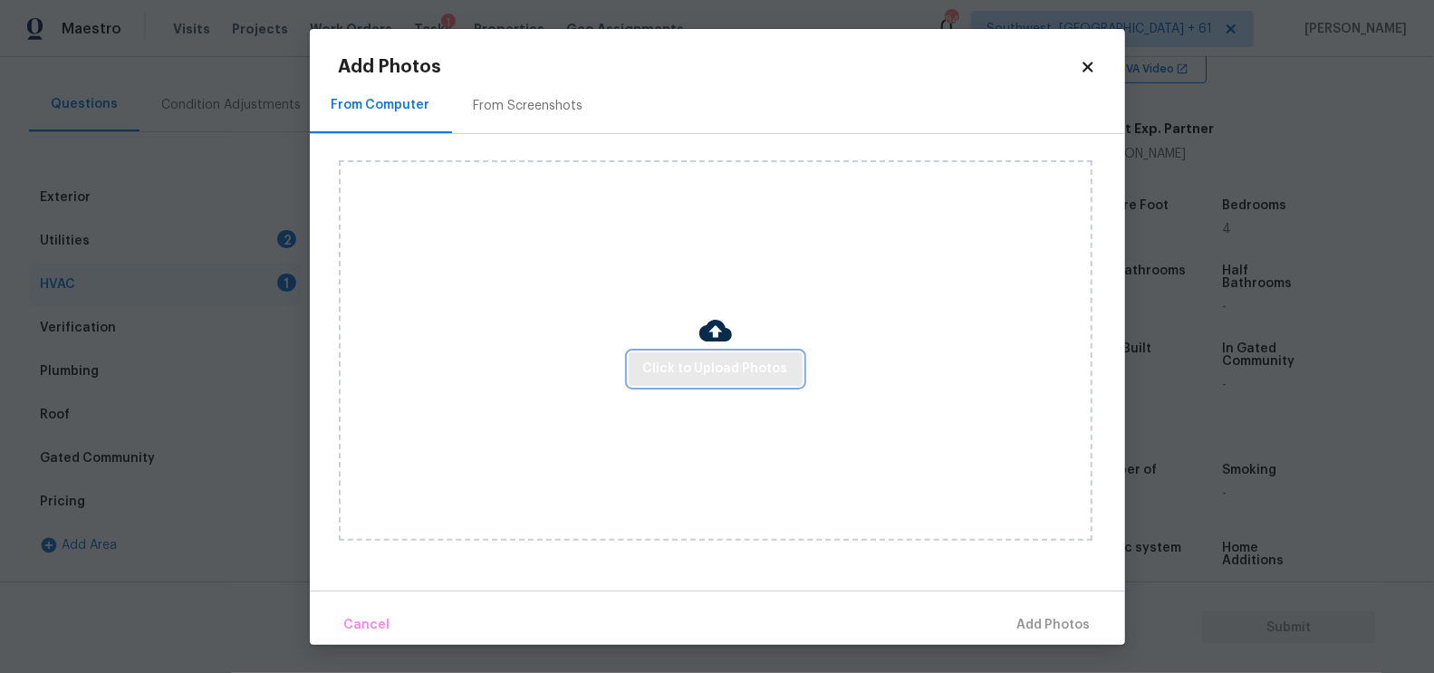
click at [726, 375] on span "Click to Upload Photos" at bounding box center [715, 369] width 145 height 23
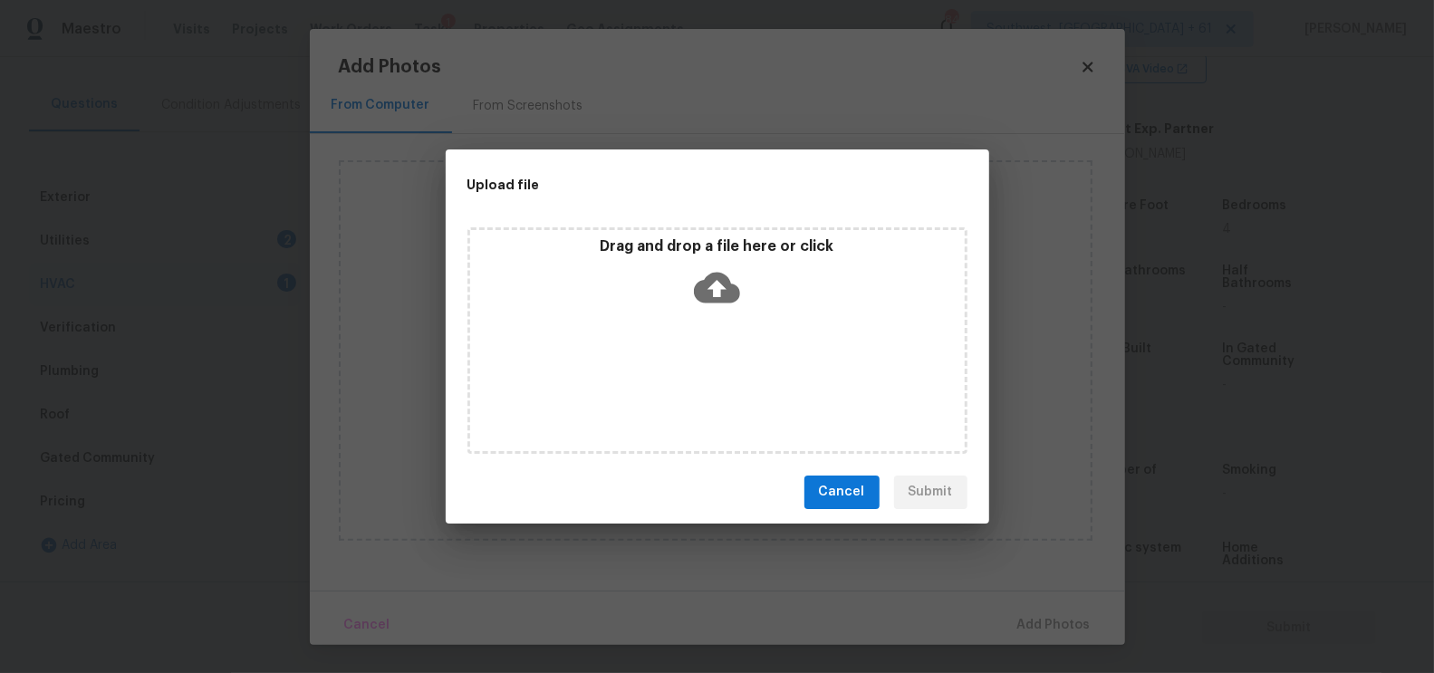
click at [725, 300] on icon at bounding box center [717, 287] width 46 height 31
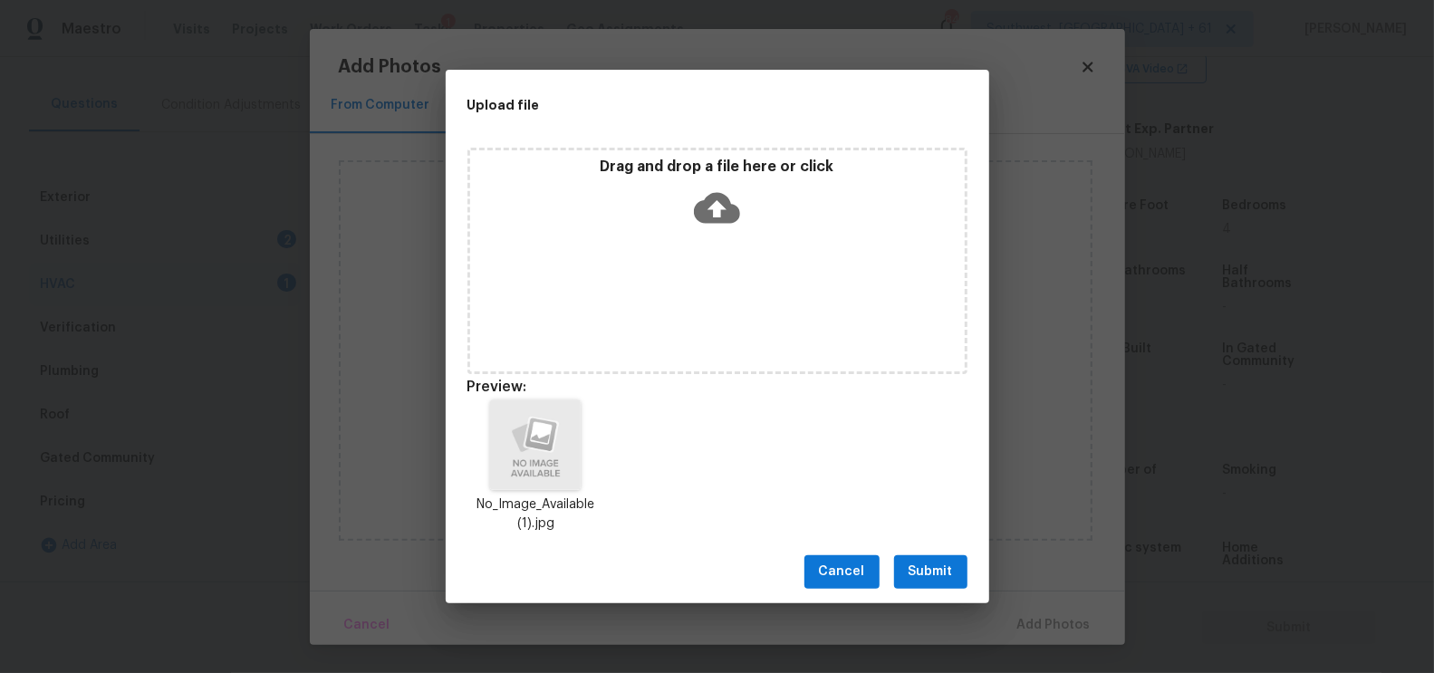
click at [927, 572] on span "Submit" at bounding box center [931, 572] width 44 height 23
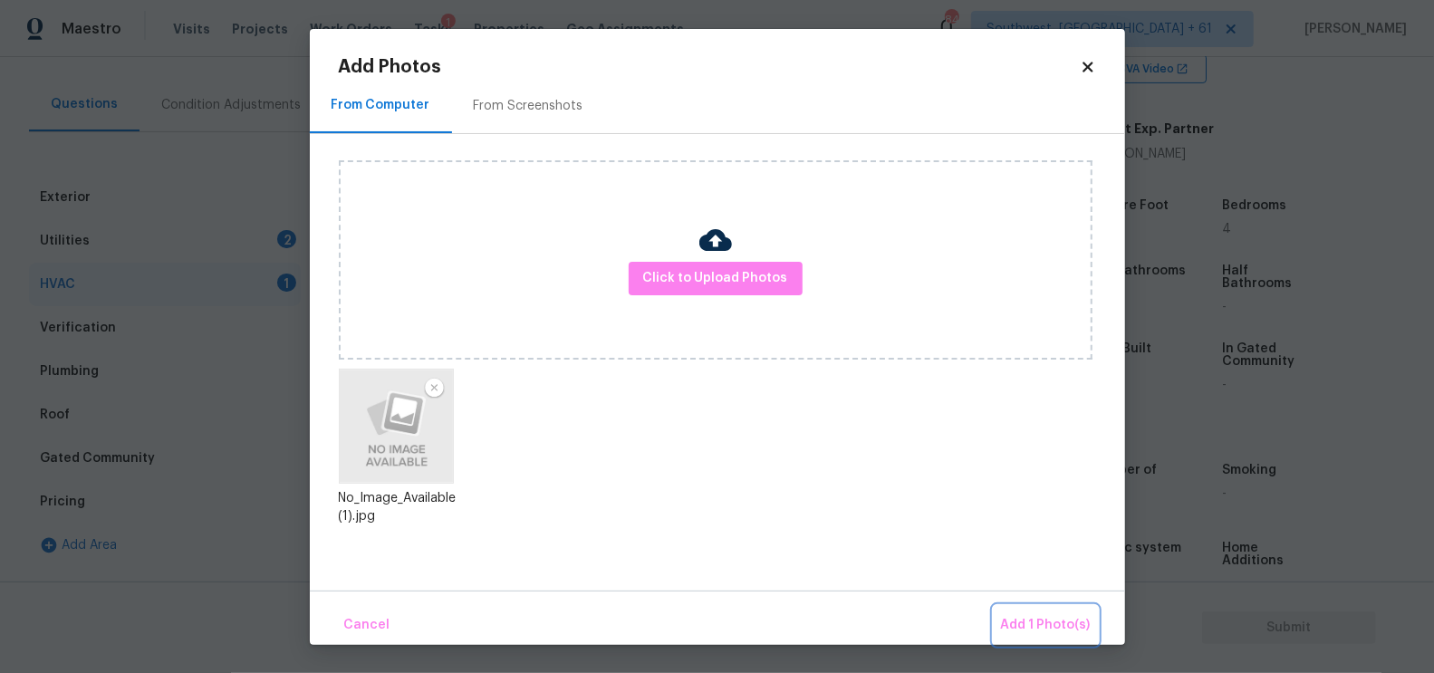
click at [1049, 617] on span "Add 1 Photo(s)" at bounding box center [1046, 625] width 90 height 23
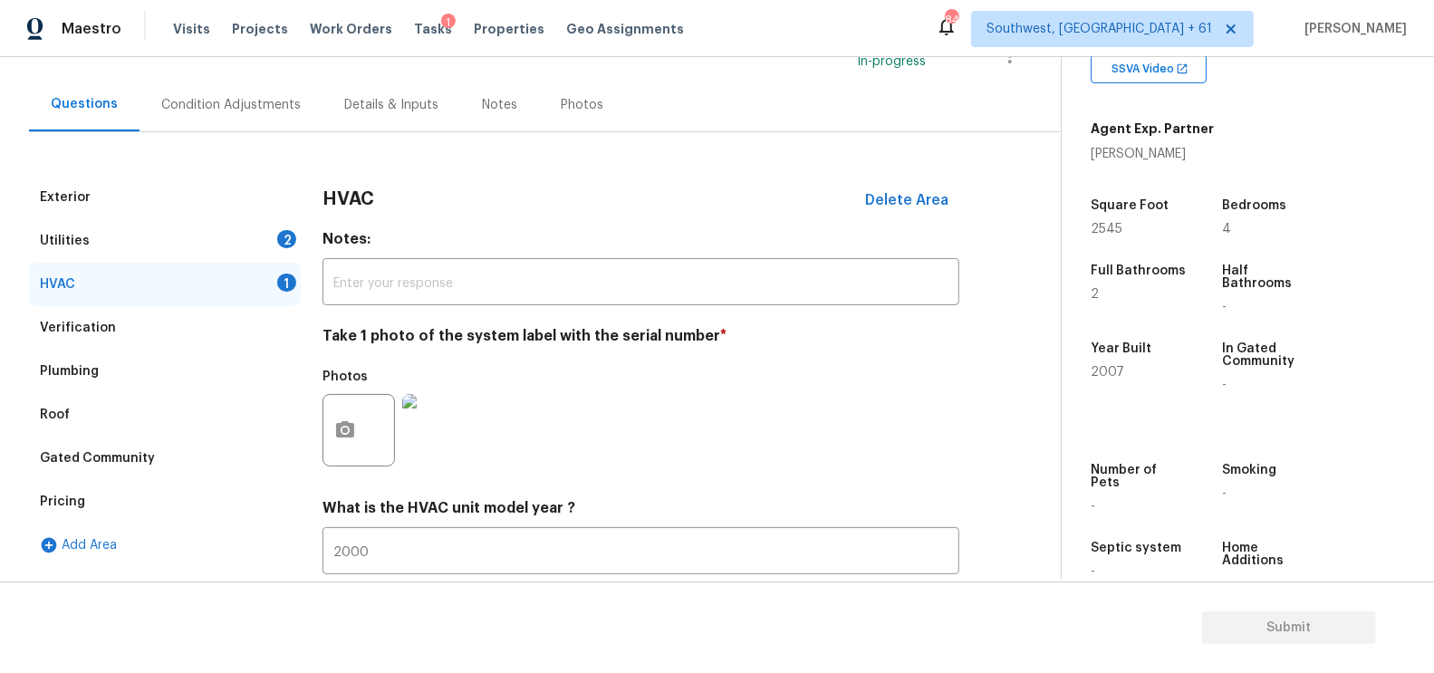
click at [272, 235] on div "Utilities 2" at bounding box center [165, 240] width 272 height 43
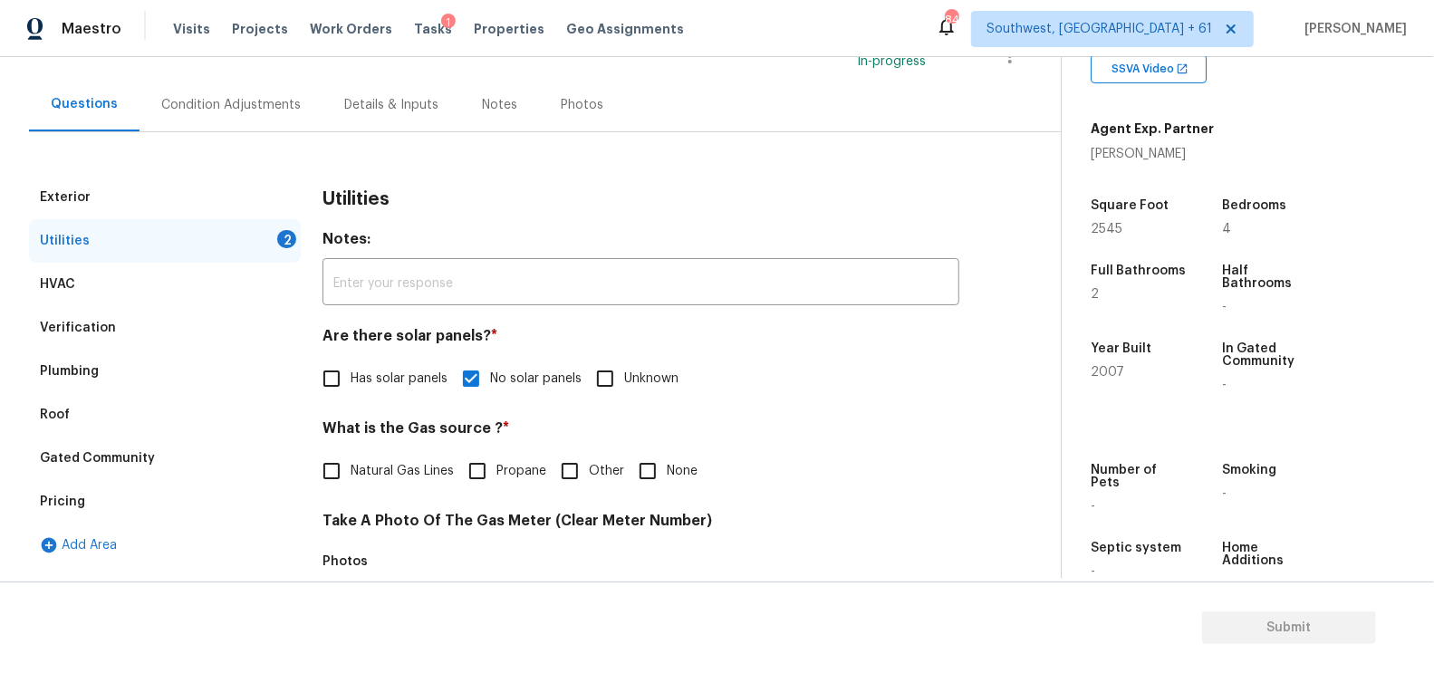
click at [376, 462] on span "Natural Gas Lines" at bounding box center [402, 471] width 103 height 19
click at [351, 461] on input "Natural Gas Lines" at bounding box center [332, 471] width 38 height 38
checkbox input "true"
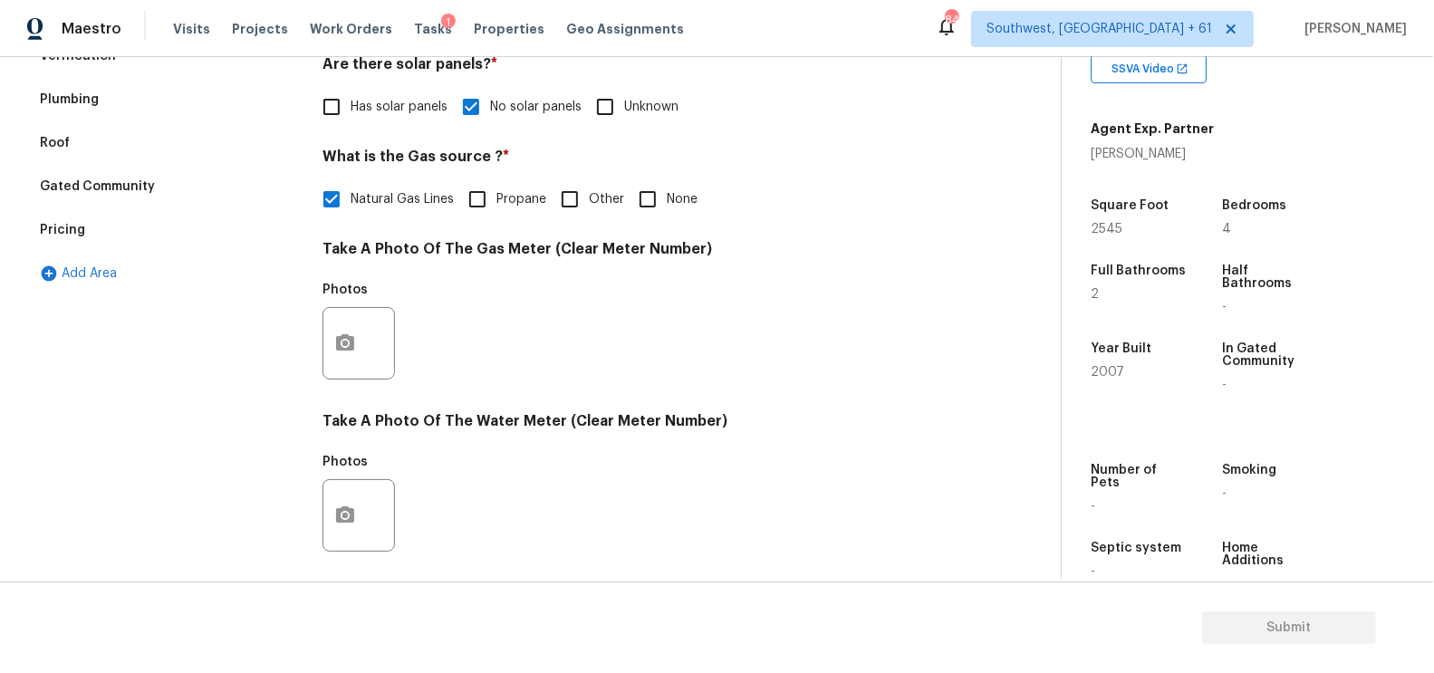
scroll to position [457, 0]
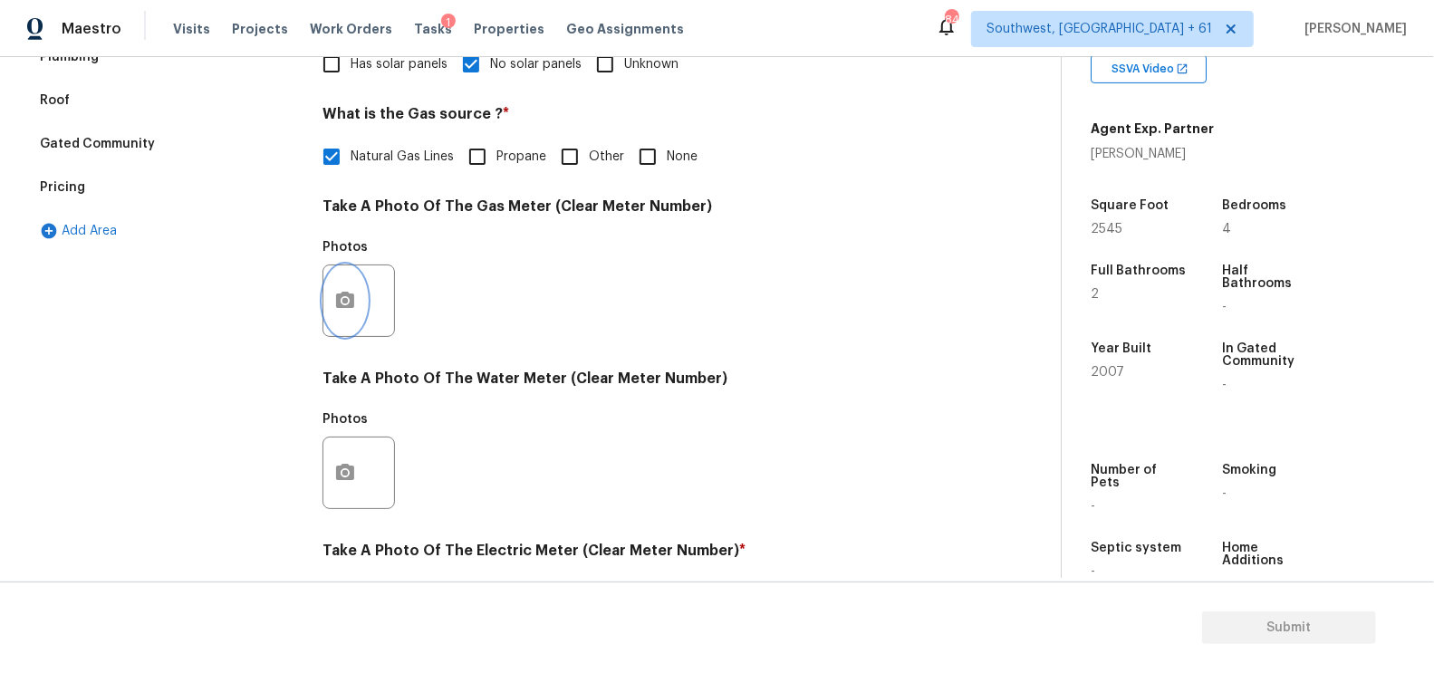
click at [340, 324] on button "button" at bounding box center [344, 300] width 43 height 71
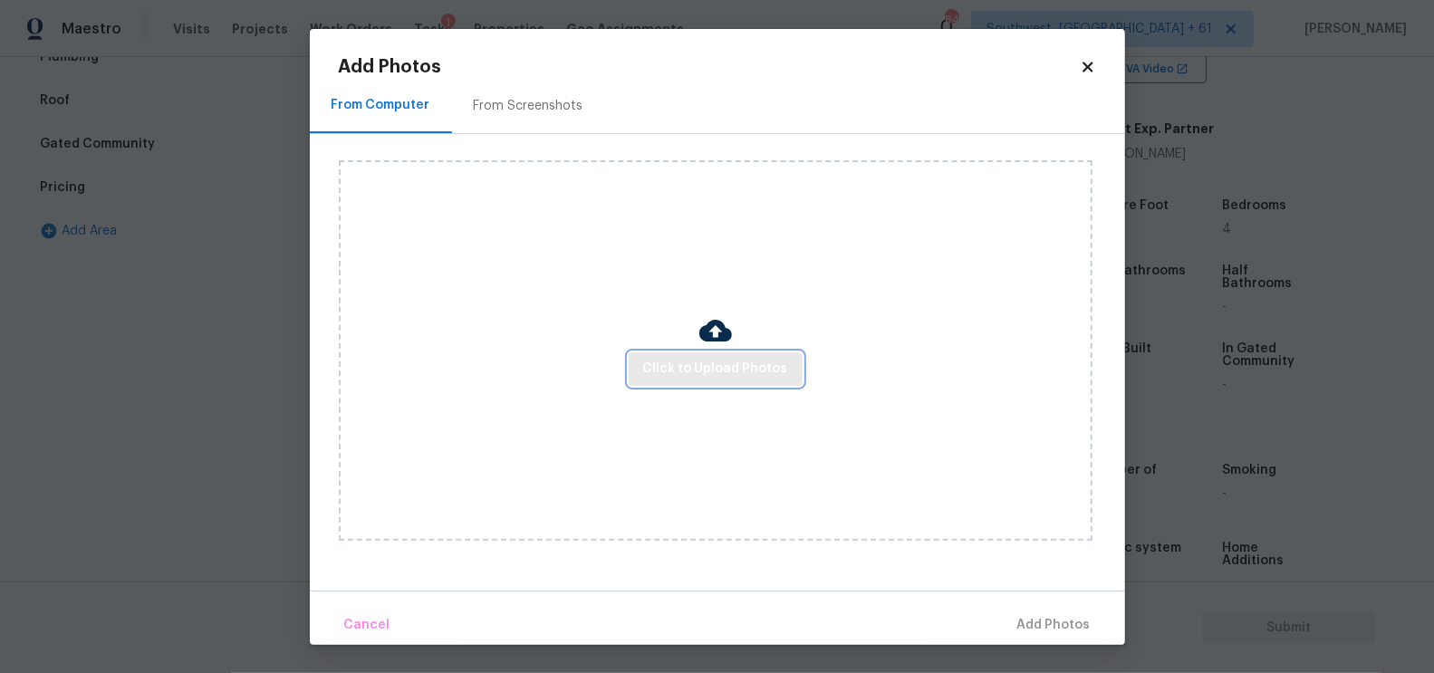
click at [698, 380] on button "Click to Upload Photos" at bounding box center [716, 369] width 174 height 34
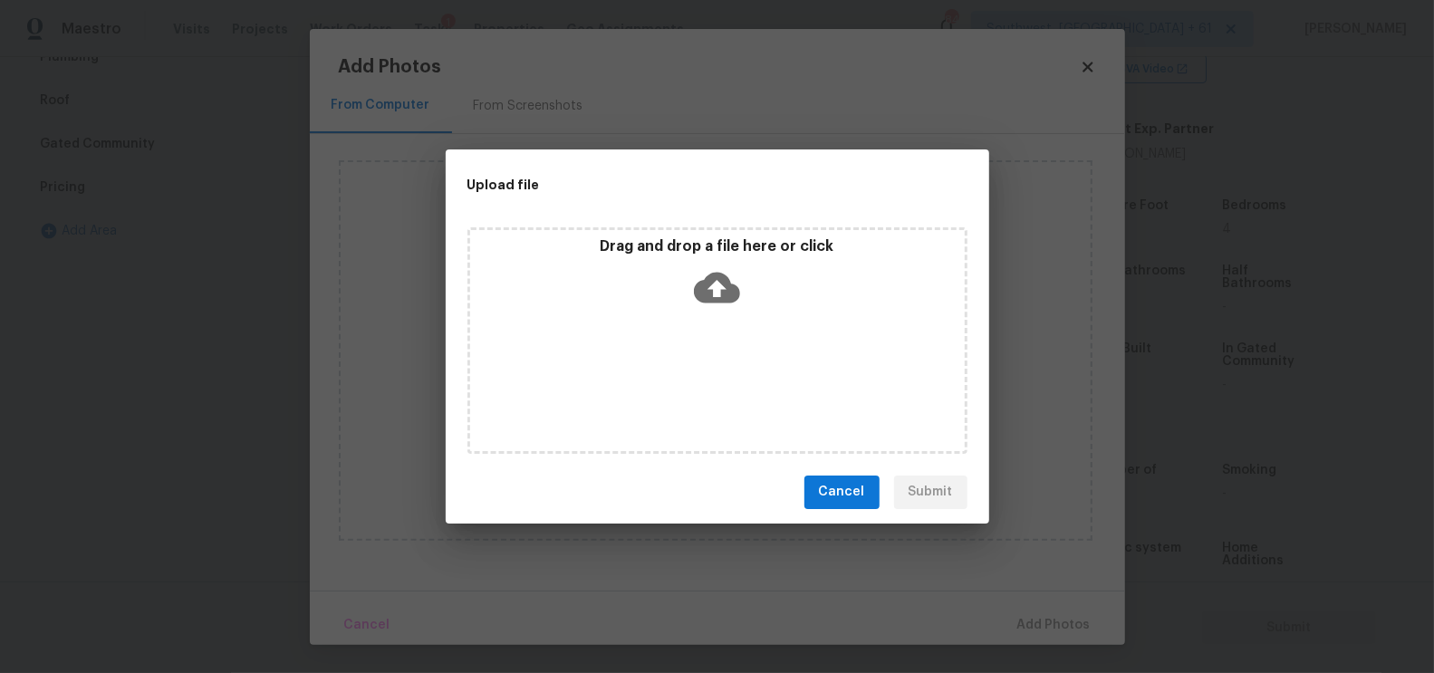
click at [718, 295] on icon at bounding box center [717, 288] width 46 height 46
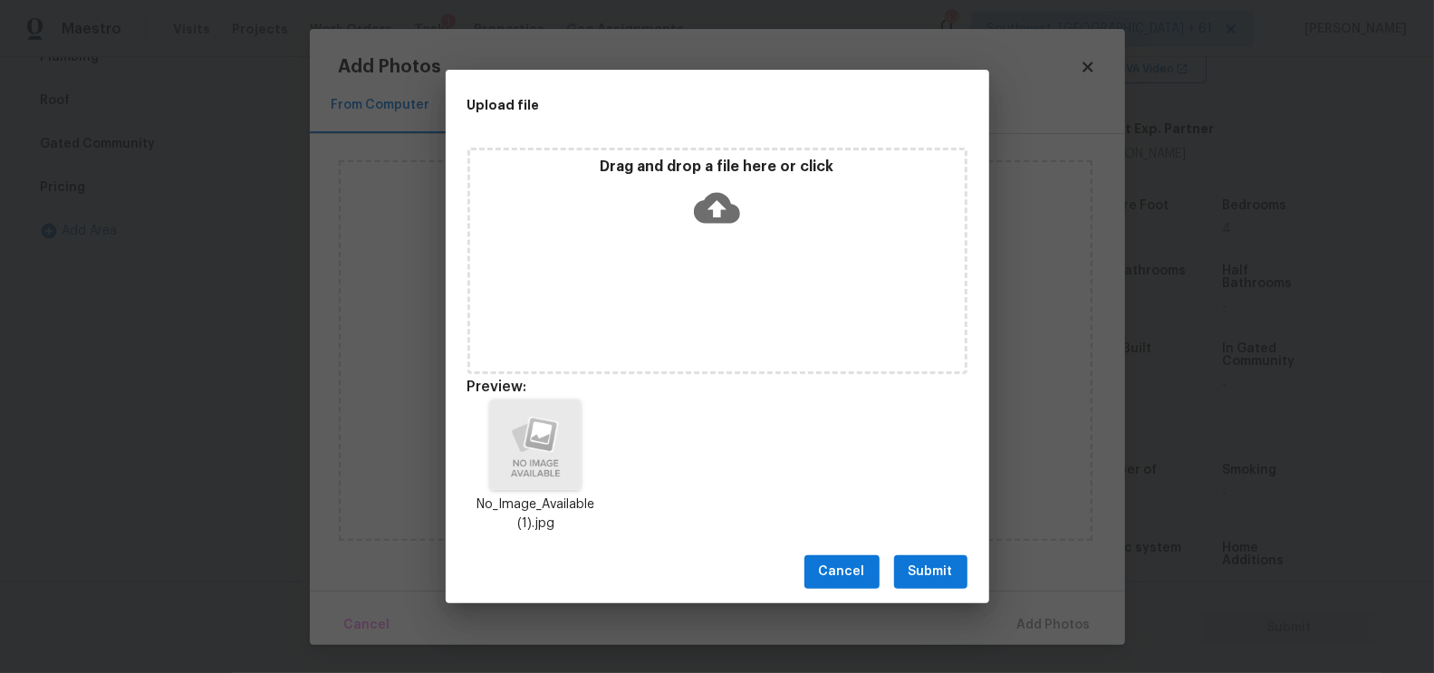
click at [942, 582] on span "Submit" at bounding box center [931, 572] width 44 height 23
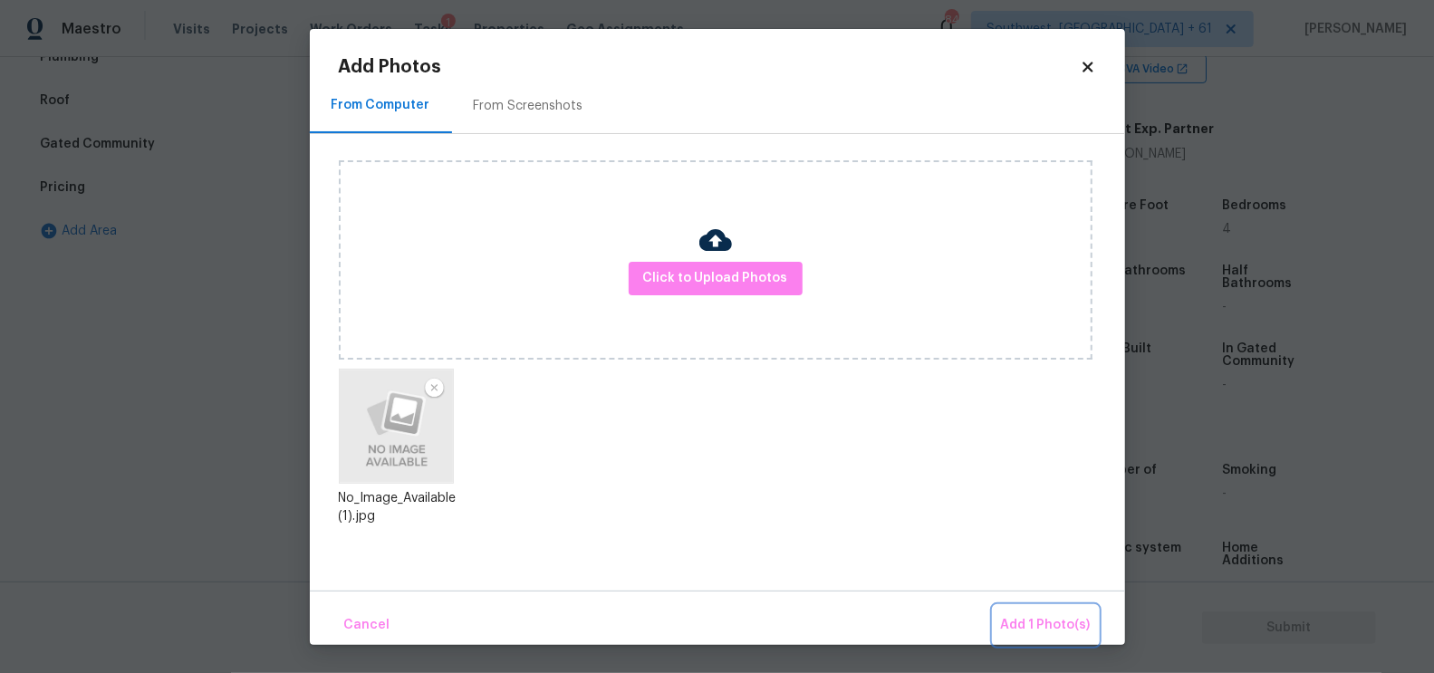
click at [1062, 618] on span "Add 1 Photo(s)" at bounding box center [1046, 625] width 90 height 23
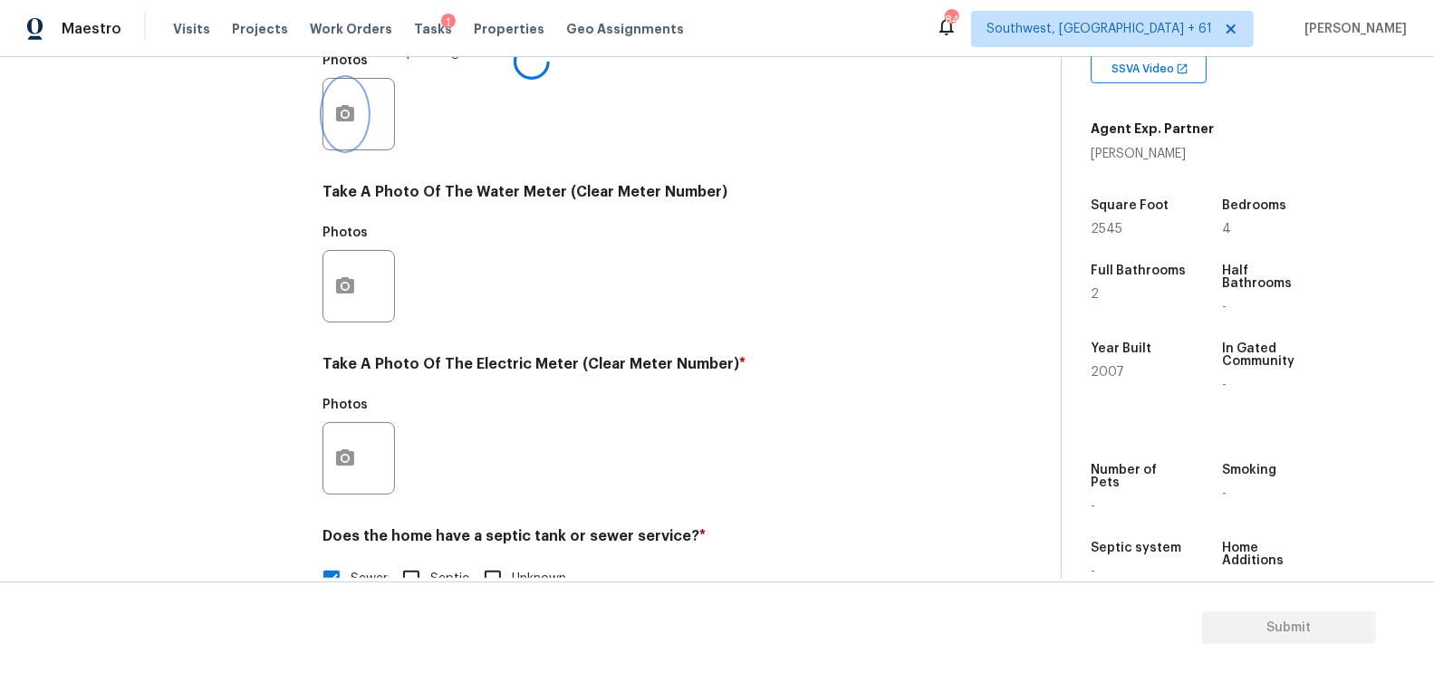
scroll to position [676, 0]
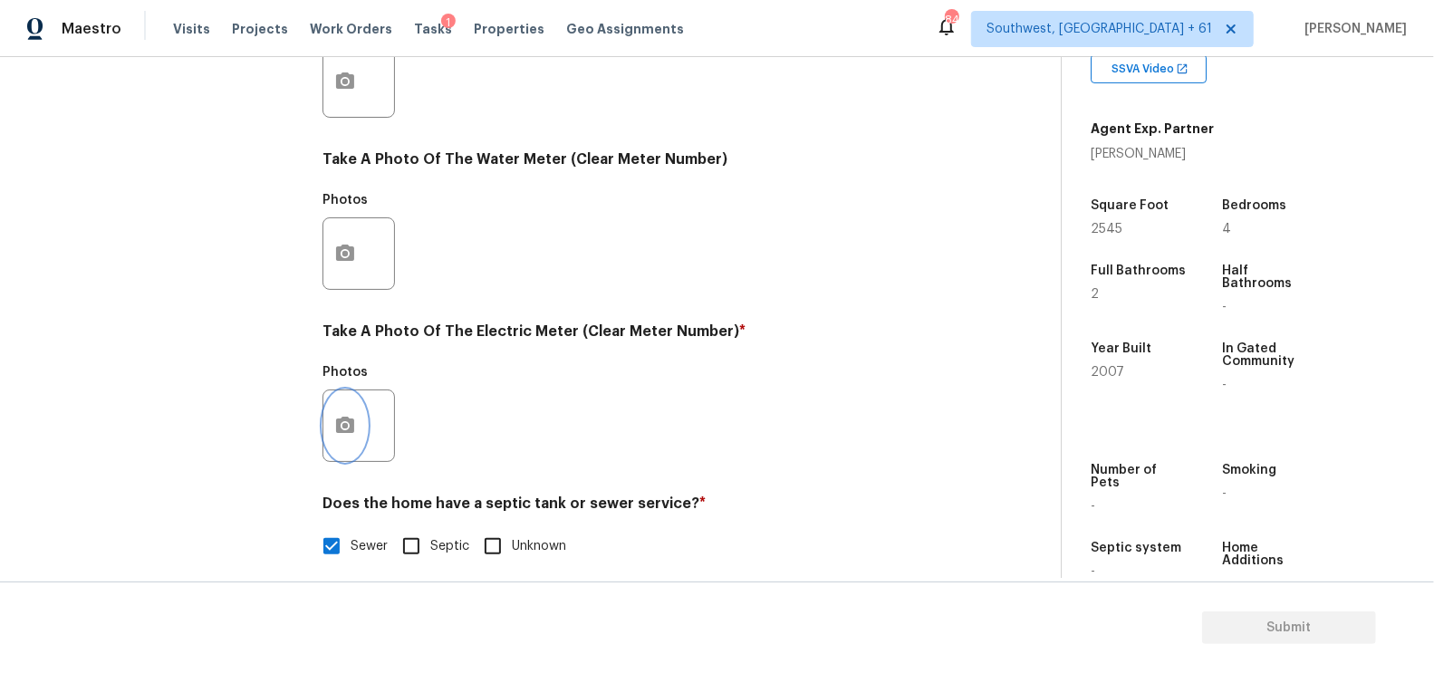
click at [342, 446] on button "button" at bounding box center [344, 426] width 43 height 71
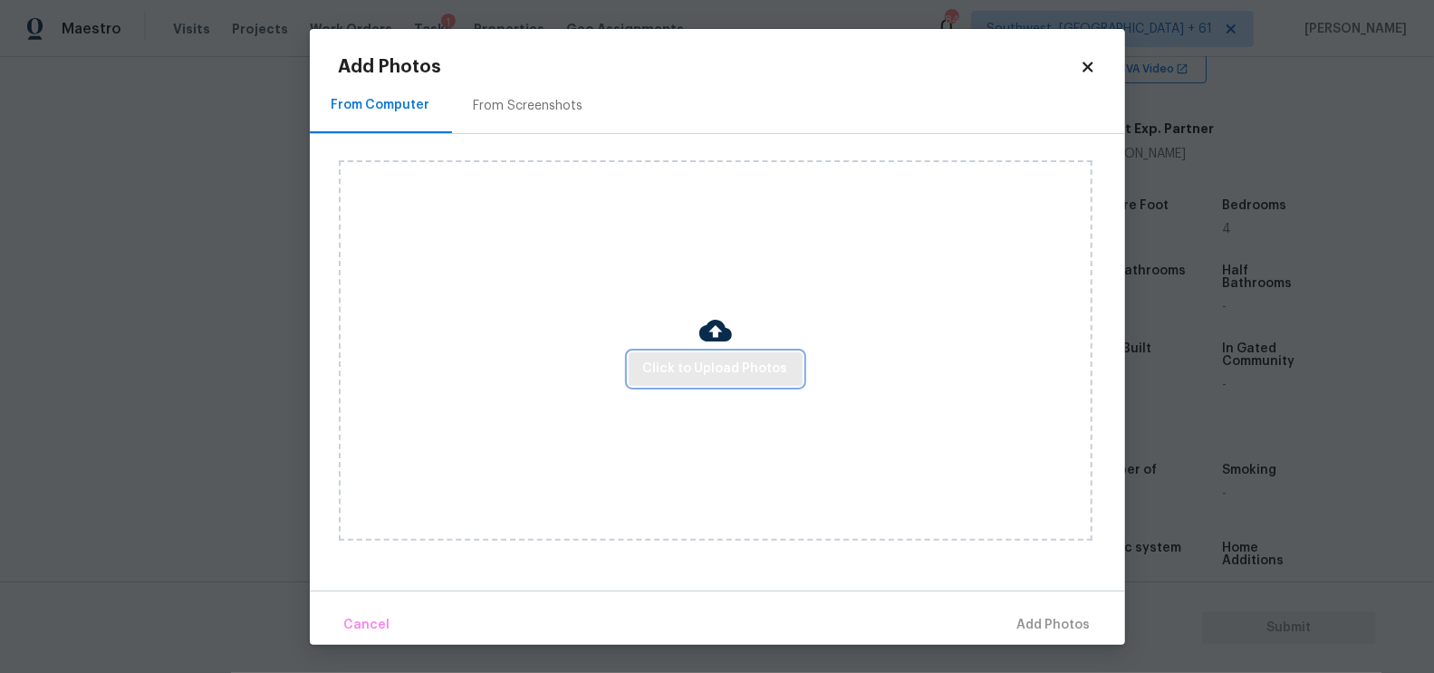
click at [693, 375] on span "Click to Upload Photos" at bounding box center [715, 369] width 145 height 23
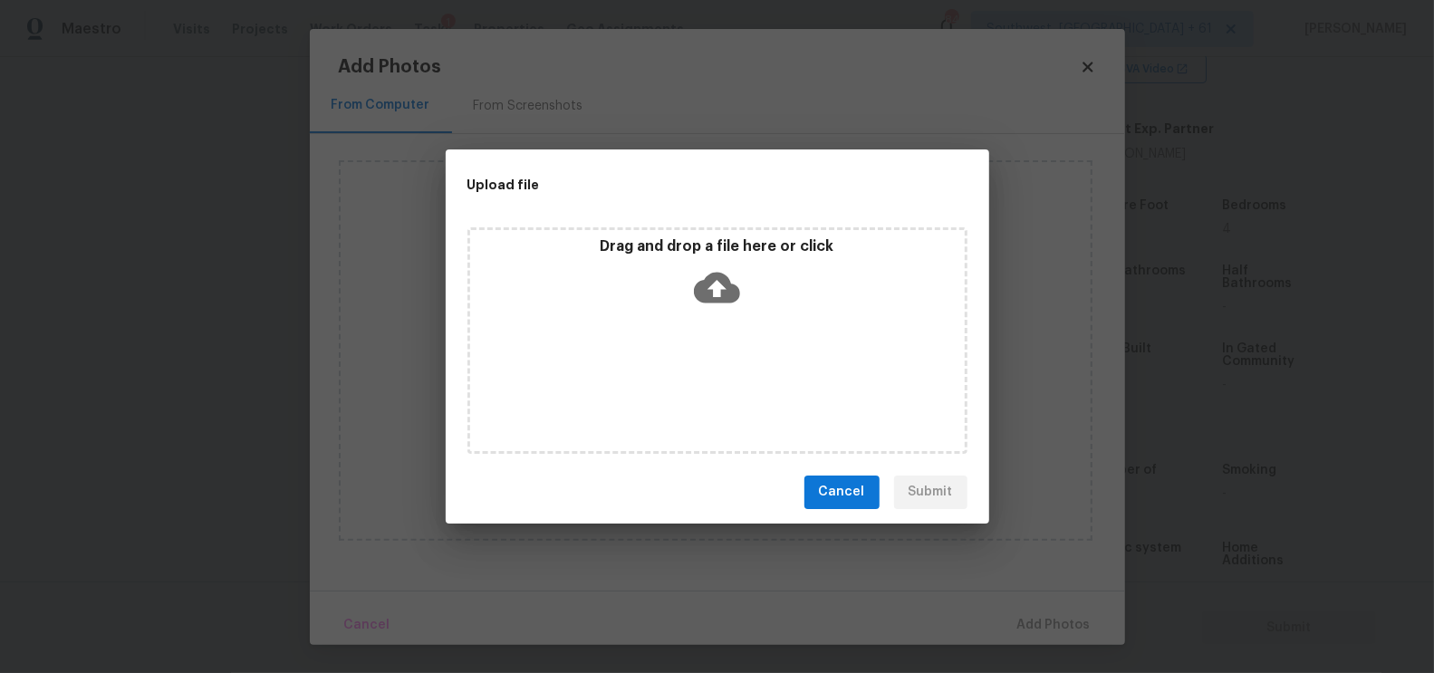
click at [725, 273] on icon at bounding box center [717, 288] width 46 height 46
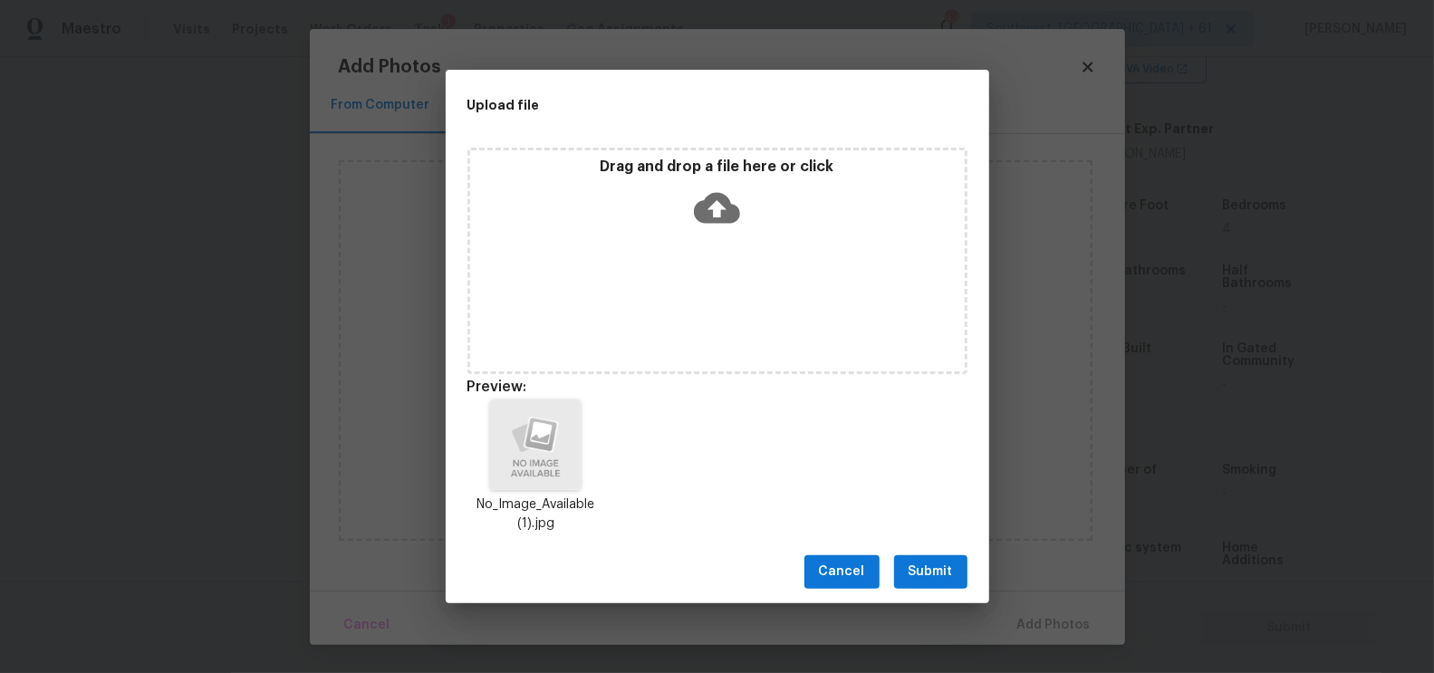
click at [929, 564] on span "Submit" at bounding box center [931, 572] width 44 height 23
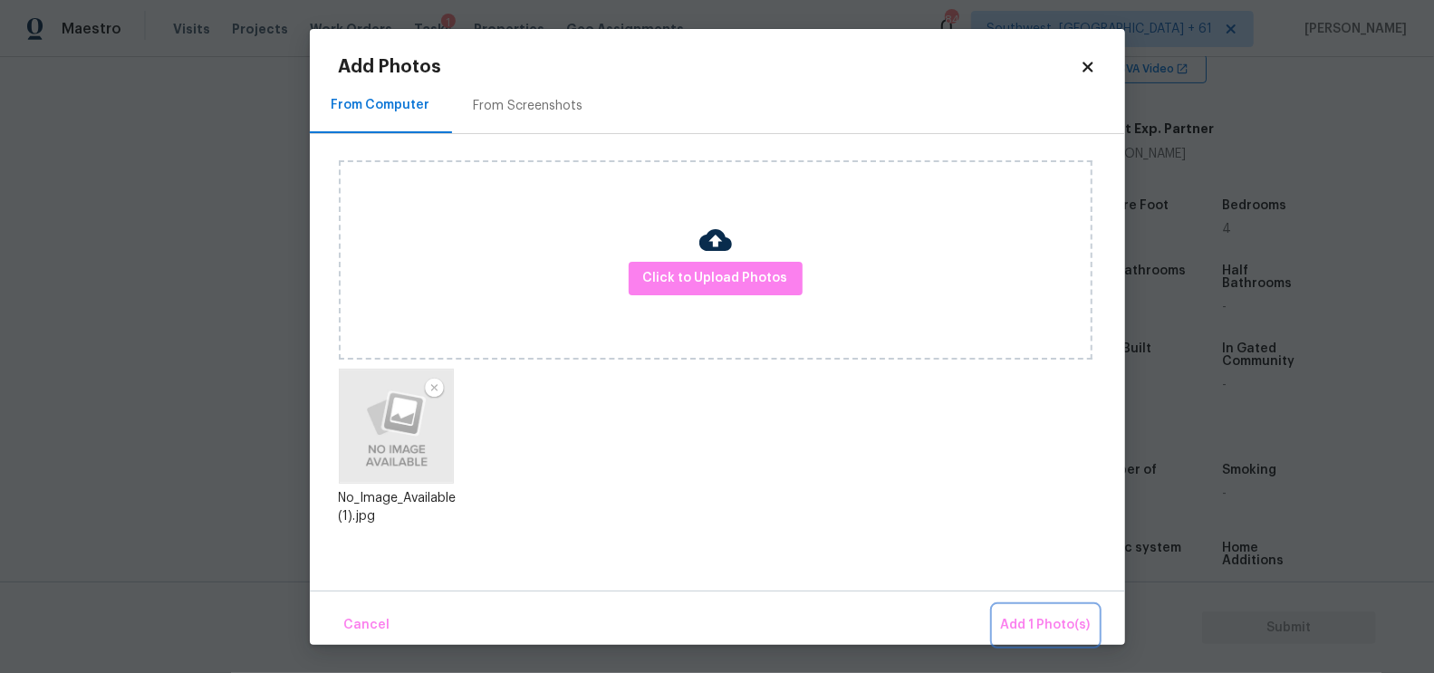
click at [1040, 632] on span "Add 1 Photo(s)" at bounding box center [1046, 625] width 90 height 23
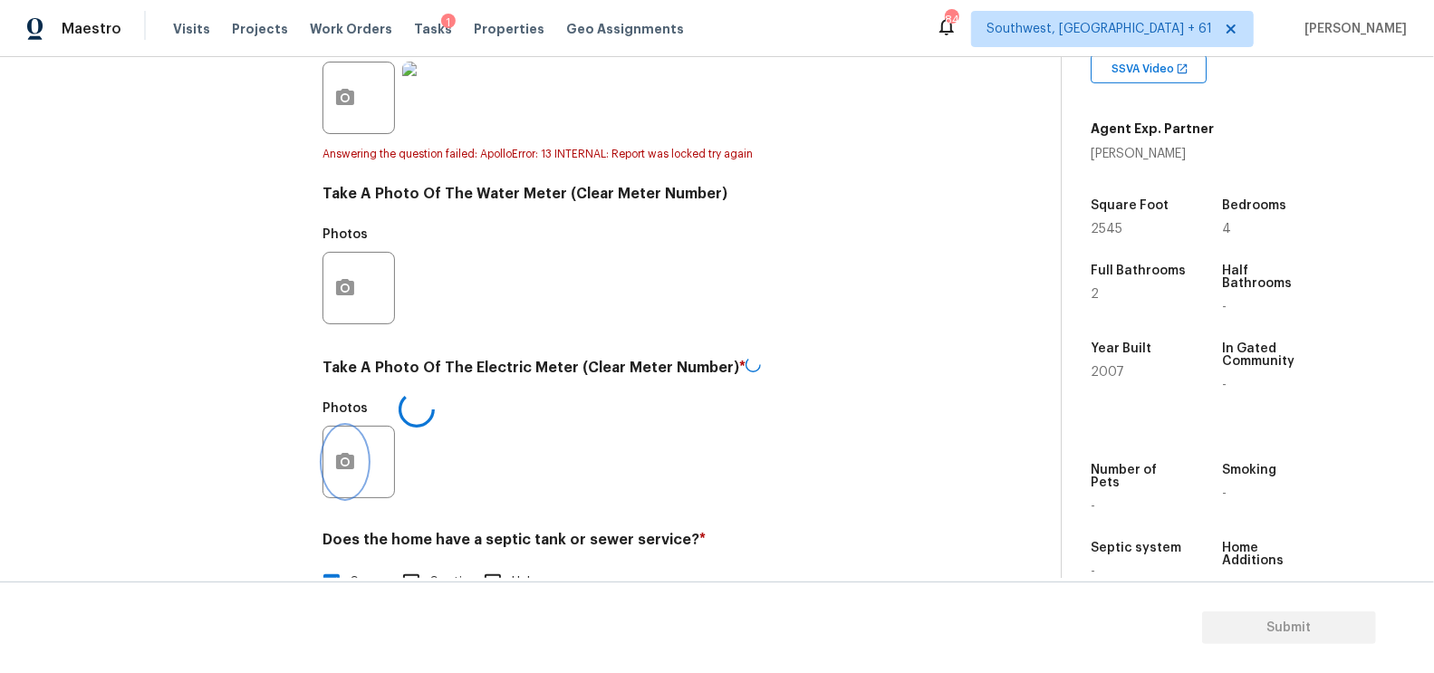
scroll to position [658, 0]
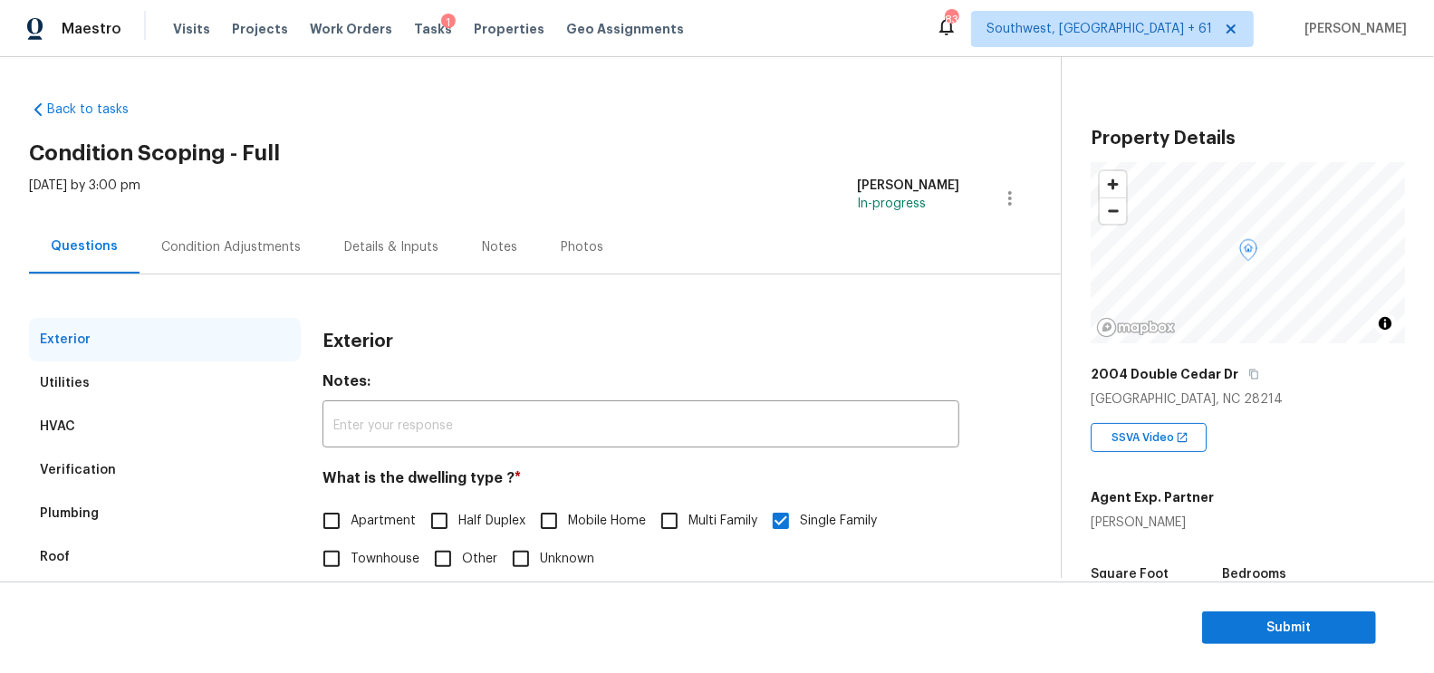
click at [93, 458] on div "Verification" at bounding box center [165, 469] width 272 height 43
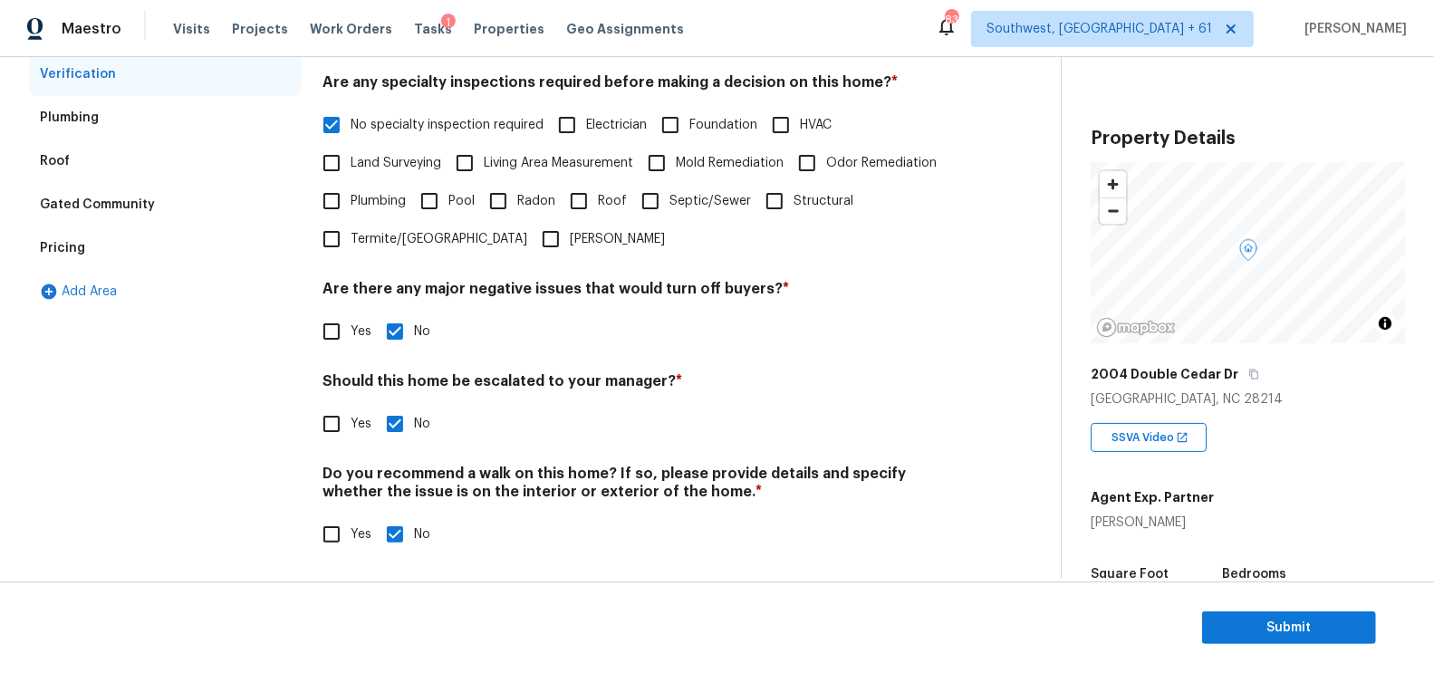
click at [126, 252] on div "Pricing" at bounding box center [165, 248] width 272 height 43
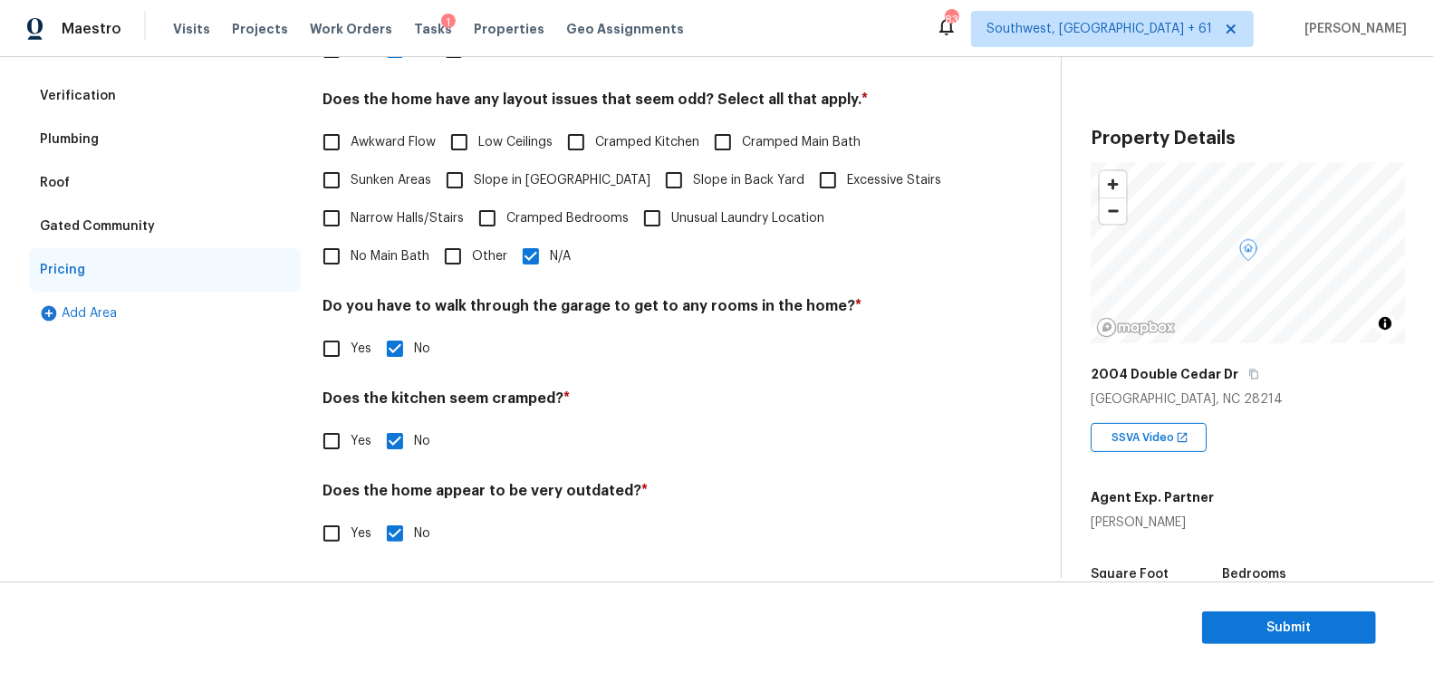
click at [486, 189] on label "Slope in [GEOGRAPHIC_DATA]" at bounding box center [543, 180] width 215 height 38
click at [474, 189] on input "Slope in [GEOGRAPHIC_DATA]" at bounding box center [455, 180] width 38 height 38
checkbox input "true"
click at [512, 260] on input "N/A" at bounding box center [531, 258] width 38 height 38
checkbox input "false"
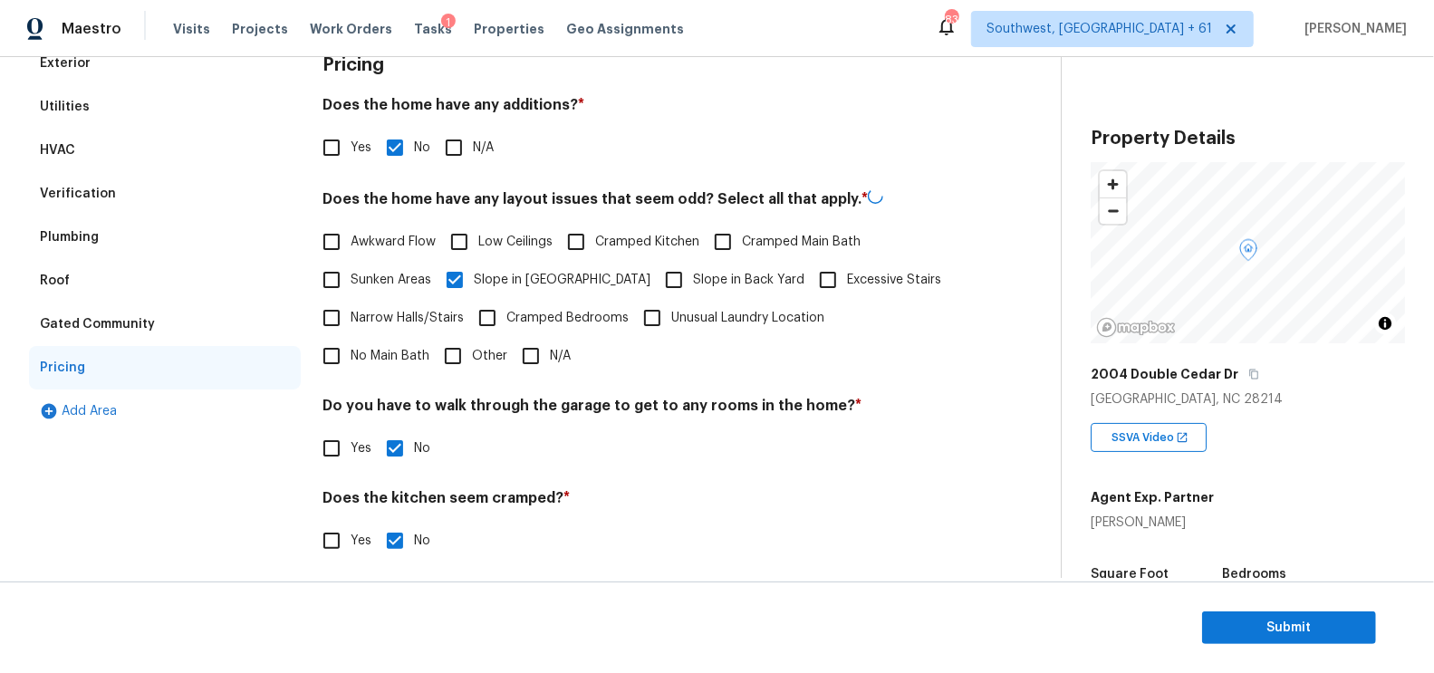
scroll to position [0, 0]
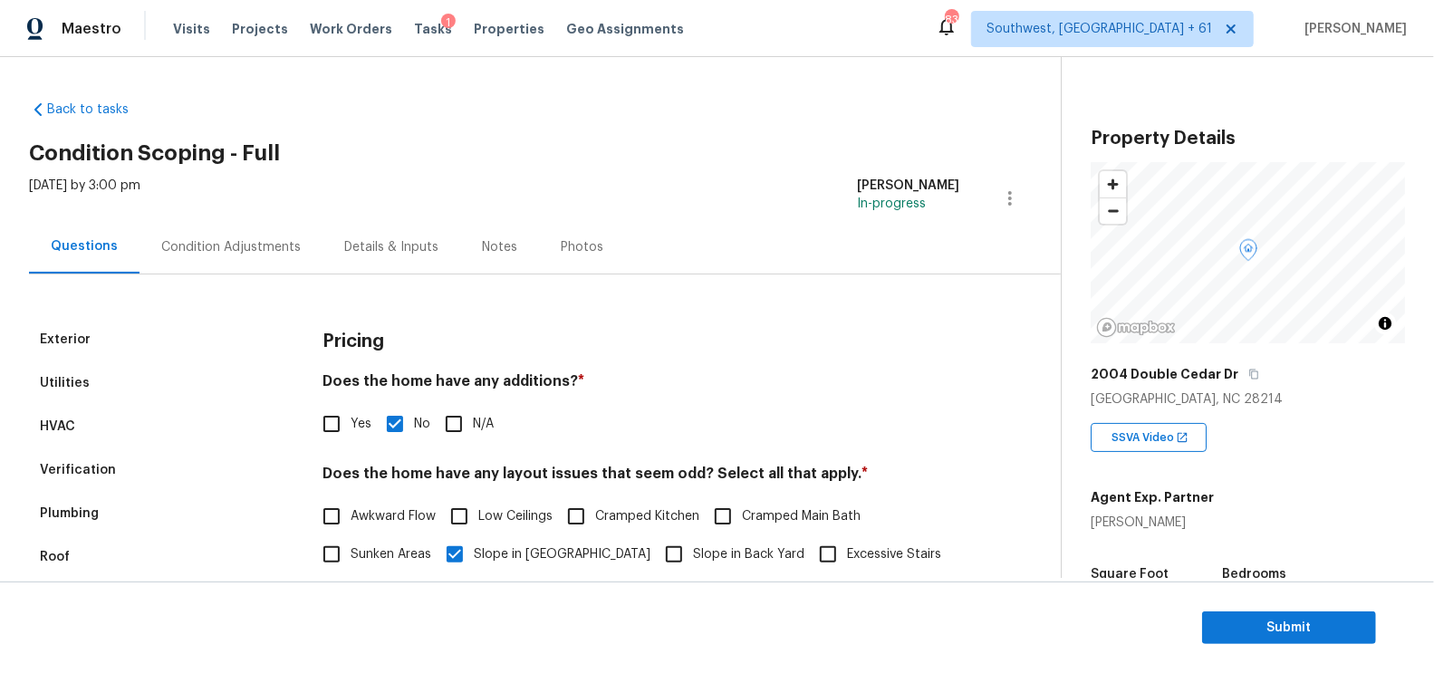
click at [294, 233] on div "Condition Adjustments" at bounding box center [231, 246] width 183 height 53
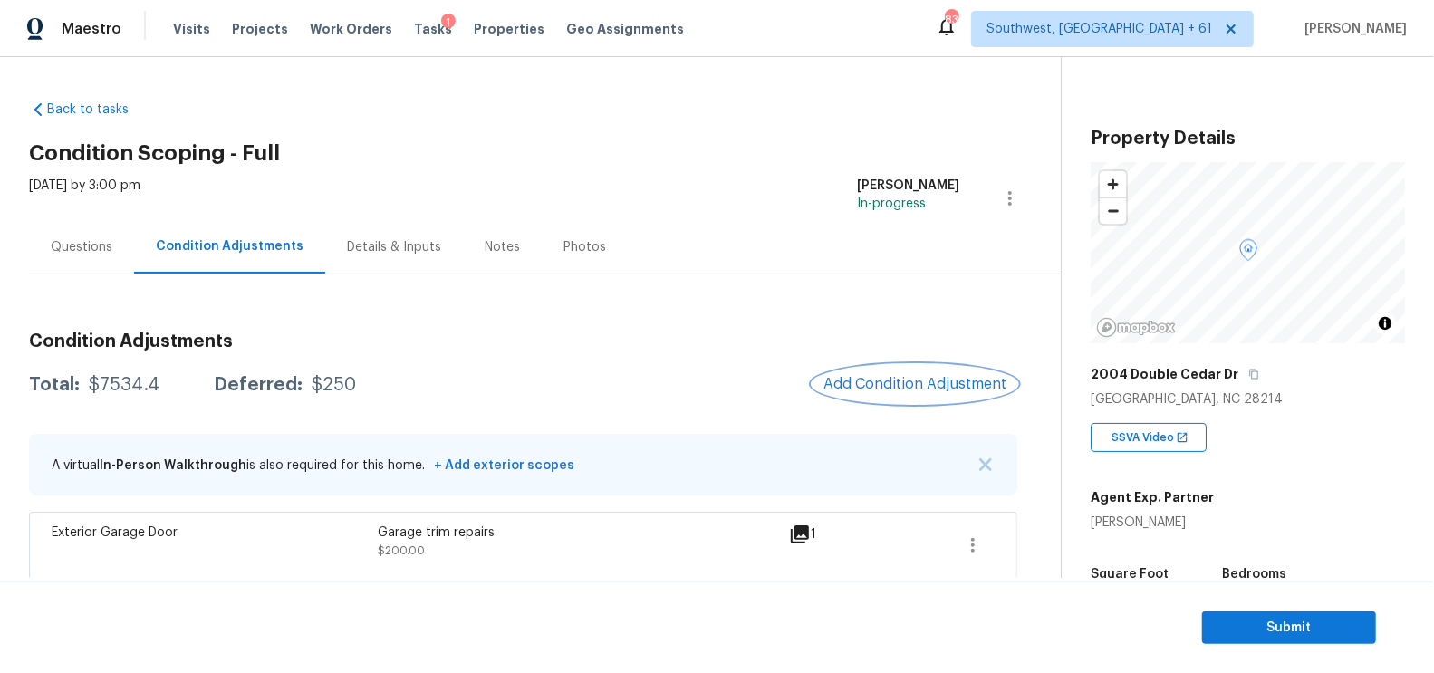
click at [987, 396] on button "Add Condition Adjustment" at bounding box center [915, 384] width 205 height 38
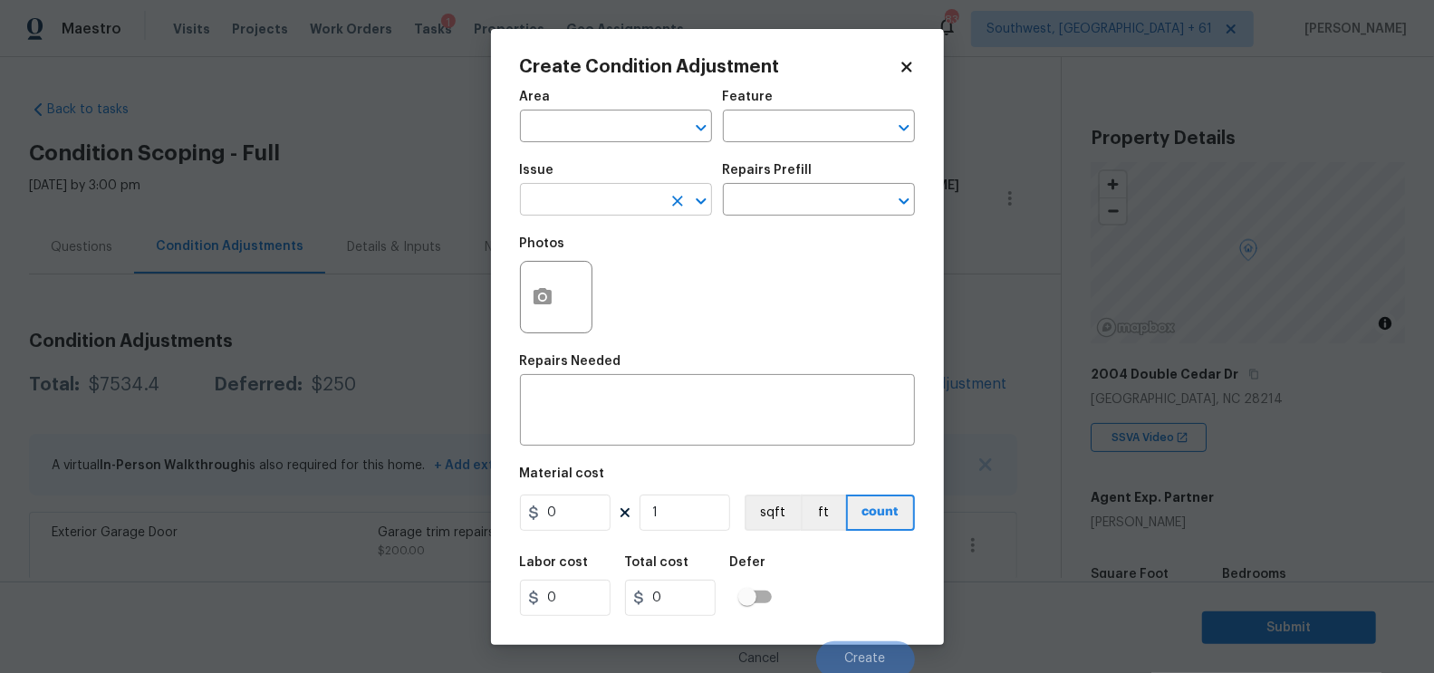
click at [625, 207] on input "text" at bounding box center [590, 202] width 141 height 28
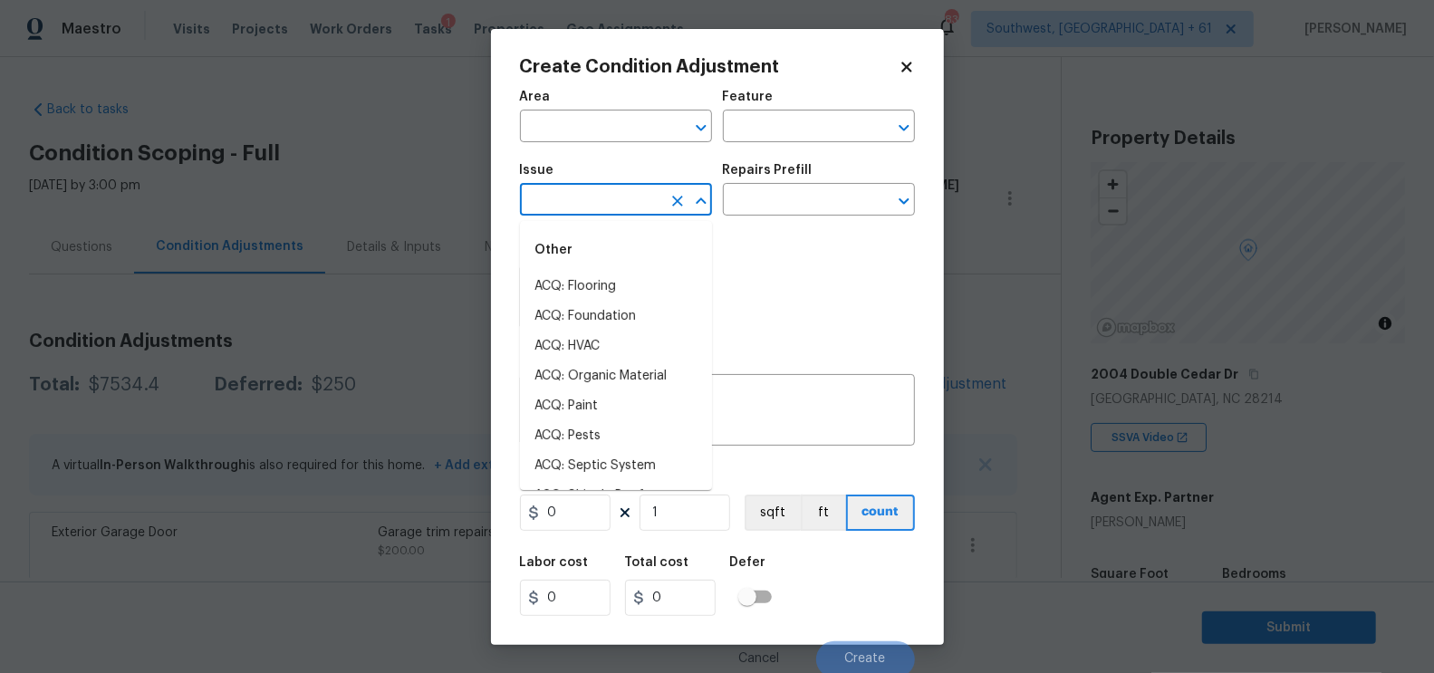
type input "p"
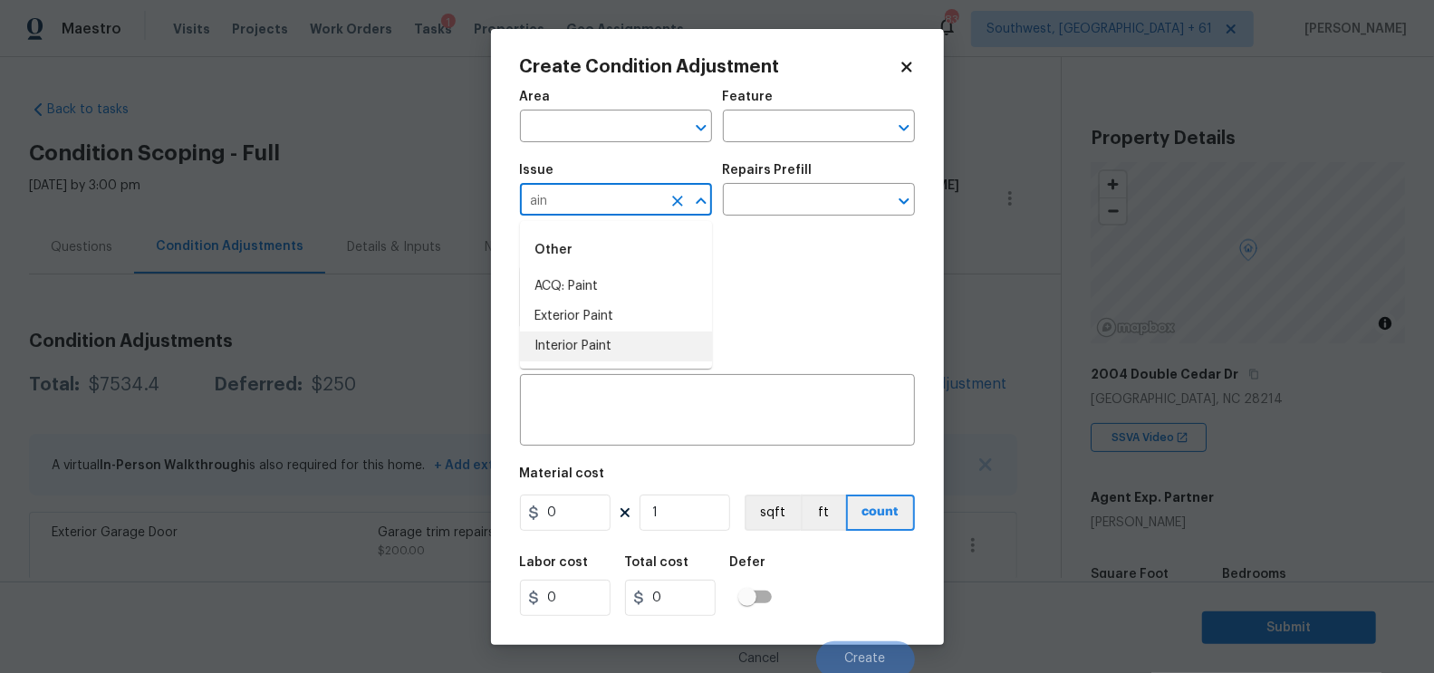
click at [603, 352] on li "Interior Paint" at bounding box center [616, 347] width 192 height 30
type input "Interior Paint"
click at [756, 189] on input "text" at bounding box center [793, 202] width 141 height 28
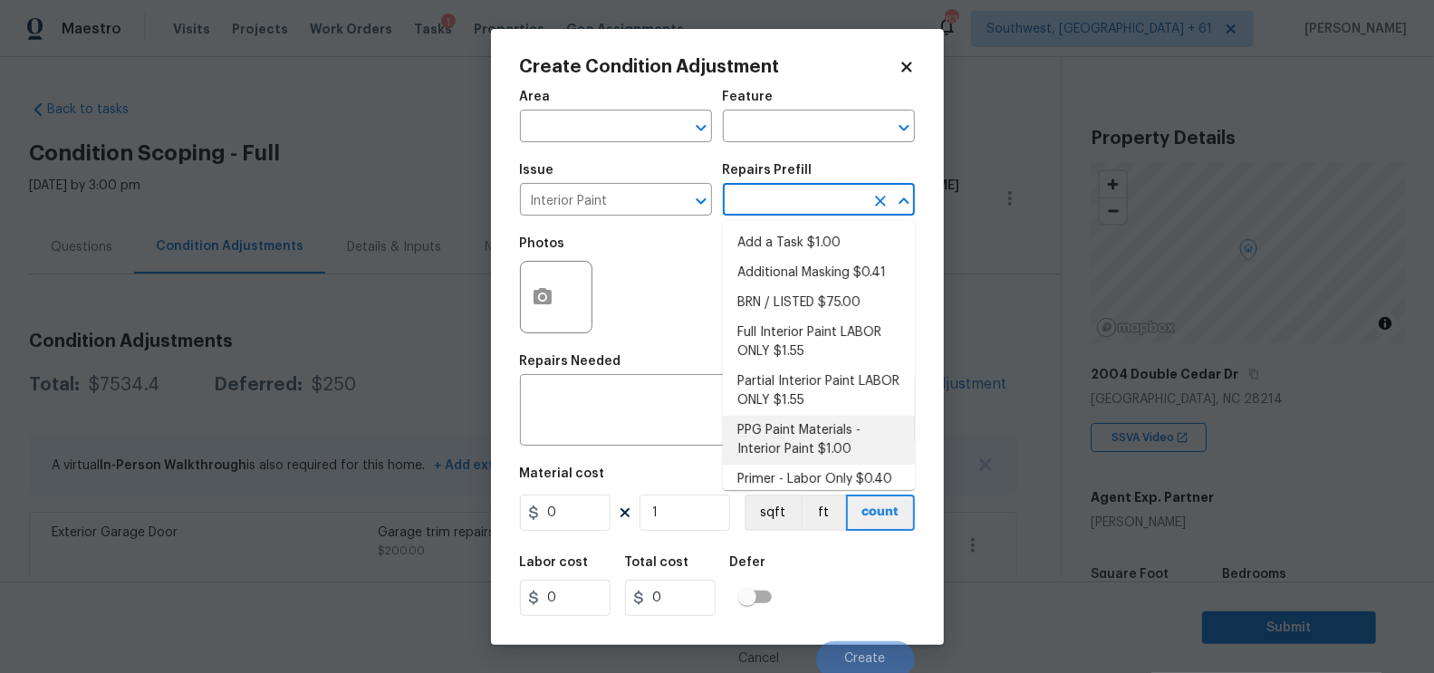
scroll to position [11, 0]
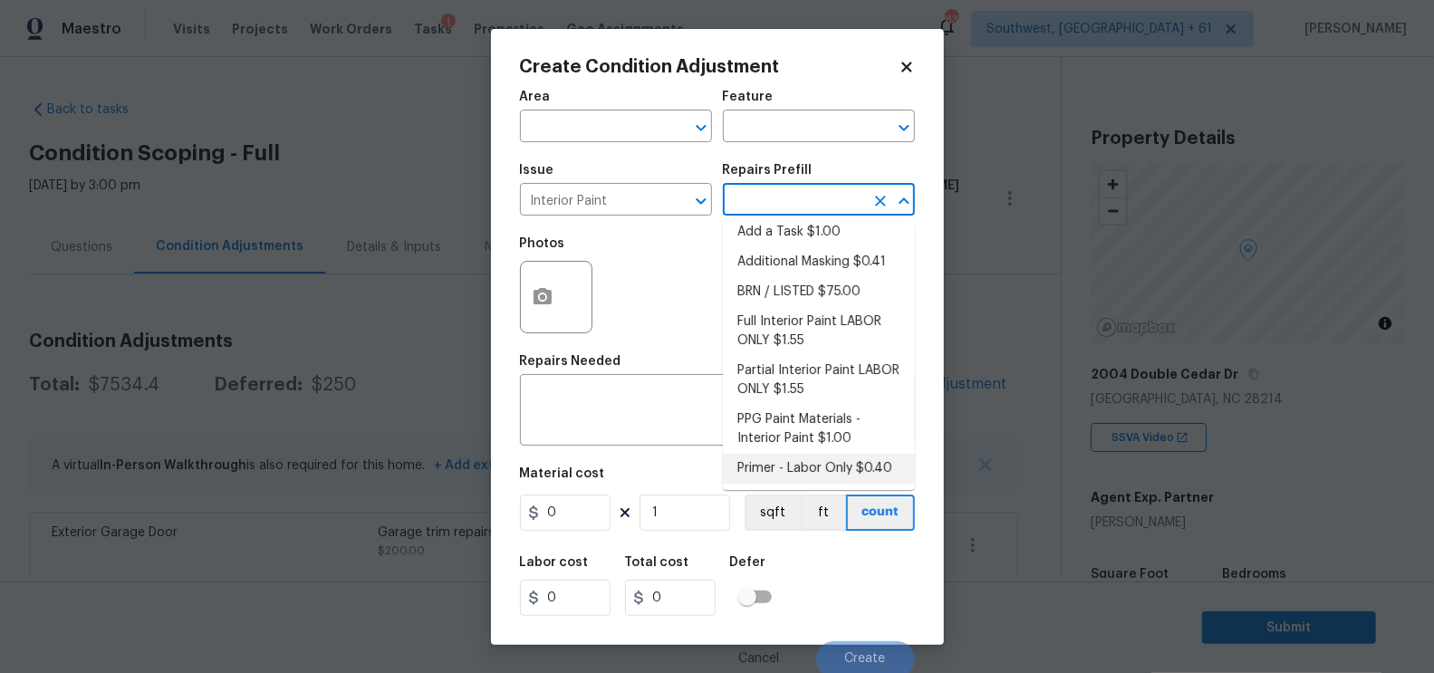
click at [792, 459] on li "Primer - Labor Only $0.40" at bounding box center [819, 469] width 192 height 30
type input "Overall Paint"
type textarea "Interior primer - PRIMER PROVIDED BY OPENDOOR - All nails, screws, drywall anch…"
type input "0.4"
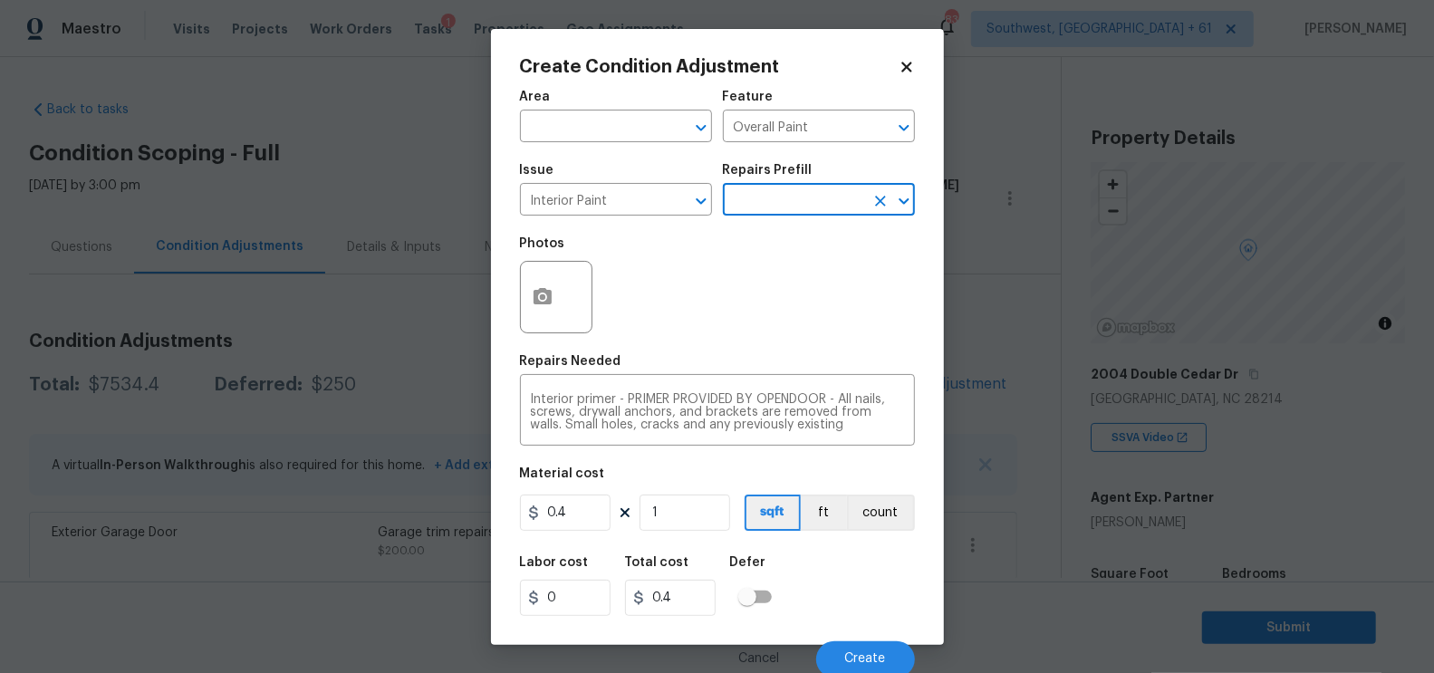
click at [570, 487] on div "Material cost" at bounding box center [717, 480] width 395 height 24
click at [566, 515] on input "0.4" at bounding box center [565, 513] width 91 height 36
type input "200"
click at [693, 586] on input "0.4" at bounding box center [670, 598] width 91 height 36
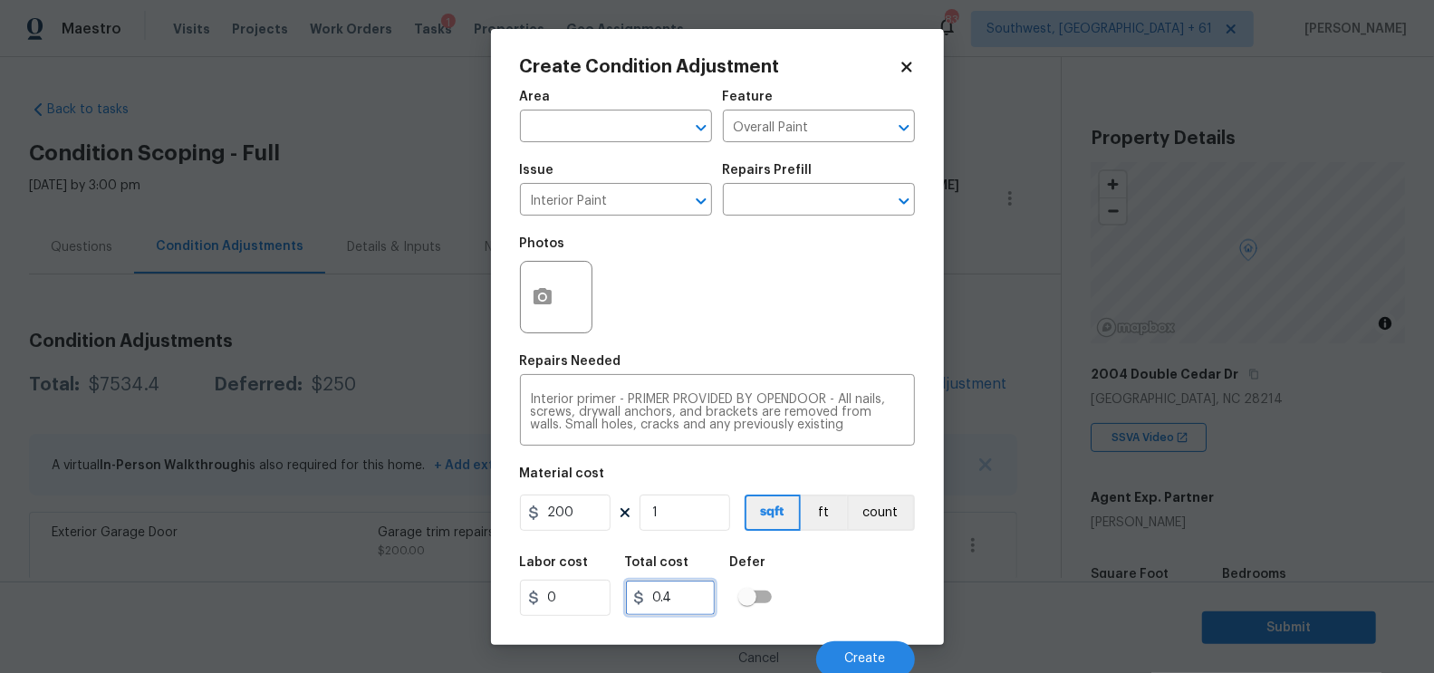
type input "200"
click at [539, 343] on div "Photos" at bounding box center [558, 286] width 76 height 118
click at [537, 303] on icon "button" at bounding box center [543, 296] width 18 height 16
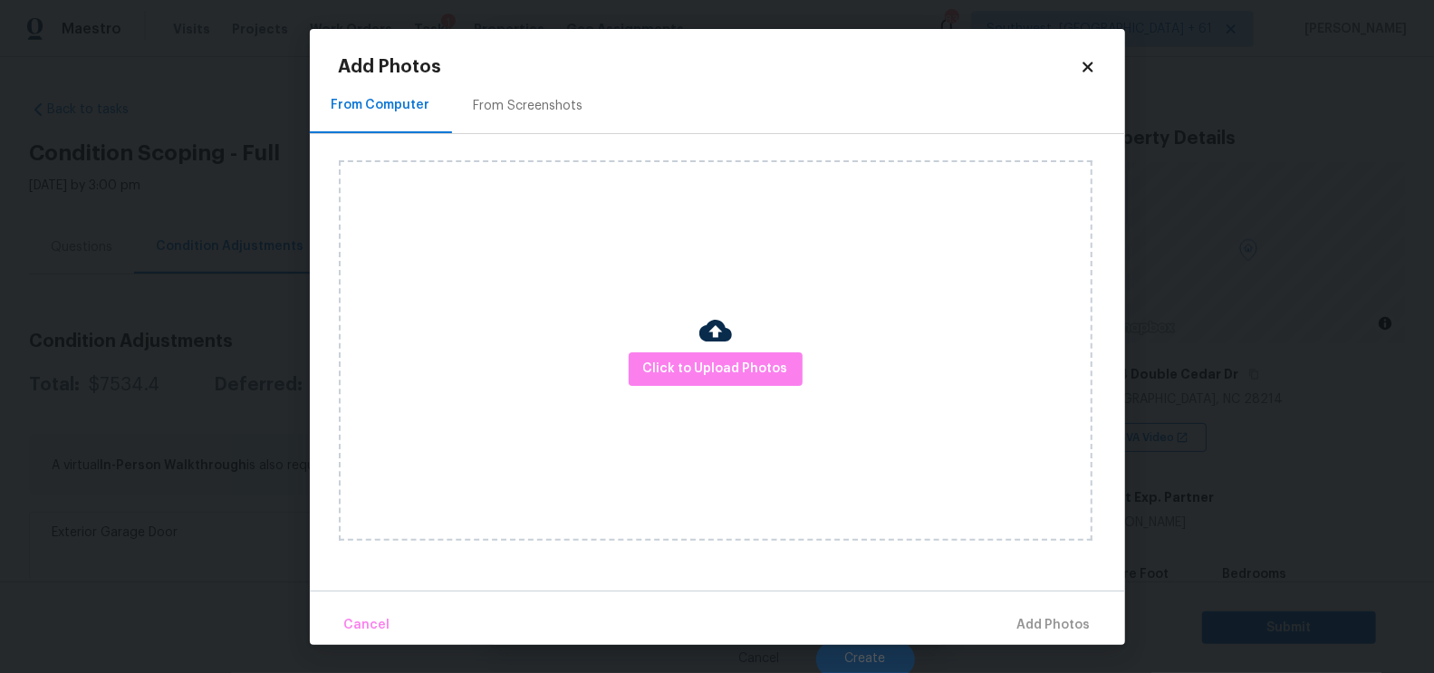
click at [536, 115] on div "From Screenshots" at bounding box center [529, 106] width 110 height 18
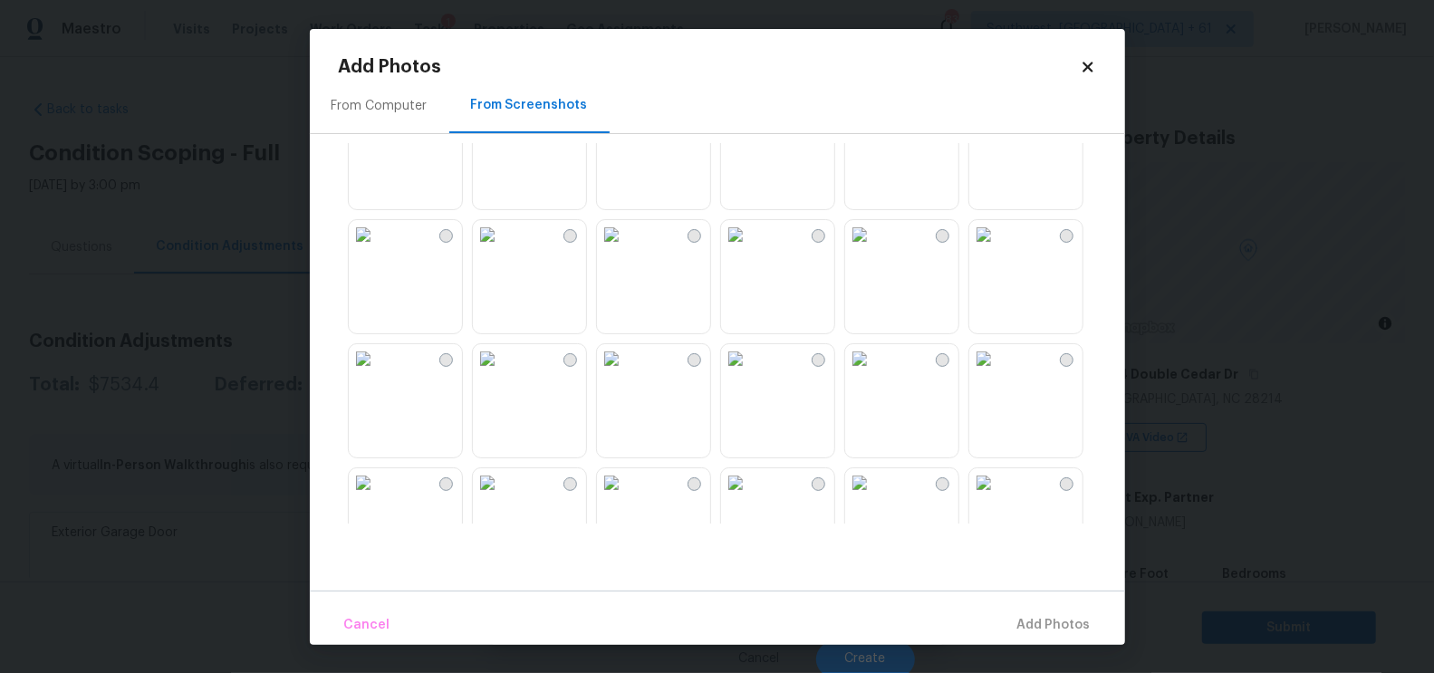
scroll to position [175, 0]
click at [378, 380] on img at bounding box center [363, 365] width 29 height 29
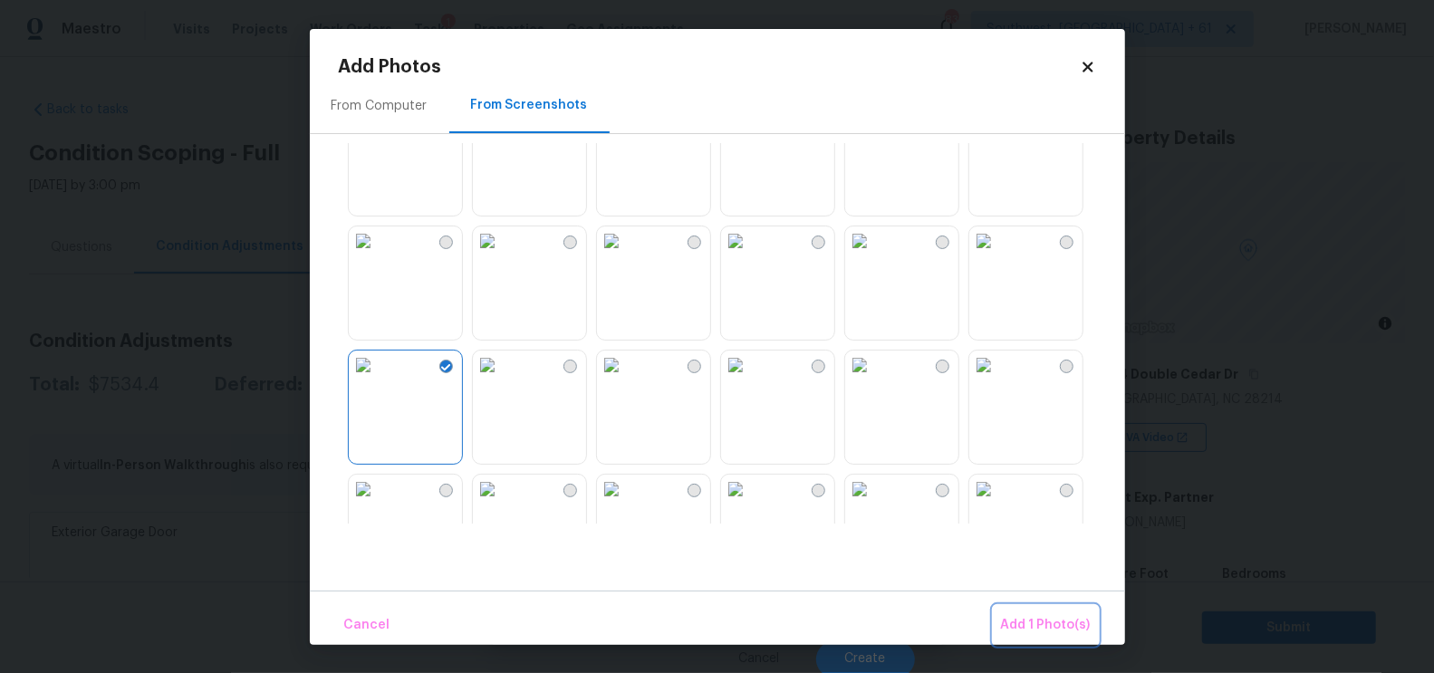
click at [1042, 626] on span "Add 1 Photo(s)" at bounding box center [1046, 625] width 90 height 23
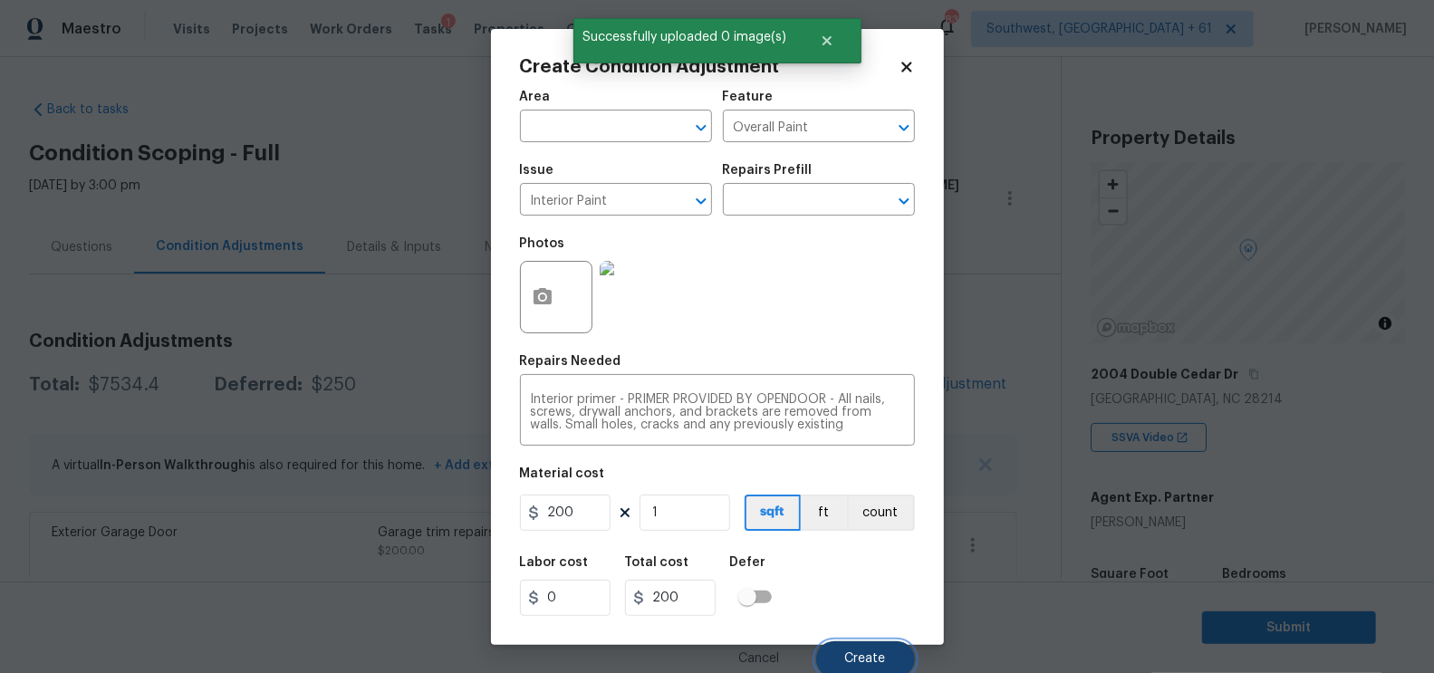
click at [868, 658] on span "Create" at bounding box center [865, 659] width 41 height 14
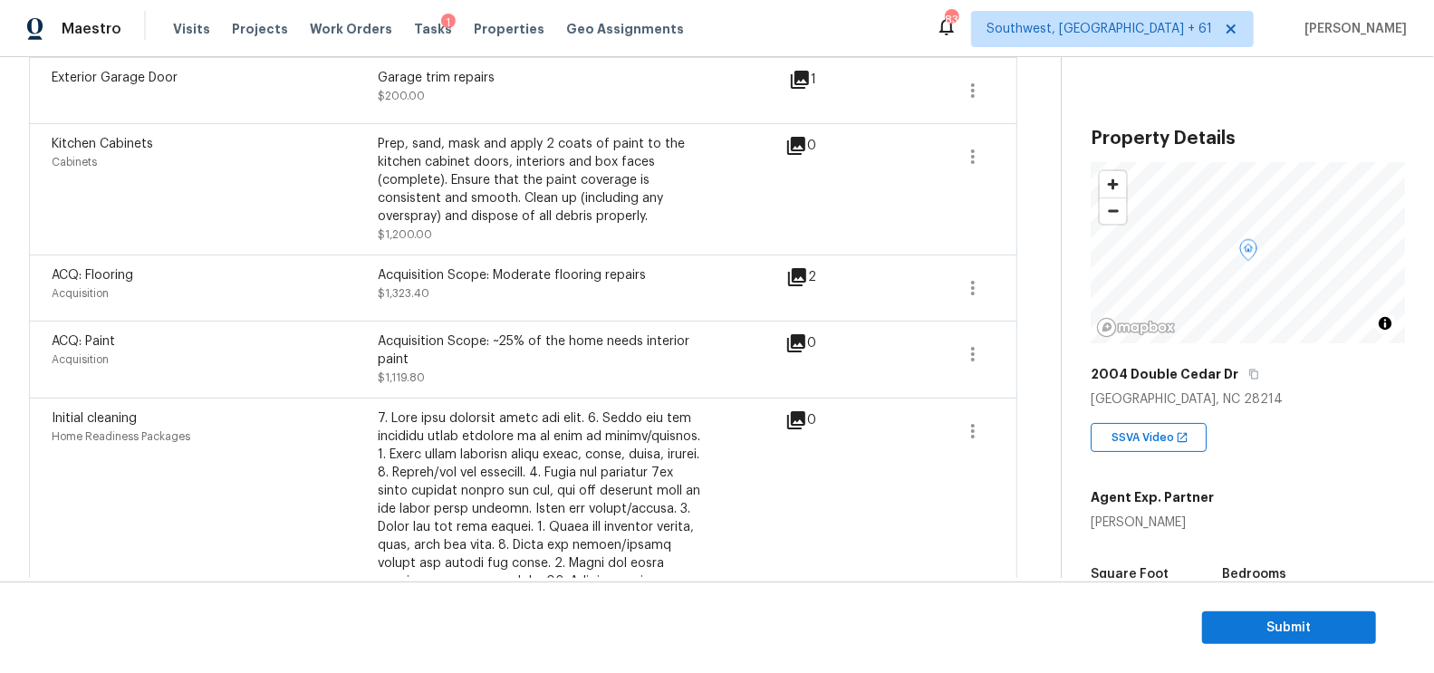
scroll to position [607, 0]
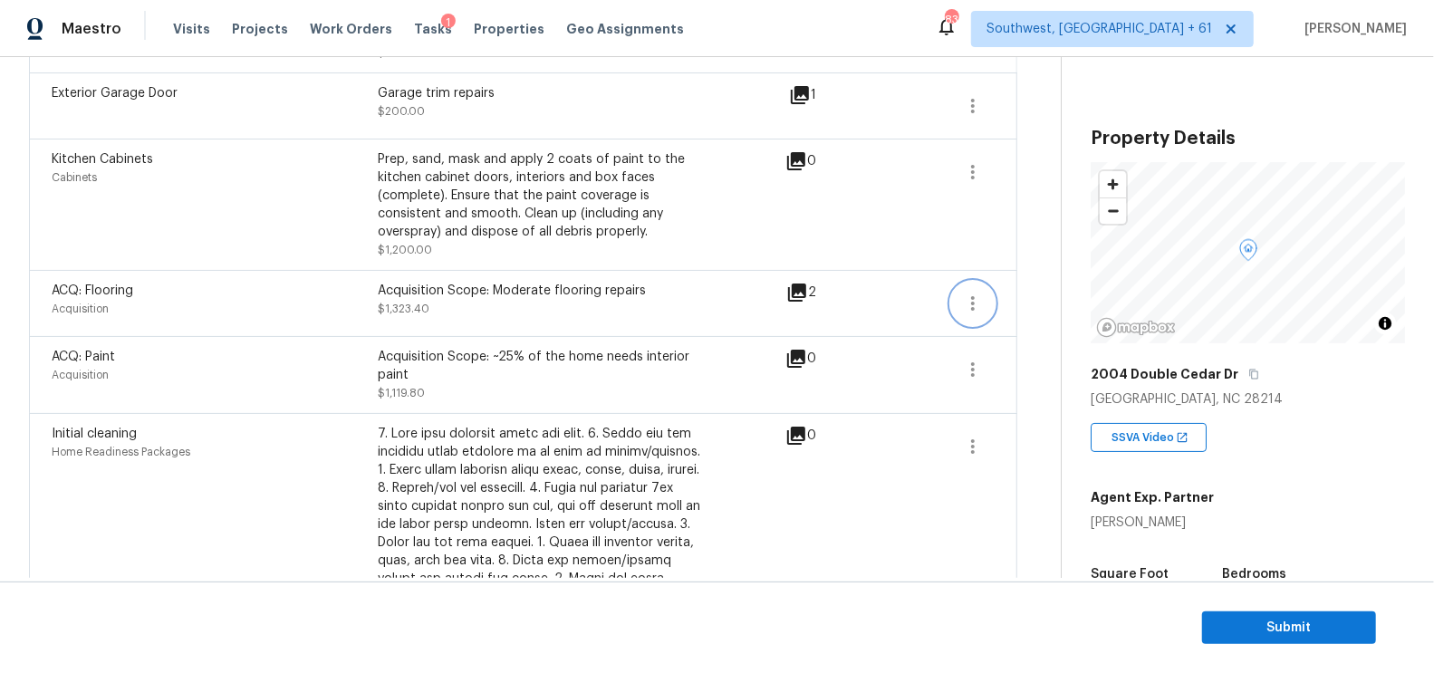
click at [963, 301] on icon "button" at bounding box center [973, 304] width 22 height 22
click at [1048, 294] on div "Edit" at bounding box center [1077, 299] width 141 height 18
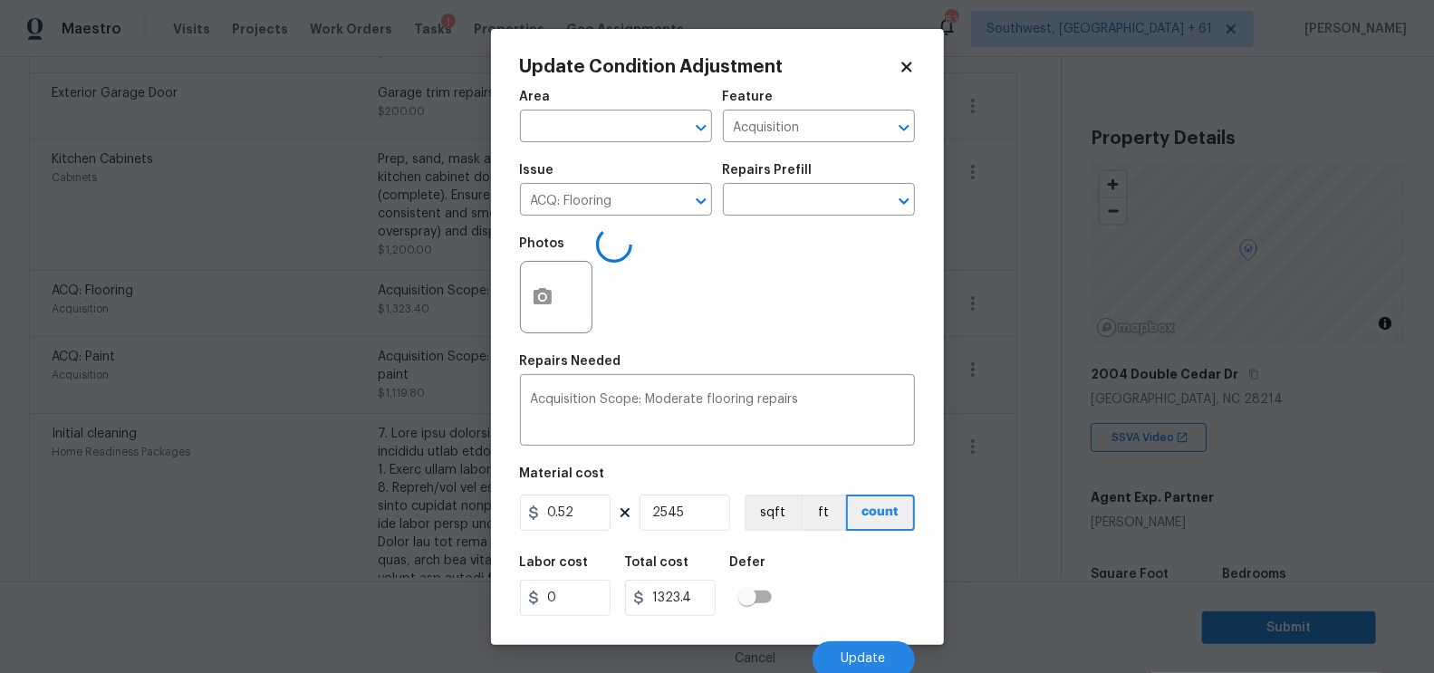
click at [1013, 390] on body "Maestro Visits Projects Work Orders Tasks 1 Properties Geo Assignments [GEOGRAP…" at bounding box center [717, 336] width 1434 height 673
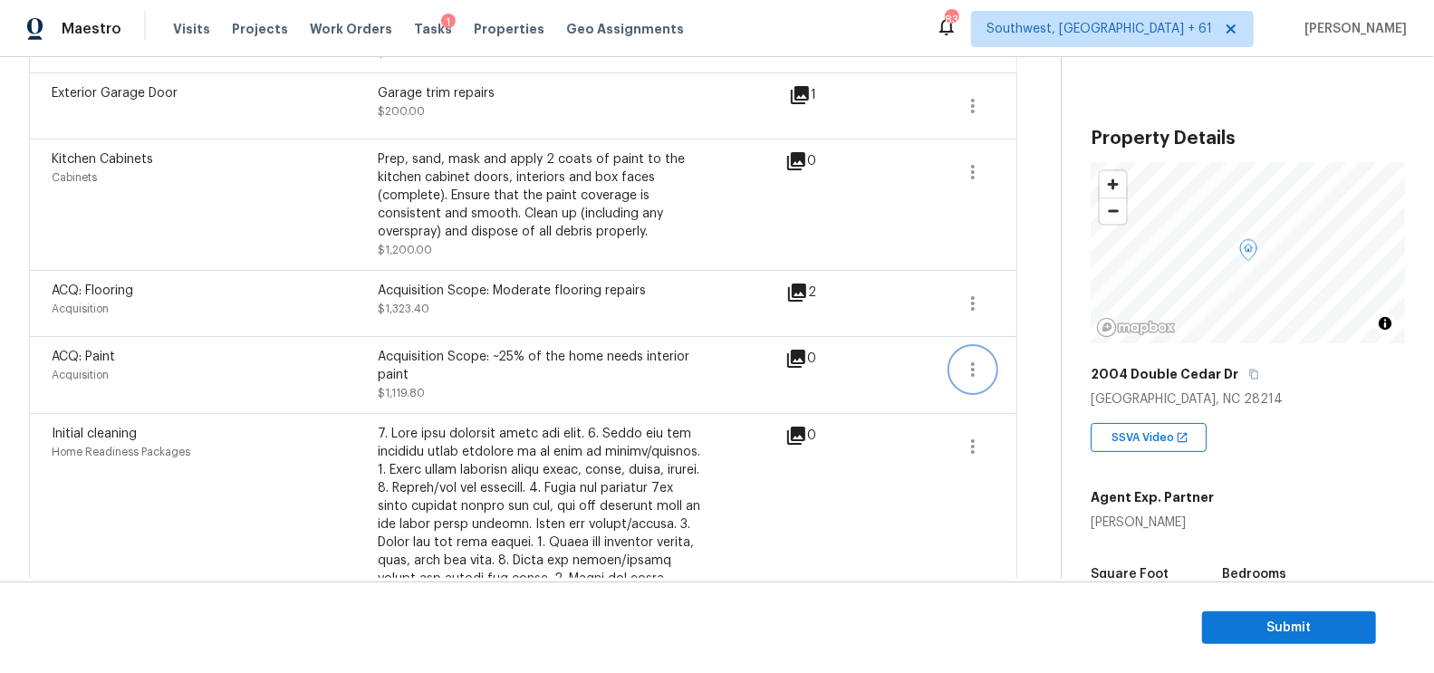
click at [977, 373] on icon "button" at bounding box center [973, 370] width 22 height 22
click at [1052, 373] on link "Edit" at bounding box center [1077, 364] width 154 height 27
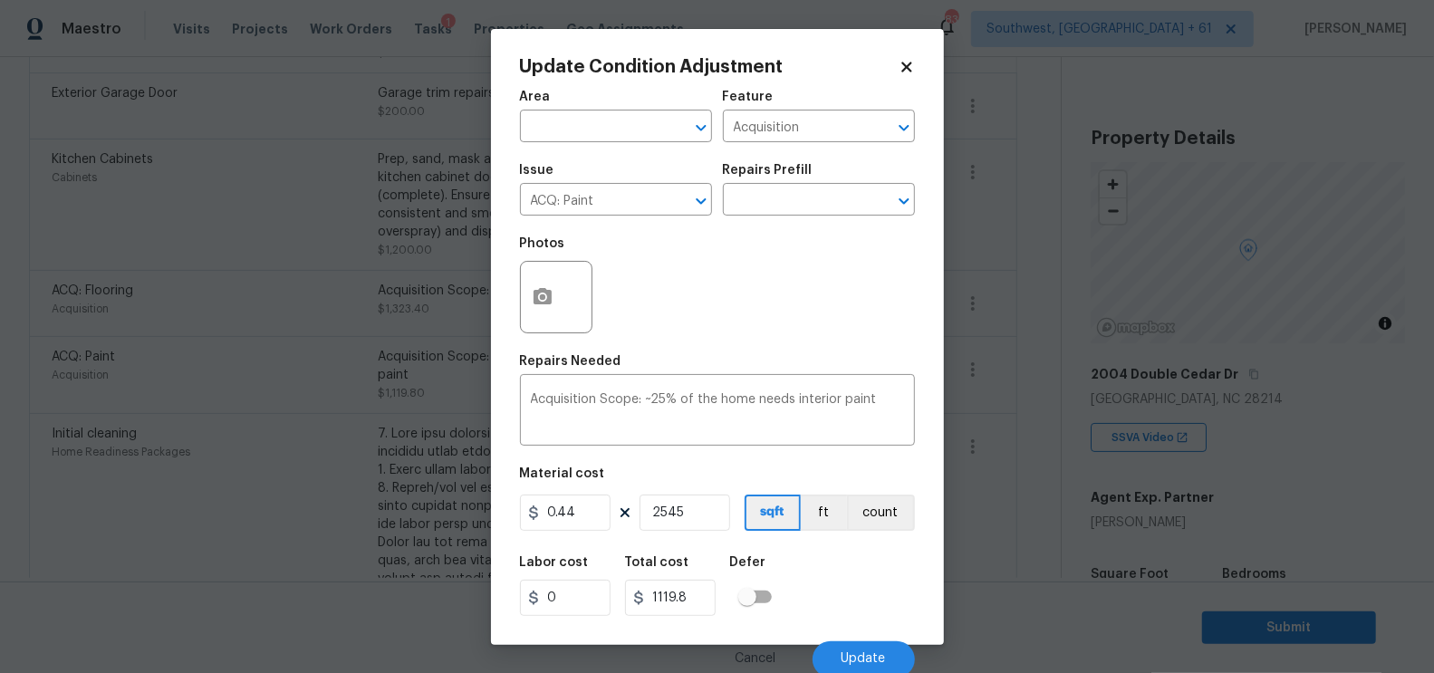
click at [1011, 462] on body "Maestro Visits Projects Work Orders Tasks 1 Properties Geo Assignments 838 Sout…" at bounding box center [717, 336] width 1434 height 673
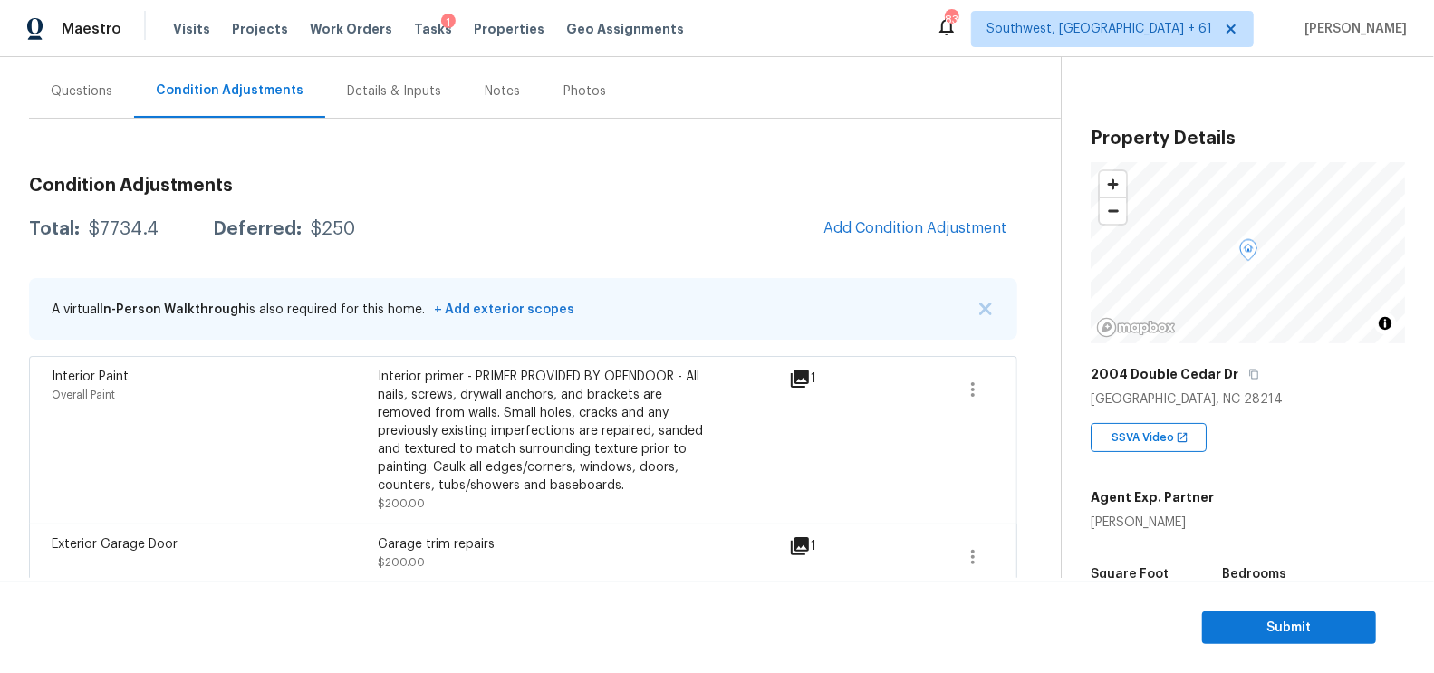
scroll to position [0, 0]
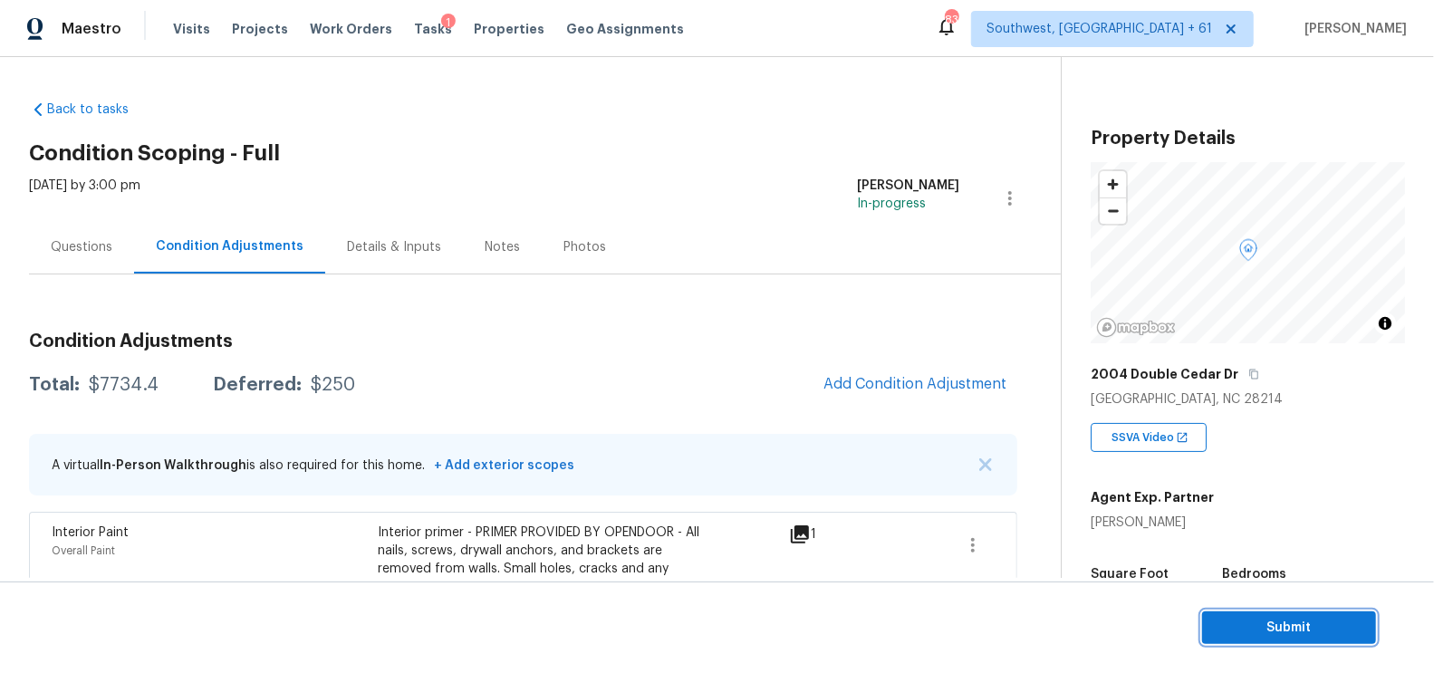
click at [1262, 622] on span "Submit" at bounding box center [1289, 628] width 145 height 23
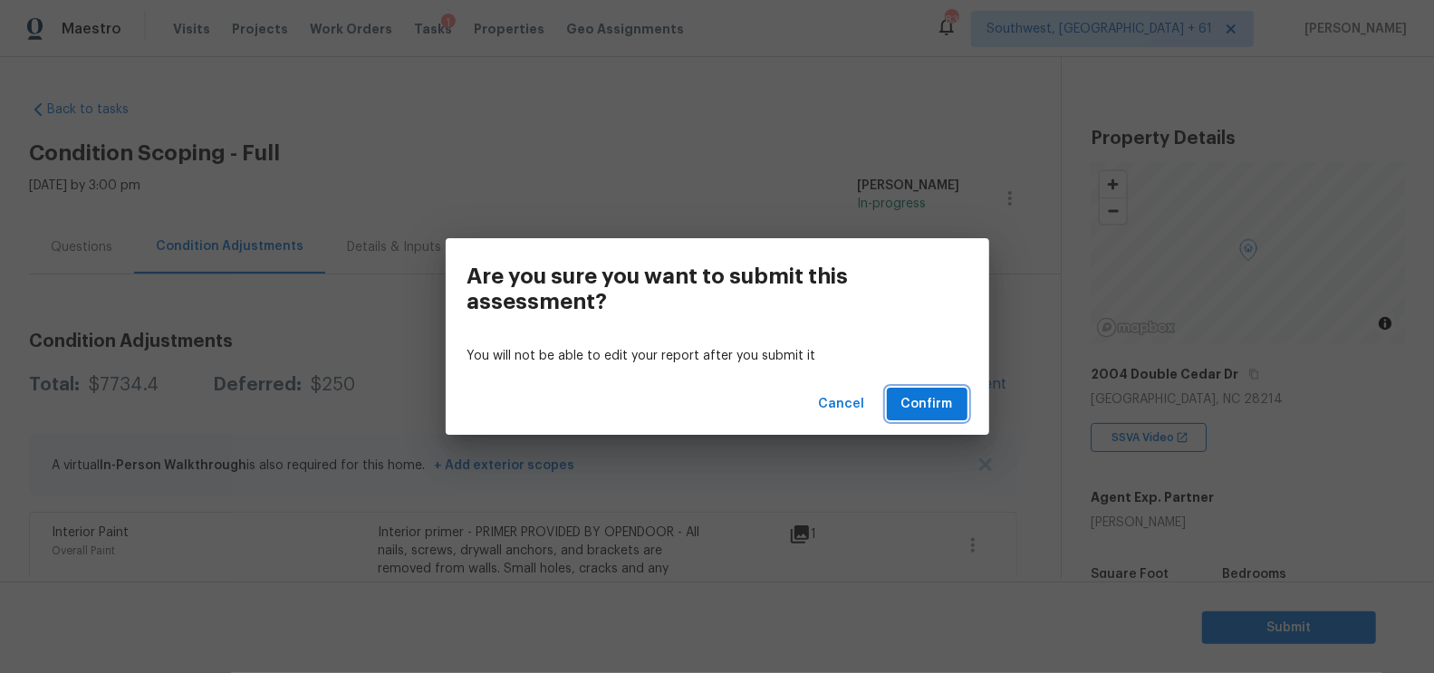
click at [948, 407] on span "Confirm" at bounding box center [928, 404] width 52 height 23
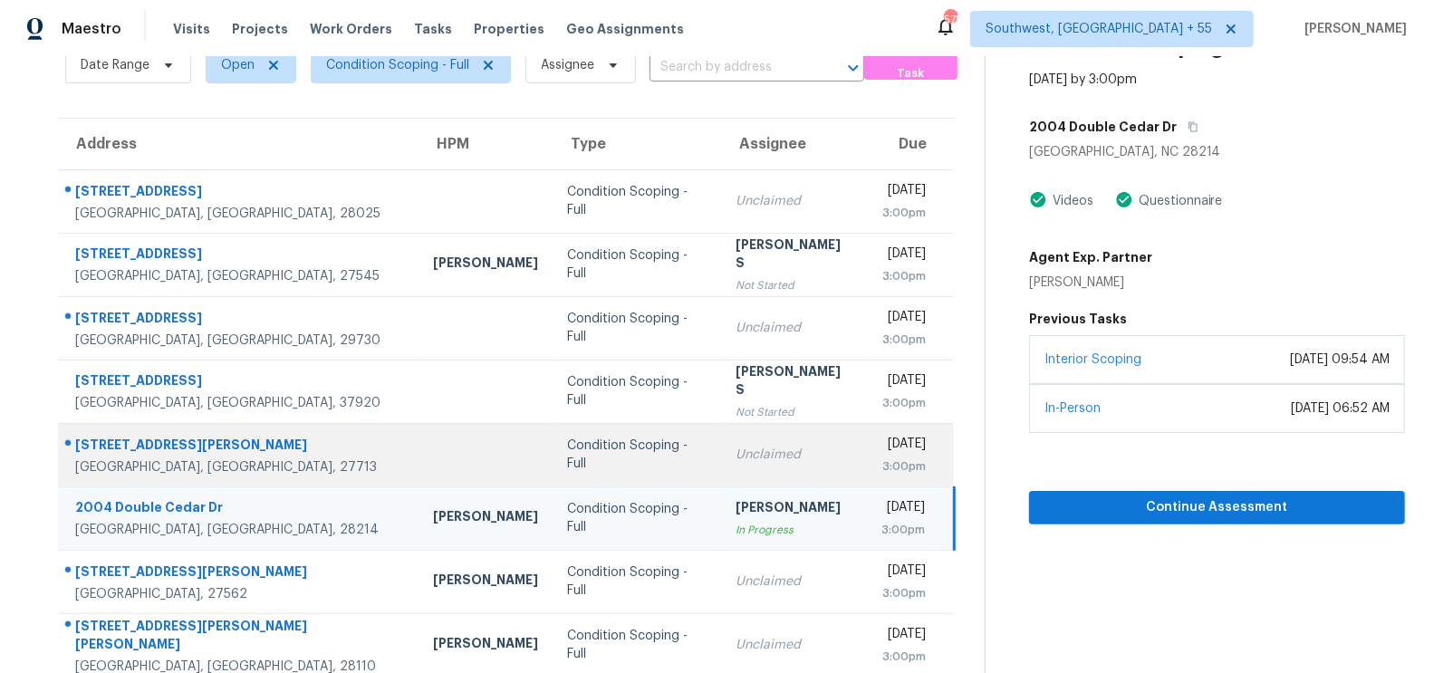
scroll to position [268, 0]
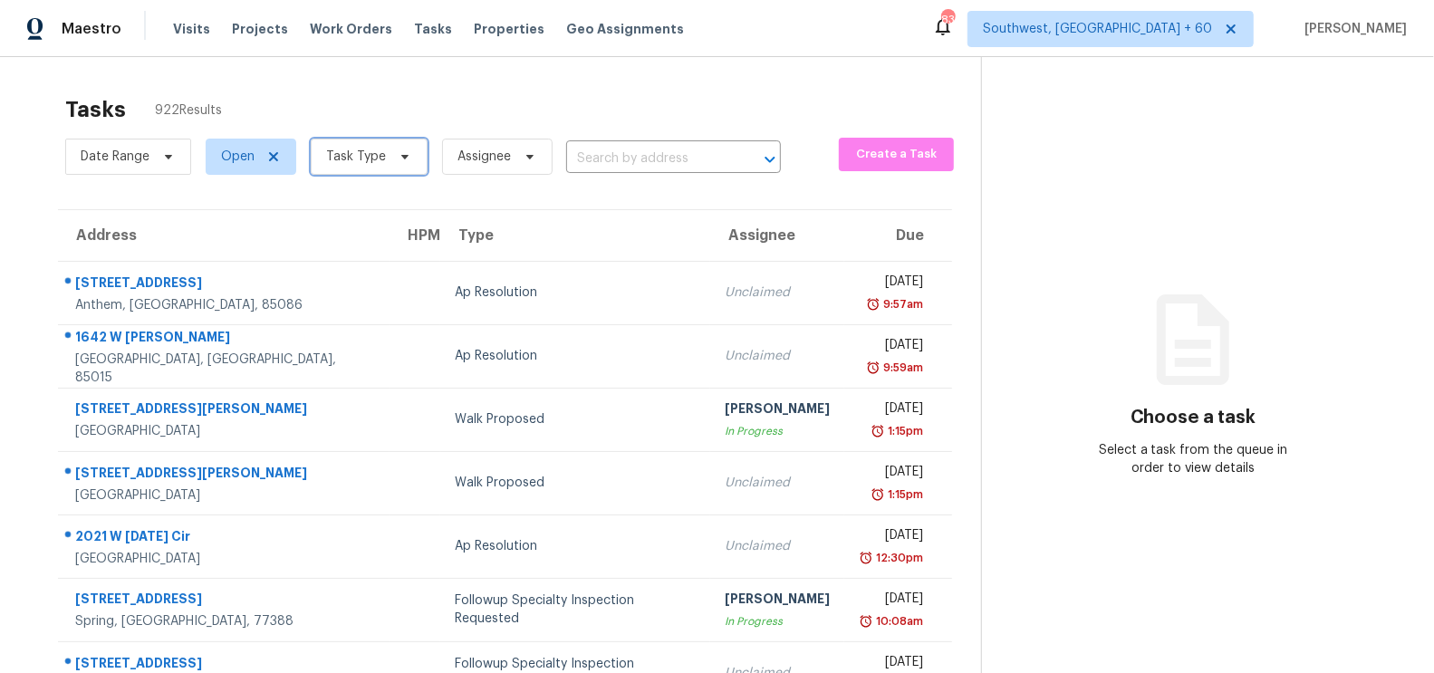
click at [351, 153] on span "Task Type" at bounding box center [356, 157] width 60 height 18
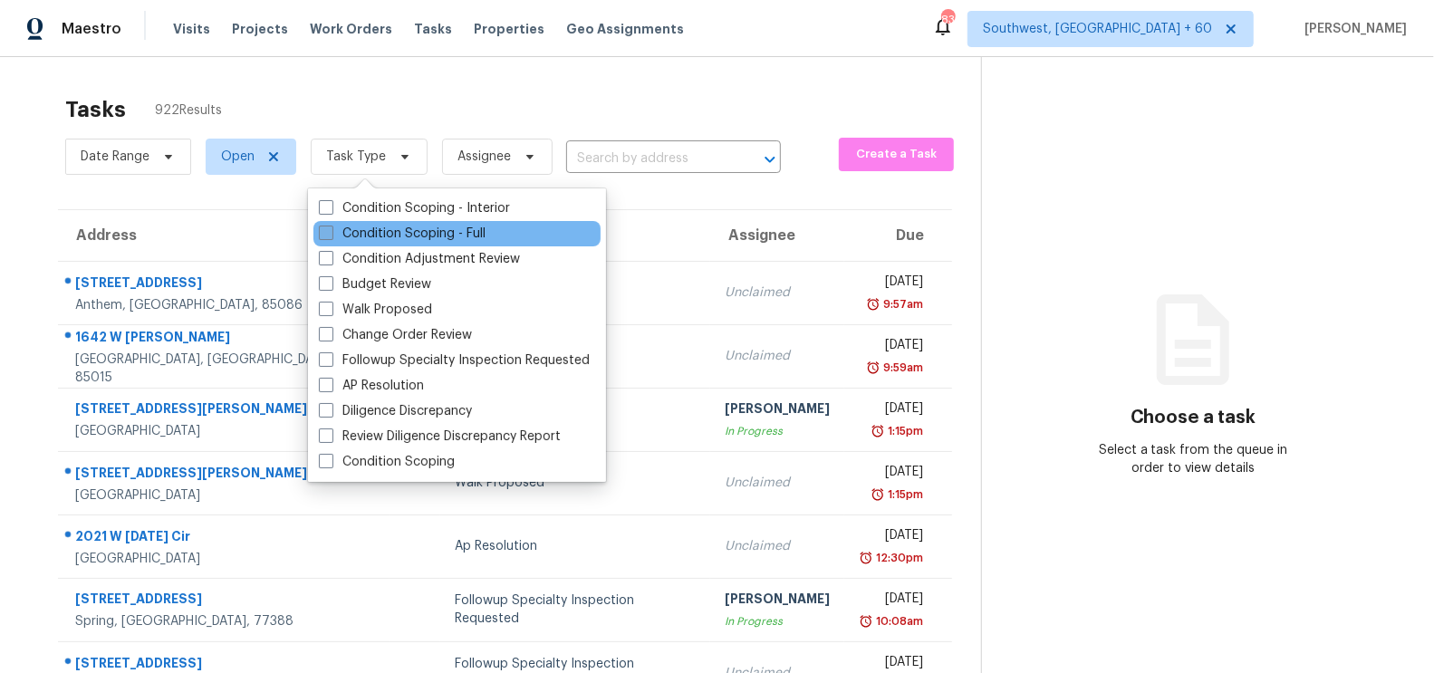
click at [381, 233] on label "Condition Scoping - Full" at bounding box center [402, 234] width 167 height 18
click at [331, 233] on input "Condition Scoping - Full" at bounding box center [325, 231] width 12 height 12
checkbox input "true"
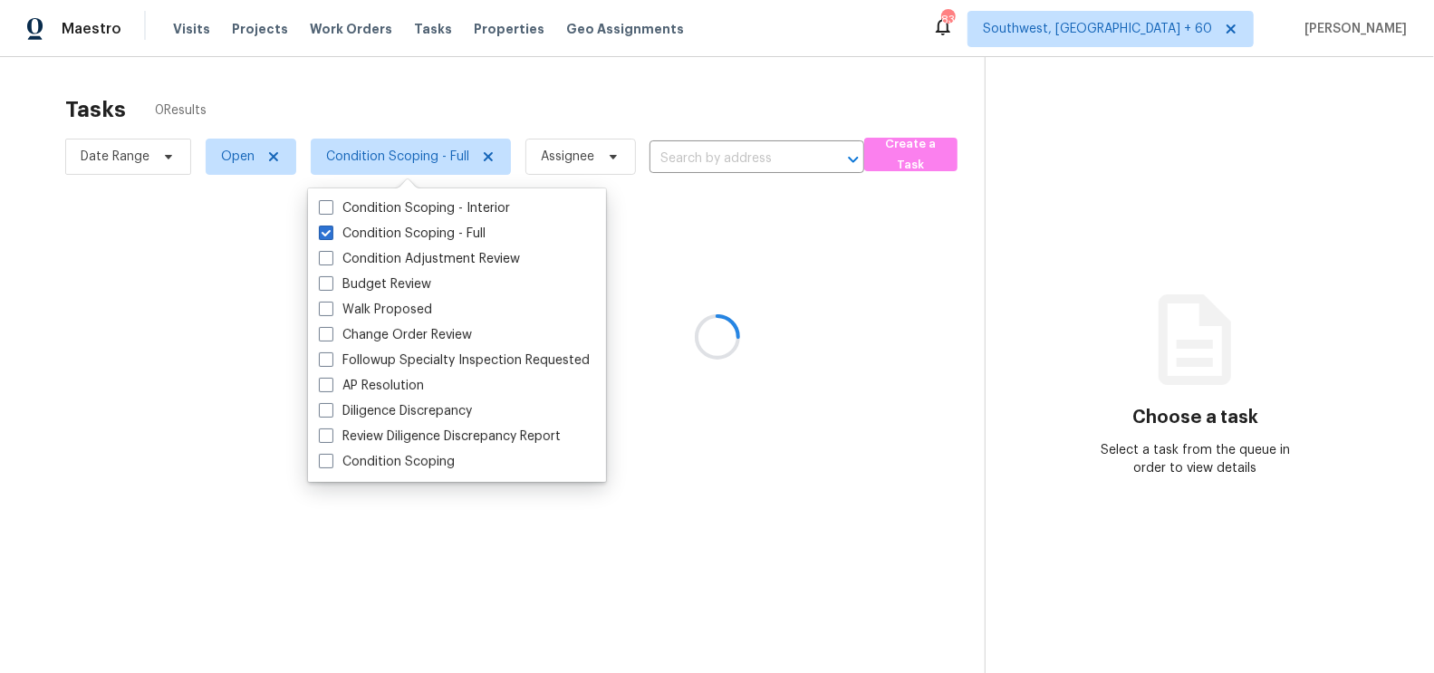
click at [1168, 36] on div at bounding box center [717, 336] width 1434 height 673
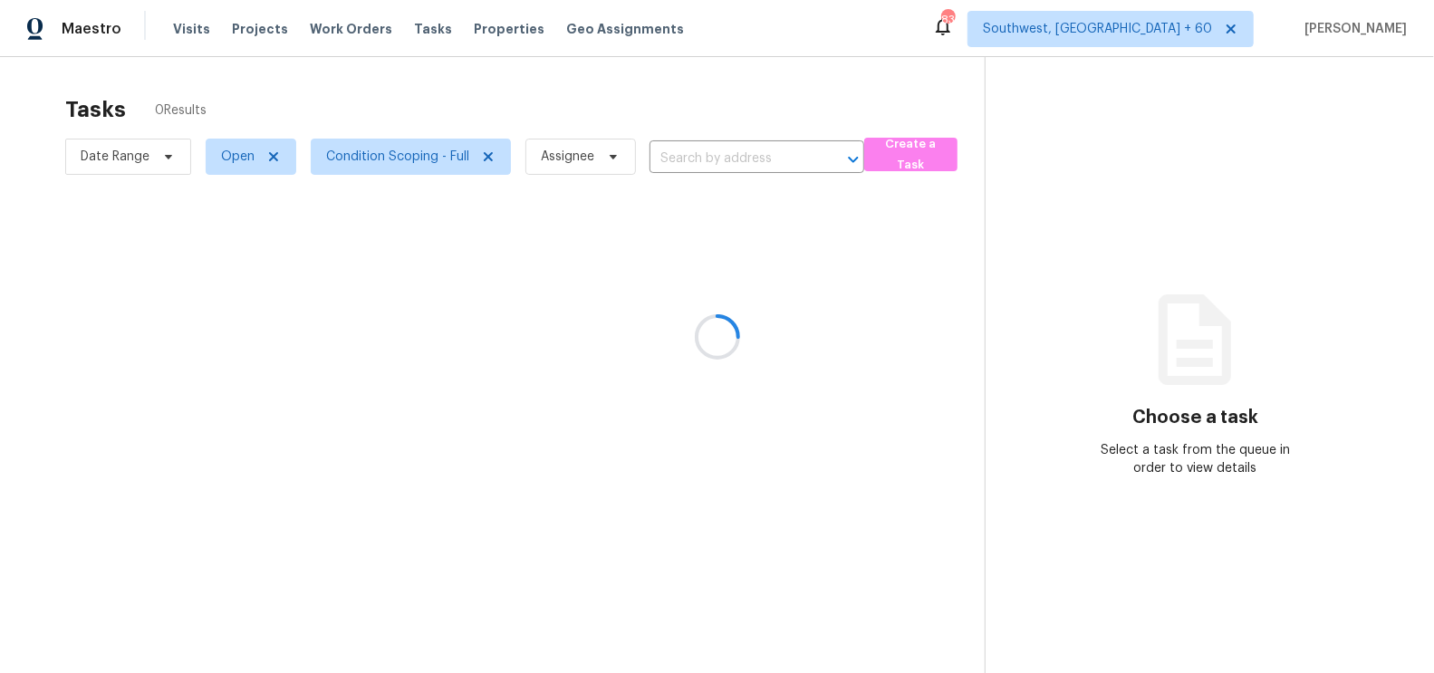
click at [1168, 36] on div at bounding box center [717, 336] width 1434 height 673
click at [1165, 34] on div at bounding box center [717, 336] width 1434 height 673
click at [1192, 29] on div at bounding box center [717, 336] width 1434 height 673
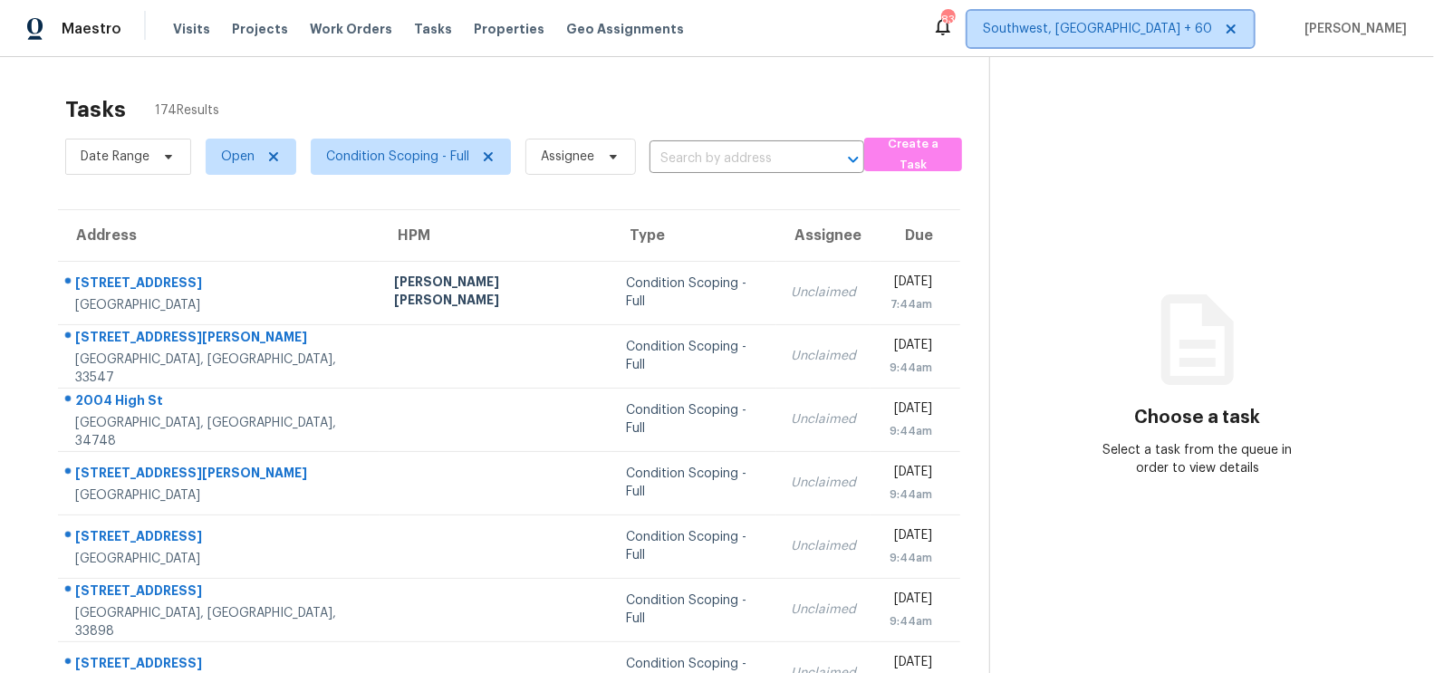
click at [1212, 24] on span "Southwest, [GEOGRAPHIC_DATA] + 60" at bounding box center [1097, 29] width 229 height 18
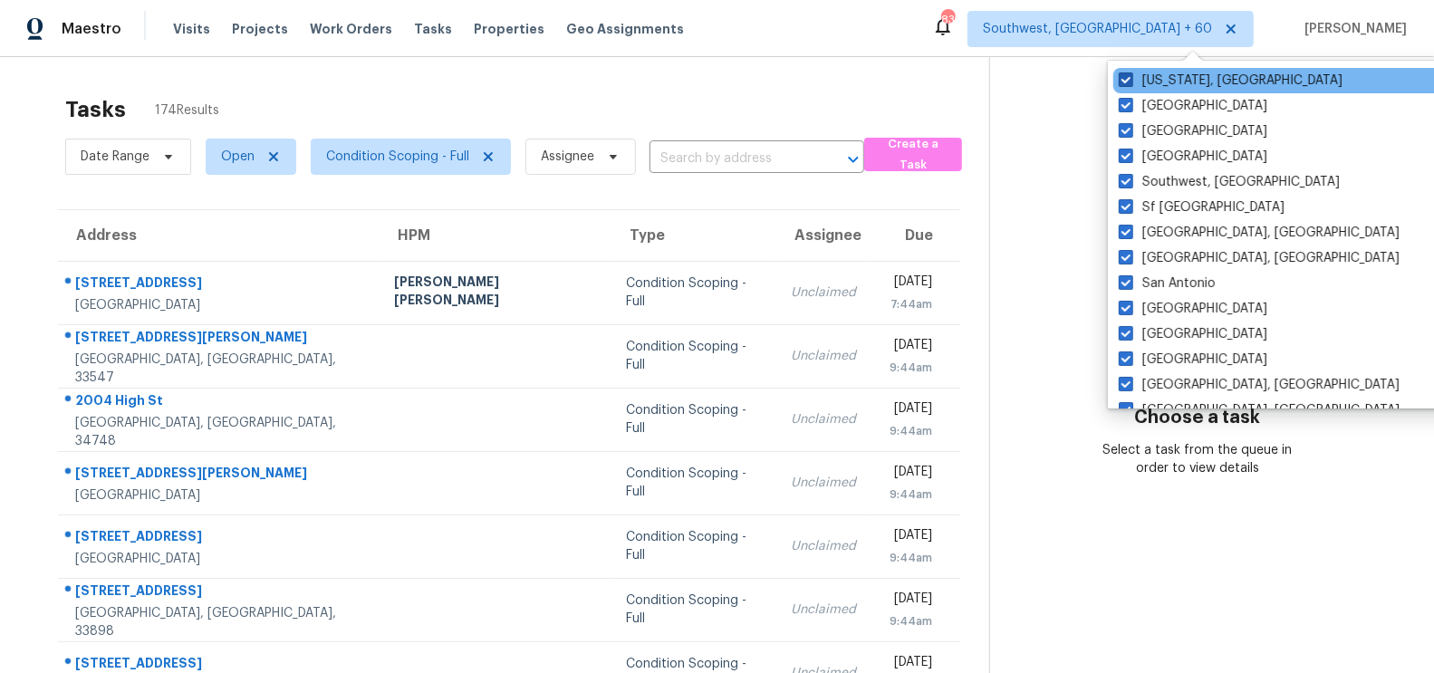
click at [1122, 77] on span at bounding box center [1126, 79] width 14 height 14
click at [1122, 77] on input "Washington, DC" at bounding box center [1125, 78] width 12 height 12
checkbox input "false"
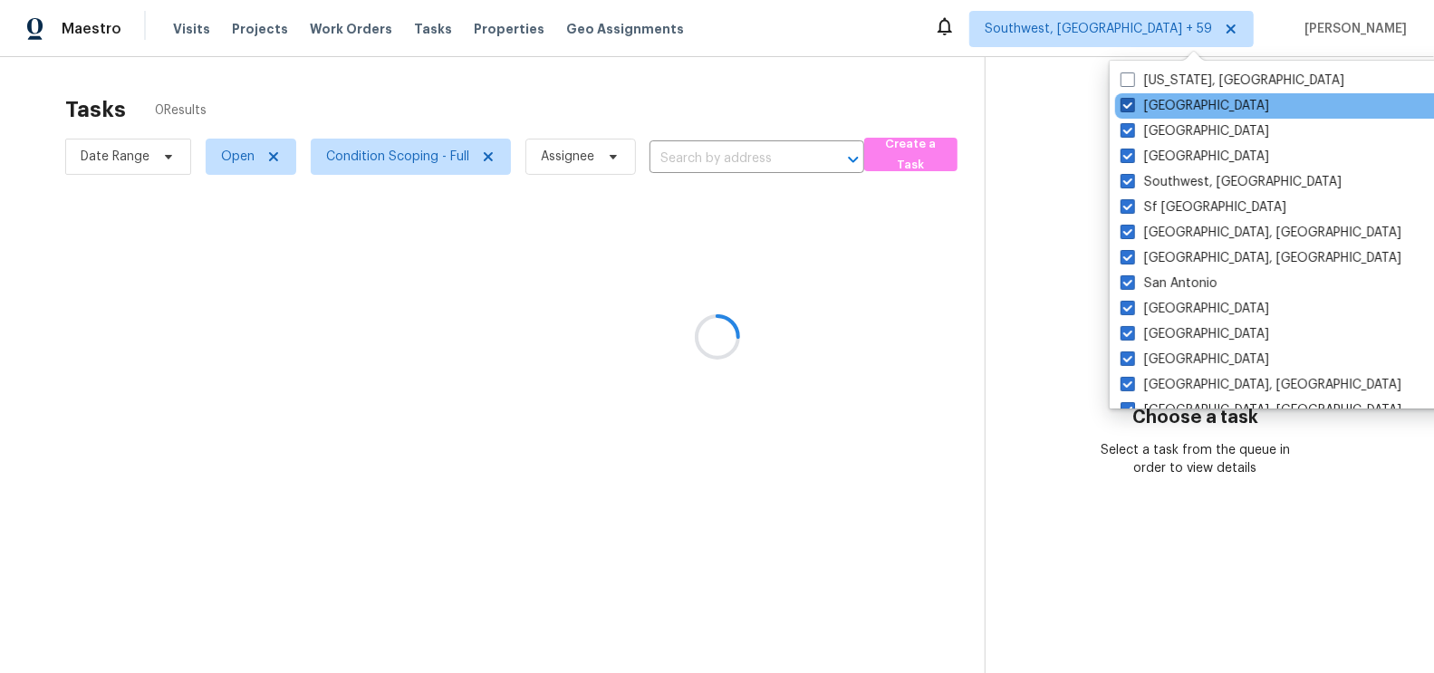
click at [1125, 107] on span at bounding box center [1128, 105] width 14 height 14
click at [1125, 107] on input "Tucson" at bounding box center [1127, 103] width 12 height 12
checkbox input "false"
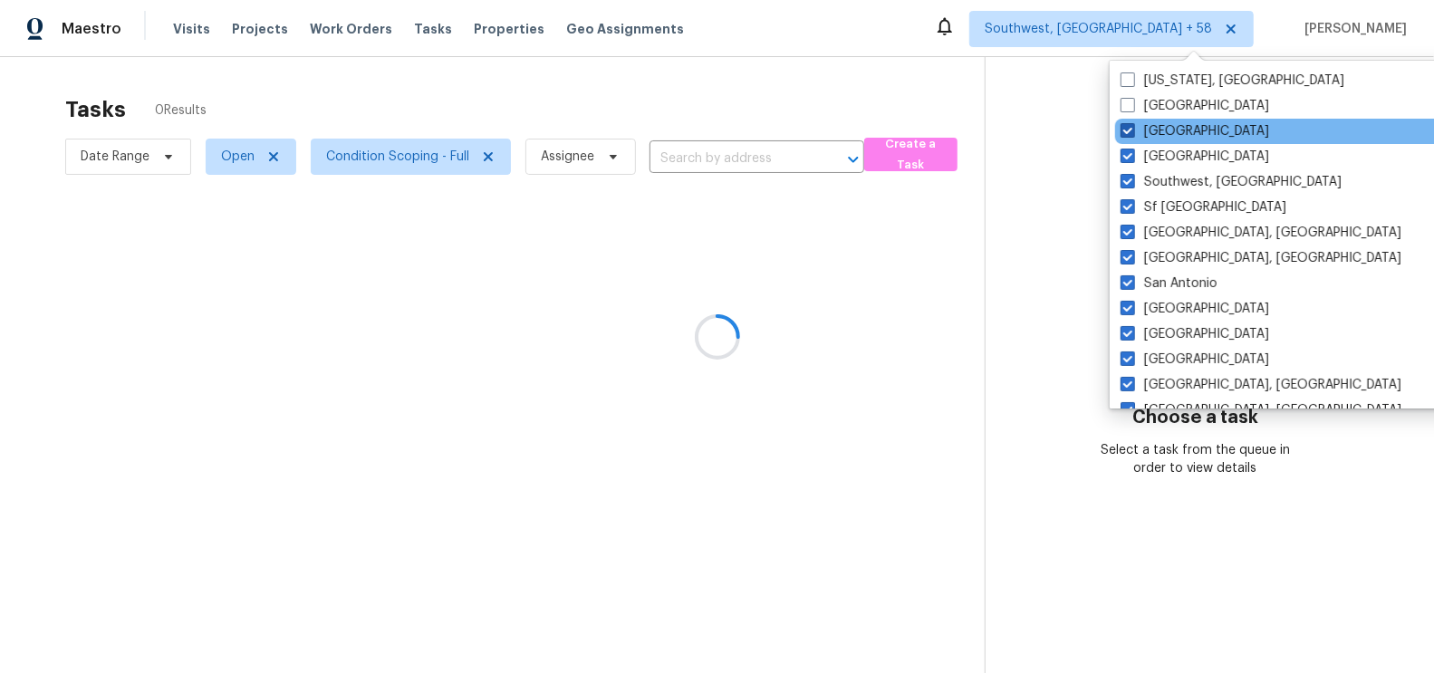
click at [1131, 132] on span at bounding box center [1128, 130] width 14 height 14
click at [1131, 132] on input "Tampa" at bounding box center [1127, 128] width 12 height 12
checkbox input "false"
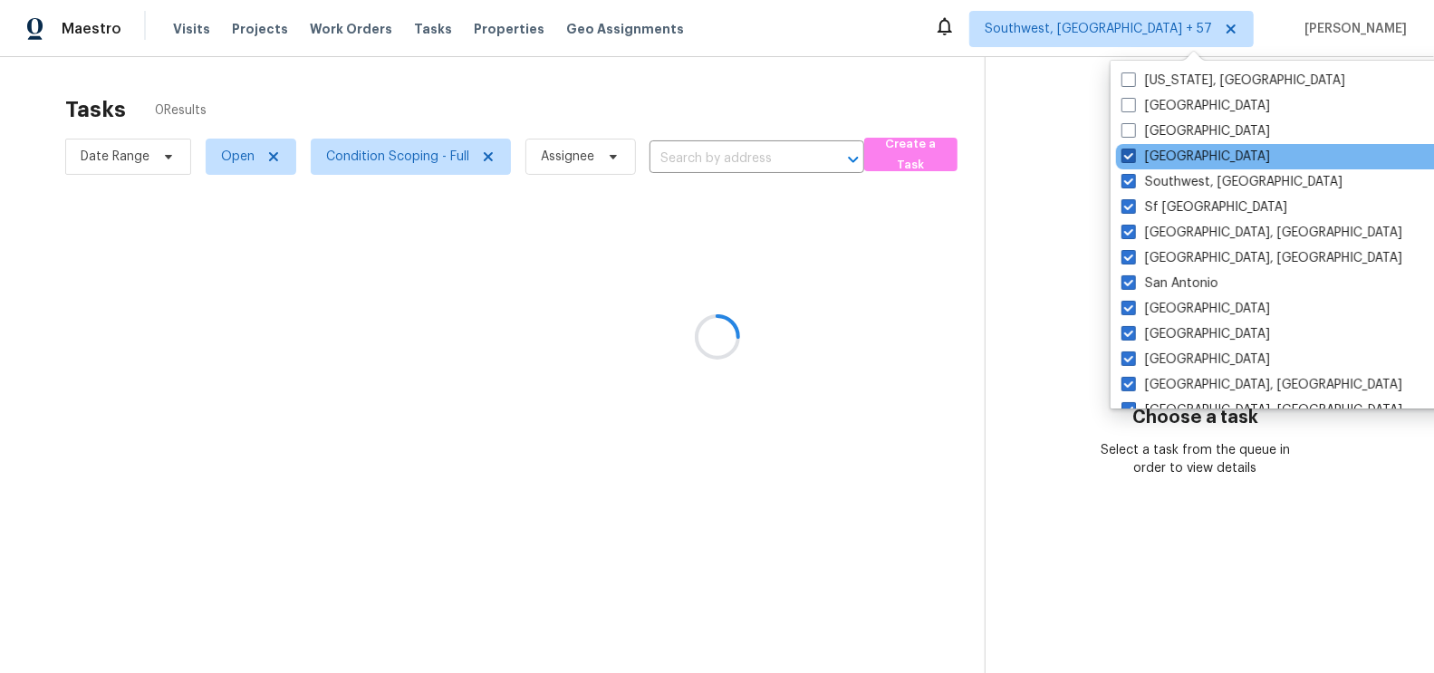
click at [1131, 159] on span at bounding box center [1129, 156] width 14 height 14
click at [1131, 159] on input "St Louis" at bounding box center [1128, 154] width 12 height 12
checkbox input "false"
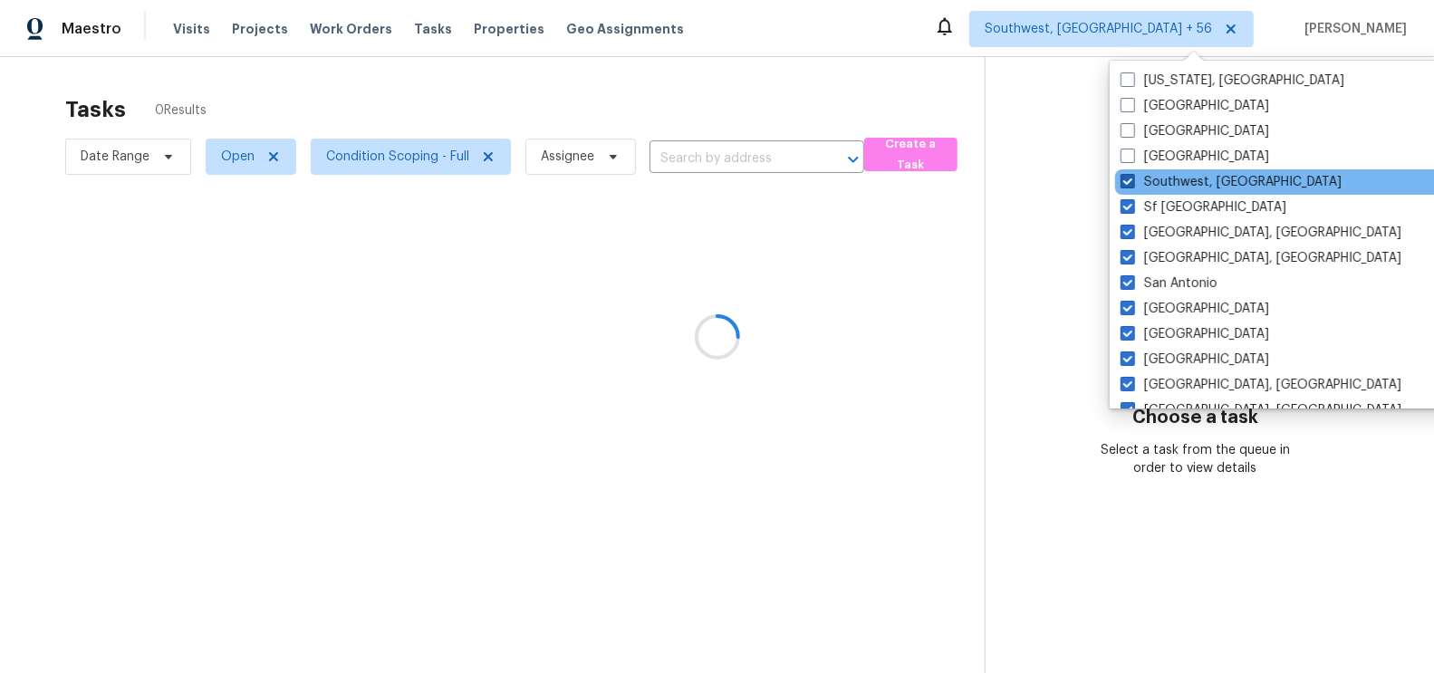
click at [1131, 178] on span at bounding box center [1128, 181] width 14 height 14
click at [1131, 178] on input "Southwest, FL" at bounding box center [1127, 179] width 12 height 12
checkbox input "false"
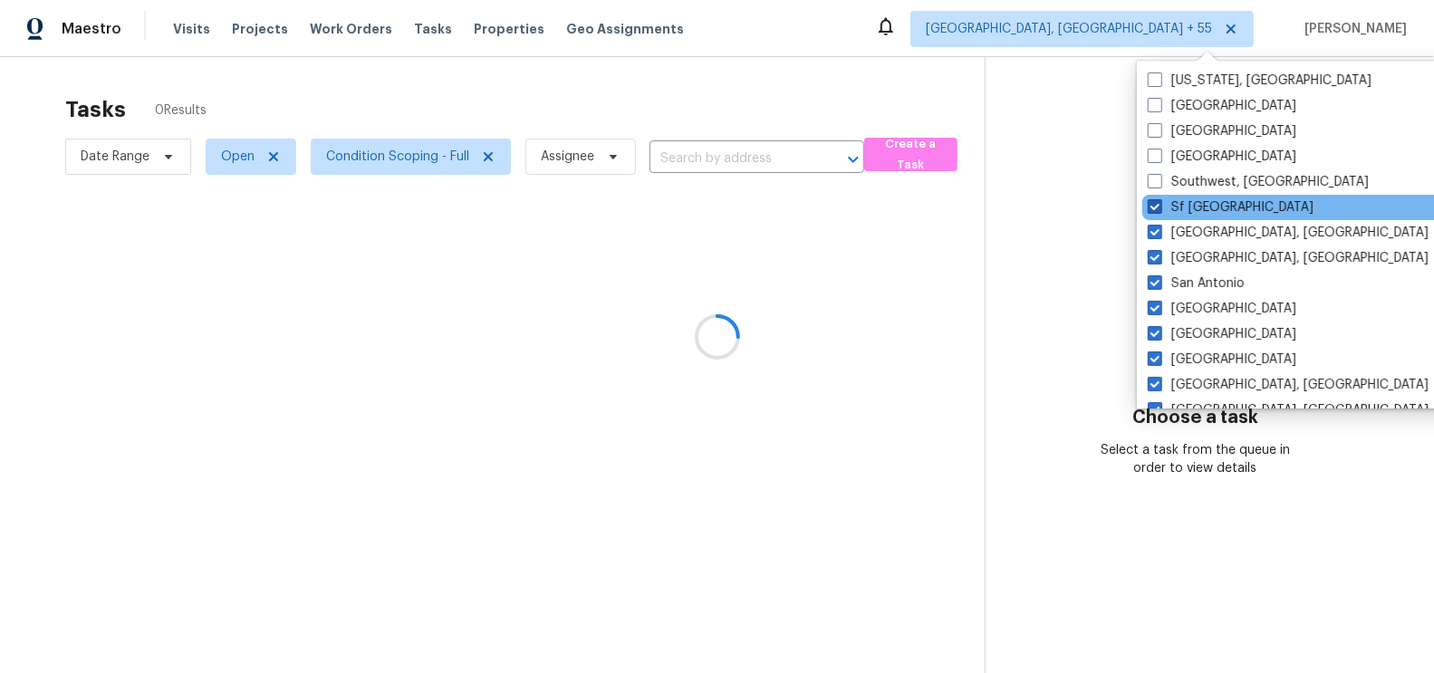
click at [1152, 212] on span at bounding box center [1155, 206] width 14 height 14
click at [1152, 210] on input "Sf Bay Area" at bounding box center [1154, 204] width 12 height 12
checkbox input "false"
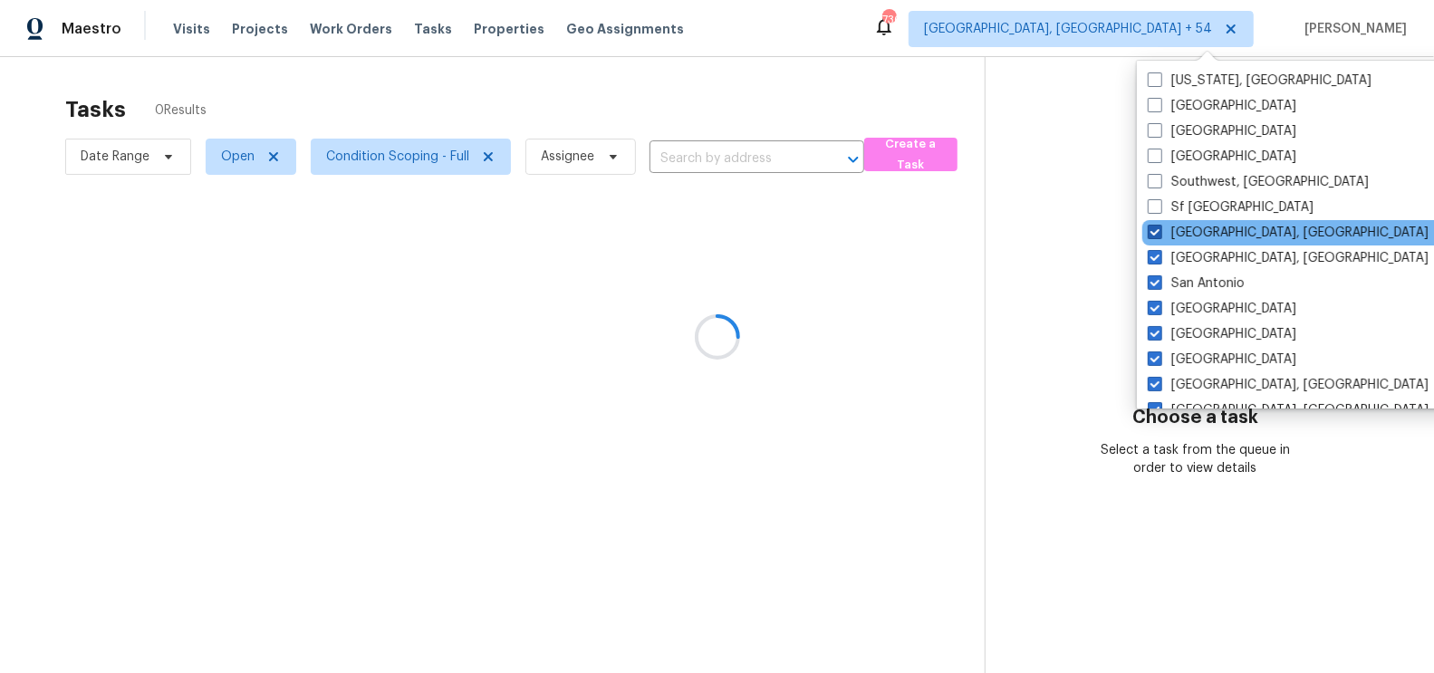
click at [1160, 236] on span at bounding box center [1155, 232] width 14 height 14
click at [1160, 236] on input "Seattle, WA" at bounding box center [1154, 230] width 12 height 12
checkbox input "false"
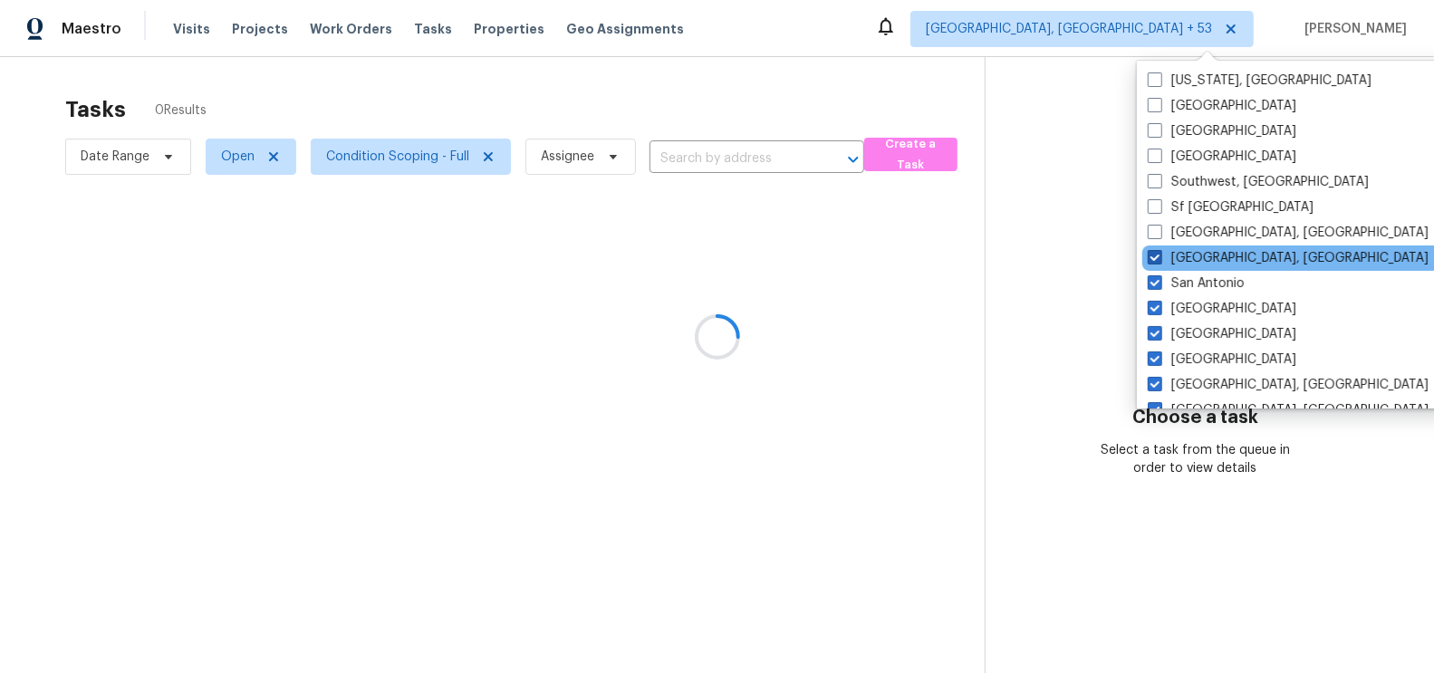
click at [1160, 256] on span at bounding box center [1155, 257] width 14 height 14
click at [1160, 256] on input "San Diego, CA" at bounding box center [1154, 255] width 12 height 12
checkbox input "false"
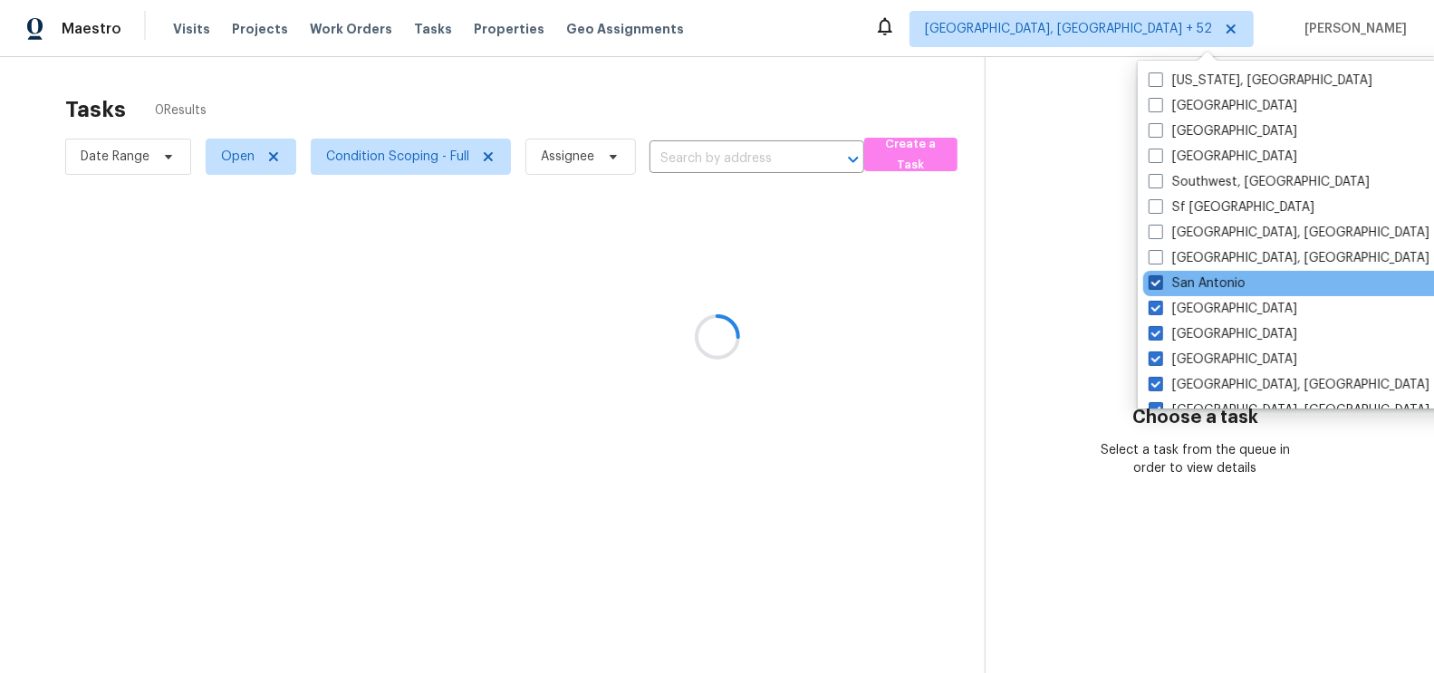
click at [1159, 281] on span at bounding box center [1156, 282] width 14 height 14
click at [1159, 281] on input "San Antonio" at bounding box center [1155, 281] width 12 height 12
checkbox input "false"
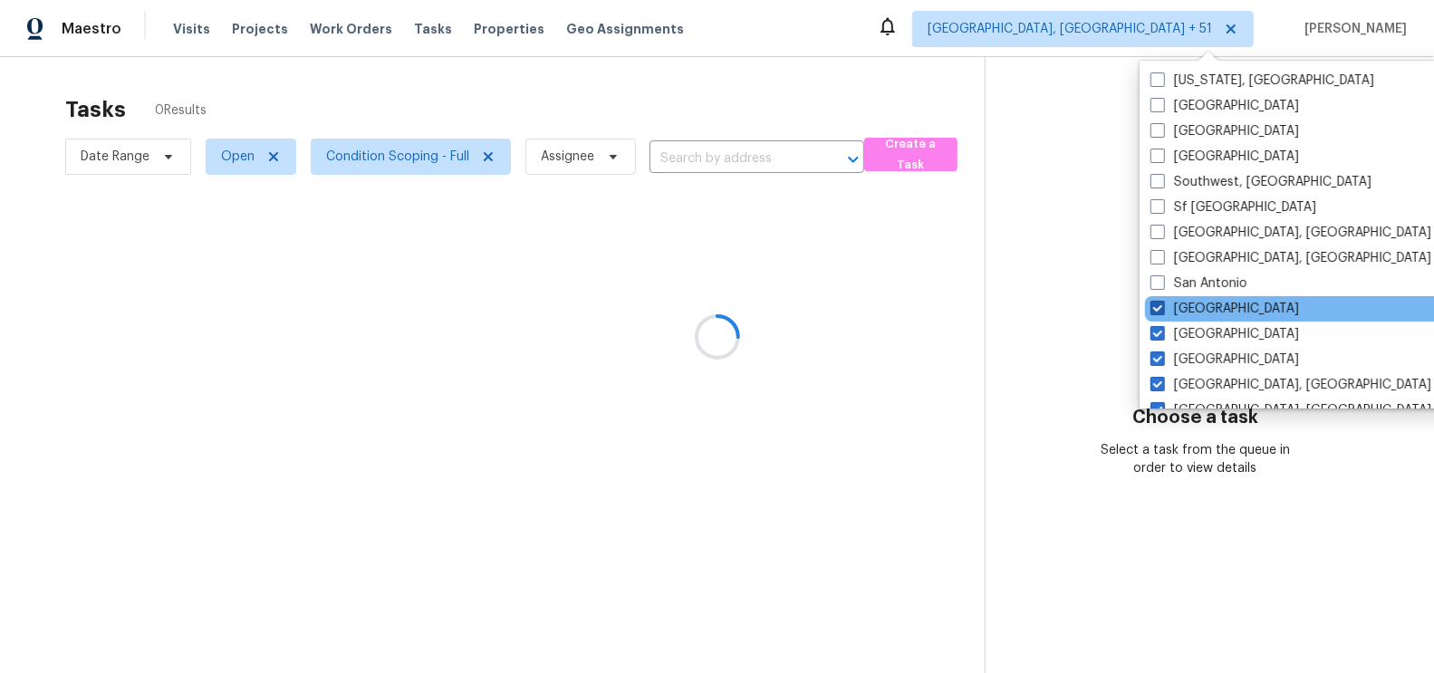
click at [1158, 305] on span at bounding box center [1158, 308] width 14 height 14
click at [1158, 305] on input "Salt Lake City" at bounding box center [1157, 306] width 12 height 12
checkbox input "false"
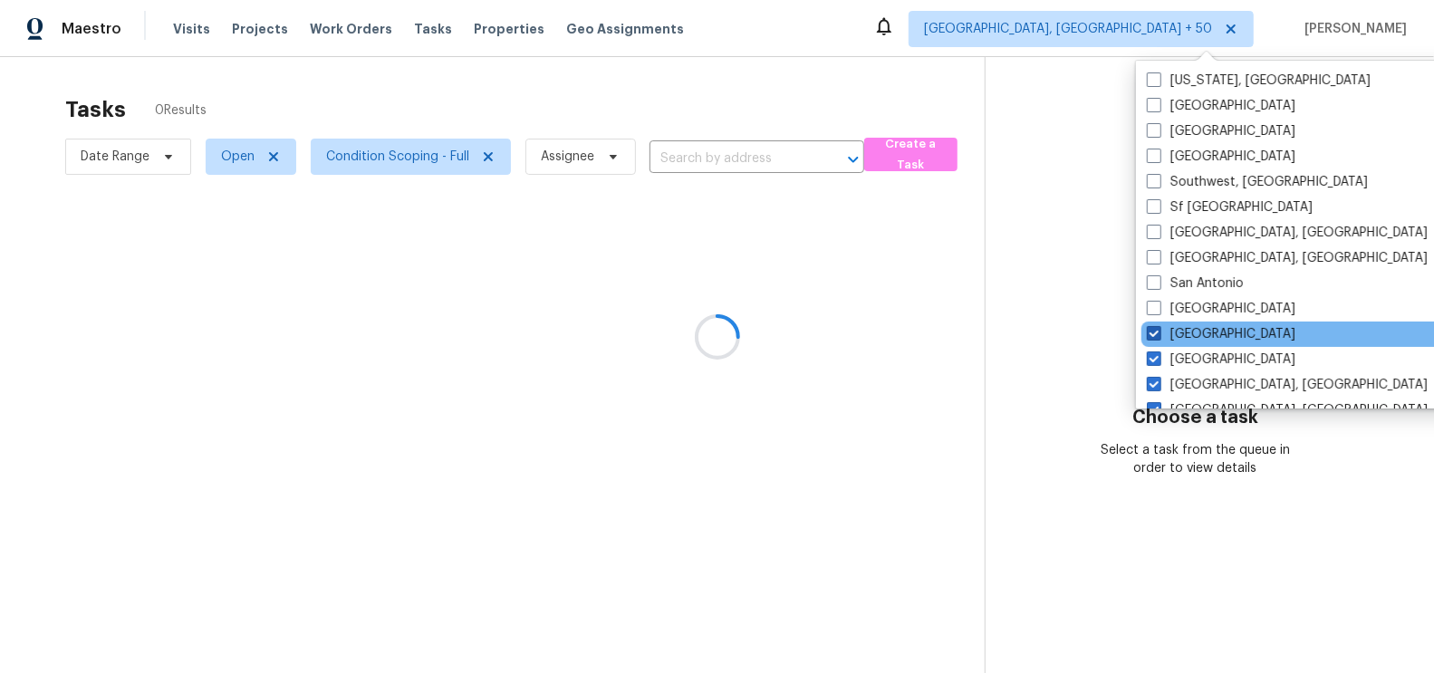
click at [1158, 333] on span at bounding box center [1154, 333] width 14 height 14
click at [1158, 333] on input "Sacramento" at bounding box center [1153, 331] width 12 height 12
checkbox input "false"
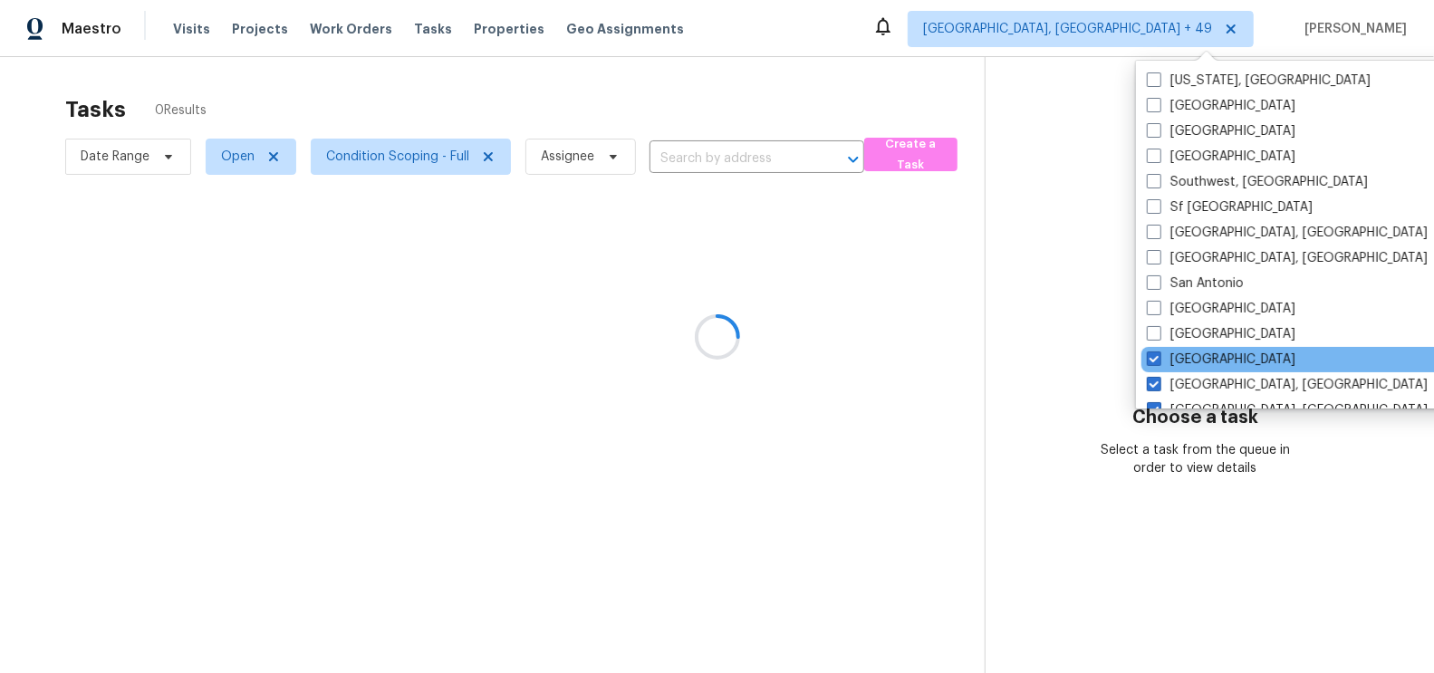
click at [1156, 349] on div "Riverside" at bounding box center [1324, 359] width 365 height 25
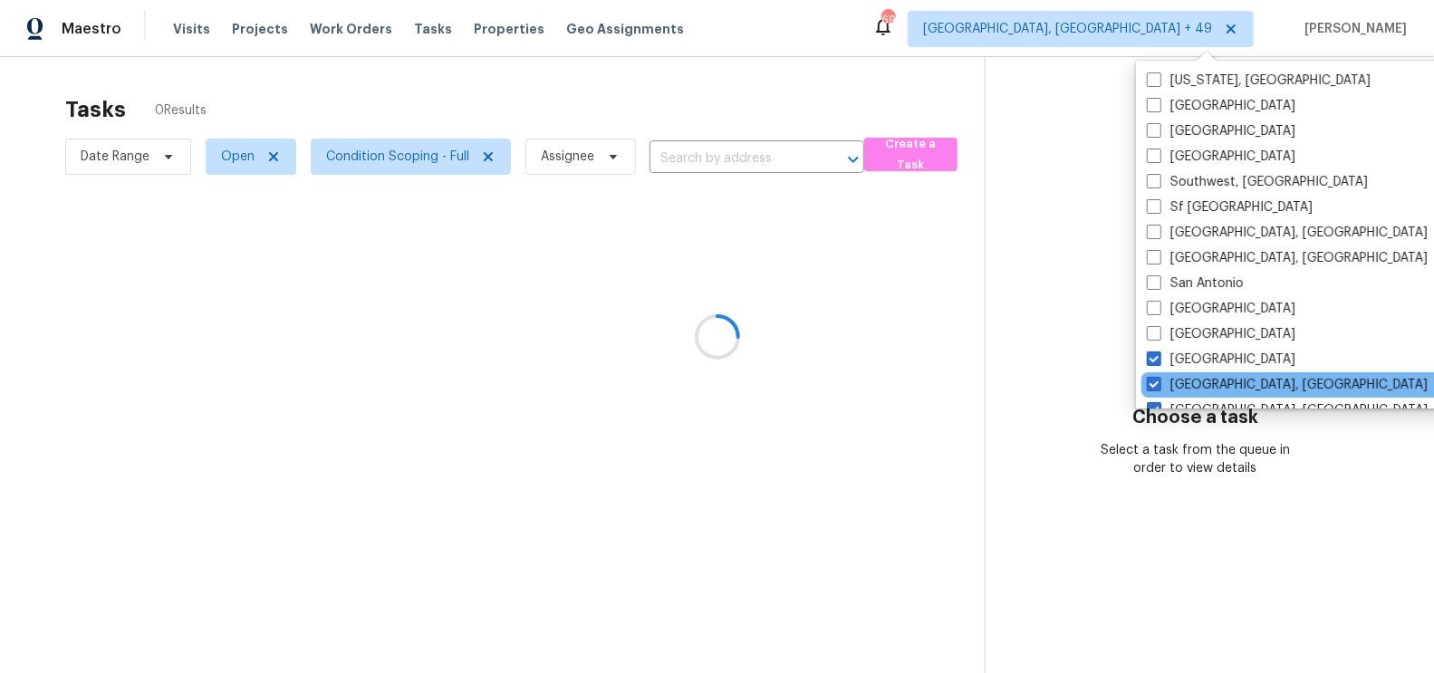
click at [1157, 374] on div "Richmond, VA" at bounding box center [1324, 384] width 365 height 25
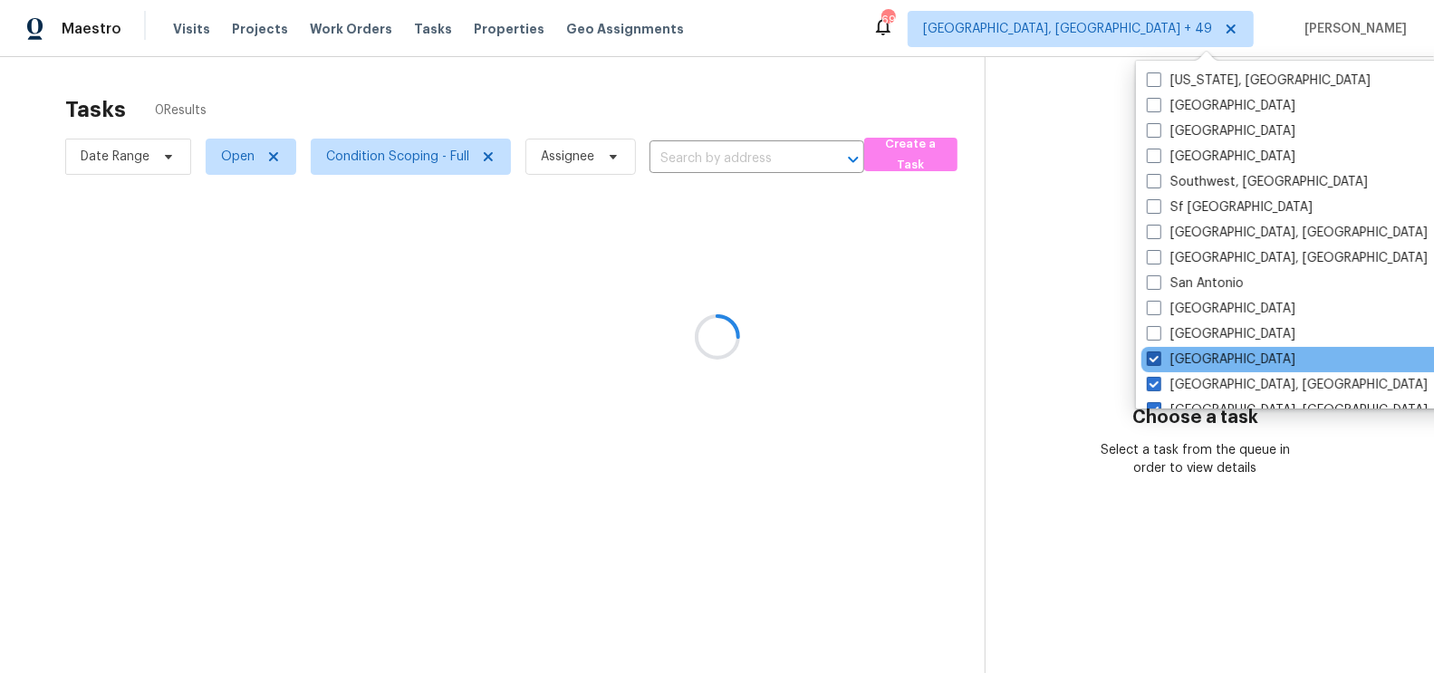
click at [1157, 363] on span at bounding box center [1154, 359] width 14 height 14
click at [1157, 362] on input "Riverside" at bounding box center [1153, 357] width 12 height 12
checkbox input "false"
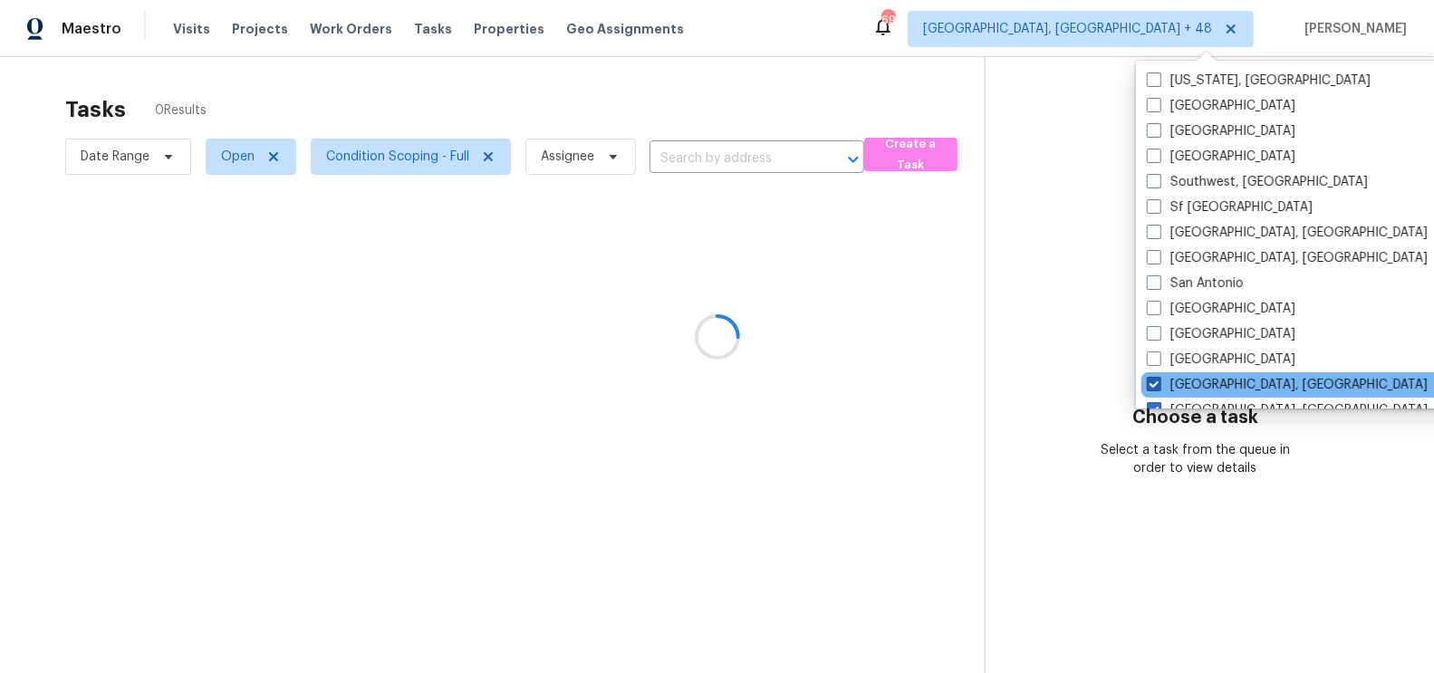
click at [1156, 381] on span at bounding box center [1154, 384] width 14 height 14
click at [1156, 381] on input "Richmond, VA" at bounding box center [1153, 382] width 12 height 12
checkbox input "false"
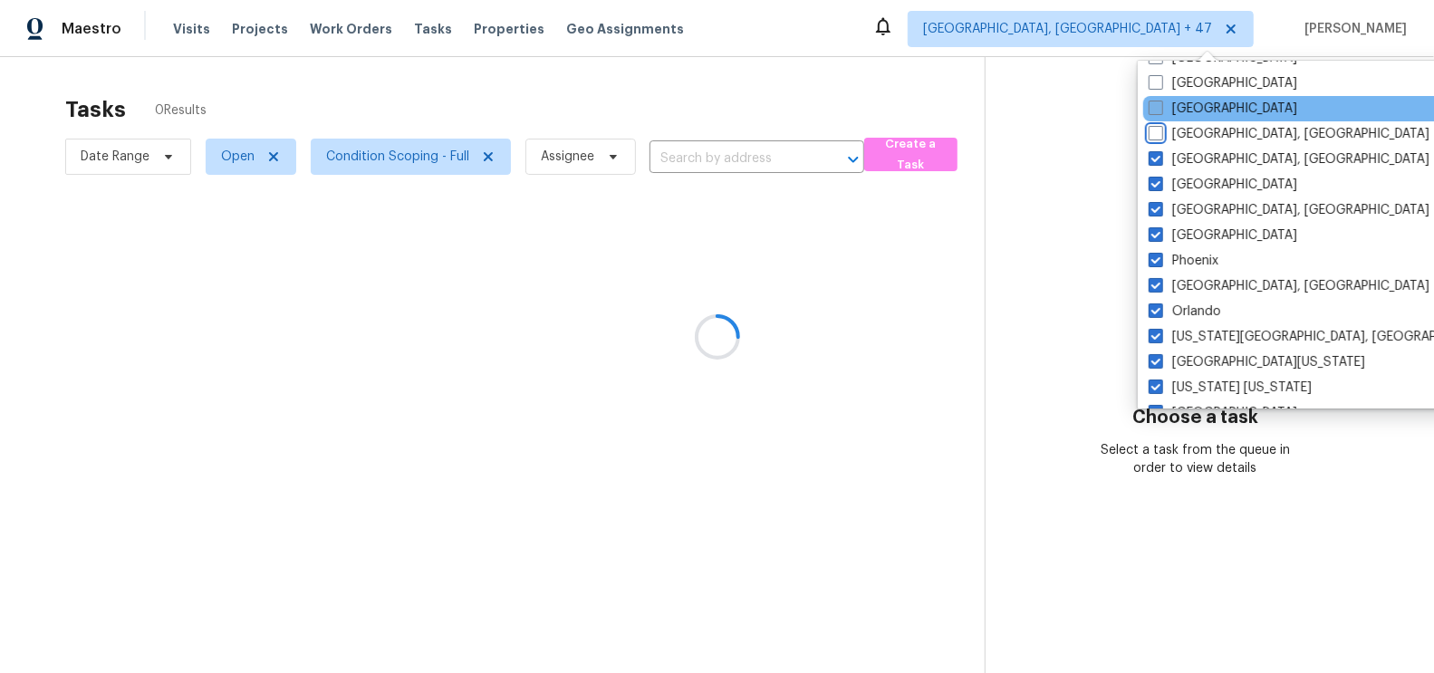
scroll to position [256, 0]
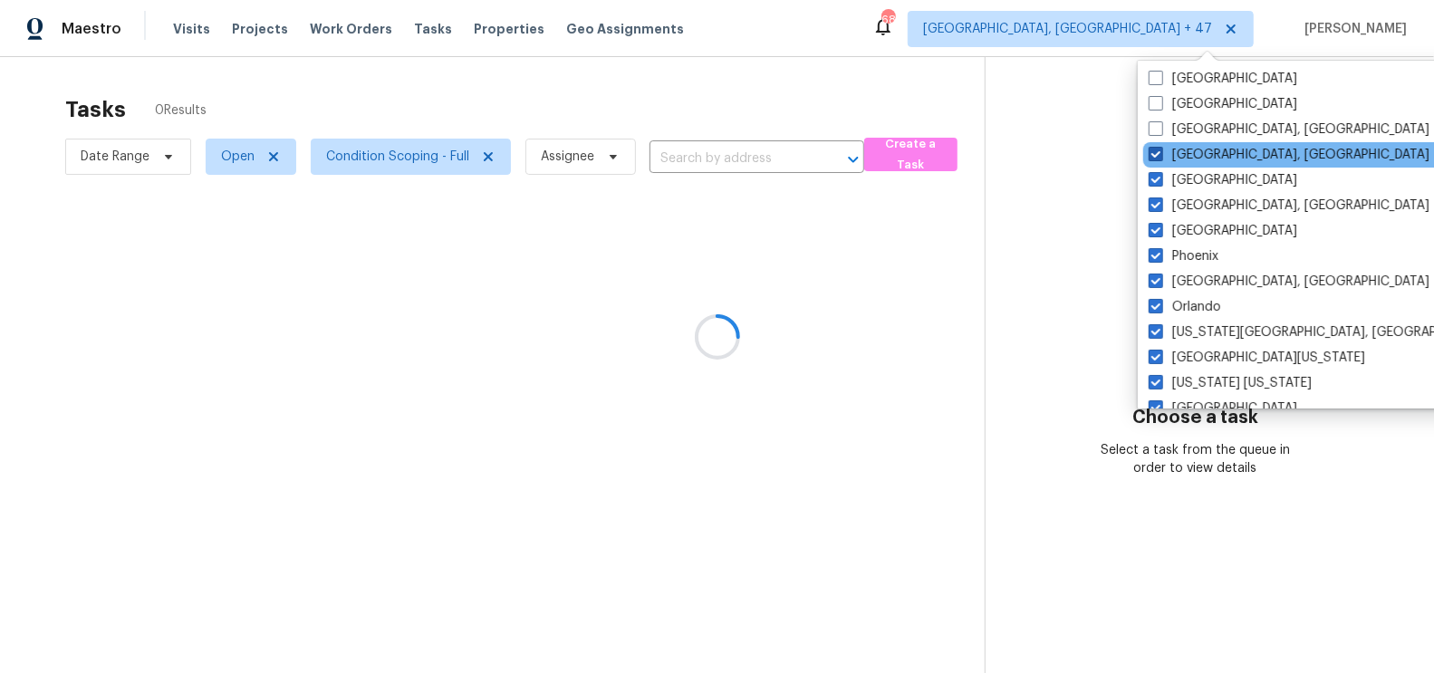
click at [1166, 152] on label "Reno, NV" at bounding box center [1289, 155] width 281 height 18
click at [1161, 152] on input "Reno, NV" at bounding box center [1155, 152] width 12 height 12
checkbox input "false"
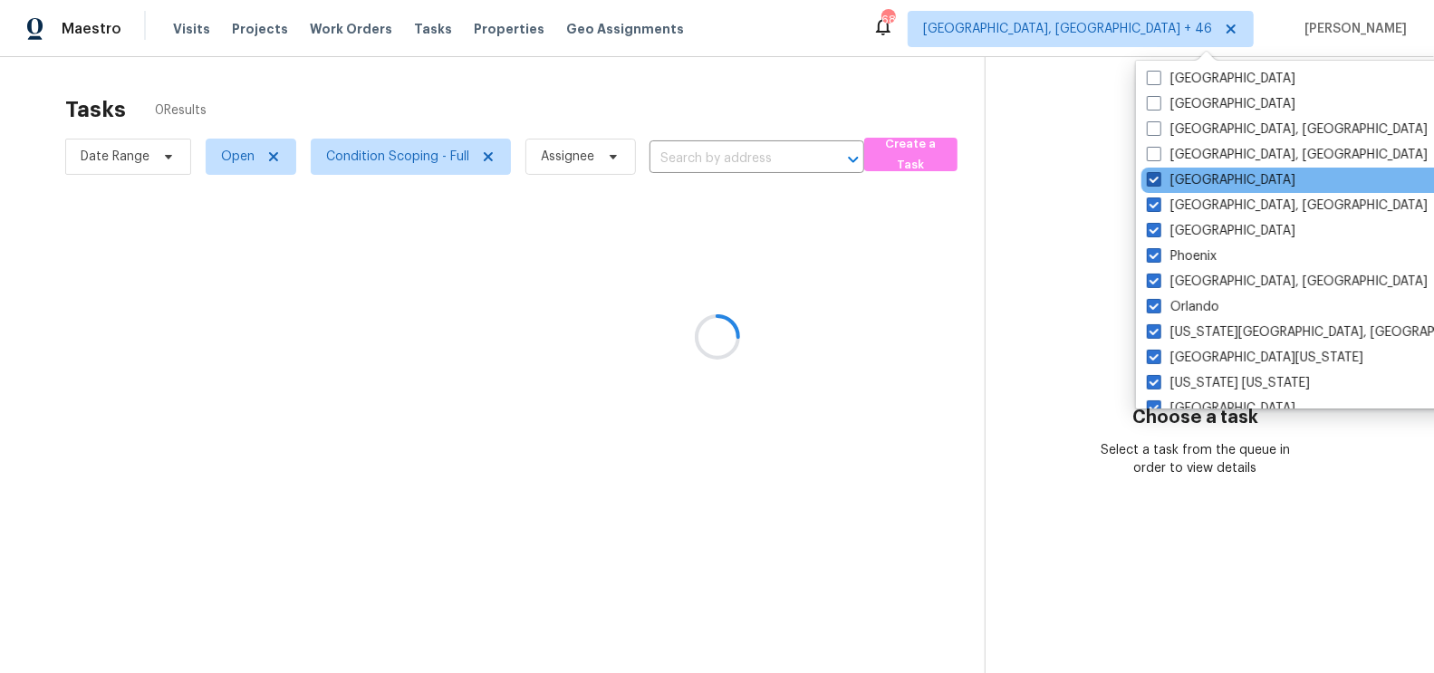
click at [1160, 179] on span at bounding box center [1154, 179] width 14 height 14
click at [1159, 179] on input "Raleigh" at bounding box center [1153, 177] width 12 height 12
checkbox input "false"
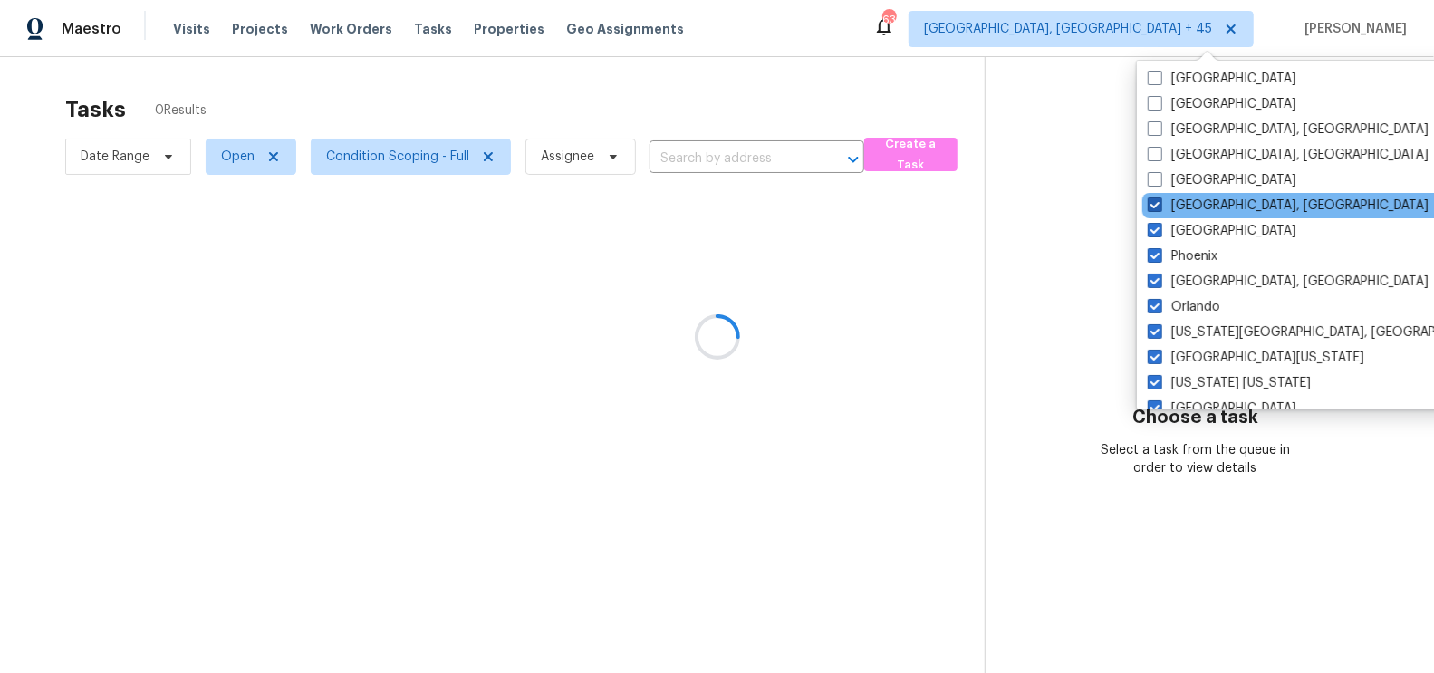
click at [1153, 206] on span at bounding box center [1155, 205] width 14 height 14
click at [1153, 206] on input "Prescott, AZ" at bounding box center [1154, 203] width 12 height 12
checkbox input "false"
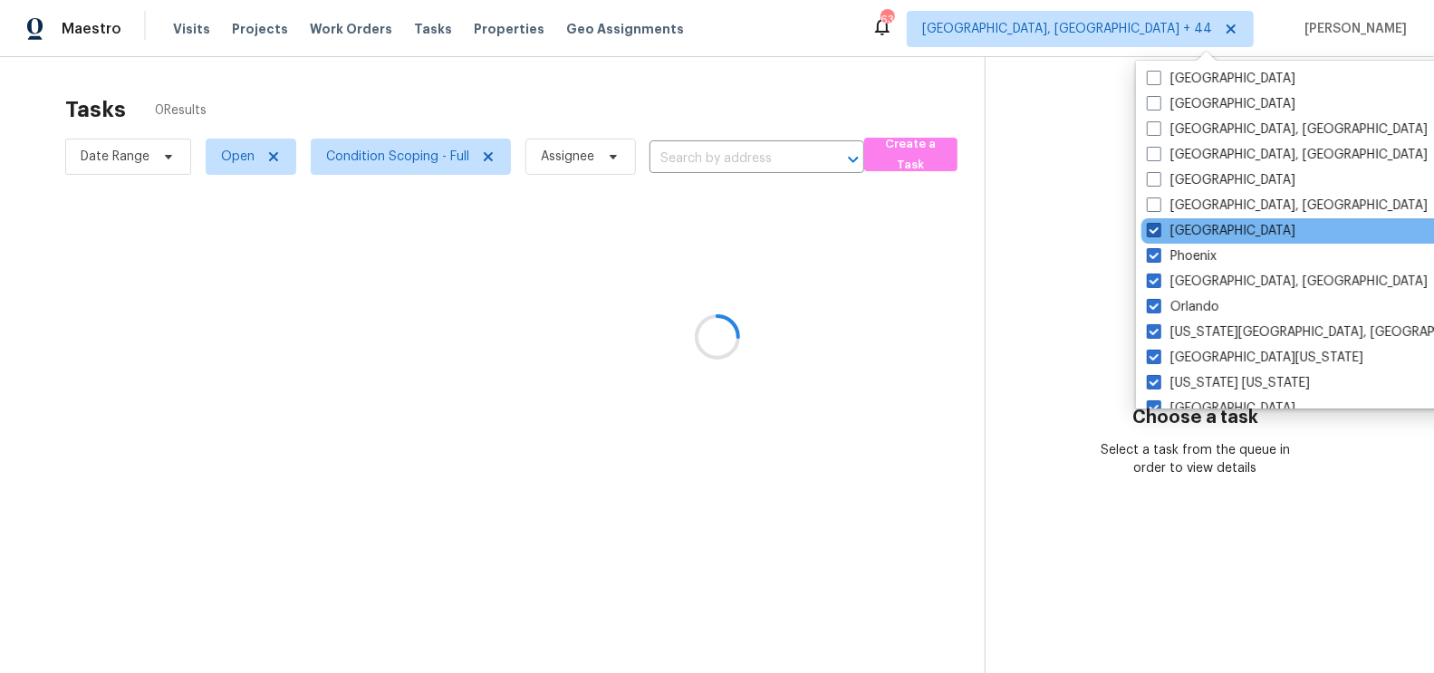
click at [1153, 232] on span at bounding box center [1154, 230] width 14 height 14
click at [1153, 232] on input "Portland" at bounding box center [1153, 228] width 12 height 12
checkbox input "false"
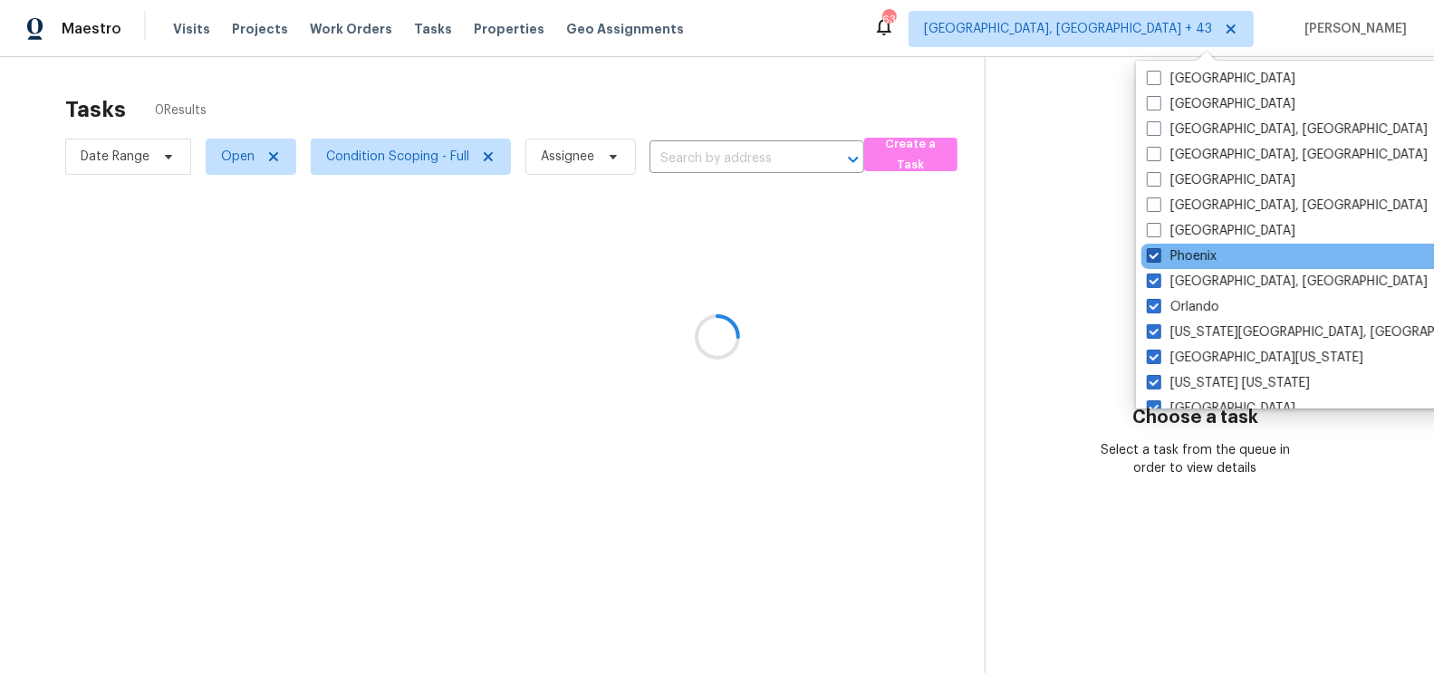
click at [1153, 259] on span at bounding box center [1154, 255] width 14 height 14
click at [1153, 259] on input "Phoenix" at bounding box center [1153, 253] width 12 height 12
checkbox input "false"
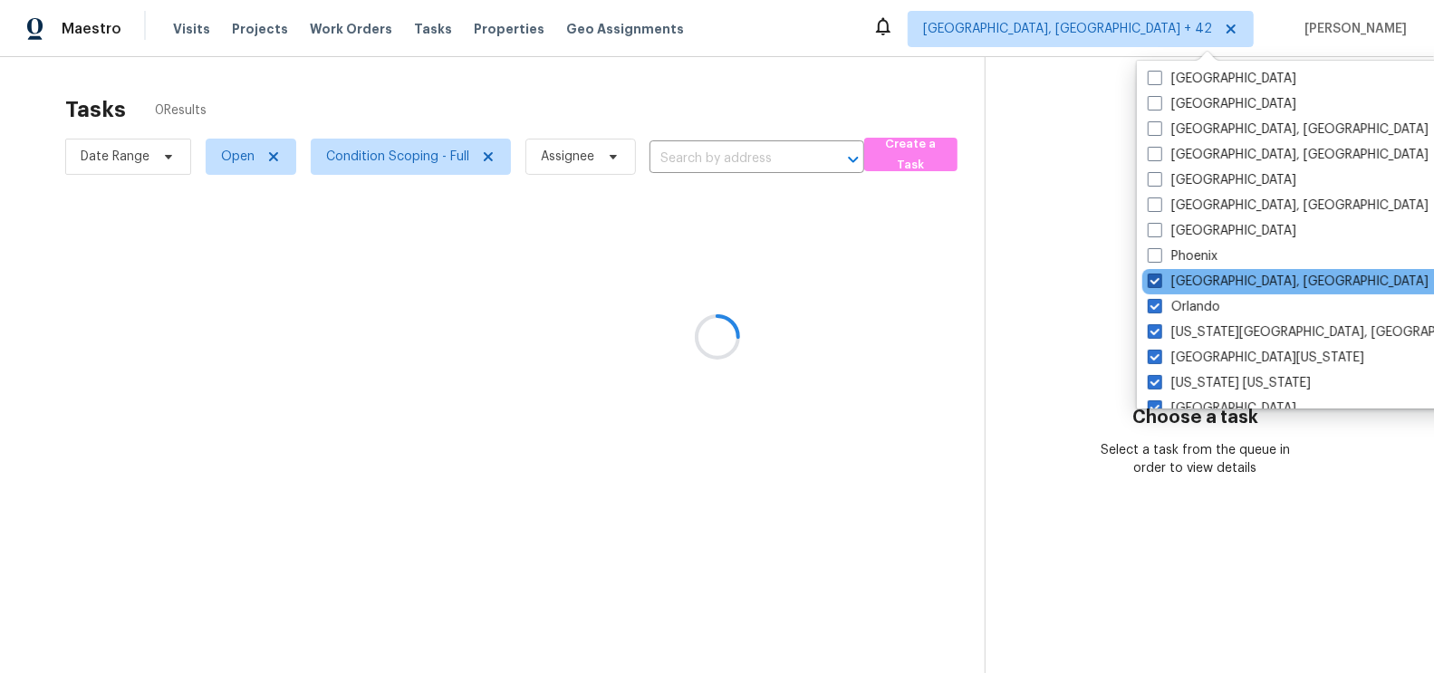
click at [1153, 284] on span at bounding box center [1155, 281] width 14 height 14
click at [1153, 284] on input "Philadelphia, PA" at bounding box center [1154, 279] width 12 height 12
checkbox input "false"
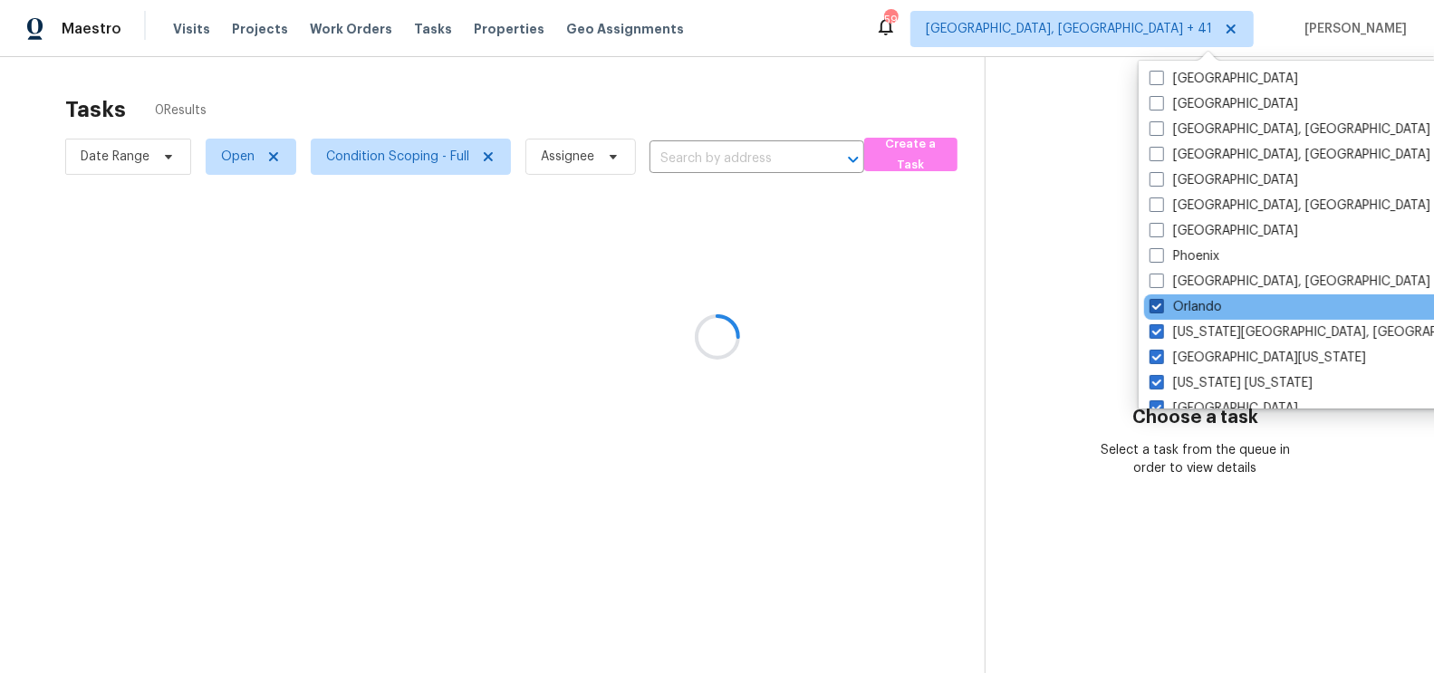
click at [1154, 298] on label "Orlando" at bounding box center [1186, 307] width 72 height 18
click at [1154, 298] on input "Orlando" at bounding box center [1156, 304] width 12 height 12
checkbox input "false"
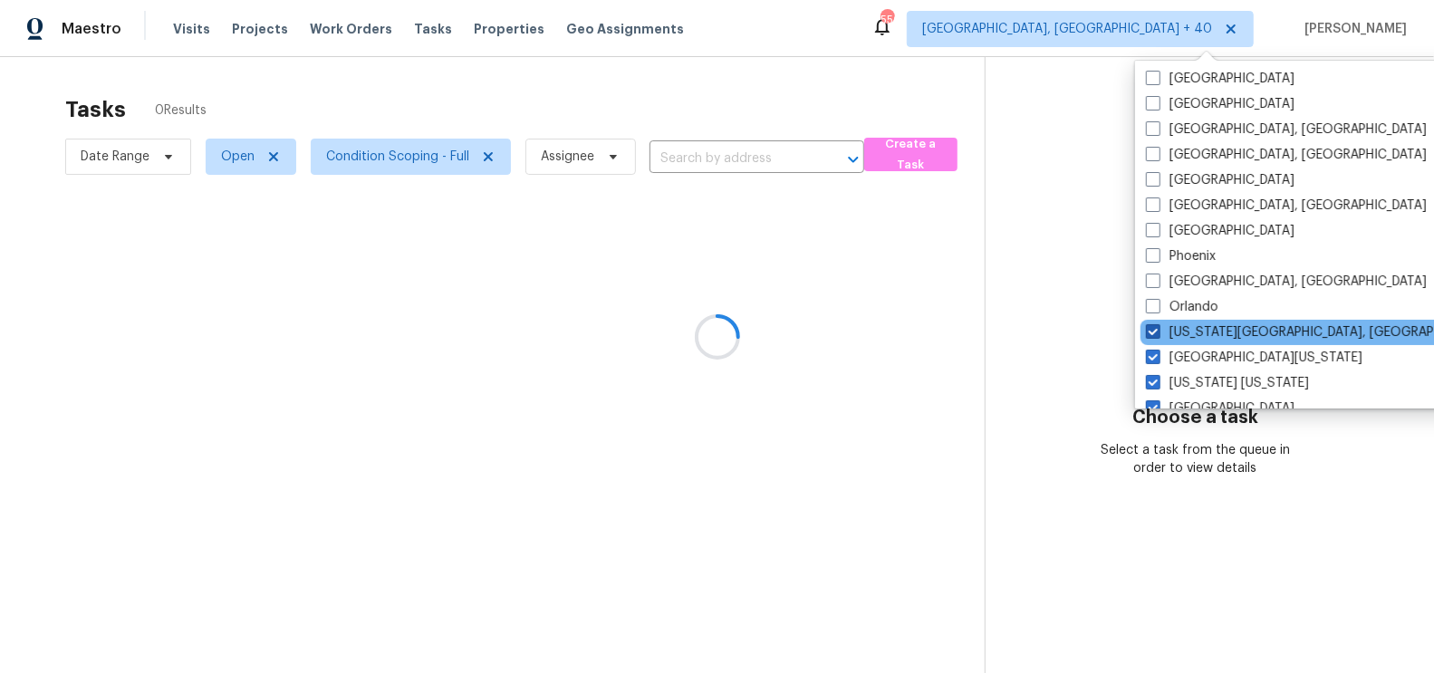
click at [1154, 325] on span at bounding box center [1153, 331] width 14 height 14
click at [1154, 325] on input "Oklahoma City, OK" at bounding box center [1152, 329] width 12 height 12
checkbox input "false"
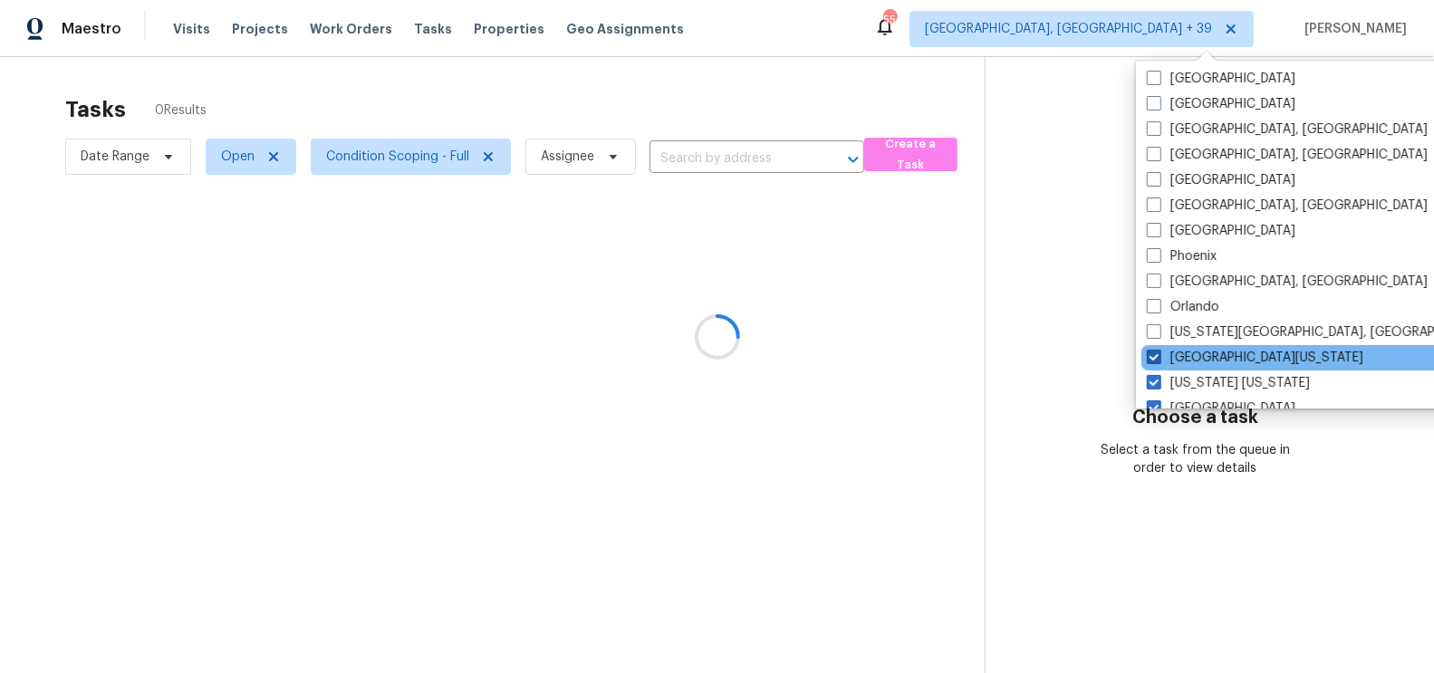
click at [1153, 351] on span at bounding box center [1154, 357] width 14 height 14
click at [1153, 351] on input "Northern Colorado" at bounding box center [1153, 355] width 12 height 12
checkbox input "false"
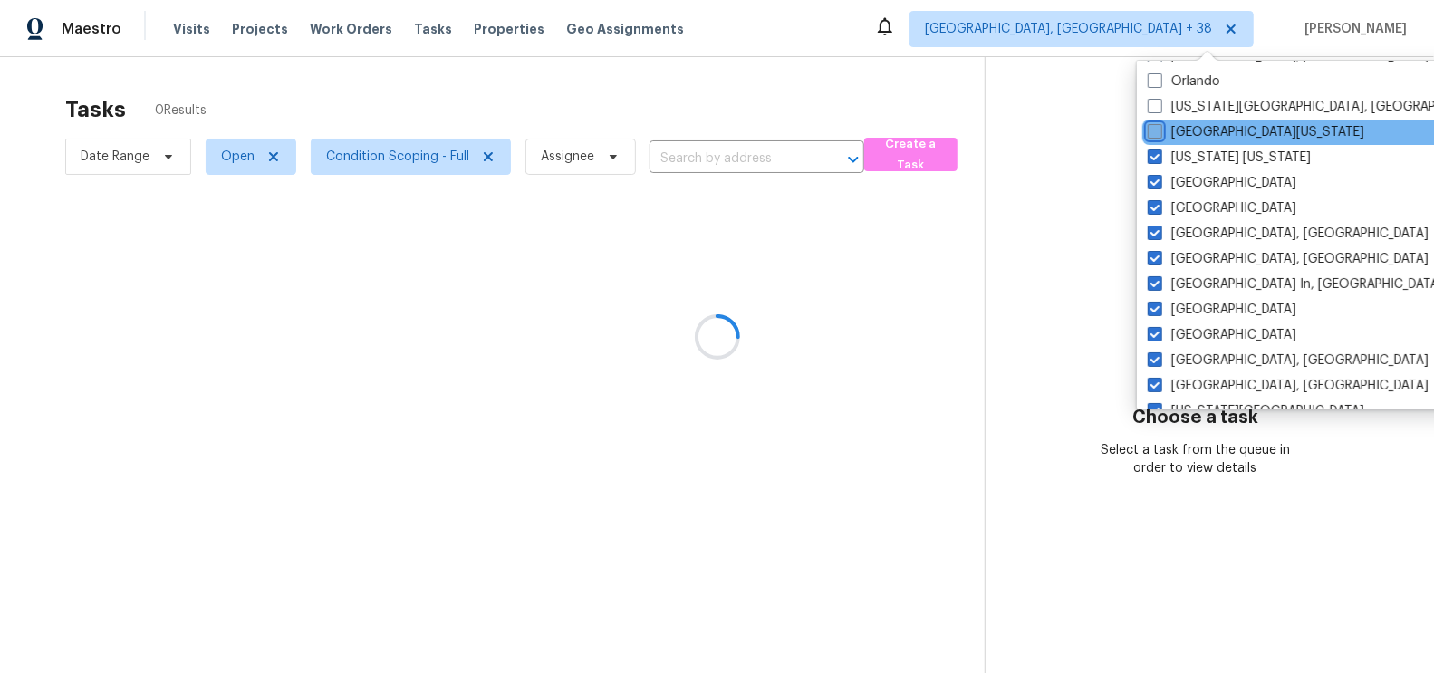
scroll to position [483, 0]
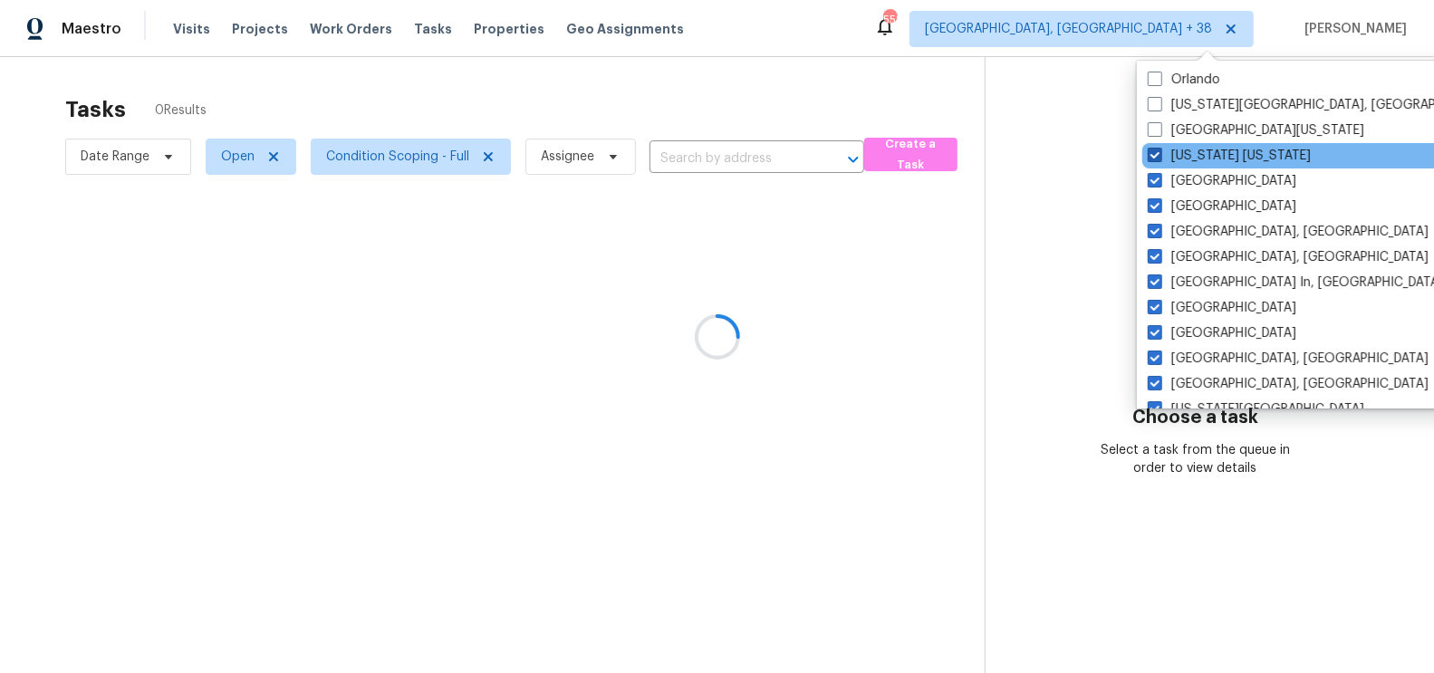
click at [1162, 158] on label "New York New Jersey" at bounding box center [1229, 156] width 163 height 18
click at [1160, 158] on input "New York New Jersey" at bounding box center [1154, 153] width 12 height 12
checkbox input "false"
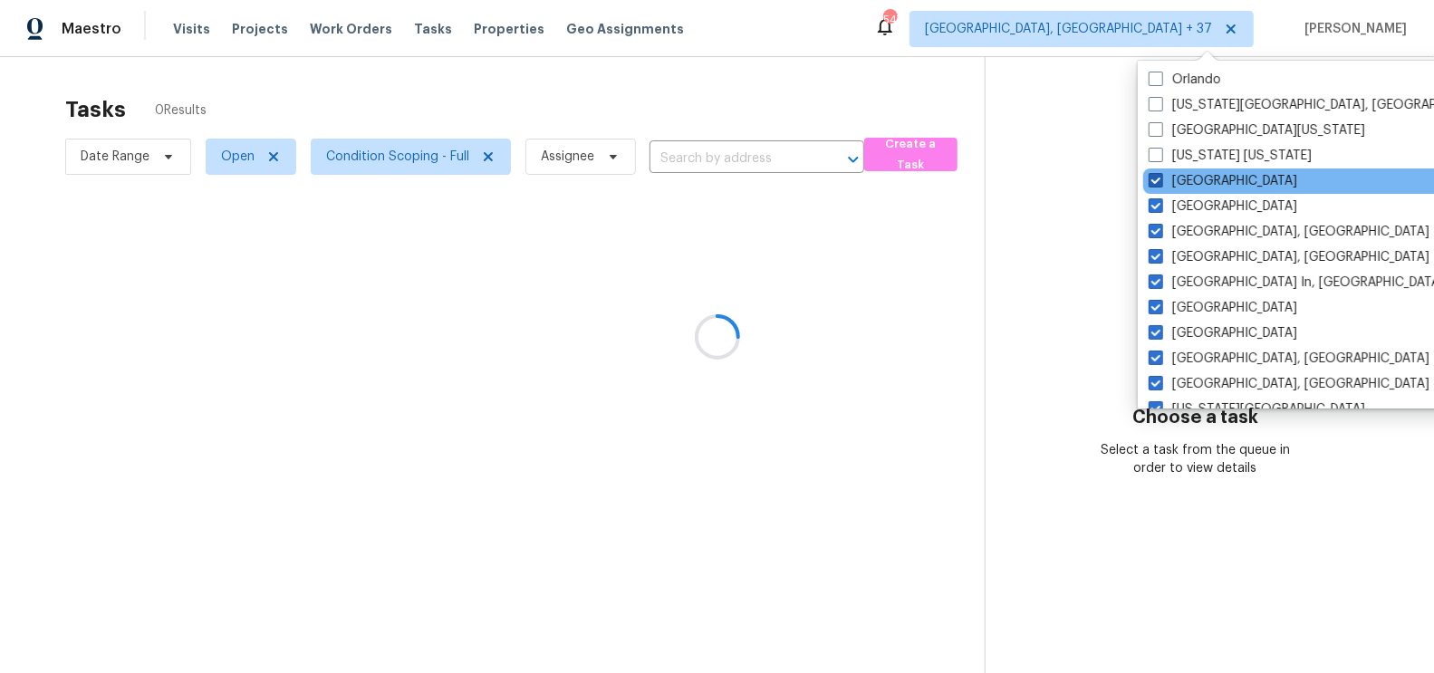
click at [1158, 186] on span at bounding box center [1156, 180] width 14 height 14
click at [1158, 184] on input "Nashville" at bounding box center [1155, 178] width 12 height 12
checkbox input "false"
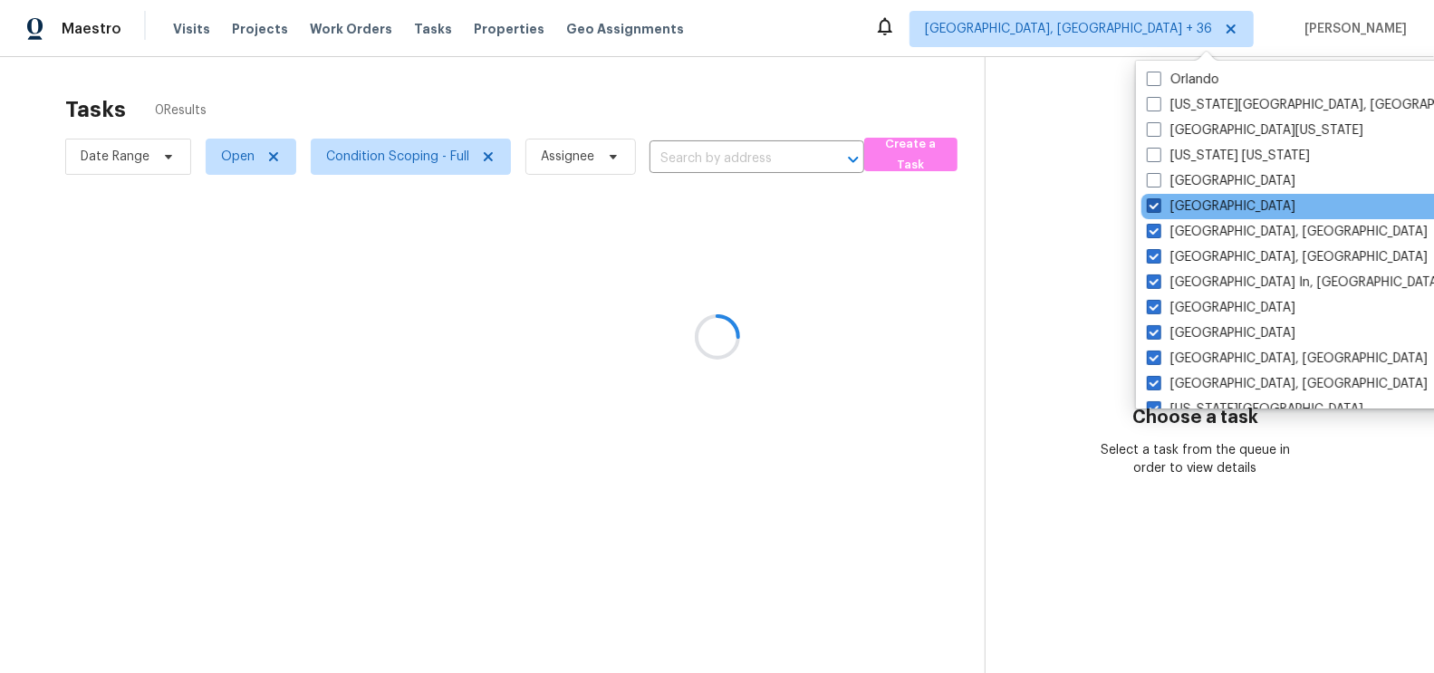
click at [1158, 207] on span at bounding box center [1154, 205] width 14 height 14
click at [1158, 207] on input "Minneapolis" at bounding box center [1153, 204] width 12 height 12
checkbox input "false"
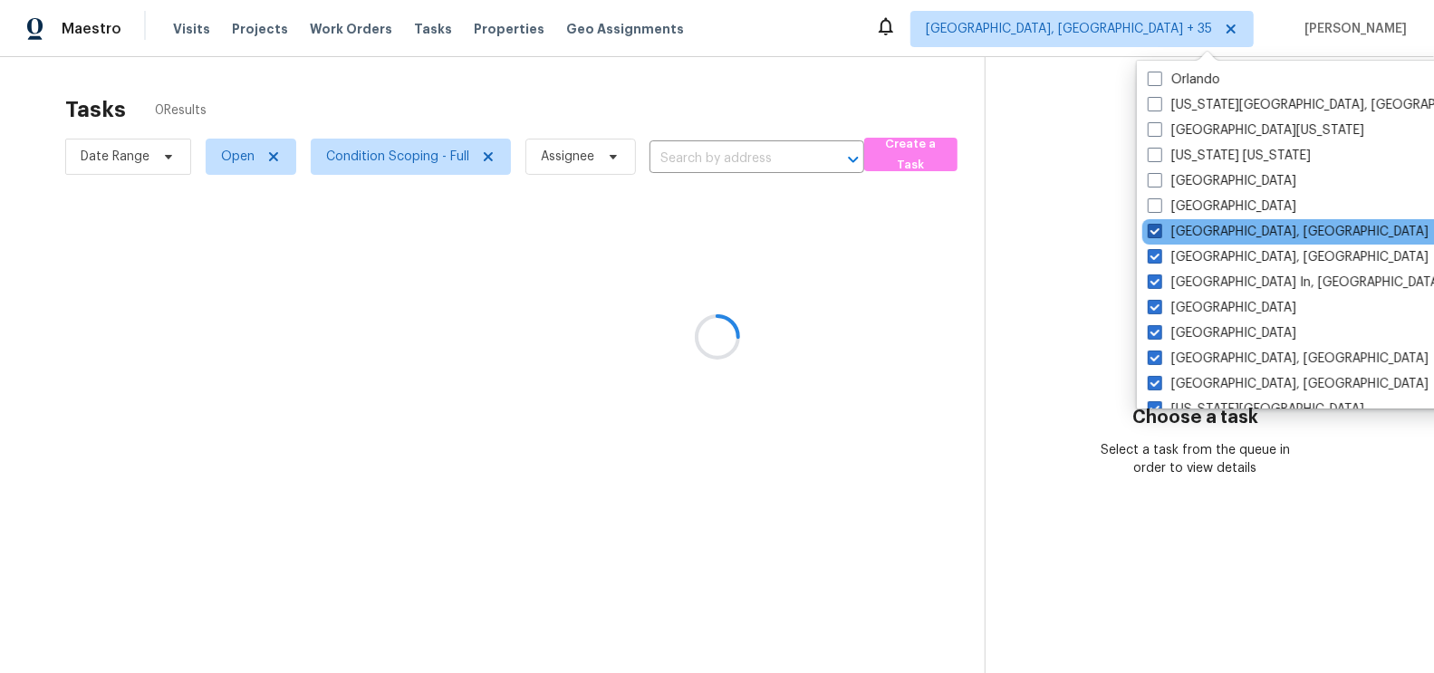
click at [1156, 229] on span at bounding box center [1155, 231] width 14 height 14
click at [1156, 229] on input "Miami, FL" at bounding box center [1154, 229] width 12 height 12
checkbox input "false"
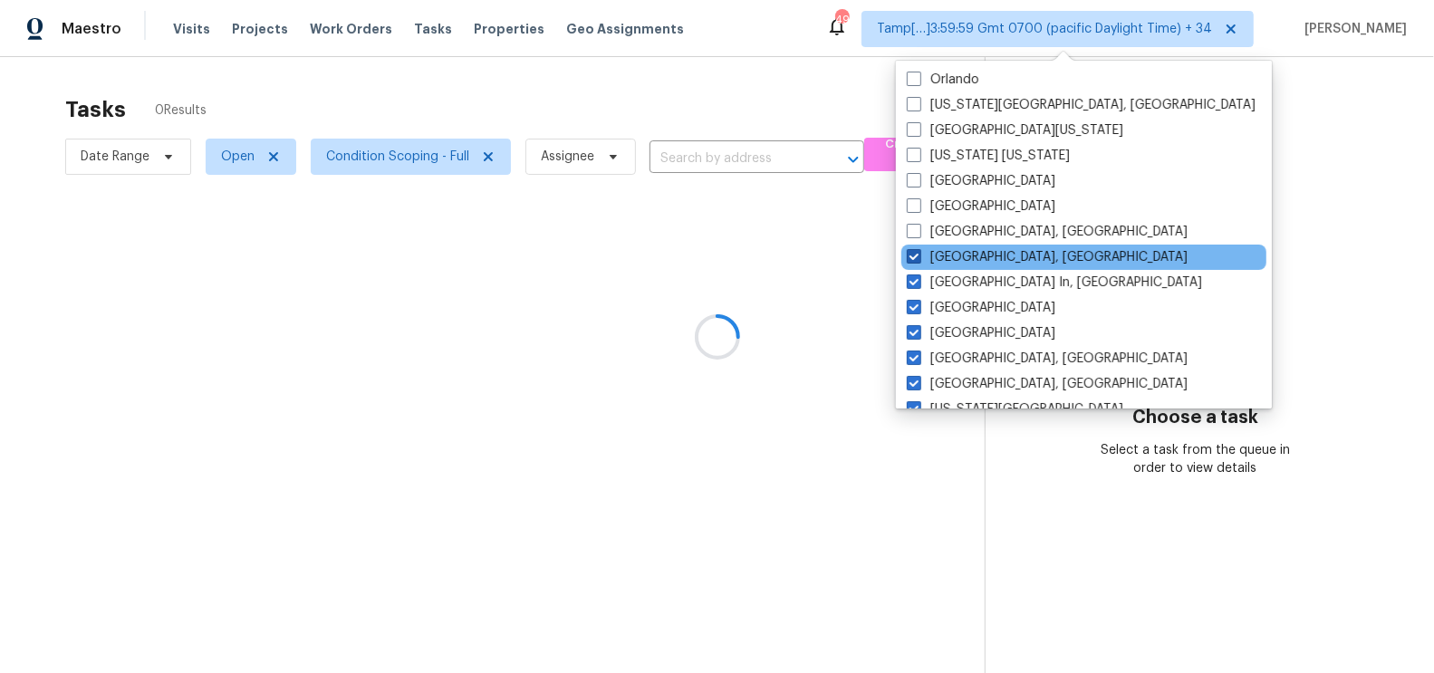
click at [911, 256] on span at bounding box center [914, 256] width 14 height 14
click at [911, 256] on input "Memphis, TN" at bounding box center [913, 254] width 12 height 12
checkbox input "false"
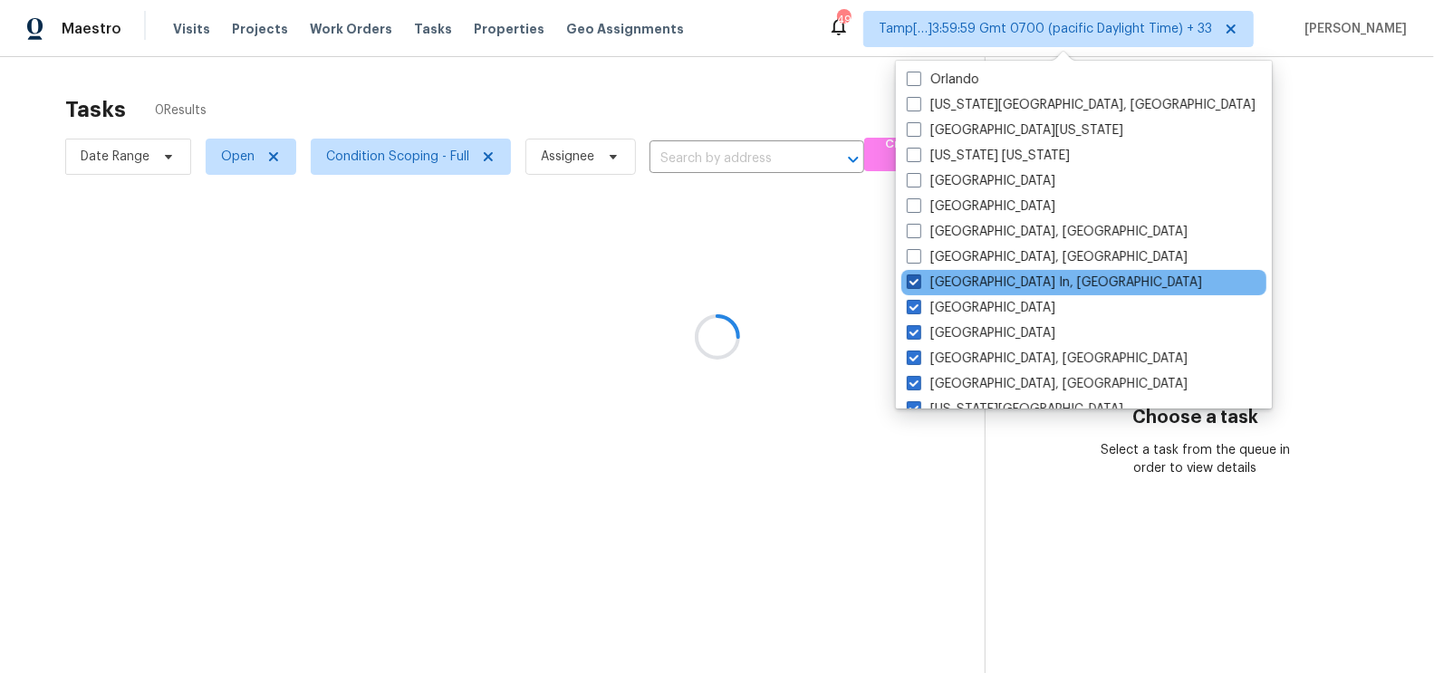
click at [912, 283] on span at bounding box center [914, 282] width 14 height 14
click at [912, 283] on input "Louisville In, KY" at bounding box center [913, 280] width 12 height 12
checkbox input "false"
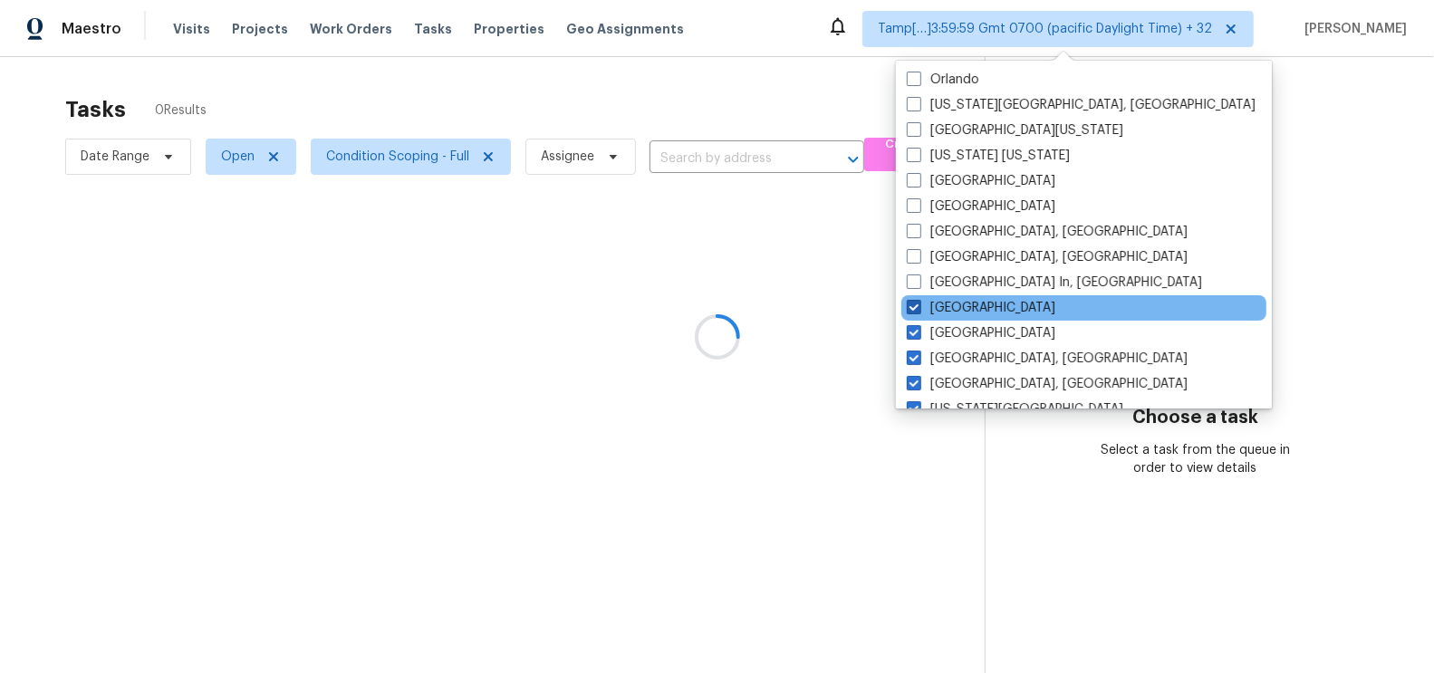
click at [912, 315] on label "Los Angeles" at bounding box center [981, 308] width 149 height 18
click at [912, 311] on input "Los Angeles" at bounding box center [913, 305] width 12 height 12
checkbox input "false"
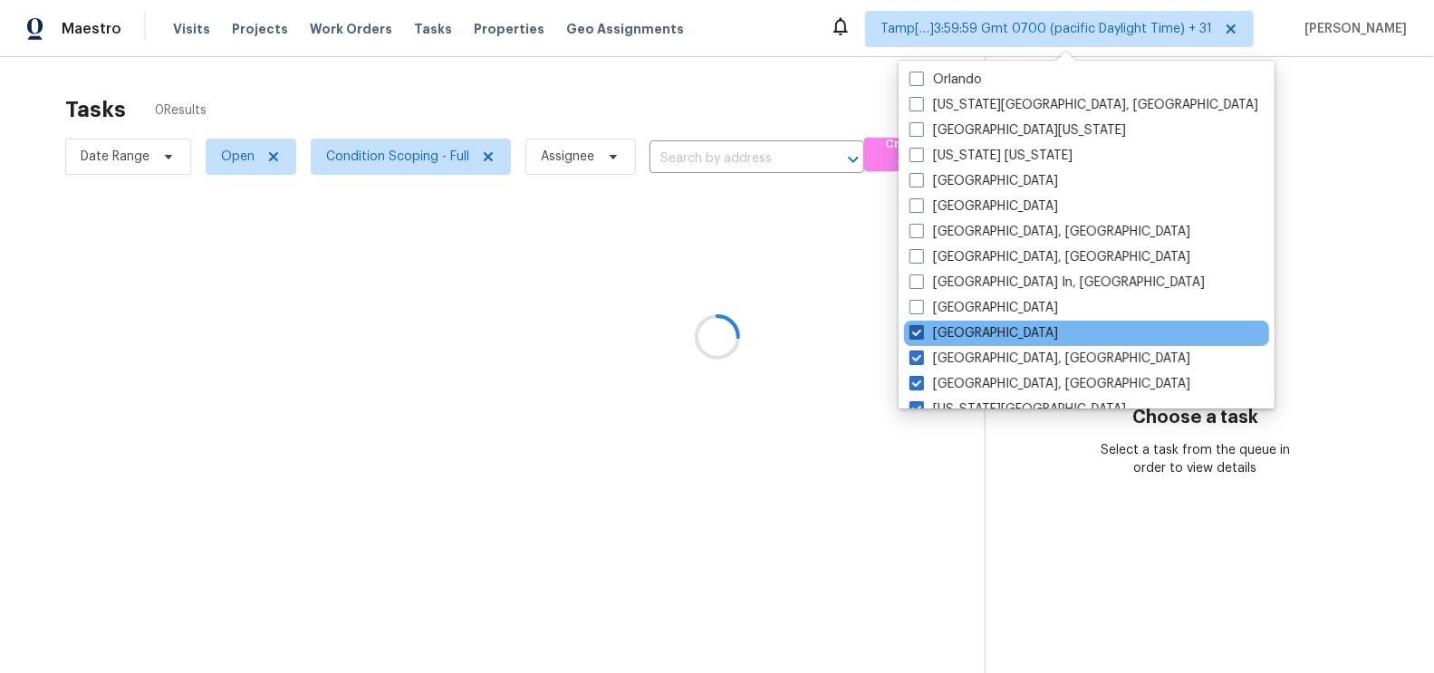
click at [916, 335] on span at bounding box center [917, 332] width 14 height 14
click at [916, 335] on input "Las Vegas" at bounding box center [916, 330] width 12 height 12
checkbox input "false"
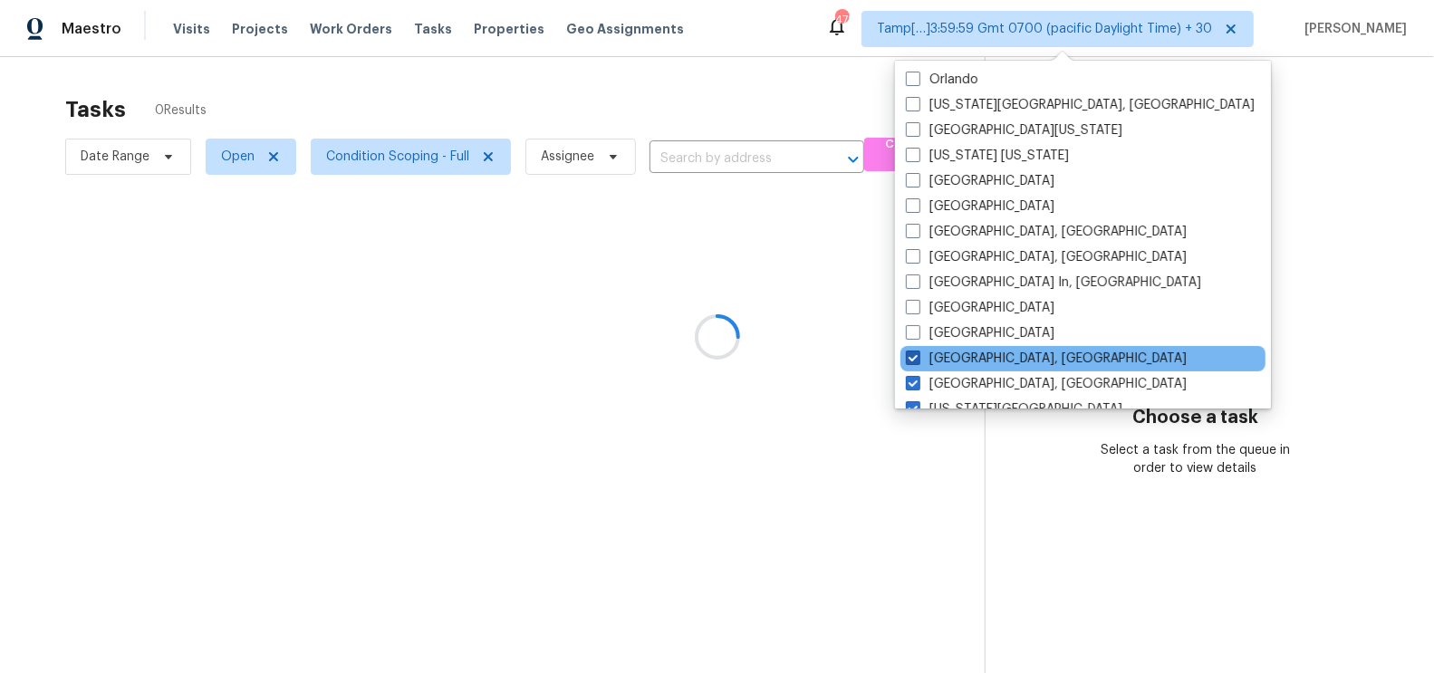
click at [915, 355] on span at bounding box center [913, 358] width 14 height 14
click at [915, 355] on input "Knoxville, TN" at bounding box center [912, 356] width 12 height 12
checkbox input "false"
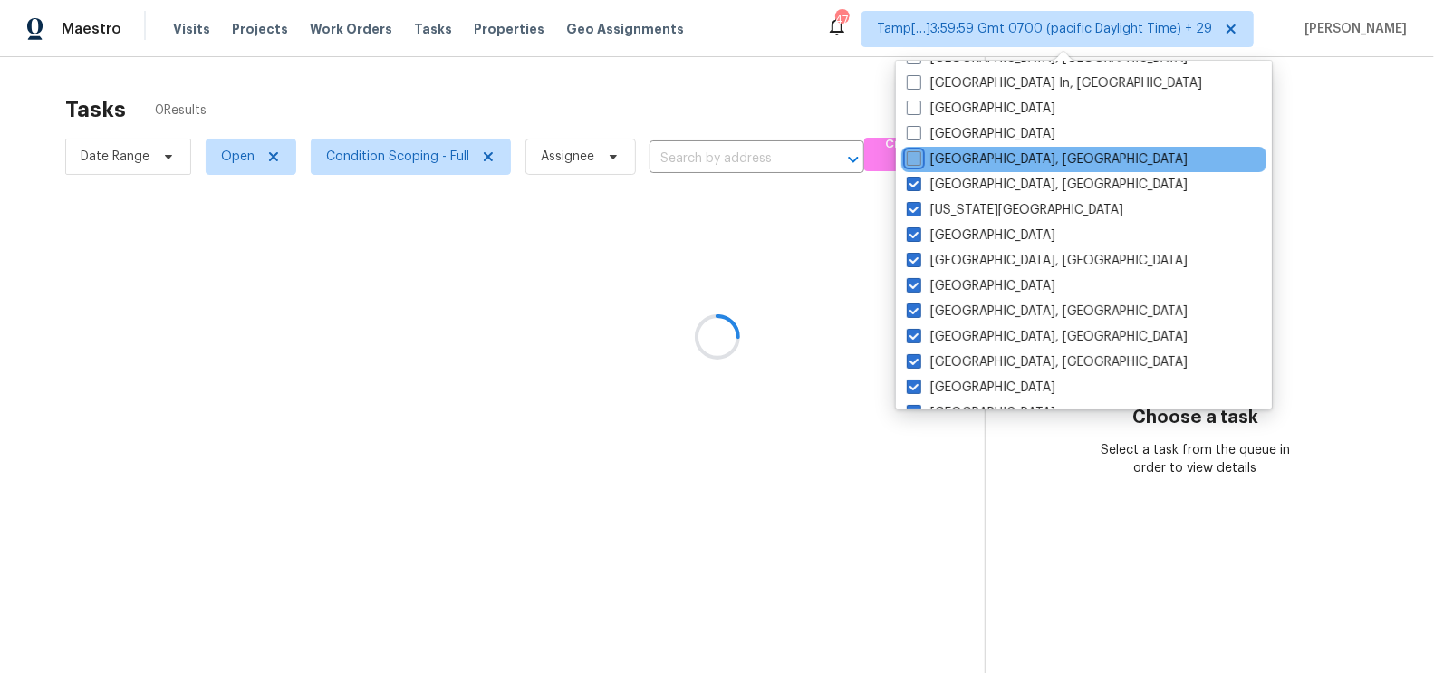
scroll to position [683, 0]
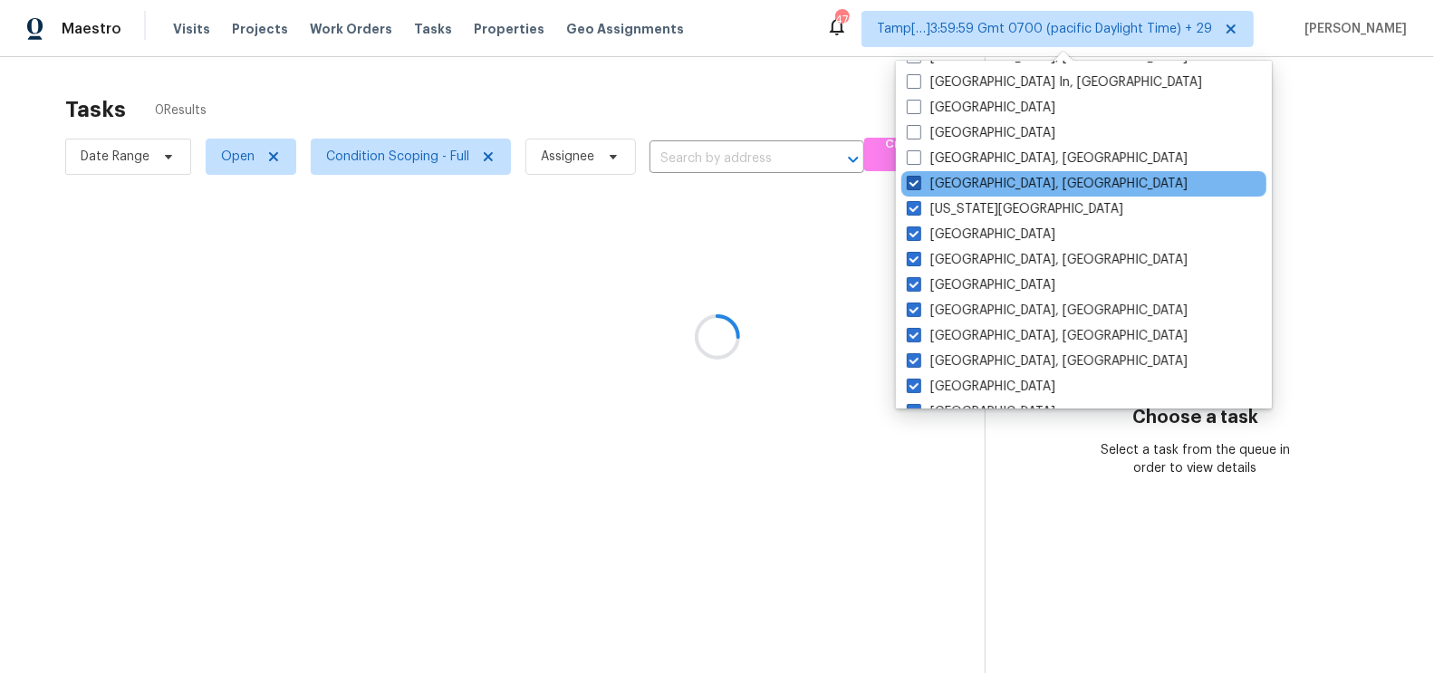
click at [911, 185] on span at bounding box center [914, 183] width 14 height 14
click at [911, 185] on input "Killeen, TX" at bounding box center [913, 181] width 12 height 12
checkbox input "false"
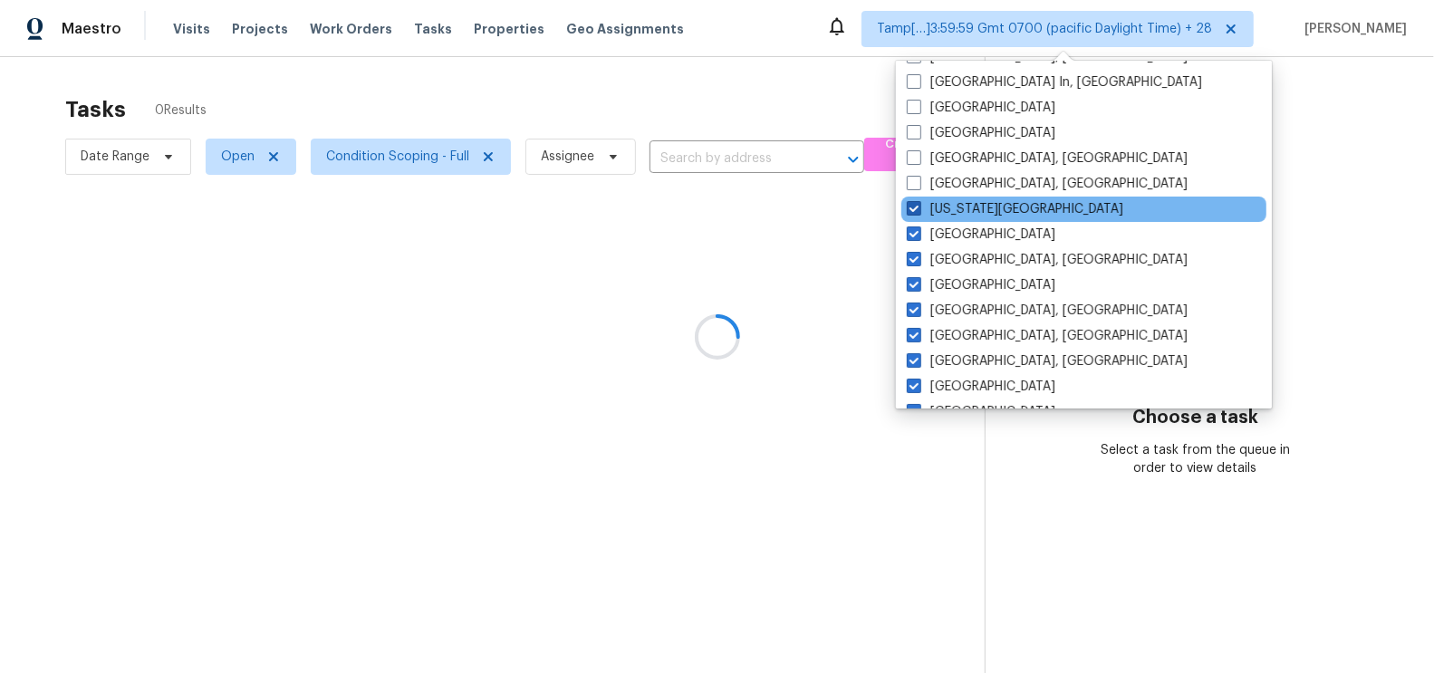
click at [914, 209] on span at bounding box center [914, 208] width 14 height 14
click at [914, 209] on input "Kansas City" at bounding box center [913, 206] width 12 height 12
checkbox input "false"
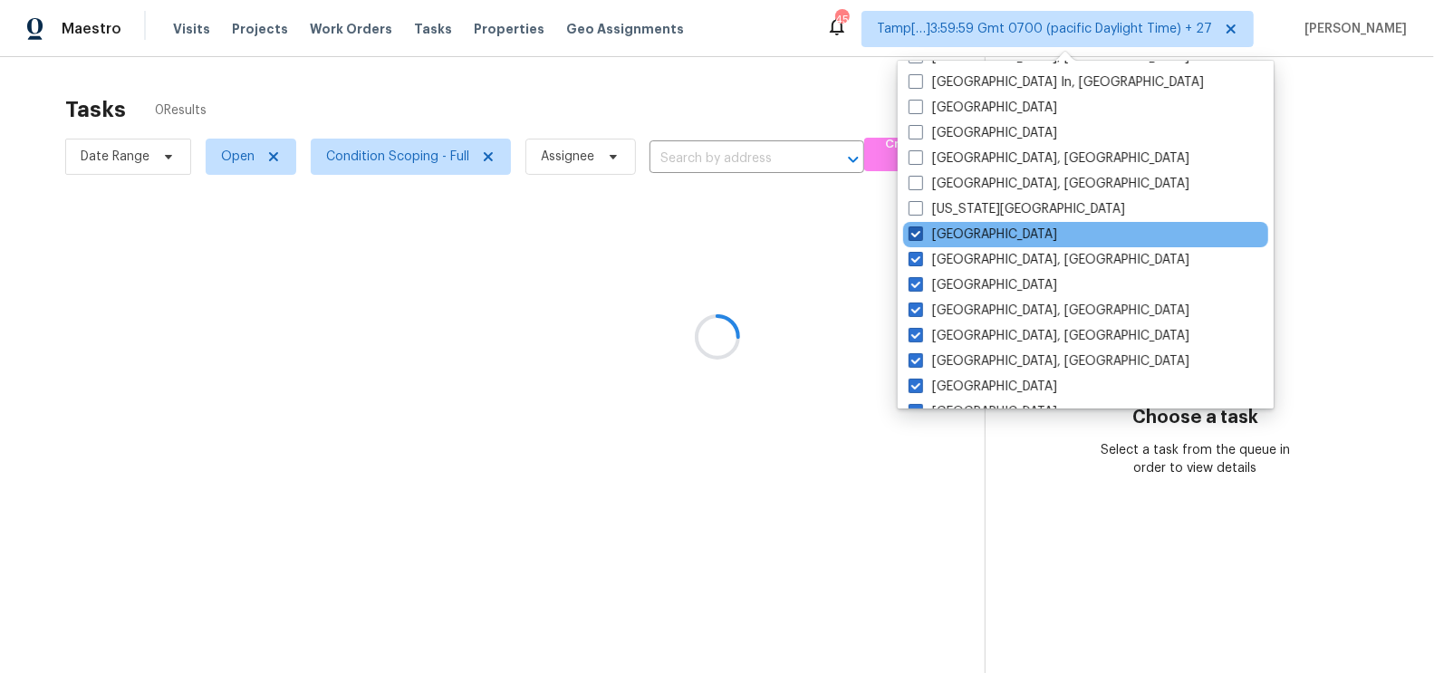
click at [914, 232] on span at bounding box center [916, 234] width 14 height 14
click at [914, 232] on input "Jacksonville" at bounding box center [915, 232] width 12 height 12
checkbox input "false"
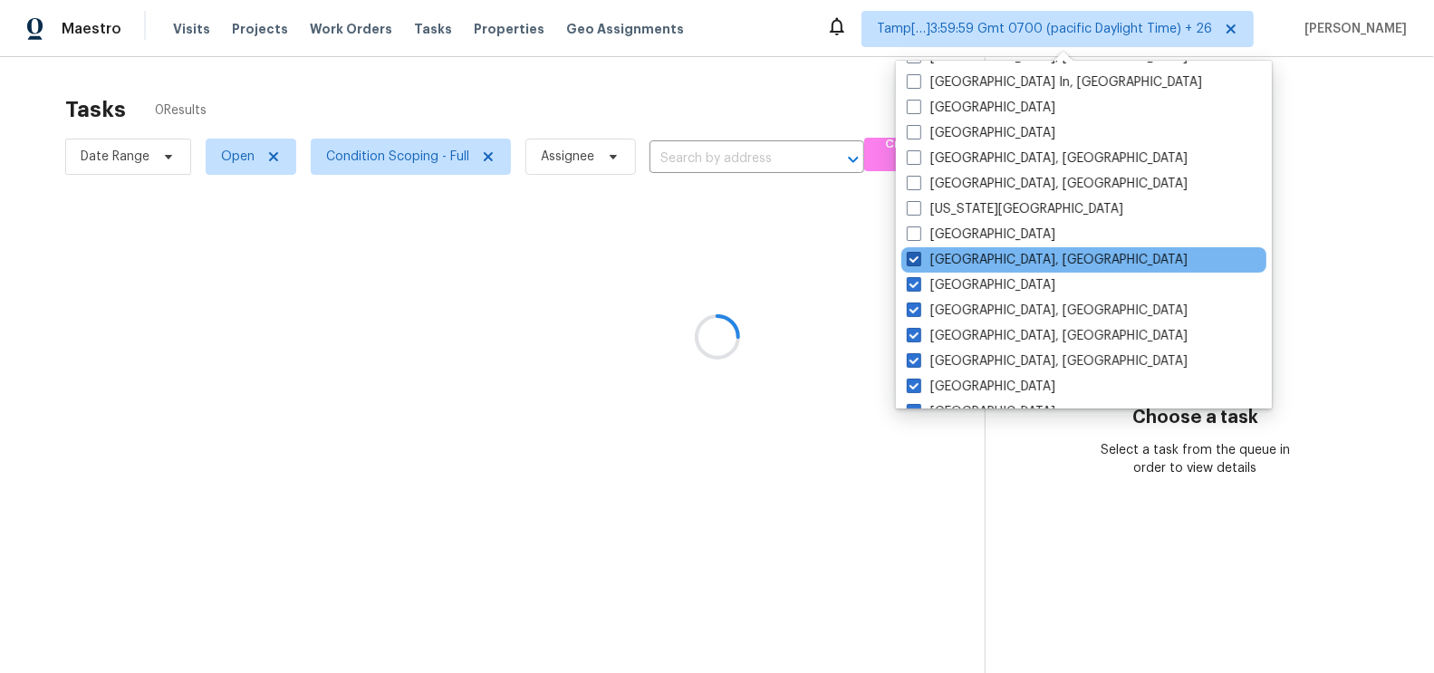
click at [917, 255] on span at bounding box center [914, 259] width 14 height 14
click at [917, 255] on input "Indianapolis, IN" at bounding box center [913, 257] width 12 height 12
checkbox input "false"
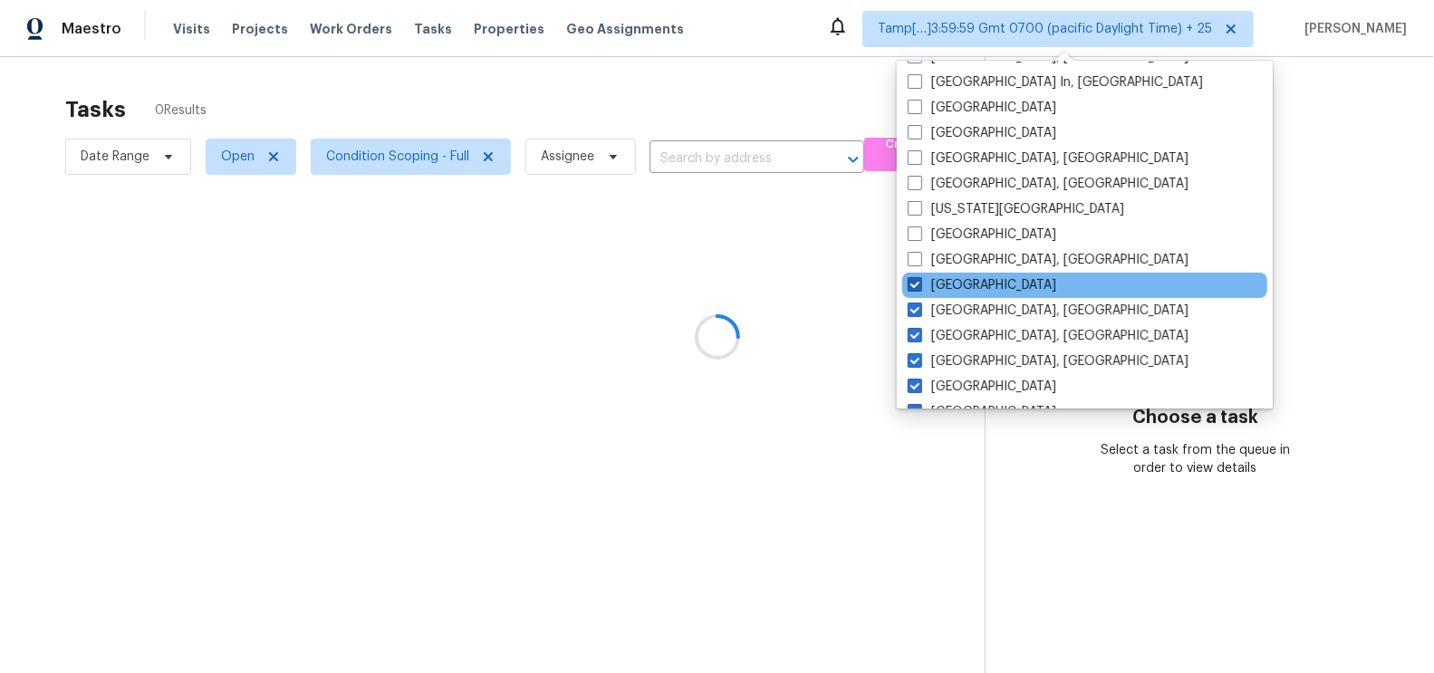
click at [916, 286] on span at bounding box center [915, 284] width 14 height 14
click at [916, 286] on input "Houston" at bounding box center [914, 282] width 12 height 12
checkbox input "false"
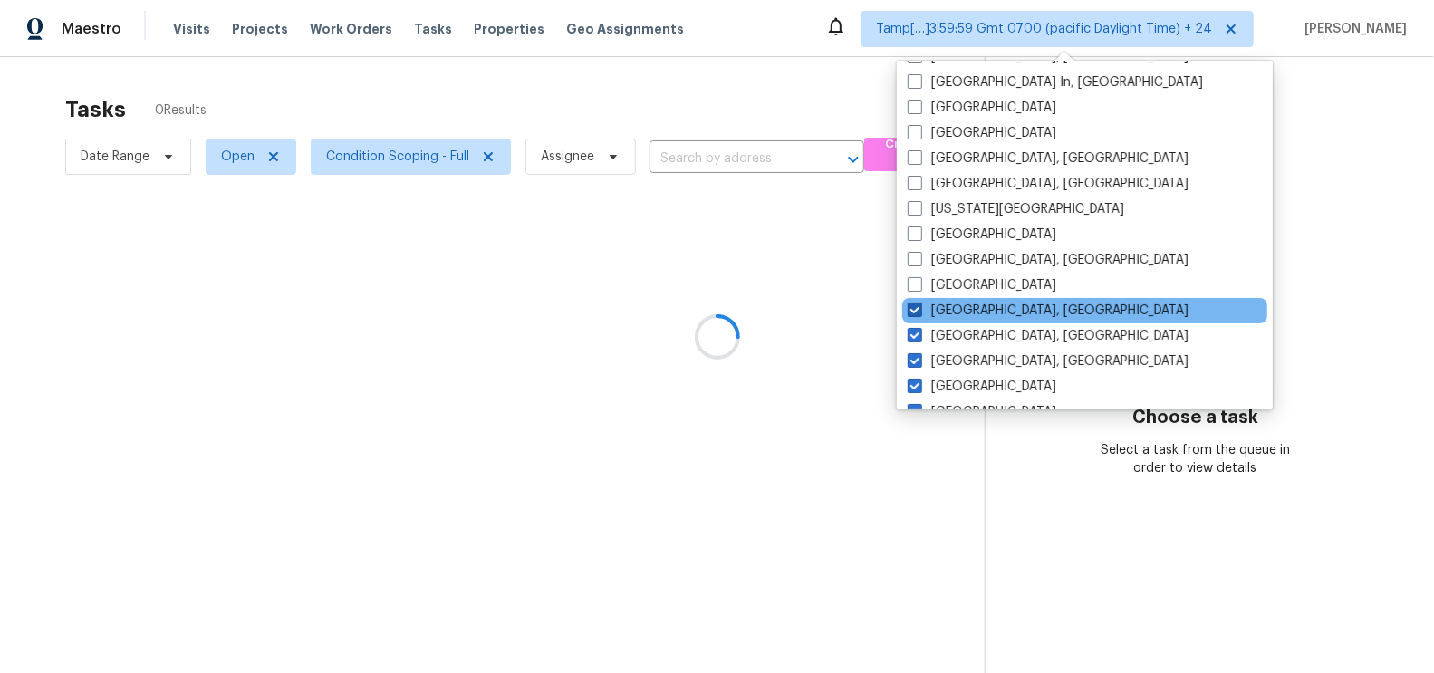
click at [916, 311] on span at bounding box center [915, 310] width 14 height 14
click at [916, 311] on input "Greenville, SC" at bounding box center [914, 308] width 12 height 12
checkbox input "false"
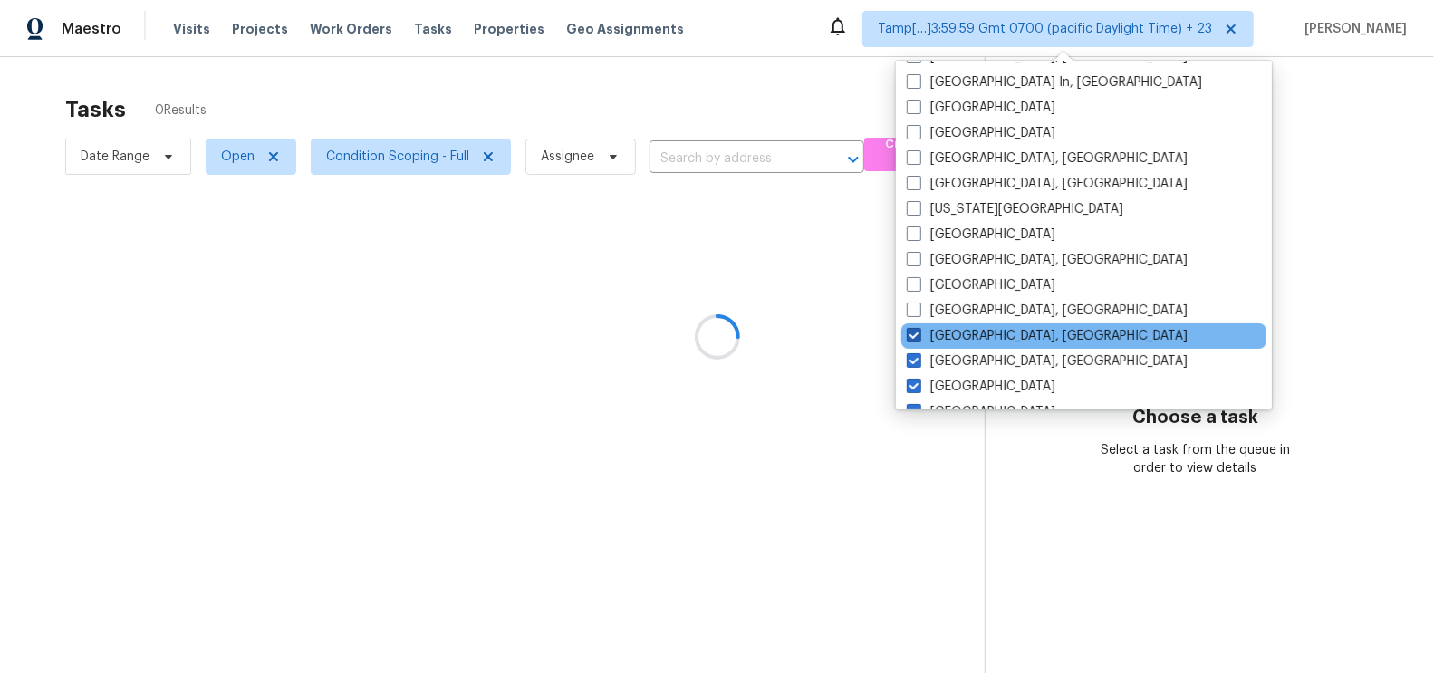
click at [916, 333] on span at bounding box center [914, 335] width 14 height 14
click at [916, 333] on input "Greensboro, NC" at bounding box center [913, 333] width 12 height 12
checkbox input "false"
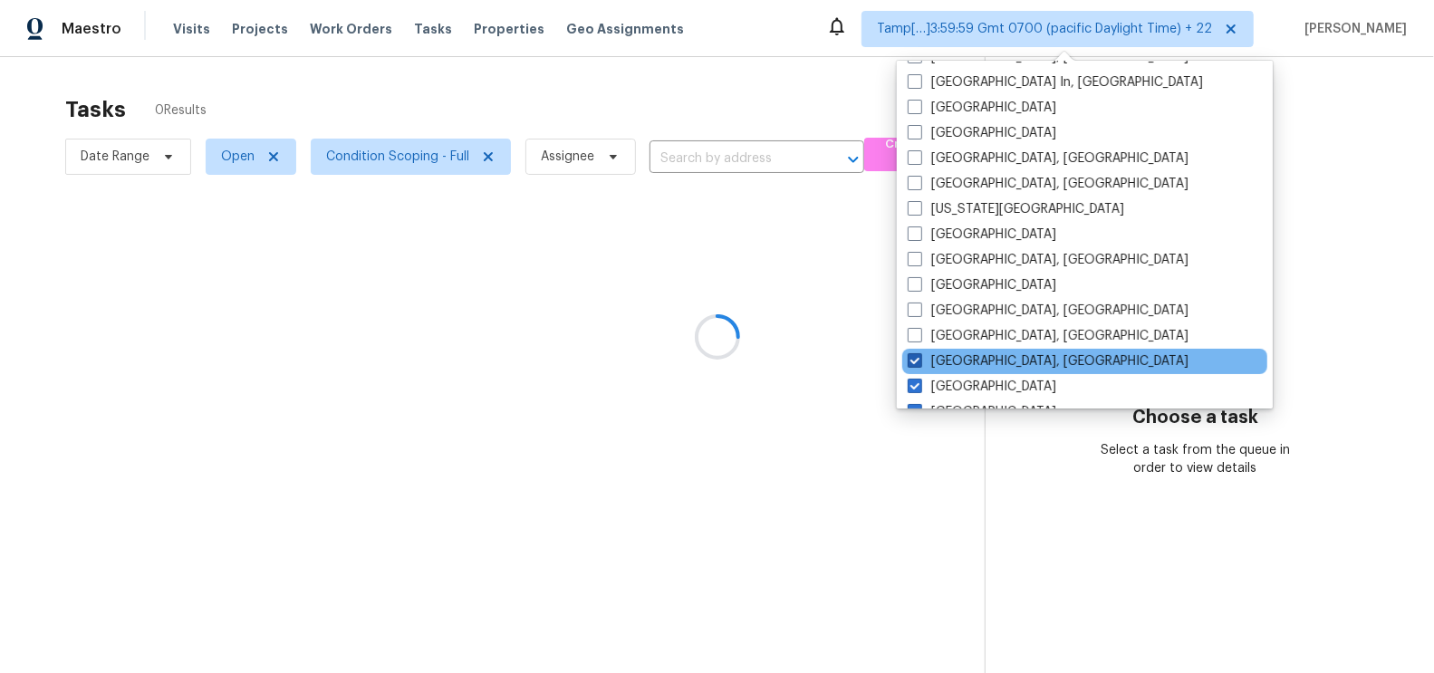
click at [916, 356] on span at bounding box center [915, 360] width 14 height 14
click at [916, 356] on input "Detroit, MI" at bounding box center [914, 358] width 12 height 12
checkbox input "false"
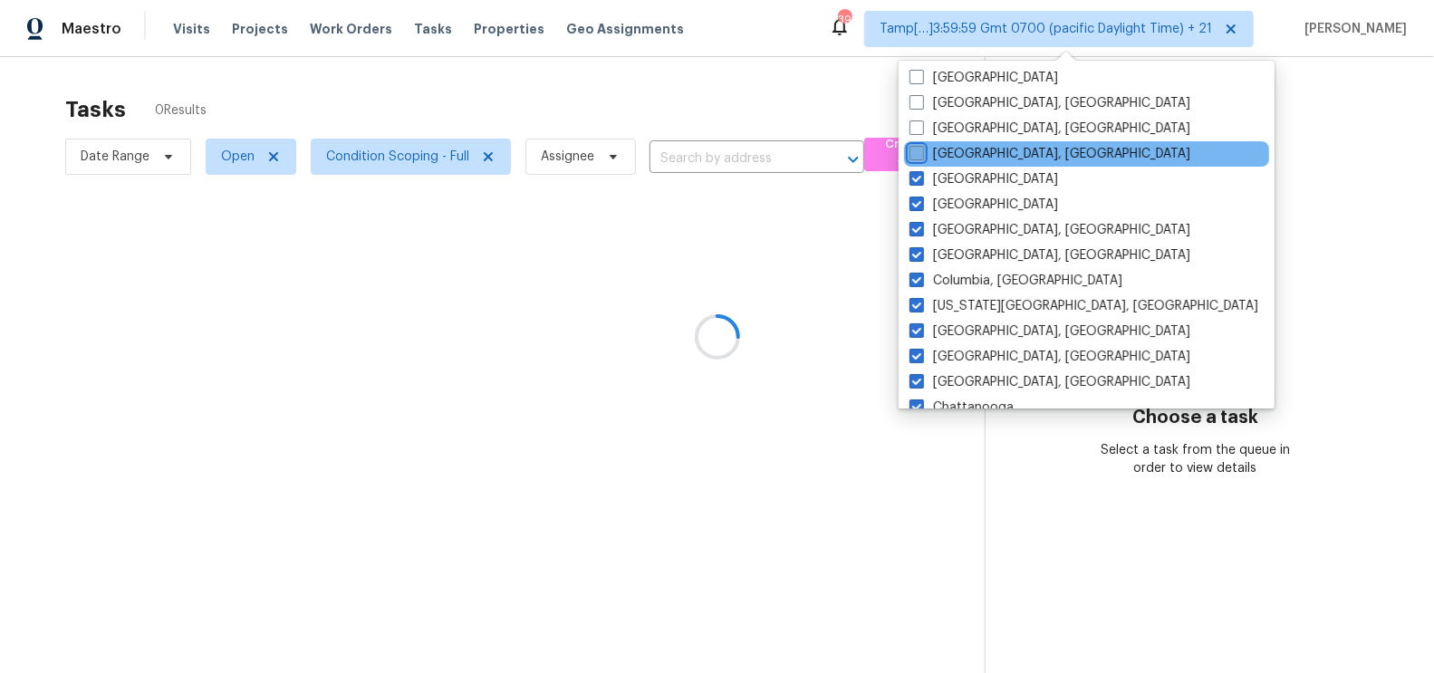
scroll to position [892, 0]
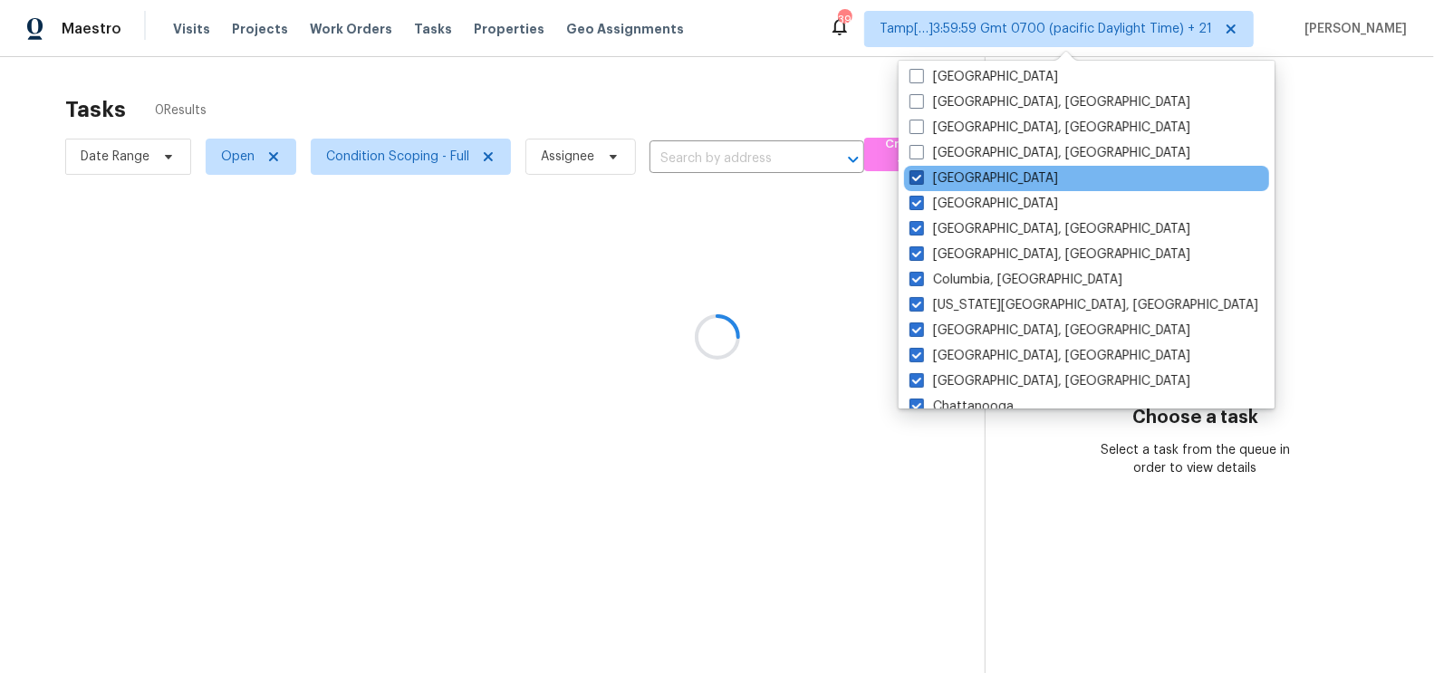
click at [923, 170] on span at bounding box center [917, 177] width 14 height 14
click at [921, 169] on input "Denver" at bounding box center [916, 175] width 12 height 12
checkbox input "false"
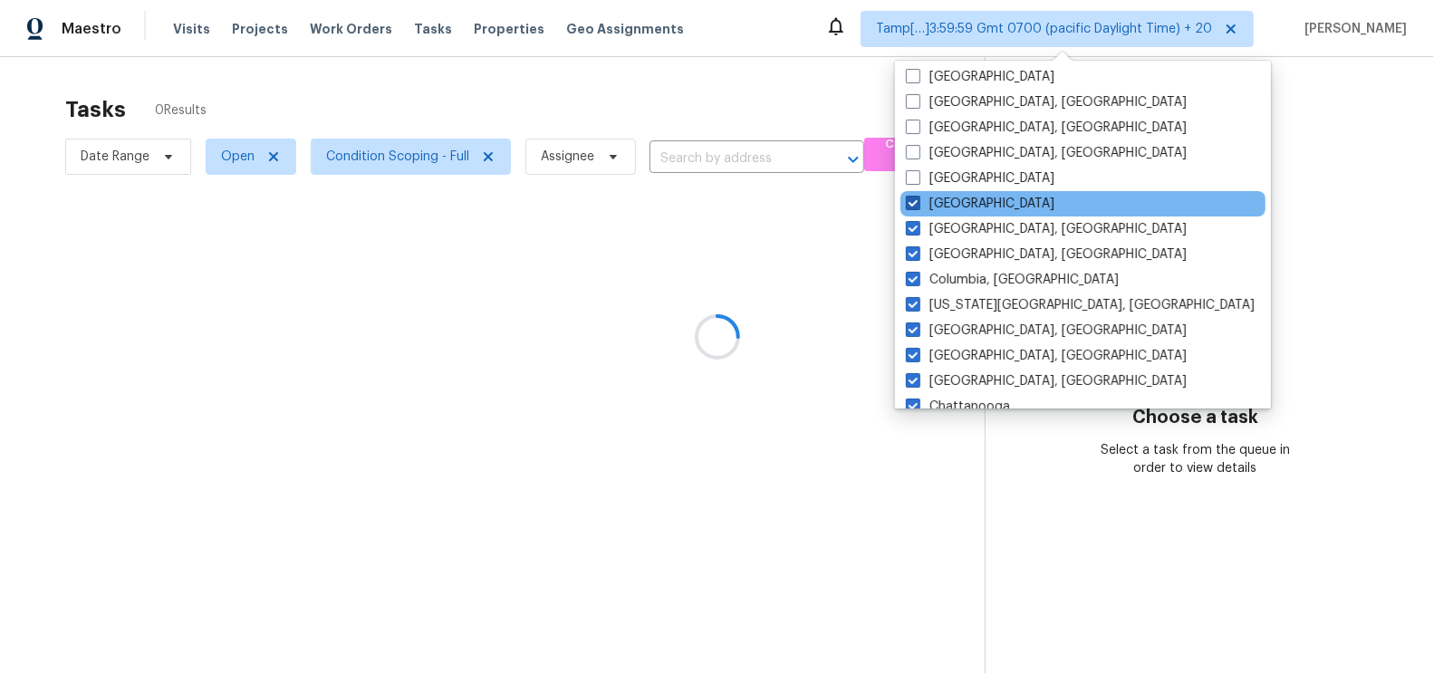
click at [916, 206] on span at bounding box center [913, 203] width 14 height 14
click at [916, 206] on input "Dallas" at bounding box center [912, 201] width 12 height 12
checkbox input "false"
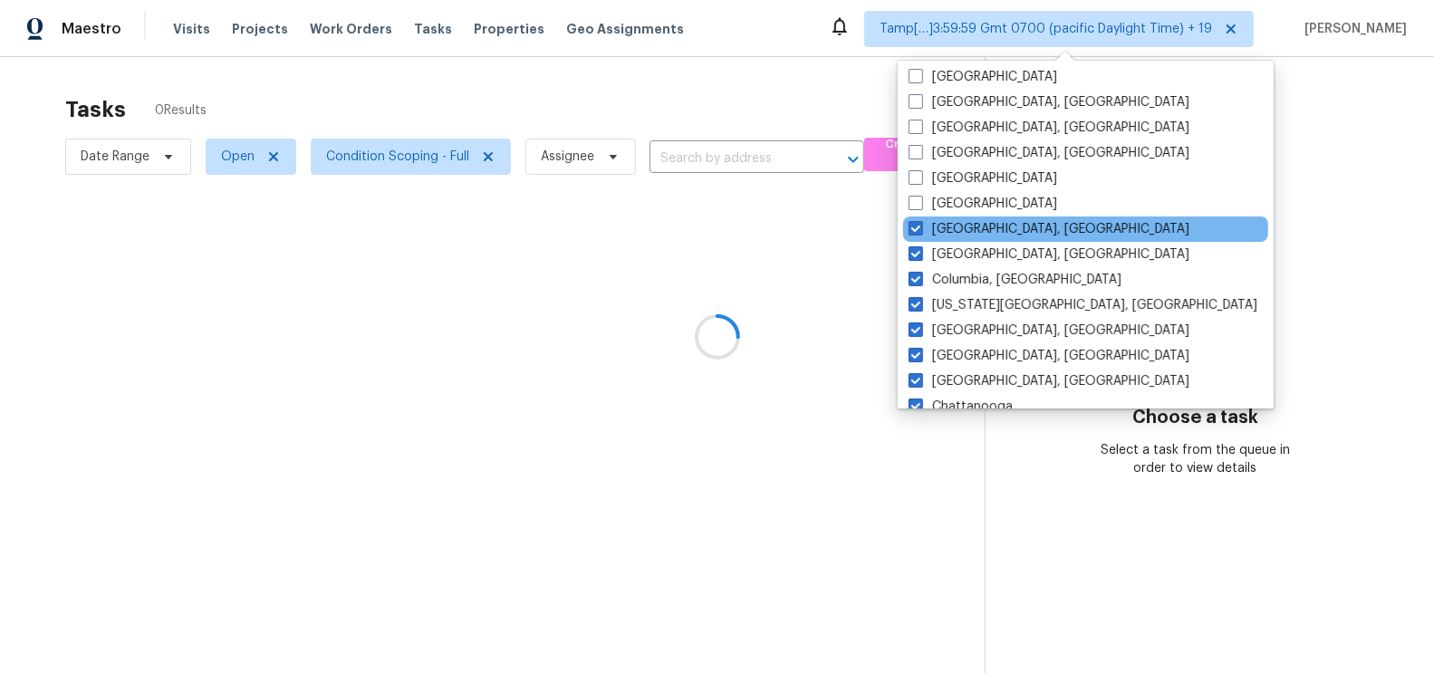
click at [915, 237] on div "Corpus Christi, TX" at bounding box center [1085, 229] width 365 height 25
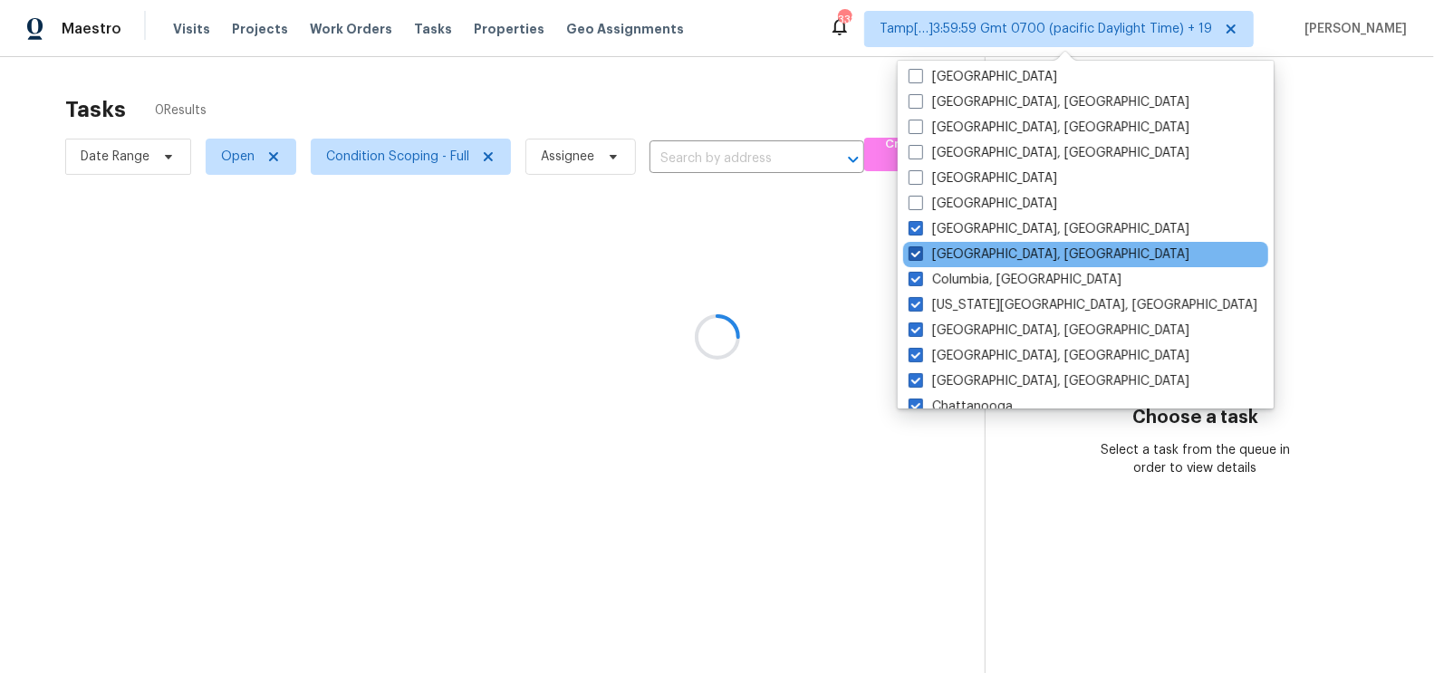
click at [915, 254] on span at bounding box center [916, 253] width 14 height 14
click at [915, 254] on input "Columbus, OH" at bounding box center [915, 252] width 12 height 12
checkbox input "false"
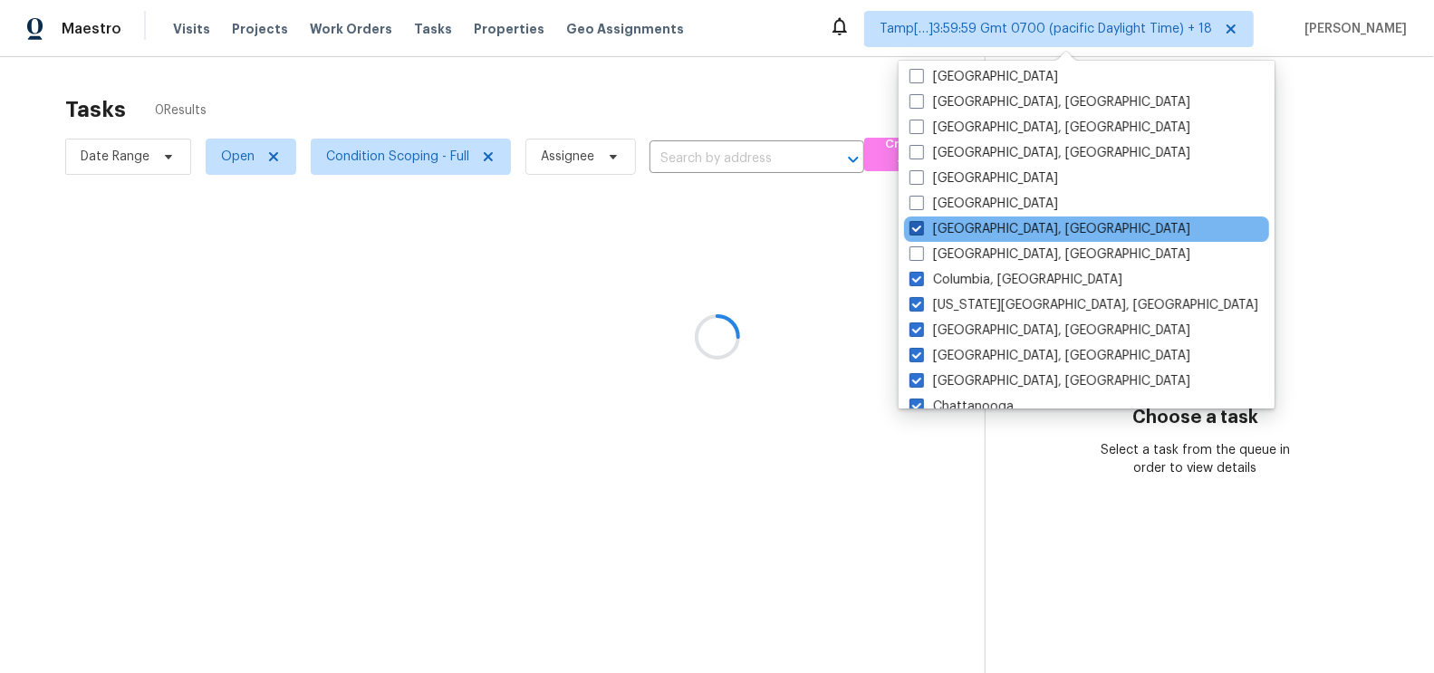
click at [915, 231] on span at bounding box center [917, 228] width 14 height 14
click at [915, 231] on input "Corpus Christi, TX" at bounding box center [916, 226] width 12 height 12
checkbox input "false"
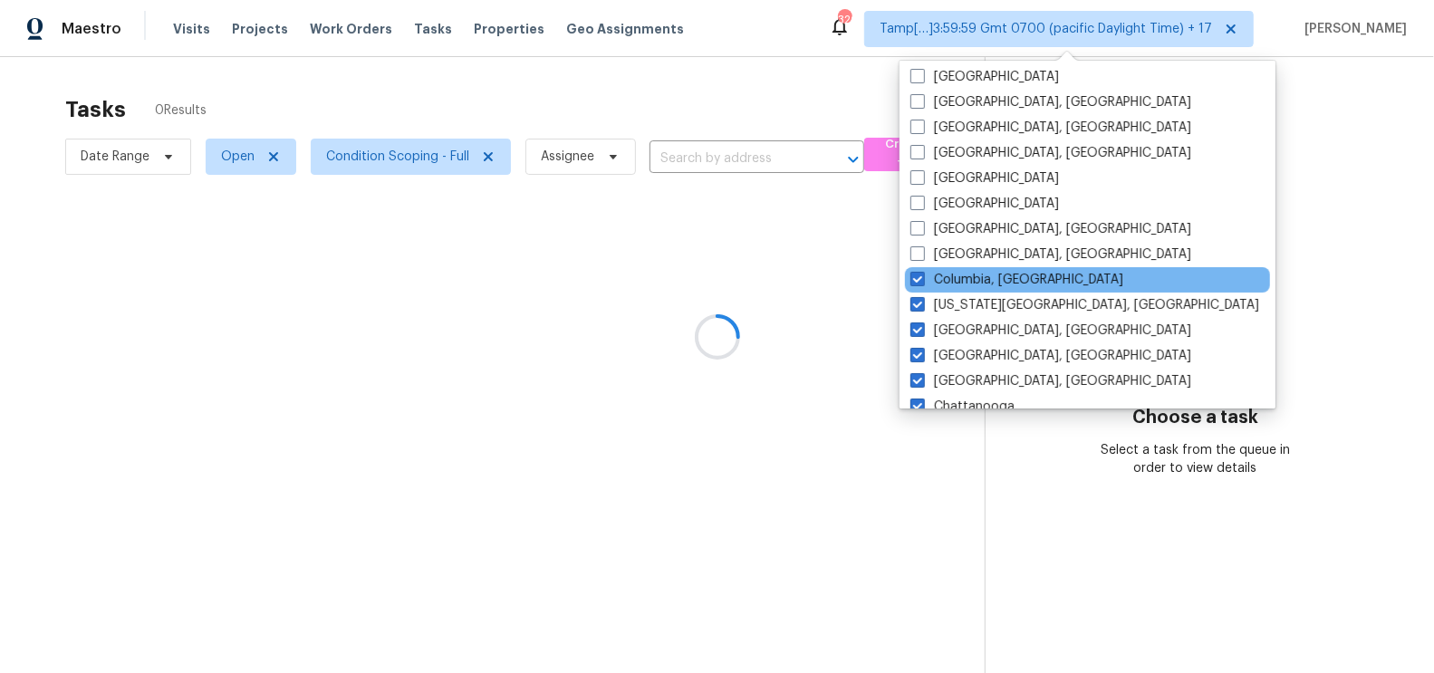
click at [921, 289] on div "Columbia, SC" at bounding box center [1087, 279] width 365 height 25
click at [919, 282] on span at bounding box center [918, 279] width 14 height 14
click at [919, 282] on input "Columbia, SC" at bounding box center [917, 277] width 12 height 12
checkbox input "false"
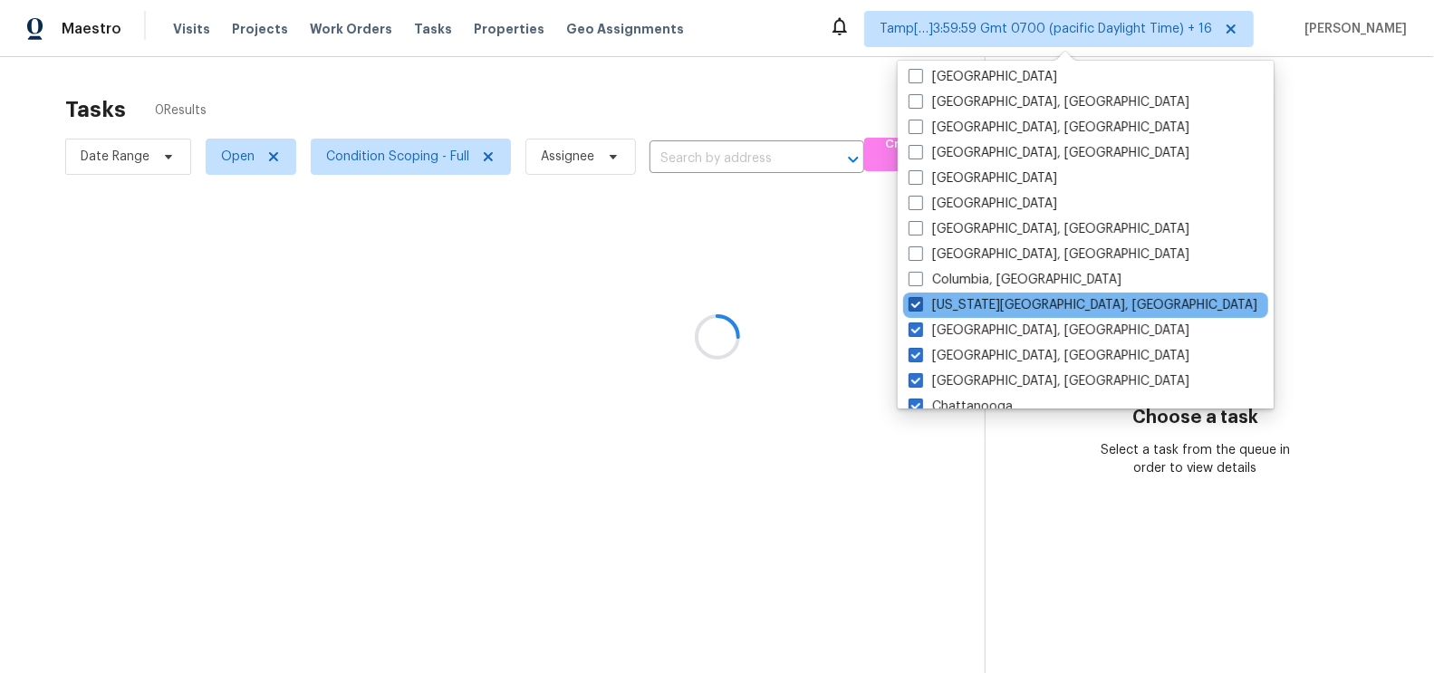
click at [917, 304] on span at bounding box center [916, 304] width 14 height 14
click at [917, 304] on input "Colorado Springs, CO" at bounding box center [915, 302] width 12 height 12
checkbox input "false"
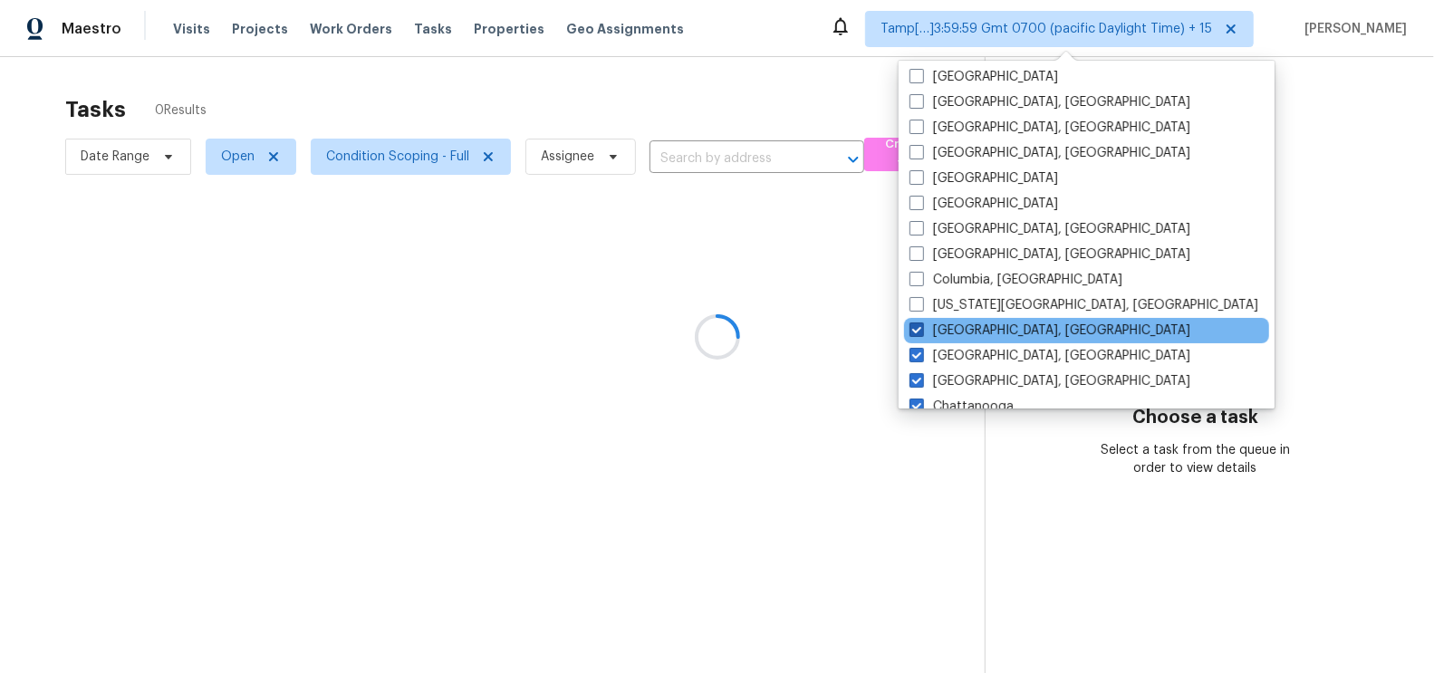
click at [916, 328] on span at bounding box center [917, 330] width 14 height 14
click at [916, 328] on input "Cleveland, OH" at bounding box center [916, 328] width 12 height 12
checkbox input "false"
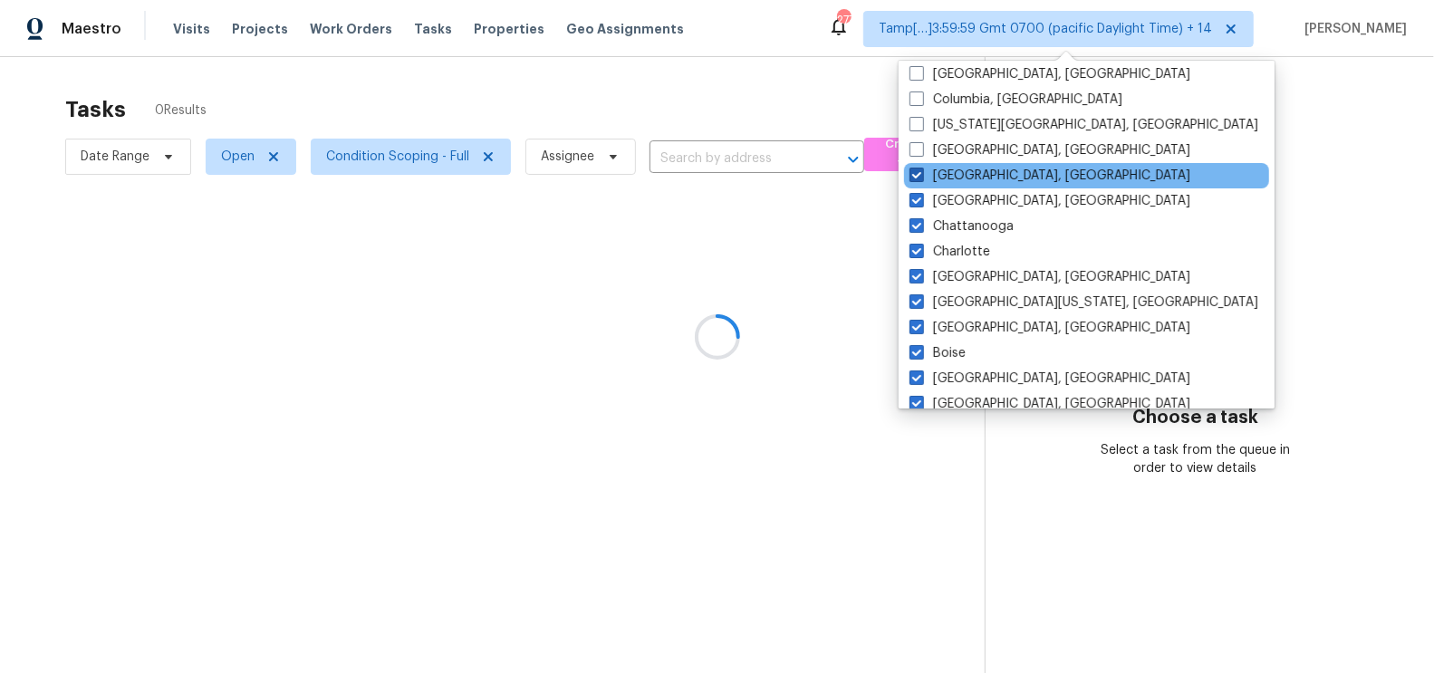
click at [931, 178] on label "Cincinnati, OH" at bounding box center [1050, 176] width 281 height 18
click at [921, 178] on input "Cincinnati, OH" at bounding box center [916, 173] width 12 height 12
checkbox input "false"
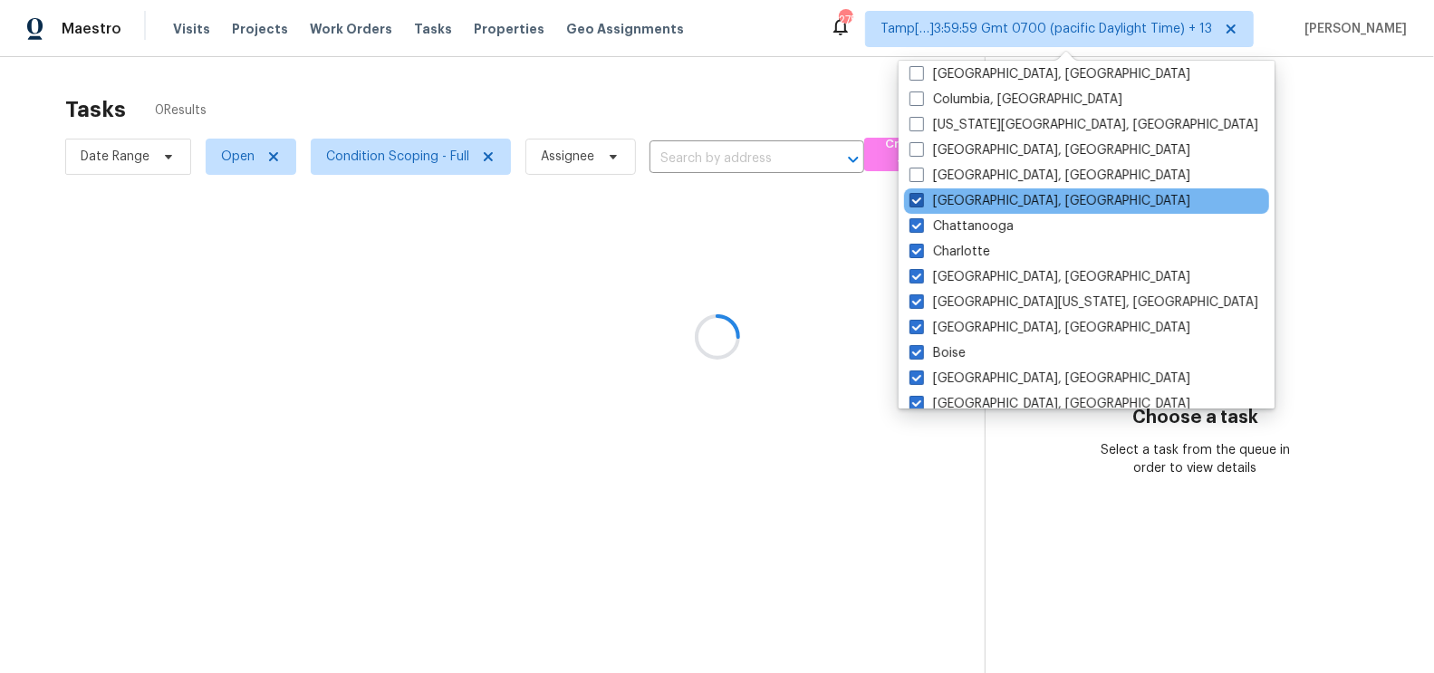
click at [923, 197] on span at bounding box center [917, 200] width 14 height 14
click at [921, 197] on input "Chicago, IL" at bounding box center [916, 198] width 12 height 12
checkbox input "false"
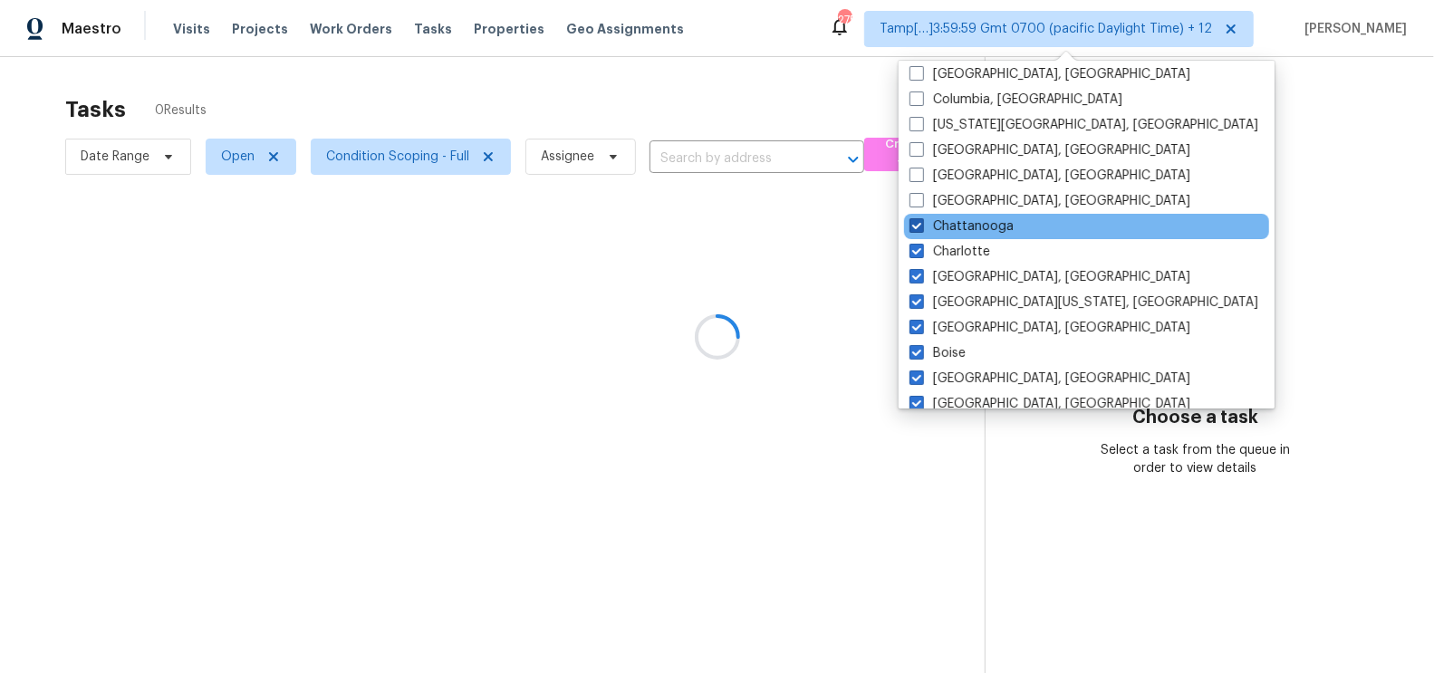
click at [915, 226] on span at bounding box center [917, 225] width 14 height 14
click at [915, 226] on input "Chattanooga" at bounding box center [916, 223] width 12 height 12
checkbox input "false"
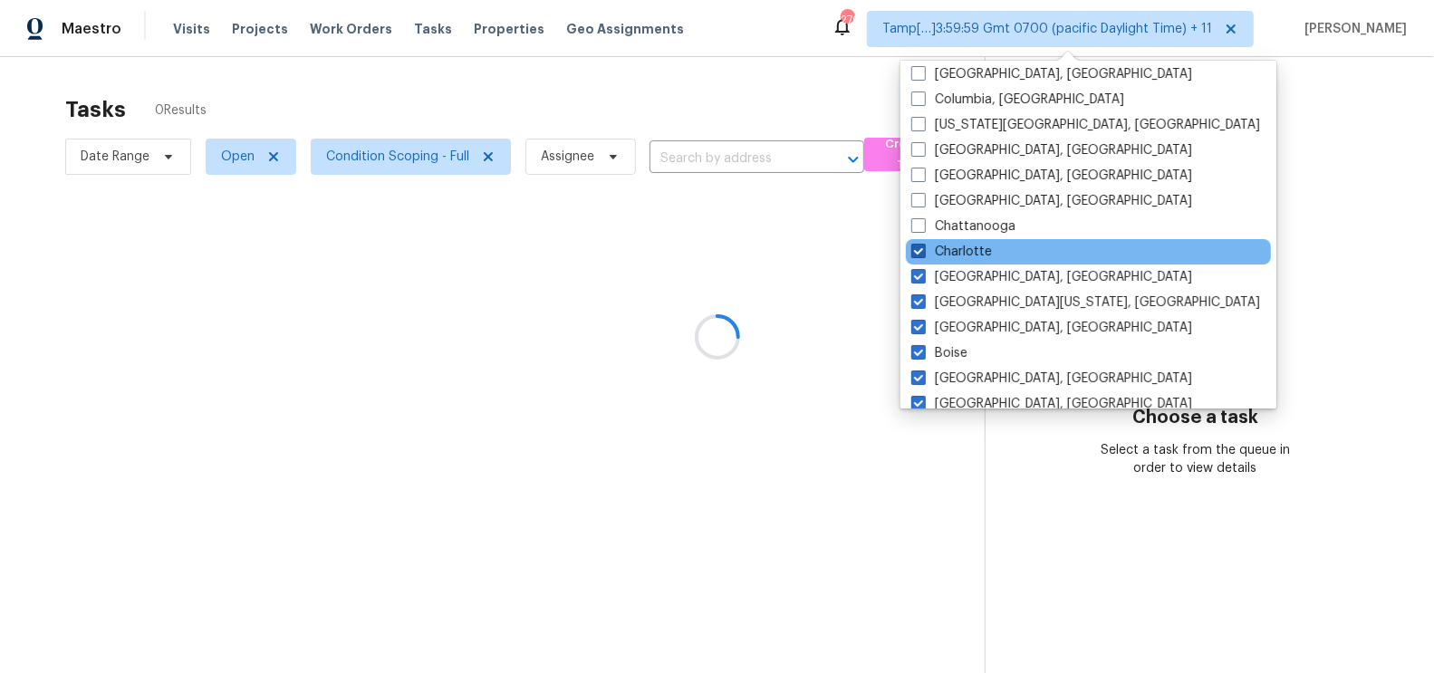
click at [918, 252] on span at bounding box center [918, 251] width 14 height 14
click at [918, 252] on input "Charlotte" at bounding box center [917, 249] width 12 height 12
checkbox input "false"
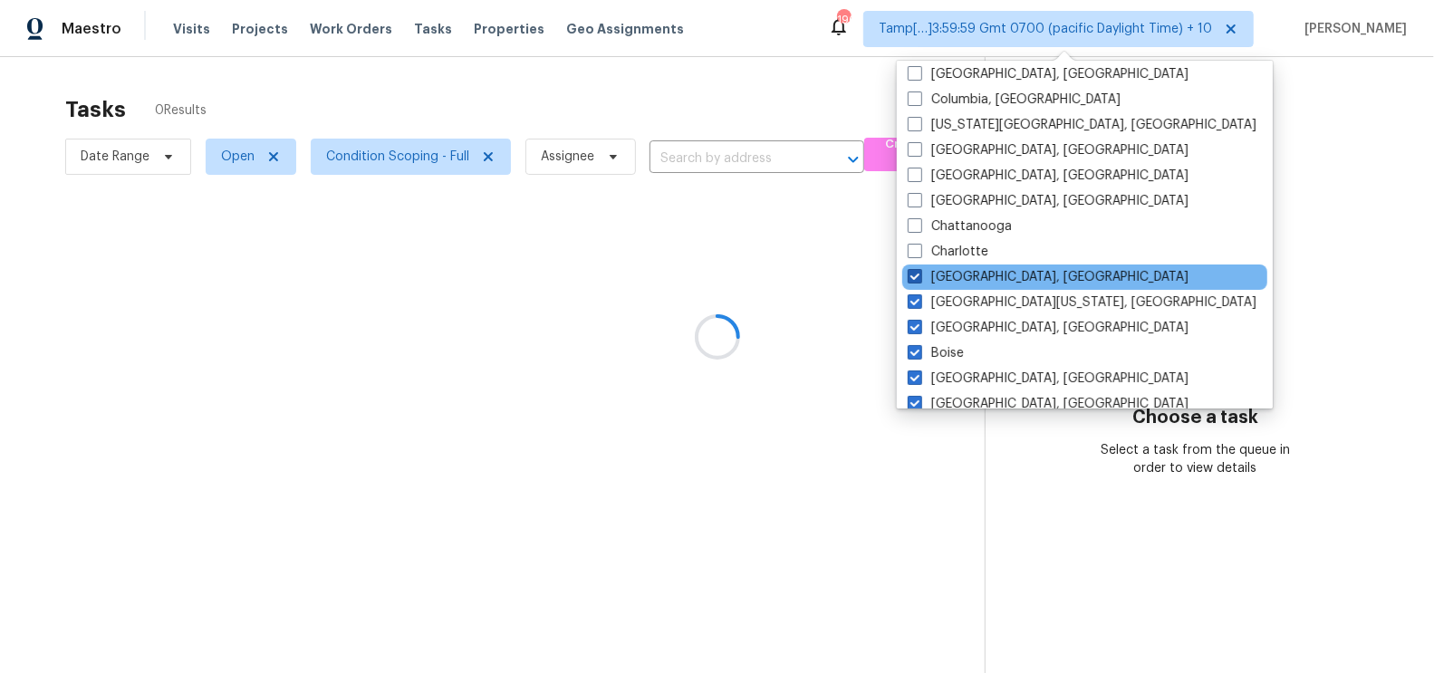
click at [921, 274] on span at bounding box center [915, 276] width 14 height 14
click at [920, 274] on input "Charleston, SC" at bounding box center [914, 274] width 12 height 12
checkbox input "false"
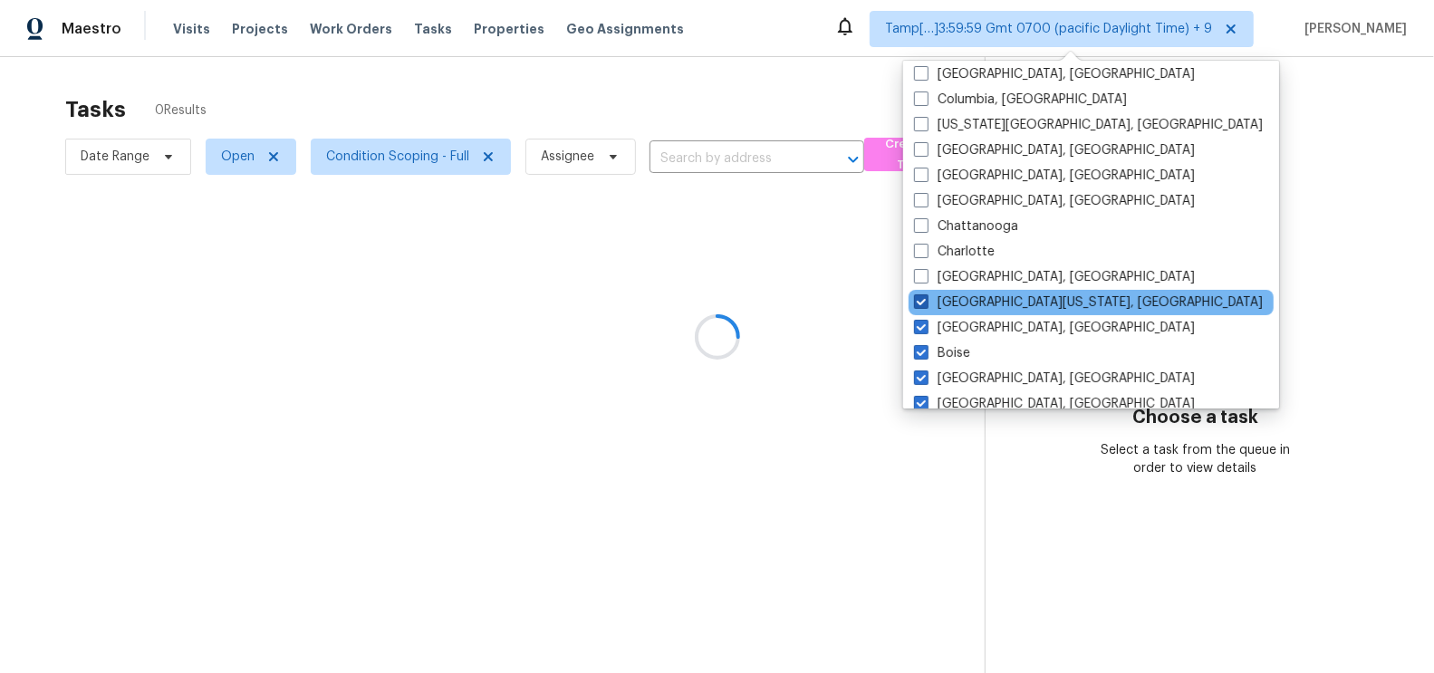
click at [921, 297] on span at bounding box center [921, 301] width 14 height 14
click at [921, 297] on input "Central California, CA" at bounding box center [920, 300] width 12 height 12
checkbox input "false"
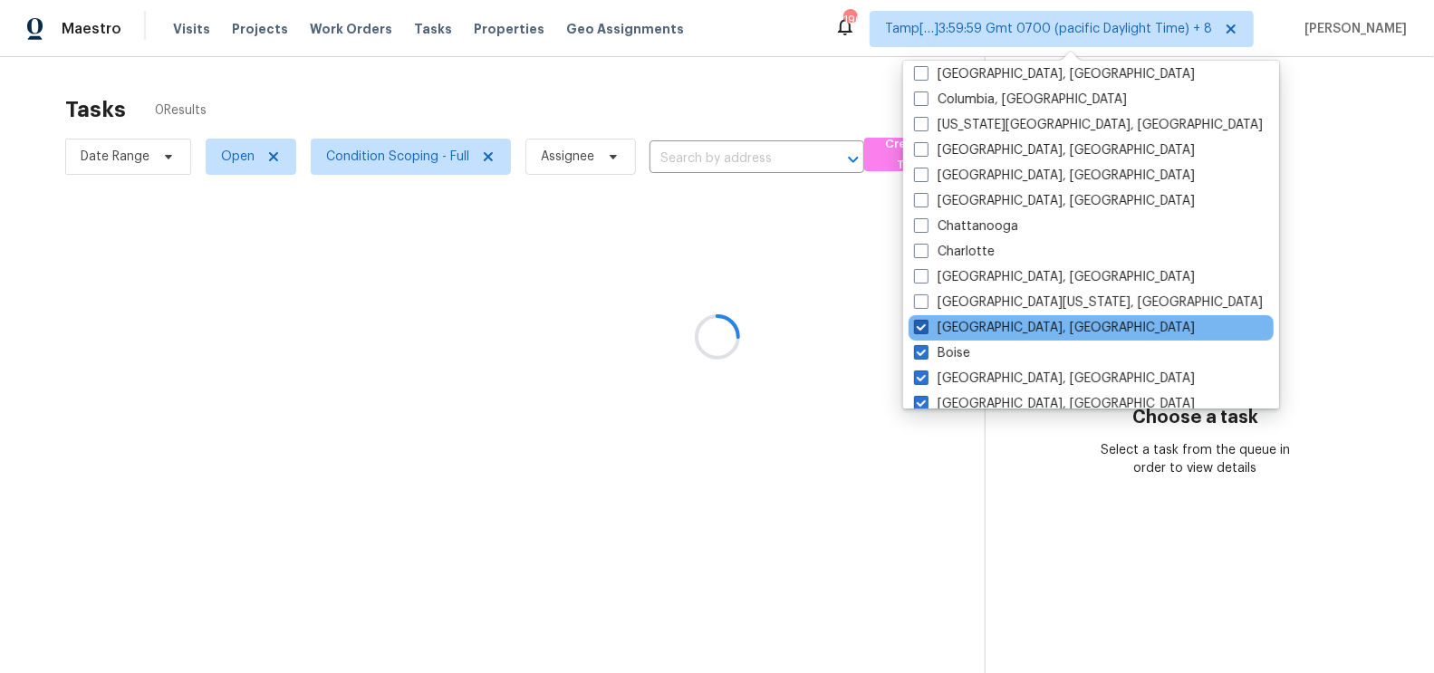
click at [922, 326] on span at bounding box center [921, 327] width 14 height 14
click at [922, 326] on input "Boston, MA" at bounding box center [920, 325] width 12 height 12
checkbox input "false"
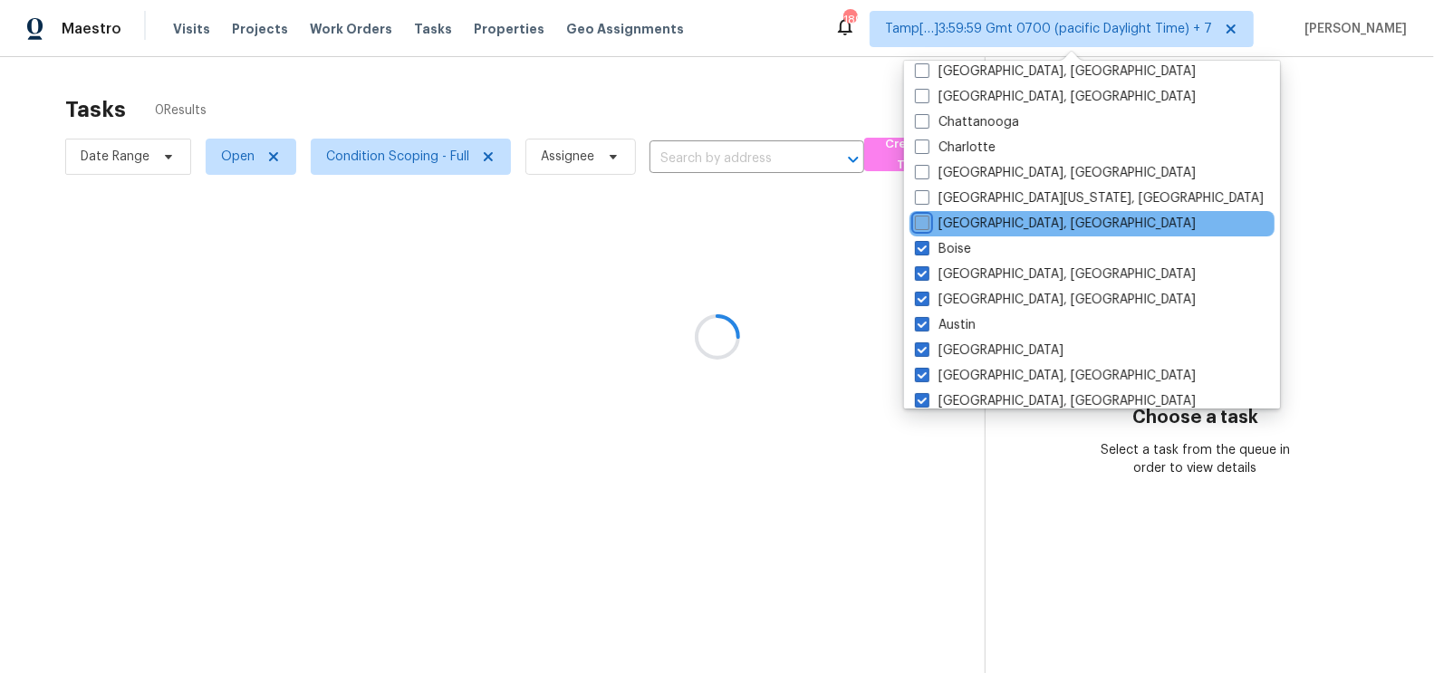
scroll to position [1213, 0]
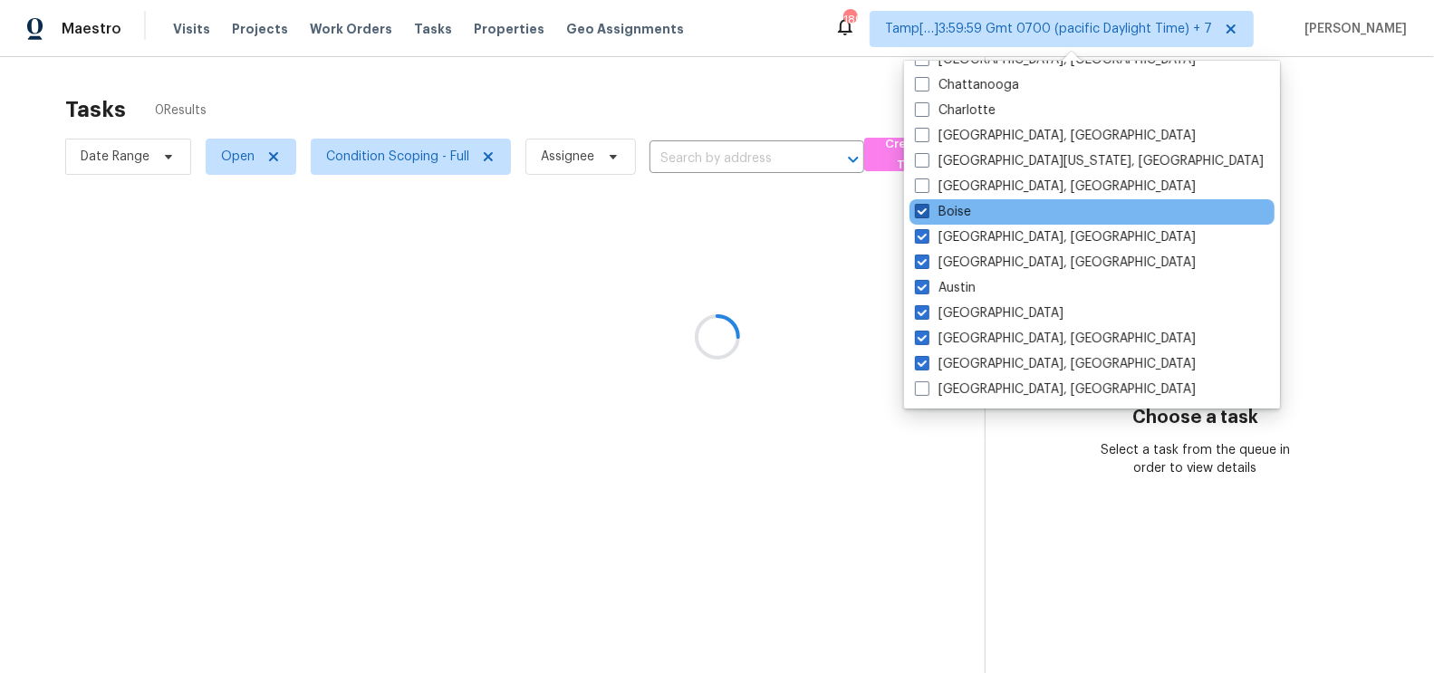
click at [924, 210] on span at bounding box center [922, 211] width 14 height 14
click at [924, 210] on input "Boise" at bounding box center [921, 209] width 12 height 12
checkbox input "false"
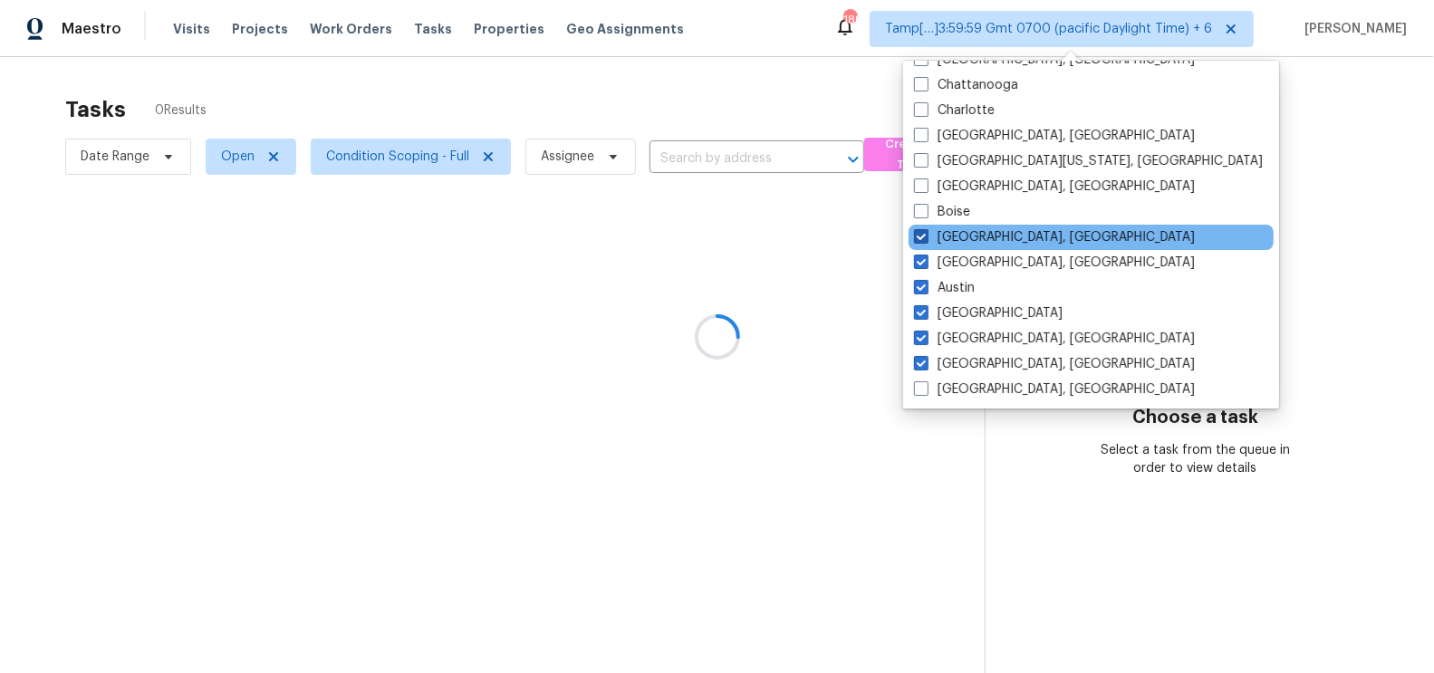
click at [925, 230] on span at bounding box center [921, 236] width 14 height 14
click at [925, 230] on input "Birmingham, AL" at bounding box center [920, 234] width 12 height 12
checkbox input "false"
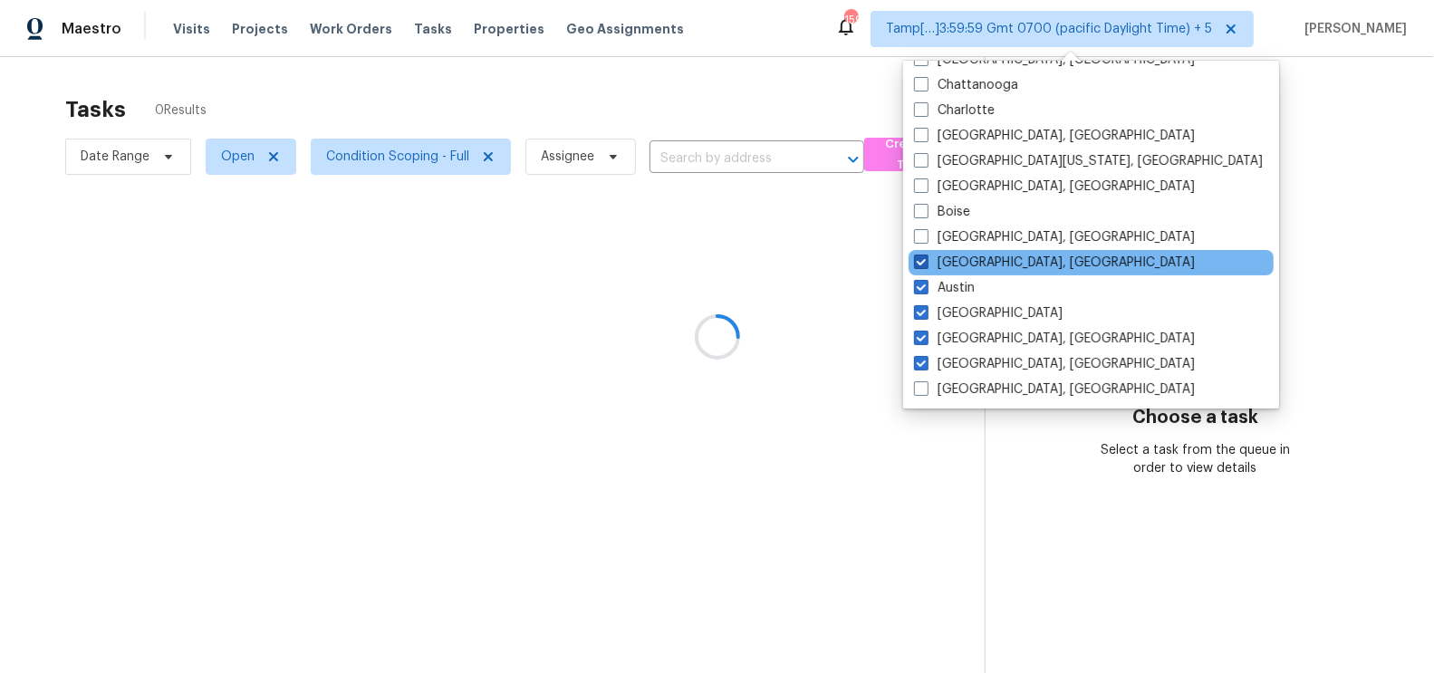
click at [926, 256] on span at bounding box center [921, 262] width 14 height 14
click at [926, 256] on input "Baltimore, MD" at bounding box center [920, 260] width 12 height 12
checkbox input "false"
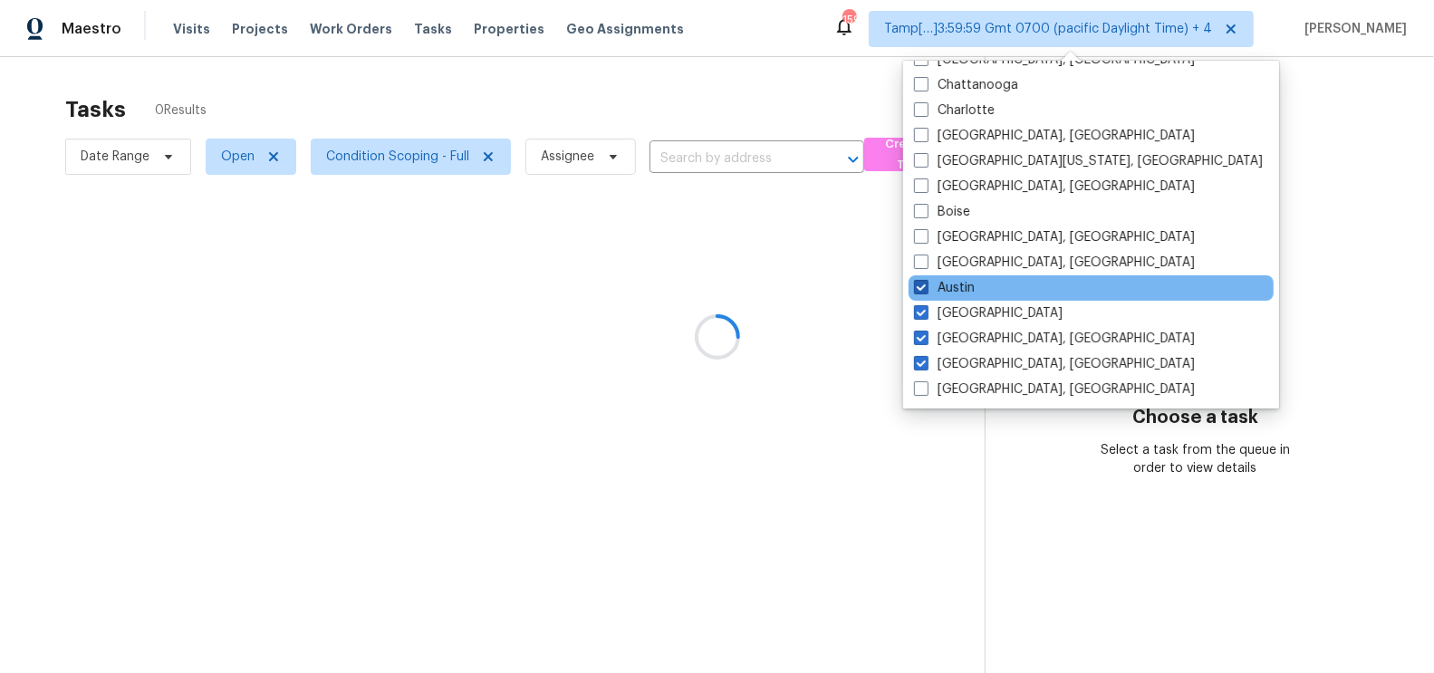
click at [924, 287] on span at bounding box center [921, 287] width 14 height 14
click at [924, 287] on input "Austin" at bounding box center [920, 285] width 12 height 12
checkbox input "false"
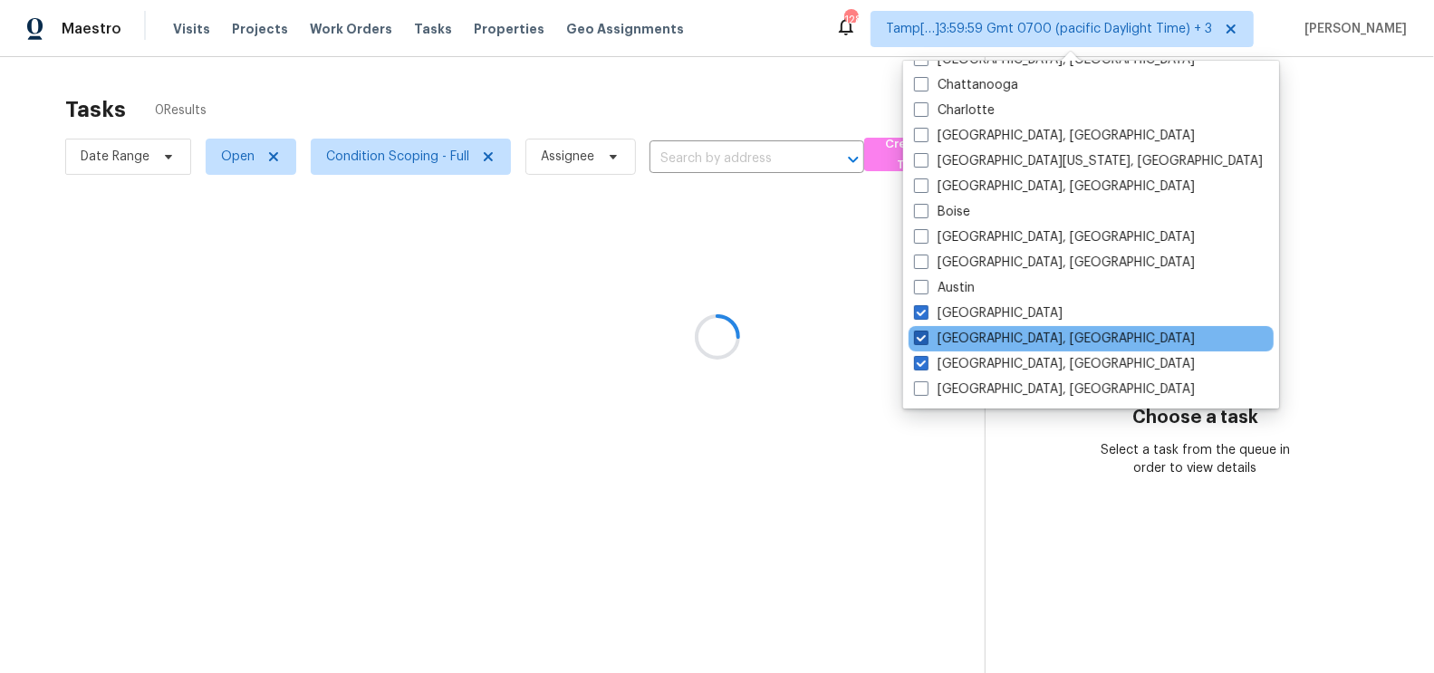
click at [920, 344] on label "Asheville, NC" at bounding box center [1054, 339] width 281 height 18
click at [920, 342] on input "Asheville, NC" at bounding box center [920, 336] width 12 height 12
checkbox input "false"
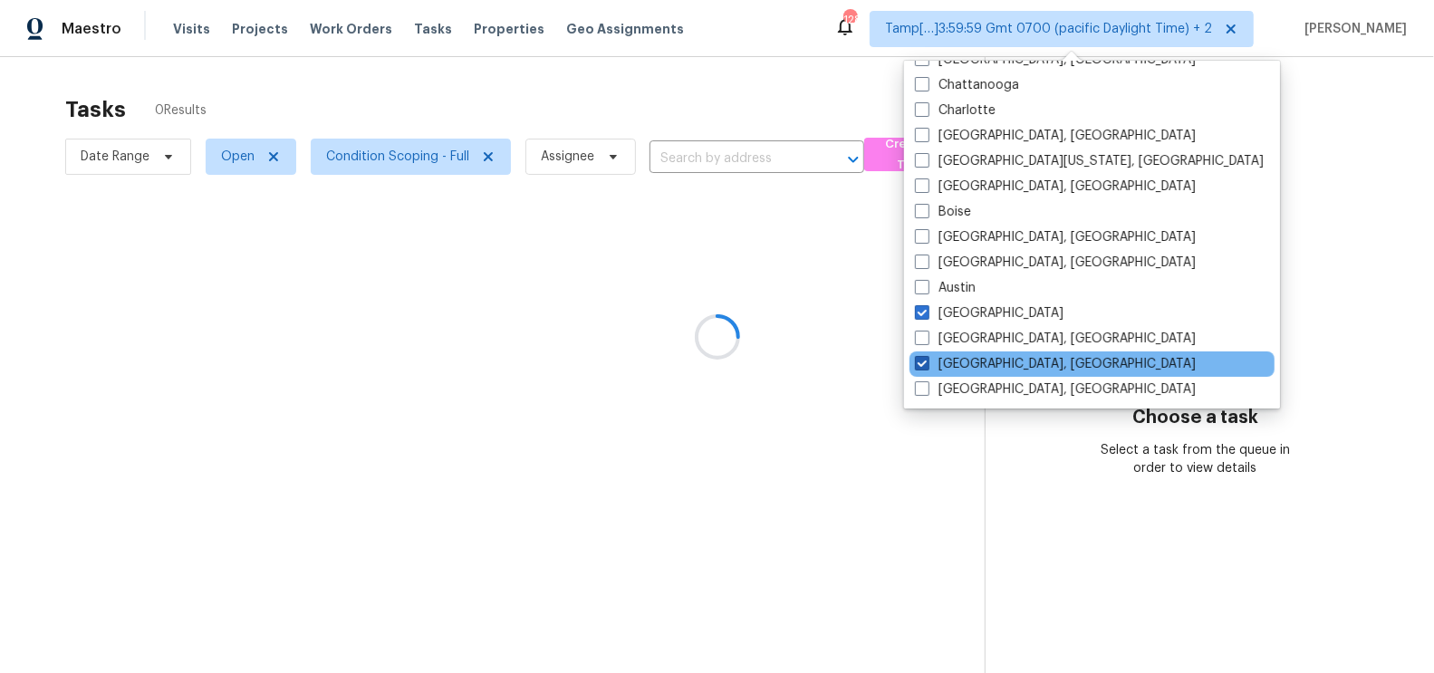
click at [920, 365] on span at bounding box center [922, 363] width 14 height 14
click at [920, 365] on input "Albuquerque, NM" at bounding box center [921, 361] width 12 height 12
checkbox input "false"
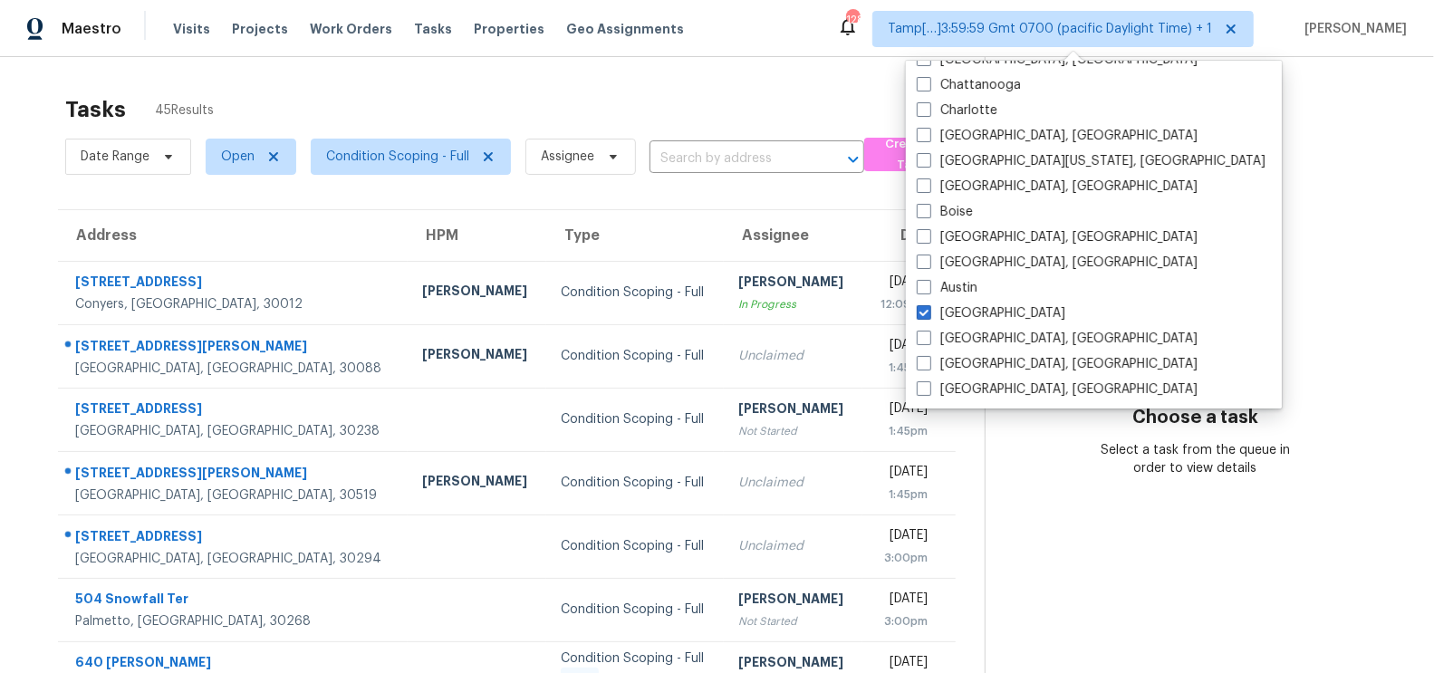
click at [736, 89] on div "Tasks 45 Results" at bounding box center [525, 109] width 920 height 47
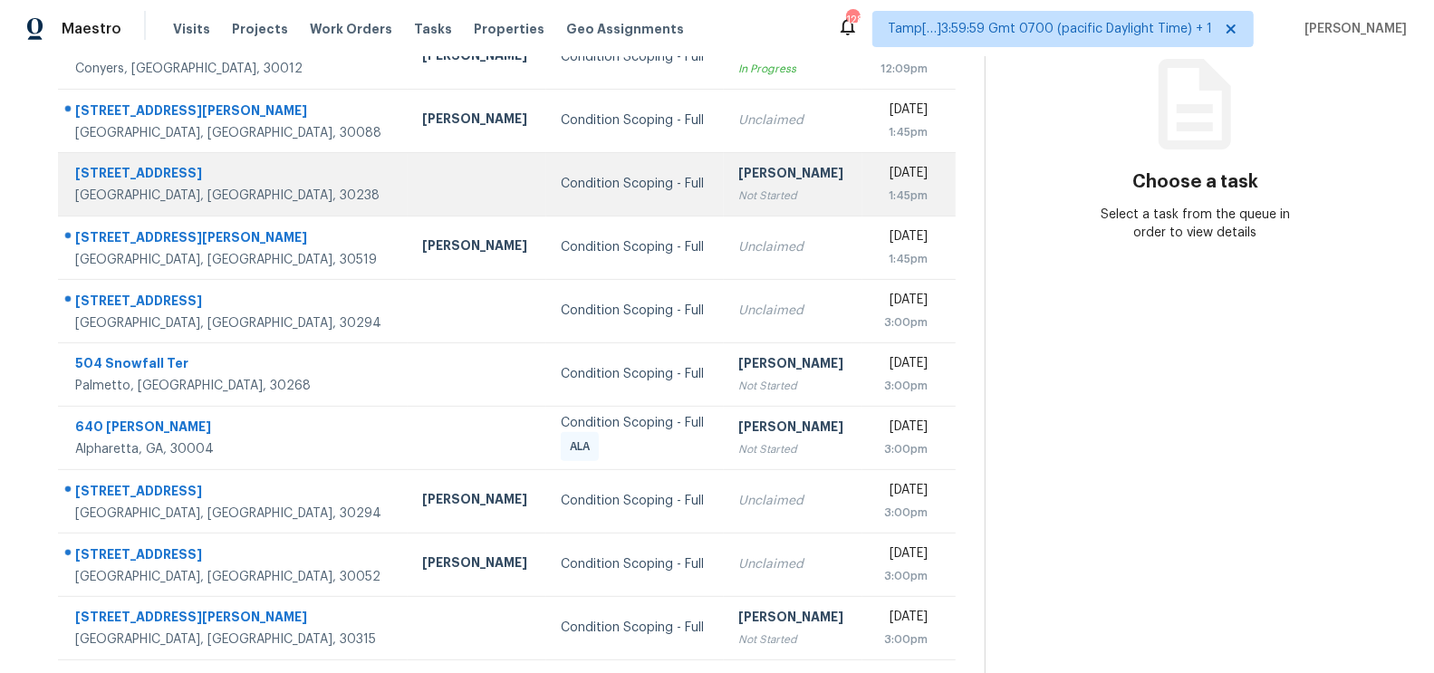
scroll to position [268, 0]
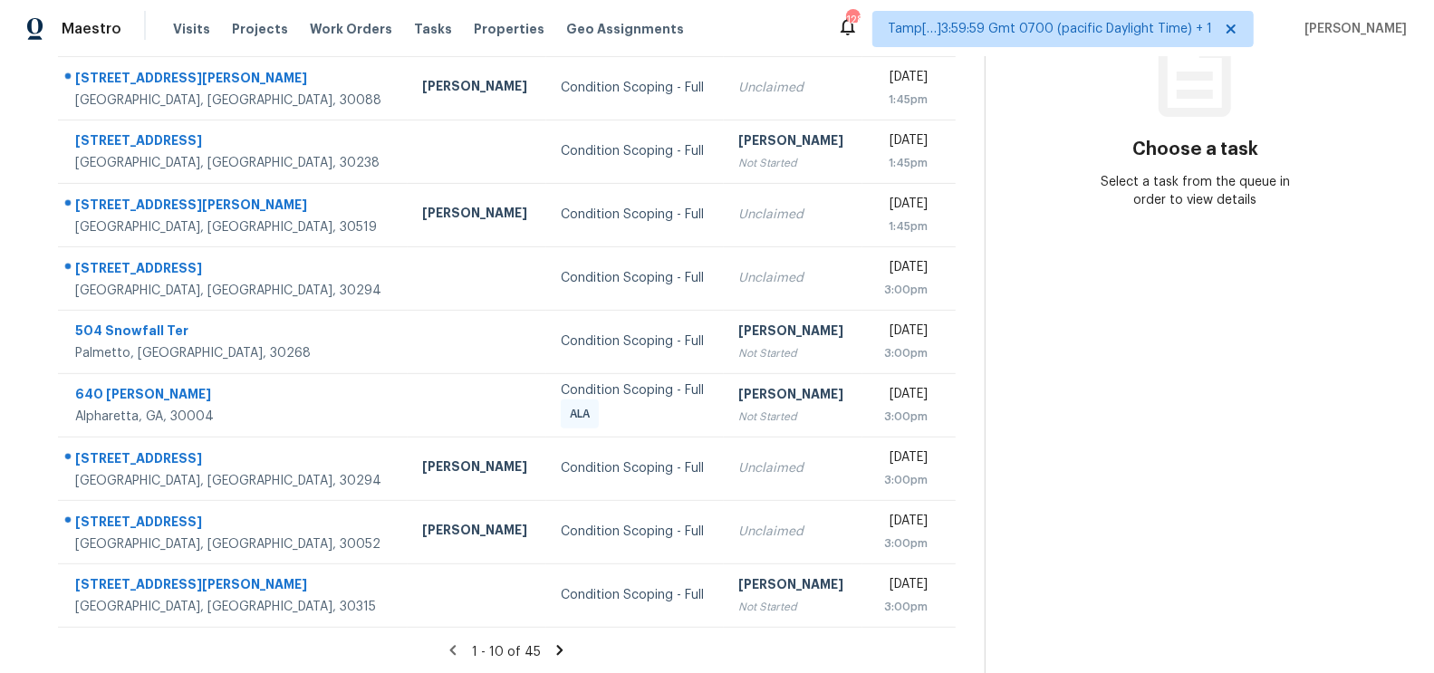
click at [558, 643] on icon at bounding box center [560, 650] width 16 height 16
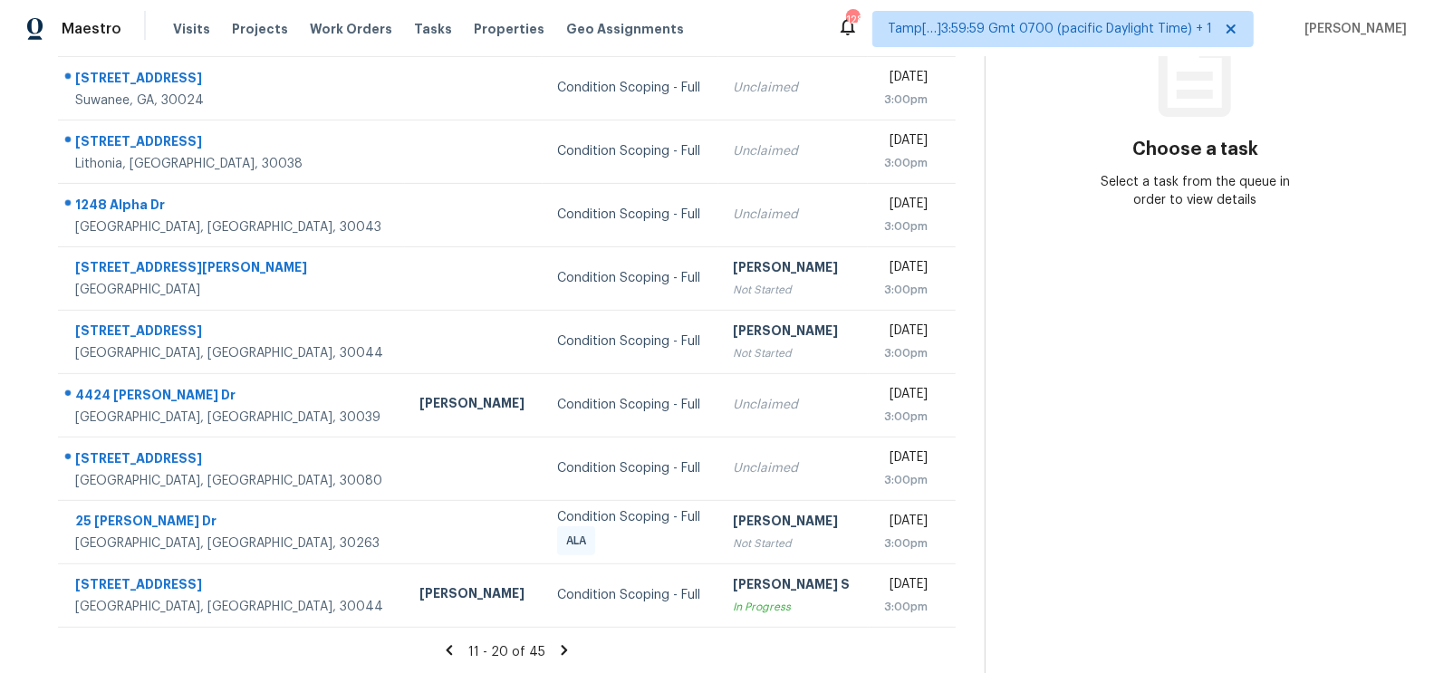
click at [562, 645] on icon at bounding box center [565, 650] width 6 height 10
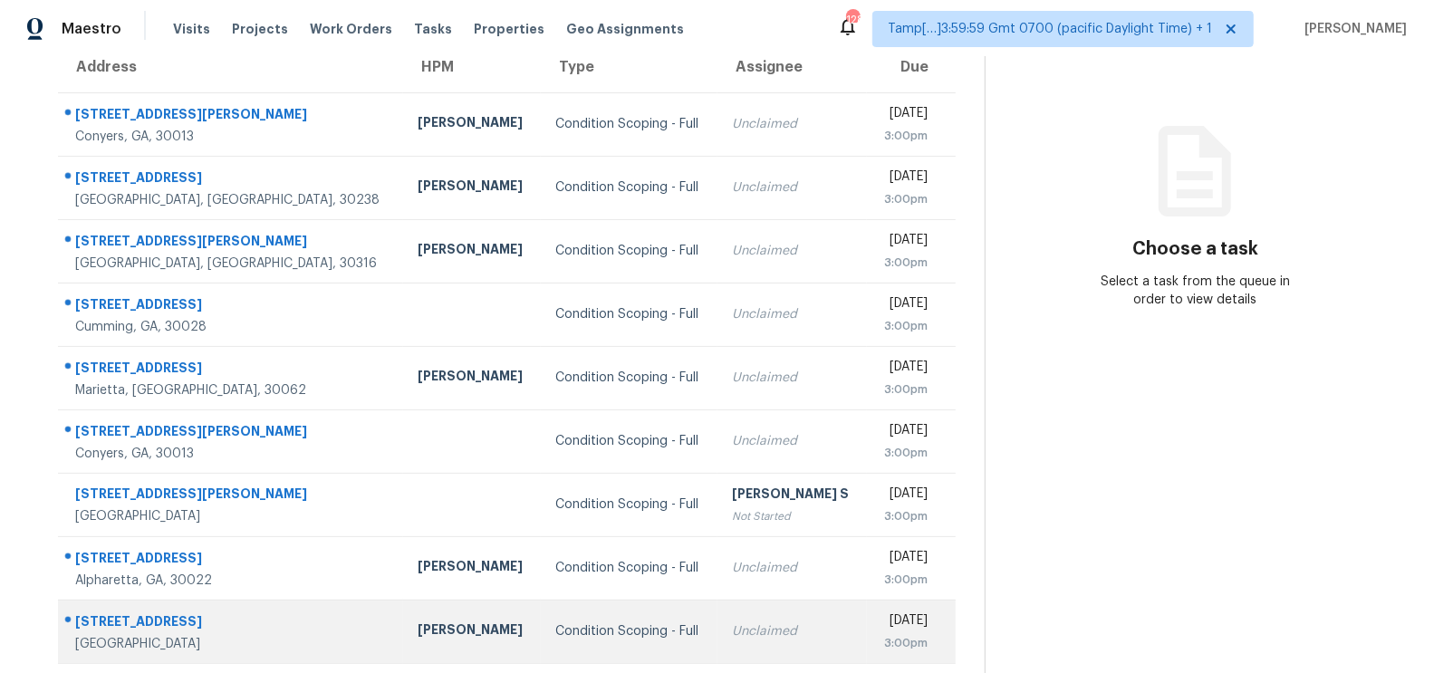
scroll to position [111, 0]
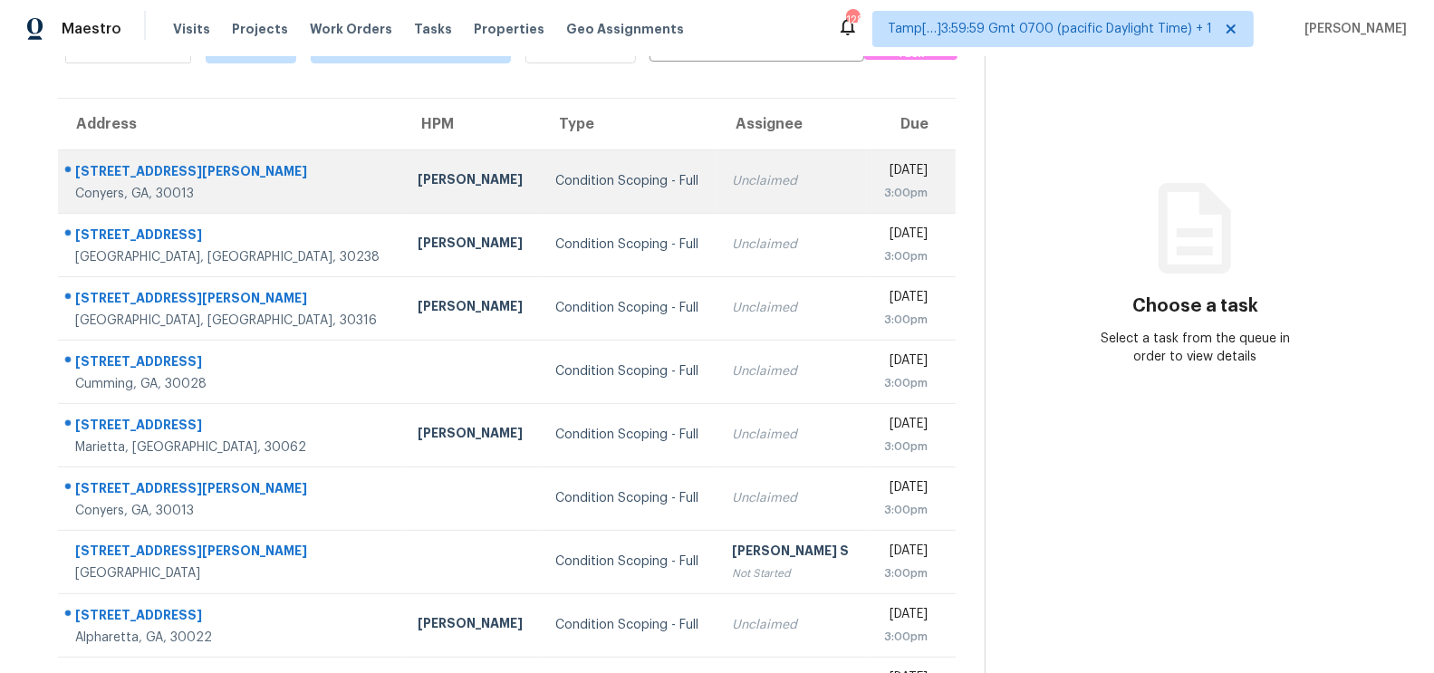
click at [882, 187] on div "3:00pm" at bounding box center [905, 193] width 46 height 18
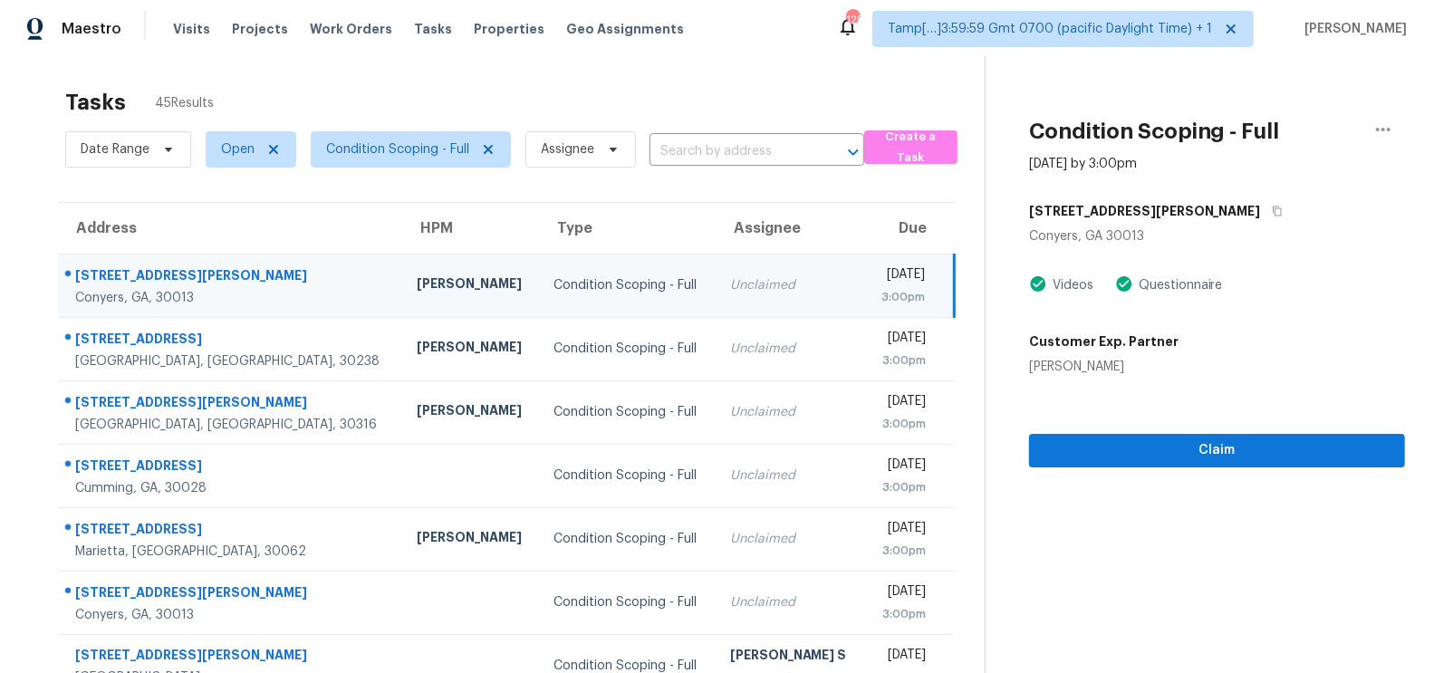
scroll to position [0, 0]
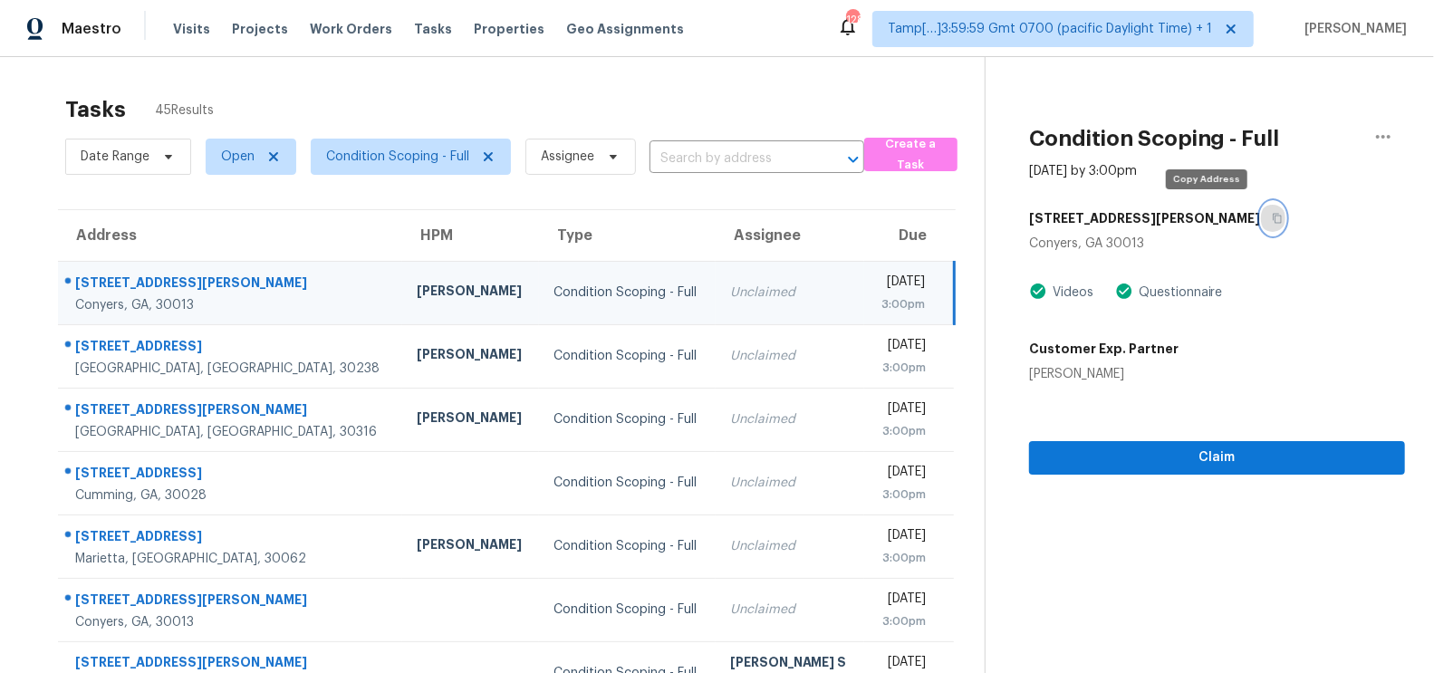
click at [1272, 214] on icon "button" at bounding box center [1277, 218] width 11 height 11
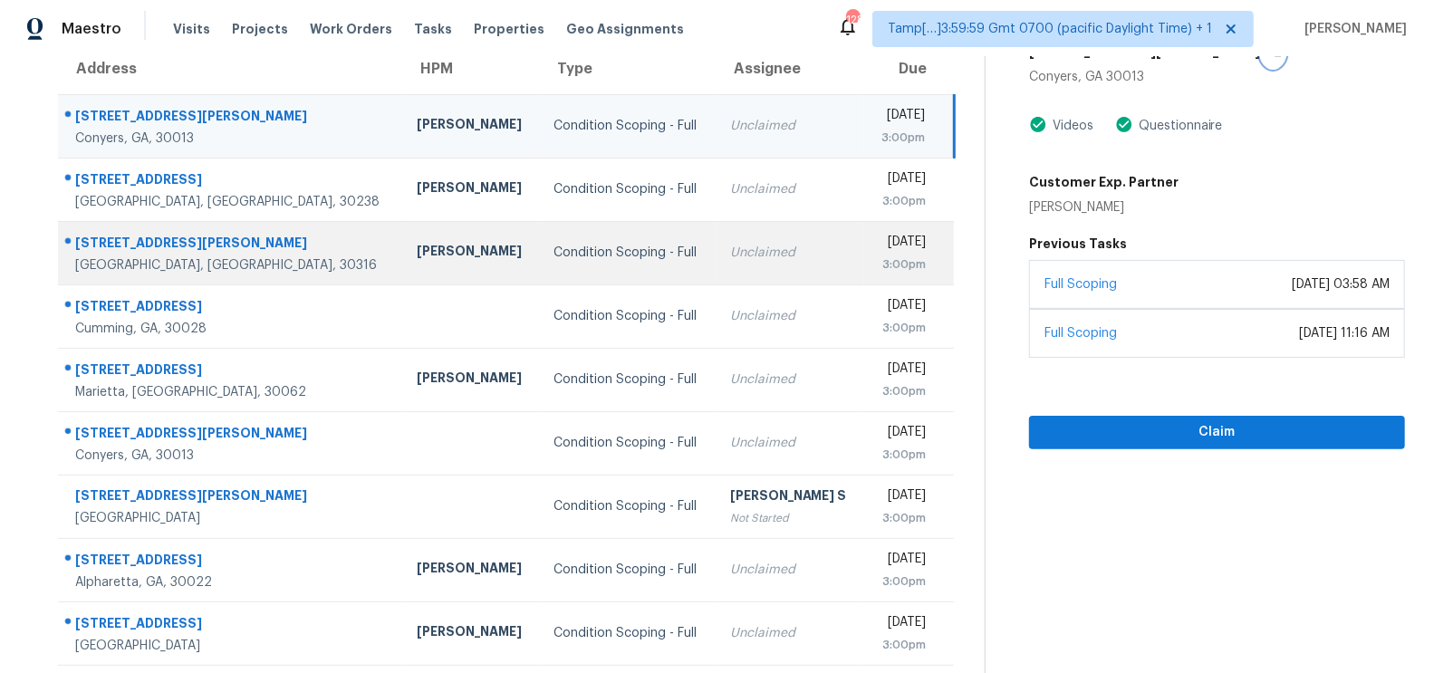
scroll to position [268, 0]
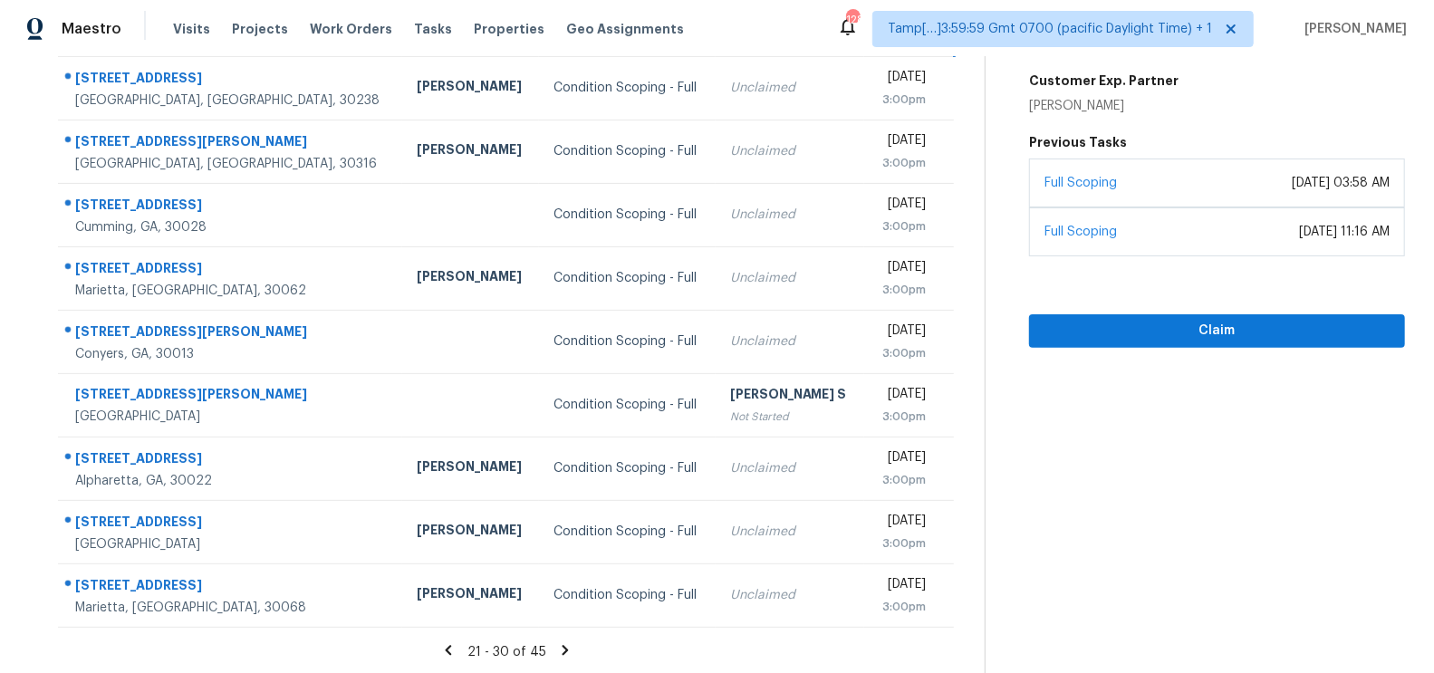
click at [557, 649] on icon at bounding box center [565, 650] width 16 height 16
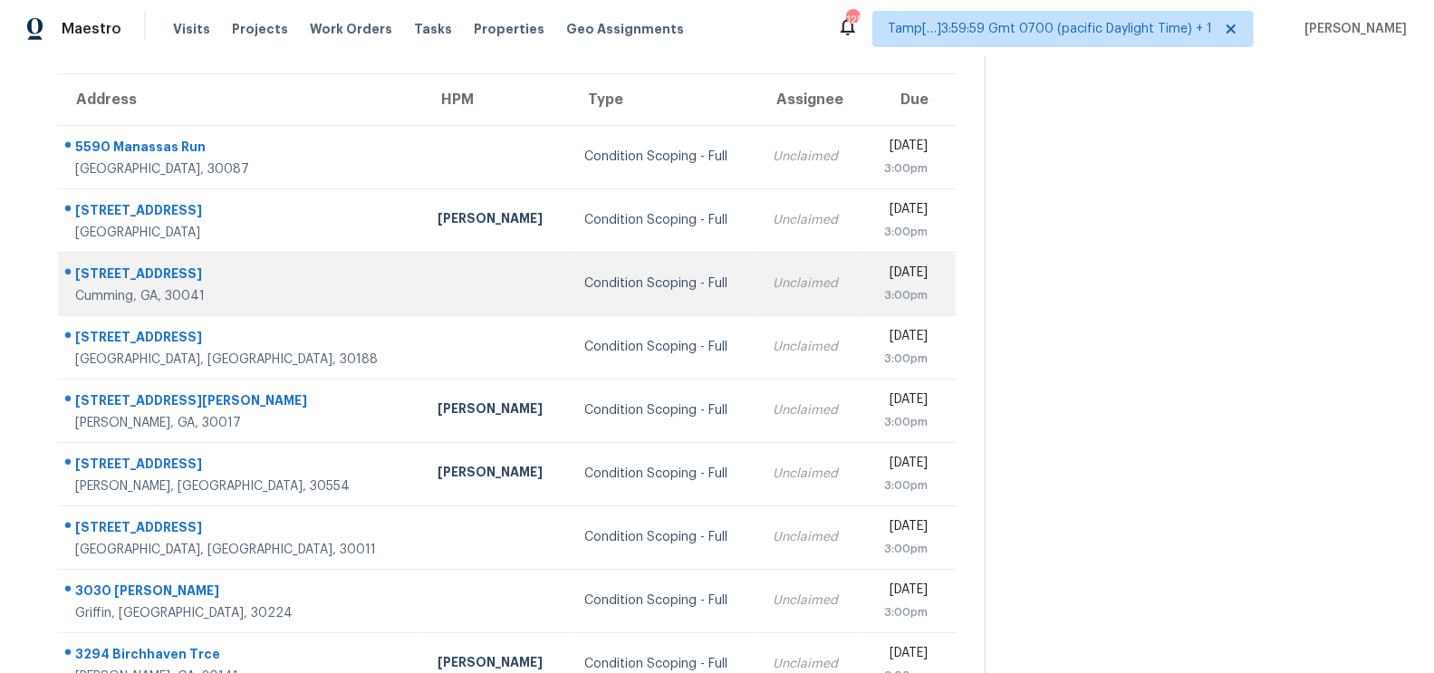
scroll to position [104, 0]
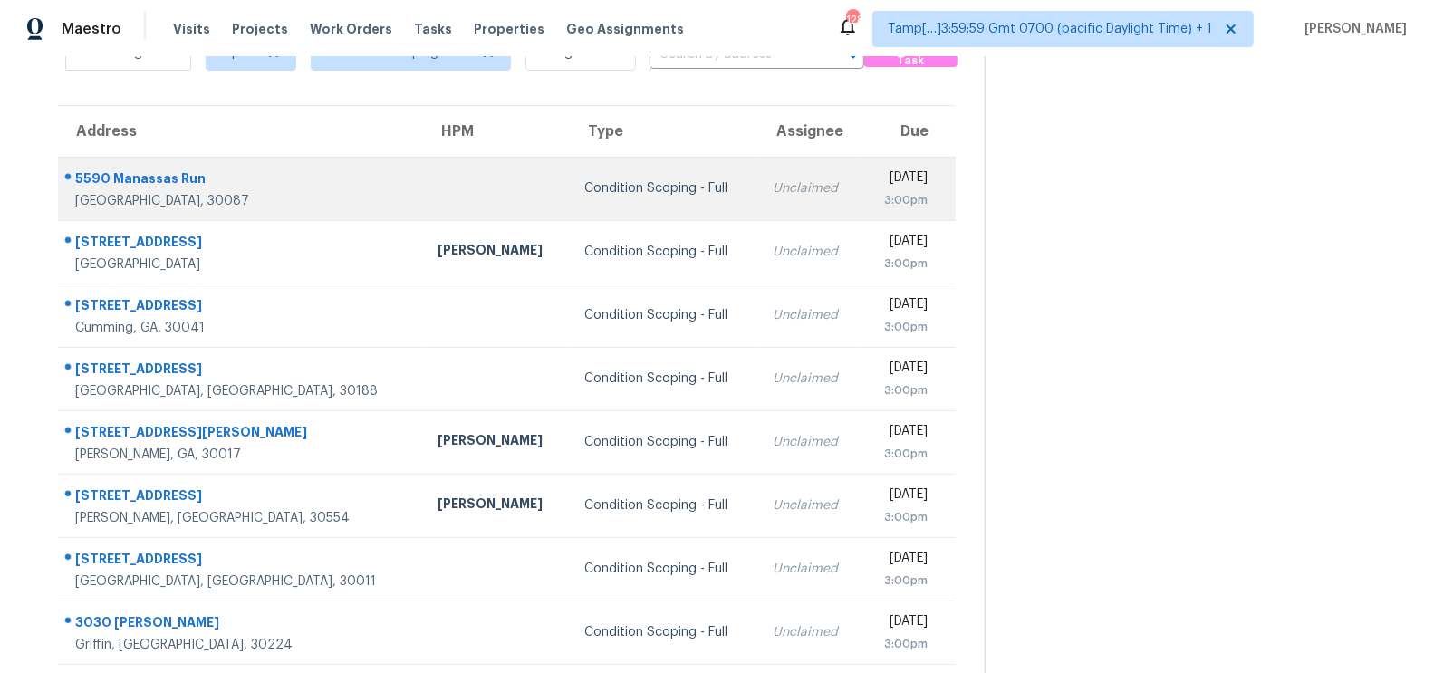
click at [876, 196] on div "3:00pm" at bounding box center [902, 200] width 52 height 18
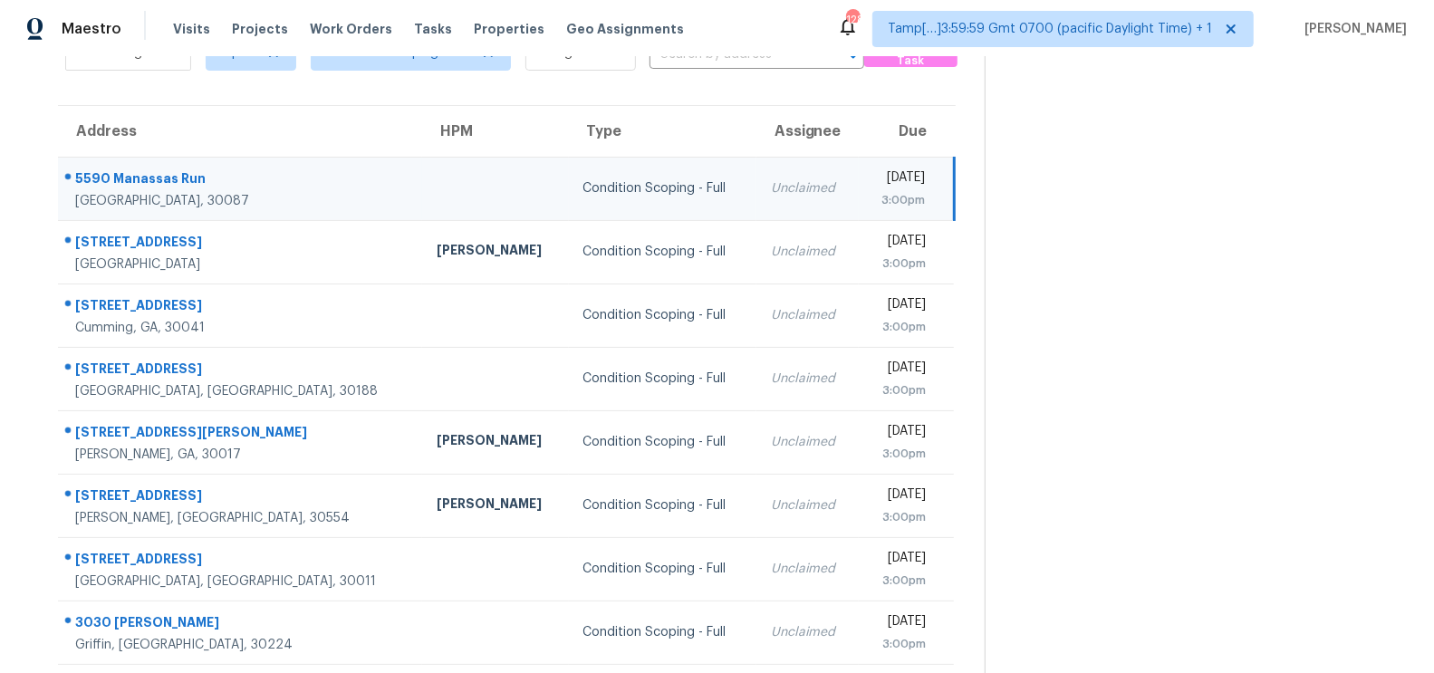
scroll to position [24, 0]
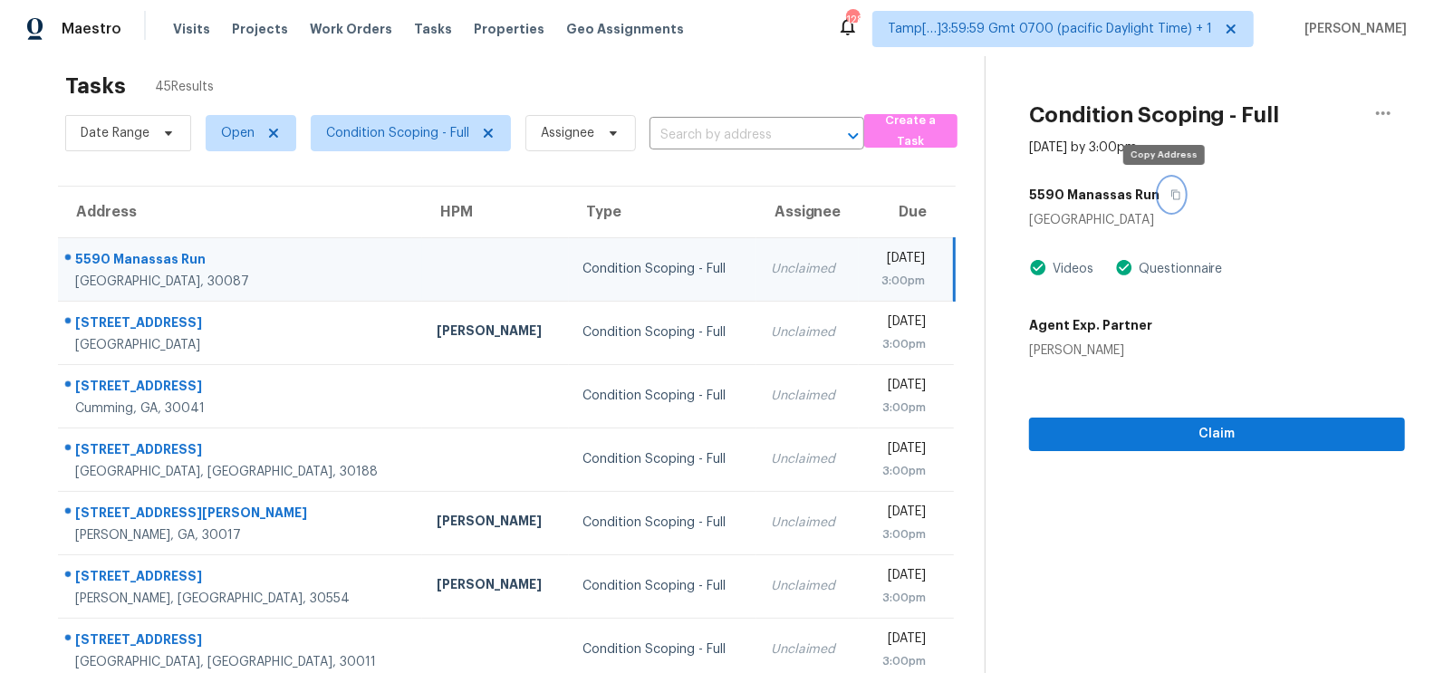
click at [1171, 189] on icon "button" at bounding box center [1176, 194] width 11 height 11
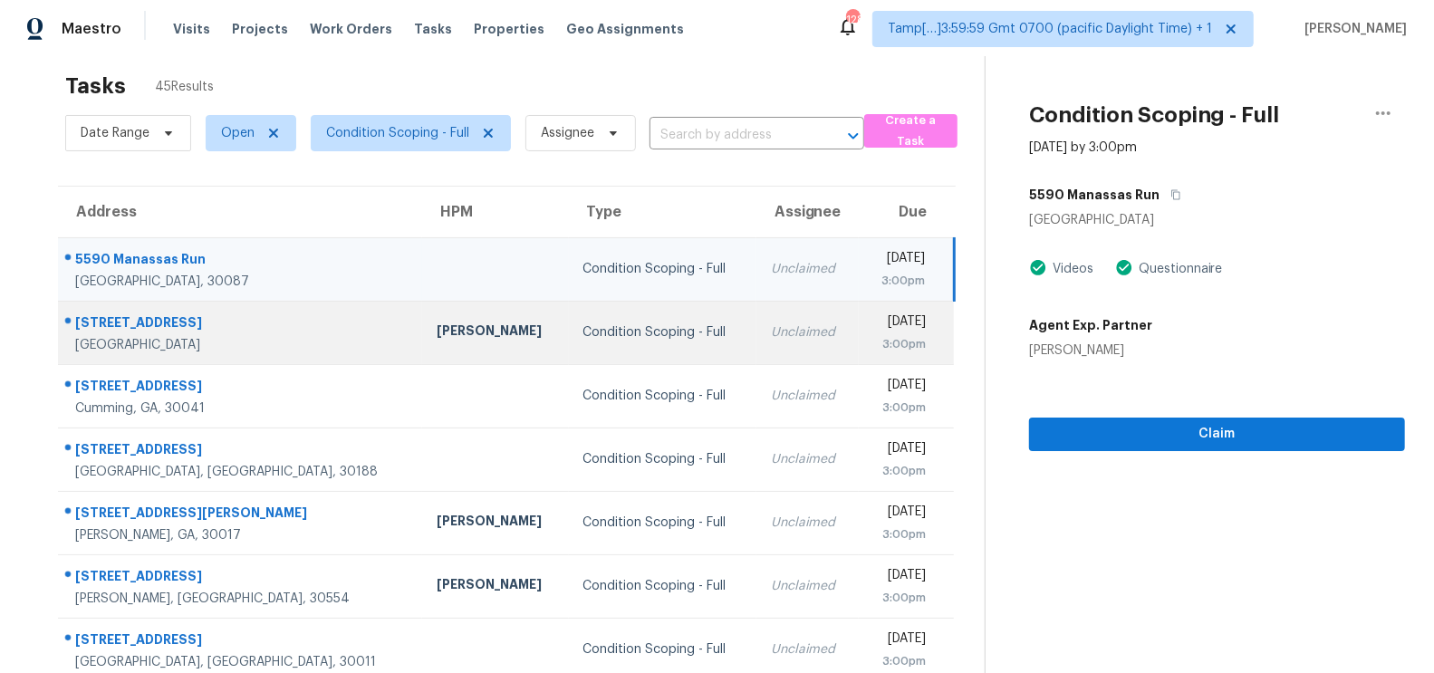
click at [771, 330] on div "Unclaimed" at bounding box center [807, 332] width 73 height 18
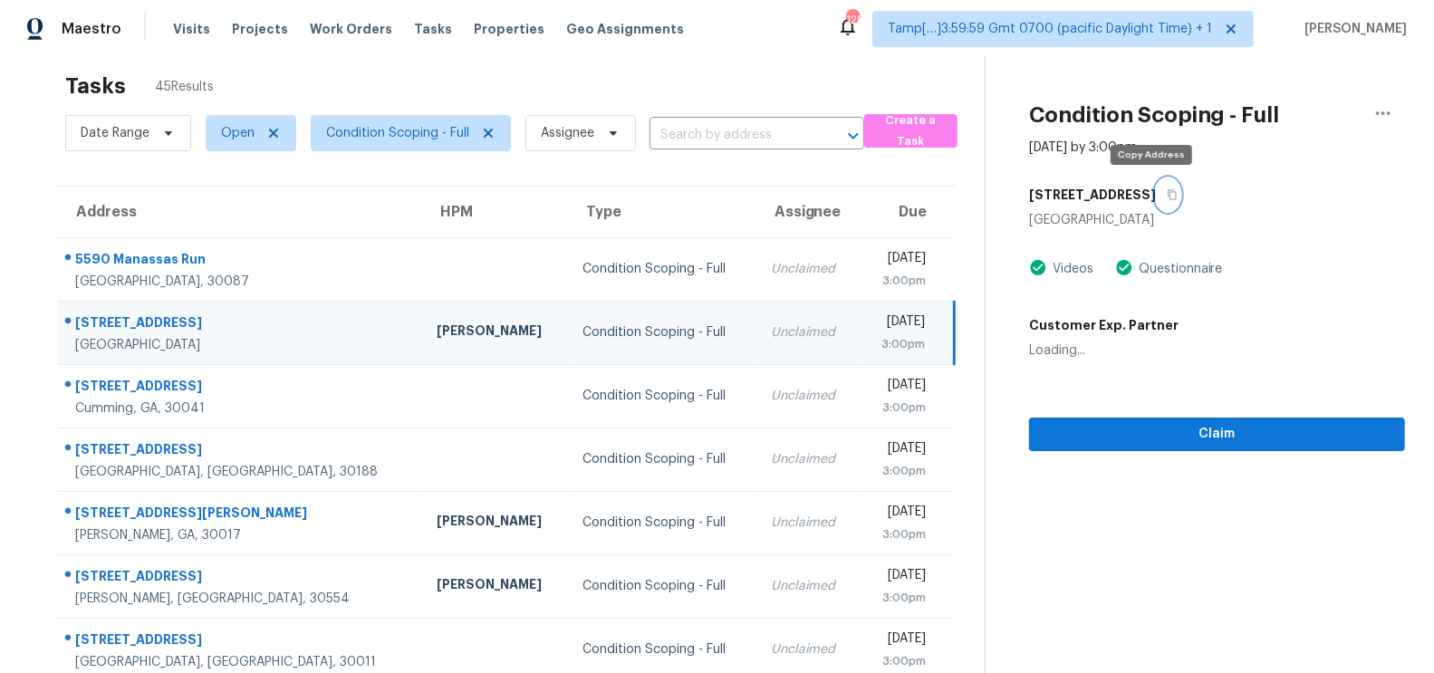
click at [1168, 198] on icon "button" at bounding box center [1172, 195] width 9 height 10
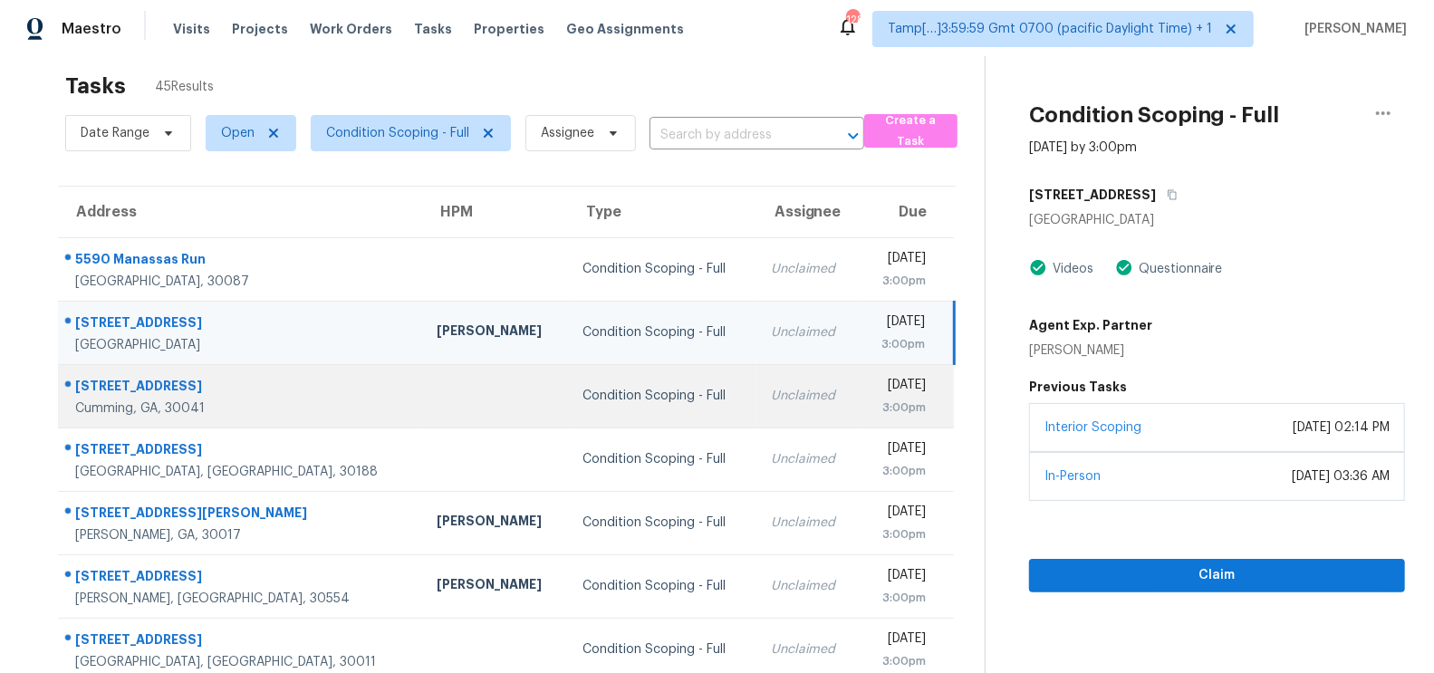
click at [757, 408] on td "Unclaimed" at bounding box center [808, 395] width 102 height 63
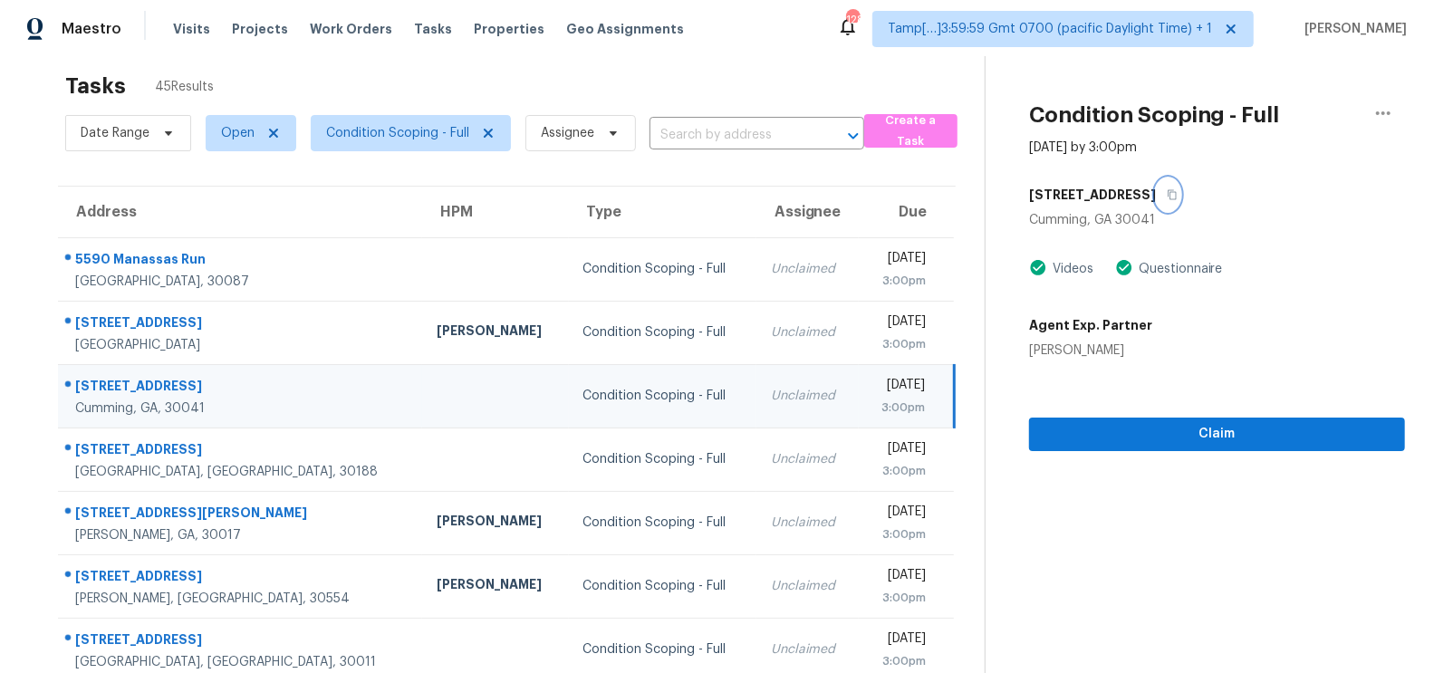
click at [1173, 192] on icon "button" at bounding box center [1172, 194] width 11 height 11
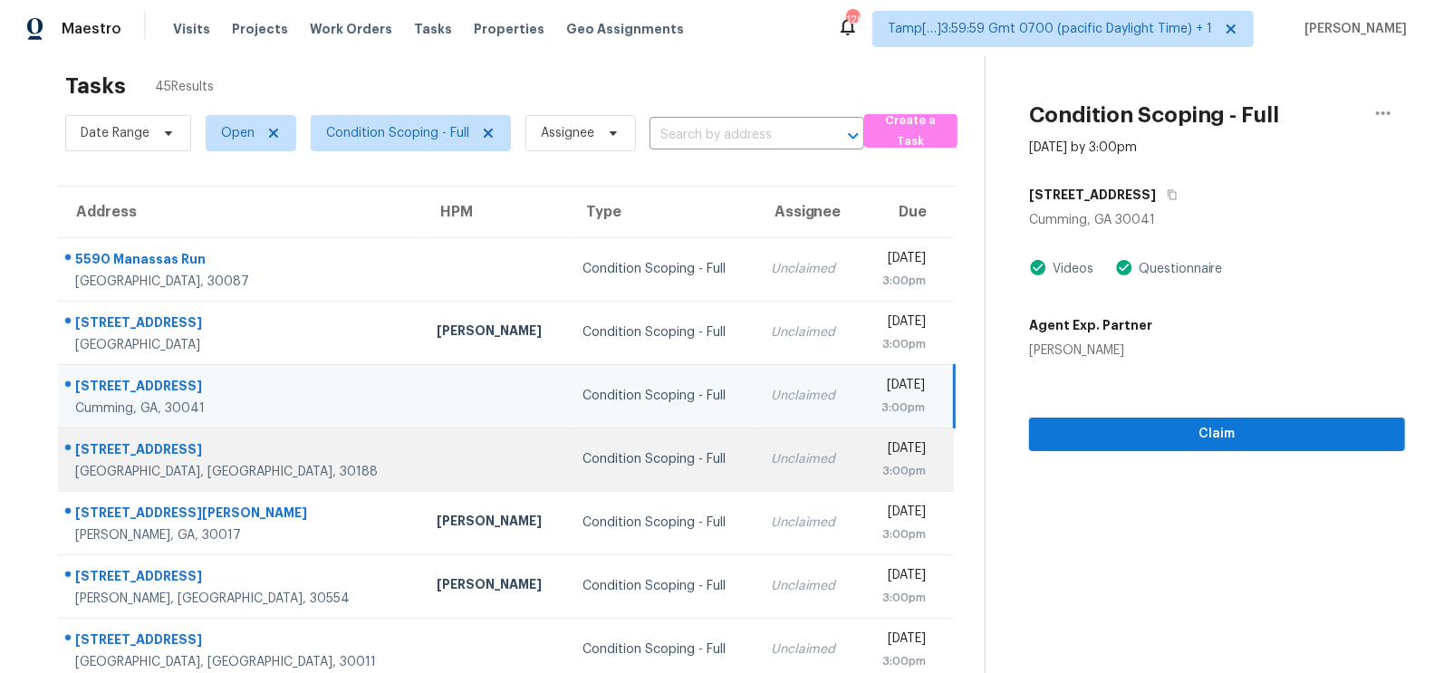
click at [771, 452] on div "Unclaimed" at bounding box center [807, 459] width 73 height 18
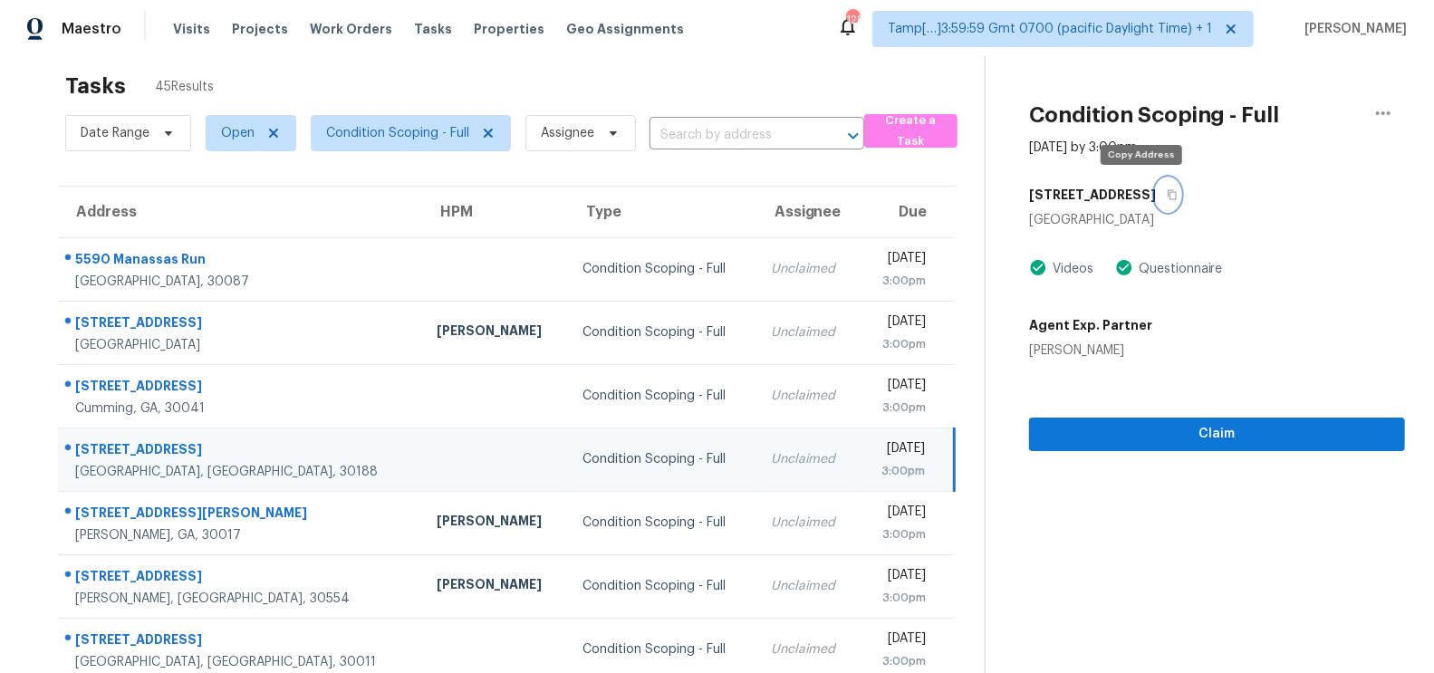
click at [1167, 189] on icon "button" at bounding box center [1172, 194] width 11 height 11
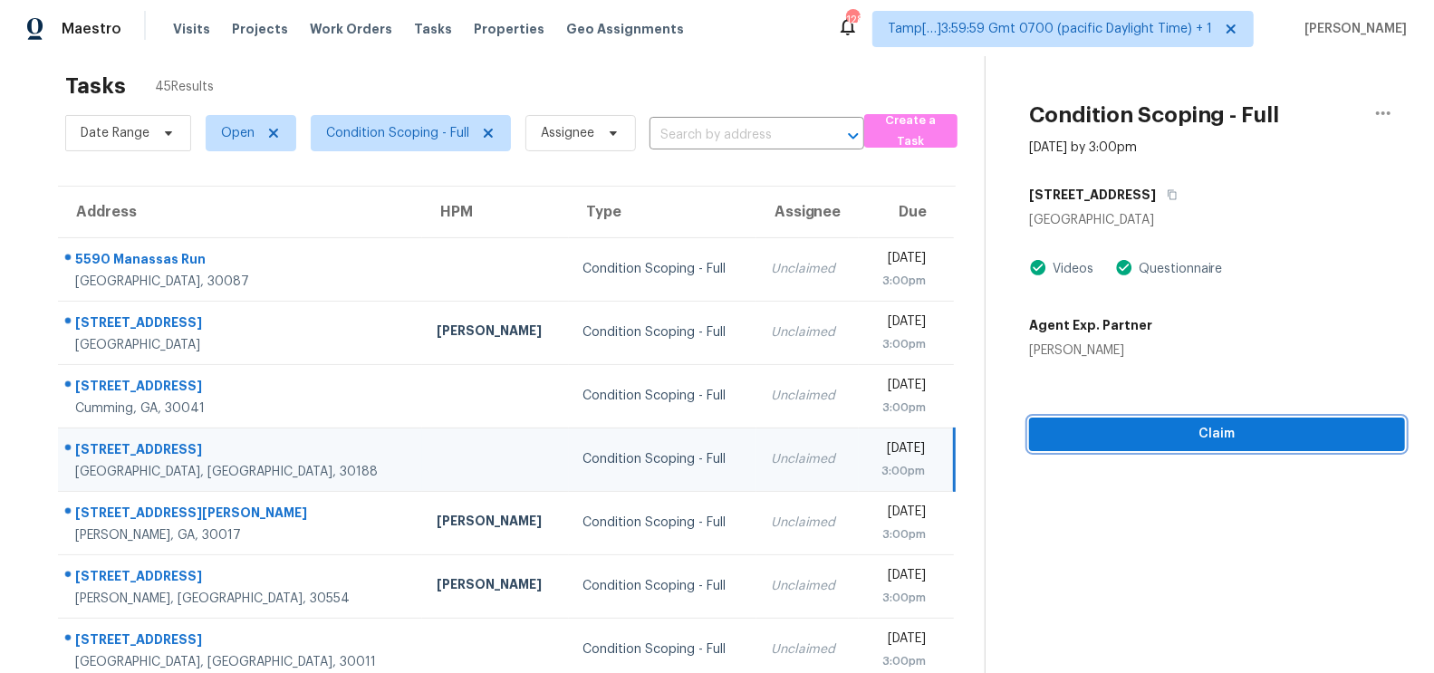
click at [1234, 429] on span "Claim" at bounding box center [1217, 434] width 347 height 23
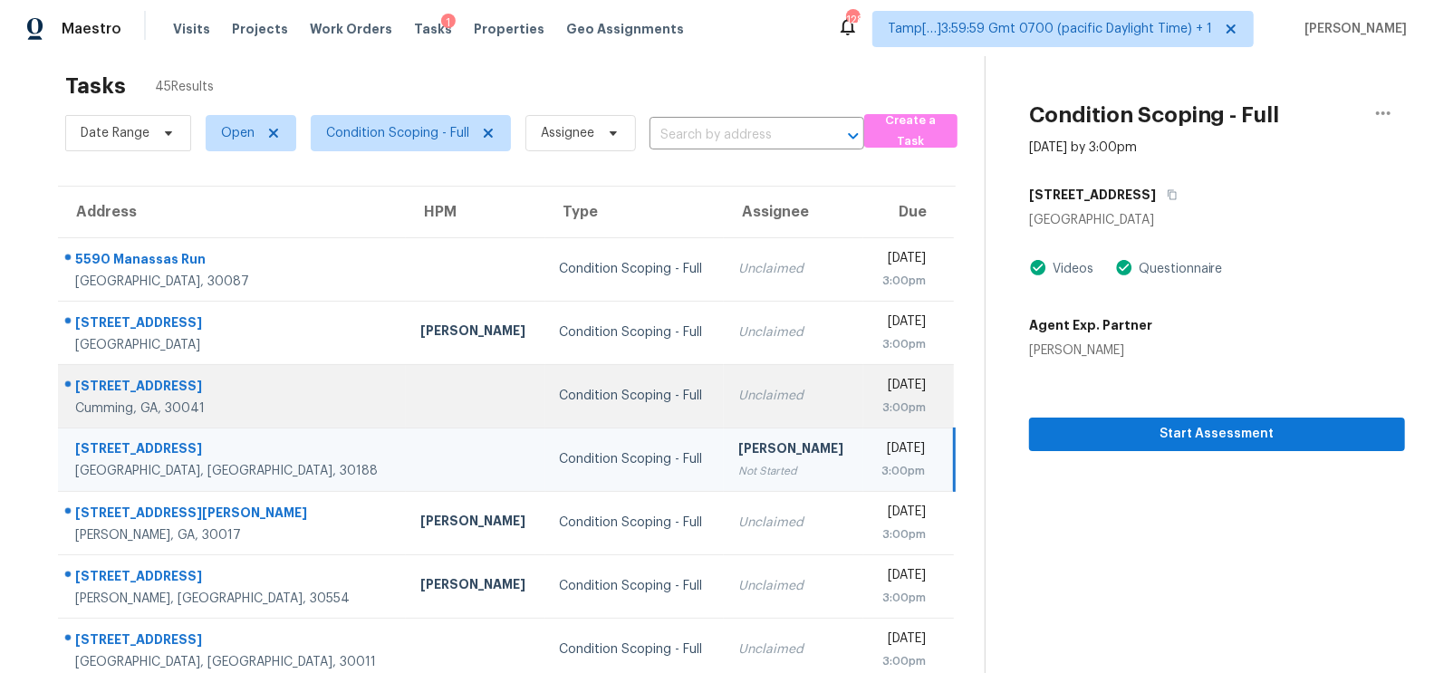
click at [863, 394] on td "Tue, Sep 2nd 2025 3:00pm" at bounding box center [908, 395] width 91 height 63
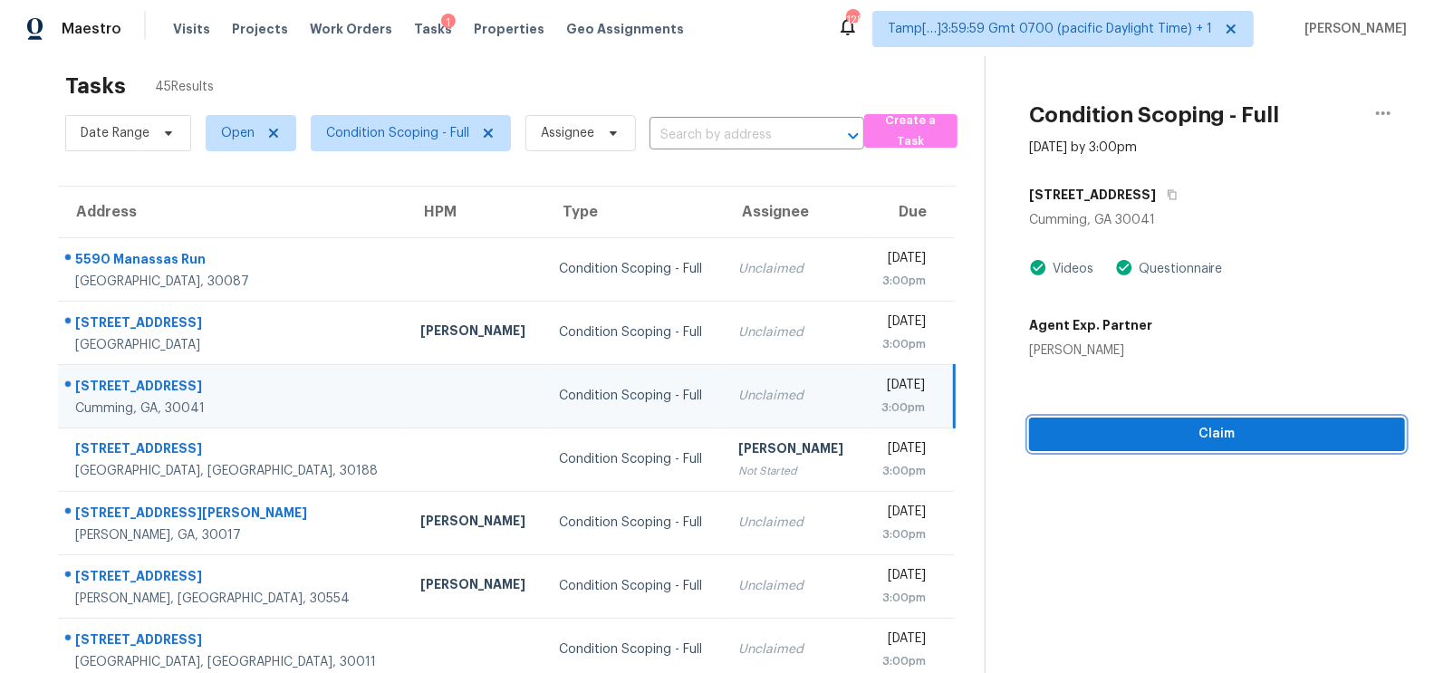
click at [1205, 426] on span "Claim" at bounding box center [1217, 434] width 347 height 23
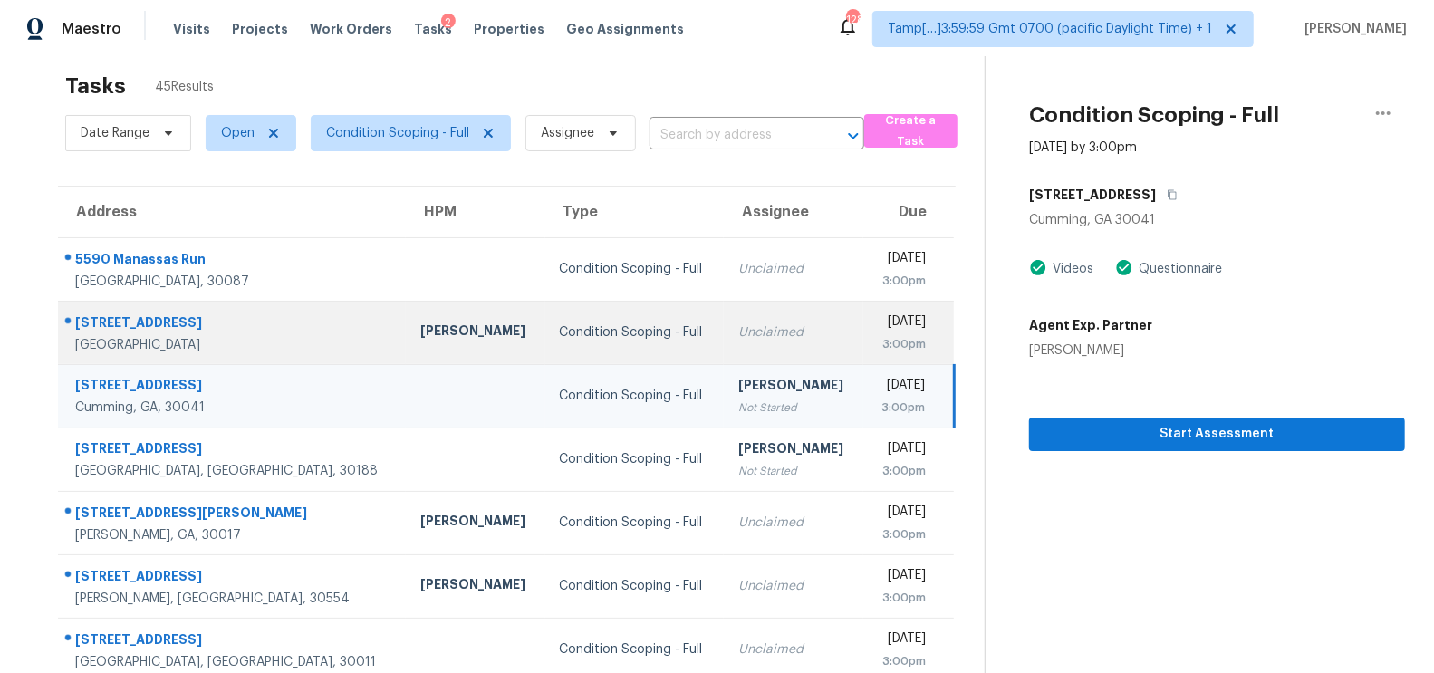
click at [878, 313] on div "[DATE]" at bounding box center [902, 324] width 48 height 23
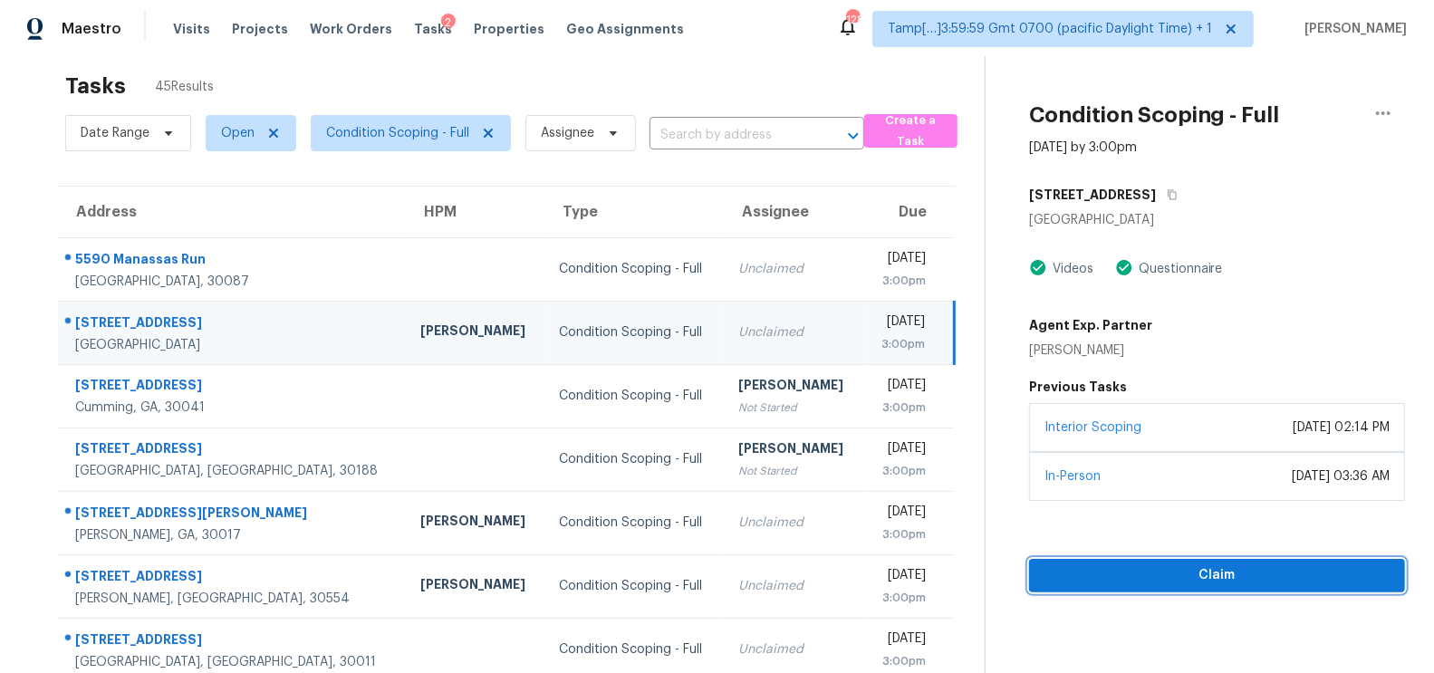
click at [1217, 583] on span "Claim" at bounding box center [1217, 575] width 347 height 23
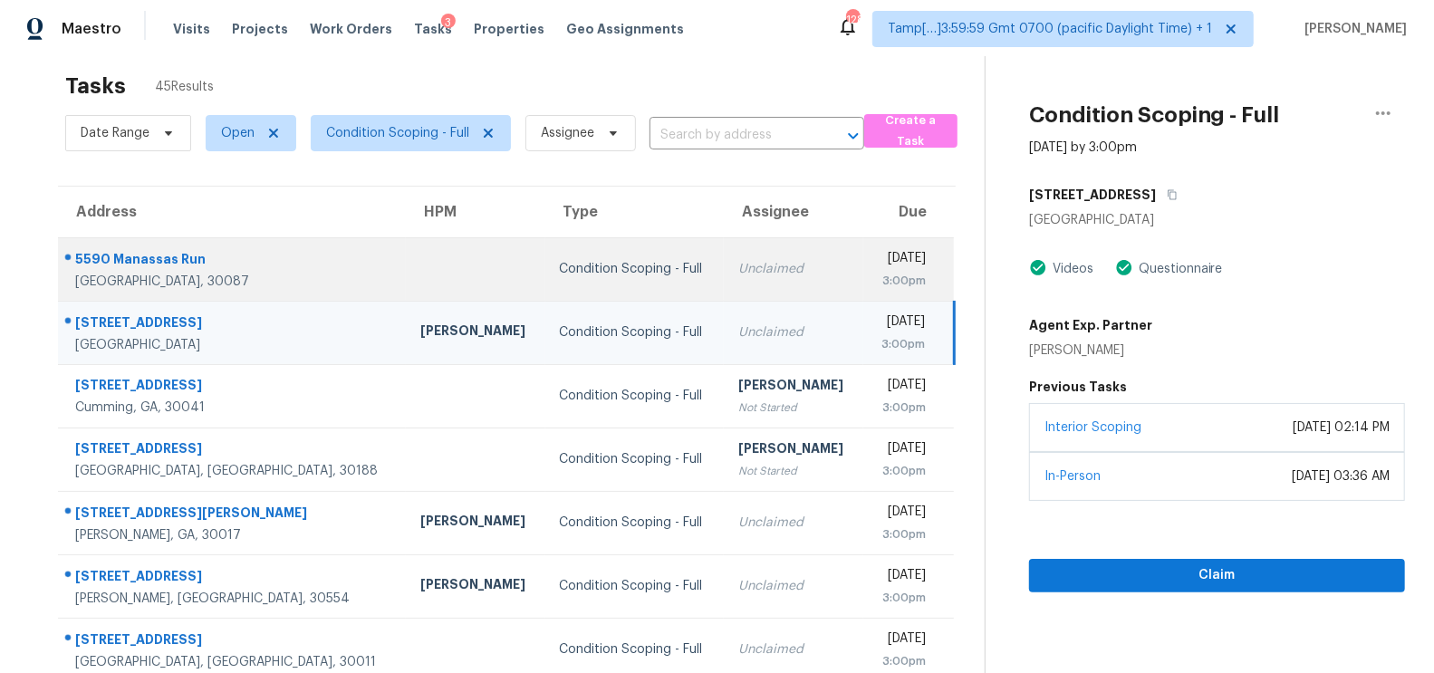
click at [738, 267] on div "Unclaimed" at bounding box center [793, 269] width 111 height 18
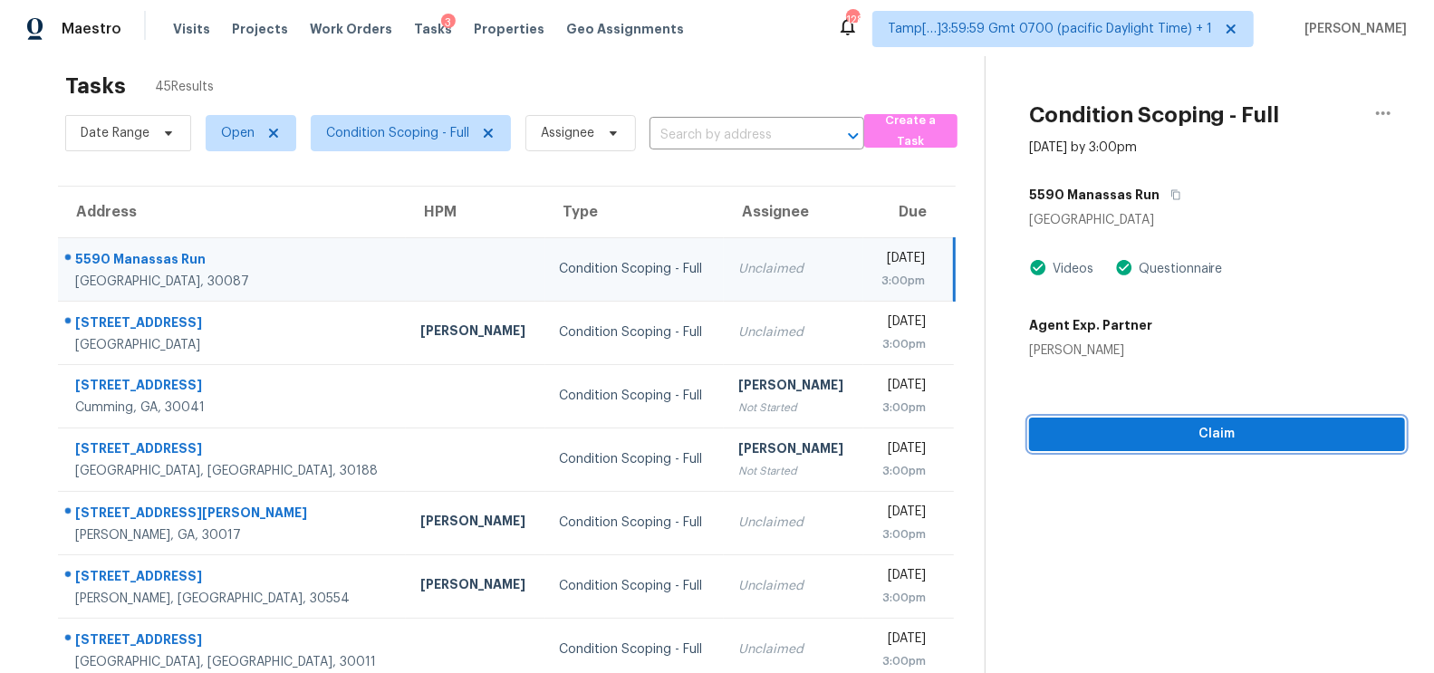
click at [1232, 447] on button "Claim" at bounding box center [1217, 435] width 376 height 34
